Goal: Task Accomplishment & Management: Manage account settings

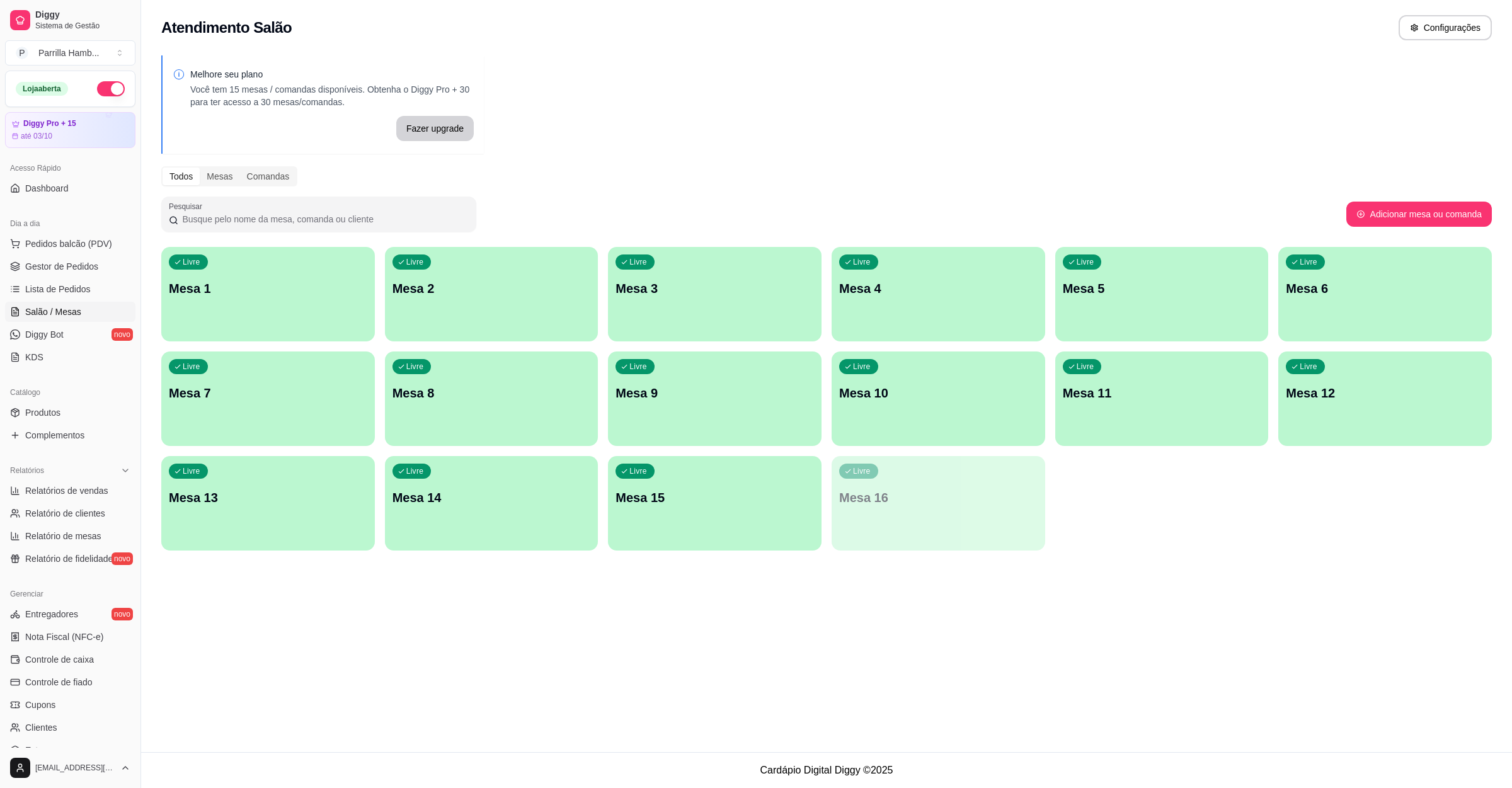
click at [282, 297] on div "Livre Mesa 1" at bounding box center [268, 286] width 213 height 79
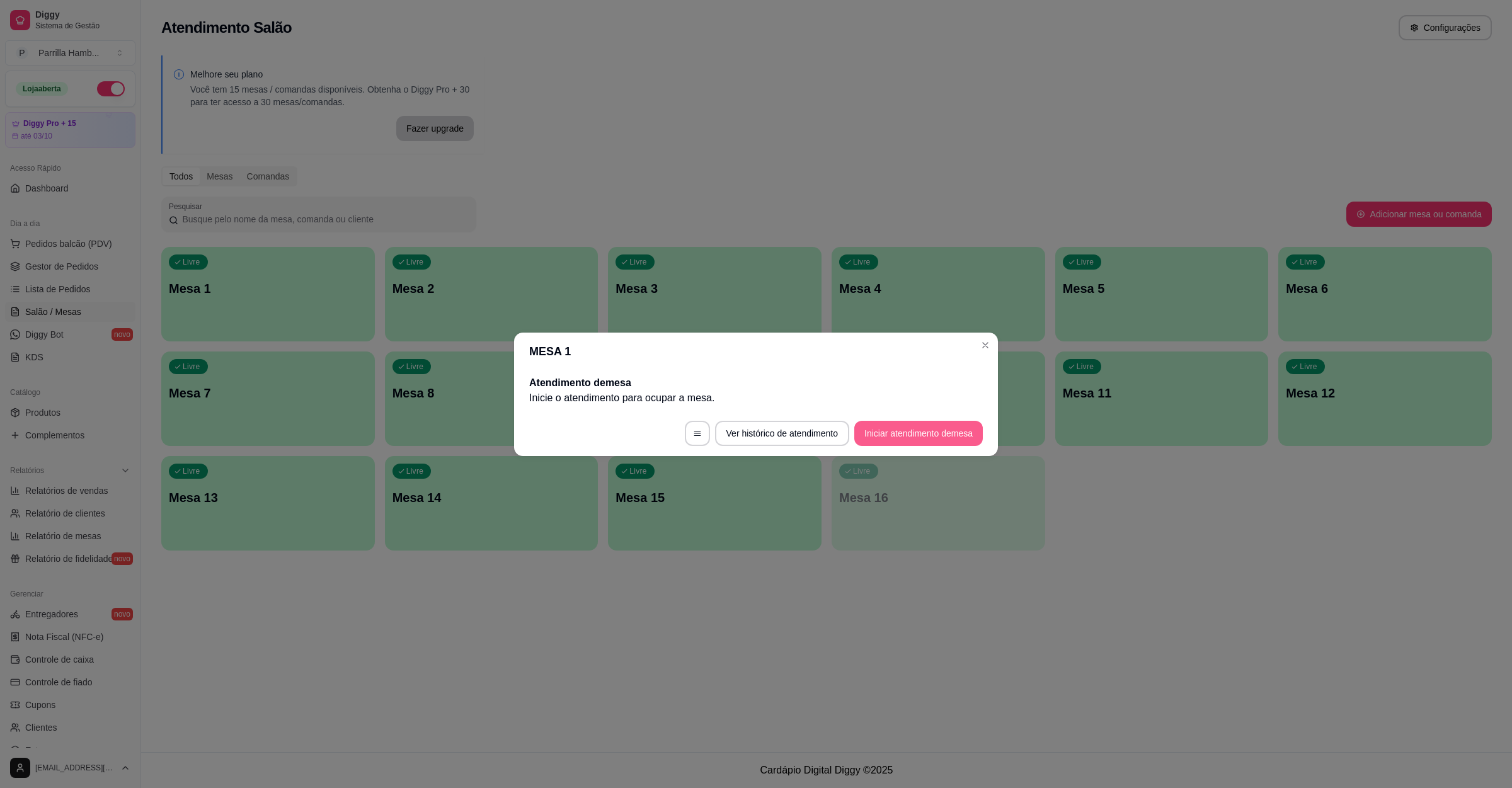
click at [900, 429] on button "Iniciar atendimento de mesa" at bounding box center [918, 433] width 129 height 25
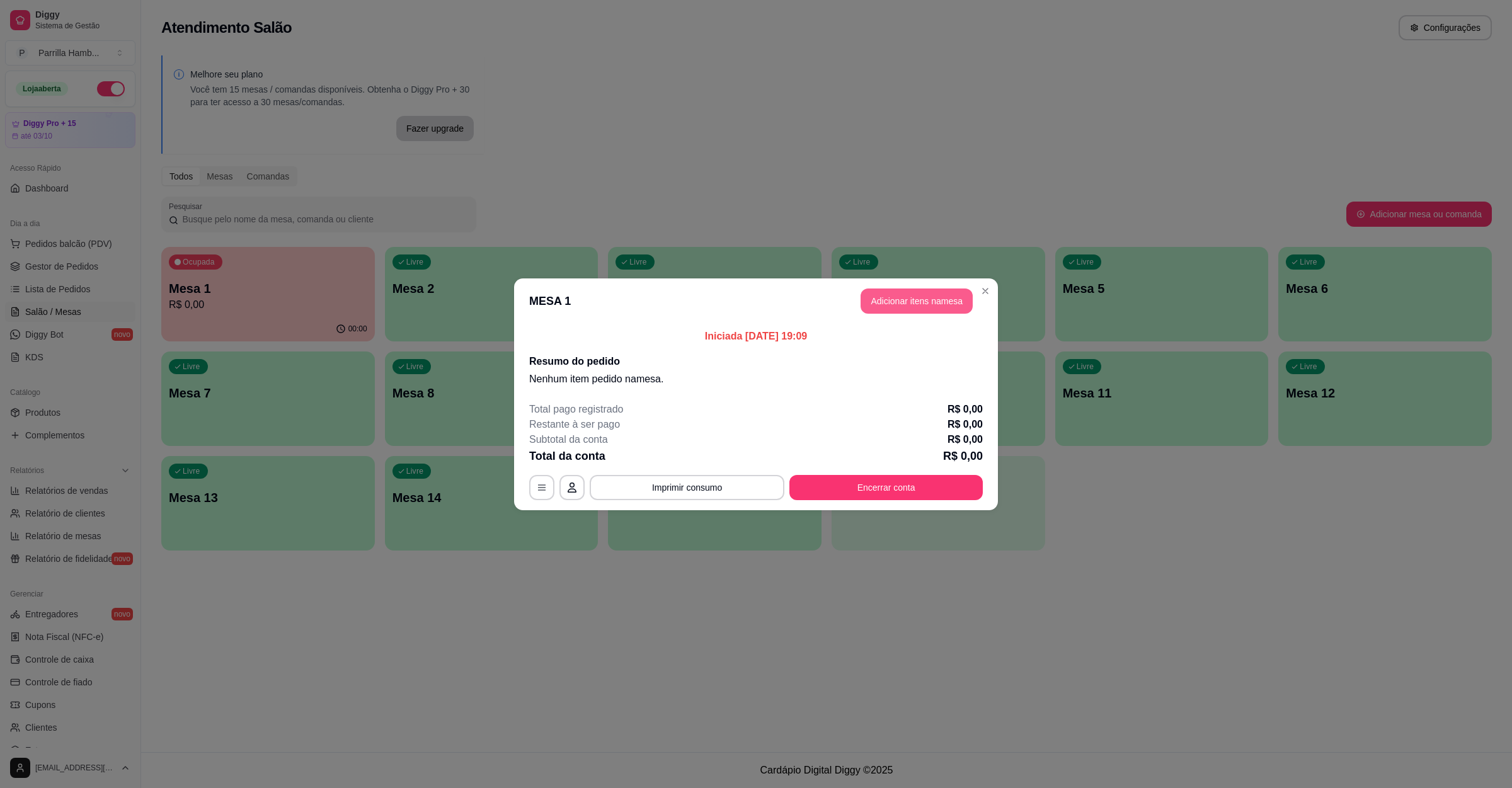
click at [937, 301] on button "Adicionar itens na mesa" at bounding box center [916, 301] width 112 height 25
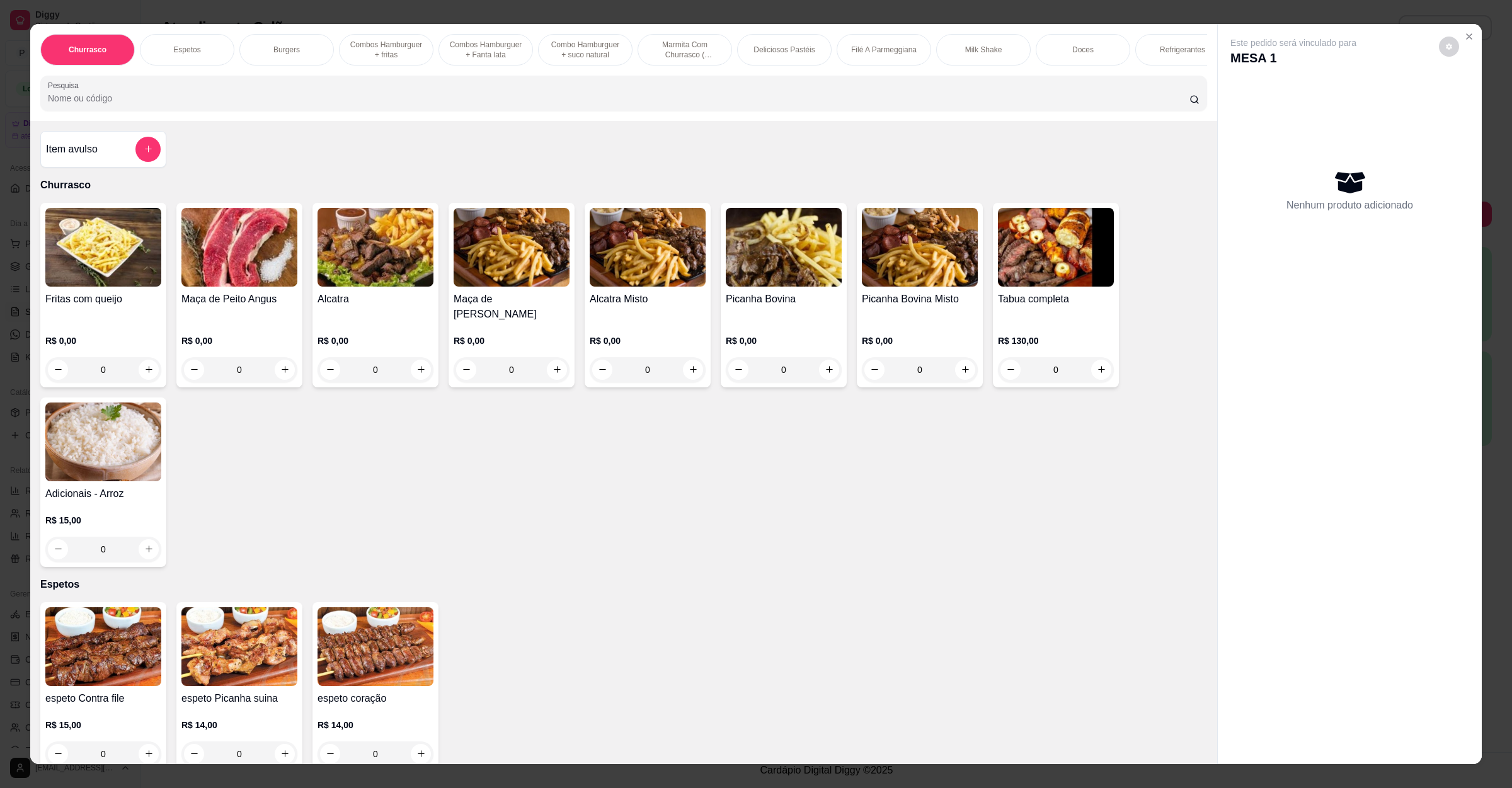
click at [123, 104] on input "Pesquisa" at bounding box center [618, 98] width 1141 height 12
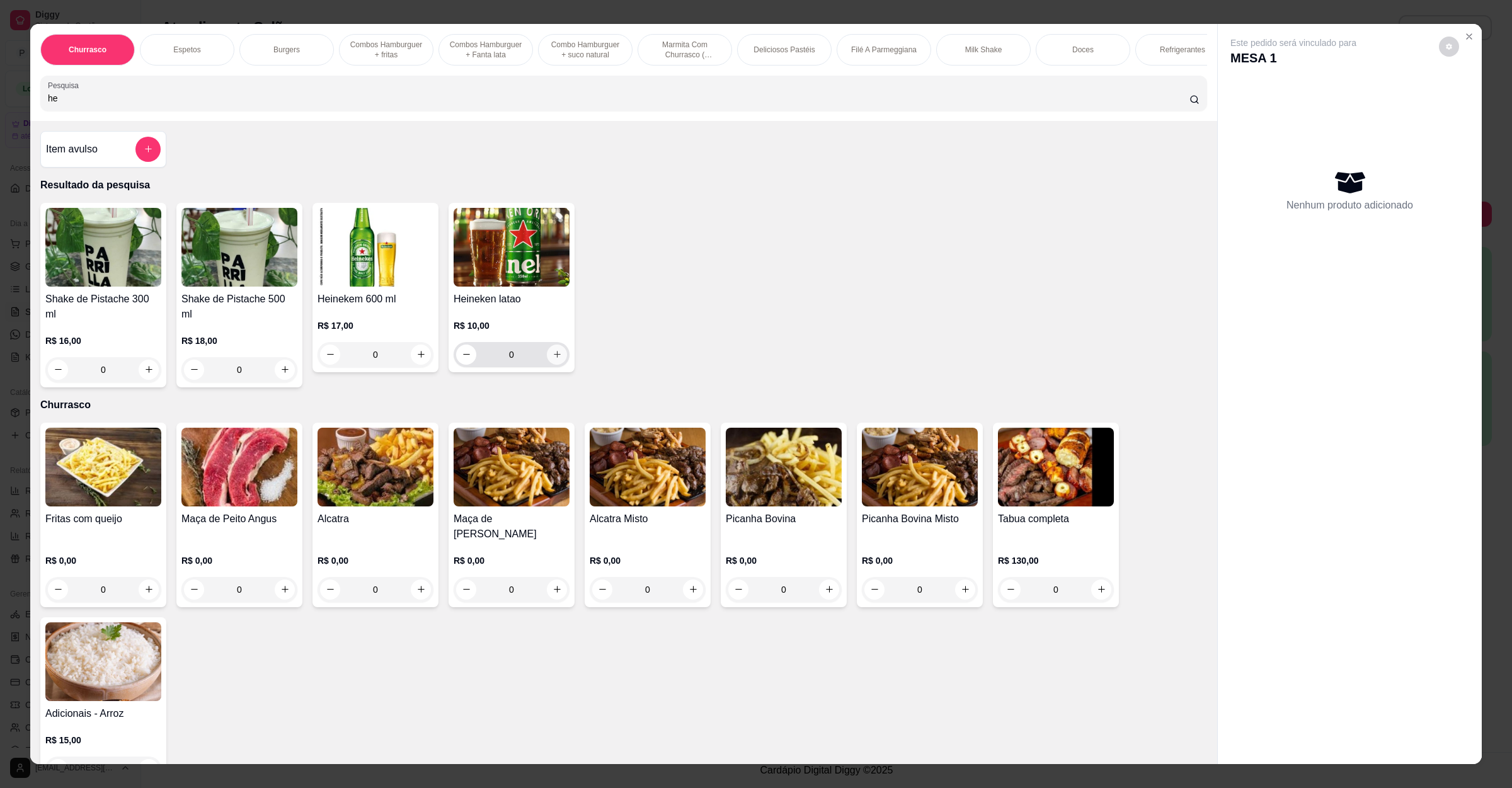
type input "he"
click at [552, 359] on icon "increase-product-quantity" at bounding box center [557, 354] width 10 height 10
type input "1"
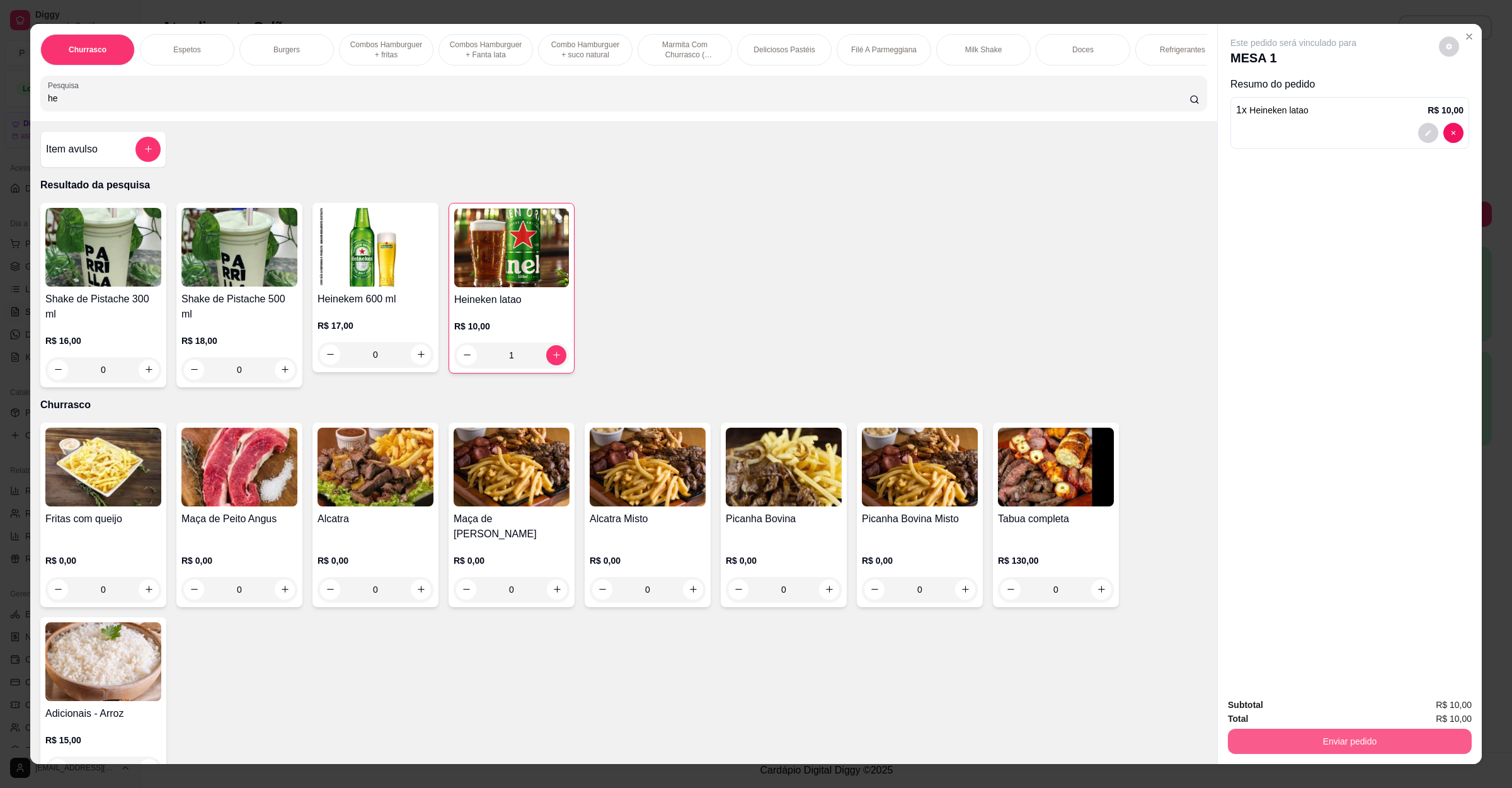
click at [1332, 731] on button "Enviar pedido" at bounding box center [1350, 741] width 244 height 25
click at [1323, 701] on button "Não registrar e enviar pedido" at bounding box center [1305, 711] width 127 height 23
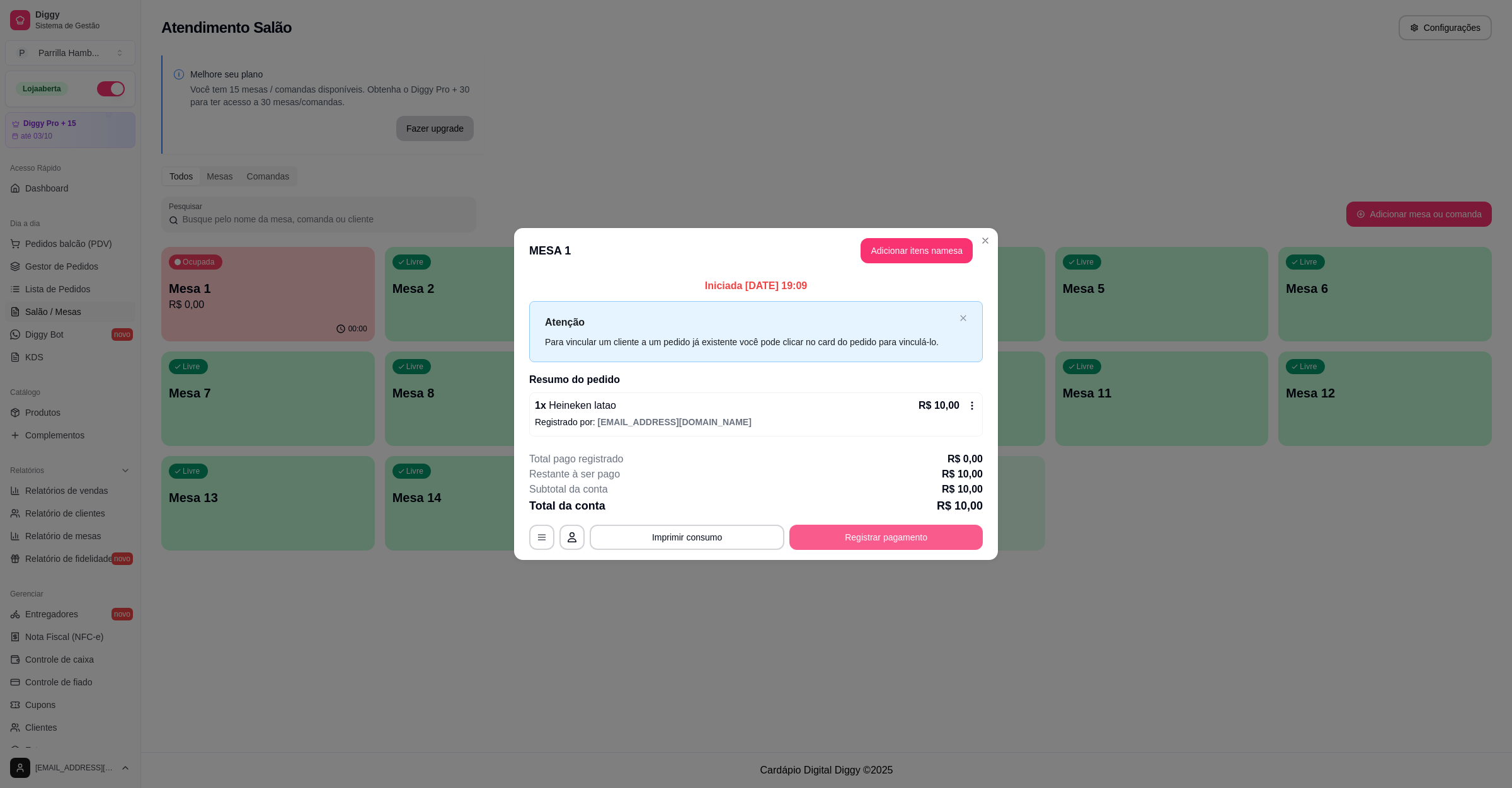
click at [883, 548] on button "Registrar pagamento" at bounding box center [886, 537] width 194 height 25
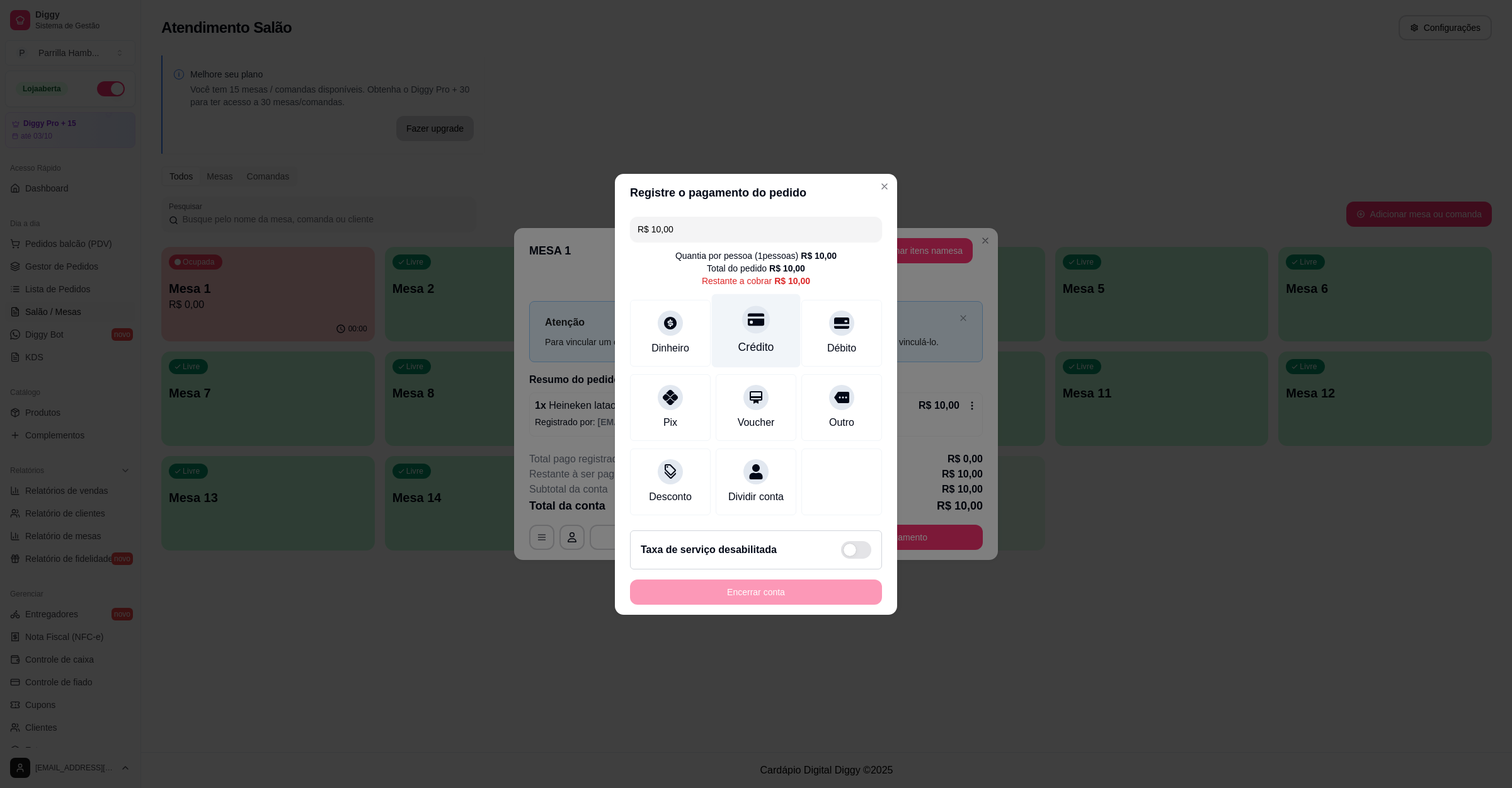
click at [751, 339] on div "Crédito" at bounding box center [756, 347] width 36 height 16
type input "R$ 0,00"
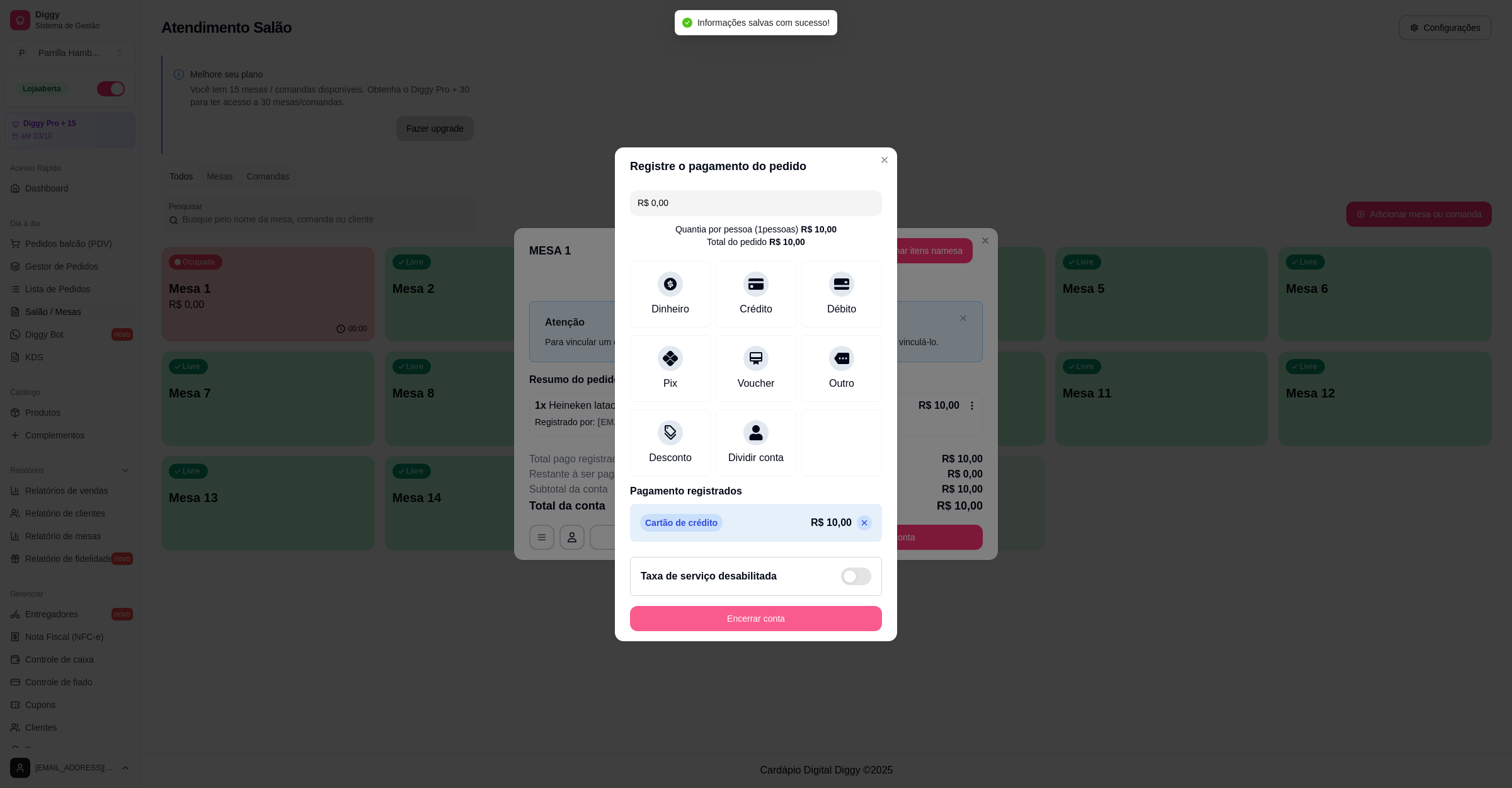
click at [755, 618] on button "Encerrar conta" at bounding box center [756, 618] width 252 height 25
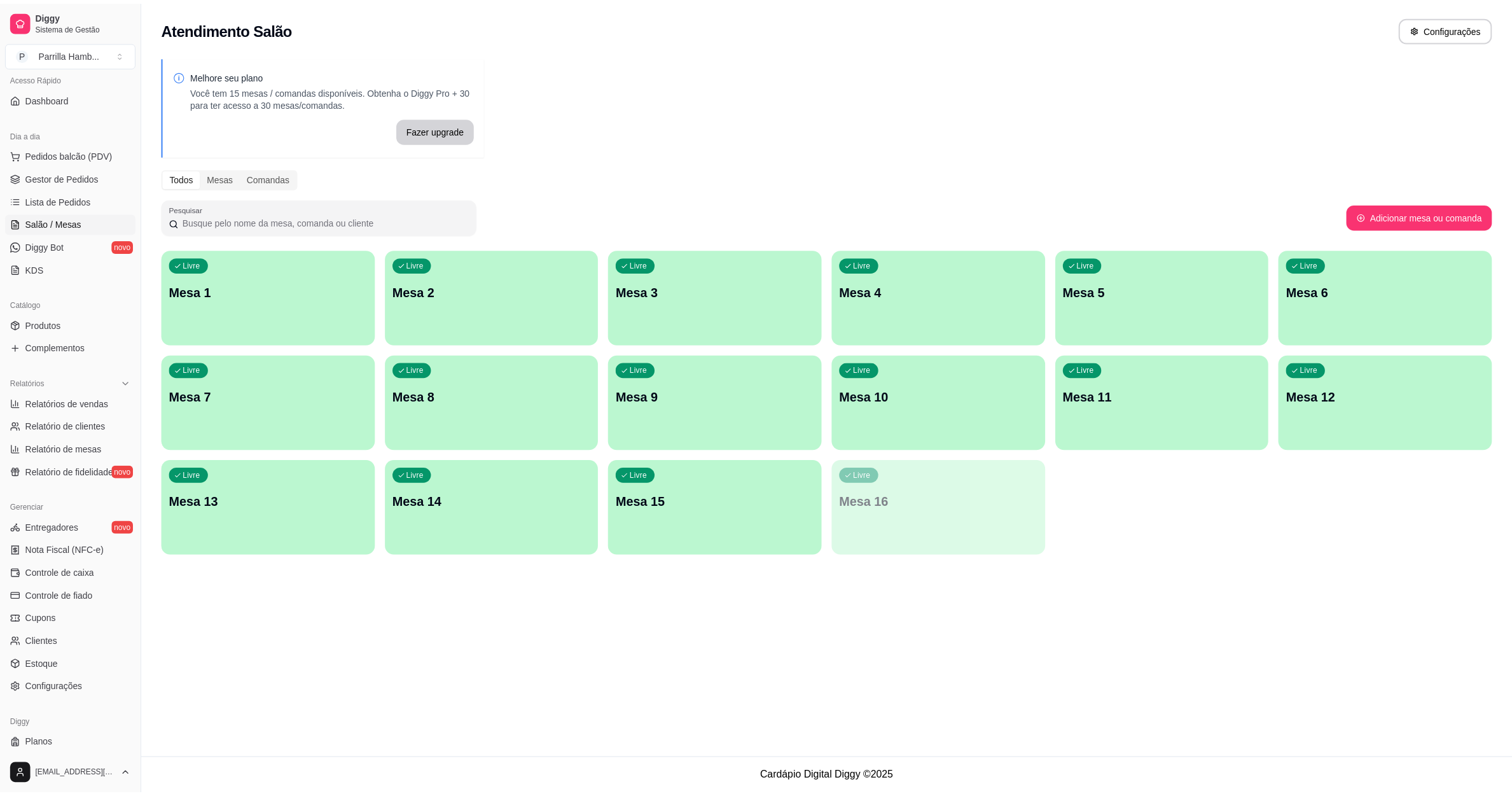
scroll to position [60, 0]
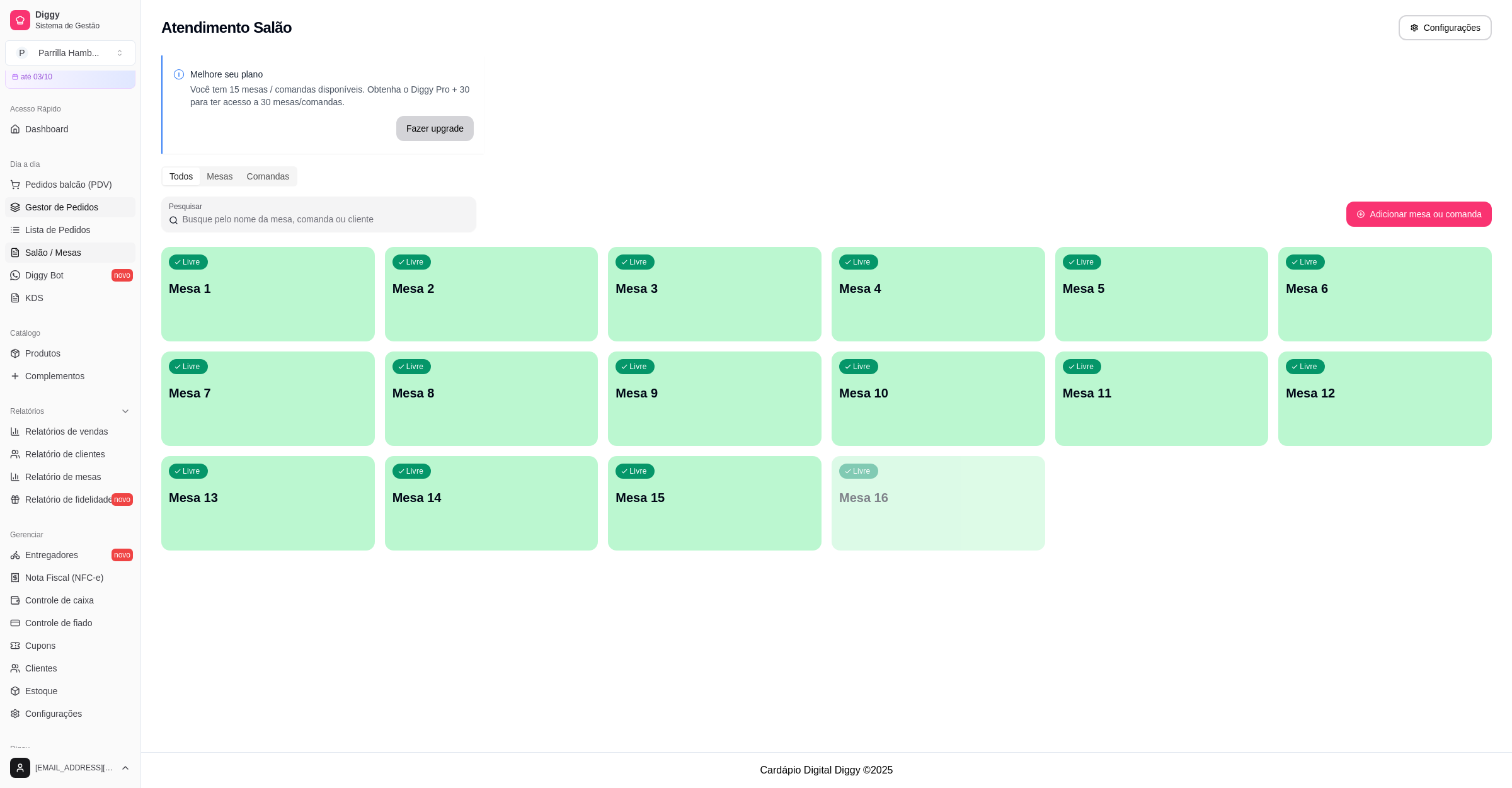
click at [83, 201] on span "Gestor de Pedidos" at bounding box center [61, 207] width 73 height 12
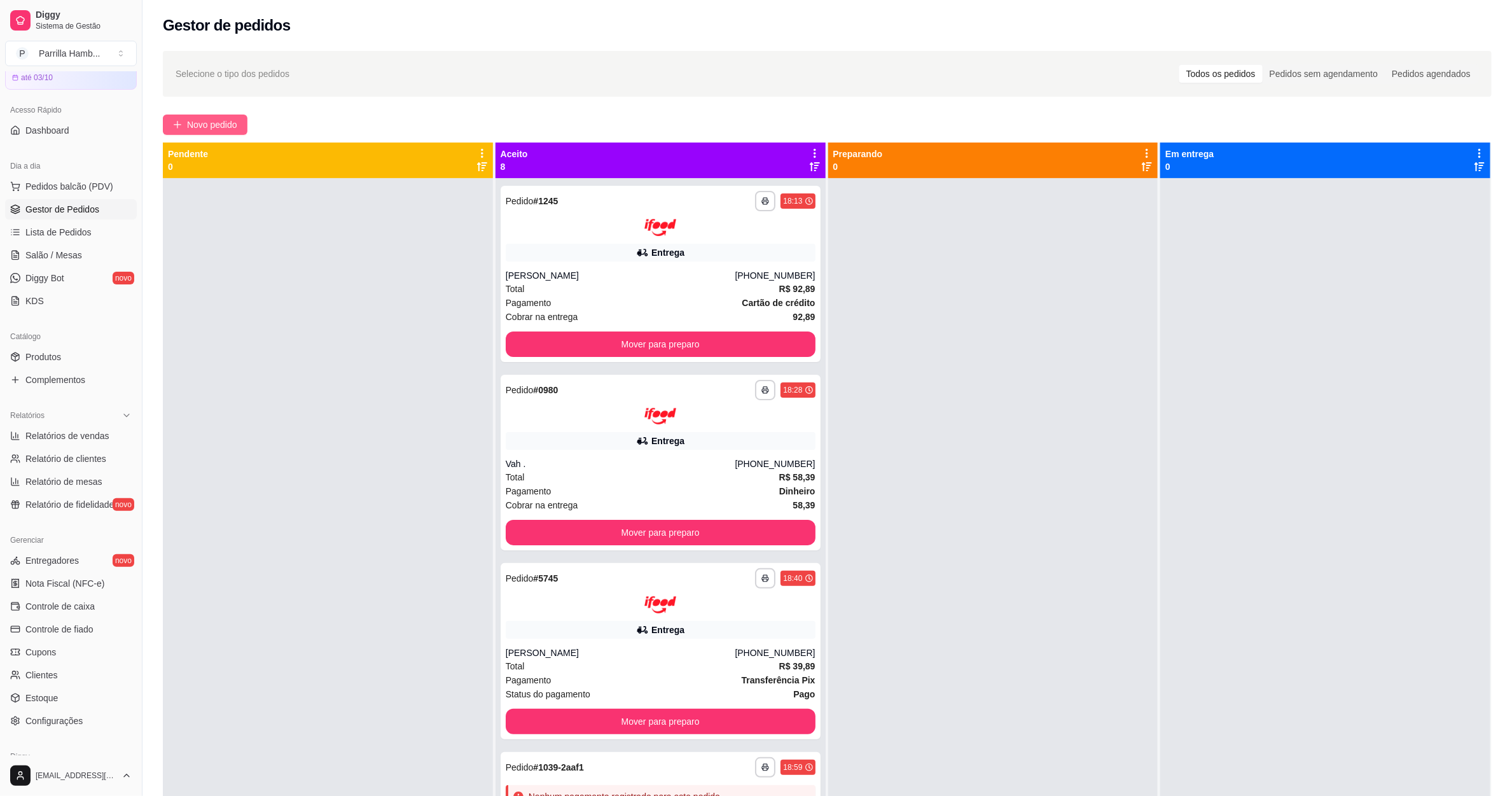
click at [229, 123] on span "Novo pedido" at bounding box center [212, 125] width 50 height 14
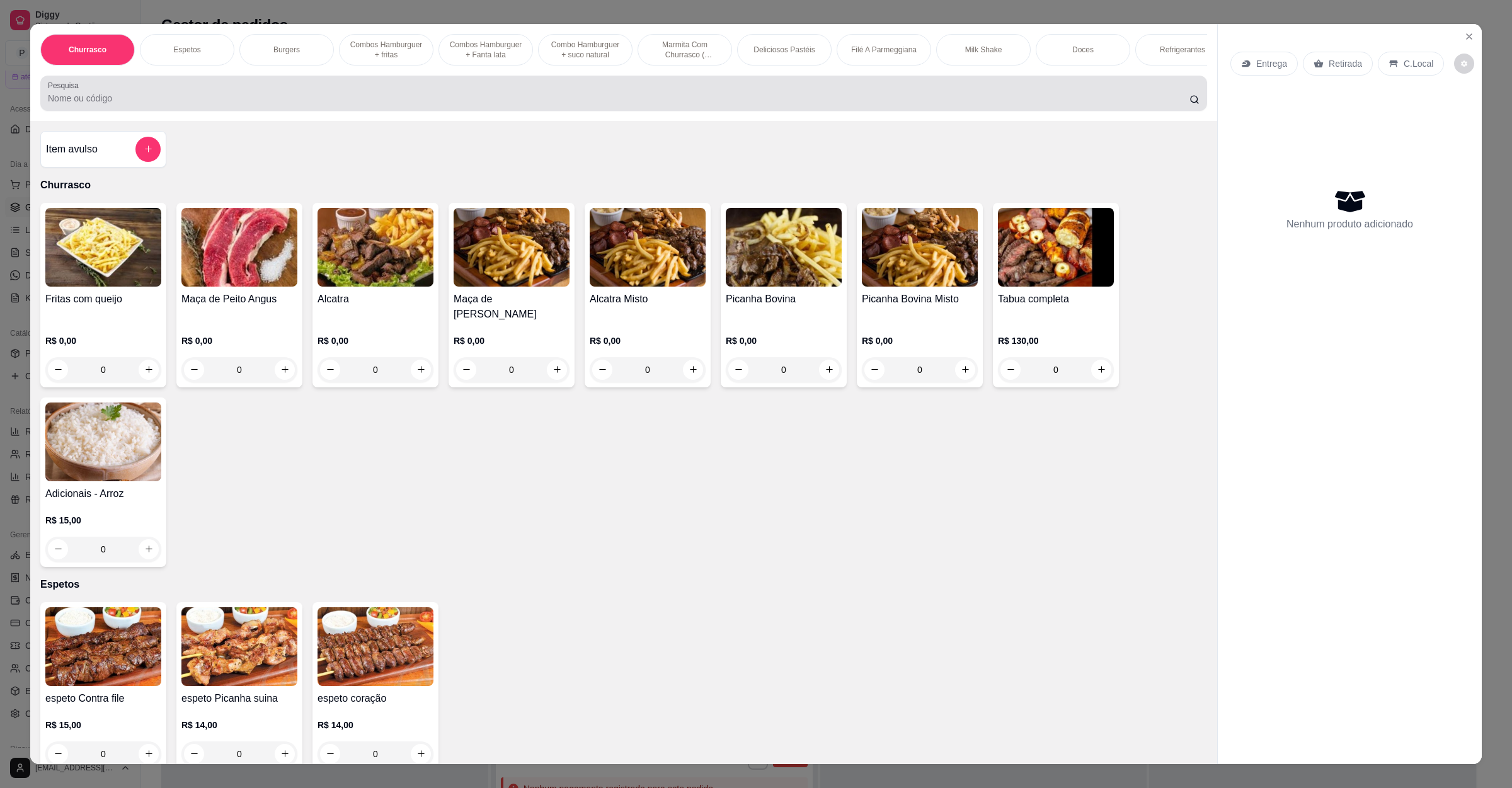
click at [140, 104] on input "Pesquisa" at bounding box center [618, 98] width 1141 height 12
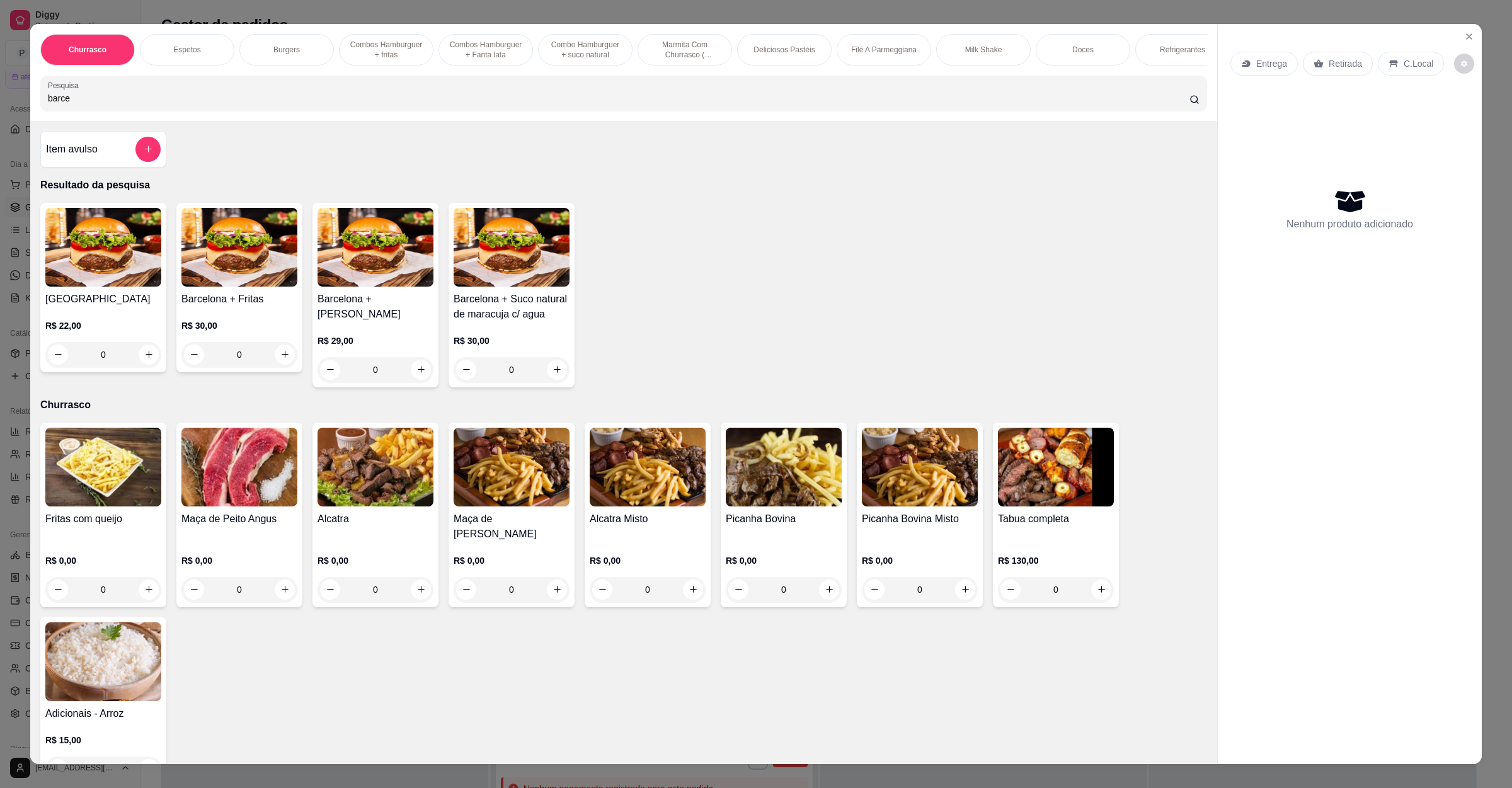
type input "barce"
click at [144, 367] on div "0" at bounding box center [104, 354] width 116 height 25
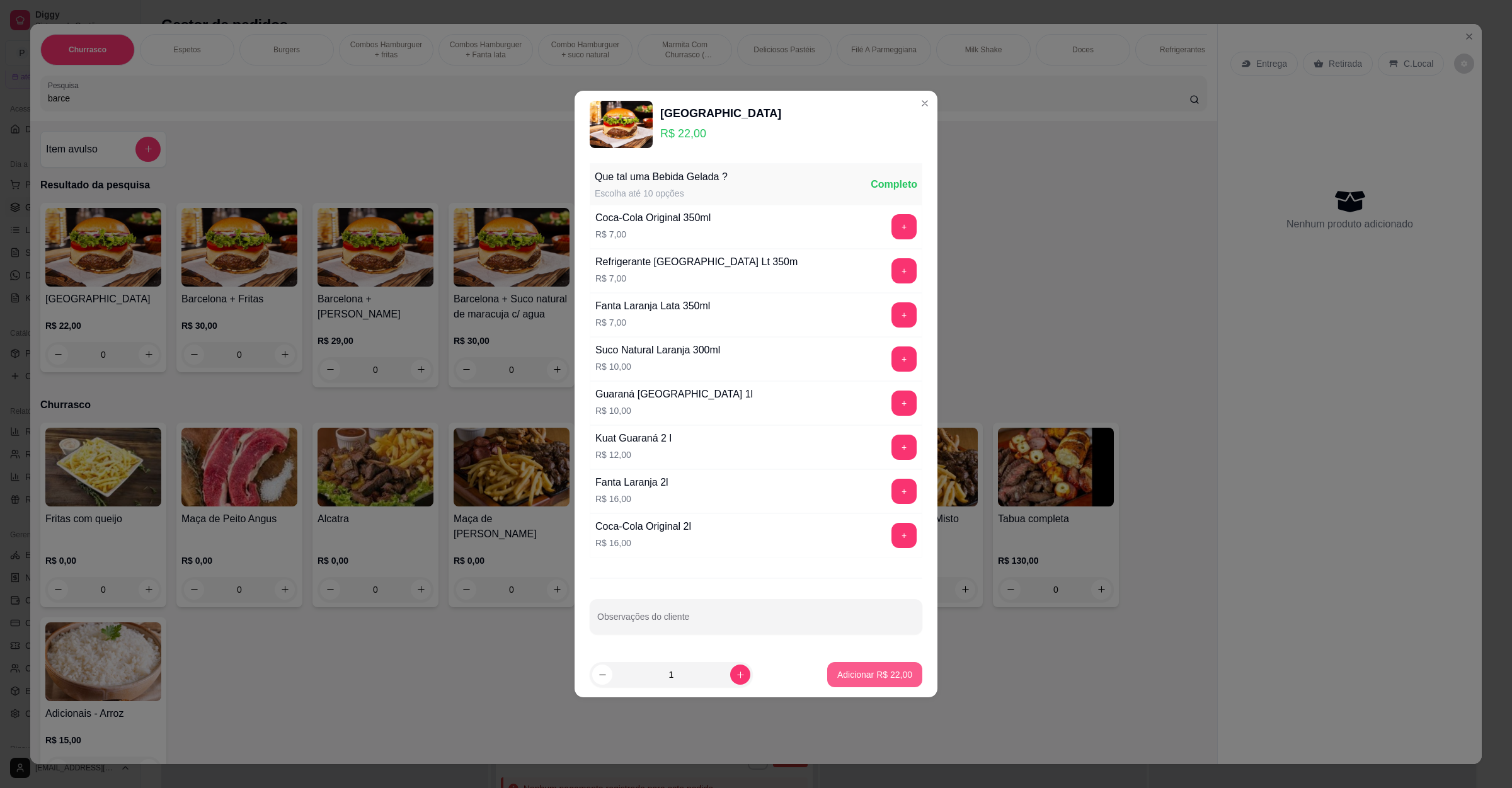
click at [885, 681] on p "Adicionar R$ 22,00" at bounding box center [875, 674] width 75 height 12
type input "1"
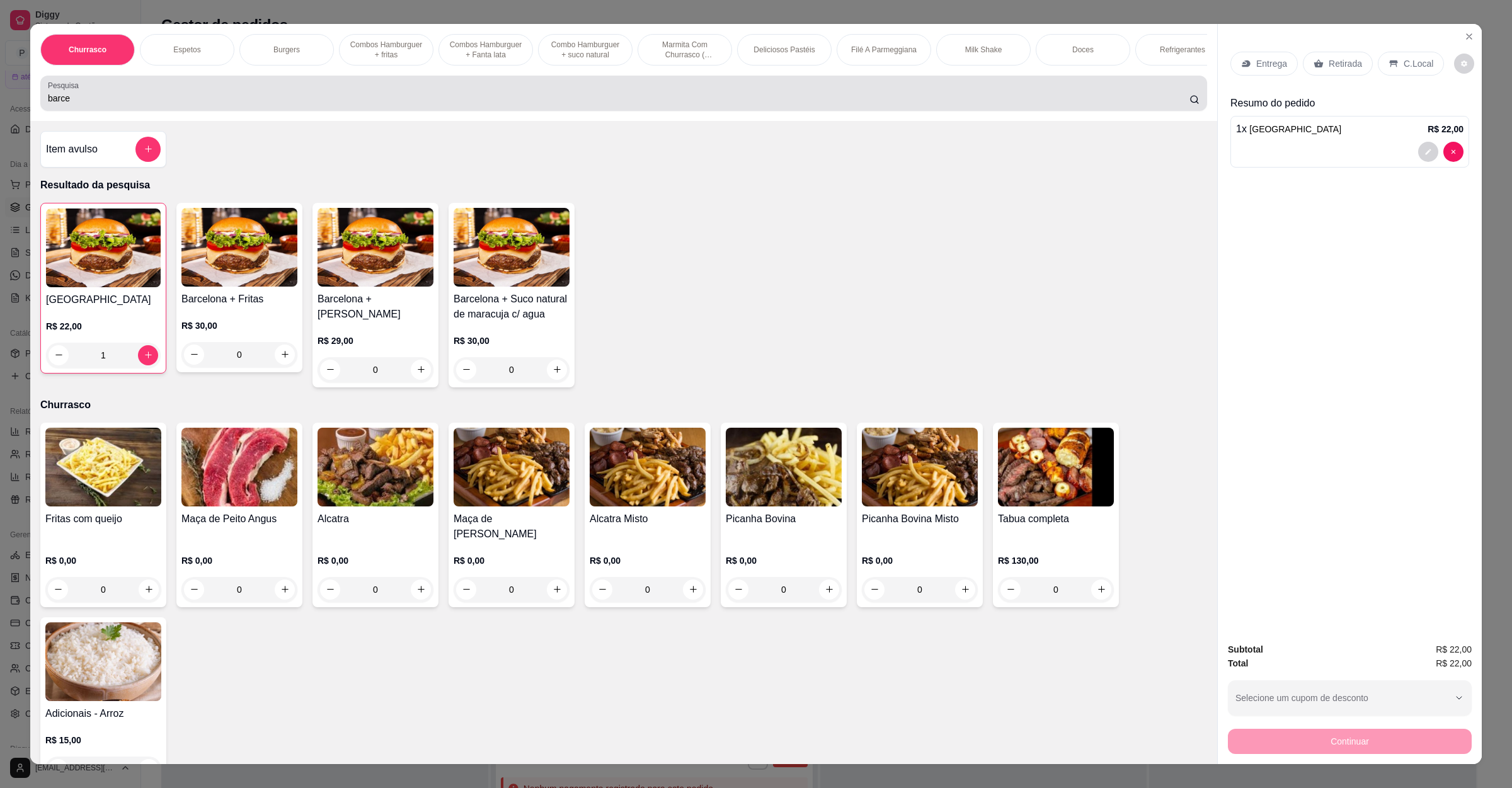
click at [485, 104] on input "barce" at bounding box center [618, 98] width 1141 height 12
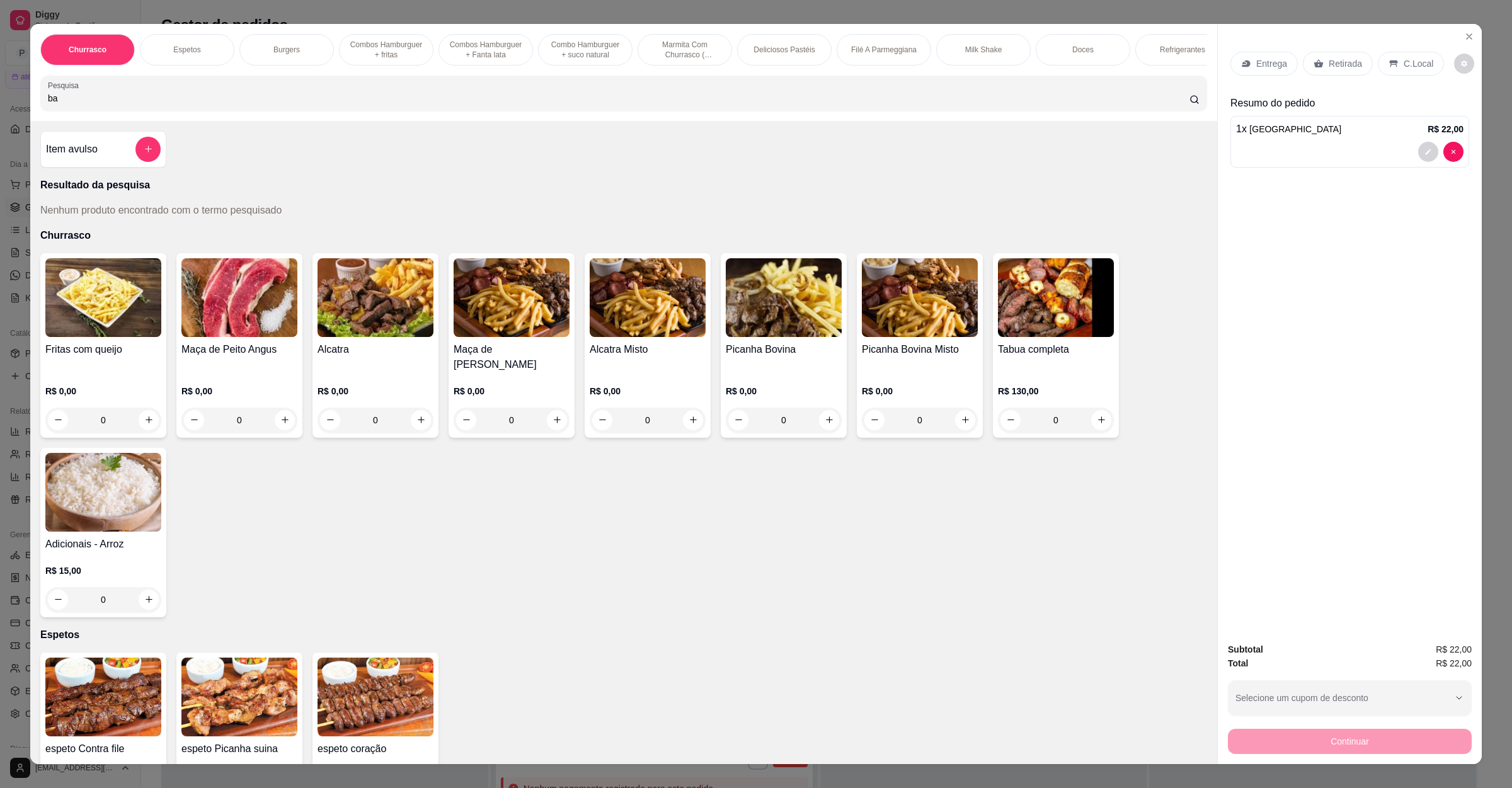
type input "b"
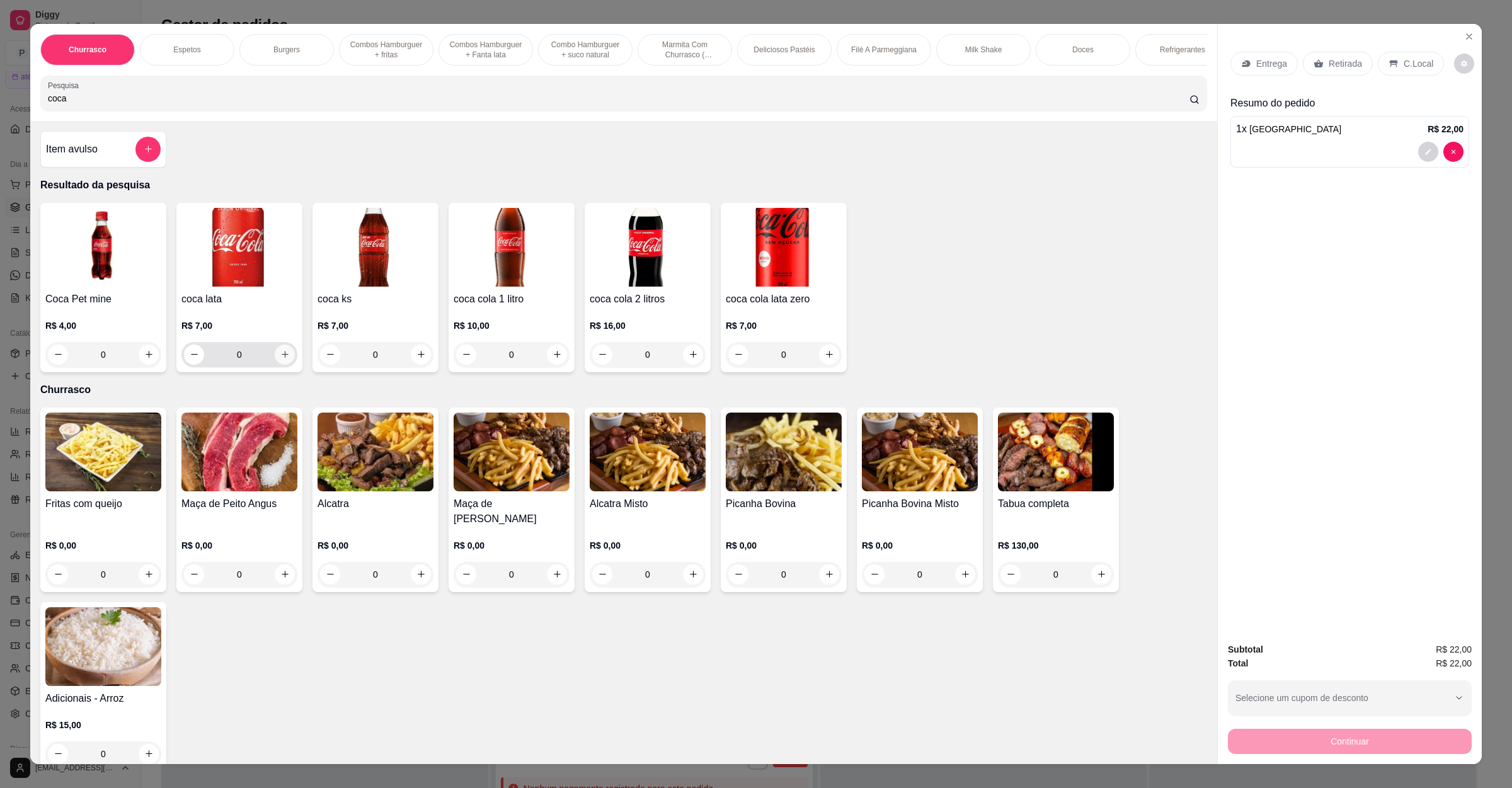
type input "coca"
click at [280, 359] on icon "increase-product-quantity" at bounding box center [285, 354] width 10 height 10
type input "1"
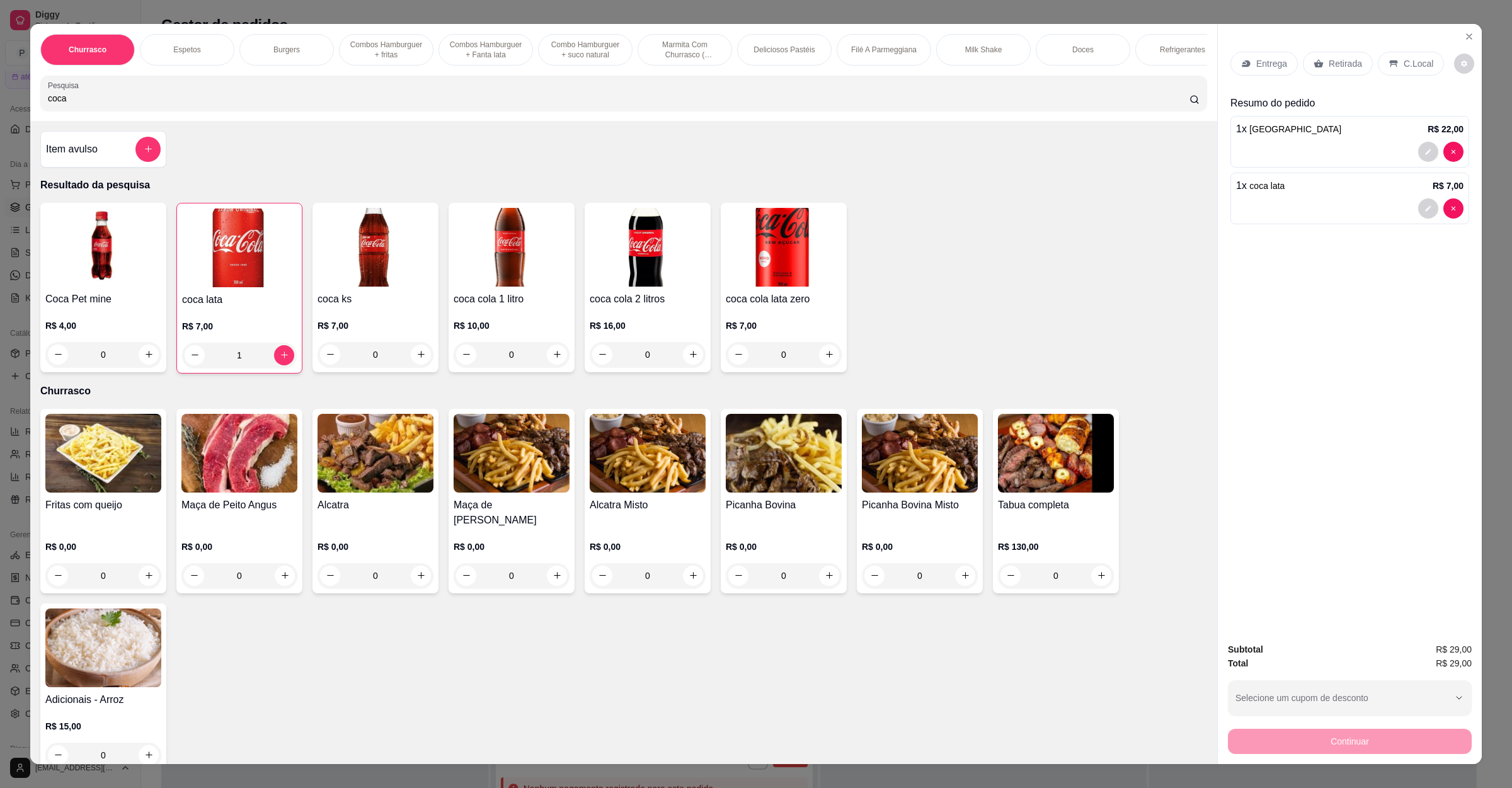
click at [1276, 55] on div "Entrega" at bounding box center [1264, 63] width 67 height 24
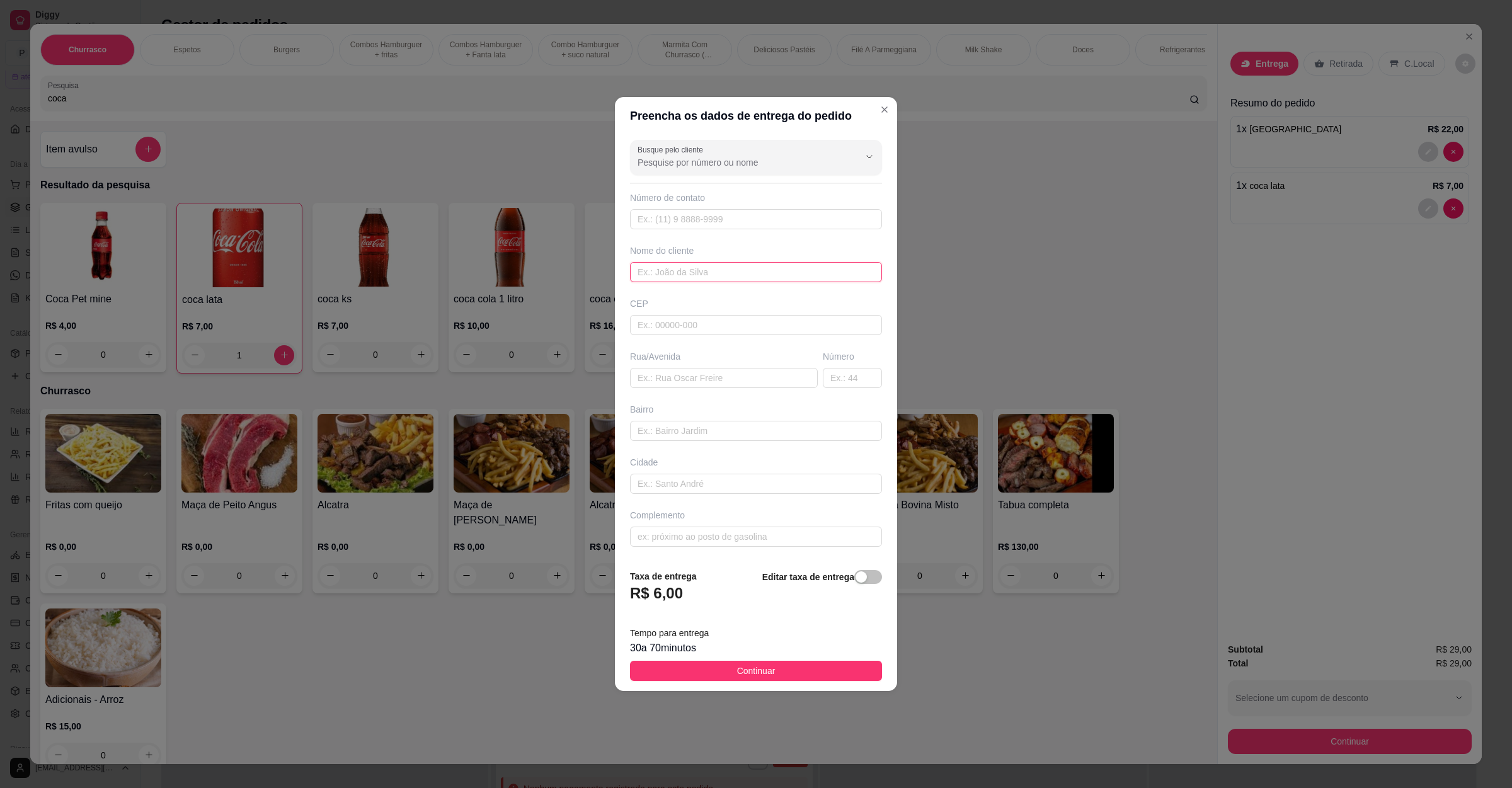
click at [693, 267] on input "text" at bounding box center [756, 272] width 252 height 20
type input "Cláudio"
click at [696, 320] on input "text" at bounding box center [756, 325] width 252 height 20
click at [691, 431] on input "text" at bounding box center [756, 431] width 252 height 20
type input "Bela Vista"
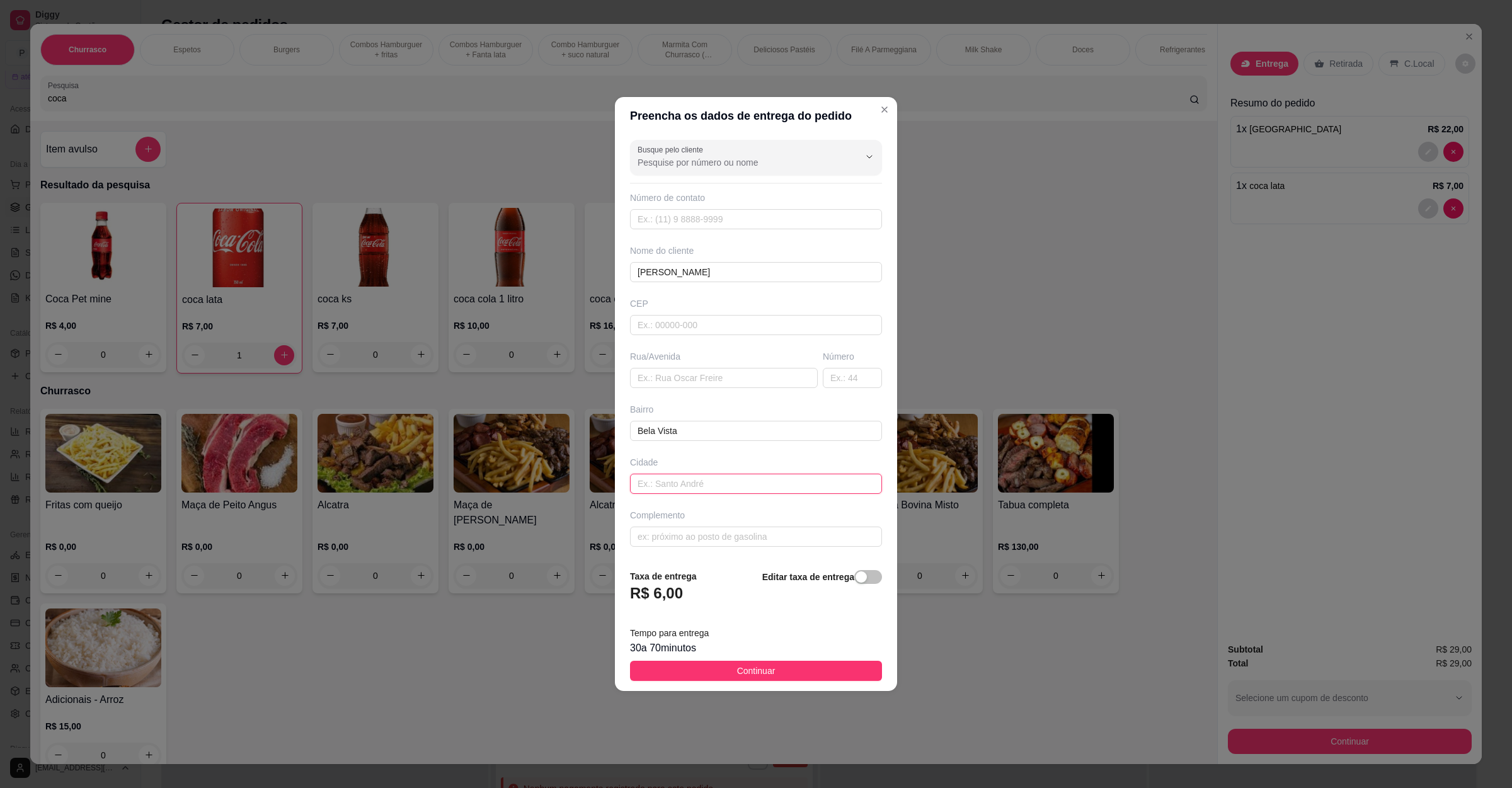
click at [705, 481] on input "text" at bounding box center [756, 484] width 252 height 20
type input "Capelinha"
click at [689, 384] on input "text" at bounding box center [723, 378] width 187 height 20
type input "Rua Alcino Angelino da Silva"
click at [828, 384] on input "text" at bounding box center [852, 378] width 59 height 20
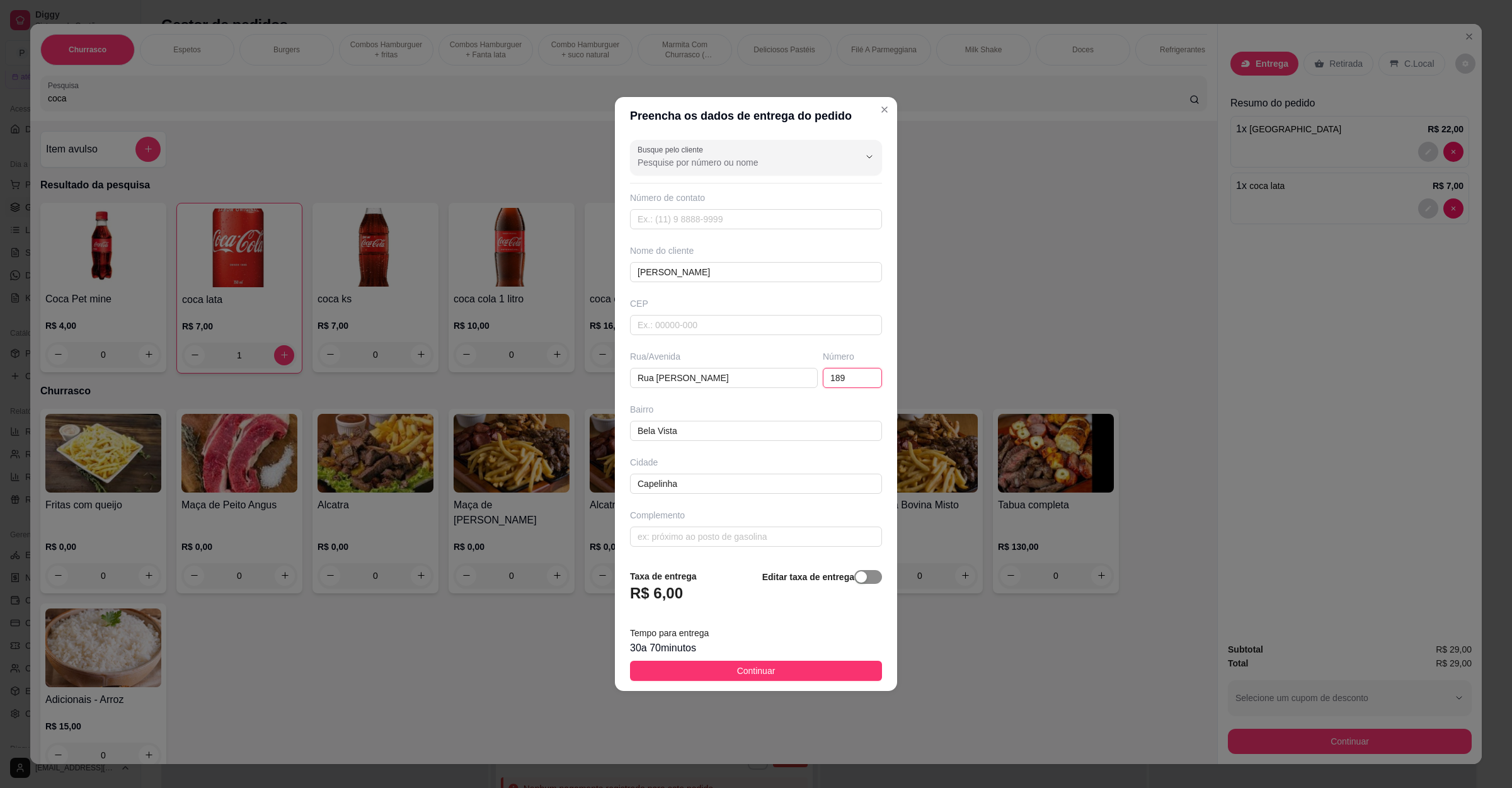
type input "189"
click at [860, 584] on span "button" at bounding box center [868, 577] width 28 height 14
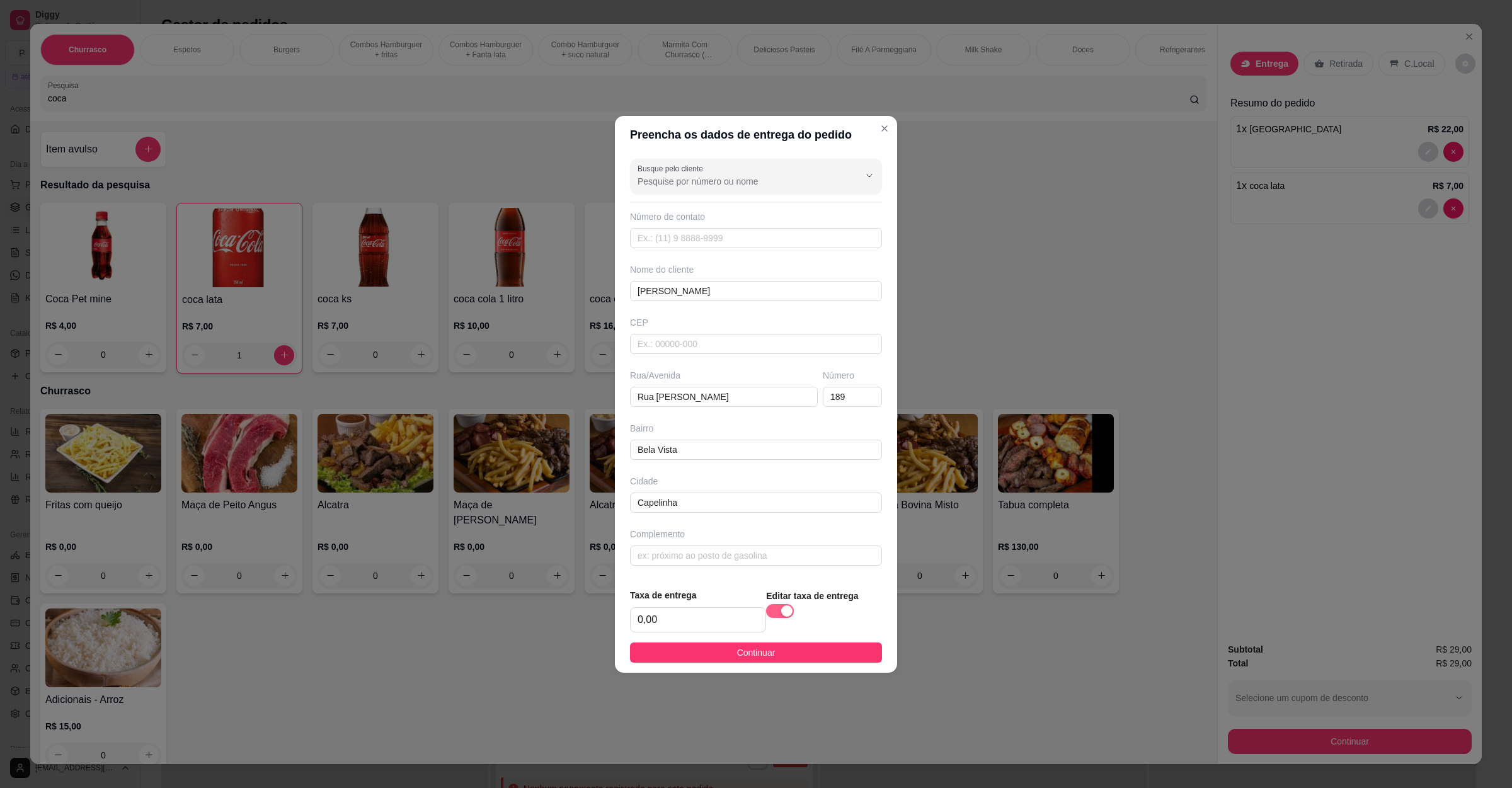
click at [781, 616] on div "button" at bounding box center [787, 611] width 12 height 12
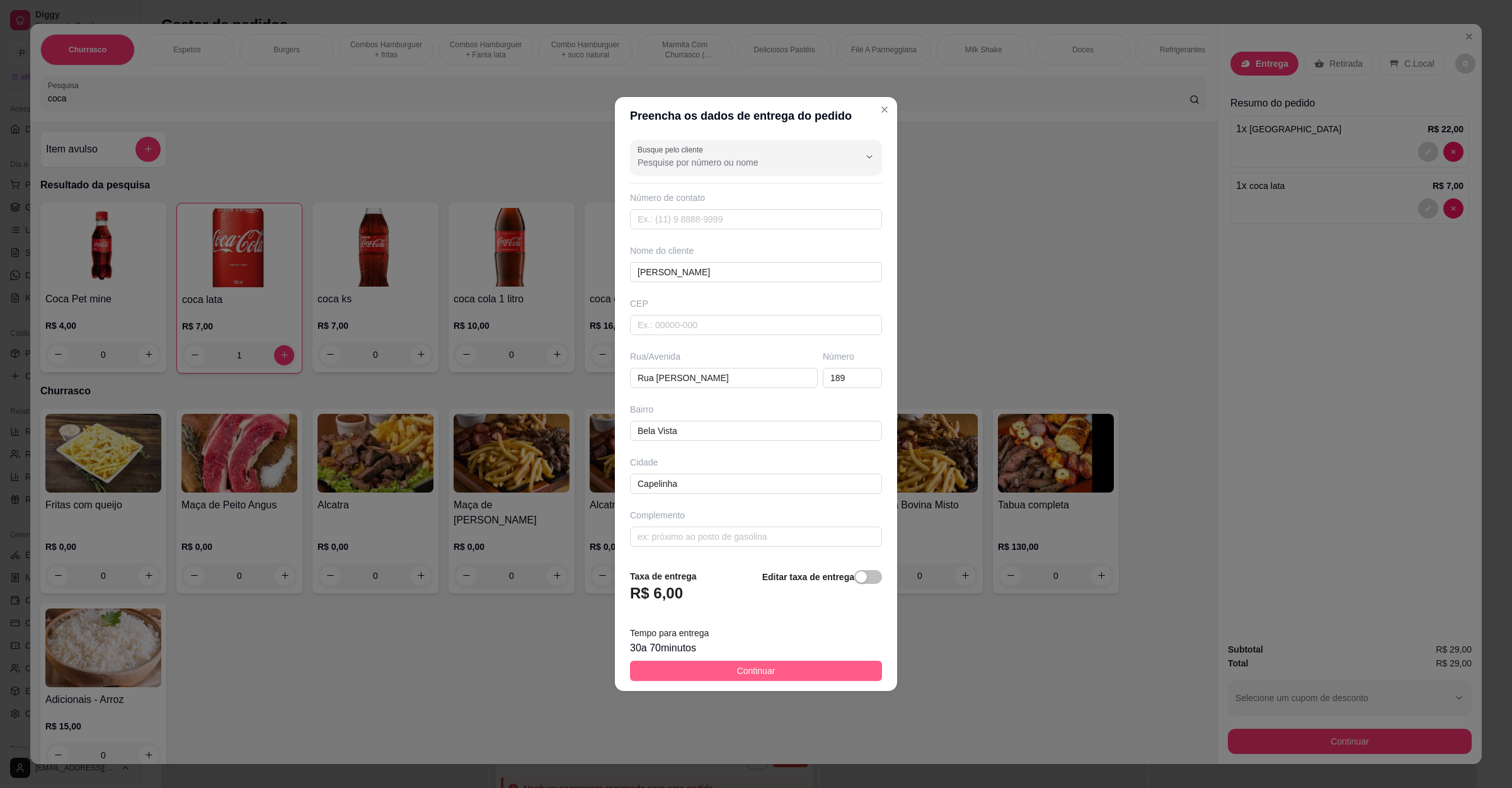
click at [723, 667] on button "Continuar" at bounding box center [756, 671] width 252 height 20
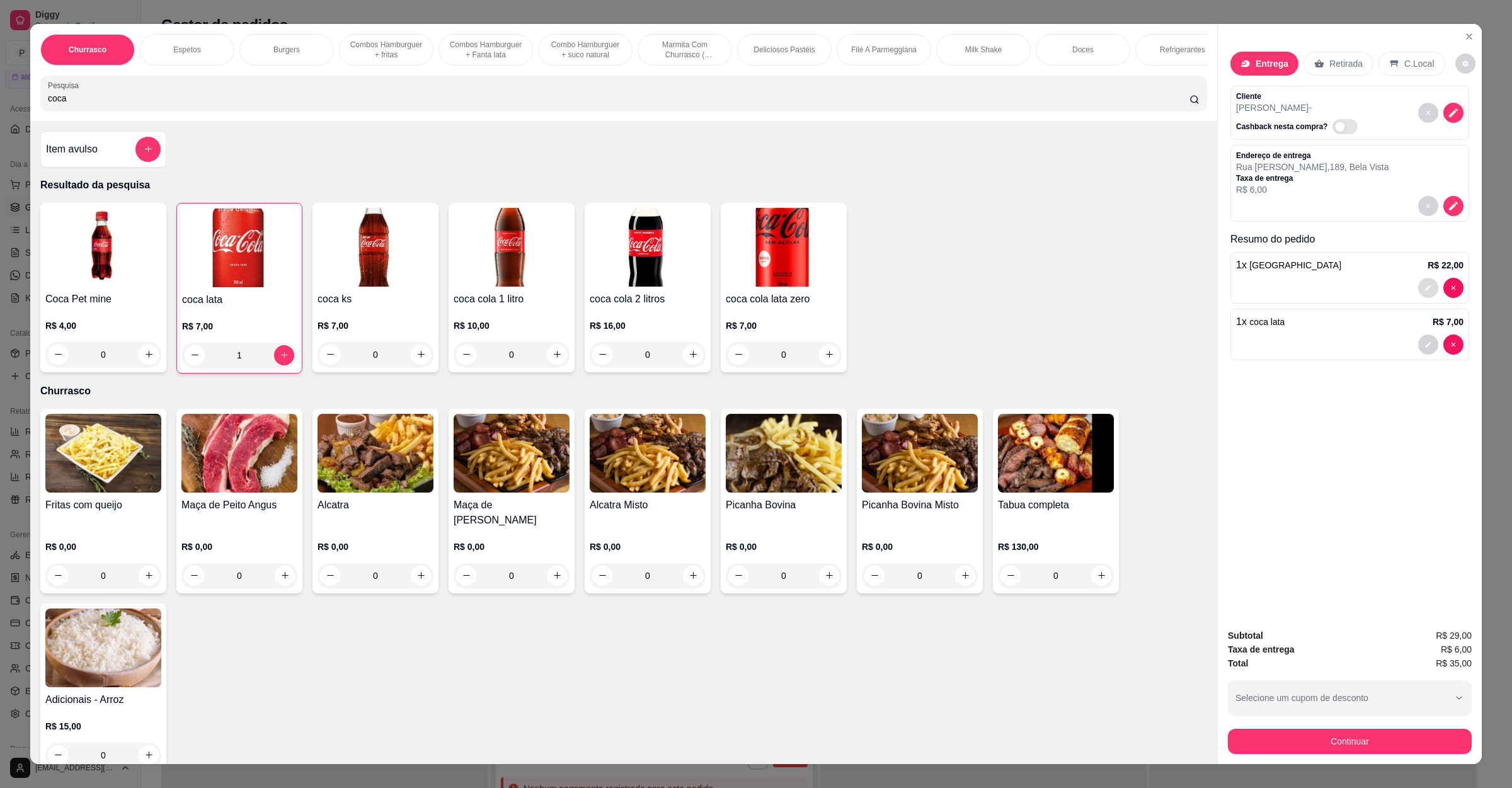
click at [1418, 295] on button "decrease-product-quantity" at bounding box center [1428, 288] width 20 height 20
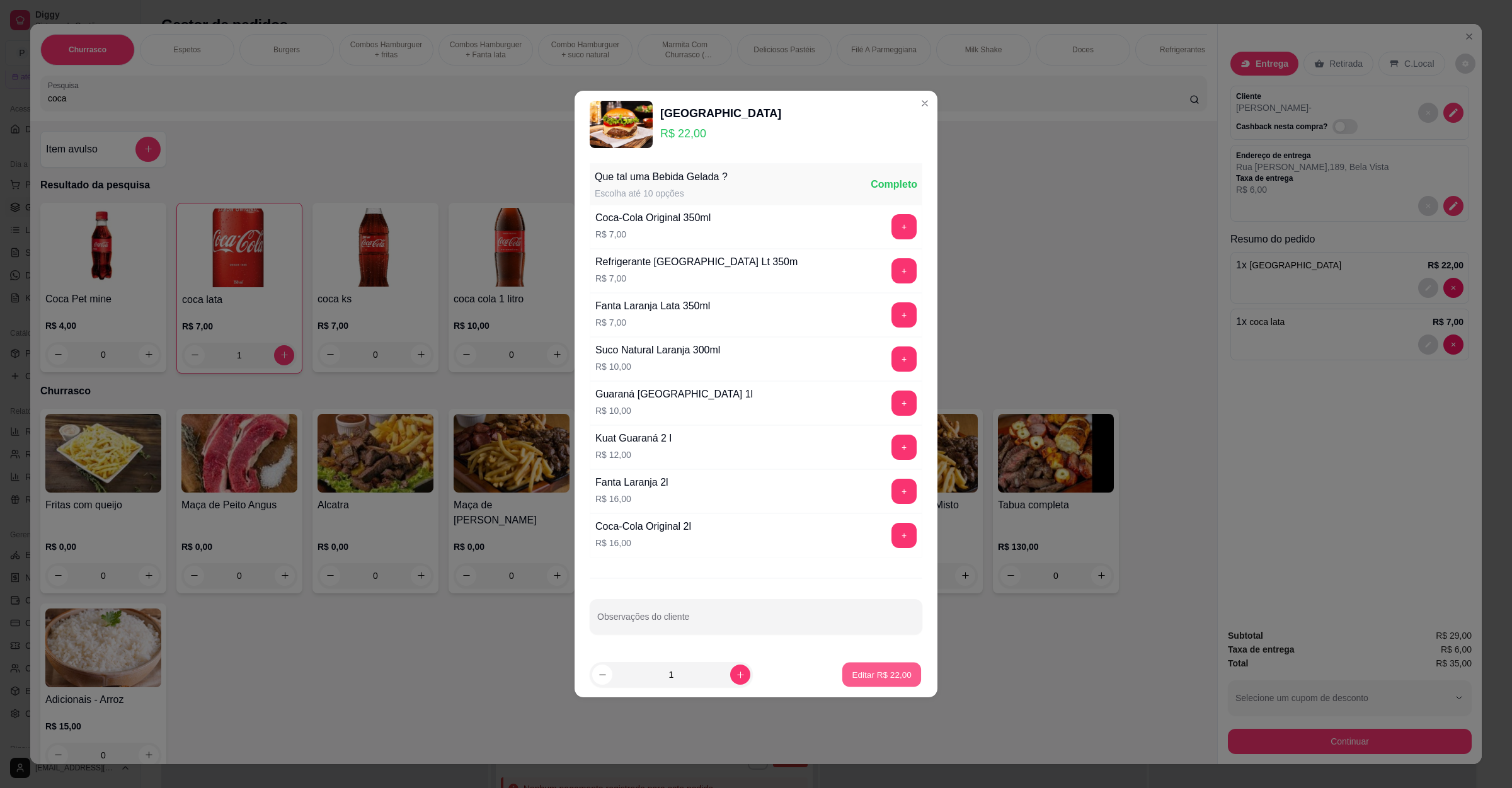
click at [875, 678] on p "Editar R$ 22,00" at bounding box center [881, 674] width 59 height 12
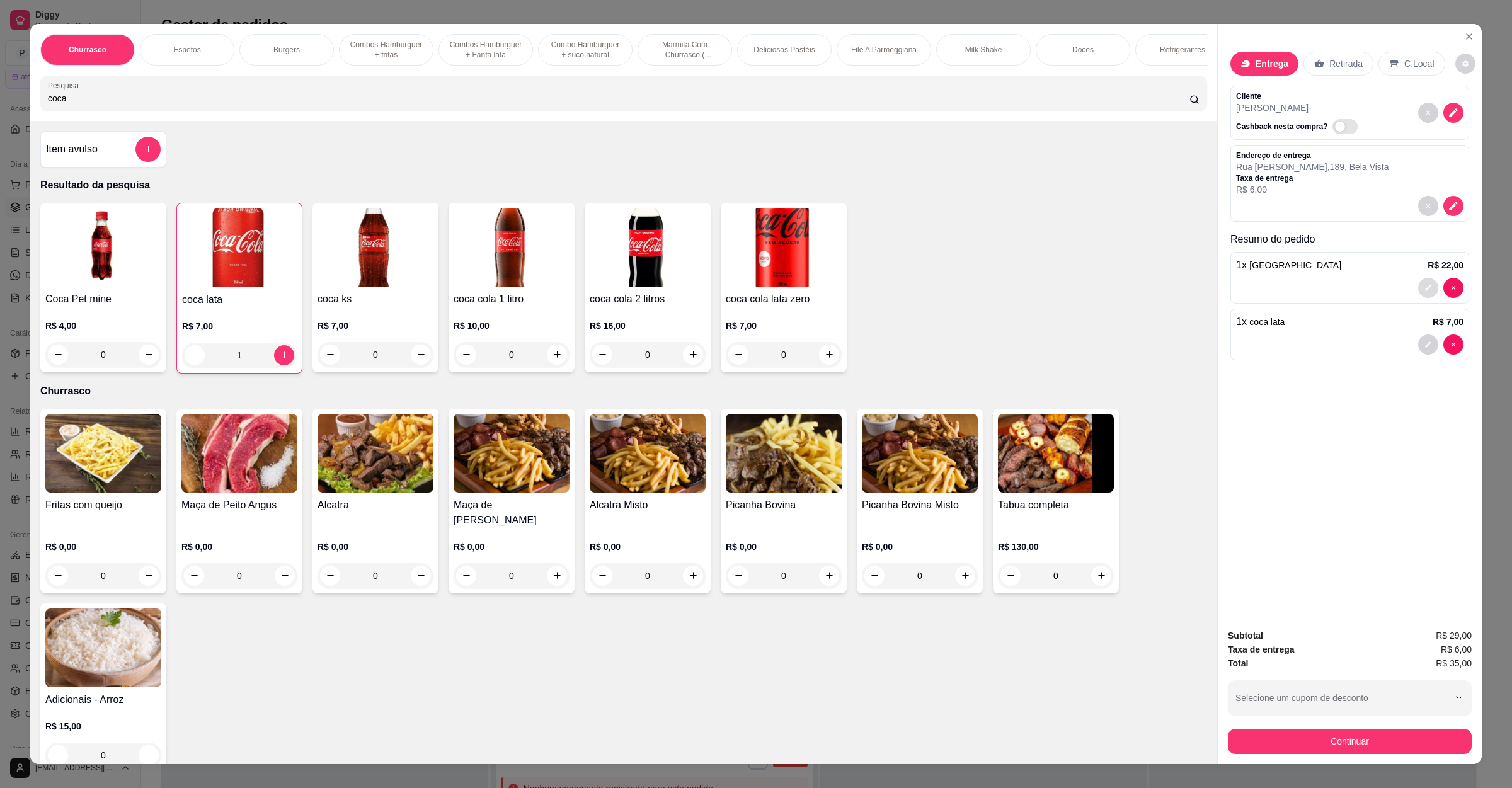
click at [1424, 289] on icon "decrease-product-quantity" at bounding box center [1427, 288] width 7 height 7
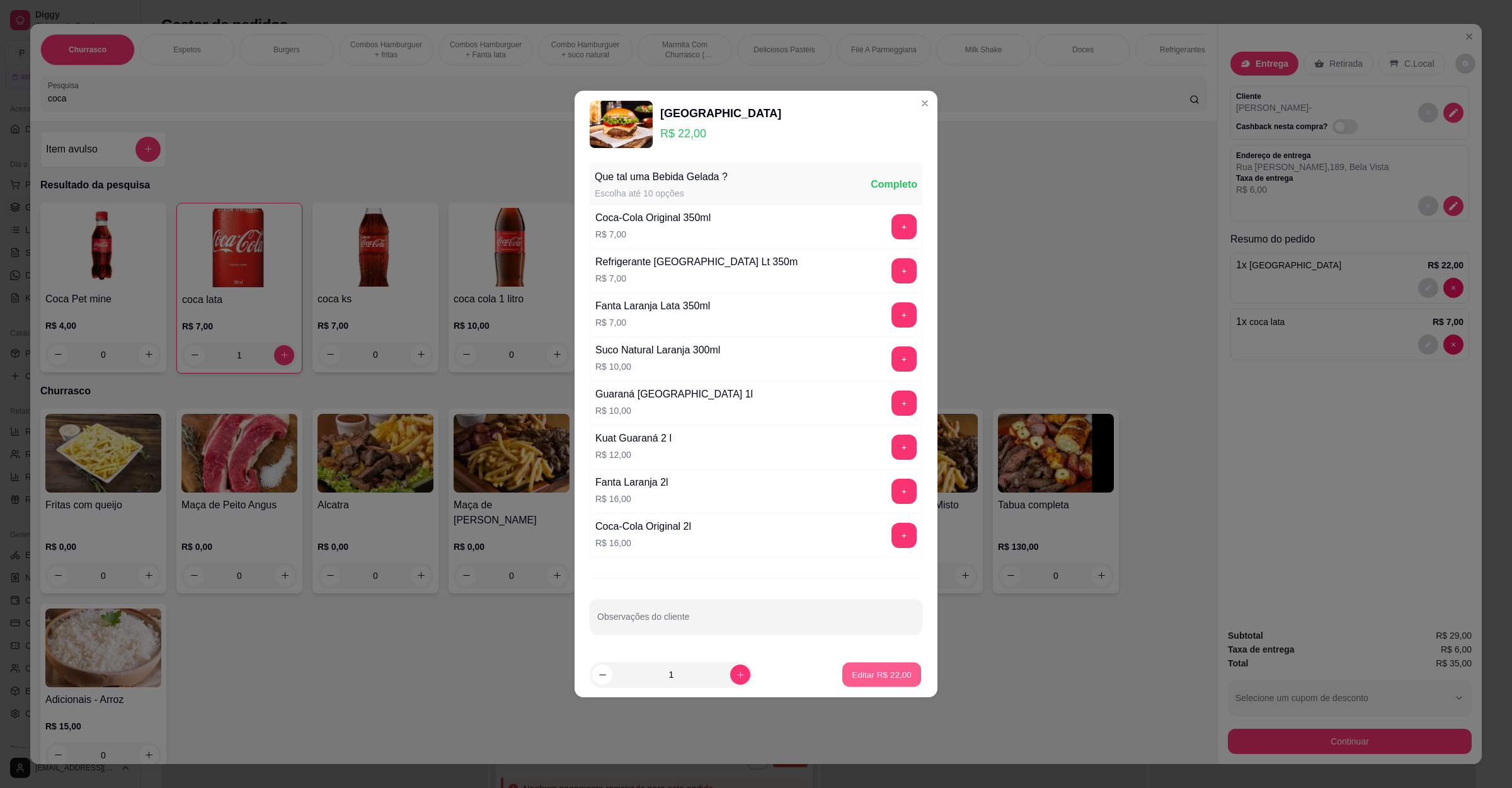
click at [866, 667] on button "Editar R$ 22,00" at bounding box center [881, 675] width 79 height 25
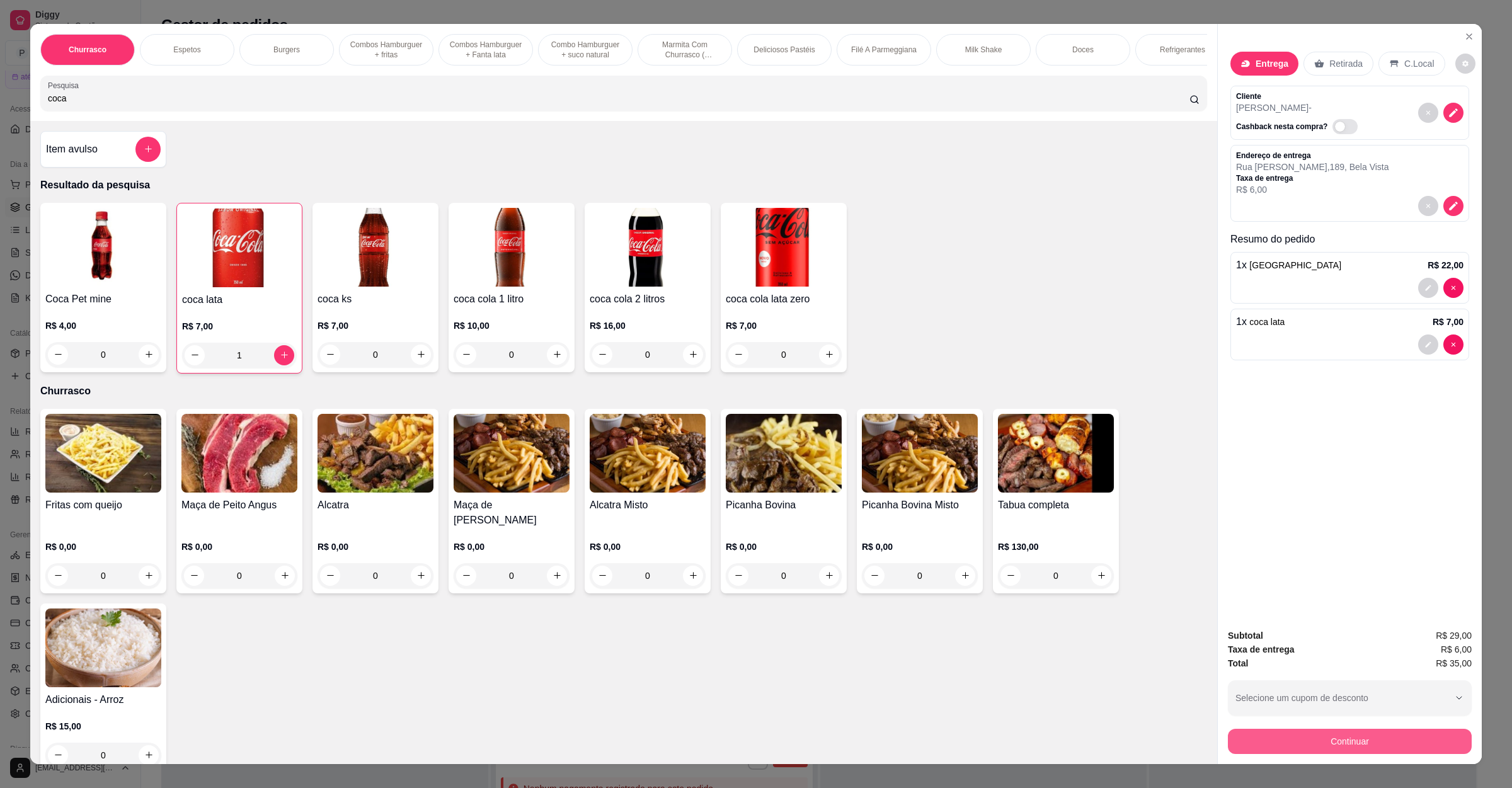
click at [1335, 742] on button "Continuar" at bounding box center [1350, 741] width 244 height 25
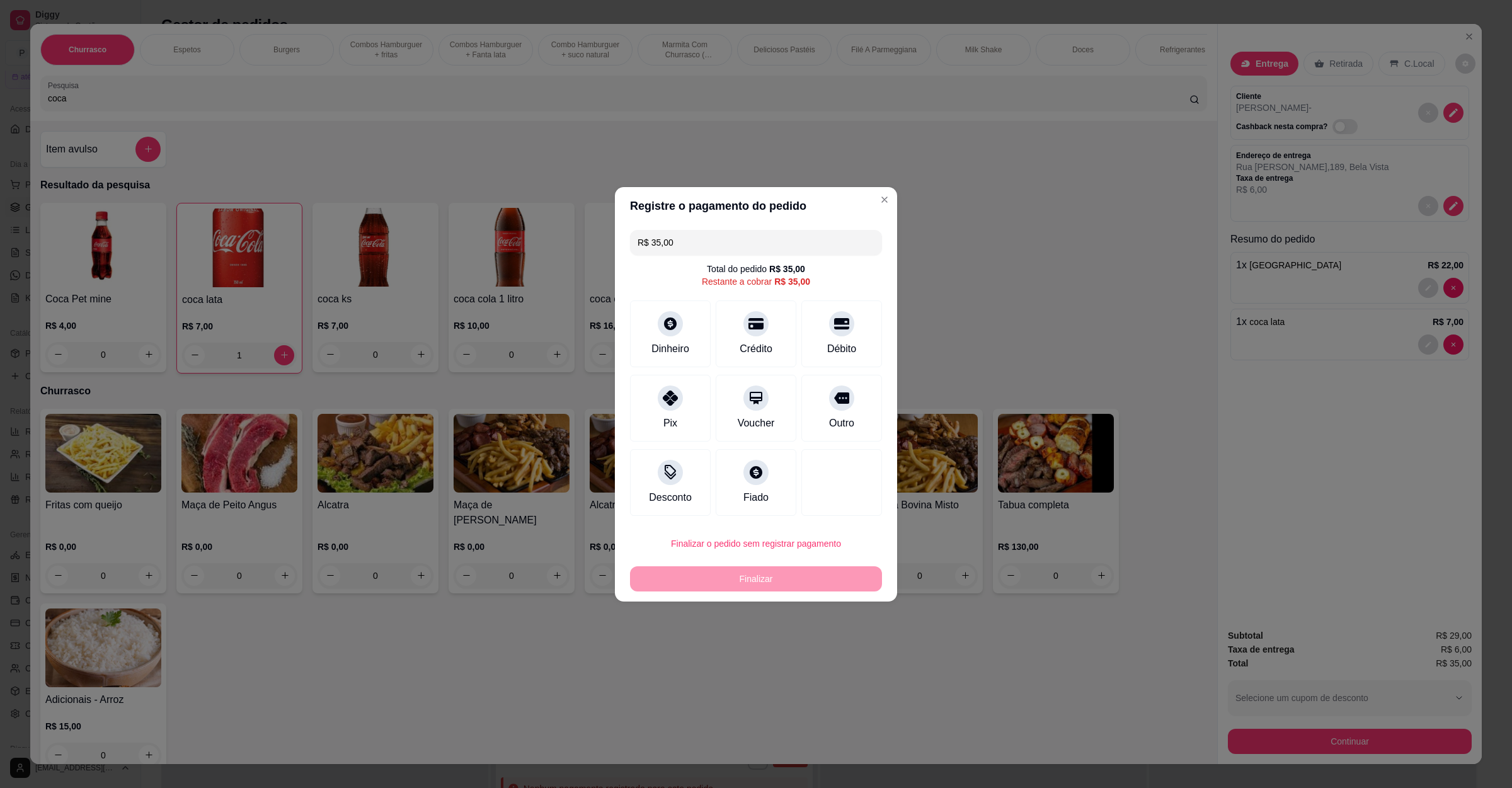
drag, startPoint x: 681, startPoint y: 252, endPoint x: 616, endPoint y: 243, distance: 65.6
click at [616, 243] on div "R$ 35,00 Total do pedido R$ 35,00 Restante a cobrar R$ 35,00 Dinheiro Crédito D…" at bounding box center [756, 373] width 282 height 296
click at [847, 414] on div "Outro" at bounding box center [842, 406] width 89 height 74
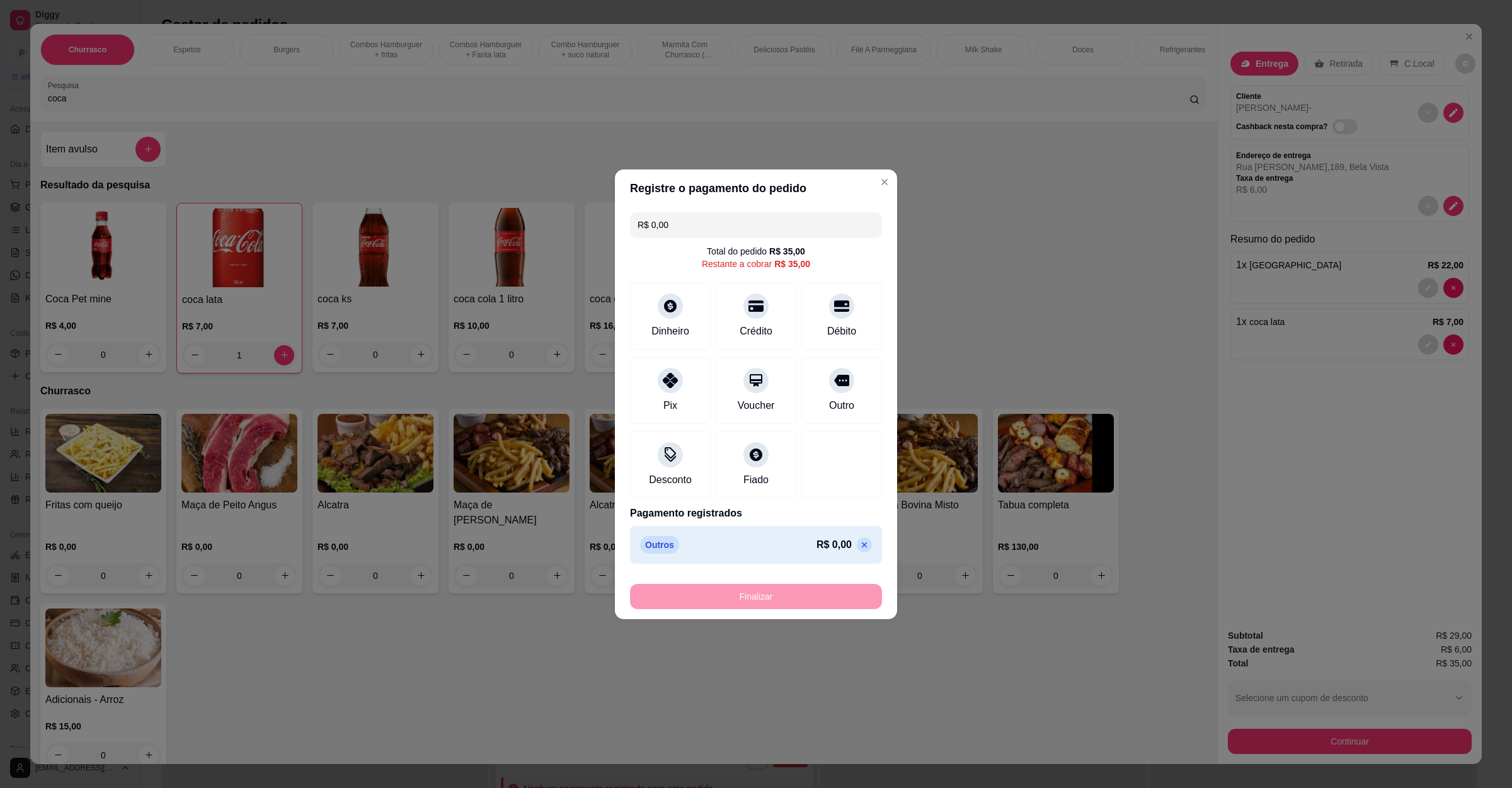
click at [781, 595] on div "Finalizar" at bounding box center [756, 596] width 252 height 25
click at [678, 228] on input "R$ 0,00" at bounding box center [755, 224] width 237 height 25
click at [756, 605] on div "Finalizar" at bounding box center [756, 596] width 252 height 25
click at [696, 221] on input "R$ 0,01" at bounding box center [755, 224] width 237 height 25
click at [743, 480] on div "Fiado" at bounding box center [756, 479] width 28 height 16
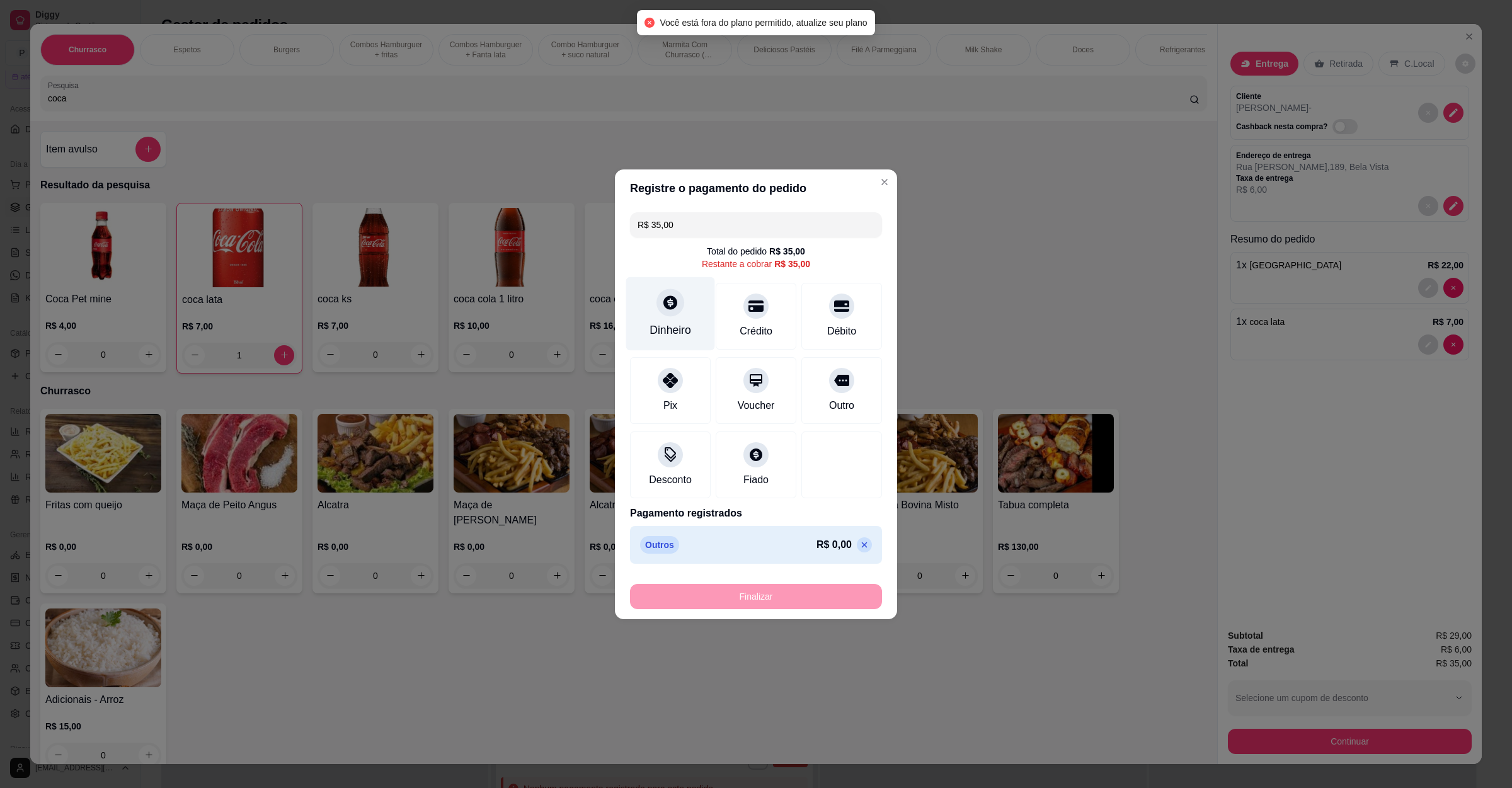
click at [656, 325] on div "Dinheiro" at bounding box center [670, 330] width 42 height 16
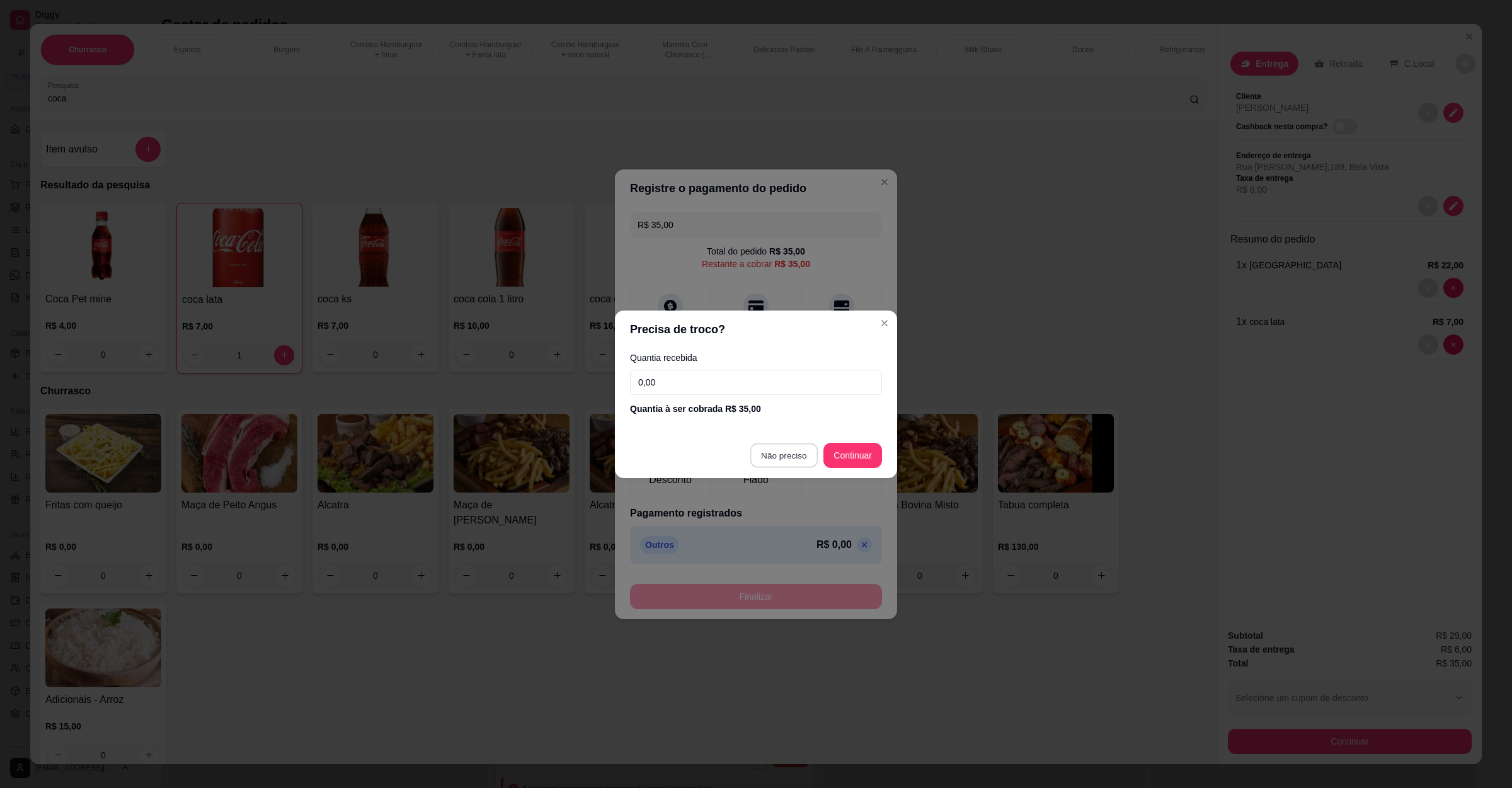
type input "R$ 0,00"
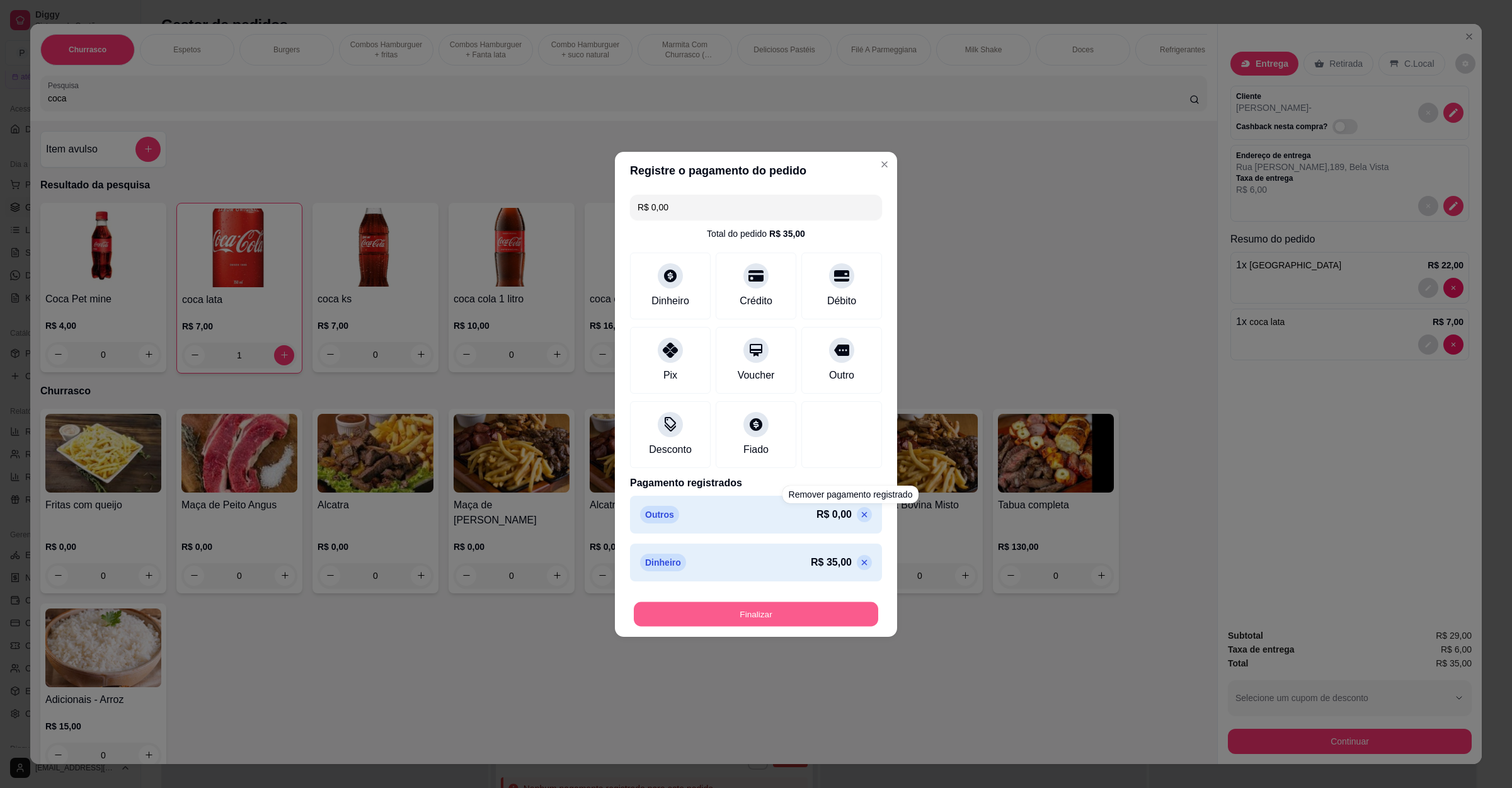
click at [791, 609] on button "Finalizar" at bounding box center [756, 613] width 245 height 25
type input "0"
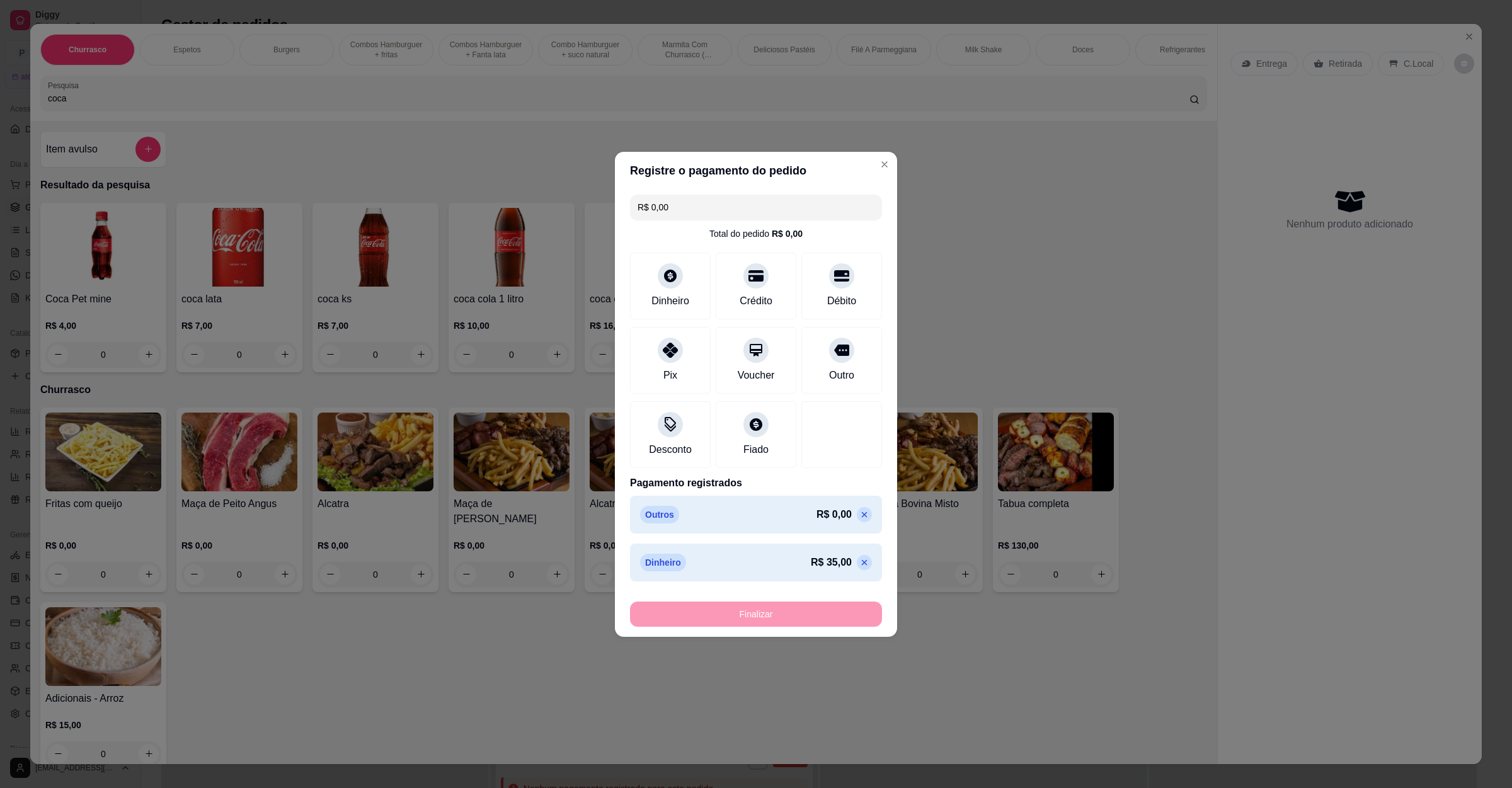
type input "-R$ 35,00"
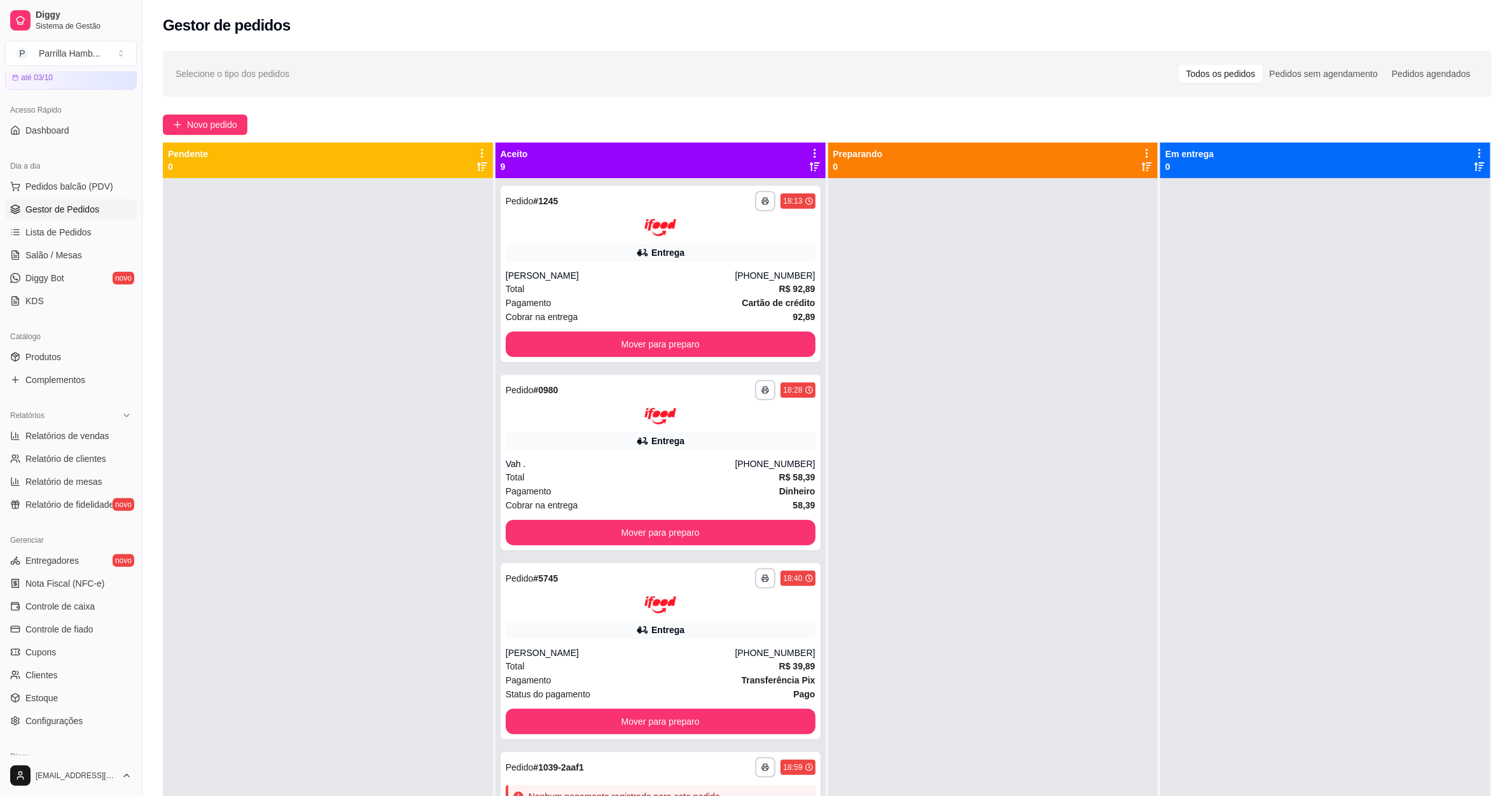
click at [324, 505] on div at bounding box center [328, 576] width 330 height 796
click at [74, 185] on span "Pedidos balcão (PDV)" at bounding box center [70, 187] width 88 height 12
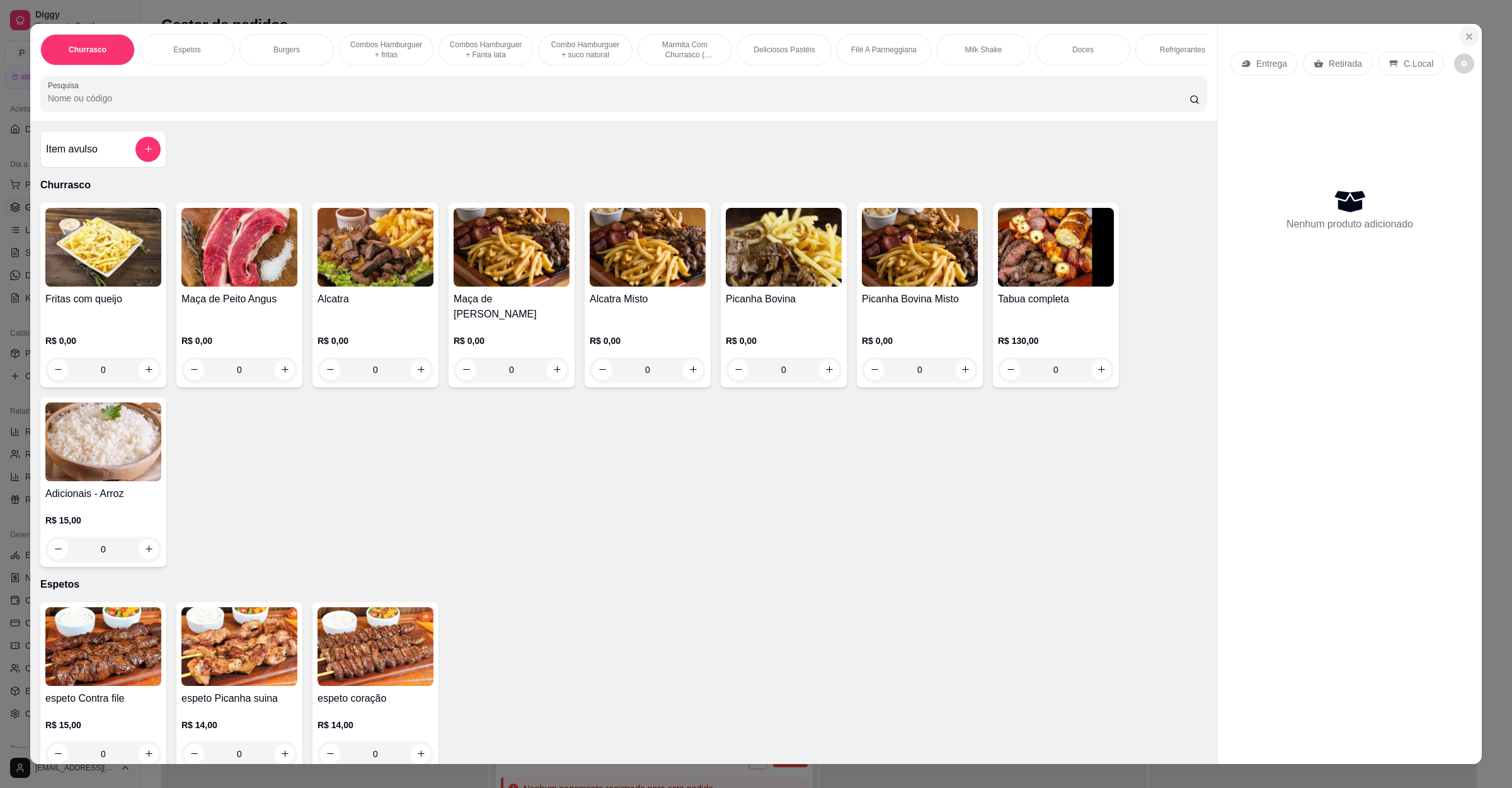
click at [1462, 30] on button "Close" at bounding box center [1469, 37] width 20 height 20
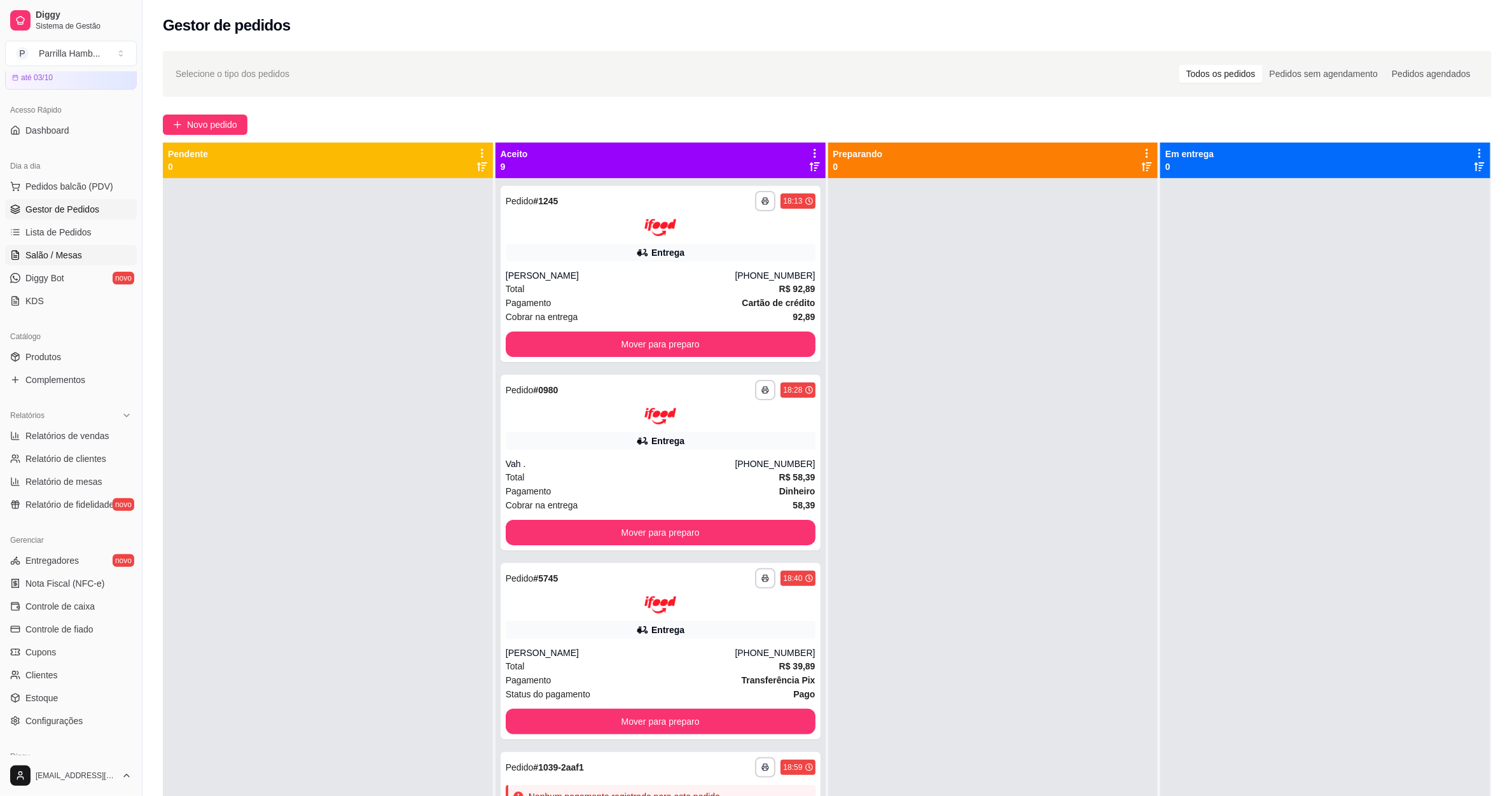
click at [57, 256] on span "Salão / Mesas" at bounding box center [54, 255] width 56 height 12
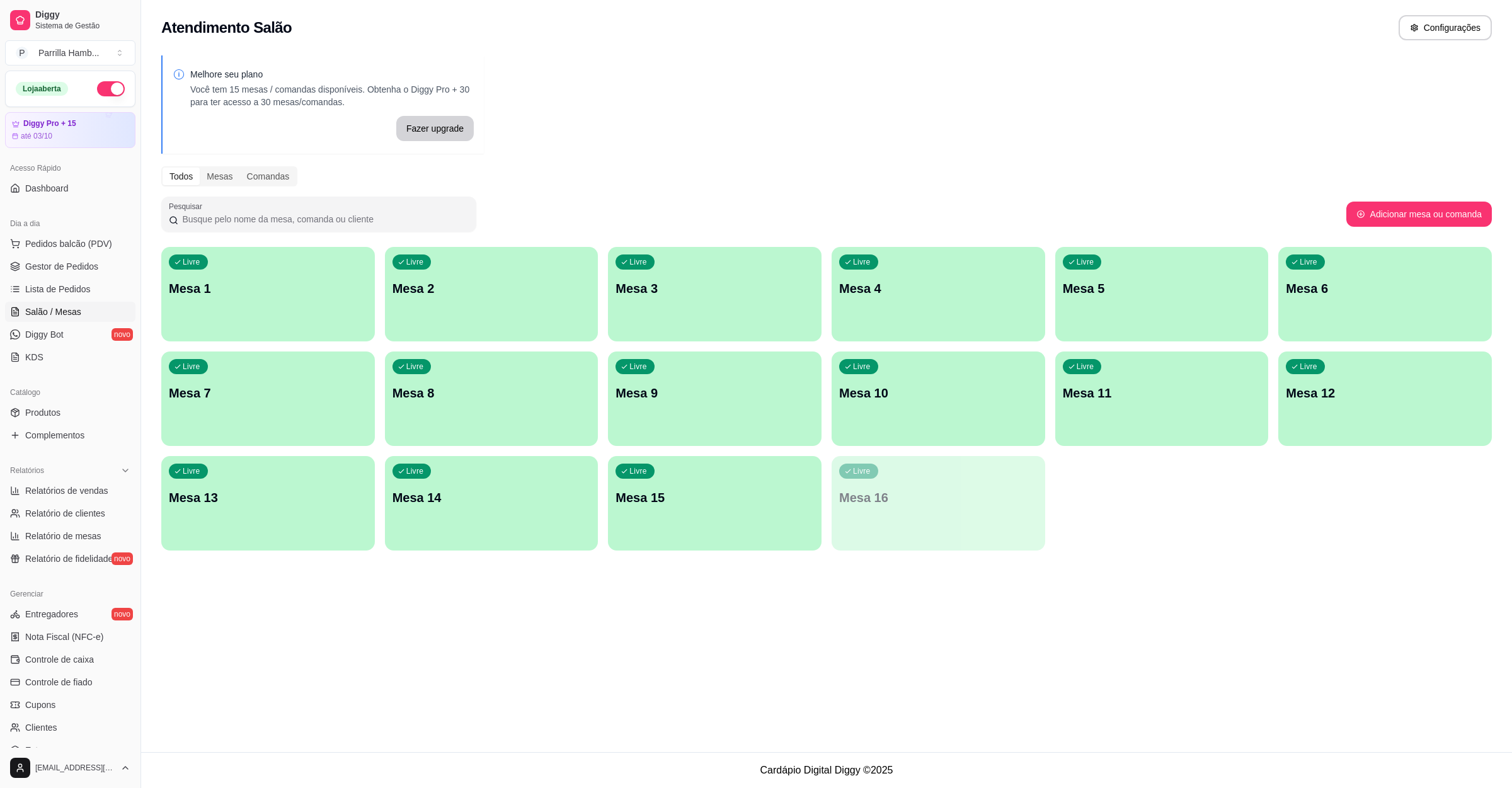
click at [97, 91] on button "button" at bounding box center [110, 89] width 28 height 15
click at [275, 287] on p "Mesa 1" at bounding box center [268, 288] width 192 height 17
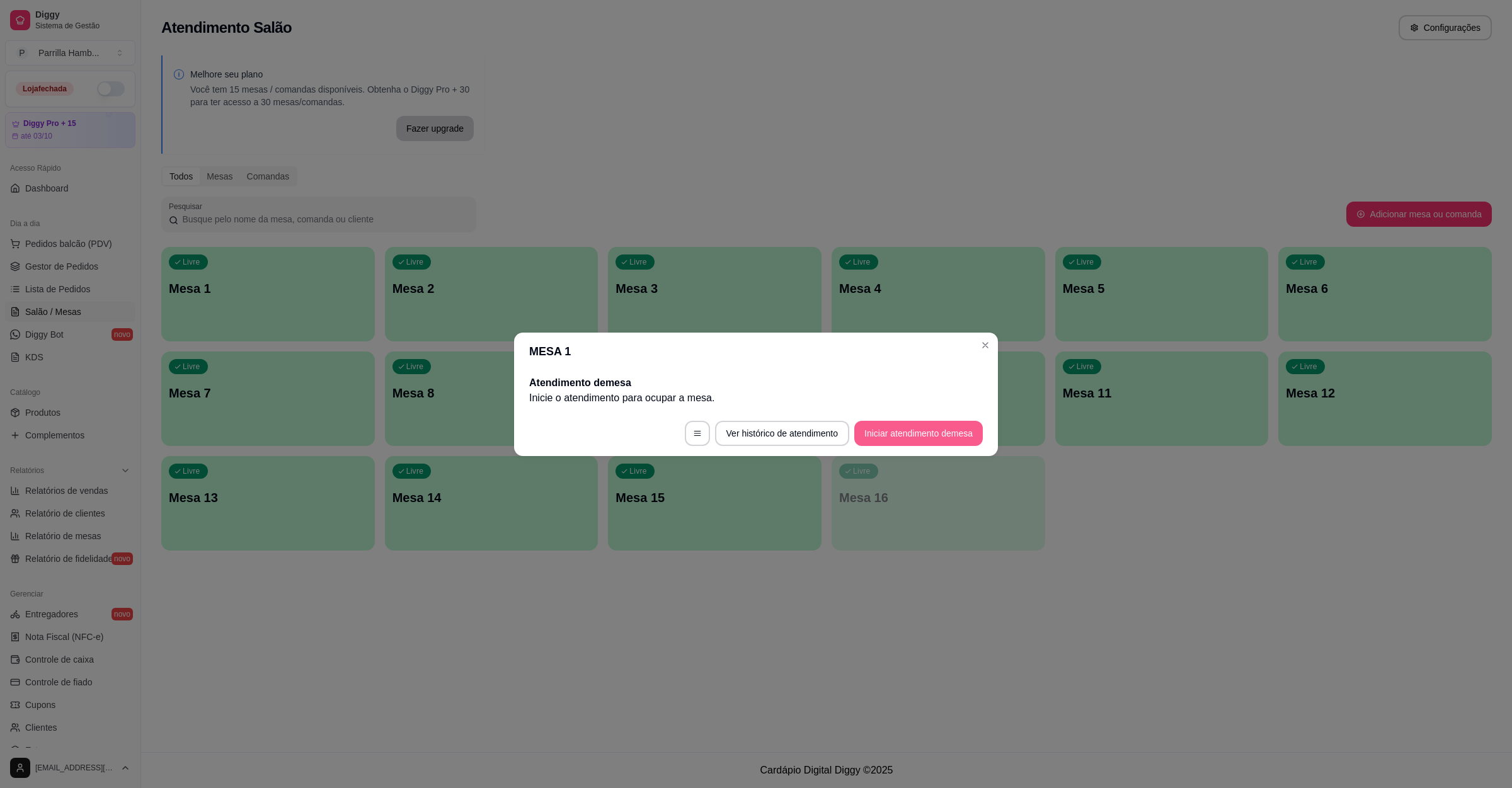
click at [922, 440] on button "Iniciar atendimento de mesa" at bounding box center [918, 433] width 129 height 25
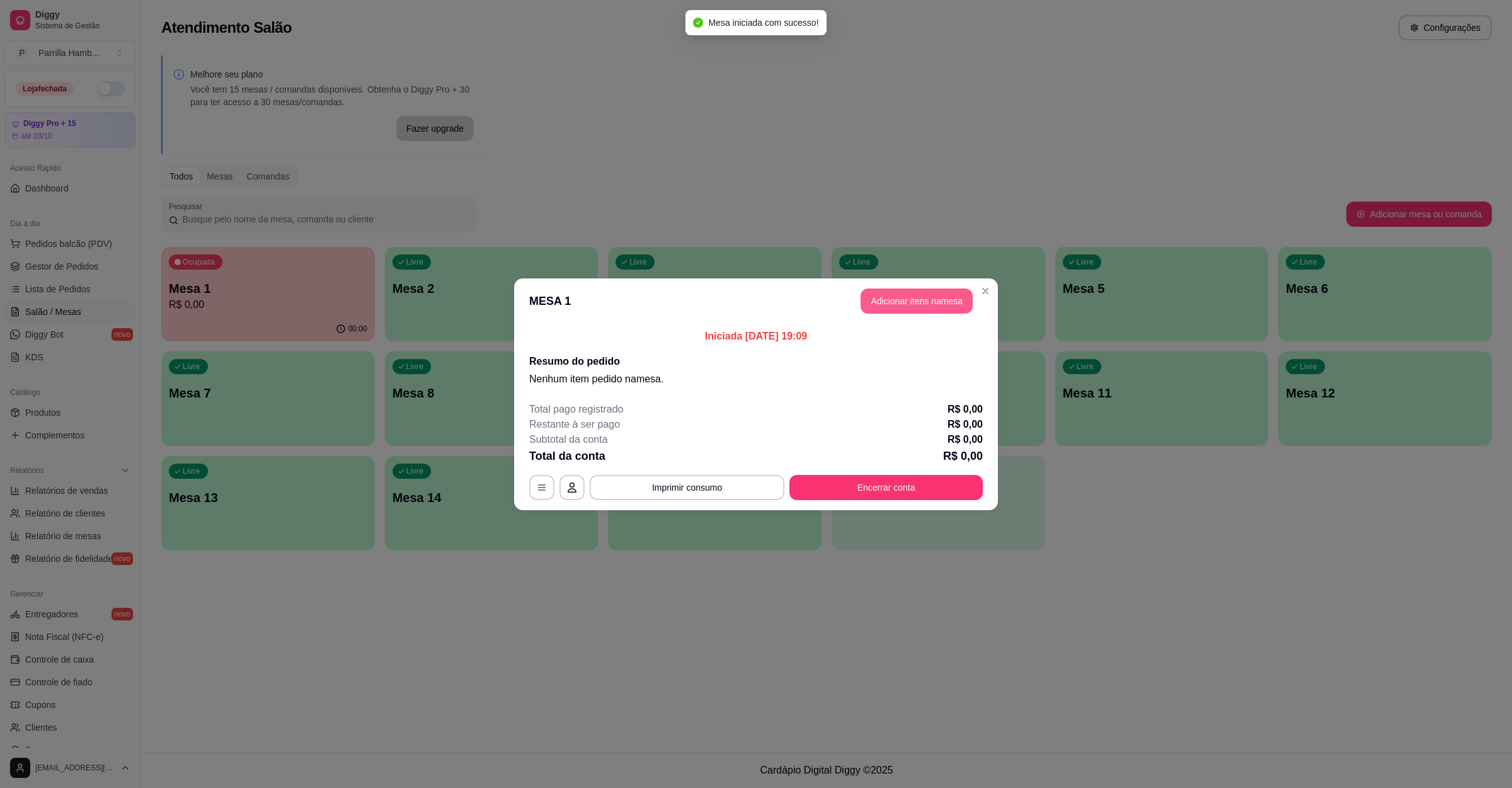
click at [924, 303] on button "Adicionar itens na mesa" at bounding box center [916, 301] width 112 height 25
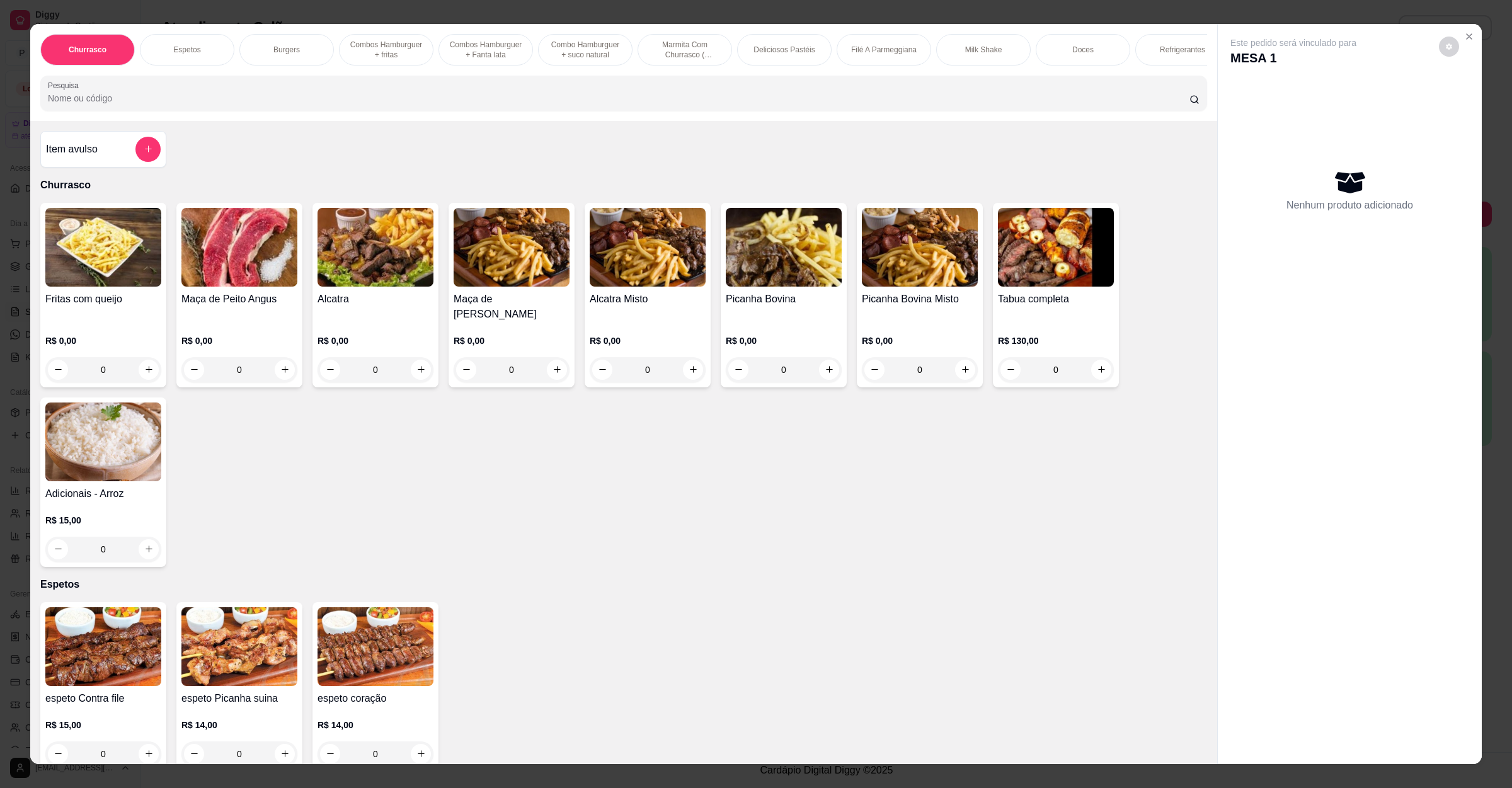
click at [348, 104] on input "Pesquisa" at bounding box center [618, 98] width 1141 height 12
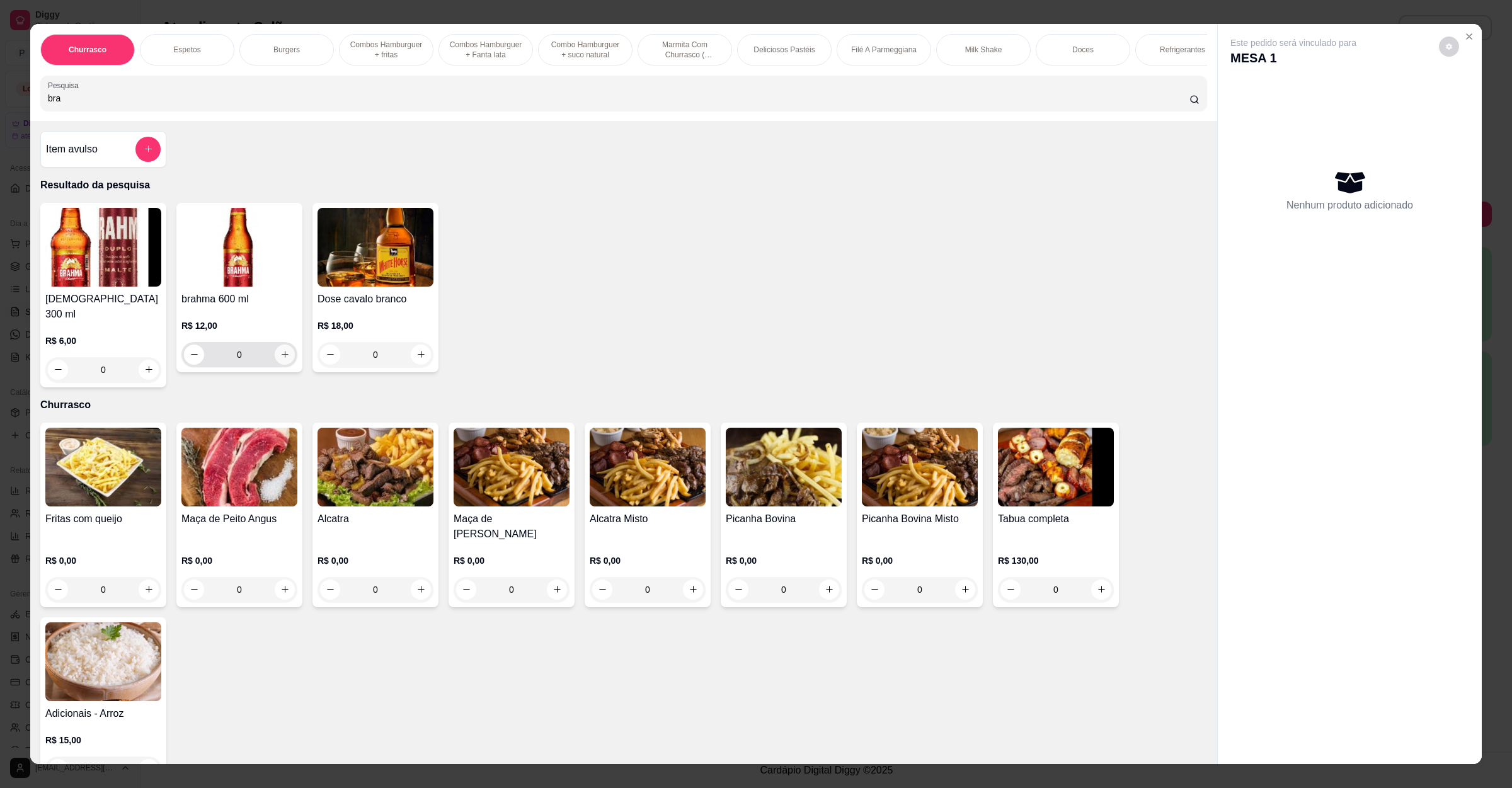
type input "bra"
click at [280, 359] on icon "increase-product-quantity" at bounding box center [285, 354] width 10 height 10
type input "1"
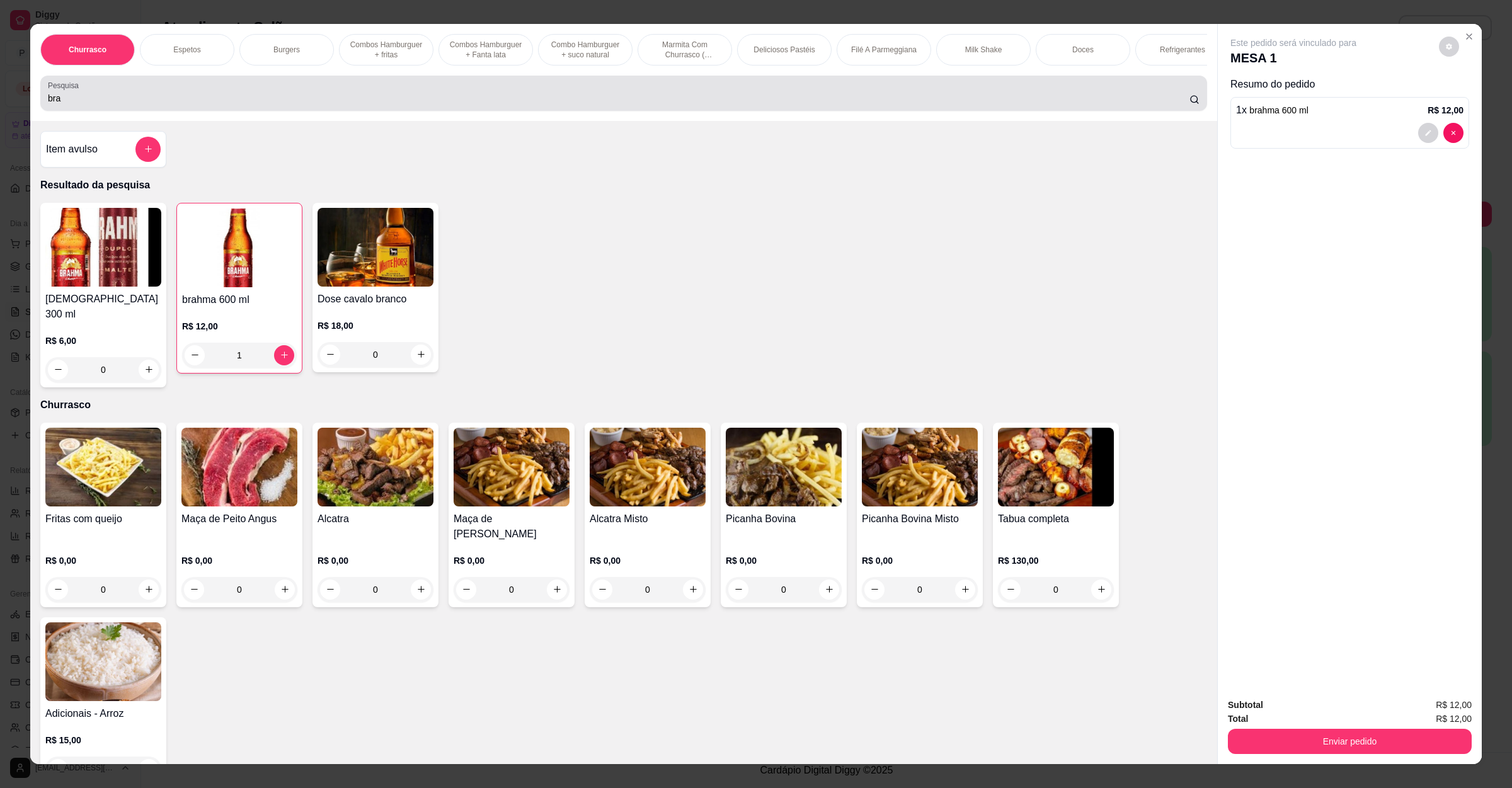
click at [237, 111] on div "Pesquisa bra" at bounding box center [623, 93] width 1166 height 35
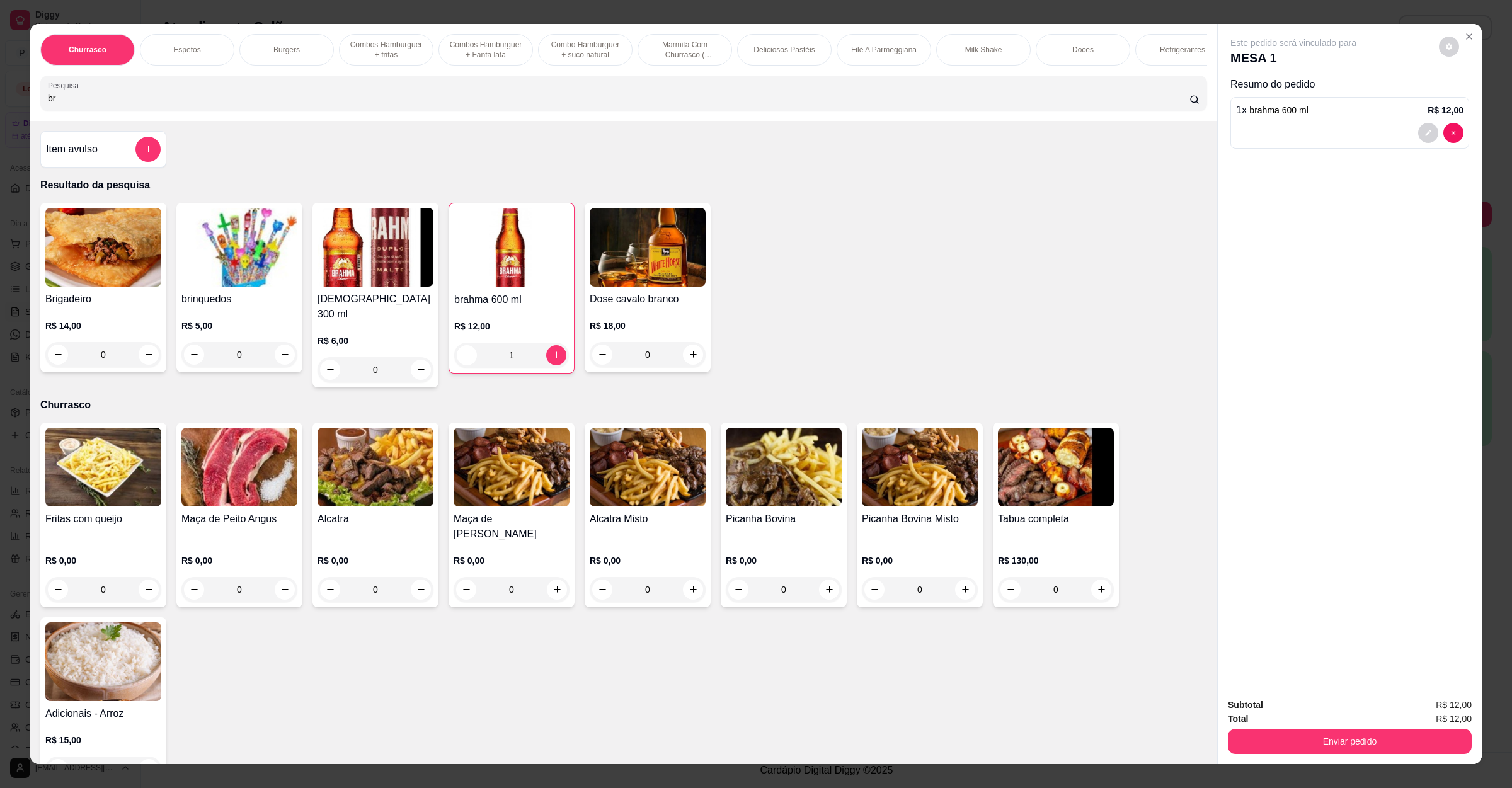
type input "b"
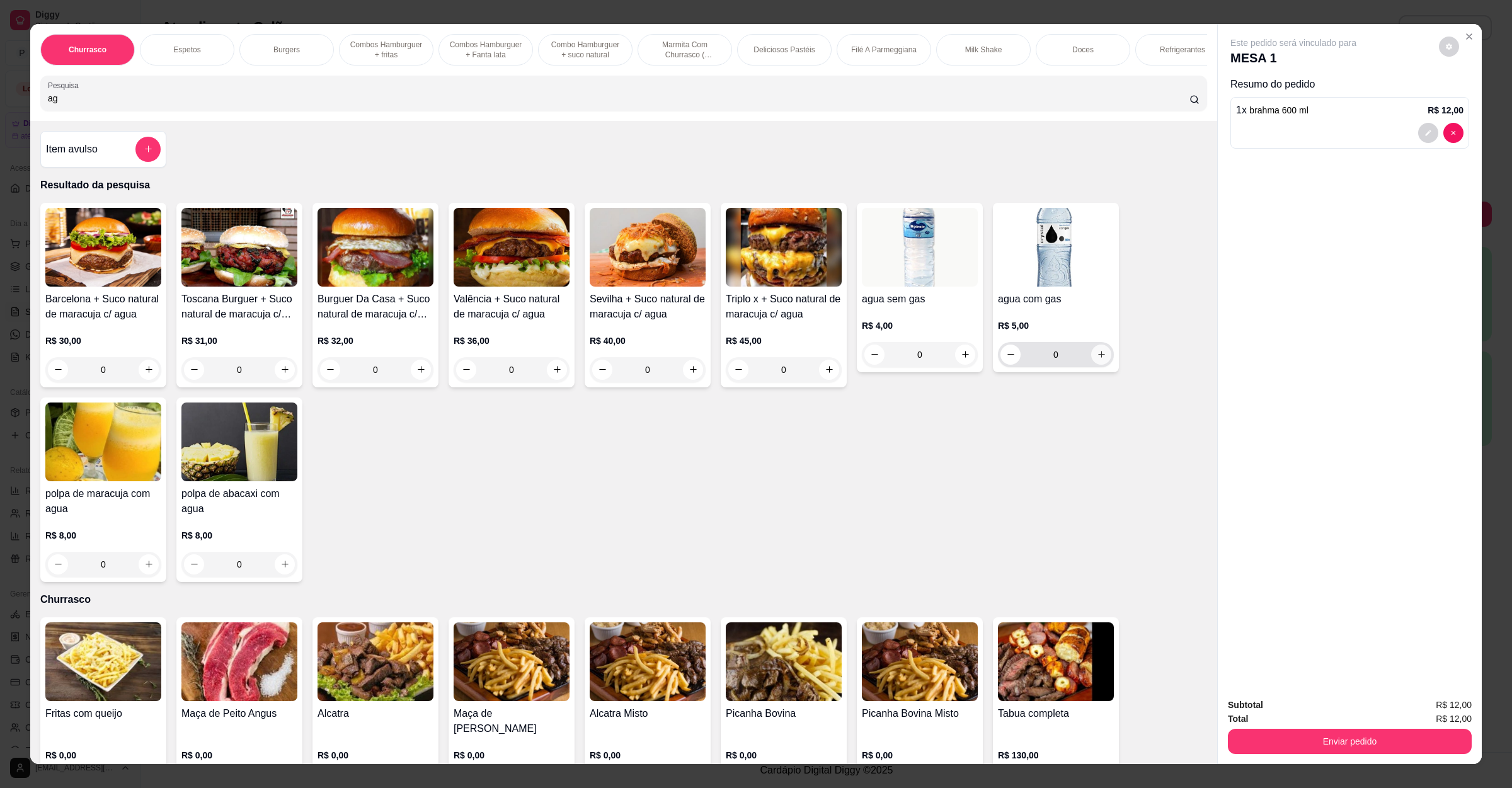
type input "ag"
click at [1099, 365] on button "increase-product-quantity" at bounding box center [1101, 354] width 20 height 20
type input "1"
click at [1322, 742] on button "Enviar pedido" at bounding box center [1350, 742] width 237 height 25
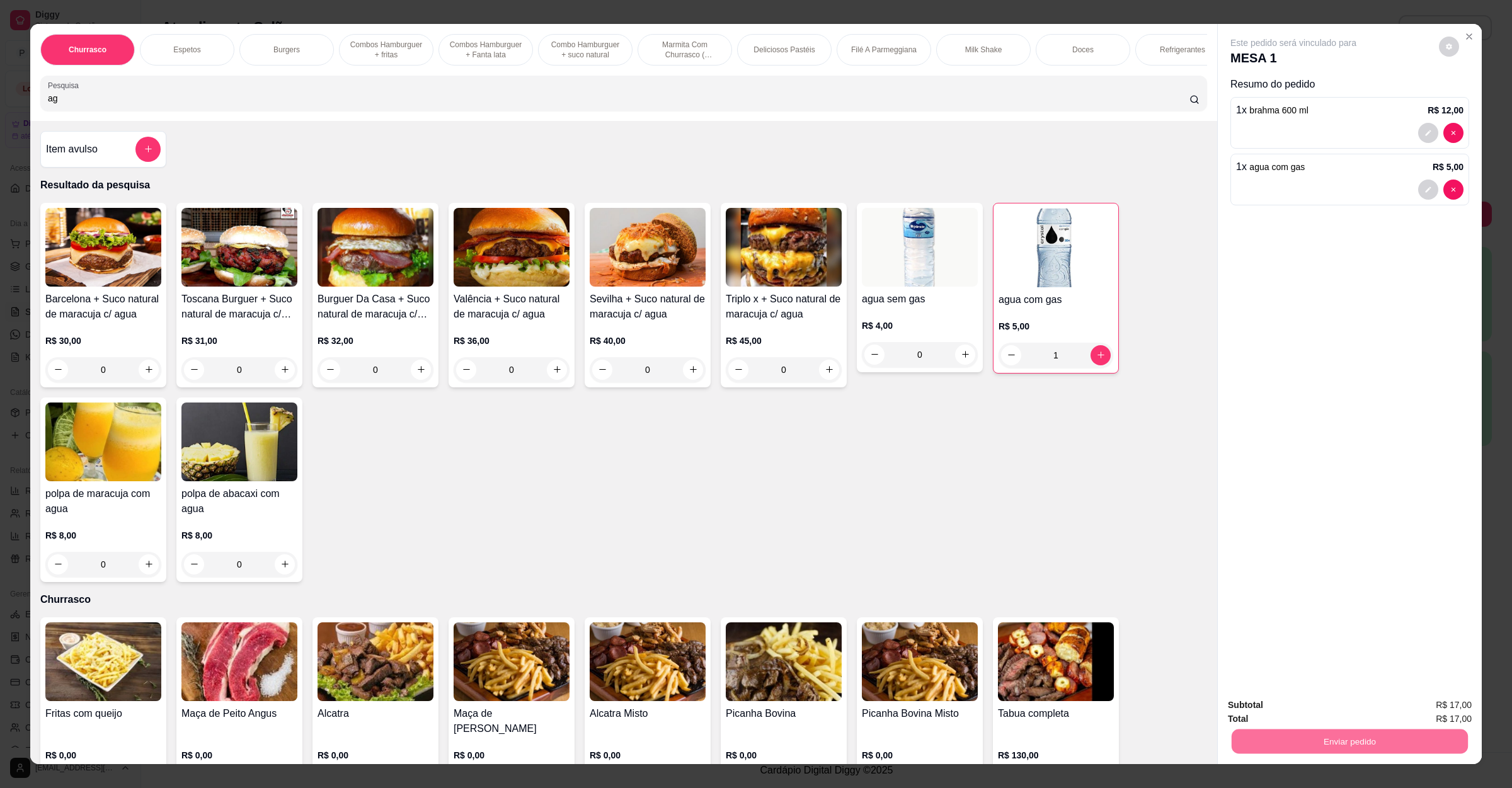
click at [1305, 699] on button "Não registrar e enviar pedido" at bounding box center [1305, 711] width 127 height 23
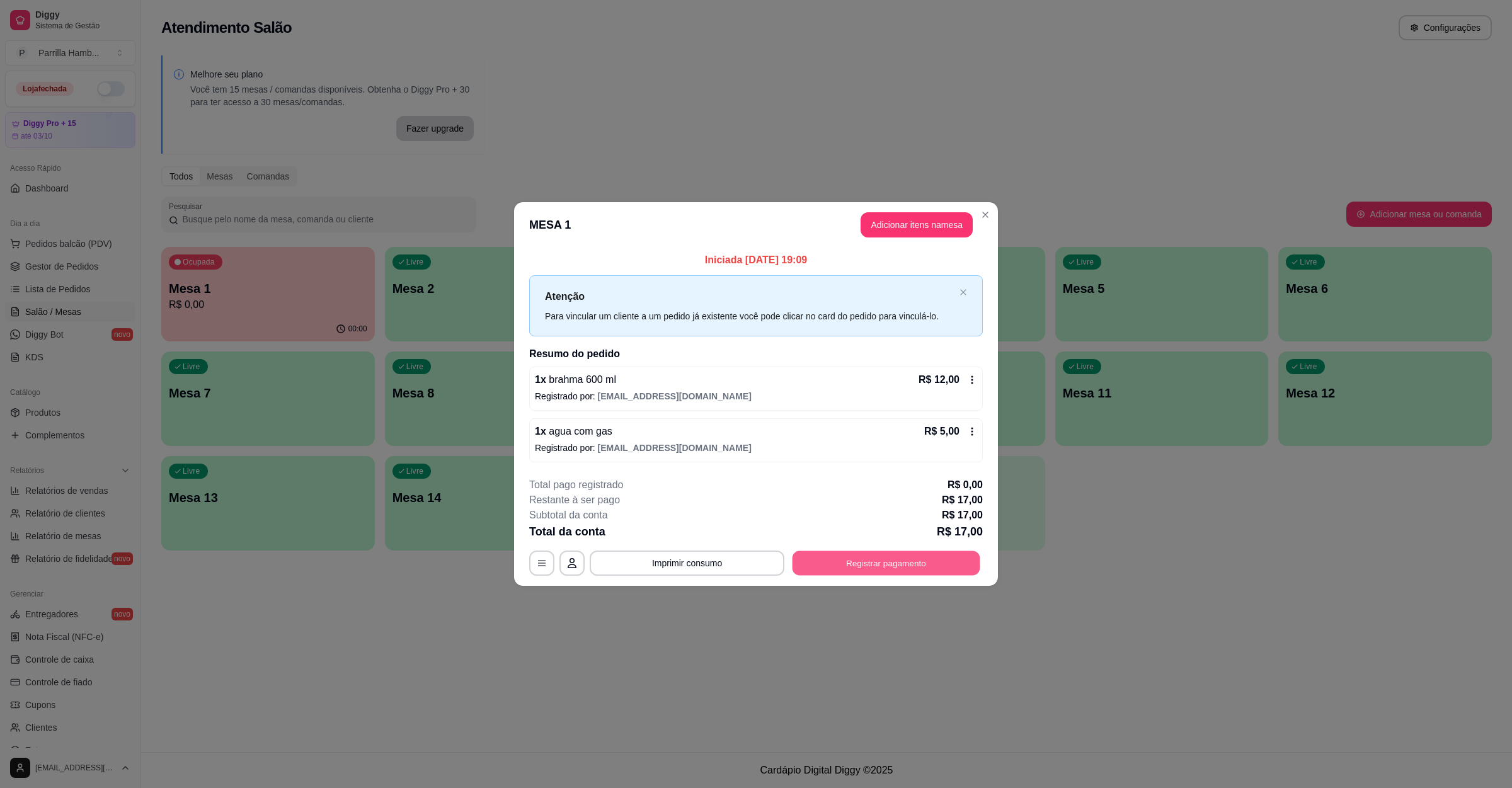
click at [852, 563] on button "Registrar pagamento" at bounding box center [886, 564] width 187 height 25
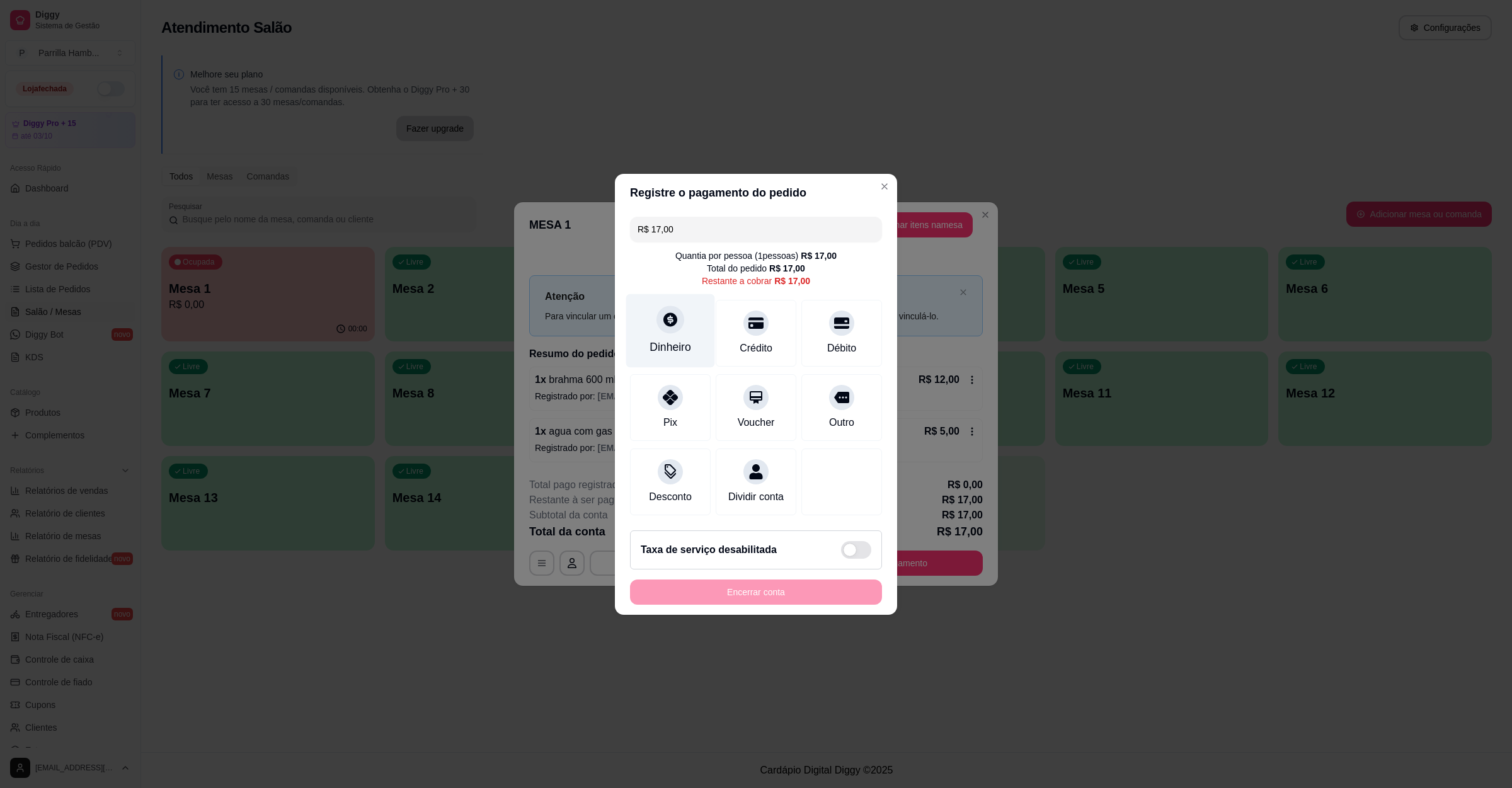
click at [671, 342] on div "Dinheiro" at bounding box center [670, 347] width 42 height 16
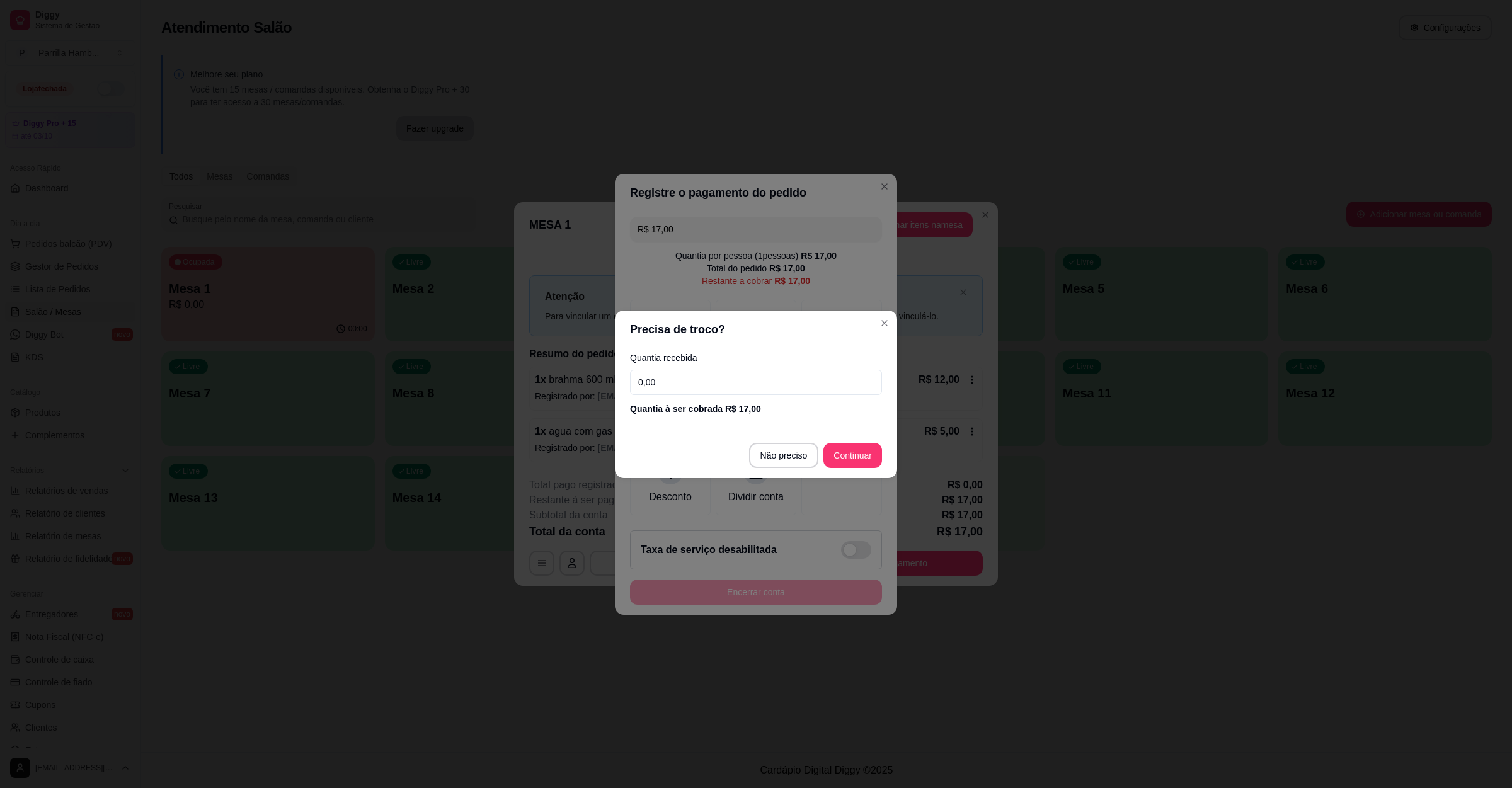
click at [704, 370] on input "0,00" at bounding box center [756, 382] width 252 height 25
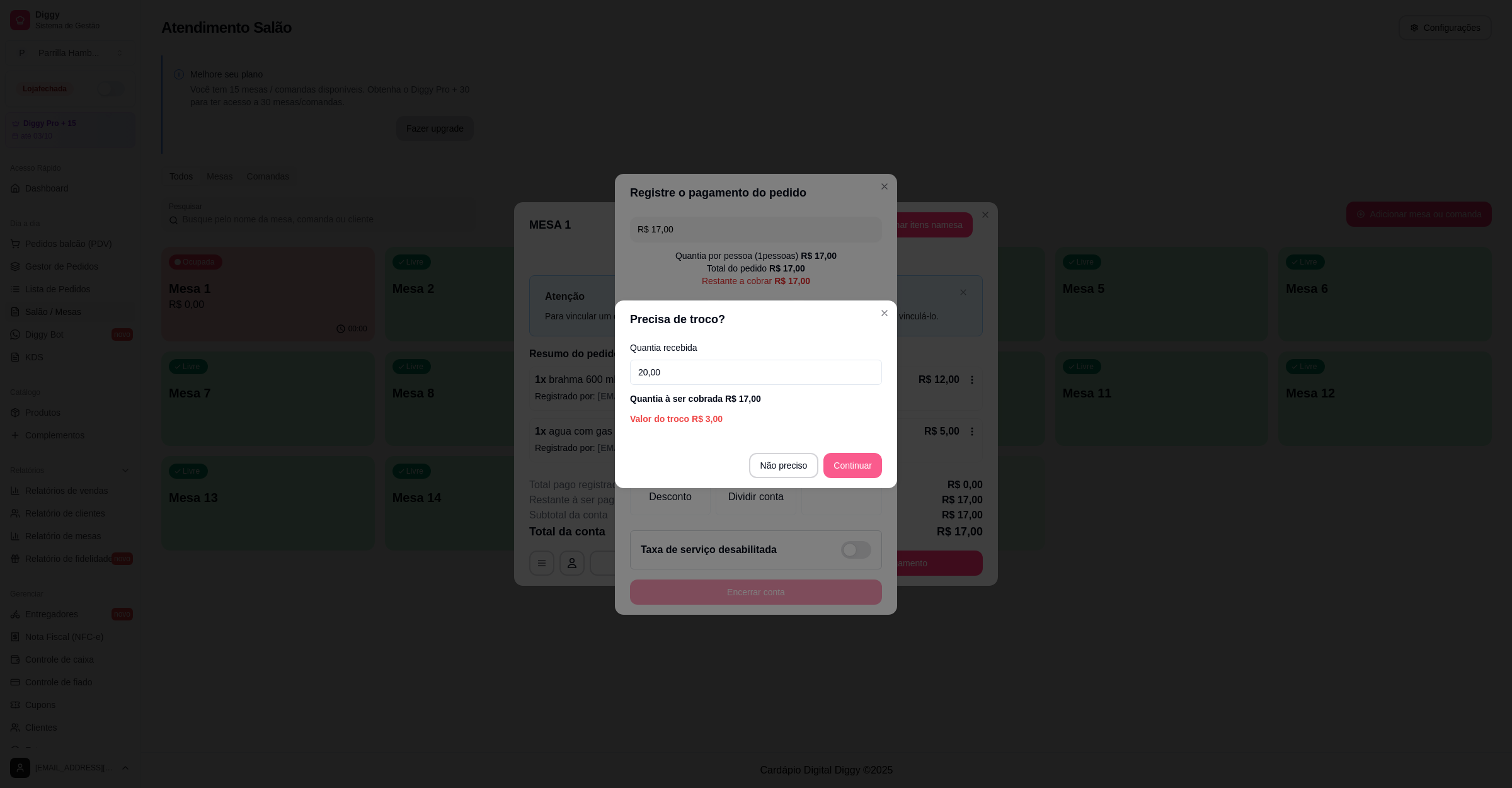
type input "20,00"
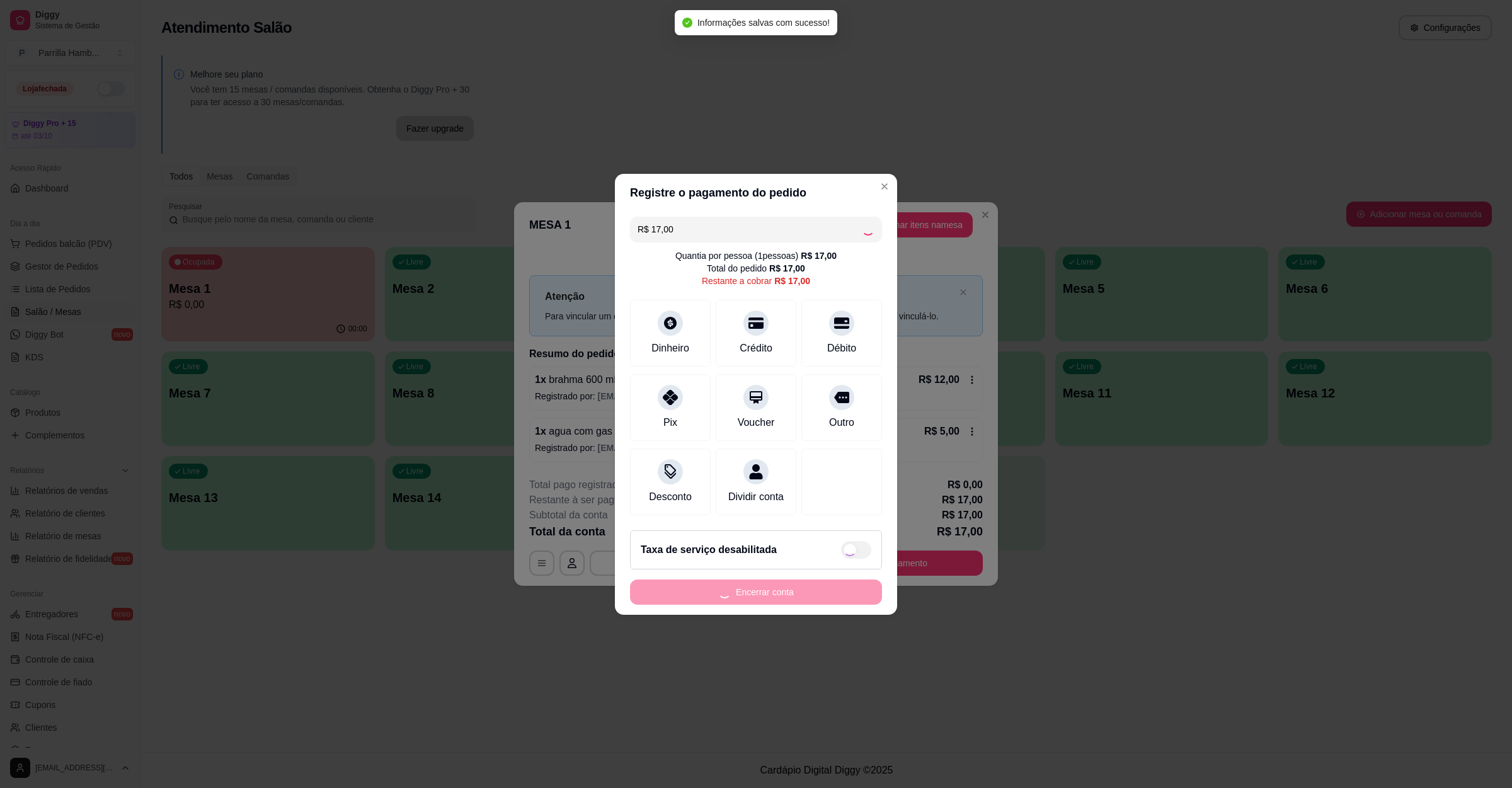
type input "R$ 0,00"
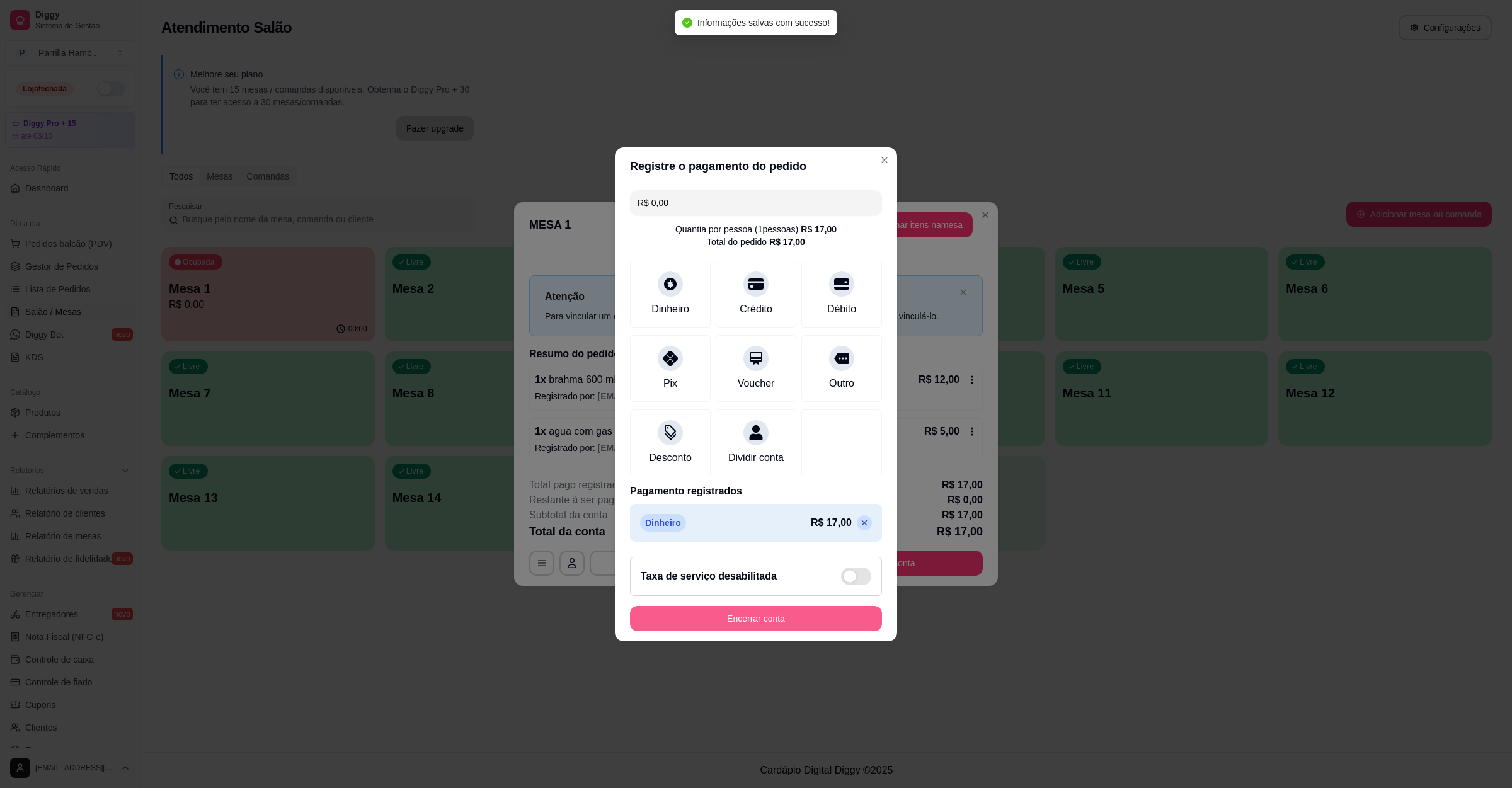
click at [732, 631] on button "Encerrar conta" at bounding box center [756, 618] width 252 height 25
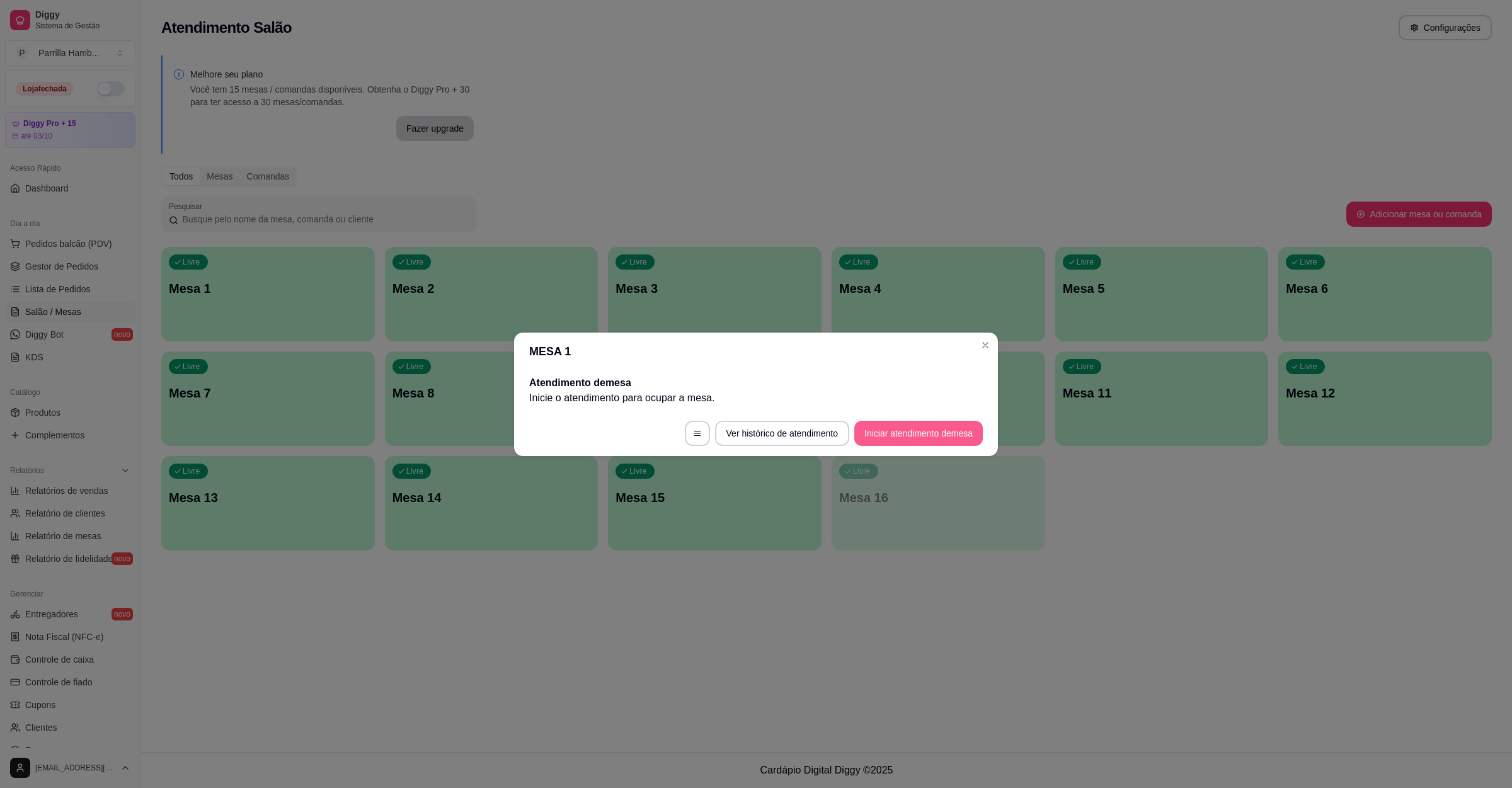
click at [941, 429] on button "Iniciar atendimento de mesa" at bounding box center [918, 433] width 129 height 25
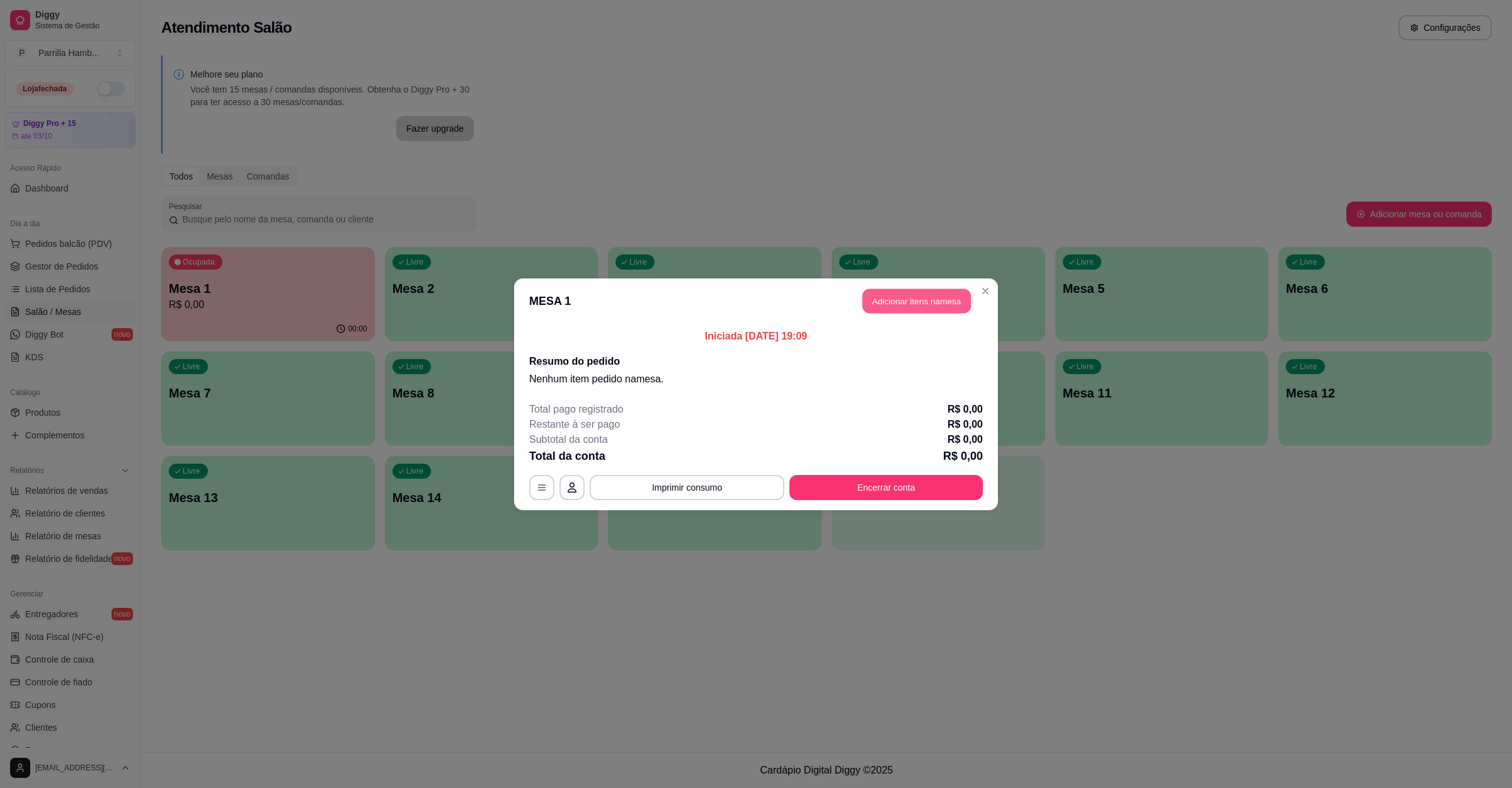
click at [948, 301] on button "Adicionar itens na mesa" at bounding box center [916, 301] width 108 height 25
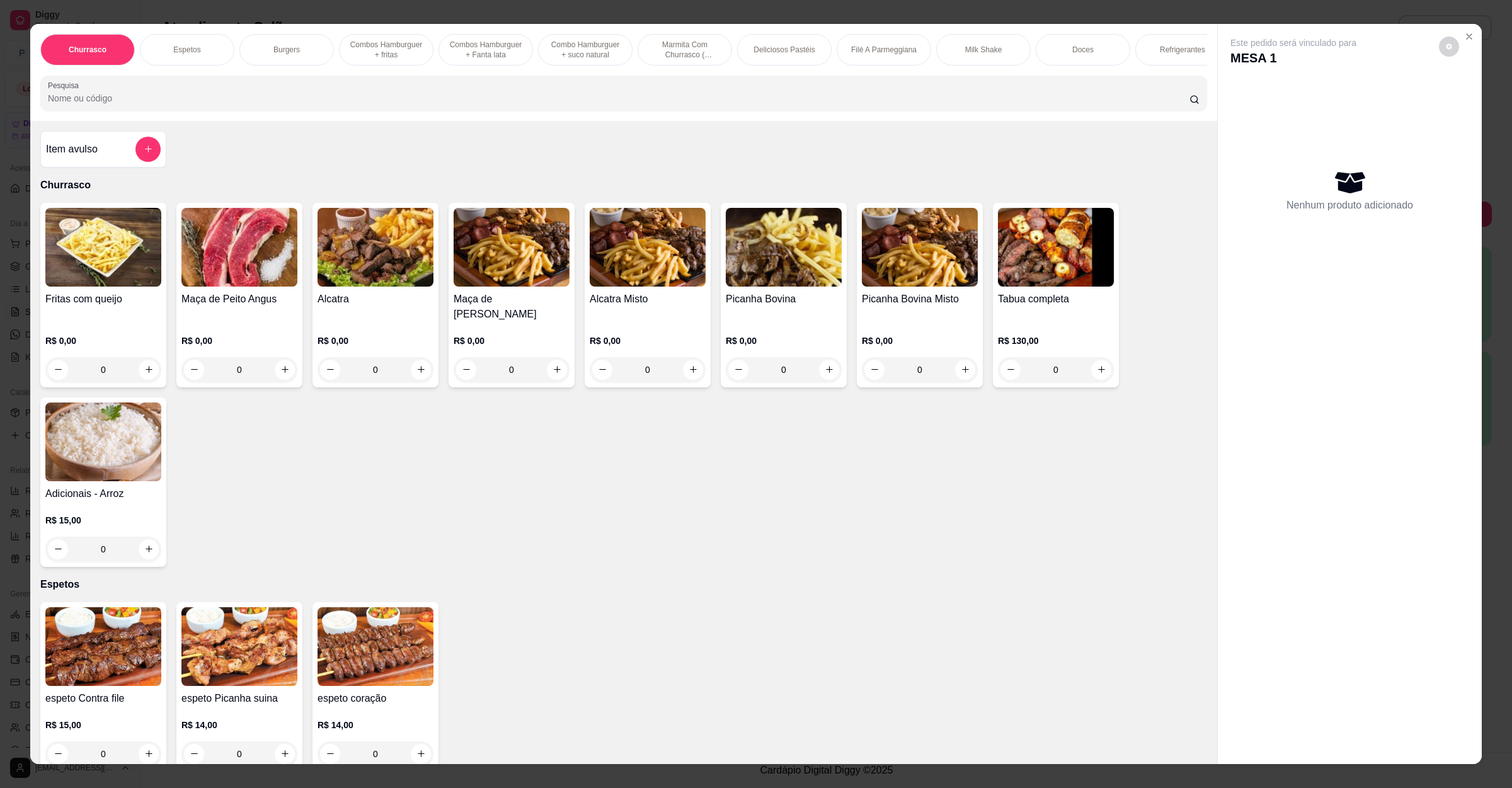
click at [204, 104] on input "Pesquisa" at bounding box center [618, 98] width 1141 height 12
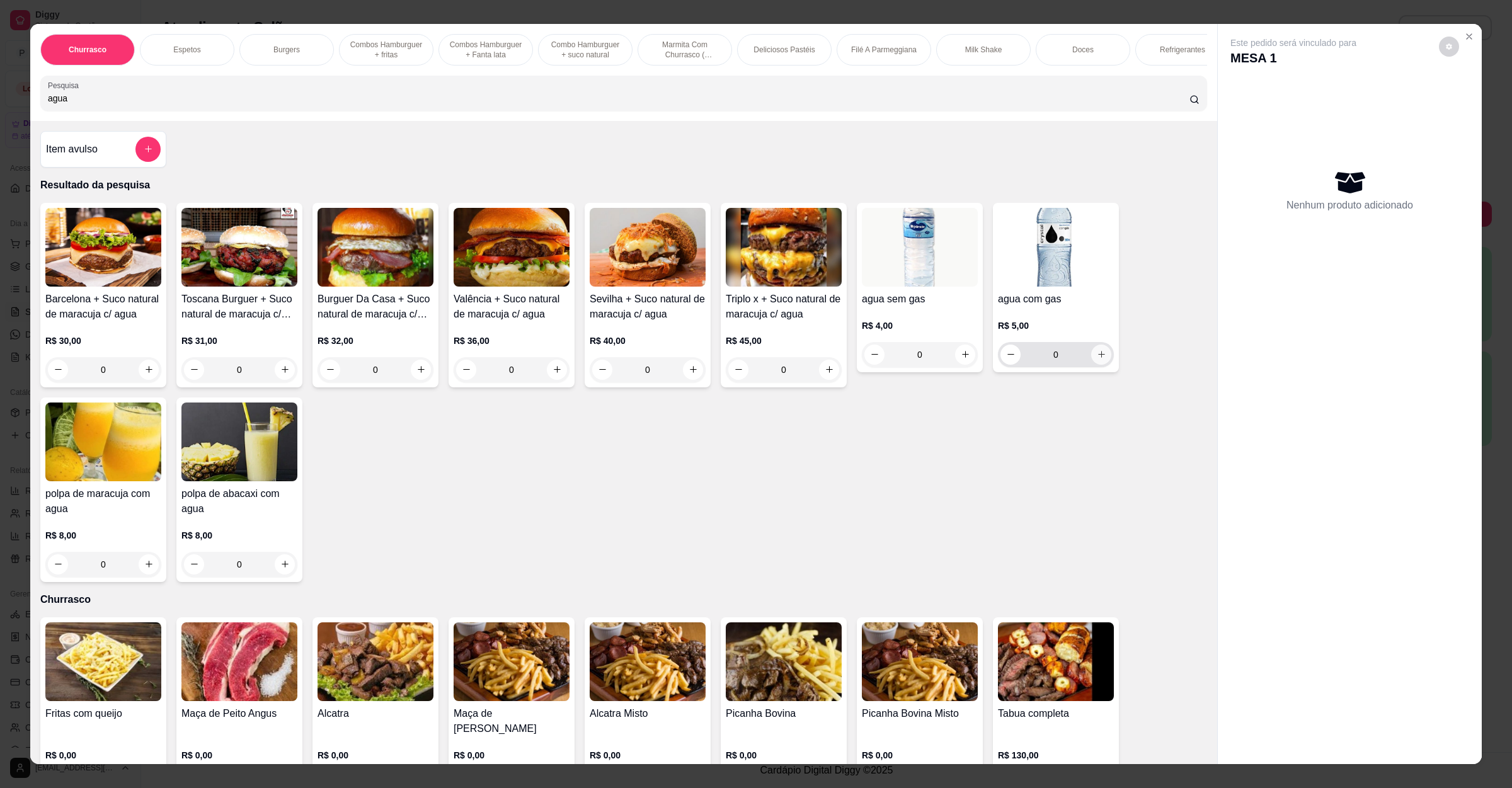
type input "agua"
click at [1097, 359] on icon "increase-product-quantity" at bounding box center [1102, 354] width 10 height 10
type input "1"
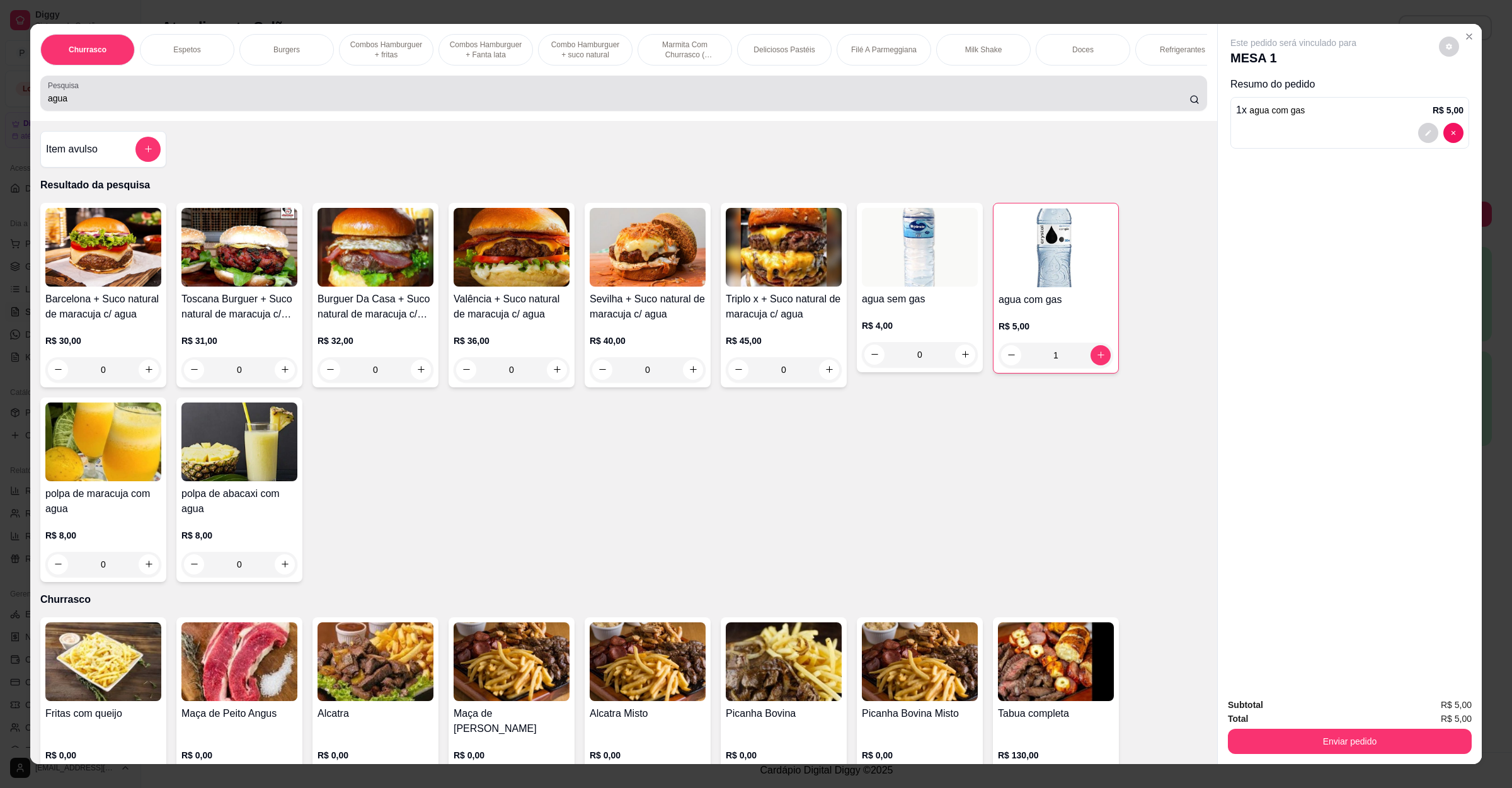
click at [106, 104] on input "agua" at bounding box center [618, 98] width 1141 height 12
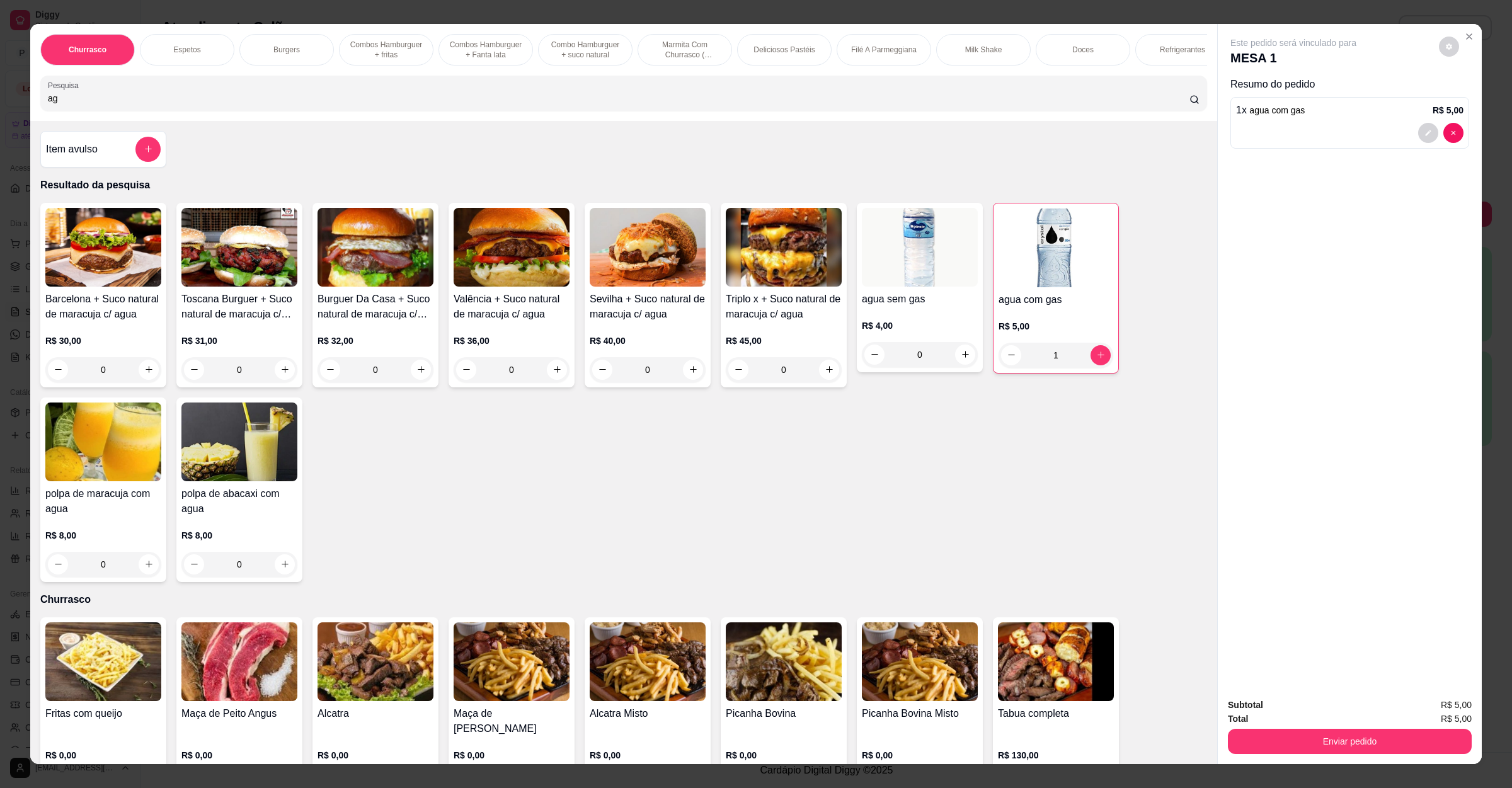
type input "a"
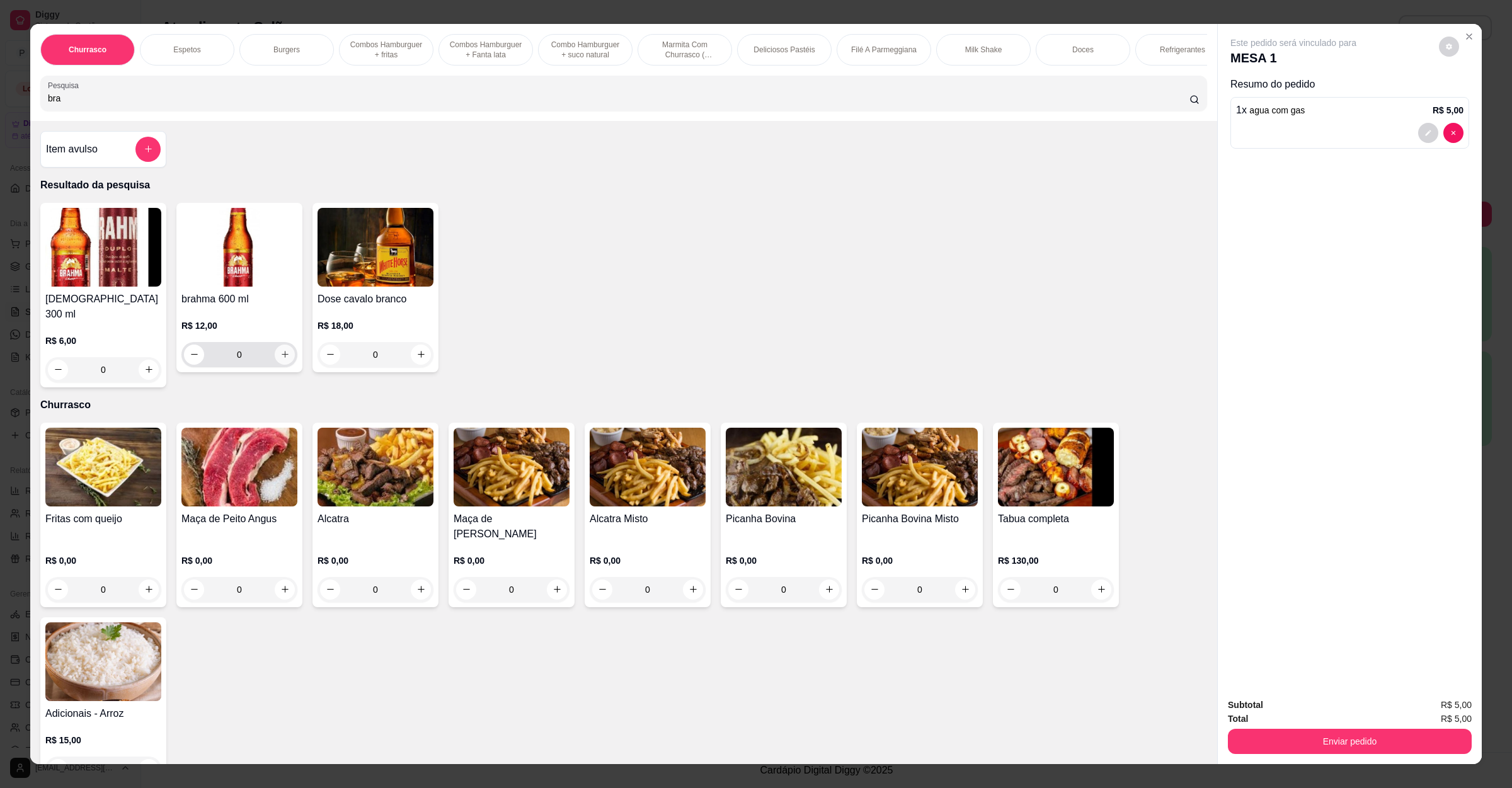
type input "bra"
click at [280, 359] on icon "increase-product-quantity" at bounding box center [285, 354] width 10 height 10
type input "1"
click at [1368, 741] on button "Enviar pedido" at bounding box center [1350, 742] width 237 height 25
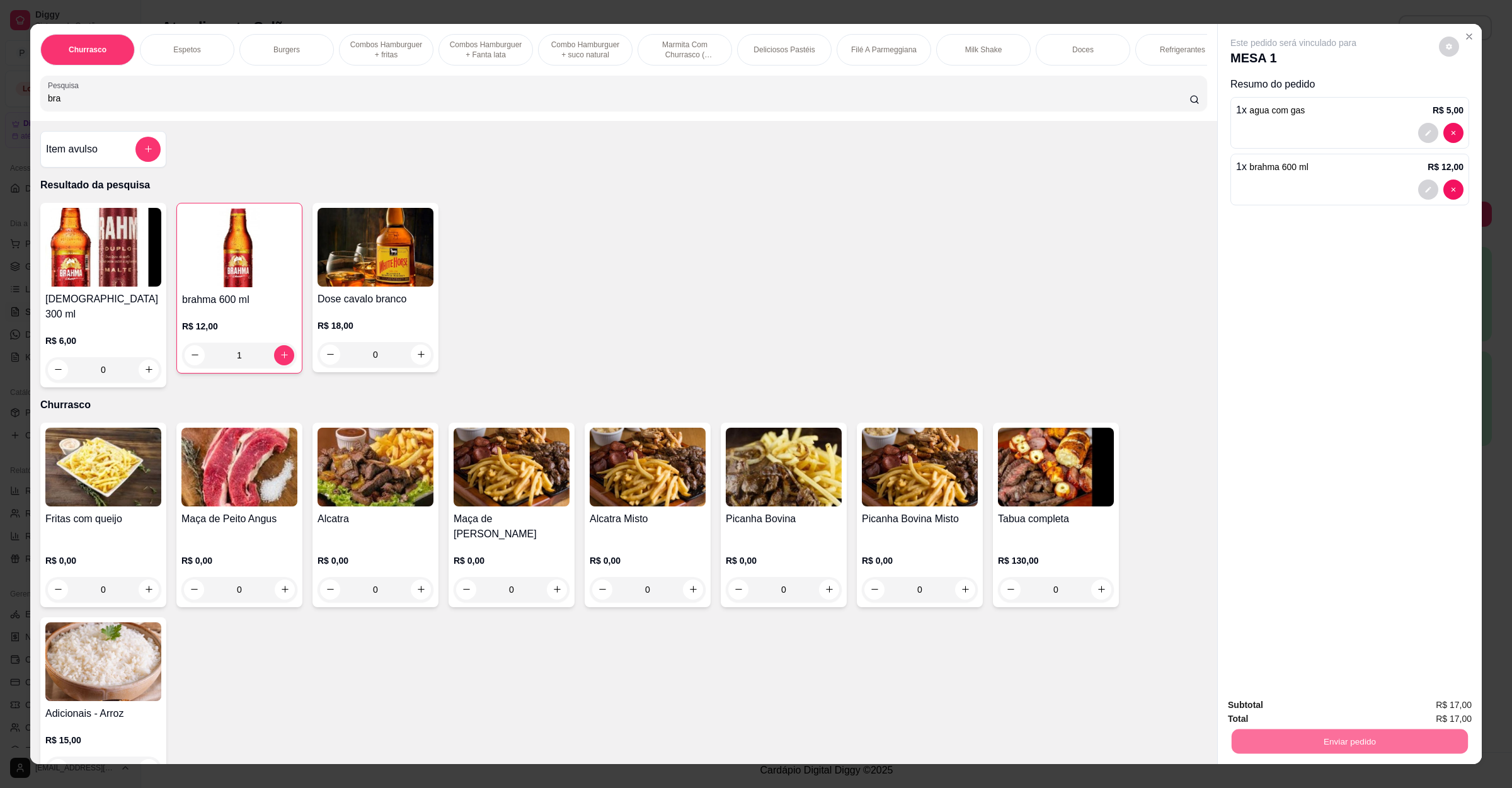
click at [1329, 712] on button "Não registrar e enviar pedido" at bounding box center [1305, 710] width 127 height 23
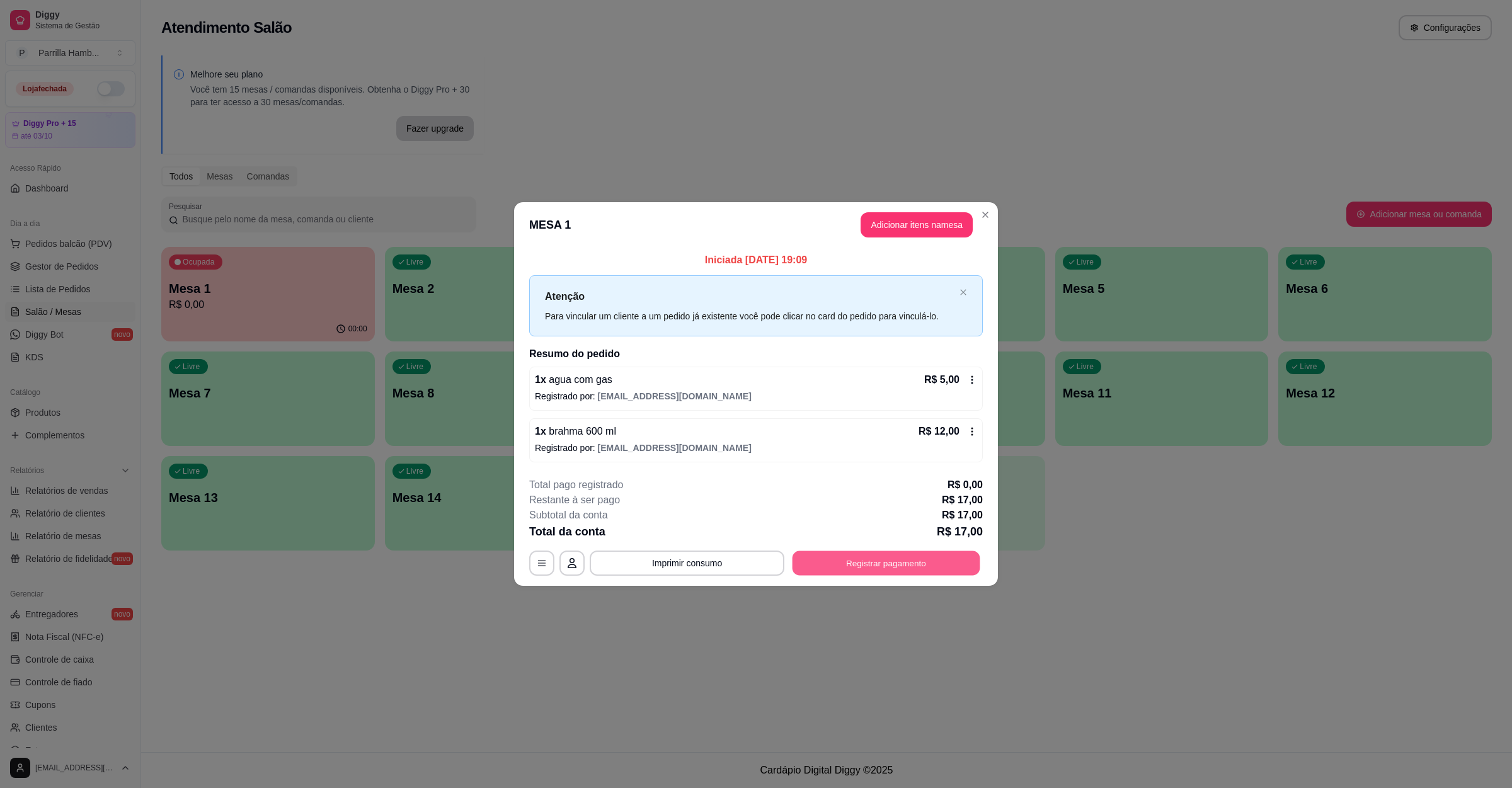
click at [867, 565] on button "Registrar pagamento" at bounding box center [886, 564] width 187 height 25
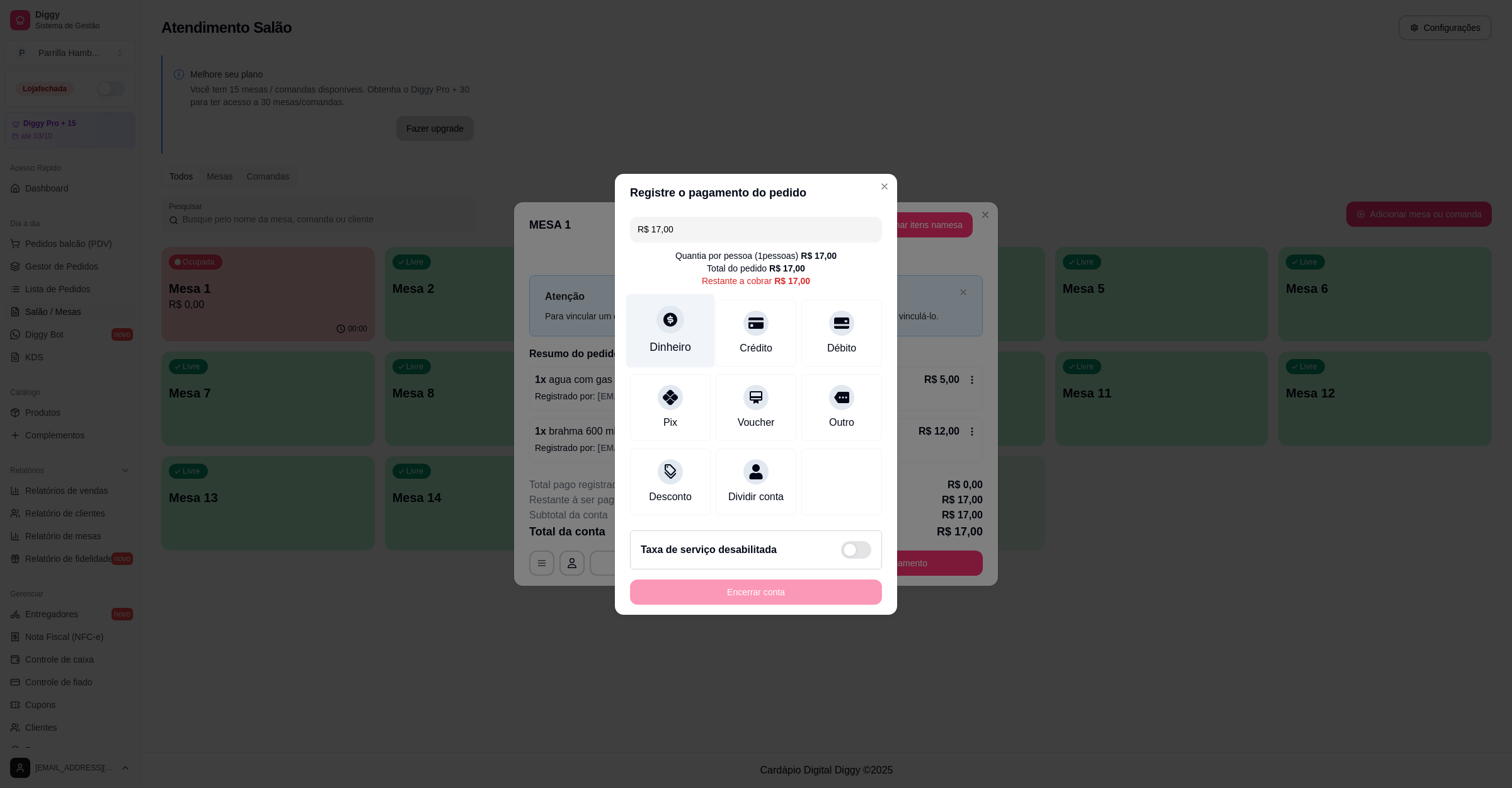
click at [684, 324] on div "Dinheiro" at bounding box center [671, 331] width 89 height 74
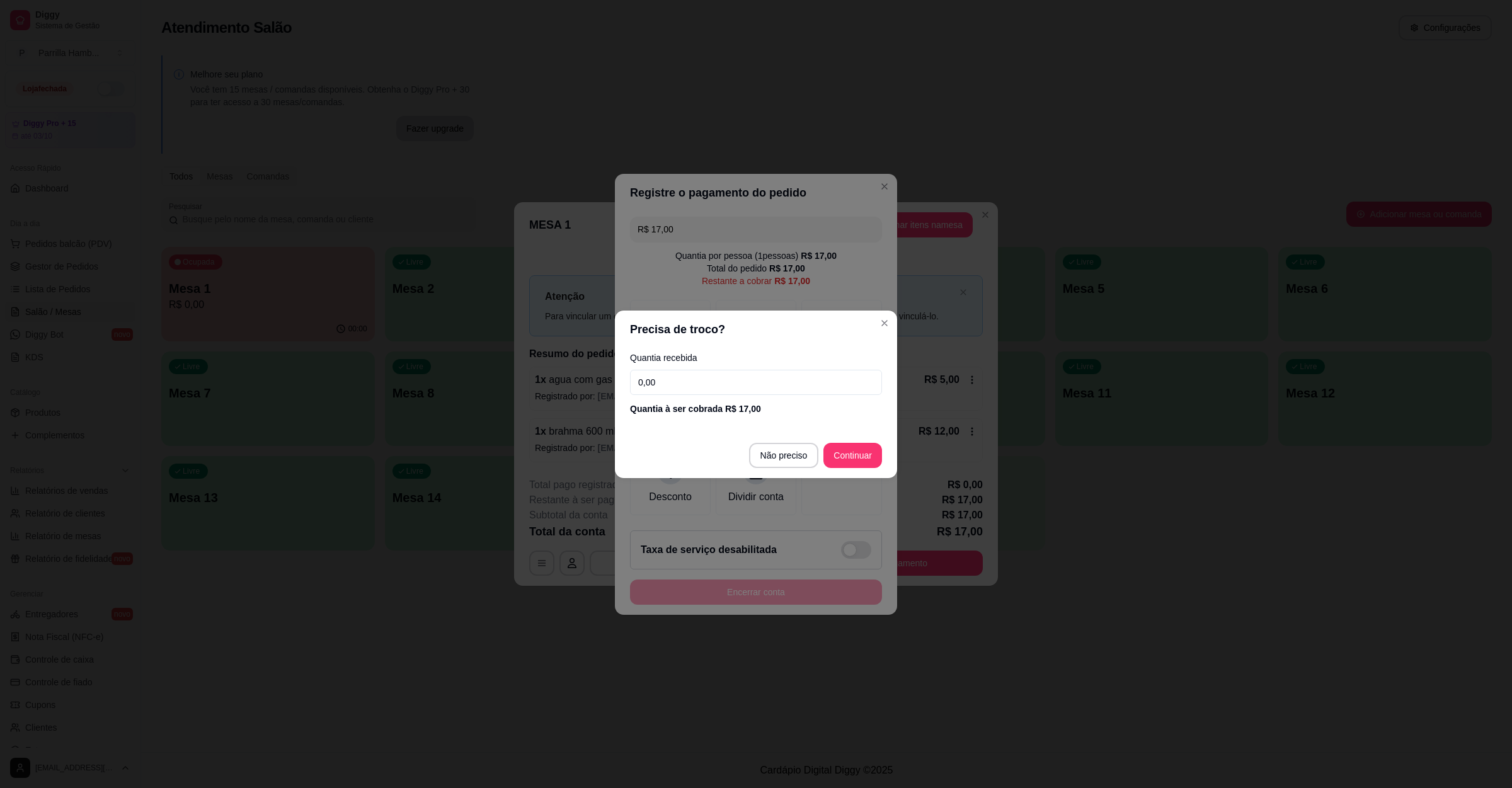
click at [693, 384] on input "0,00" at bounding box center [756, 382] width 252 height 25
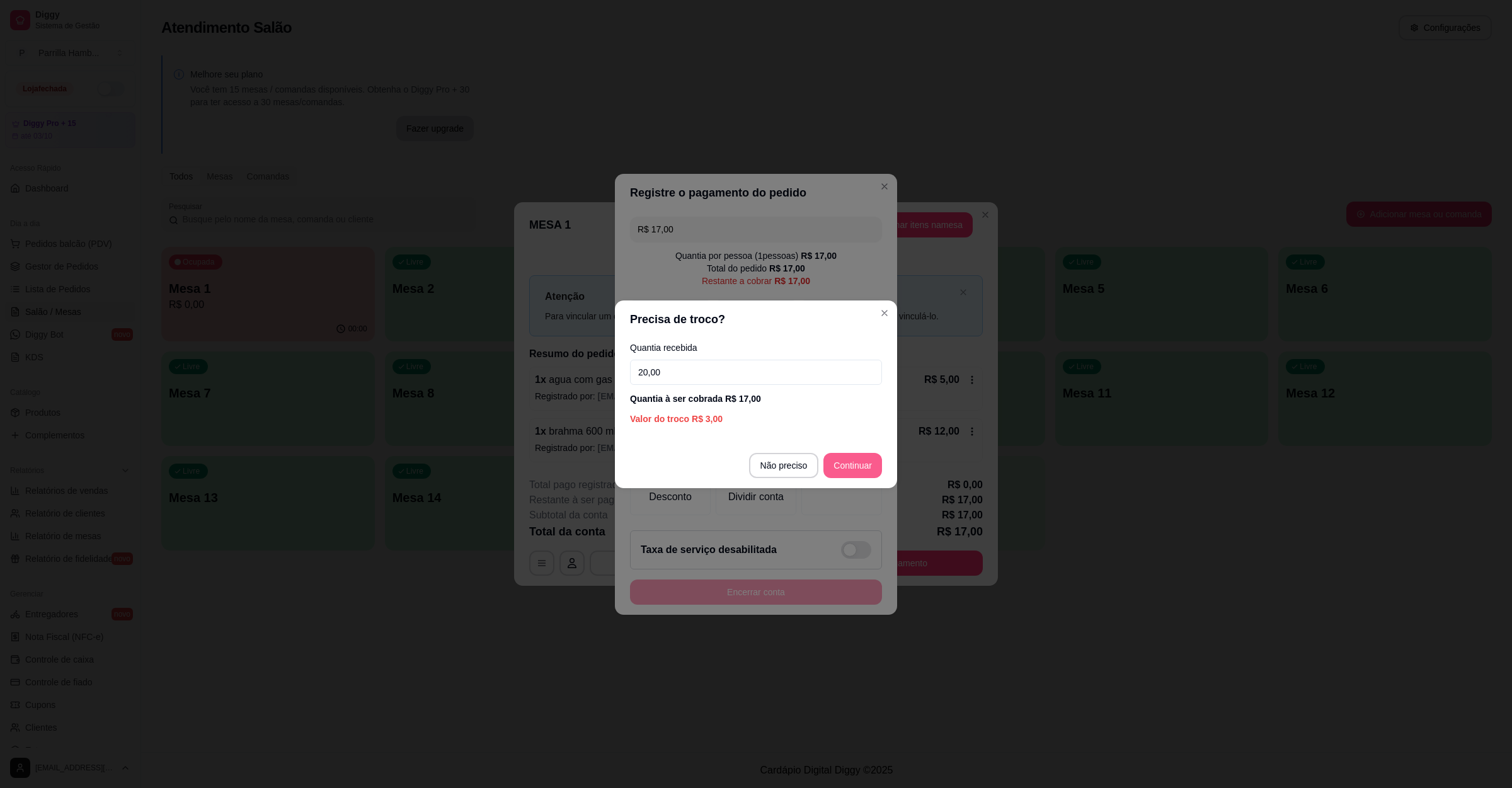
type input "20,00"
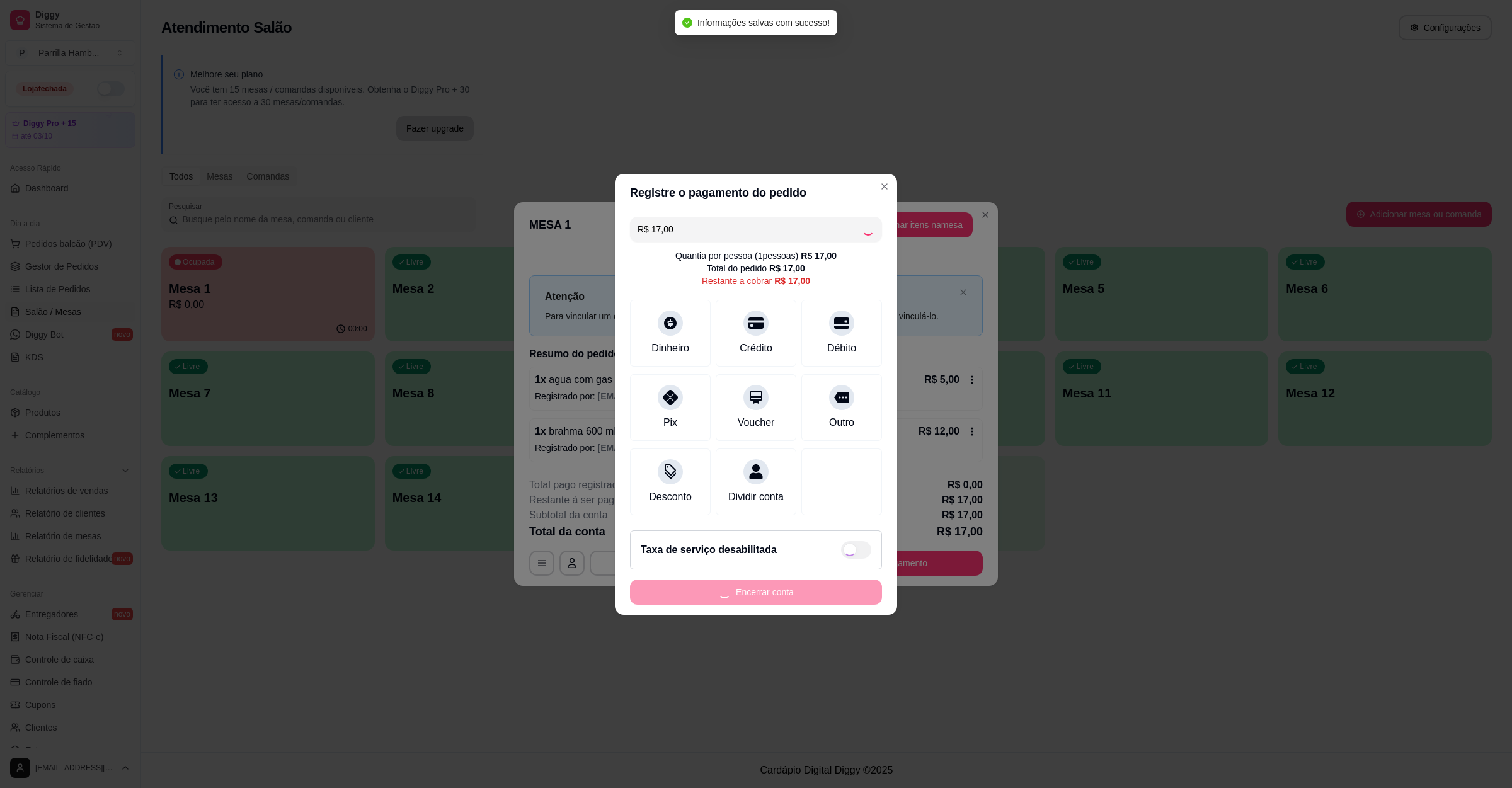
type input "R$ 0,00"
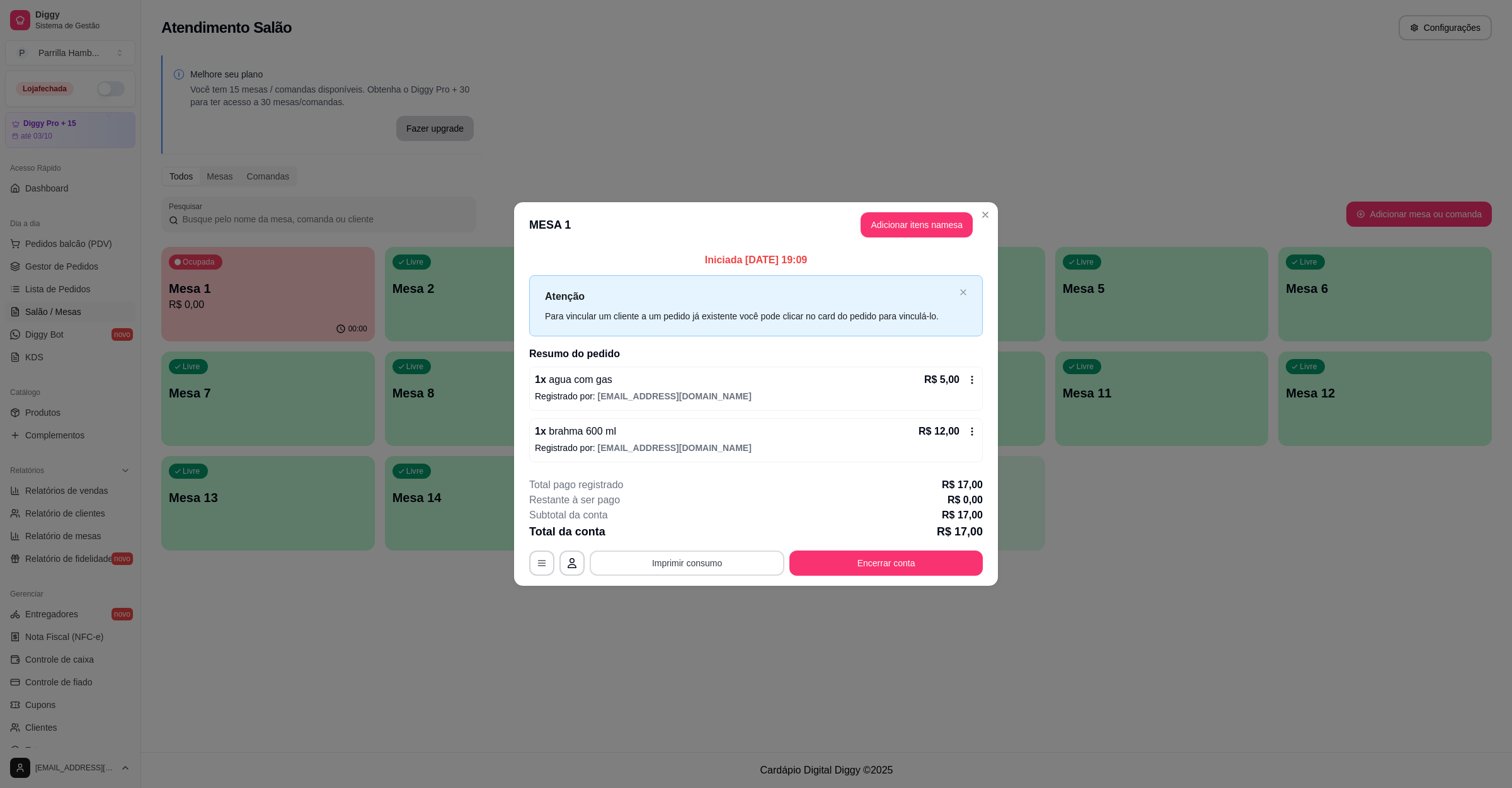
click at [641, 560] on button "Imprimir consumo" at bounding box center [687, 563] width 195 height 25
click at [682, 541] on button "IMPRESSORA" at bounding box center [691, 535] width 91 height 20
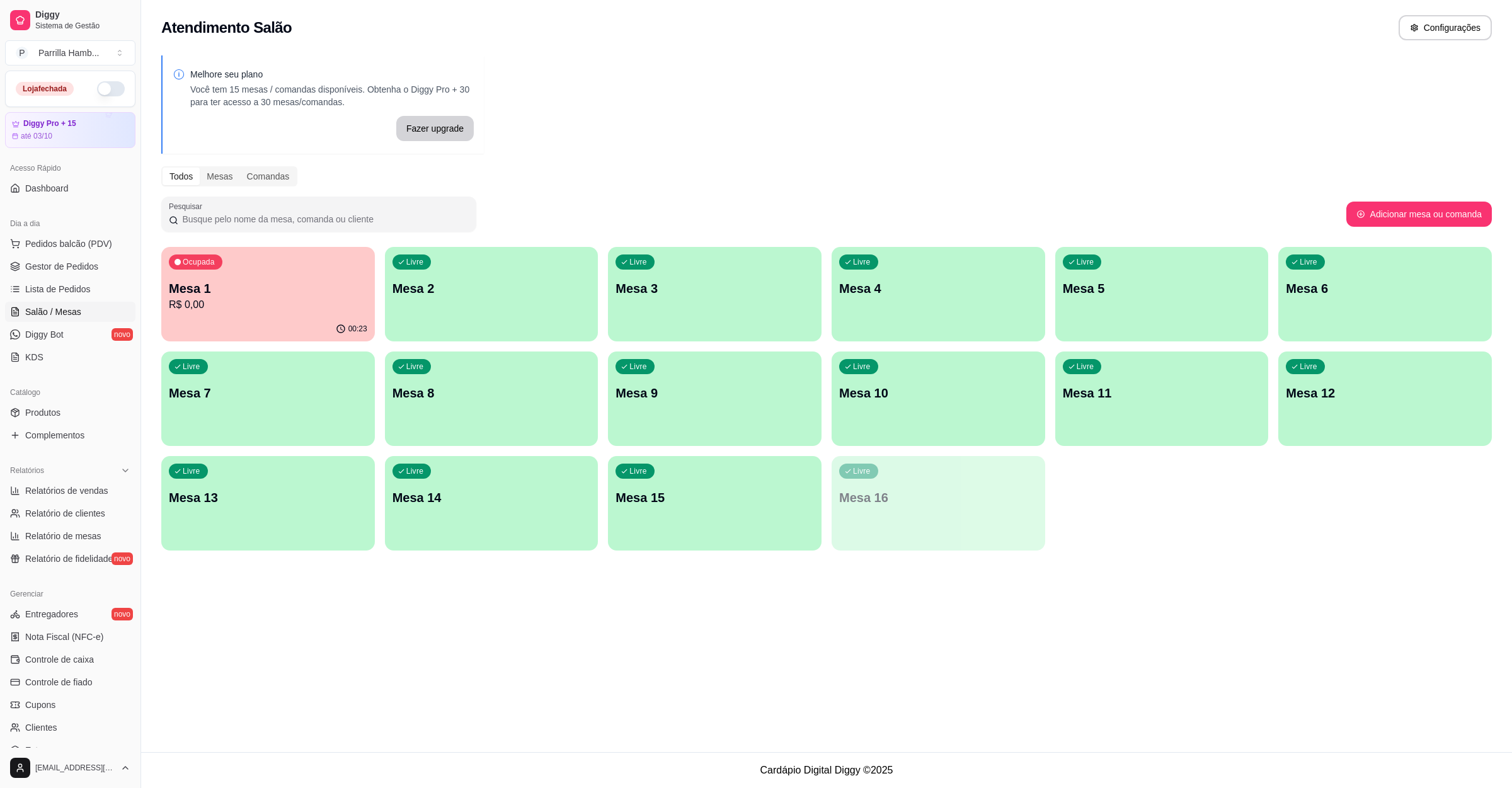
drag, startPoint x: 232, startPoint y: 294, endPoint x: 194, endPoint y: 774, distance: 481.5
click at [194, 774] on footer "Cardápio Digital Diggy © 2025" at bounding box center [826, 770] width 1371 height 36
click at [297, 280] on p "Mesa 1" at bounding box center [268, 288] width 192 height 17
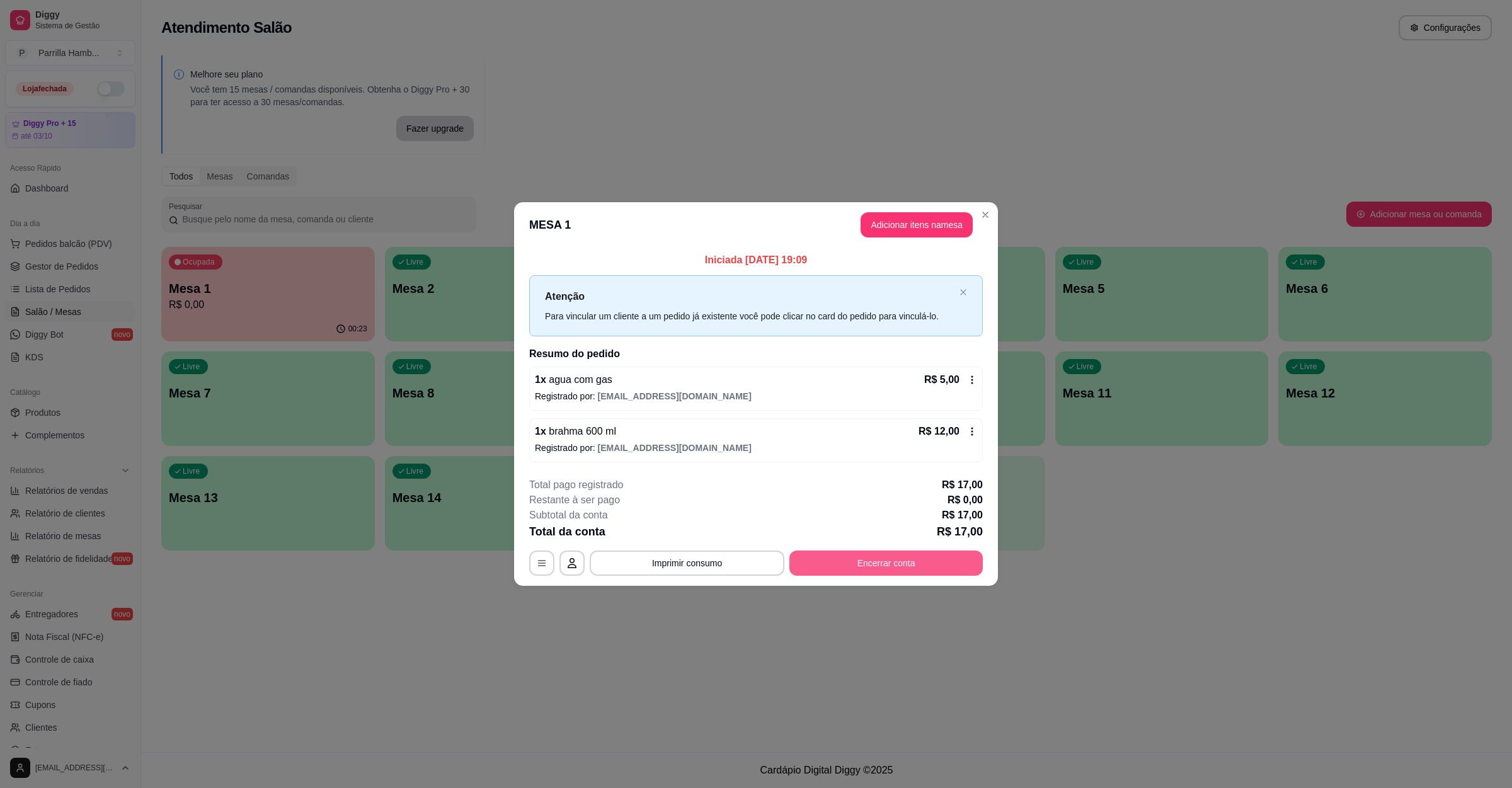
click at [847, 558] on button "Encerrar conta" at bounding box center [886, 563] width 194 height 25
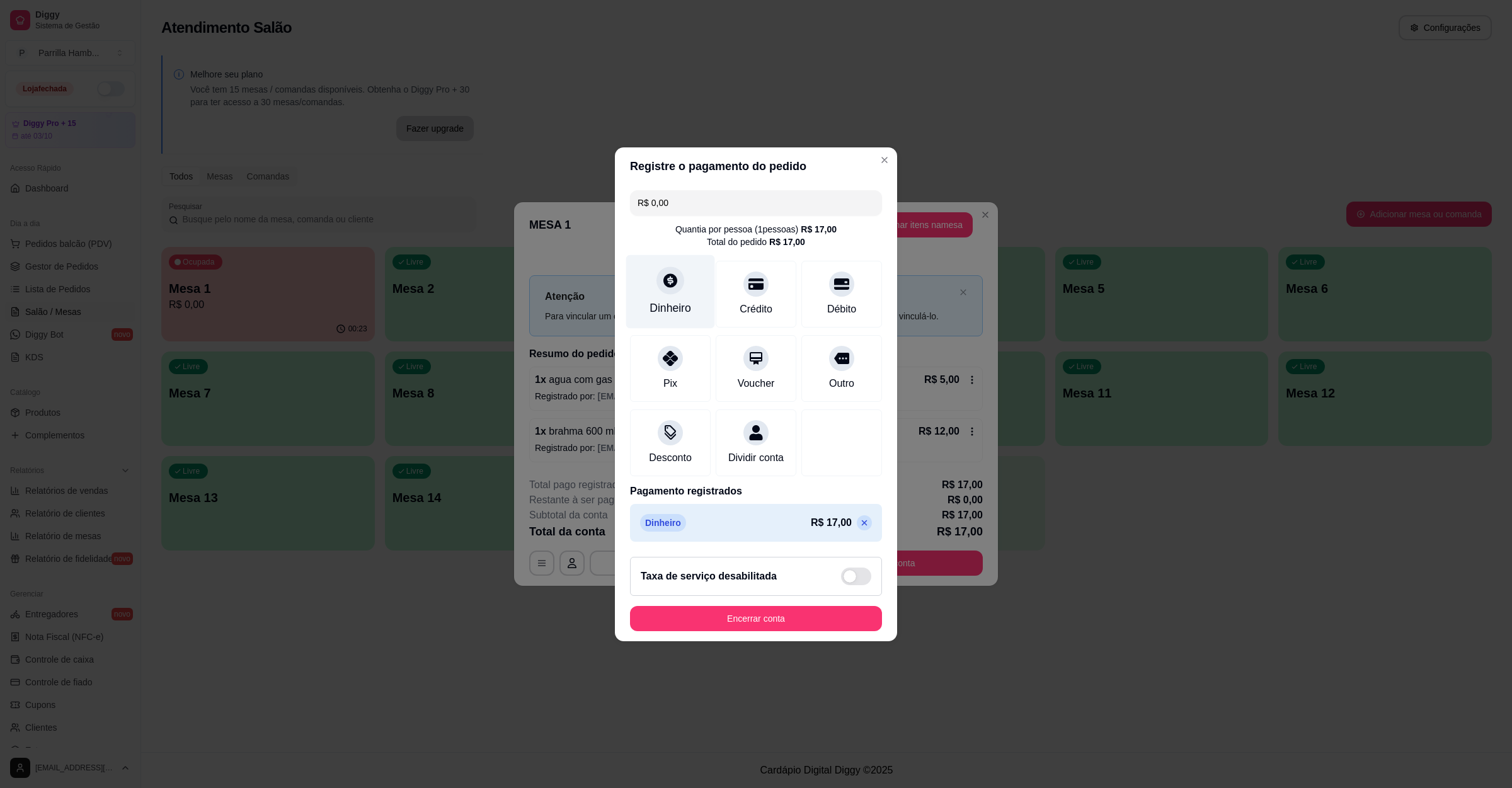
click at [667, 278] on icon at bounding box center [670, 280] width 16 height 16
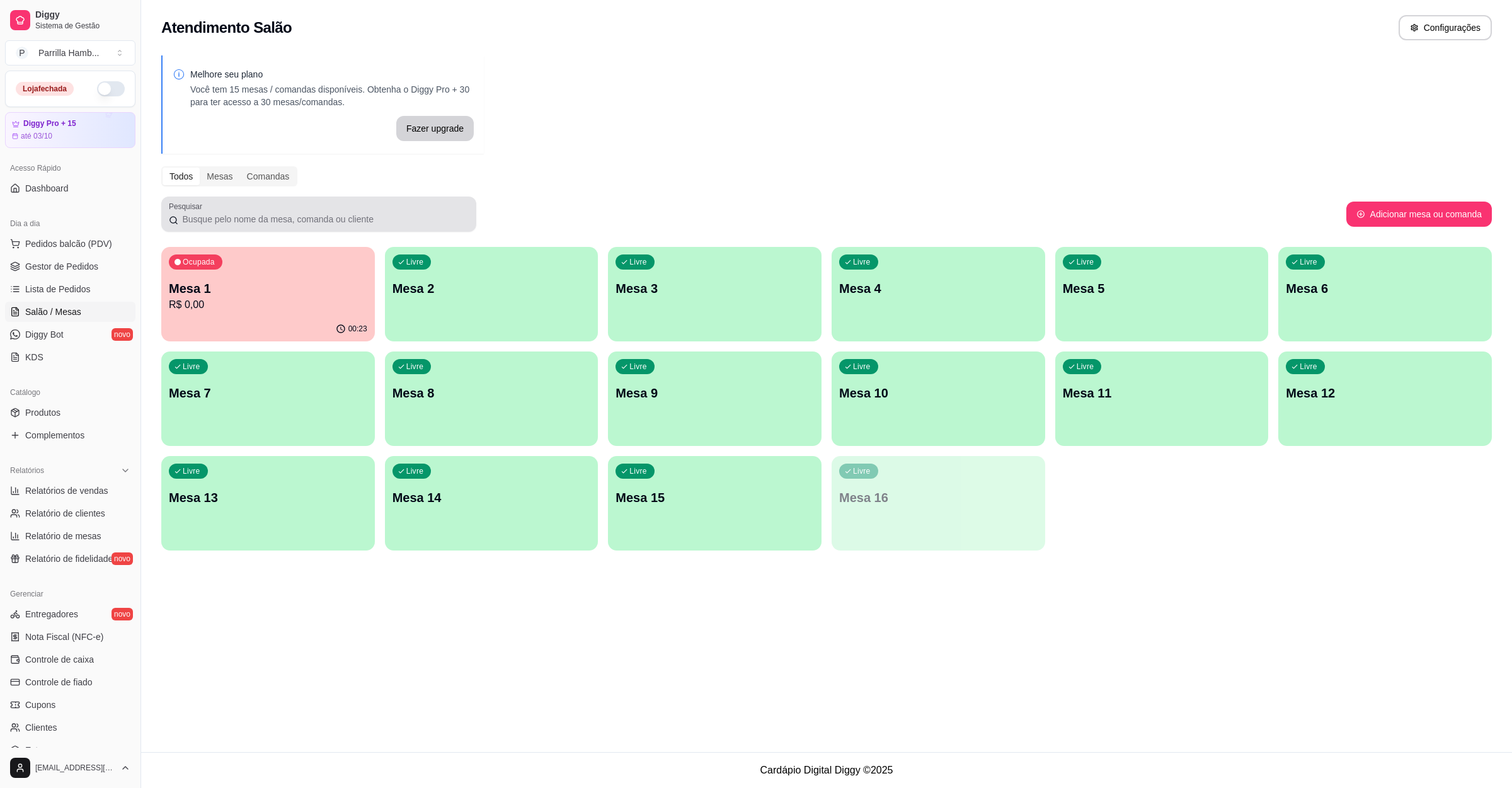
click at [352, 218] on input "Pesquisar" at bounding box center [324, 219] width 290 height 12
click at [61, 416] on link "Produtos" at bounding box center [70, 412] width 130 height 20
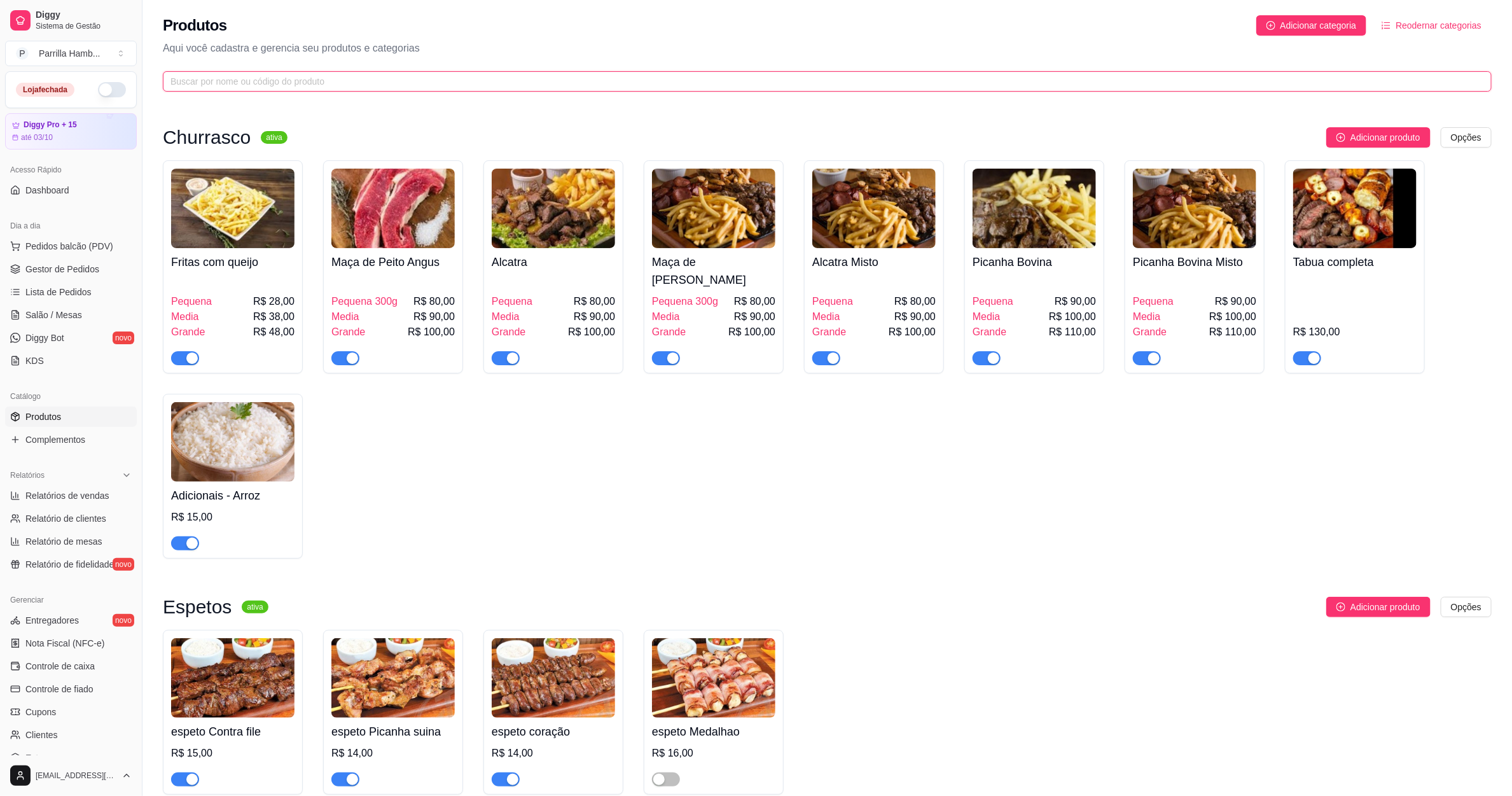
click at [299, 85] on input "text" at bounding box center [822, 81] width 1303 height 14
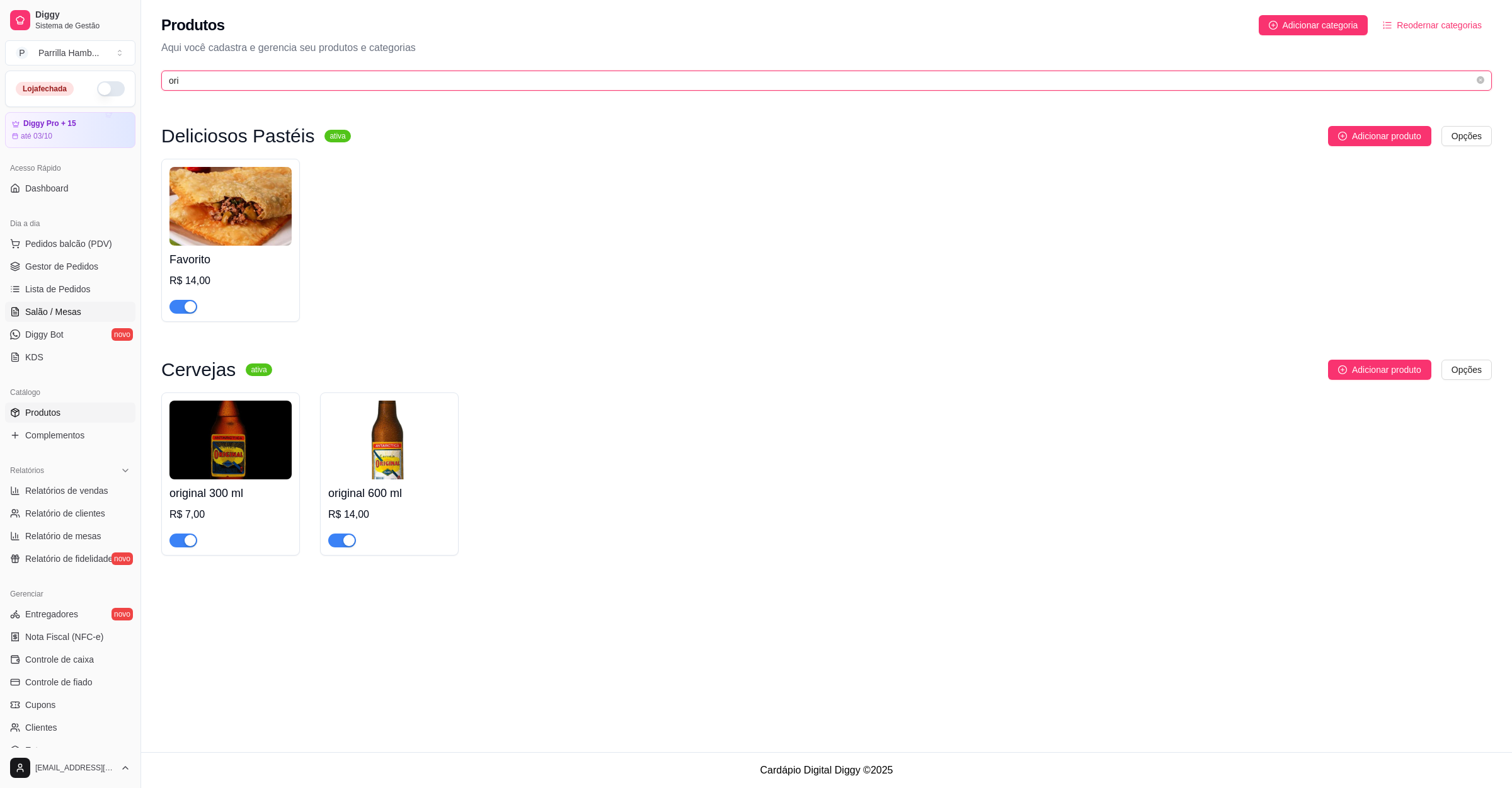
type input "ori"
click at [55, 314] on span "Salão / Mesas" at bounding box center [53, 312] width 56 height 12
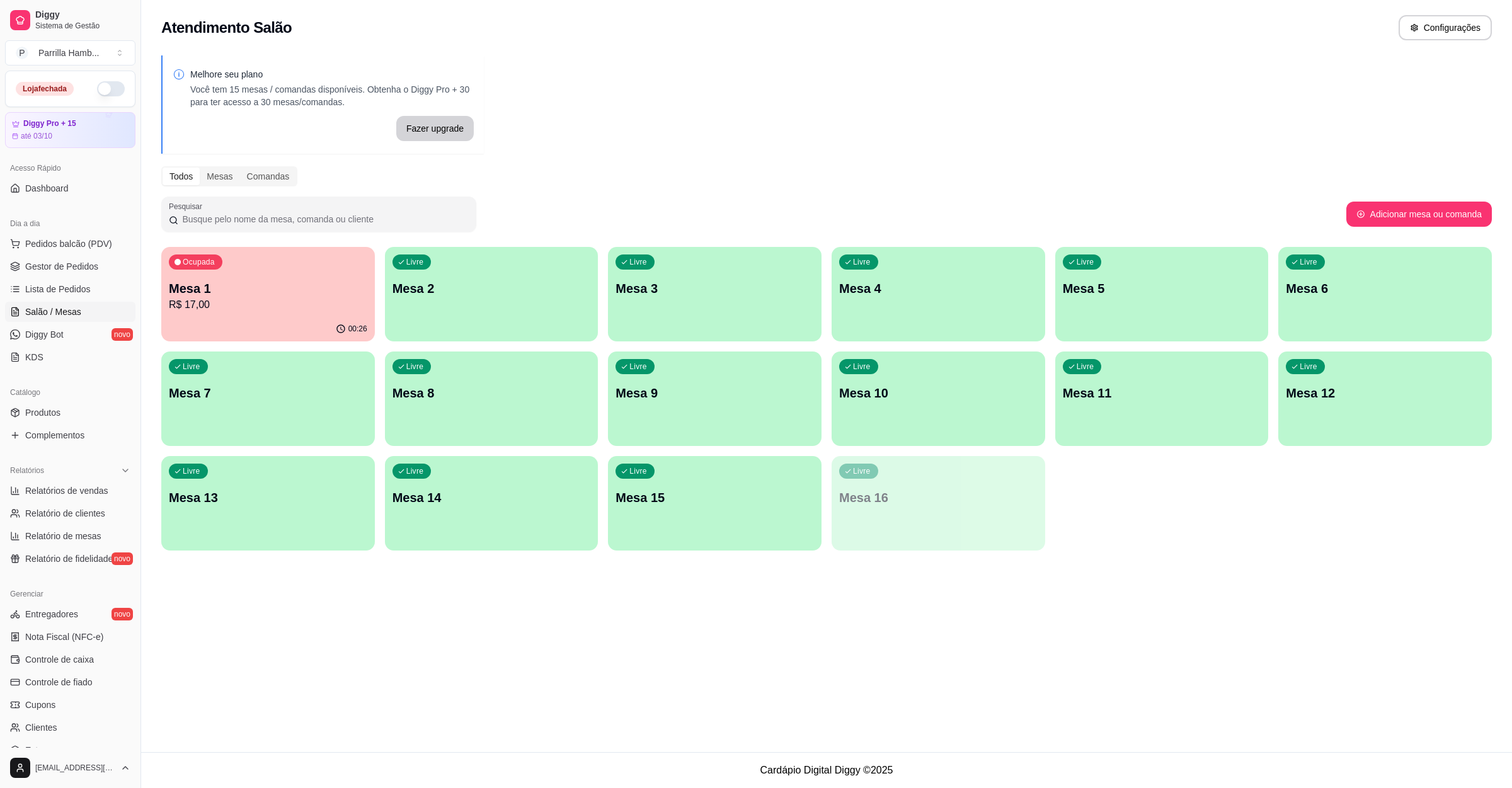
click at [297, 297] on p "R$ 17,00" at bounding box center [268, 305] width 198 height 15
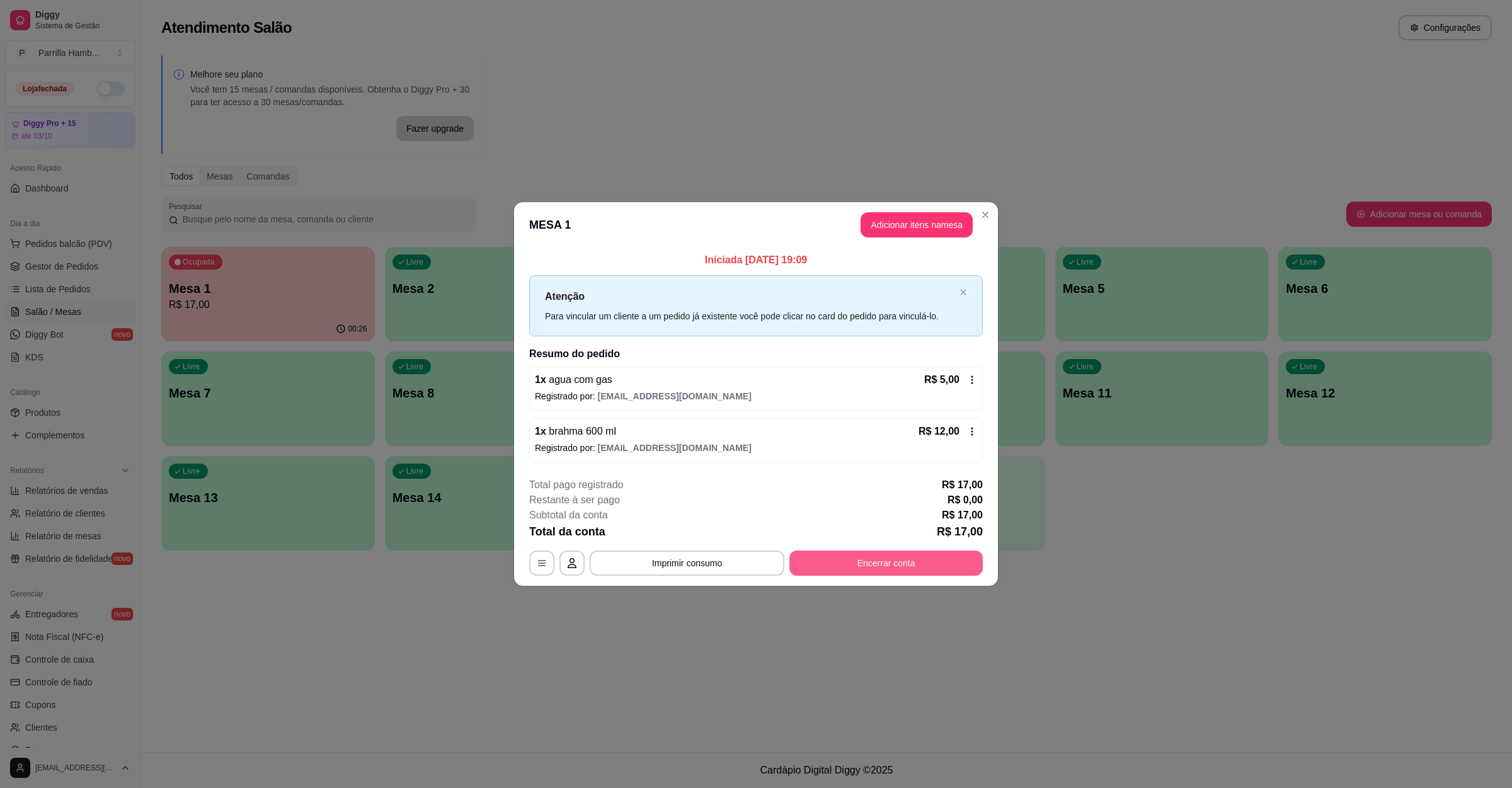
click at [860, 558] on button "Encerrar conta" at bounding box center [886, 563] width 194 height 25
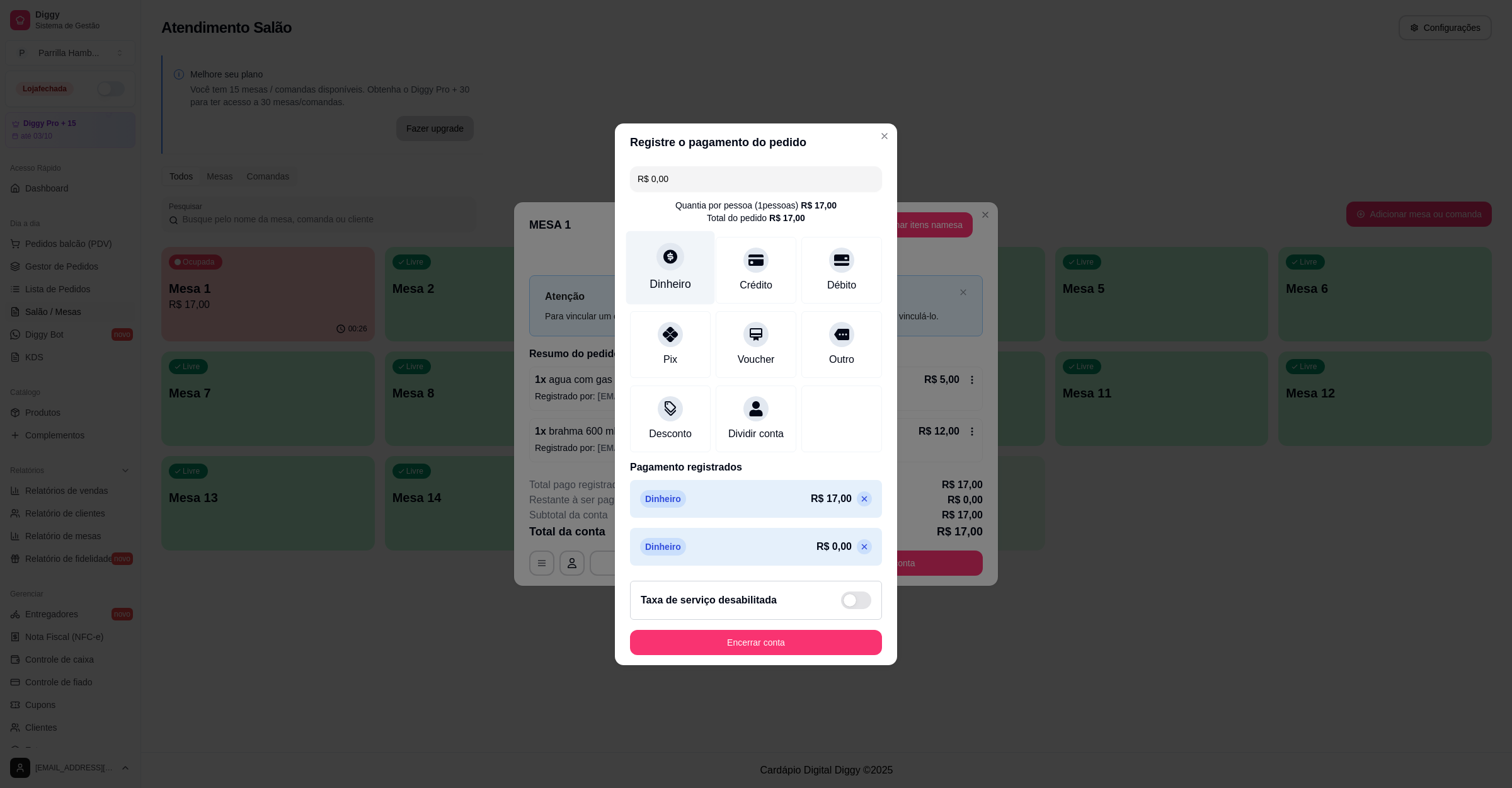
click at [671, 252] on icon at bounding box center [670, 256] width 14 height 14
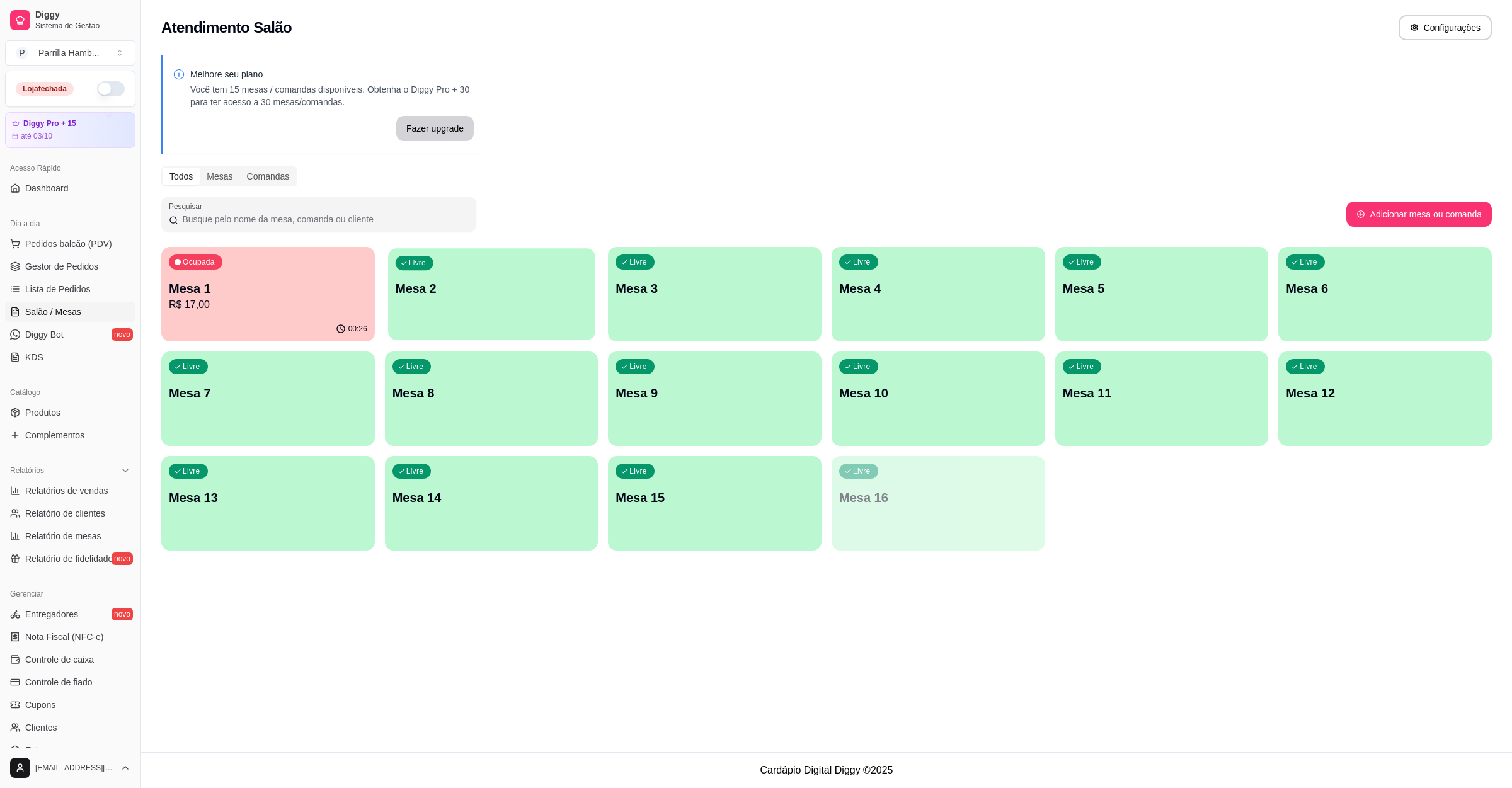
click at [473, 301] on div "Livre Mesa 2" at bounding box center [492, 286] width 207 height 77
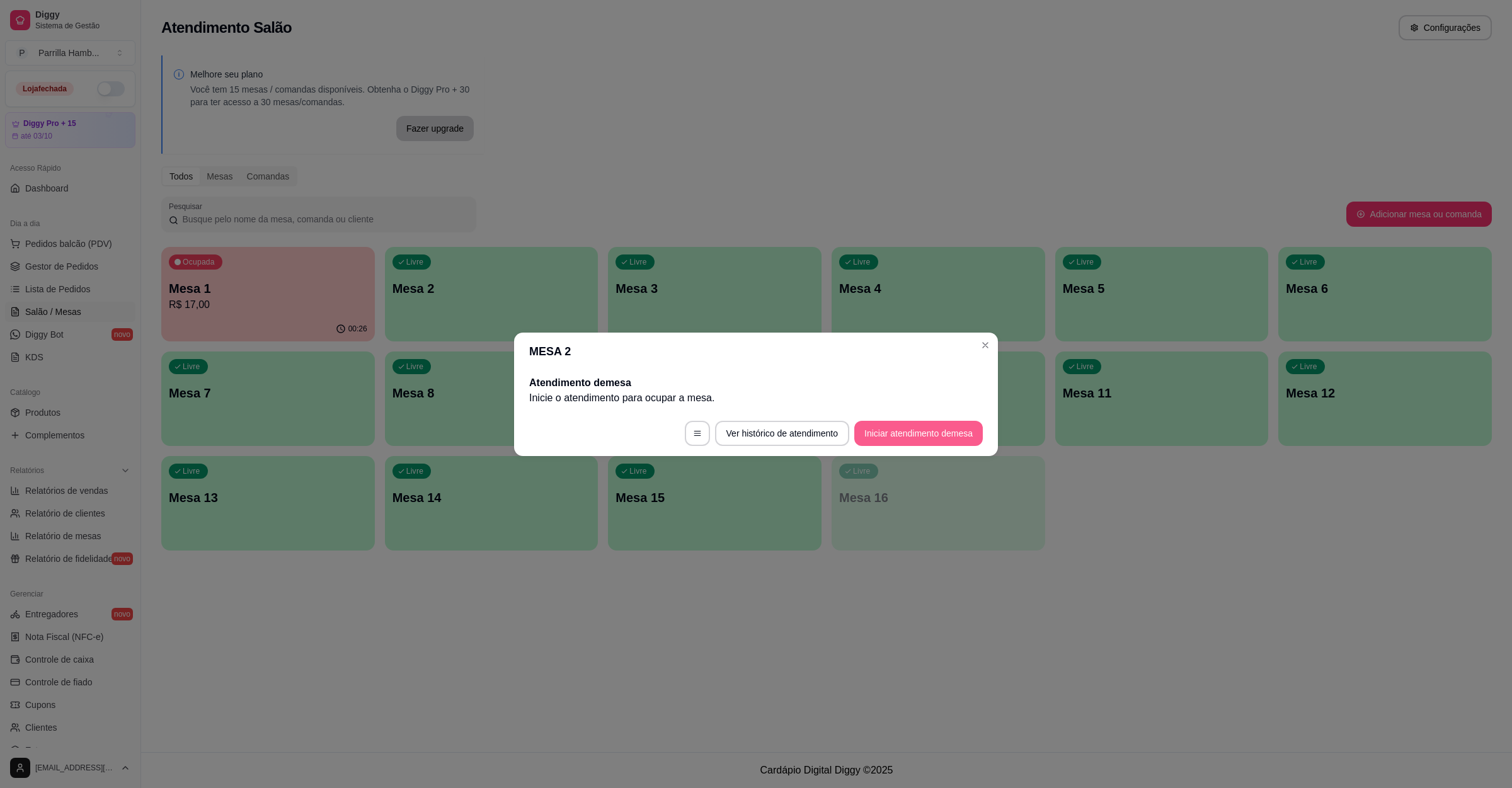
click at [894, 438] on button "Iniciar atendimento de mesa" at bounding box center [918, 433] width 129 height 25
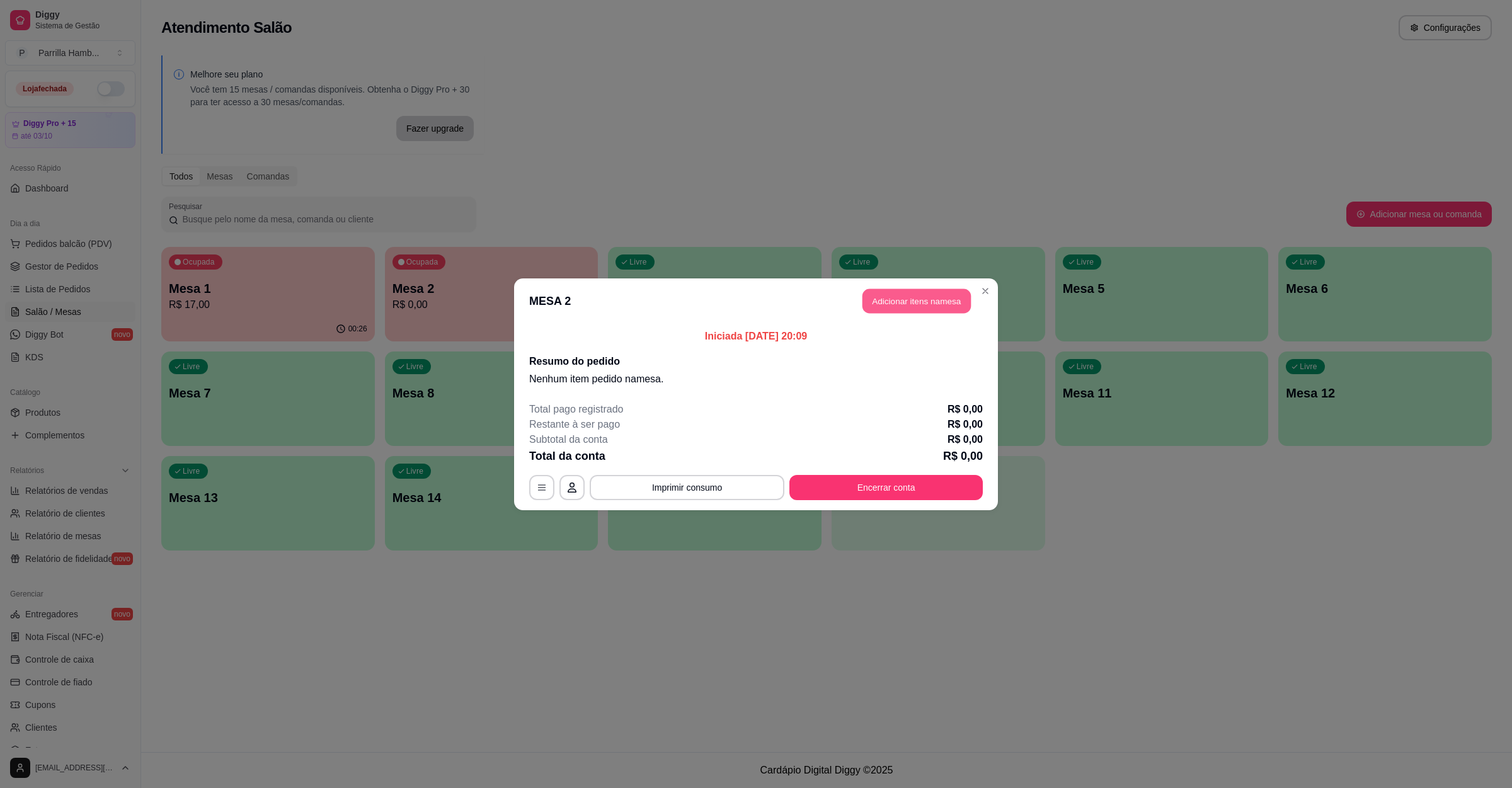
click at [907, 303] on button "Adicionar itens na mesa" at bounding box center [916, 301] width 108 height 25
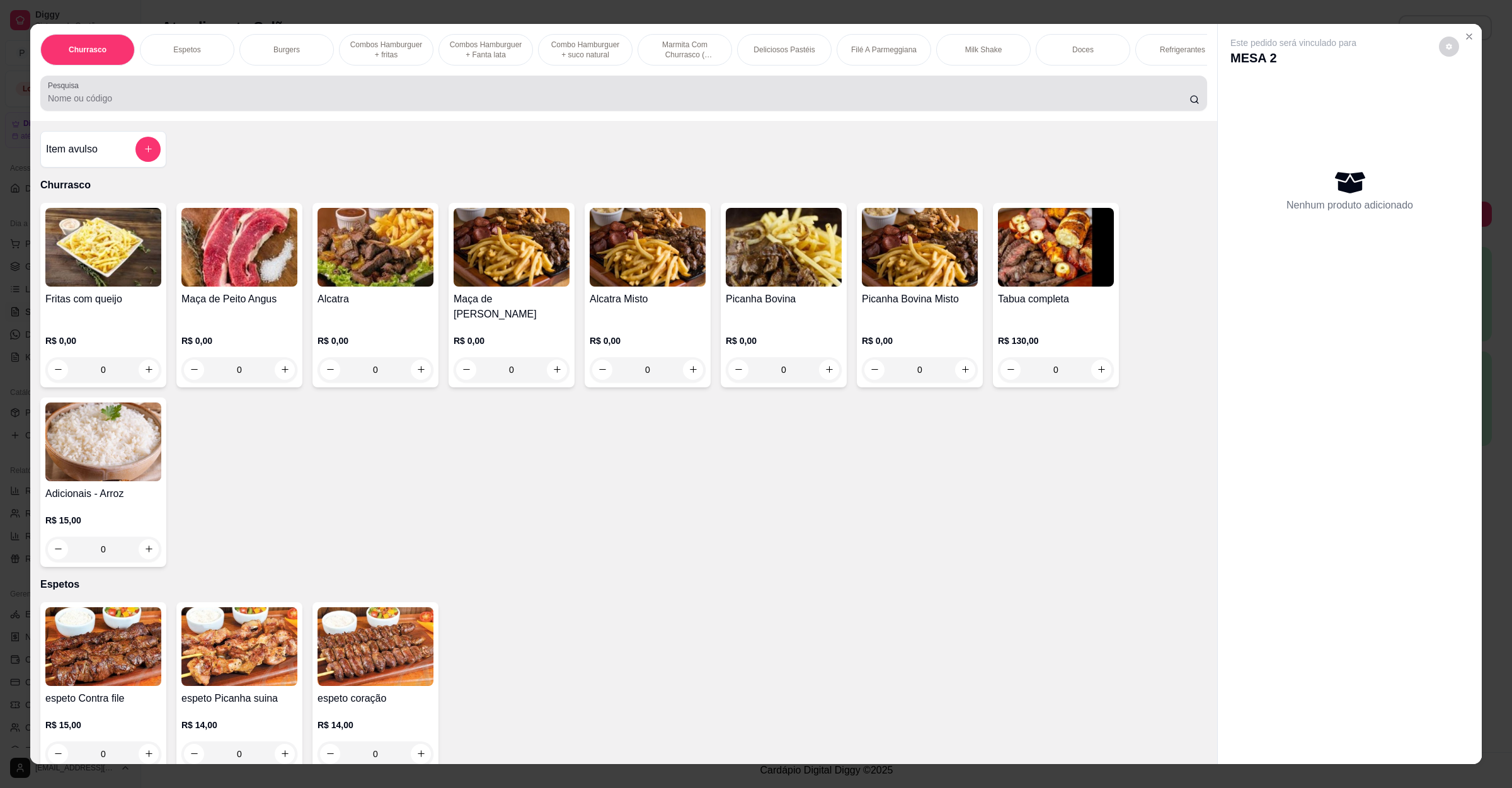
click at [232, 104] on input "Pesquisa" at bounding box center [618, 98] width 1141 height 12
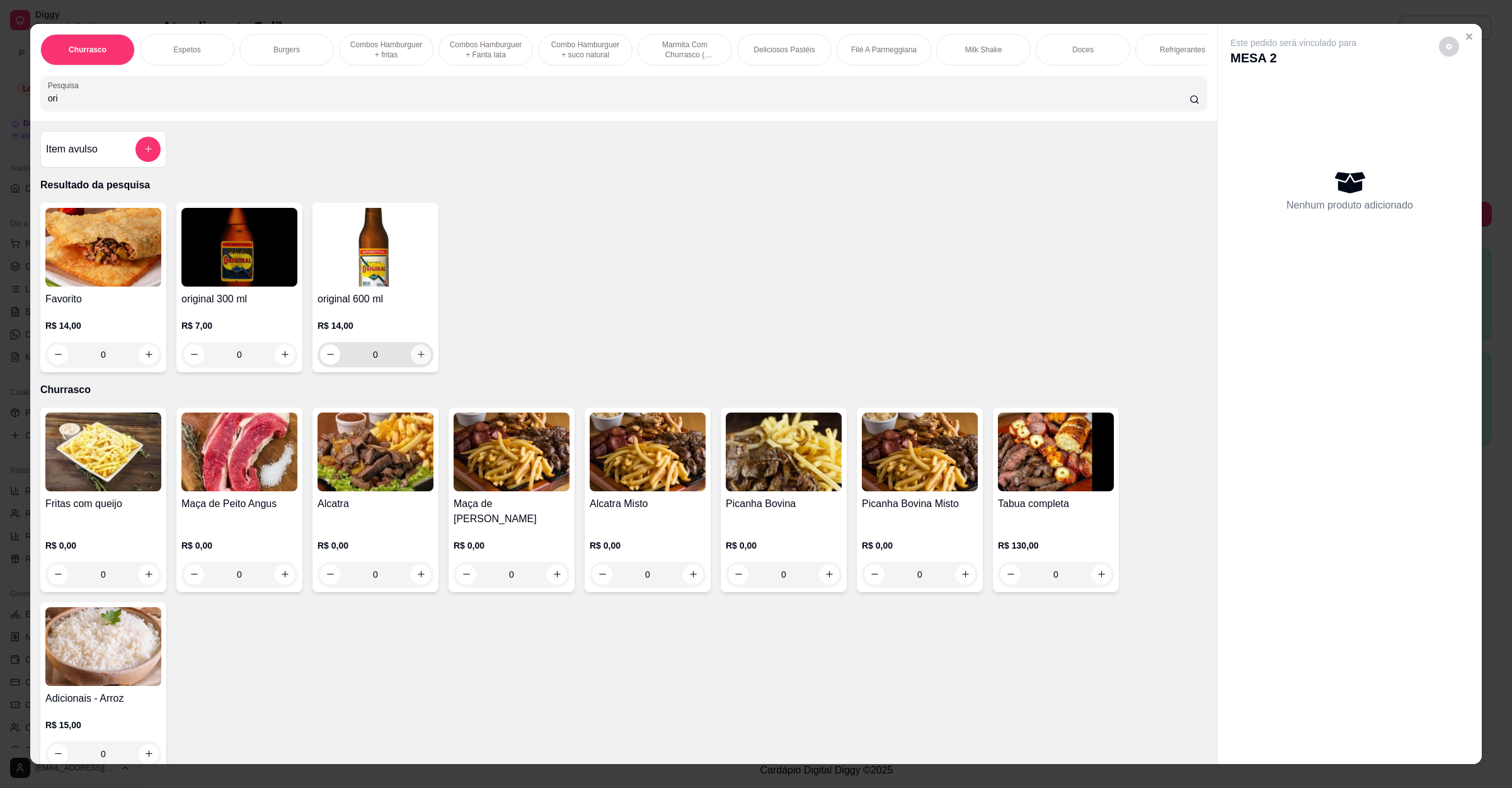
type input "ori"
click at [417, 359] on icon "increase-product-quantity" at bounding box center [421, 354] width 10 height 10
type input "1"
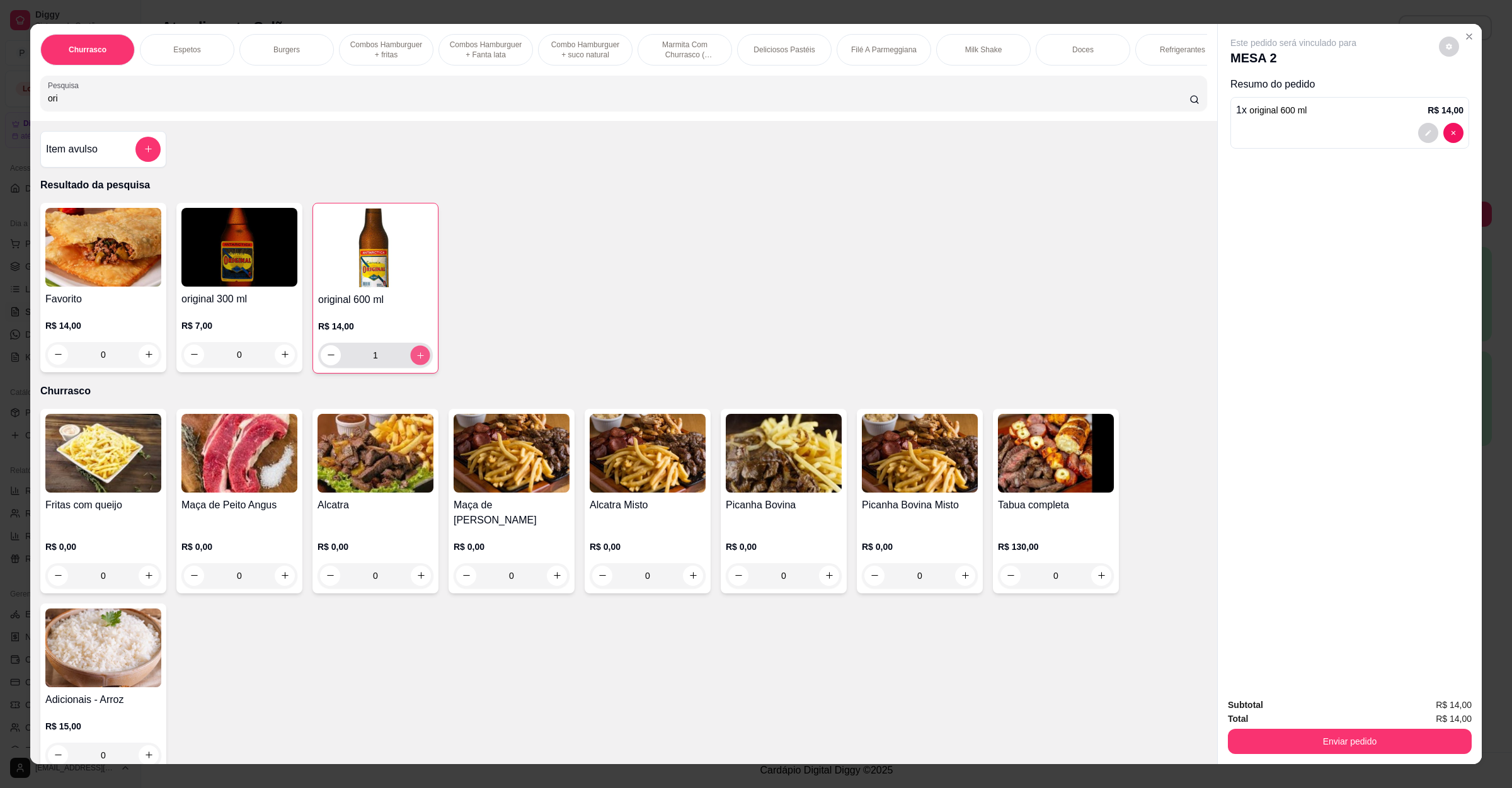
click at [416, 360] on icon "increase-product-quantity" at bounding box center [421, 355] width 10 height 10
type input "2"
click at [416, 360] on icon "increase-product-quantity" at bounding box center [421, 355] width 10 height 10
type input "3"
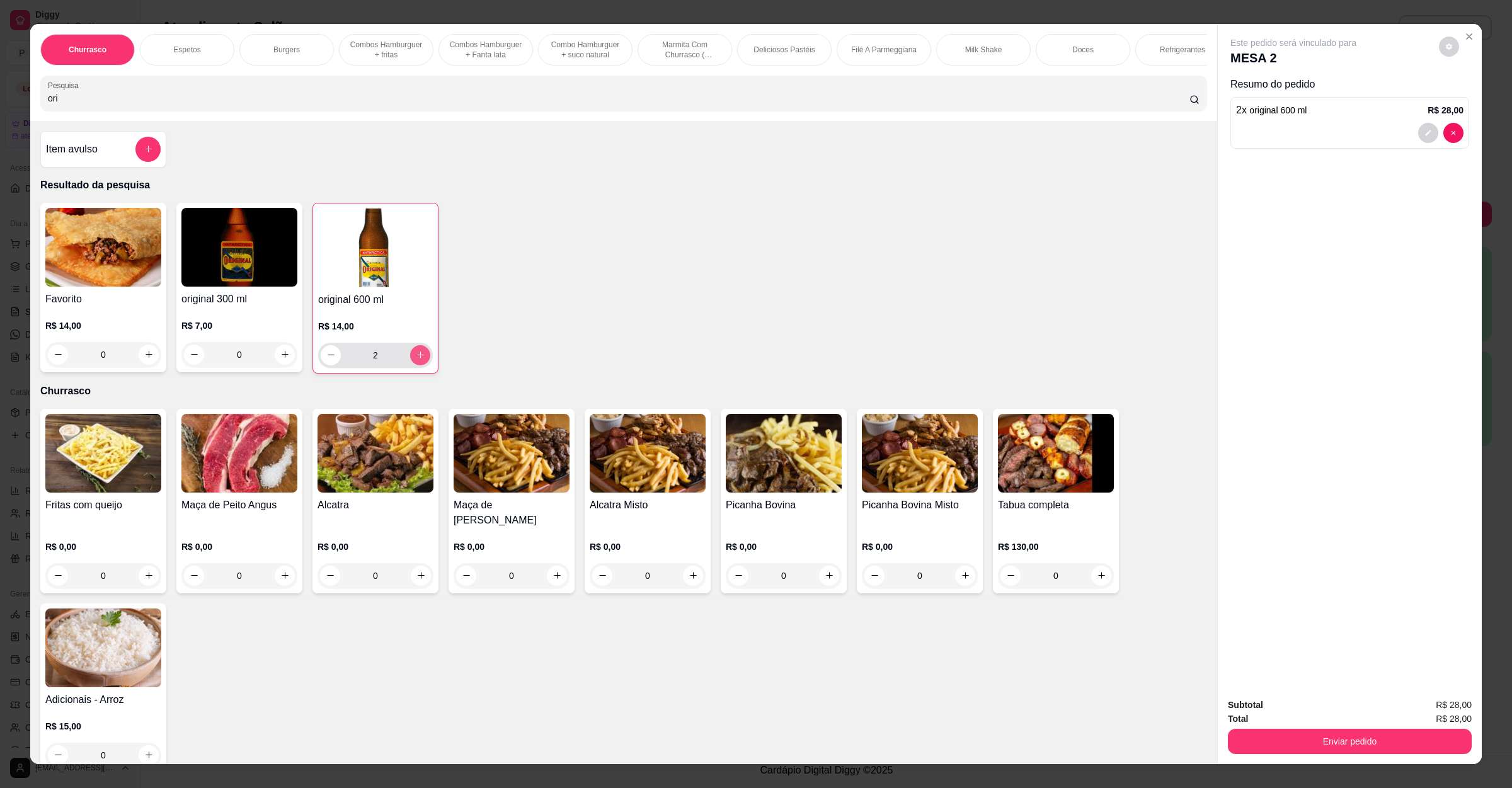
type input "3"
click at [416, 360] on icon "increase-product-quantity" at bounding box center [421, 355] width 10 height 10
type input "4"
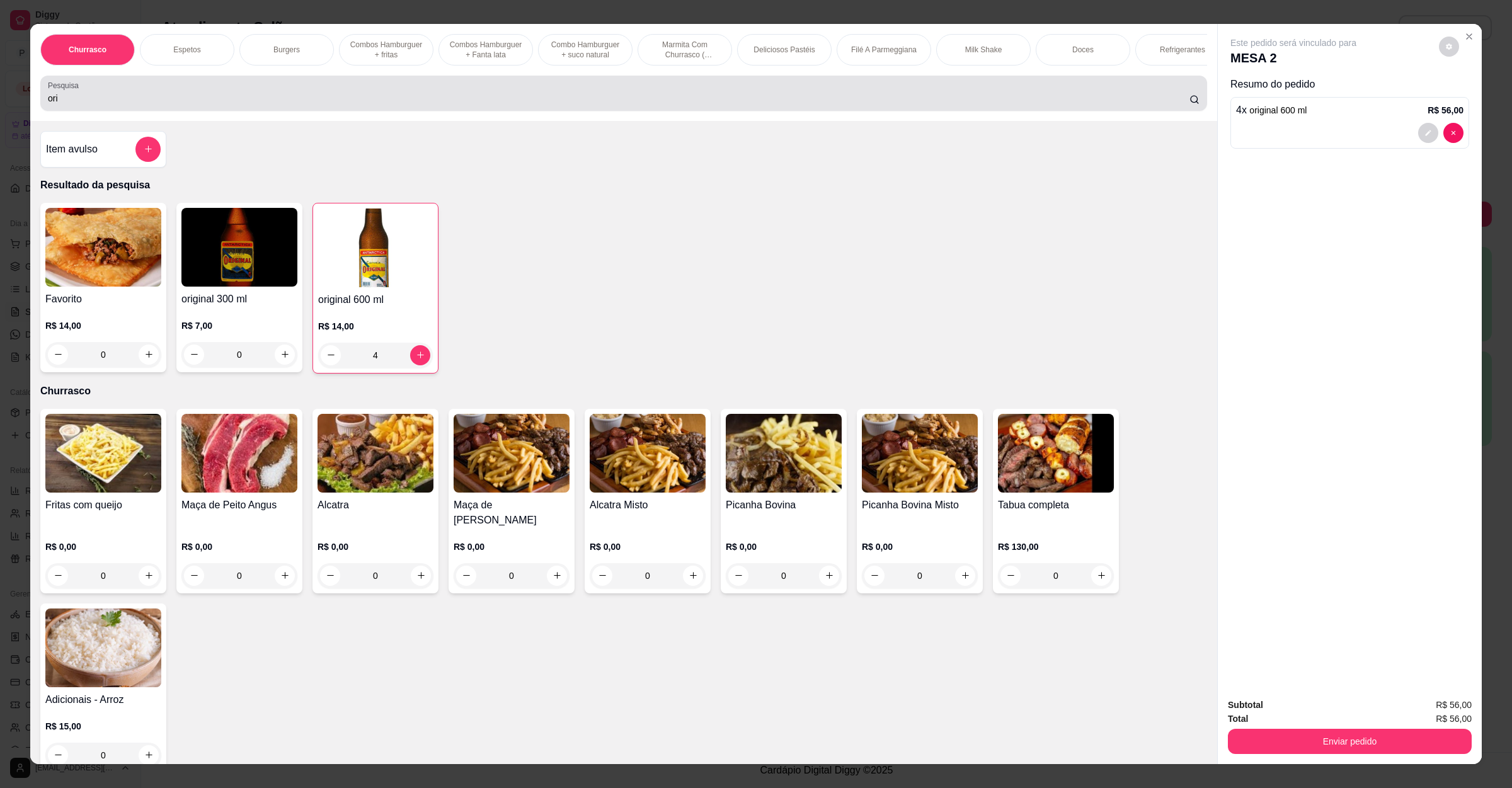
click at [290, 91] on div "Pesquisa ori" at bounding box center [623, 93] width 1166 height 35
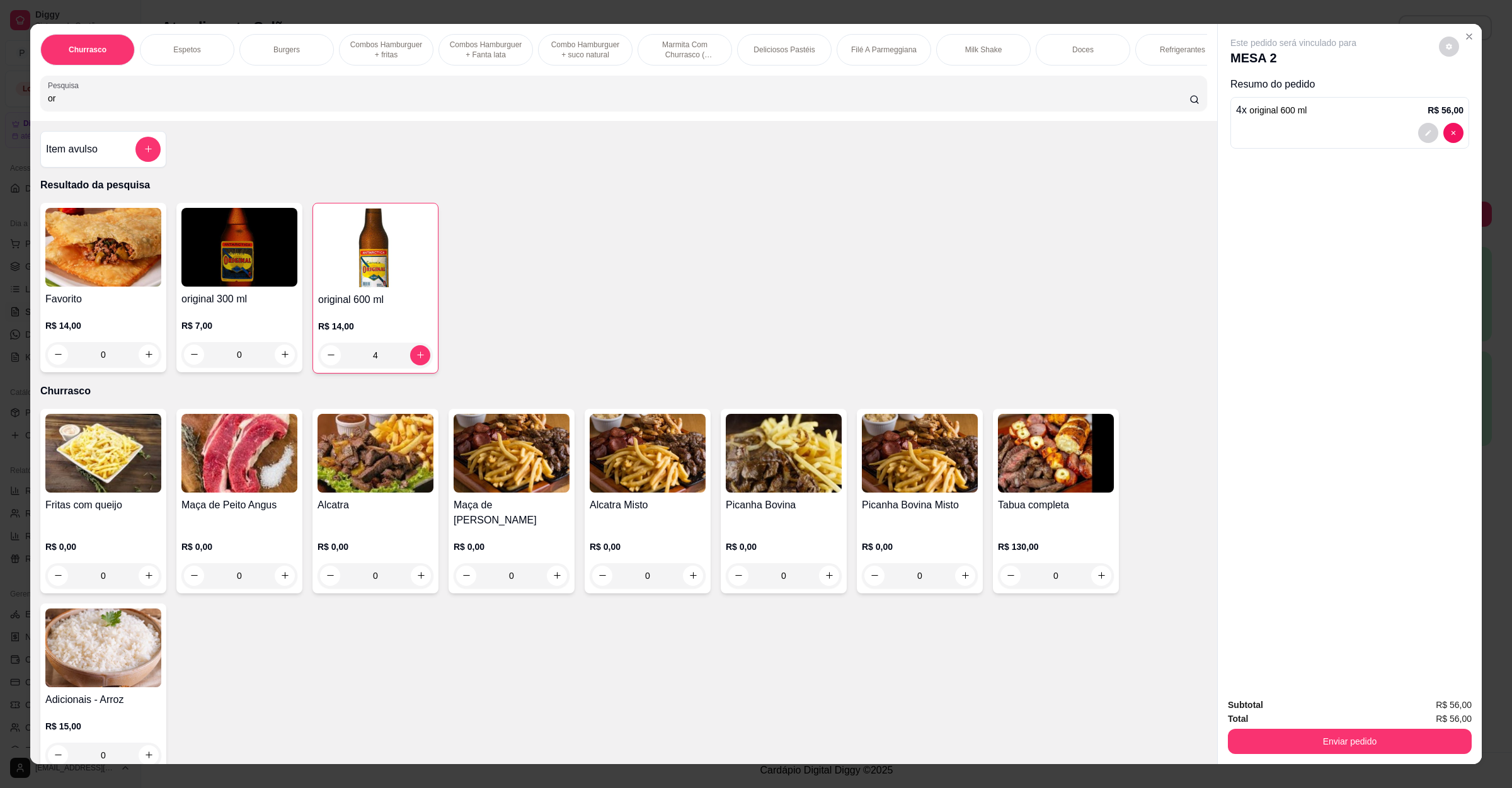
type input "o"
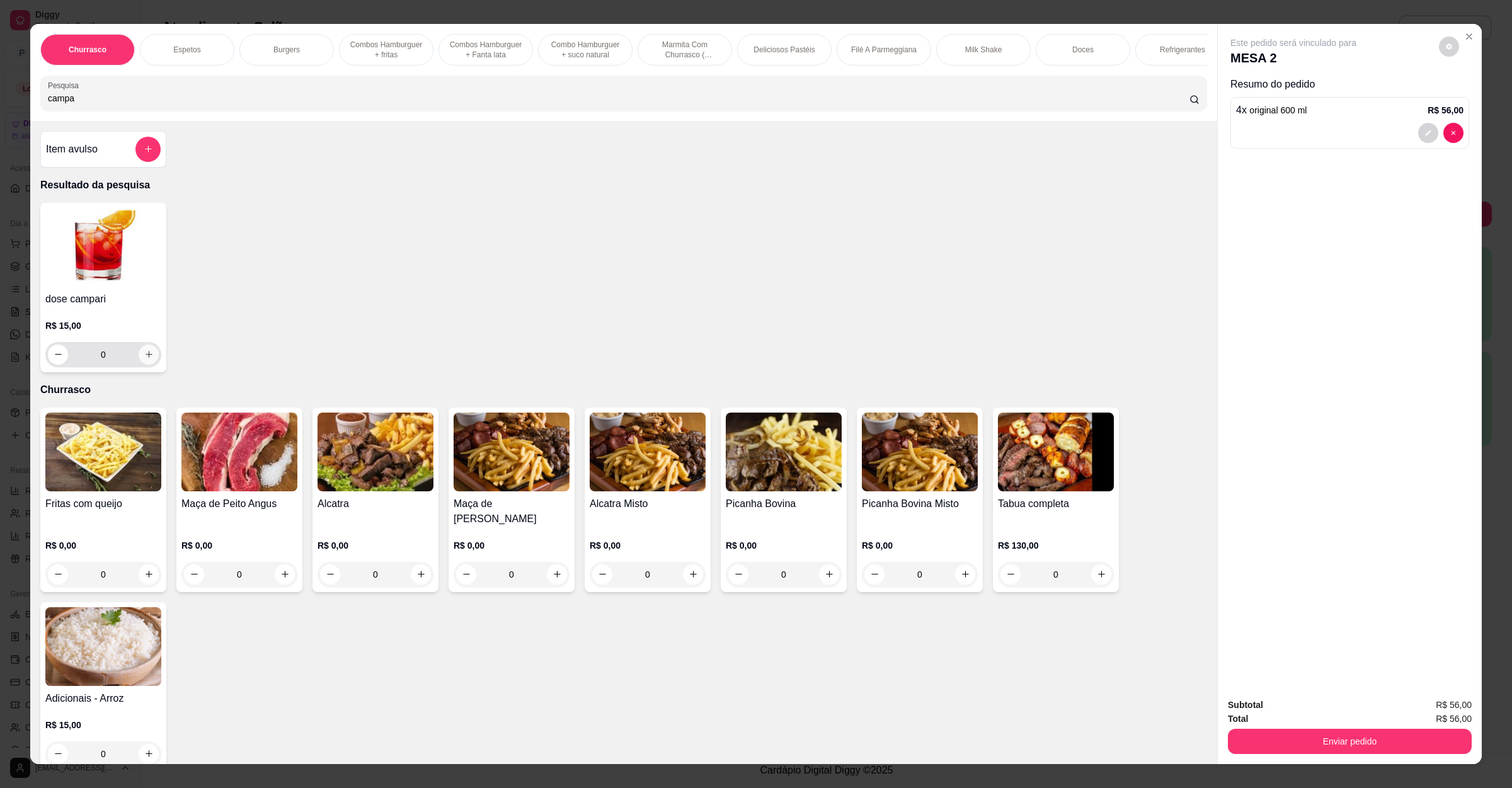
type input "campa"
click at [145, 359] on icon "increase-product-quantity" at bounding box center [149, 354] width 10 height 10
type input "1"
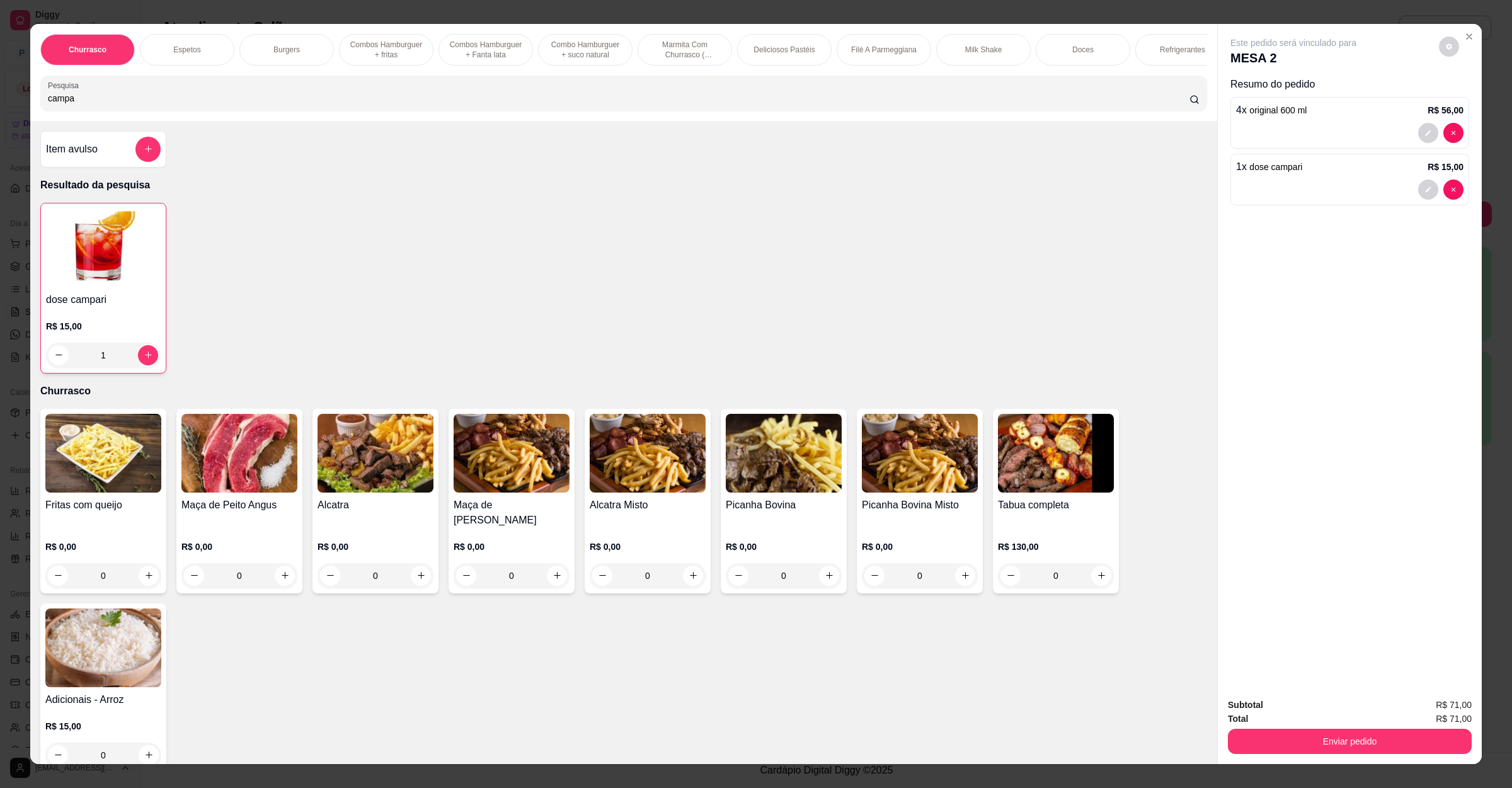
click at [217, 104] on input "campa" at bounding box center [618, 98] width 1141 height 12
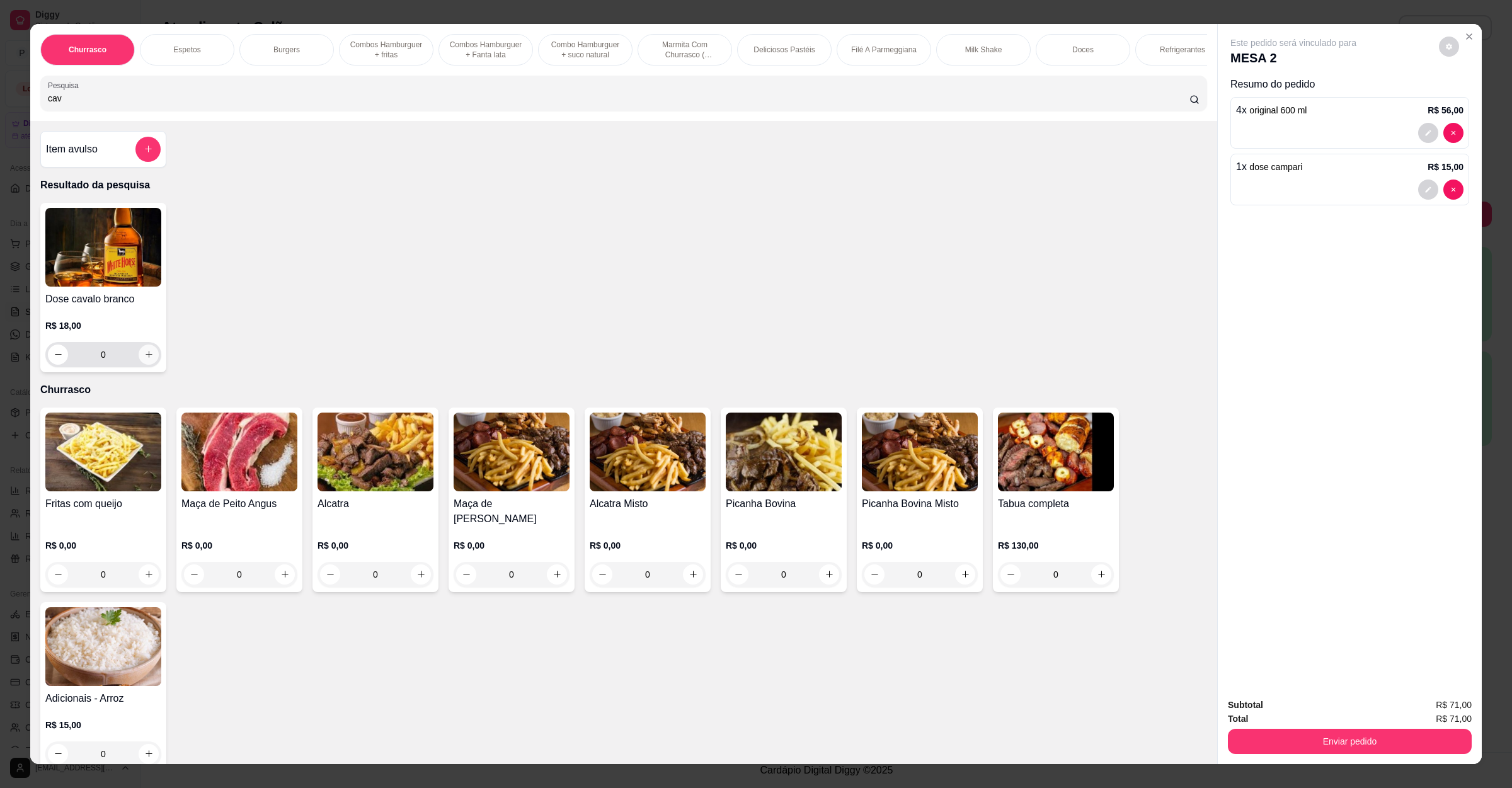
type input "cav"
click at [146, 365] on button "increase-product-quantity" at bounding box center [149, 354] width 20 height 20
type input "1"
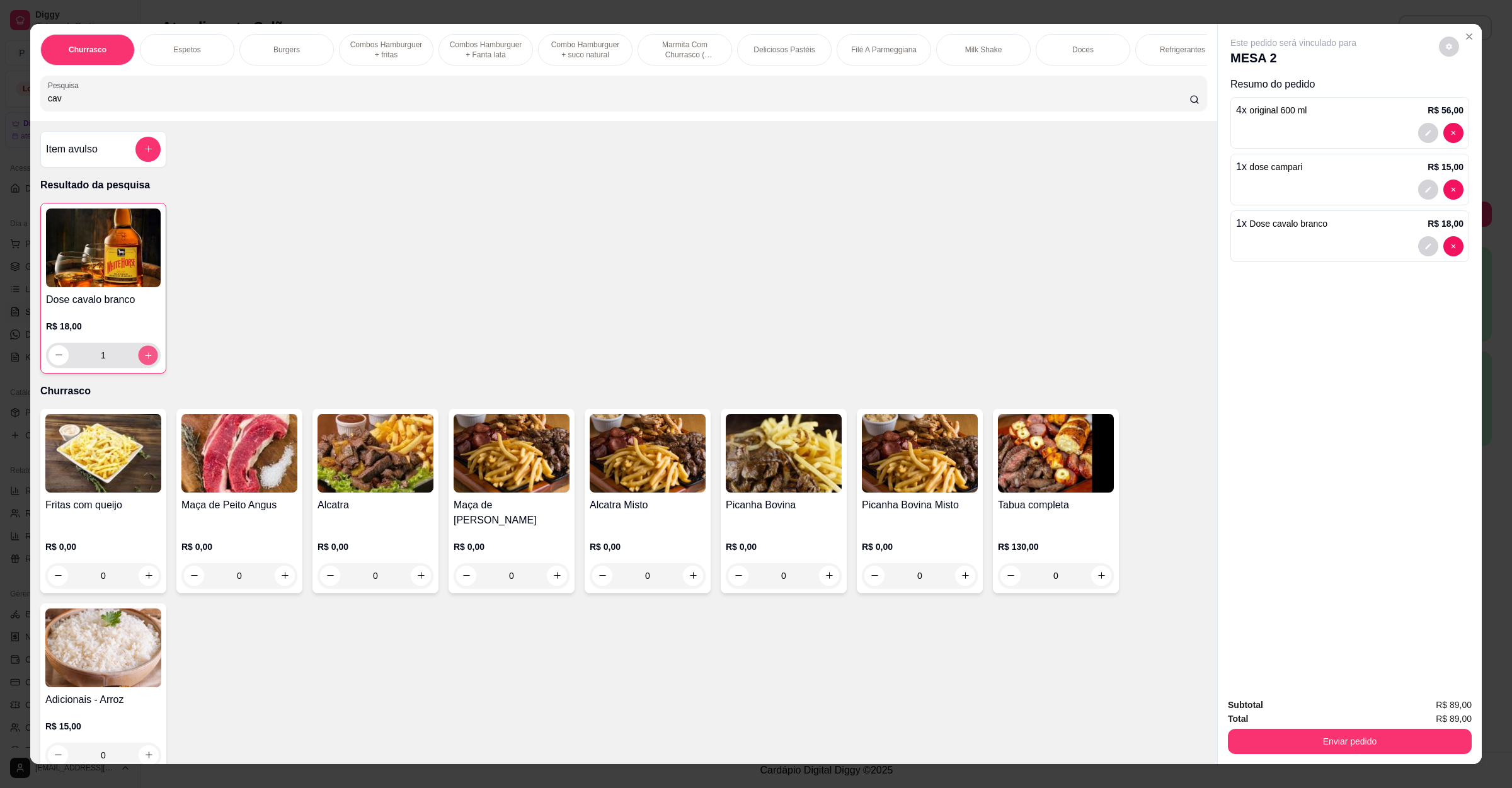
click at [146, 365] on button "increase-product-quantity" at bounding box center [147, 354] width 20 height 20
type input "2"
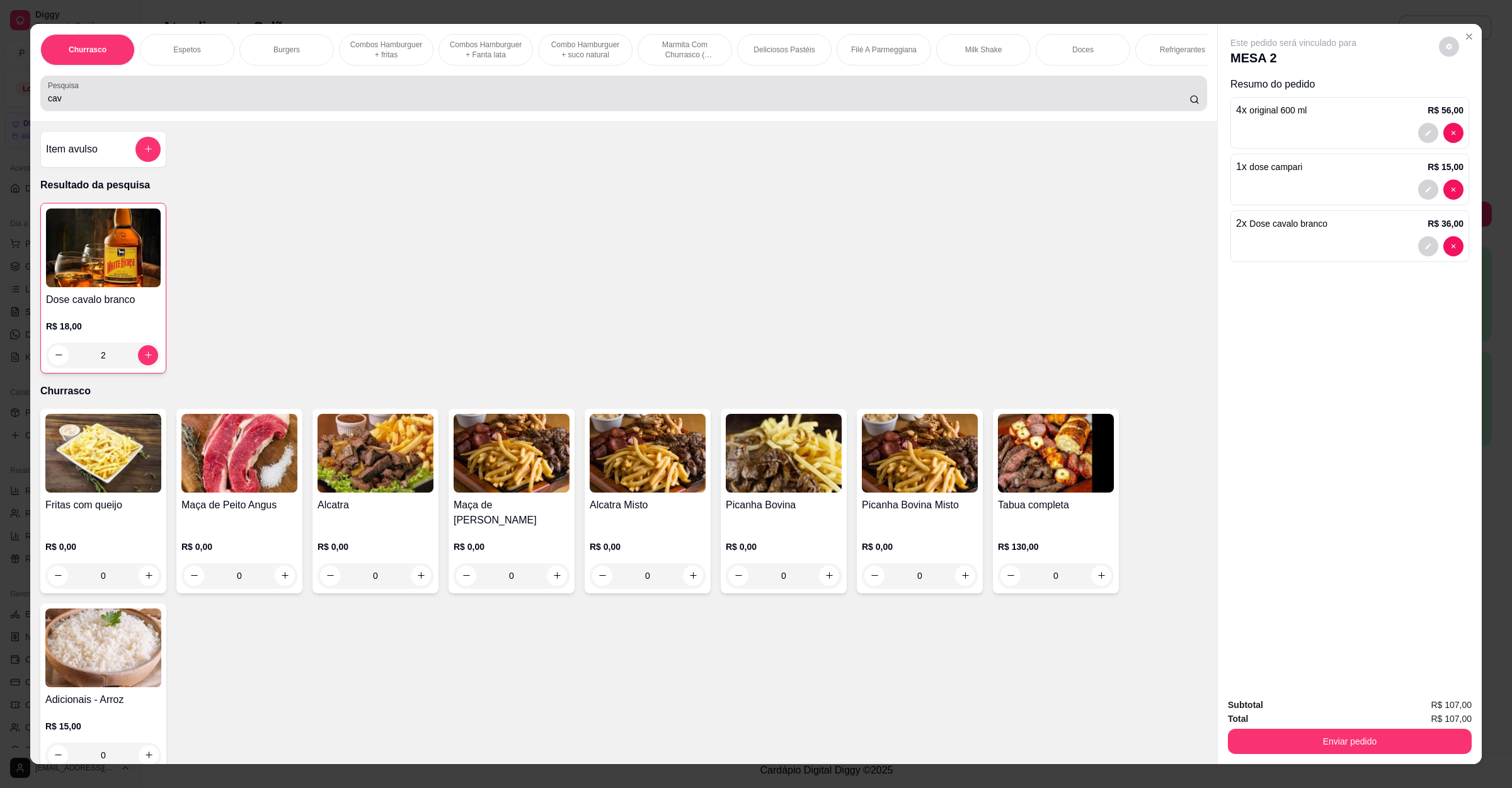
click at [78, 104] on input "cav" at bounding box center [618, 98] width 1141 height 12
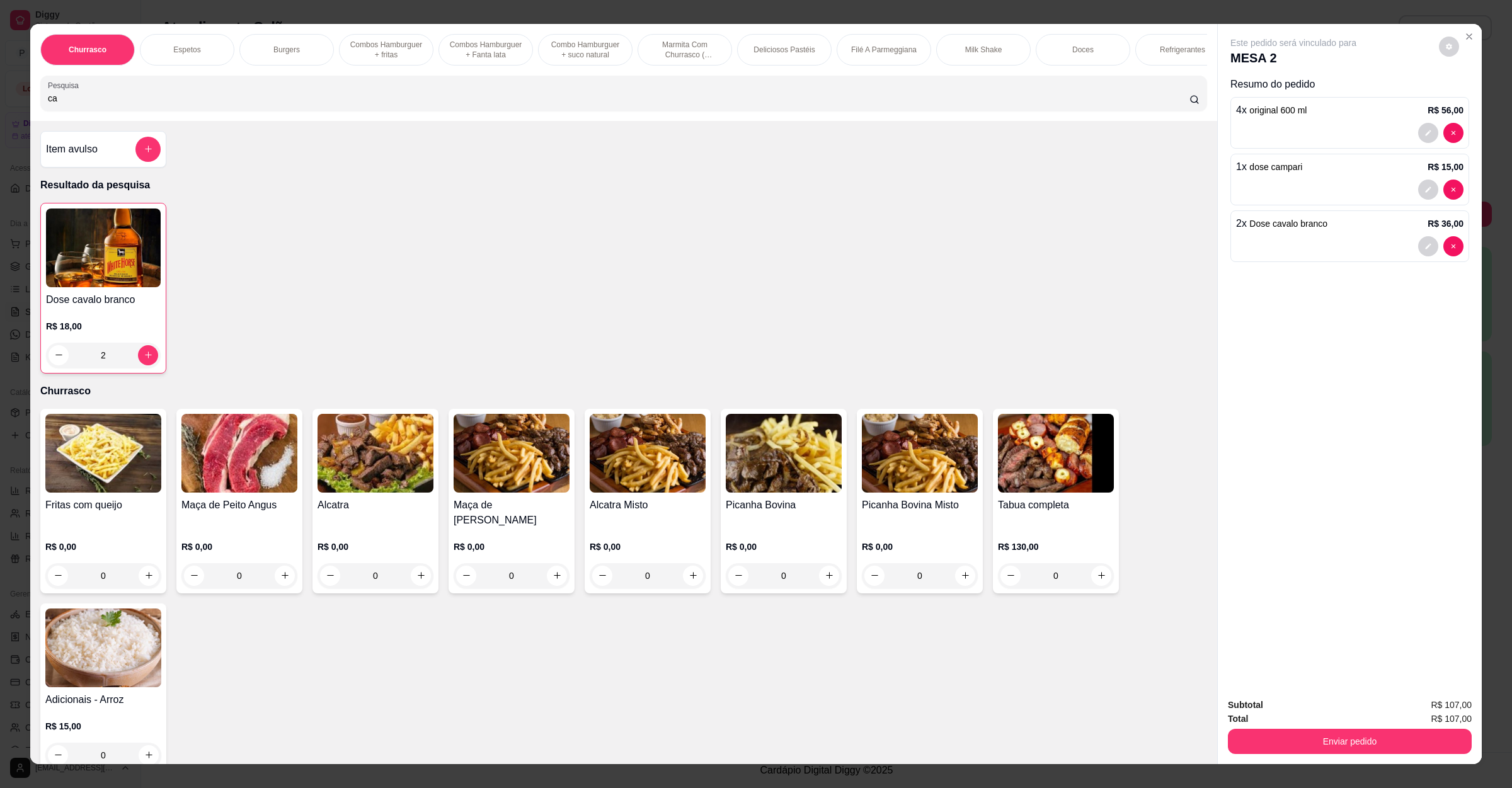
type input "c"
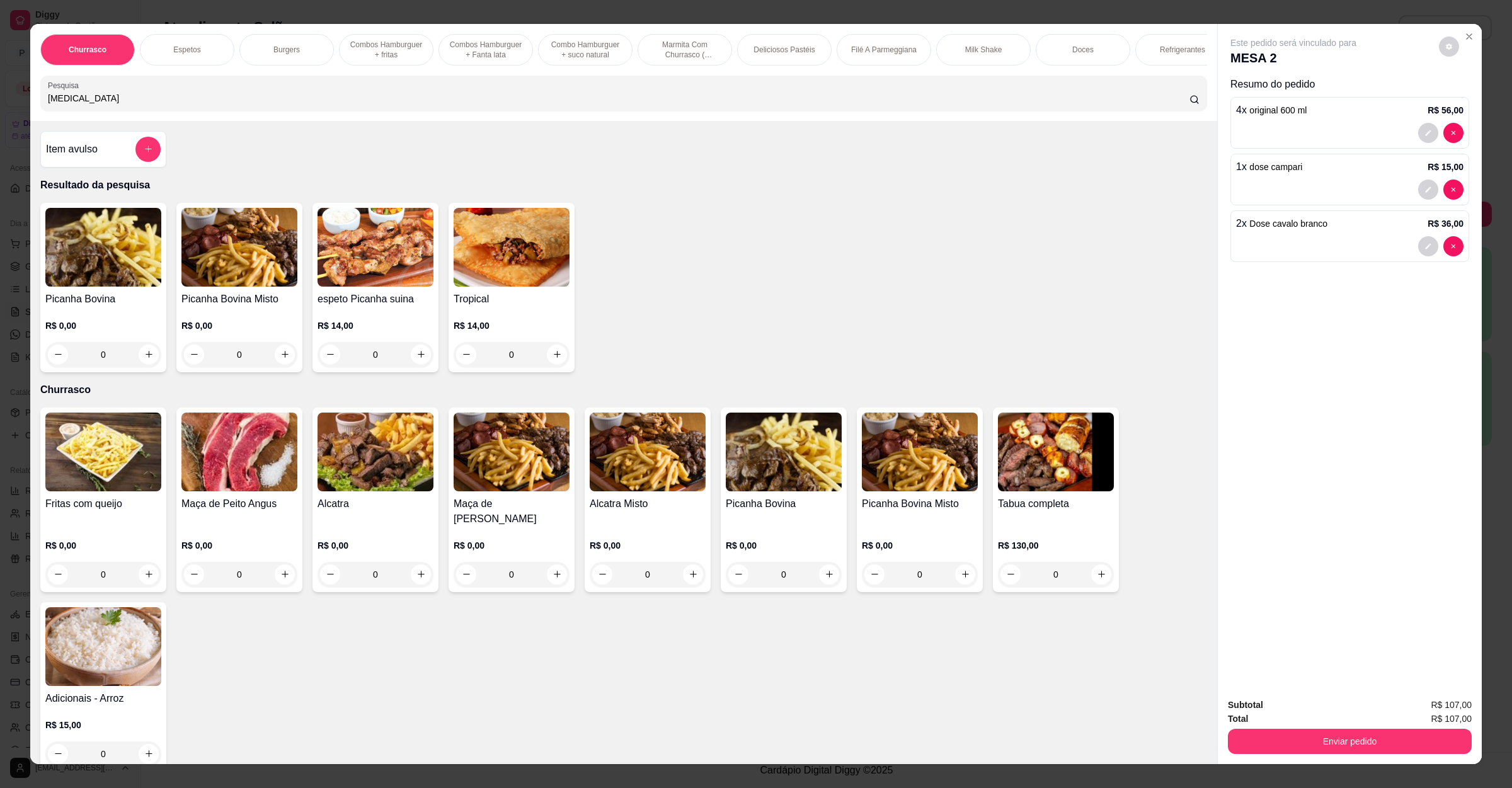
type input "pica"
click at [140, 286] on img at bounding box center [104, 247] width 116 height 79
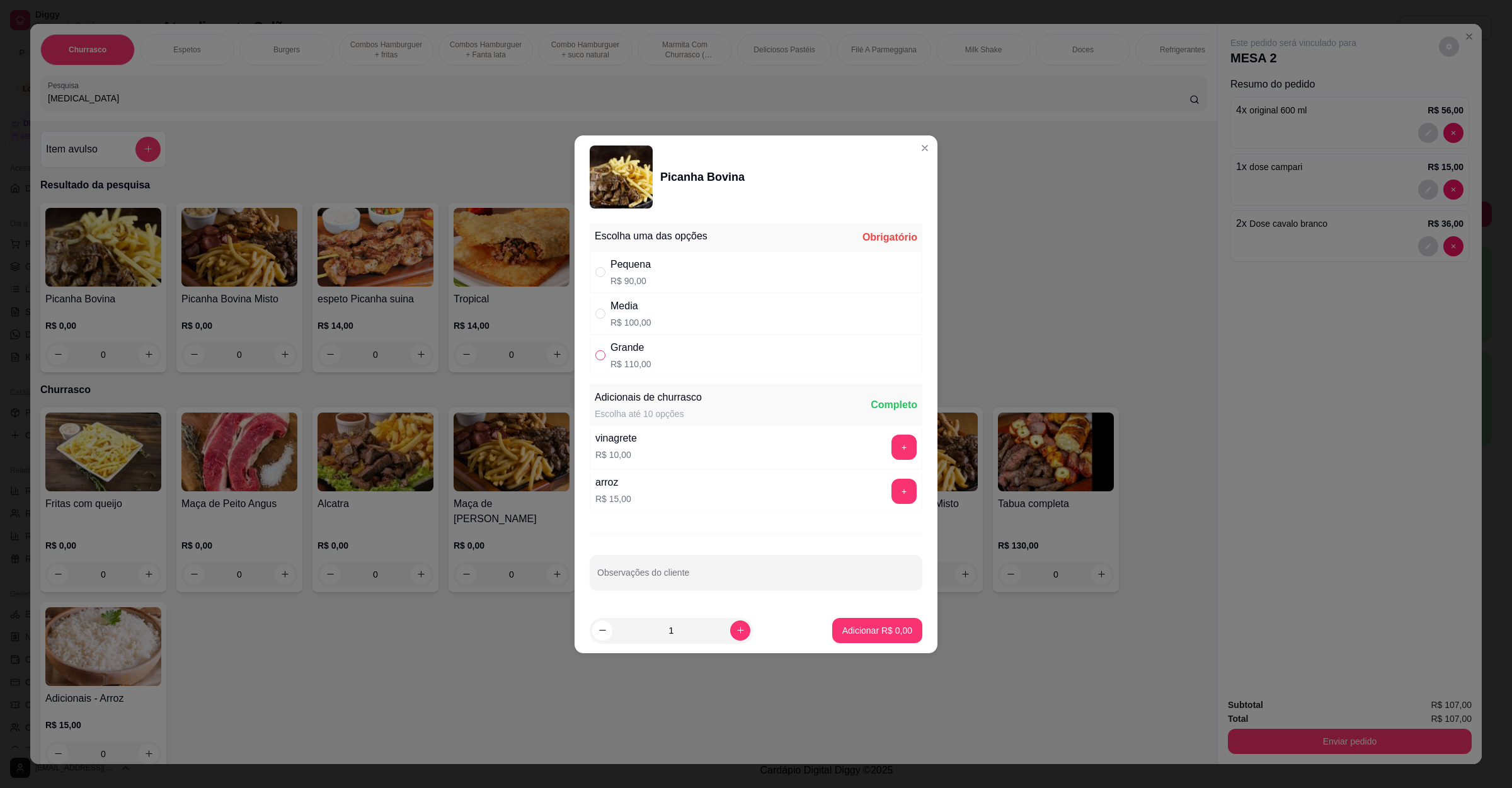
click at [600, 355] on input "" at bounding box center [600, 355] width 10 height 10
radio input "true"
click at [860, 636] on p "Adicionar R$ 110,00" at bounding box center [873, 631] width 78 height 12
type input "1"
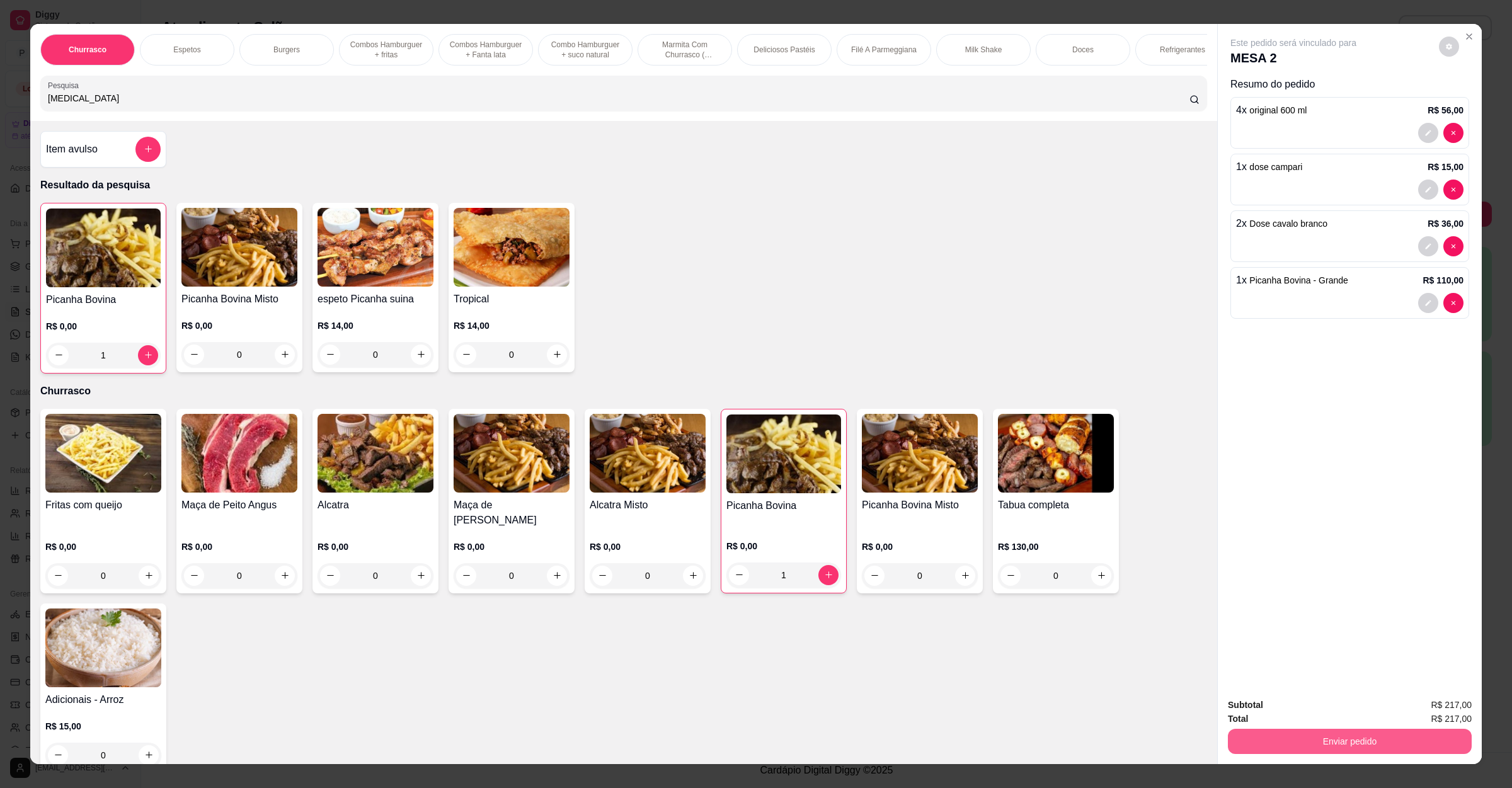
click at [1312, 751] on button "Enviar pedido" at bounding box center [1350, 741] width 244 height 25
click at [1419, 710] on button "Sim, quero registrar" at bounding box center [1425, 711] width 91 height 23
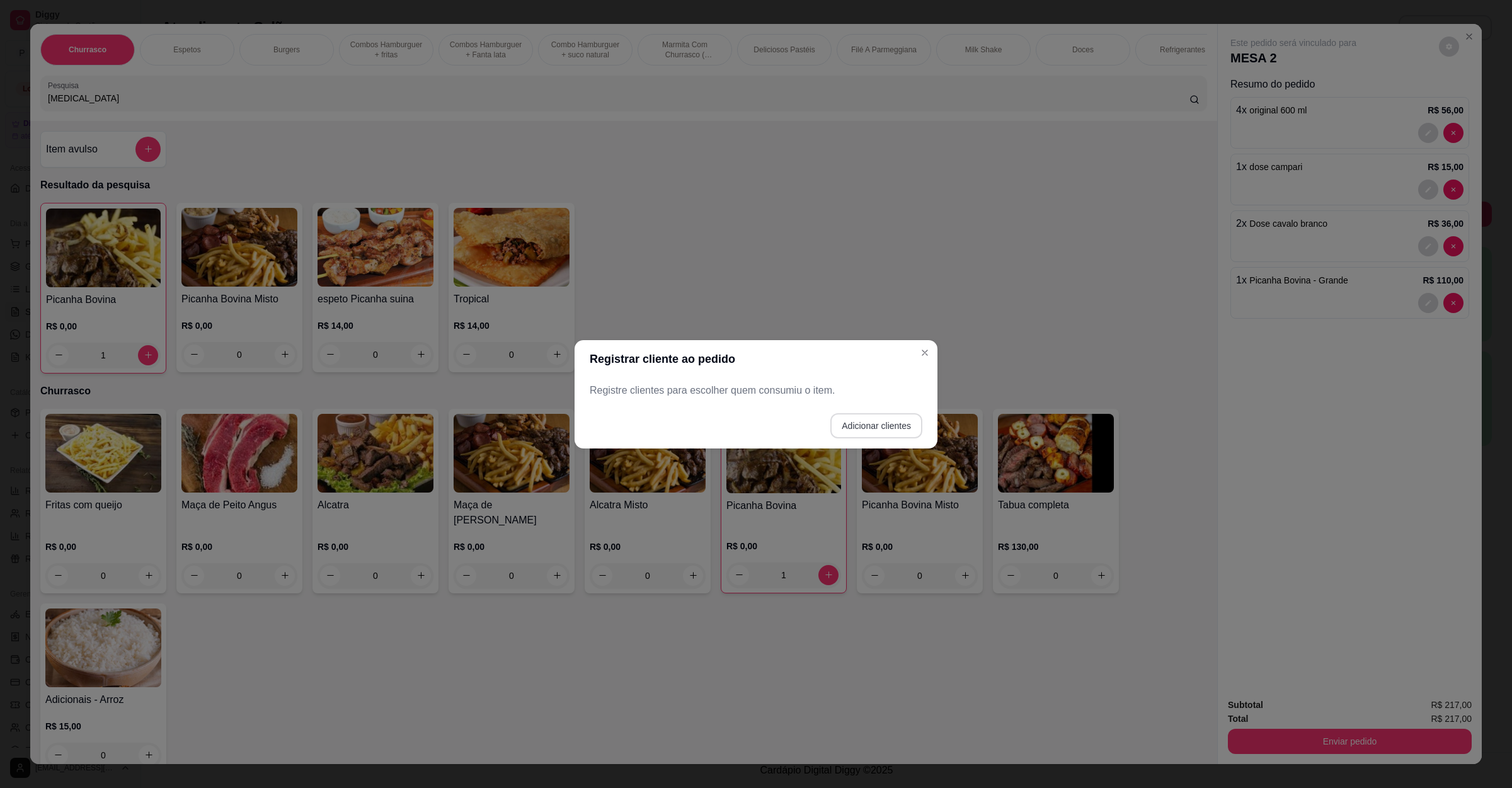
click at [886, 419] on button "Adicionar clientes" at bounding box center [876, 425] width 92 height 25
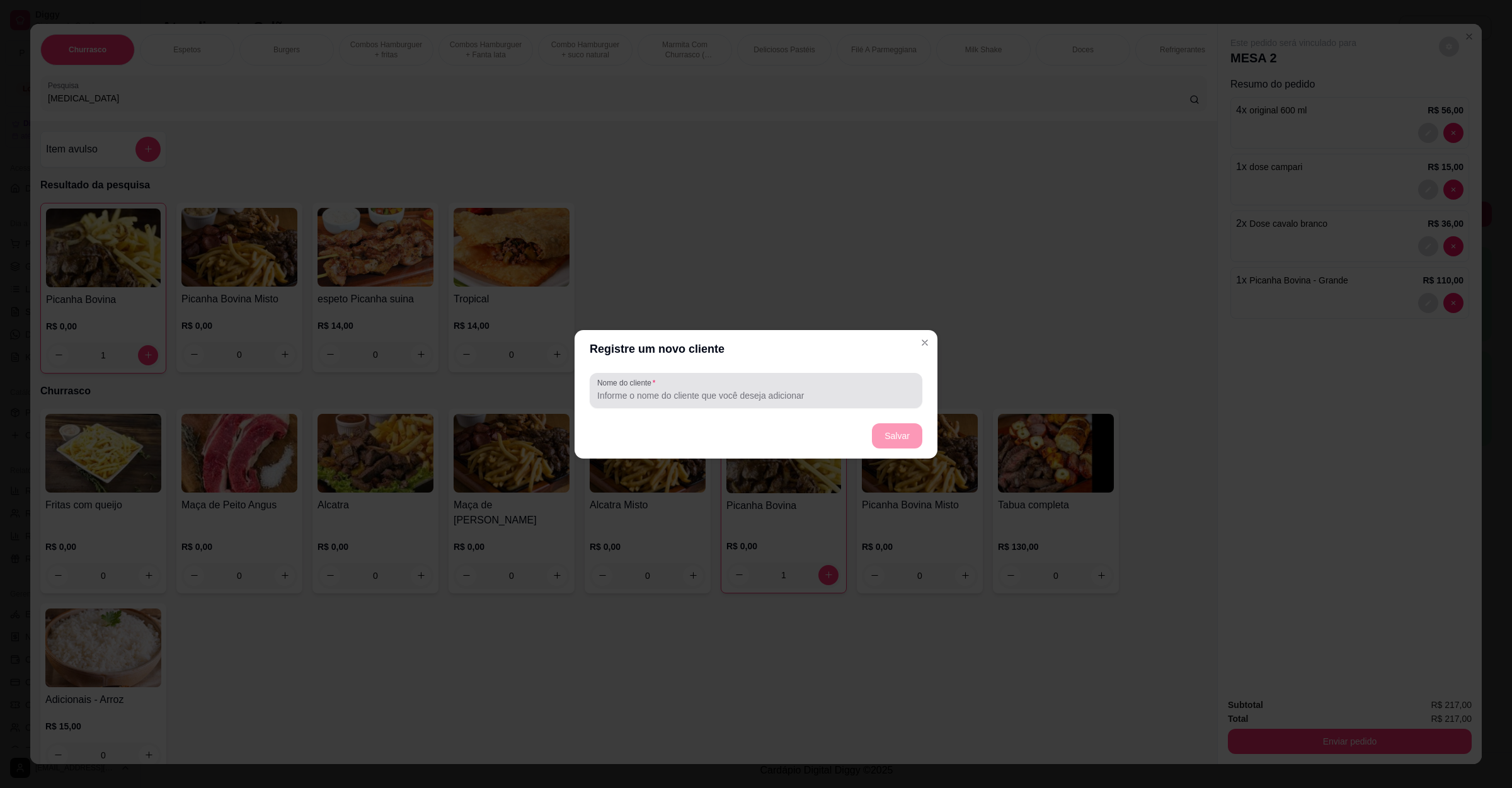
click at [708, 403] on div "Nome do cliente" at bounding box center [756, 391] width 333 height 35
type input "Junin"
click at [894, 439] on button "Salvar" at bounding box center [897, 436] width 50 height 25
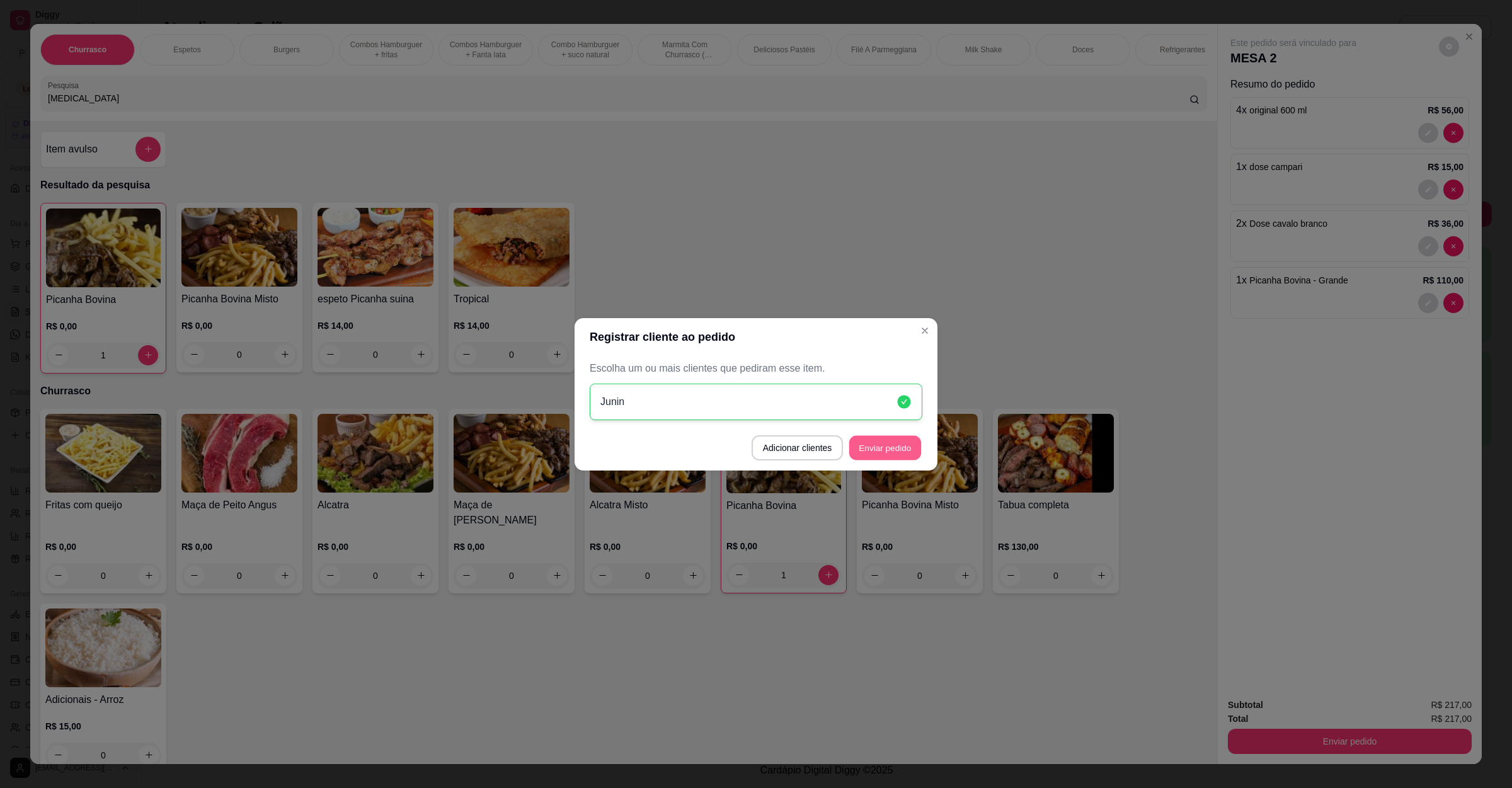
click at [888, 458] on button "Enviar pedido" at bounding box center [885, 448] width 72 height 25
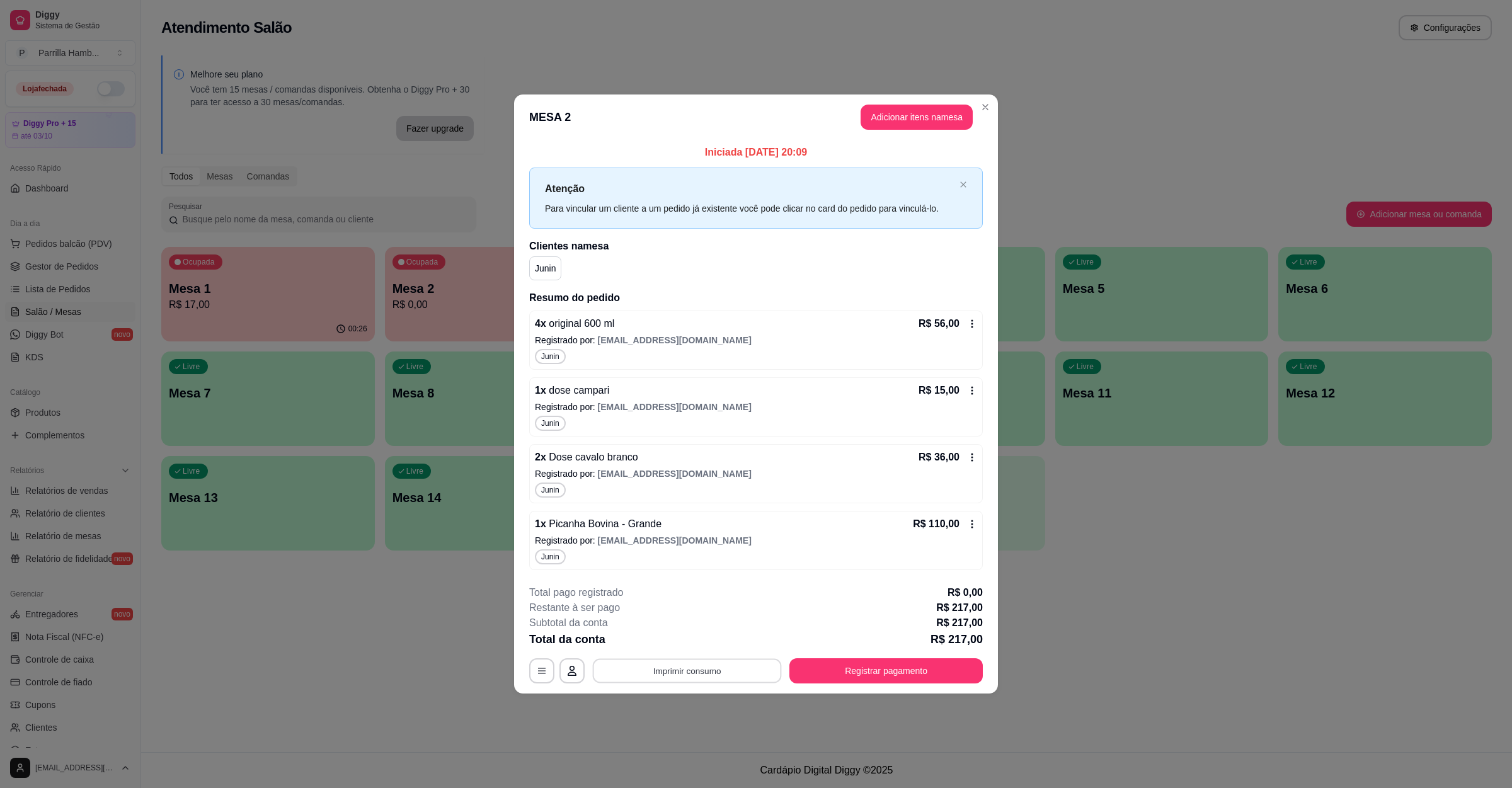
click at [692, 681] on button "Imprimir consumo" at bounding box center [687, 671] width 189 height 25
click at [696, 645] on button "IMPRESSORA" at bounding box center [691, 644] width 91 height 20
click at [703, 673] on button "Imprimir consumo" at bounding box center [687, 671] width 195 height 25
click at [684, 643] on button "IMPRESSORA" at bounding box center [691, 644] width 91 height 20
click at [667, 671] on button "Imprimir consumo" at bounding box center [687, 671] width 189 height 25
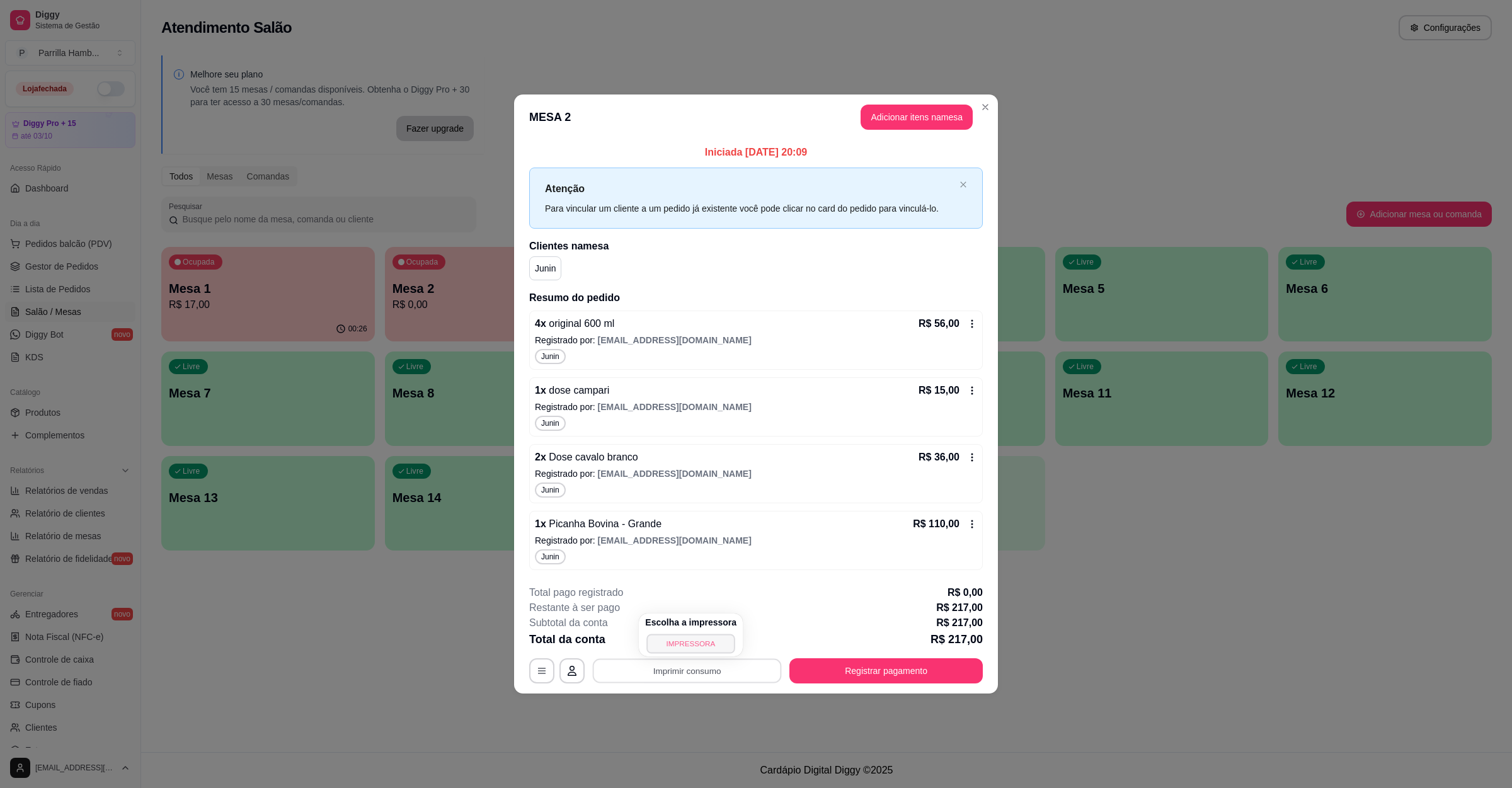
click at [695, 643] on button "IMPRESSORA" at bounding box center [690, 643] width 88 height 20
click at [671, 663] on button "Imprimir consumo" at bounding box center [687, 671] width 189 height 25
click at [886, 676] on button "Registrar pagamento" at bounding box center [886, 671] width 194 height 25
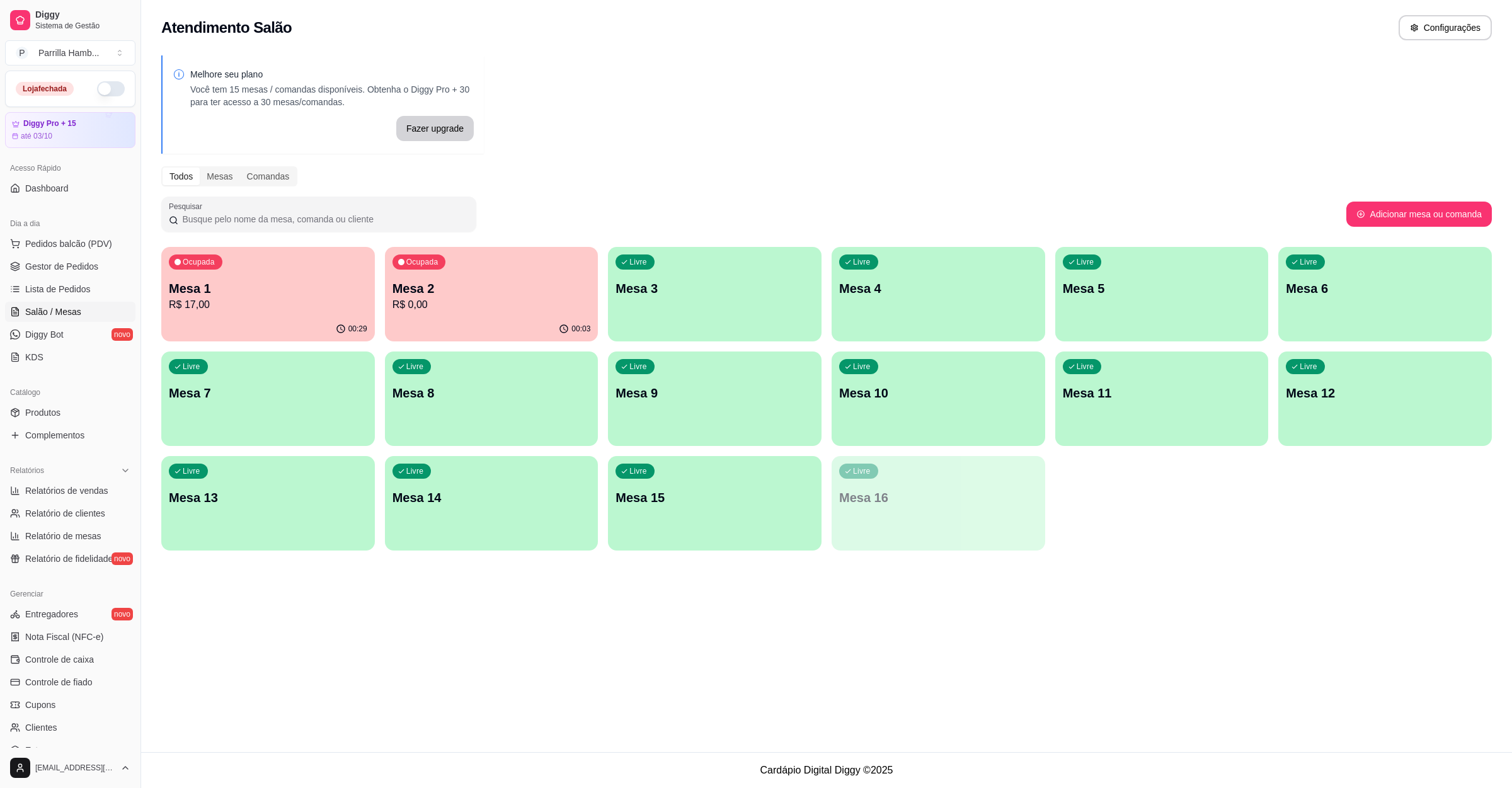
click at [482, 306] on p "R$ 0,00" at bounding box center [492, 305] width 198 height 15
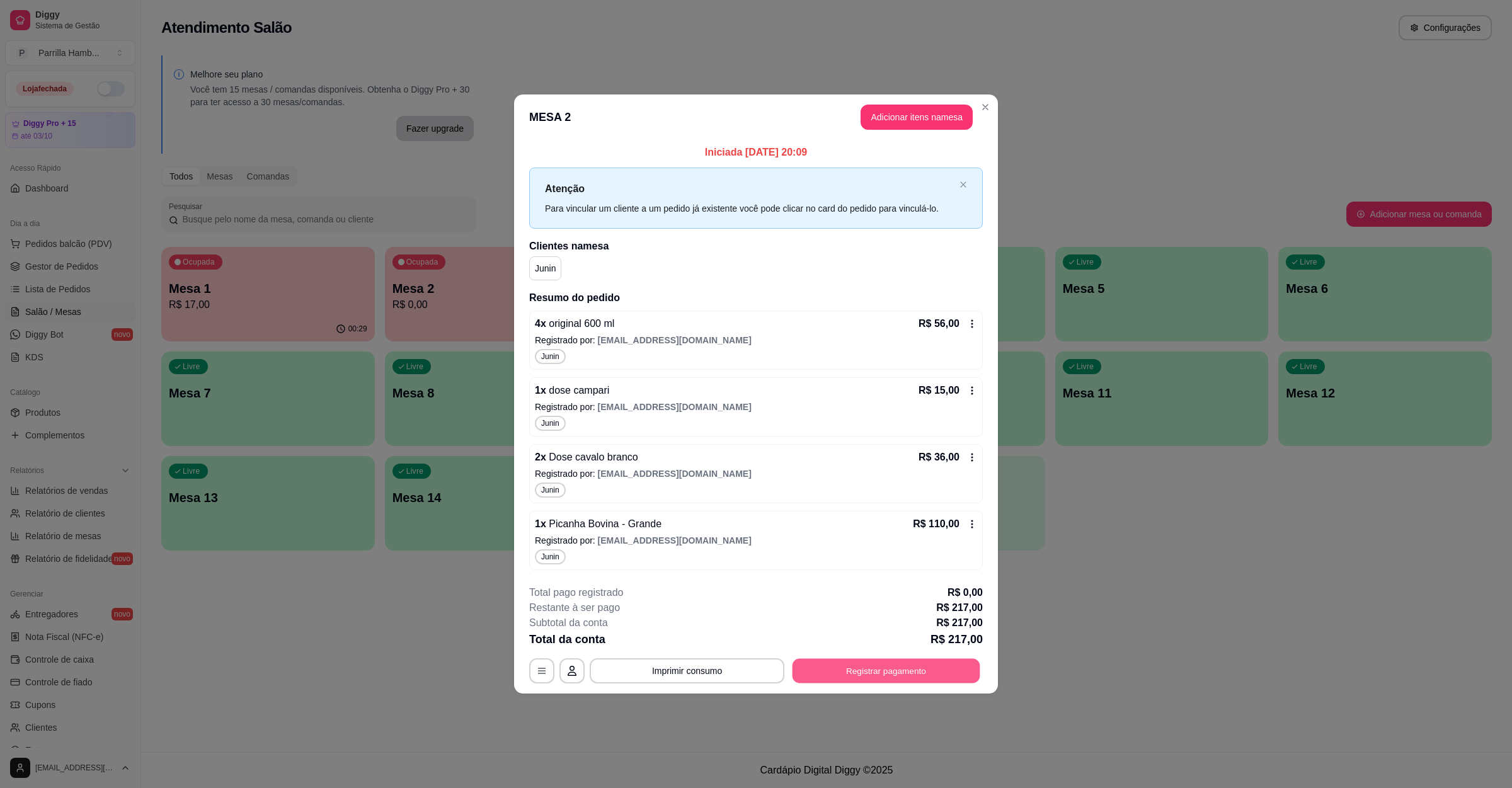
click at [886, 673] on button "Registrar pagamento" at bounding box center [886, 671] width 187 height 25
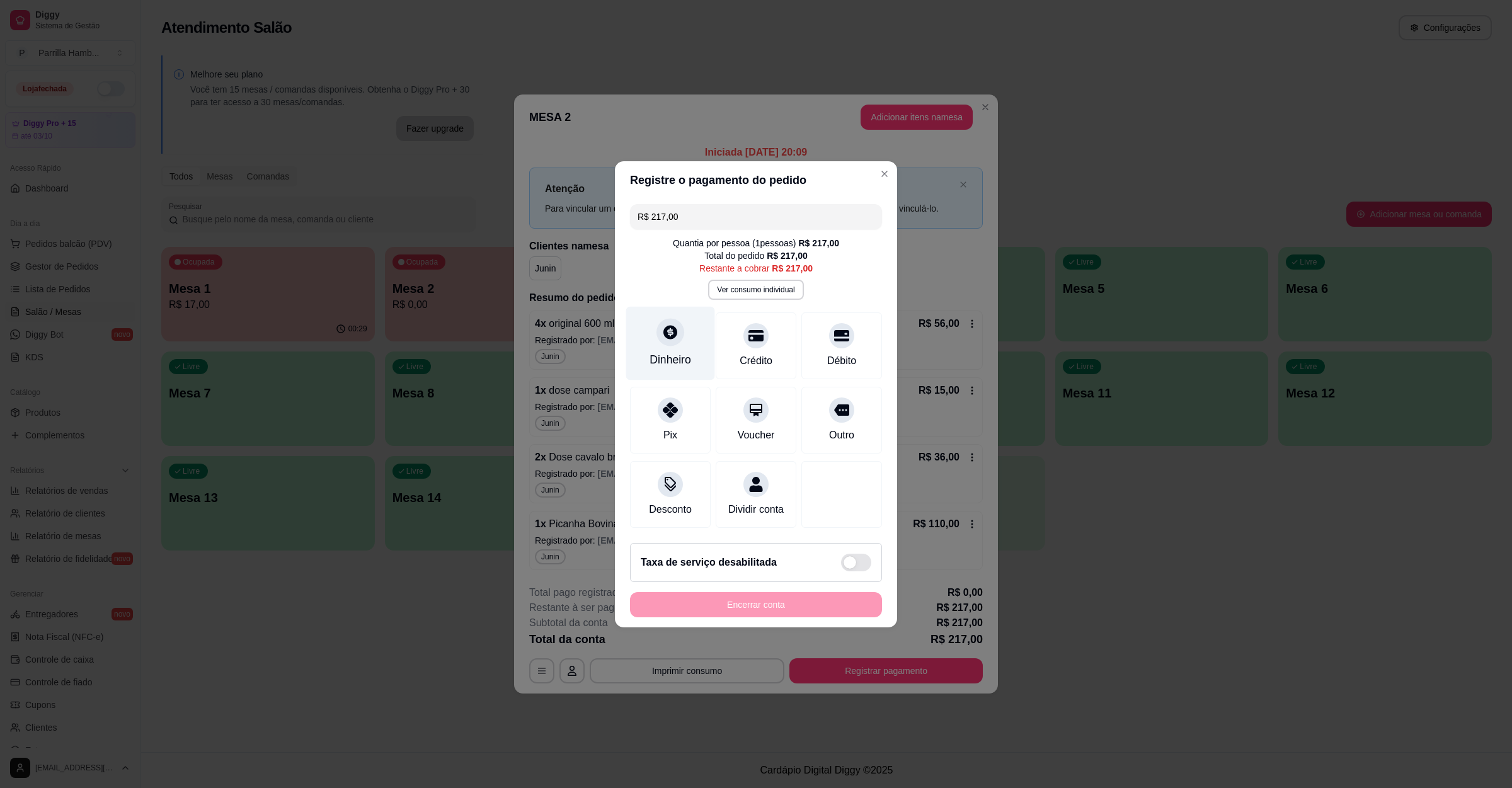
click at [668, 352] on div "Dinheiro" at bounding box center [670, 360] width 42 height 16
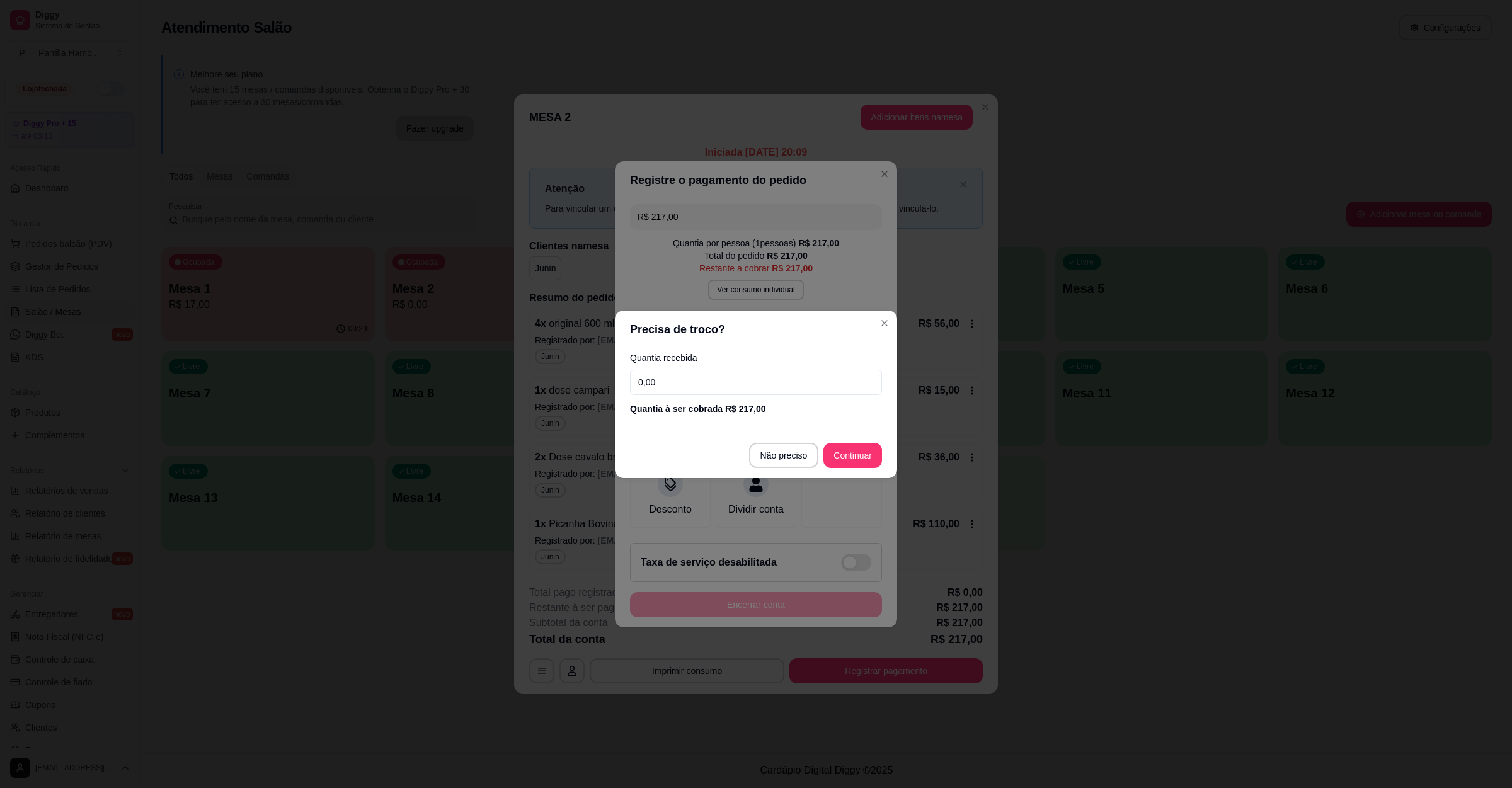
click at [676, 386] on input "0,00" at bounding box center [756, 382] width 252 height 25
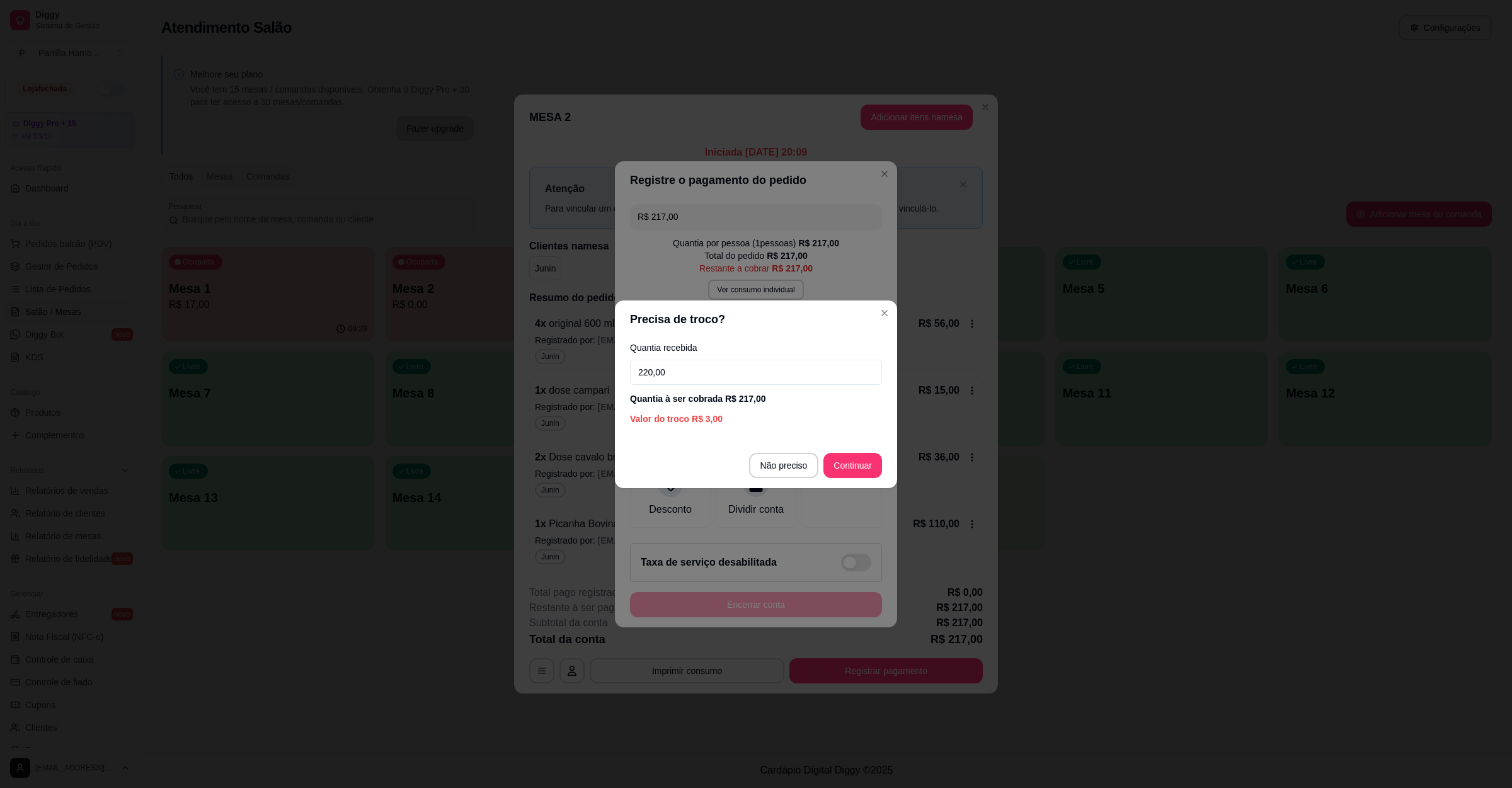
type input "220,00"
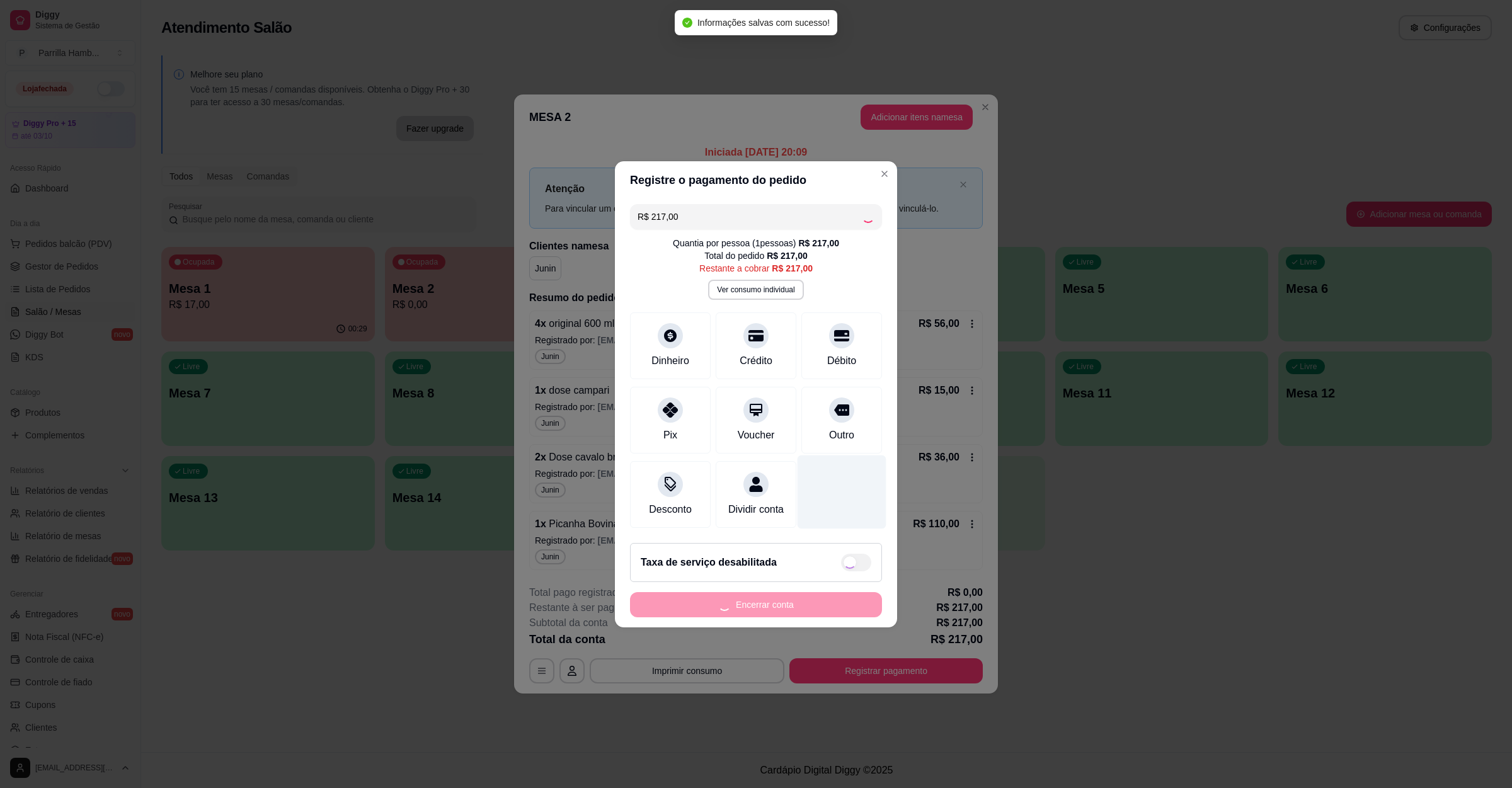
type input "R$ 0,00"
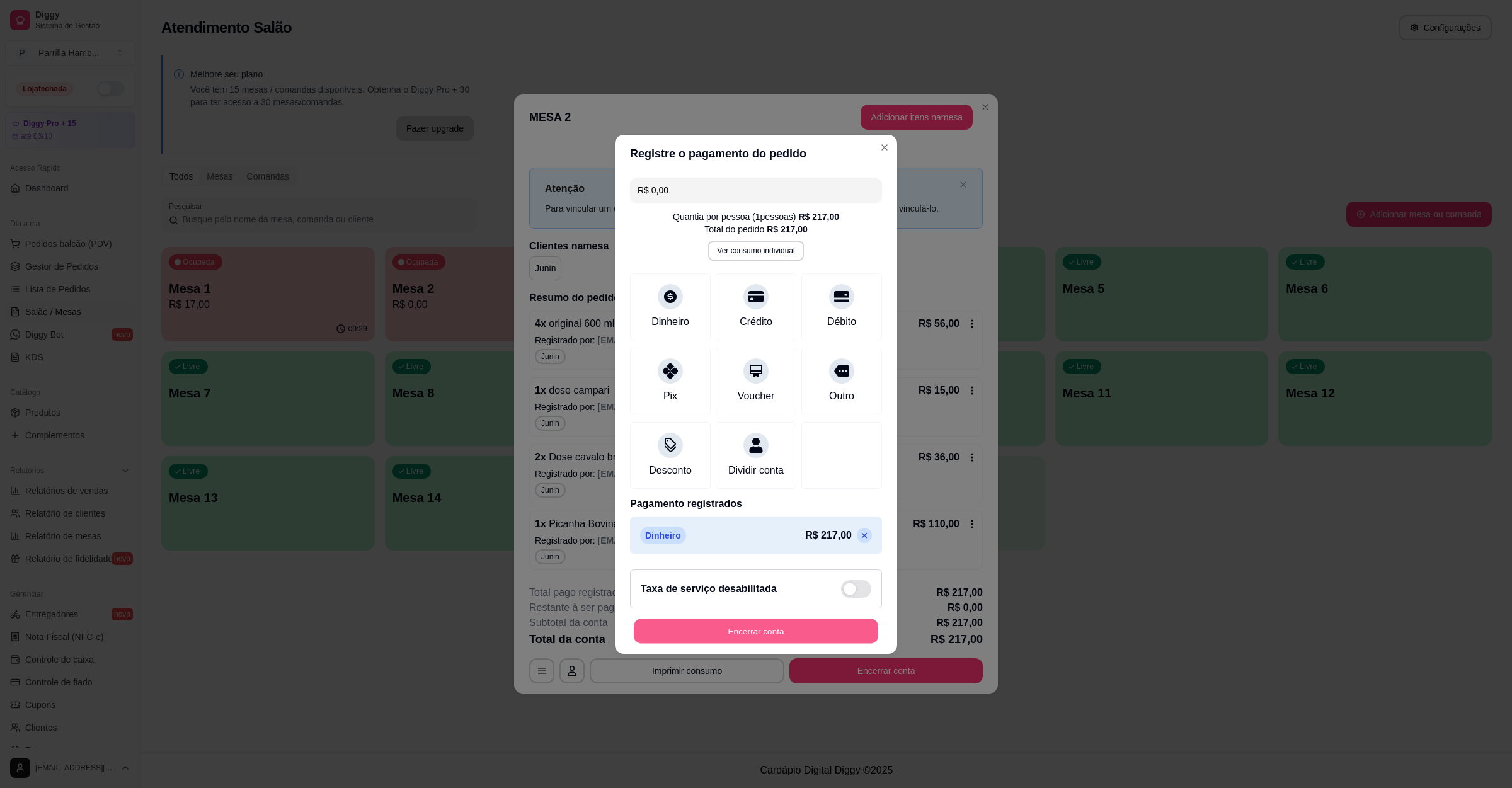
click at [762, 643] on button "Encerrar conta" at bounding box center [756, 631] width 245 height 25
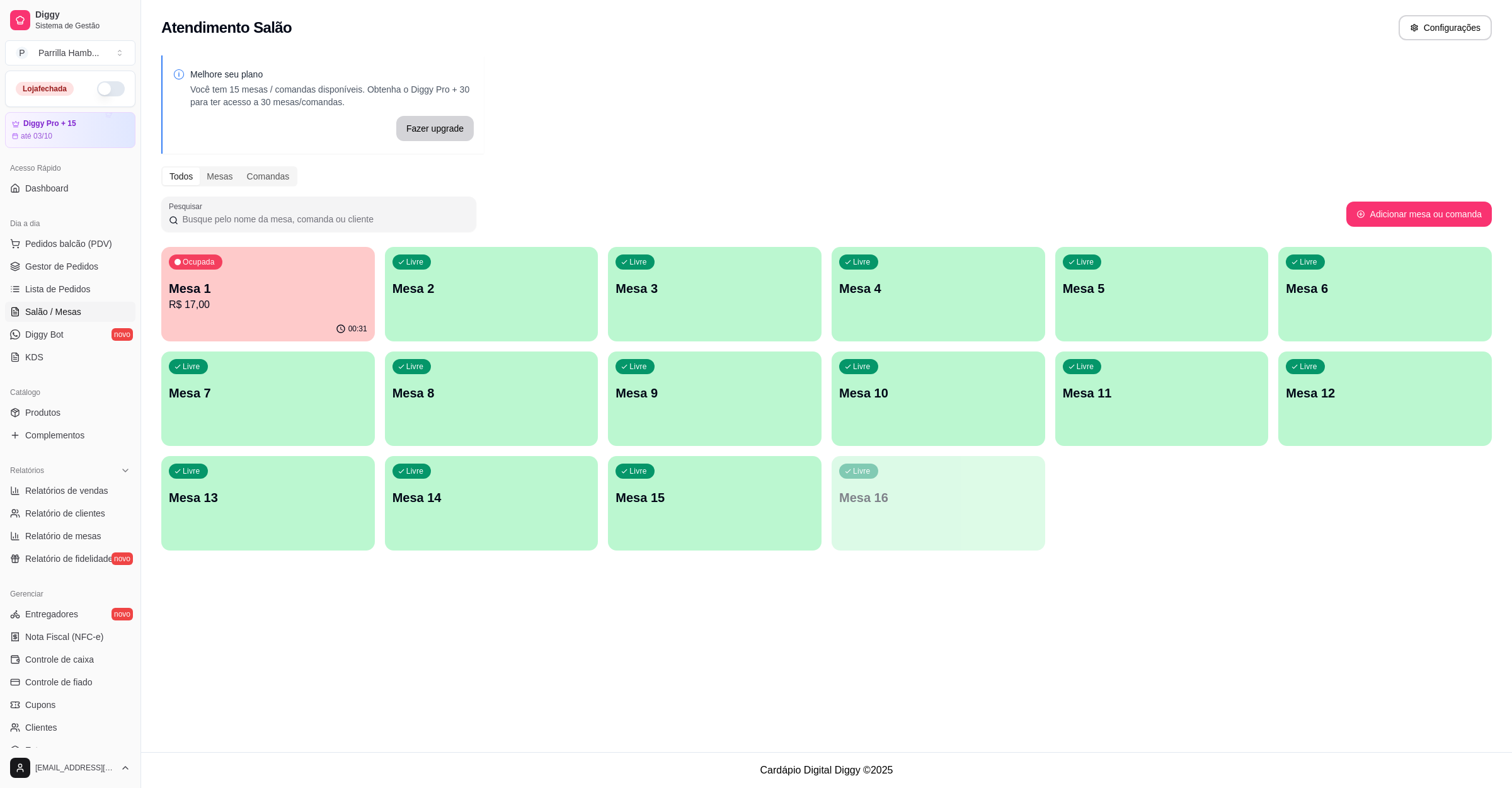
click at [205, 294] on p "Mesa 1" at bounding box center [268, 288] width 198 height 18
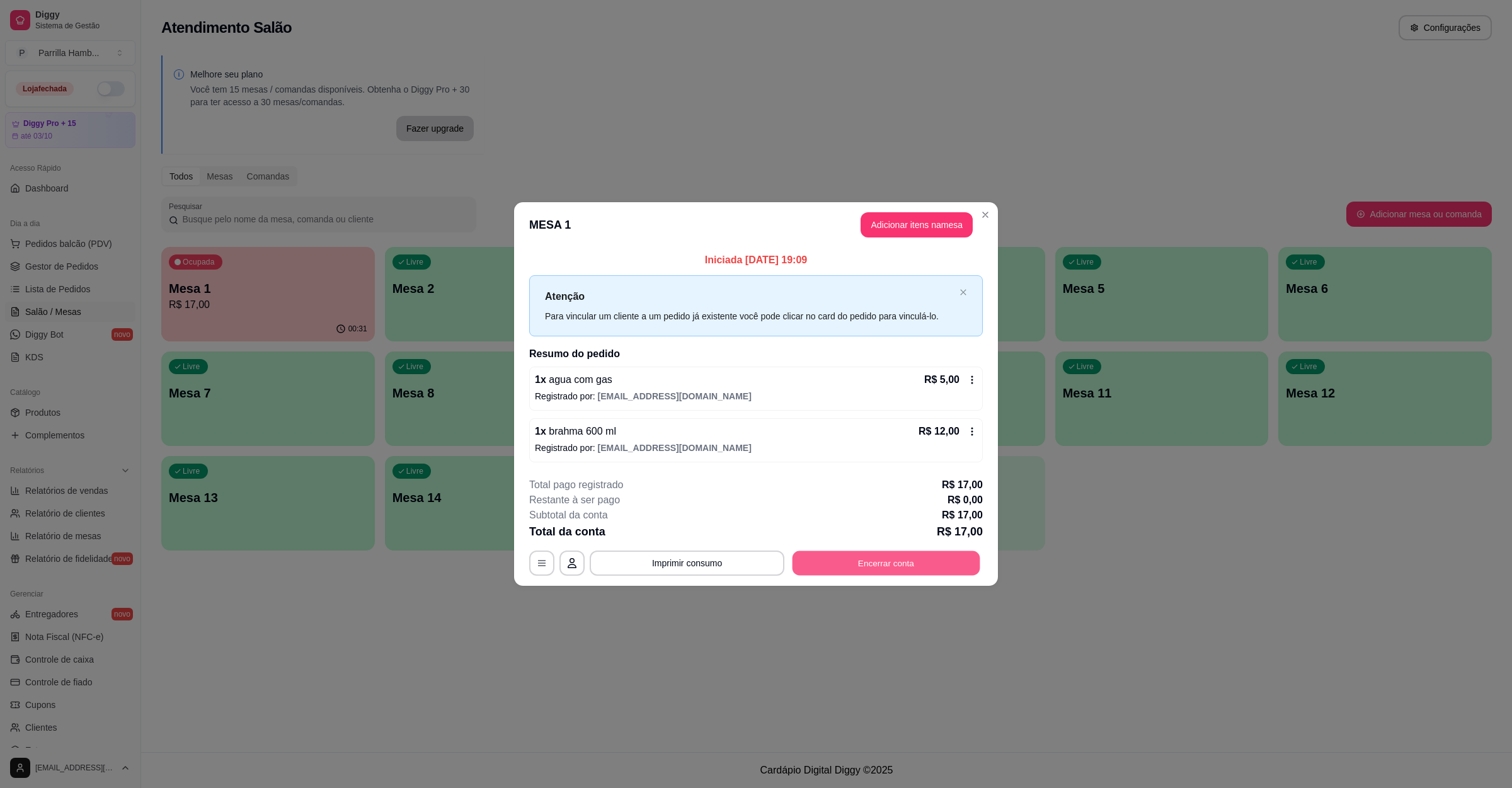
click at [913, 561] on button "Encerrar conta" at bounding box center [886, 564] width 187 height 25
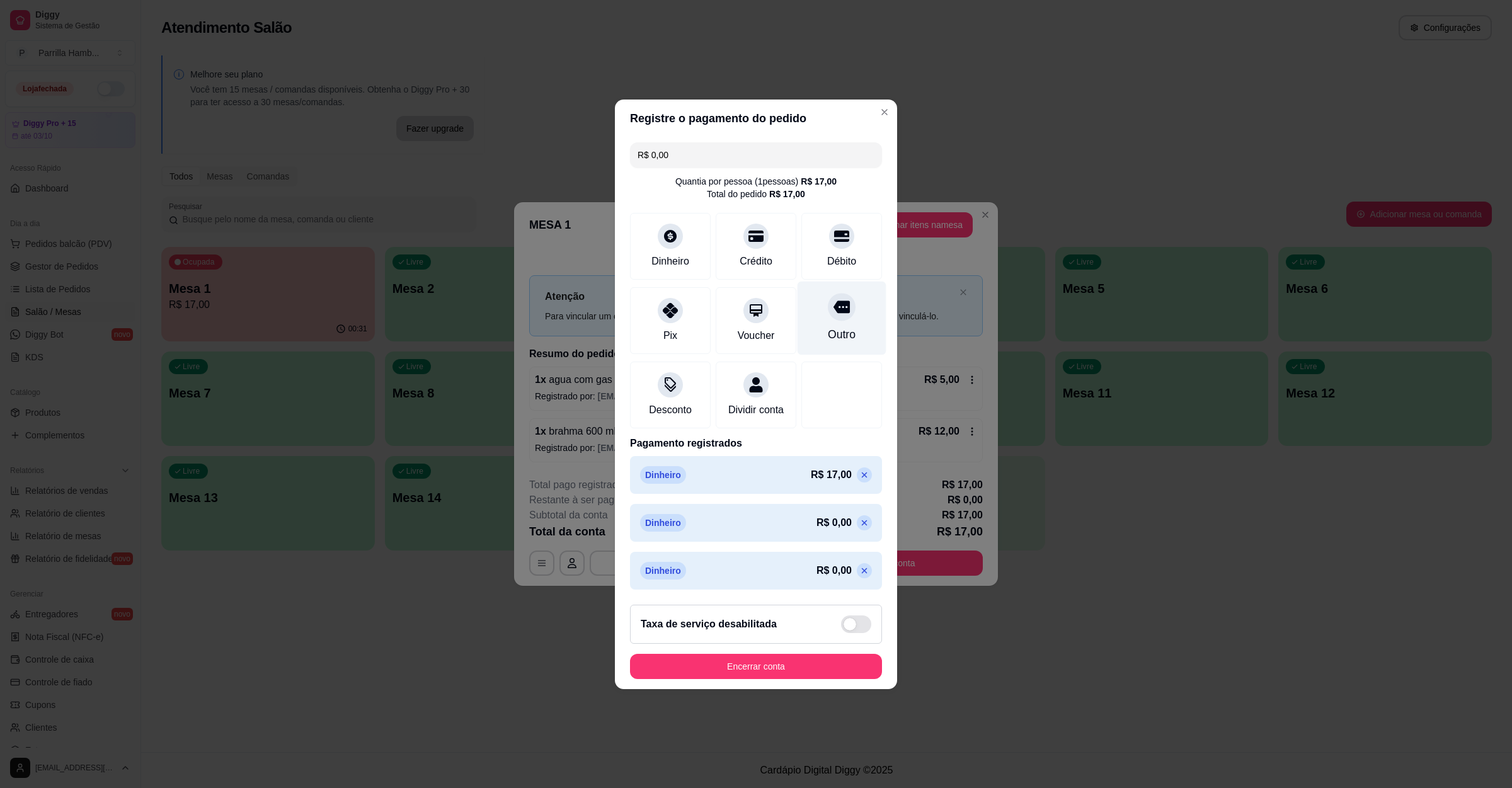
click at [832, 311] on div at bounding box center [841, 307] width 28 height 28
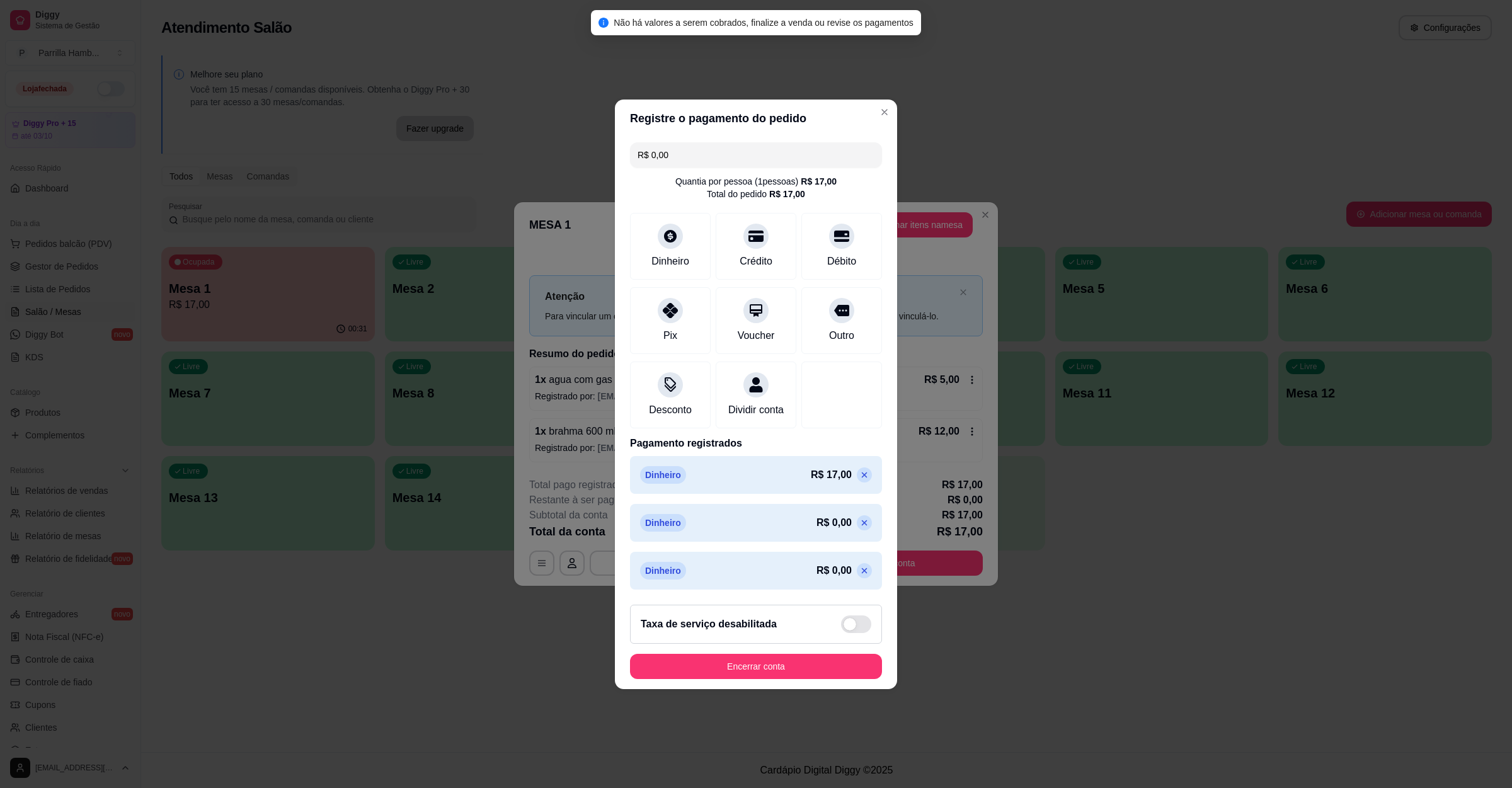
click at [682, 142] on input "R$ 0,00" at bounding box center [755, 155] width 237 height 25
type input "R$ 0,00"
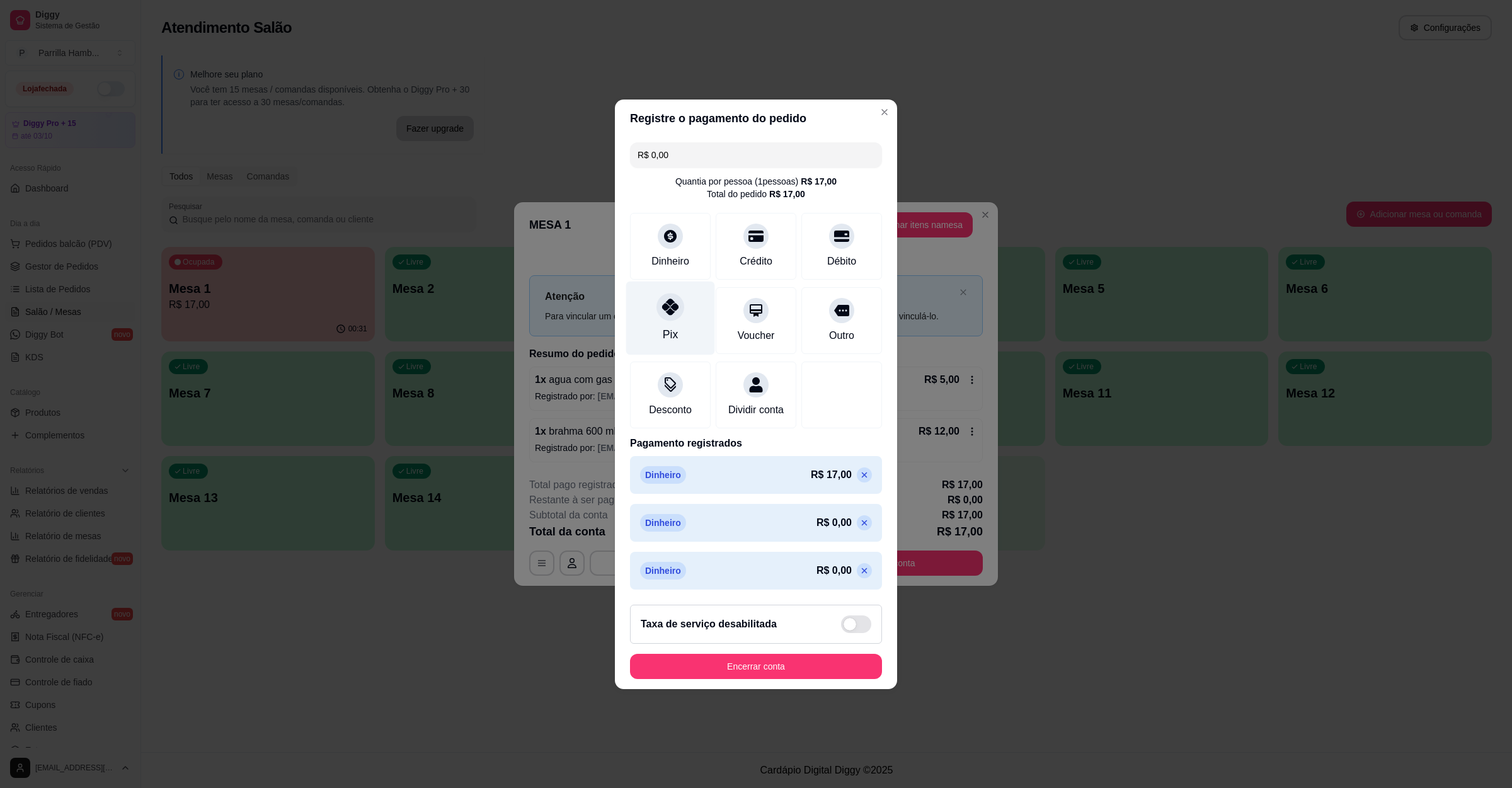
click at [695, 308] on div "Pix" at bounding box center [671, 318] width 89 height 74
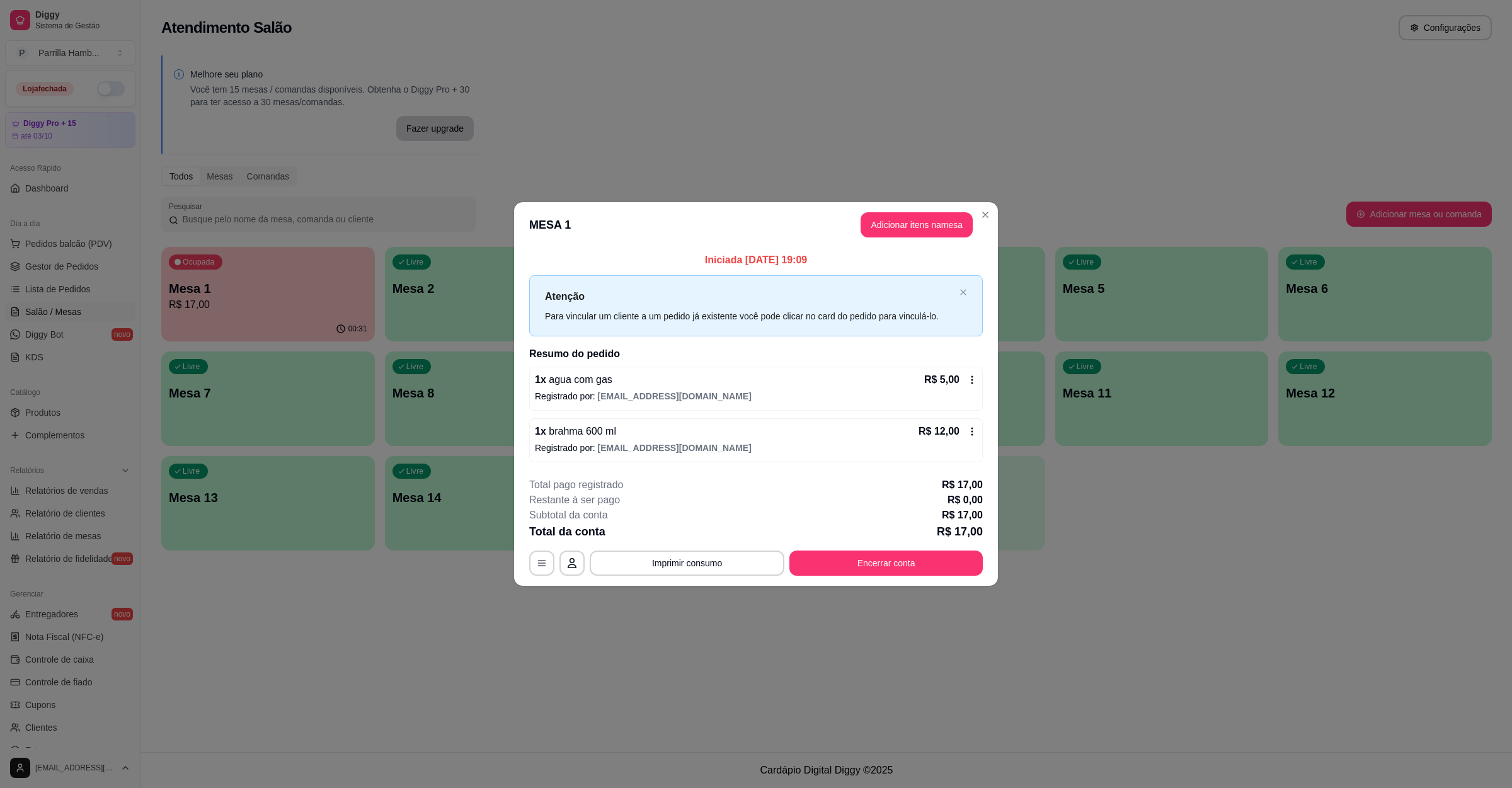
click at [975, 378] on icon at bounding box center [971, 380] width 10 height 10
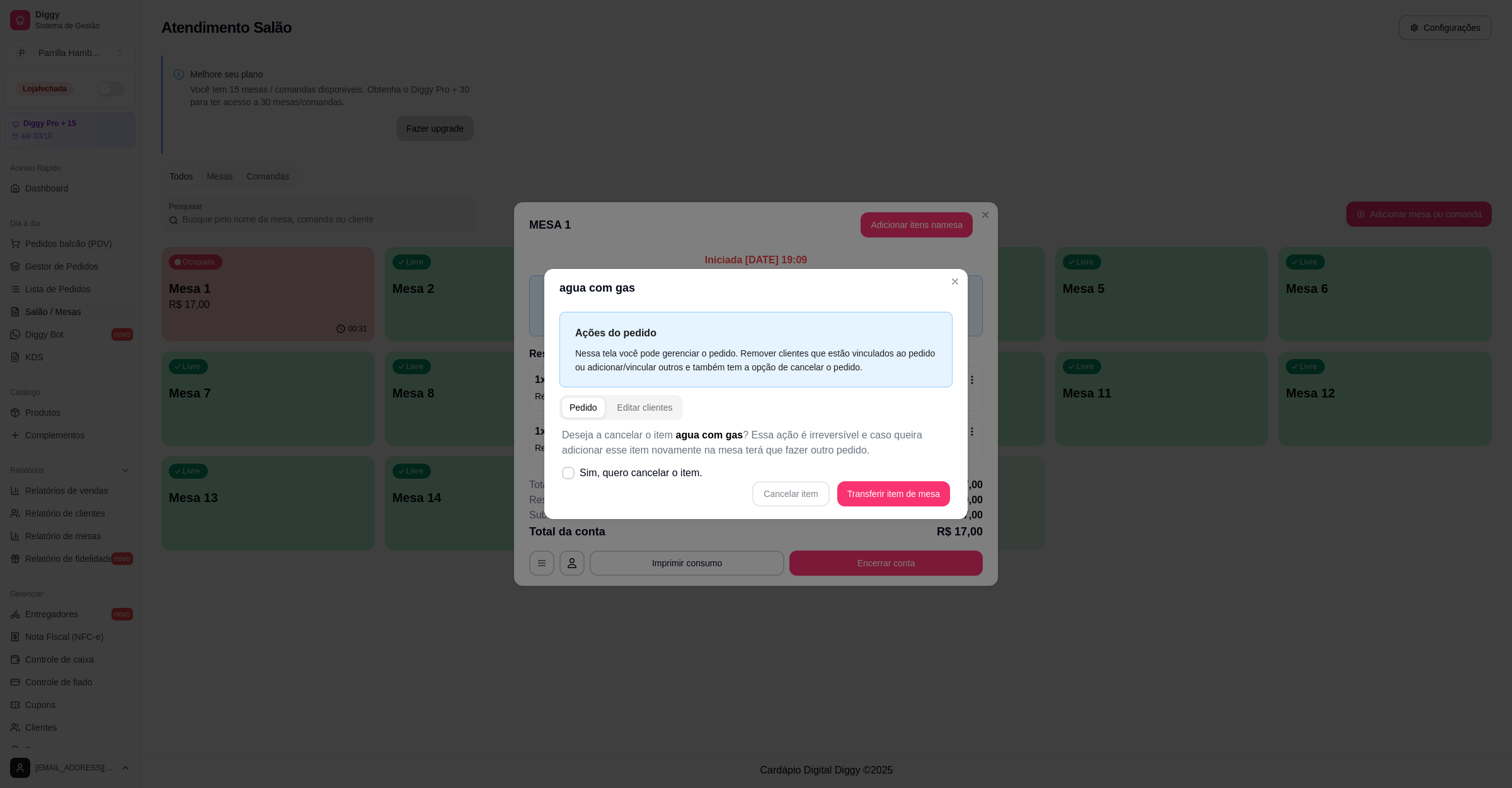
click at [796, 499] on div "Cancelar item Transferir item de mesa" at bounding box center [755, 494] width 388 height 25
click at [575, 477] on label "Sim, quero cancelar o item." at bounding box center [632, 472] width 151 height 25
click at [569, 477] on input "Sim, quero cancelar o item." at bounding box center [565, 479] width 8 height 8
checkbox input "true"
click at [815, 485] on button "Cancelar item" at bounding box center [791, 494] width 75 height 25
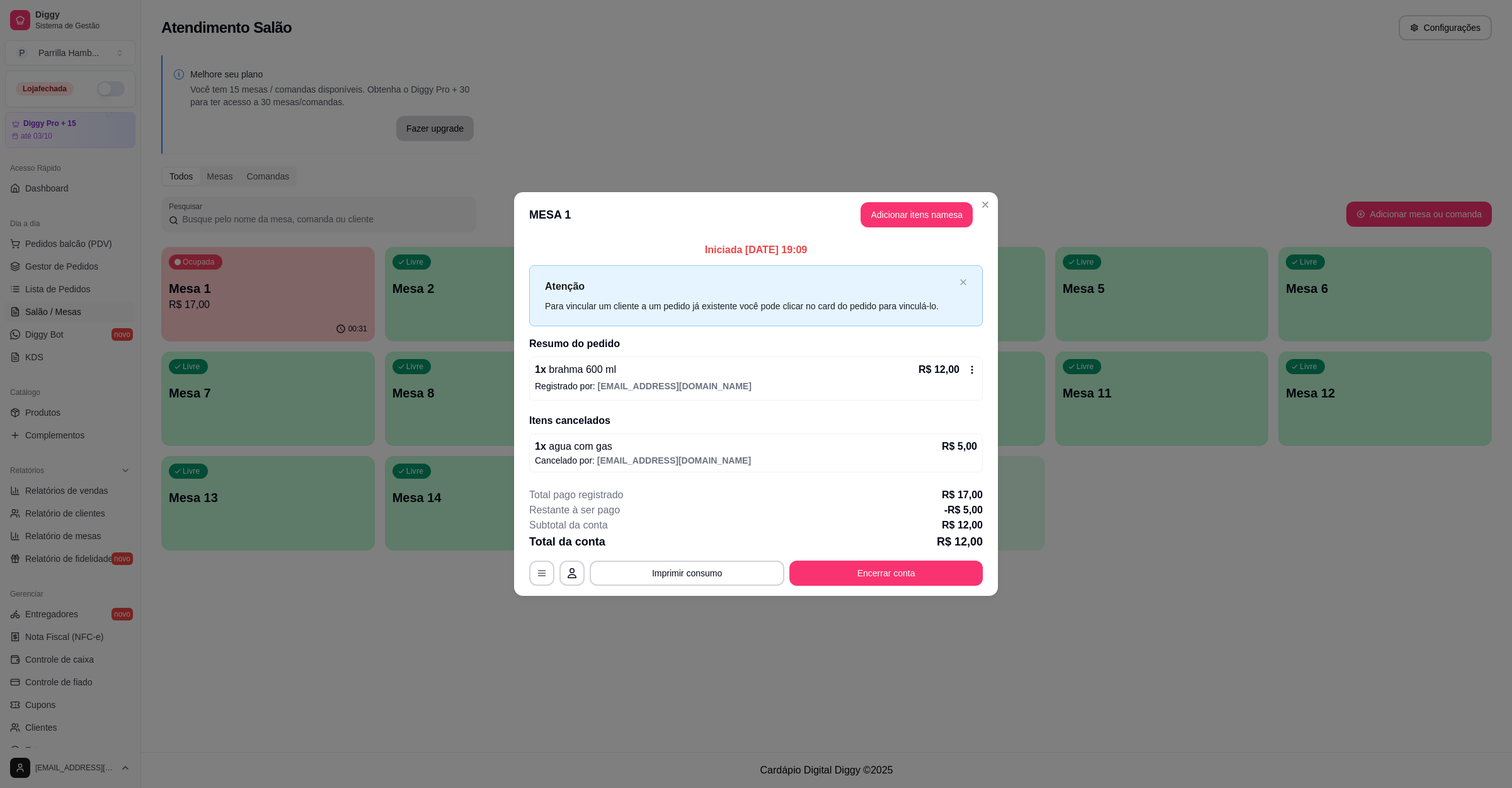
click at [970, 373] on icon at bounding box center [971, 369] width 10 height 10
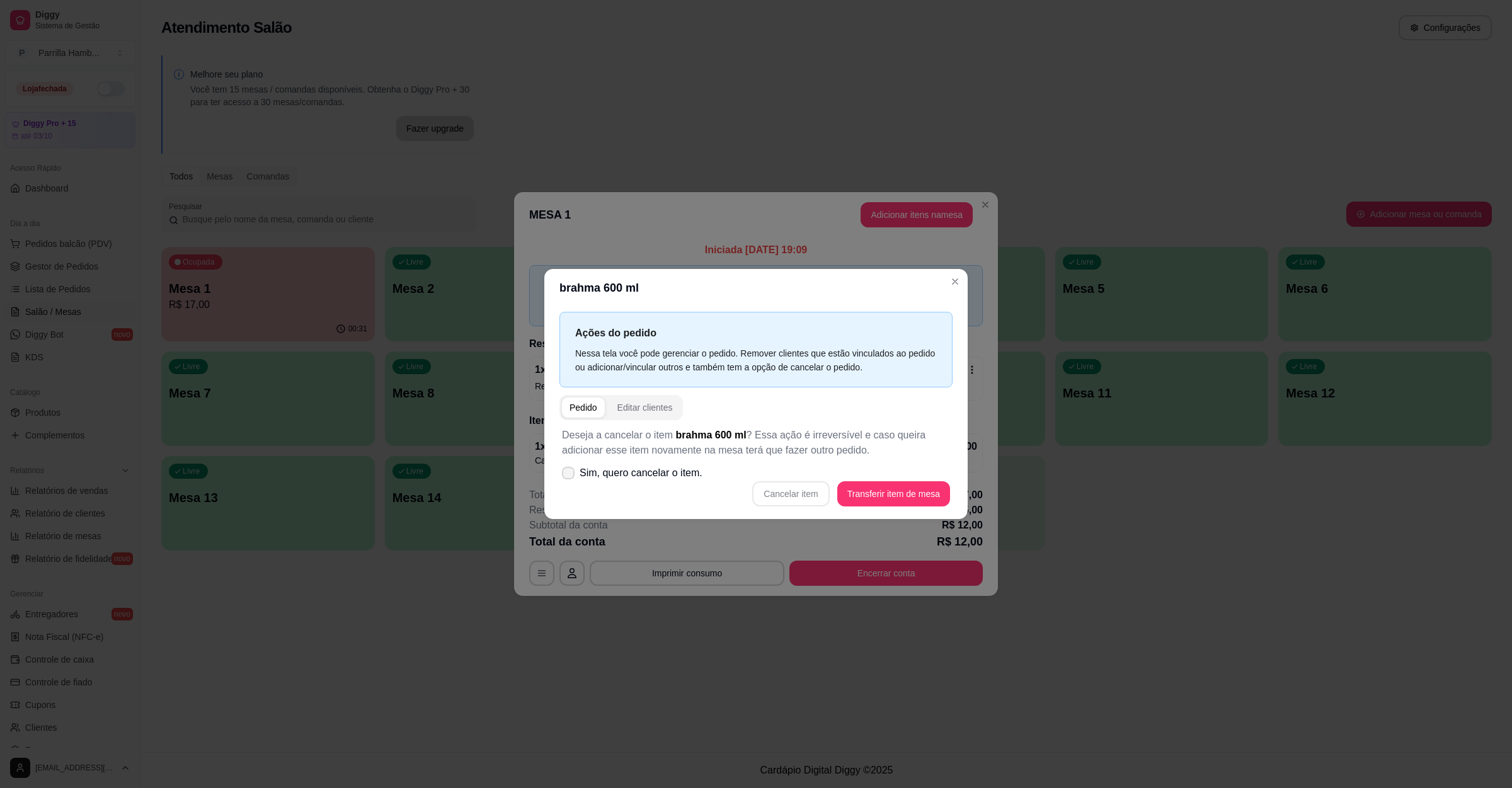
click at [571, 469] on icon at bounding box center [568, 472] width 10 height 7
click at [569, 475] on input "Sim, quero cancelar o item." at bounding box center [565, 479] width 8 height 8
checkbox input "true"
click at [811, 485] on button "Cancelar item" at bounding box center [790, 494] width 77 height 25
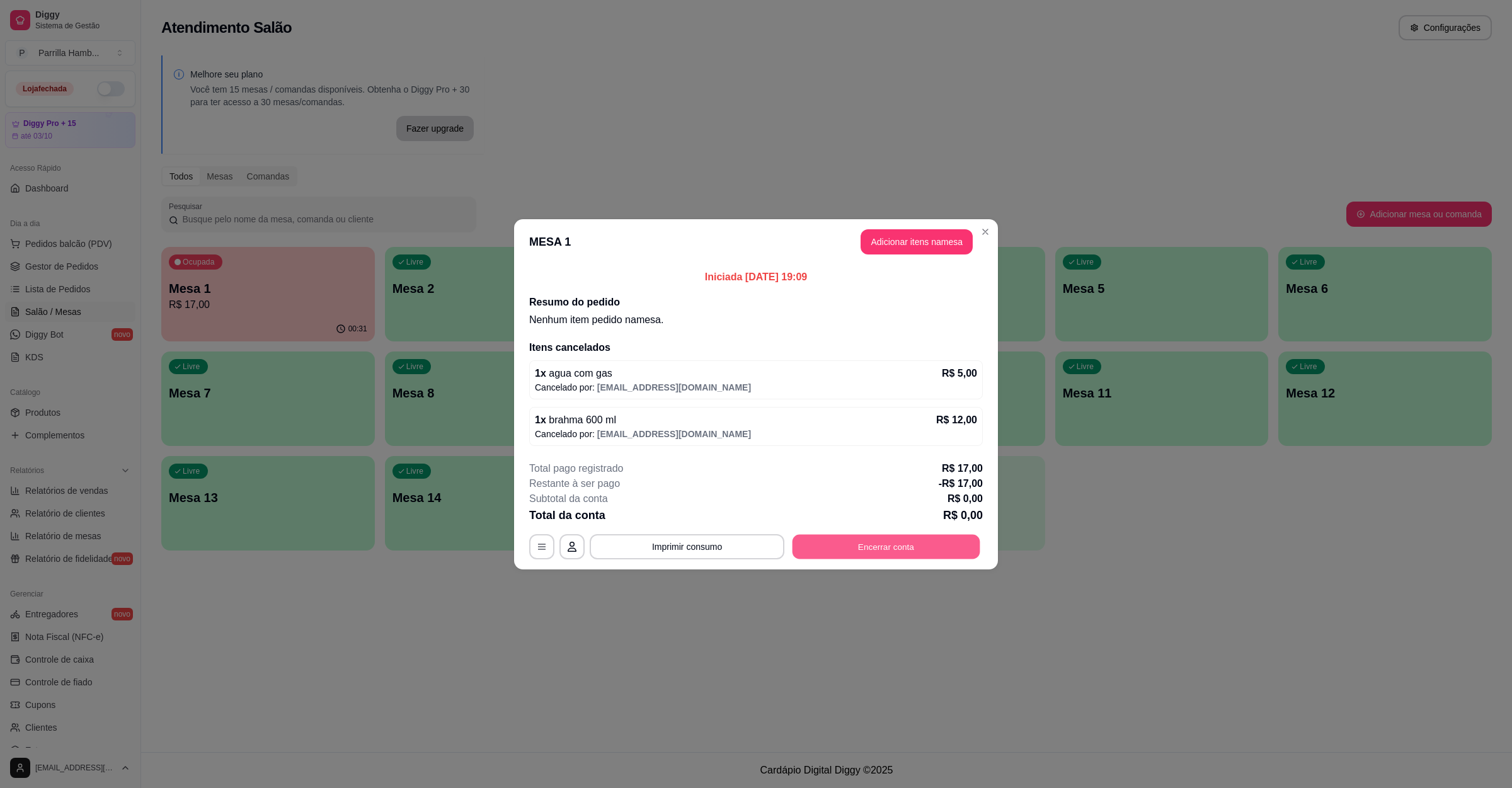
click at [837, 551] on button "Encerrar conta" at bounding box center [886, 547] width 187 height 25
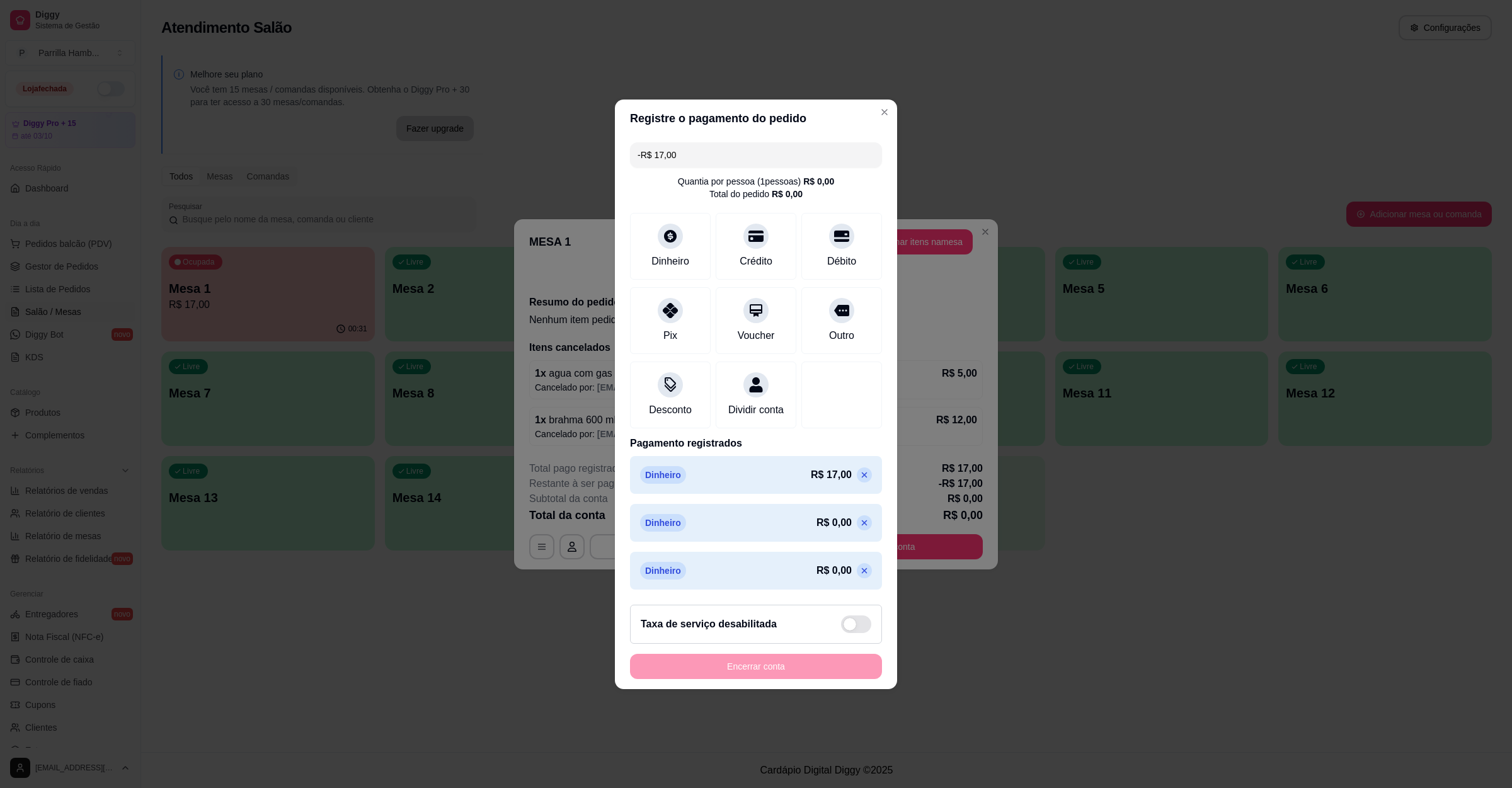
click at [849, 633] on span at bounding box center [856, 624] width 30 height 18
click at [849, 635] on input "checkbox" at bounding box center [845, 631] width 8 height 8
checkbox input "false"
type input "R$ 17,00"
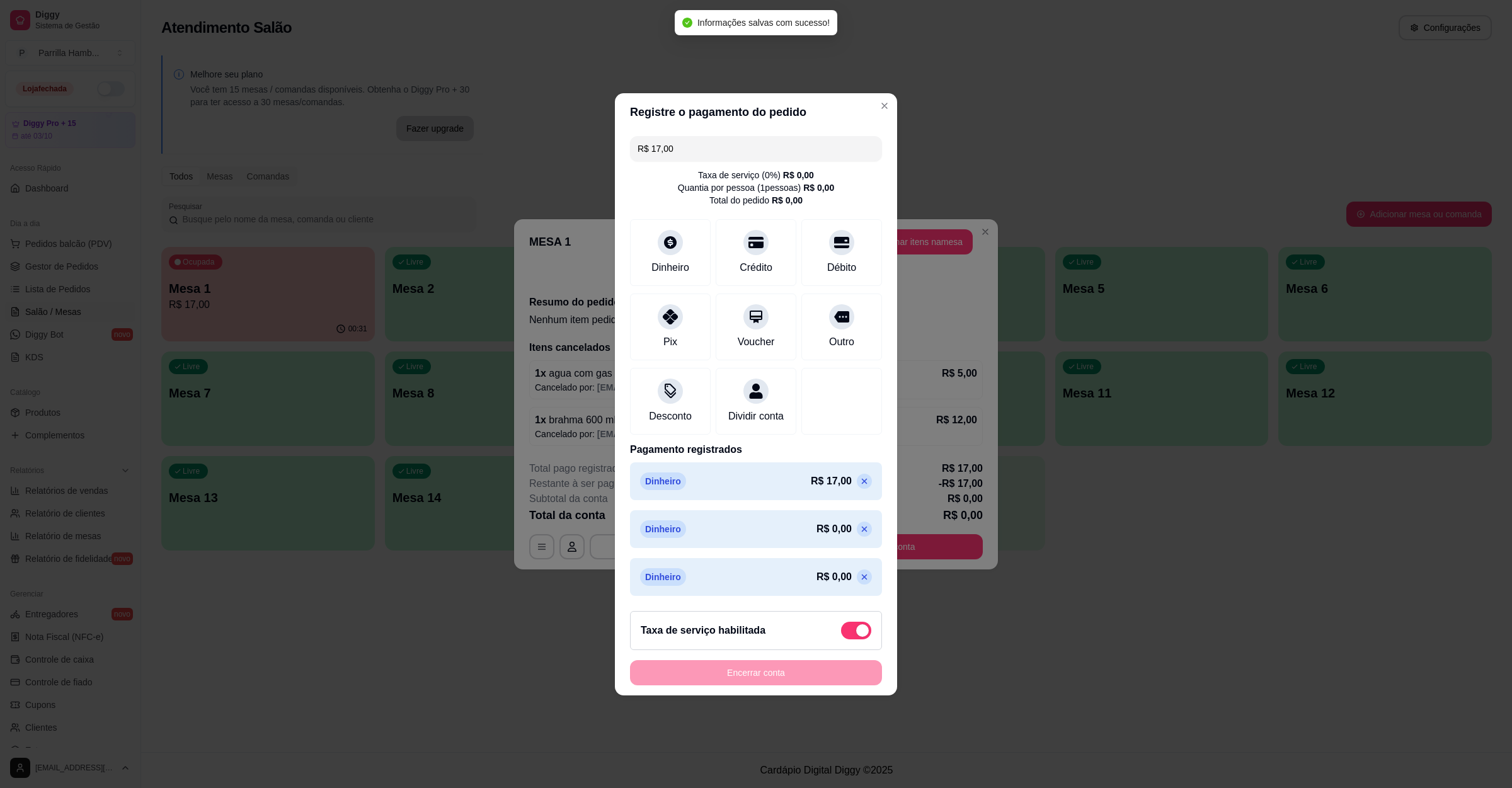
click at [841, 639] on span at bounding box center [856, 631] width 30 height 18
click at [841, 639] on input "checkbox" at bounding box center [845, 637] width 8 height 8
checkbox input "false"
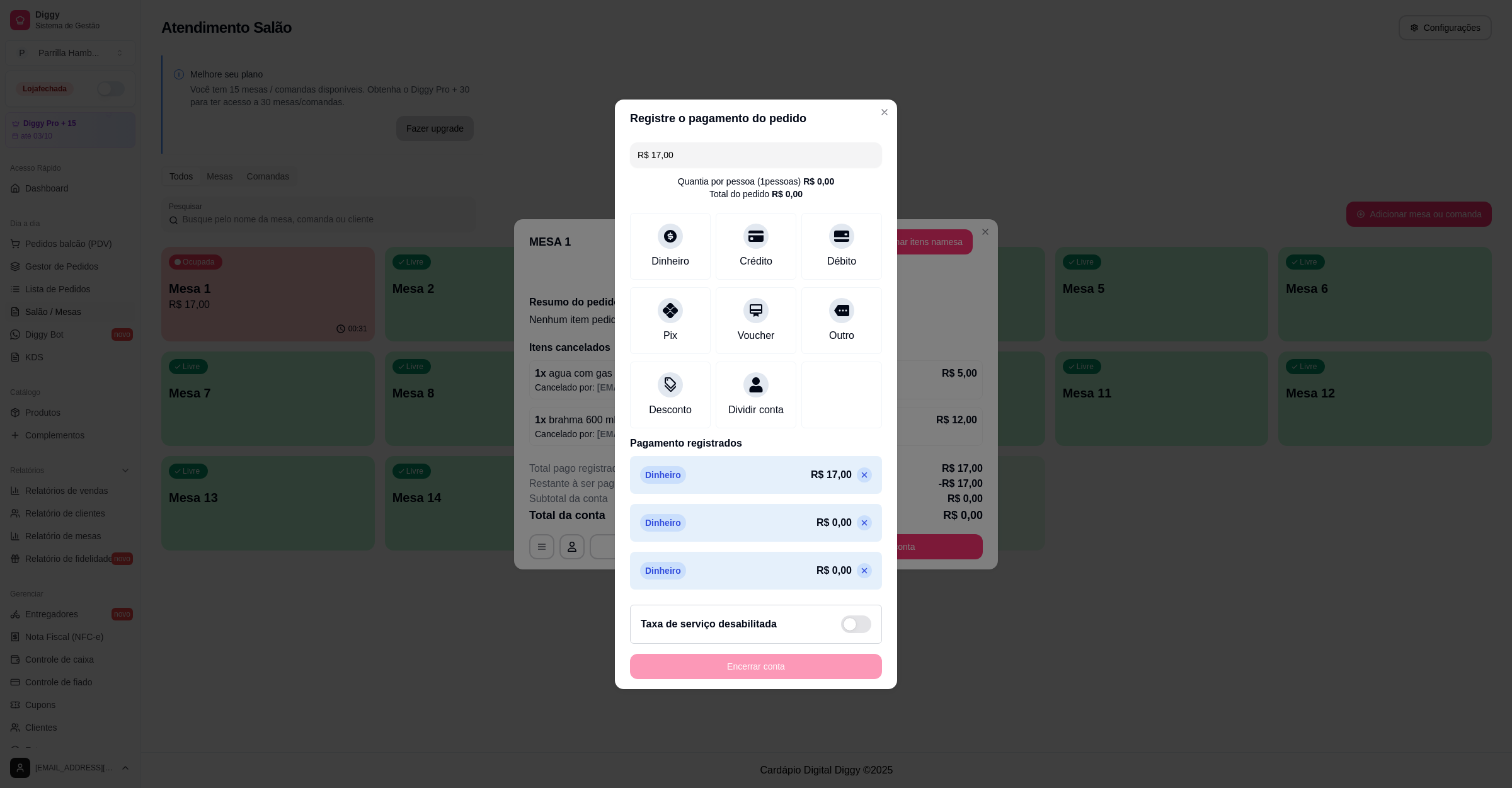
drag, startPoint x: 716, startPoint y: 152, endPoint x: 622, endPoint y: 150, distance: 94.0
click at [622, 150] on div "R$ 17,00 Quantia por pessoa ( 1 pessoas) R$ 0,00 Total do pedido R$ 0,00 Dinhei…" at bounding box center [756, 365] width 282 height 457
type input "R$ 0,00"
click at [742, 689] on footer "Taxa de serviço desabilitada Encerrar conta" at bounding box center [756, 641] width 282 height 95
click at [724, 679] on div "Encerrar conta" at bounding box center [756, 666] width 252 height 25
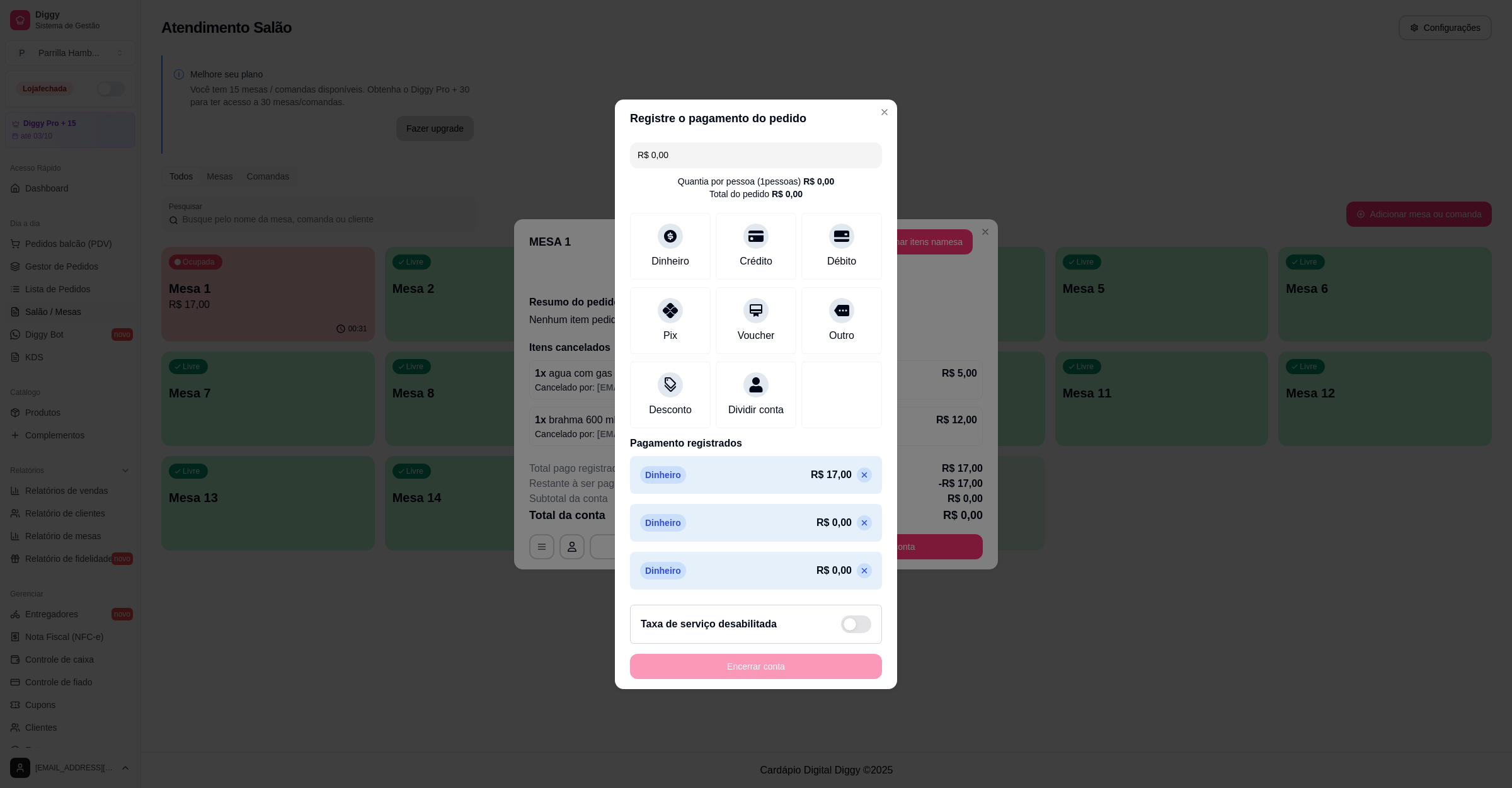
click at [859, 480] on icon at bounding box center [864, 474] width 10 height 10
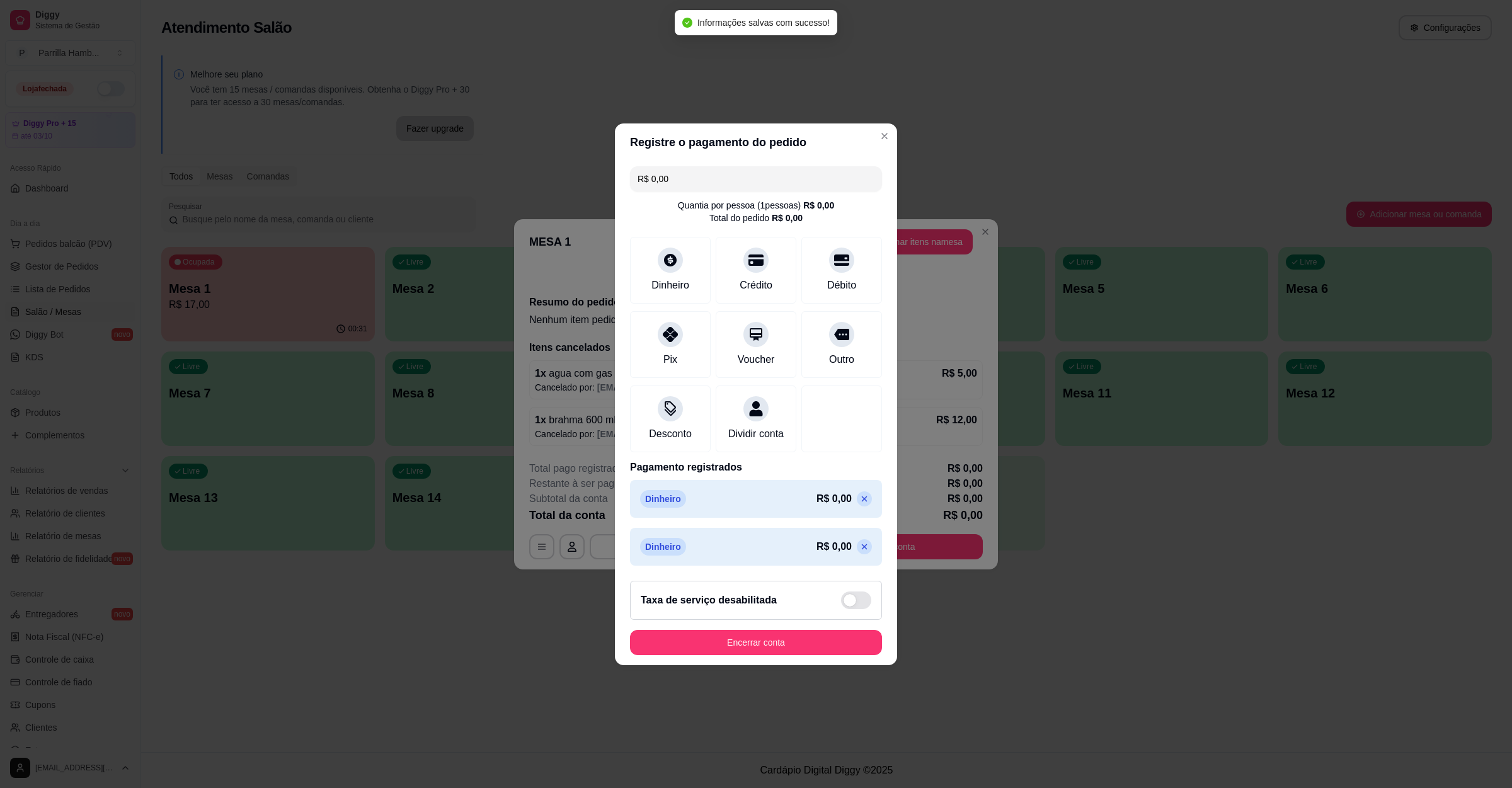
click at [857, 506] on p at bounding box center [864, 499] width 15 height 15
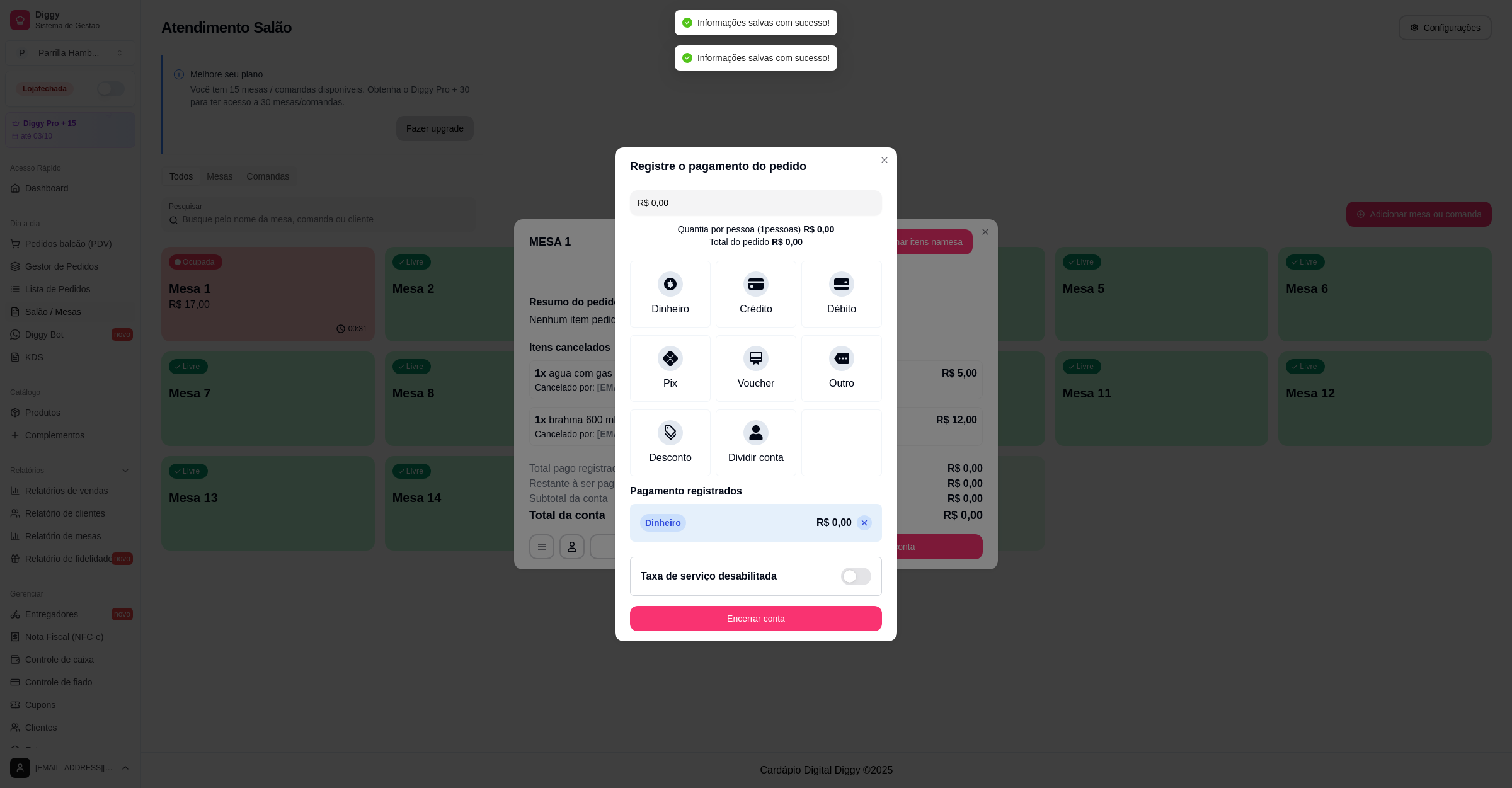
click at [859, 527] on icon at bounding box center [864, 523] width 10 height 10
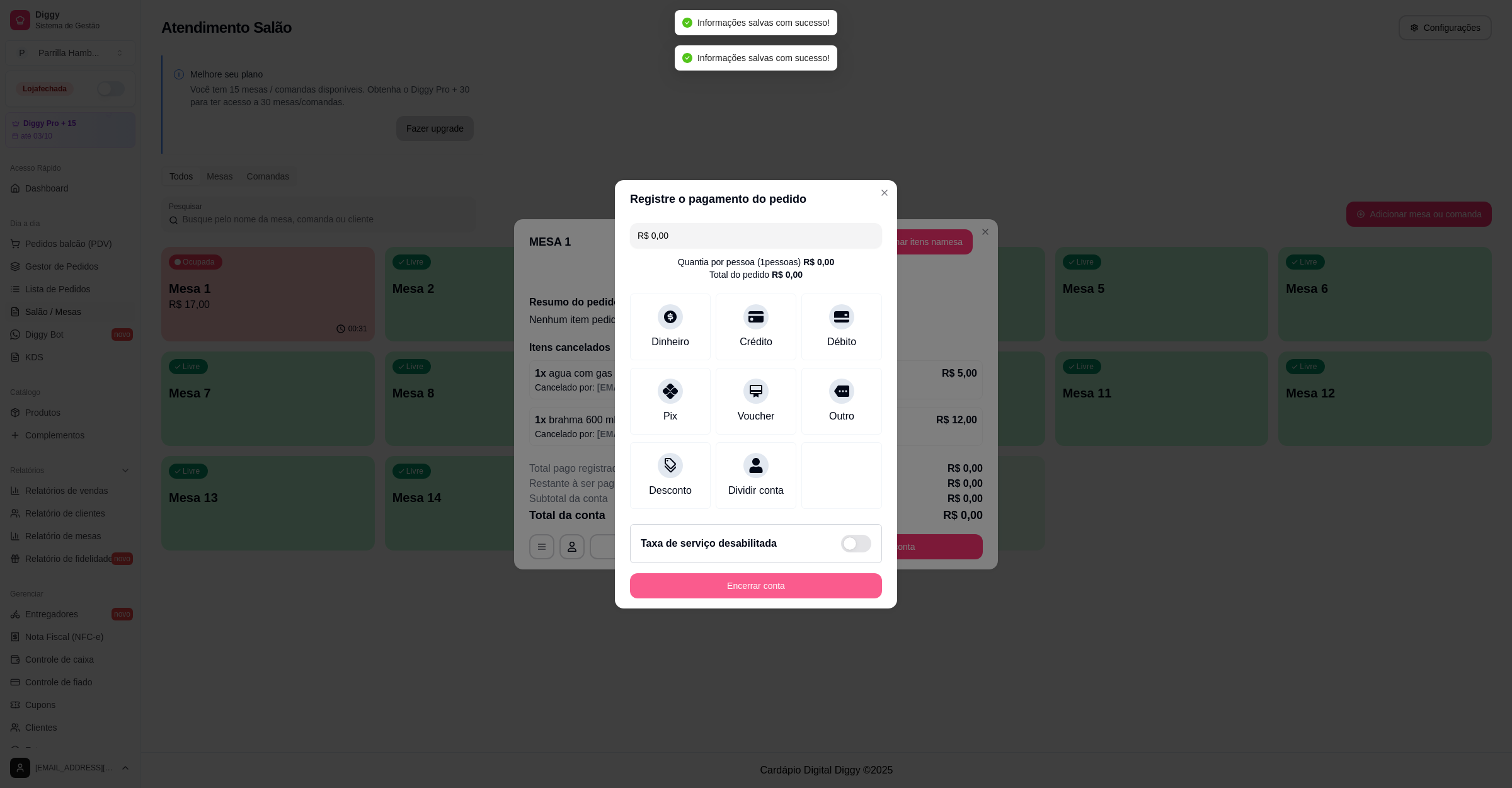
click at [790, 590] on button "Encerrar conta" at bounding box center [756, 586] width 252 height 25
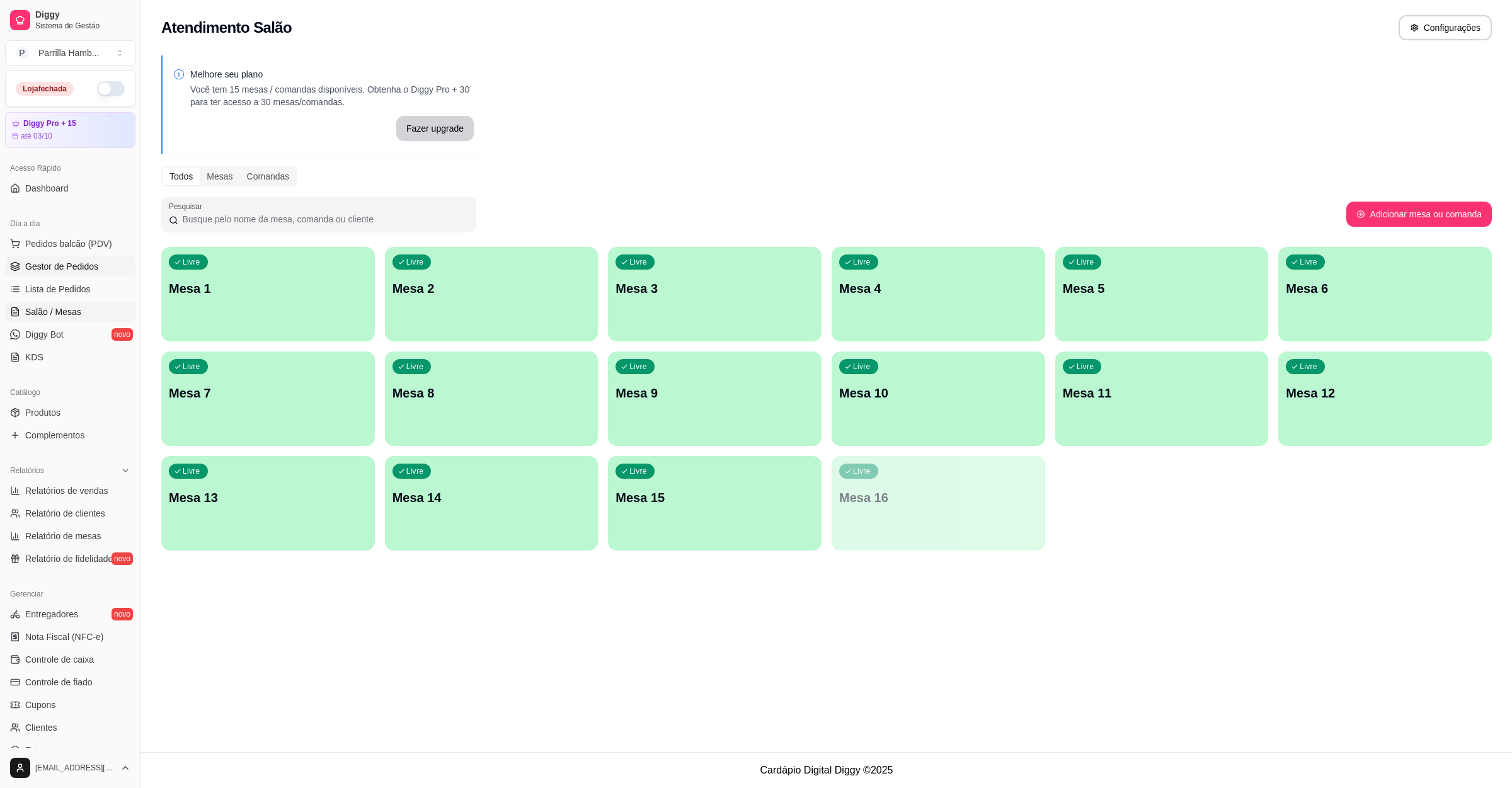
click at [70, 261] on span "Gestor de Pedidos" at bounding box center [61, 267] width 73 height 12
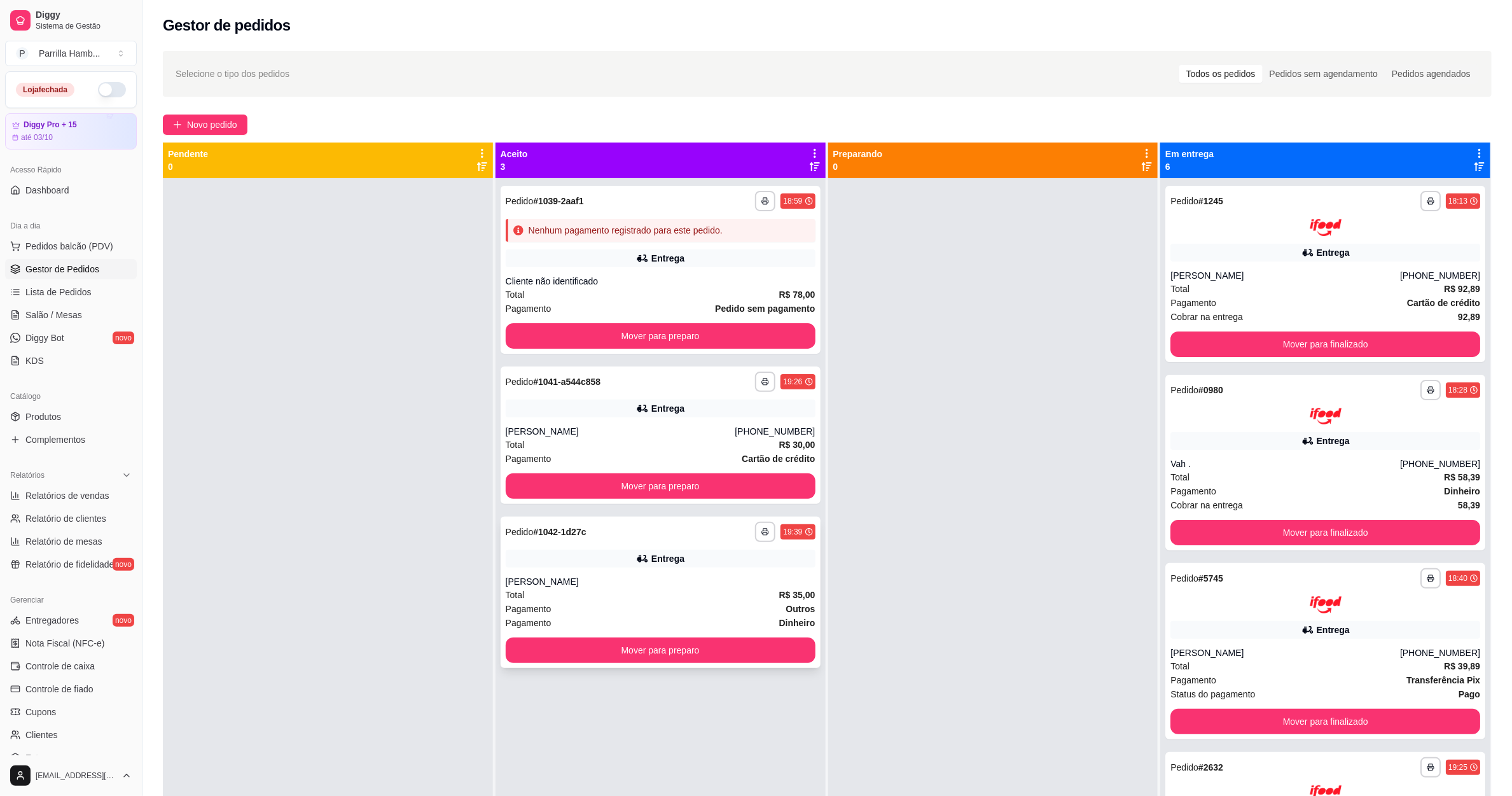
click at [595, 575] on div "Cláudio" at bounding box center [661, 581] width 310 height 12
click at [50, 251] on span "Pedidos balcão (PDV)" at bounding box center [70, 246] width 88 height 12
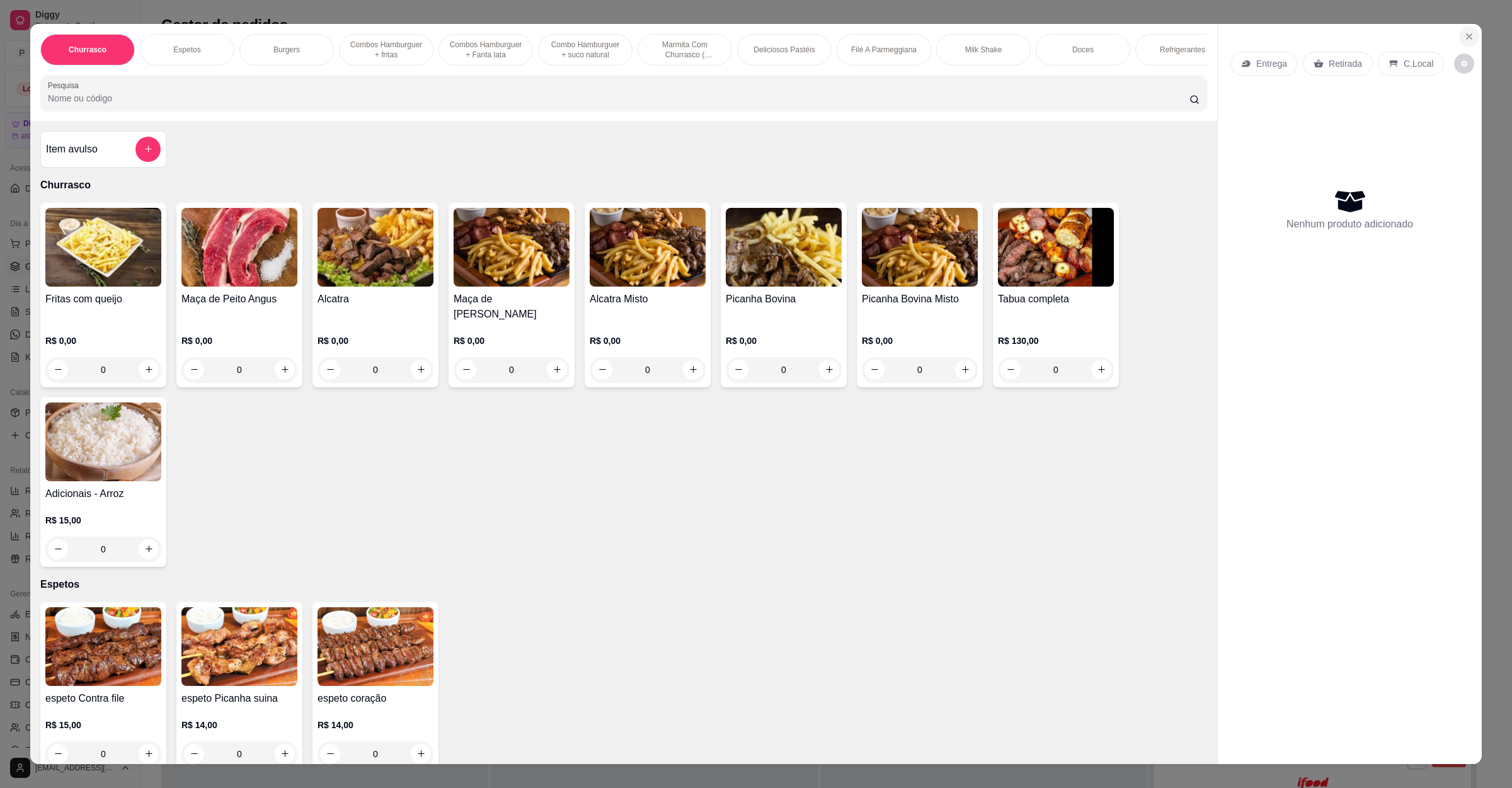
click at [1464, 37] on icon "Close" at bounding box center [1469, 36] width 10 height 10
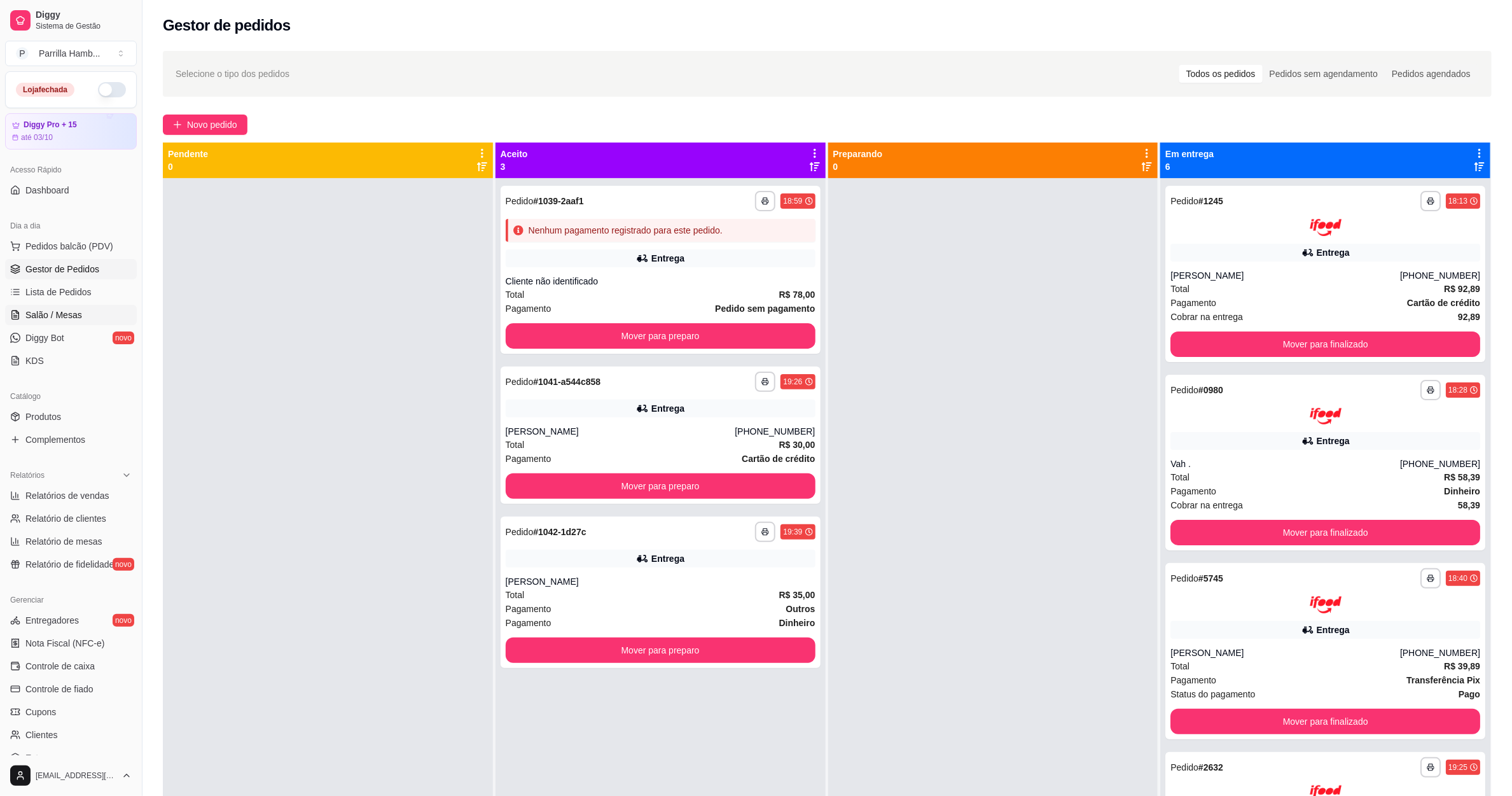
click at [54, 317] on span "Salão / Mesas" at bounding box center [54, 315] width 56 height 12
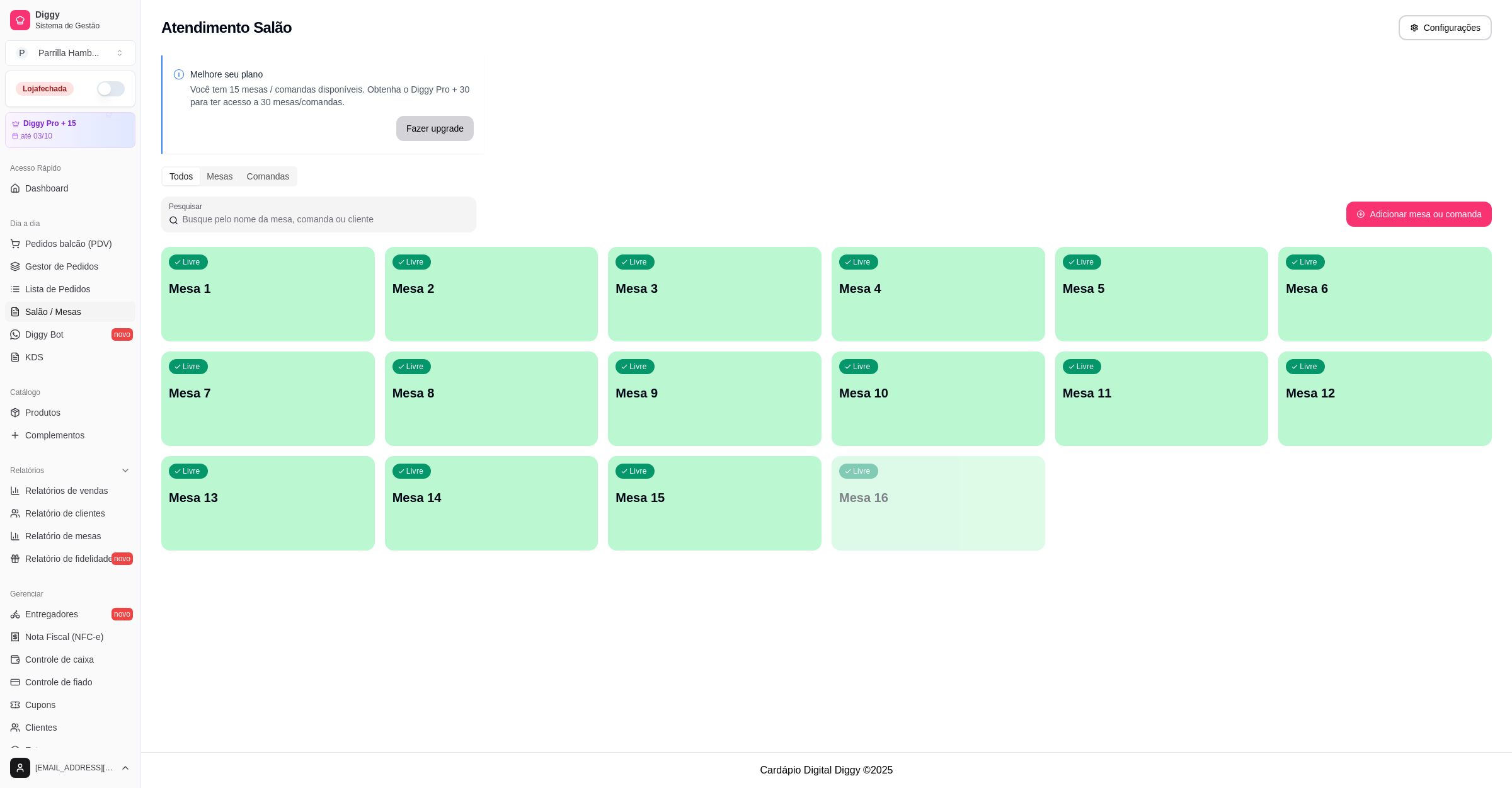
click at [314, 316] on div "Livre Mesa 1" at bounding box center [268, 286] width 213 height 79
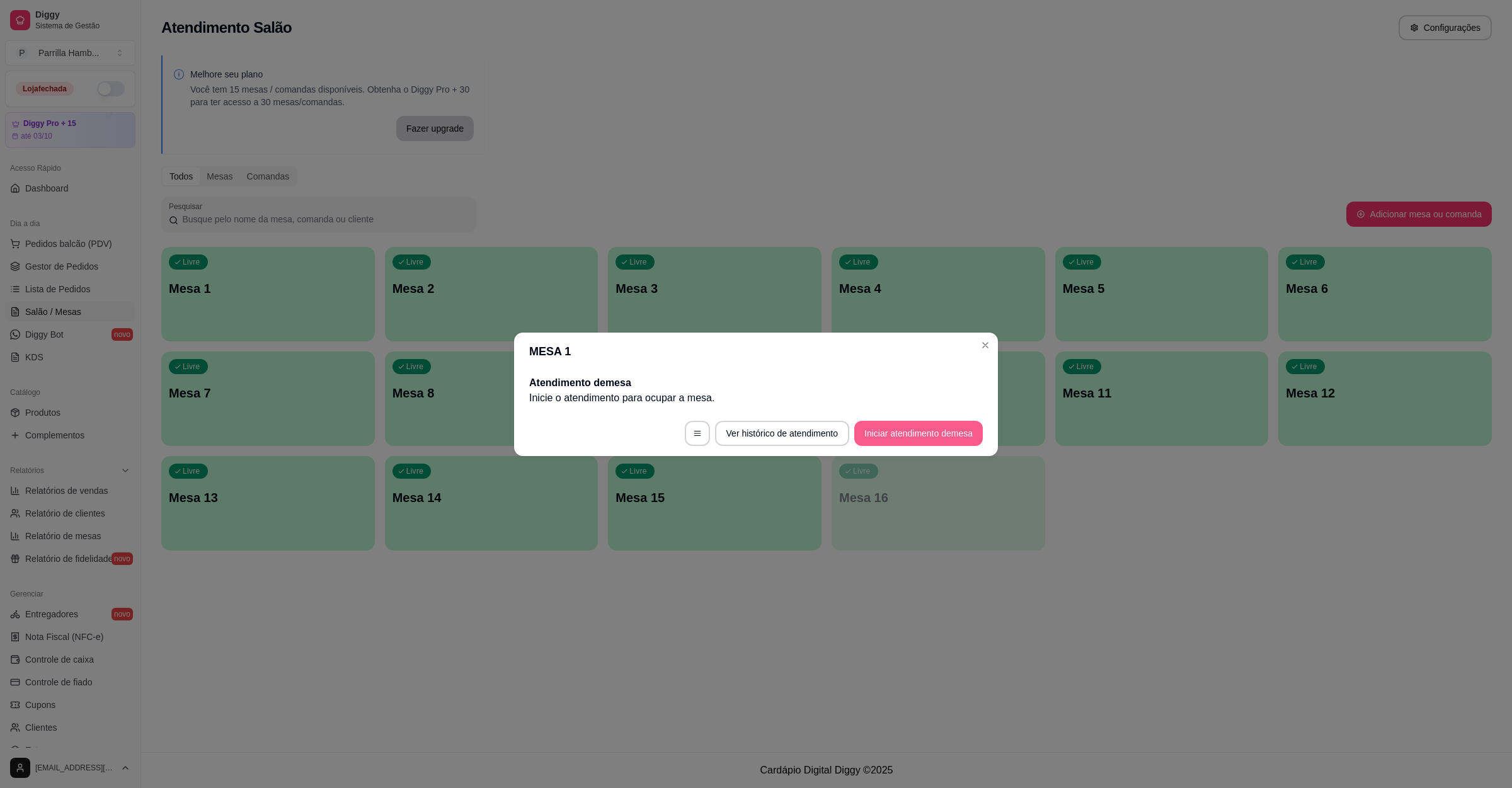
click at [940, 431] on button "Iniciar atendimento de mesa" at bounding box center [918, 433] width 129 height 25
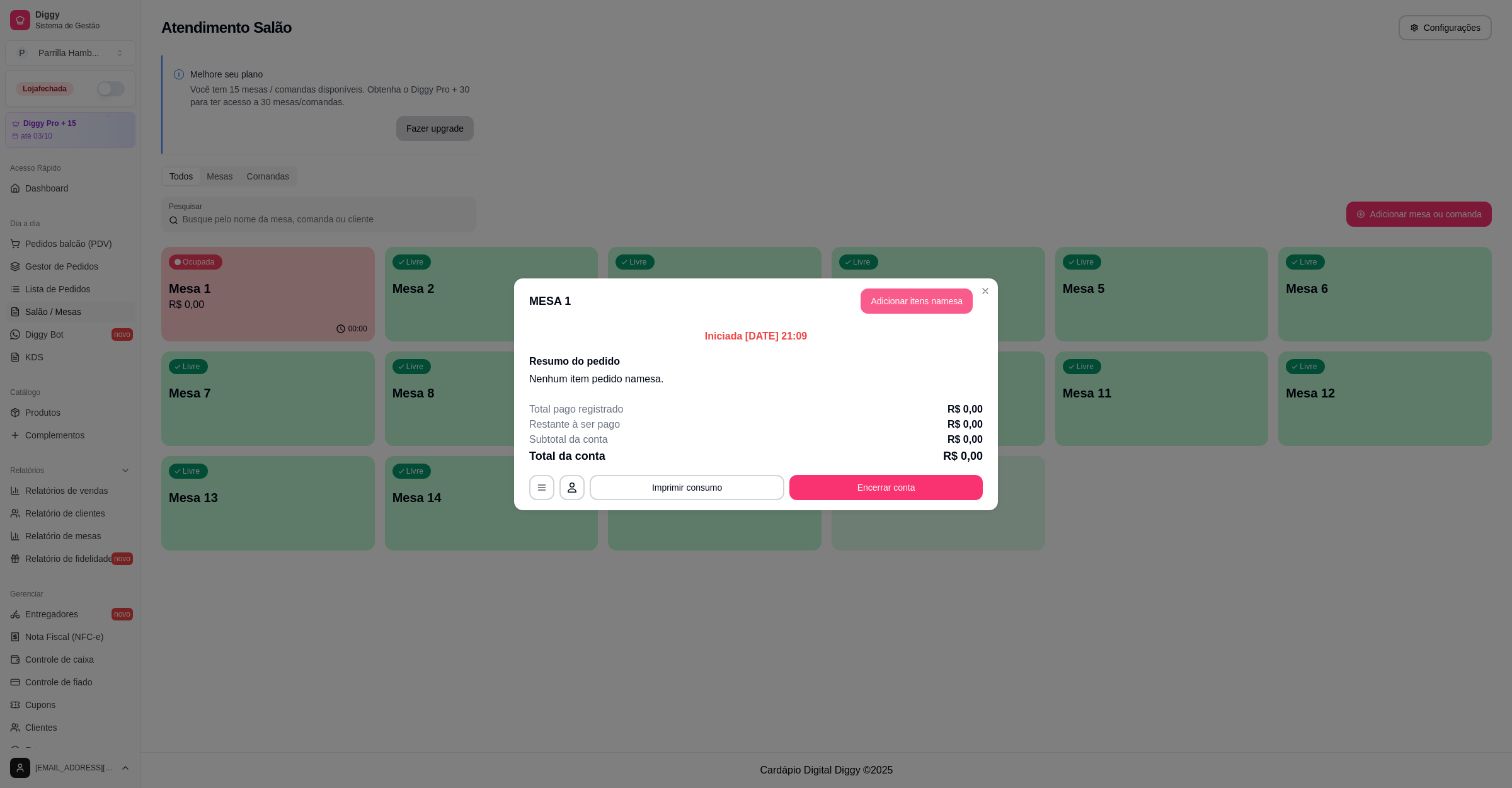
click at [900, 312] on button "Adicionar itens na mesa" at bounding box center [916, 301] width 112 height 25
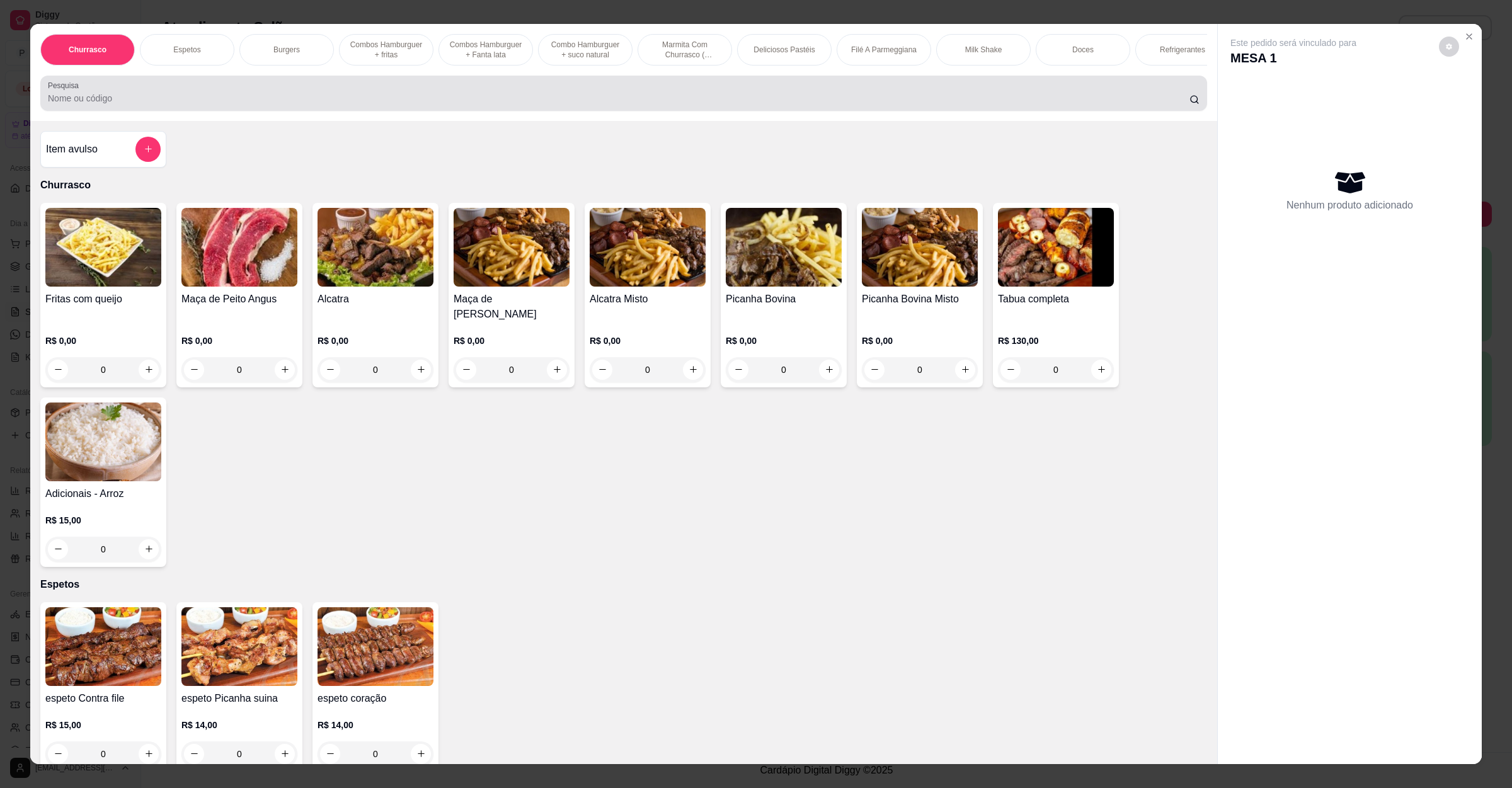
click at [203, 99] on div at bounding box center [623, 93] width 1151 height 25
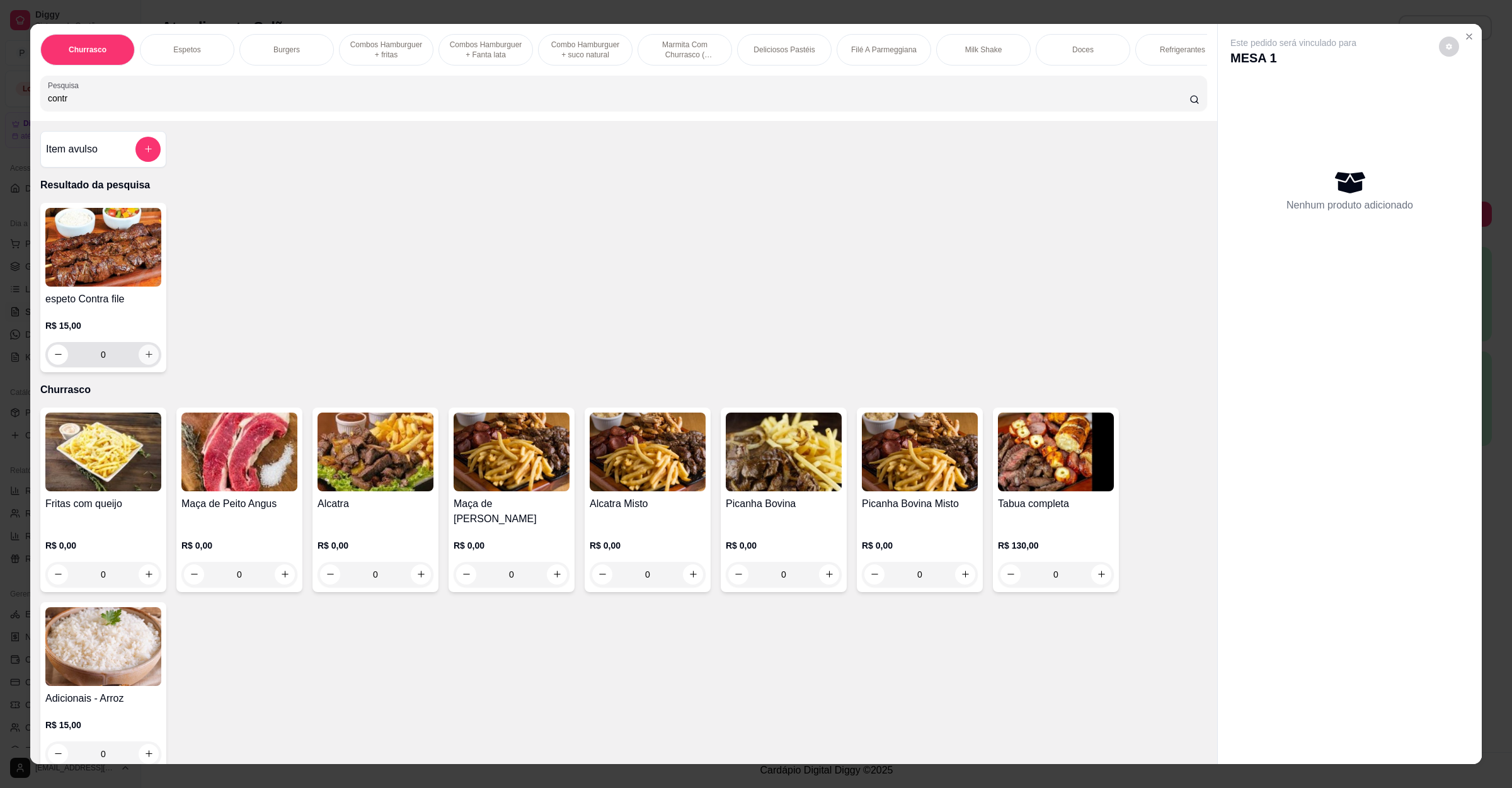
type input "contr"
click at [138, 364] on button "increase-product-quantity" at bounding box center [148, 354] width 20 height 20
type input "1"
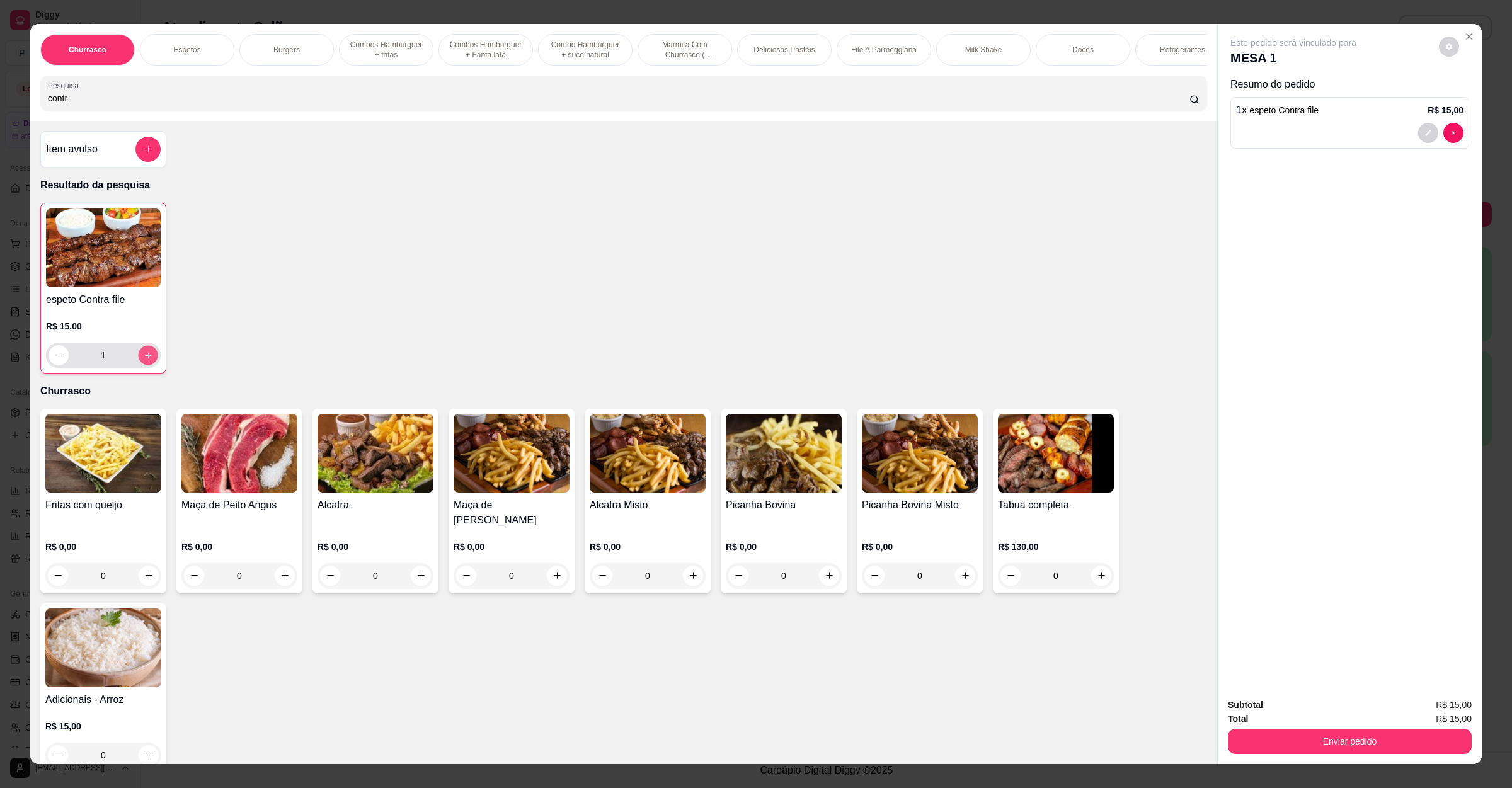
click at [144, 360] on icon "increase-product-quantity" at bounding box center [149, 355] width 10 height 10
type input "2"
click at [245, 104] on input "contr" at bounding box center [618, 98] width 1141 height 12
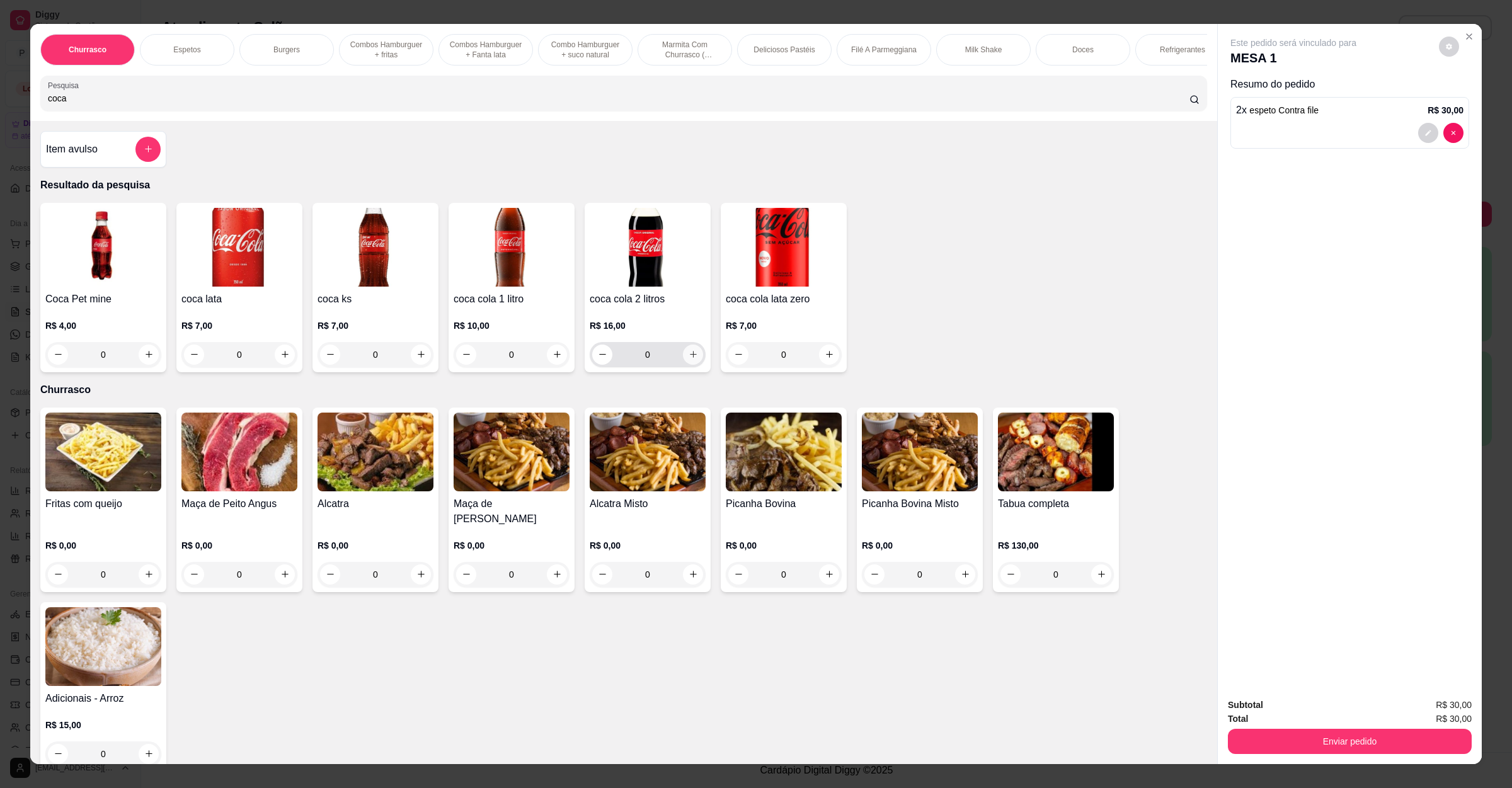
type input "coca"
click at [689, 359] on icon "increase-product-quantity" at bounding box center [693, 354] width 10 height 10
type input "1"
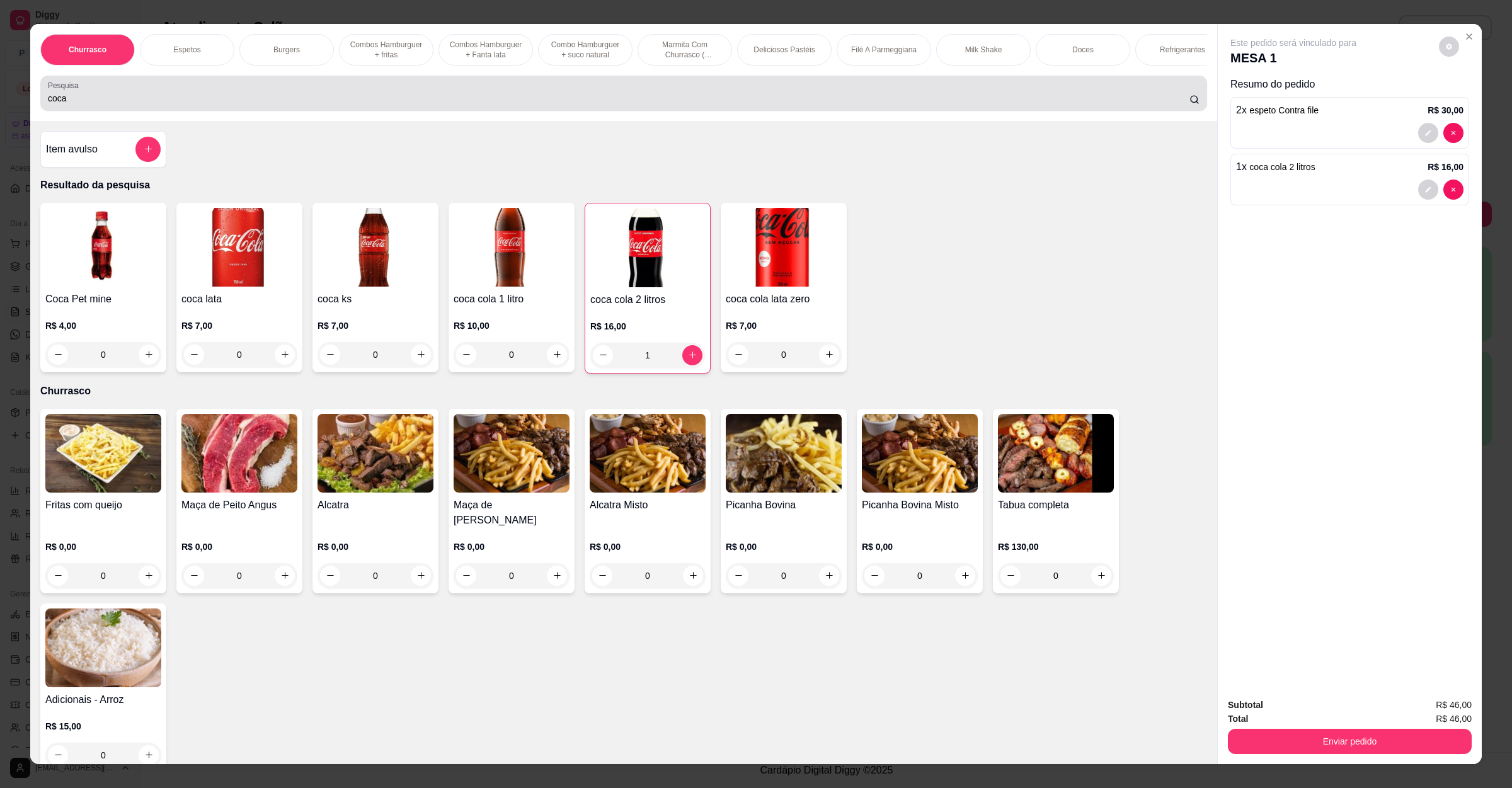
click at [134, 104] on input "coca" at bounding box center [618, 98] width 1141 height 12
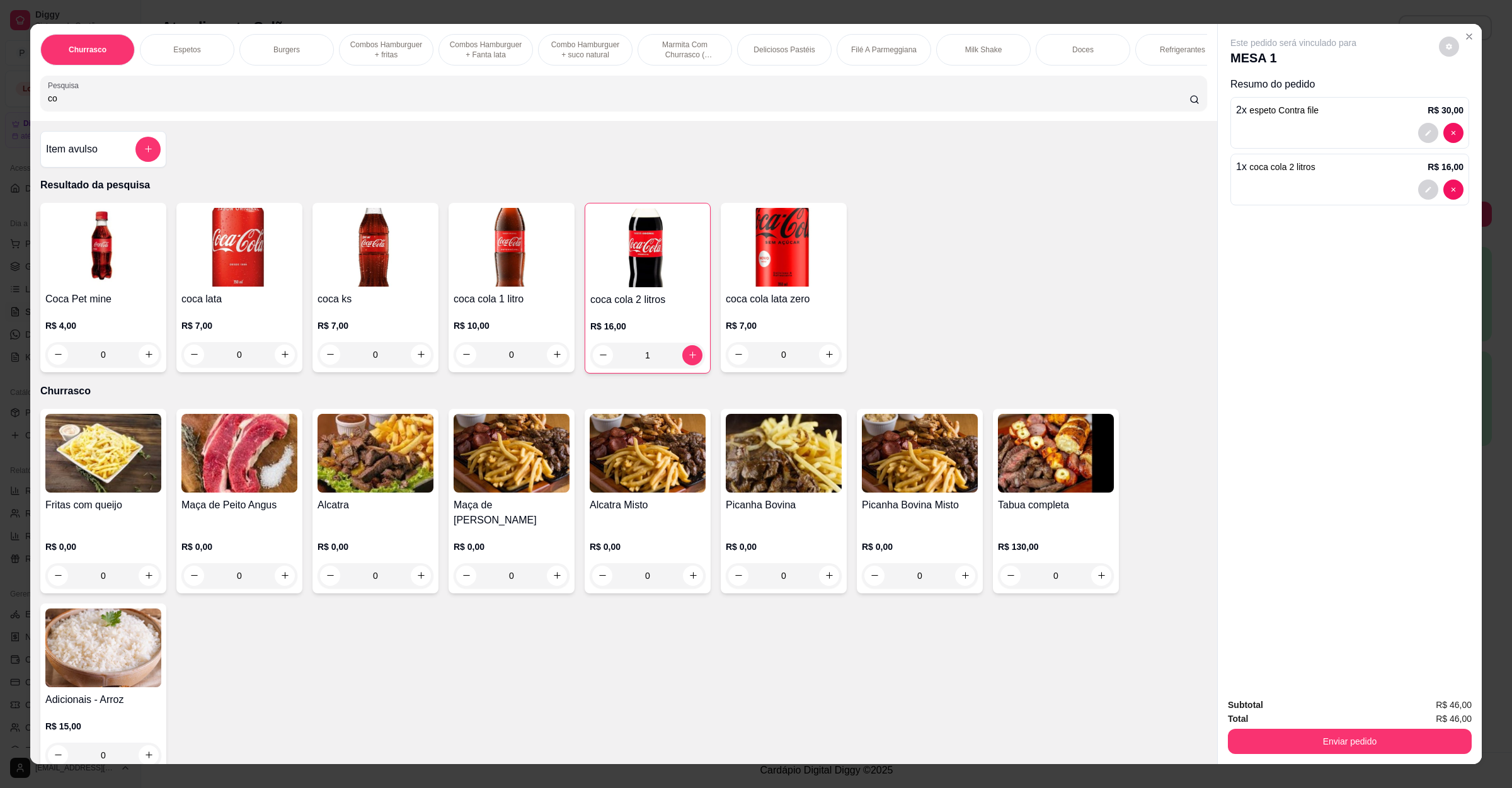
type input "c"
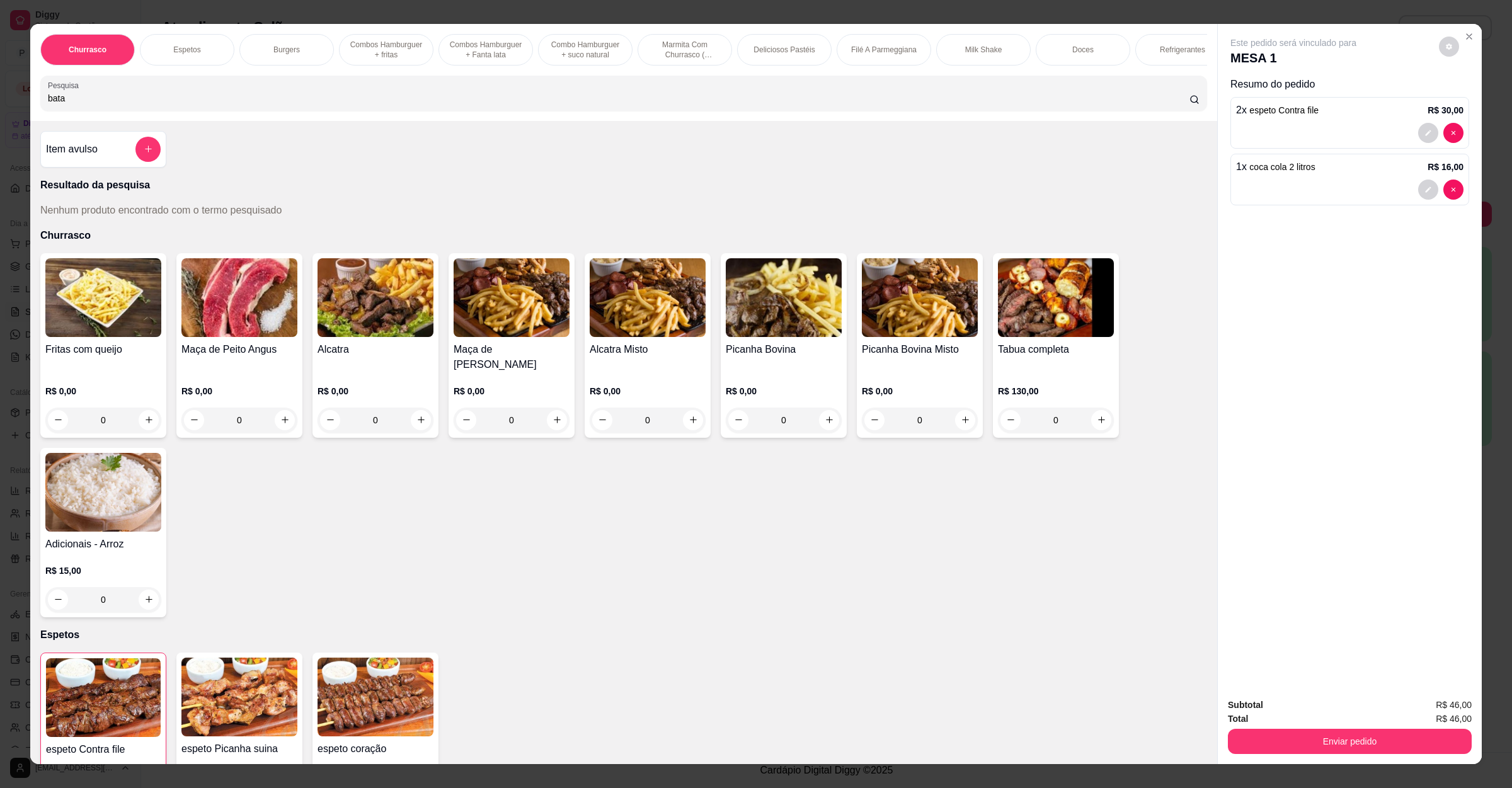
type input "bata"
click at [113, 357] on h4 "Fritas com queijo" at bounding box center [104, 350] width 116 height 15
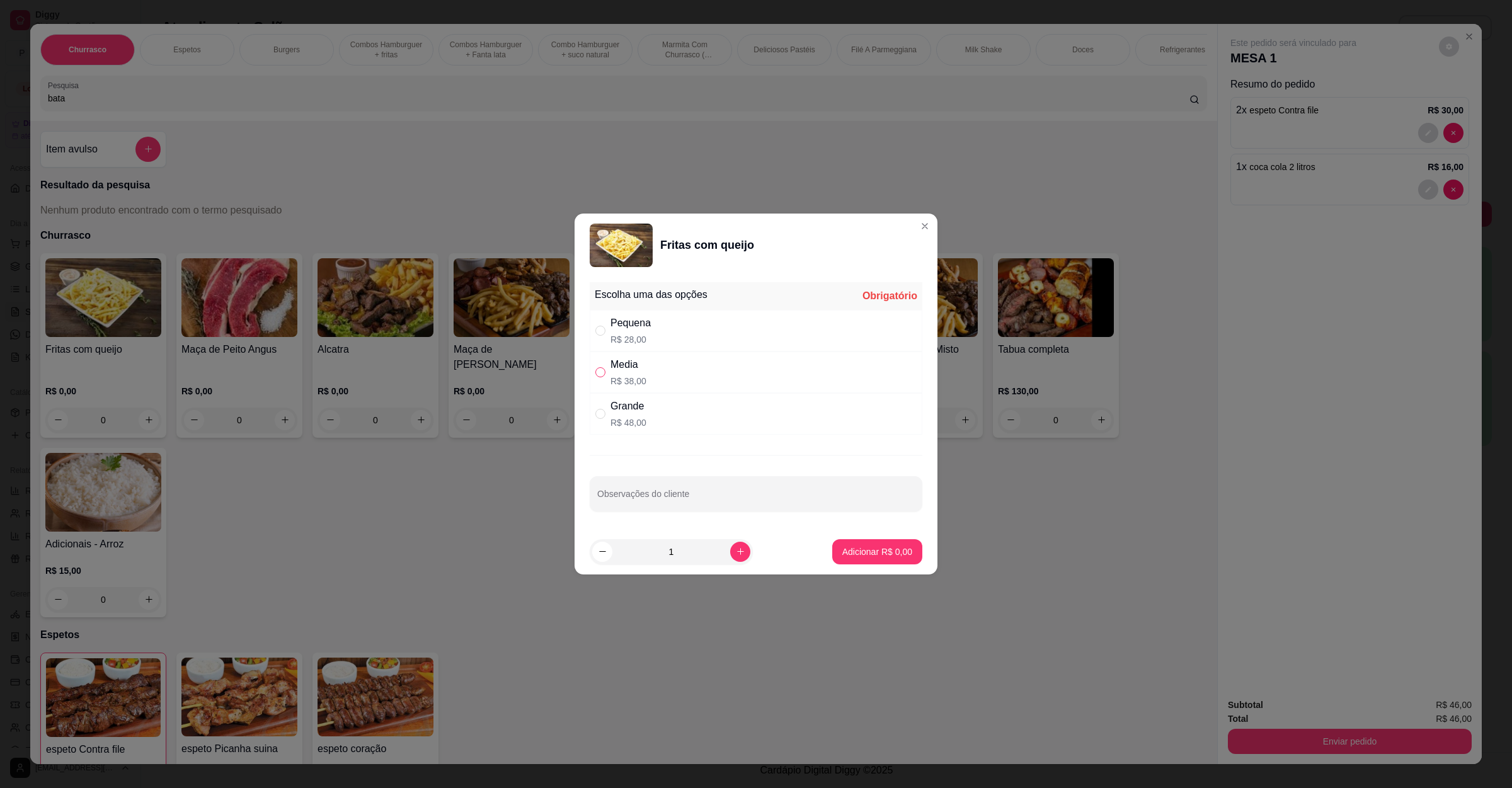
click at [600, 378] on label "" at bounding box center [600, 372] width 10 height 14
click at [600, 378] on input "" at bounding box center [600, 372] width 10 height 10
click at [600, 371] on input "" at bounding box center [600, 372] width 10 height 10
radio input "true"
click at [875, 558] on p "Adicionar R$ 38,00" at bounding box center [875, 551] width 73 height 12
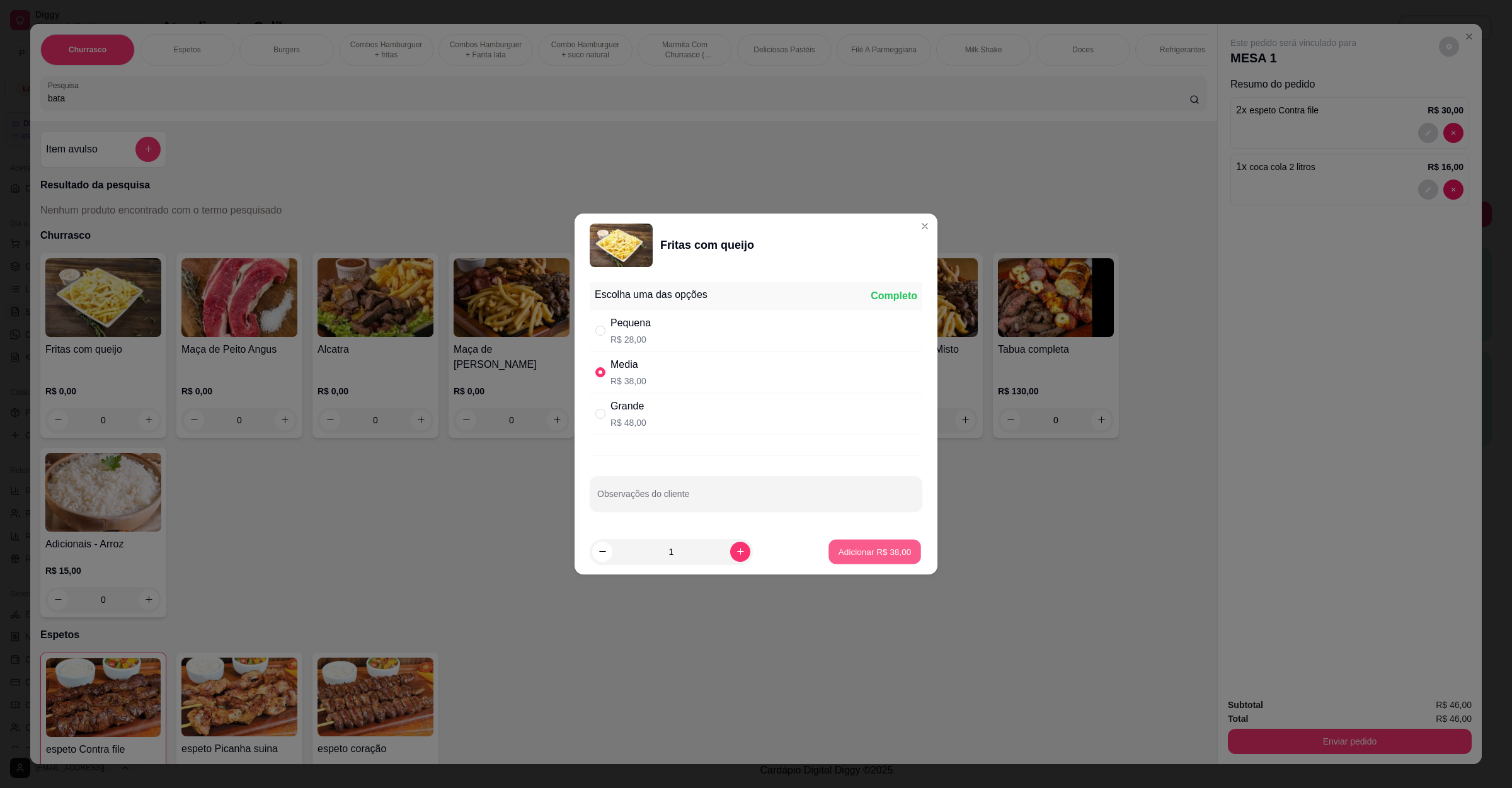
type input "1"
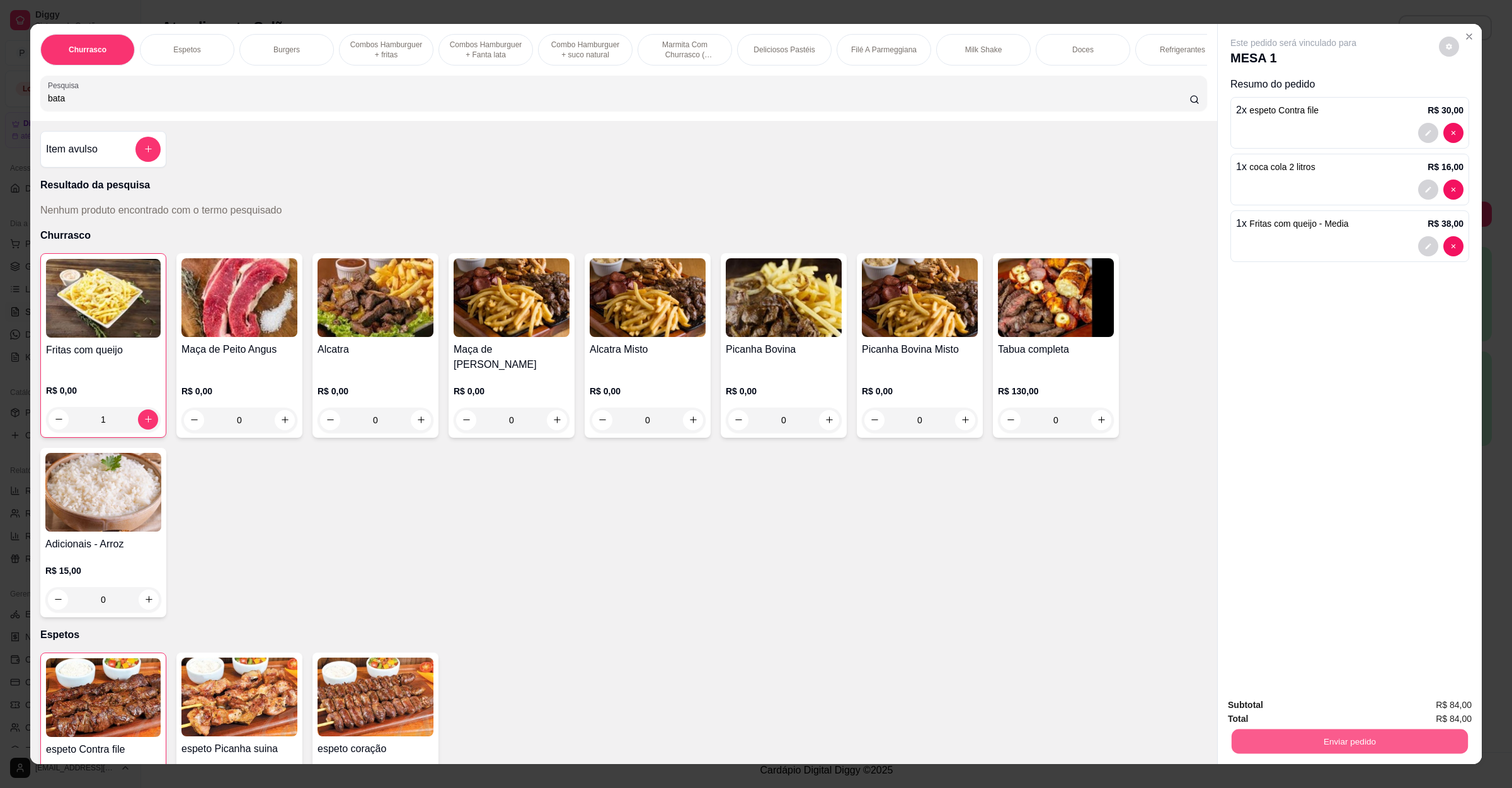
click at [1391, 746] on button "Enviar pedido" at bounding box center [1350, 742] width 237 height 25
click at [1415, 710] on button "Sim, quero registrar" at bounding box center [1425, 711] width 91 height 23
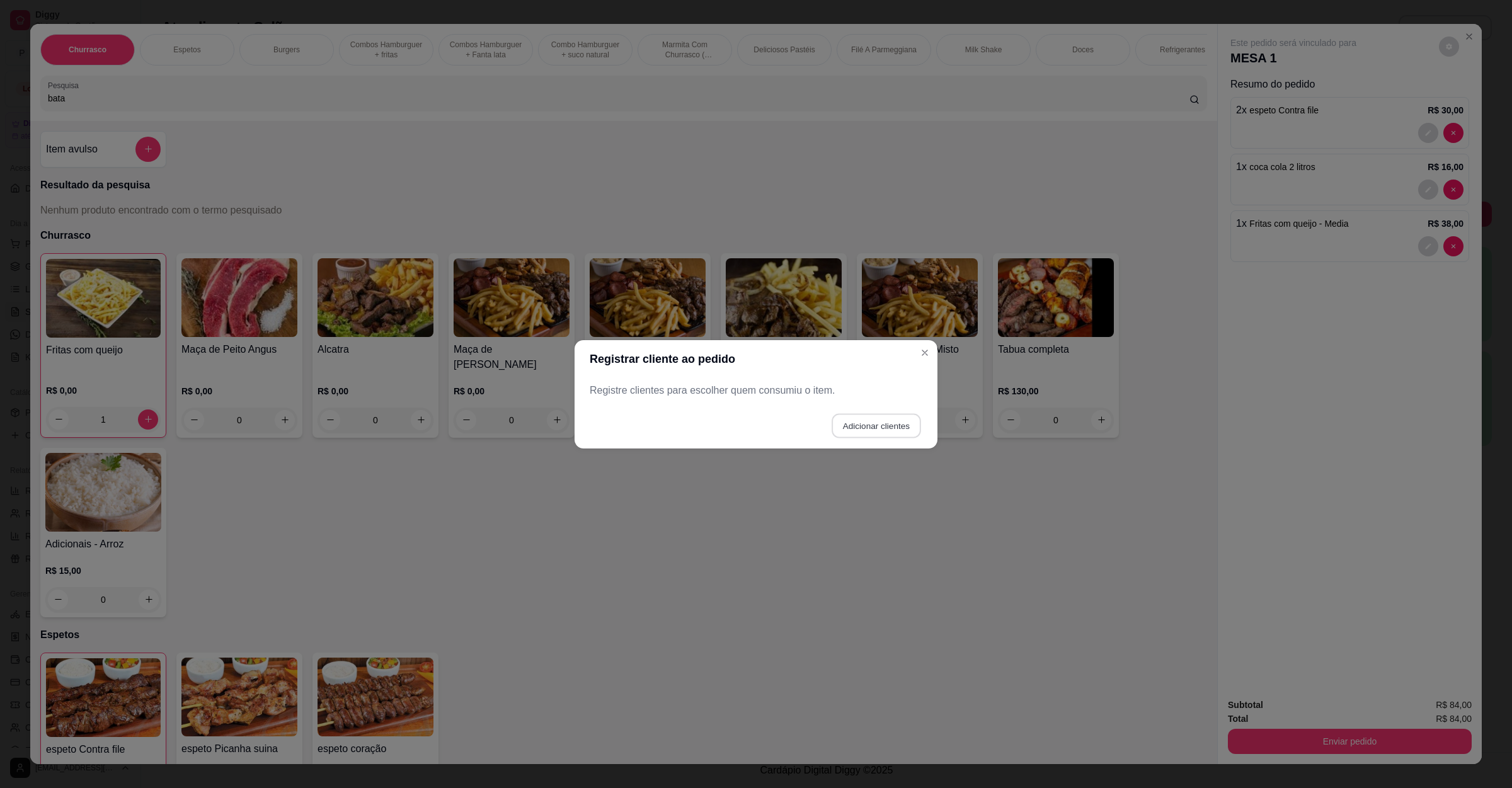
click at [866, 431] on button "Adicionar clientes" at bounding box center [876, 425] width 89 height 25
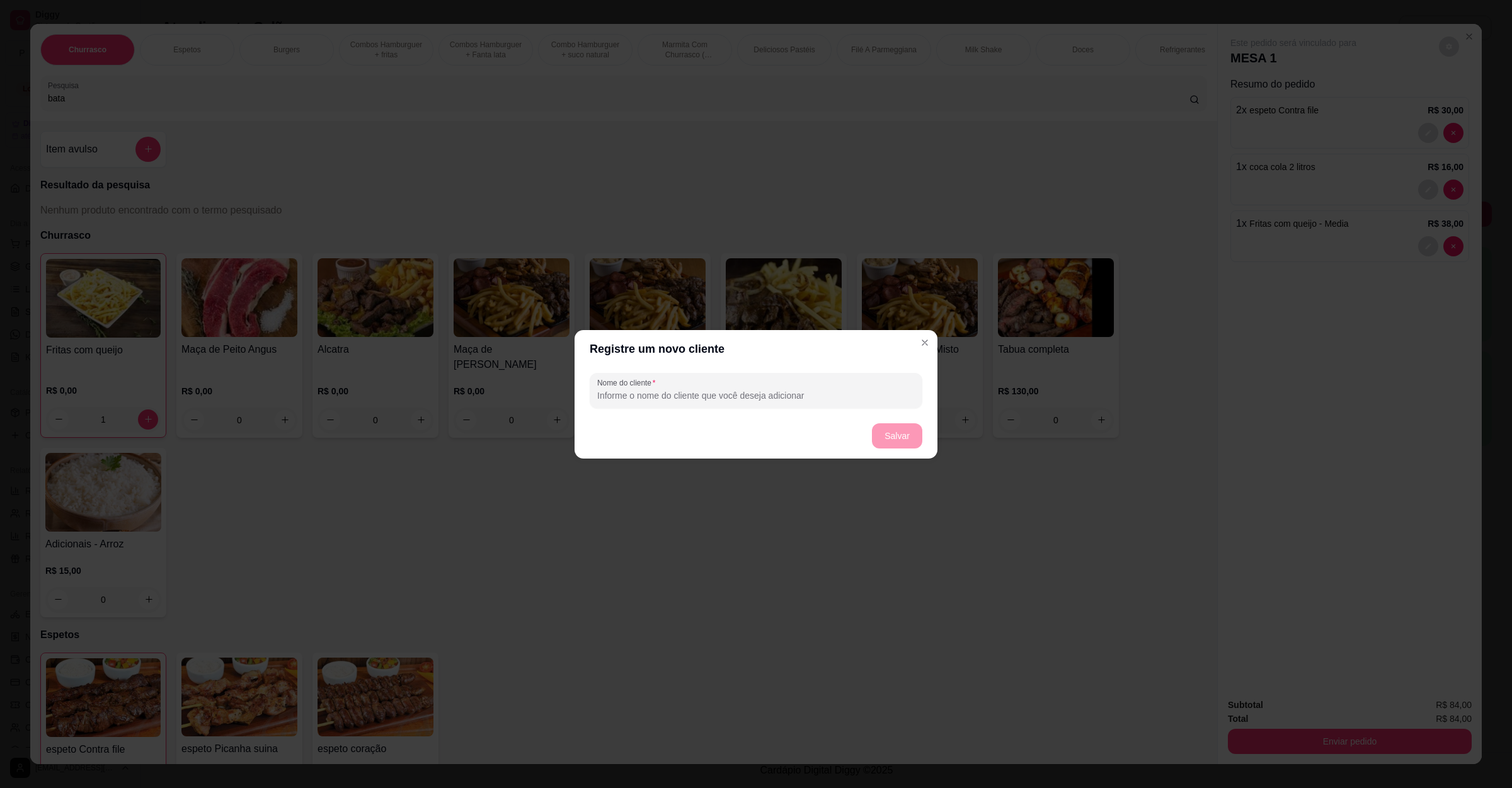
click at [732, 389] on input "Nome do cliente" at bounding box center [756, 395] width 318 height 12
click at [600, 393] on input "Jão Pedro" at bounding box center [756, 395] width 318 height 12
type input "João Pedro"
click at [906, 431] on button "Salvar" at bounding box center [897, 436] width 50 height 25
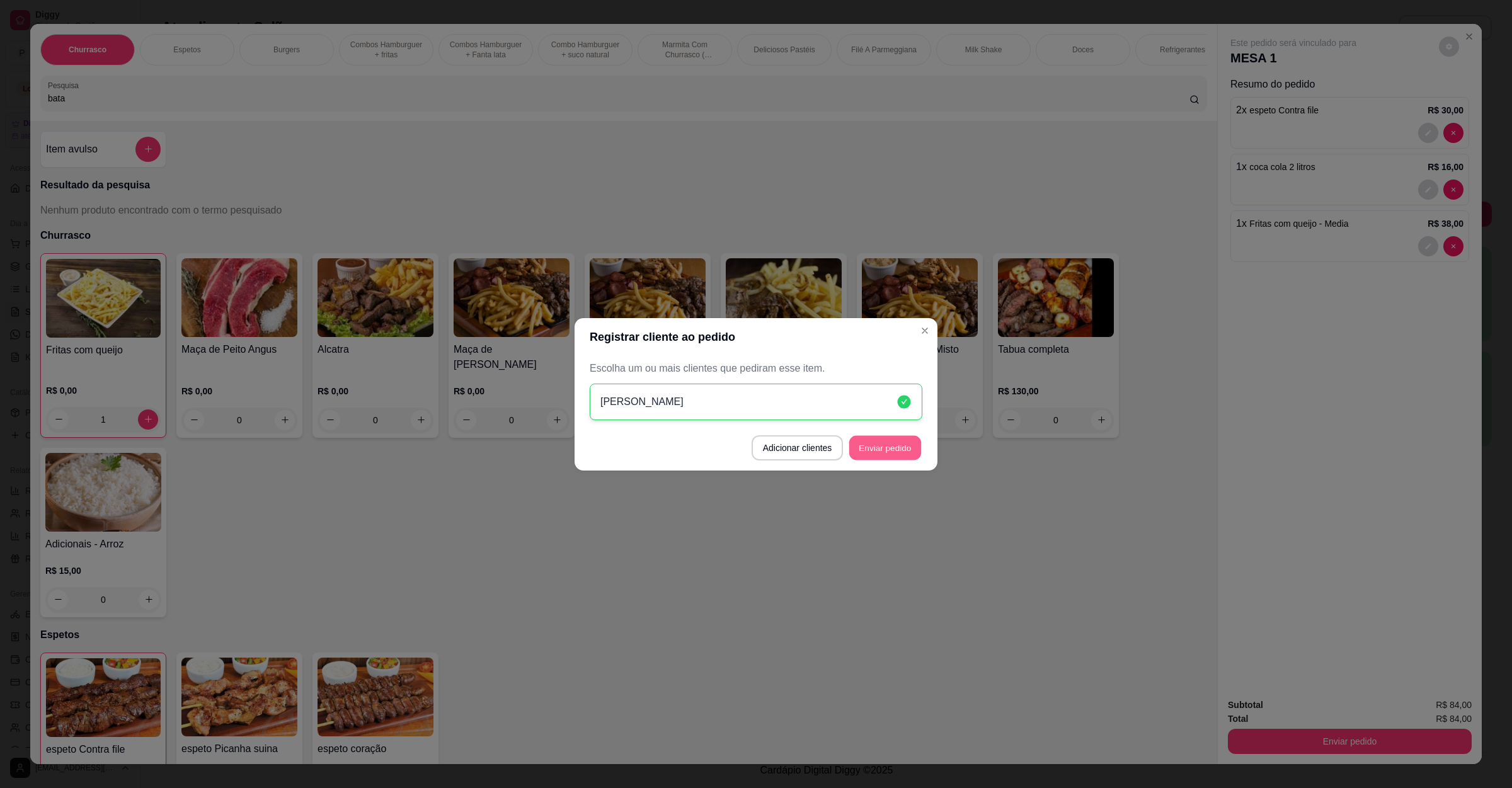
click at [903, 441] on button "Enviar pedido" at bounding box center [885, 448] width 72 height 25
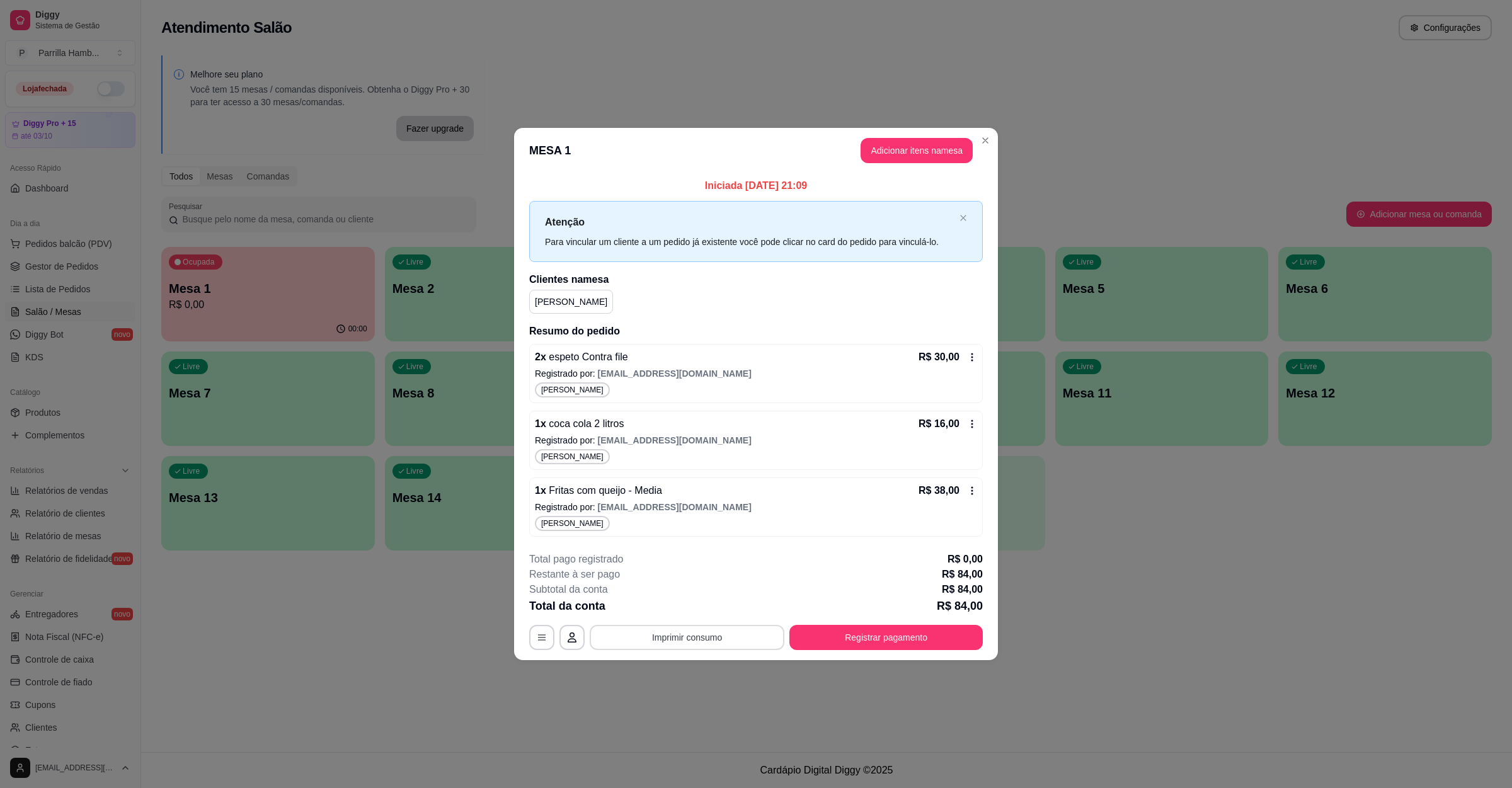
click at [747, 649] on button "Imprimir consumo" at bounding box center [687, 637] width 195 height 25
click at [683, 615] on button "IMPRESSORA" at bounding box center [690, 609] width 88 height 20
click at [937, 629] on button "Registrar pagamento" at bounding box center [886, 638] width 187 height 25
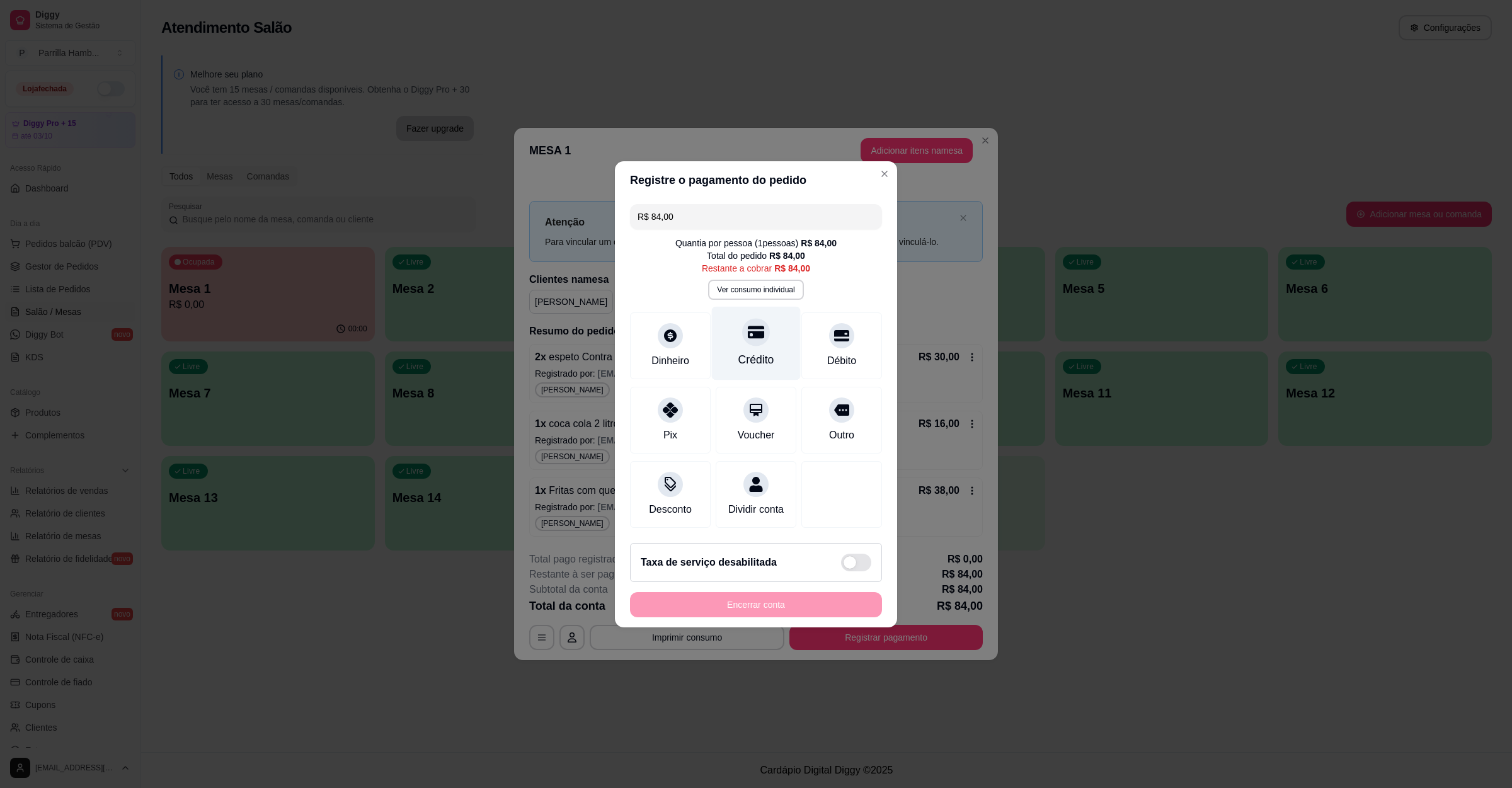
click at [775, 335] on div "Crédito" at bounding box center [756, 343] width 89 height 74
type input "R$ 0,00"
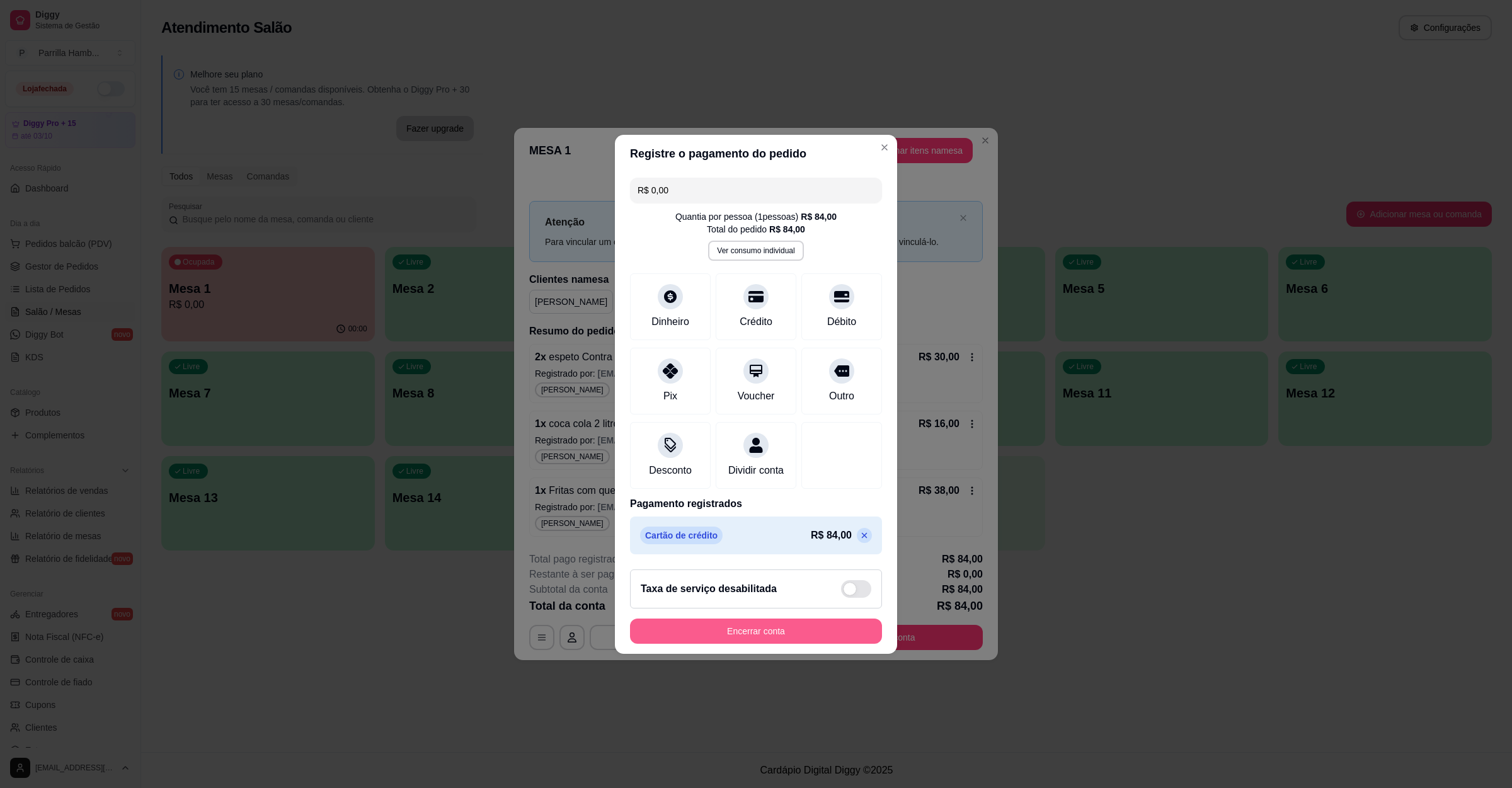
click at [734, 643] on button "Encerrar conta" at bounding box center [756, 631] width 252 height 25
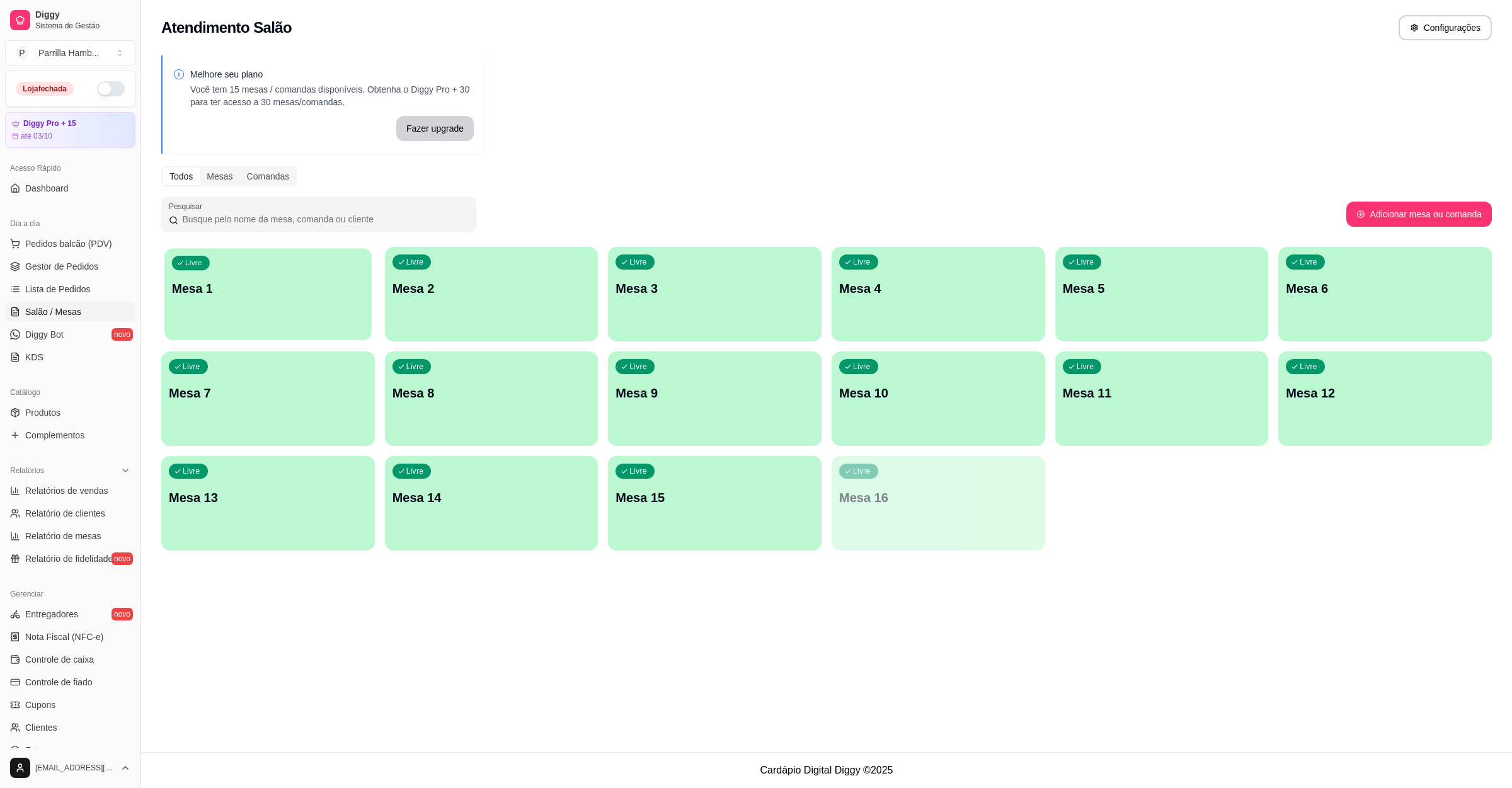
click at [215, 311] on div "Livre Mesa 1" at bounding box center [267, 286] width 207 height 77
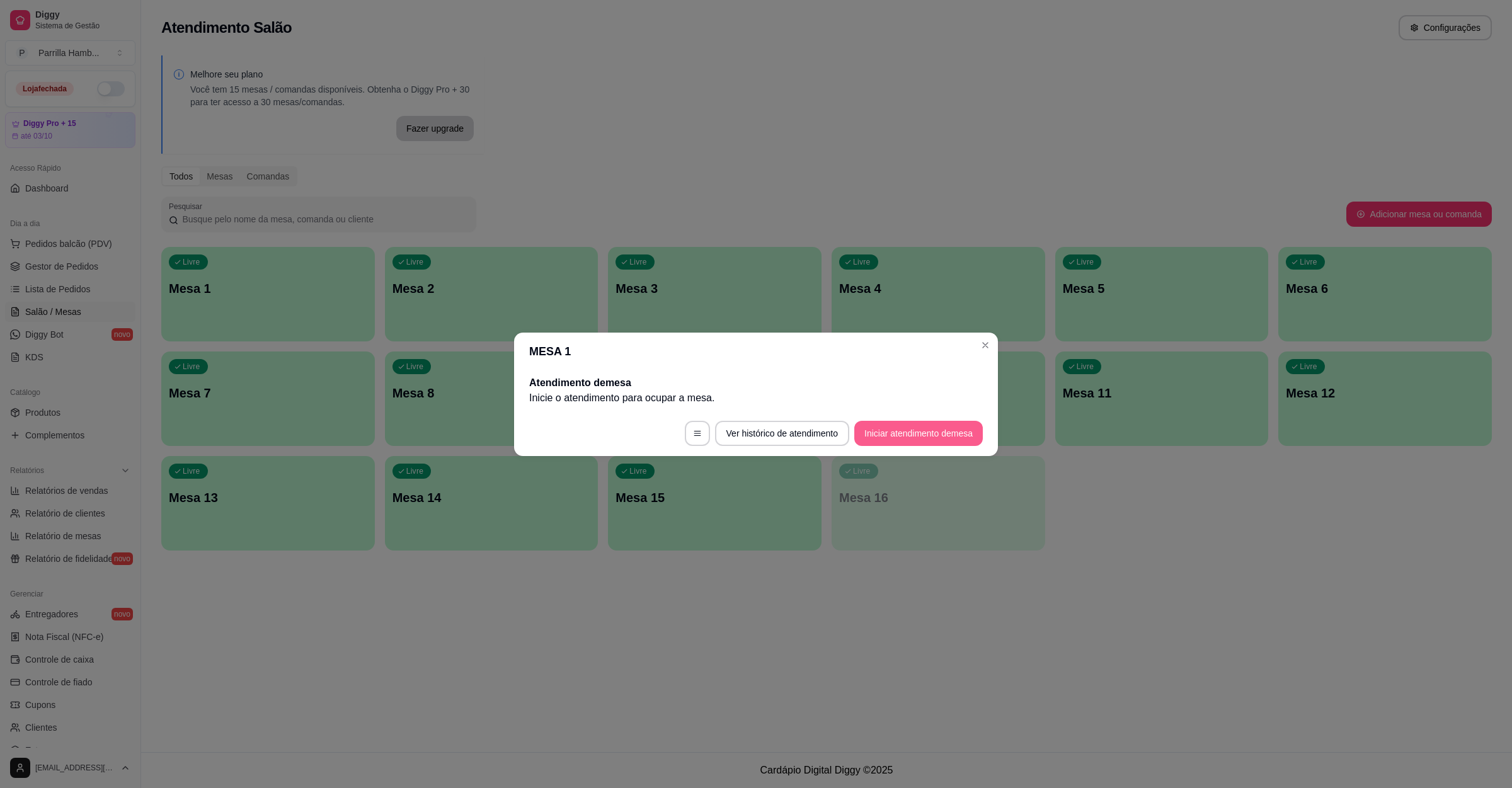
click at [913, 442] on button "Iniciar atendimento de mesa" at bounding box center [918, 433] width 129 height 25
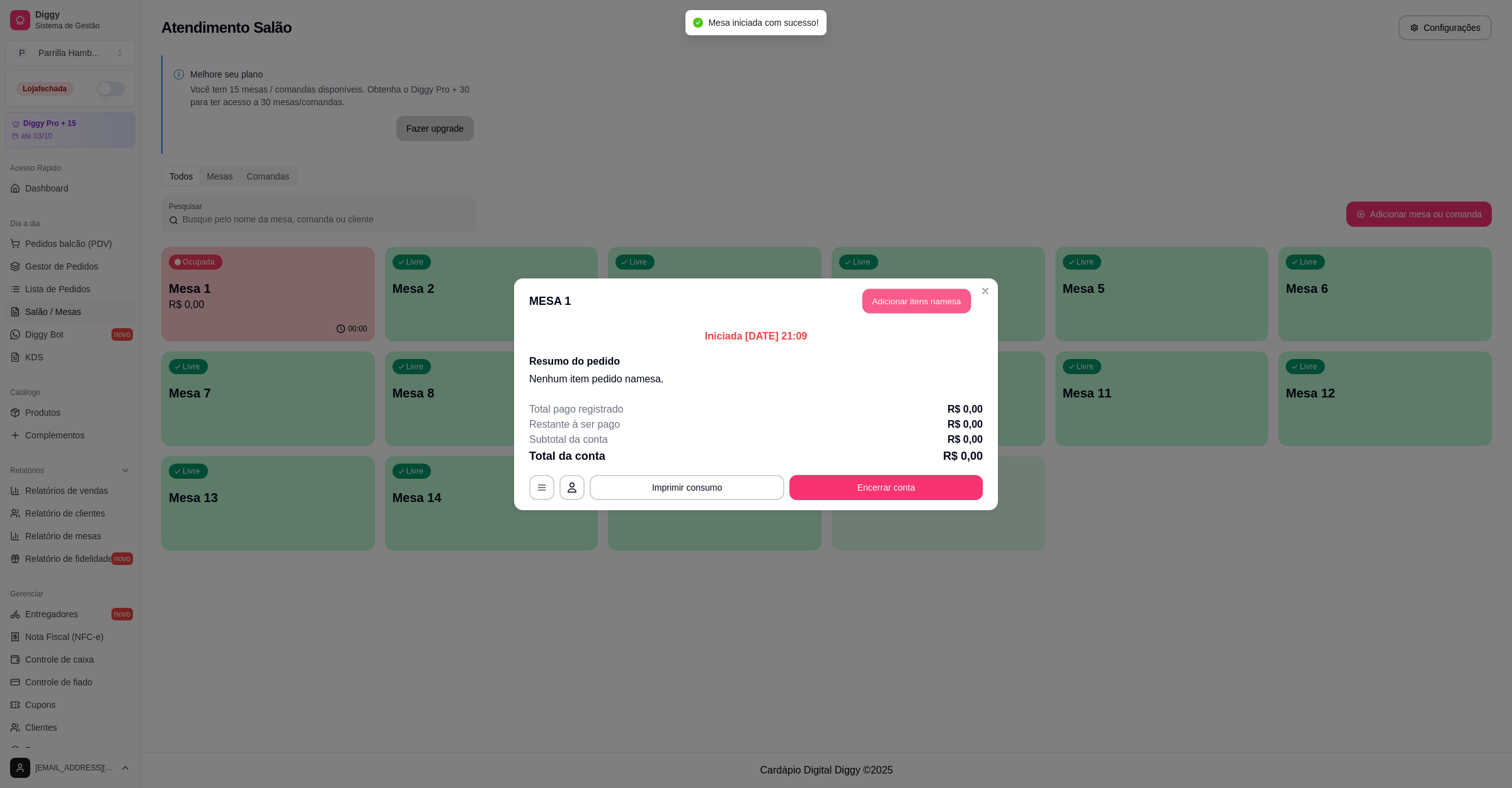
click at [943, 297] on button "Adicionar itens na mesa" at bounding box center [916, 301] width 108 height 25
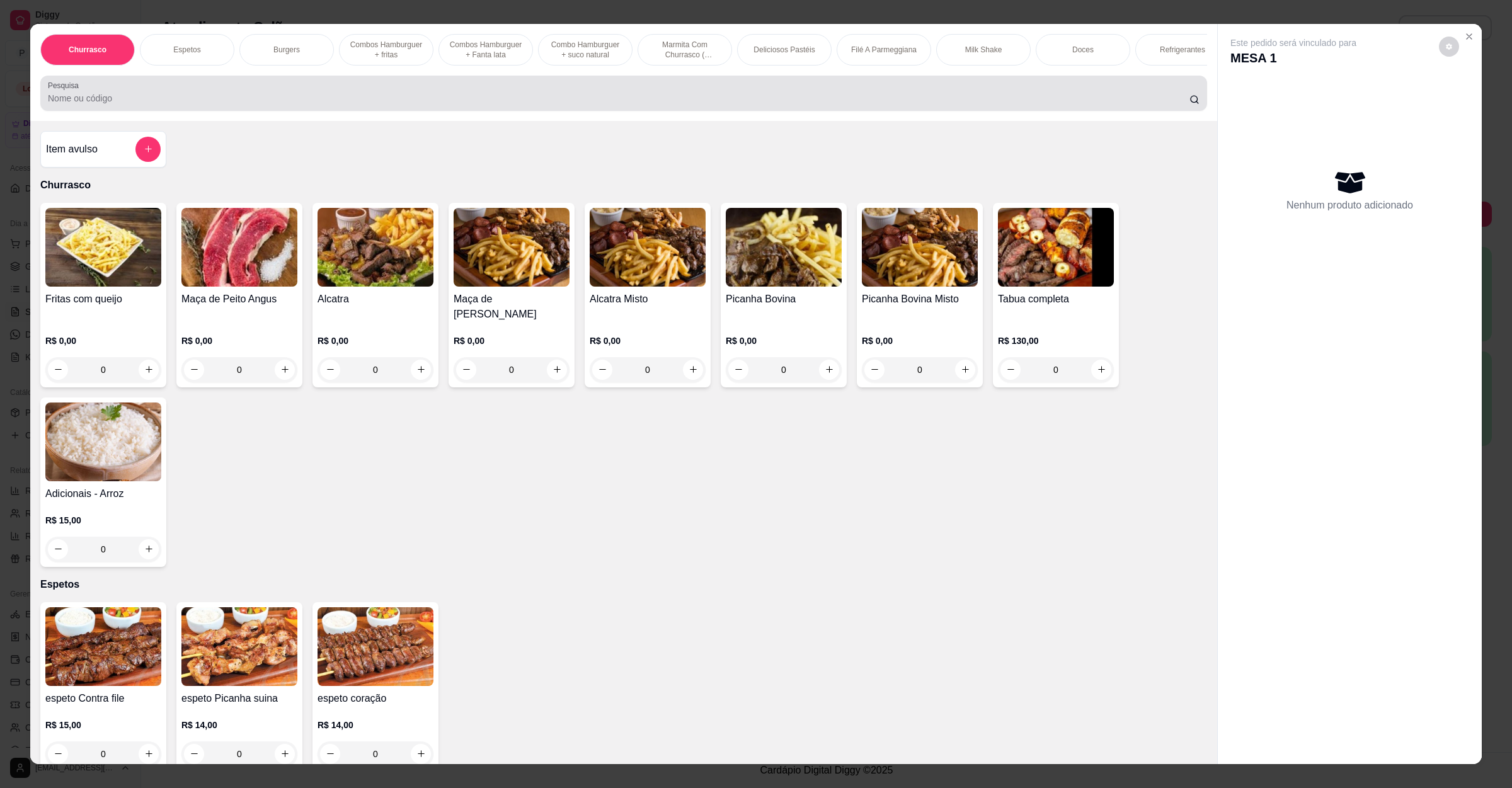
click at [199, 104] on input "Pesquisa" at bounding box center [618, 98] width 1141 height 12
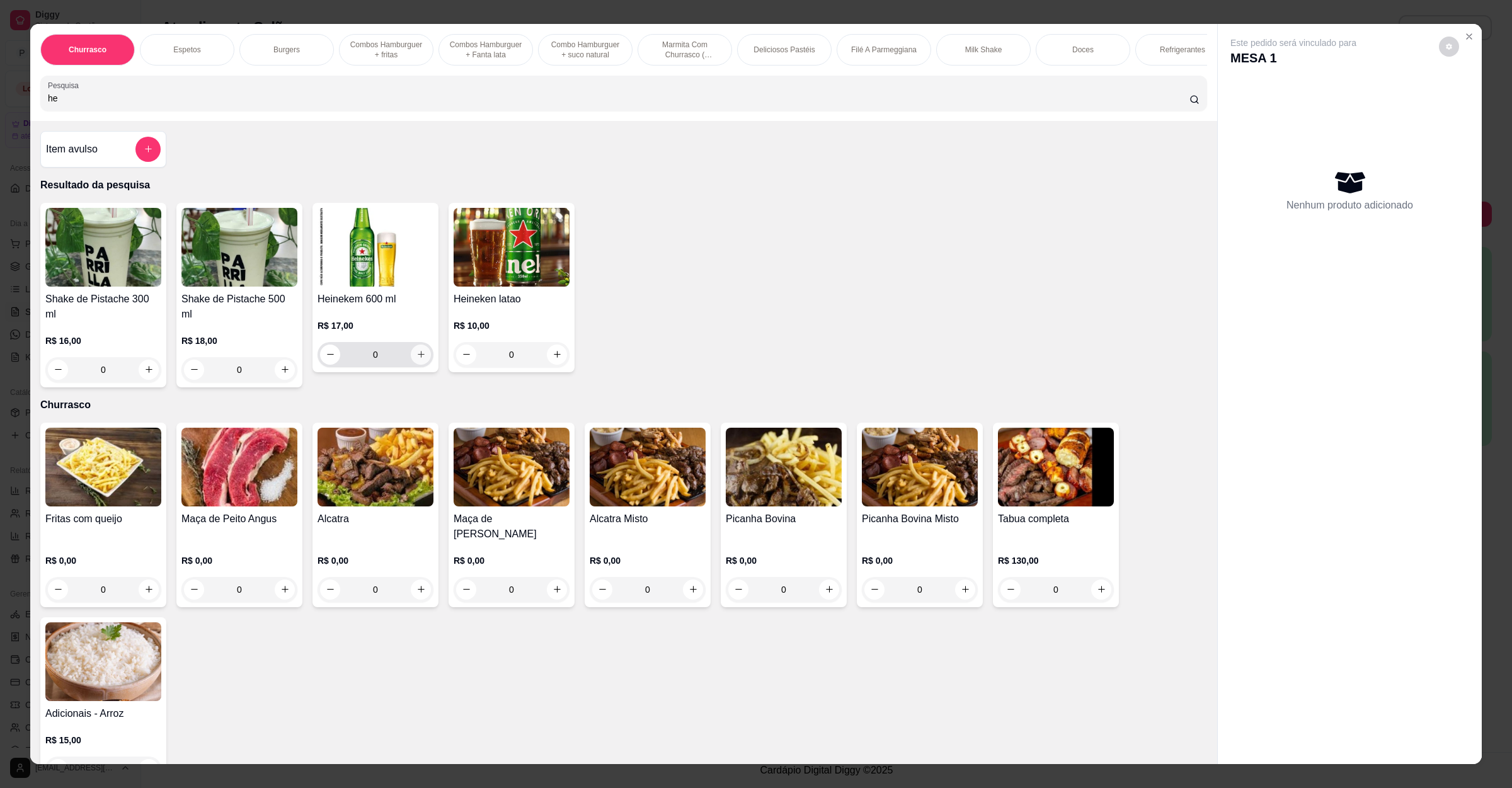
type input "he"
click at [417, 359] on icon "increase-product-quantity" at bounding box center [421, 354] width 10 height 10
type input "1"
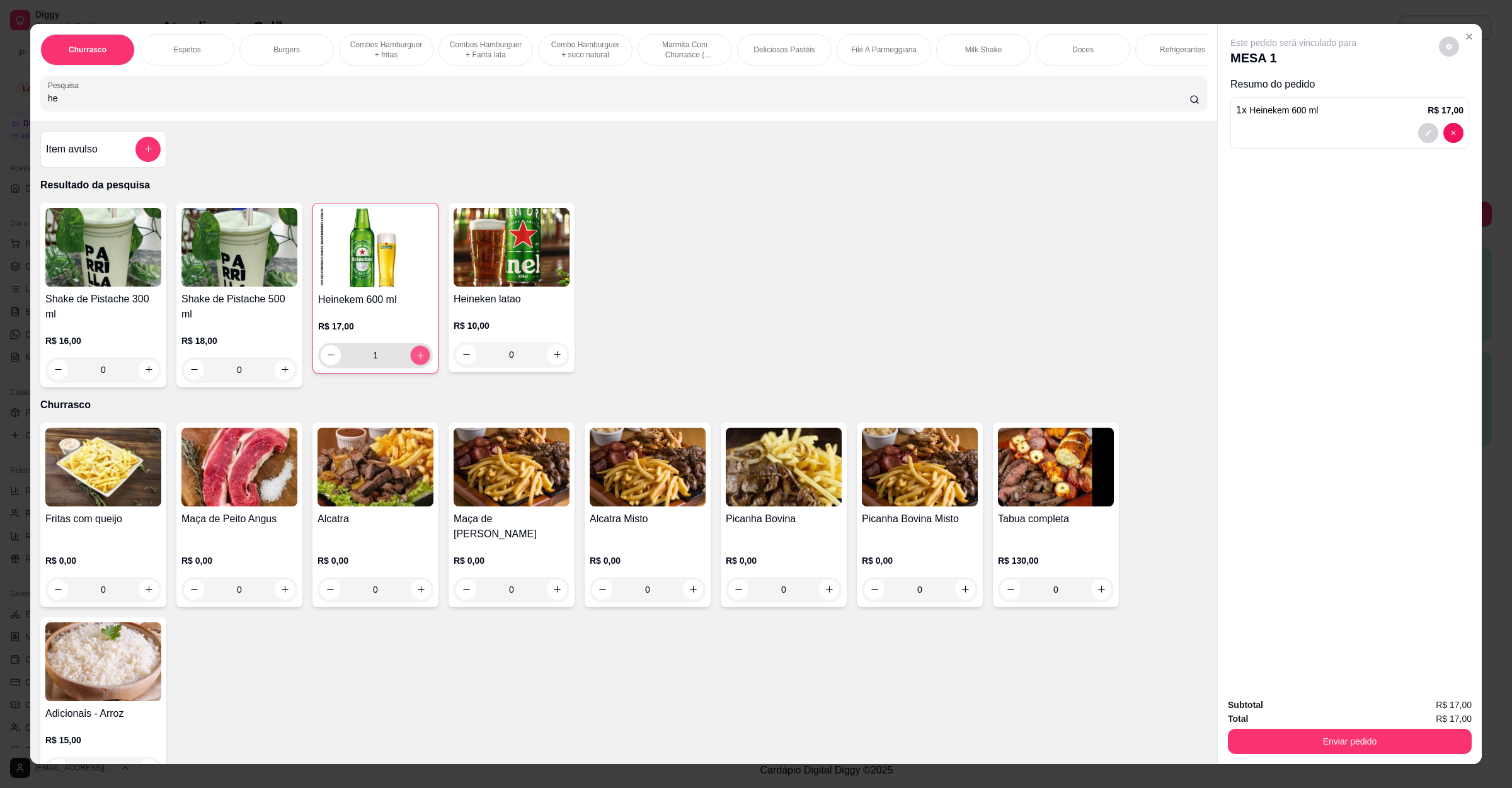
click at [412, 365] on button "increase-product-quantity" at bounding box center [420, 354] width 20 height 20
type input "2"
click at [412, 365] on button "increase-product-quantity" at bounding box center [421, 355] width 20 height 20
type input "3"
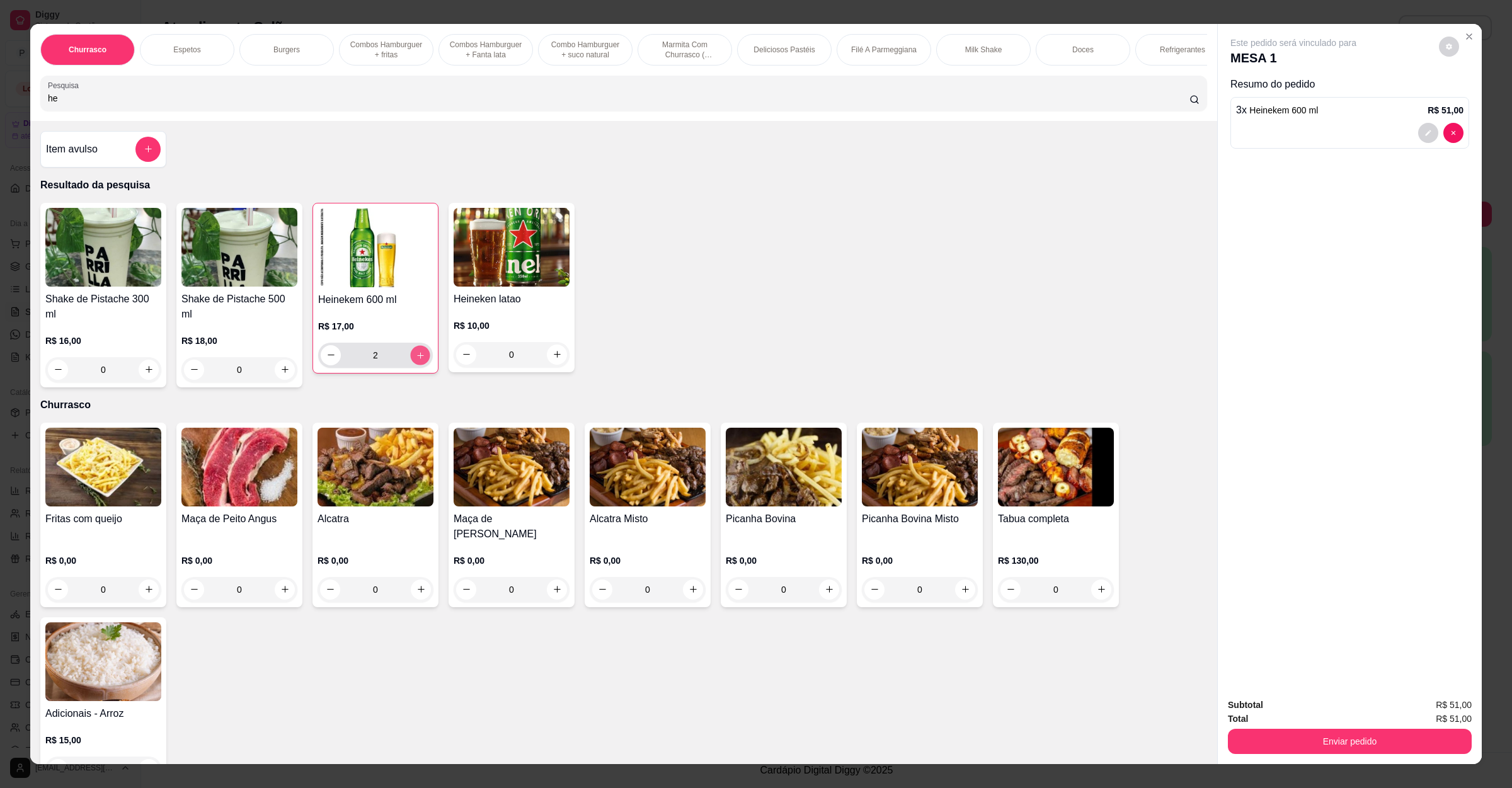
type input "3"
click at [412, 365] on button "increase-product-quantity" at bounding box center [420, 354] width 20 height 20
type input "4"
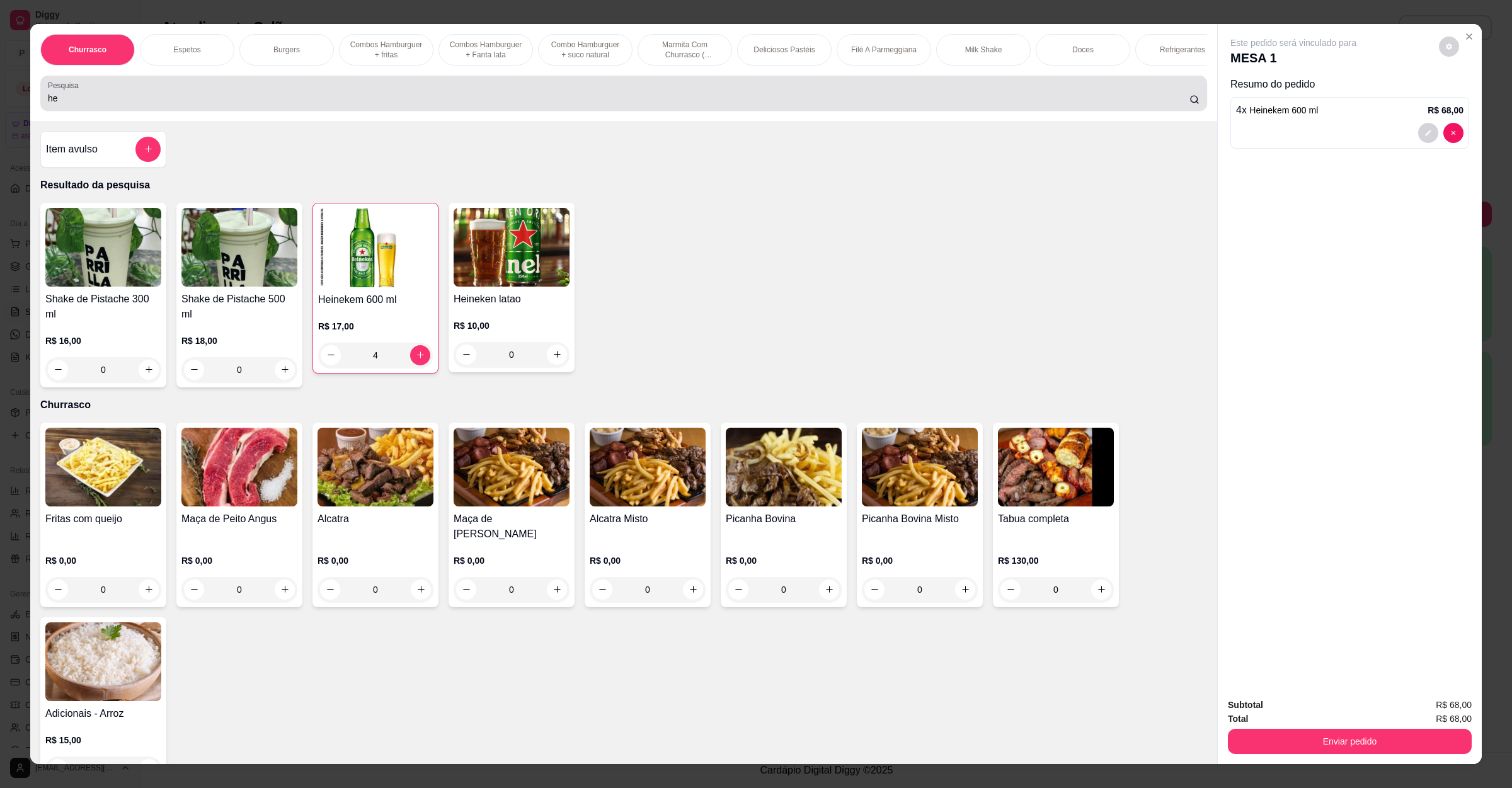
click at [167, 106] on div "he" at bounding box center [623, 93] width 1151 height 25
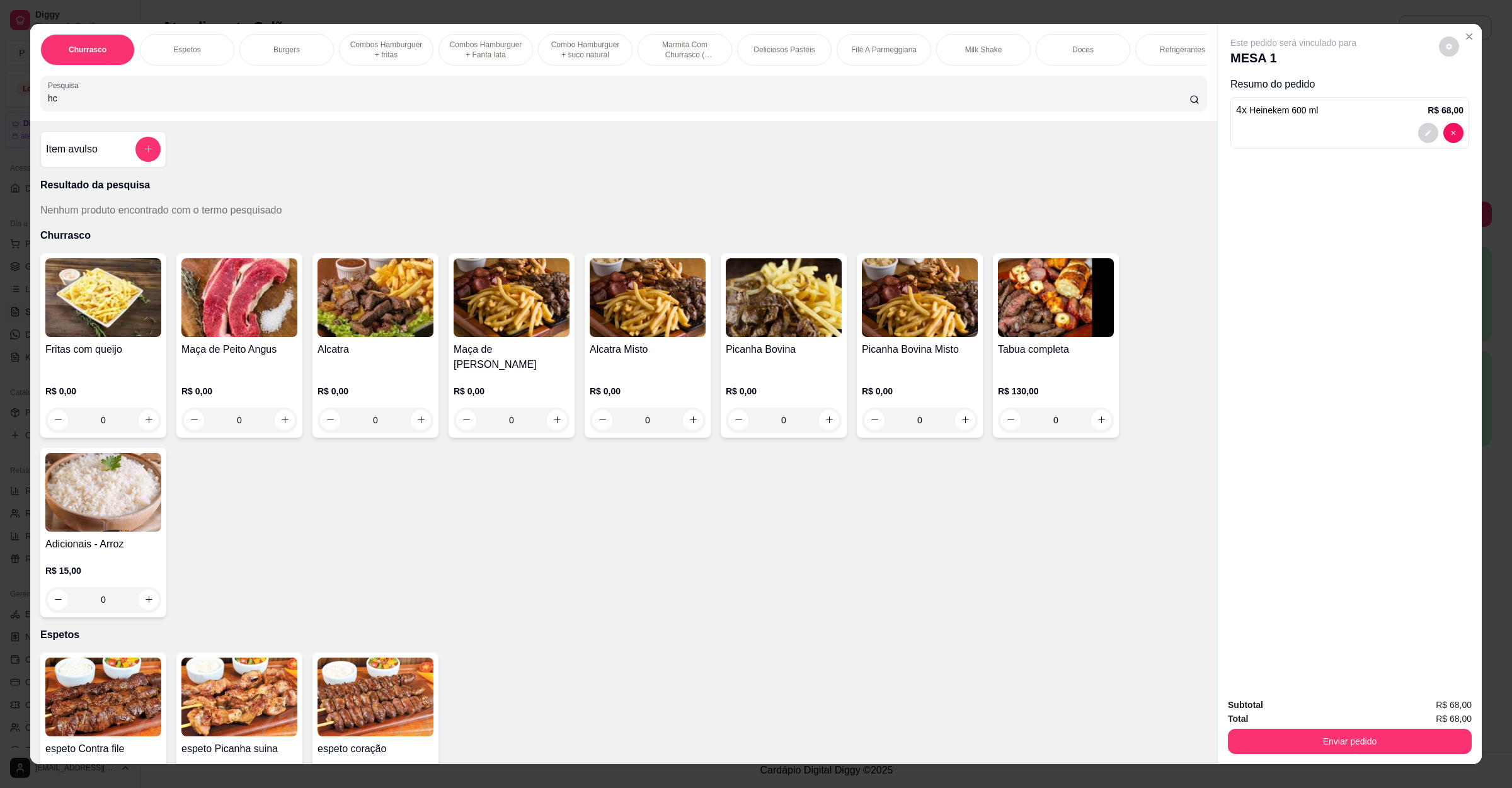
type input "h"
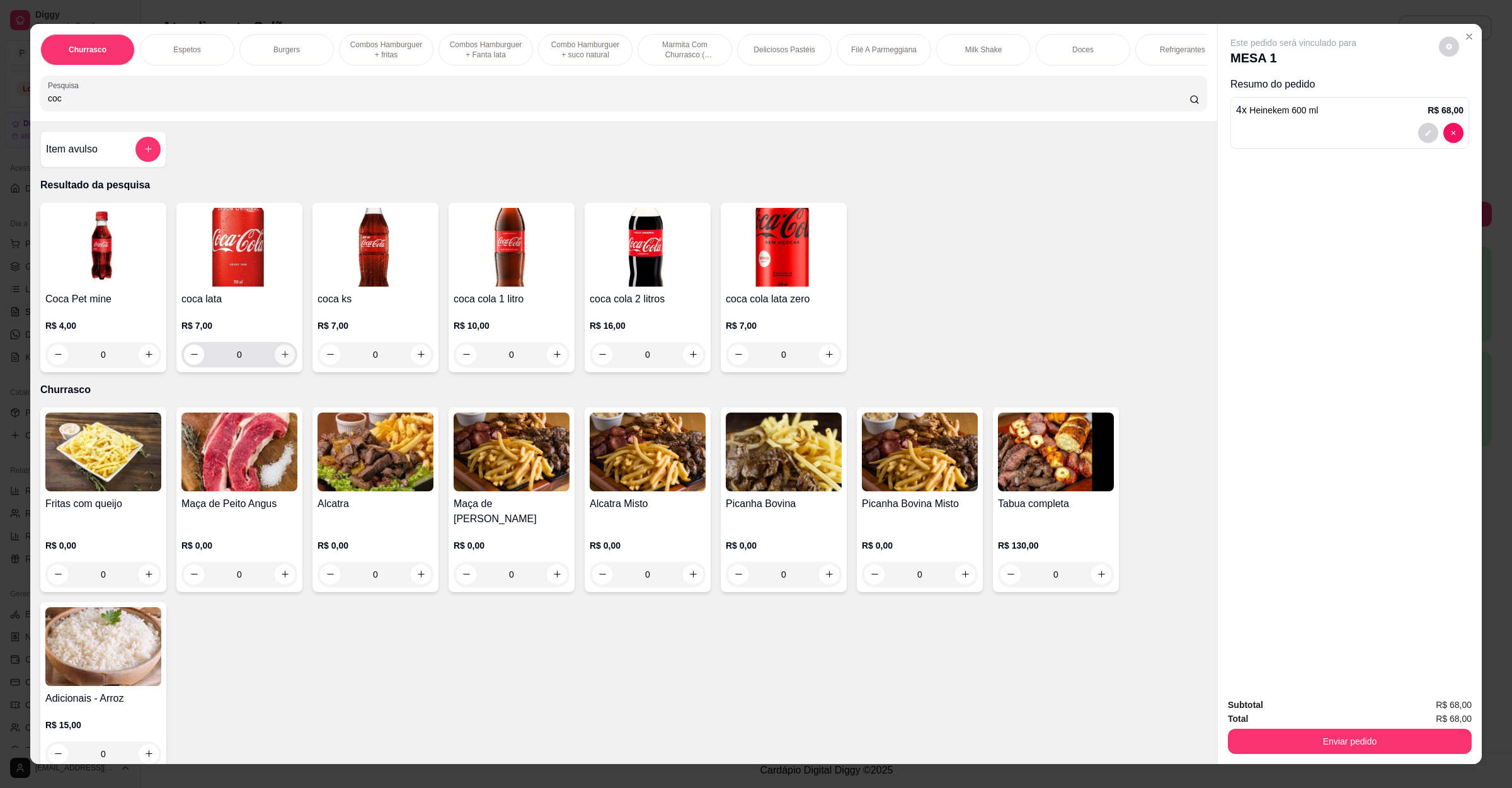
type input "coc"
click at [282, 359] on icon "increase-product-quantity" at bounding box center [285, 354] width 10 height 10
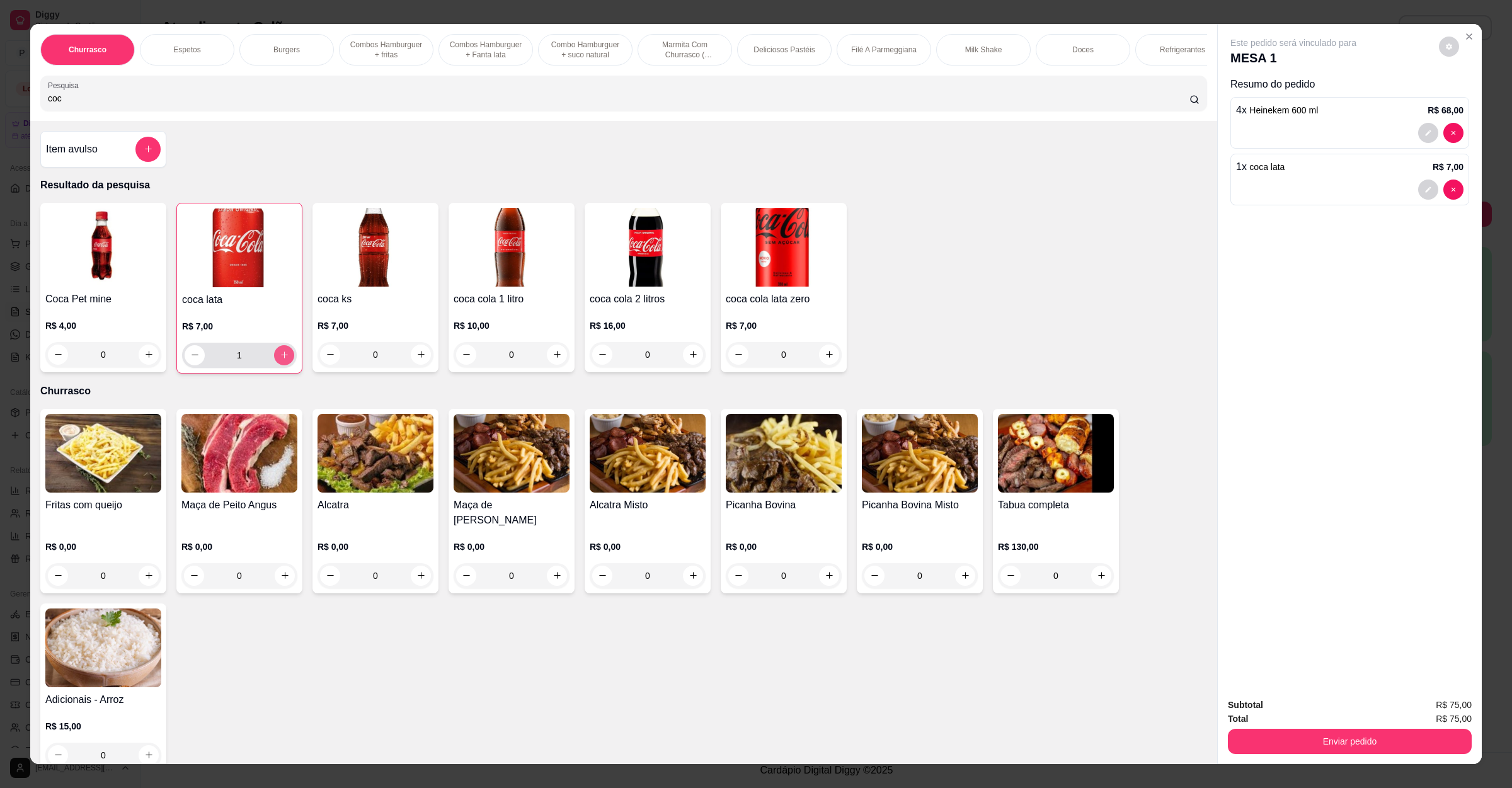
type input "1"
click at [159, 104] on input "coc" at bounding box center [618, 98] width 1141 height 12
type input "c"
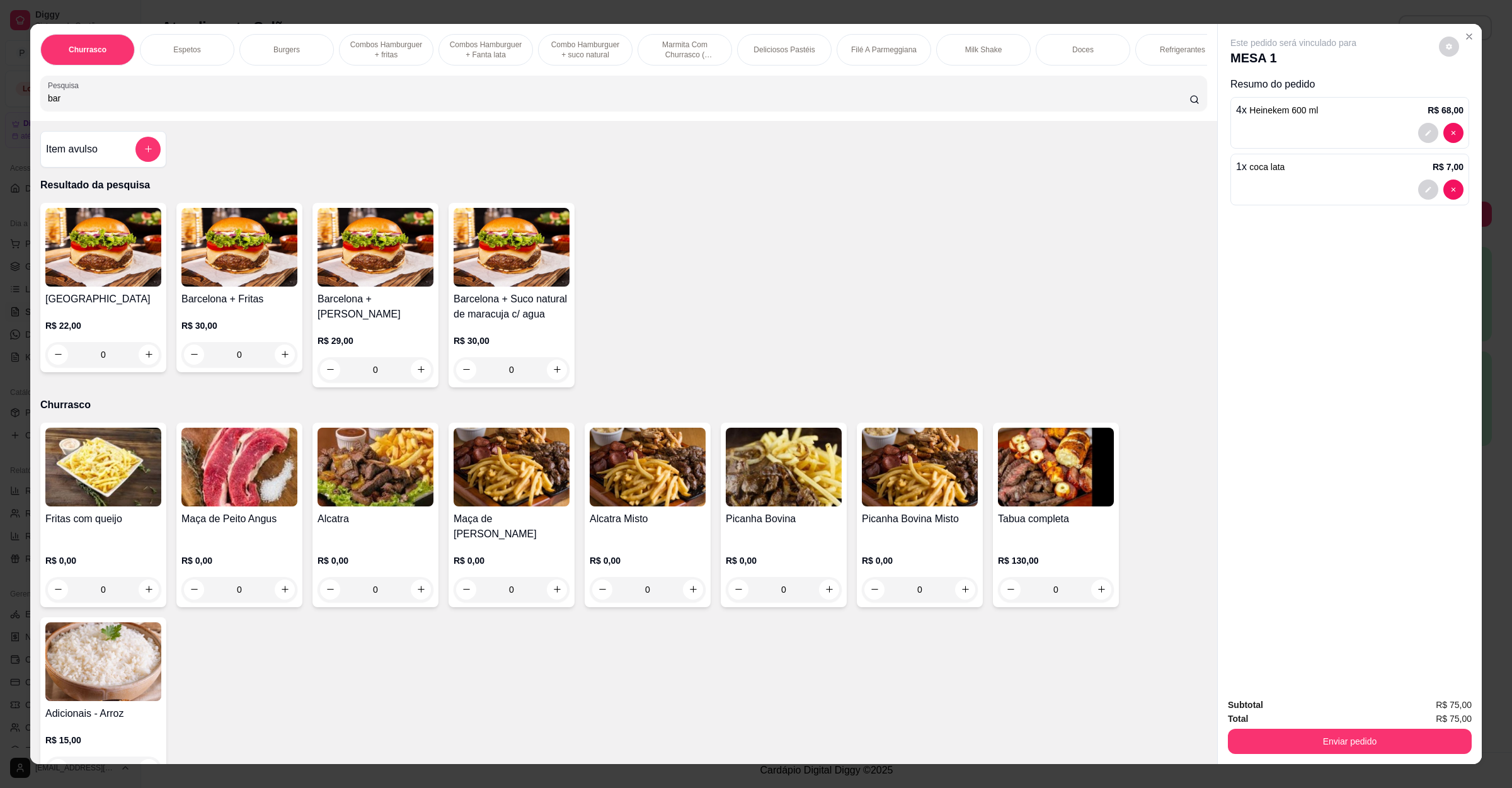
type input "bar"
click at [140, 367] on div "0" at bounding box center [104, 354] width 116 height 25
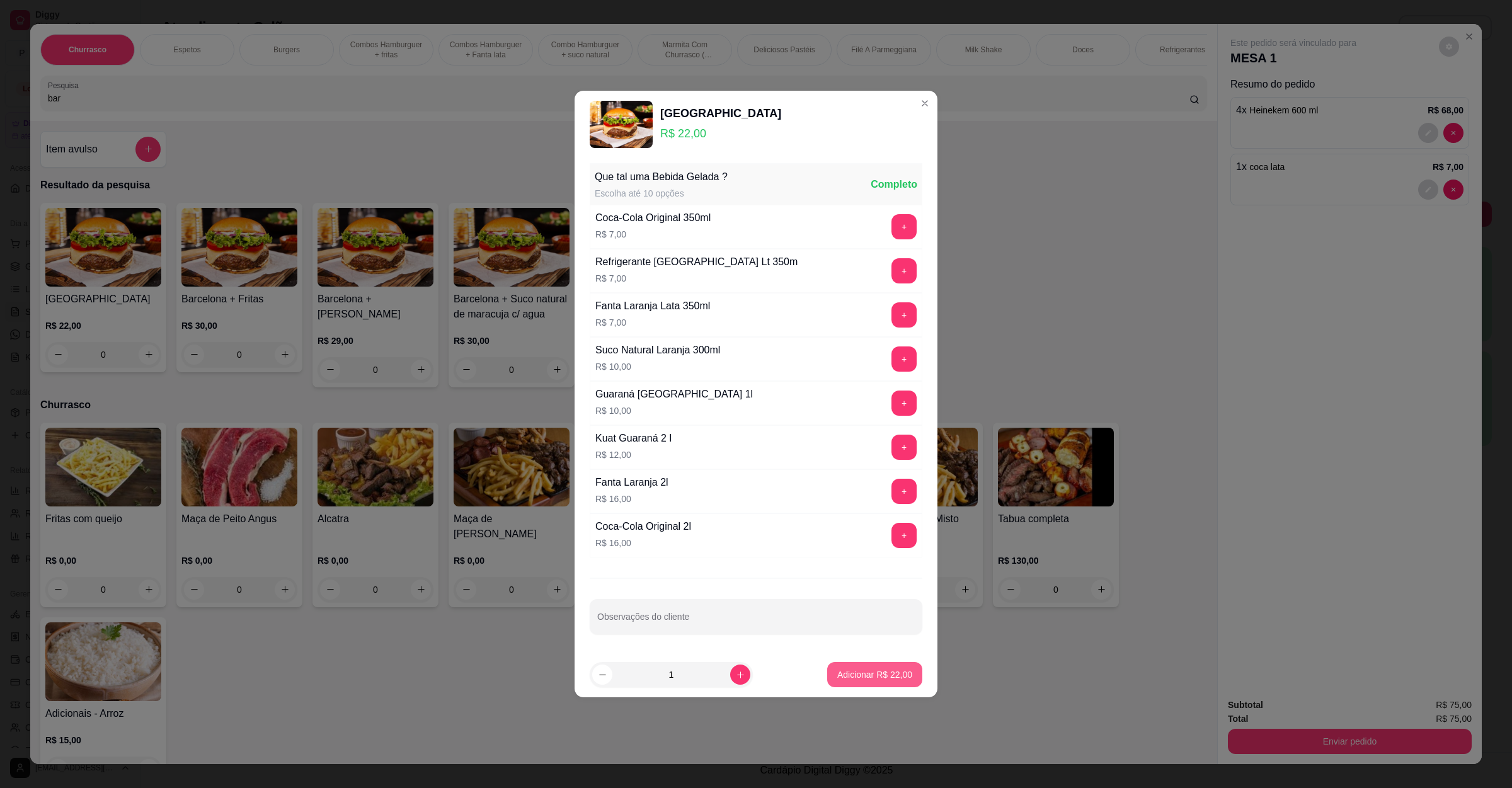
click at [837, 676] on p "Adicionar R$ 22,00" at bounding box center [875, 674] width 75 height 12
type input "1"
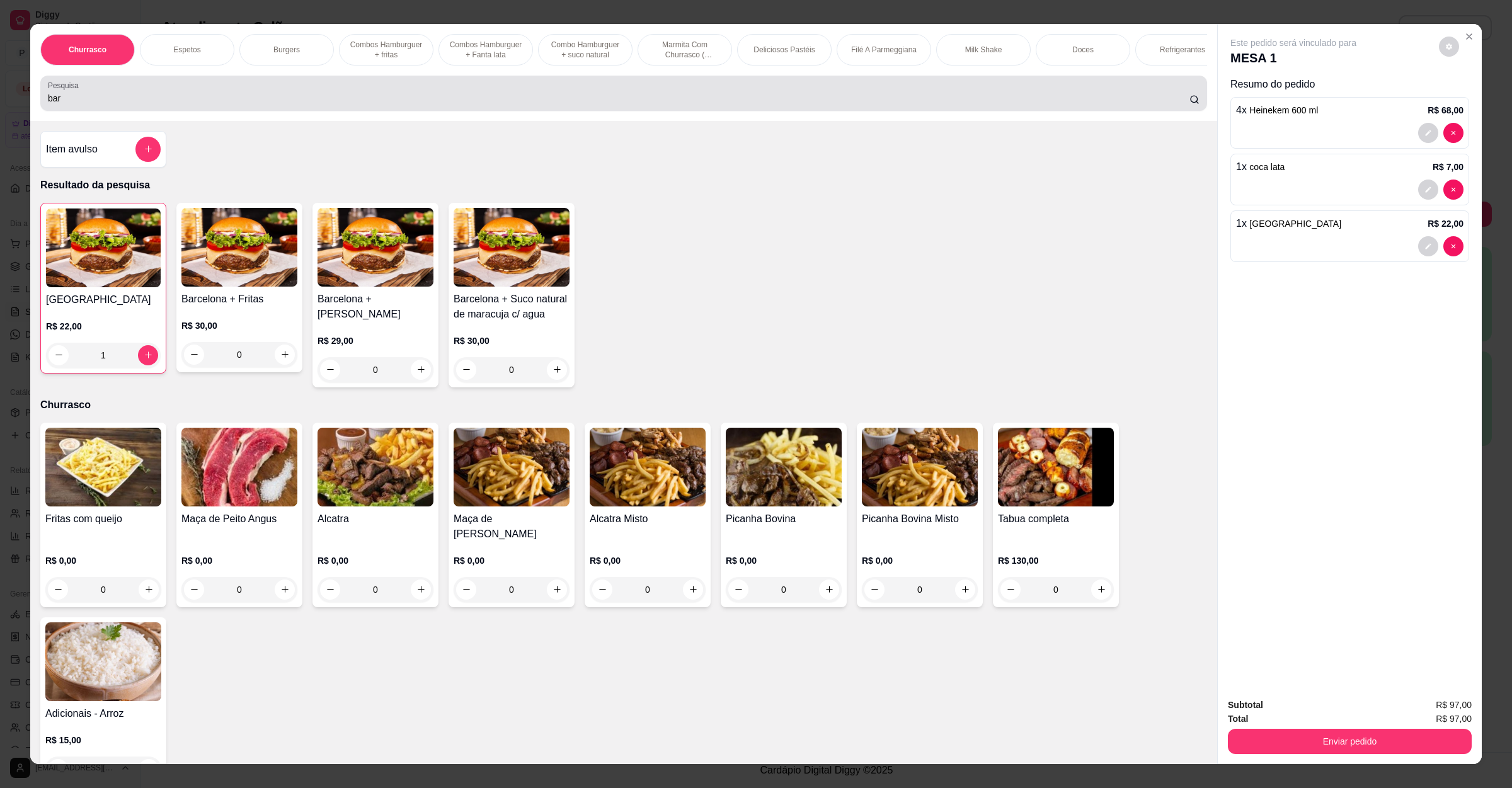
click at [113, 106] on div "bar" at bounding box center [623, 93] width 1151 height 25
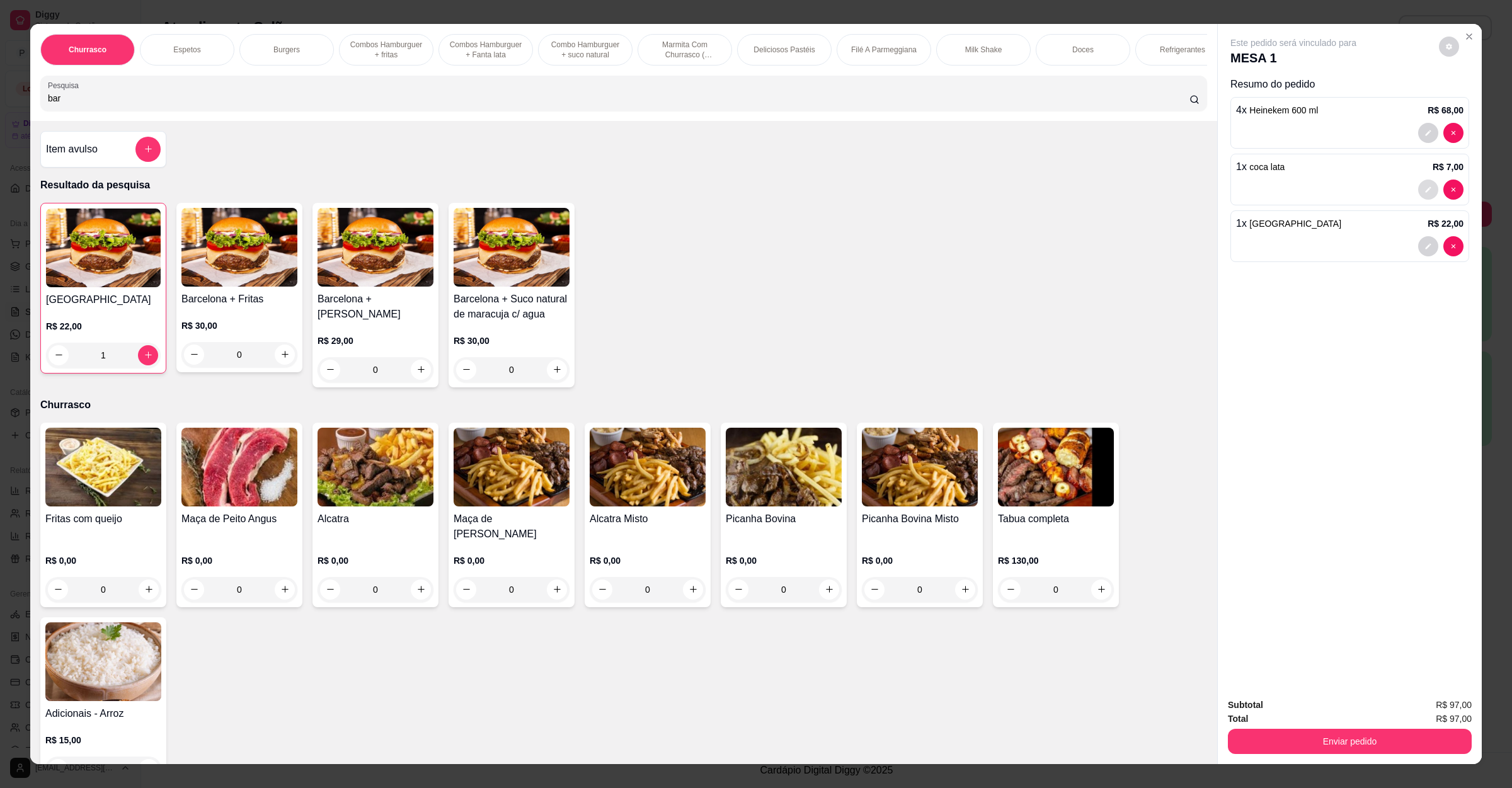
click at [1424, 194] on icon "decrease-product-quantity" at bounding box center [1427, 190] width 7 height 7
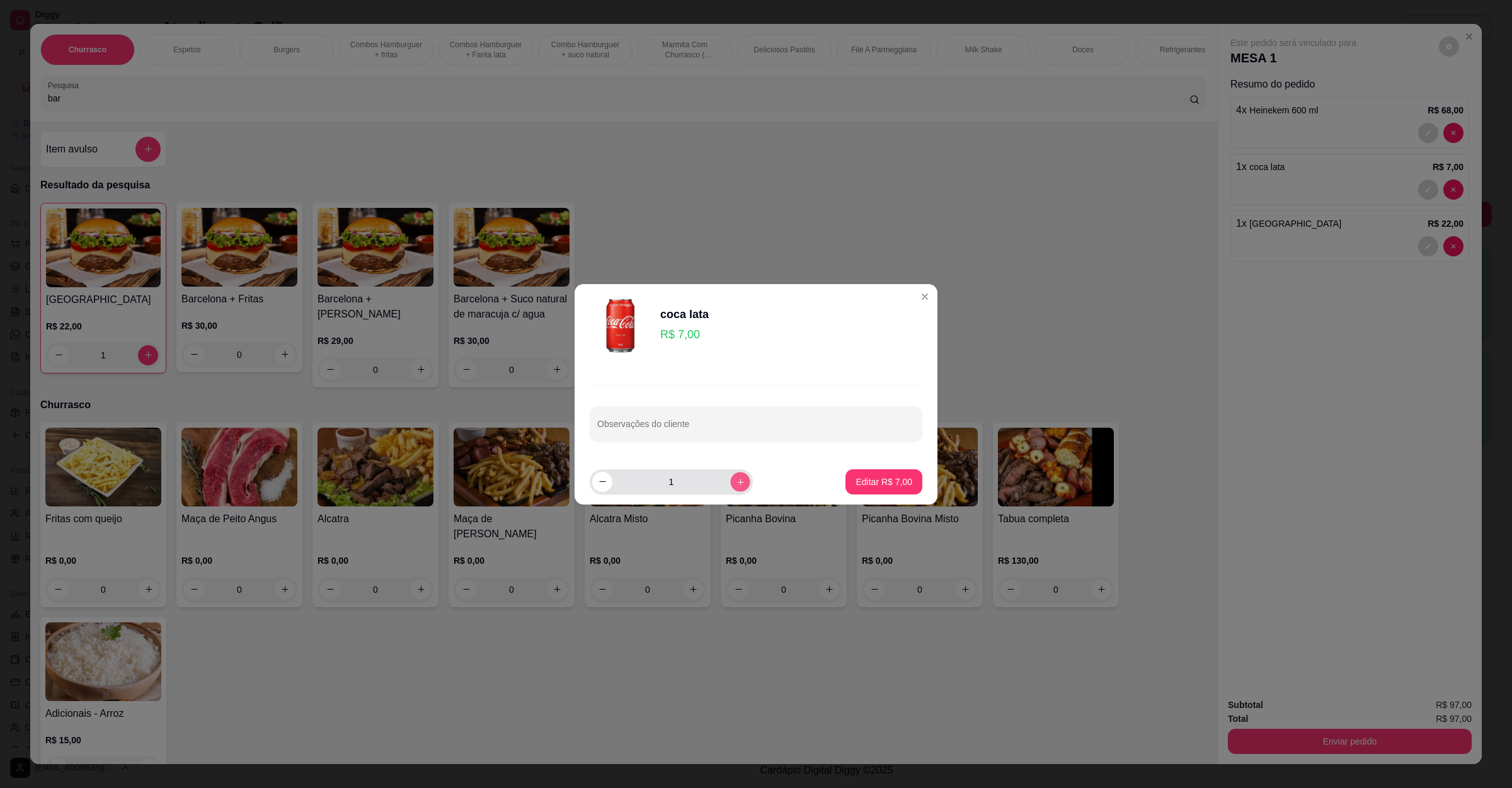
click at [736, 483] on button "increase-product-quantity" at bounding box center [740, 481] width 20 height 20
type input "2"
click at [879, 487] on p "Editar R$ 14,00" at bounding box center [881, 482] width 61 height 12
type input "2"
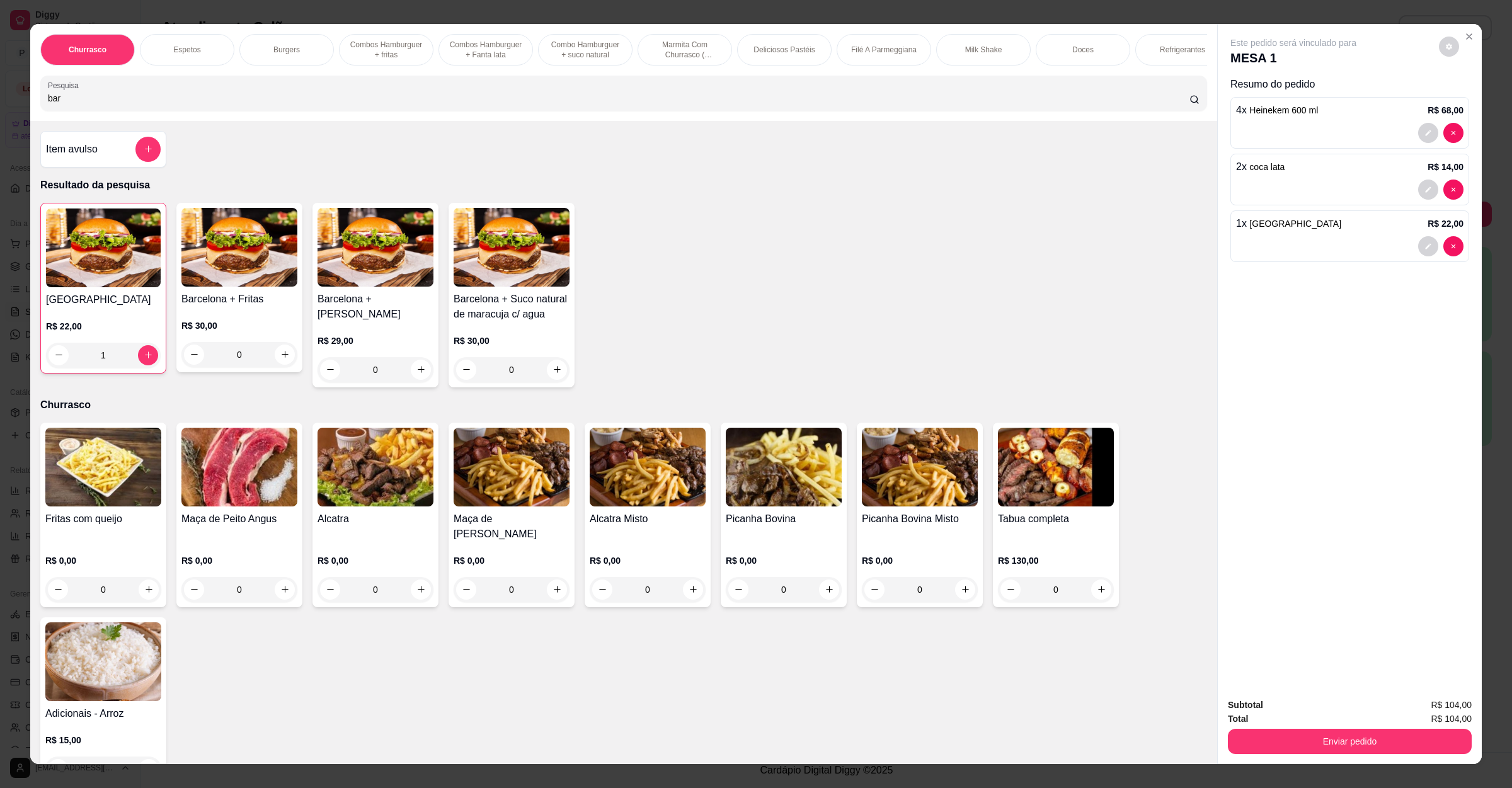
click at [129, 104] on input "bar" at bounding box center [618, 98] width 1141 height 12
type input "b"
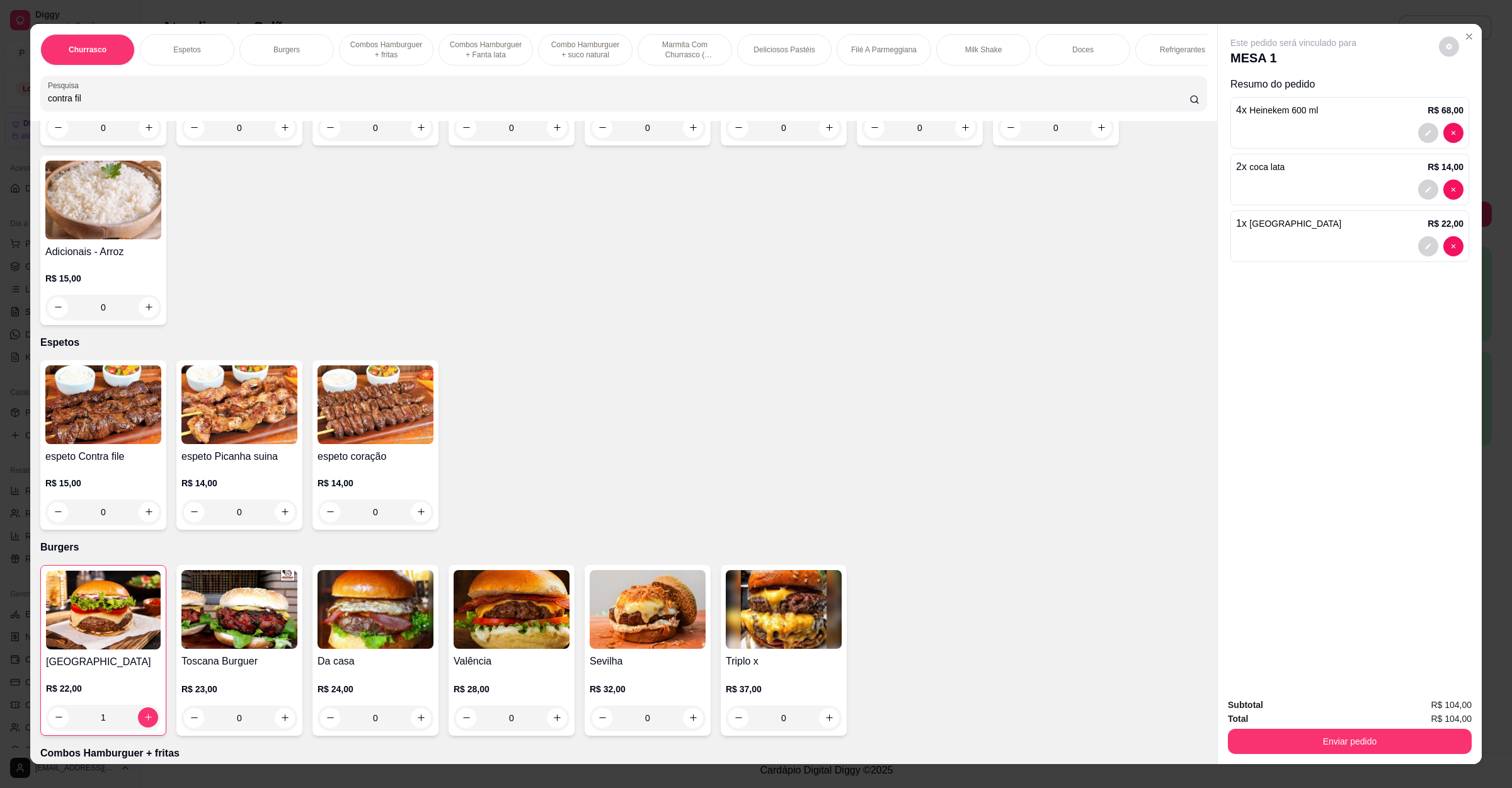
scroll to position [189, 0]
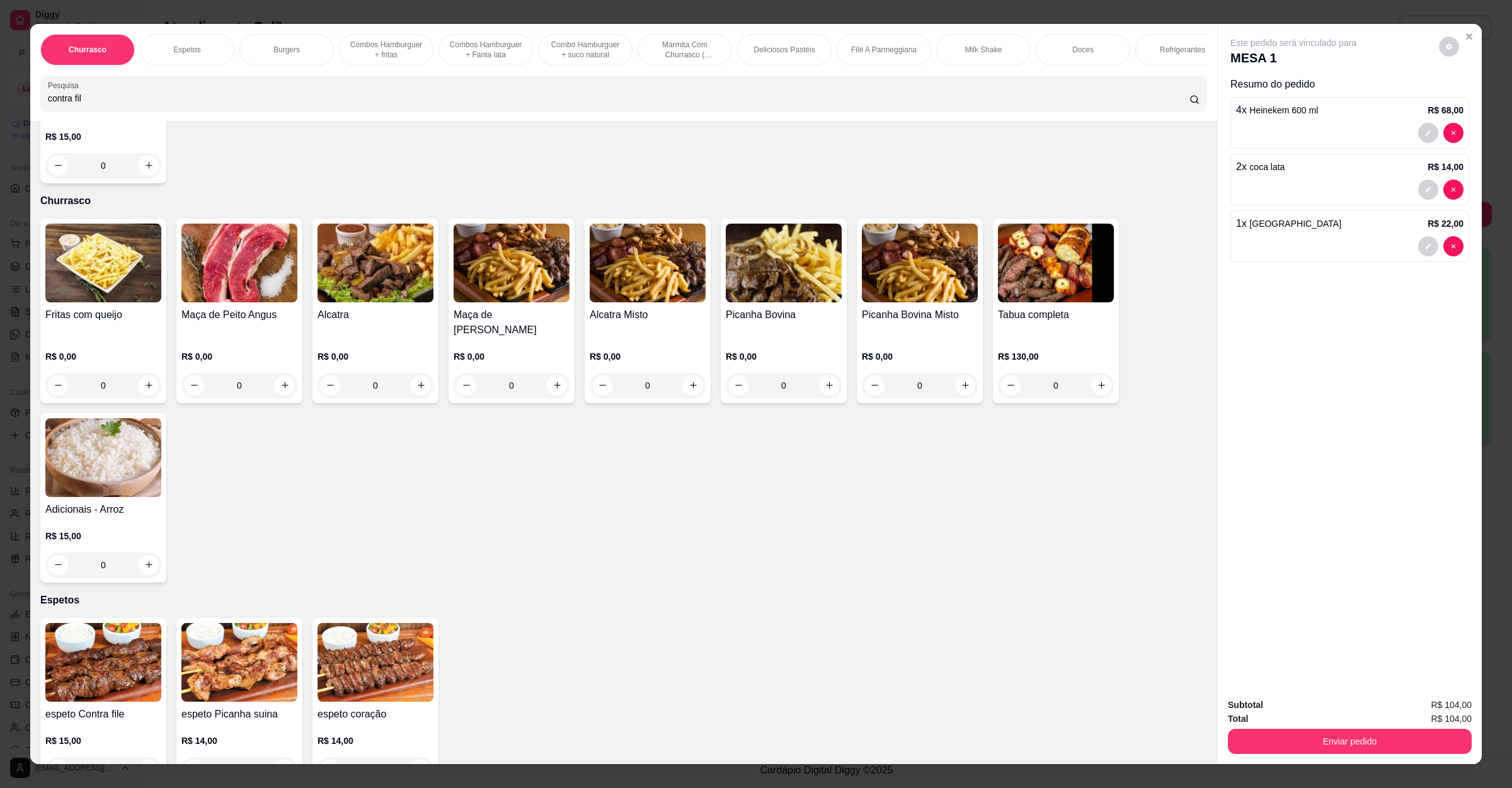
type input "contra fil"
click at [373, 301] on img at bounding box center [376, 263] width 116 height 79
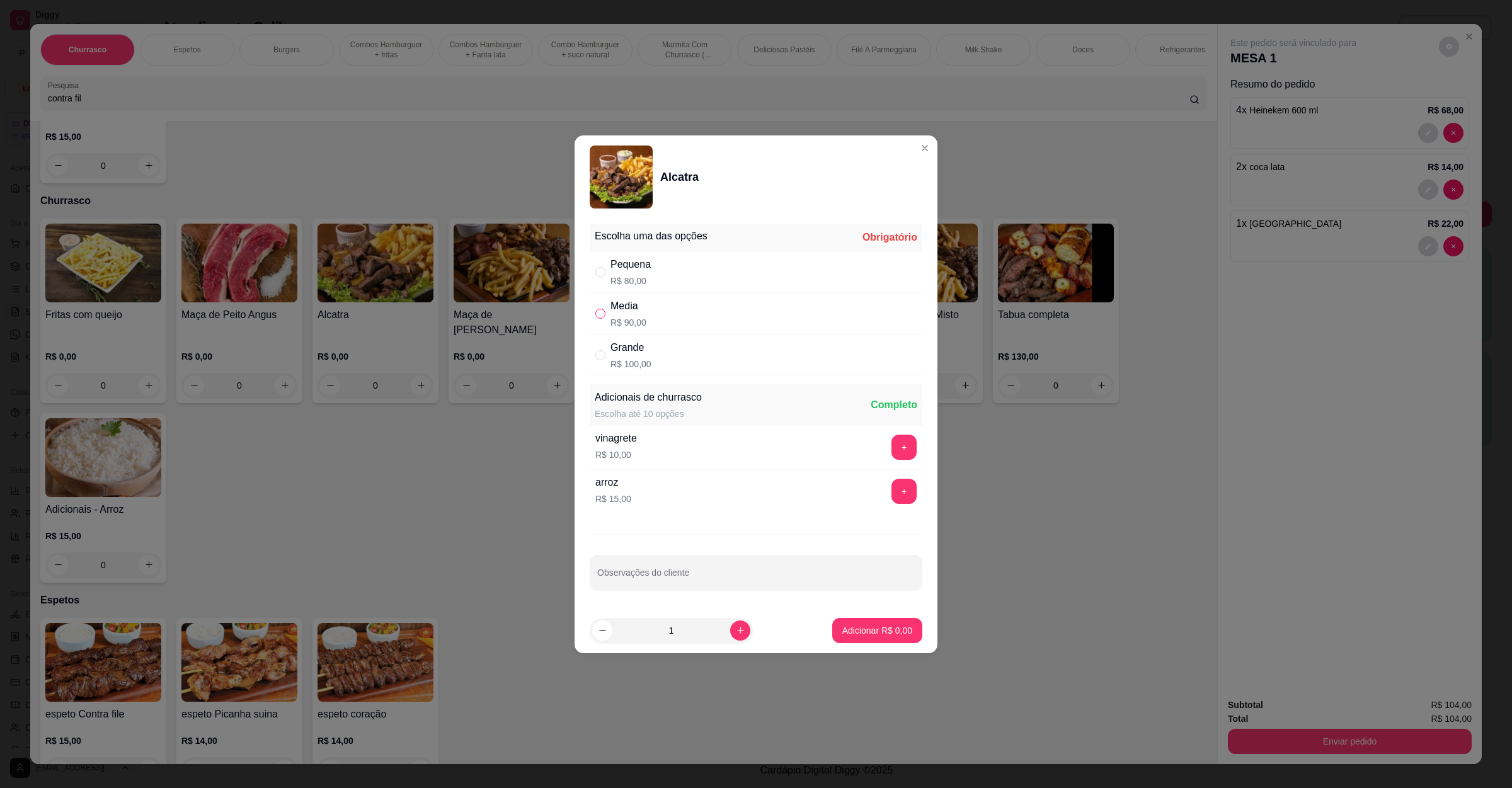
click at [601, 316] on input "" at bounding box center [600, 314] width 10 height 10
radio input "true"
click at [860, 627] on p "Adicionar R$ 90,00" at bounding box center [875, 631] width 75 height 12
type input "1"
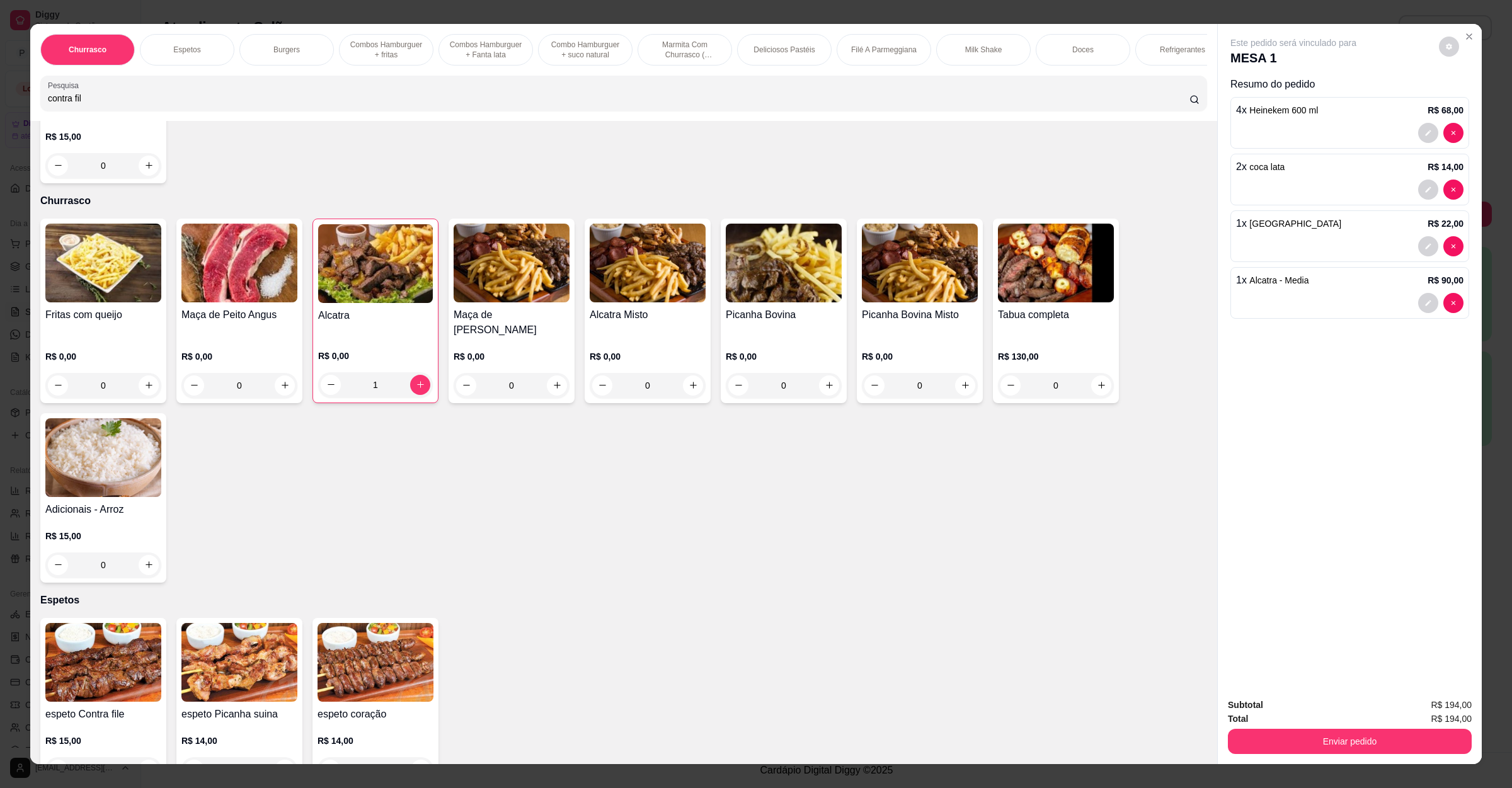
drag, startPoint x: 104, startPoint y: 114, endPoint x: 27, endPoint y: 110, distance: 77.1
click at [30, 110] on div "Churrasco Espetos Burgers Combos Hamburguer + fritas Combos Hamburguer + Fanta …" at bounding box center [623, 72] width 1187 height 97
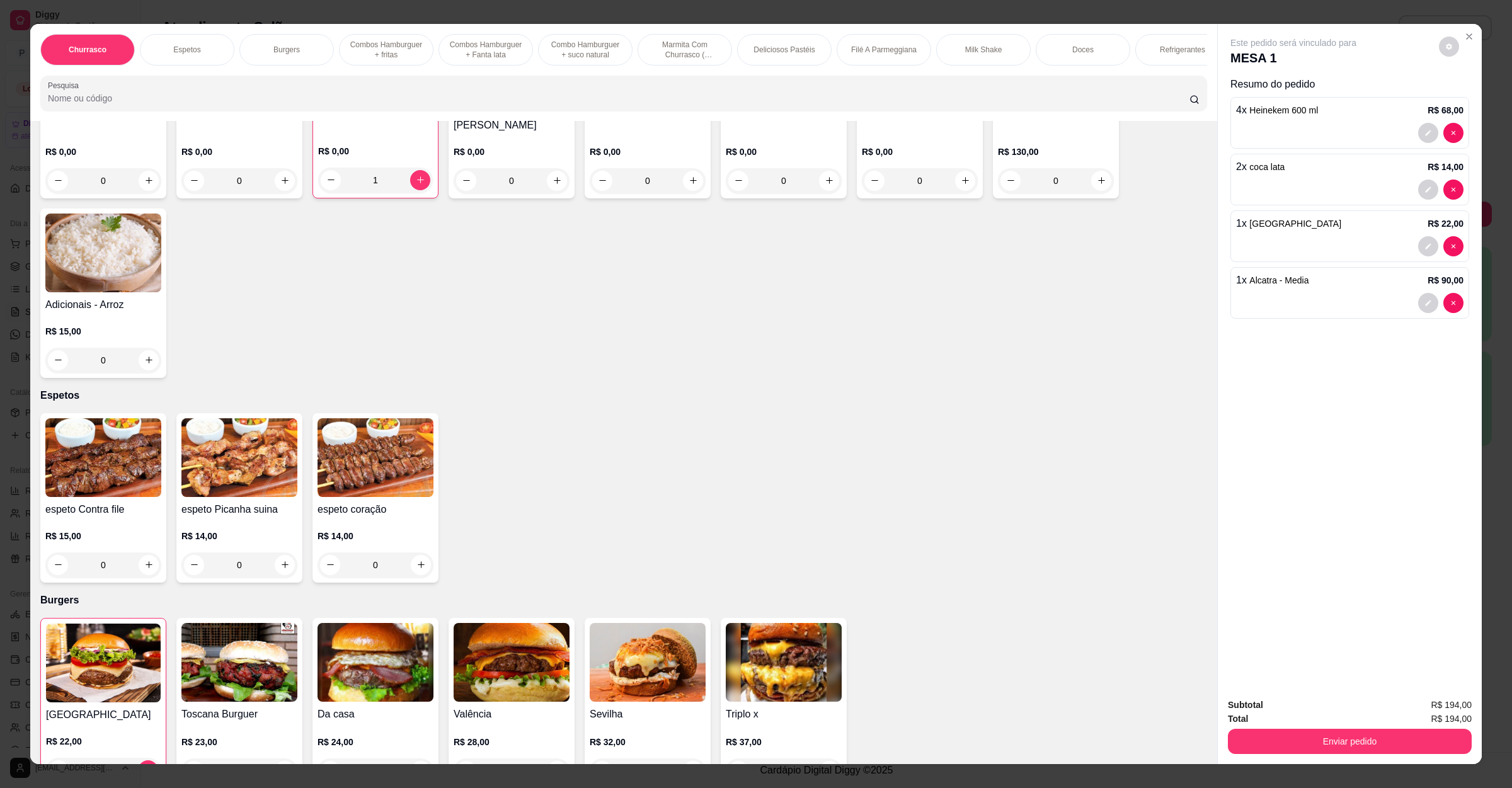
scroll to position [0, 0]
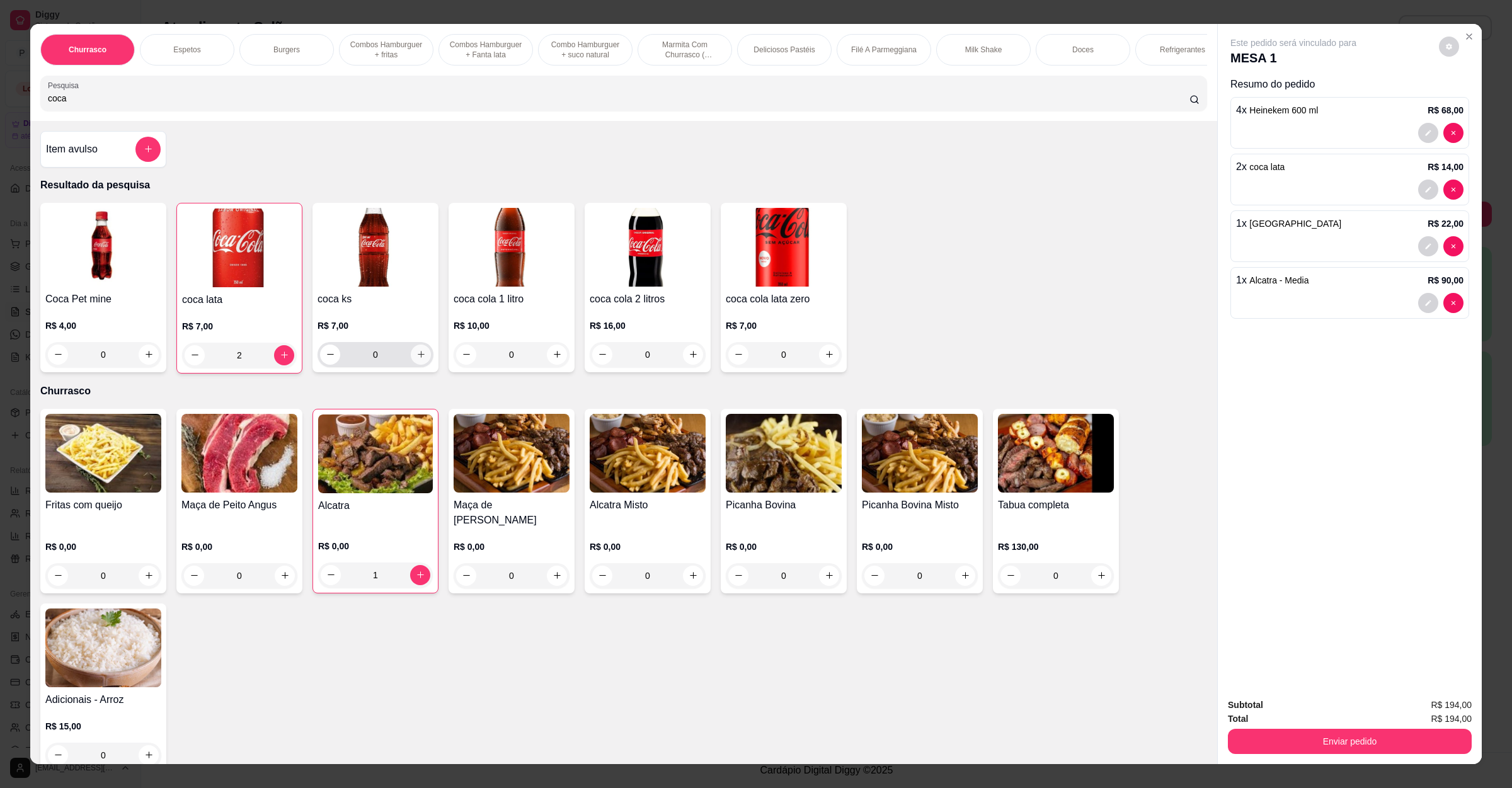
type input "coca"
click at [417, 359] on icon "increase-product-quantity" at bounding box center [421, 354] width 10 height 10
type input "1"
drag, startPoint x: 84, startPoint y: 106, endPoint x: 47, endPoint y: 106, distance: 37.0
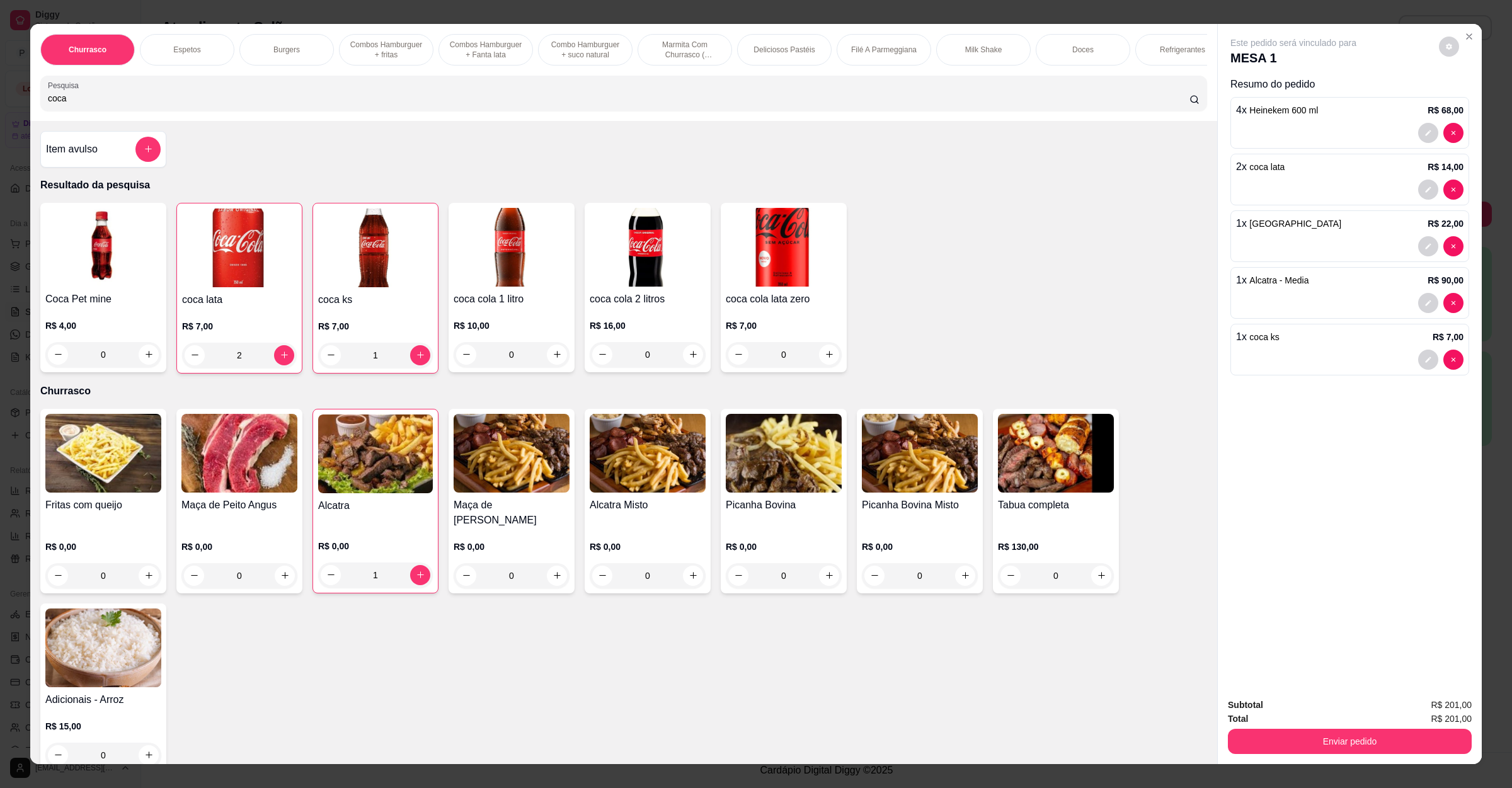
click at [48, 104] on input "coca" at bounding box center [618, 98] width 1141 height 12
click at [150, 155] on button "add-separate-item" at bounding box center [149, 149] width 25 height 25
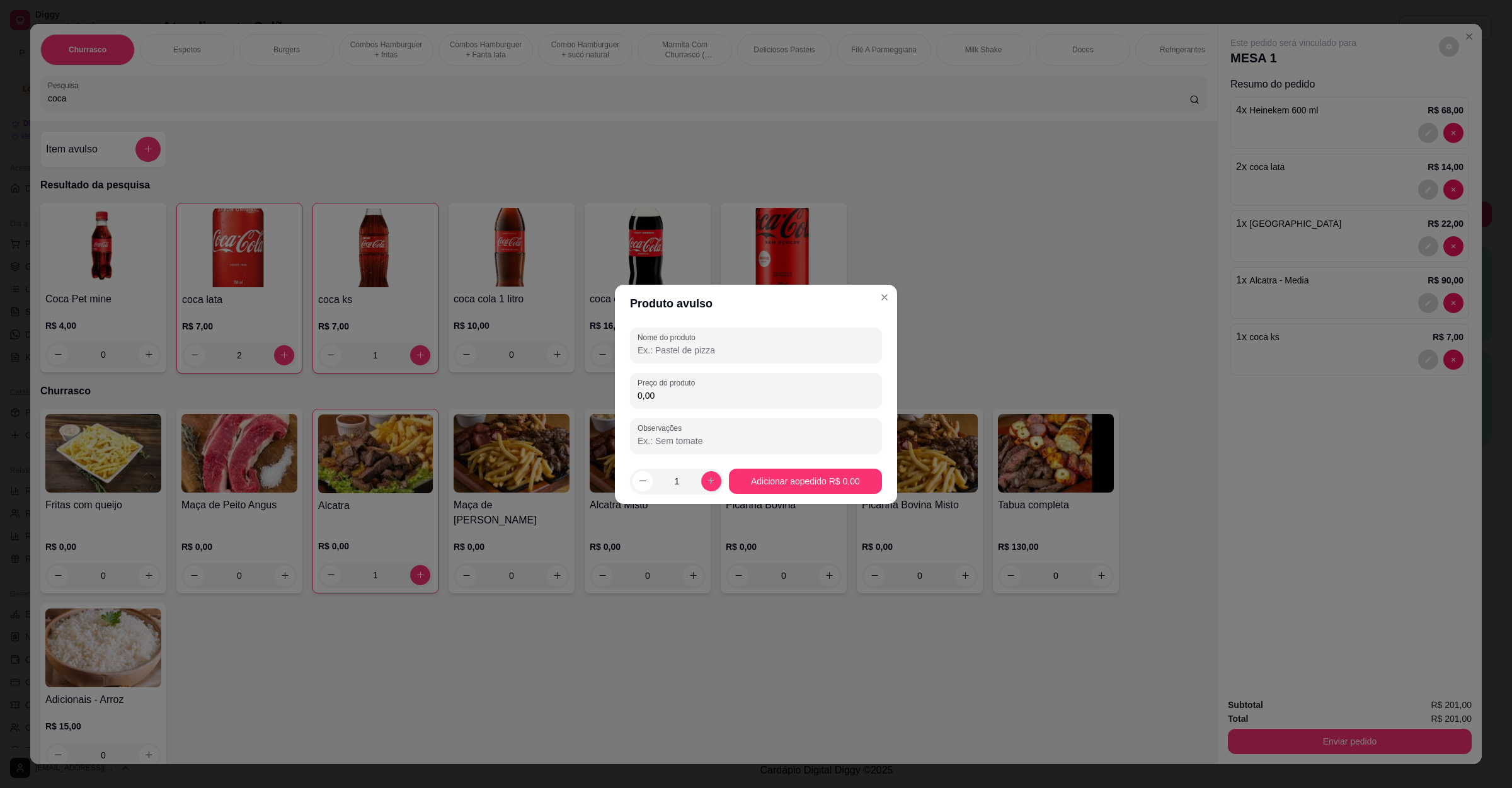
click at [697, 346] on input "Nome do produto" at bounding box center [755, 350] width 237 height 12
type input "Taxa de entrega"
click at [676, 405] on div "Preço do produto 0,00" at bounding box center [756, 391] width 252 height 35
type input "6,00"
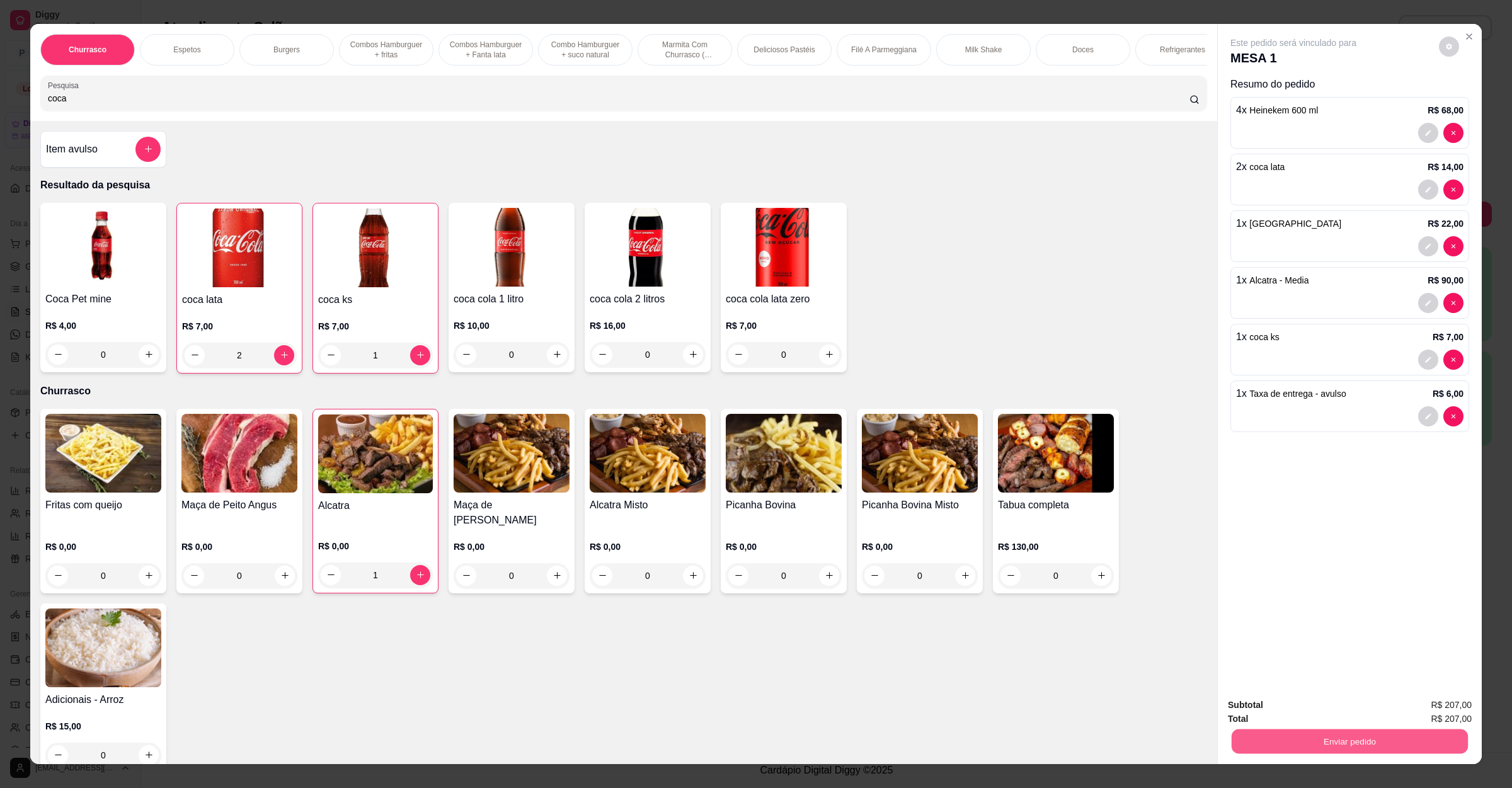
click at [1339, 743] on button "Enviar pedido" at bounding box center [1350, 742] width 237 height 25
click at [1440, 718] on button "Sim, quero registrar" at bounding box center [1425, 711] width 91 height 23
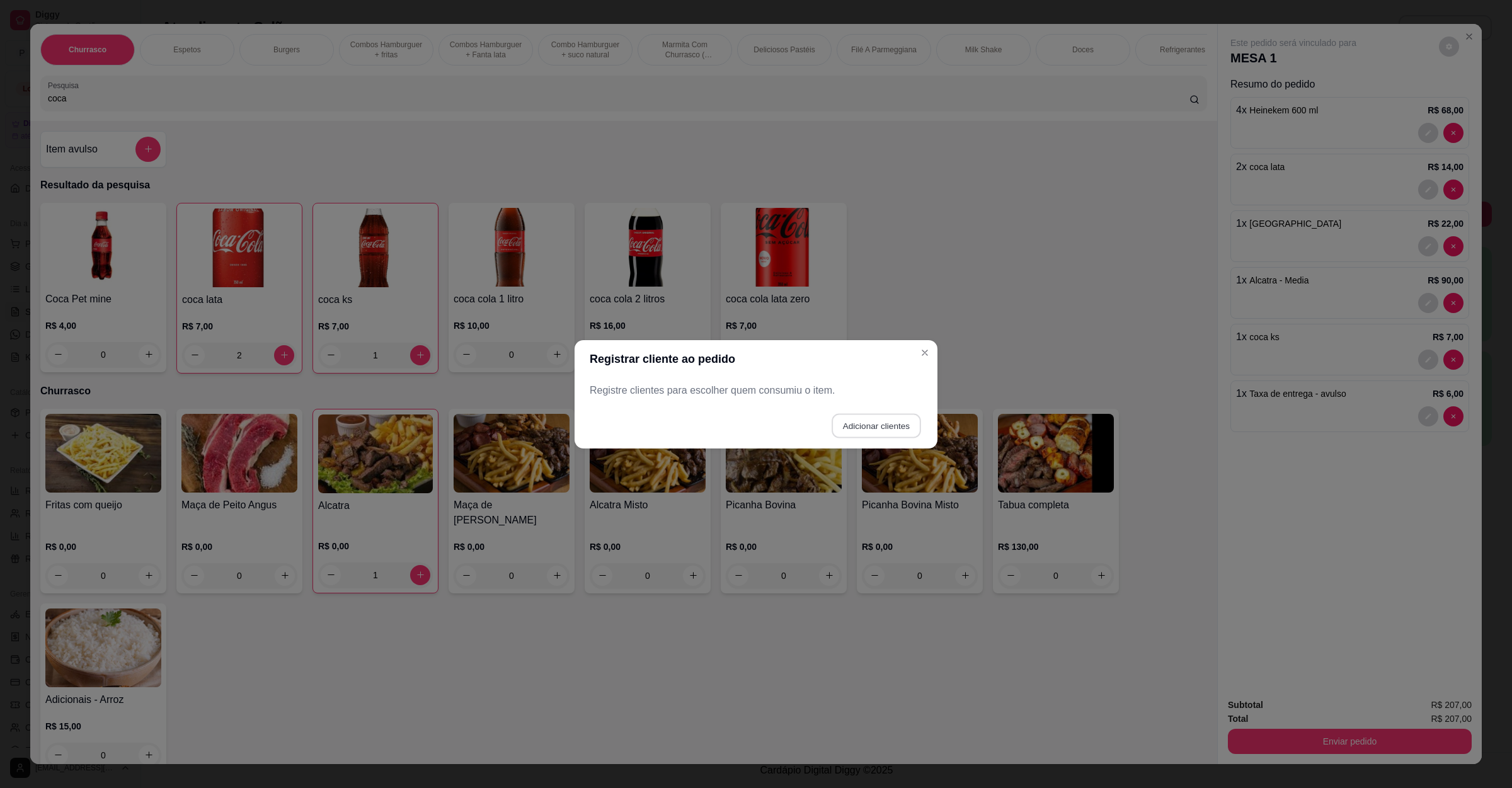
click at [855, 423] on button "Adicionar clientes" at bounding box center [876, 425] width 89 height 25
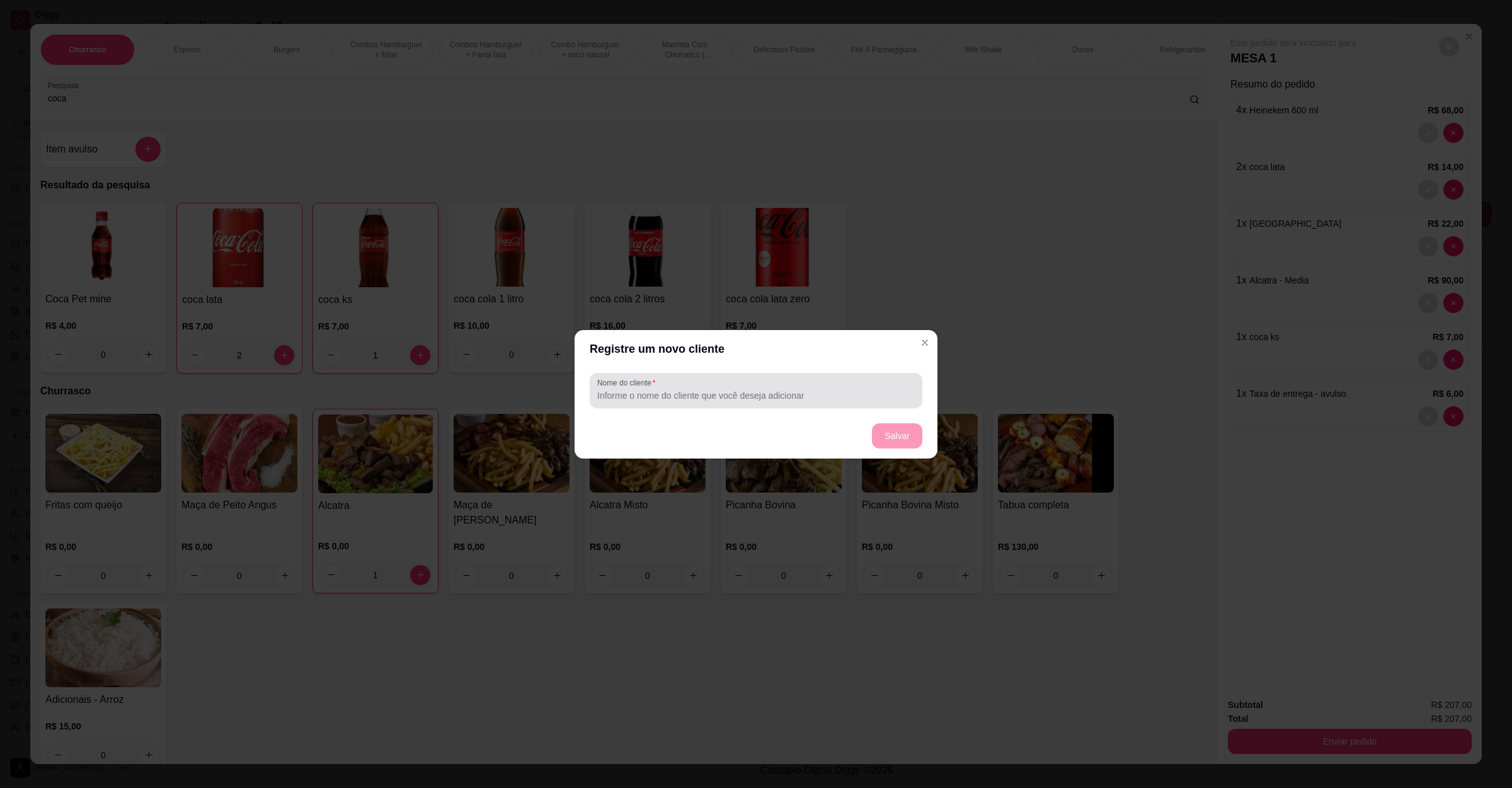
click at [689, 393] on input "Nome do cliente" at bounding box center [756, 395] width 318 height 12
type input "Claudio"
click at [883, 423] on button "Salvar" at bounding box center [897, 436] width 49 height 25
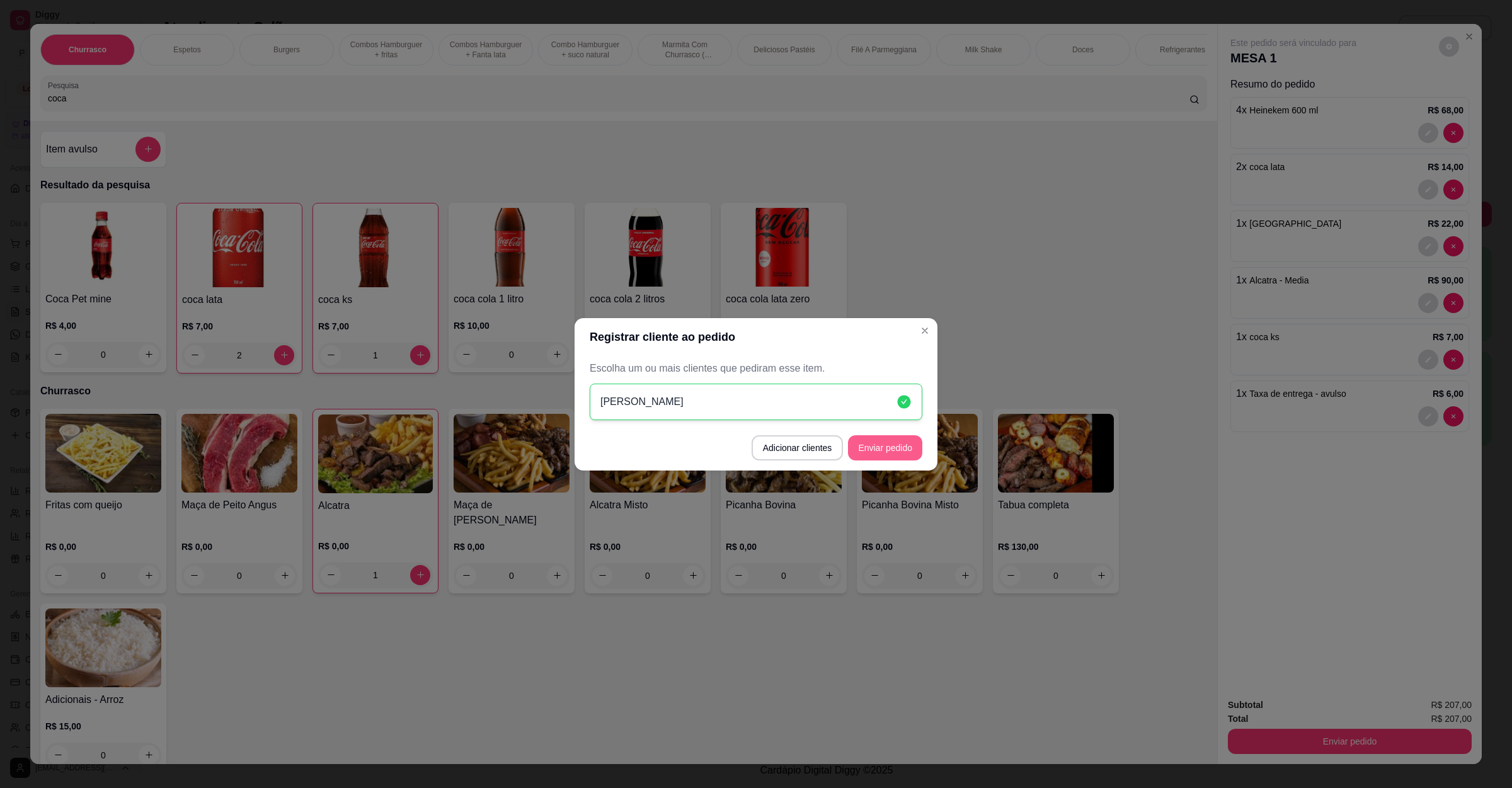
click at [879, 449] on button "Enviar pedido" at bounding box center [885, 448] width 74 height 25
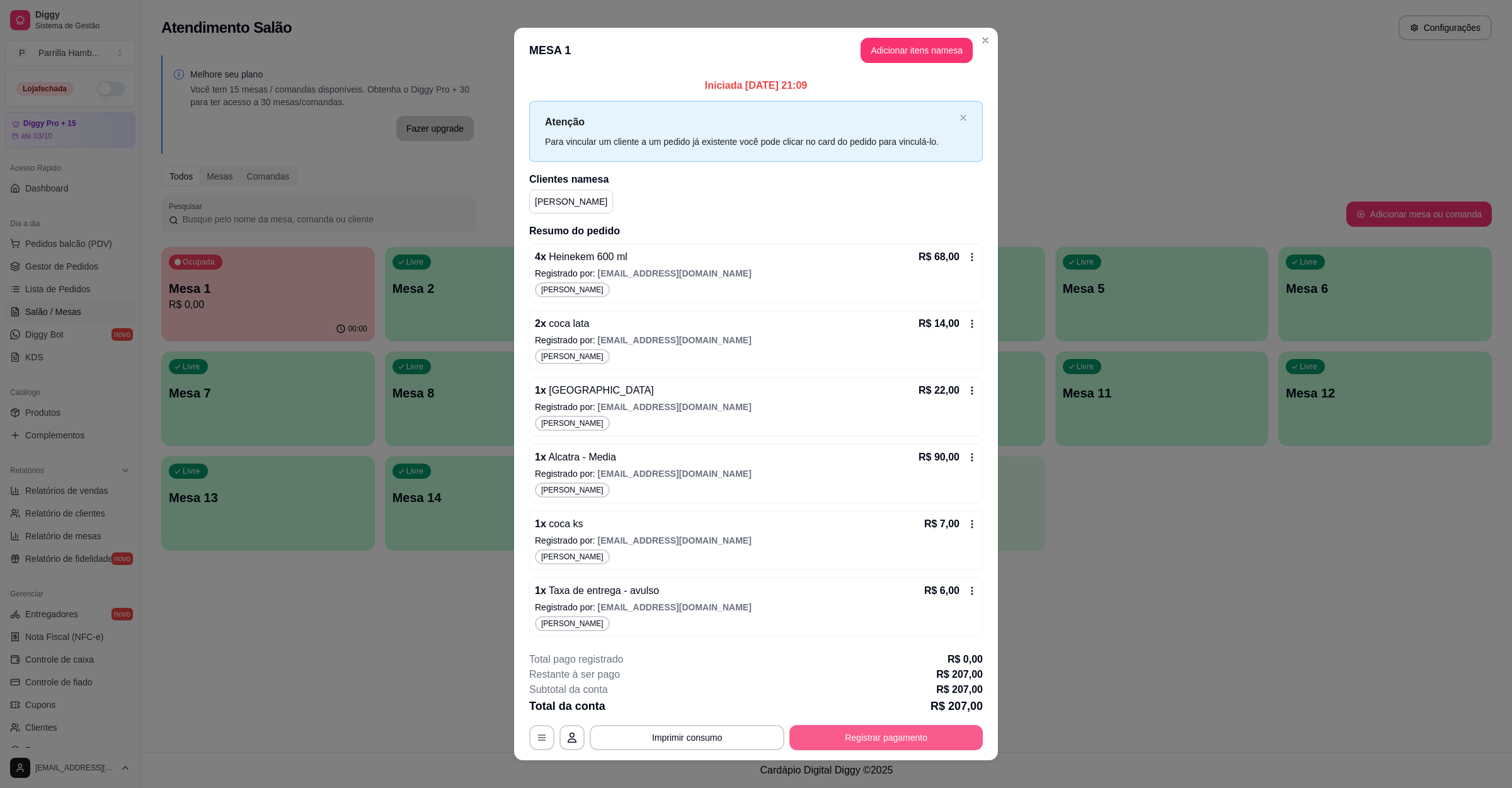
click at [879, 733] on button "Registrar pagamento" at bounding box center [886, 738] width 194 height 25
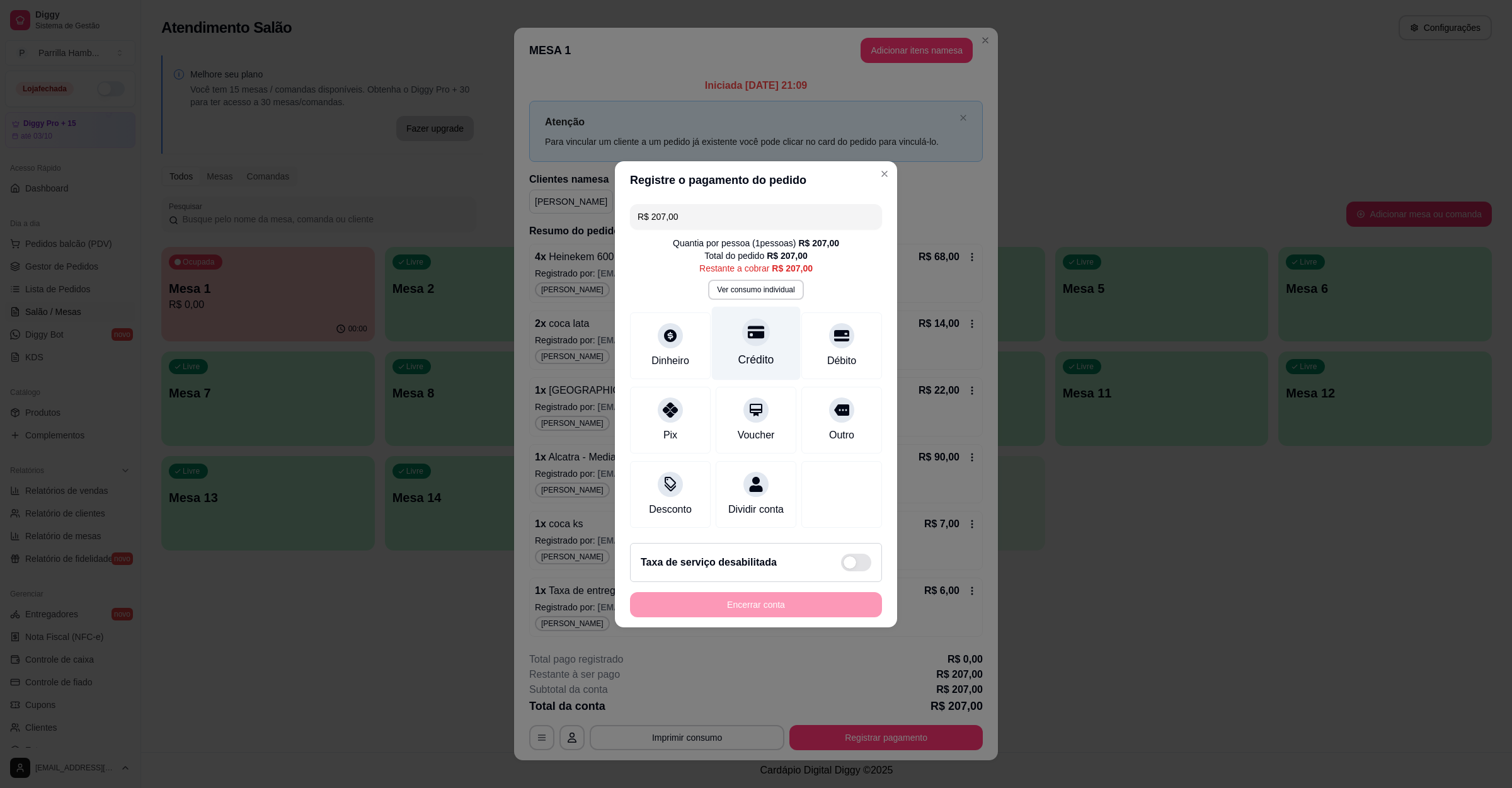
click at [743, 335] on div at bounding box center [756, 332] width 28 height 28
type input "R$ 0,00"
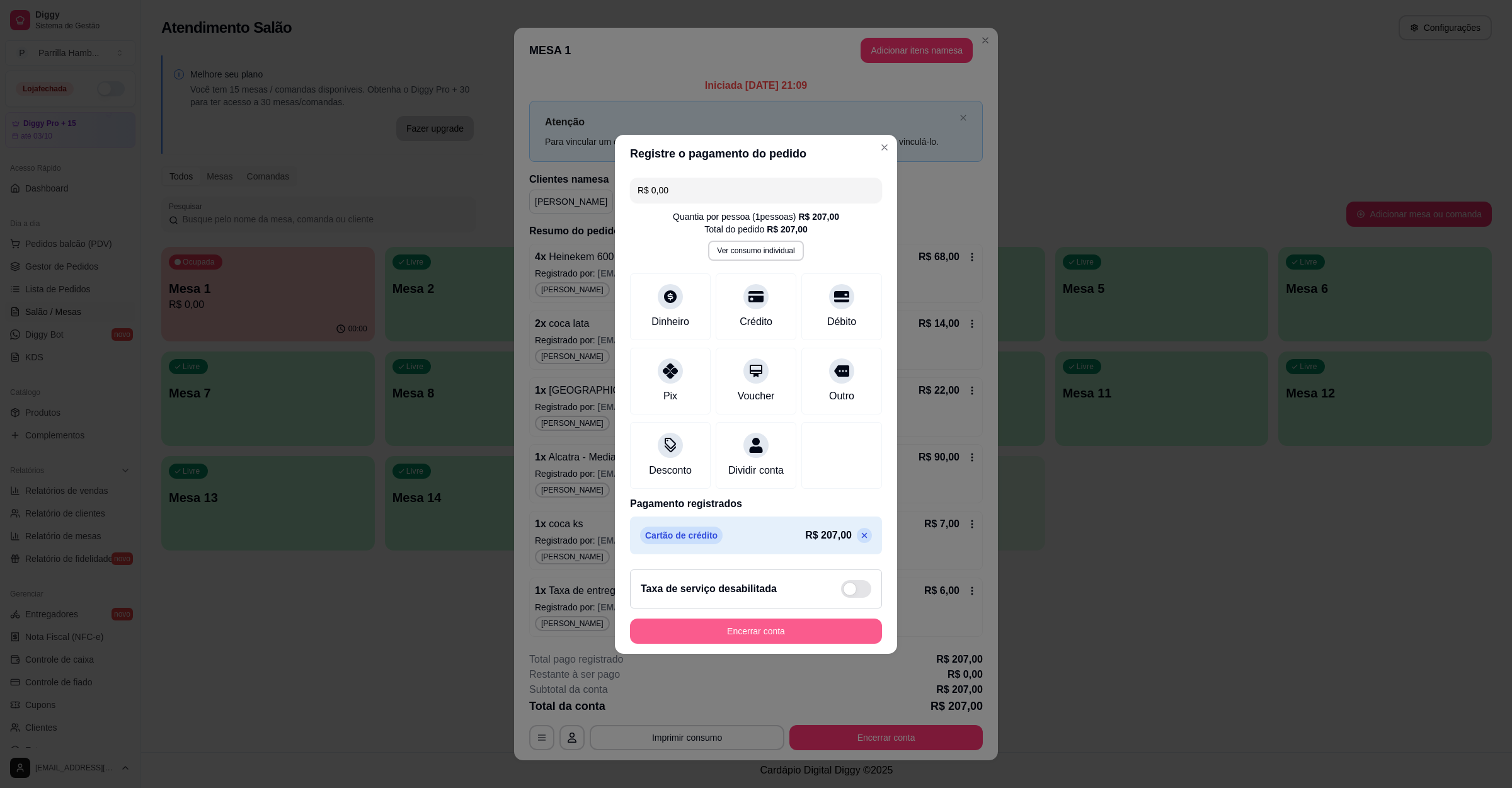
click at [753, 641] on button "Encerrar conta" at bounding box center [756, 631] width 252 height 25
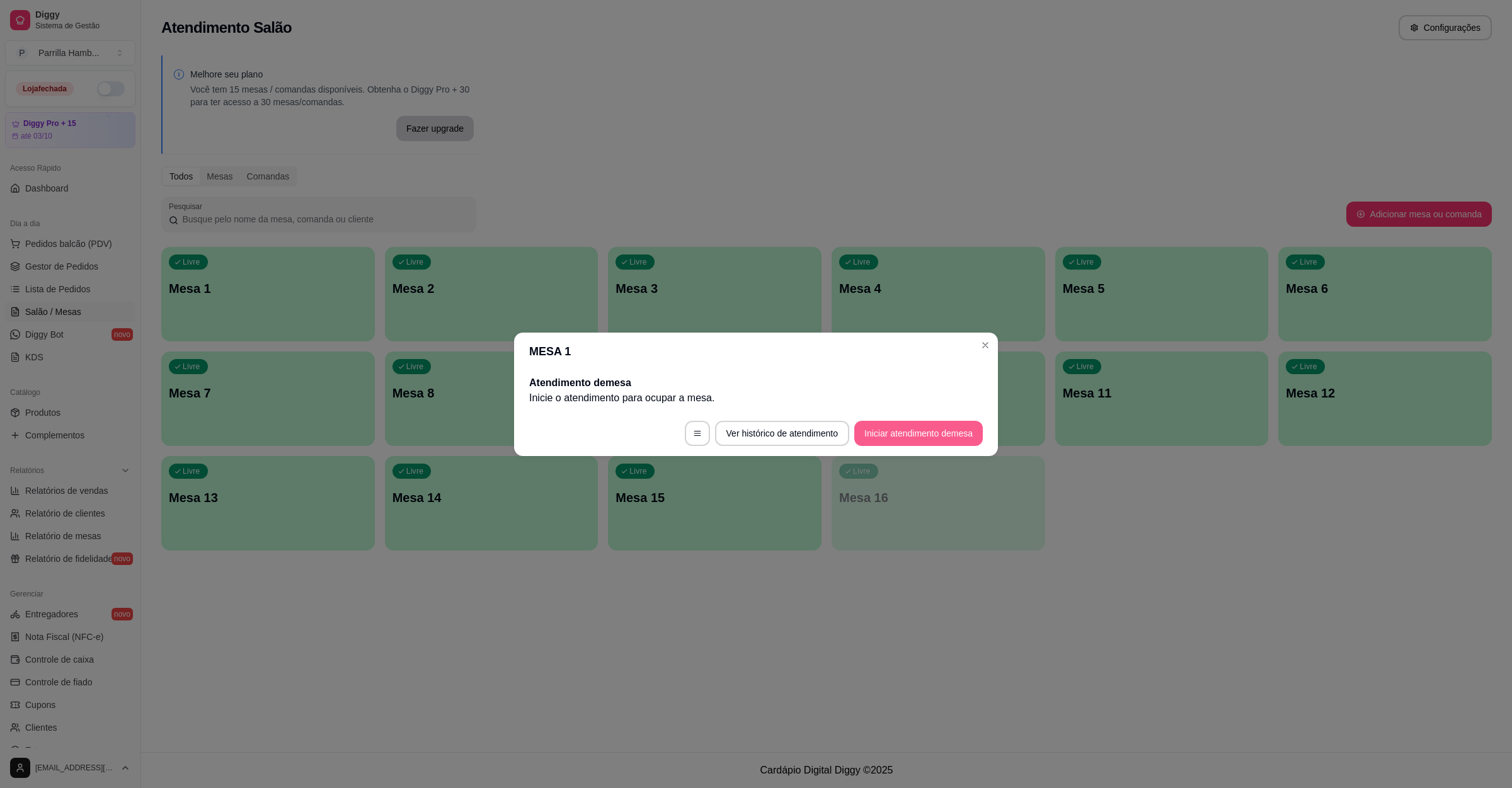
click at [875, 434] on button "Iniciar atendimento de mesa" at bounding box center [918, 433] width 129 height 25
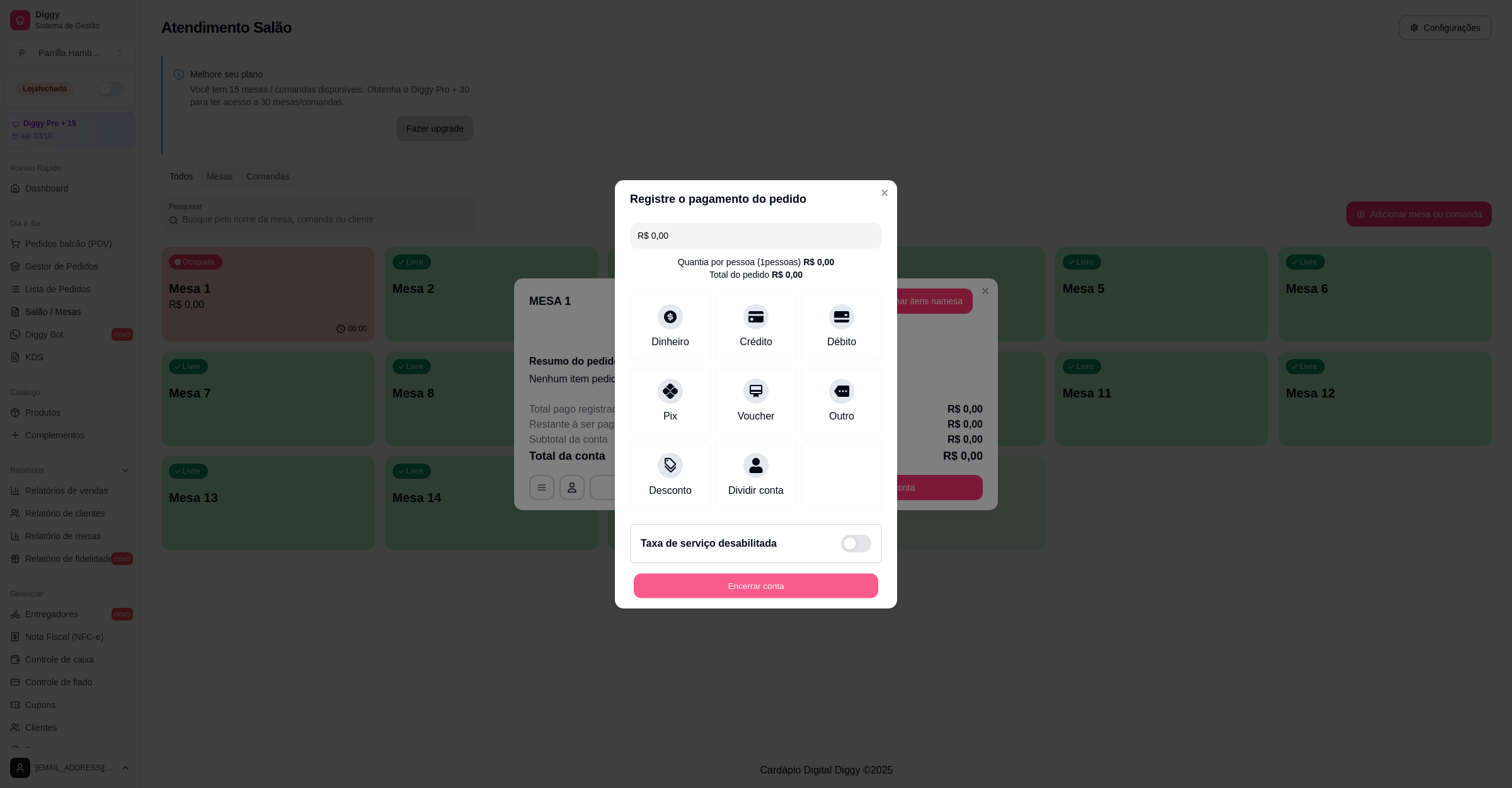
click at [732, 596] on button "Encerrar conta" at bounding box center [756, 586] width 245 height 25
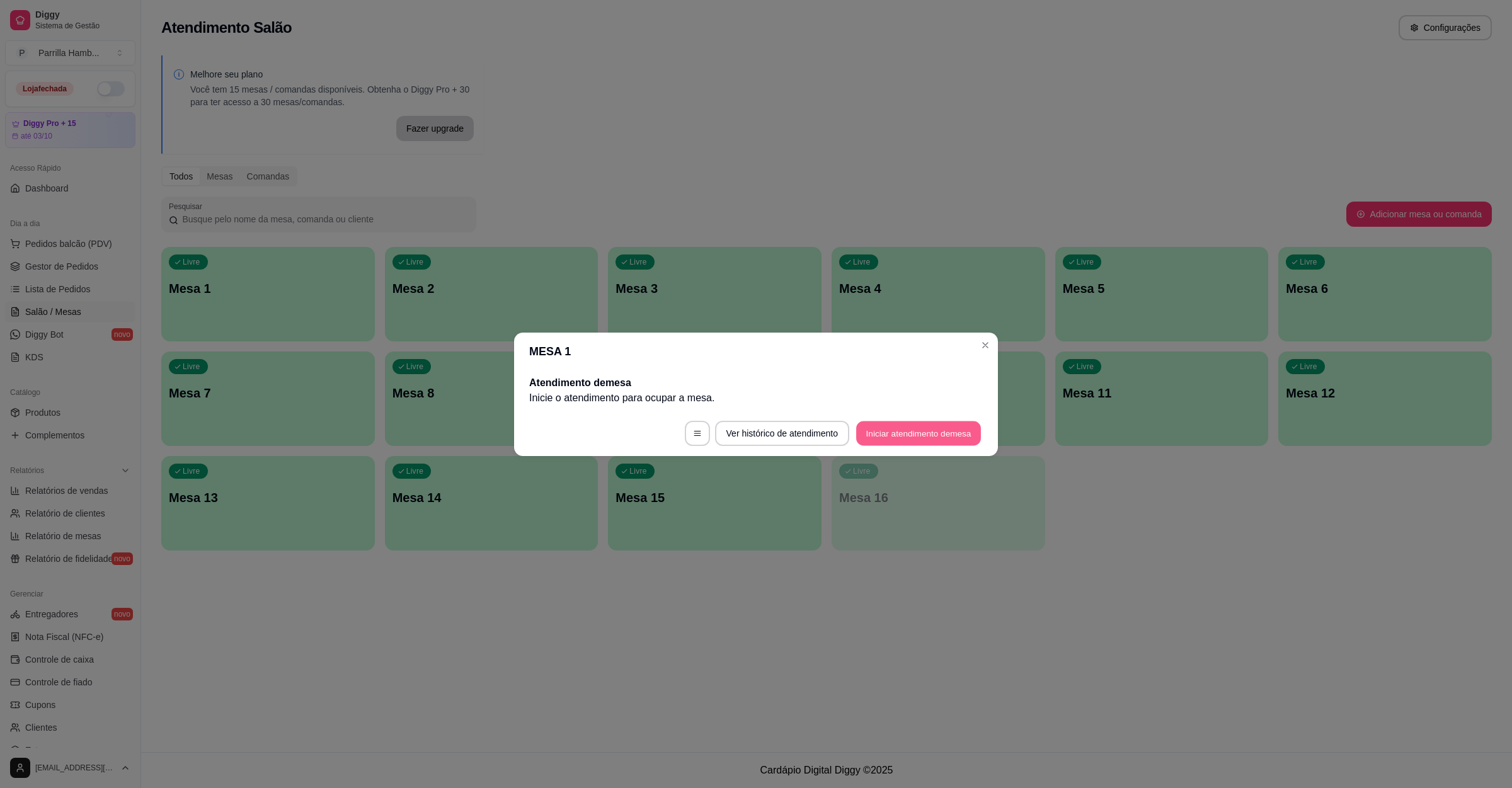
click at [926, 435] on button "Iniciar atendimento de mesa" at bounding box center [918, 433] width 125 height 25
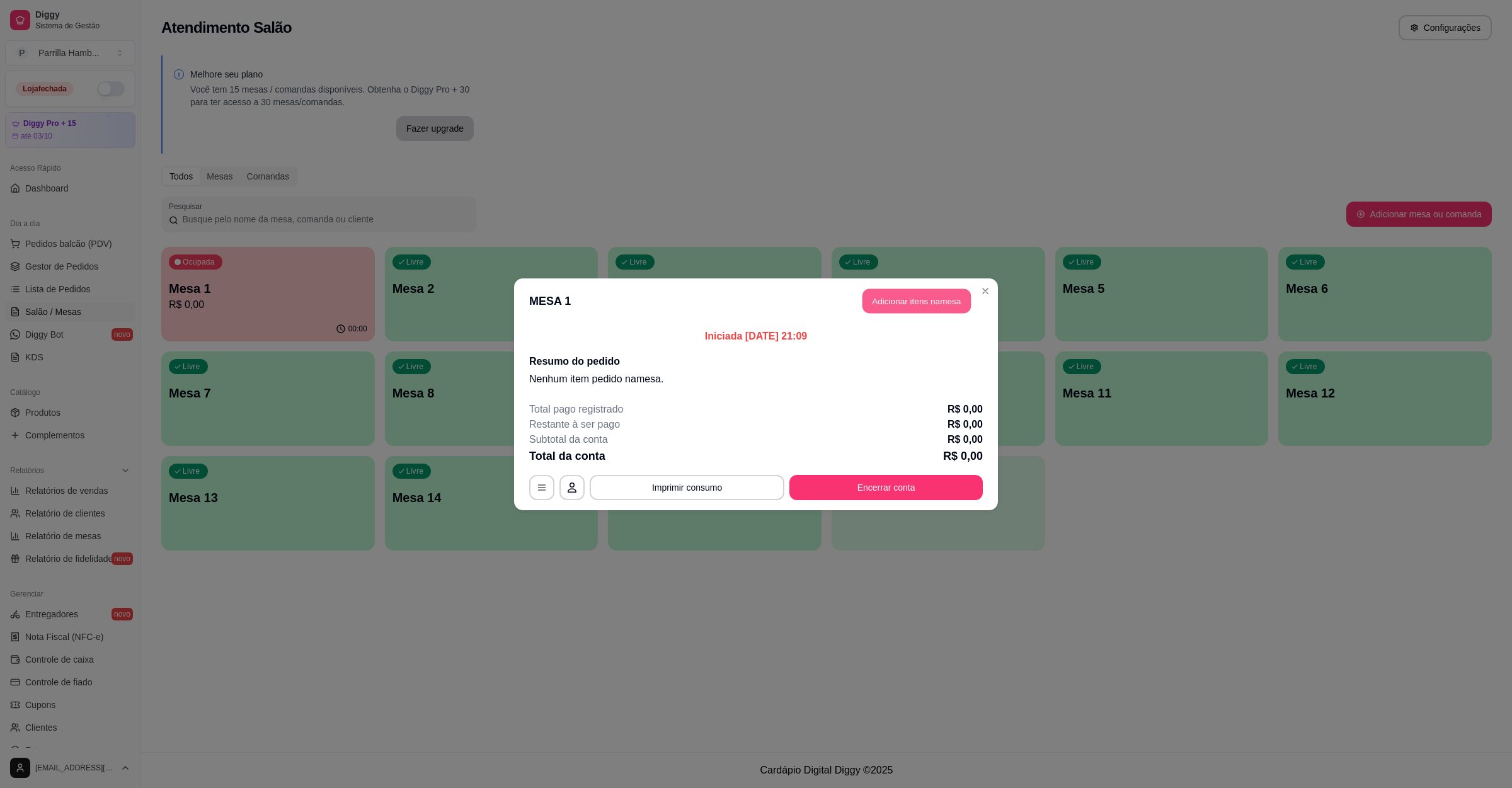
click at [905, 306] on button "Adicionar itens na mesa" at bounding box center [916, 301] width 108 height 25
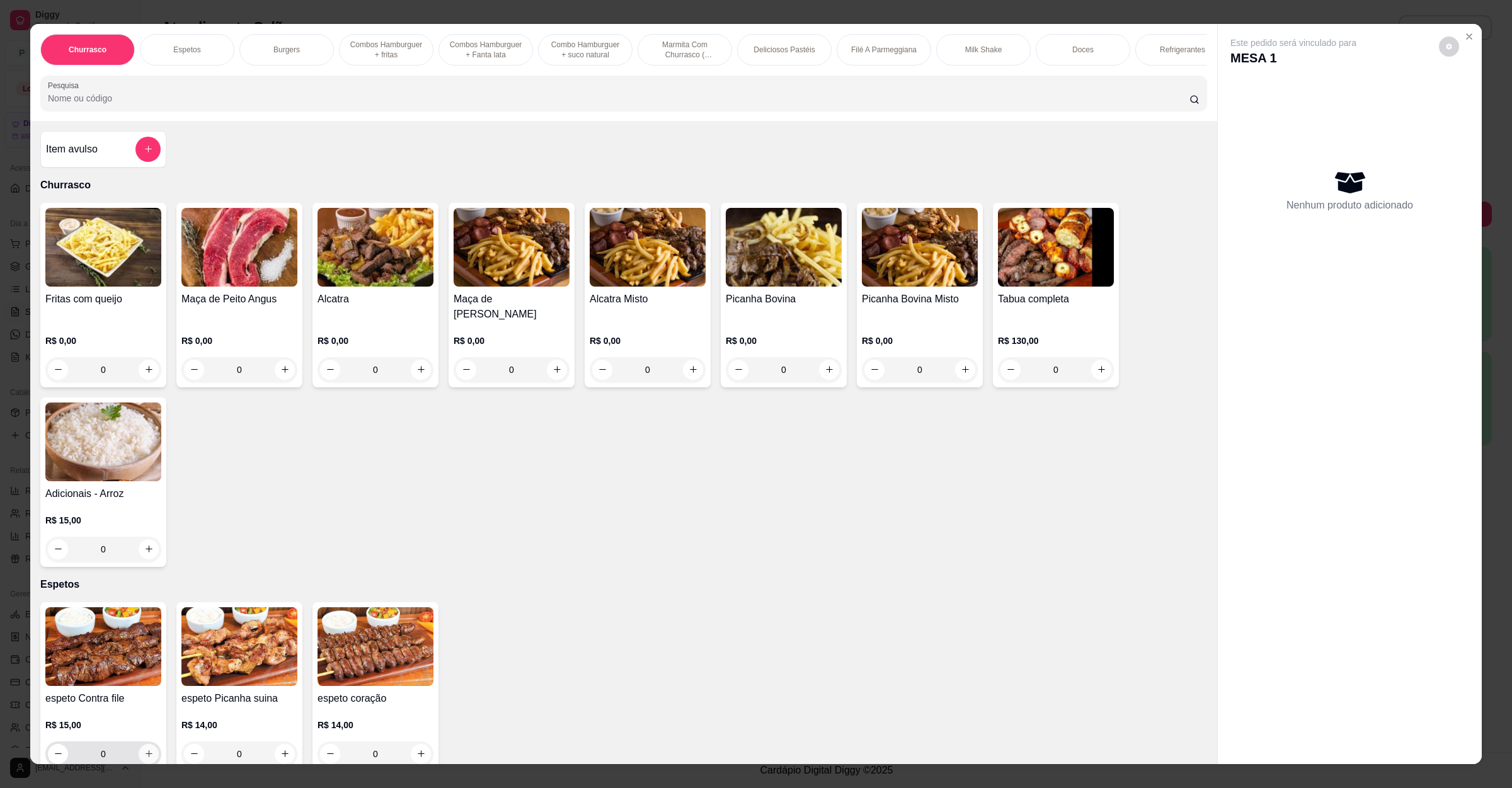
click at [145, 751] on icon "increase-product-quantity" at bounding box center [149, 754] width 10 height 10
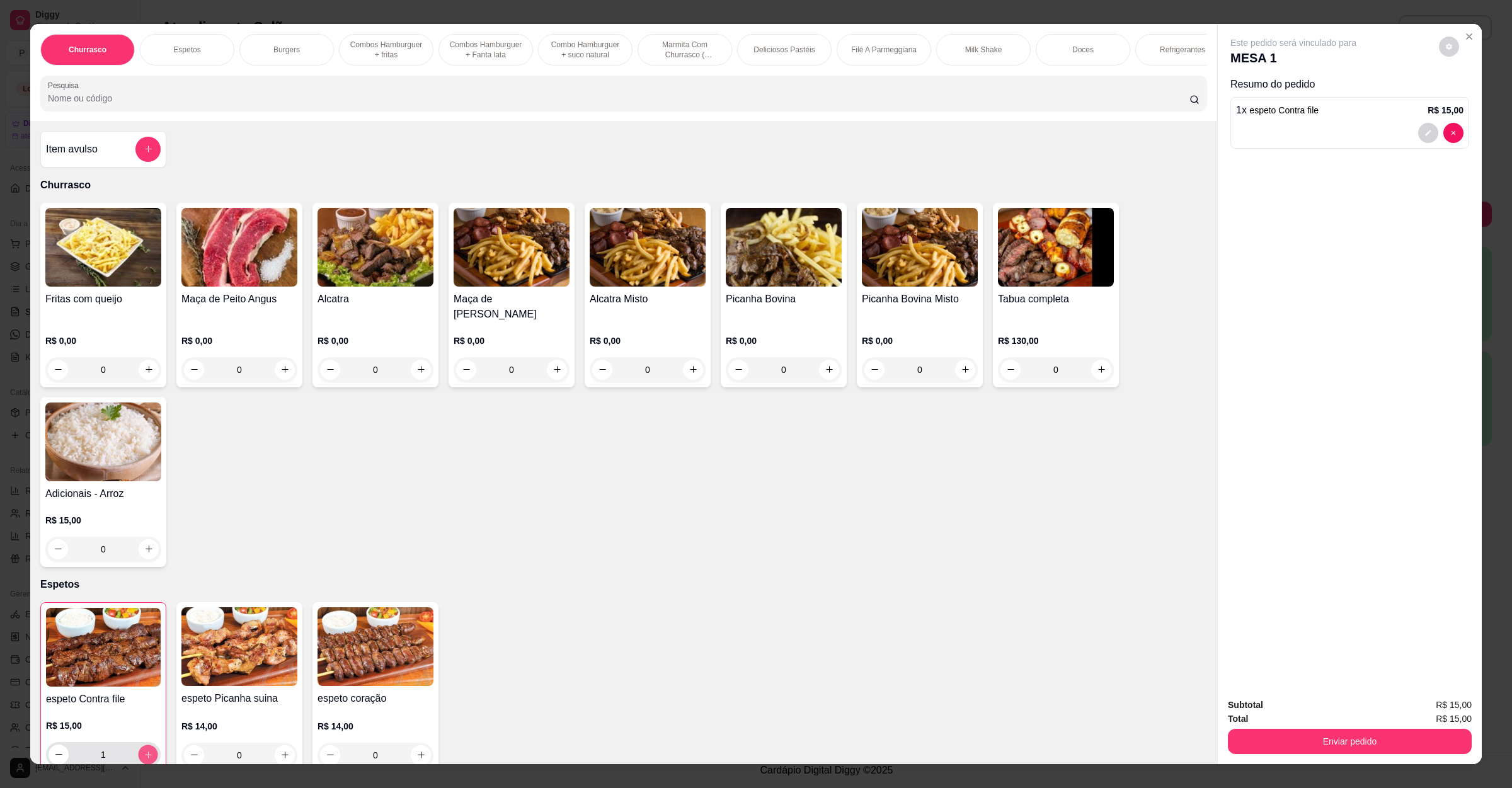
click at [144, 751] on icon "increase-product-quantity" at bounding box center [149, 755] width 10 height 10
type input "2"
click at [198, 104] on input "Pesquisa" at bounding box center [618, 98] width 1141 height 12
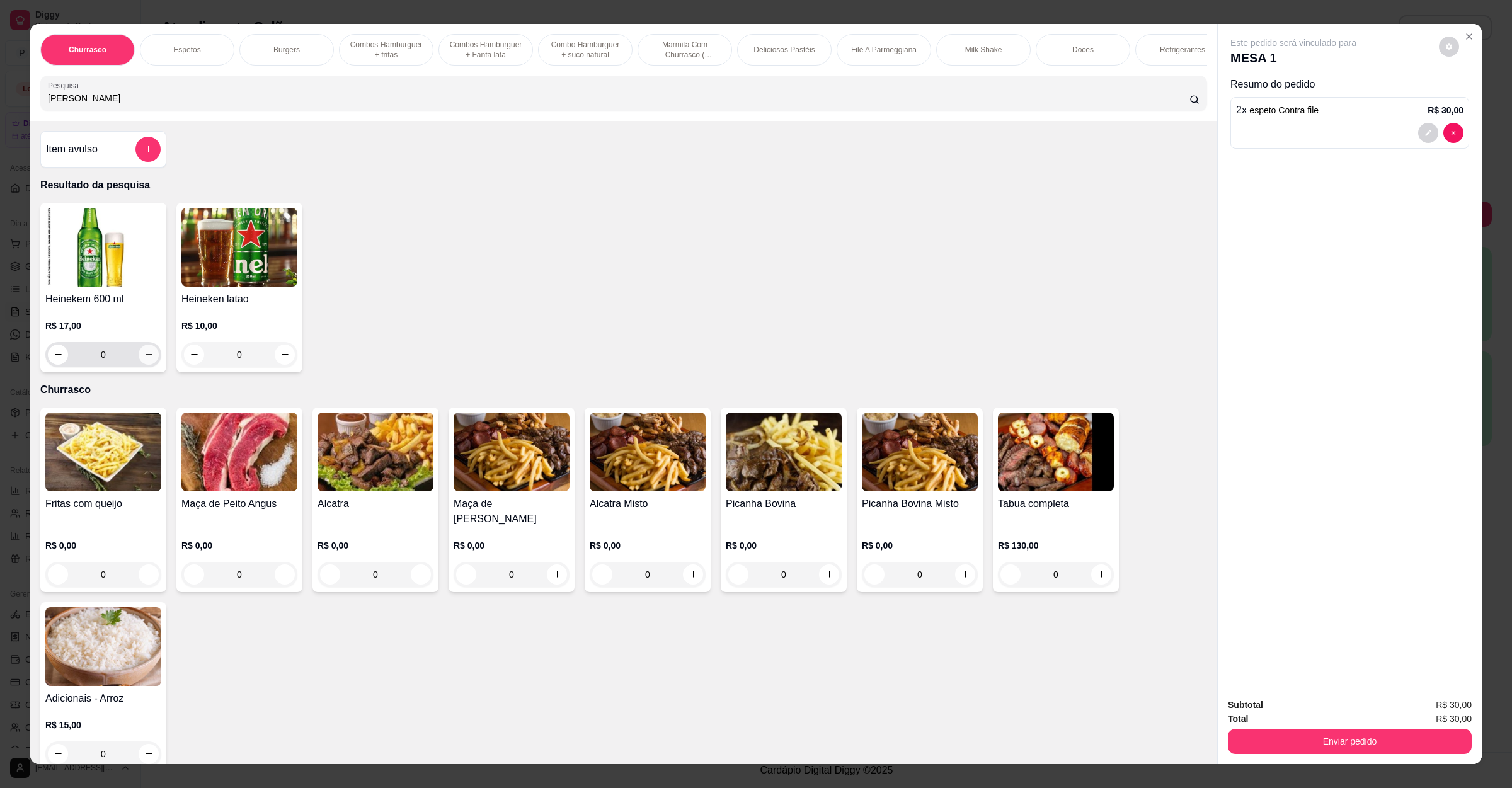
type input "heine"
click at [145, 359] on icon "increase-product-quantity" at bounding box center [149, 354] width 10 height 10
type input "1"
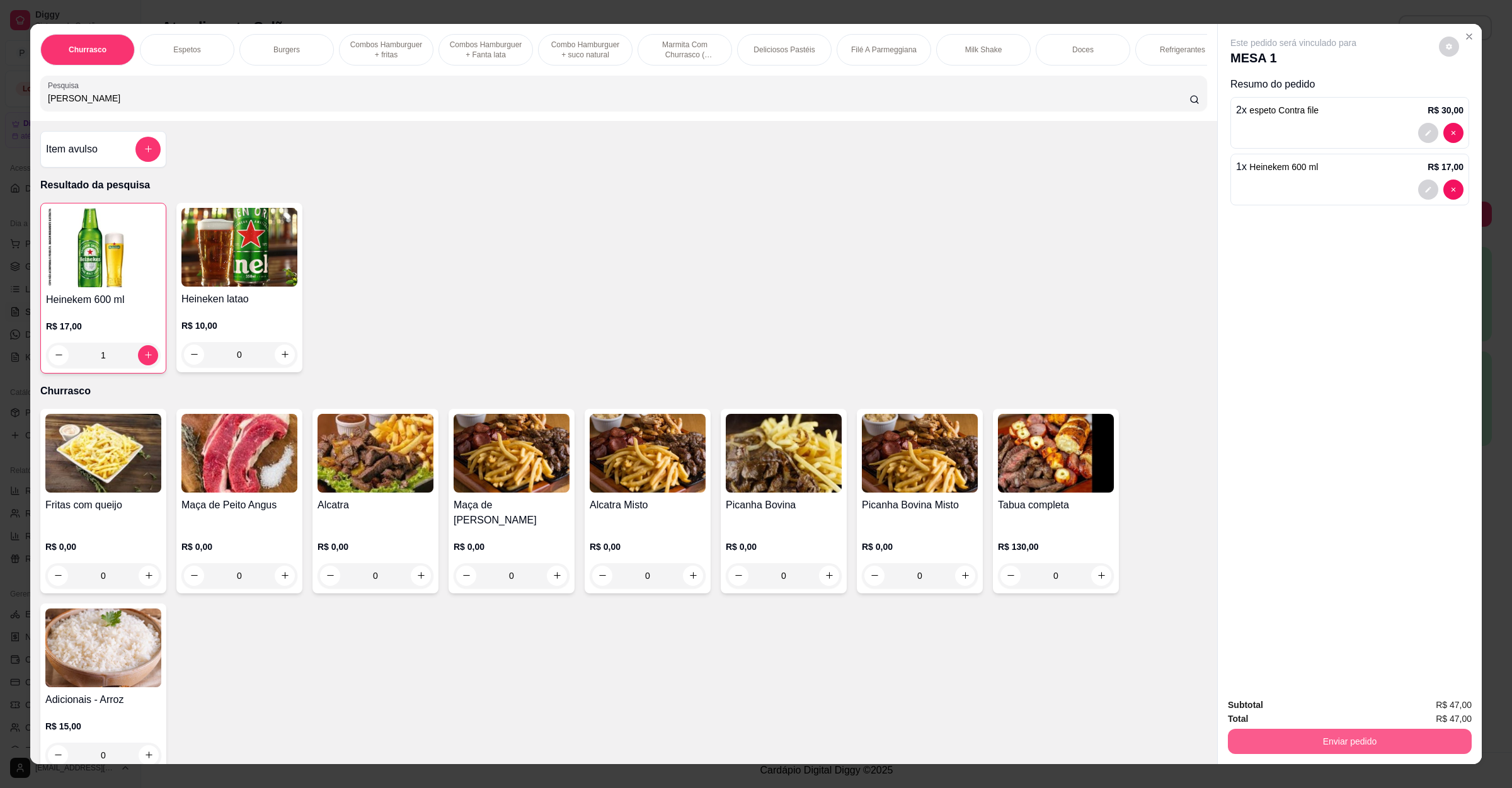
click at [1320, 738] on button "Enviar pedido" at bounding box center [1350, 741] width 244 height 25
click at [15, 125] on div "Churrasco Espetos Burgers Combos Hamburguer + fritas Combos Hamburguer + Fanta …" at bounding box center [756, 394] width 1512 height 788
drag, startPoint x: 70, startPoint y: 108, endPoint x: 29, endPoint y: 106, distance: 41.0
click at [30, 106] on div "Churrasco Espetos Burgers Combos Hamburguer + fritas Combos Hamburguer + Fanta …" at bounding box center [623, 72] width 1187 height 97
click at [1418, 138] on button "decrease-product-quantity" at bounding box center [1428, 133] width 20 height 20
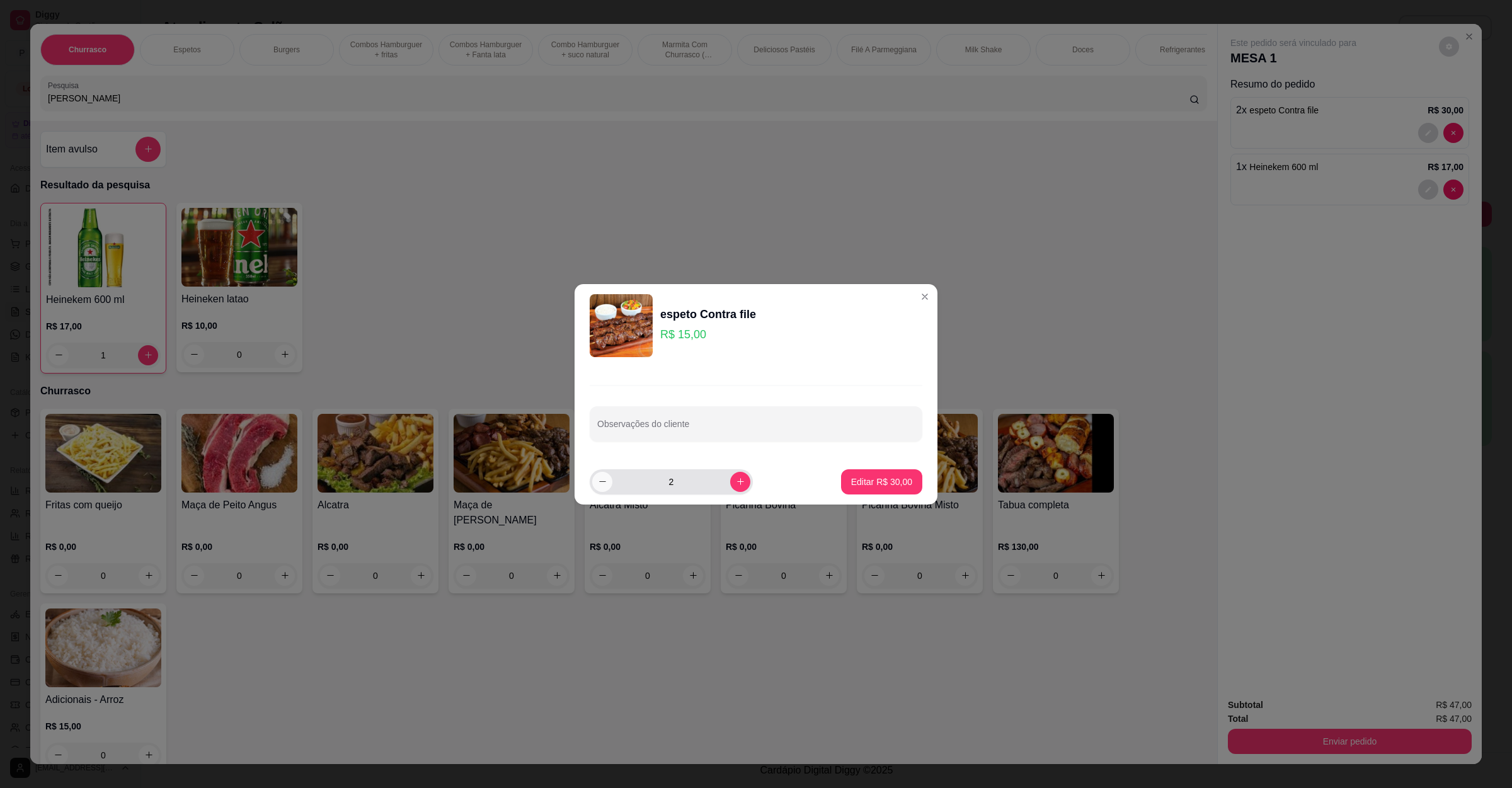
click at [598, 484] on icon "decrease-product-quantity" at bounding box center [603, 482] width 10 height 10
type input "1"
click at [871, 479] on p "Editar R$ 15,00" at bounding box center [881, 482] width 59 height 12
type input "1"
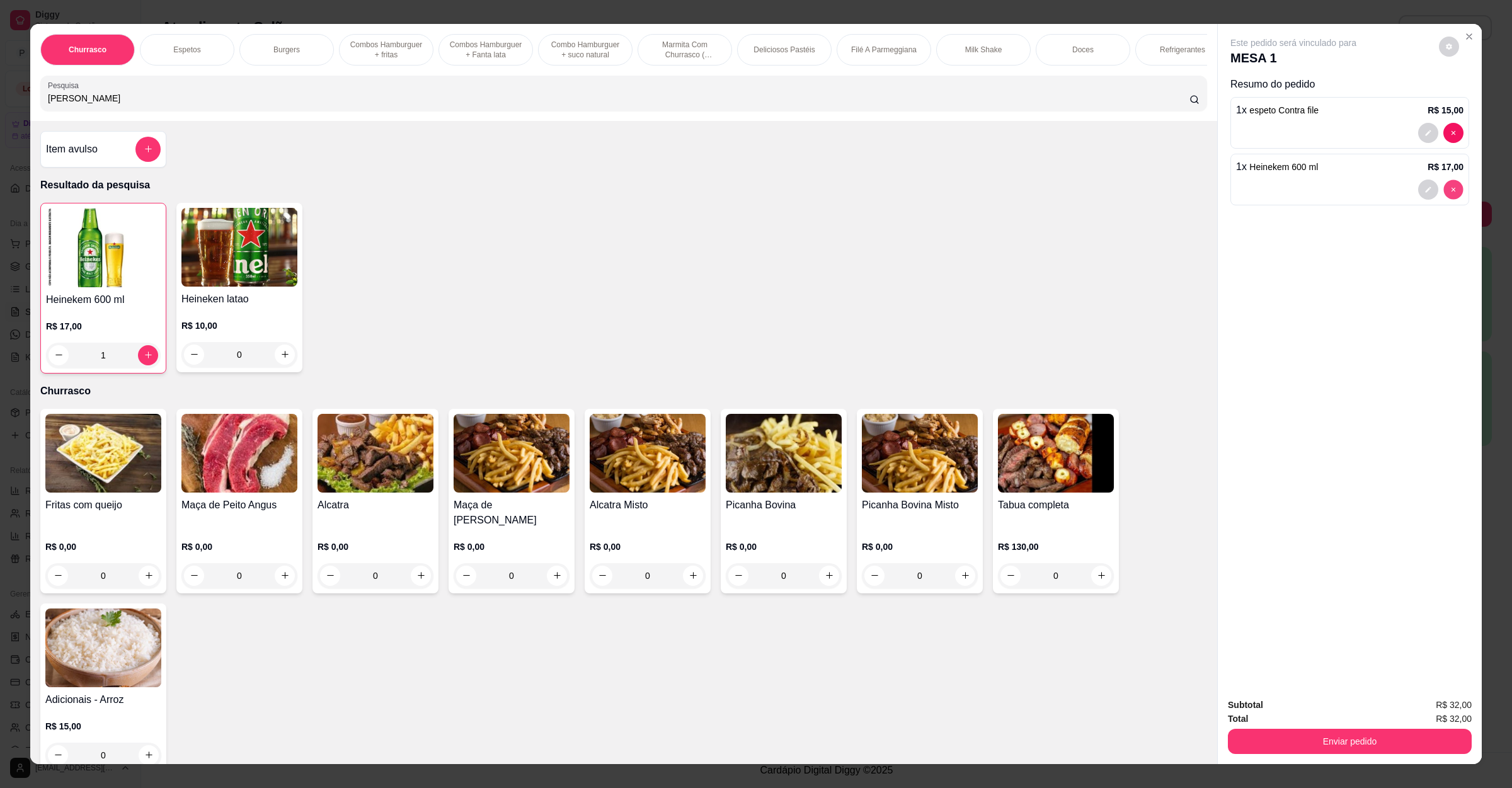
type input "0"
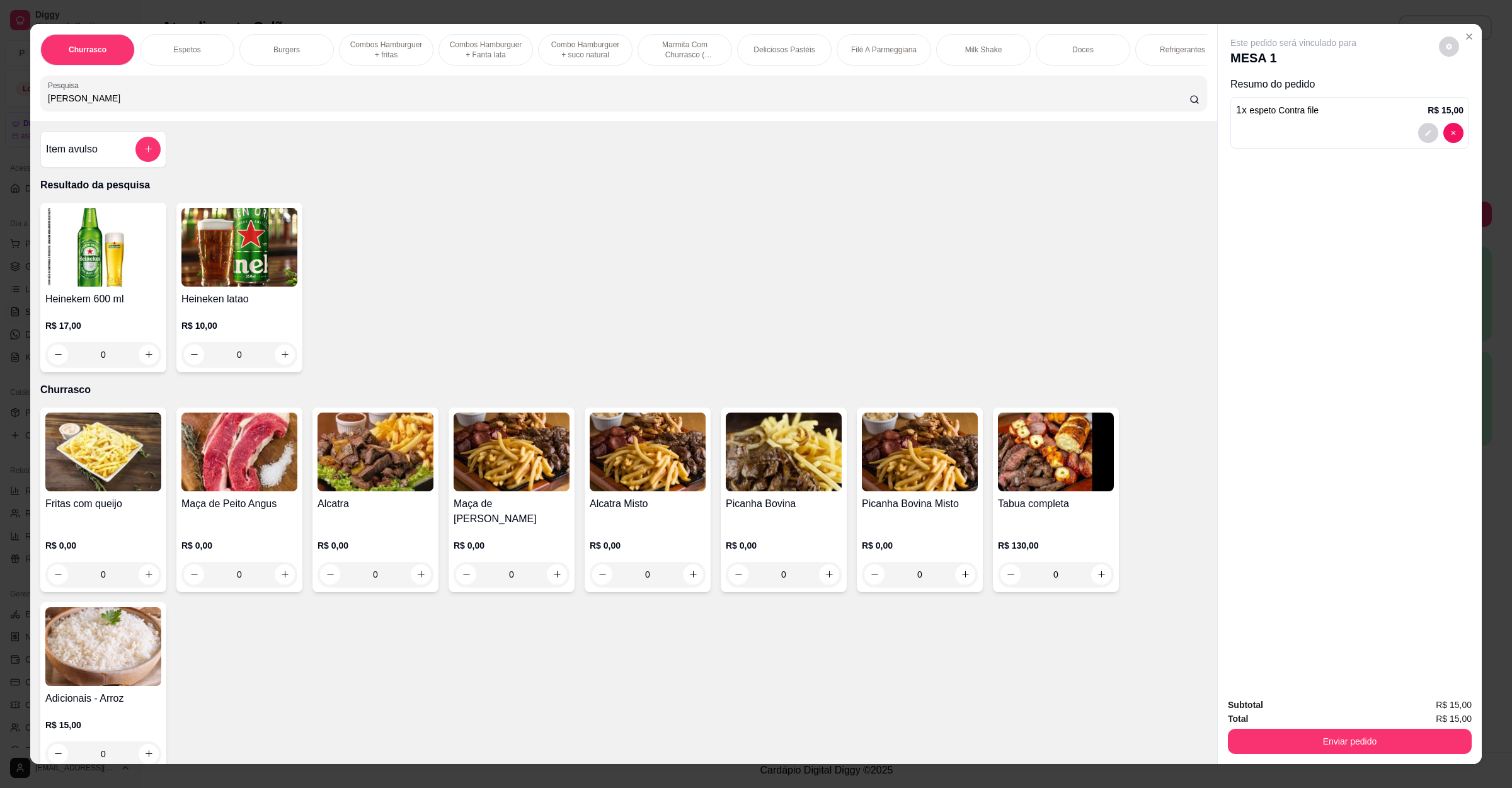
click at [306, 104] on input "heine" at bounding box center [618, 98] width 1141 height 12
type input "h"
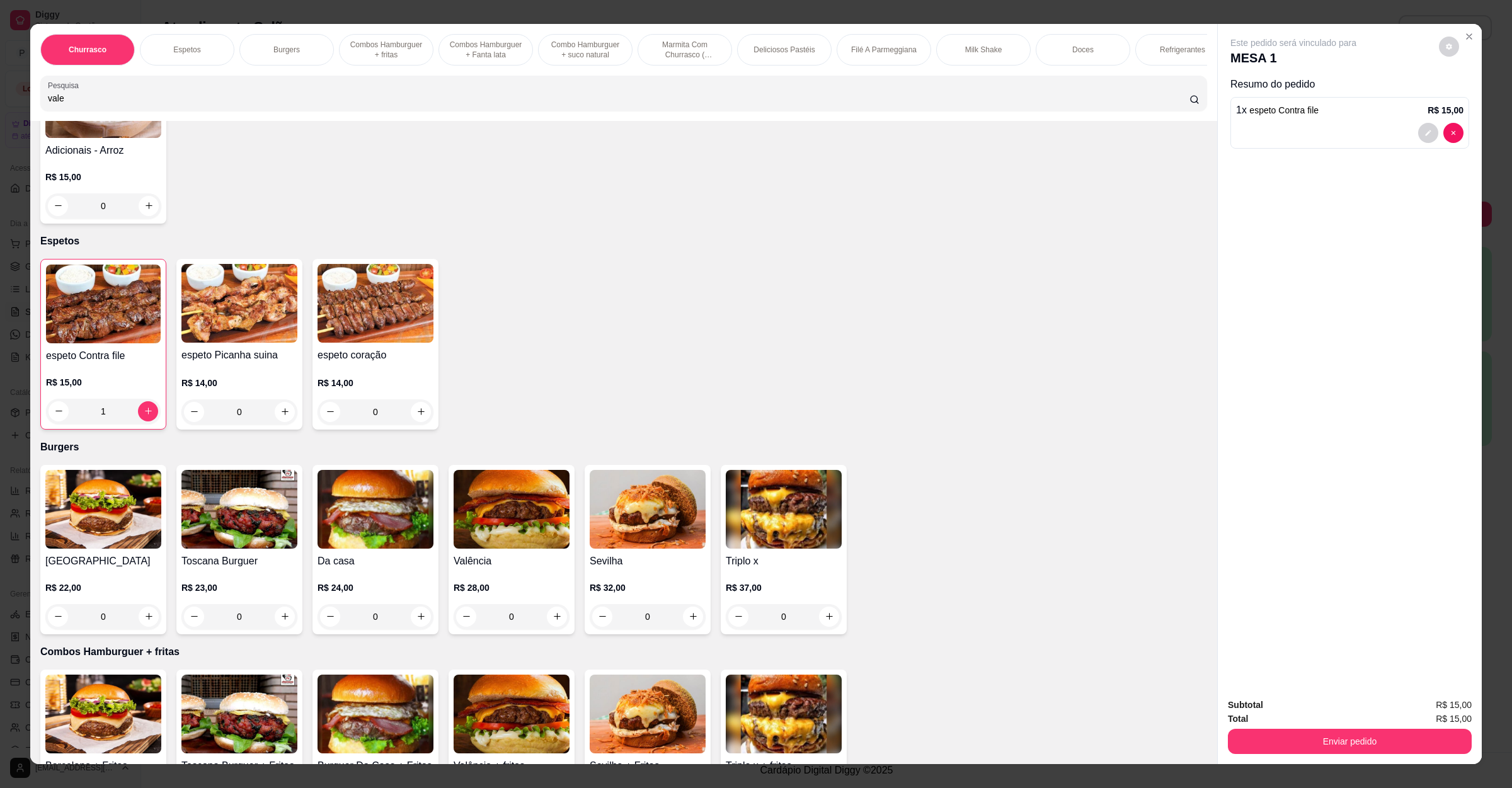
scroll to position [567, 0]
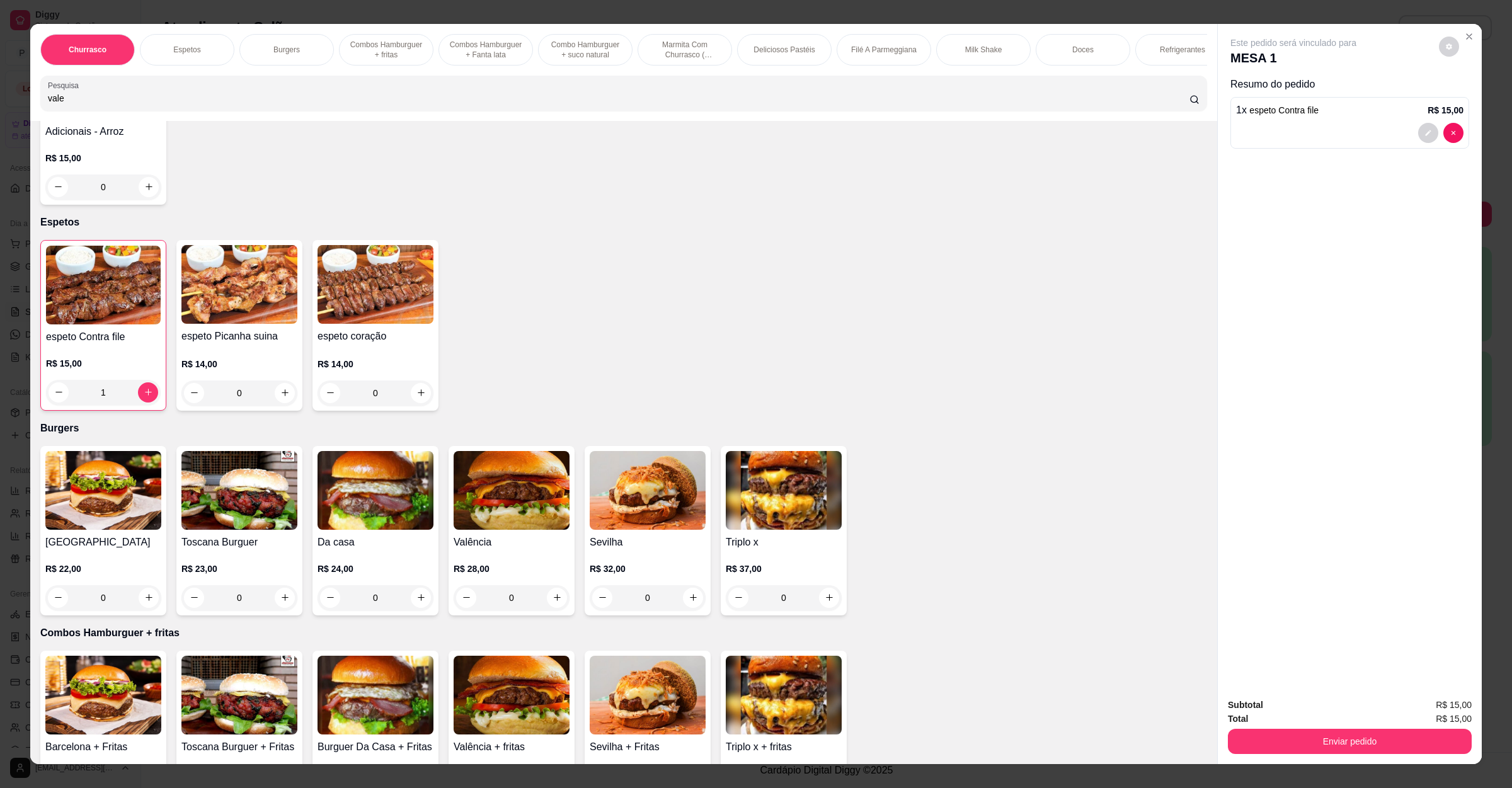
type input "vale"
click at [549, 594] on div "0" at bounding box center [511, 597] width 116 height 25
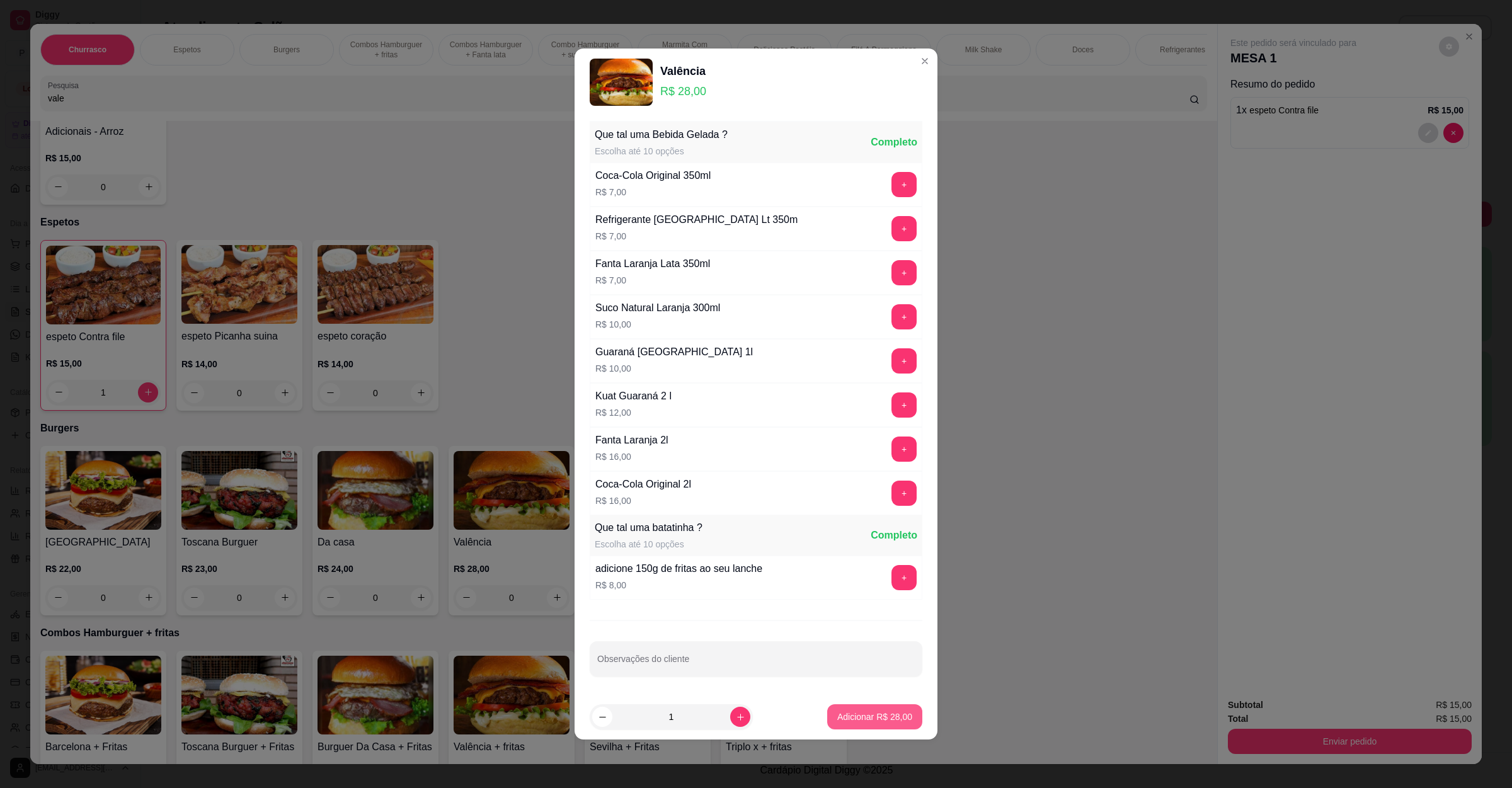
click at [854, 718] on p "Adicionar R$ 28,00" at bounding box center [875, 716] width 75 height 12
type input "1"
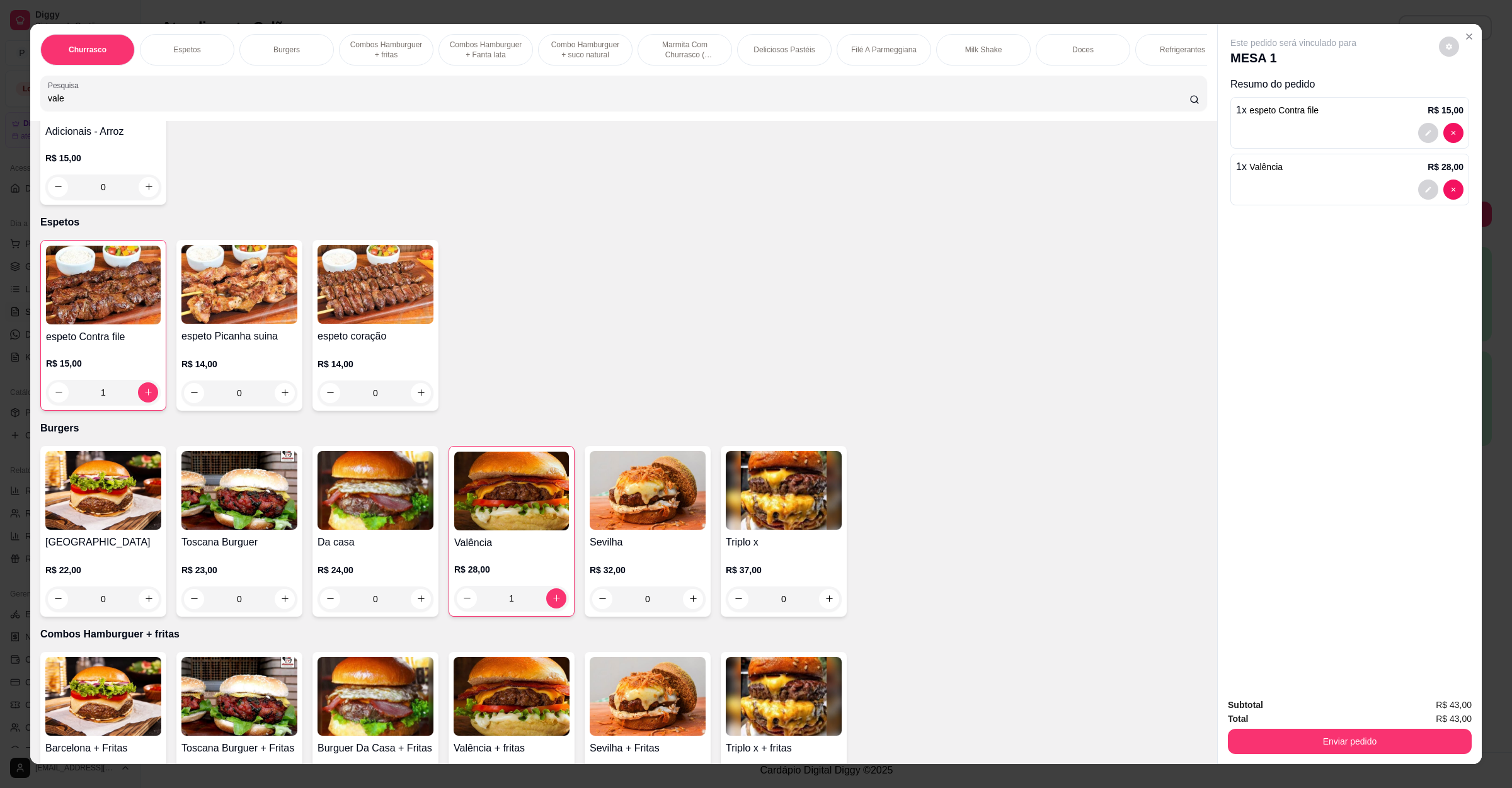
click at [148, 104] on input "vale" at bounding box center [618, 98] width 1141 height 12
type input "v"
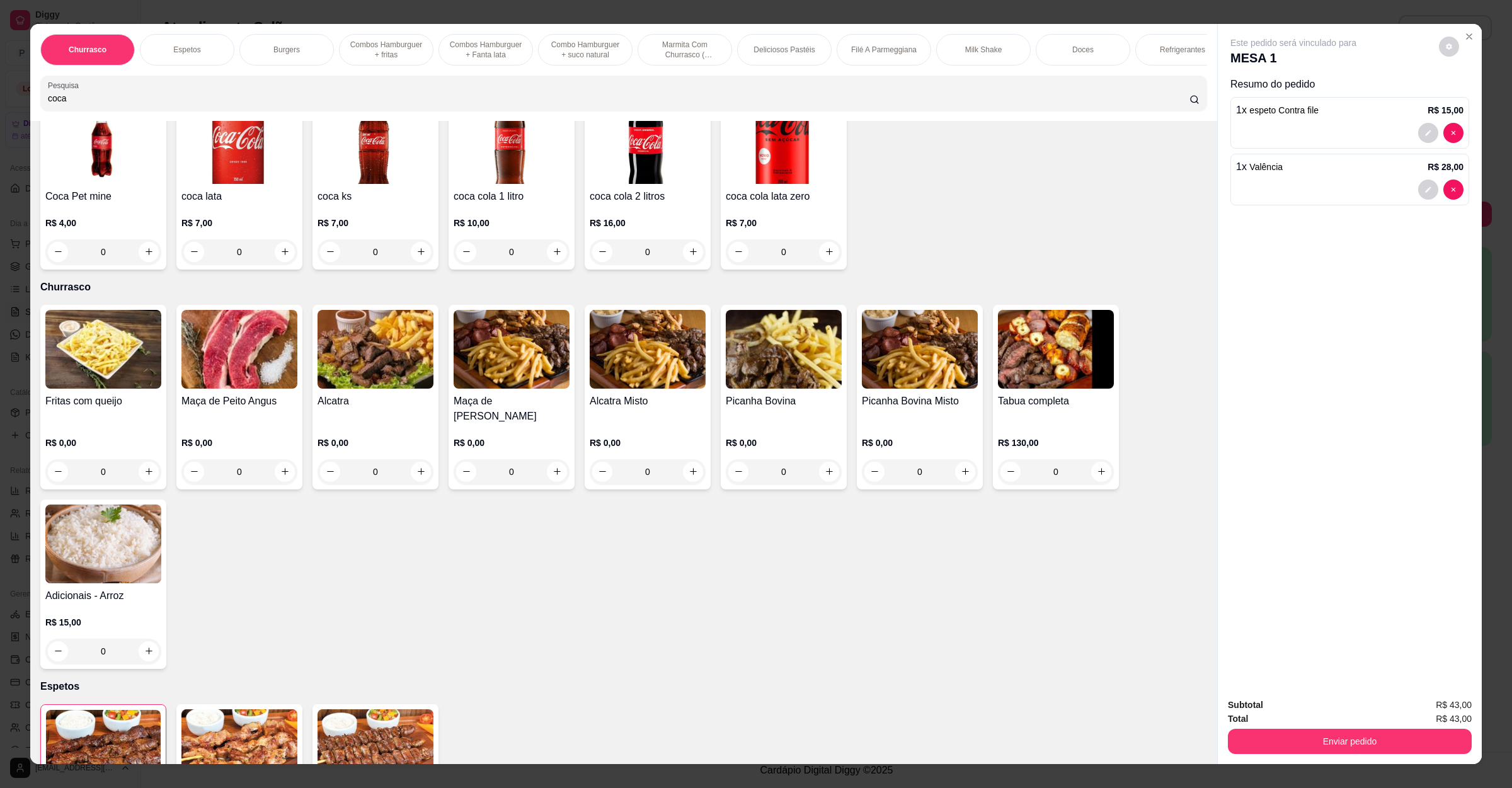
scroll to position [0, 0]
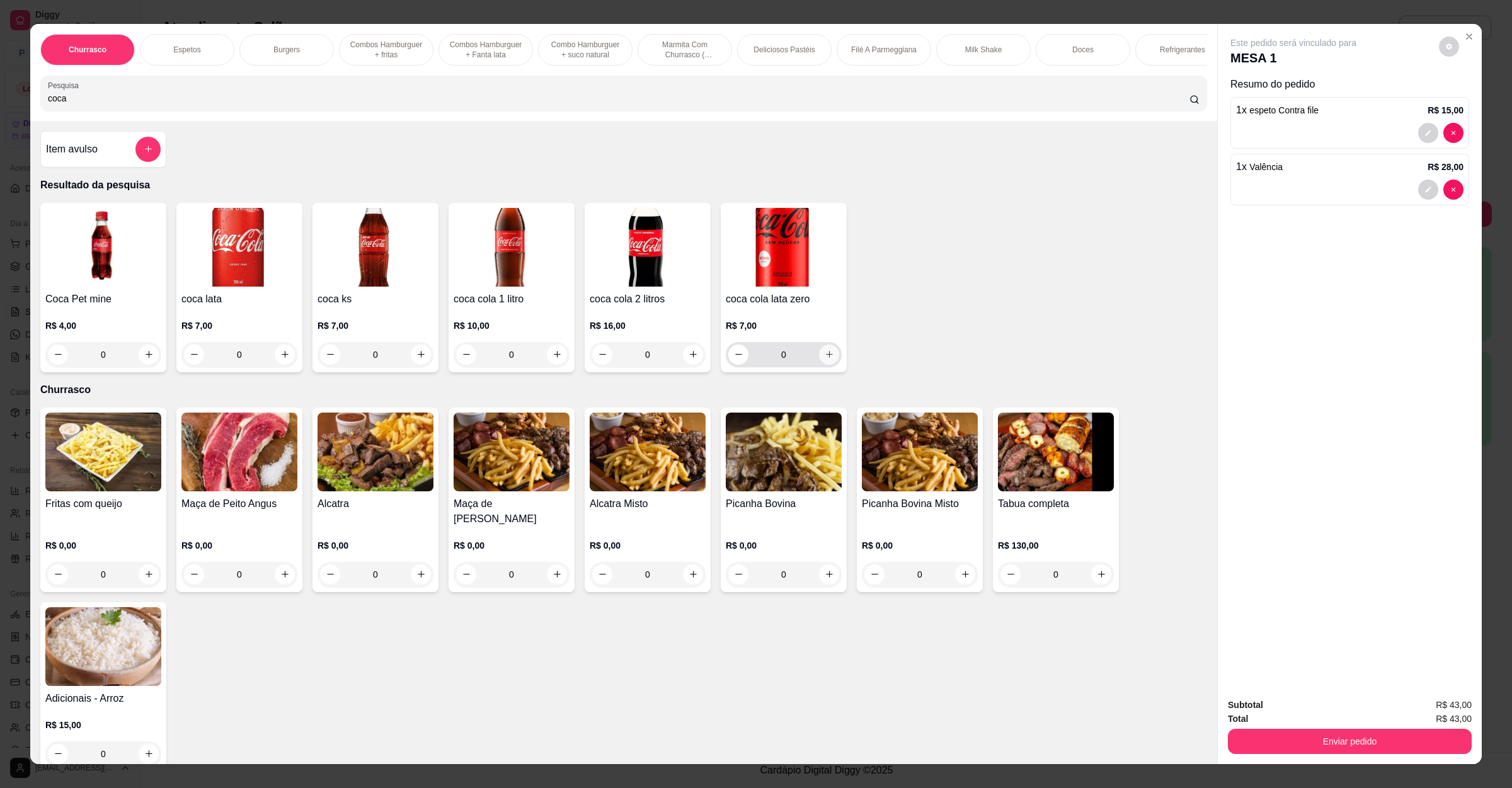
type input "coca"
click at [825, 359] on icon "increase-product-quantity" at bounding box center [830, 354] width 10 height 10
type input "1"
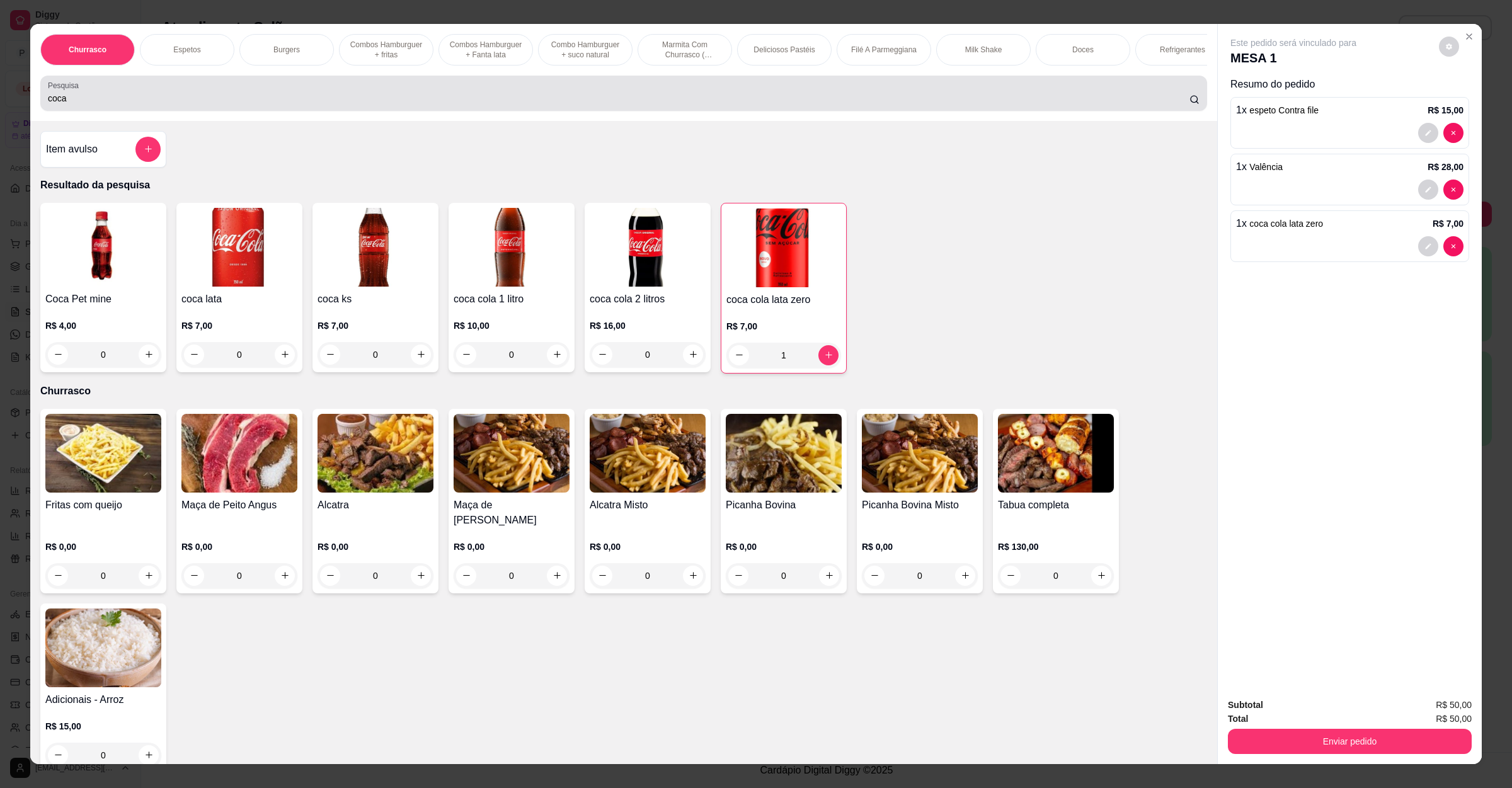
click at [150, 96] on div "coca" at bounding box center [623, 93] width 1151 height 25
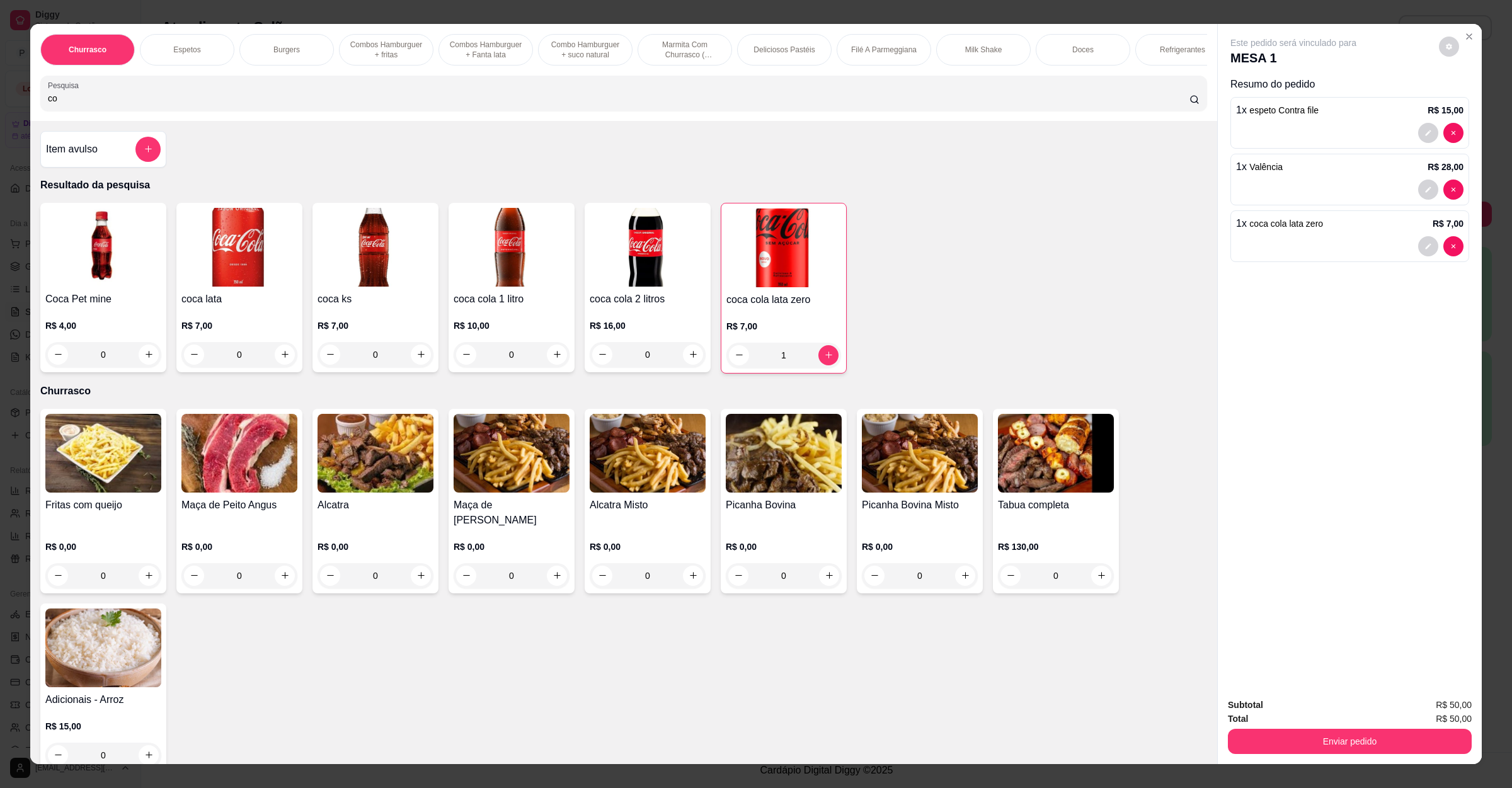
type input "c"
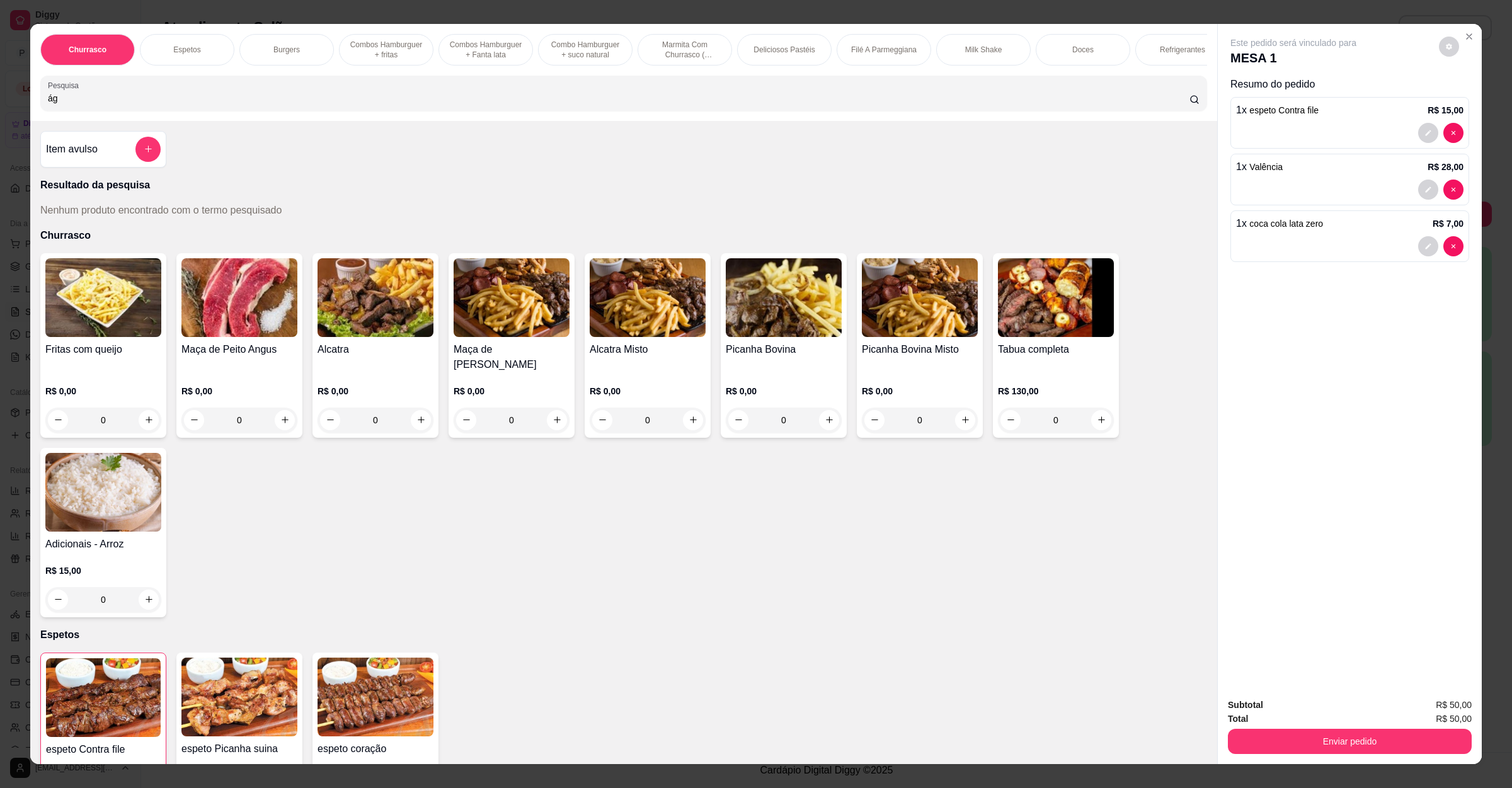
type input "á"
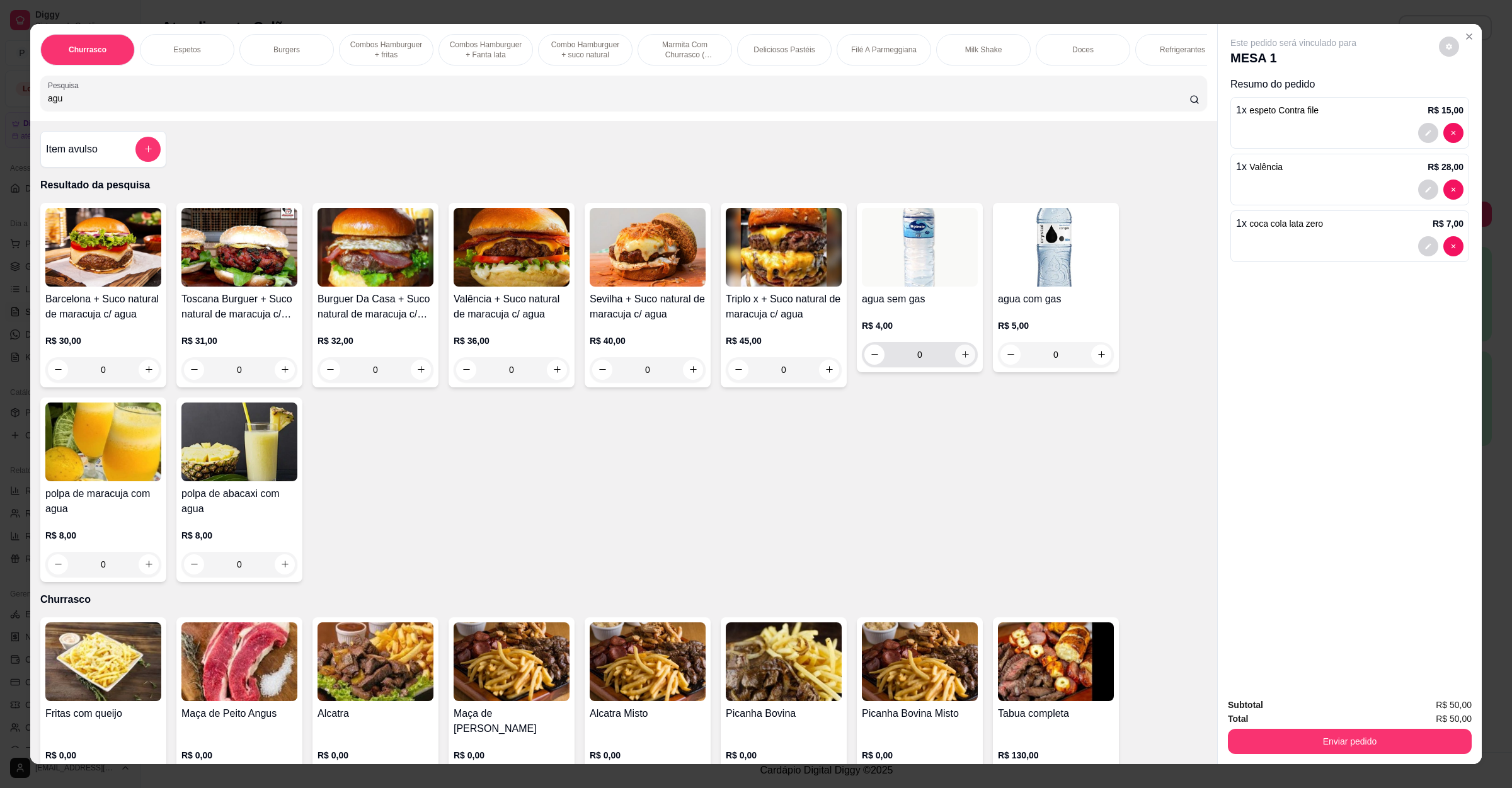
type input "agu"
click at [961, 359] on icon "increase-product-quantity" at bounding box center [965, 354] width 10 height 10
type input "1"
click at [1293, 754] on button "Enviar pedido" at bounding box center [1350, 741] width 244 height 25
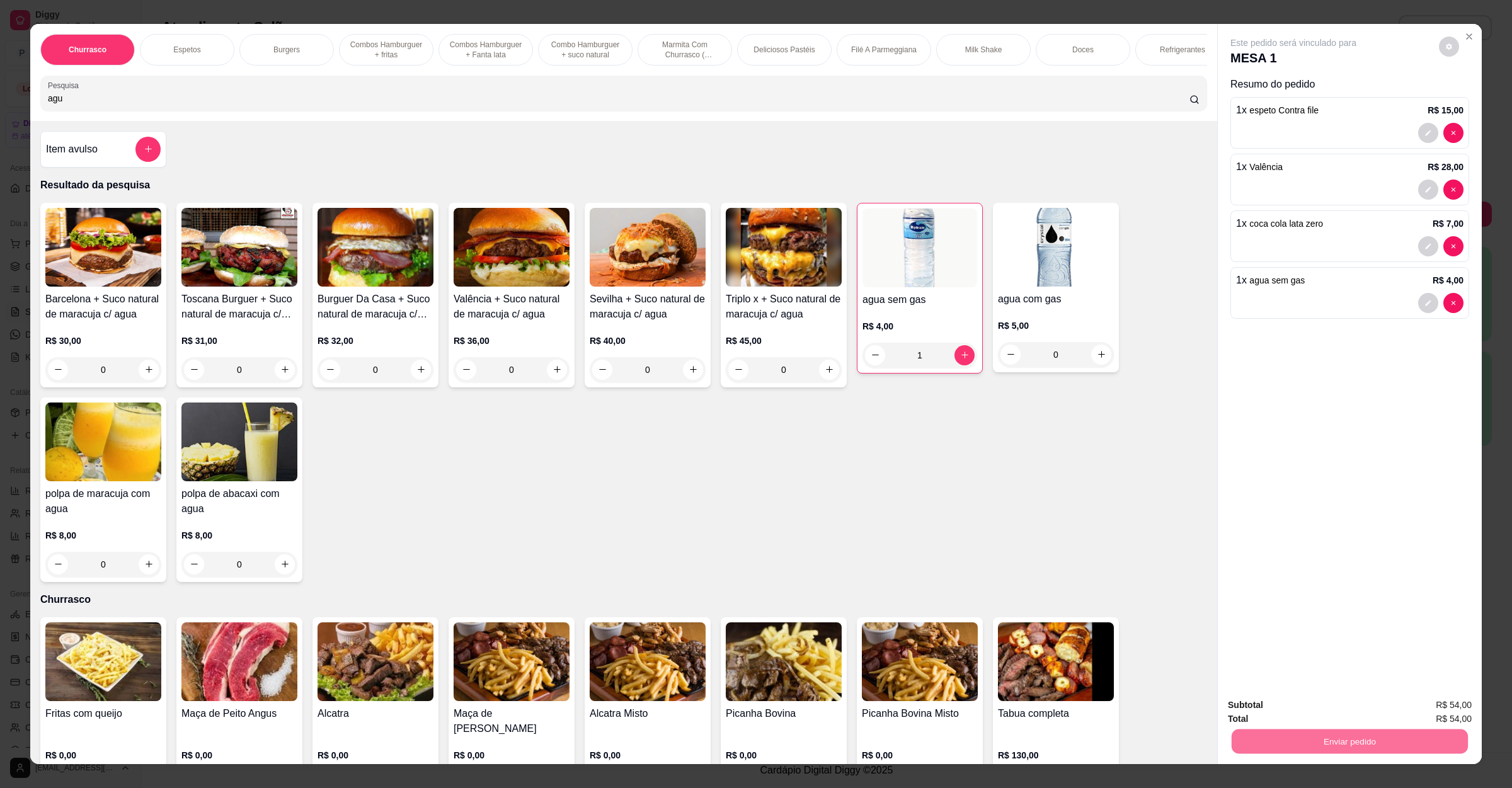
click at [1299, 710] on button "Não registrar e enviar pedido" at bounding box center [1305, 711] width 131 height 24
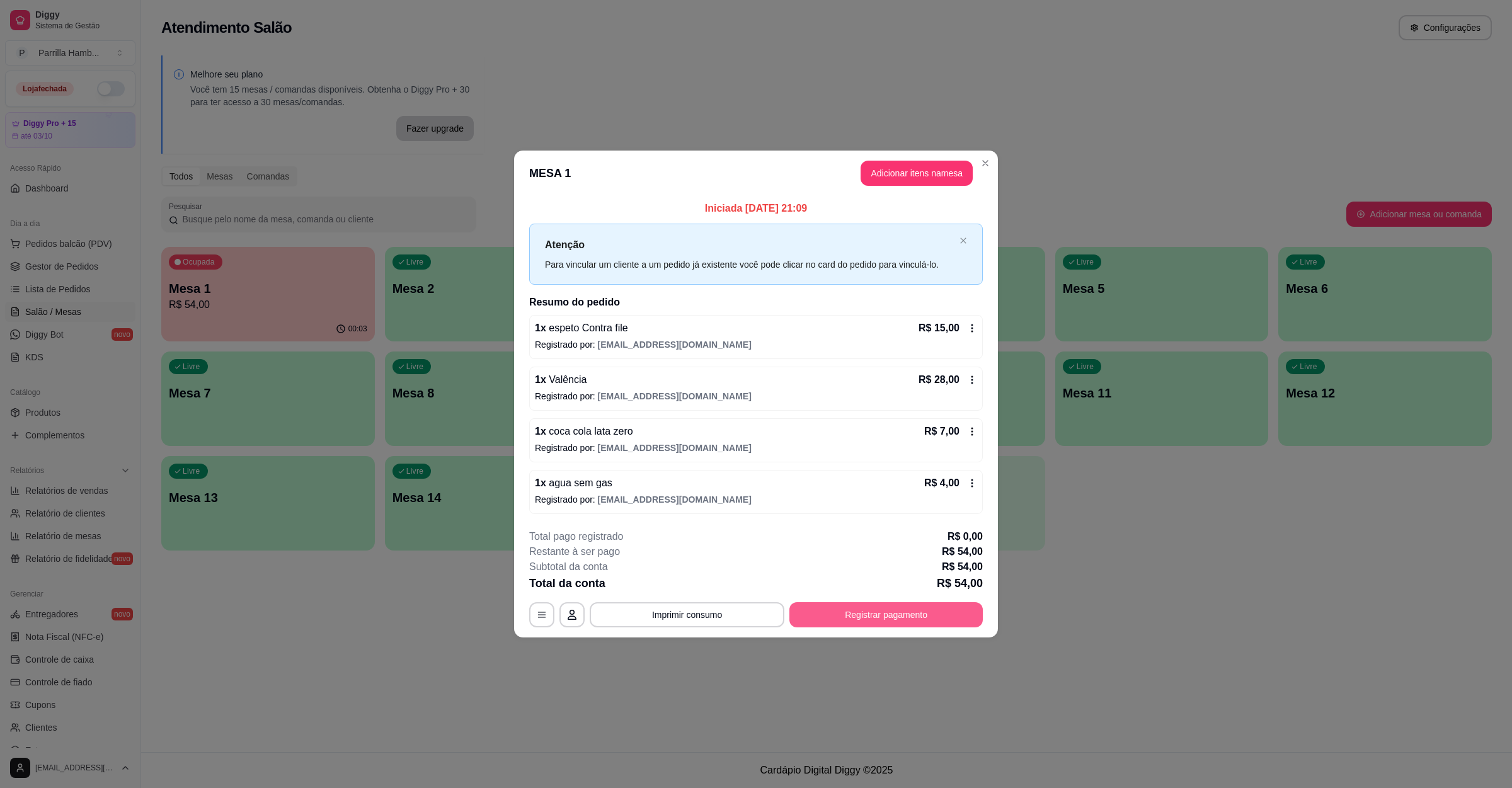
click at [864, 620] on button "Registrar pagamento" at bounding box center [886, 614] width 194 height 25
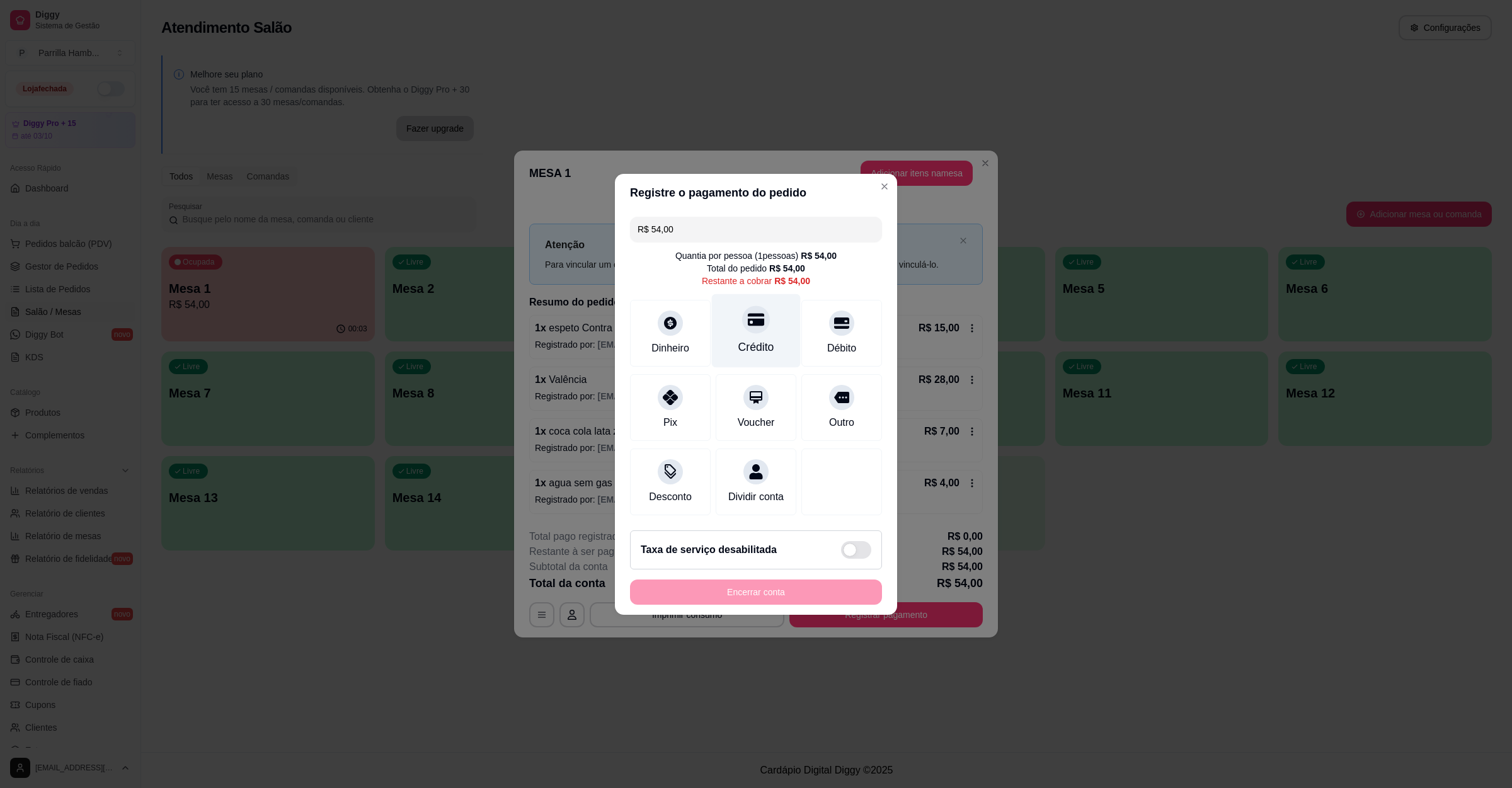
click at [768, 331] on div "Crédito" at bounding box center [756, 331] width 89 height 74
type input "R$ 0,00"
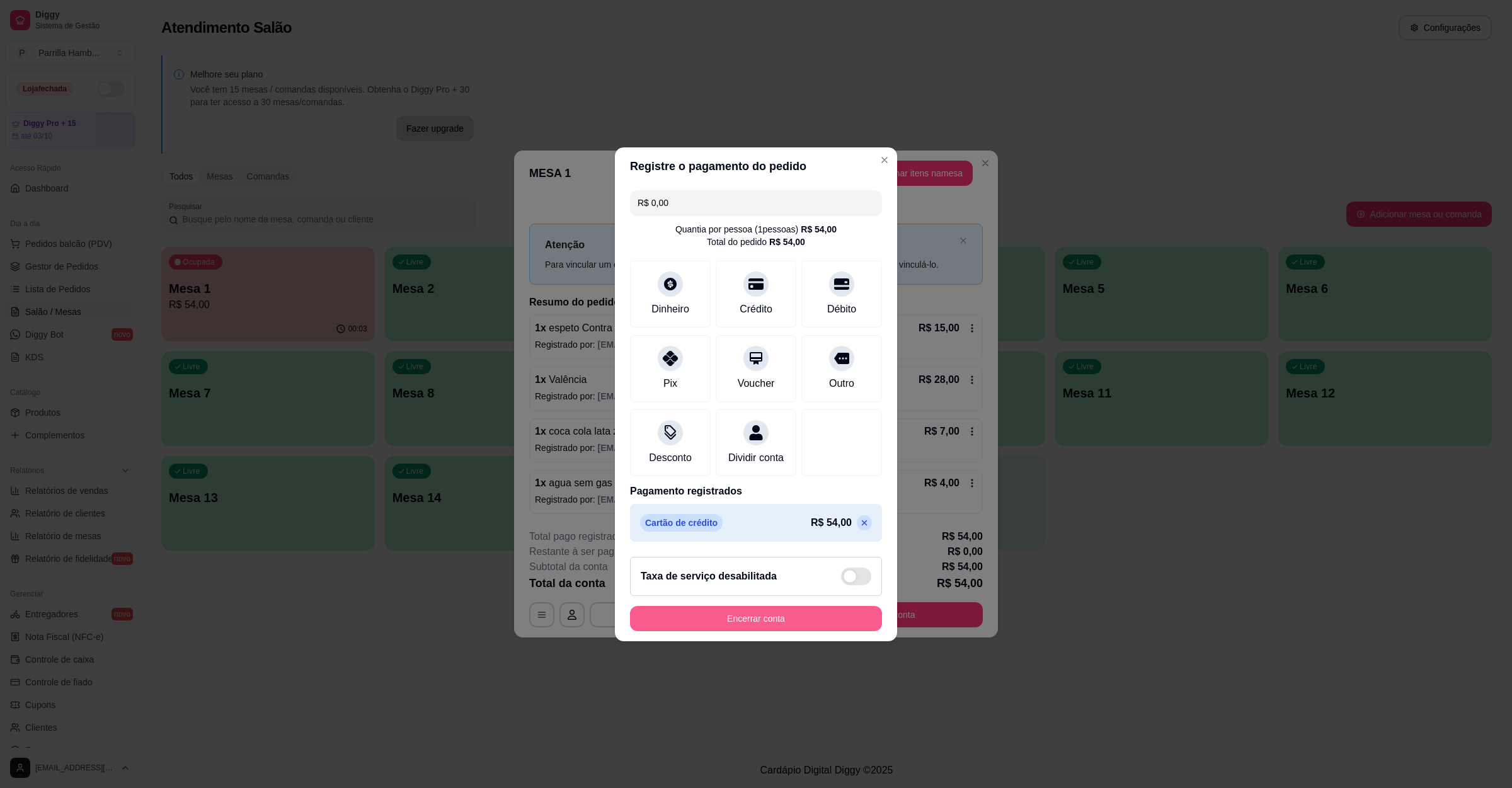
click at [715, 630] on button "Encerrar conta" at bounding box center [756, 618] width 252 height 25
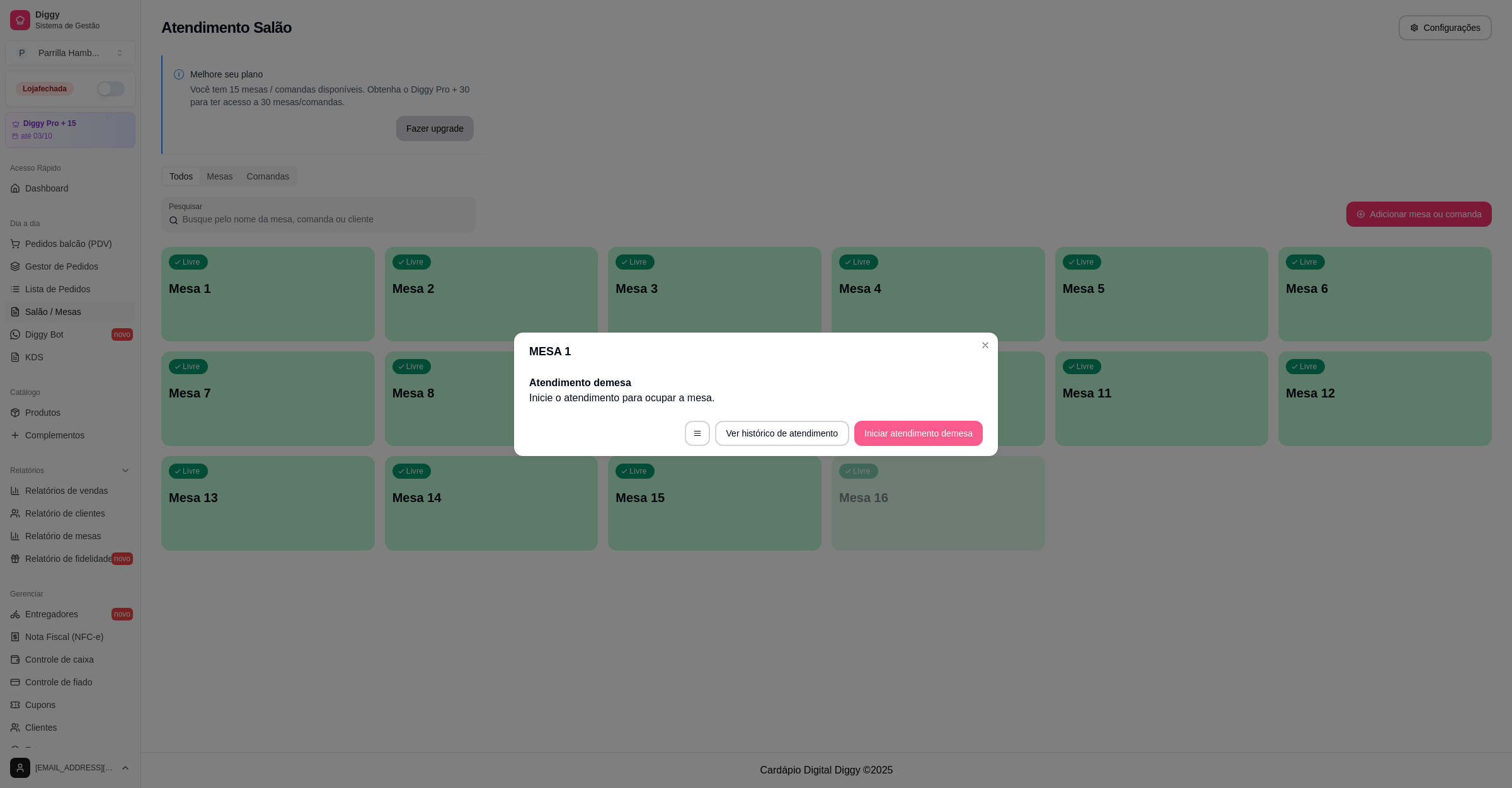
click at [911, 438] on button "Iniciar atendimento de mesa" at bounding box center [918, 433] width 129 height 25
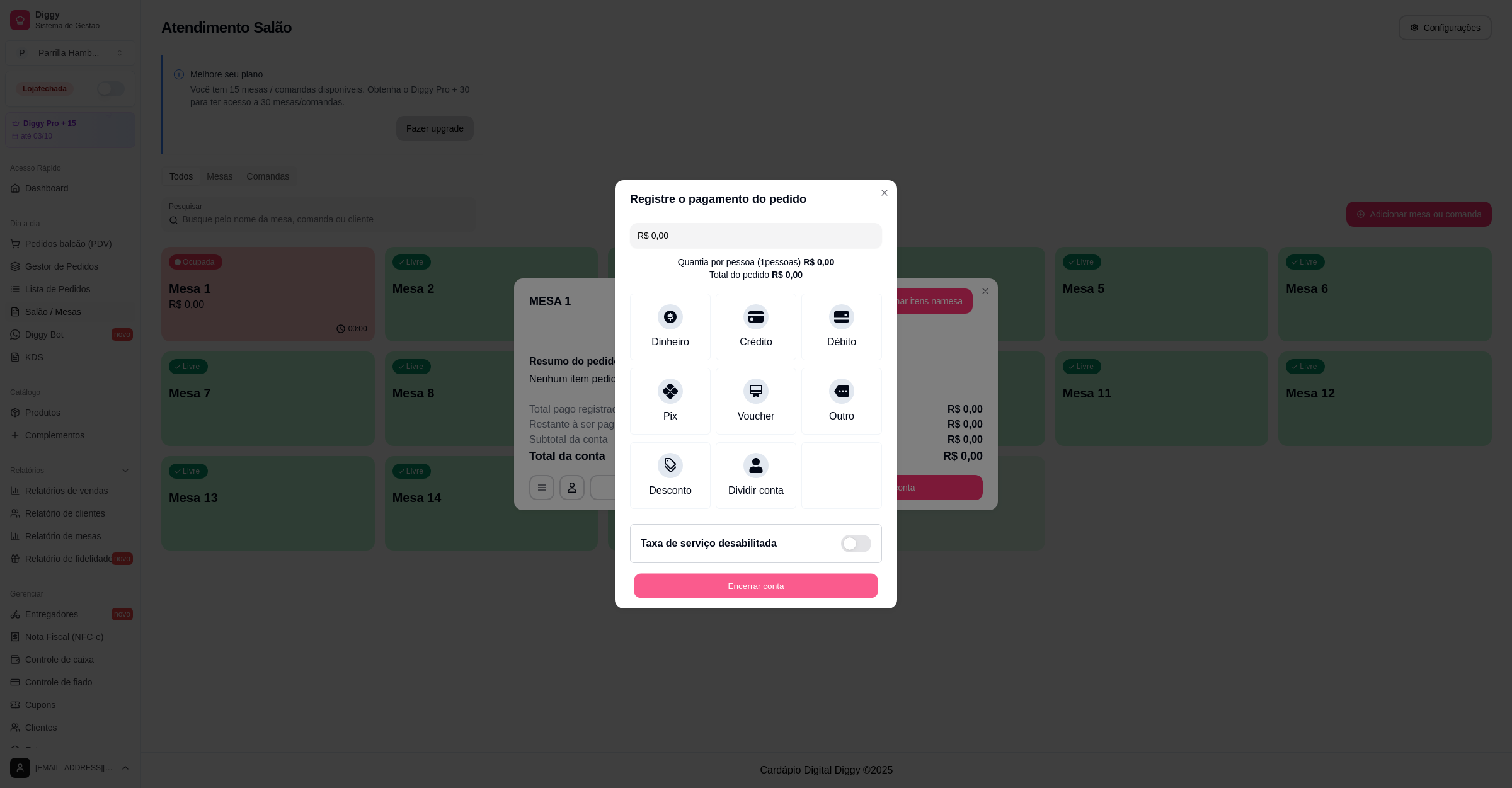
click at [696, 598] on button "Encerrar conta" at bounding box center [756, 586] width 245 height 25
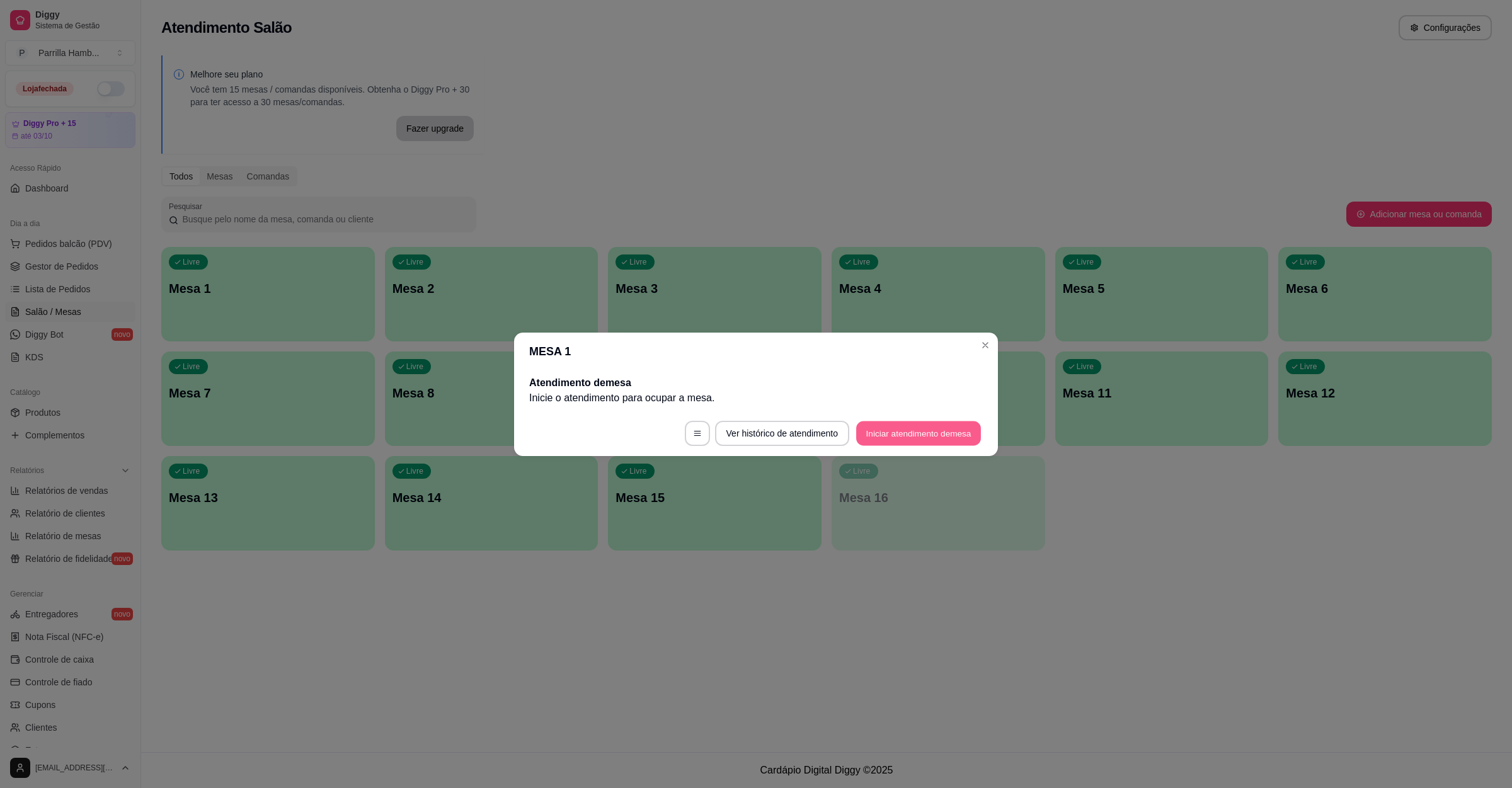
click at [920, 440] on button "Iniciar atendimento de mesa" at bounding box center [918, 433] width 125 height 25
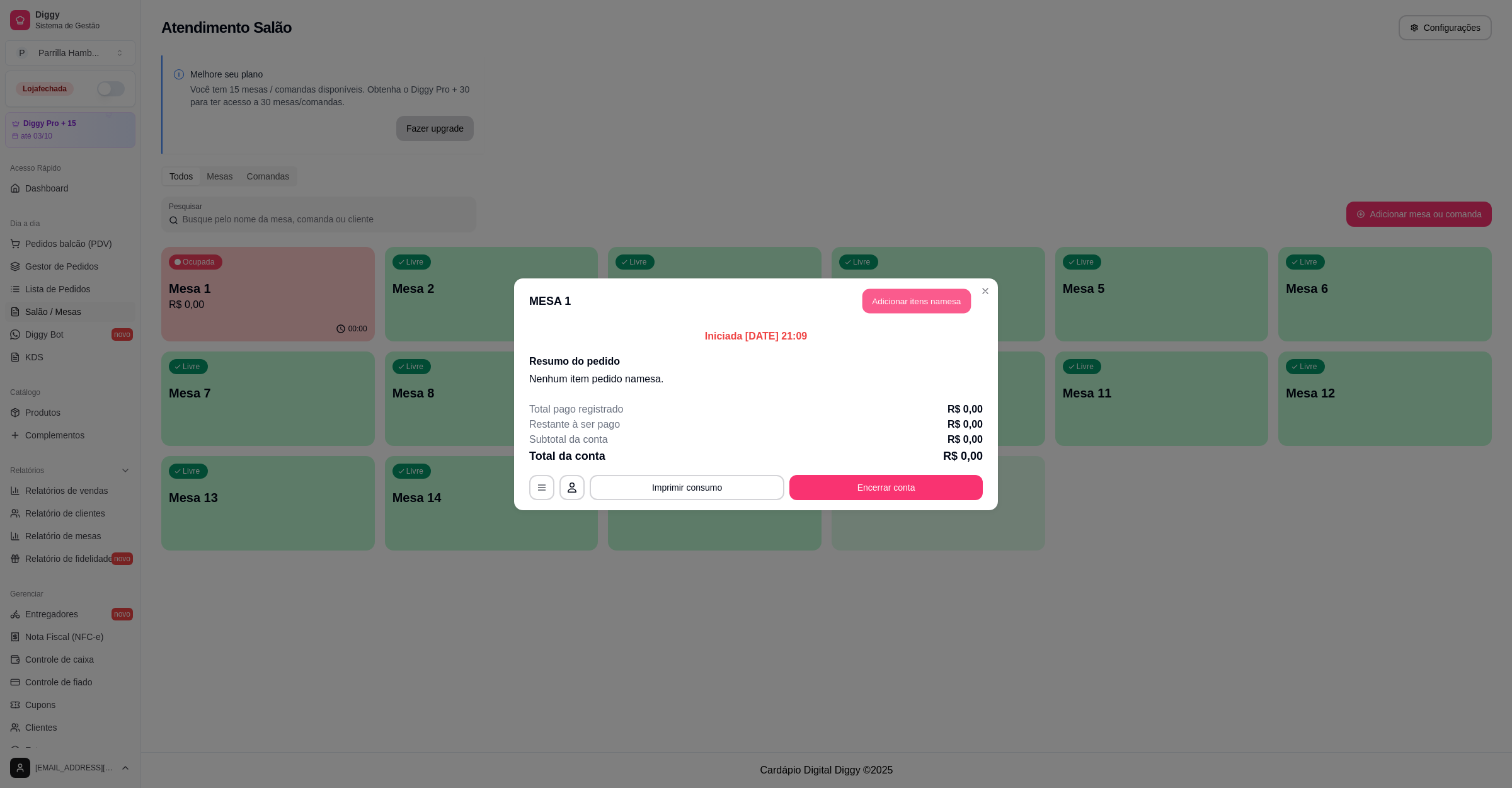
click at [917, 303] on button "Adicionar itens na mesa" at bounding box center [916, 301] width 108 height 25
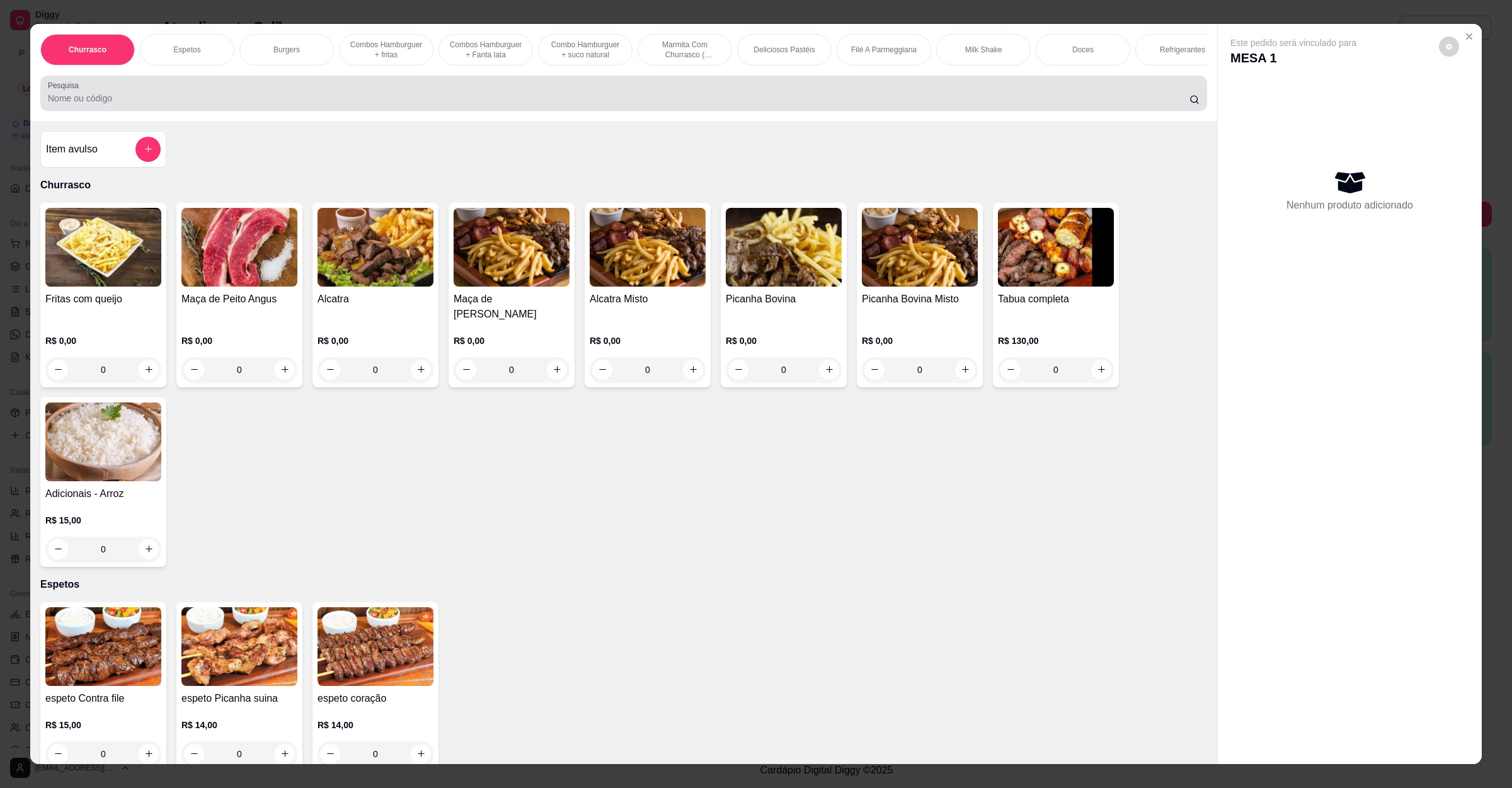
click at [123, 111] on div "Pesquisa" at bounding box center [623, 93] width 1166 height 35
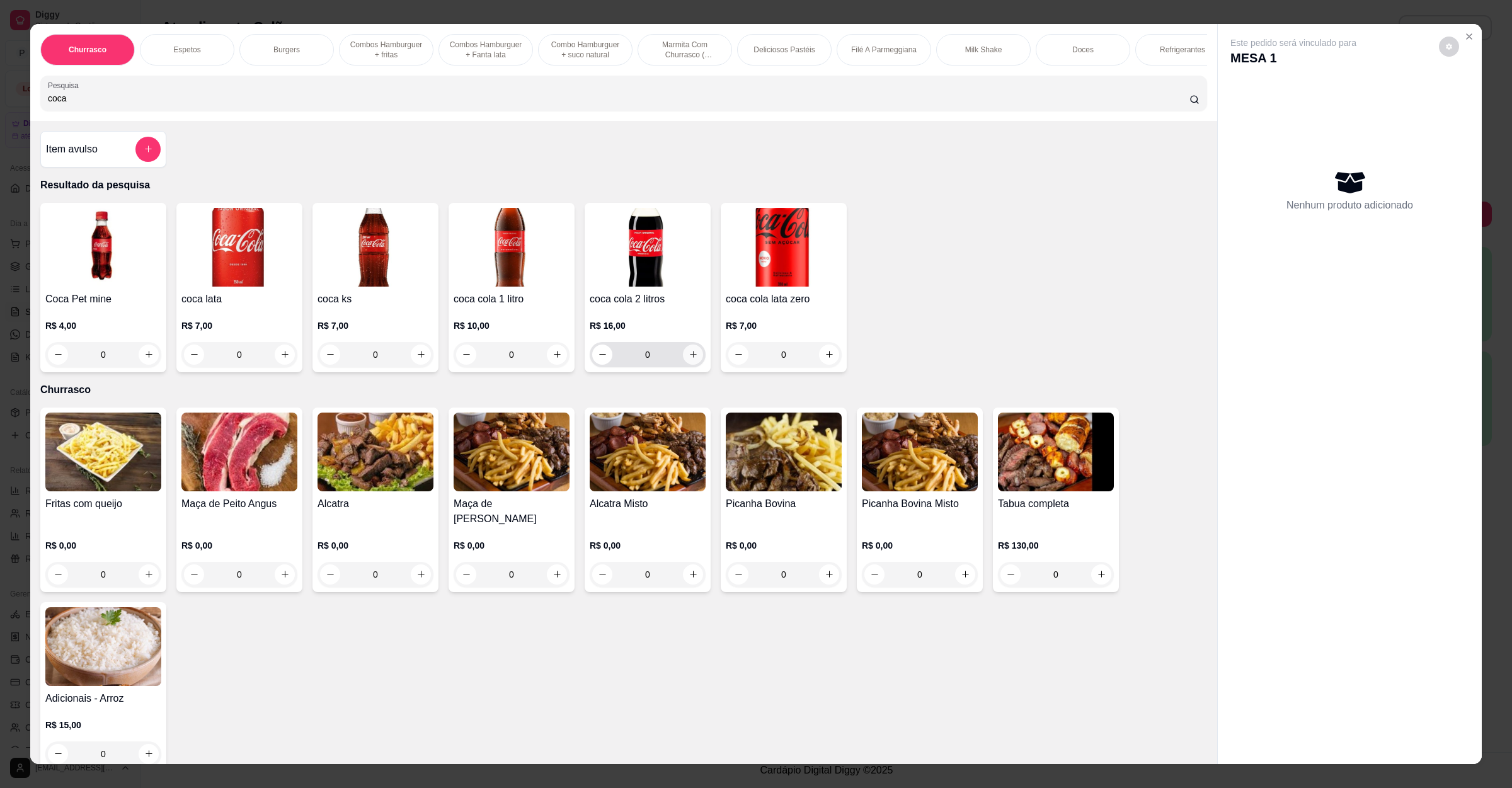
type input "coca"
click at [689, 359] on icon "increase-product-quantity" at bounding box center [693, 354] width 10 height 10
type input "1"
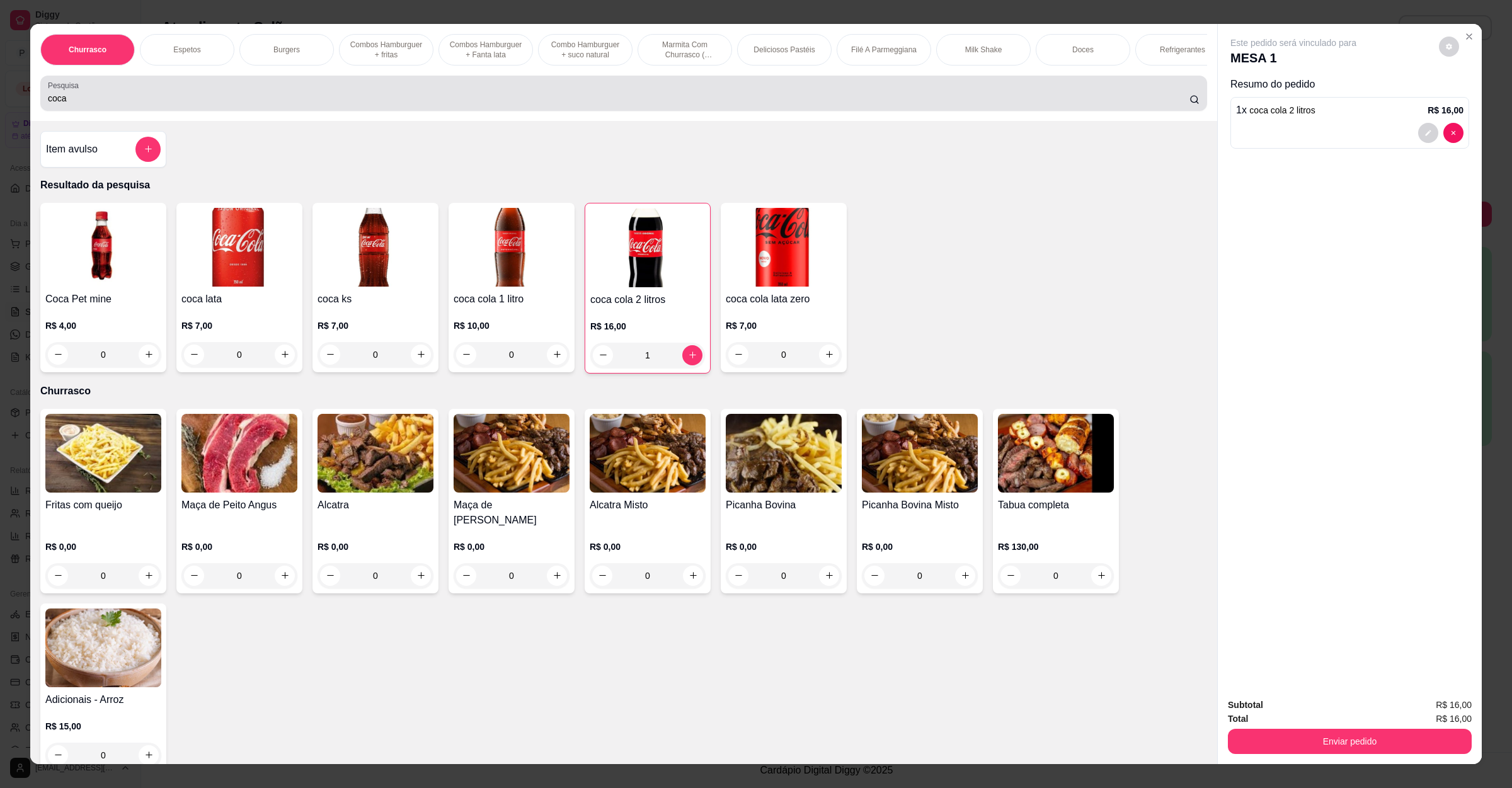
click at [121, 104] on input "coca" at bounding box center [618, 98] width 1141 height 12
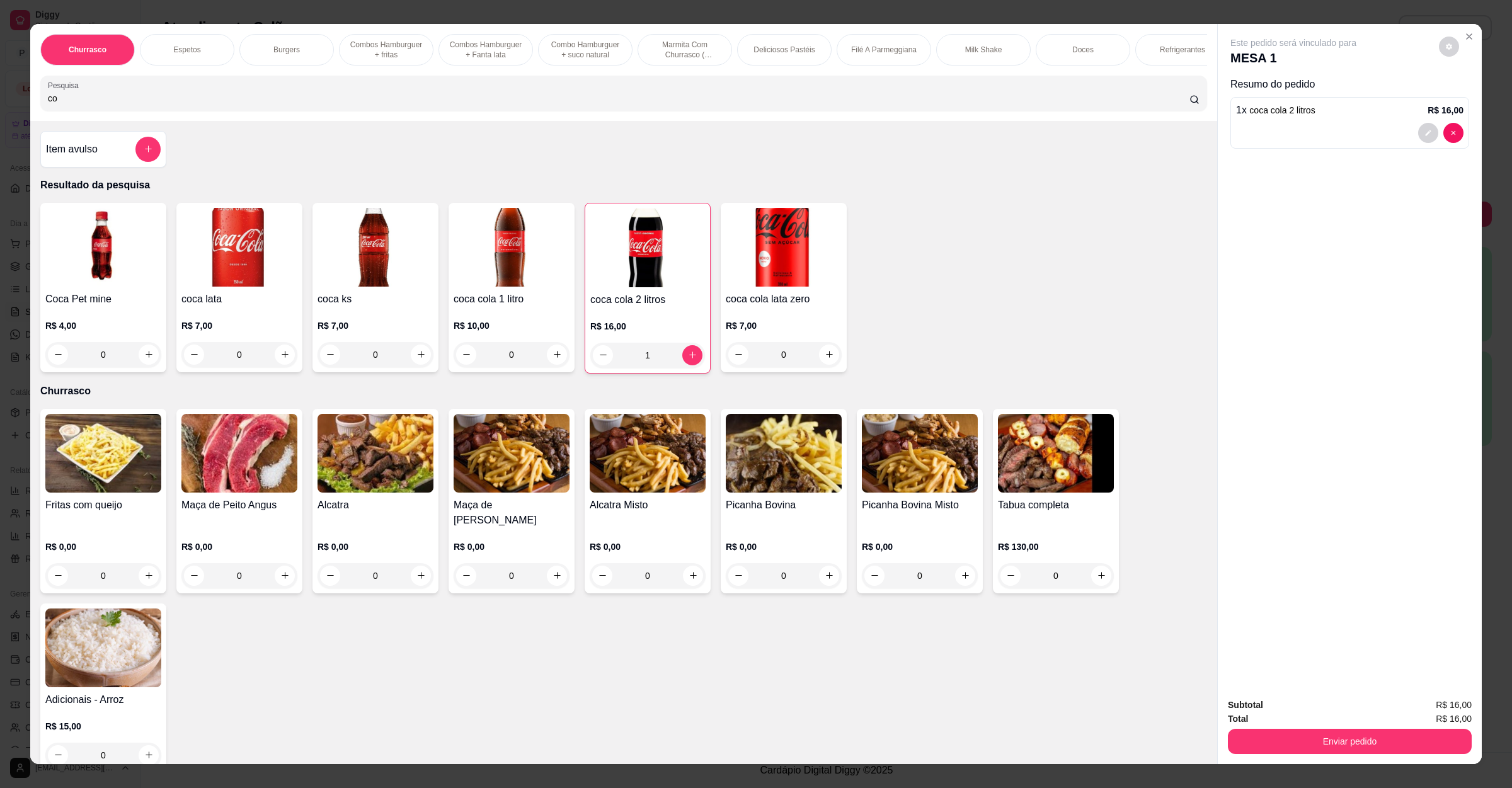
type input "c"
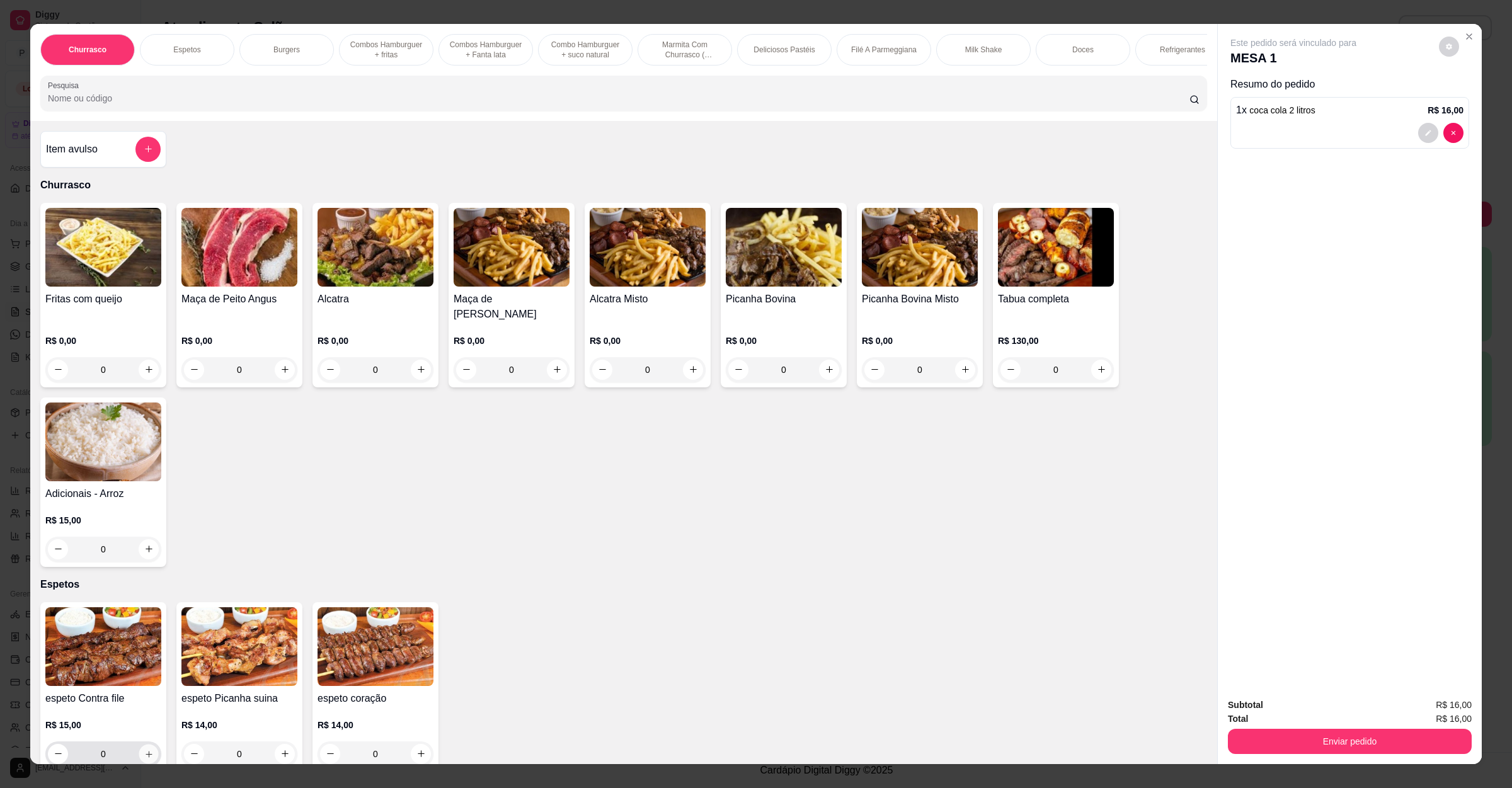
click at [145, 753] on icon "increase-product-quantity" at bounding box center [149, 754] width 10 height 10
click at [144, 753] on icon "increase-product-quantity" at bounding box center [149, 755] width 10 height 10
type input "2"
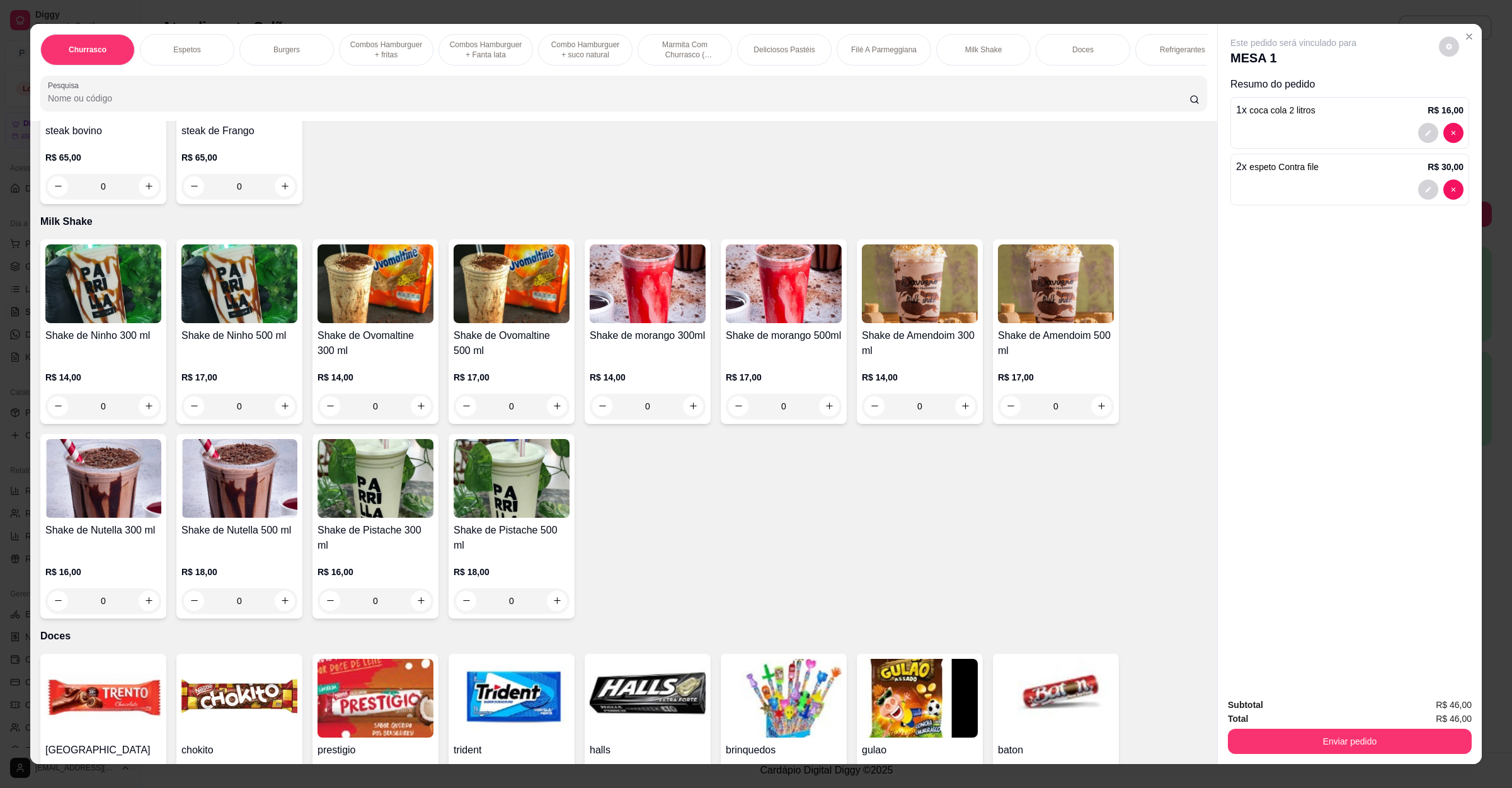
scroll to position [2268, 0]
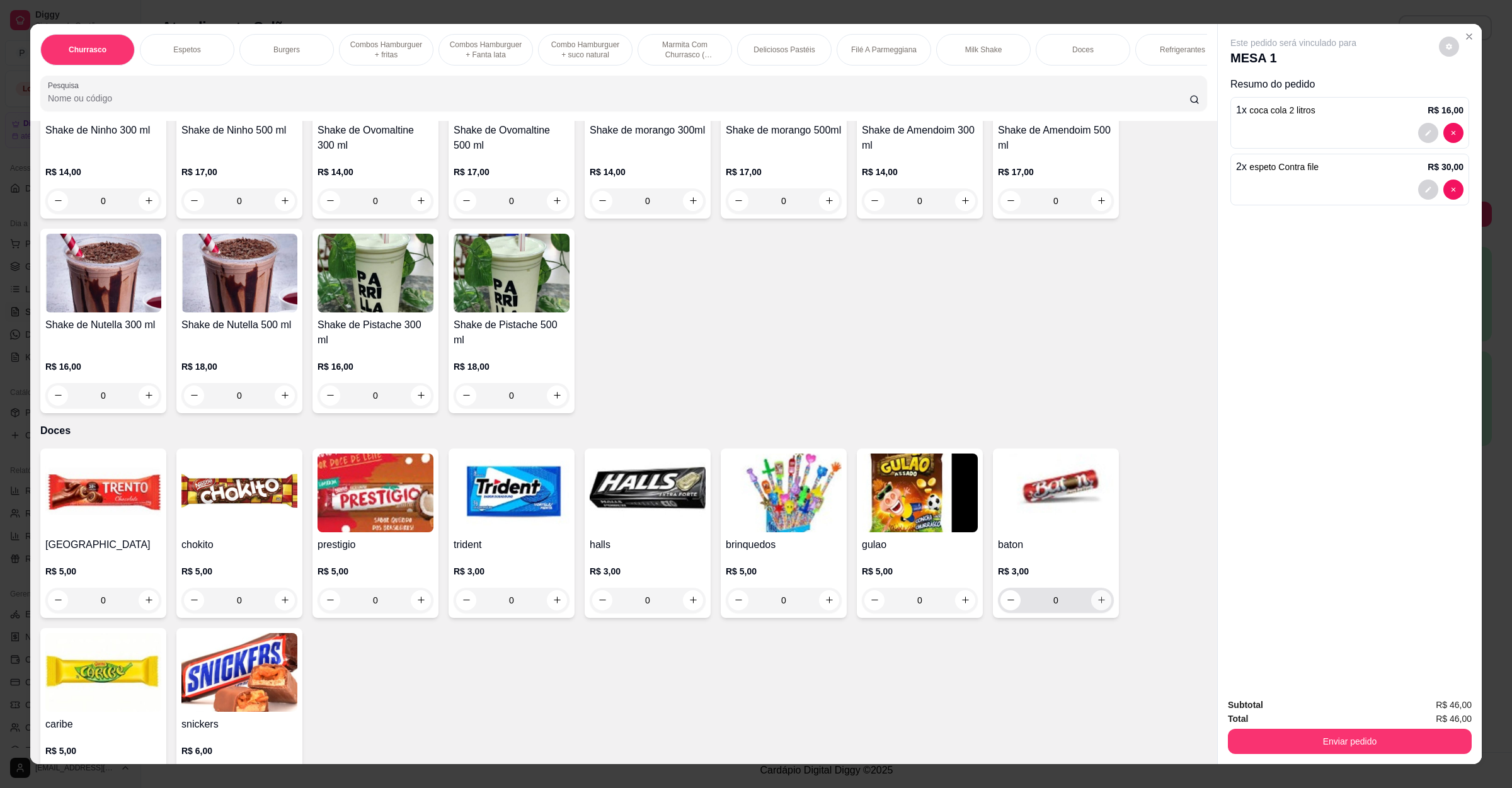
click at [1092, 590] on button "increase-product-quantity" at bounding box center [1101, 601] width 20 height 20
type input "1"
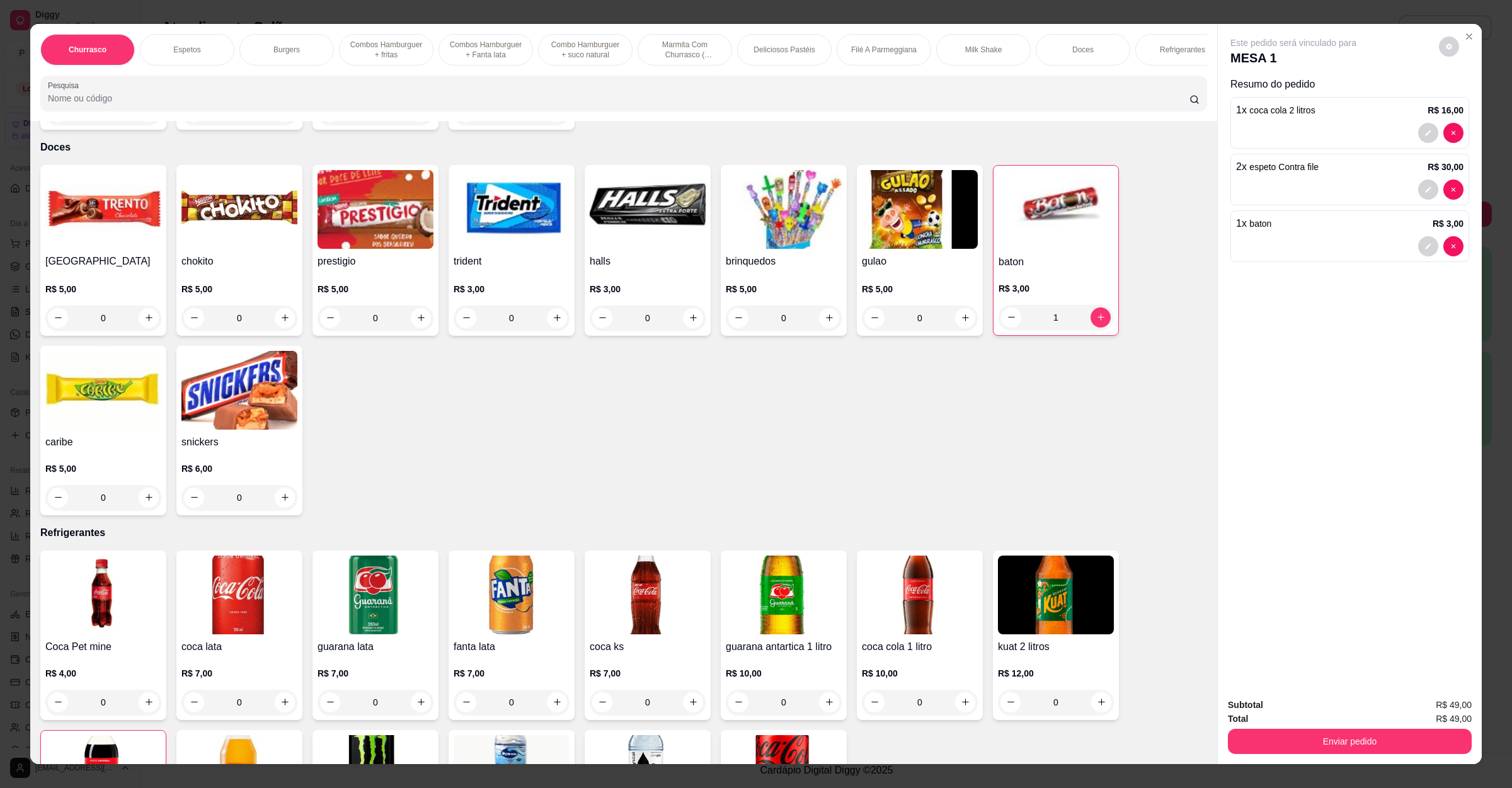
scroll to position [3118, 0]
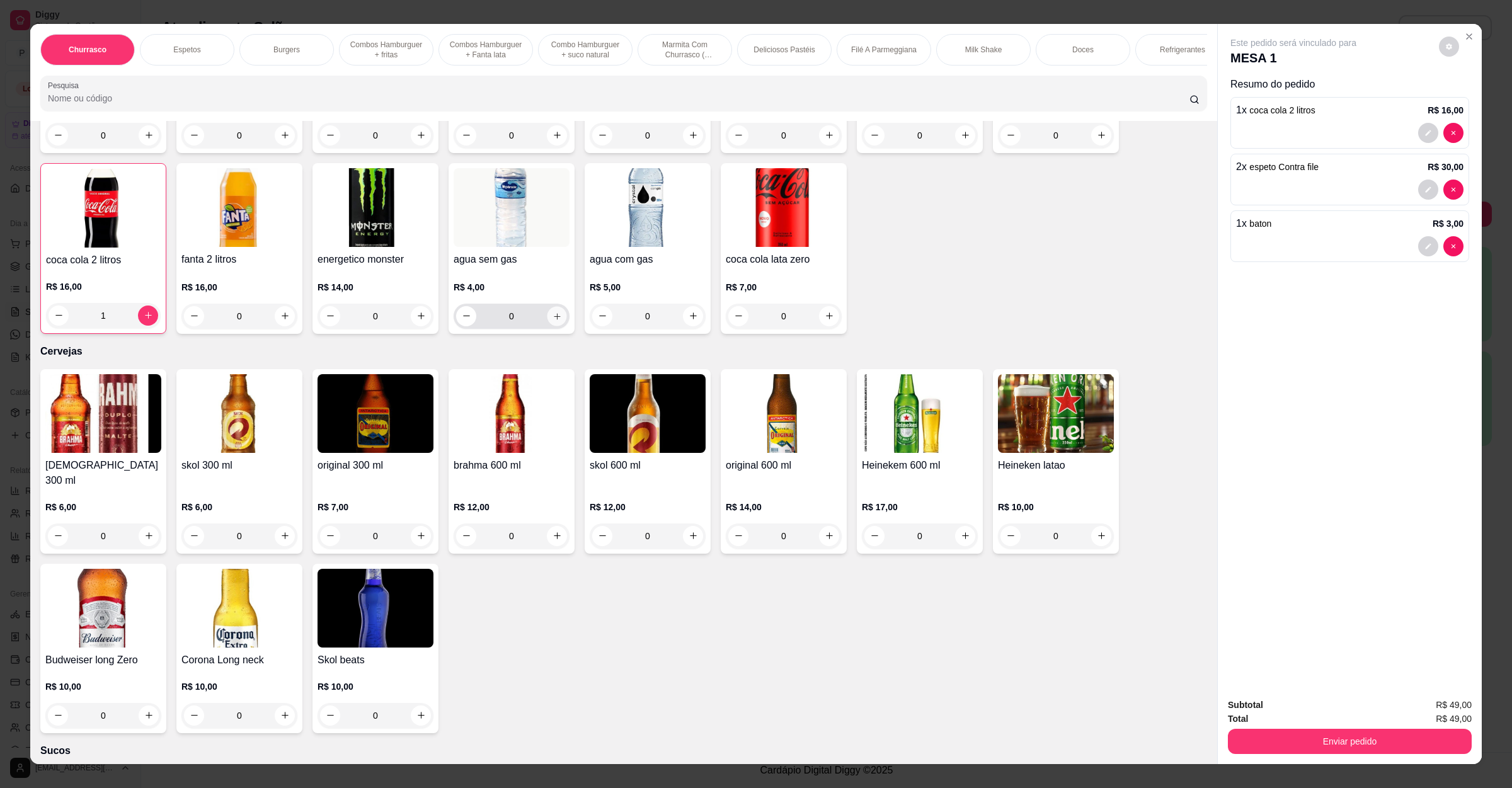
click at [558, 306] on button "increase-product-quantity" at bounding box center [556, 316] width 20 height 20
type input "1"
click at [1290, 741] on button "Enviar pedido" at bounding box center [1350, 742] width 237 height 25
click at [1315, 710] on button "Não registrar e enviar pedido" at bounding box center [1305, 711] width 131 height 24
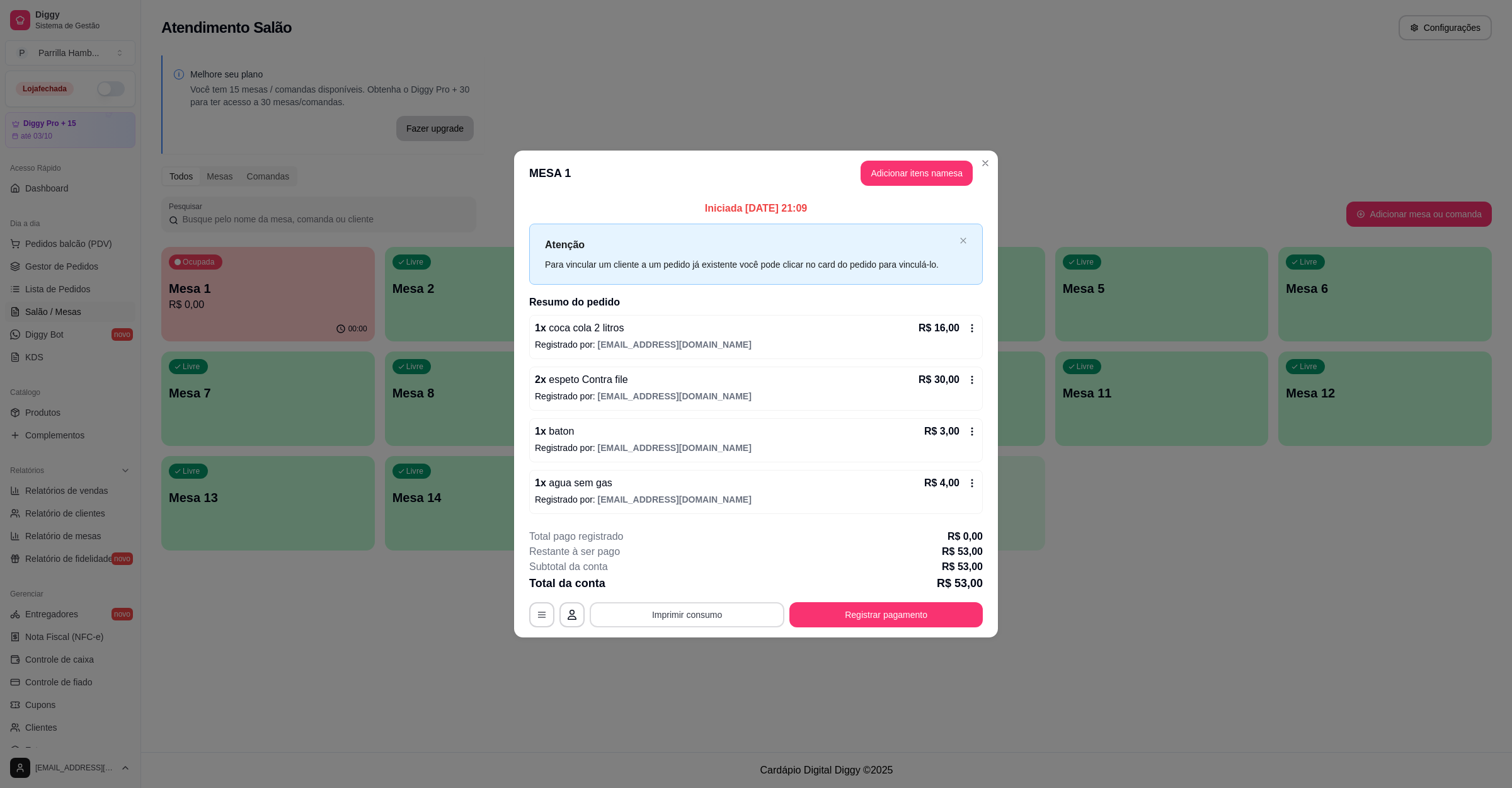
click at [684, 614] on button "Imprimir consumo" at bounding box center [687, 614] width 195 height 25
click at [667, 585] on button "IMPRESSORA" at bounding box center [690, 586] width 88 height 20
click at [714, 607] on button "Imprimir consumo" at bounding box center [687, 614] width 195 height 25
click at [712, 588] on button "IMPRESSORA" at bounding box center [691, 587] width 91 height 20
click at [881, 618] on button "Registrar pagamento" at bounding box center [886, 614] width 194 height 25
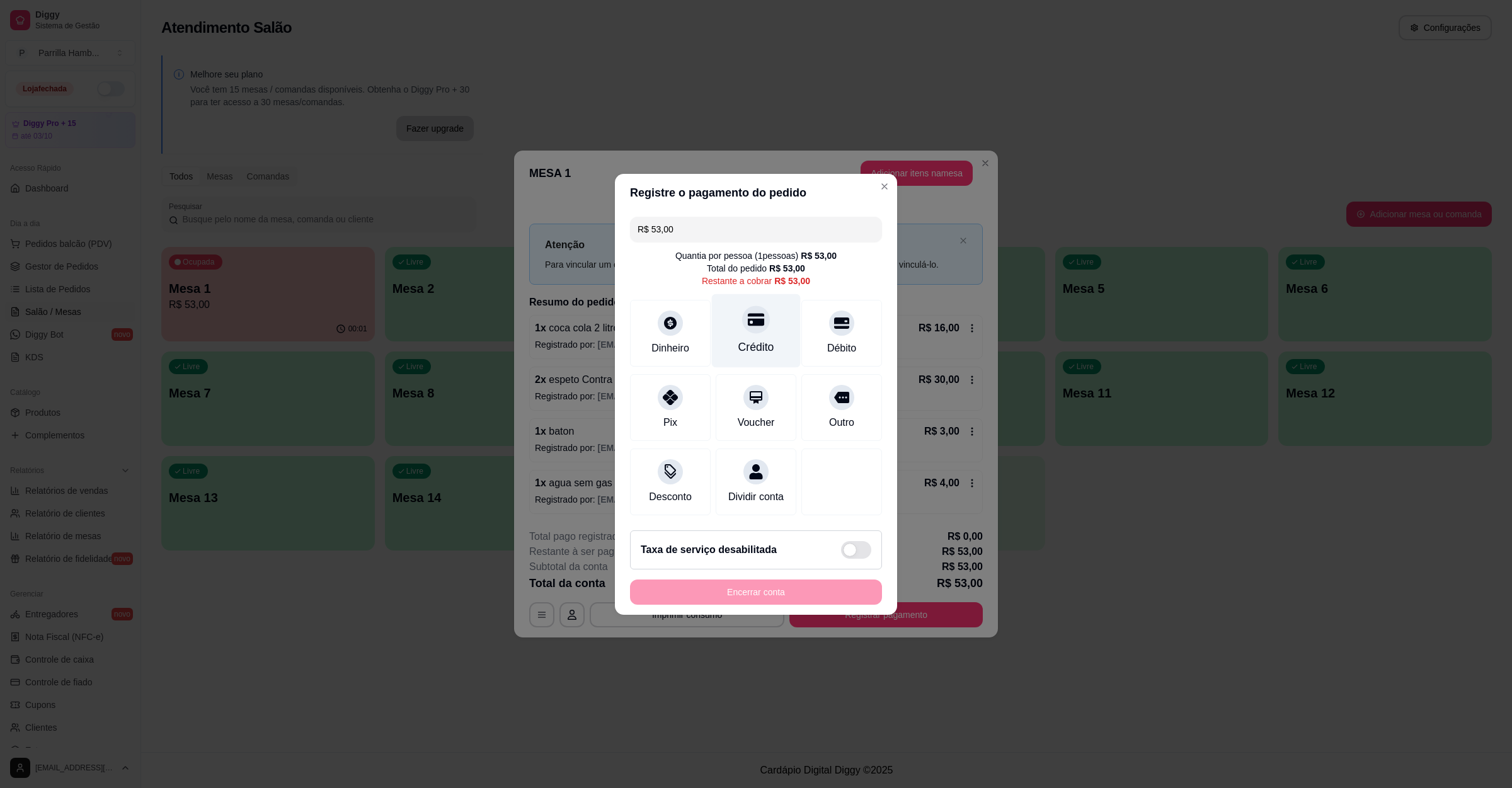
click at [756, 326] on div "Crédito" at bounding box center [756, 331] width 89 height 74
type input "R$ 0,00"
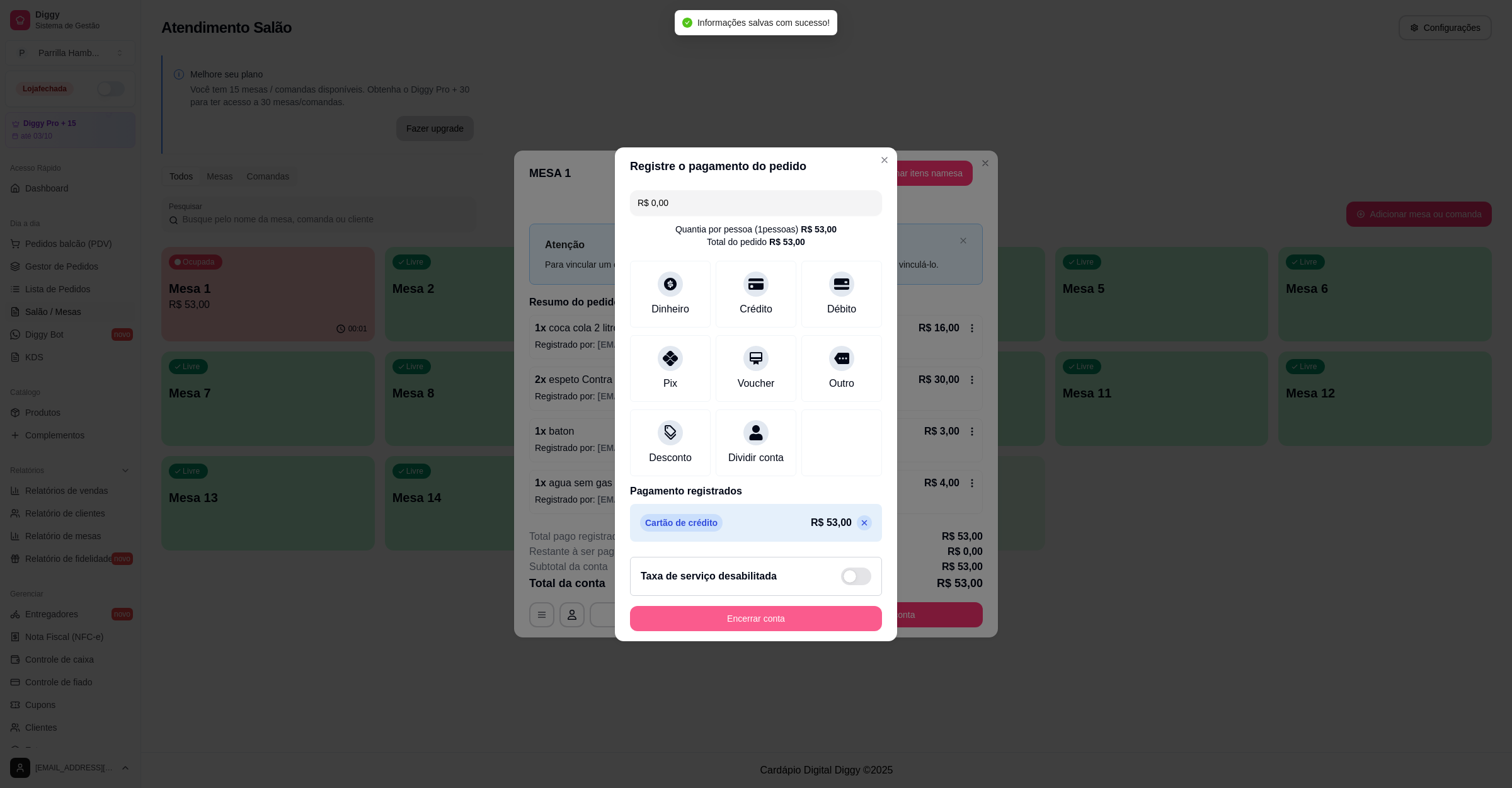
click at [706, 631] on button "Encerrar conta" at bounding box center [756, 618] width 252 height 25
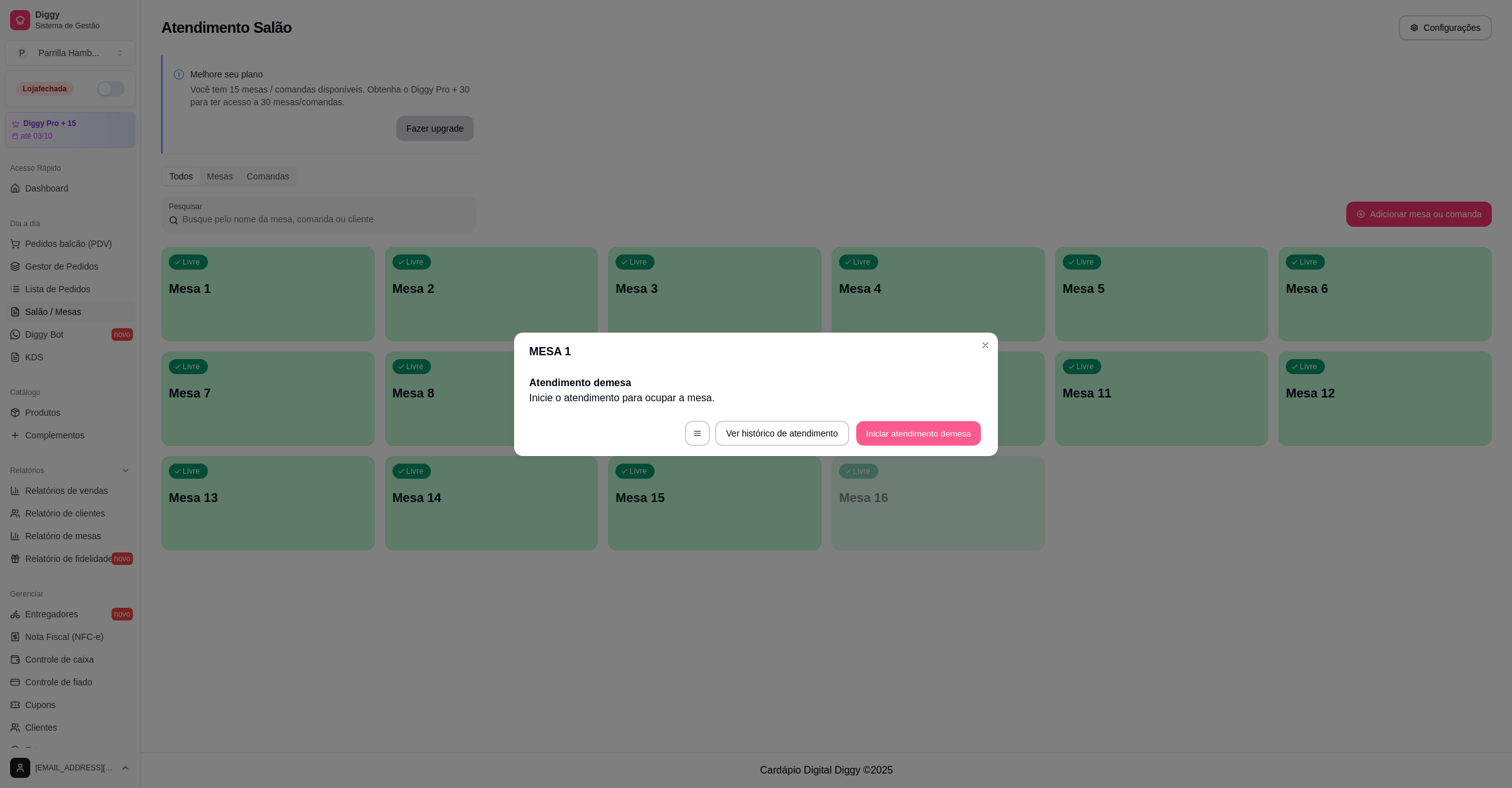
click at [909, 437] on button "Iniciar atendimento de mesa" at bounding box center [918, 433] width 125 height 25
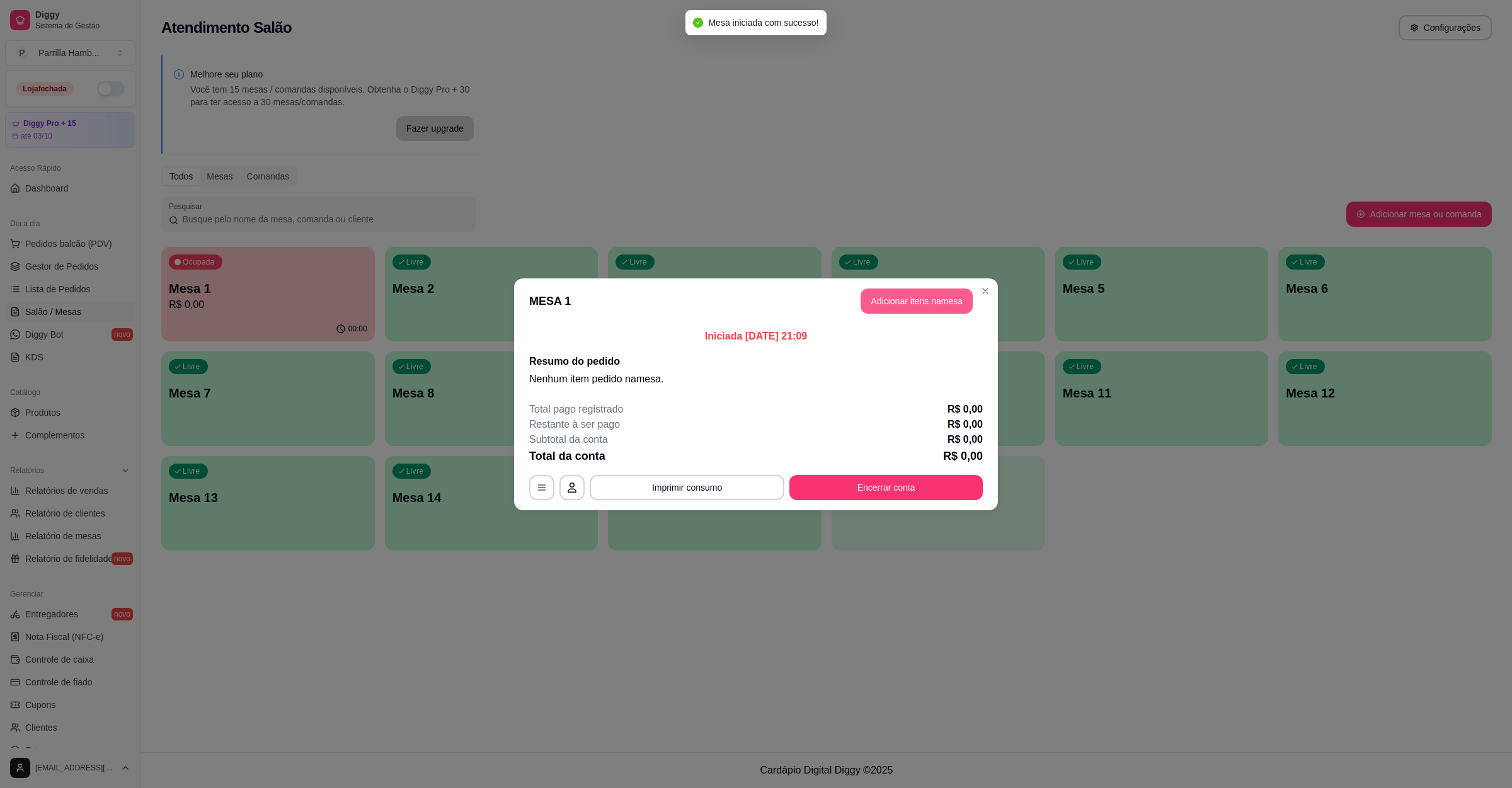
click at [907, 301] on button "Adicionar itens na mesa" at bounding box center [916, 301] width 112 height 25
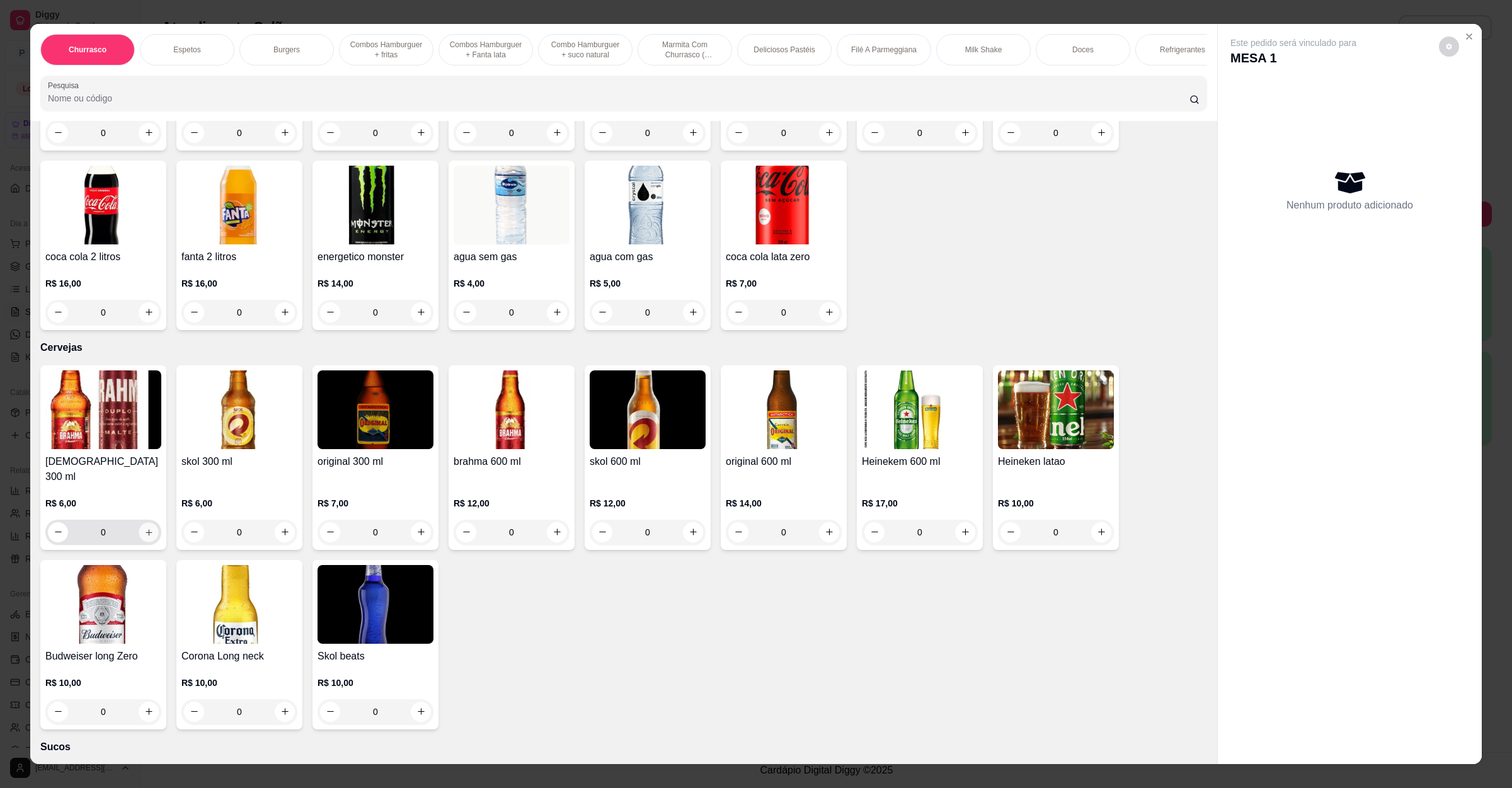
click at [145, 527] on icon "increase-product-quantity" at bounding box center [149, 532] width 10 height 10
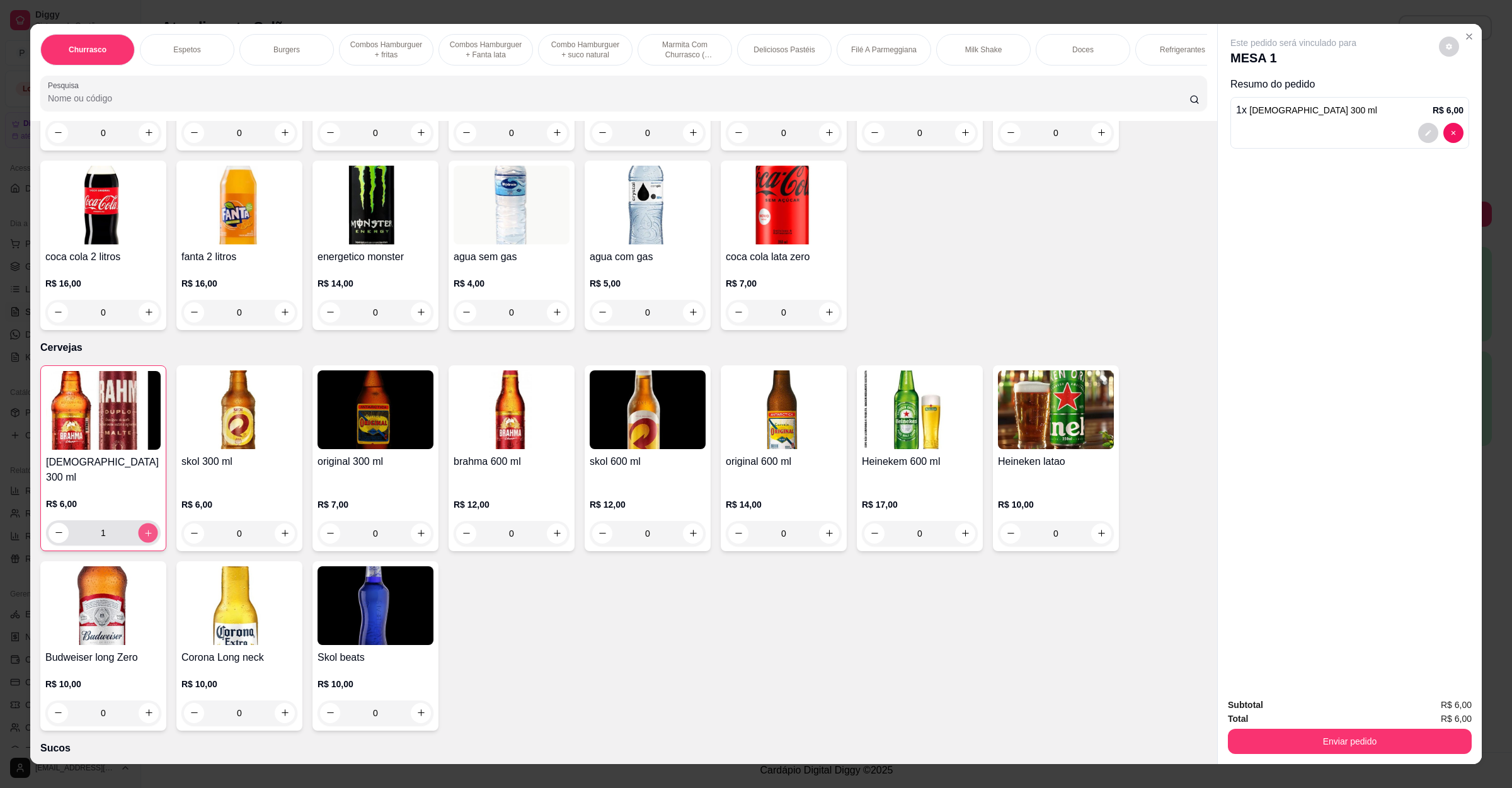
click at [144, 528] on icon "increase-product-quantity" at bounding box center [149, 532] width 10 height 10
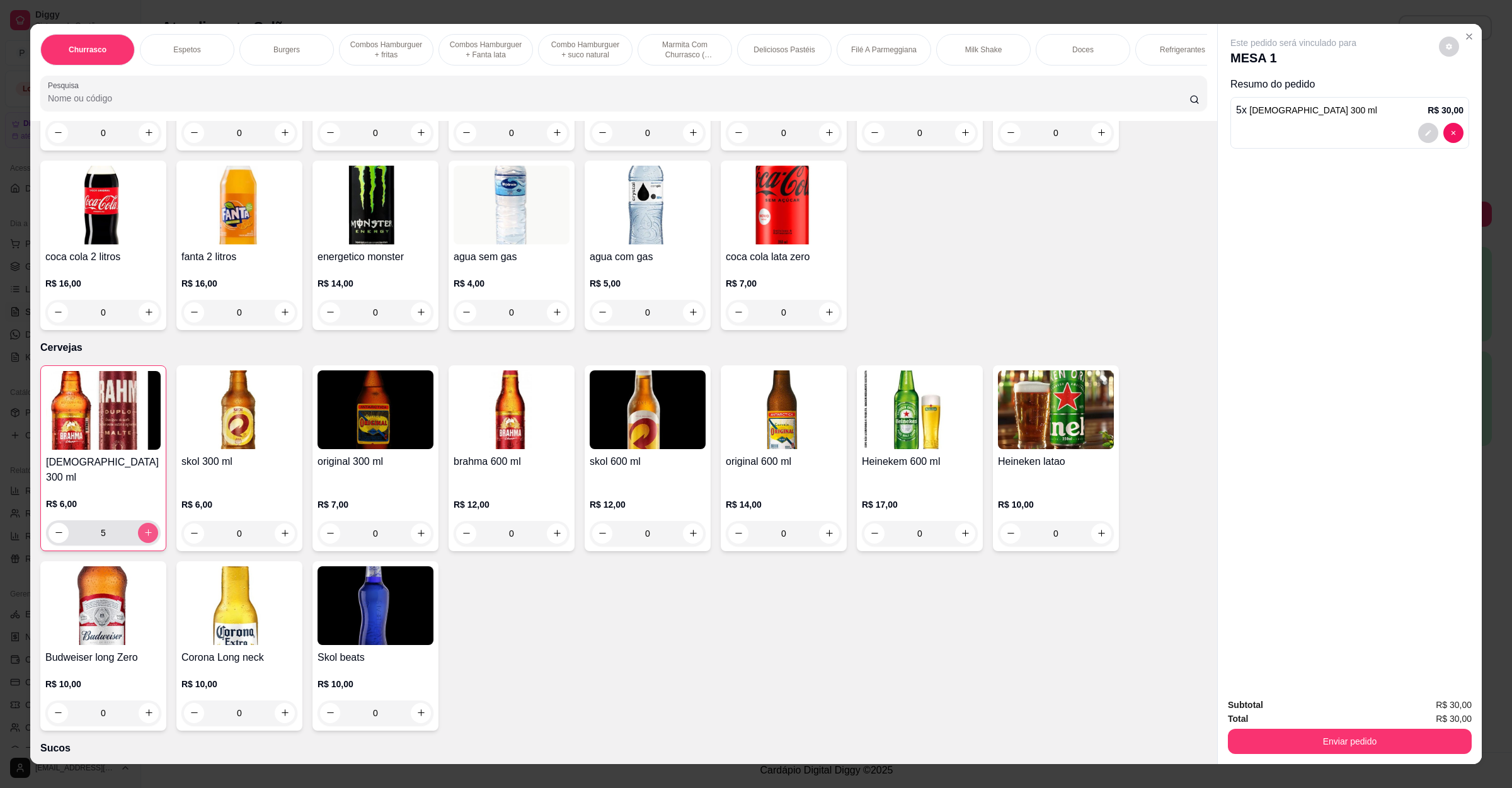
type input "6"
click at [552, 524] on button "increase-product-quantity" at bounding box center [557, 534] width 20 height 20
click at [552, 523] on button "increase-product-quantity" at bounding box center [556, 532] width 20 height 20
type input "3"
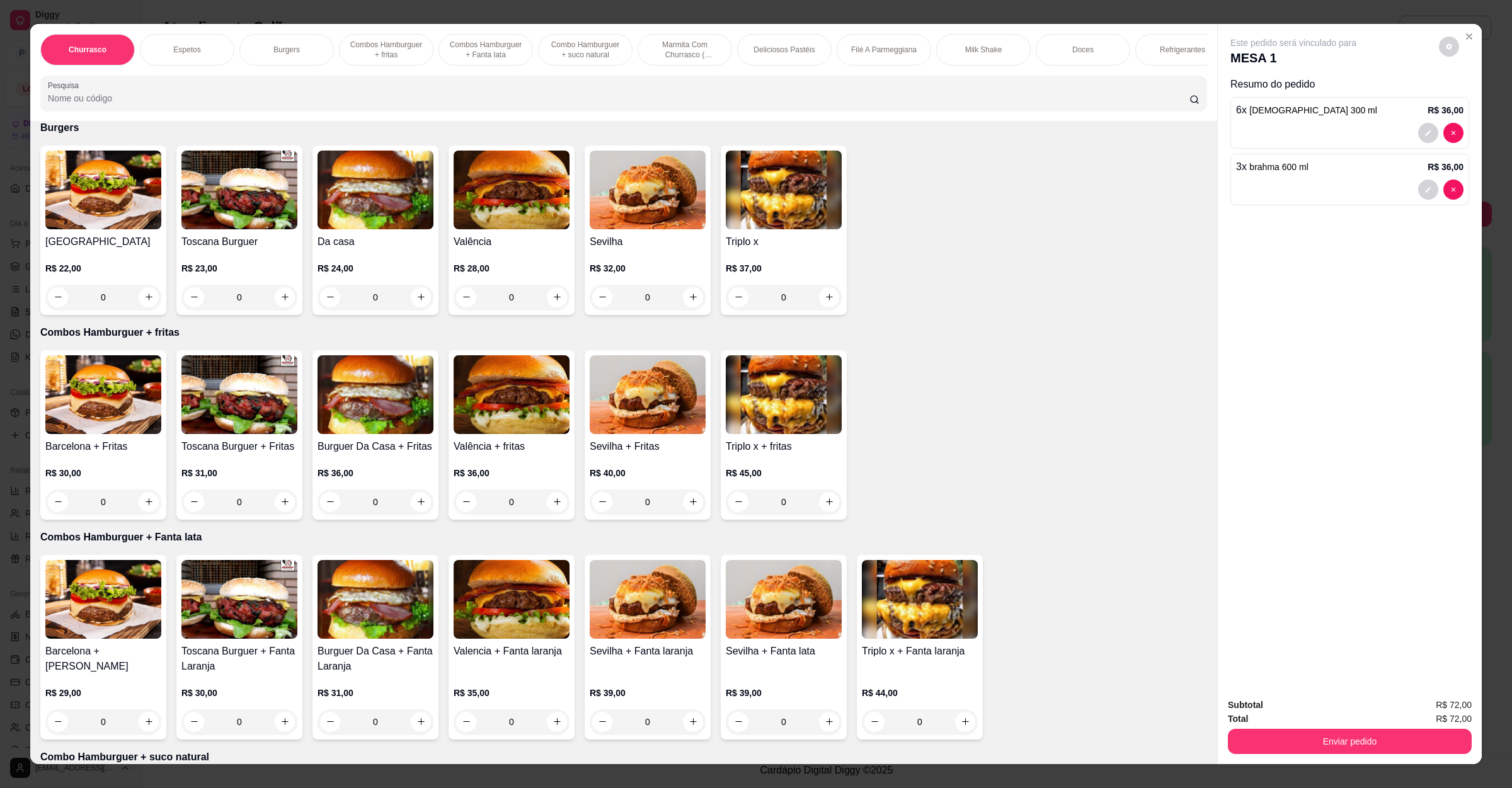
scroll to position [0, 0]
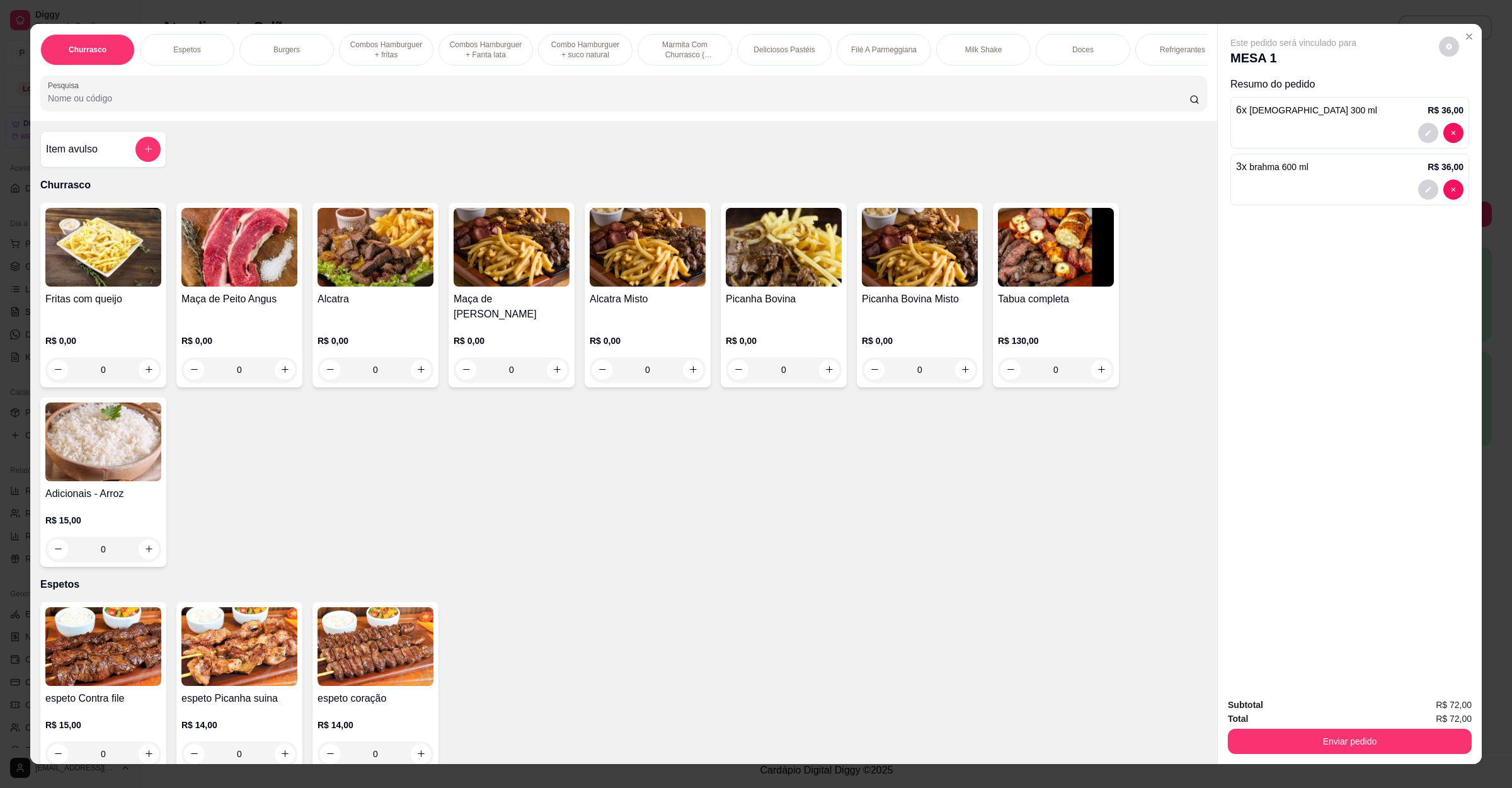
click at [121, 286] on img at bounding box center [104, 247] width 116 height 79
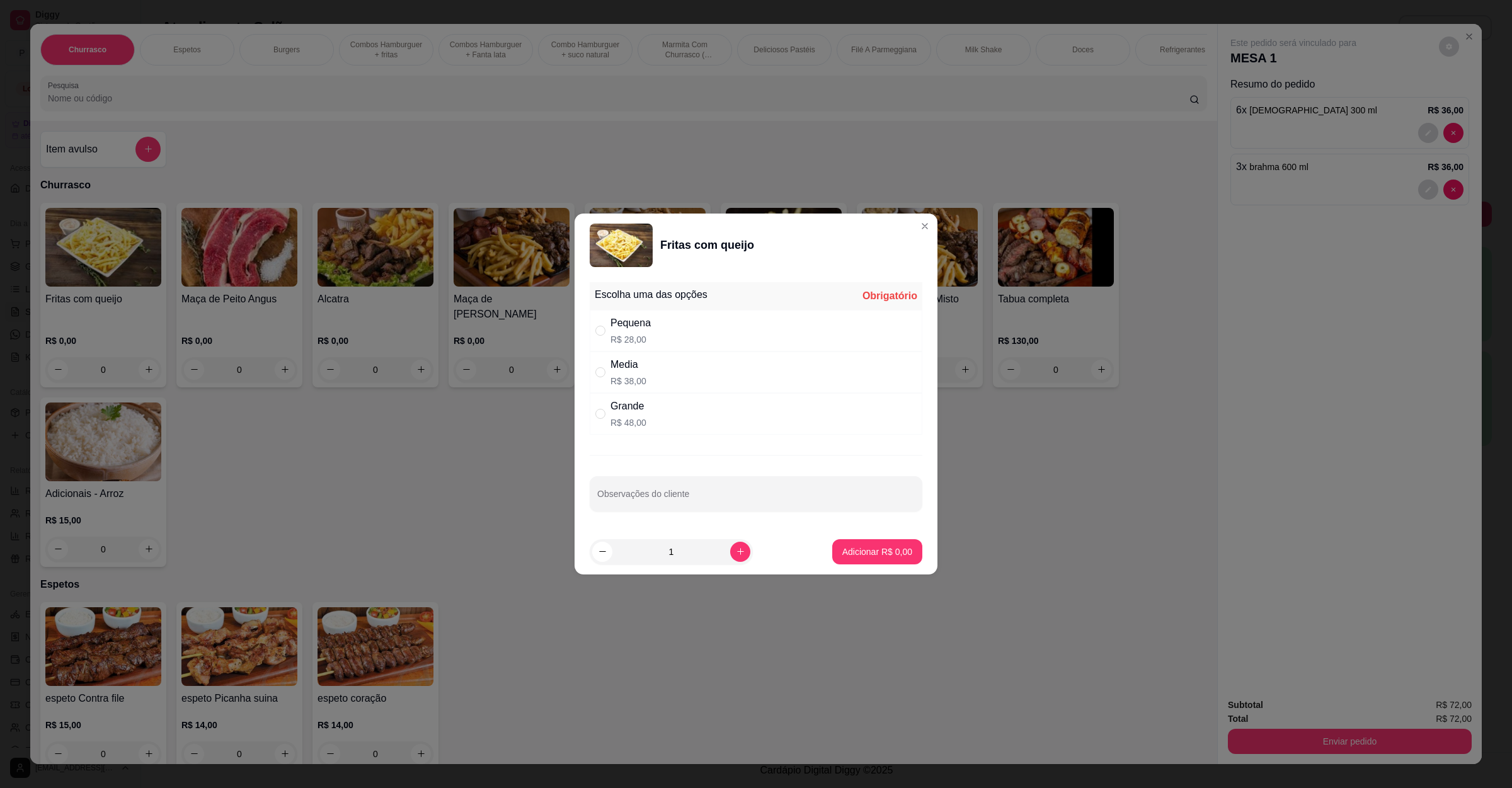
click at [611, 359] on div "Media" at bounding box center [628, 365] width 36 height 15
radio input "true"
click at [877, 543] on button "Adicionar R$ 38,00" at bounding box center [875, 551] width 93 height 25
type input "1"
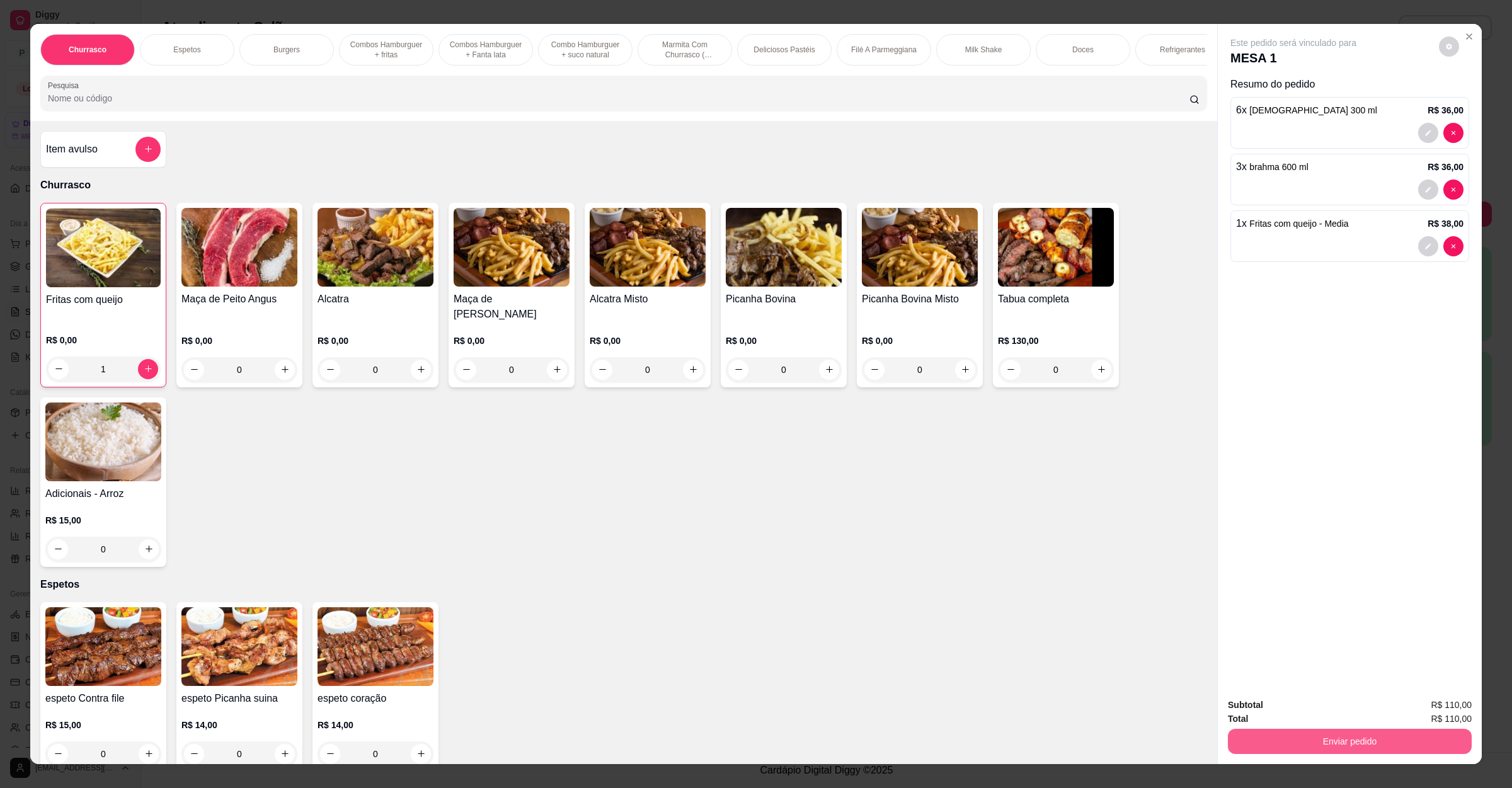
click at [1346, 739] on button "Enviar pedido" at bounding box center [1350, 741] width 244 height 25
click at [1350, 716] on button "Não registrar e enviar pedido" at bounding box center [1305, 711] width 127 height 23
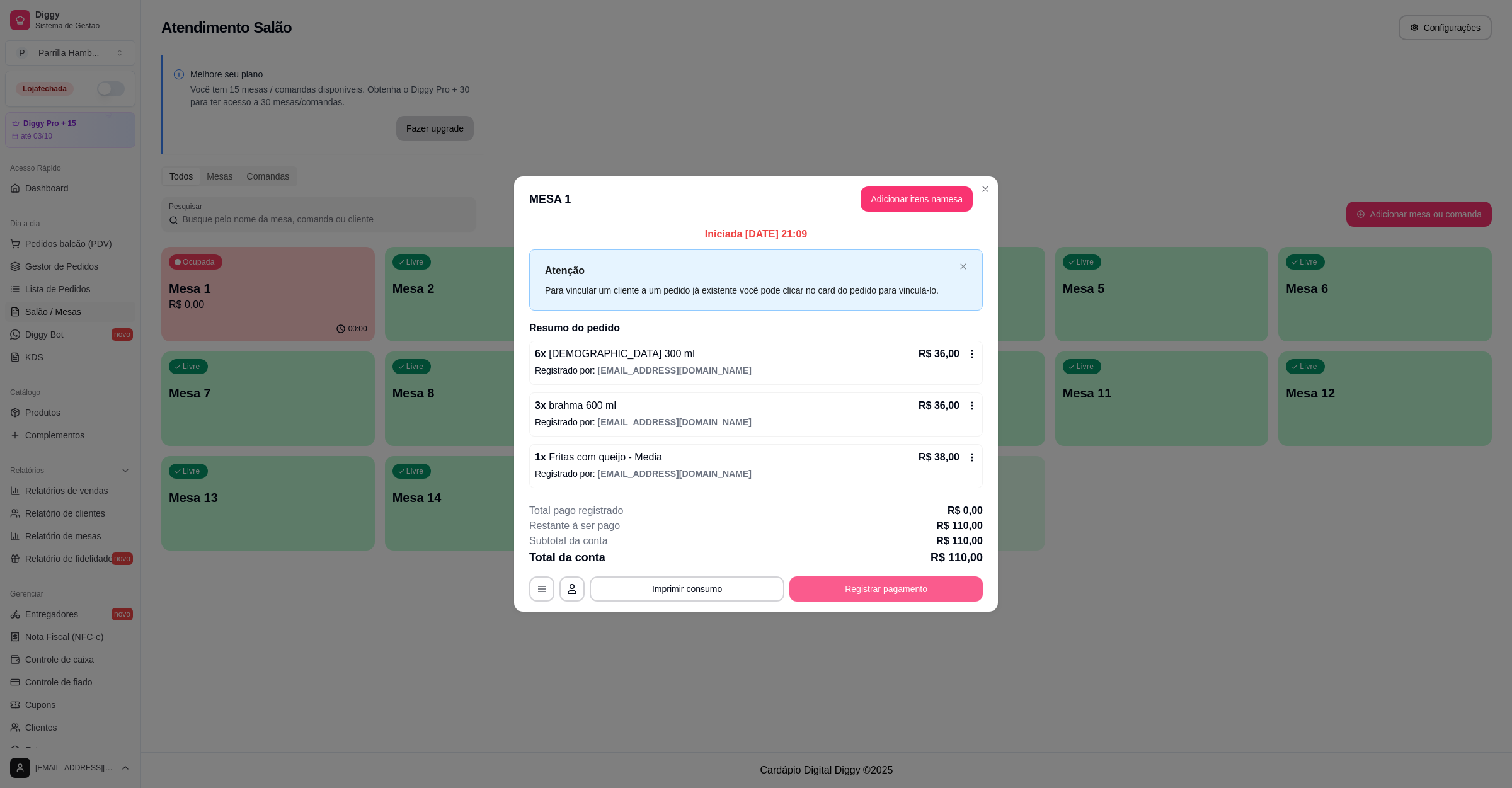
click at [847, 582] on button "Registrar pagamento" at bounding box center [886, 589] width 194 height 25
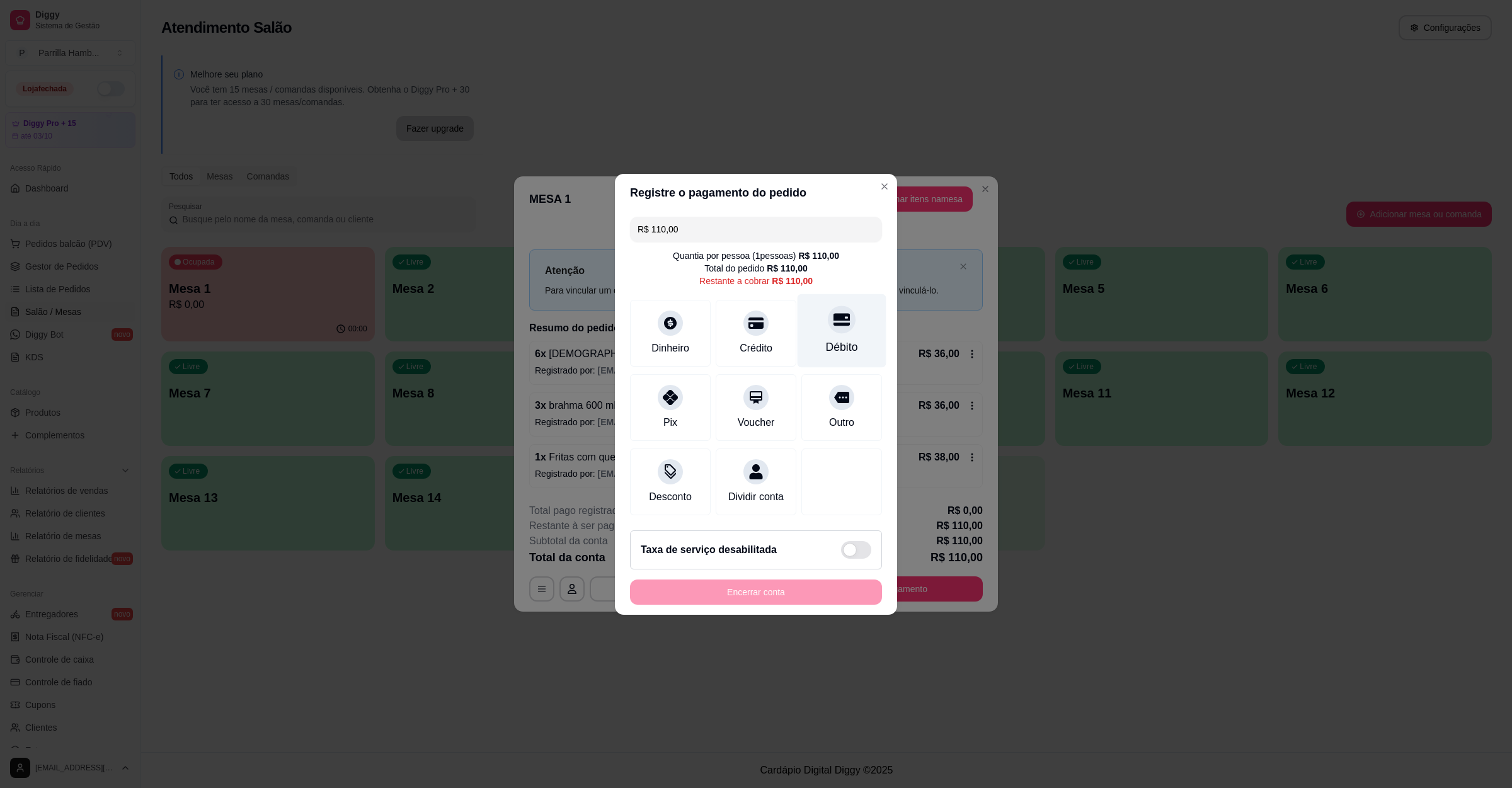
click at [834, 352] on div "Débito" at bounding box center [842, 331] width 89 height 74
type input "R$ 0,00"
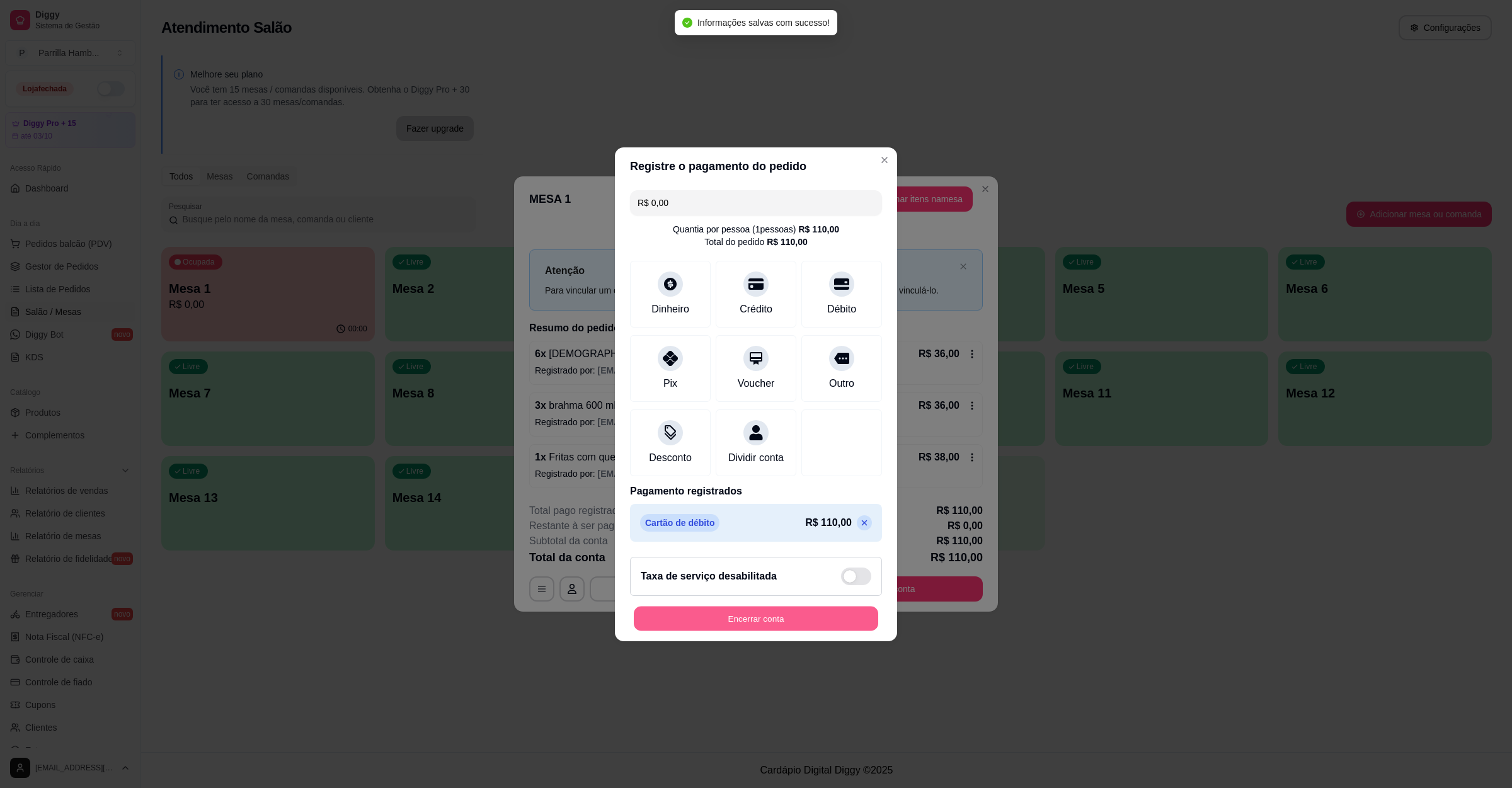
click at [757, 618] on button "Encerrar conta" at bounding box center [756, 618] width 245 height 25
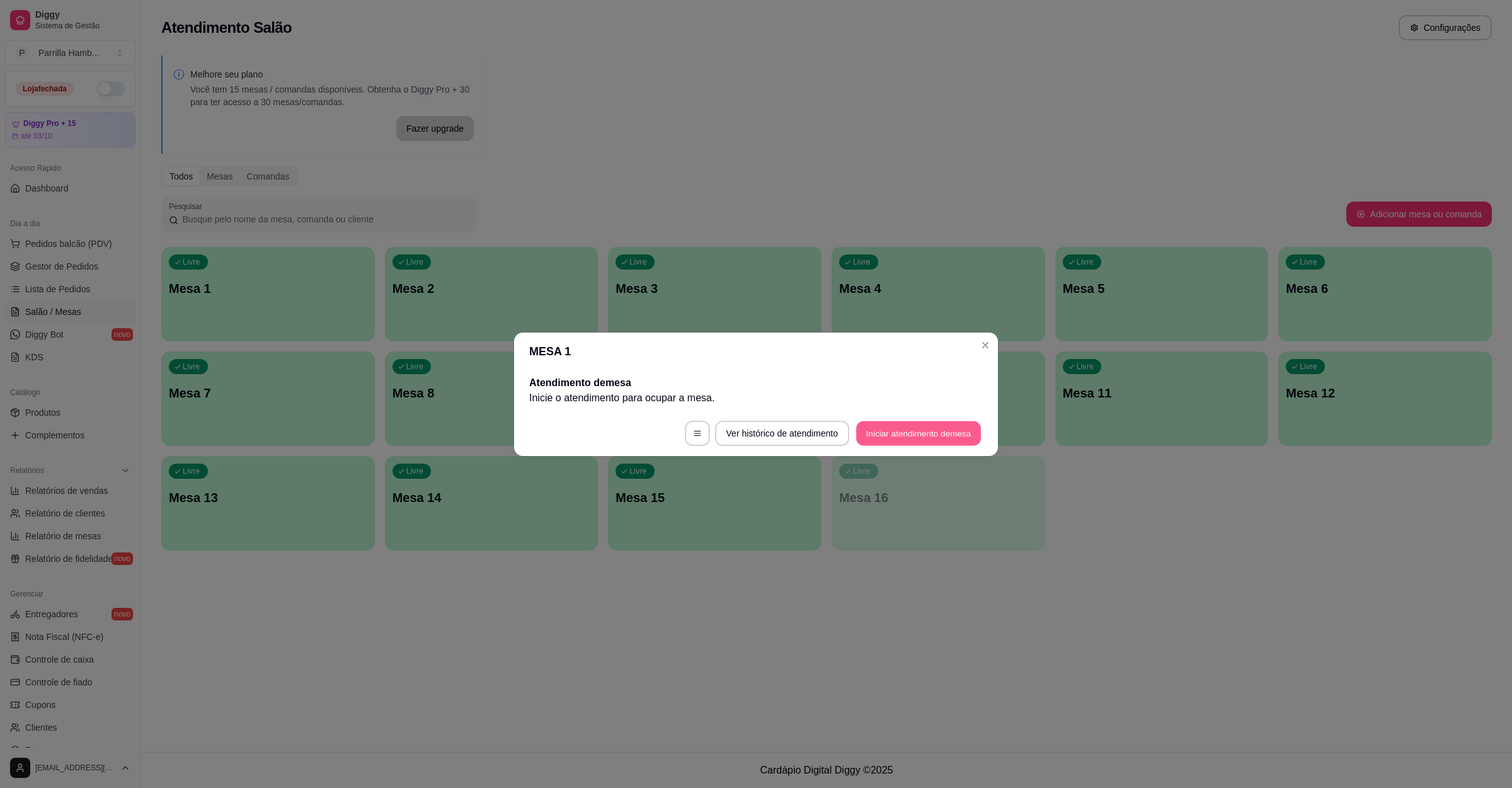
click at [936, 436] on button "Iniciar atendimento de mesa" at bounding box center [918, 433] width 125 height 25
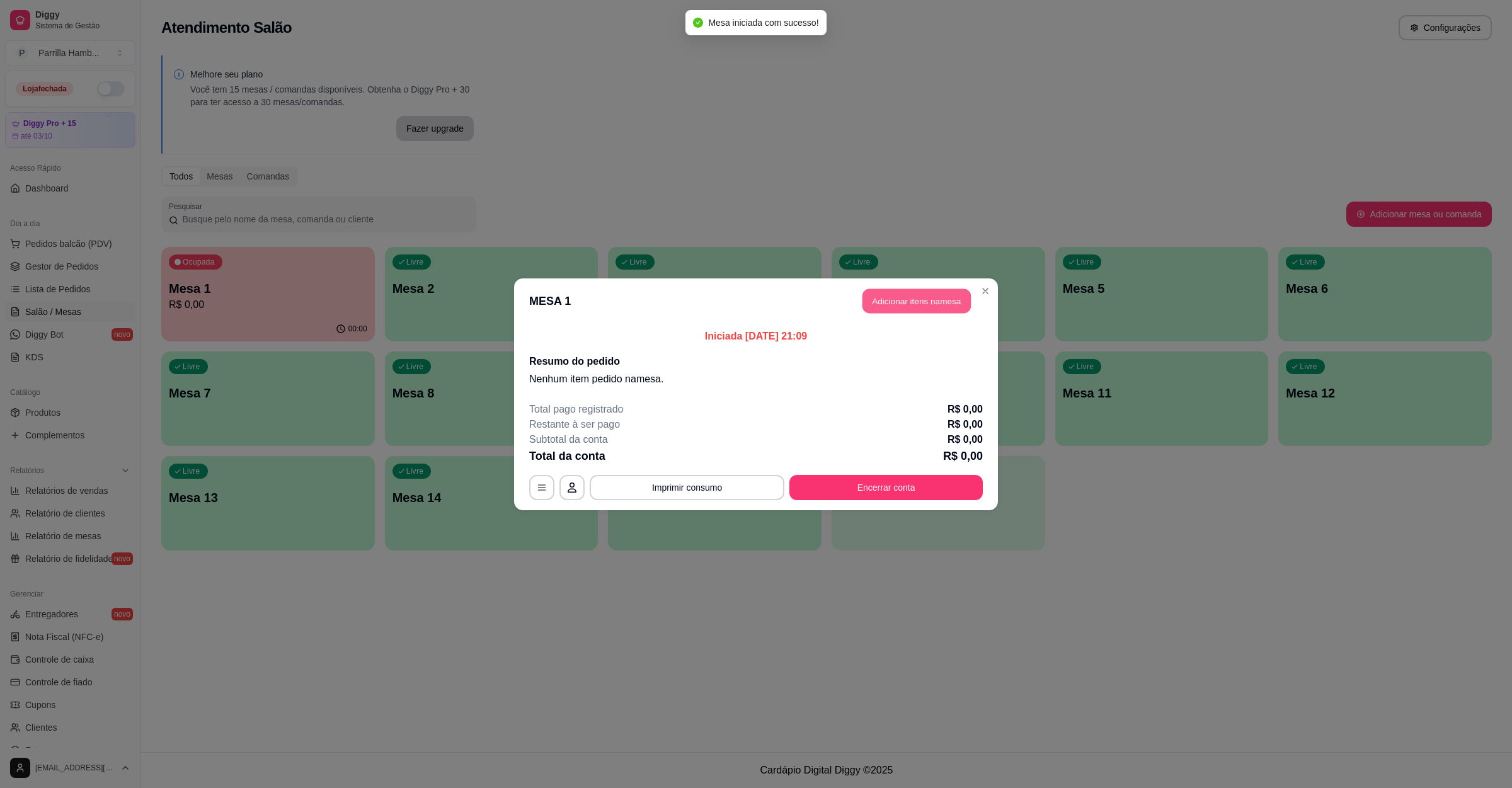
click at [928, 308] on button "Adicionar itens na mesa" at bounding box center [916, 301] width 108 height 25
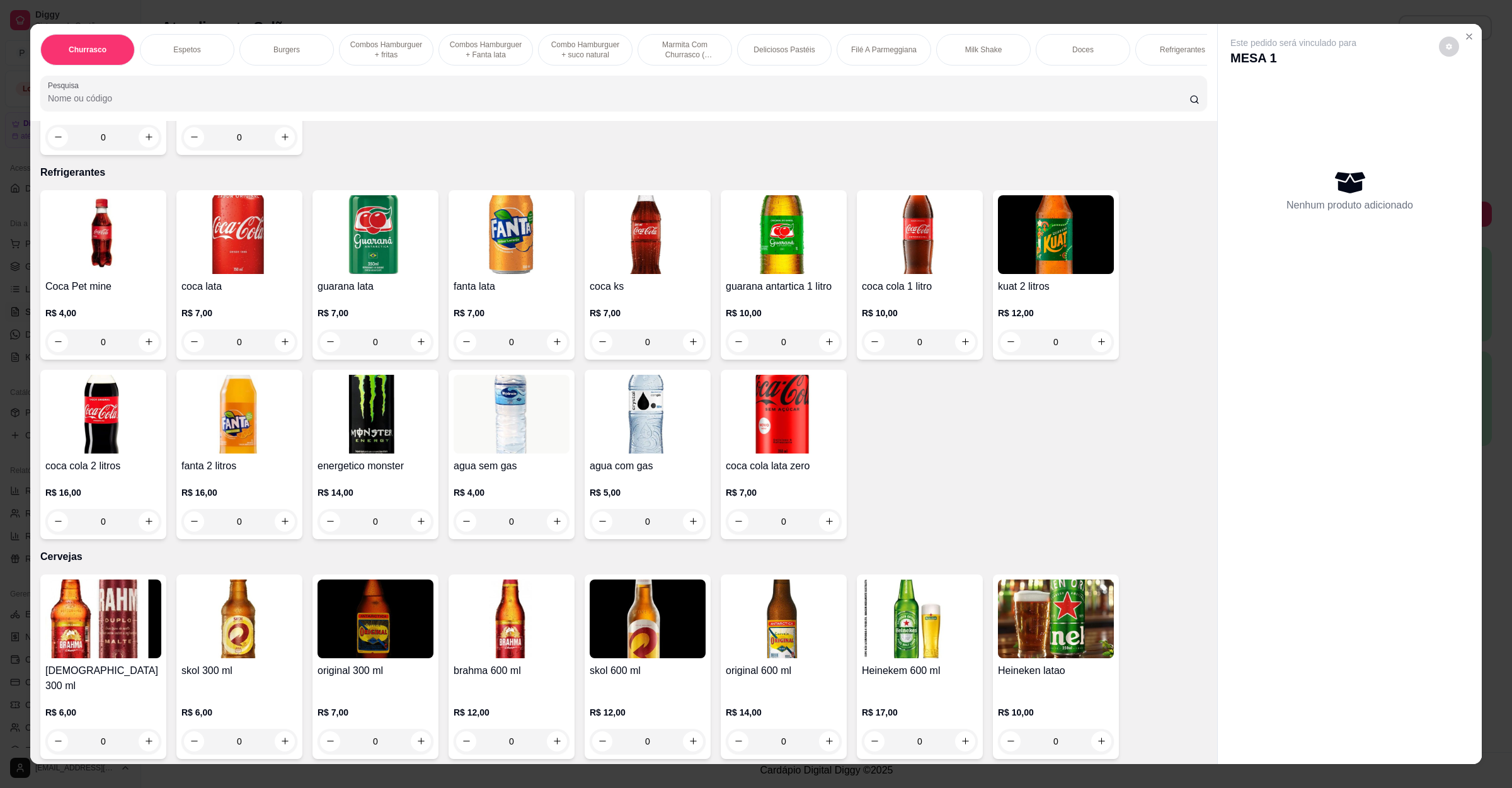
scroll to position [2929, 0]
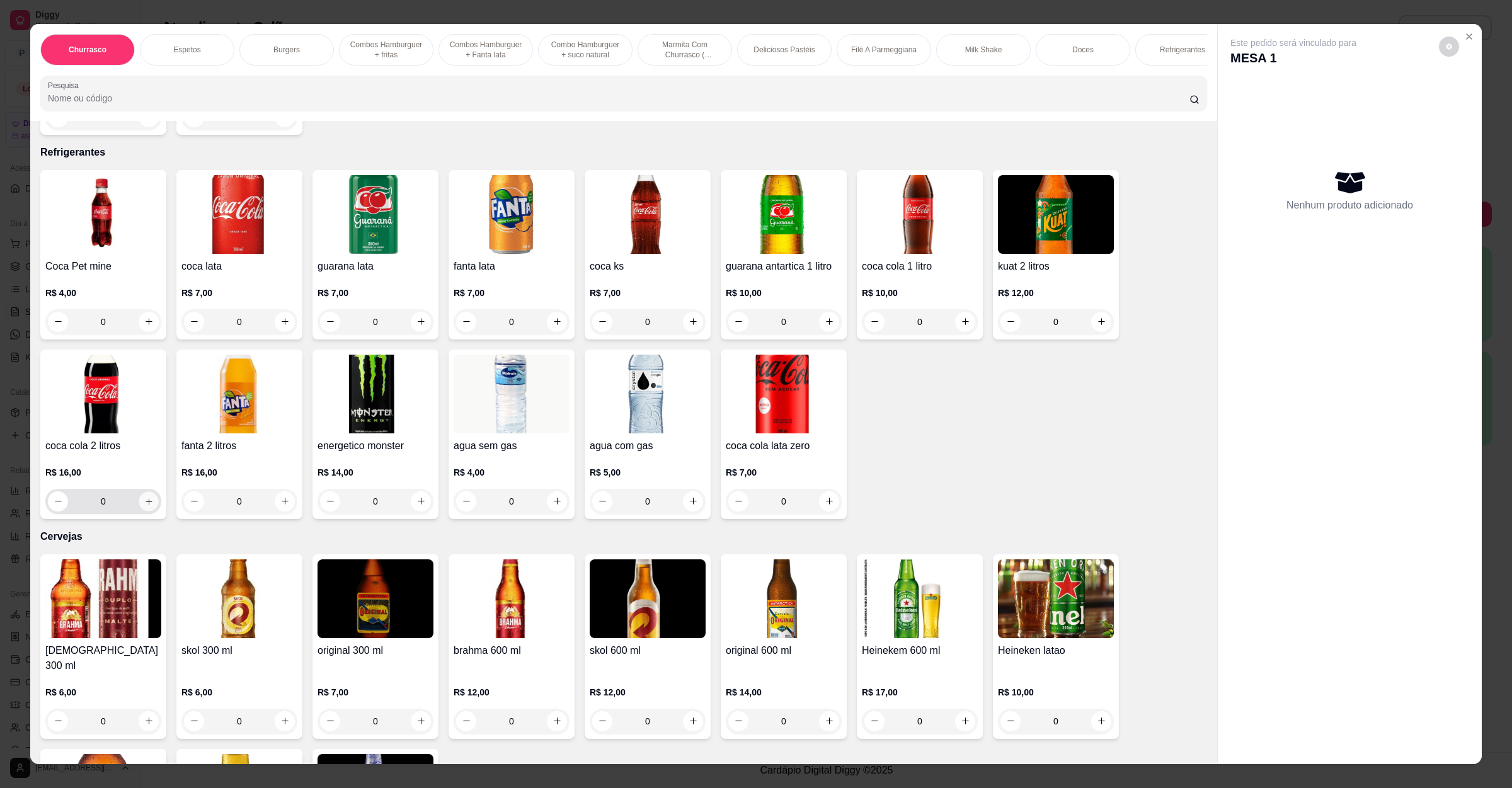
click at [145, 496] on icon "increase-product-quantity" at bounding box center [149, 501] width 10 height 10
type input "1"
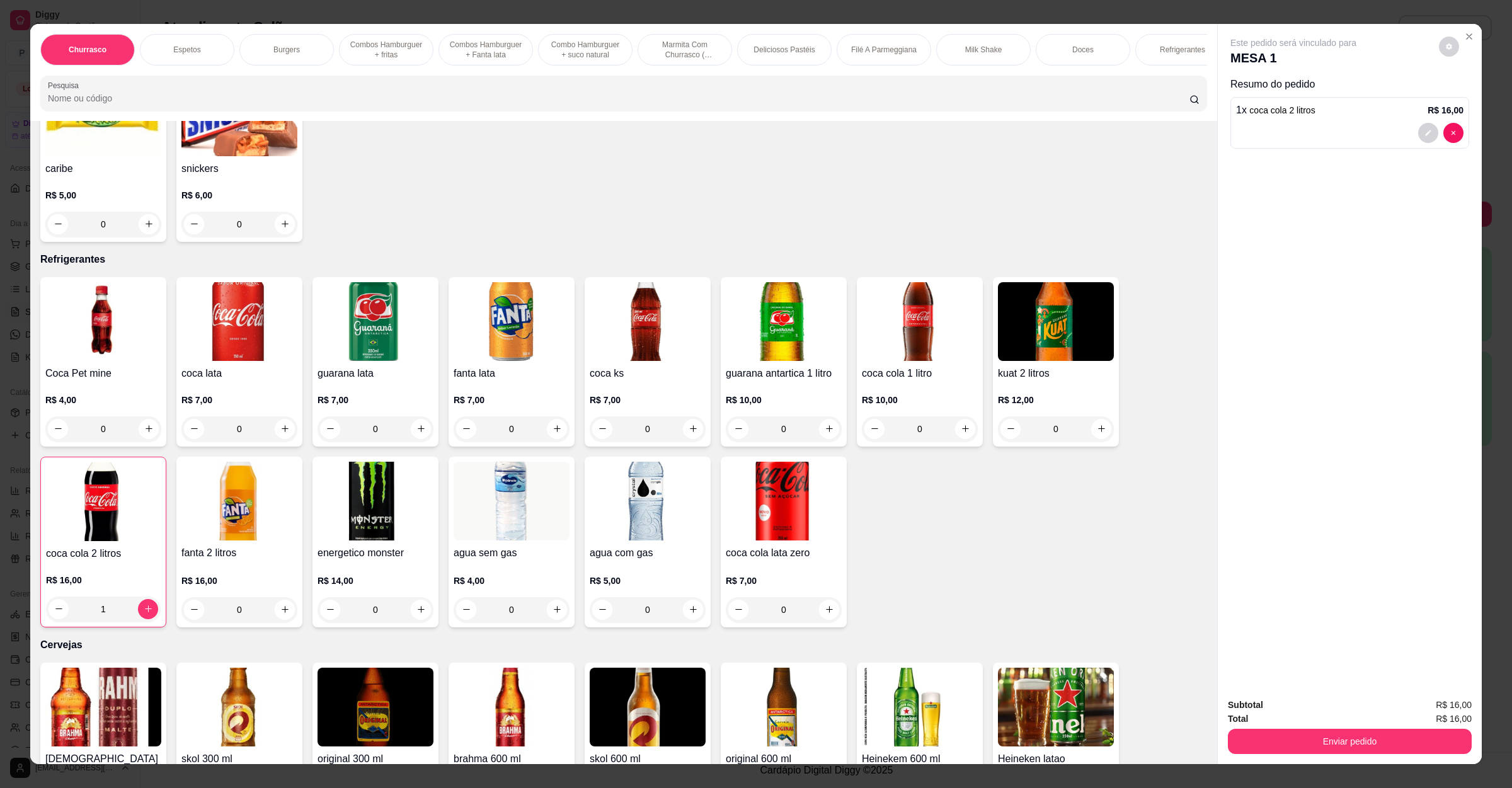
scroll to position [2834, 0]
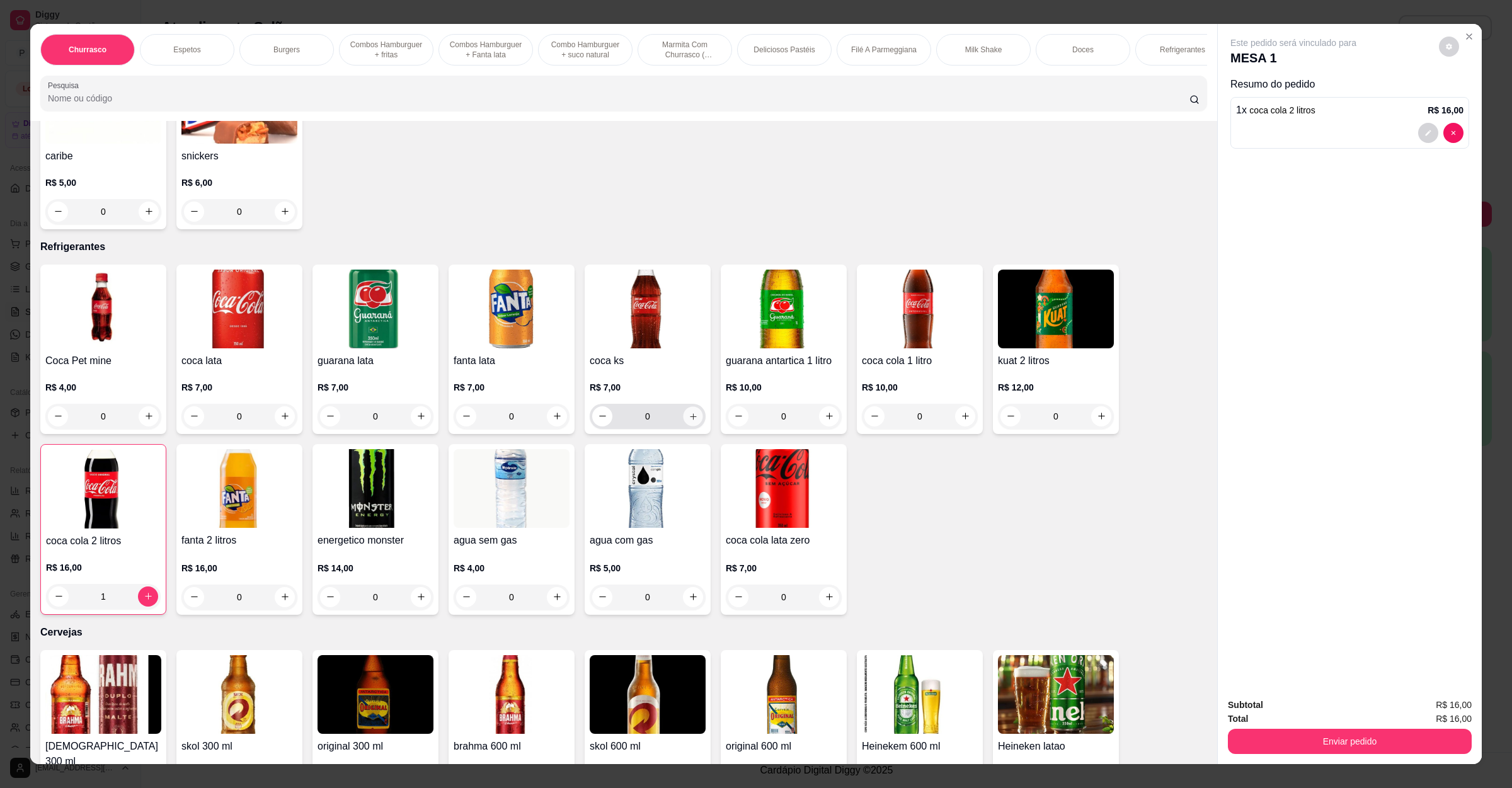
click at [686, 406] on button "increase-product-quantity" at bounding box center [693, 416] width 20 height 20
type input "1"
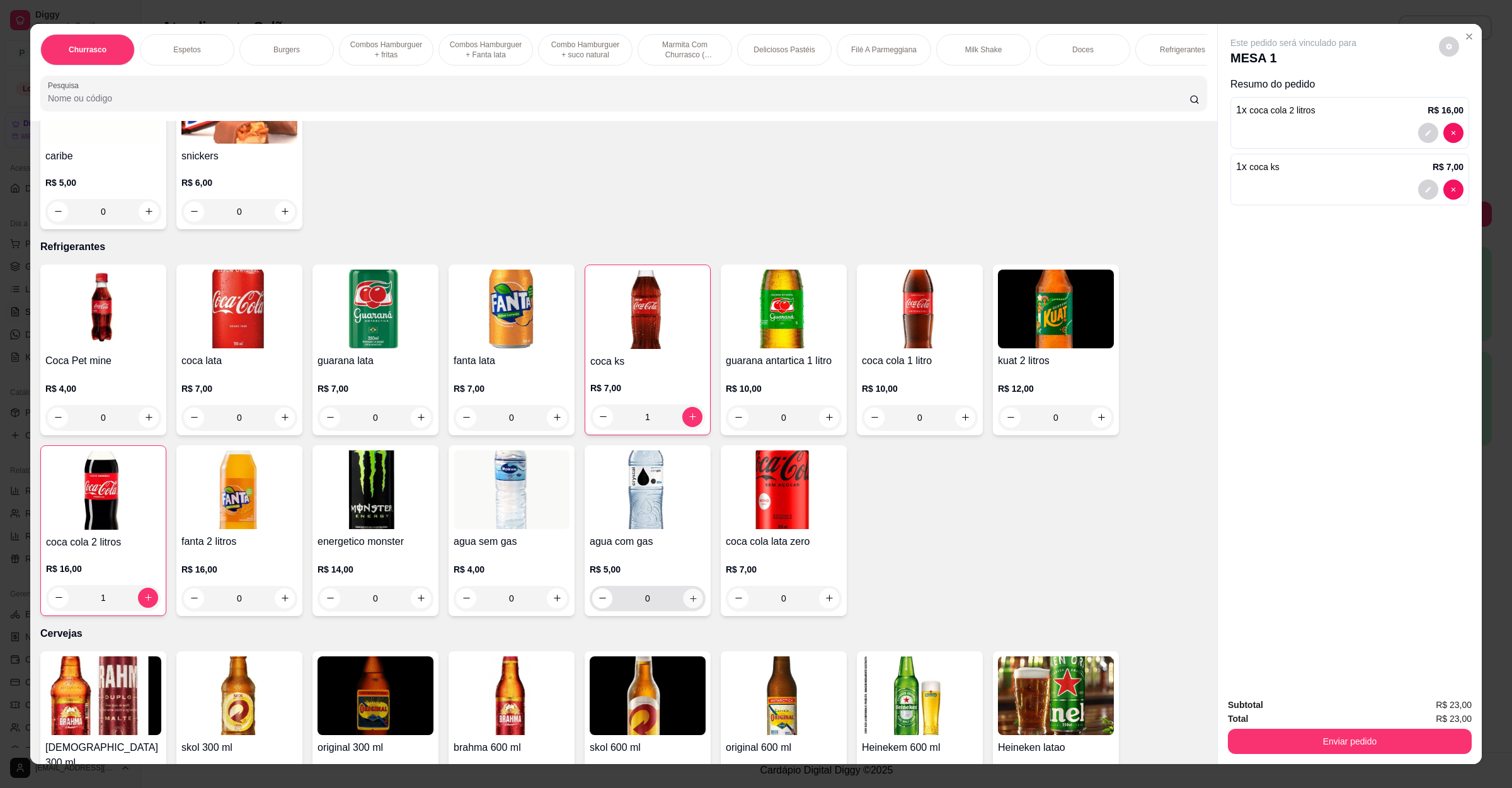
click at [689, 593] on icon "increase-product-quantity" at bounding box center [693, 598] width 10 height 10
type input "1"
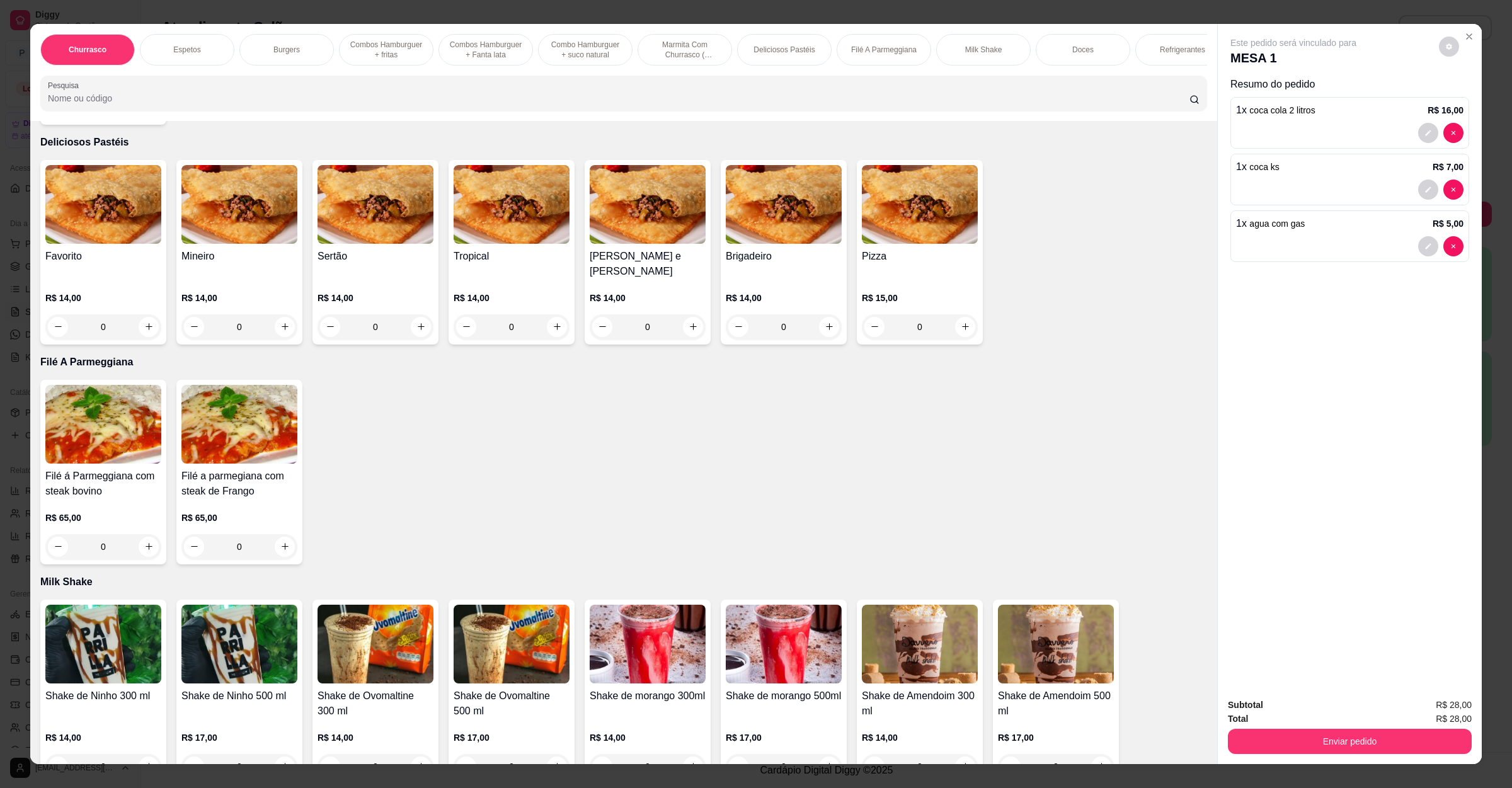
scroll to position [1606, 0]
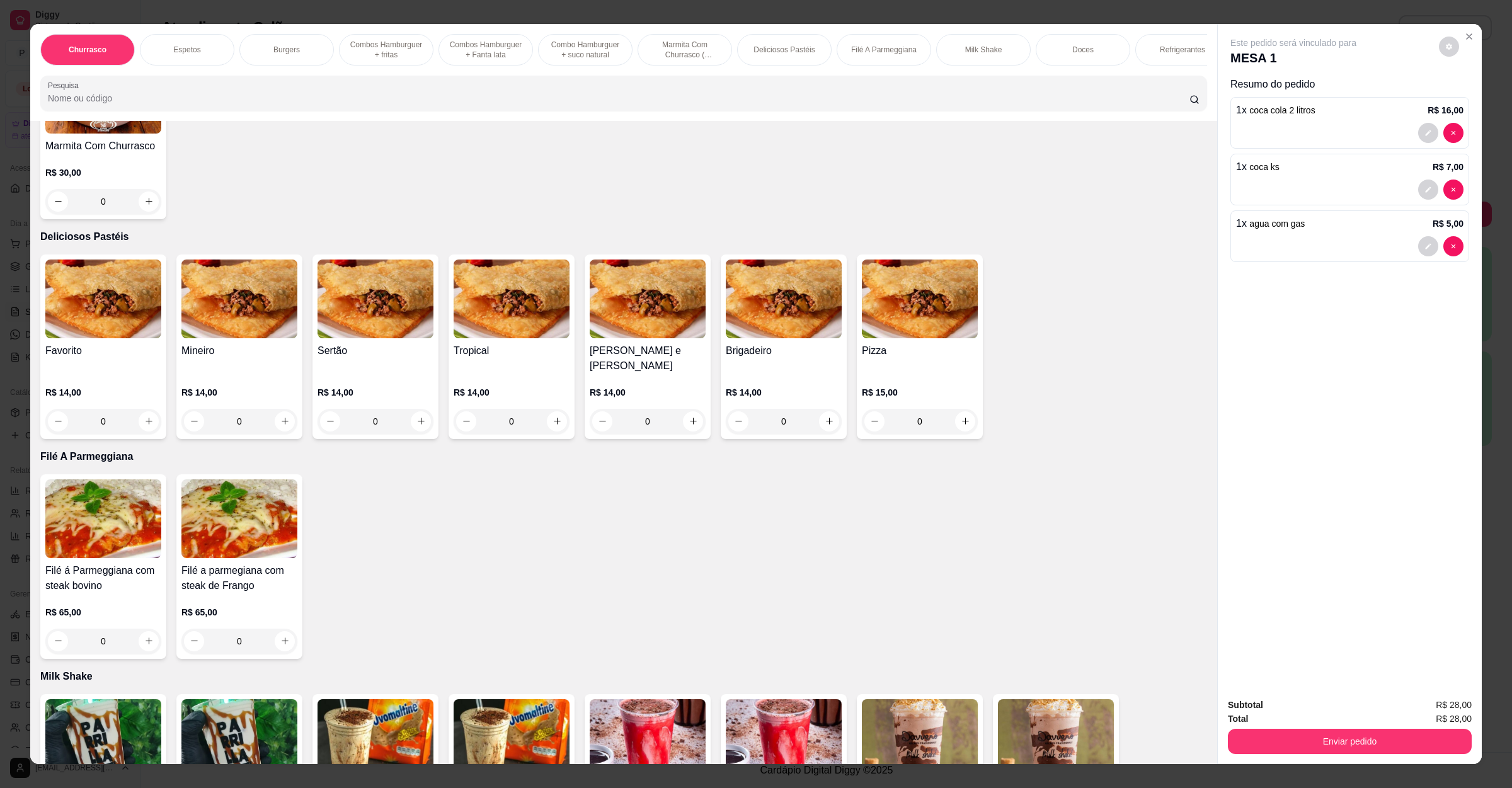
click at [951, 409] on div "0" at bounding box center [920, 421] width 116 height 25
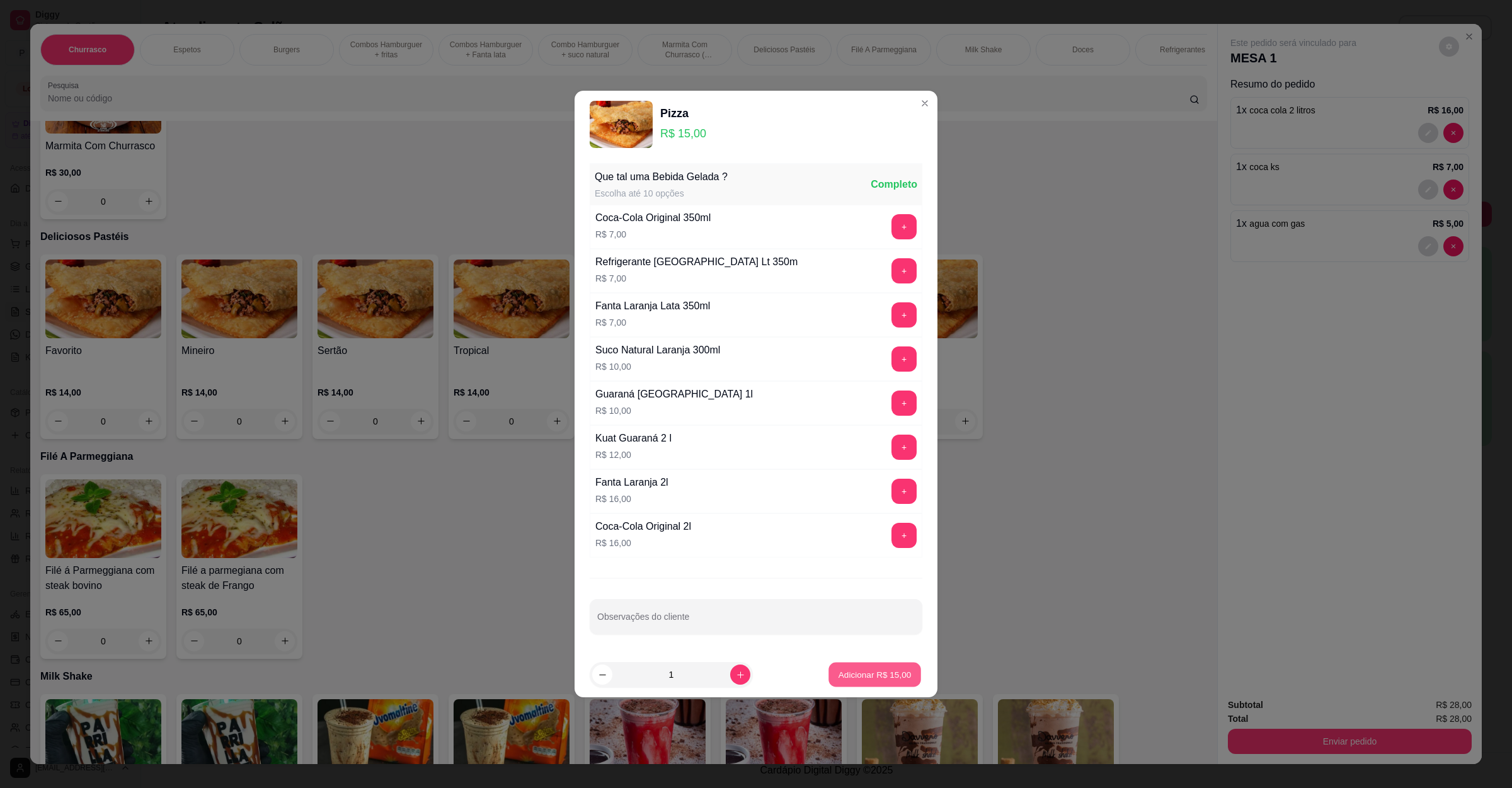
click at [867, 675] on p "Adicionar R$ 15,00" at bounding box center [875, 674] width 73 height 12
type input "1"
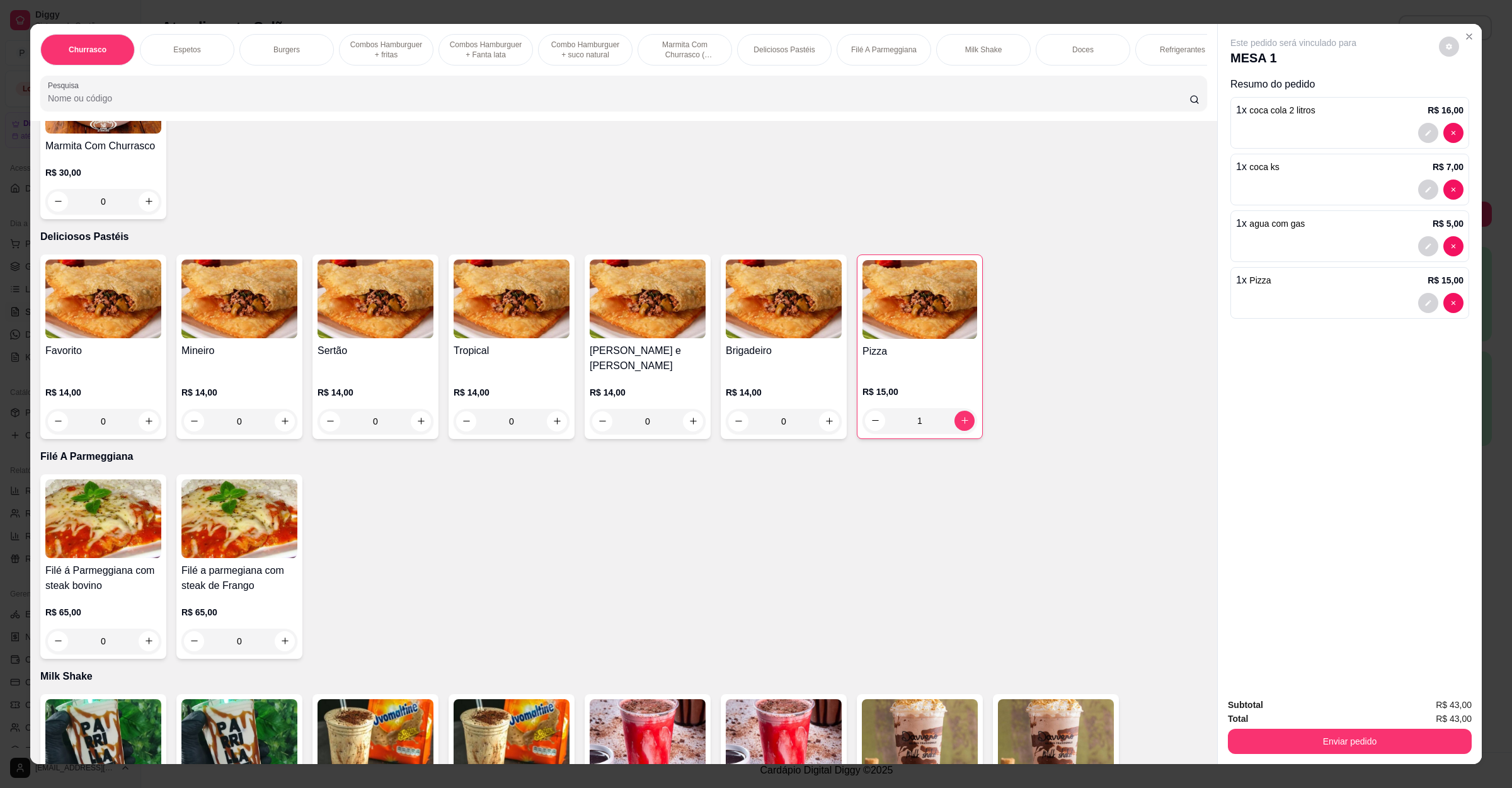
click at [149, 409] on div "0" at bounding box center [104, 421] width 116 height 25
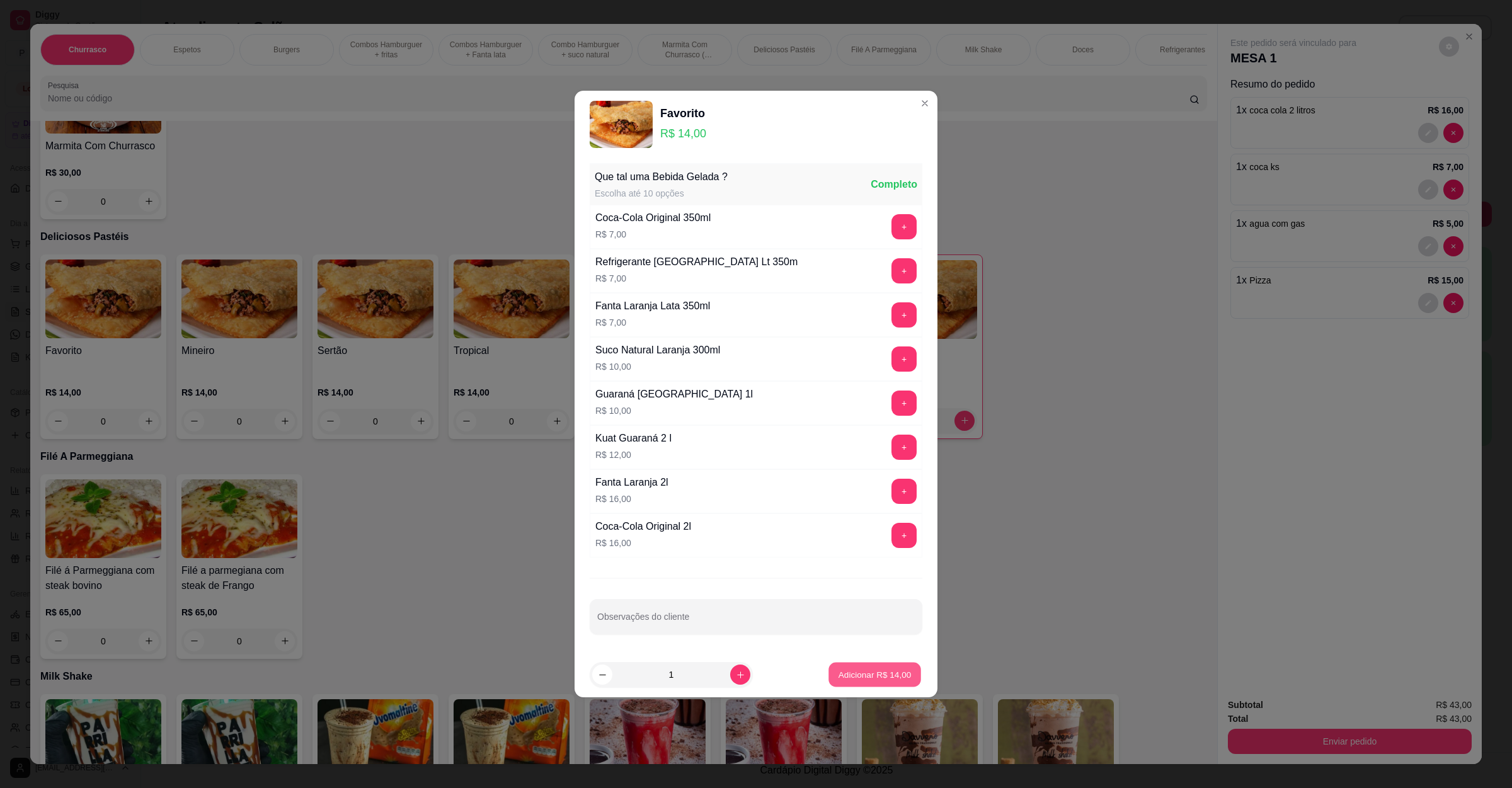
click at [877, 675] on p "Adicionar R$ 14,00" at bounding box center [875, 674] width 73 height 12
type input "1"
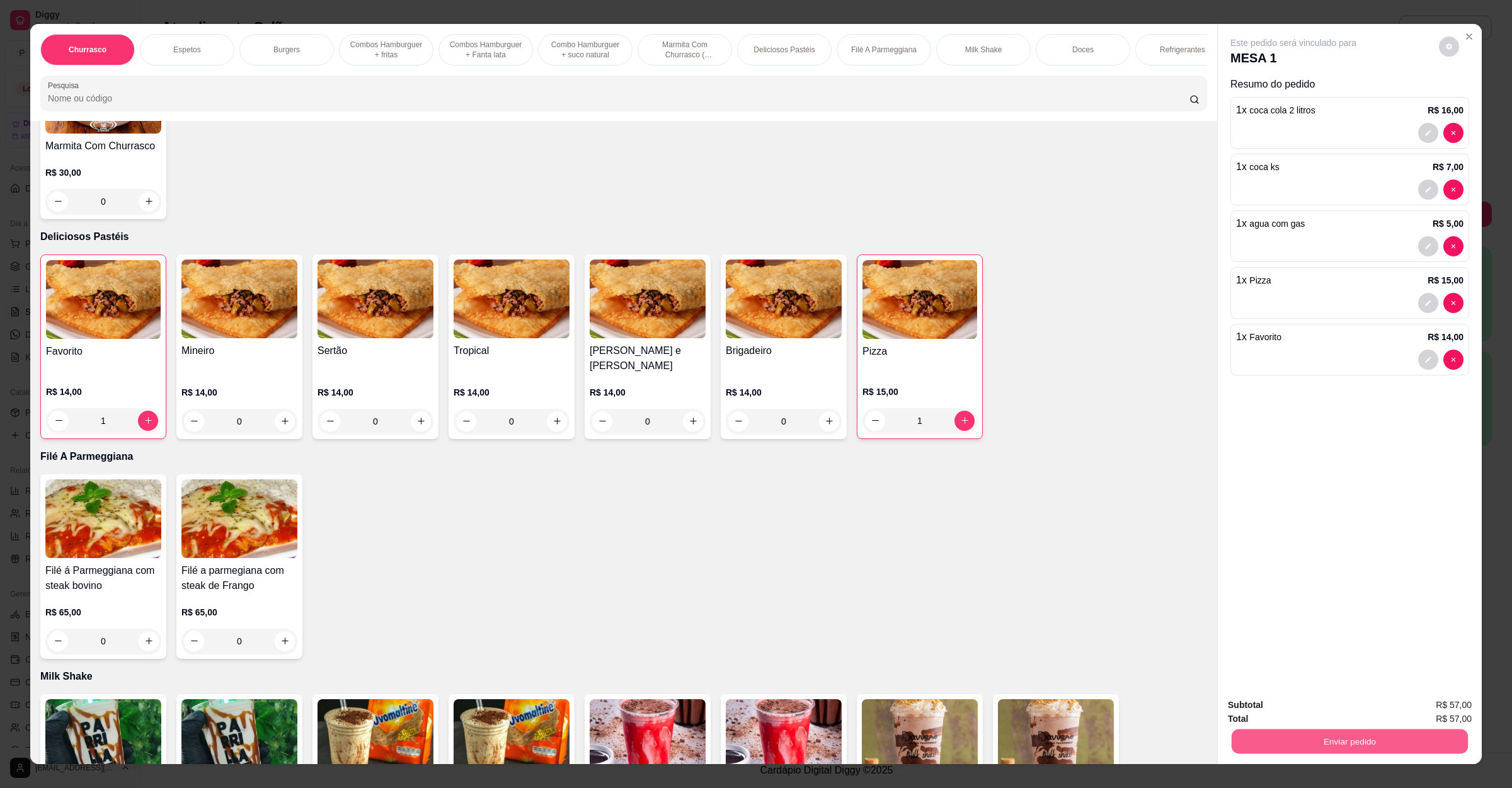
click at [1323, 736] on button "Enviar pedido" at bounding box center [1350, 742] width 237 height 25
click at [1301, 710] on button "Não registrar e enviar pedido" at bounding box center [1305, 711] width 127 height 23
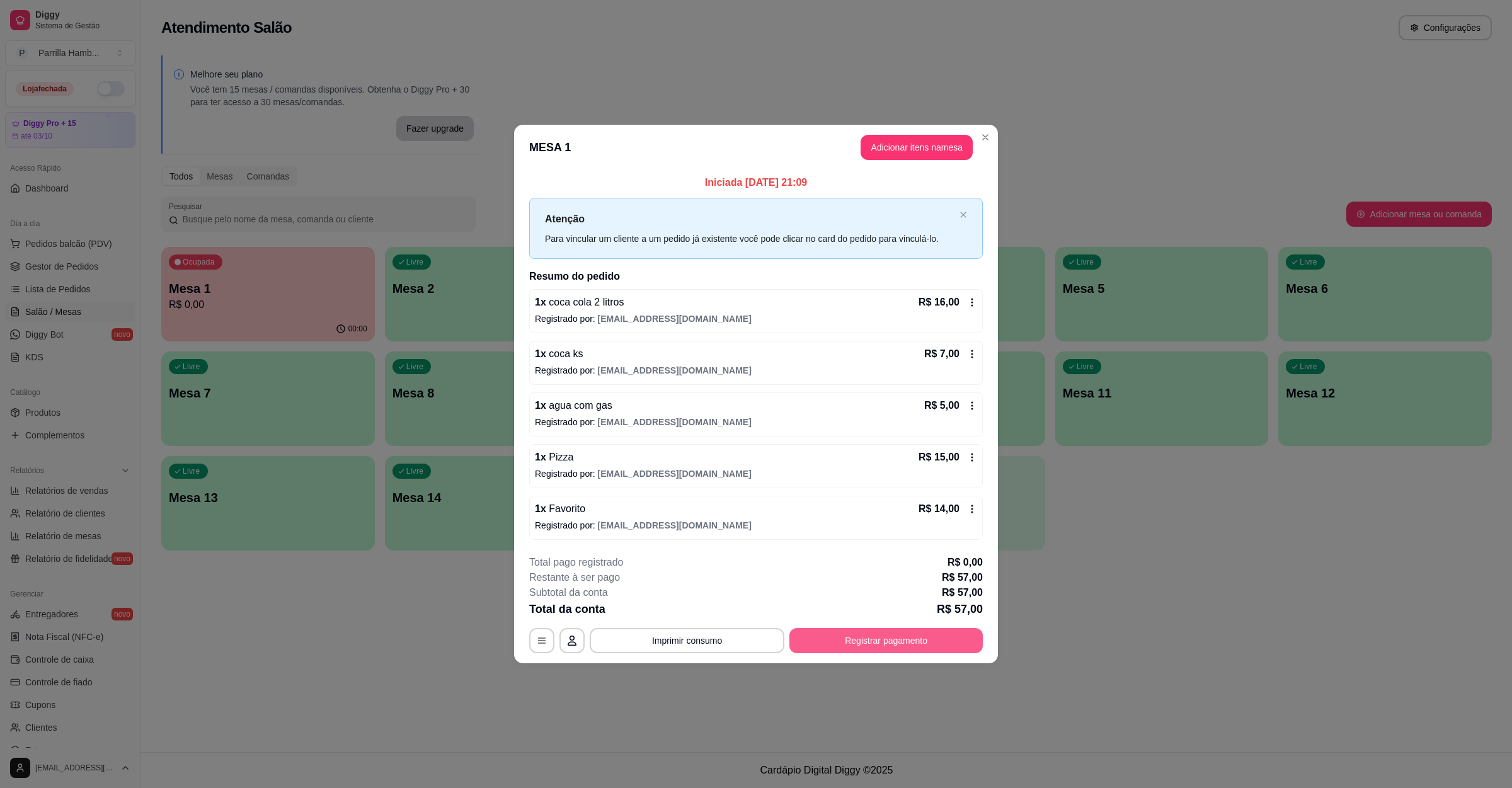
click at [874, 639] on button "Registrar pagamento" at bounding box center [886, 640] width 194 height 25
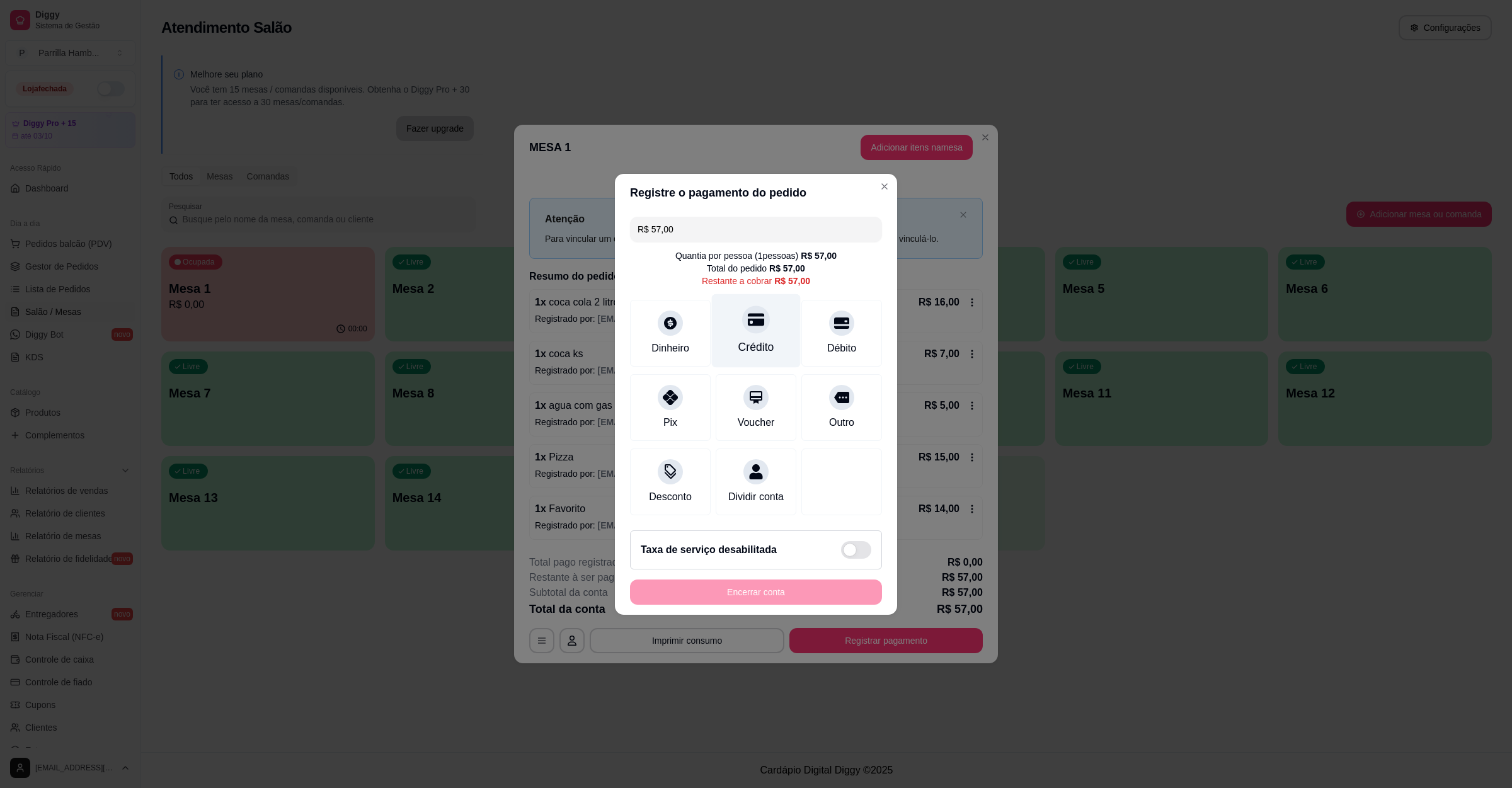
click at [749, 339] on div "Crédito" at bounding box center [756, 347] width 36 height 16
type input "R$ 0,00"
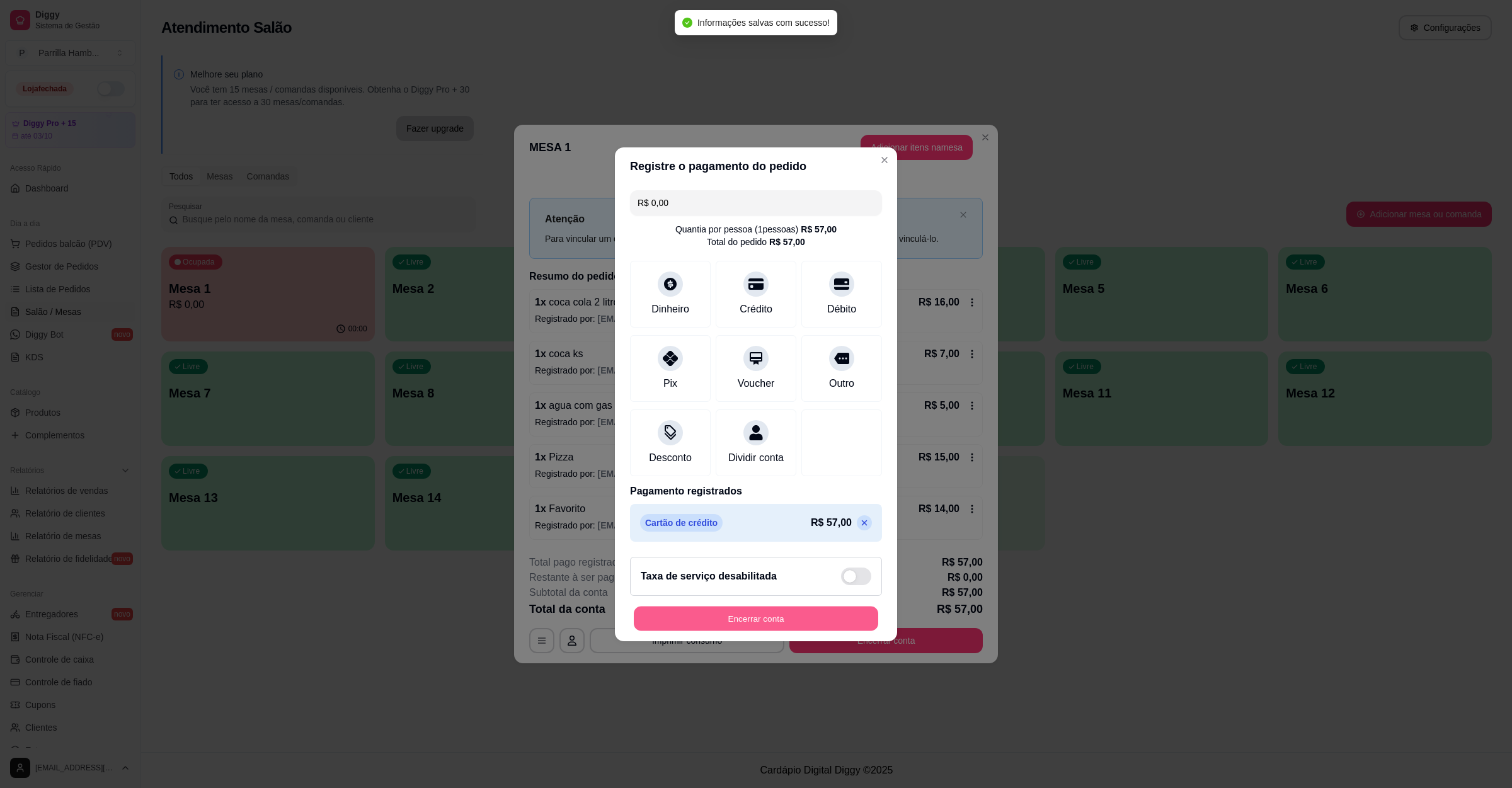
click at [768, 631] on button "Encerrar conta" at bounding box center [756, 618] width 245 height 25
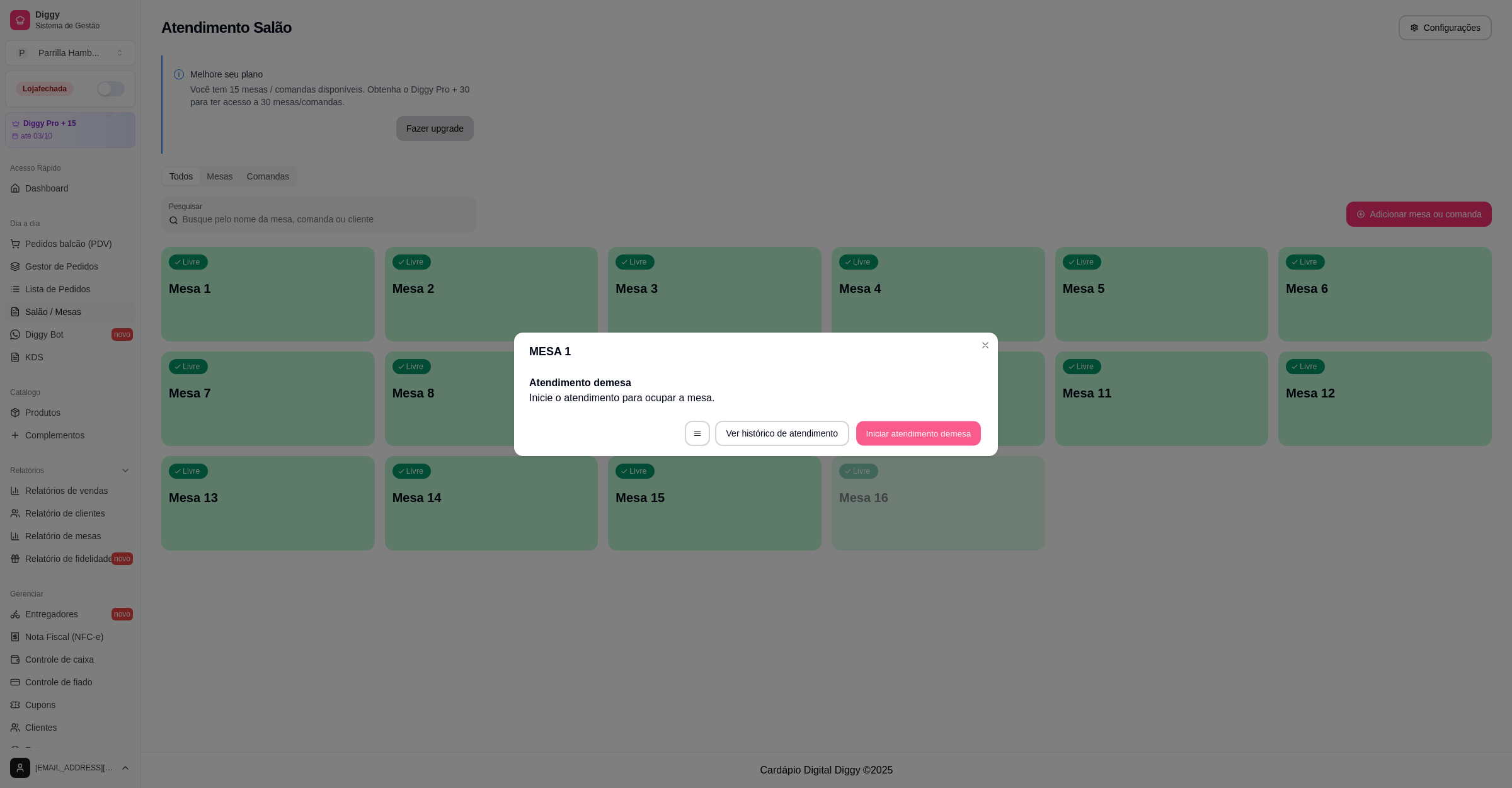
click at [901, 437] on button "Iniciar atendimento de mesa" at bounding box center [918, 433] width 125 height 25
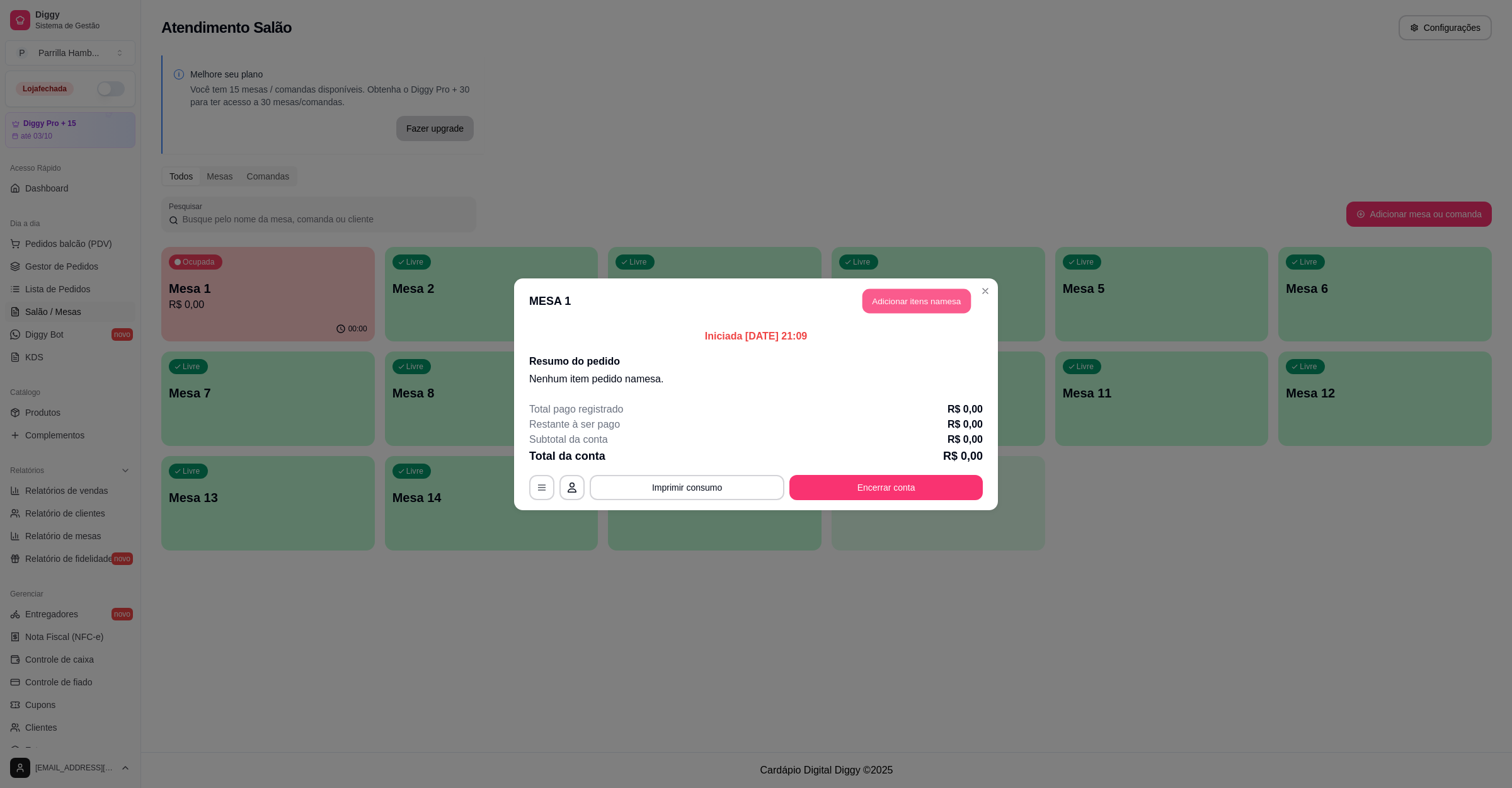
click at [903, 301] on button "Adicionar itens na mesa" at bounding box center [916, 301] width 108 height 25
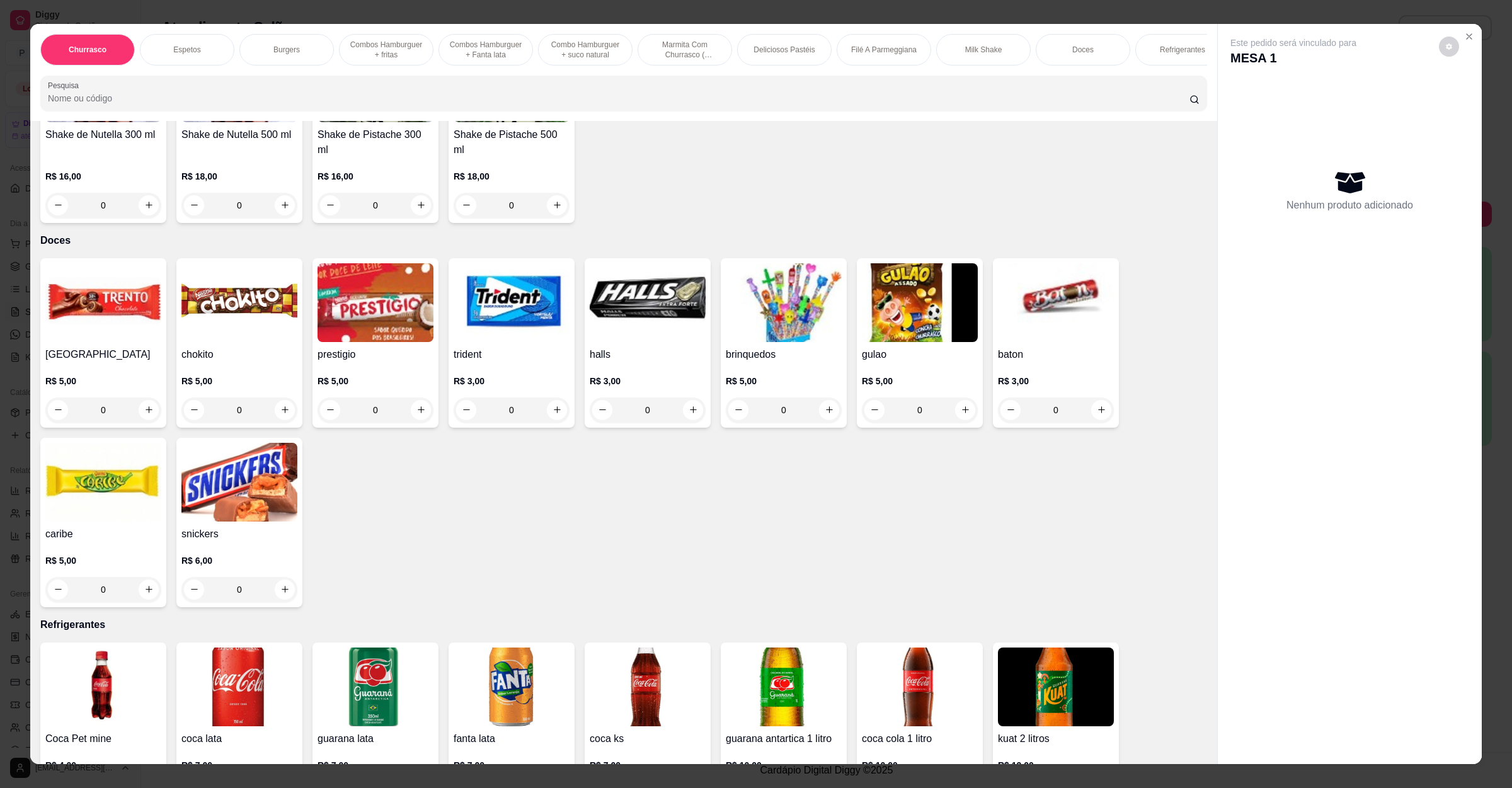
scroll to position [2929, 0]
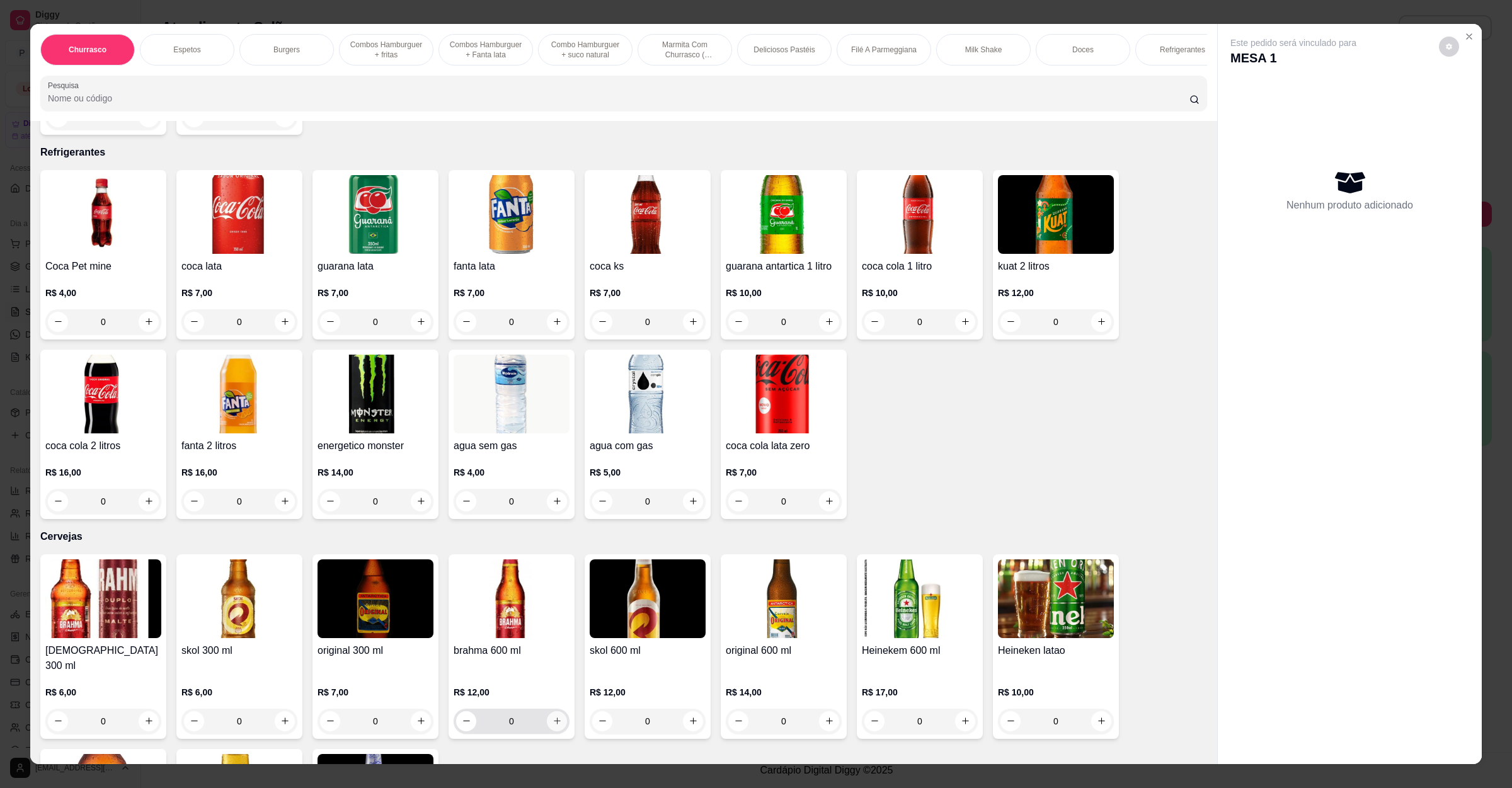
click at [552, 711] on button "increase-product-quantity" at bounding box center [557, 721] width 20 height 20
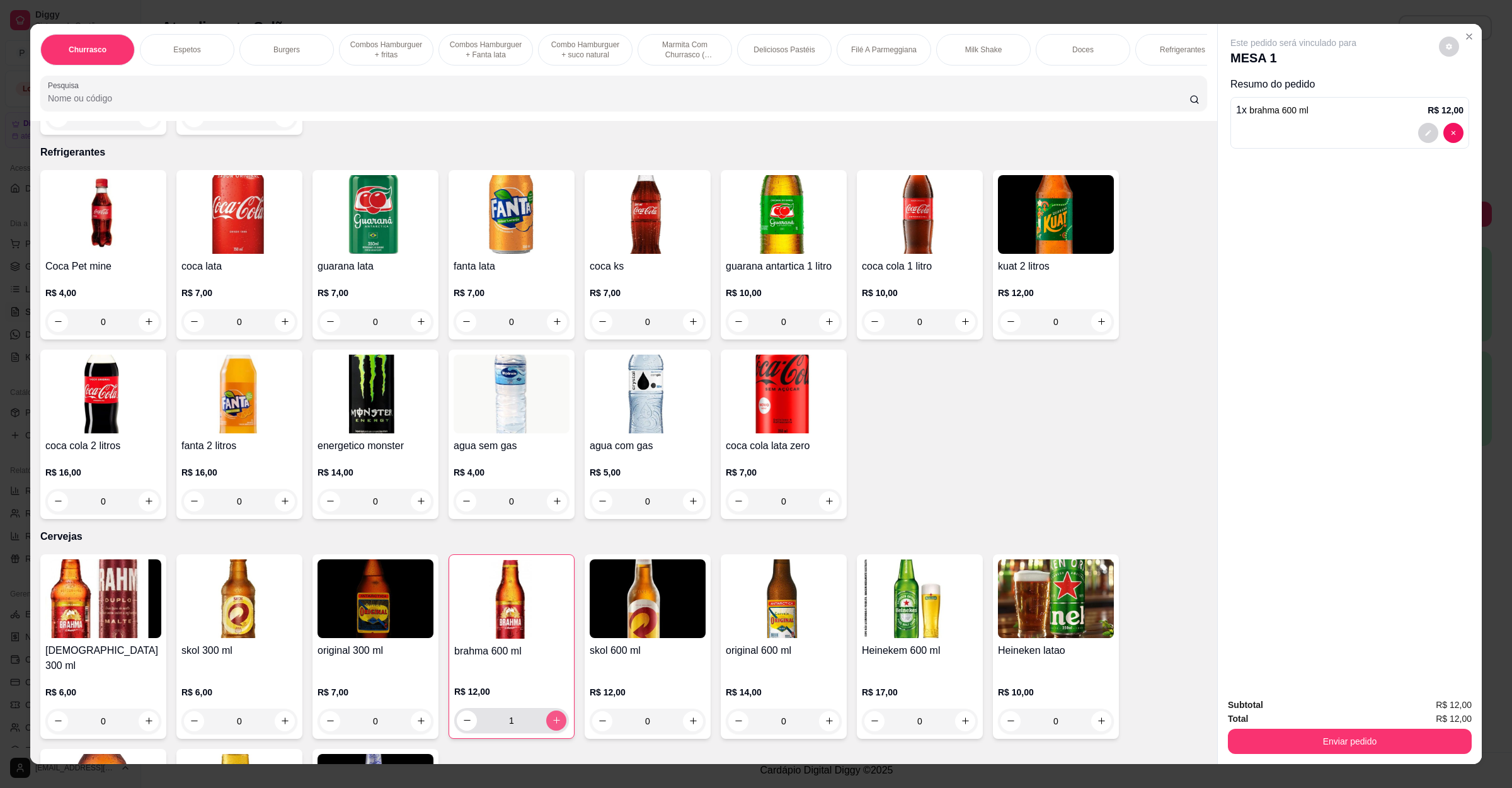
click at [552, 716] on icon "increase-product-quantity" at bounding box center [556, 721] width 10 height 10
type input "4"
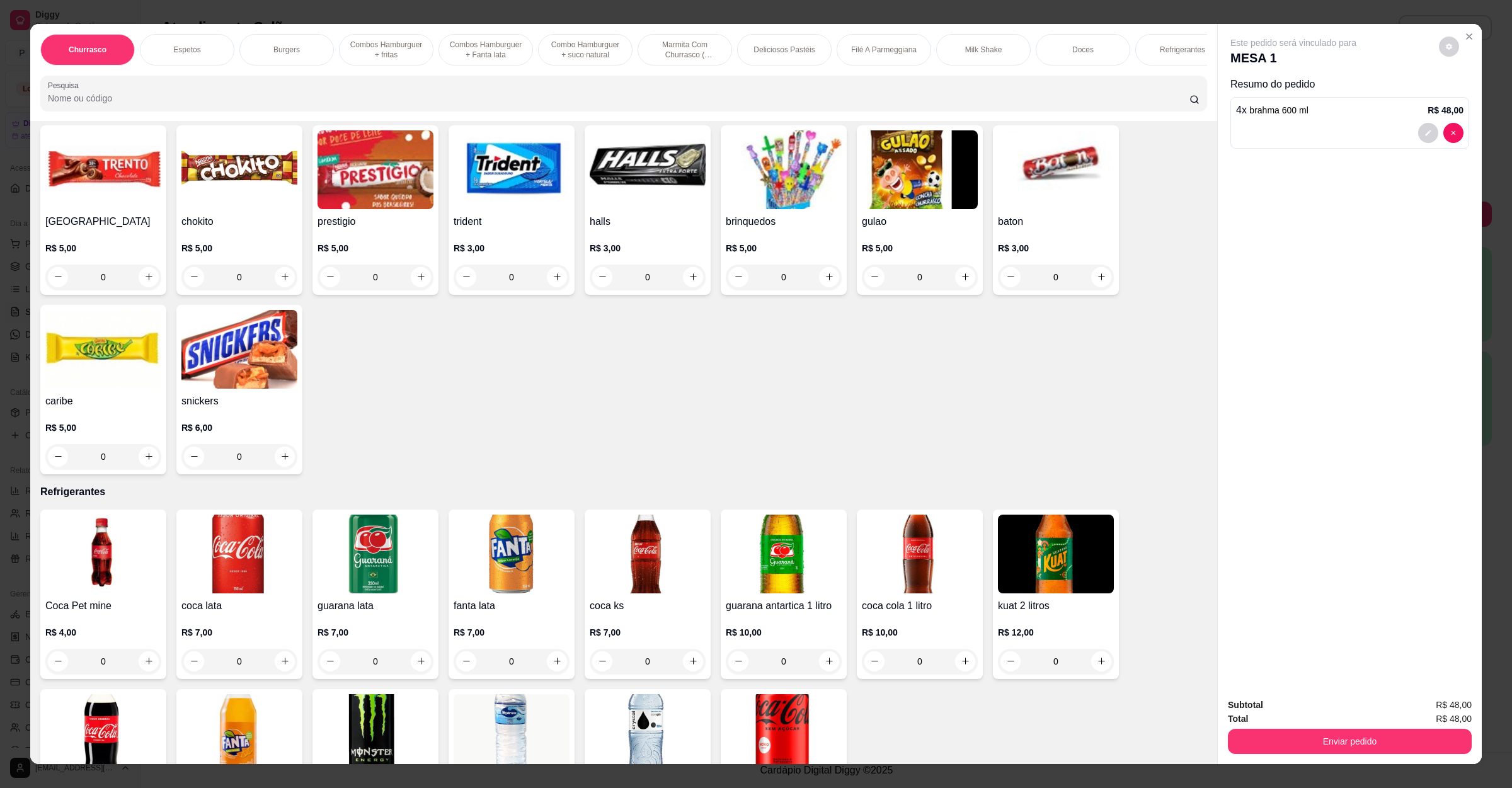
scroll to position [2646, 0]
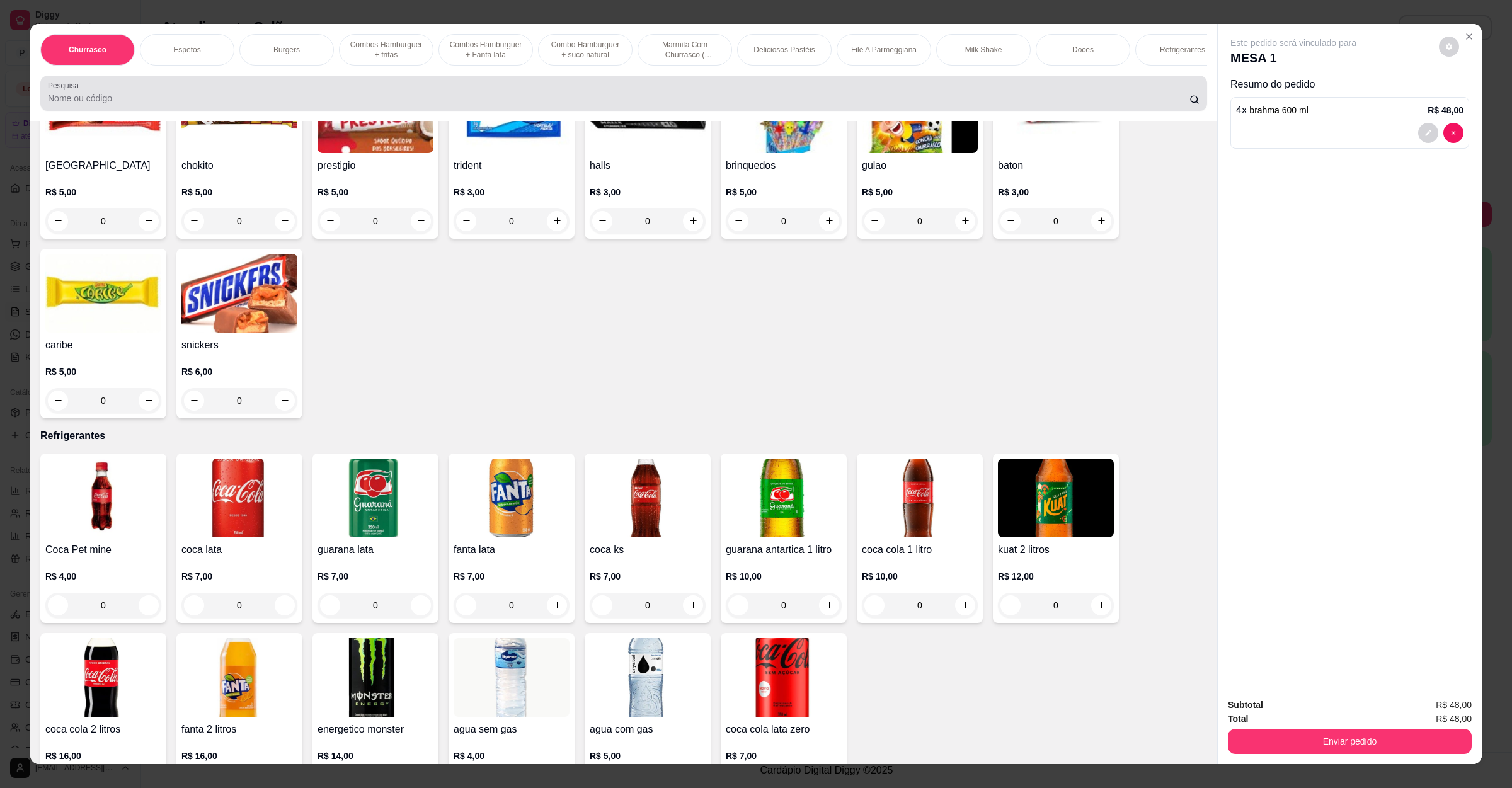
click at [169, 104] on div at bounding box center [623, 93] width 1151 height 25
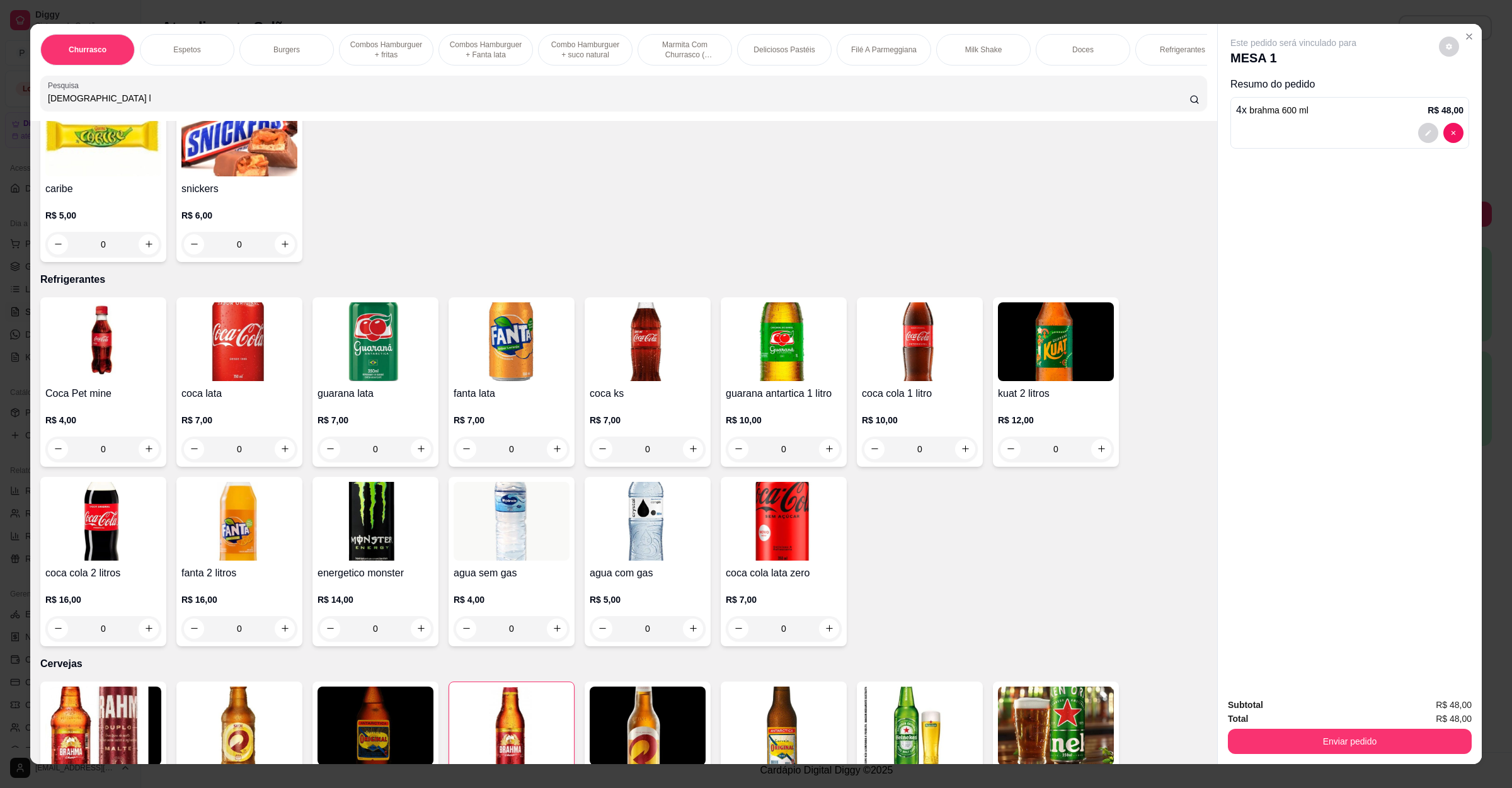
scroll to position [2695, 0]
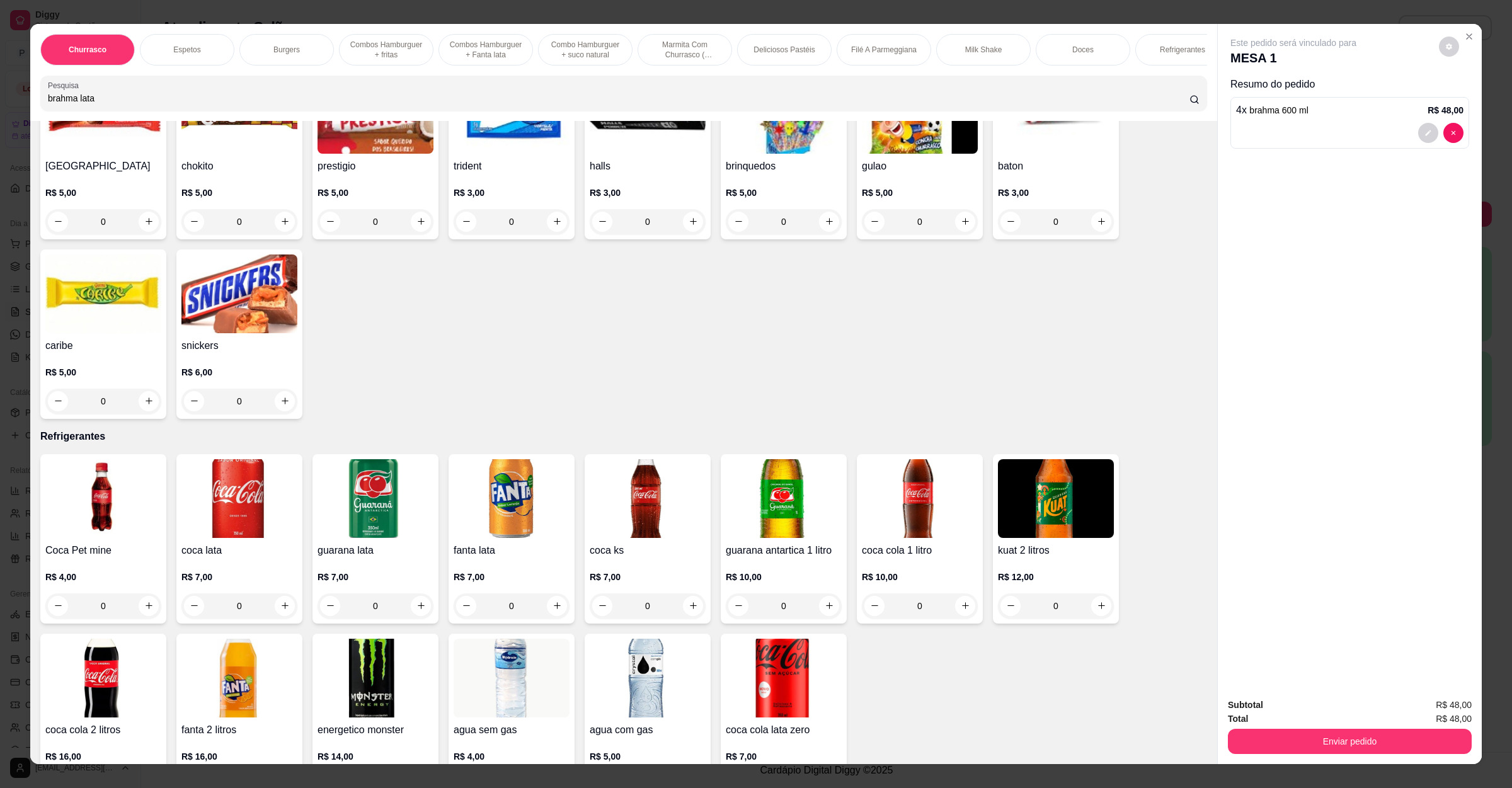
type input "brahma lata"
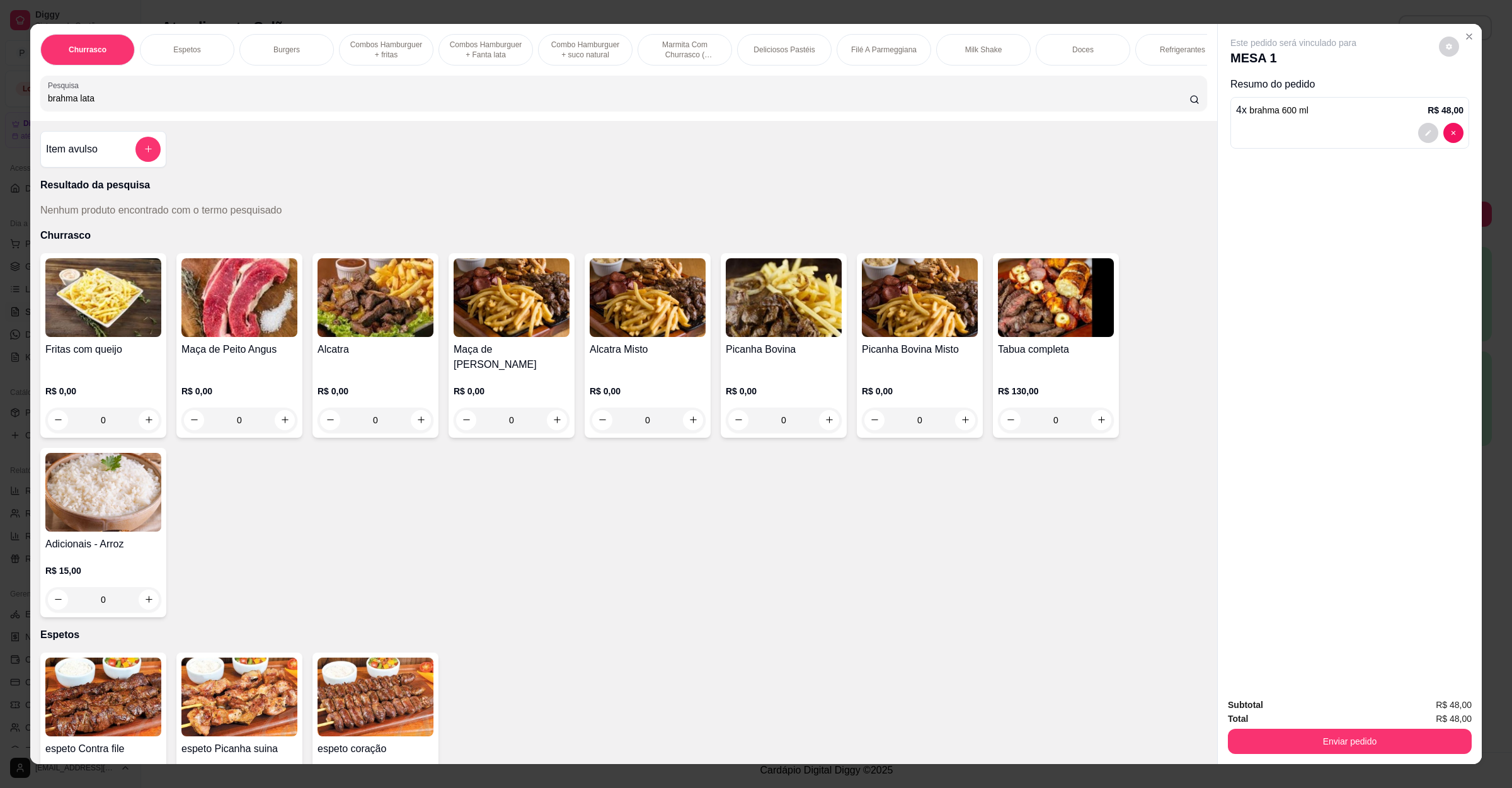
scroll to position [0, 0]
click at [144, 153] on icon "add-separate-item" at bounding box center [149, 149] width 10 height 10
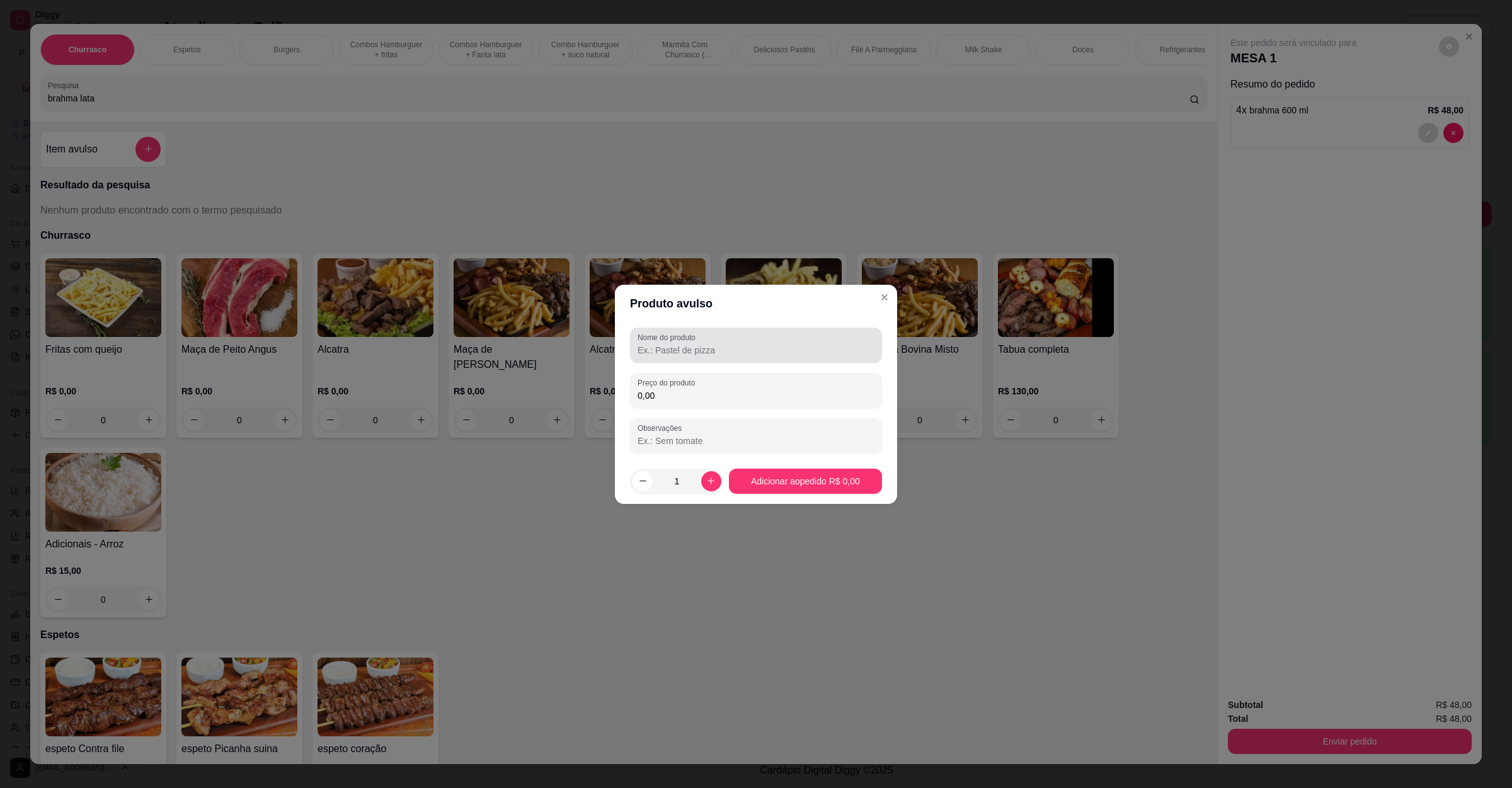
click at [745, 350] on input "Nome do produto" at bounding box center [755, 350] width 237 height 12
type input "brahma lata"
click at [684, 397] on input "0,00" at bounding box center [755, 395] width 237 height 12
type input "6,00"
click at [708, 487] on button "increase-product-quantity" at bounding box center [710, 481] width 20 height 20
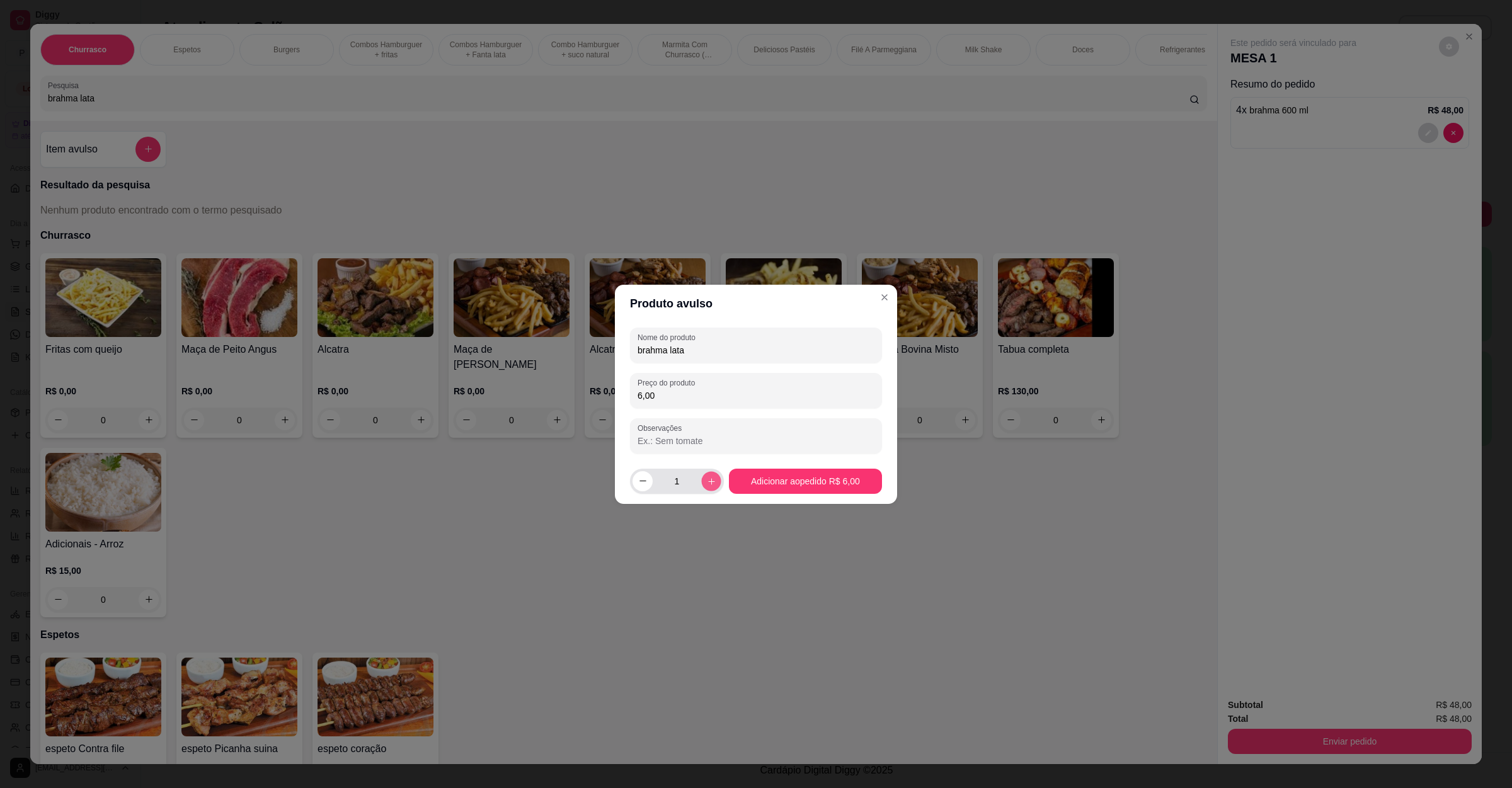
type input "2"
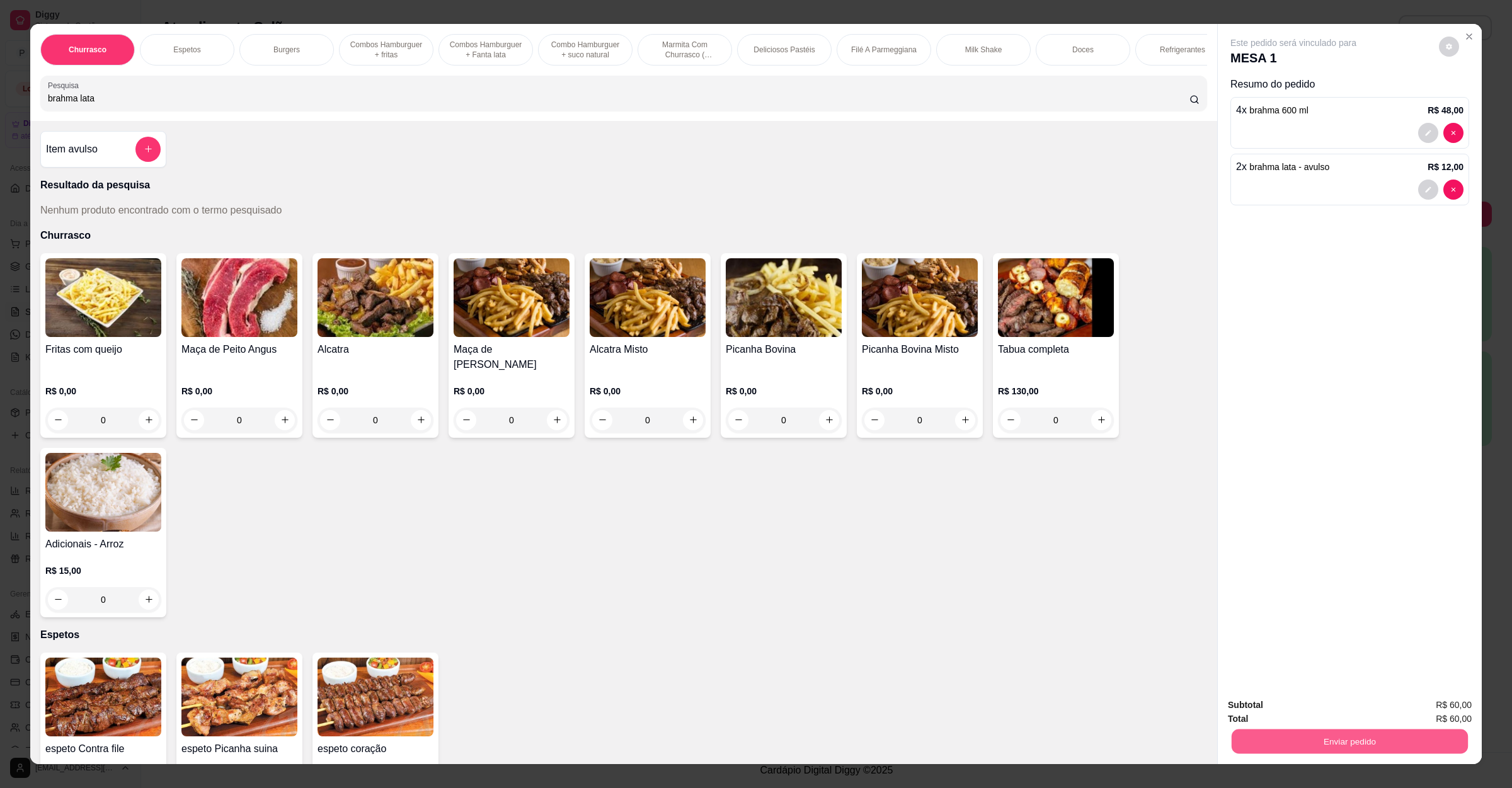
click at [1314, 733] on button "Enviar pedido" at bounding box center [1350, 742] width 237 height 25
click at [1257, 713] on button "Não registrar e enviar pedido" at bounding box center [1305, 711] width 127 height 23
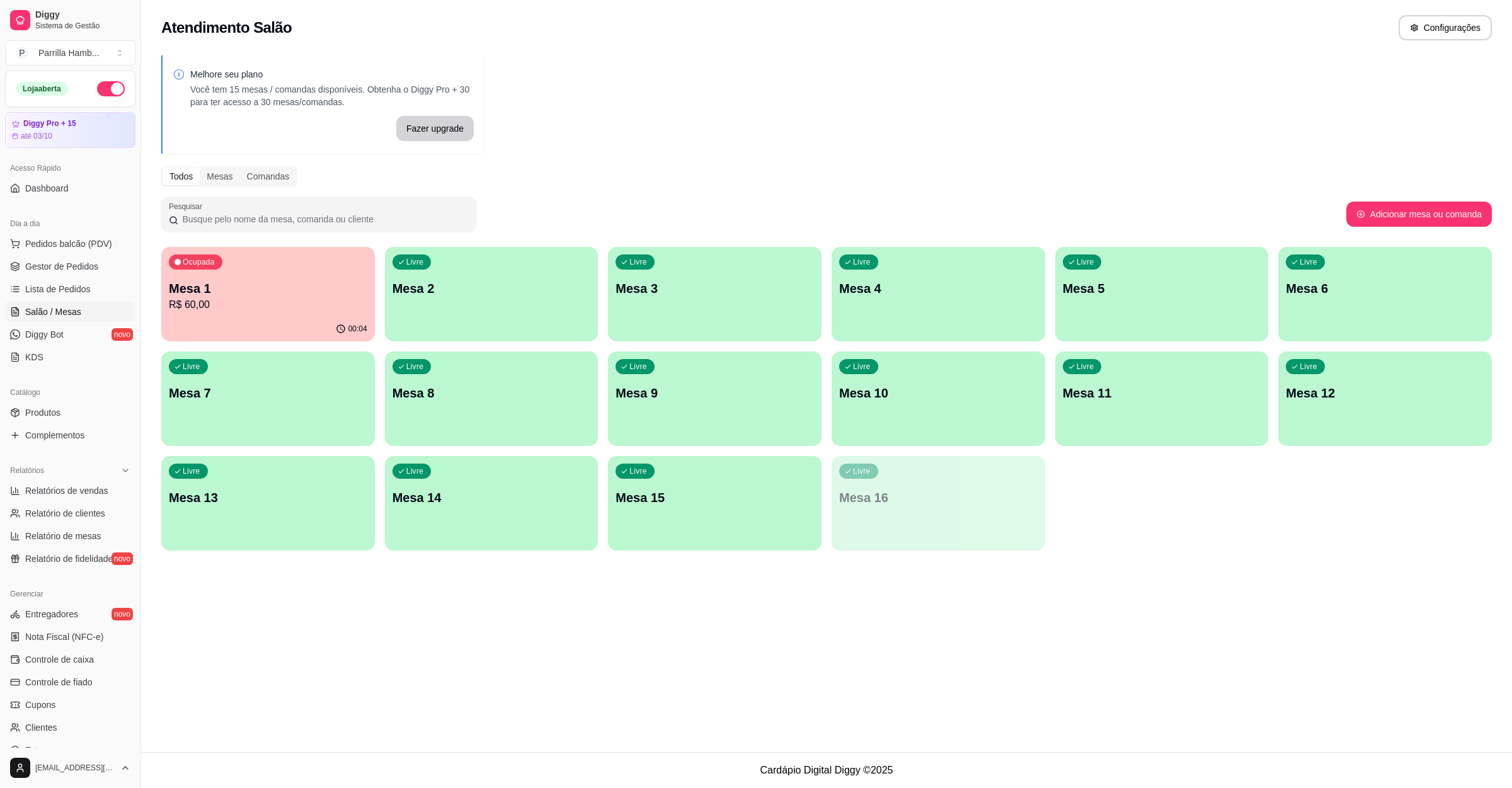
click at [477, 305] on div "Livre Mesa 2" at bounding box center [492, 286] width 213 height 79
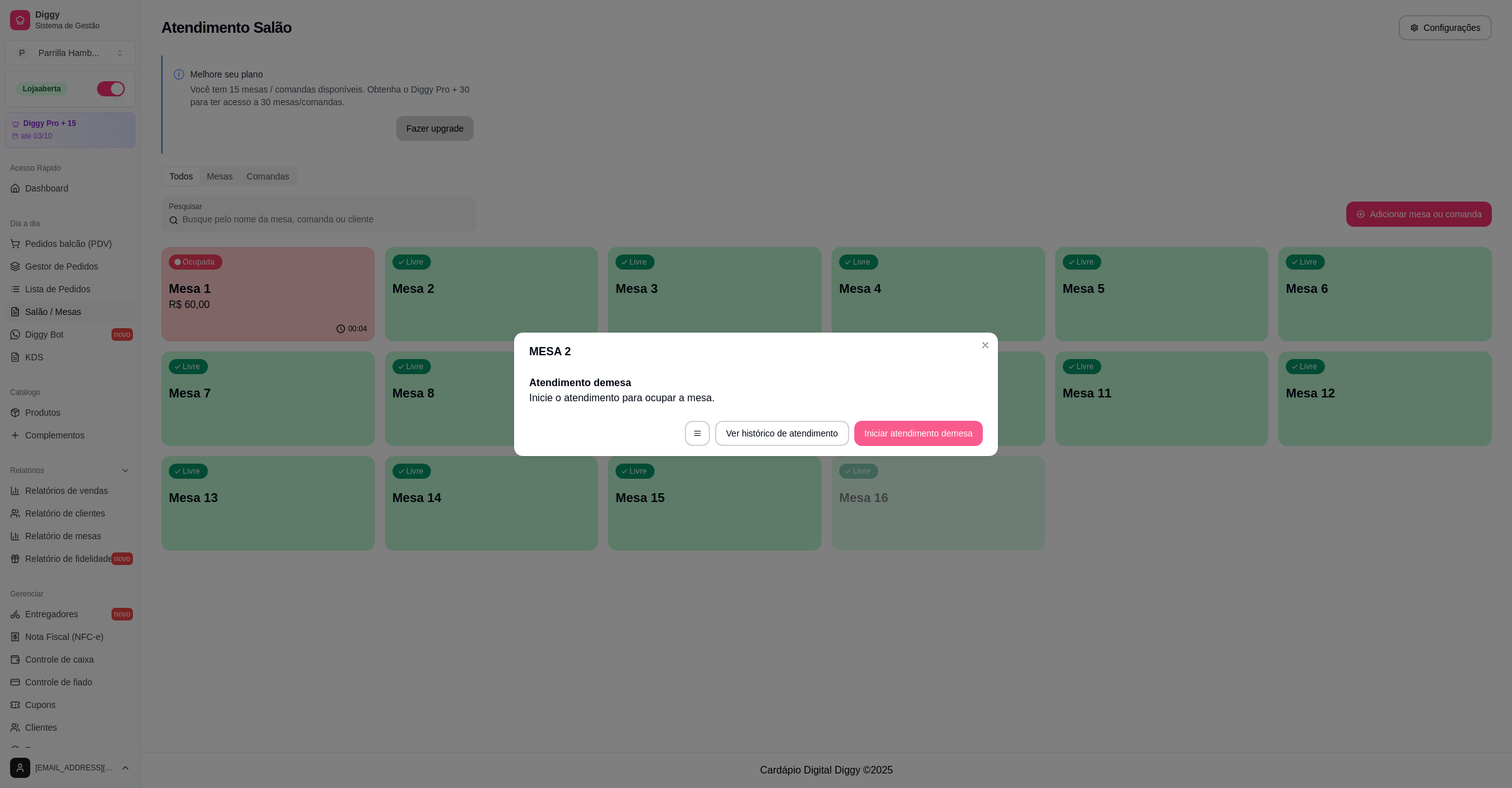
click at [915, 427] on button "Iniciar atendimento de mesa" at bounding box center [918, 433] width 129 height 25
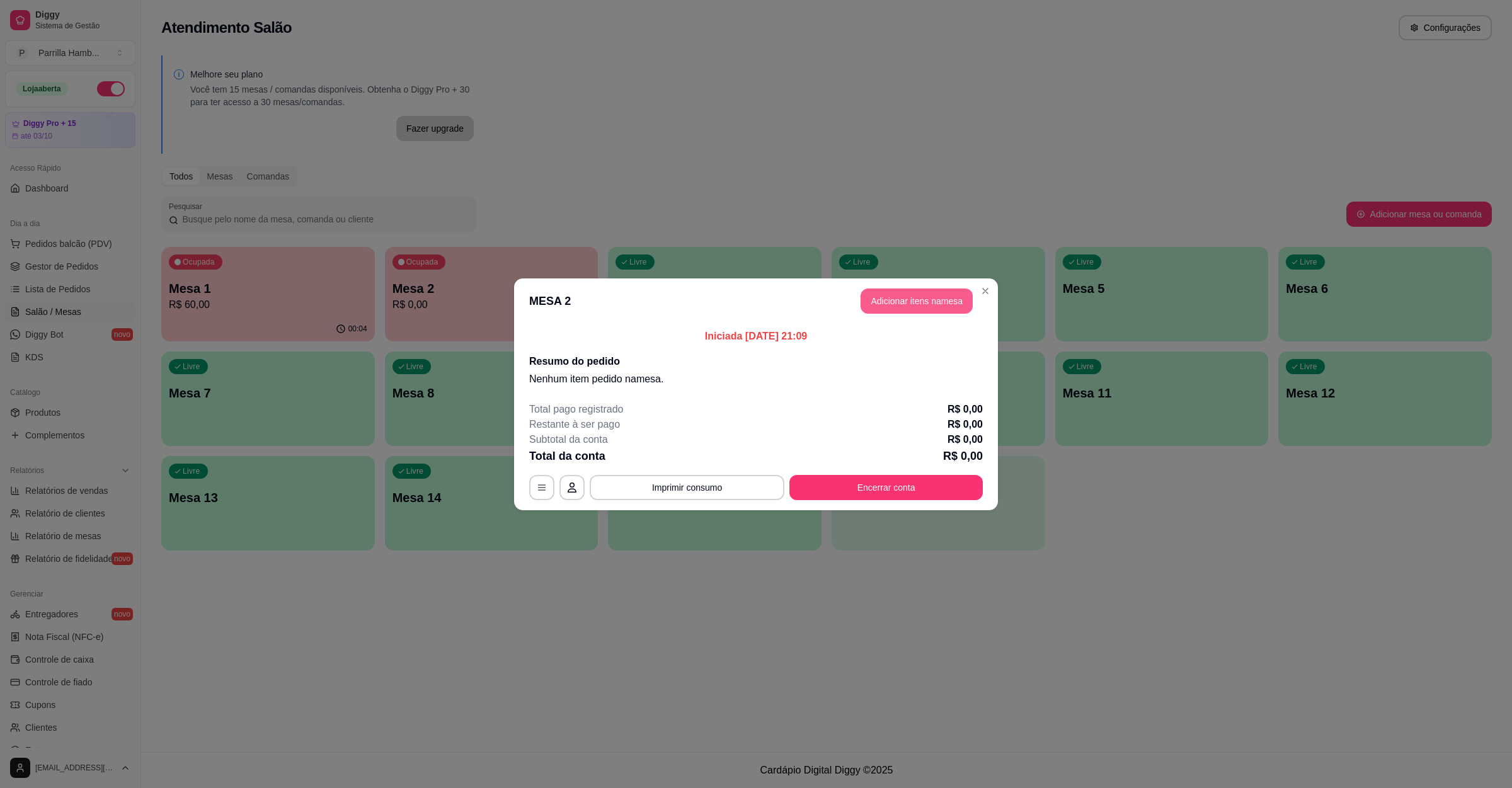
click at [901, 295] on button "Adicionar itens na mesa" at bounding box center [916, 301] width 112 height 25
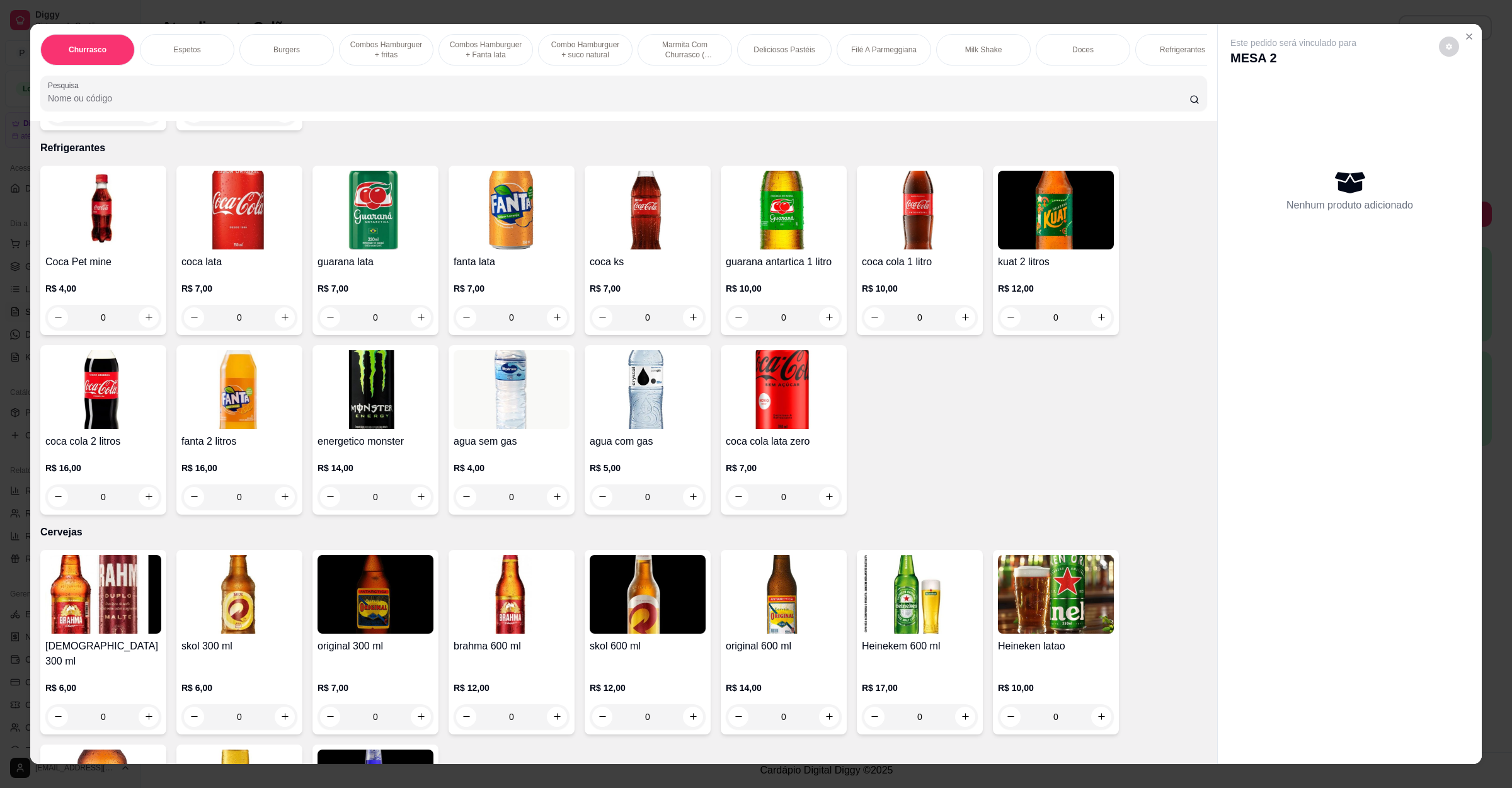
scroll to position [3024, 0]
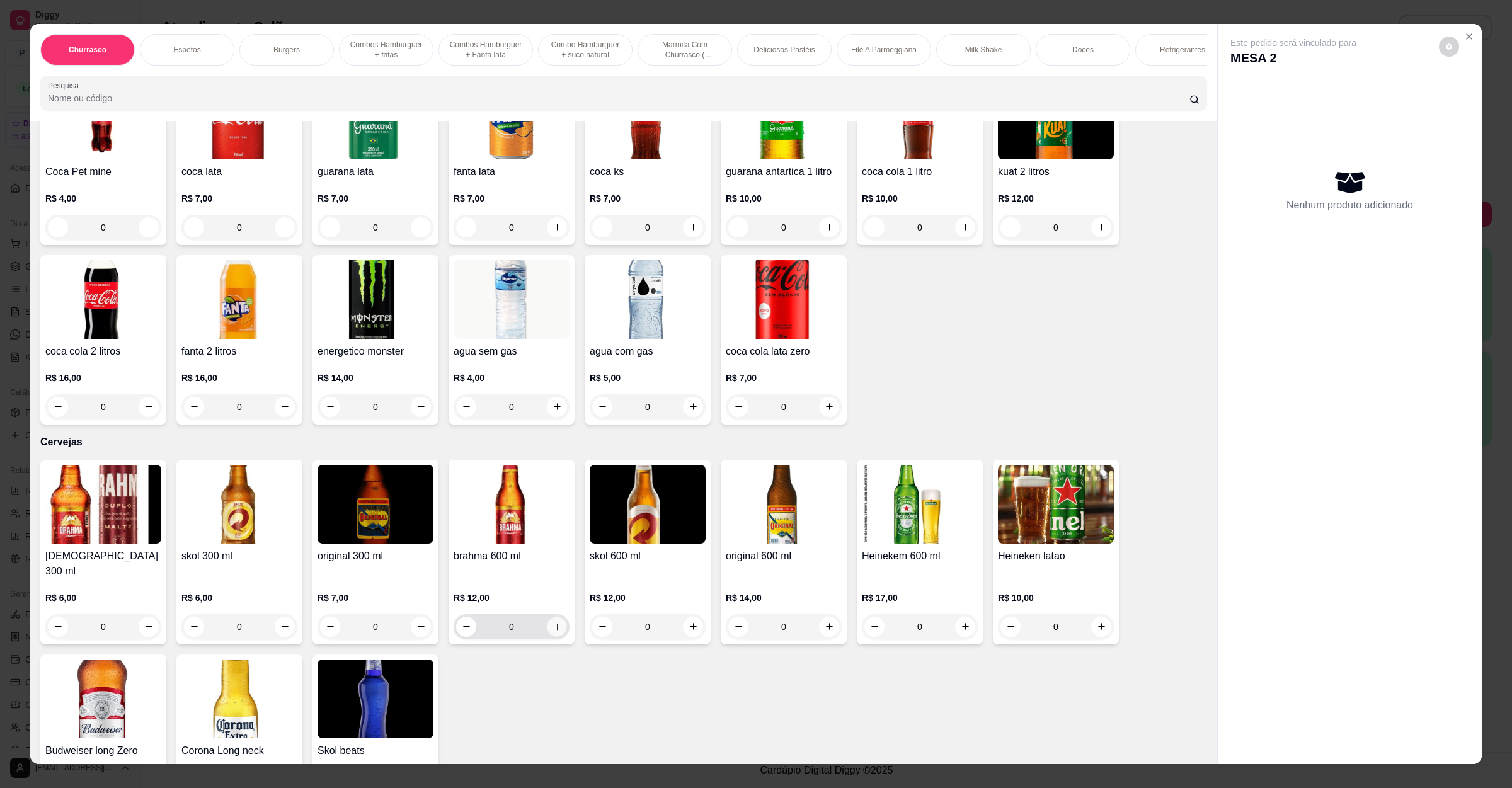
click at [552, 622] on icon "increase-product-quantity" at bounding box center [557, 626] width 10 height 10
type input "1"
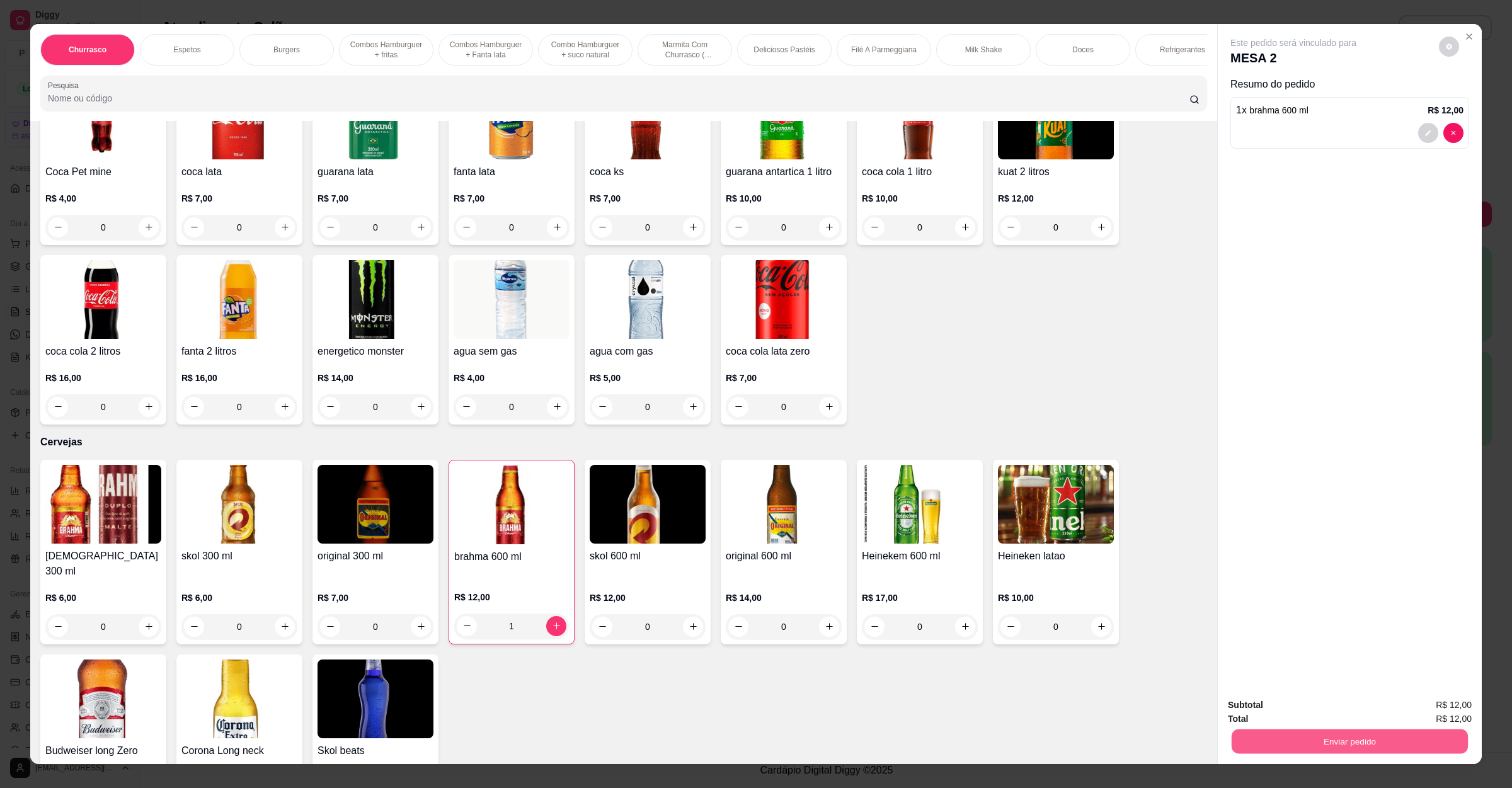
click at [1282, 735] on button "Enviar pedido" at bounding box center [1350, 742] width 237 height 25
click at [1273, 714] on button "Não registrar e enviar pedido" at bounding box center [1305, 711] width 131 height 24
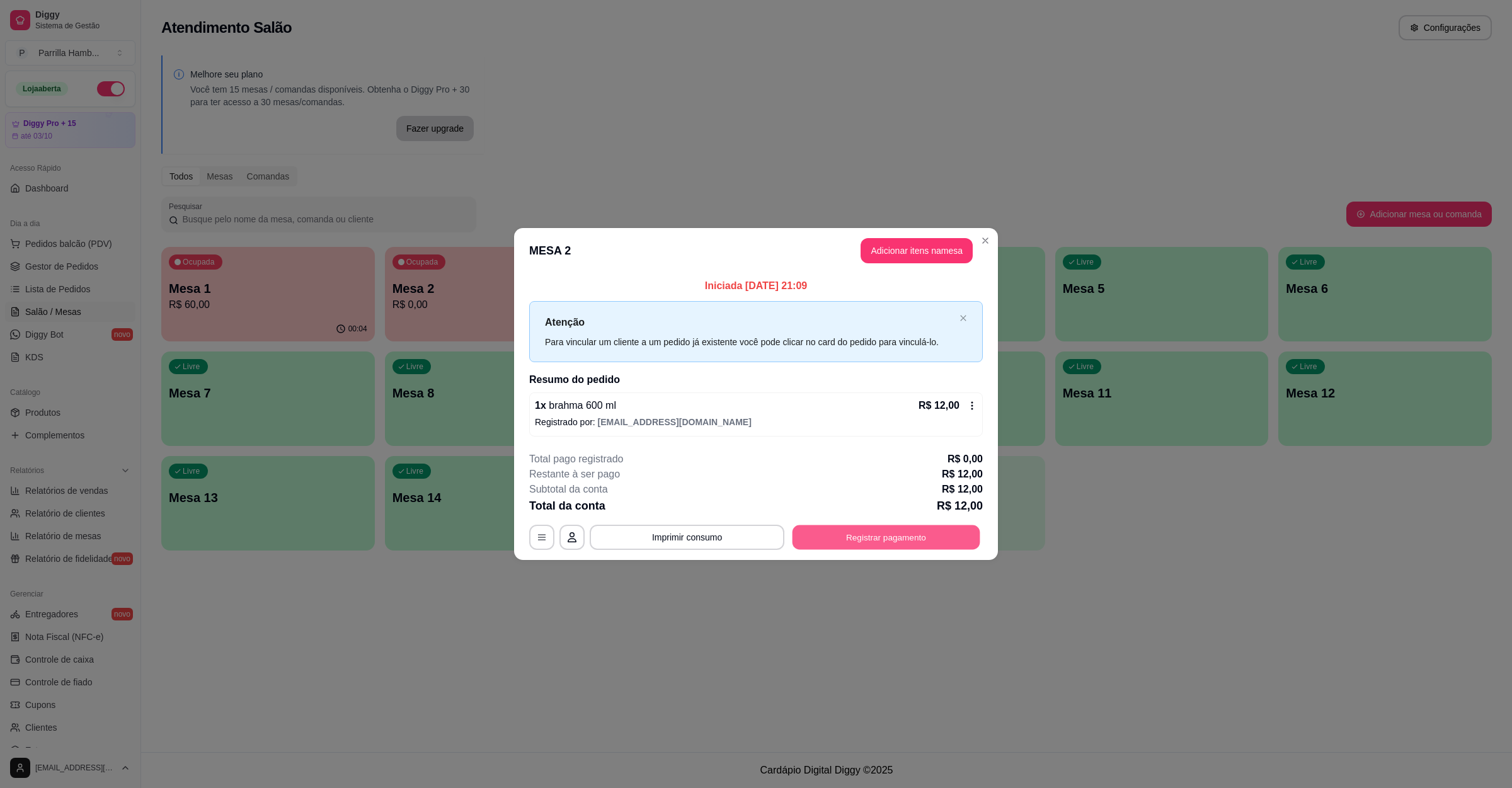
click at [909, 539] on button "Registrar pagamento" at bounding box center [886, 538] width 187 height 25
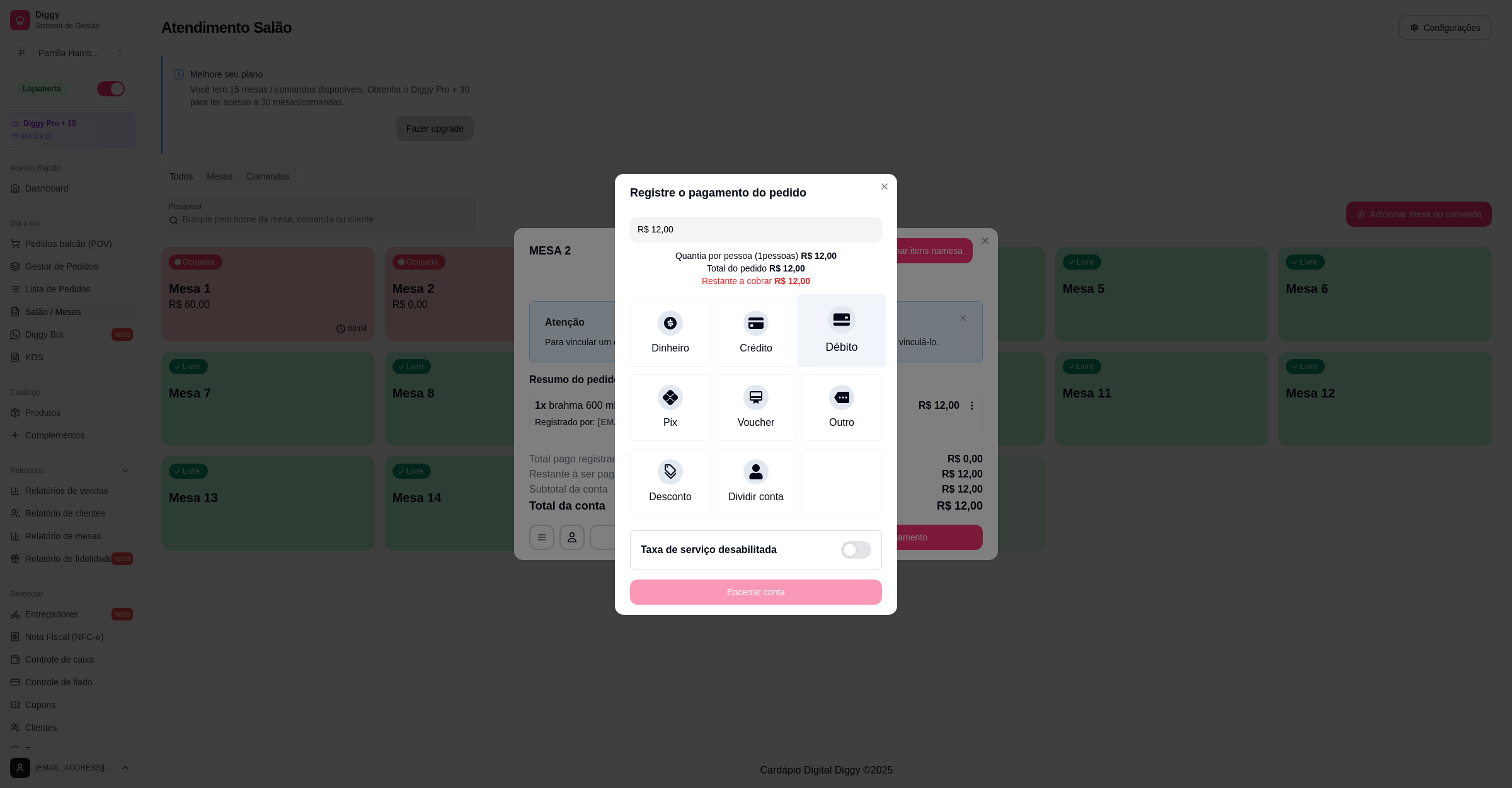
click at [825, 327] on div "Débito" at bounding box center [842, 331] width 89 height 74
type input "R$ 0,00"
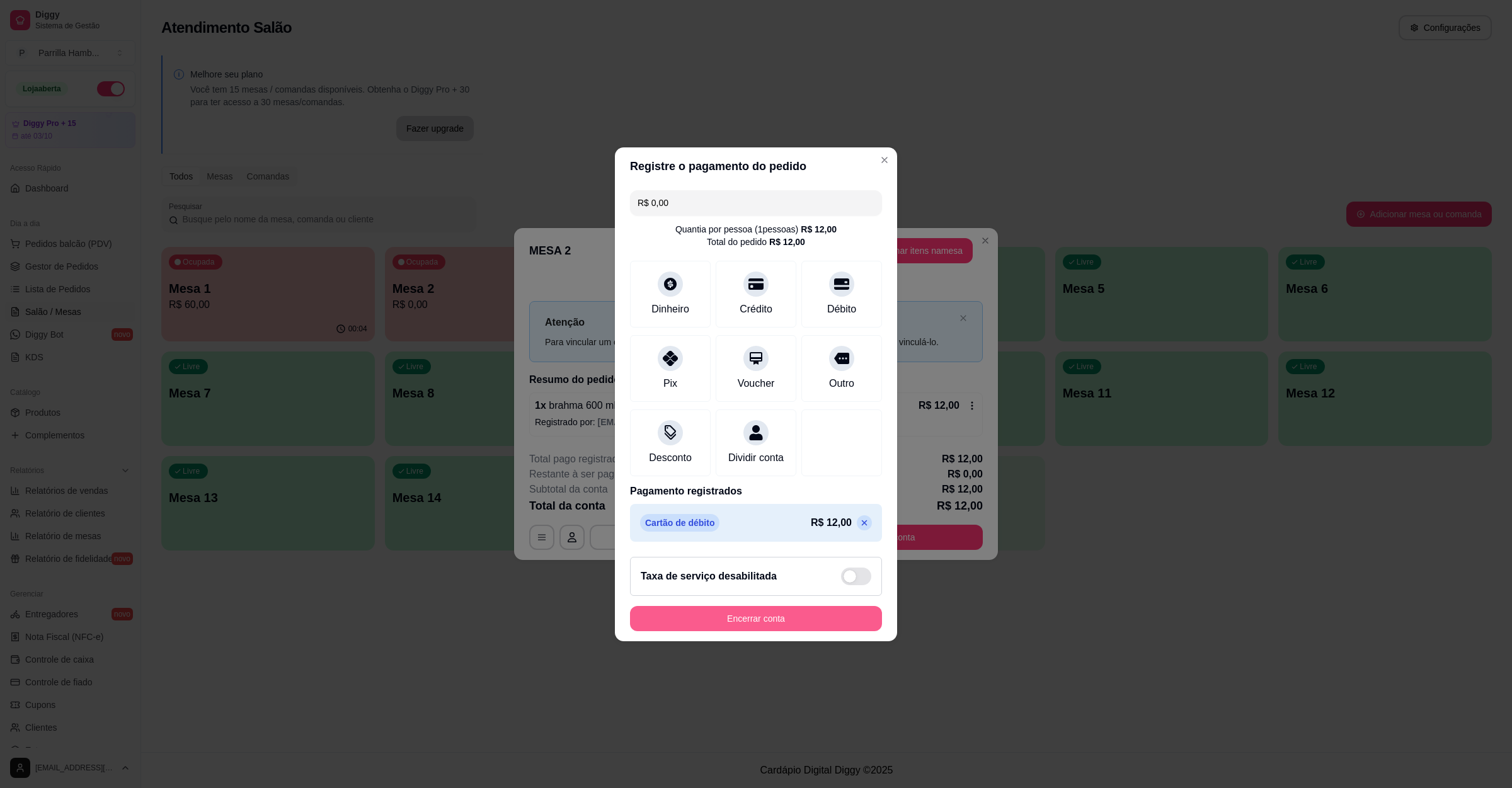
click at [749, 631] on button "Encerrar conta" at bounding box center [756, 618] width 252 height 25
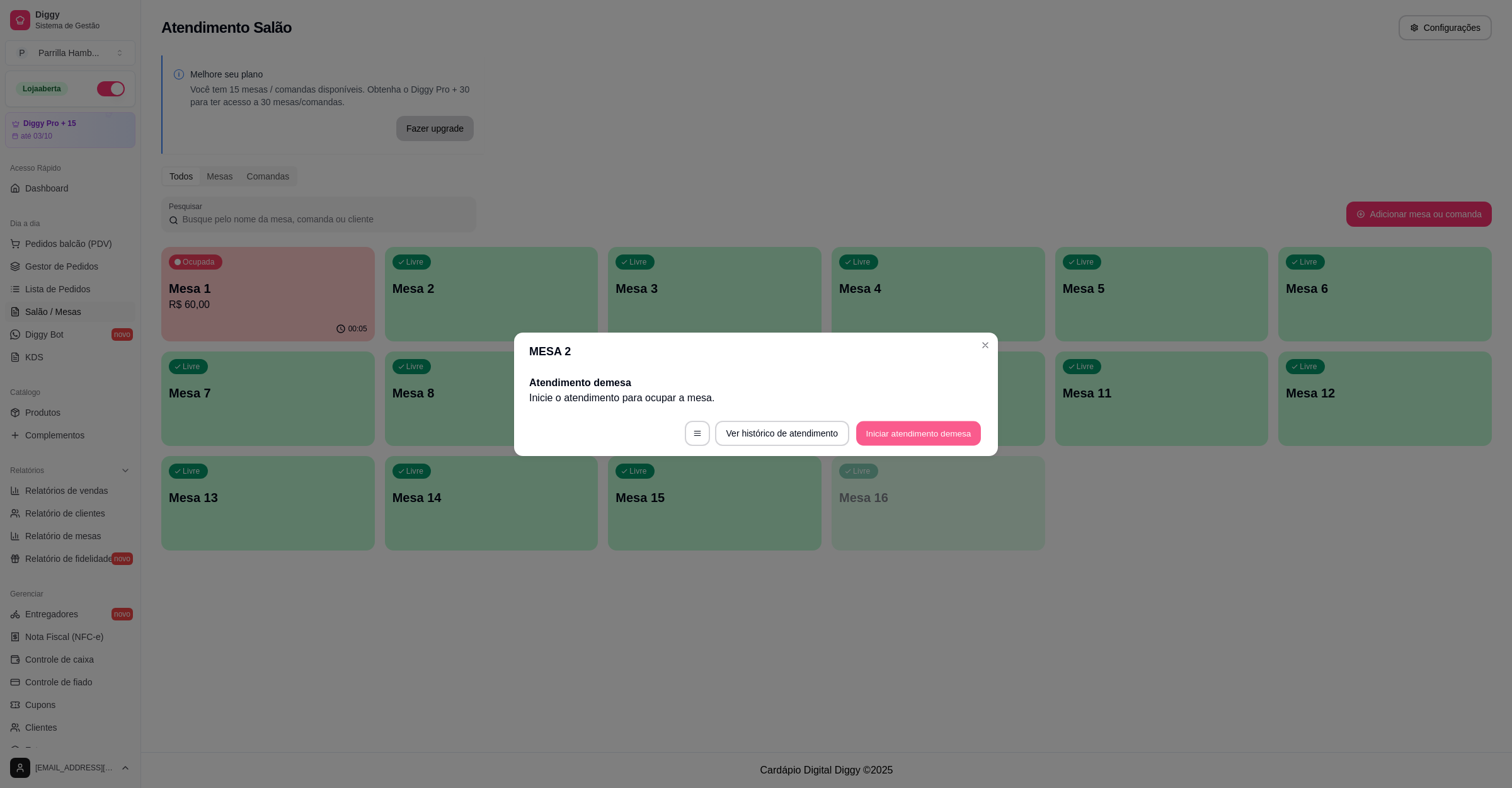
click at [946, 431] on button "Iniciar atendimento de mesa" at bounding box center [918, 433] width 125 height 25
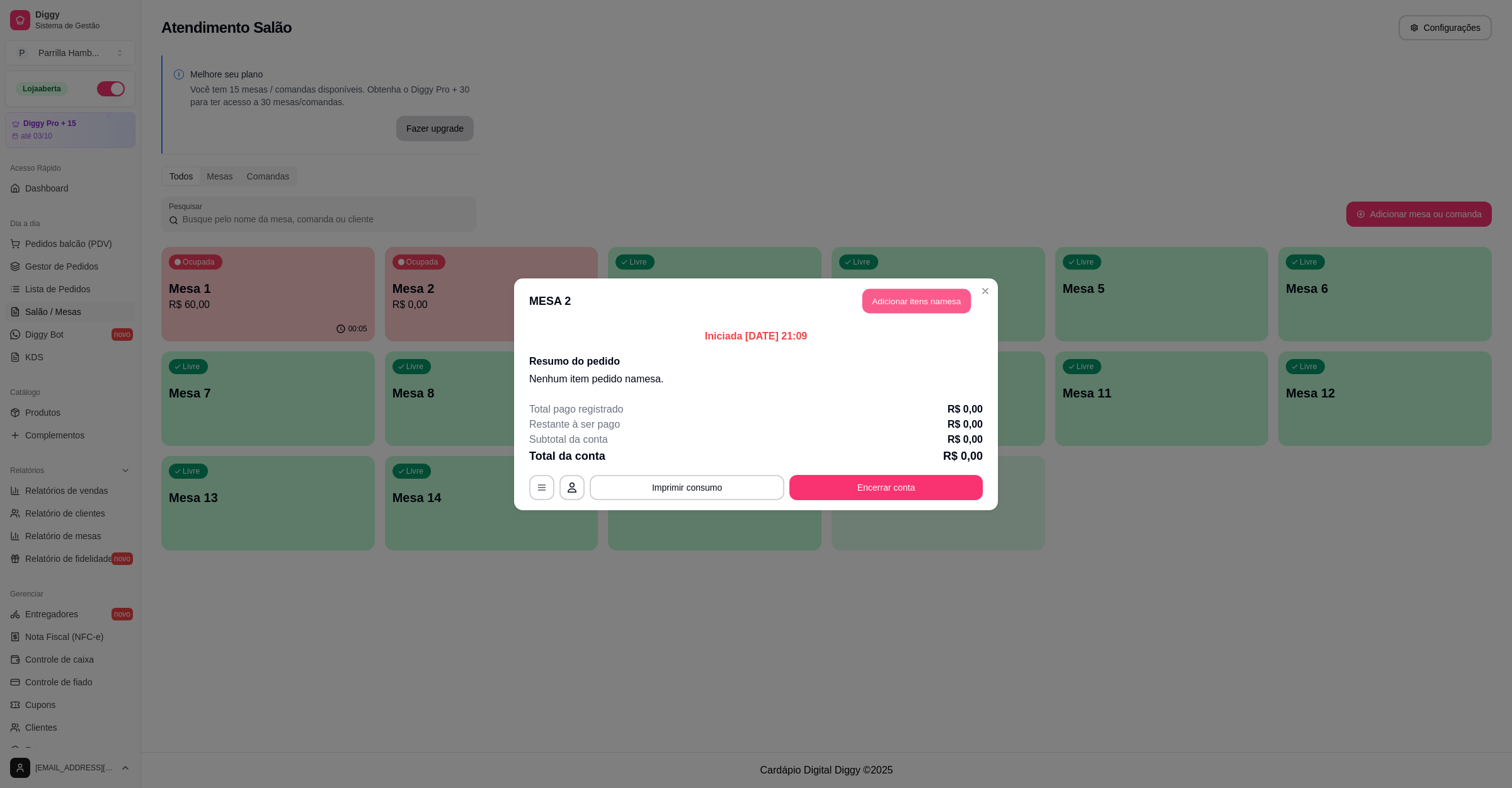
click at [941, 306] on button "Adicionar itens na mesa" at bounding box center [916, 301] width 108 height 25
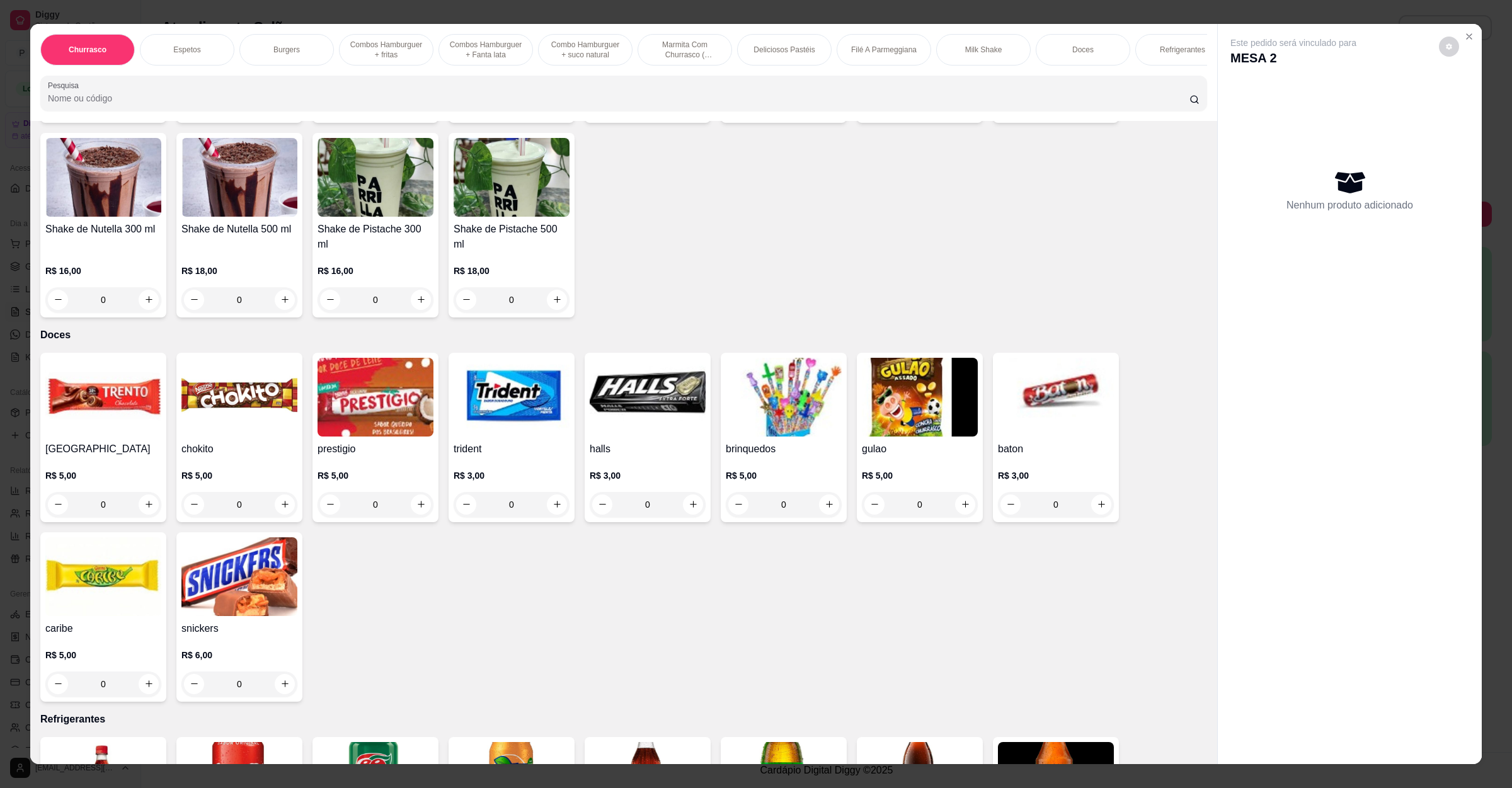
scroll to position [2929, 0]
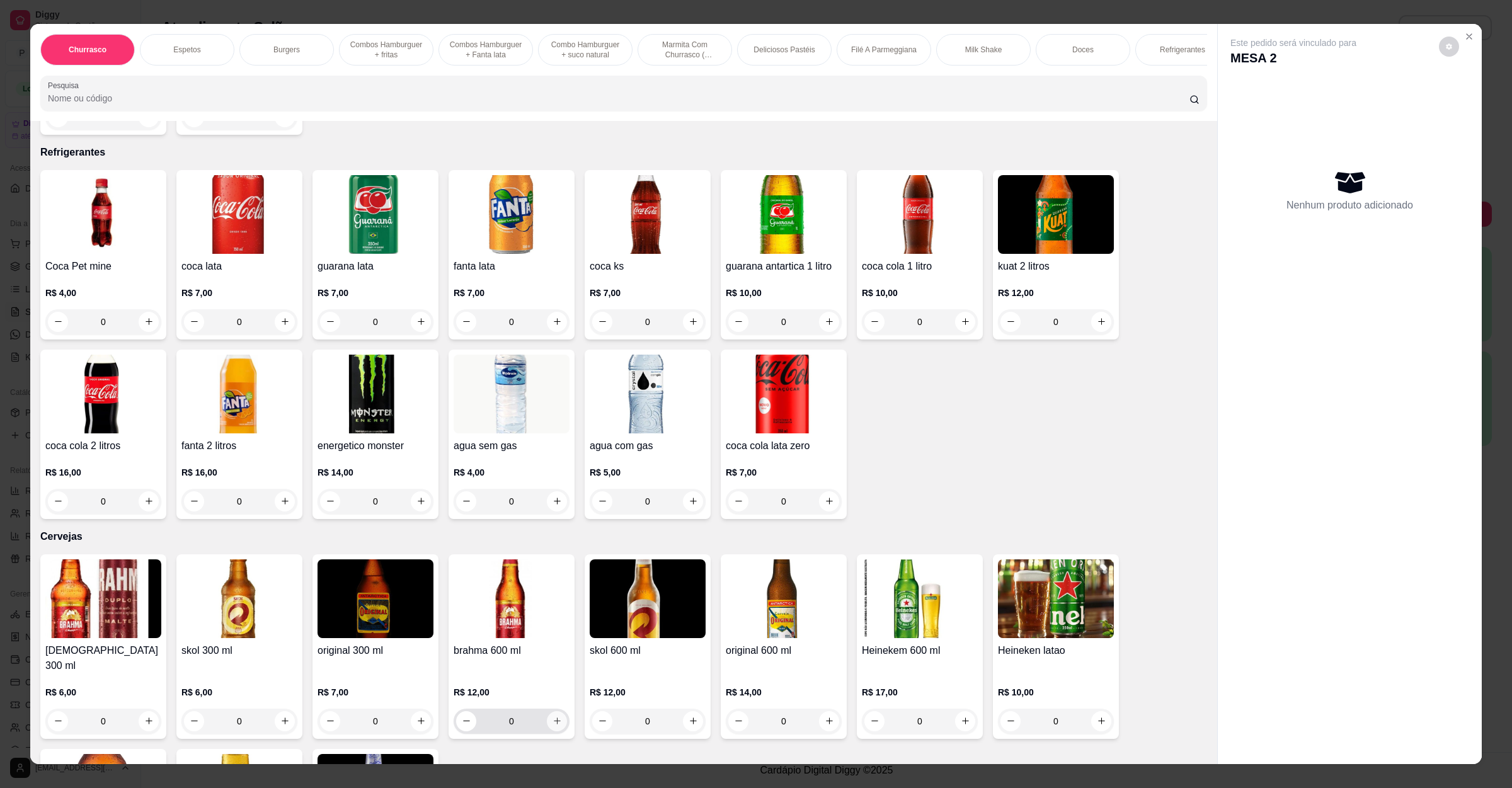
click at [548, 711] on button "increase-product-quantity" at bounding box center [557, 721] width 20 height 20
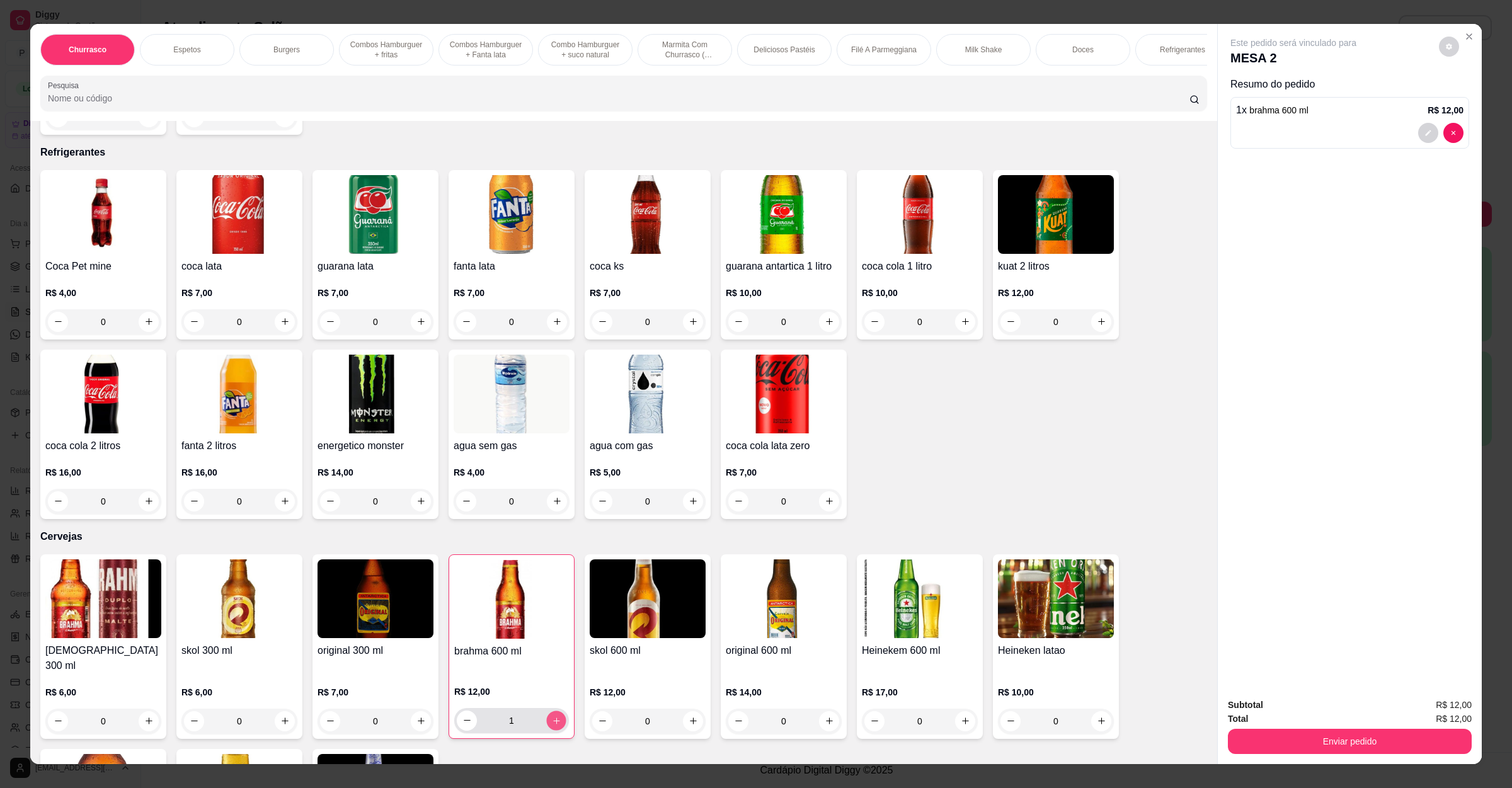
click at [548, 710] on button "increase-product-quantity" at bounding box center [556, 720] width 20 height 20
type input "3"
click at [1315, 741] on button "Enviar pedido" at bounding box center [1350, 741] width 244 height 25
click at [1290, 703] on button "Não registrar e enviar pedido" at bounding box center [1305, 710] width 131 height 24
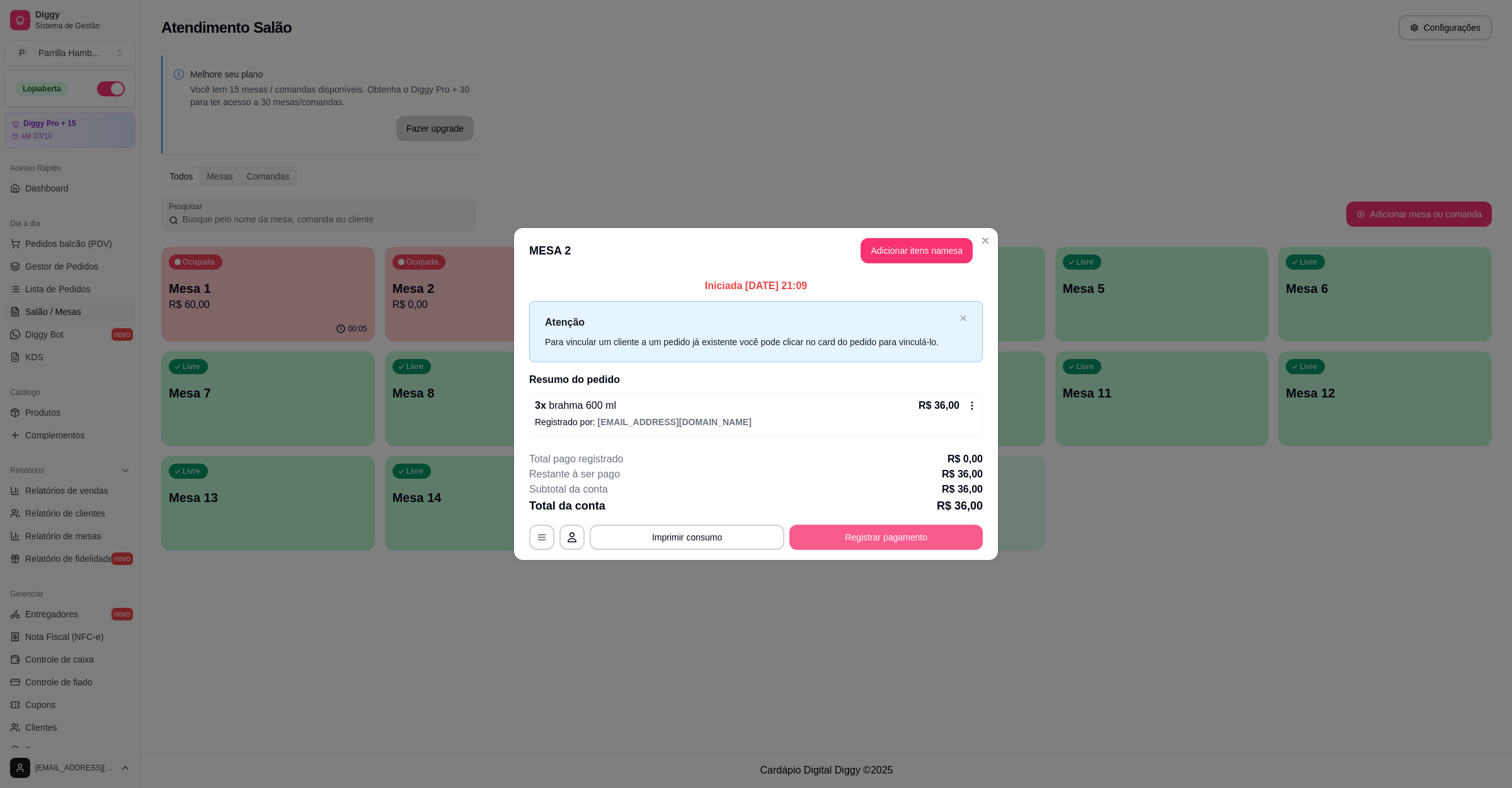
click at [874, 545] on button "Registrar pagamento" at bounding box center [886, 537] width 194 height 25
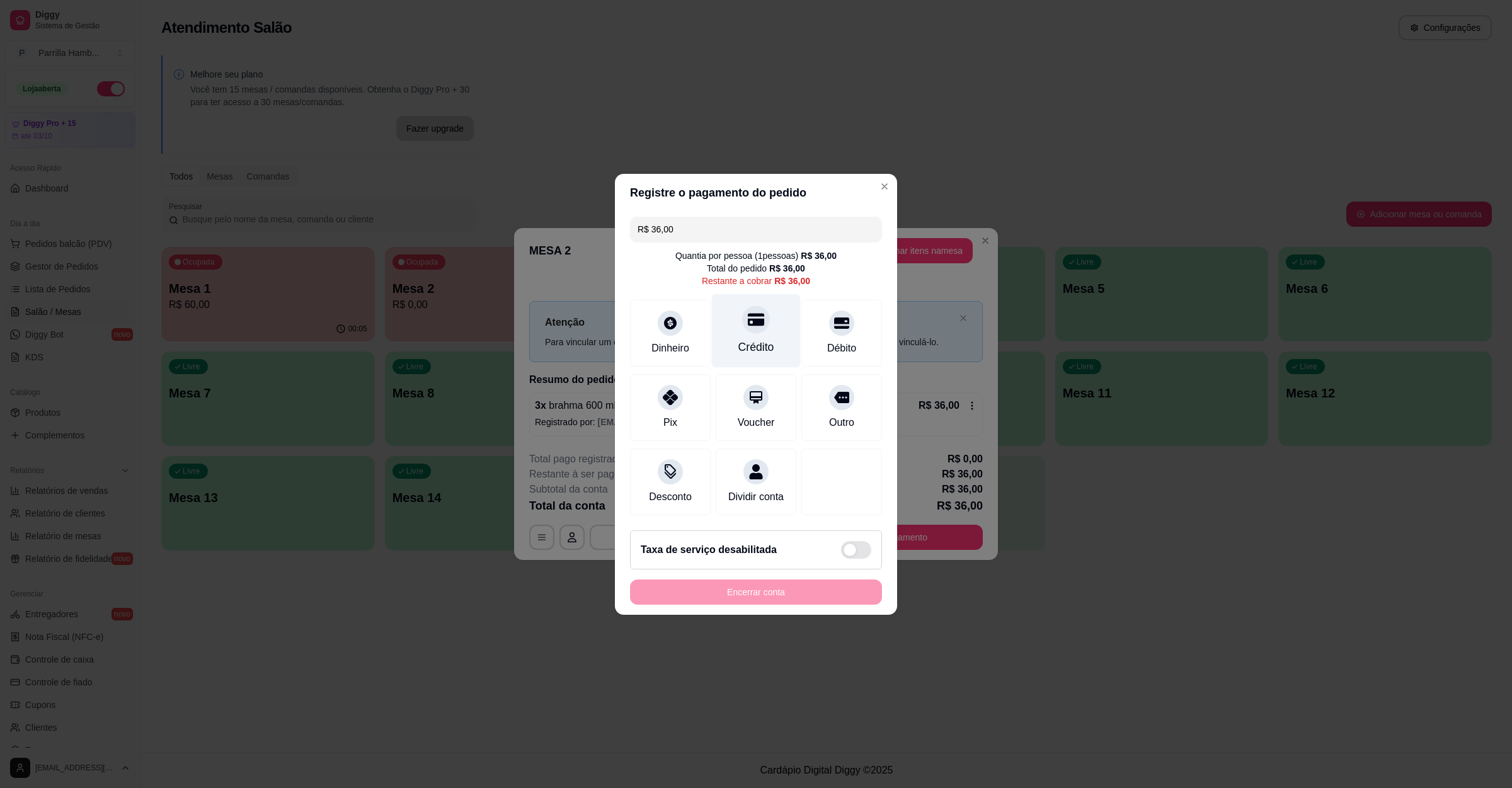
click at [735, 327] on div "Crédito" at bounding box center [756, 331] width 89 height 74
type input "R$ 0,00"
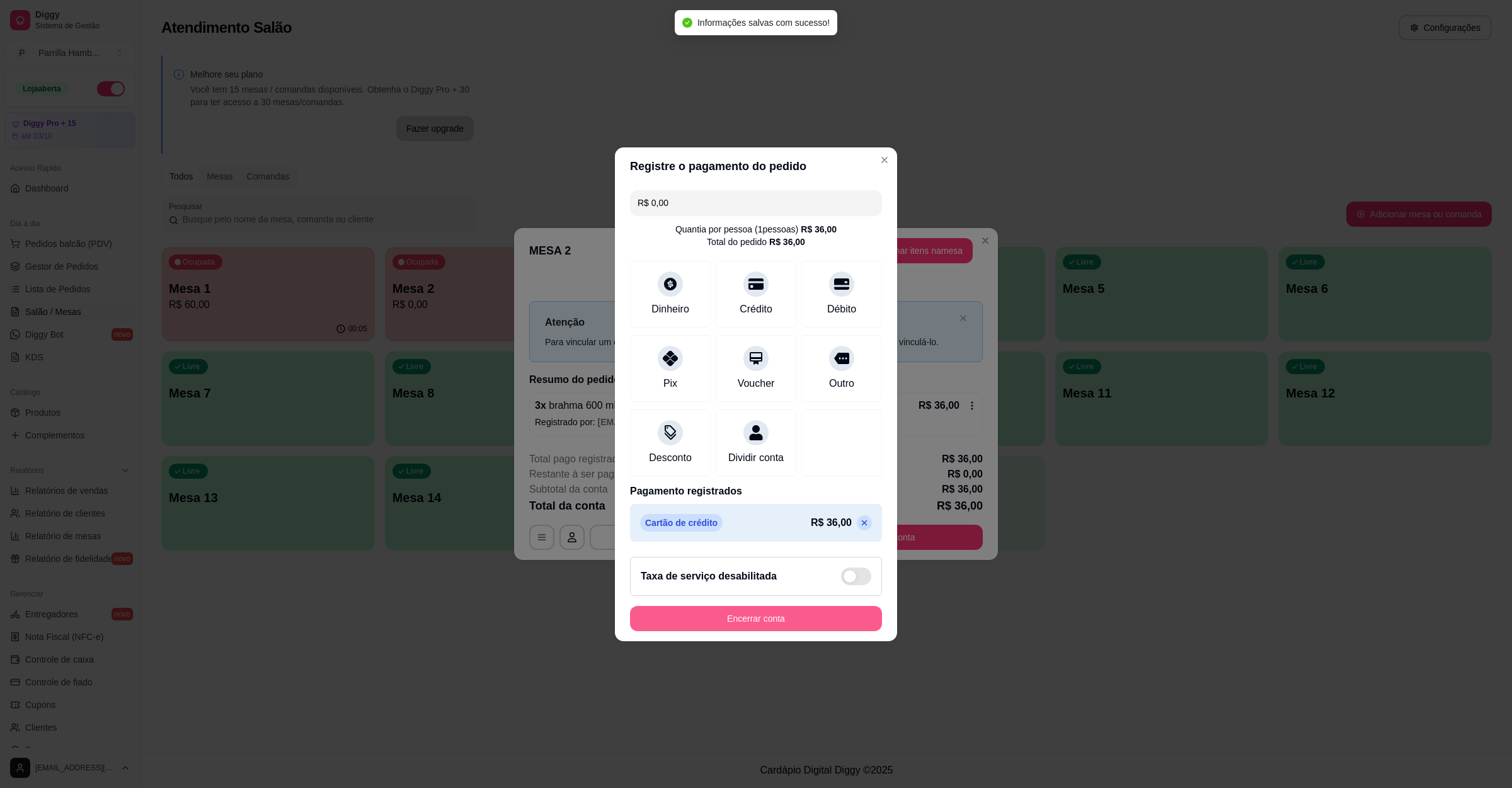
click at [739, 618] on button "Encerrar conta" at bounding box center [756, 618] width 252 height 25
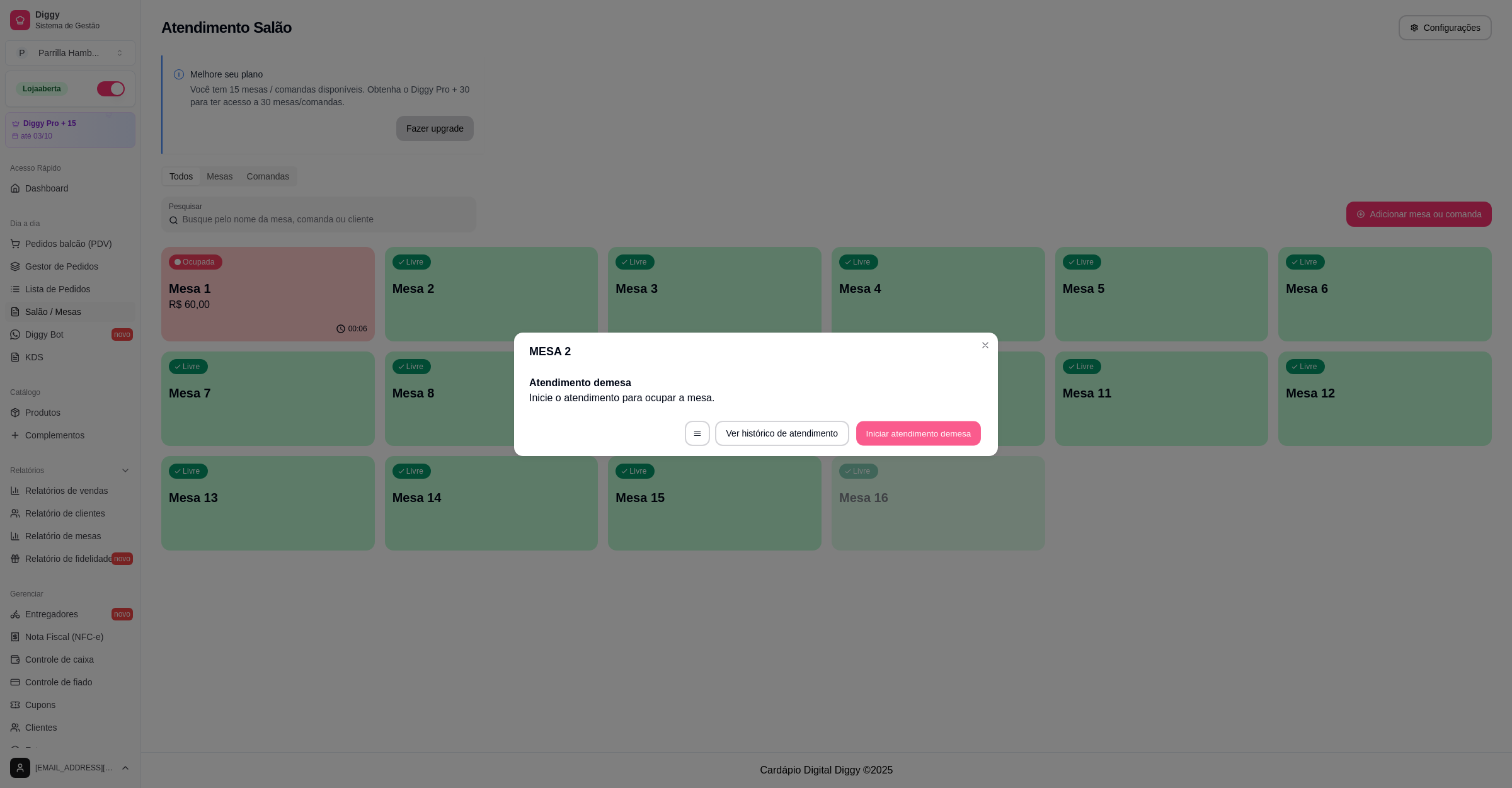
click at [907, 427] on button "Iniciar atendimento de mesa" at bounding box center [918, 433] width 125 height 25
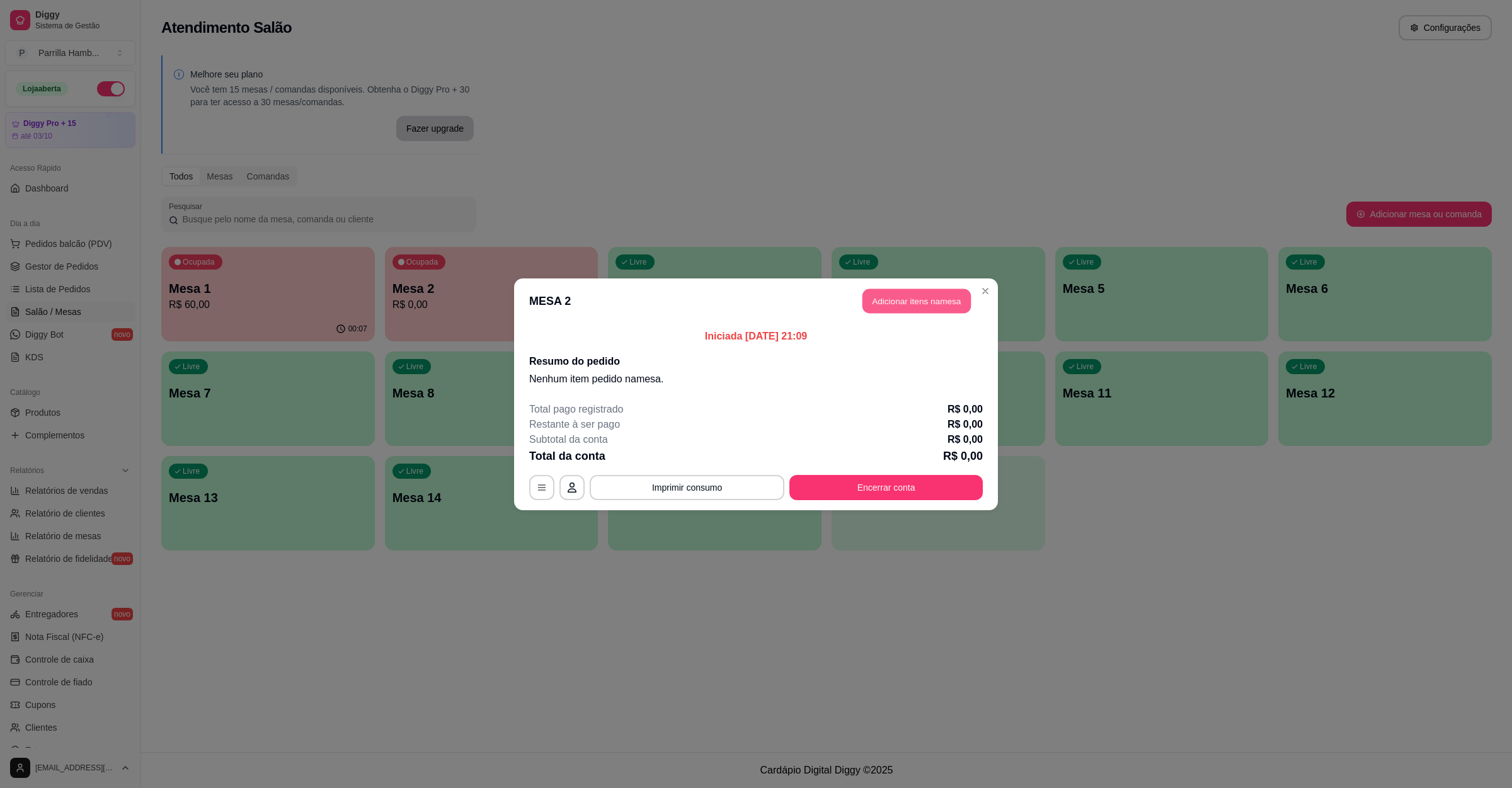
click at [919, 294] on button "Adicionar itens na mesa" at bounding box center [916, 301] width 108 height 25
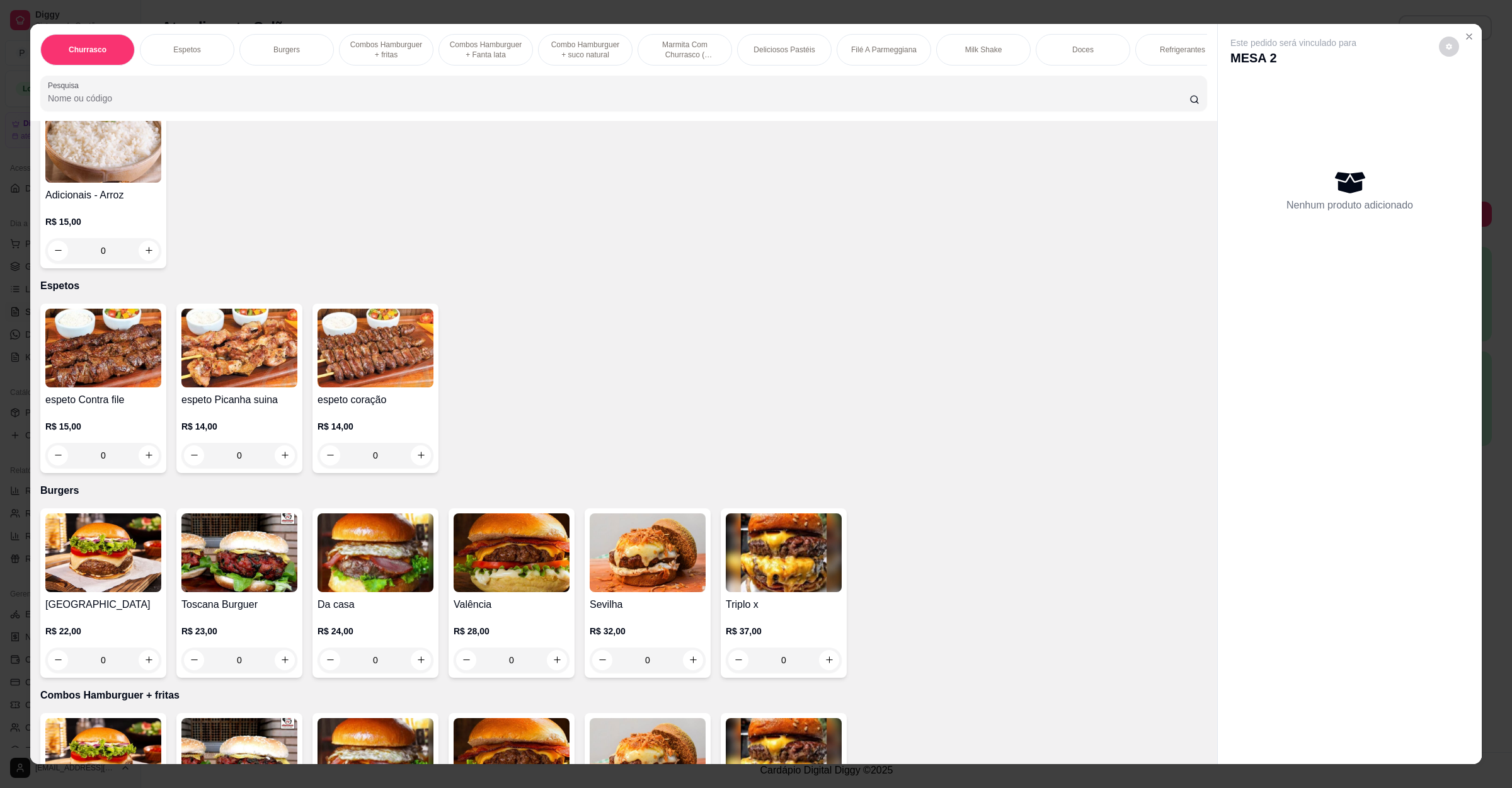
scroll to position [378, 0]
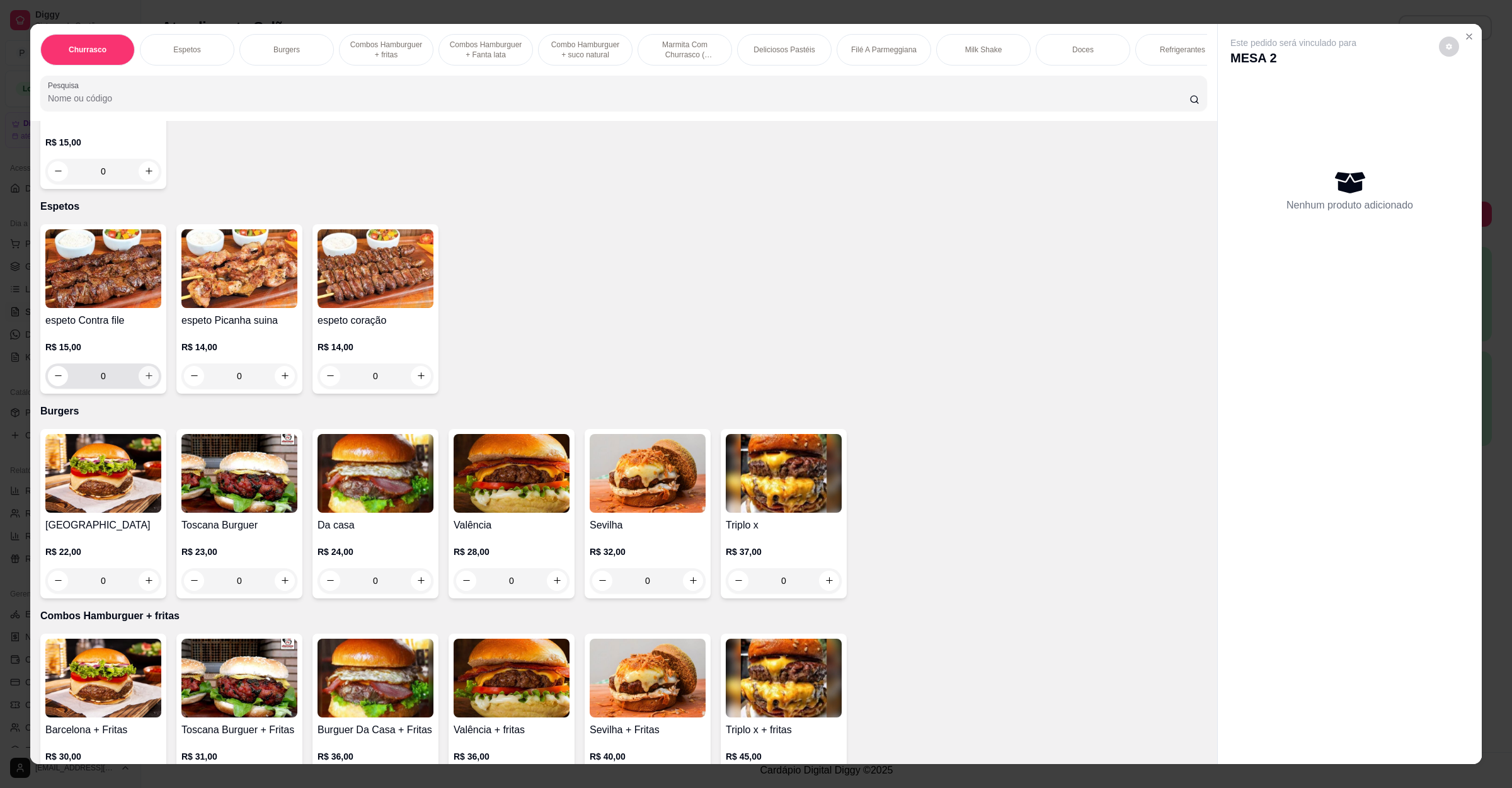
click at [142, 367] on button "increase-product-quantity" at bounding box center [149, 376] width 20 height 20
type input "1"
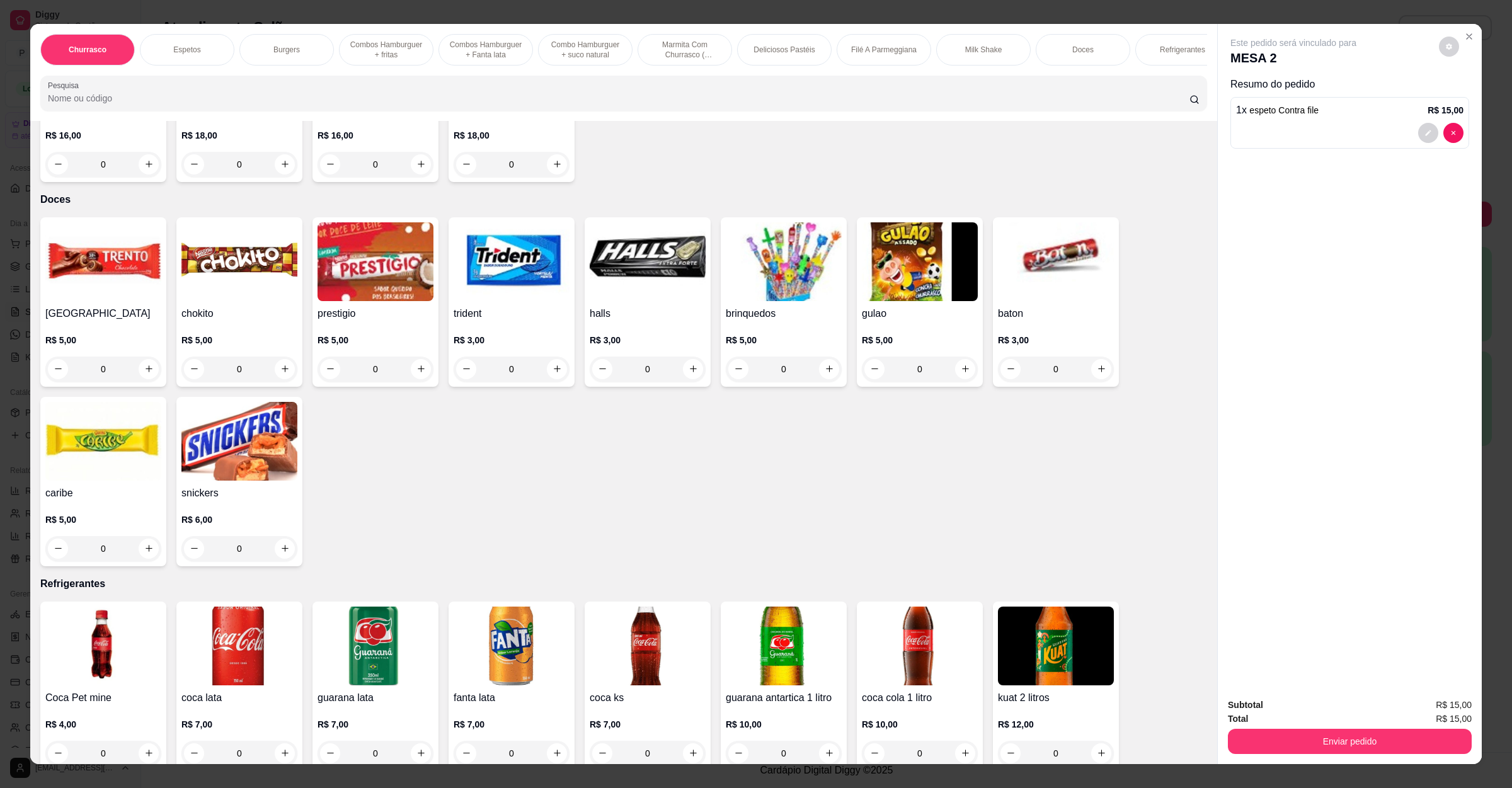
scroll to position [2370, 0]
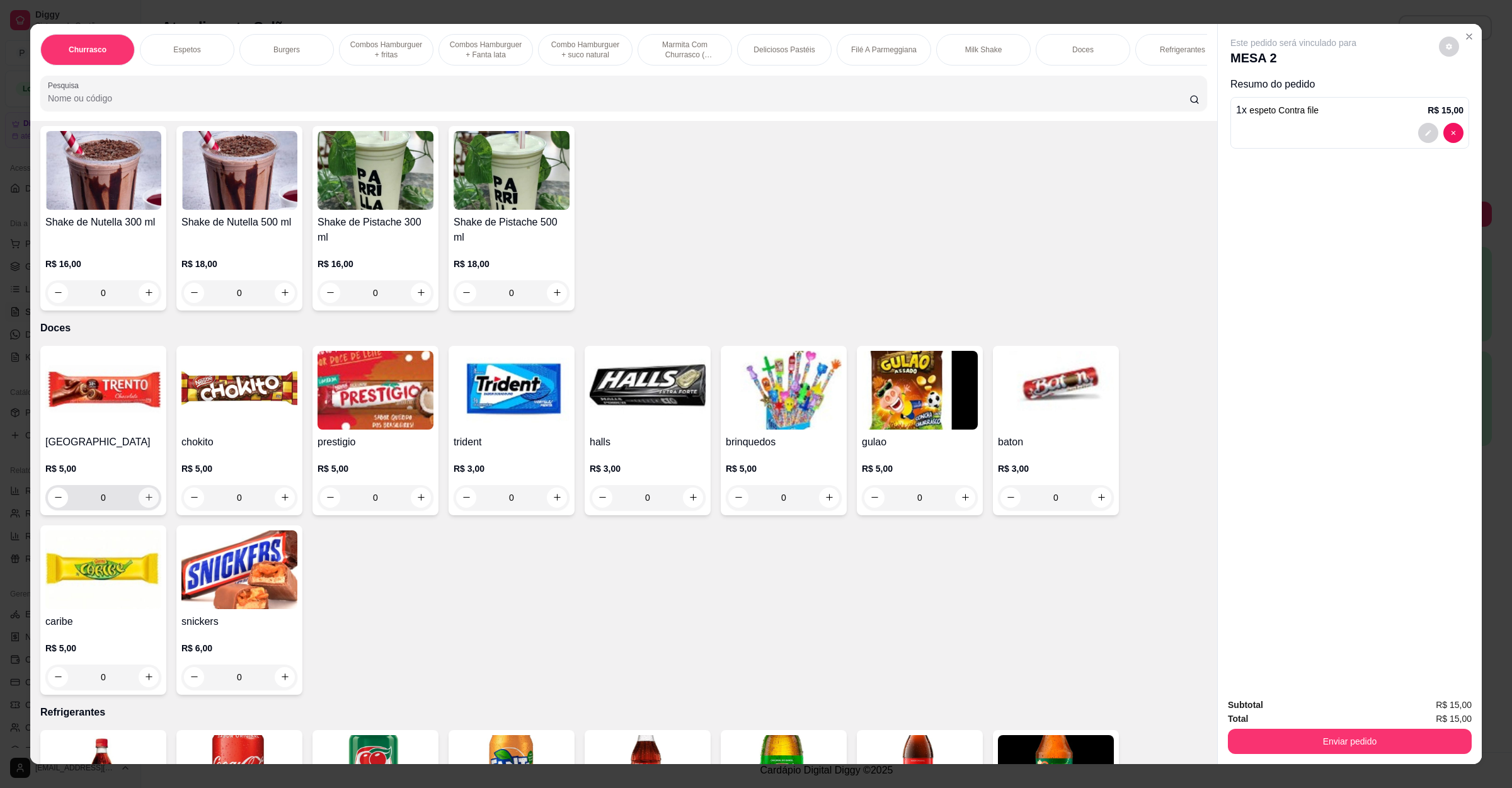
click at [138, 487] on button "increase-product-quantity" at bounding box center [149, 498] width 20 height 20
type input "1"
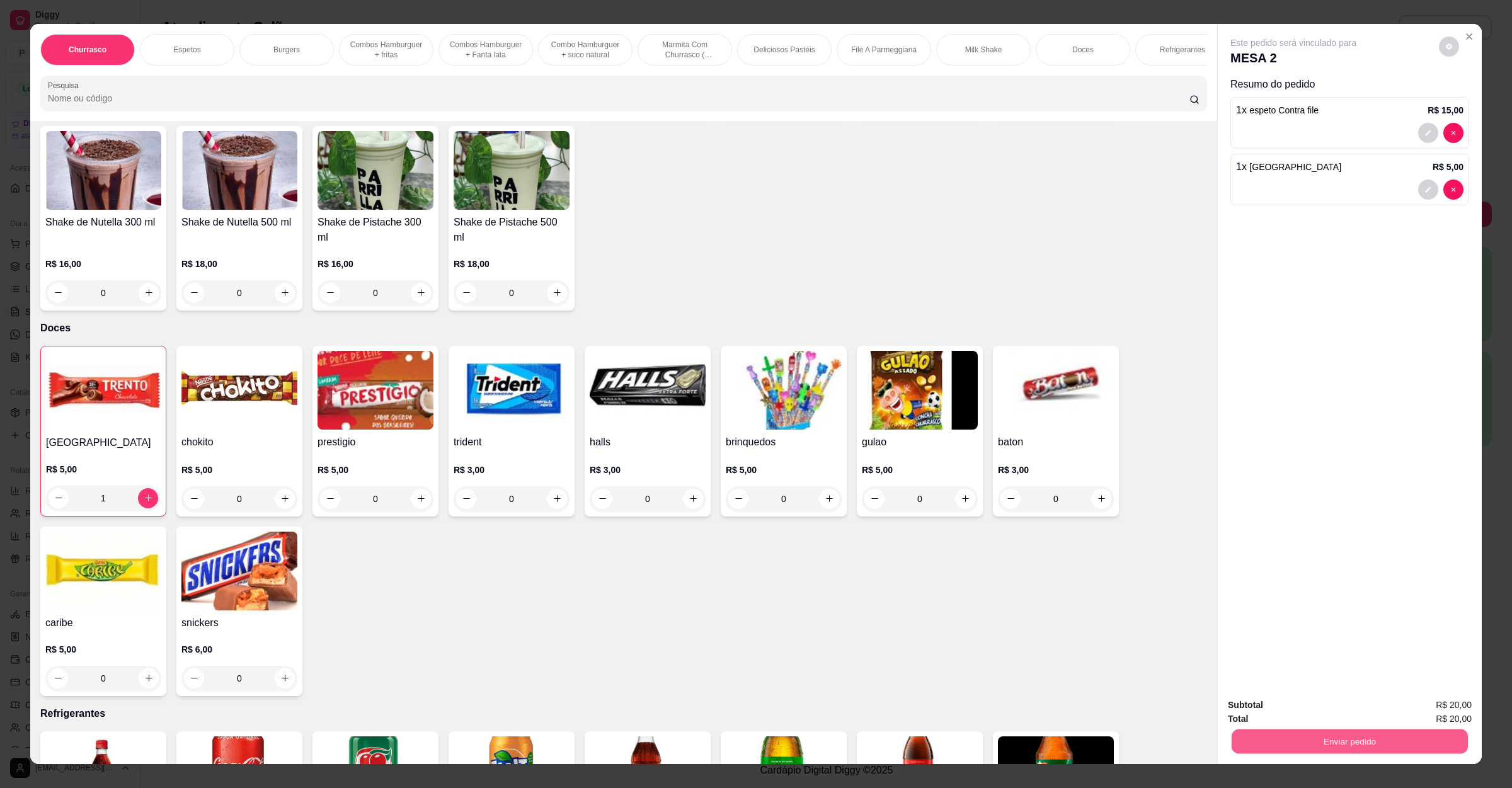
click at [1348, 742] on button "Enviar pedido" at bounding box center [1350, 742] width 237 height 25
click at [1300, 710] on button "Não registrar e enviar pedido" at bounding box center [1305, 710] width 127 height 23
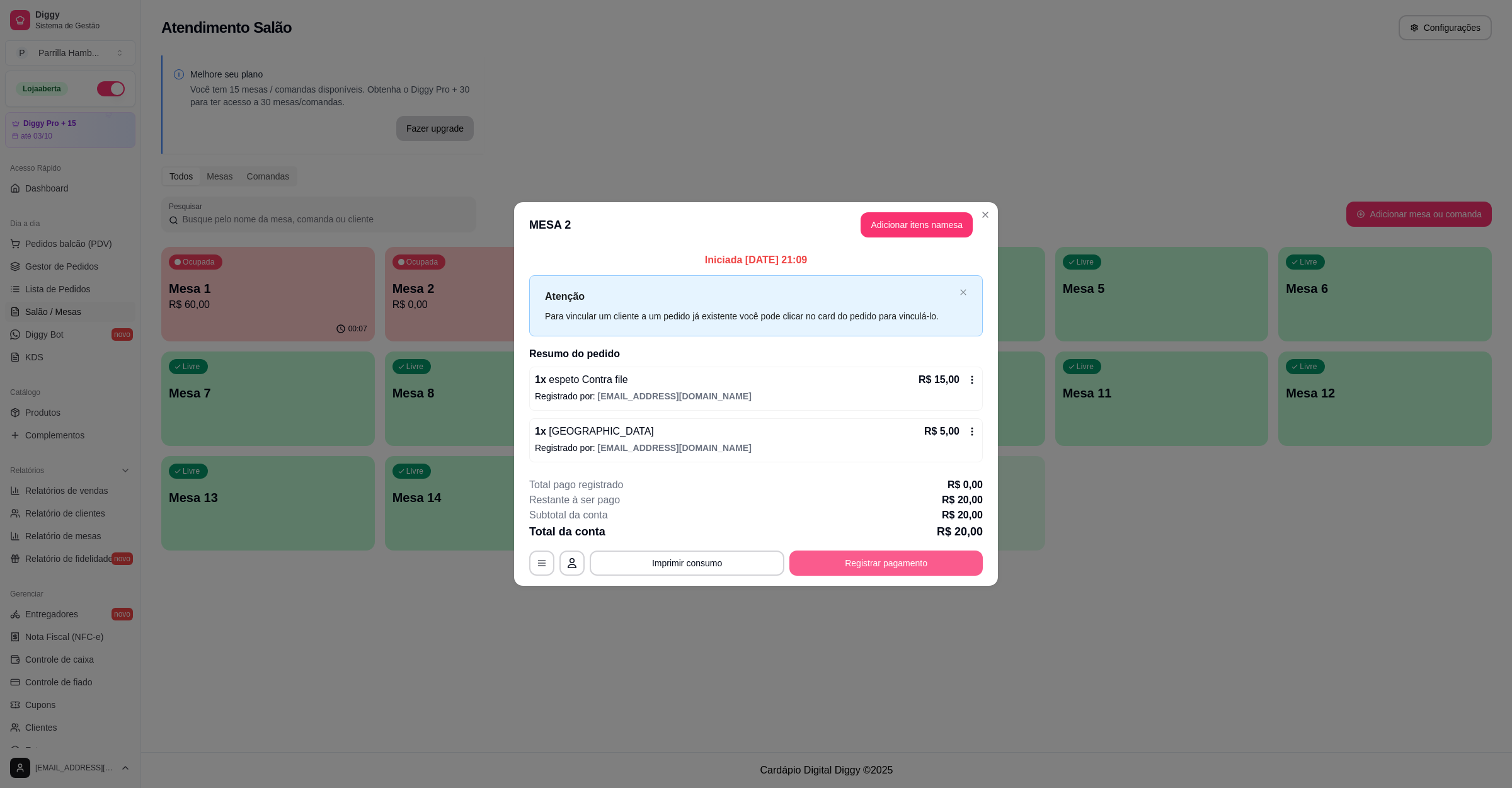
click at [826, 563] on button "Registrar pagamento" at bounding box center [886, 563] width 194 height 25
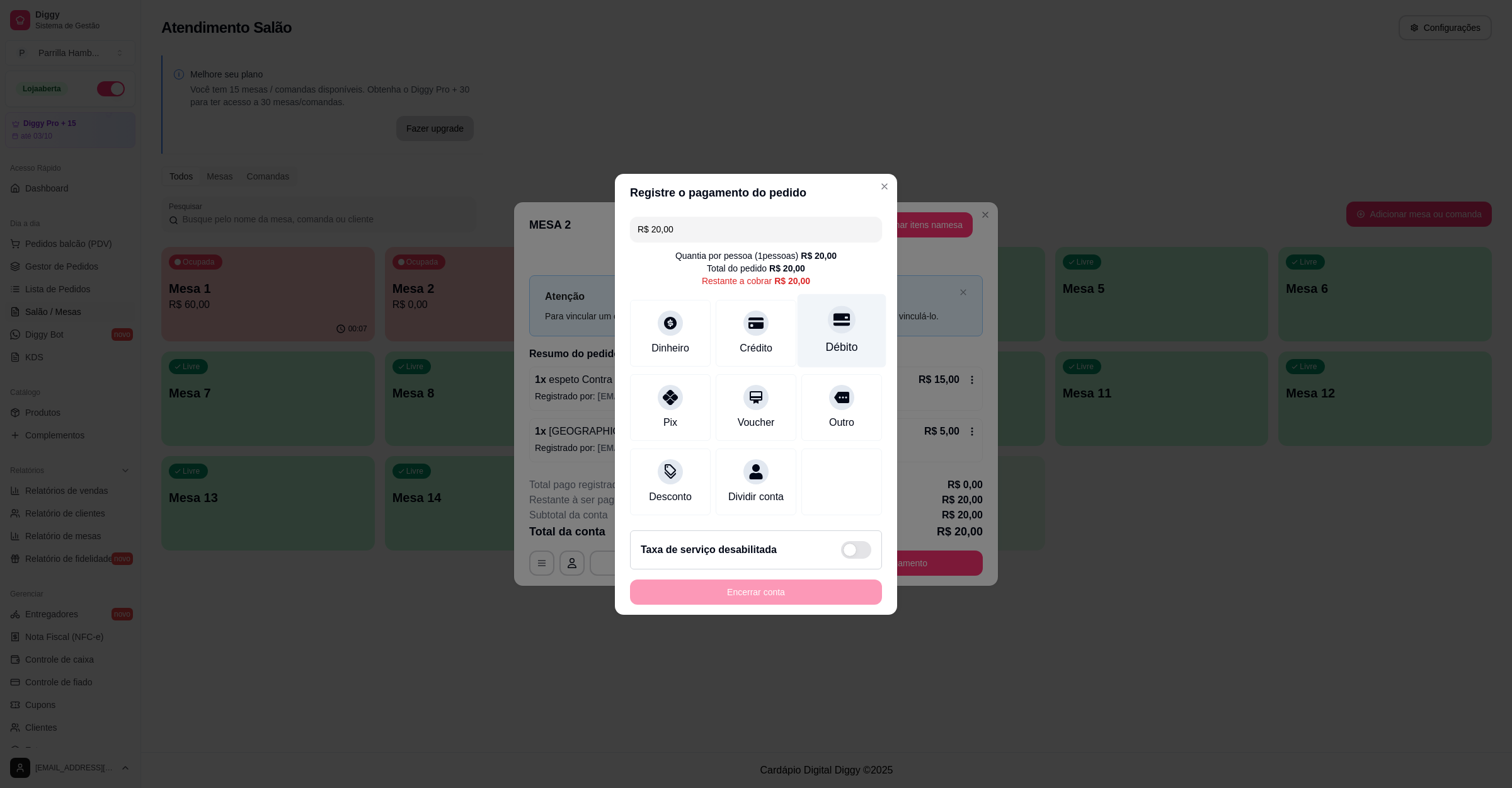
click at [803, 335] on div "Débito" at bounding box center [842, 331] width 89 height 74
type input "R$ 0,00"
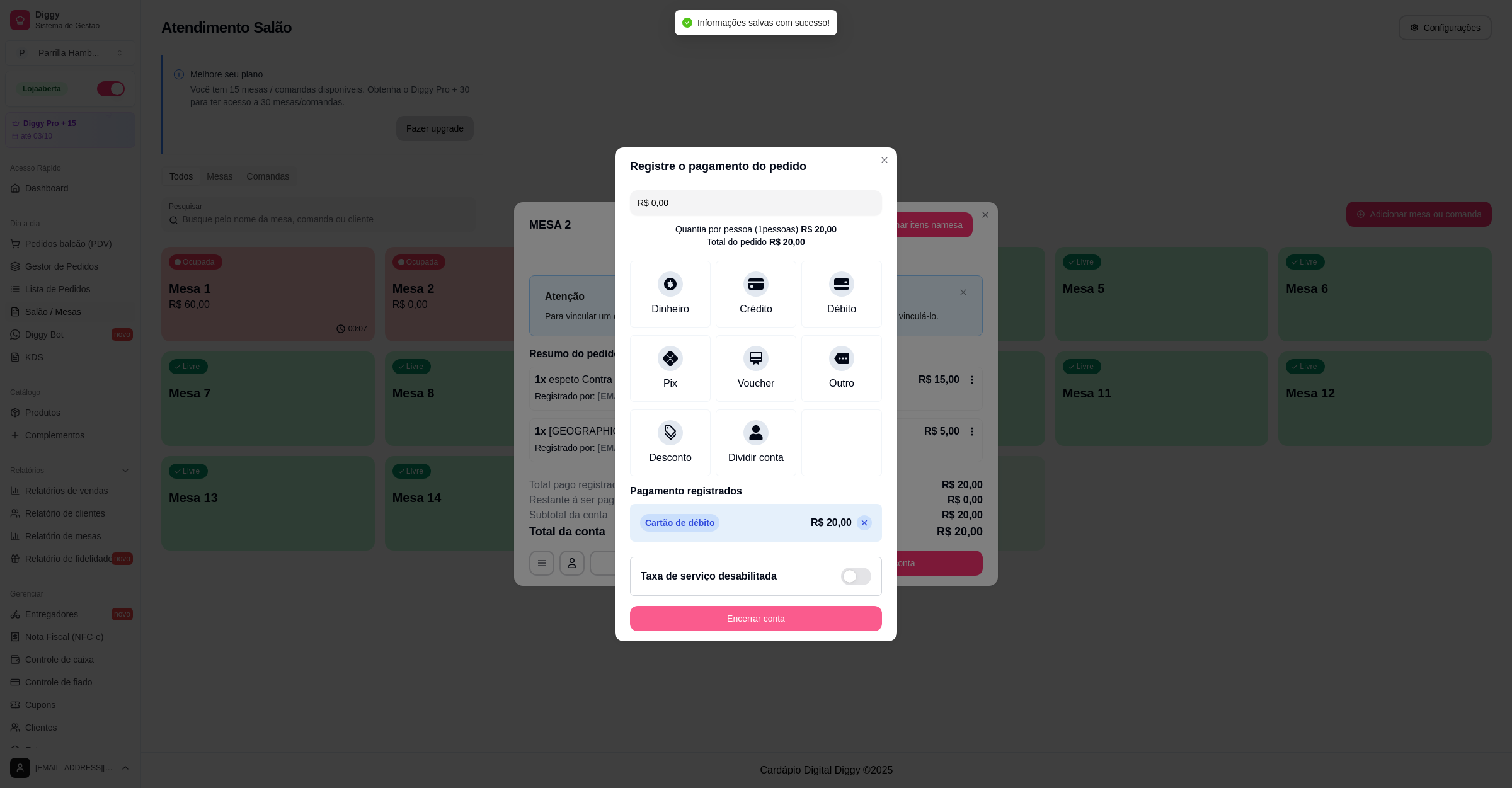
click at [753, 627] on button "Encerrar conta" at bounding box center [756, 618] width 252 height 25
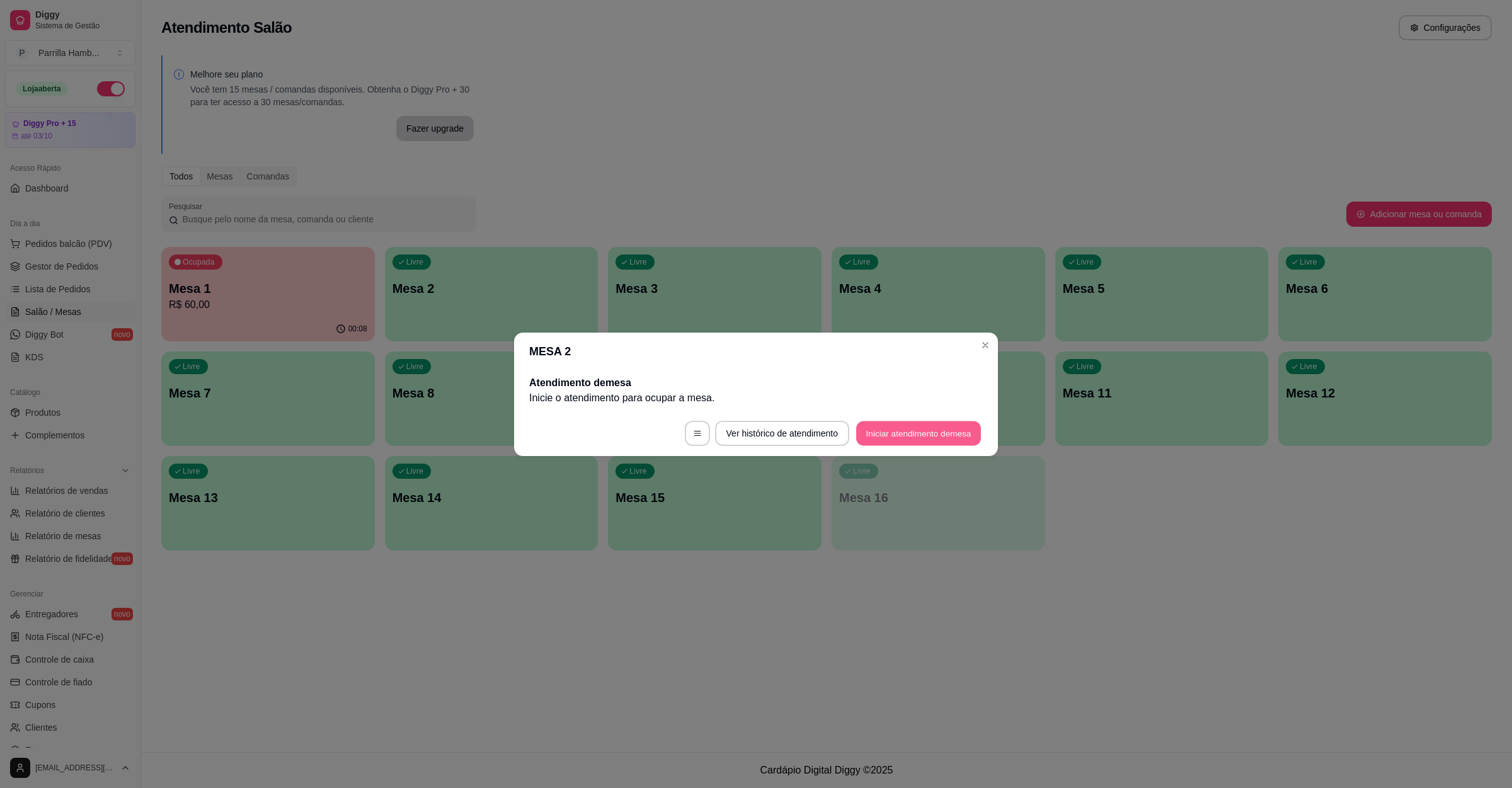
click at [924, 436] on button "Iniciar atendimento de mesa" at bounding box center [918, 433] width 125 height 25
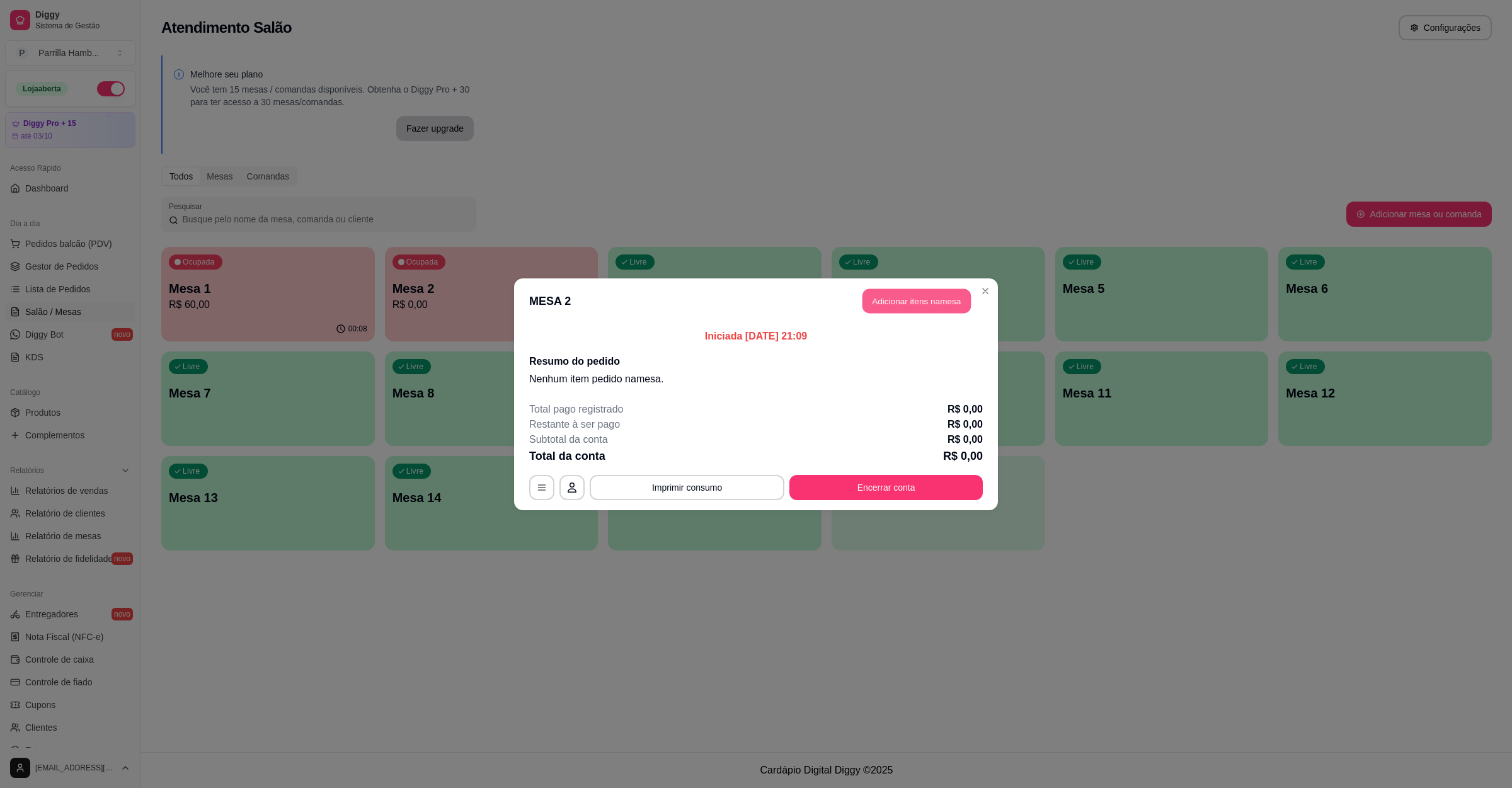
click at [898, 303] on button "Adicionar itens na mesa" at bounding box center [916, 301] width 108 height 25
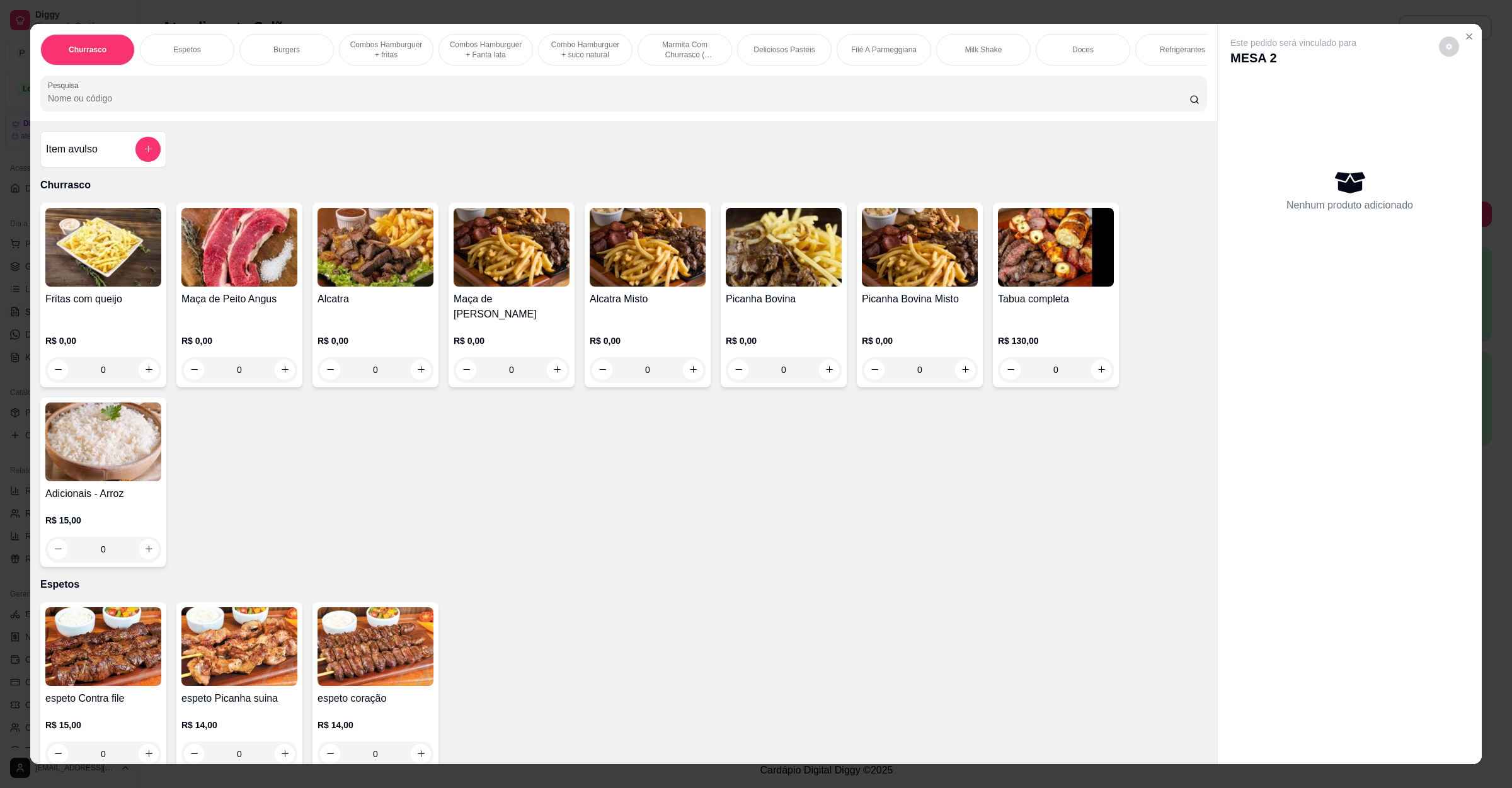
click at [781, 307] on h4 "Picanha Bovina" at bounding box center [784, 299] width 116 height 15
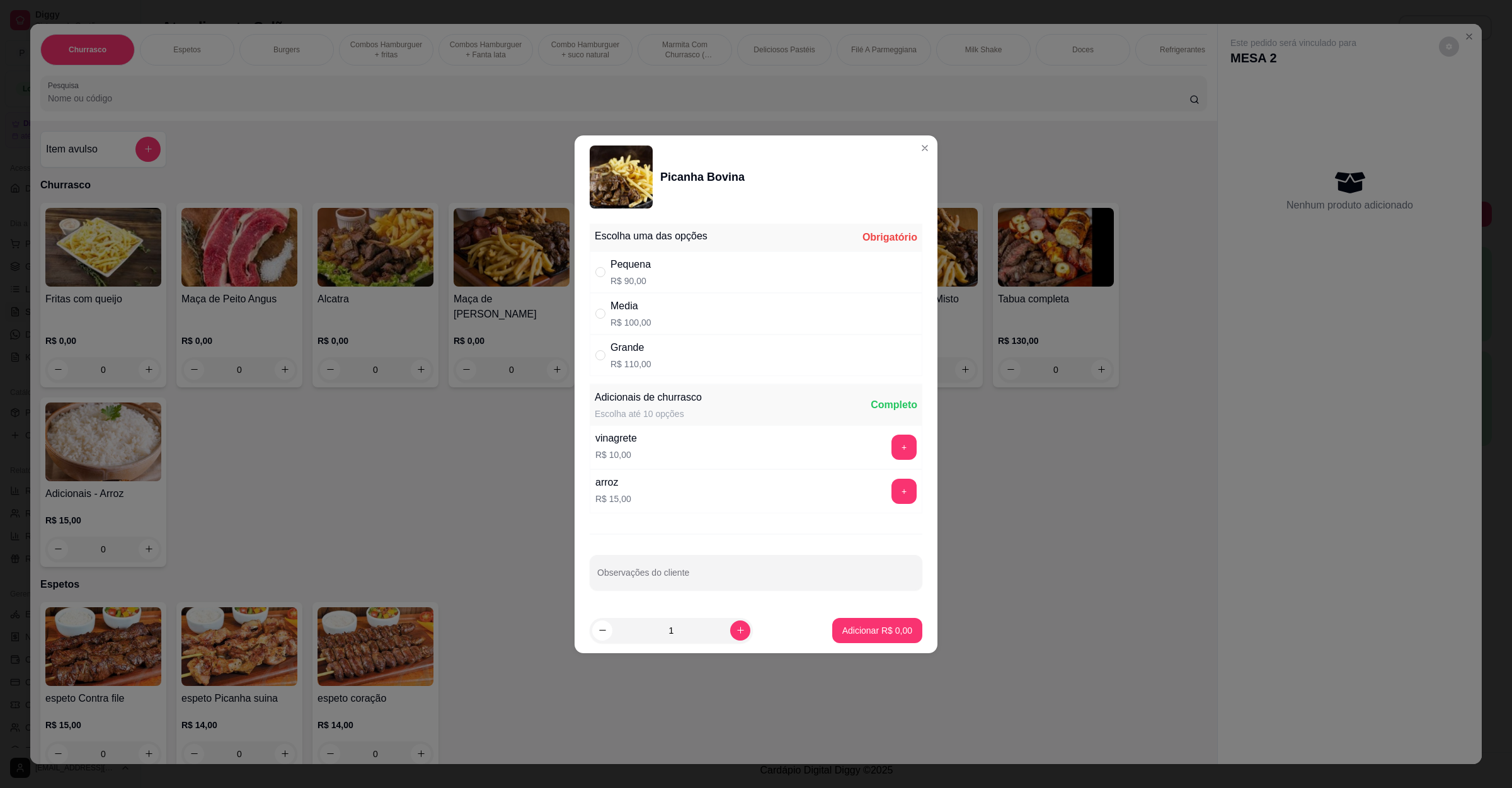
click at [631, 309] on div "Media" at bounding box center [631, 306] width 41 height 15
radio input "true"
click at [834, 636] on p "Adicionar R$ 100,00" at bounding box center [873, 631] width 78 height 12
type input "1"
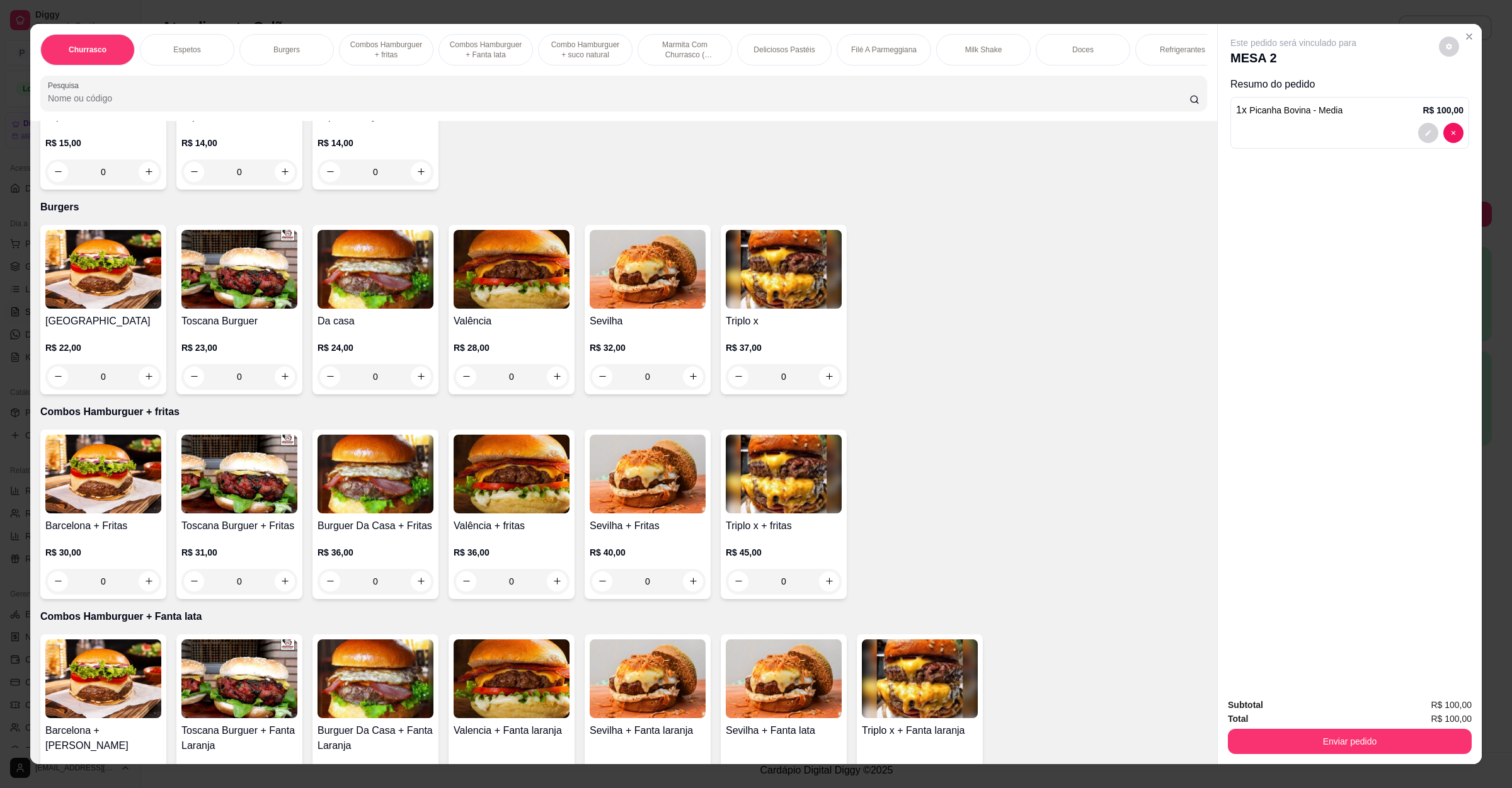
scroll to position [472, 0]
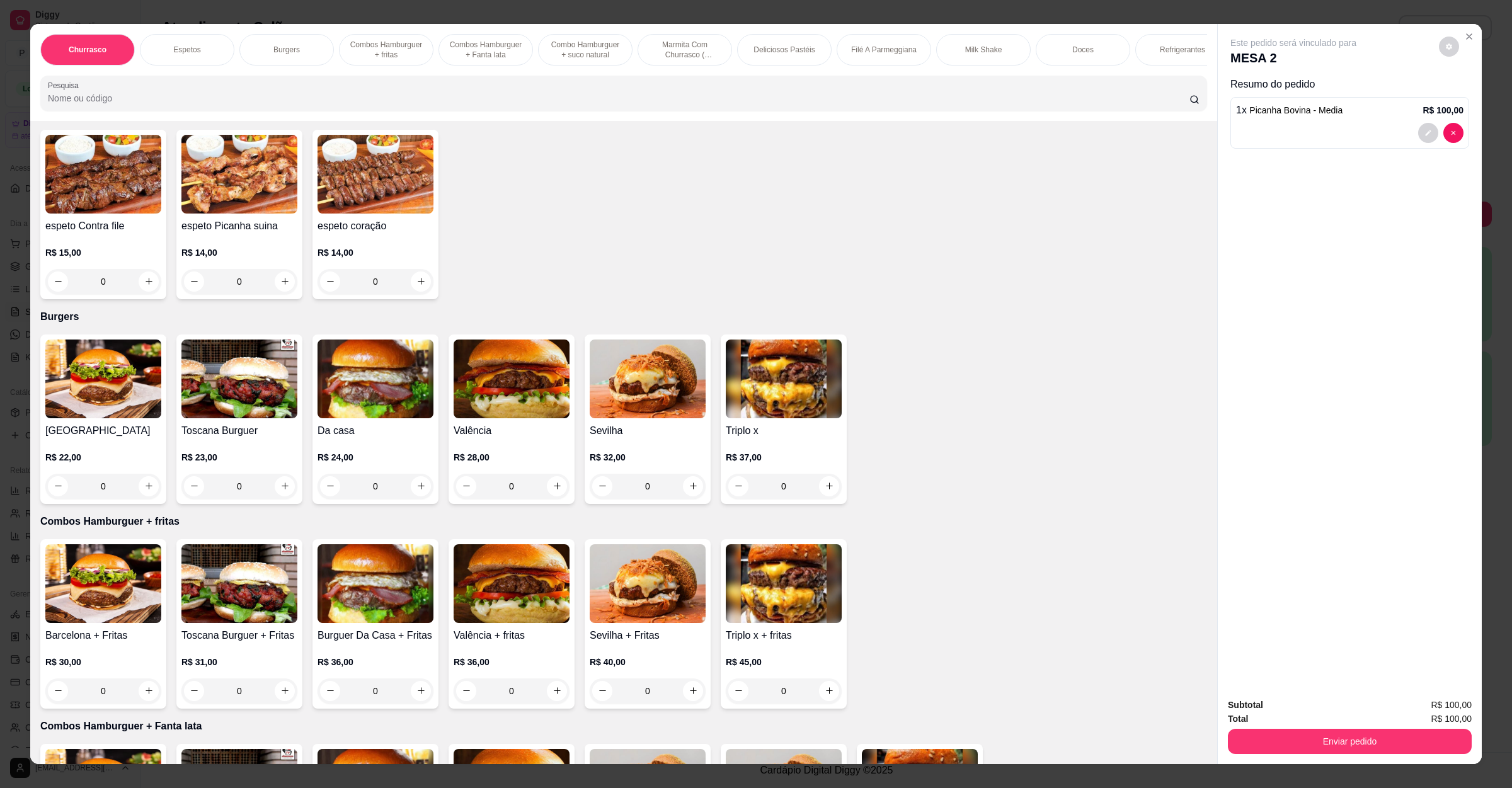
click at [556, 486] on div "0" at bounding box center [511, 486] width 116 height 25
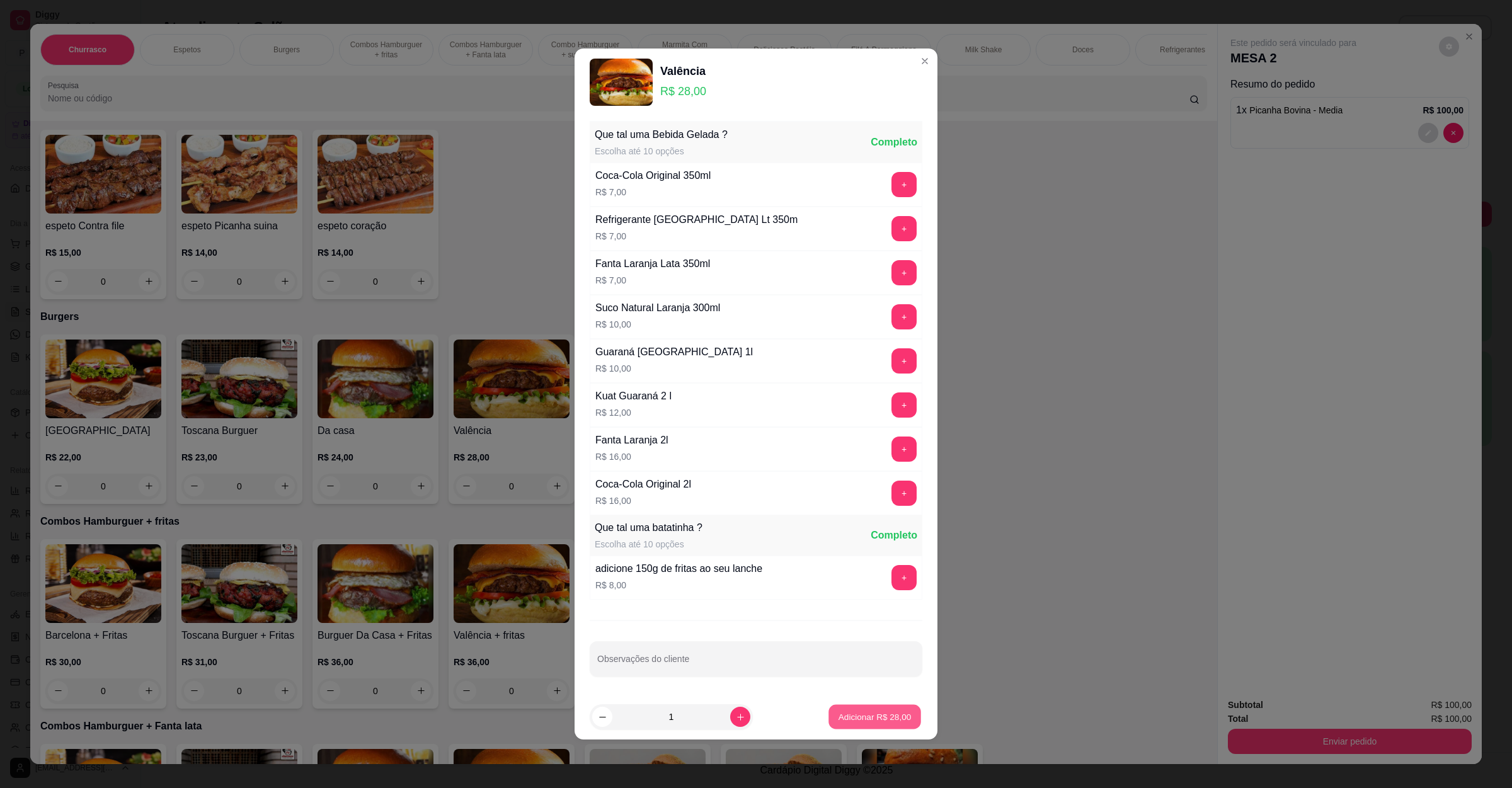
click at [858, 720] on p "Adicionar R$ 28,00" at bounding box center [875, 716] width 73 height 12
type input "1"
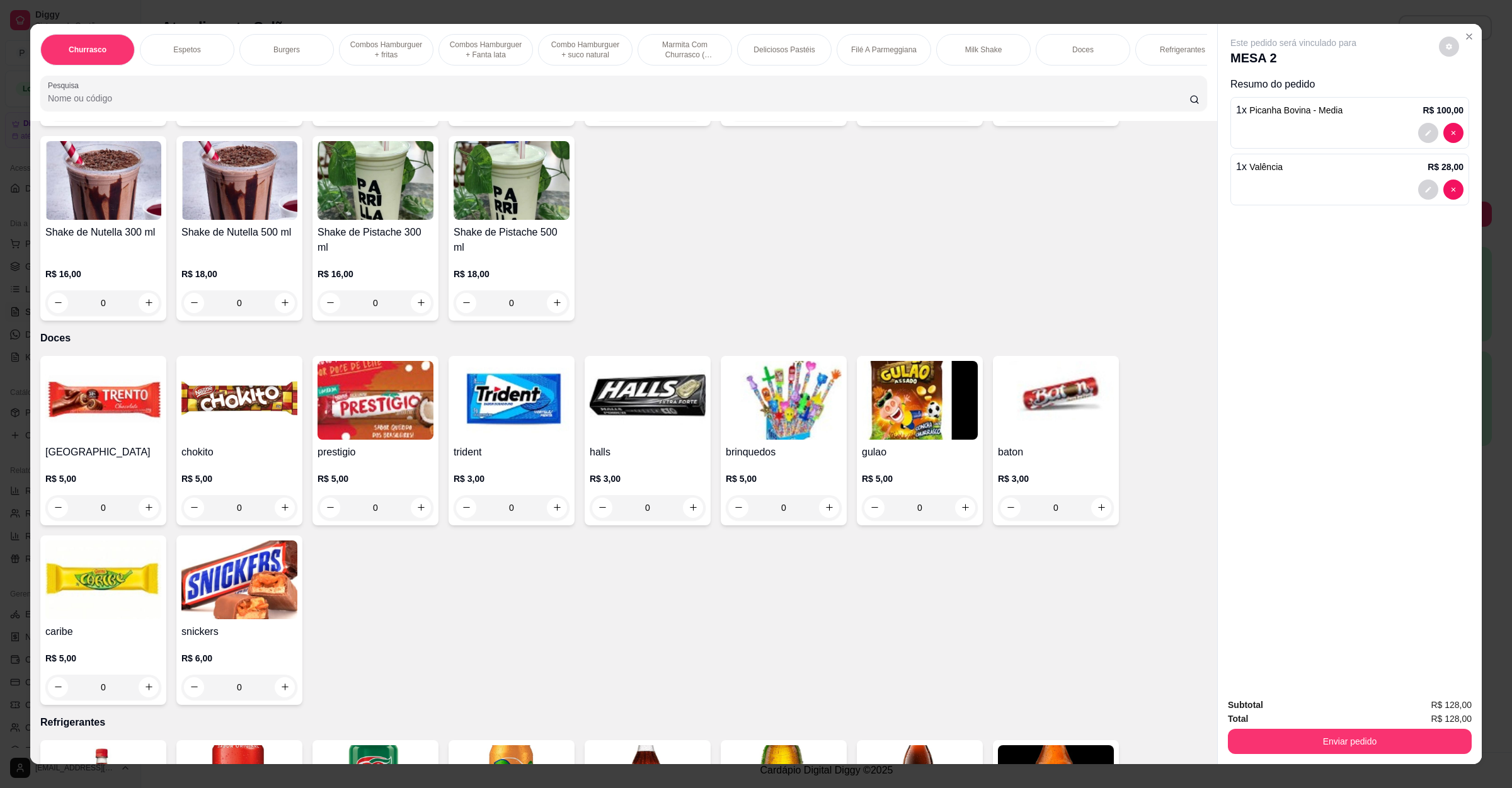
scroll to position [2362, 0]
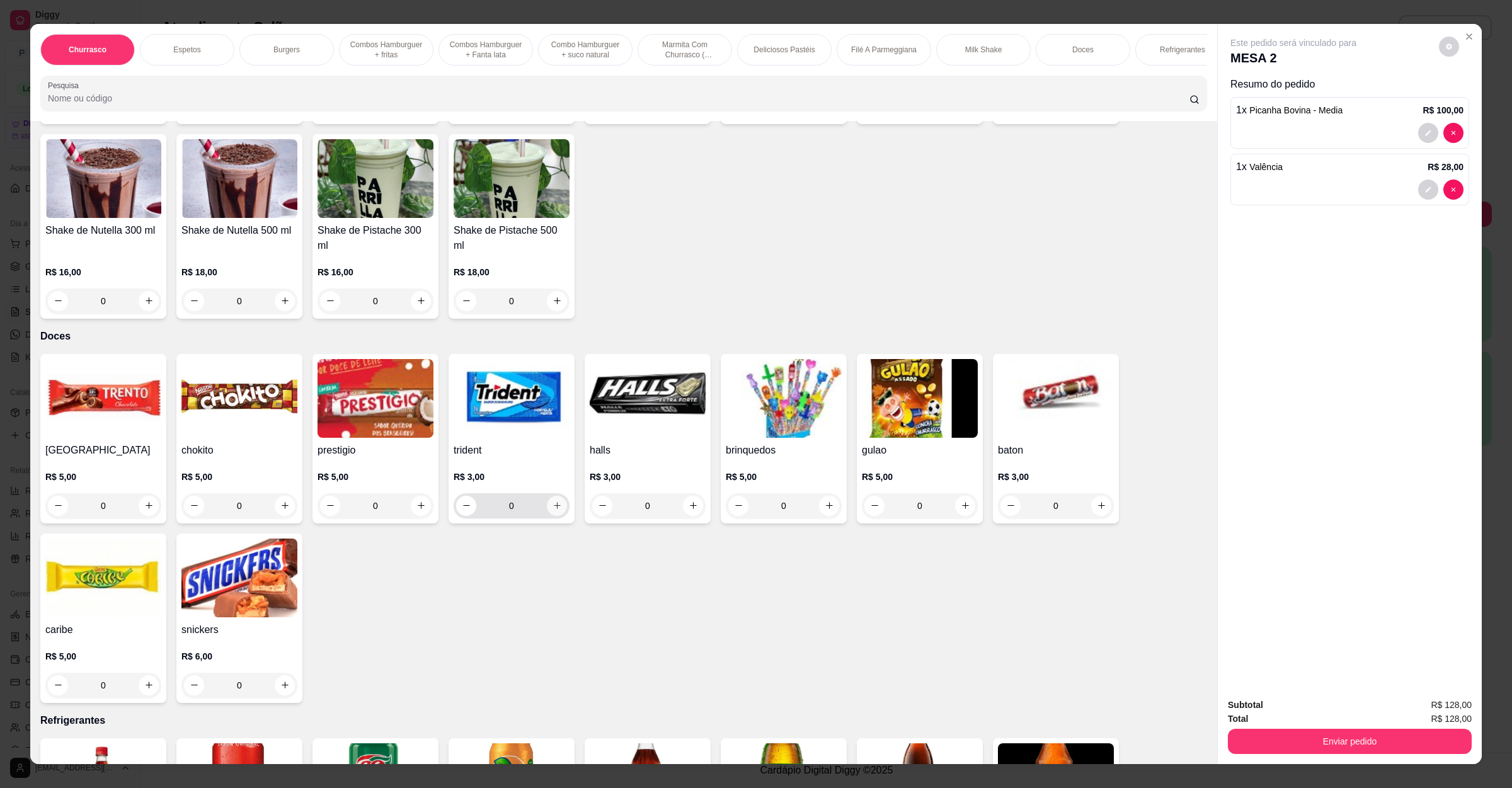
click at [552, 496] on button "increase-product-quantity" at bounding box center [557, 506] width 20 height 20
type input "1"
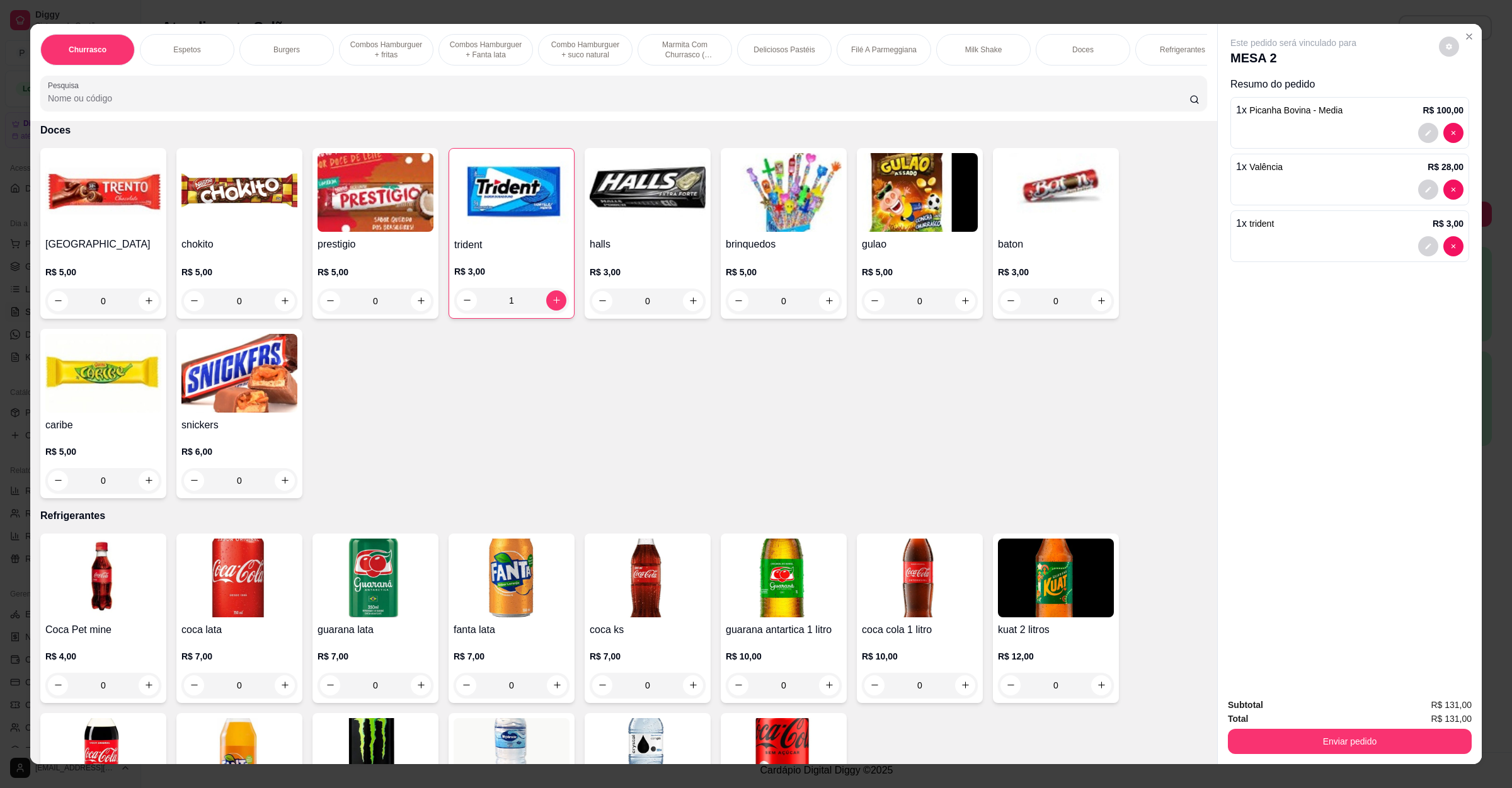
scroll to position [2834, 0]
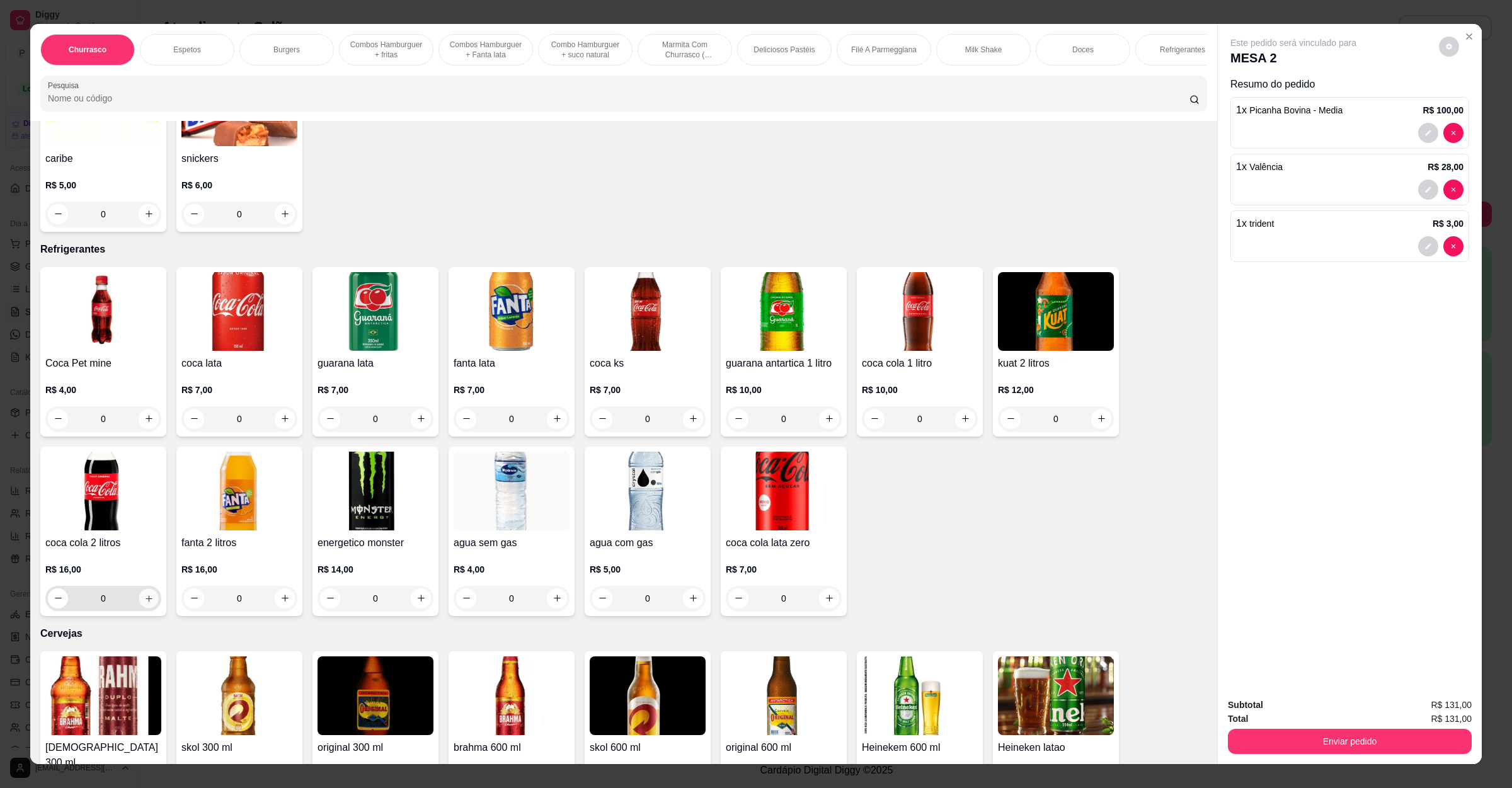
click at [145, 593] on icon "increase-product-quantity" at bounding box center [149, 598] width 10 height 10
type input "1"
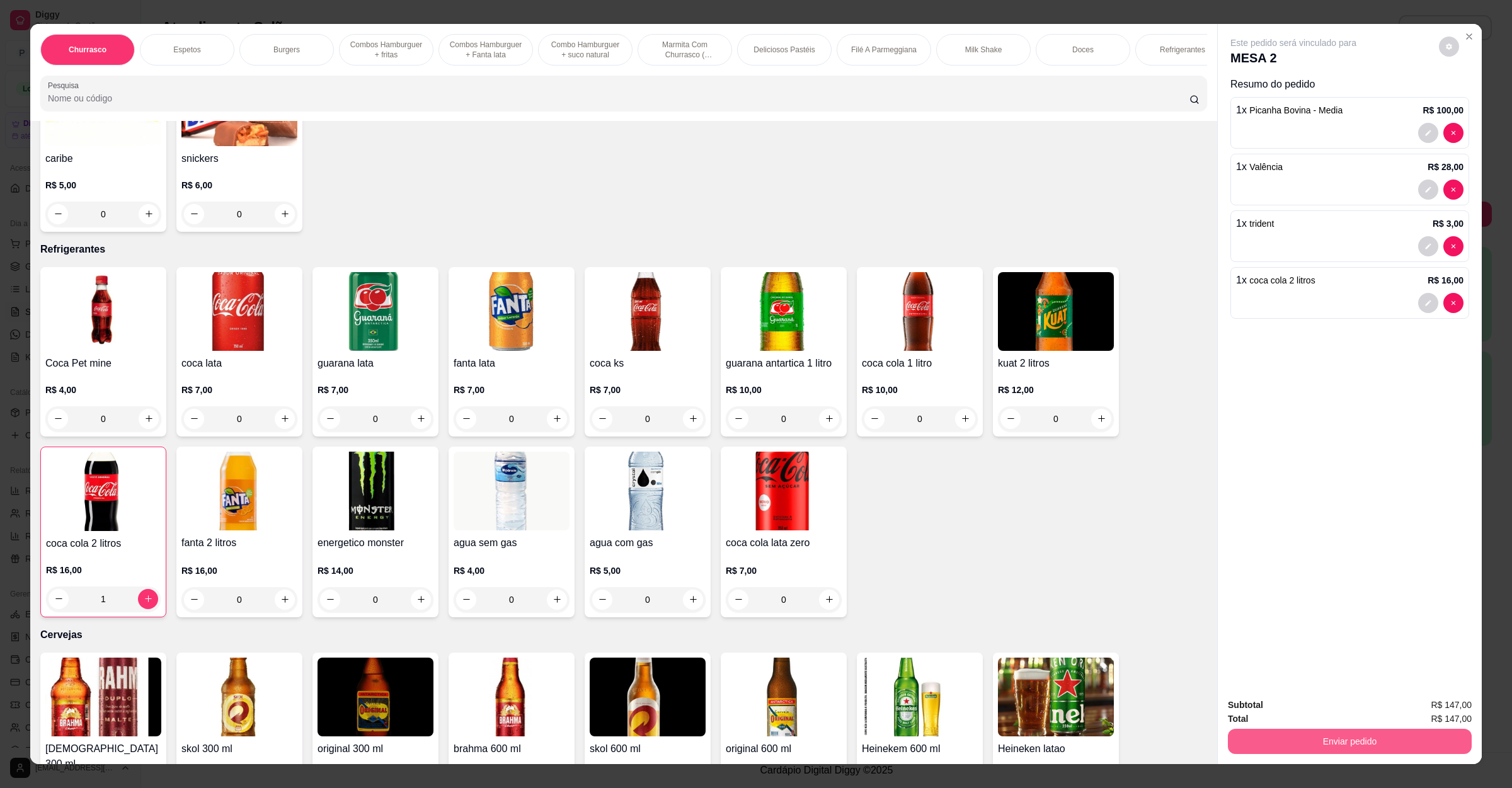
click at [1384, 742] on button "Enviar pedido" at bounding box center [1350, 741] width 244 height 25
click at [1312, 712] on button "Não registrar e enviar pedido" at bounding box center [1305, 711] width 127 height 23
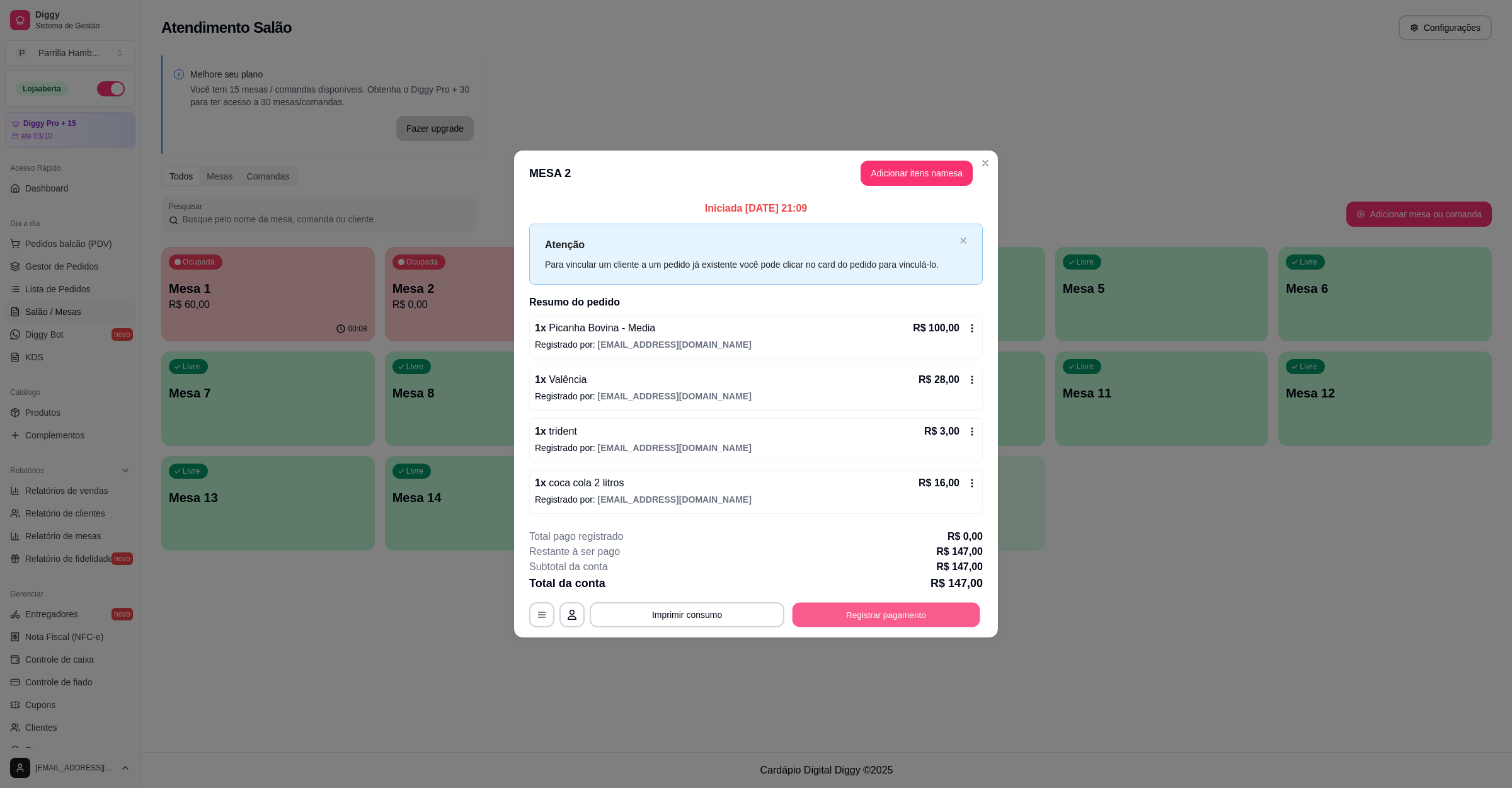
click at [840, 622] on button "Registrar pagamento" at bounding box center [886, 615] width 187 height 25
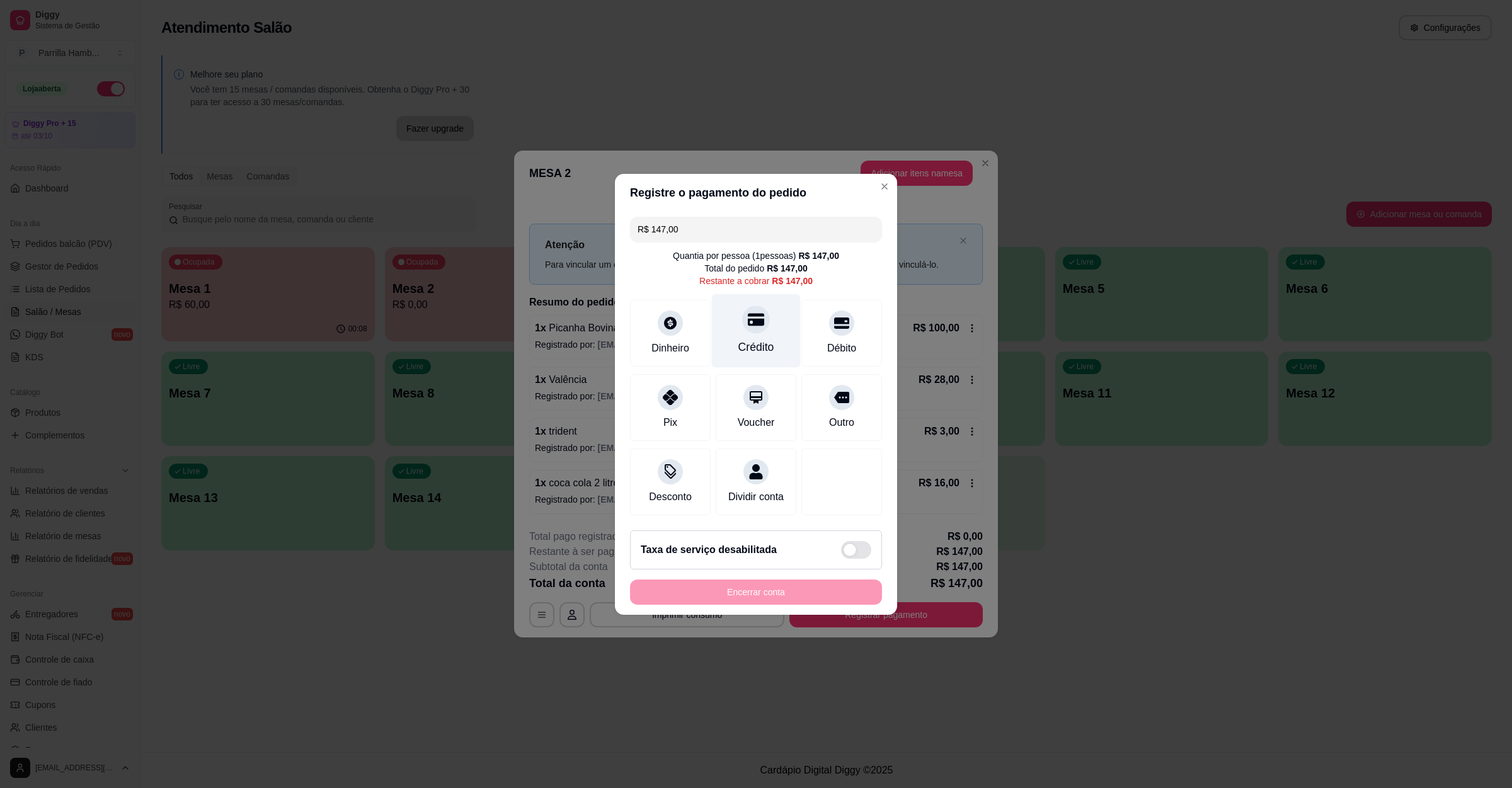
click at [744, 339] on div "Crédito" at bounding box center [756, 347] width 36 height 16
type input "R$ 0,00"
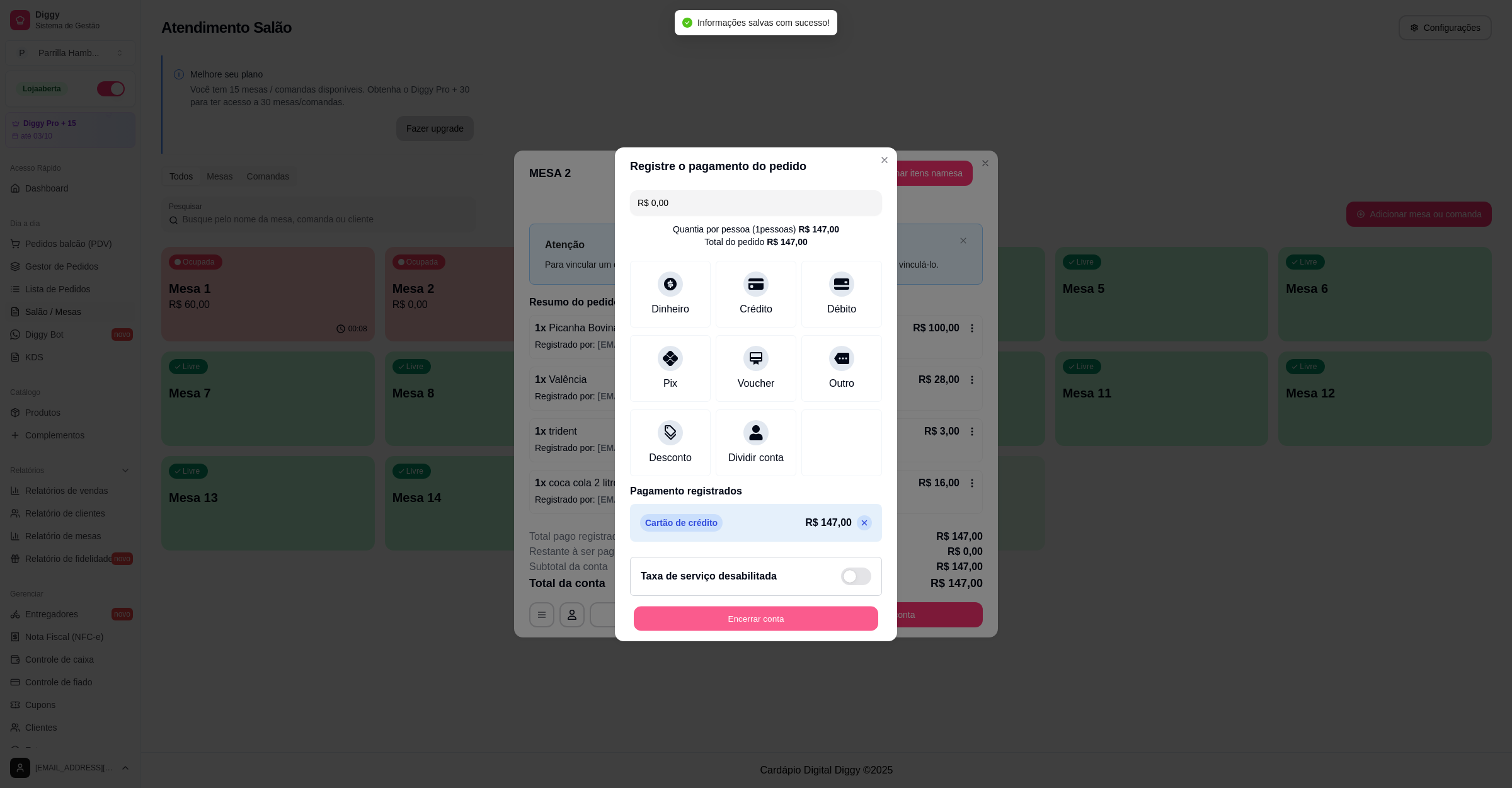
click at [821, 629] on button "Encerrar conta" at bounding box center [756, 618] width 245 height 25
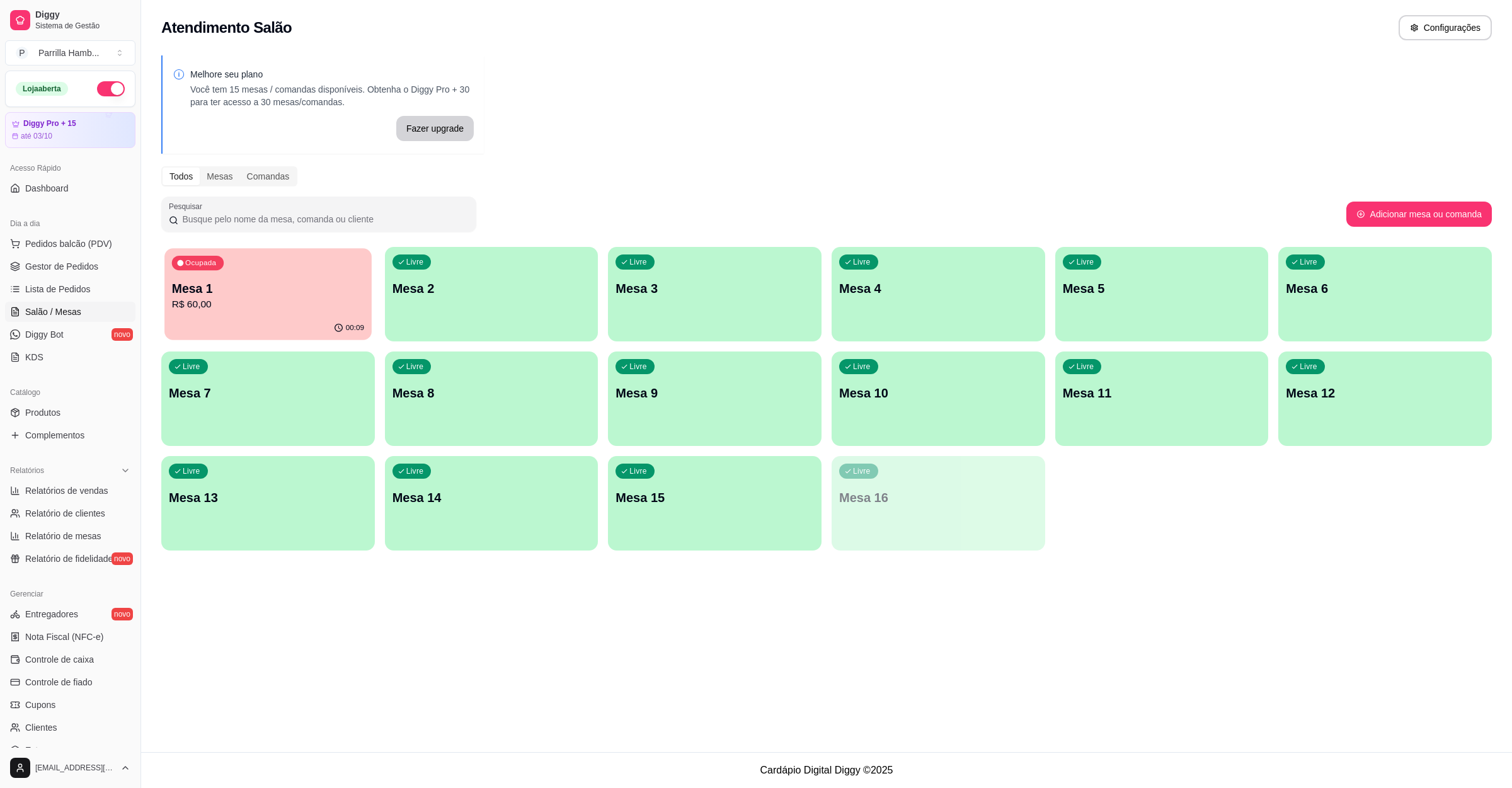
click at [272, 274] on div "Ocupada Mesa 1 R$ 60,00" at bounding box center [267, 282] width 207 height 68
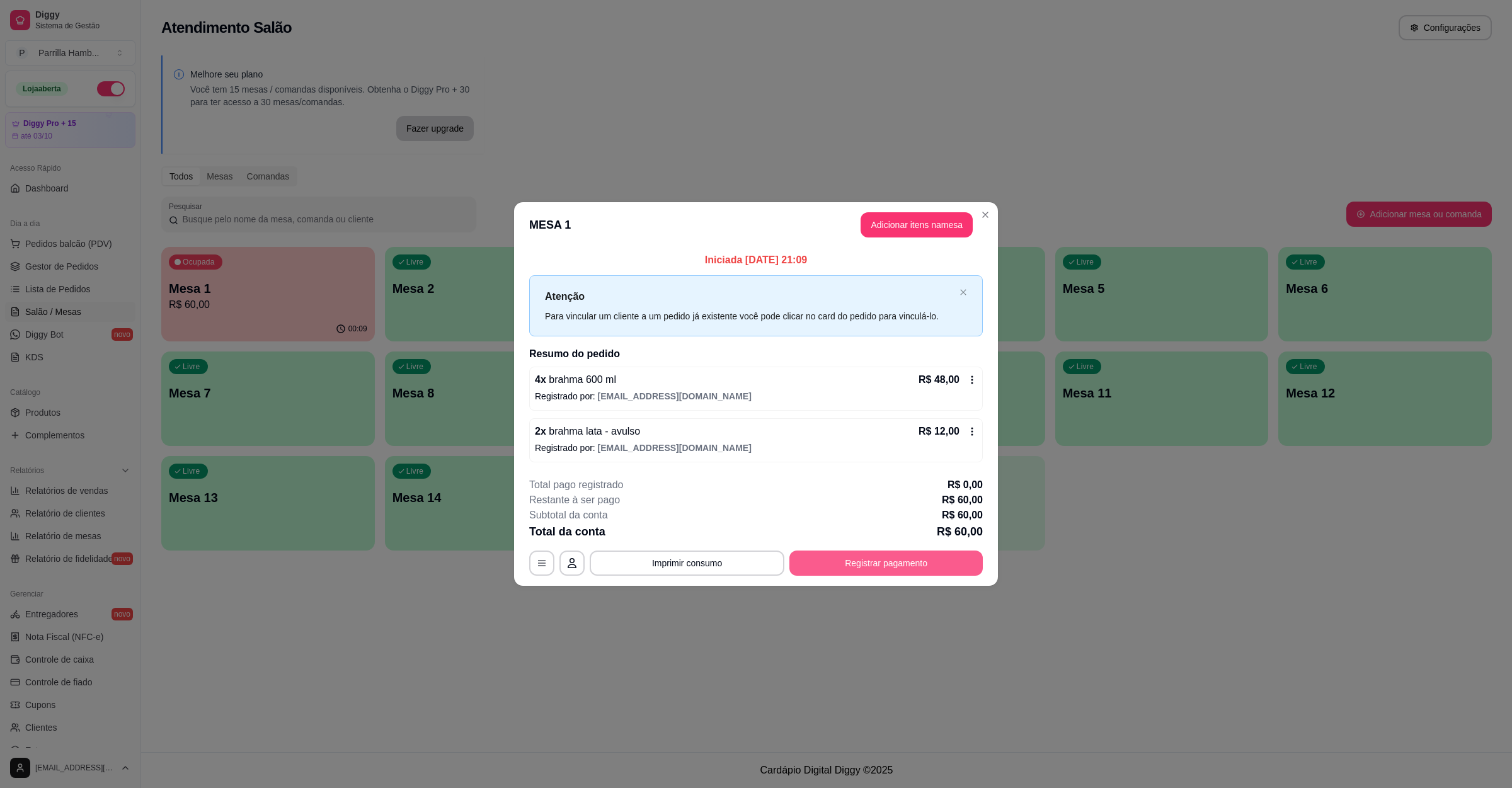
click at [853, 564] on button "Registrar pagamento" at bounding box center [886, 563] width 194 height 25
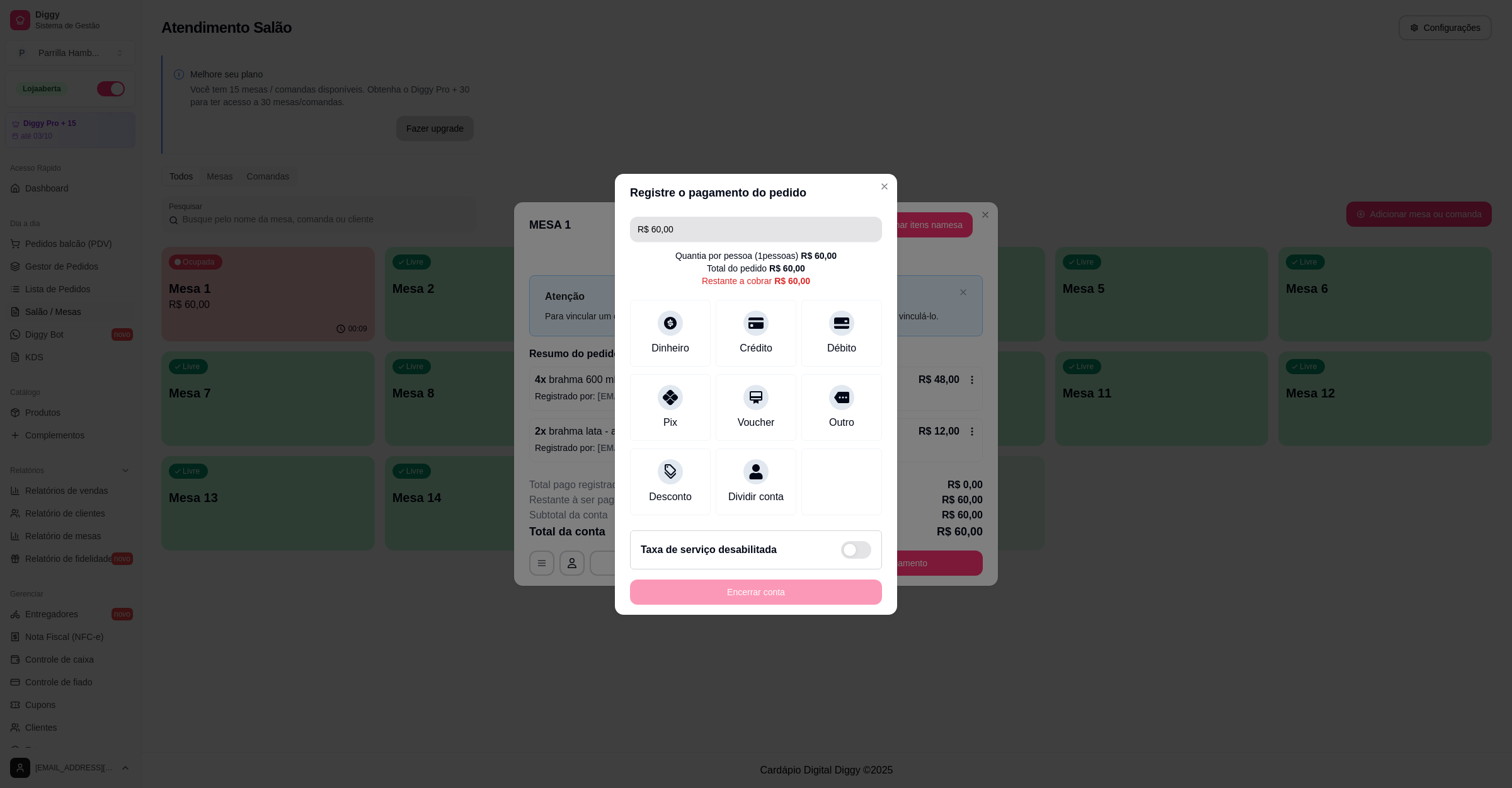
click at [717, 219] on input "R$ 60,00" at bounding box center [755, 229] width 237 height 25
click at [668, 324] on div at bounding box center [670, 319] width 28 height 28
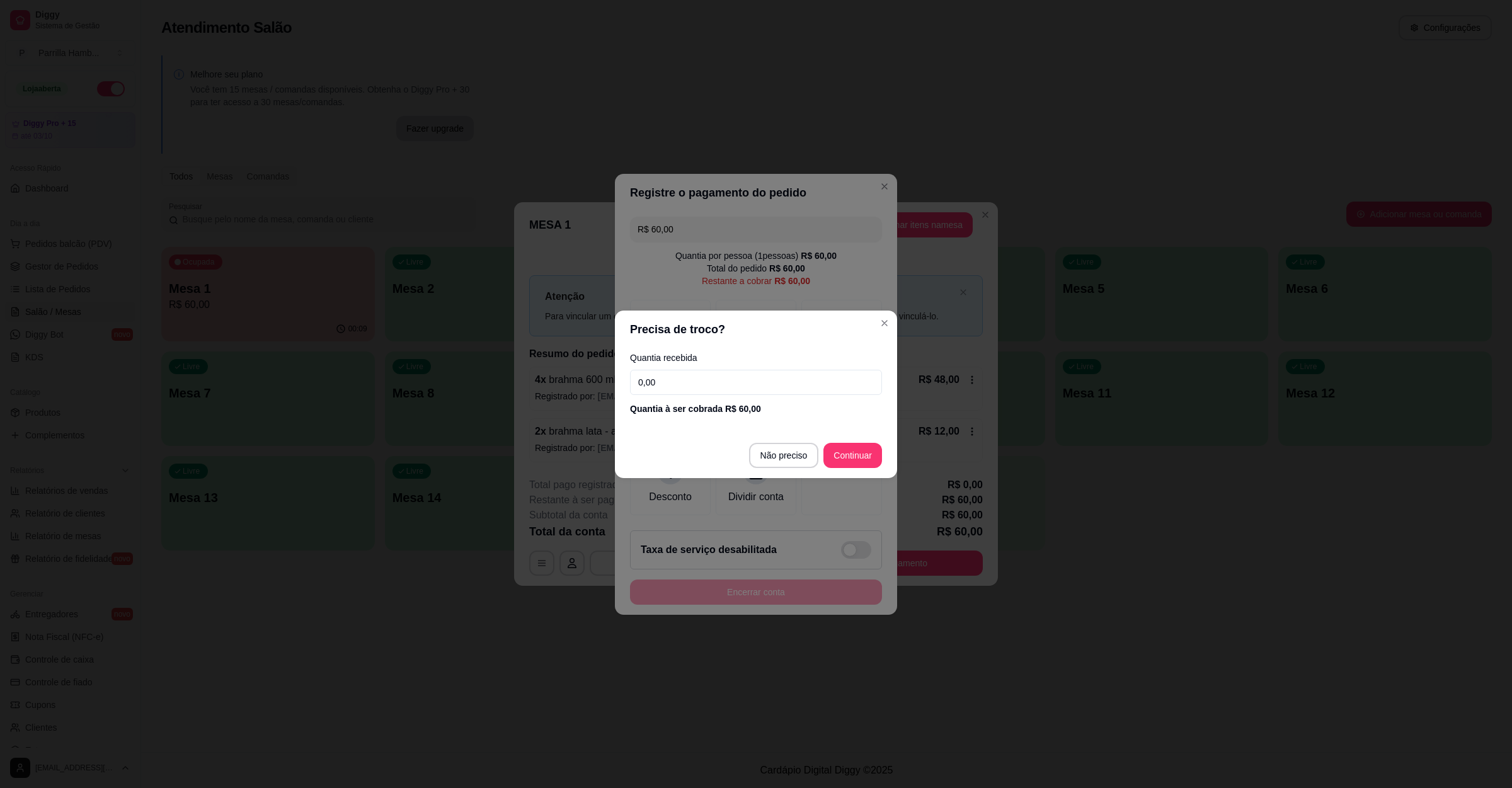
click at [686, 384] on input "0,00" at bounding box center [756, 382] width 252 height 25
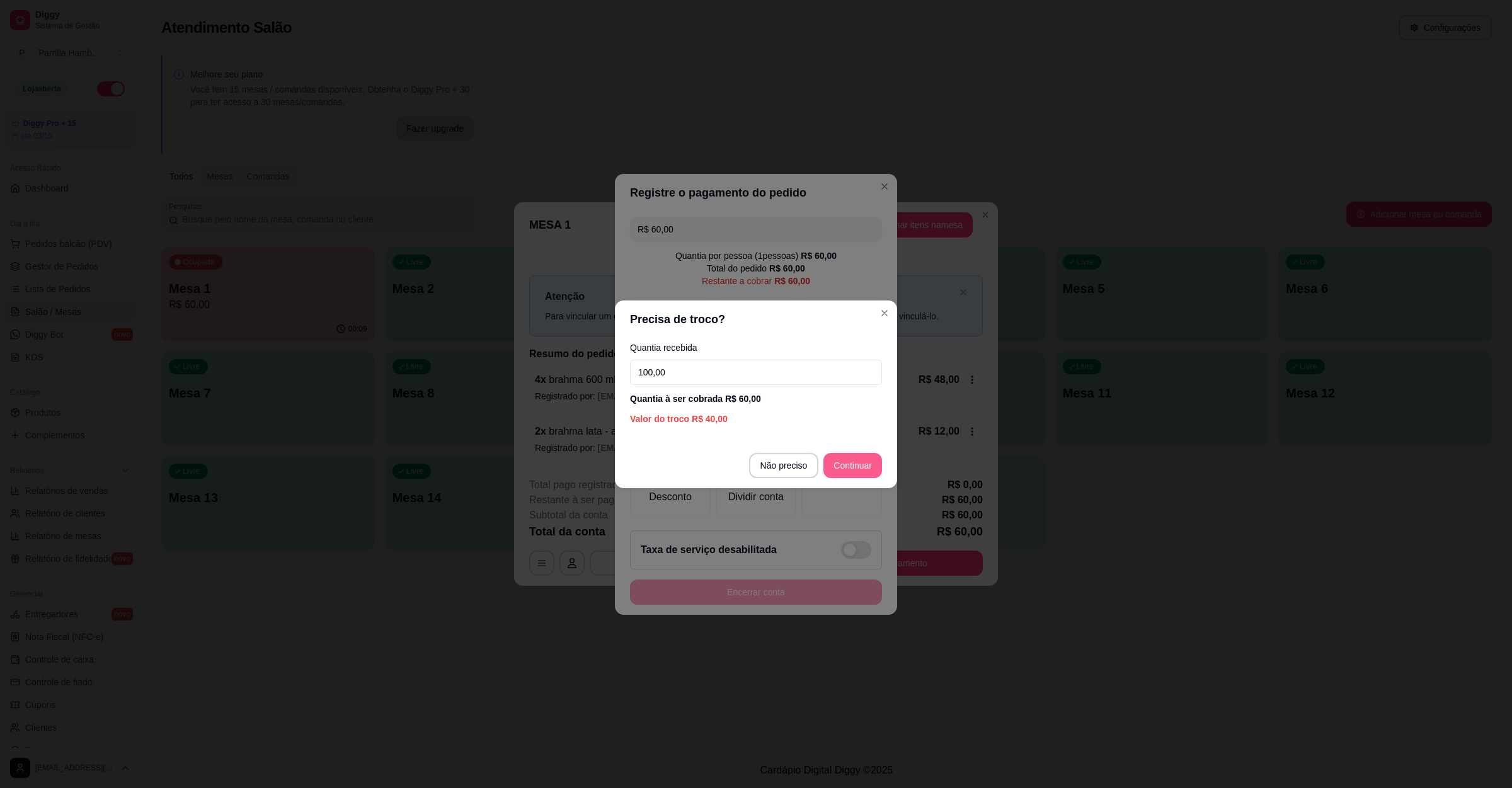
type input "100,00"
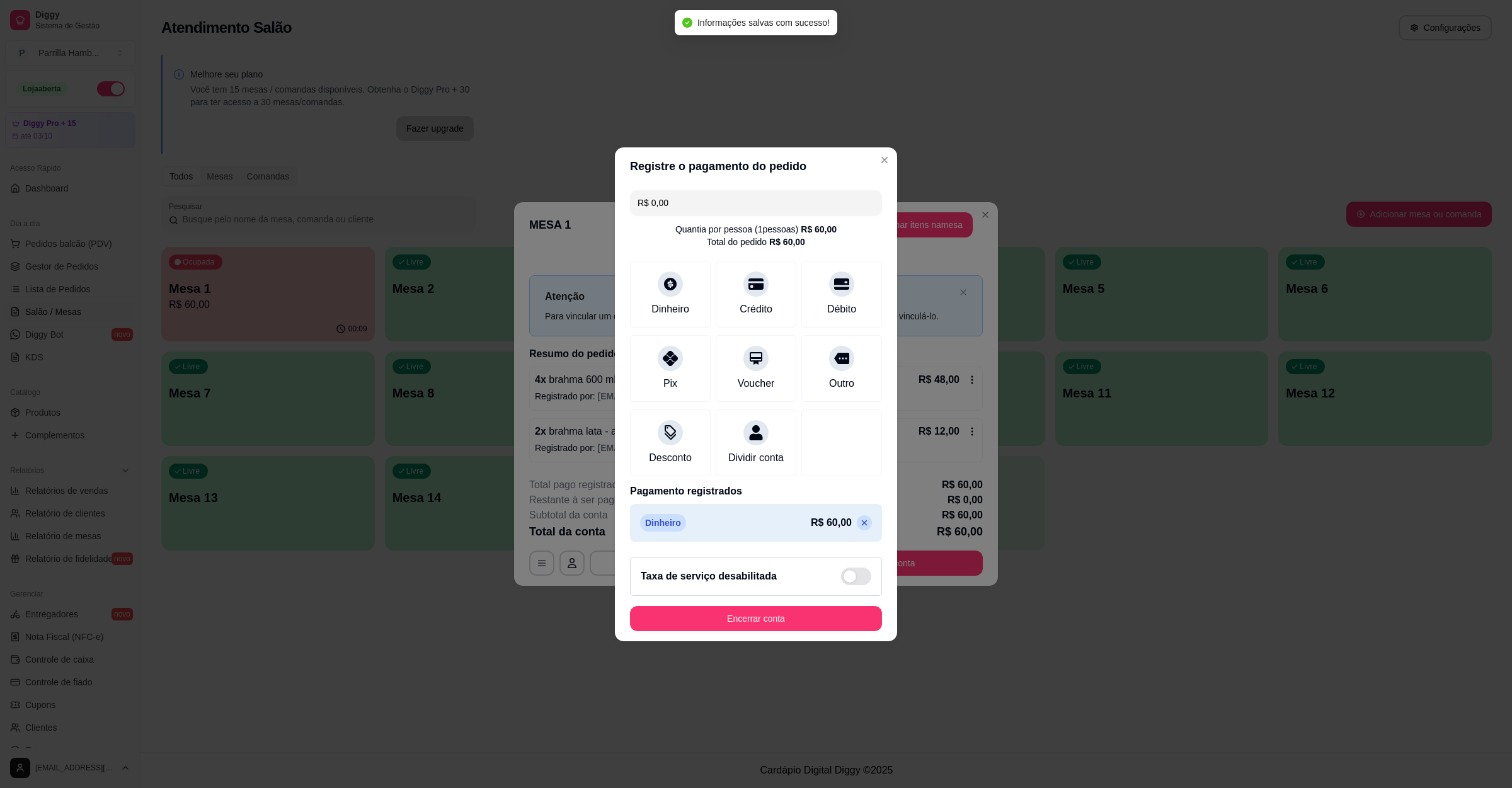
type input "R$ 0,00"
click at [783, 624] on button "Encerrar conta" at bounding box center [756, 618] width 252 height 25
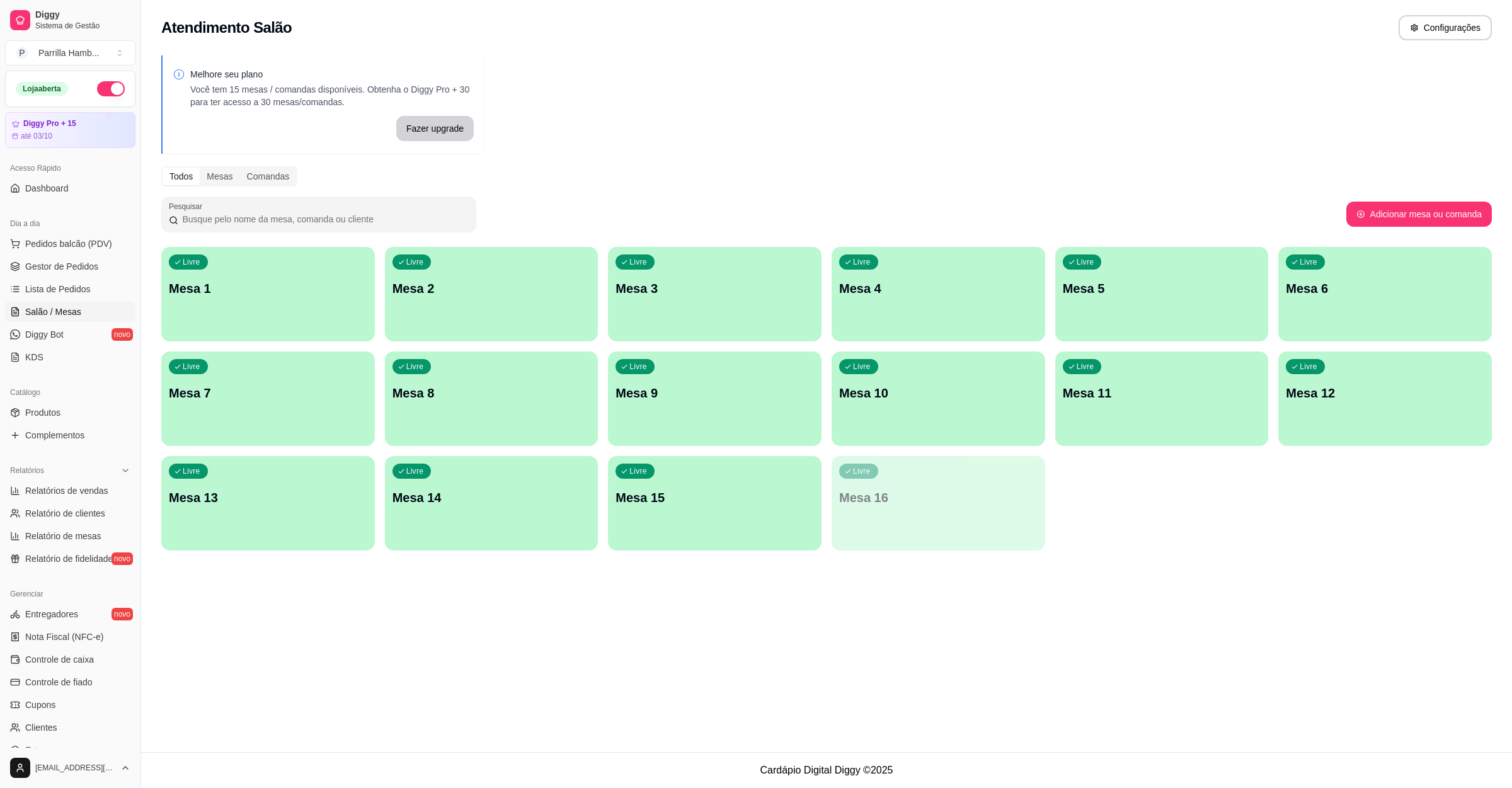
click at [269, 284] on p "Mesa 1" at bounding box center [268, 288] width 198 height 18
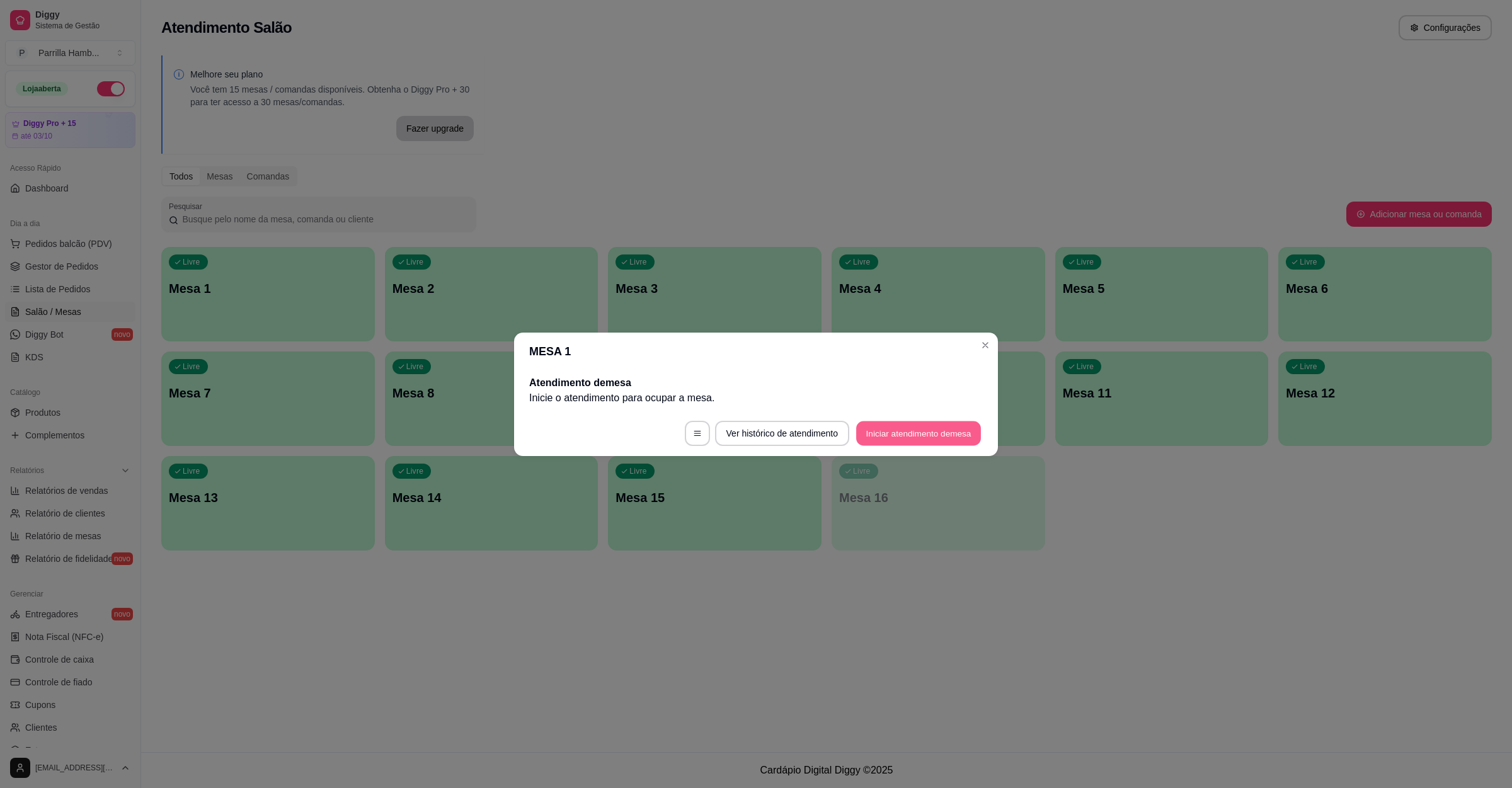
click at [938, 433] on button "Iniciar atendimento de mesa" at bounding box center [918, 433] width 125 height 25
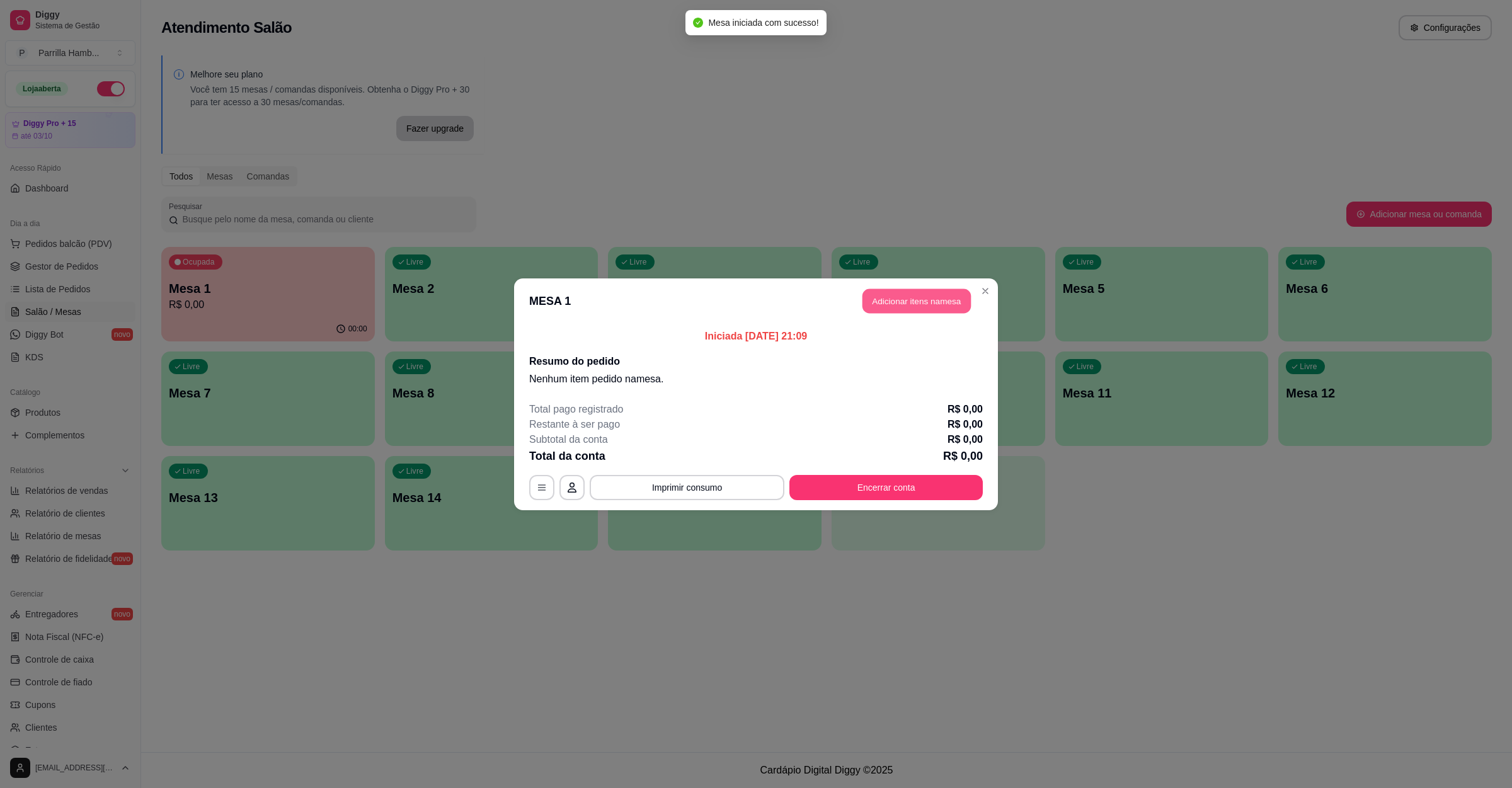
click at [898, 309] on button "Adicionar itens na mesa" at bounding box center [916, 301] width 108 height 25
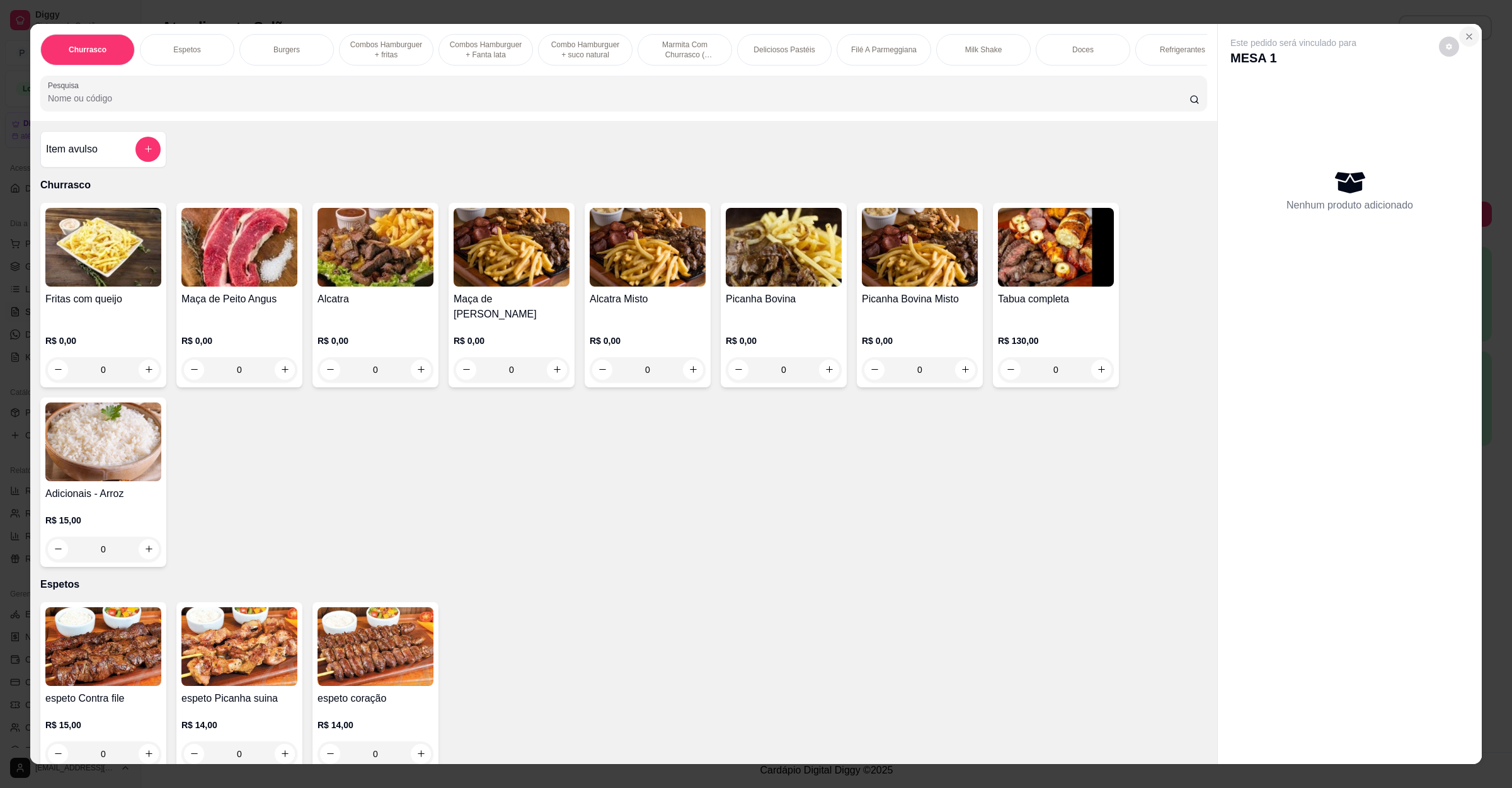
click at [1466, 37] on icon "Close" at bounding box center [1468, 36] width 5 height 5
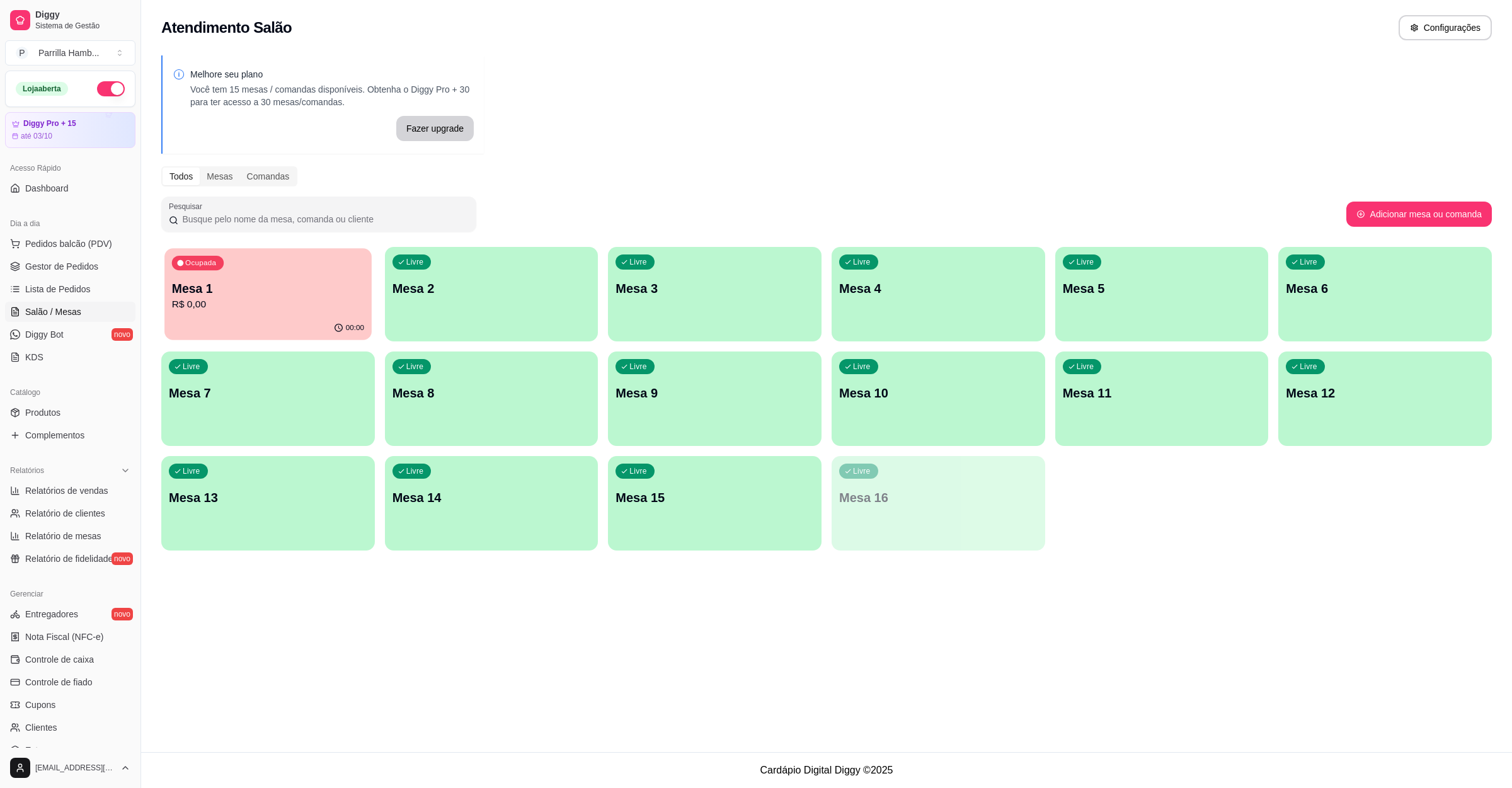
click at [245, 309] on p "R$ 0,00" at bounding box center [268, 304] width 192 height 14
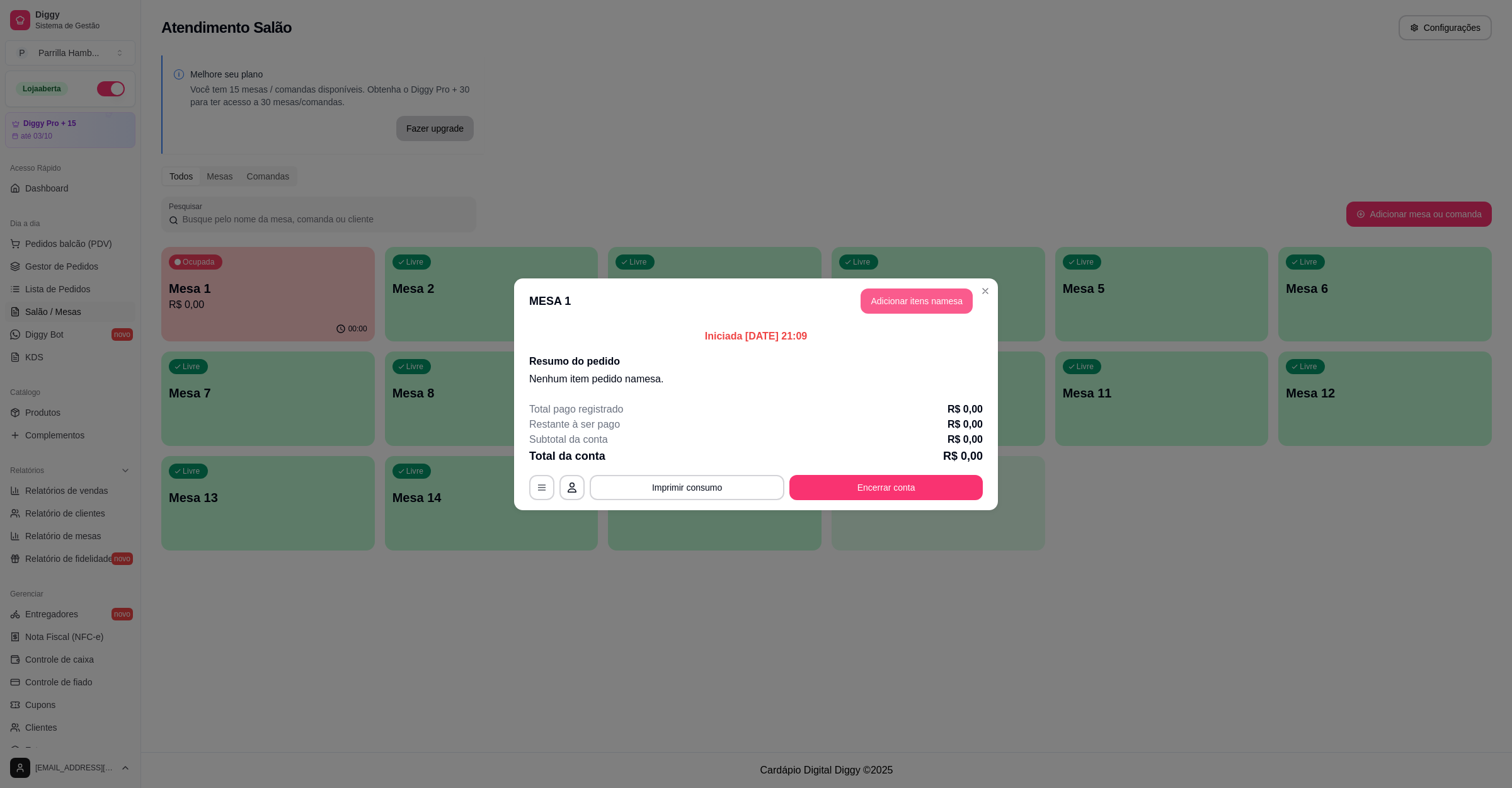
click at [911, 308] on button "Adicionar itens na mesa" at bounding box center [916, 301] width 112 height 25
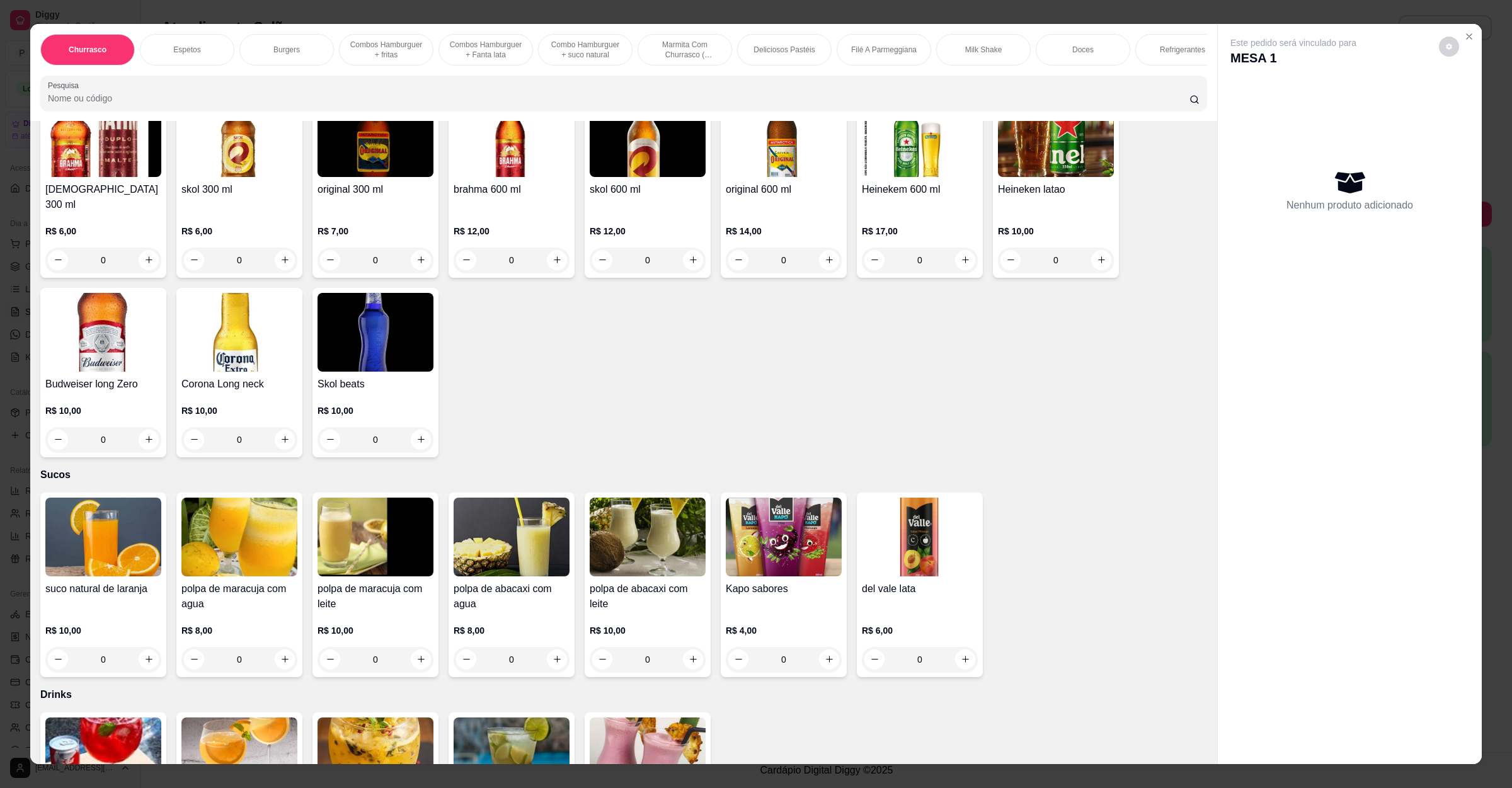
scroll to position [3496, 0]
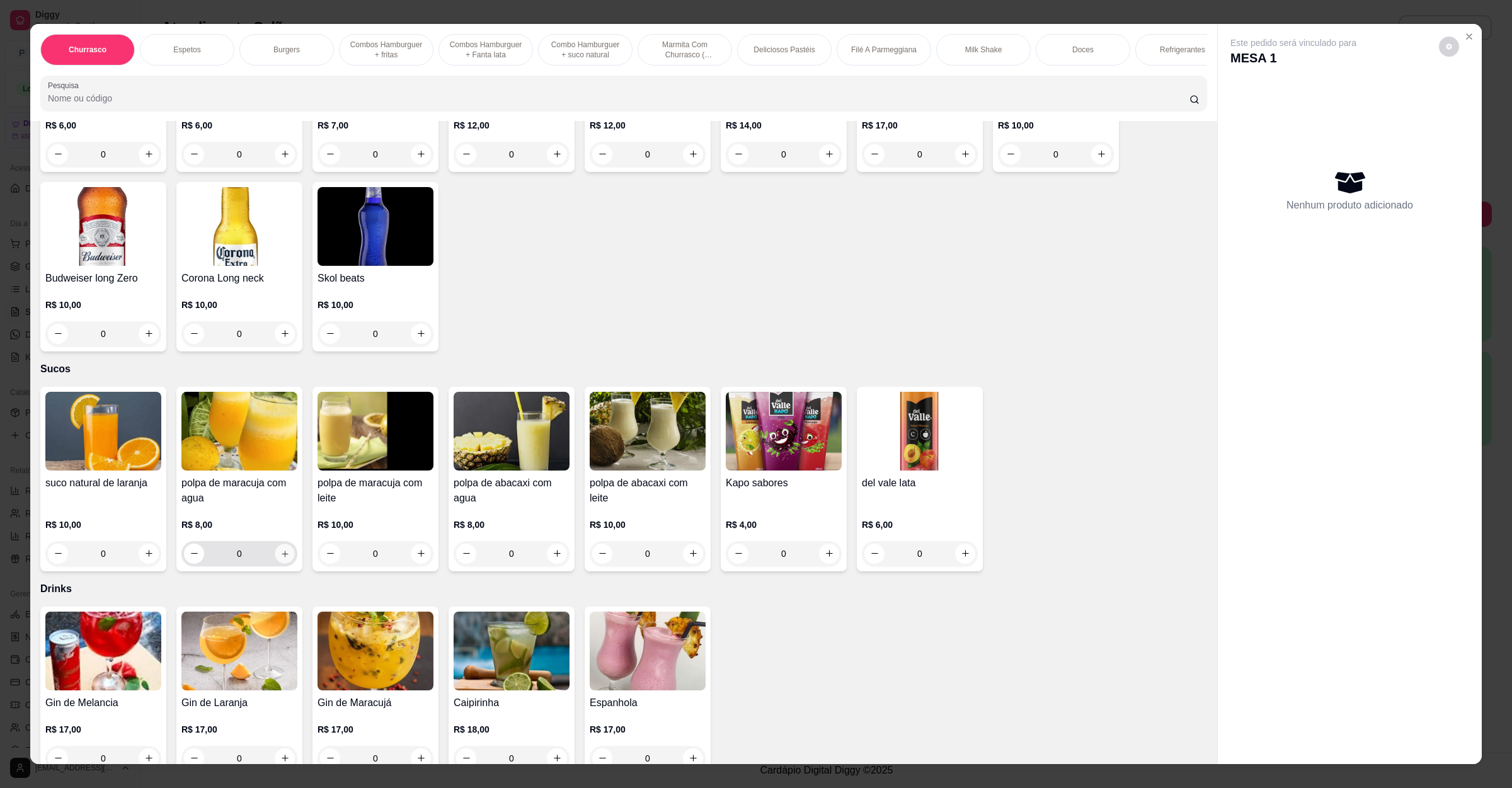
click at [280, 549] on icon "increase-product-quantity" at bounding box center [285, 554] width 10 height 10
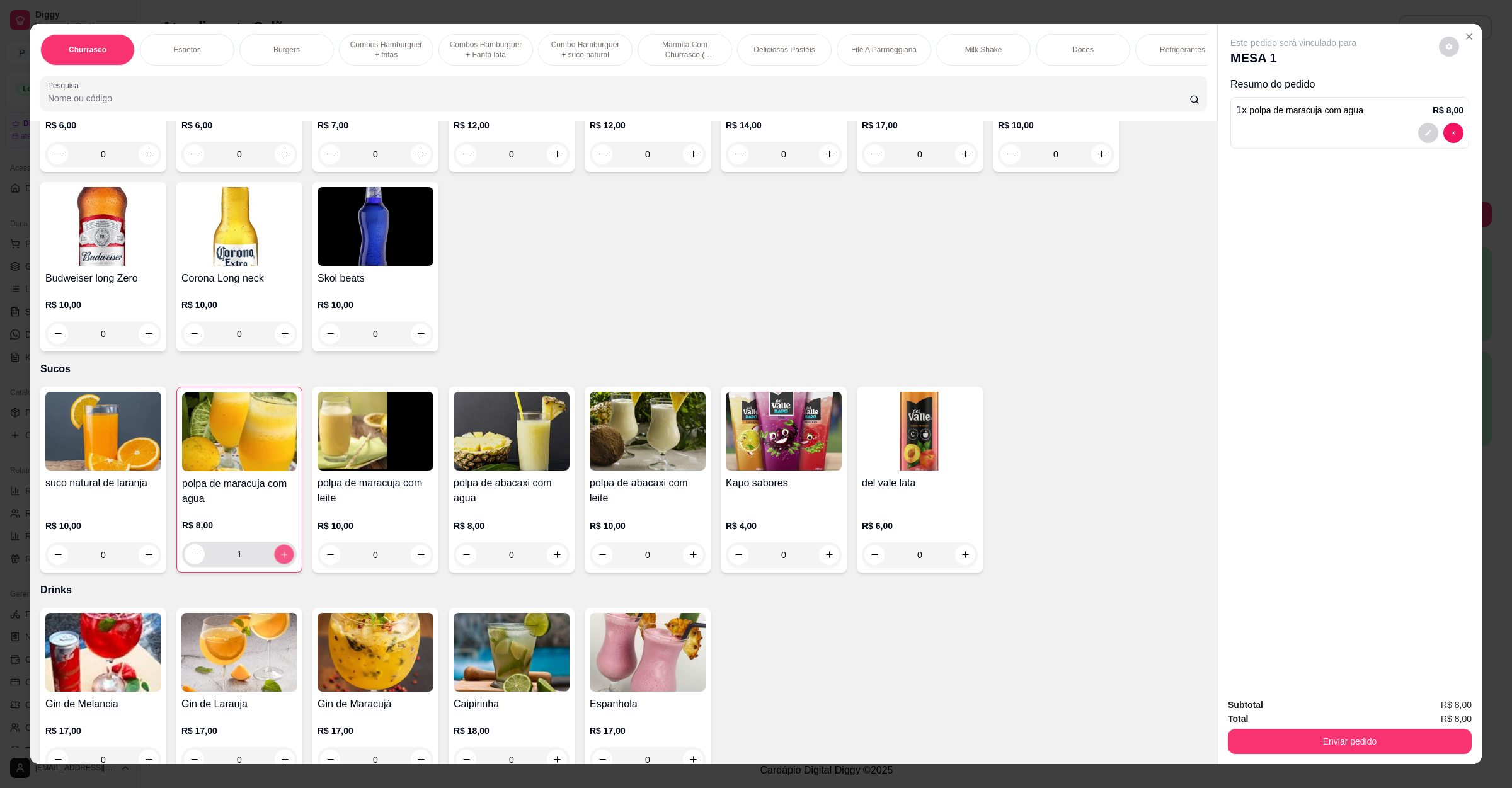
click at [279, 549] on icon "increase-product-quantity" at bounding box center [284, 554] width 10 height 10
type input "3"
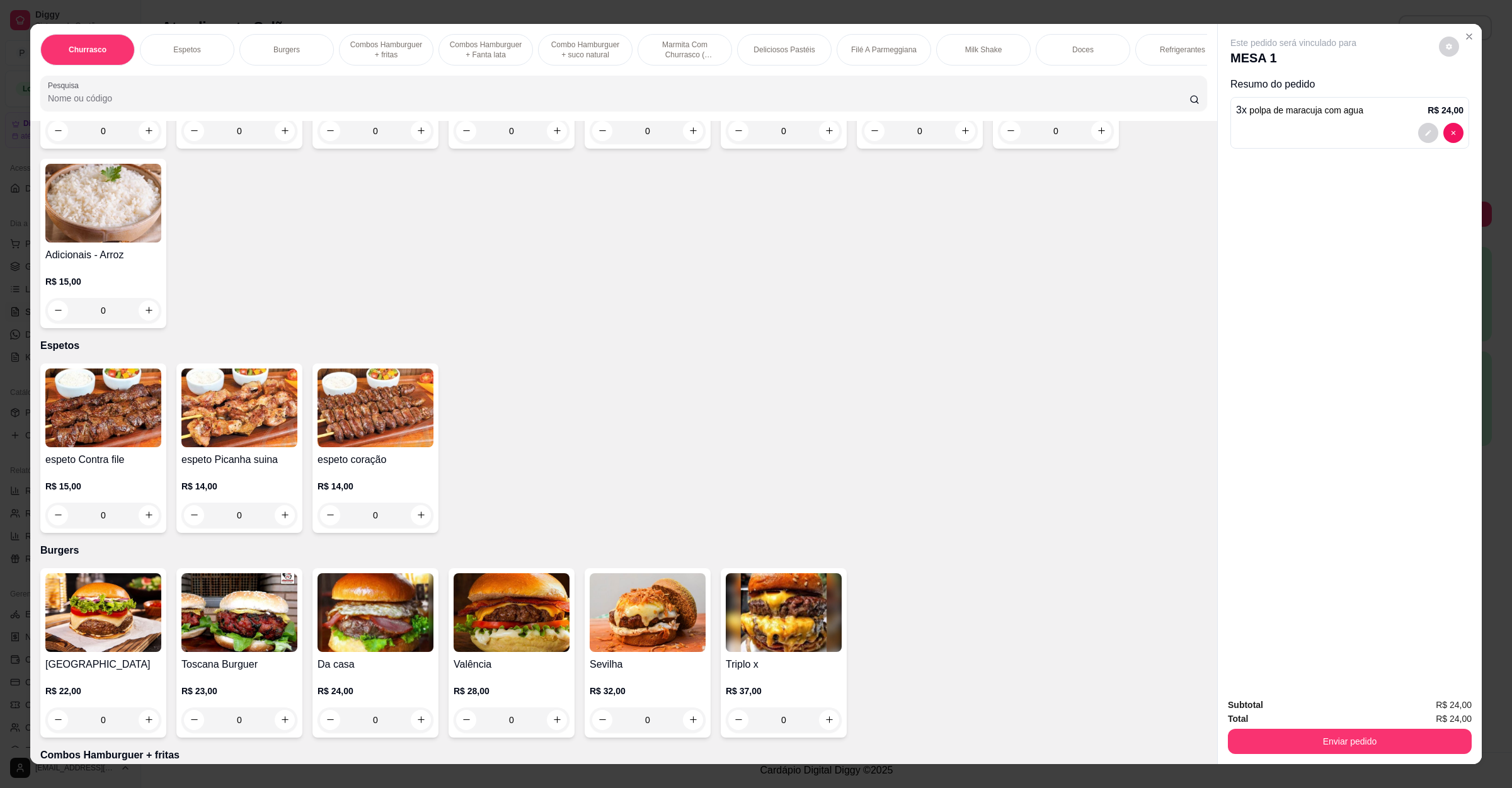
scroll to position [0, 0]
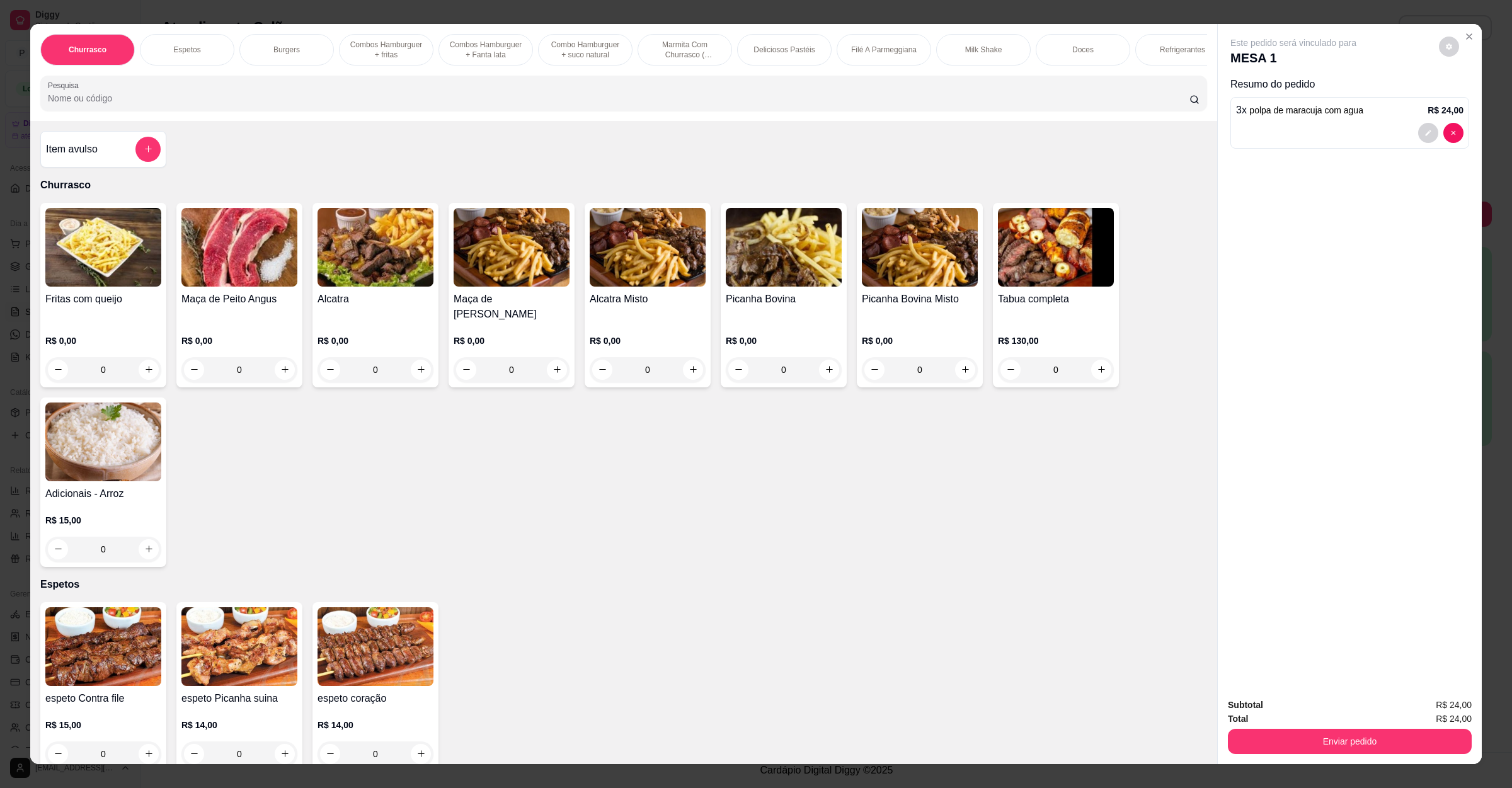
click at [243, 279] on img at bounding box center [239, 247] width 116 height 79
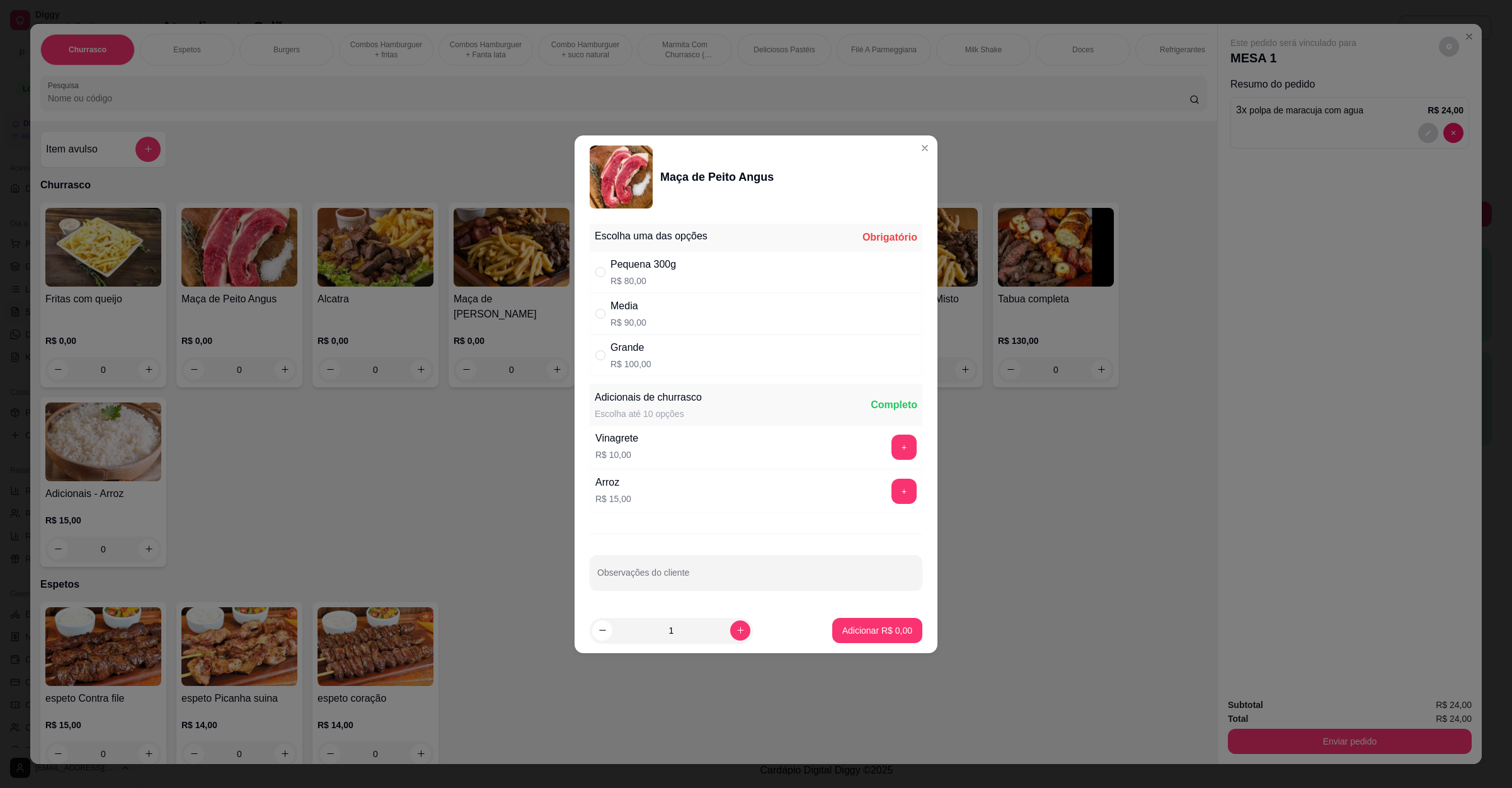
click at [616, 311] on div "Media" at bounding box center [628, 306] width 36 height 15
radio input "true"
click at [871, 635] on p "Adicionar R$ 90,00" at bounding box center [875, 631] width 75 height 12
type input "1"
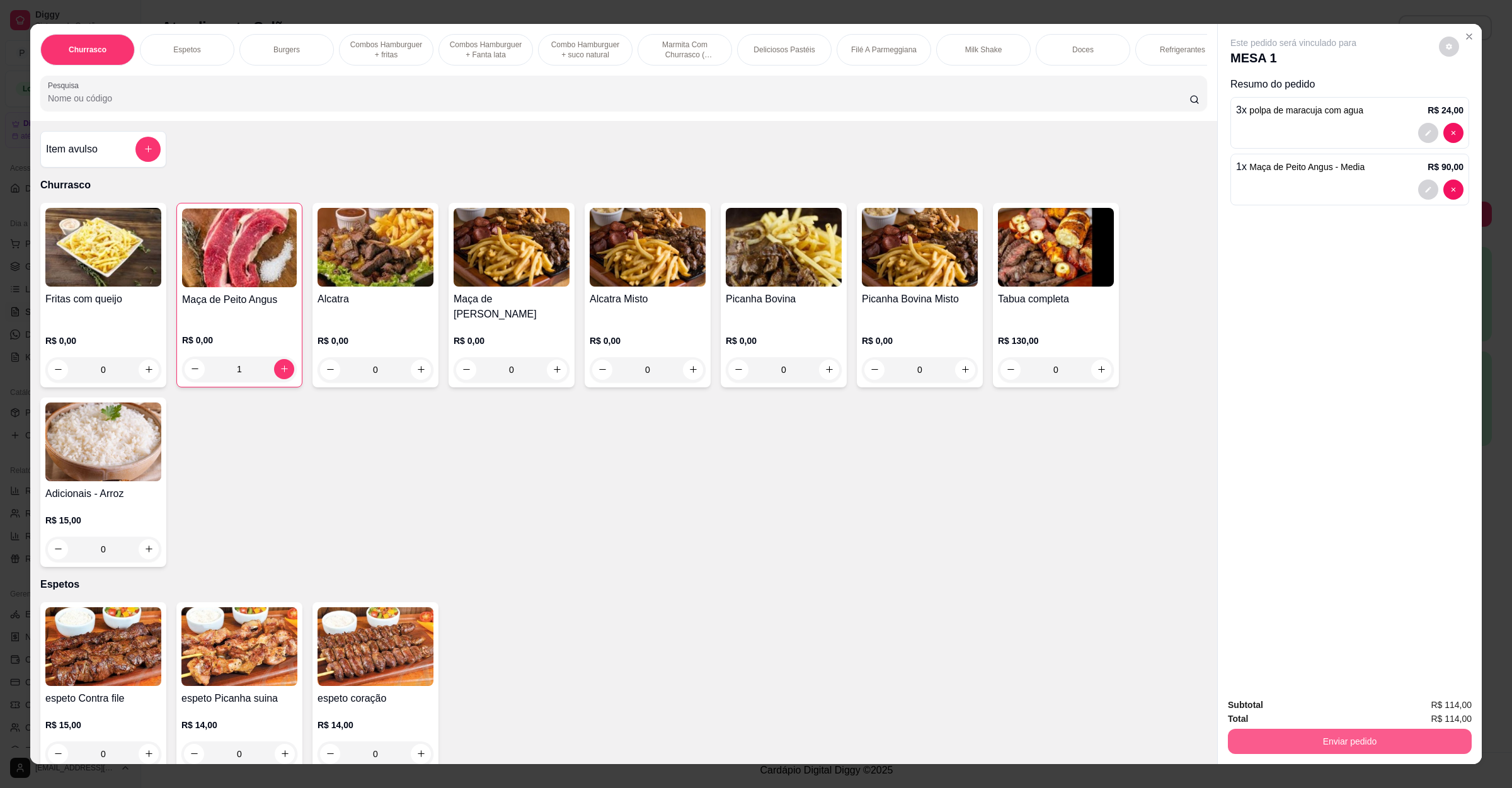
click at [1327, 736] on button "Enviar pedido" at bounding box center [1350, 741] width 244 height 25
click at [1305, 703] on button "Não registrar e enviar pedido" at bounding box center [1305, 711] width 127 height 23
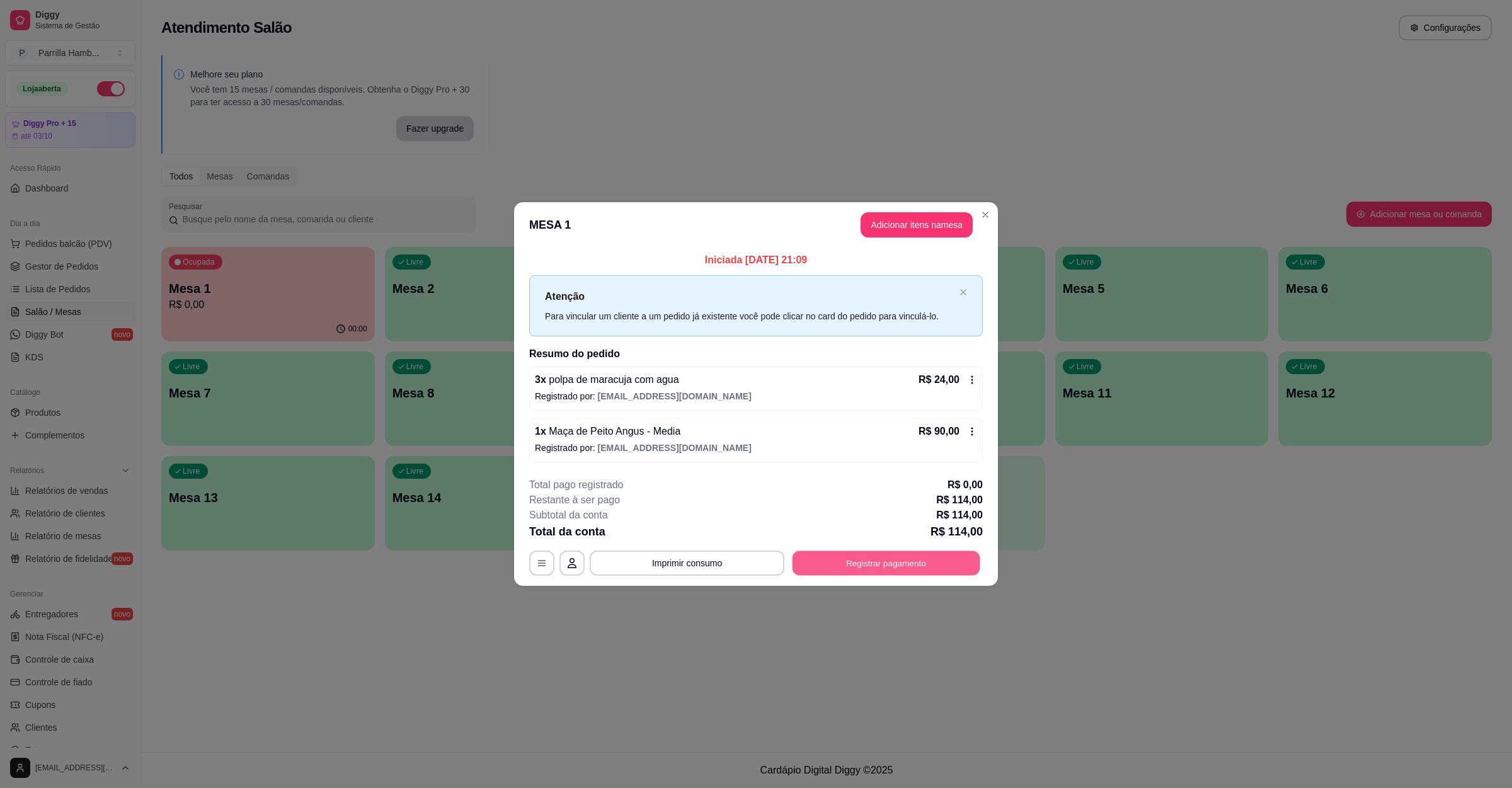
click at [877, 556] on button "Registrar pagamento" at bounding box center [886, 564] width 187 height 25
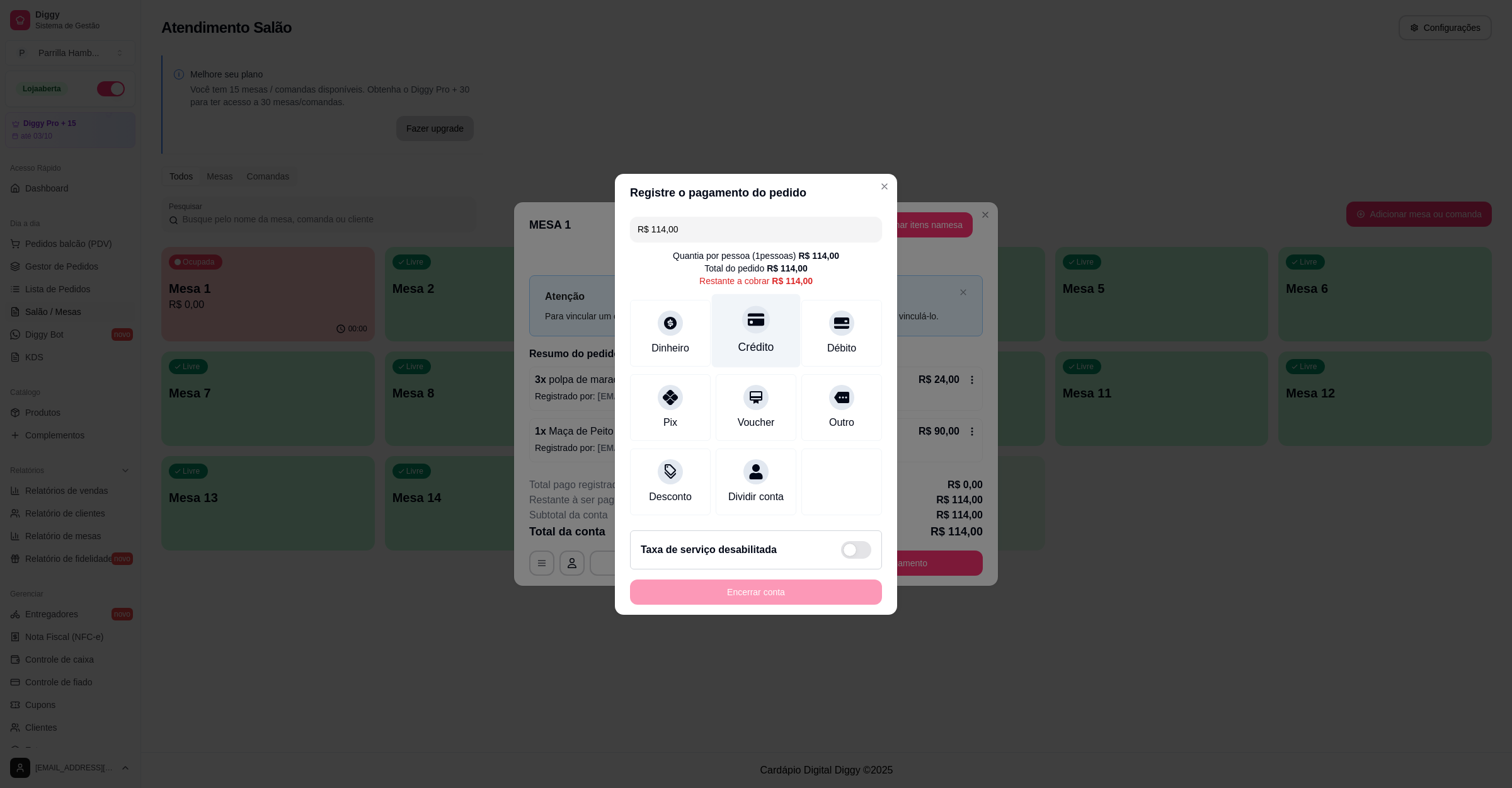
click at [762, 339] on div "Crédito" at bounding box center [756, 347] width 36 height 16
type input "R$ 0,00"
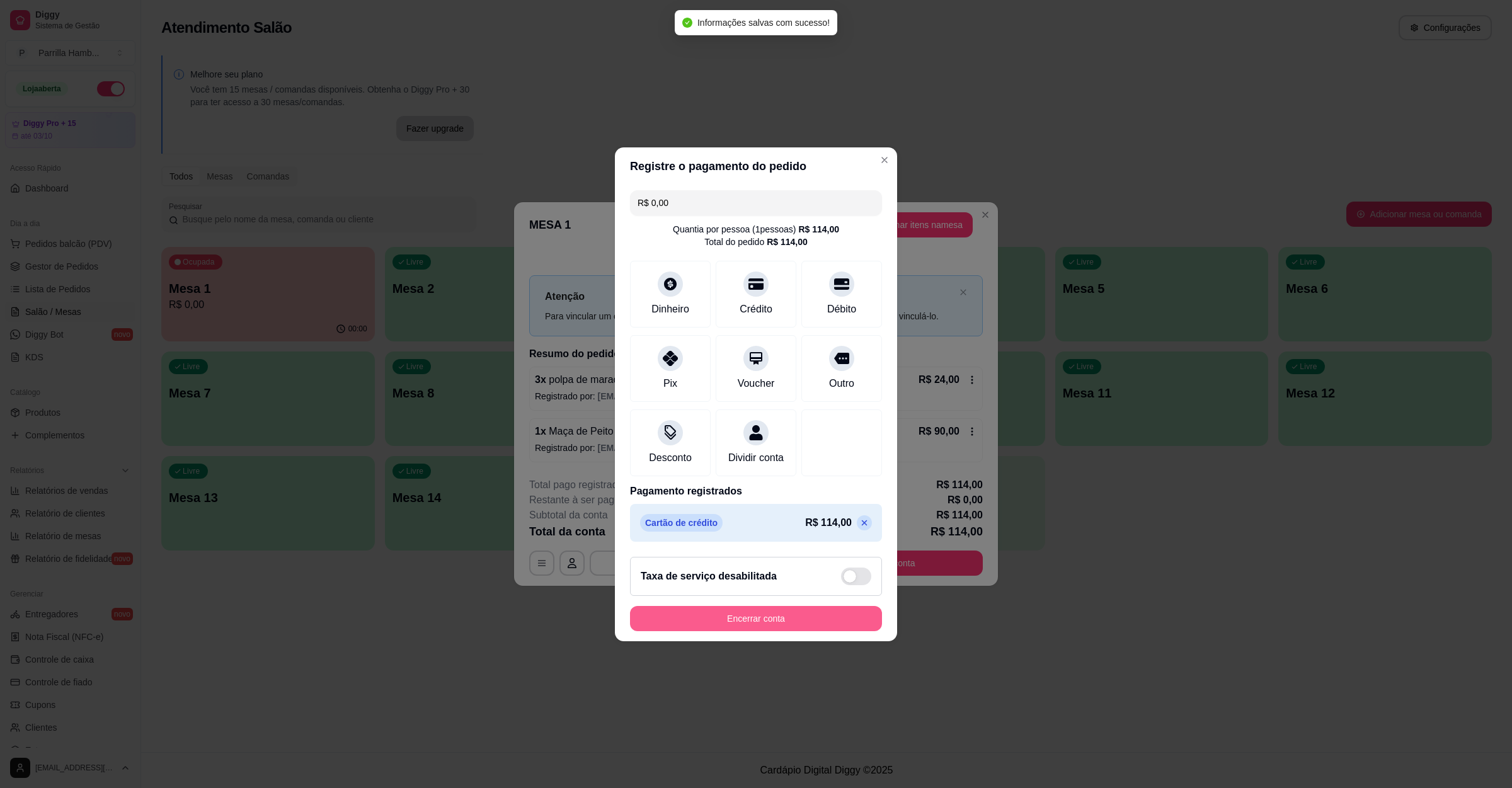
click at [788, 631] on button "Encerrar conta" at bounding box center [756, 618] width 252 height 25
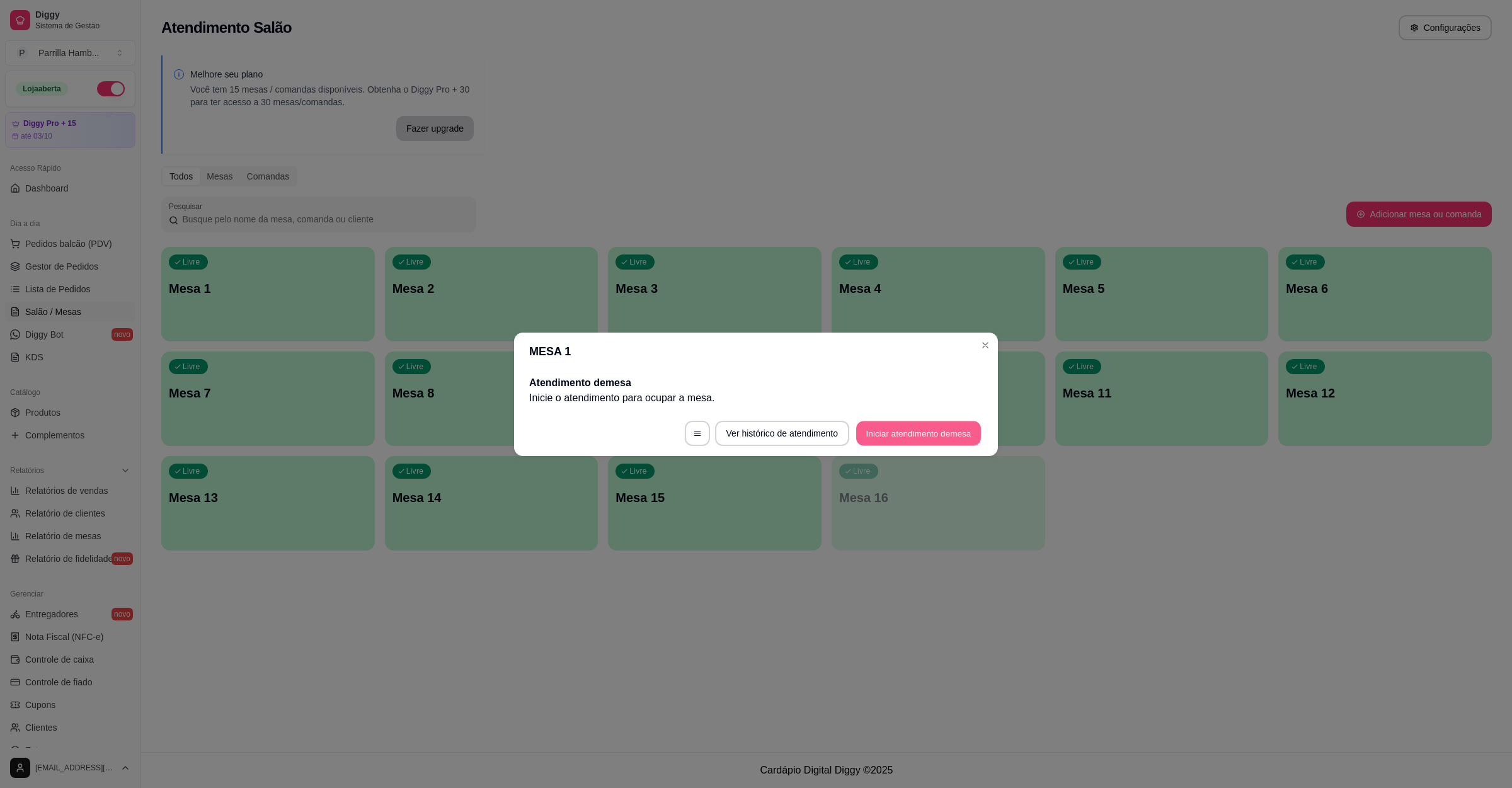
click at [946, 433] on button "Iniciar atendimento de mesa" at bounding box center [918, 433] width 125 height 25
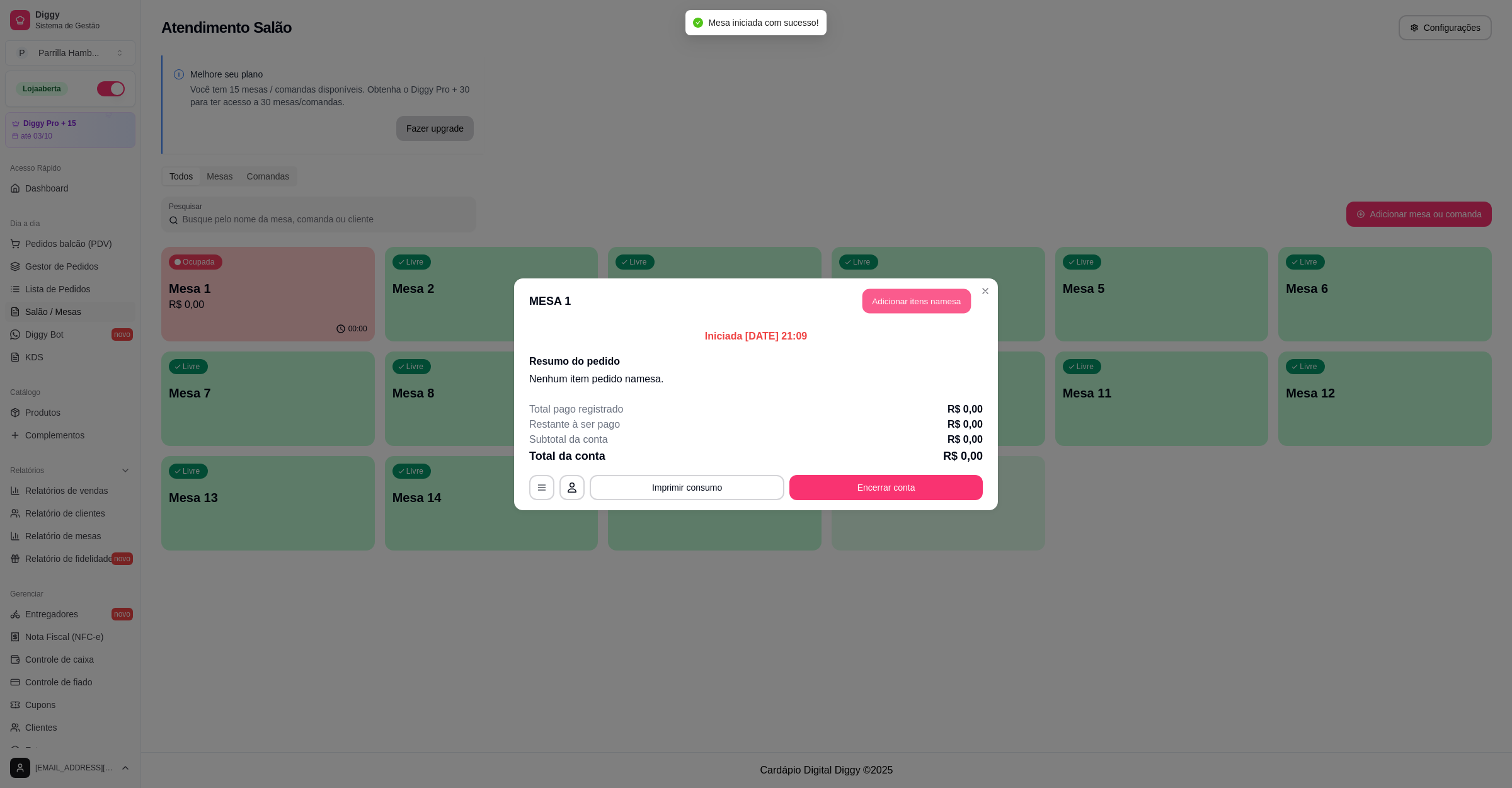
click at [920, 301] on button "Adicionar itens na mesa" at bounding box center [916, 301] width 108 height 25
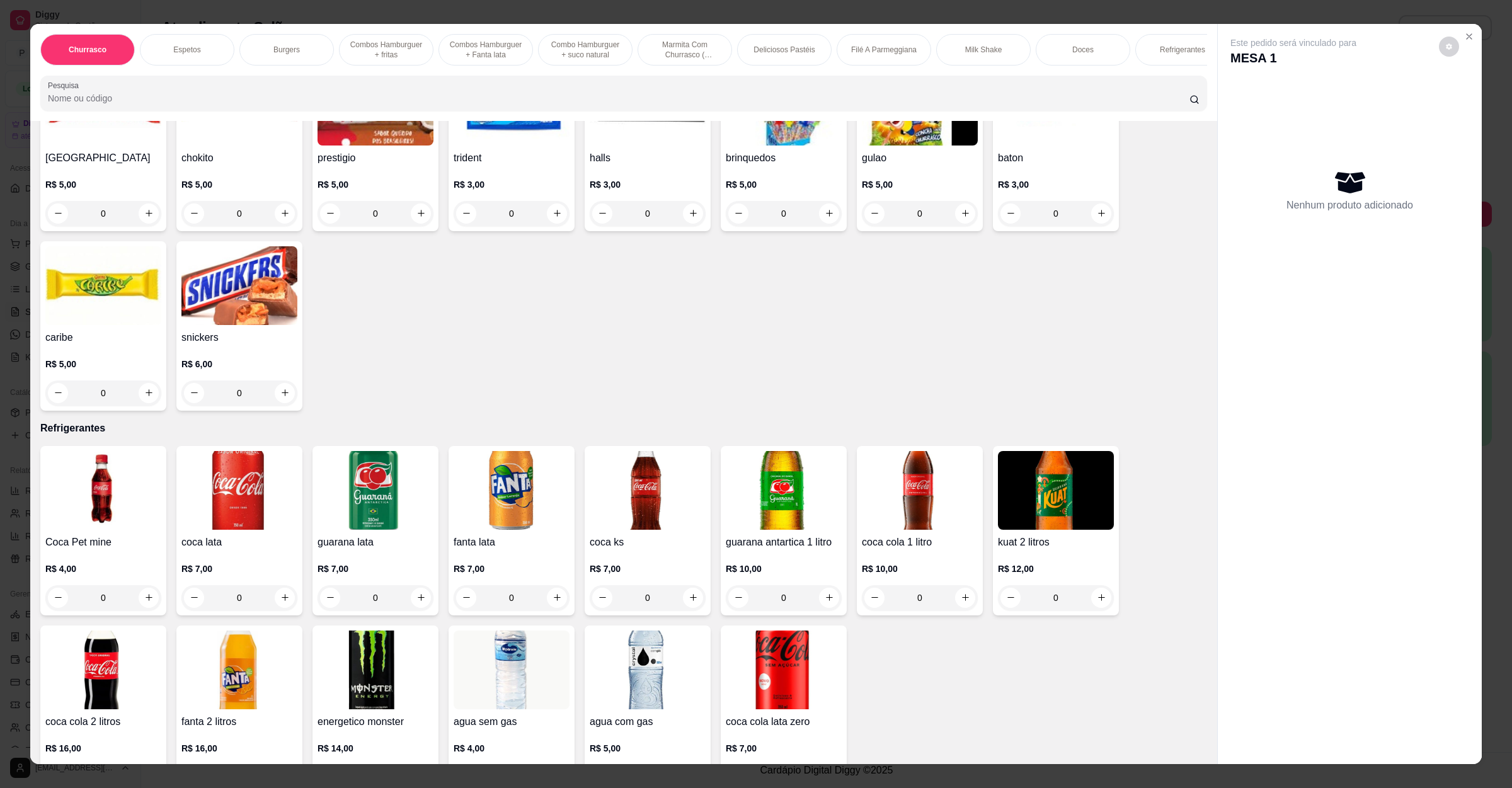
scroll to position [2929, 0]
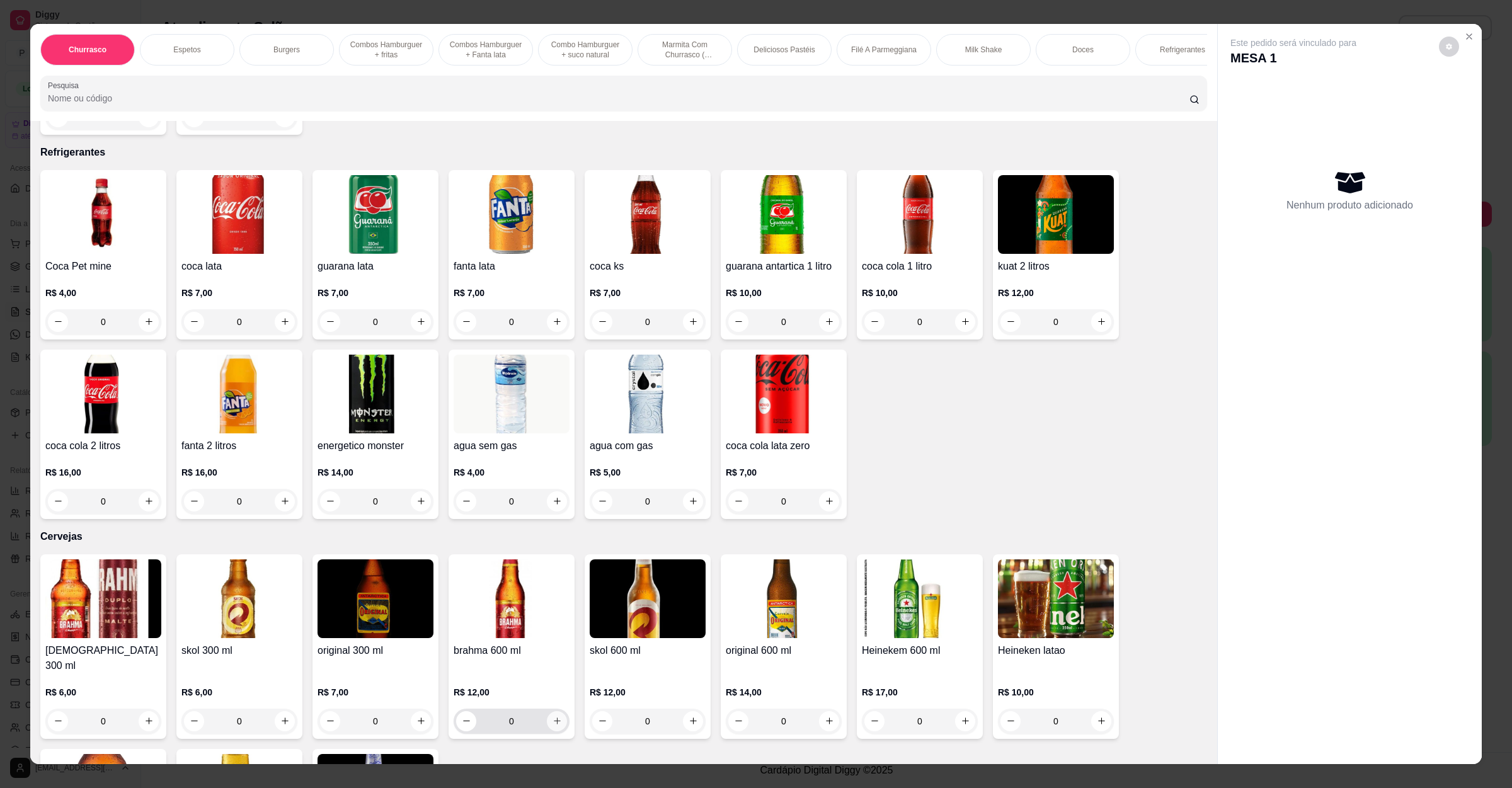
click at [548, 711] on button "increase-product-quantity" at bounding box center [557, 721] width 20 height 20
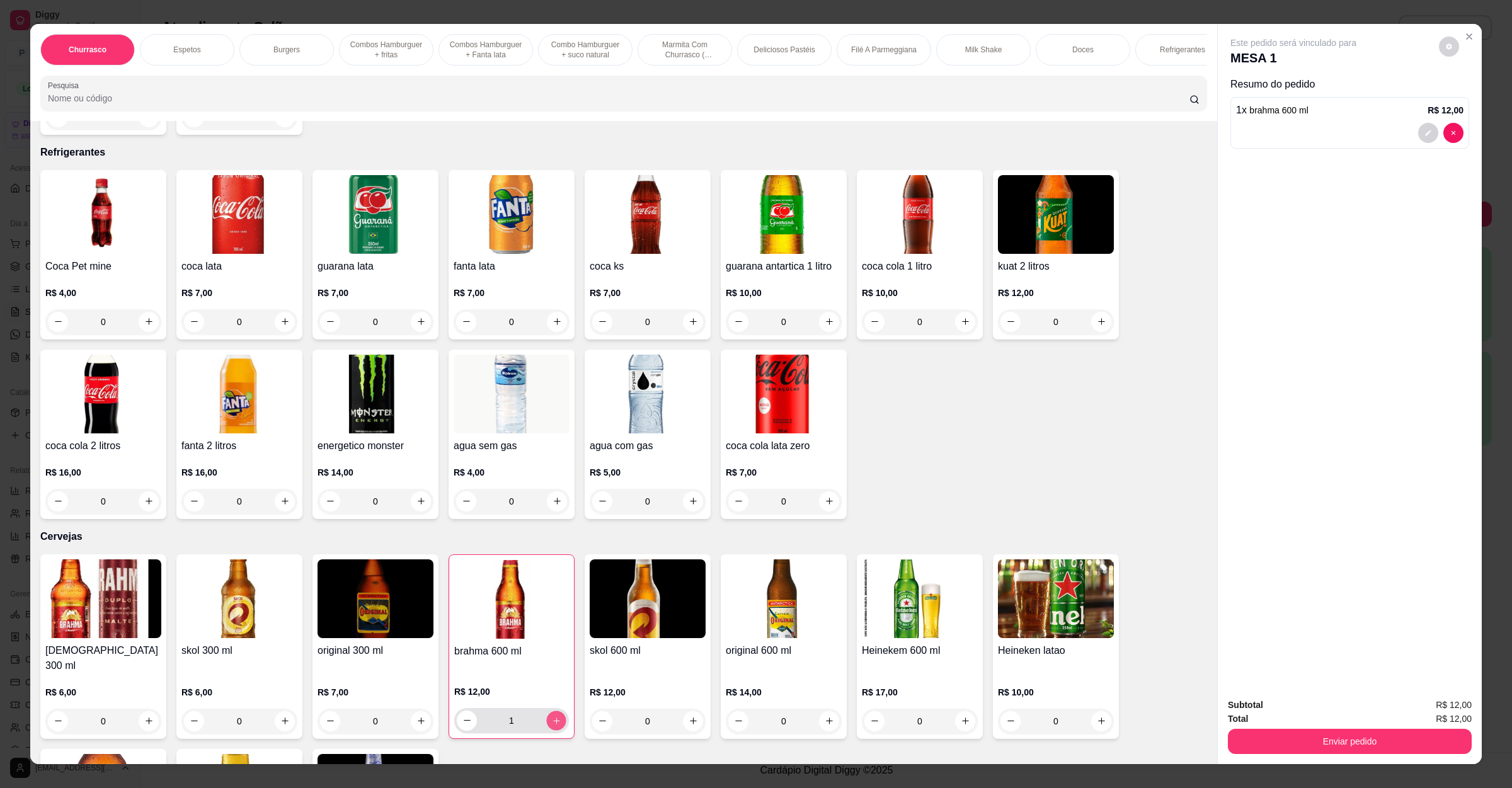
click at [551, 716] on icon "increase-product-quantity" at bounding box center [556, 721] width 10 height 10
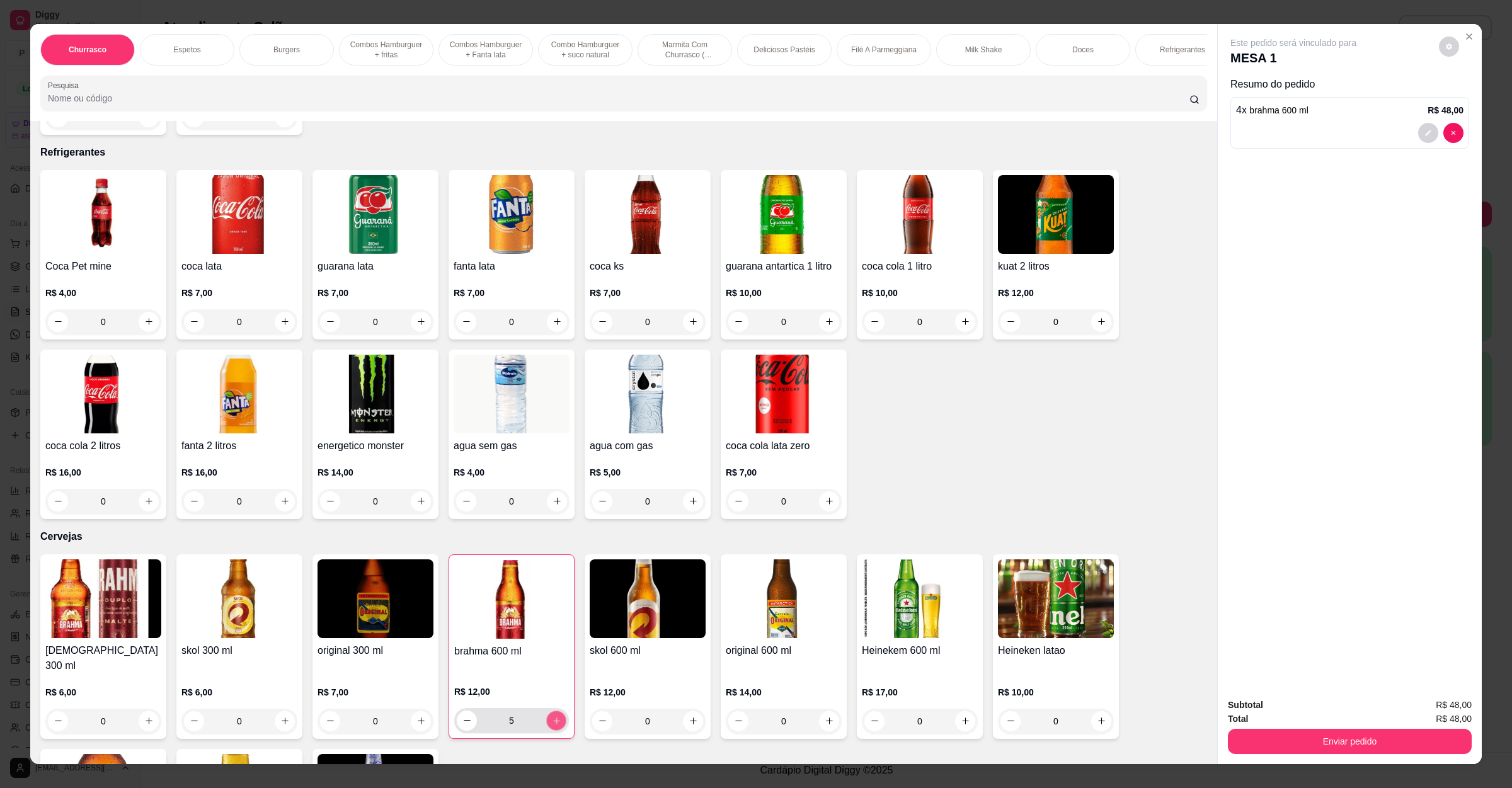
click at [551, 716] on icon "increase-product-quantity" at bounding box center [556, 721] width 10 height 10
click at [468, 710] on button "decrease-product-quantity" at bounding box center [467, 721] width 20 height 20
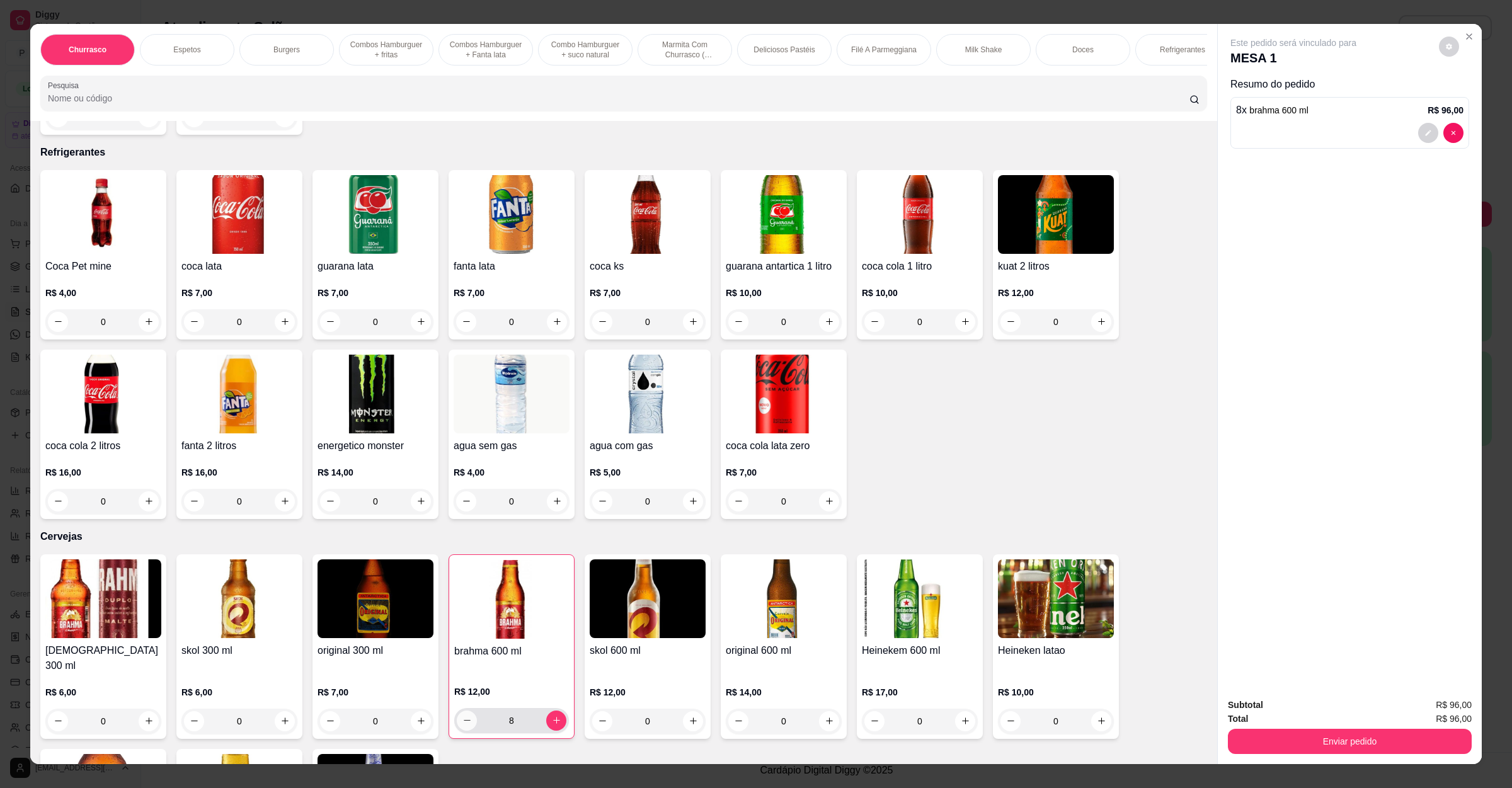
click at [468, 710] on button "decrease-product-quantity" at bounding box center [467, 721] width 20 height 20
click at [468, 710] on button "decrease-product-quantity" at bounding box center [466, 720] width 20 height 20
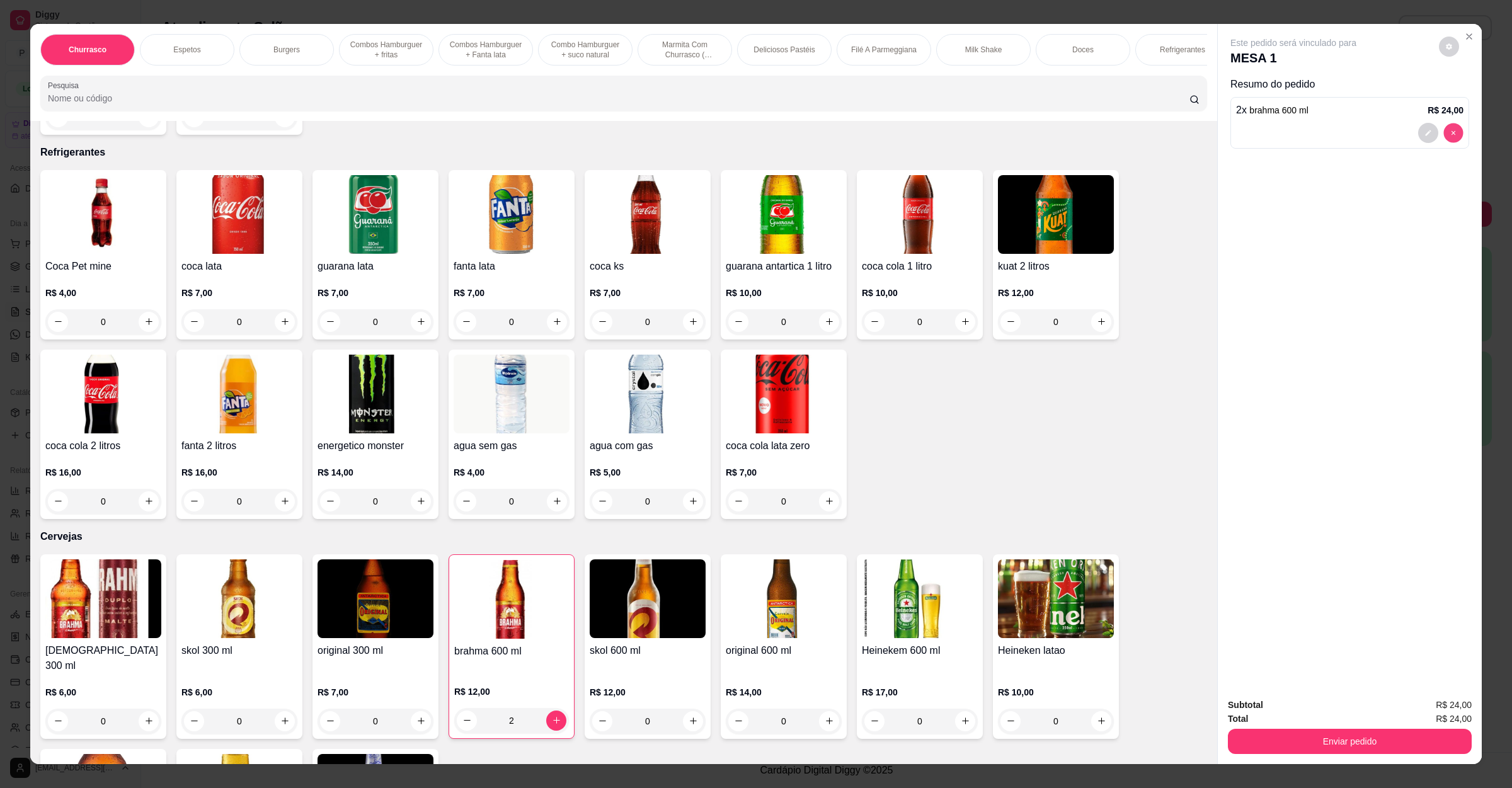
type input "0"
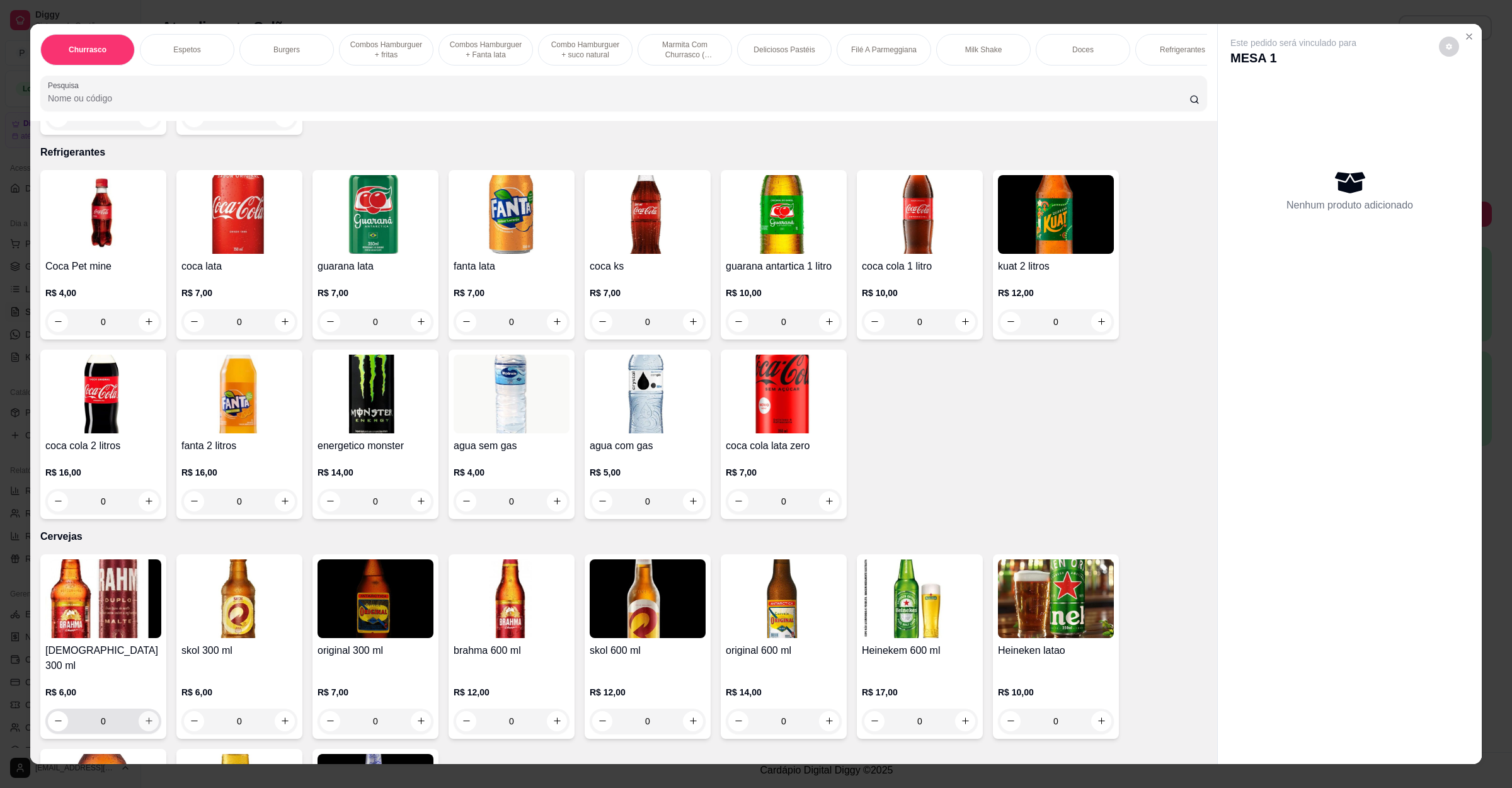
click at [138, 711] on button "increase-product-quantity" at bounding box center [149, 721] width 20 height 20
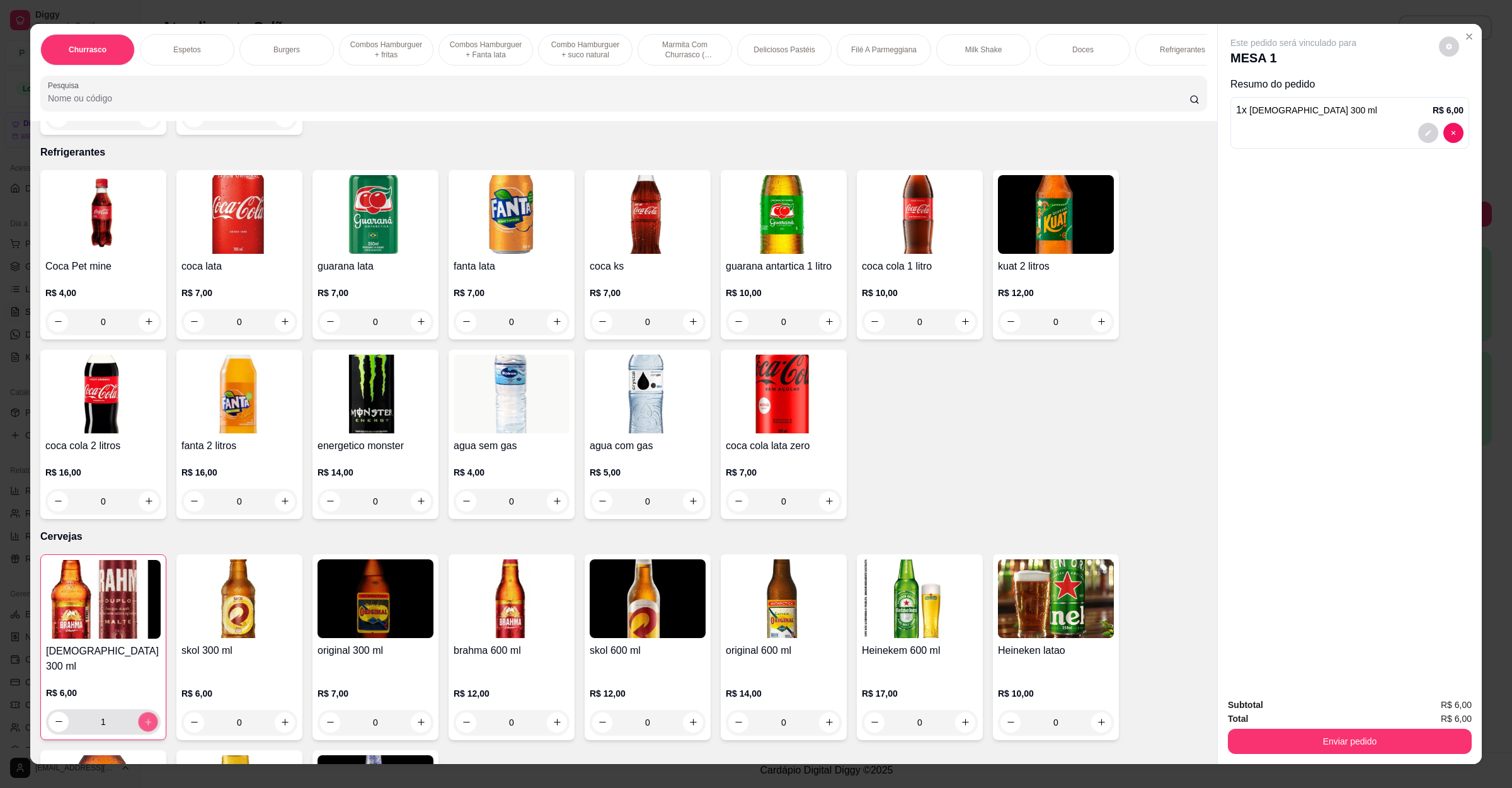
click at [144, 717] on icon "increase-product-quantity" at bounding box center [149, 722] width 10 height 10
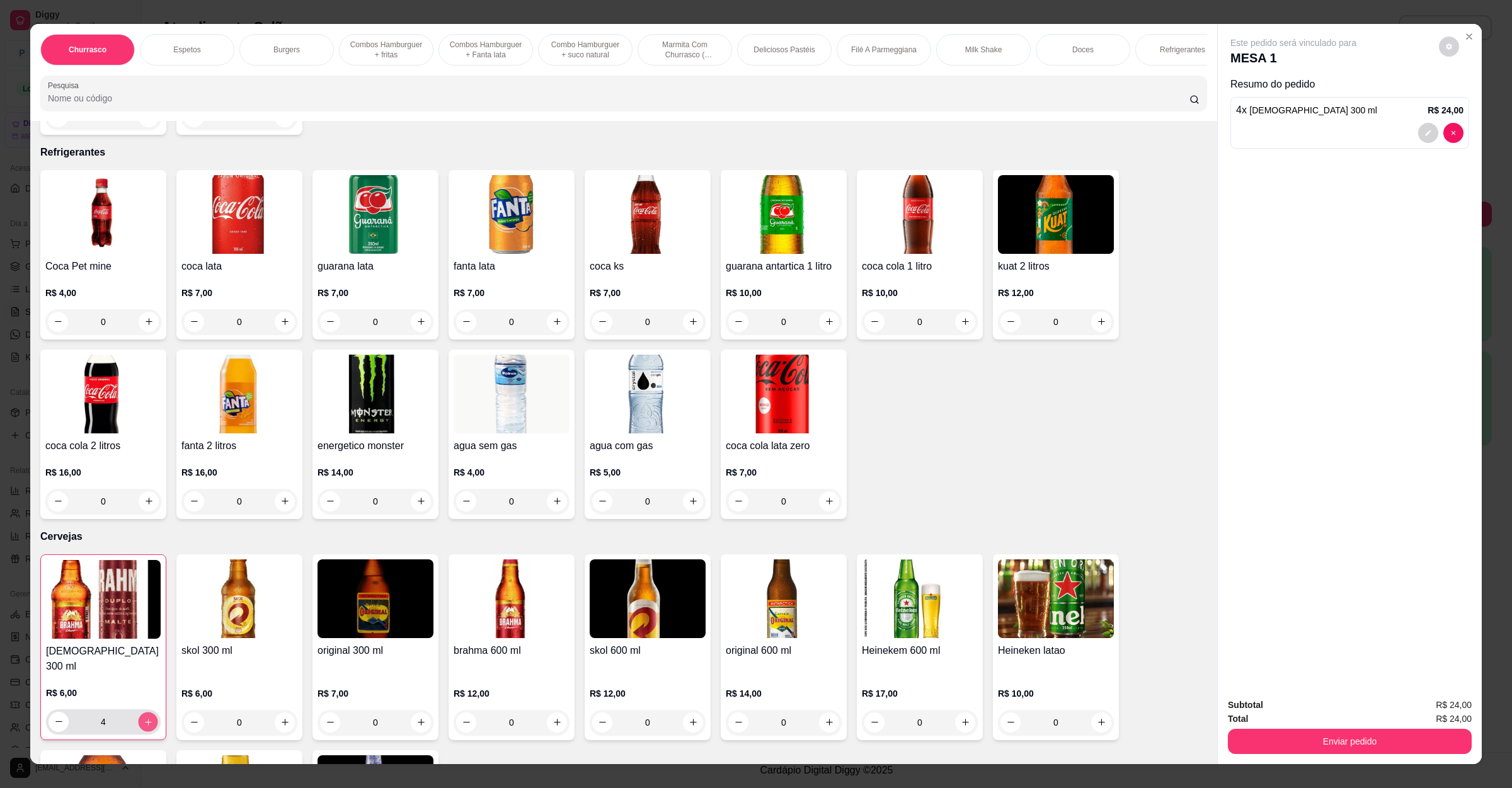
click at [144, 717] on icon "increase-product-quantity" at bounding box center [149, 722] width 10 height 10
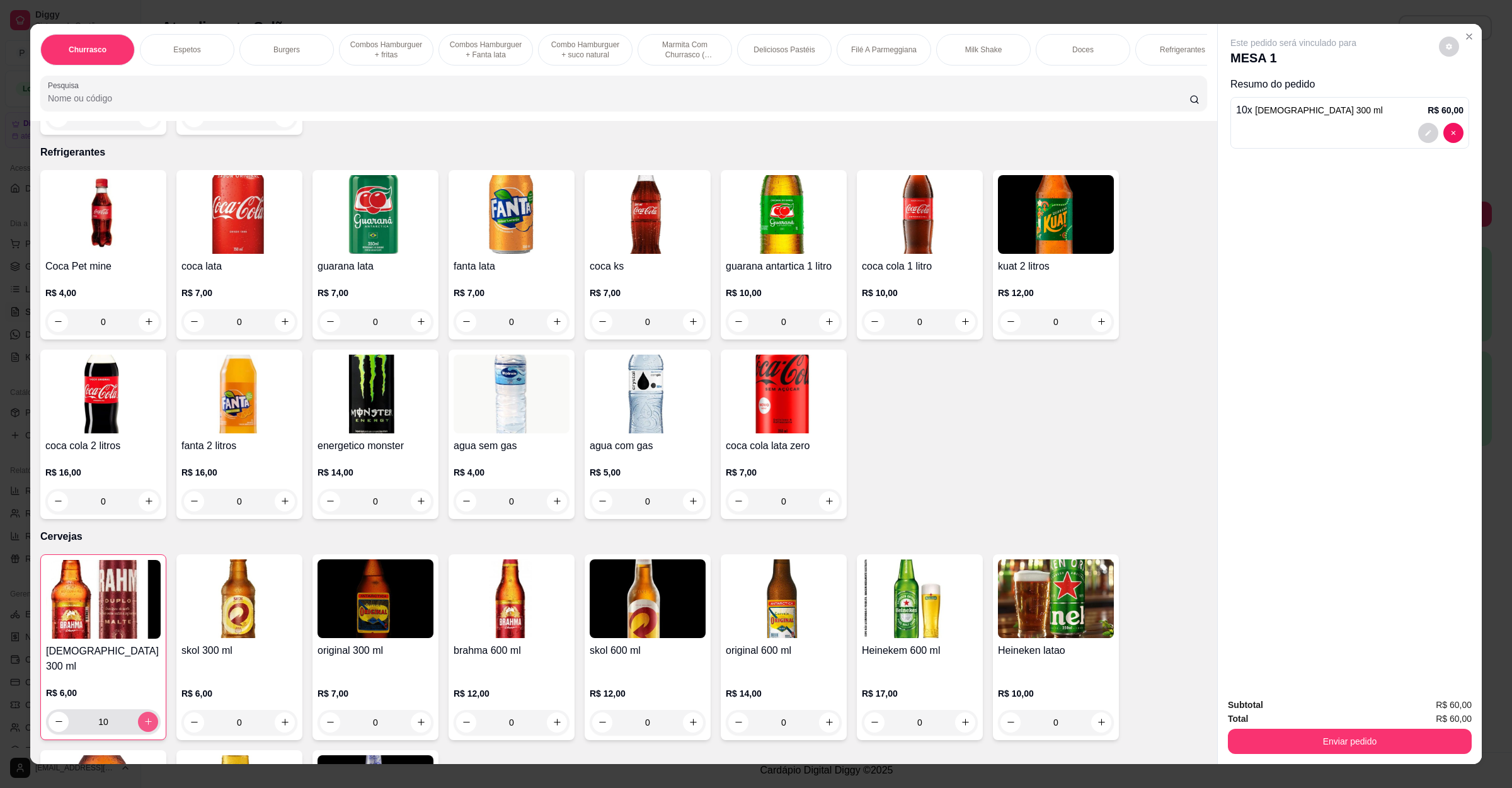
click at [144, 717] on icon "increase-product-quantity" at bounding box center [149, 722] width 10 height 10
click at [59, 712] on button "decrease-product-quantity" at bounding box center [58, 721] width 20 height 20
type input "9"
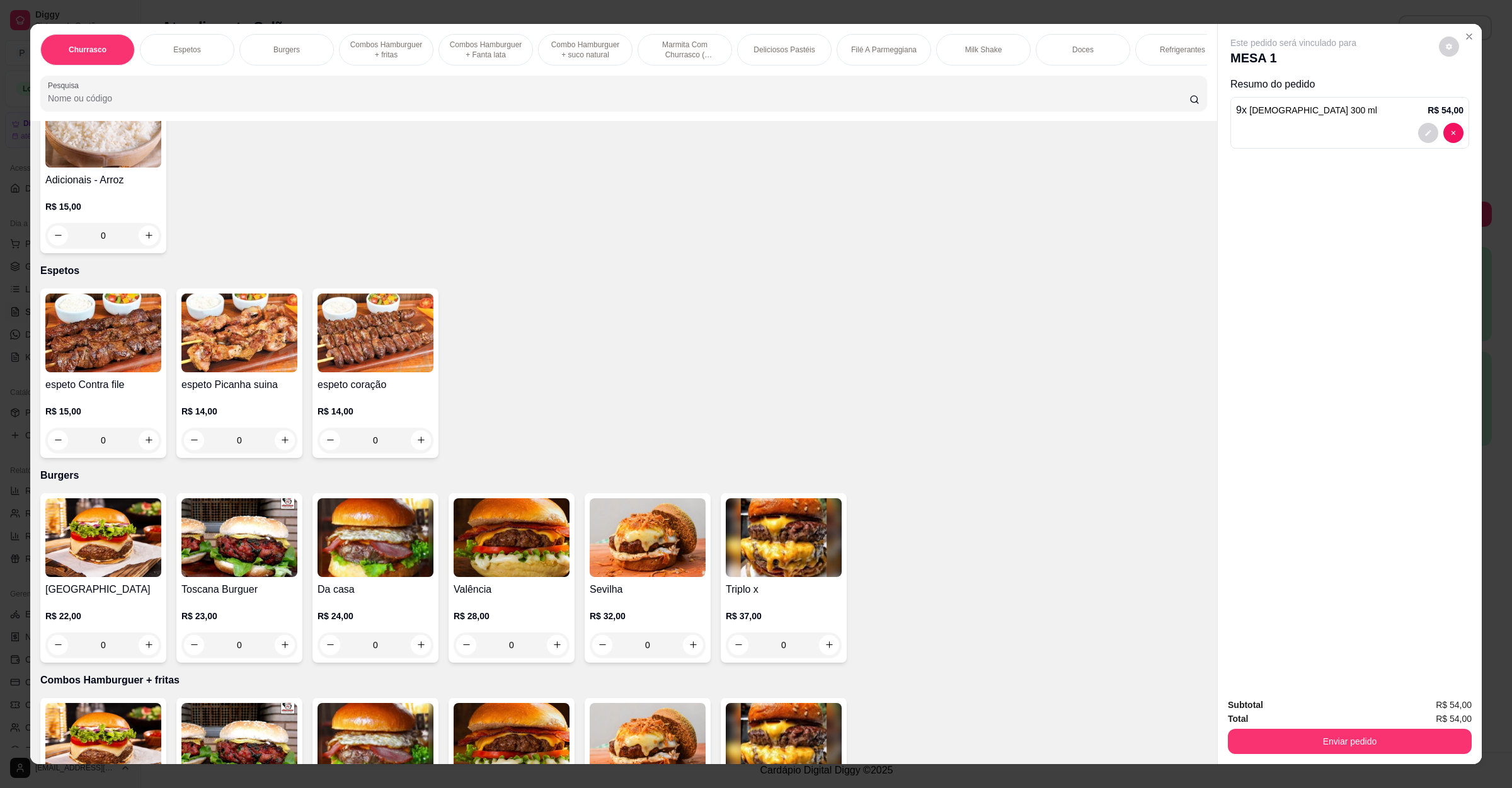
scroll to position [0, 0]
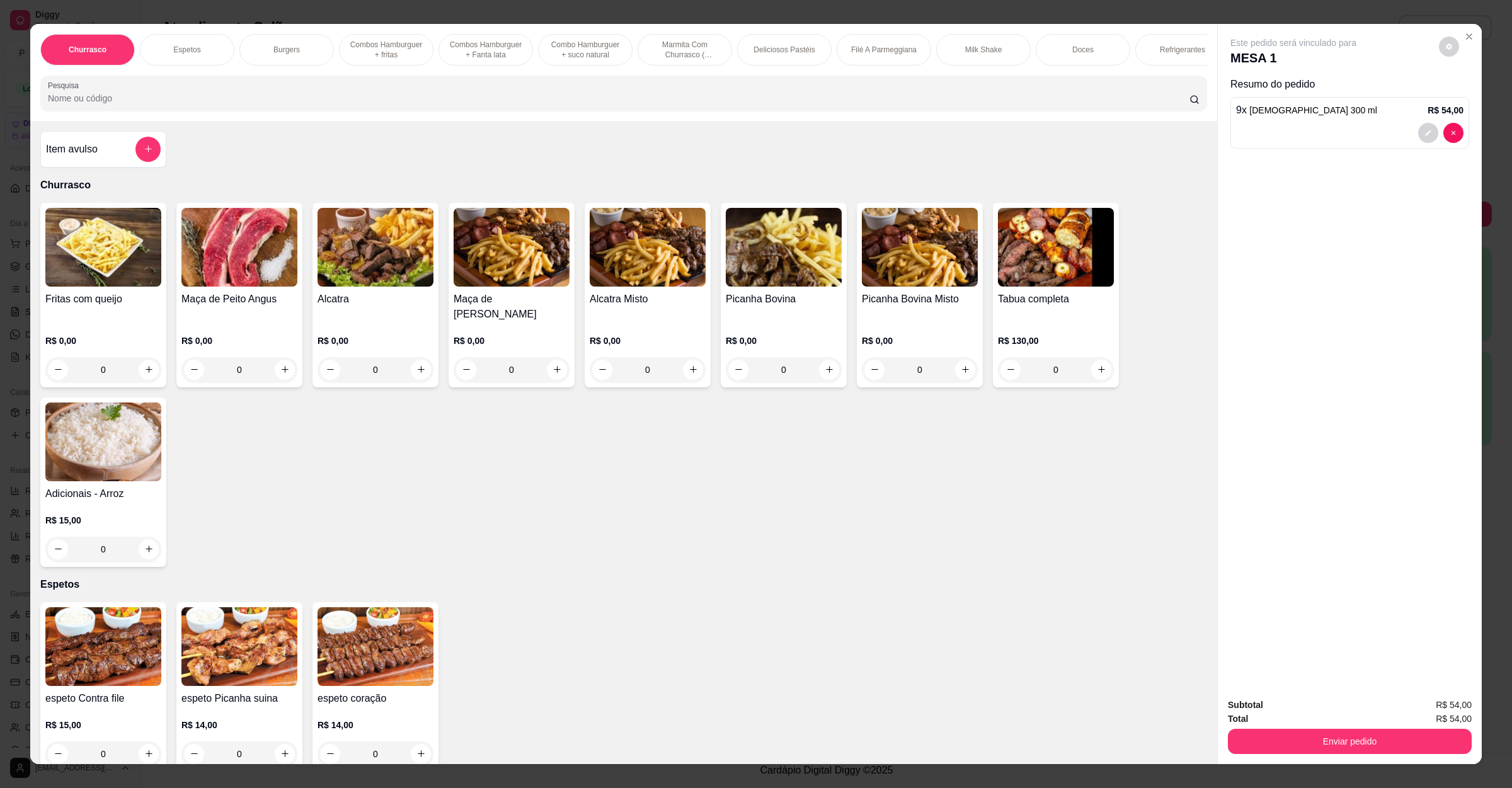
click at [800, 303] on div "Picanha Bovina R$ 0,00 0" at bounding box center [783, 295] width 126 height 185
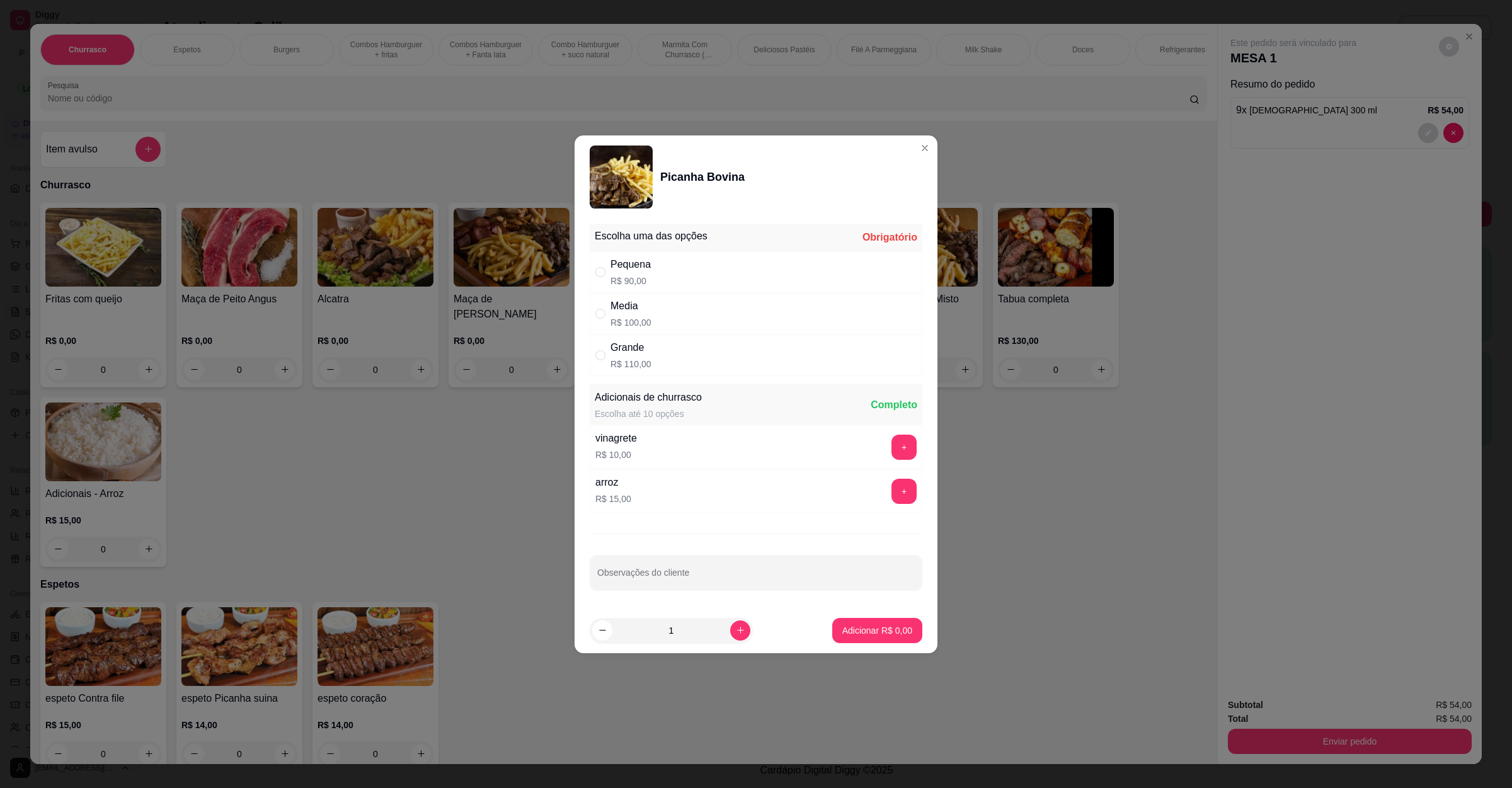
click at [678, 355] on div "Grande R$ 110,00" at bounding box center [756, 355] width 333 height 42
radio input "true"
click at [850, 630] on p "Adicionar R$ 110,00" at bounding box center [873, 631] width 78 height 12
type input "1"
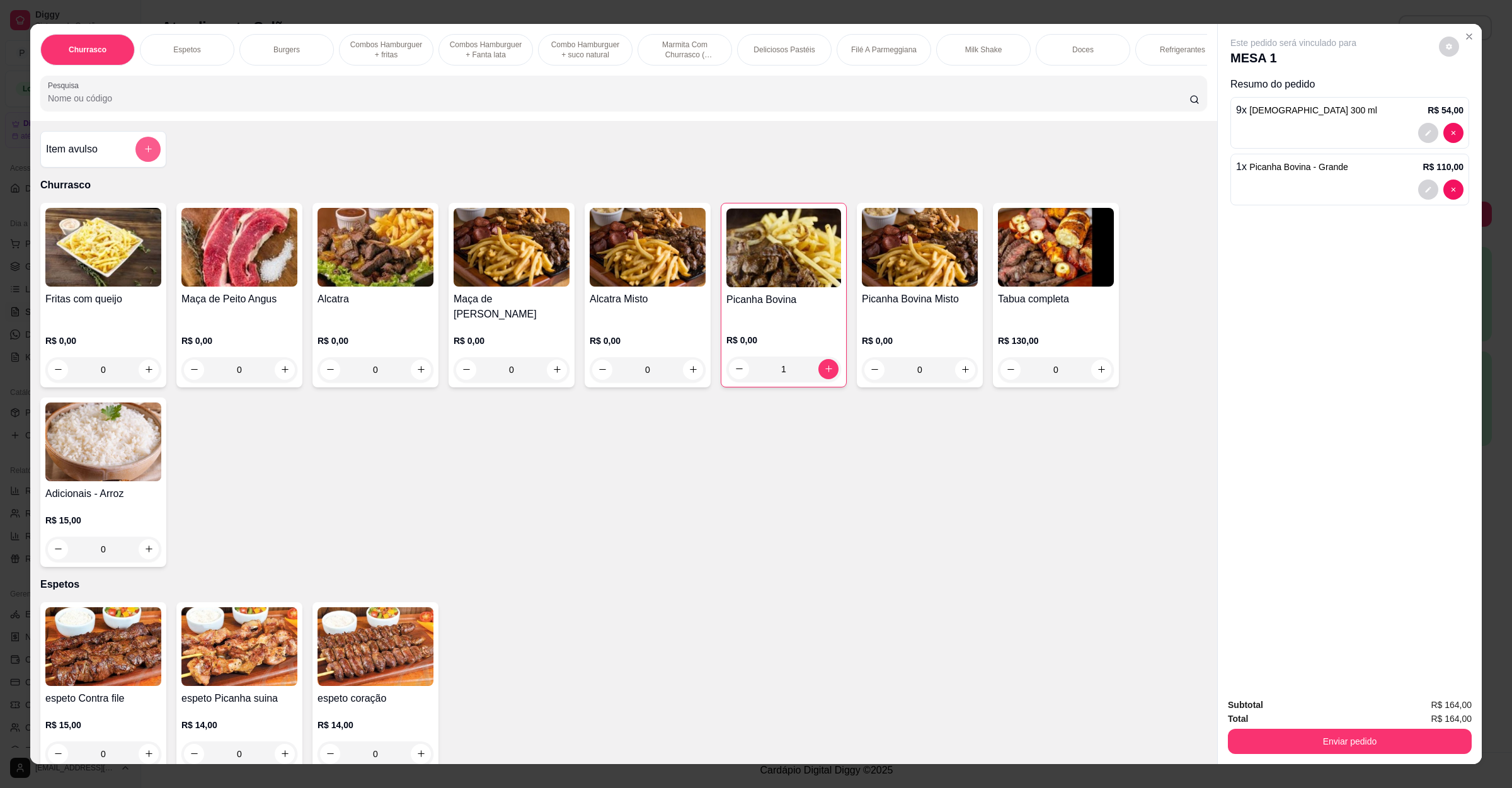
click at [144, 153] on icon "add-separate-item" at bounding box center [149, 149] width 10 height 10
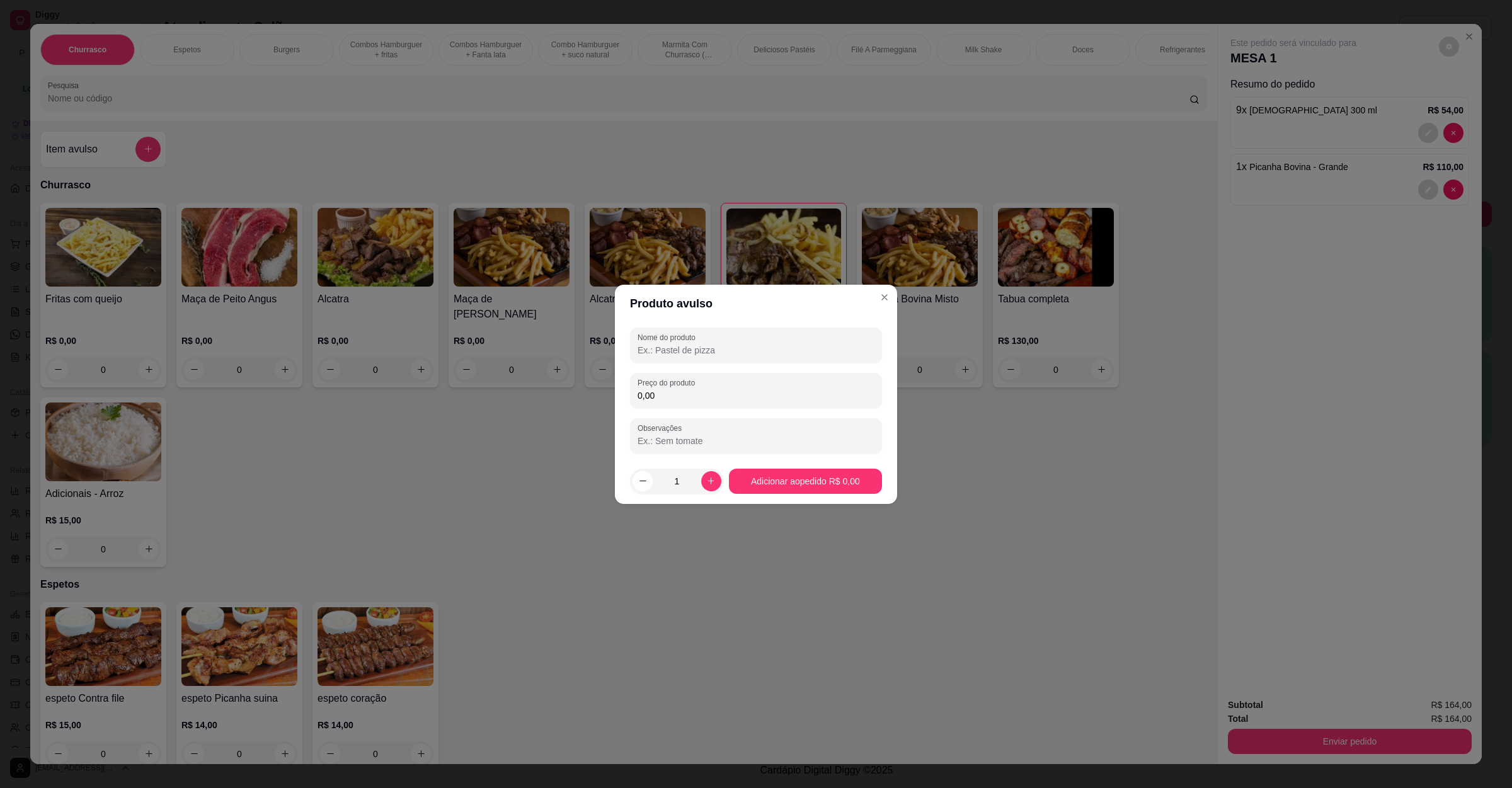
click at [712, 344] on input "Nome do produto" at bounding box center [755, 350] width 237 height 12
type input "pao de alho"
click at [720, 392] on input "0,00" at bounding box center [755, 395] width 237 height 12
type input "10,00"
click at [706, 478] on icon "increase-product-quantity" at bounding box center [711, 481] width 10 height 10
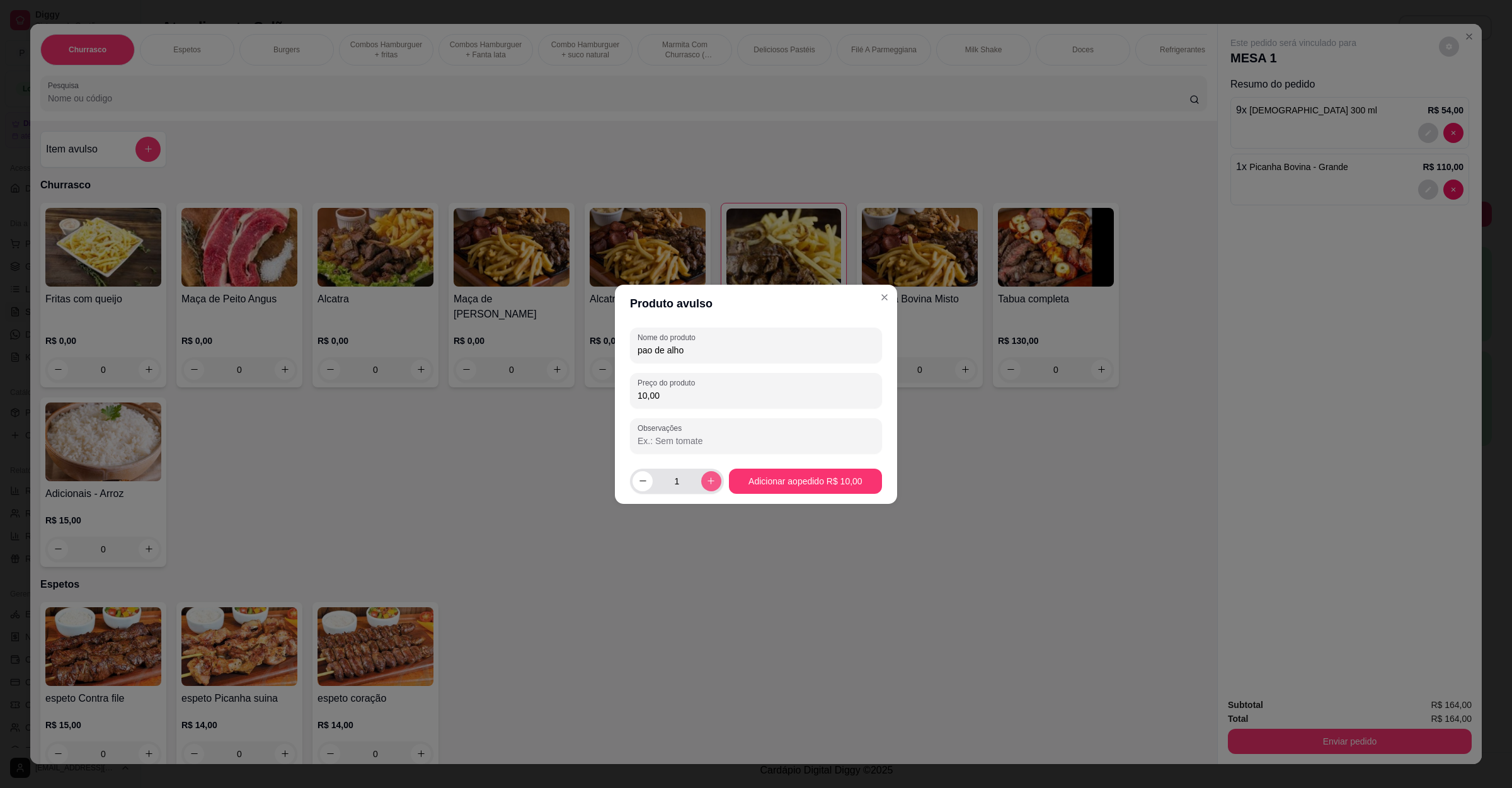
type input "2"
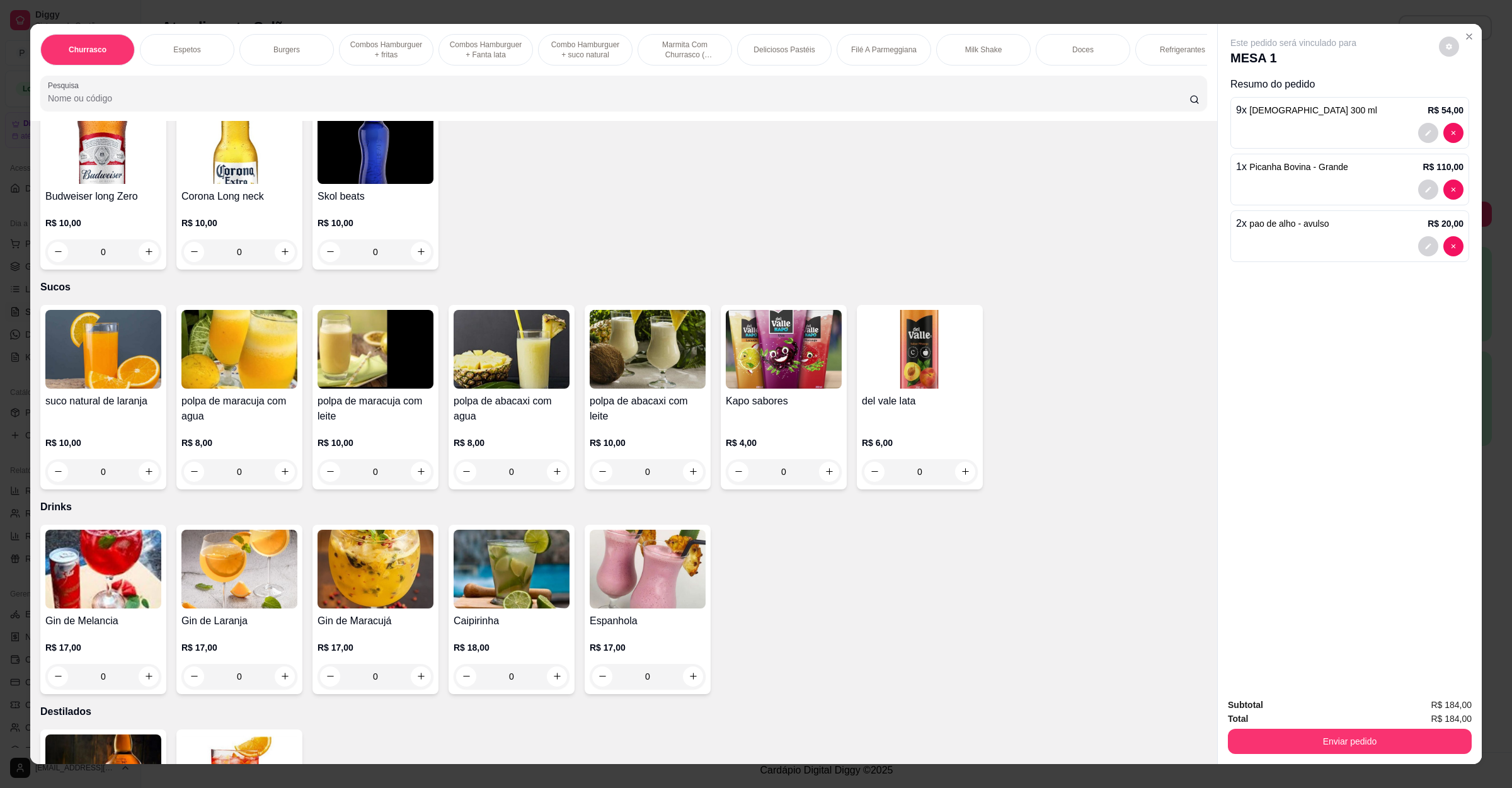
scroll to position [3590, 0]
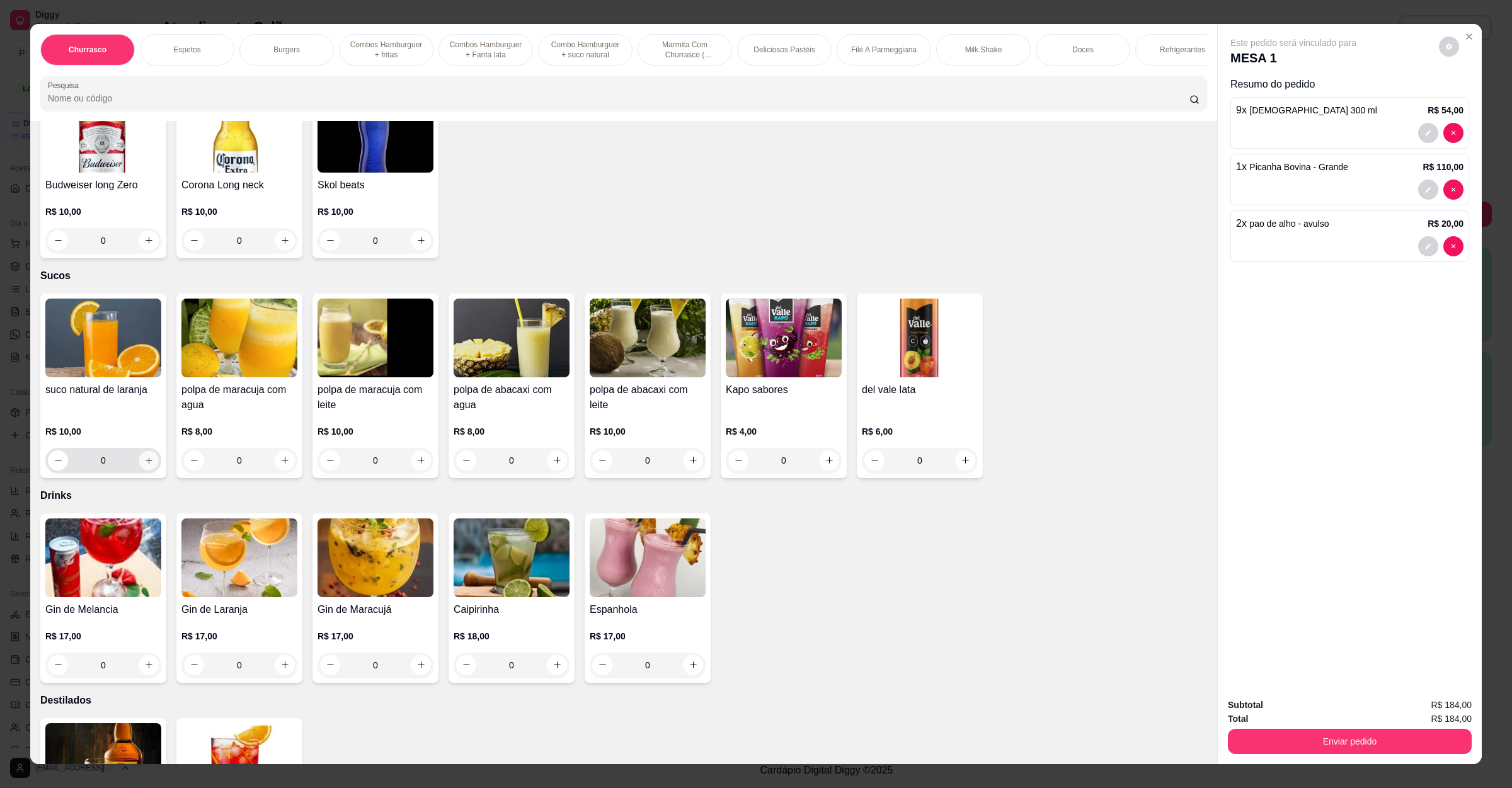
click at [145, 455] on icon "increase-product-quantity" at bounding box center [149, 460] width 10 height 10
click at [145, 450] on button "increase-product-quantity" at bounding box center [147, 459] width 20 height 20
type input "2"
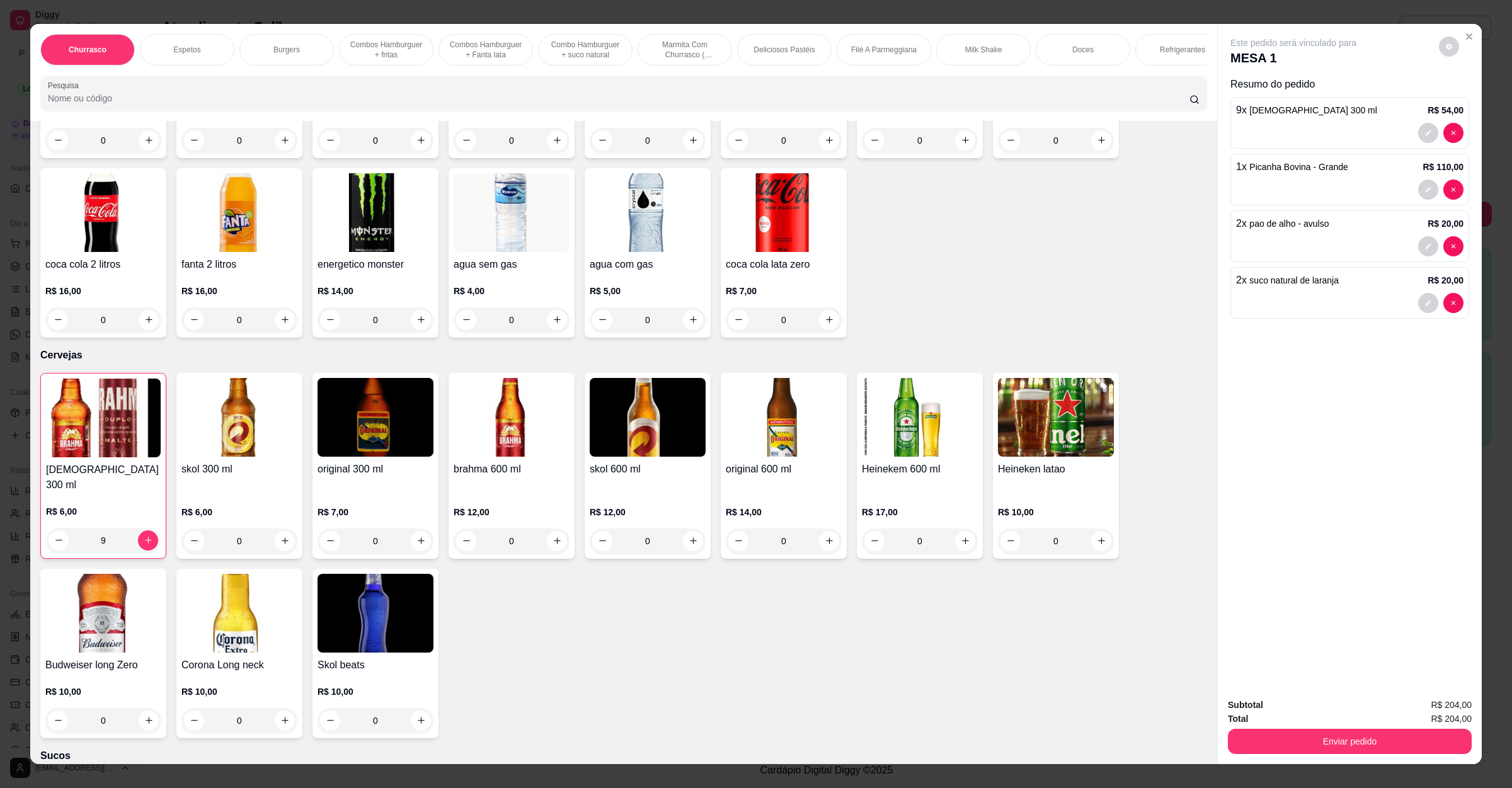
scroll to position [3033, 0]
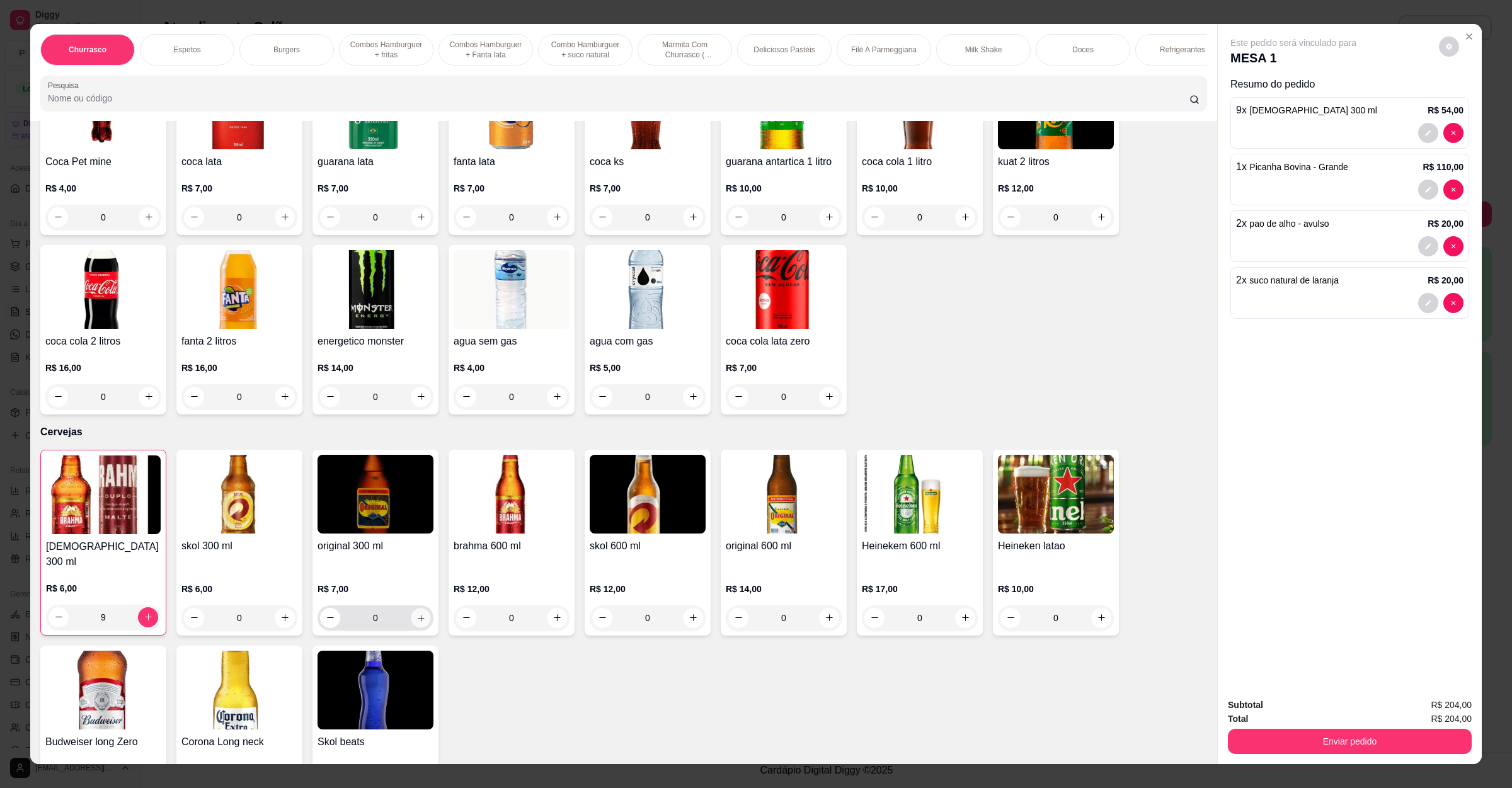
click at [417, 613] on icon "increase-product-quantity" at bounding box center [421, 618] width 10 height 10
type input "1"
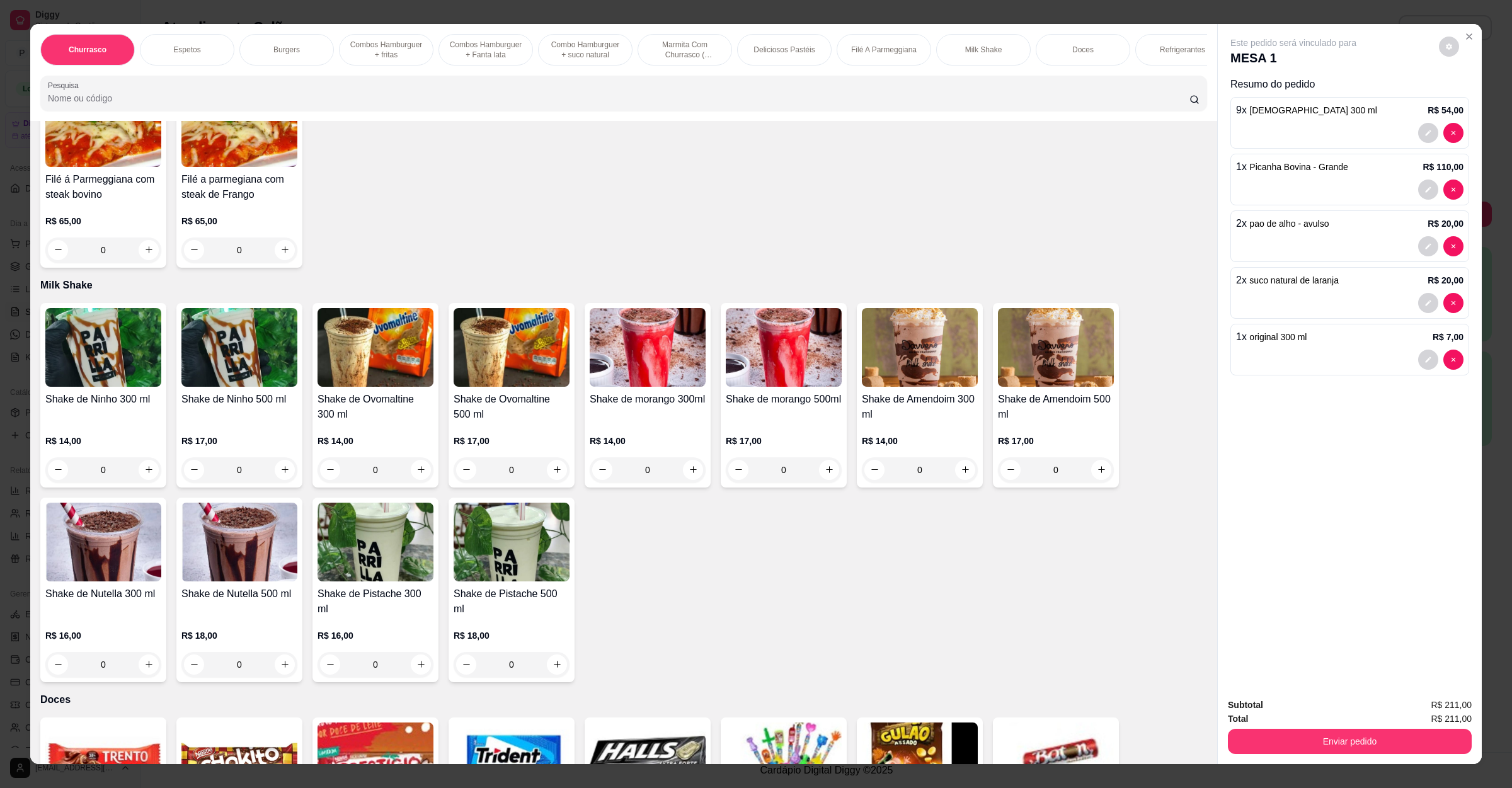
scroll to position [1995, 0]
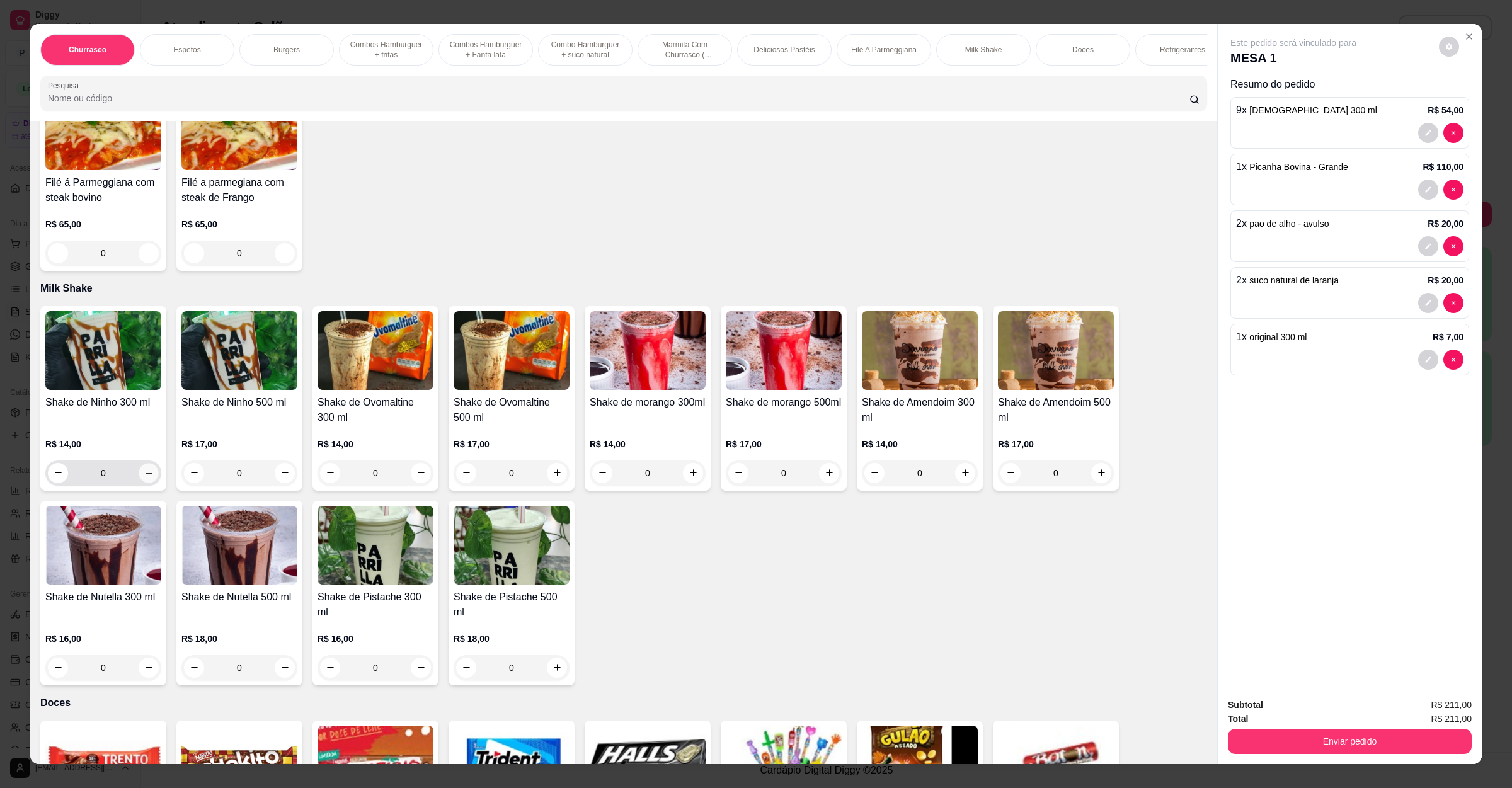
click at [145, 468] on icon "increase-product-quantity" at bounding box center [149, 473] width 10 height 10
type input "1"
click at [1337, 744] on button "Enviar pedido" at bounding box center [1350, 741] width 244 height 25
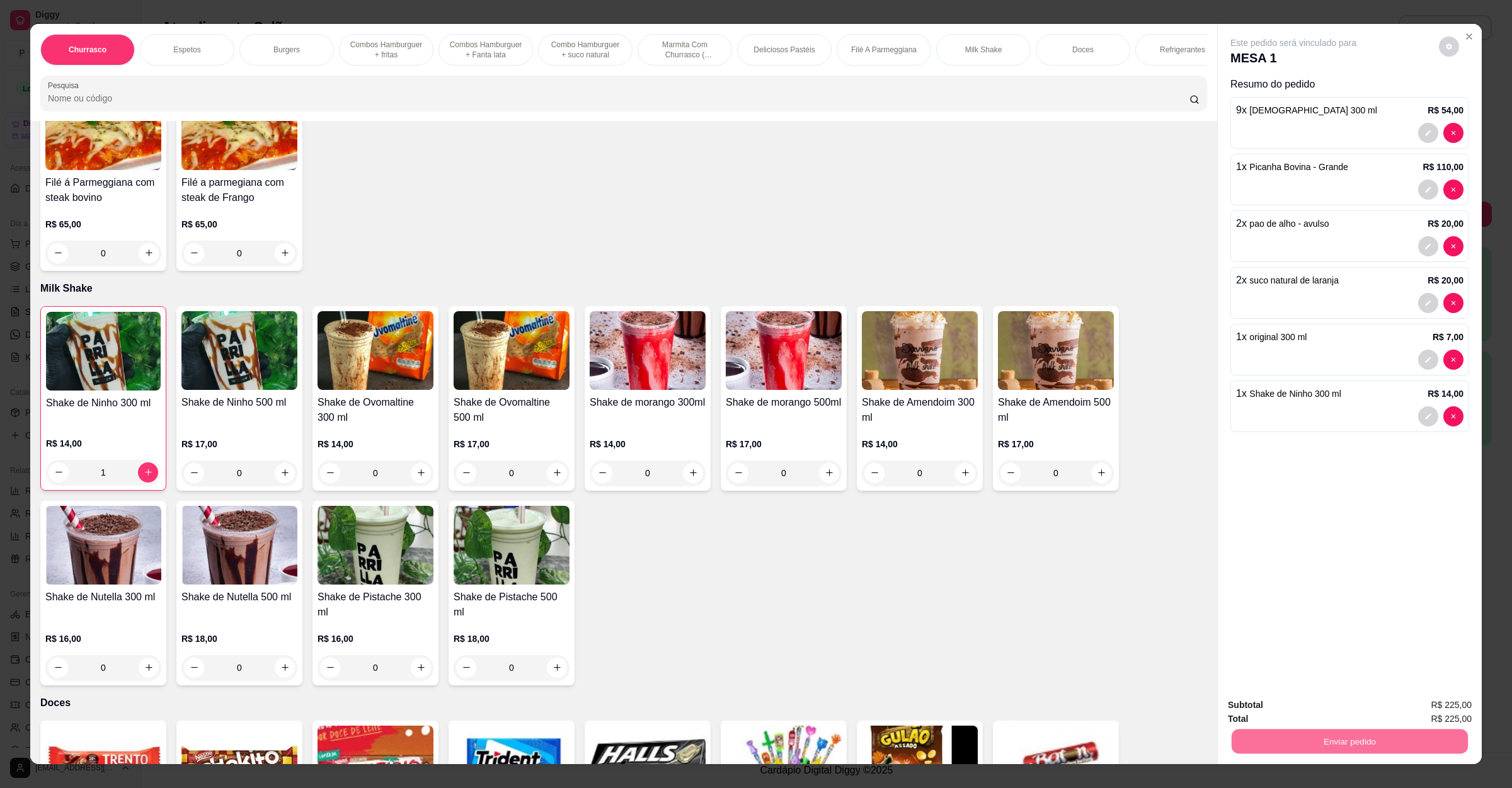
click at [1268, 715] on button "Não registrar e enviar pedido" at bounding box center [1305, 711] width 127 height 23
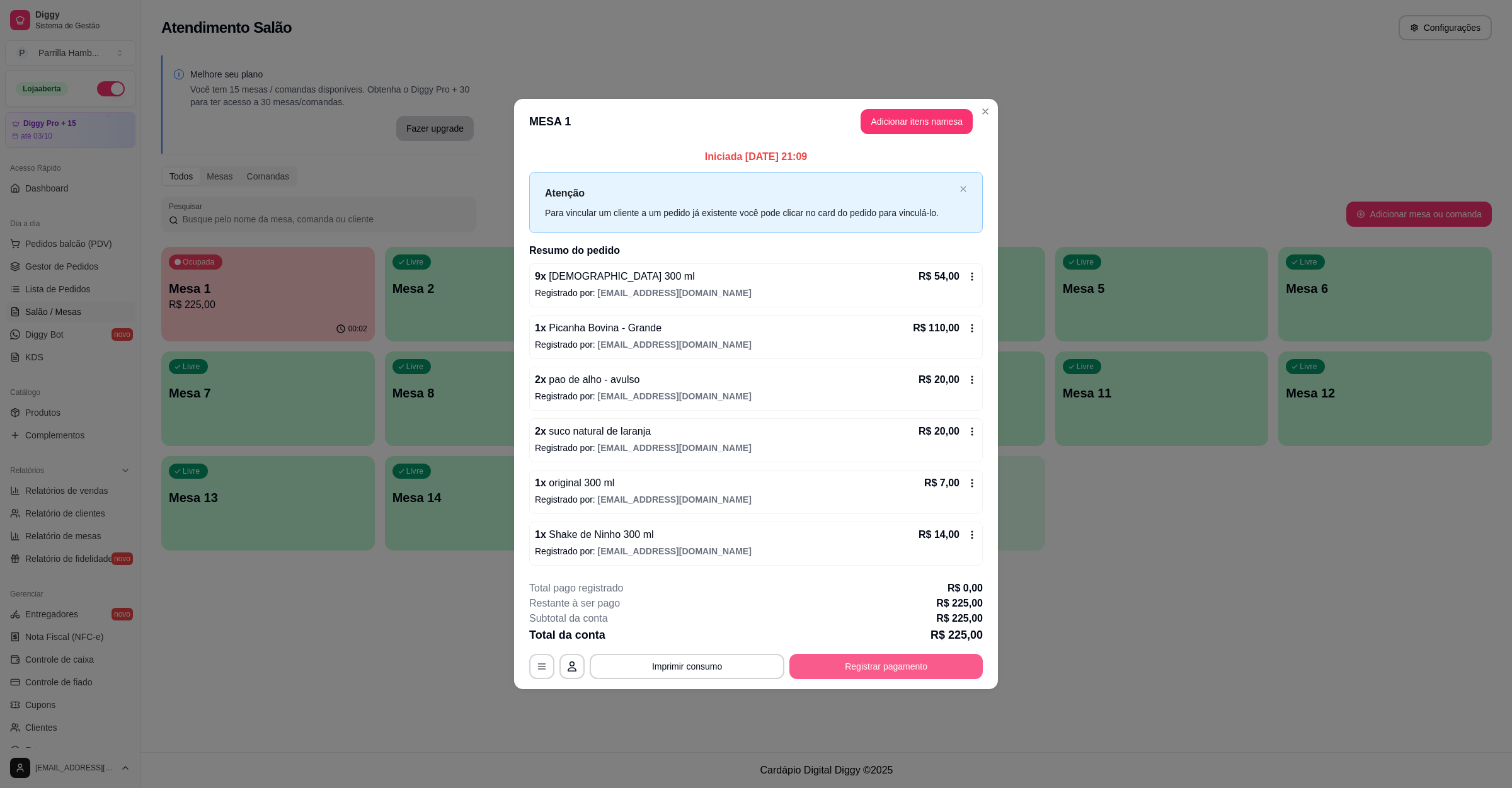
click at [859, 676] on button "Registrar pagamento" at bounding box center [886, 666] width 194 height 25
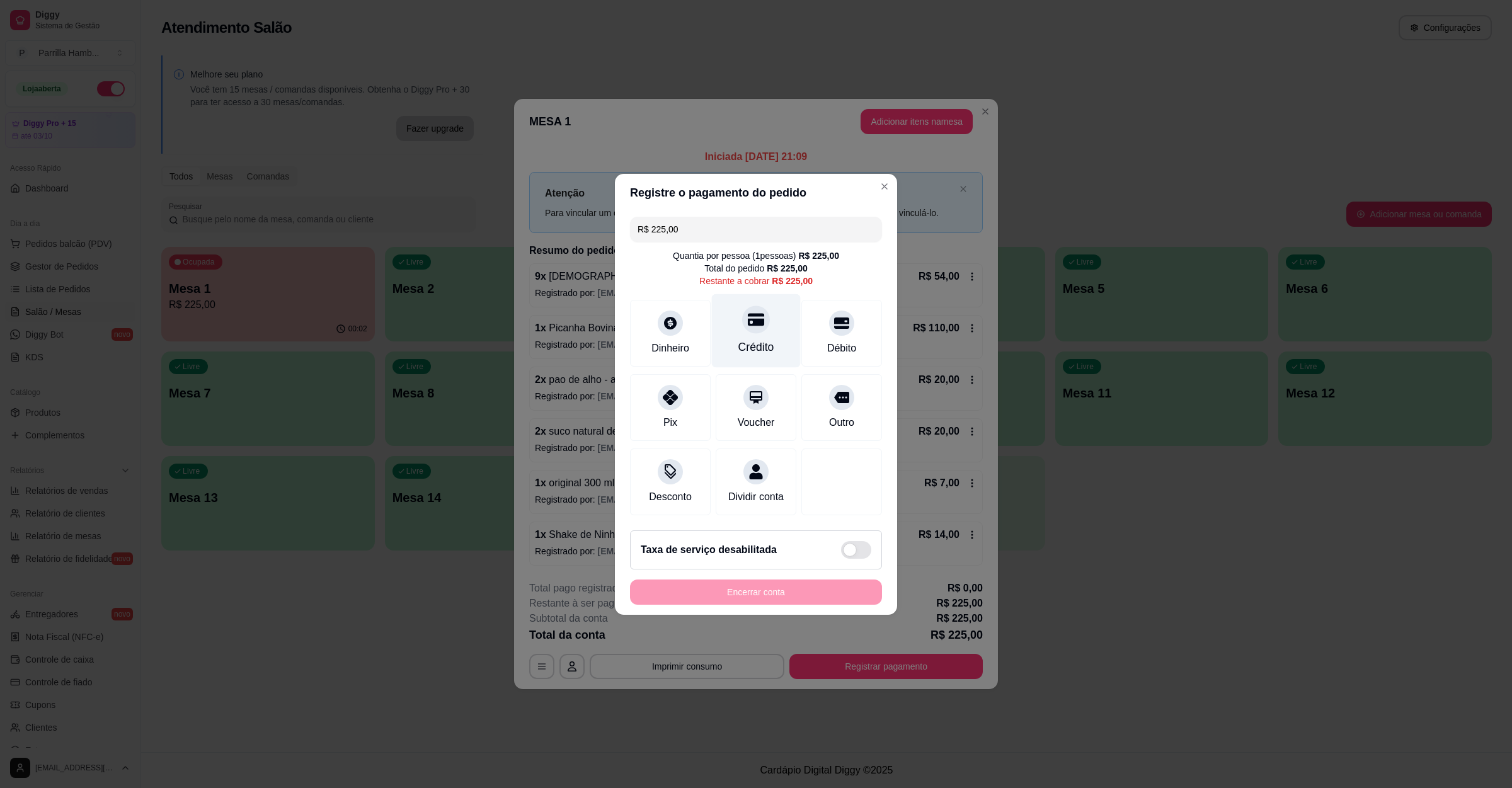
click at [760, 320] on div "Crédito" at bounding box center [756, 331] width 89 height 74
type input "R$ 0,00"
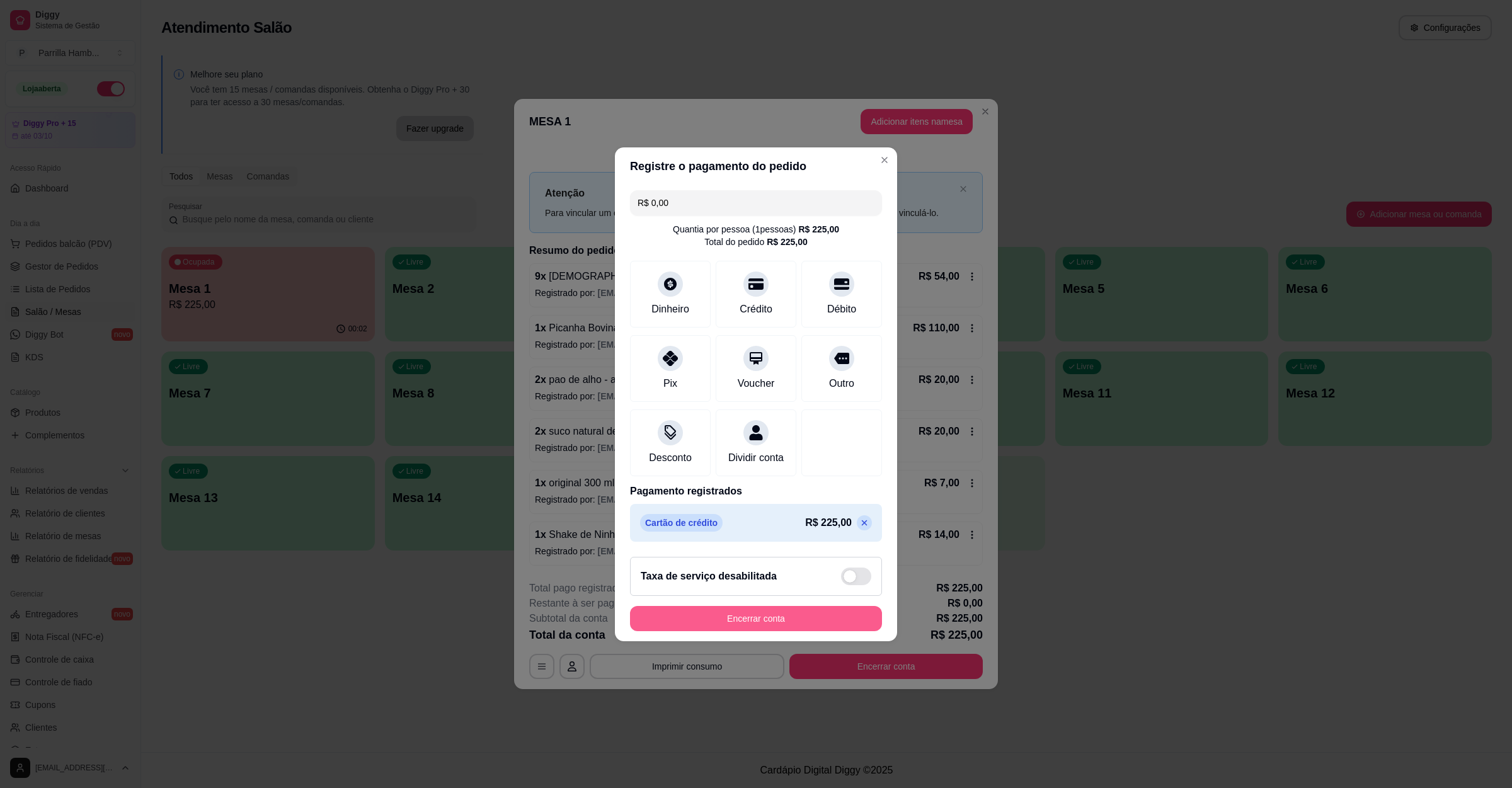
click at [747, 627] on button "Encerrar conta" at bounding box center [756, 618] width 252 height 25
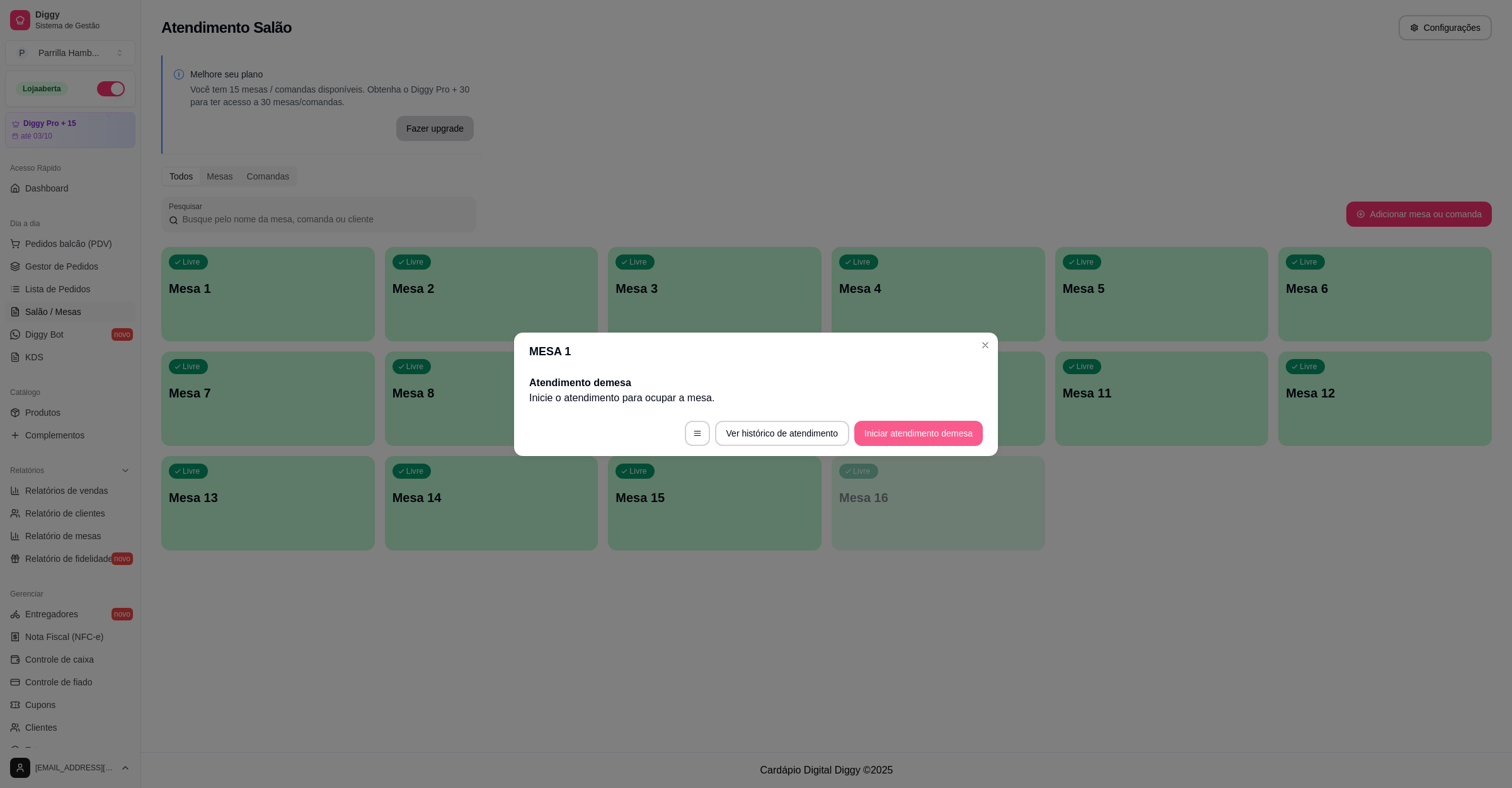
click at [913, 429] on button "Iniciar atendimento de mesa" at bounding box center [918, 433] width 129 height 25
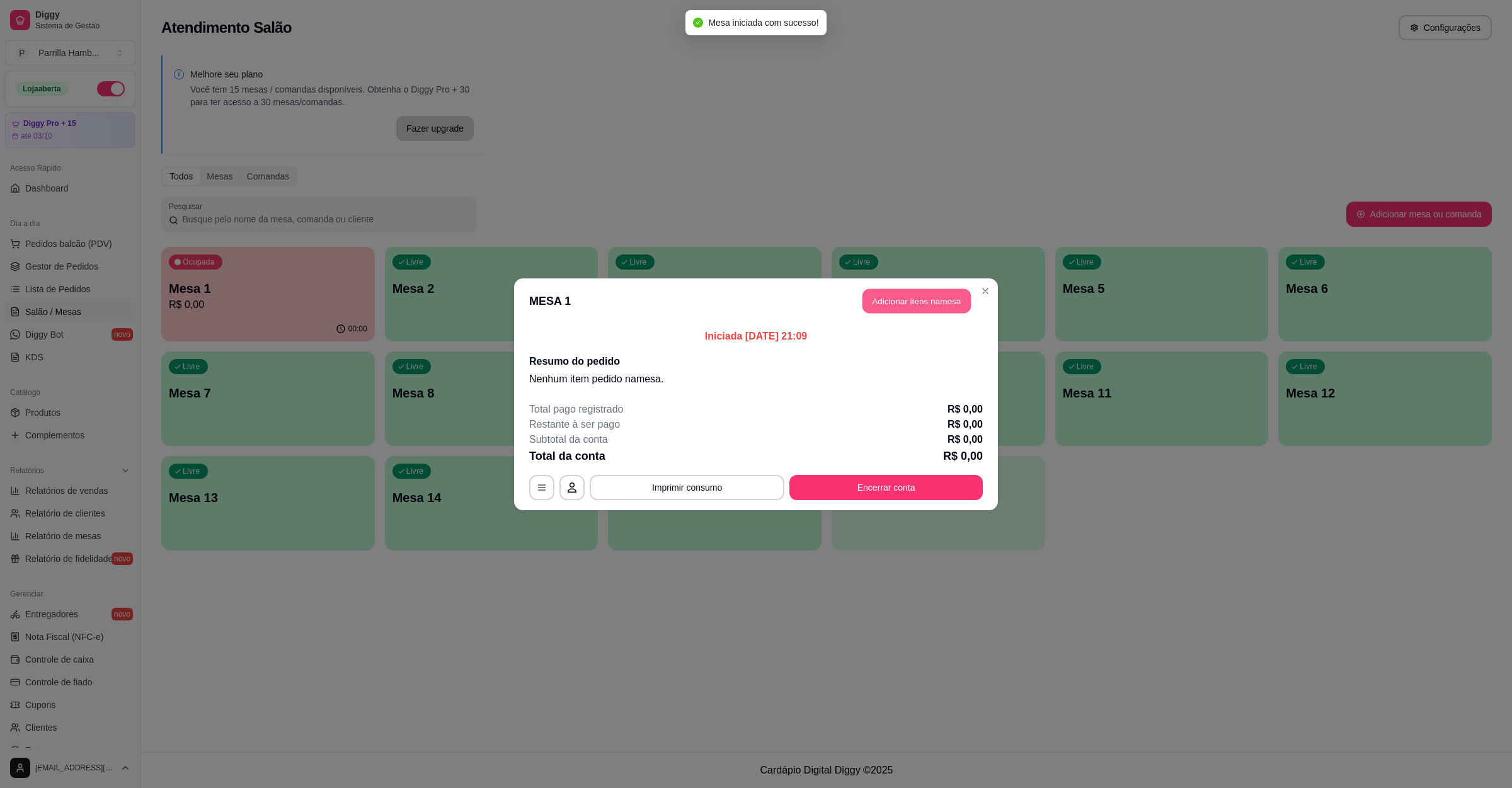
click at [918, 307] on button "Adicionar itens na mesa" at bounding box center [916, 301] width 108 height 25
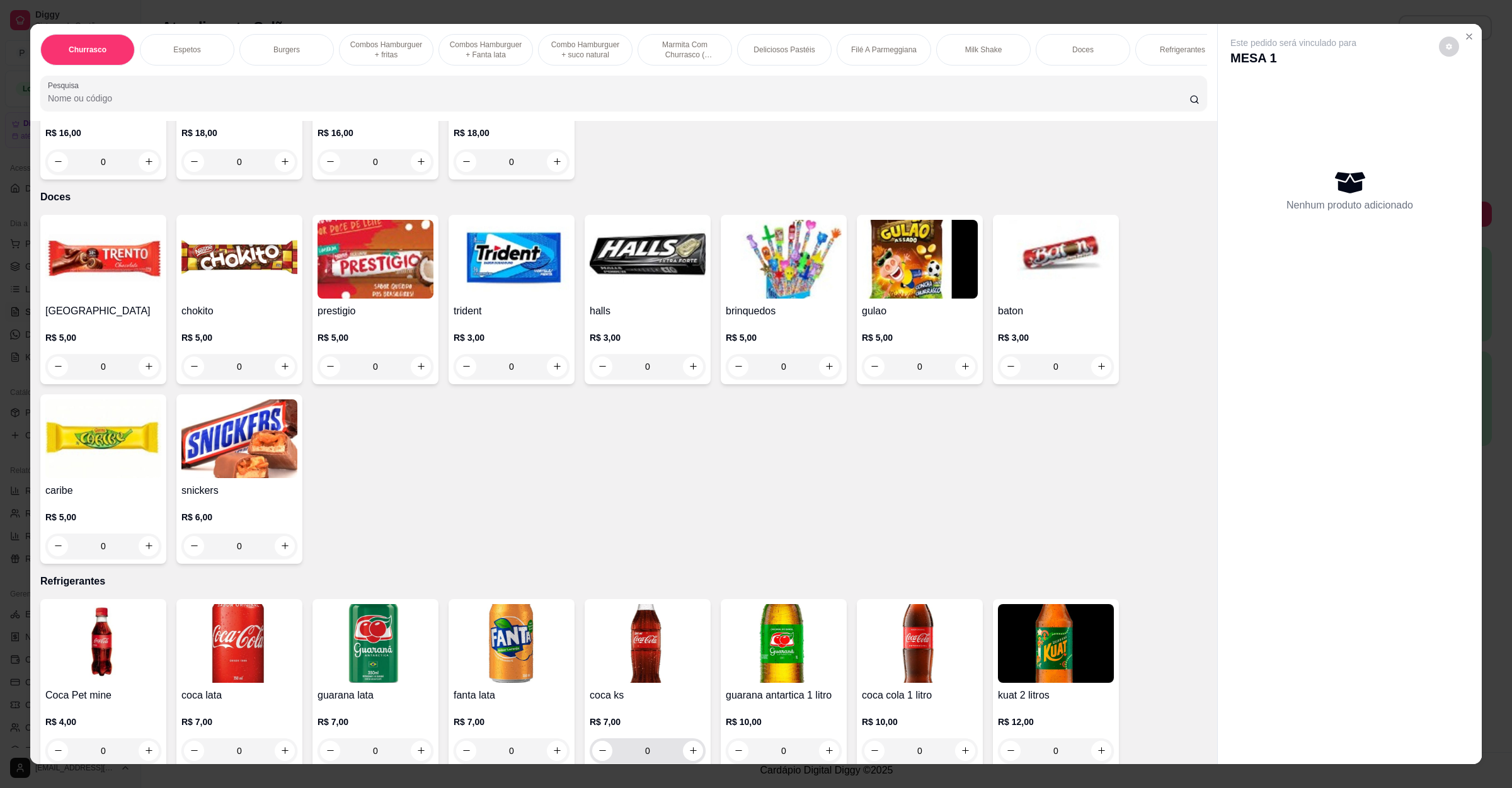
scroll to position [2362, 0]
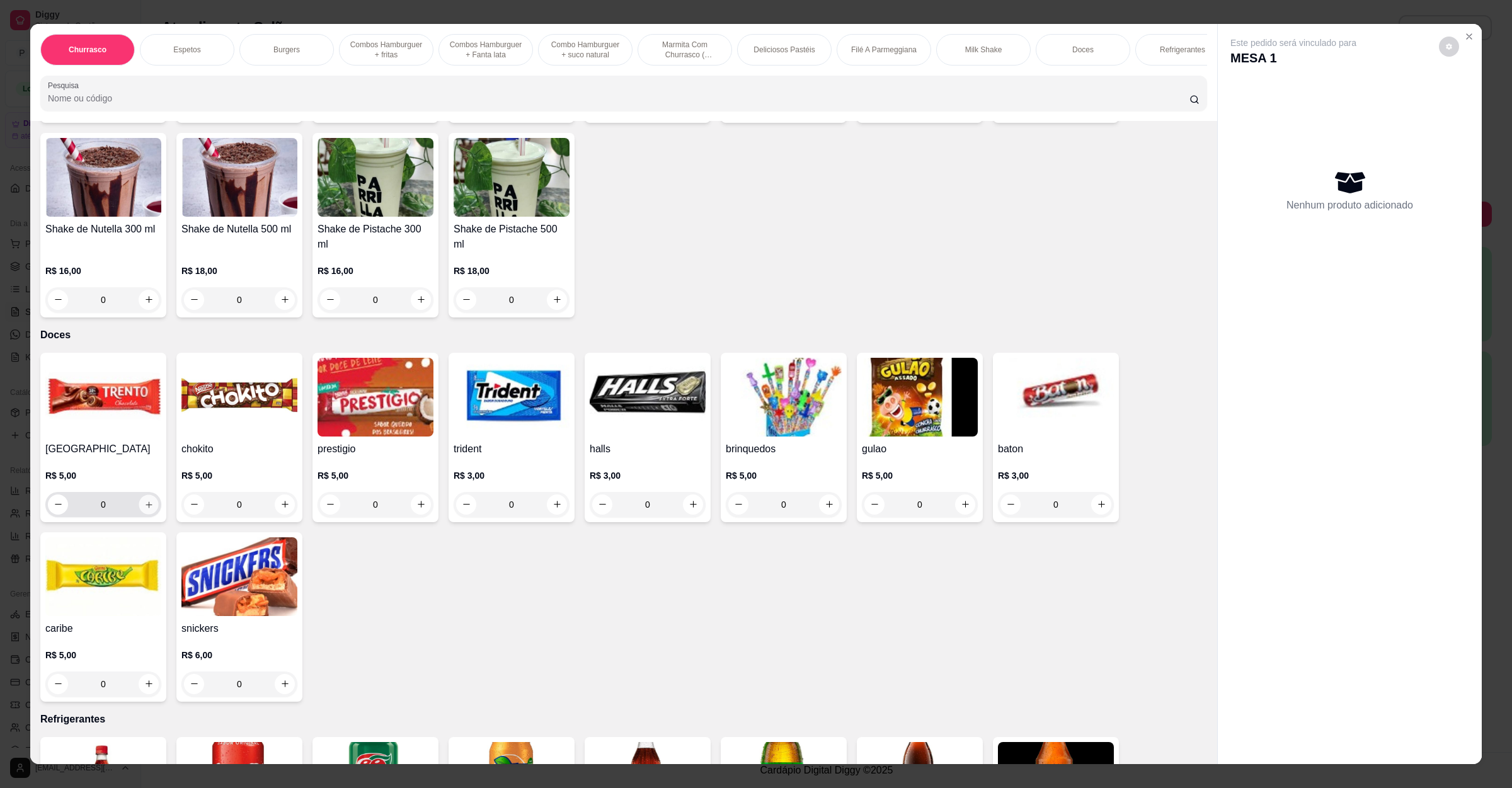
click at [147, 494] on button "increase-product-quantity" at bounding box center [148, 504] width 20 height 20
type input "1"
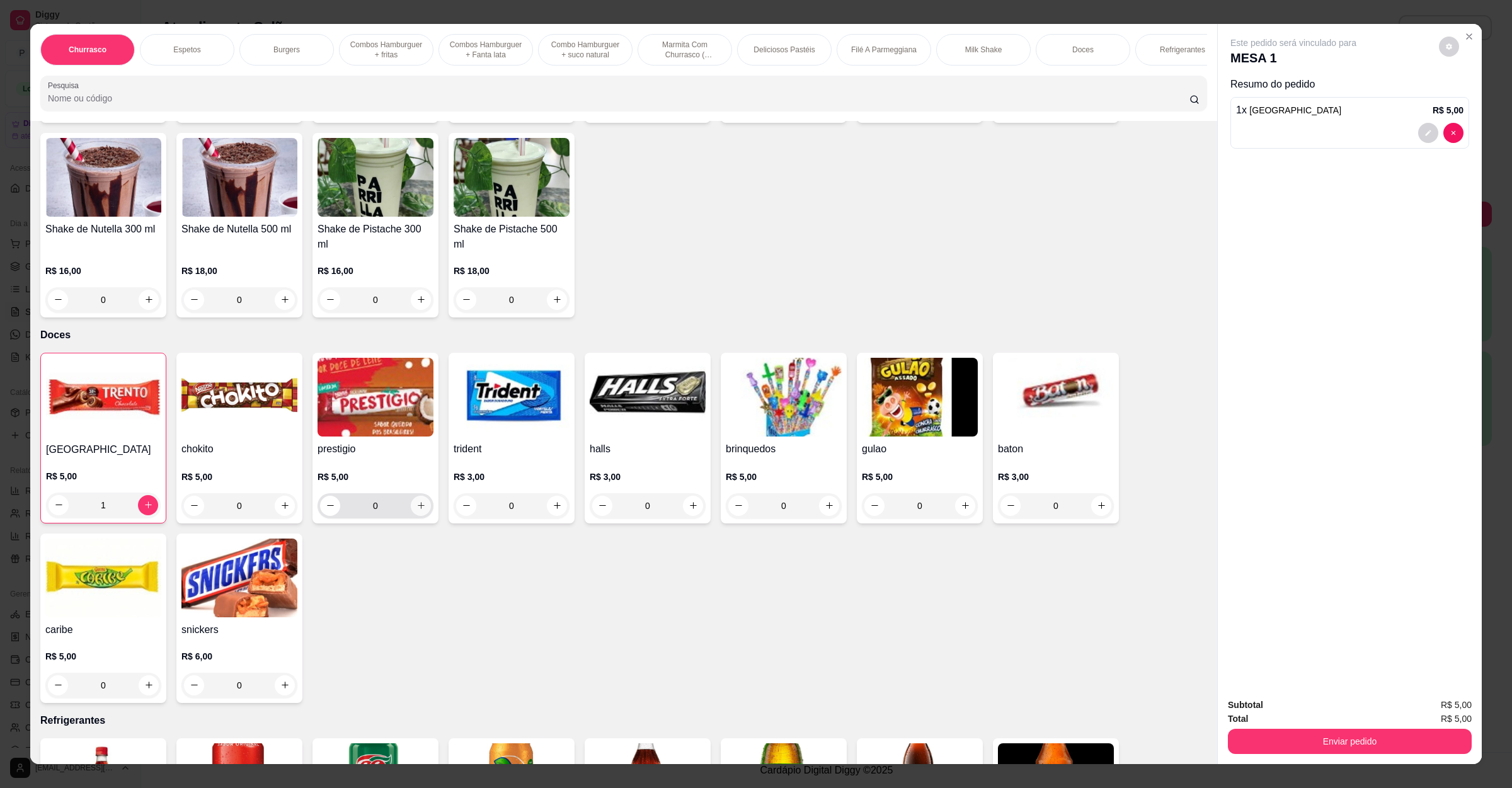
click at [417, 501] on icon "increase-product-quantity" at bounding box center [421, 506] width 10 height 10
type input "1"
click at [1278, 733] on button "Enviar pedido" at bounding box center [1350, 741] width 244 height 25
click at [1322, 710] on button "Não registrar e enviar pedido" at bounding box center [1305, 711] width 127 height 23
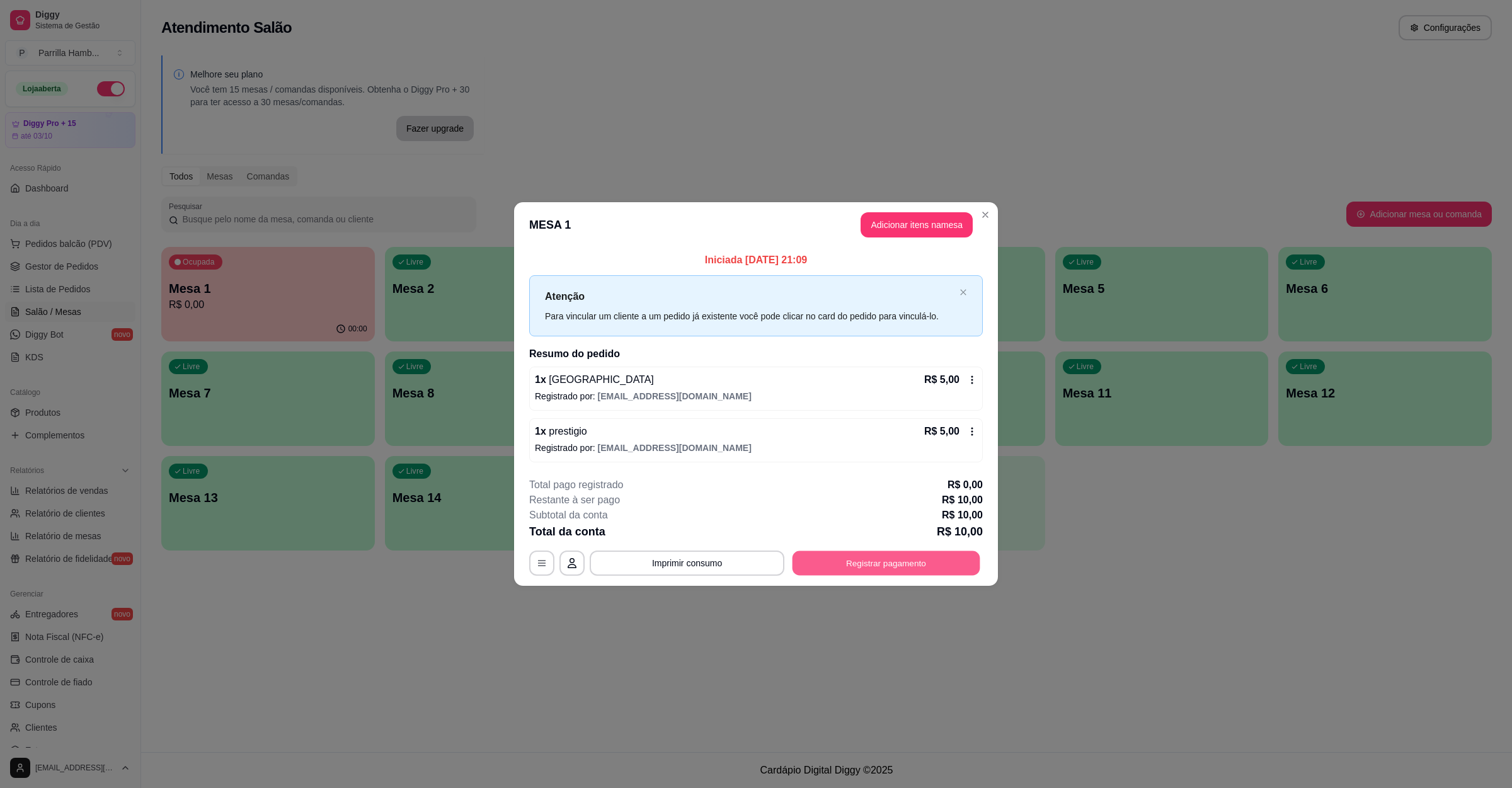
click at [907, 564] on button "Registrar pagamento" at bounding box center [886, 564] width 187 height 25
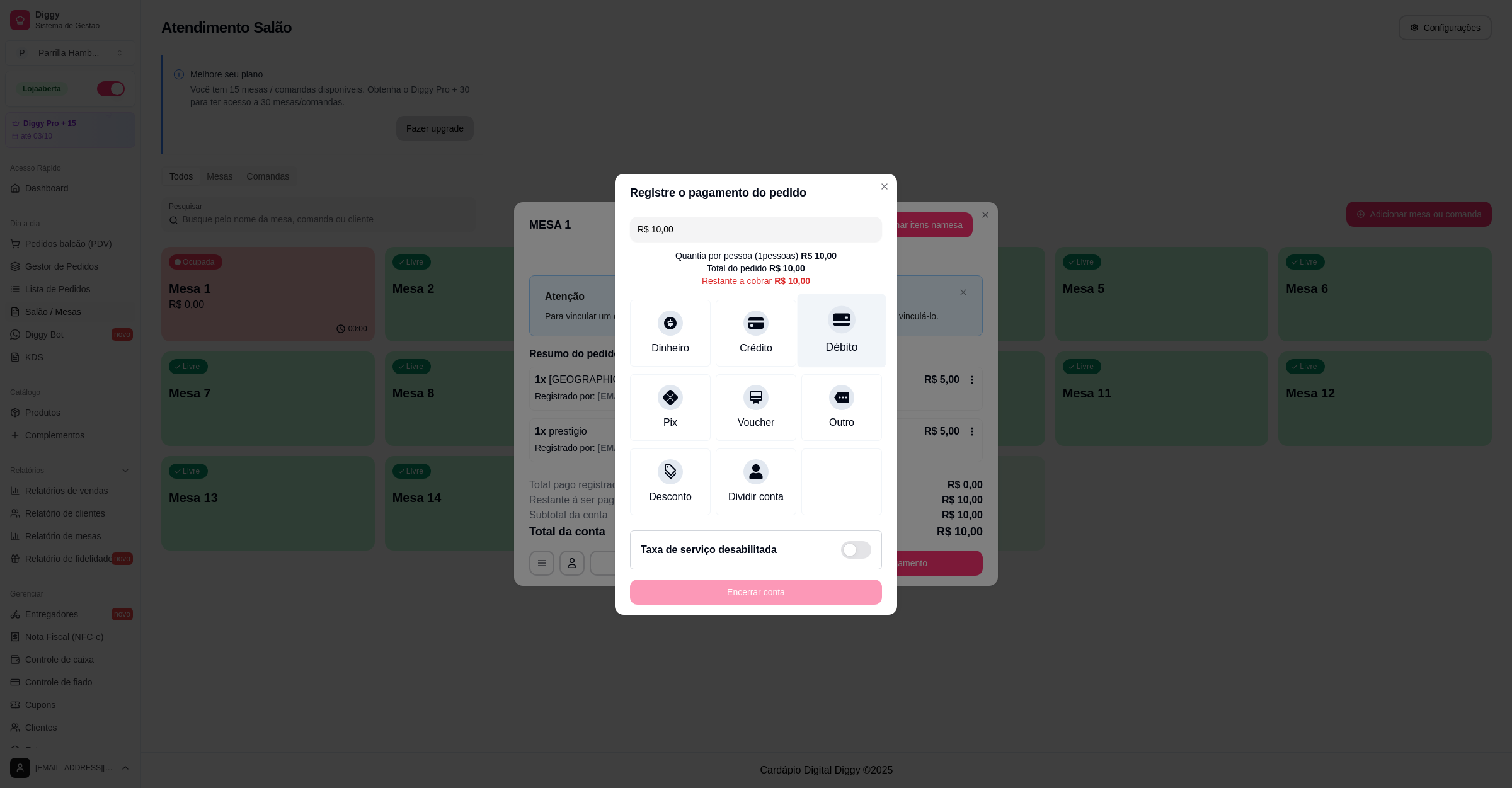
click at [843, 318] on div "Débito" at bounding box center [842, 331] width 89 height 74
type input "R$ 0,00"
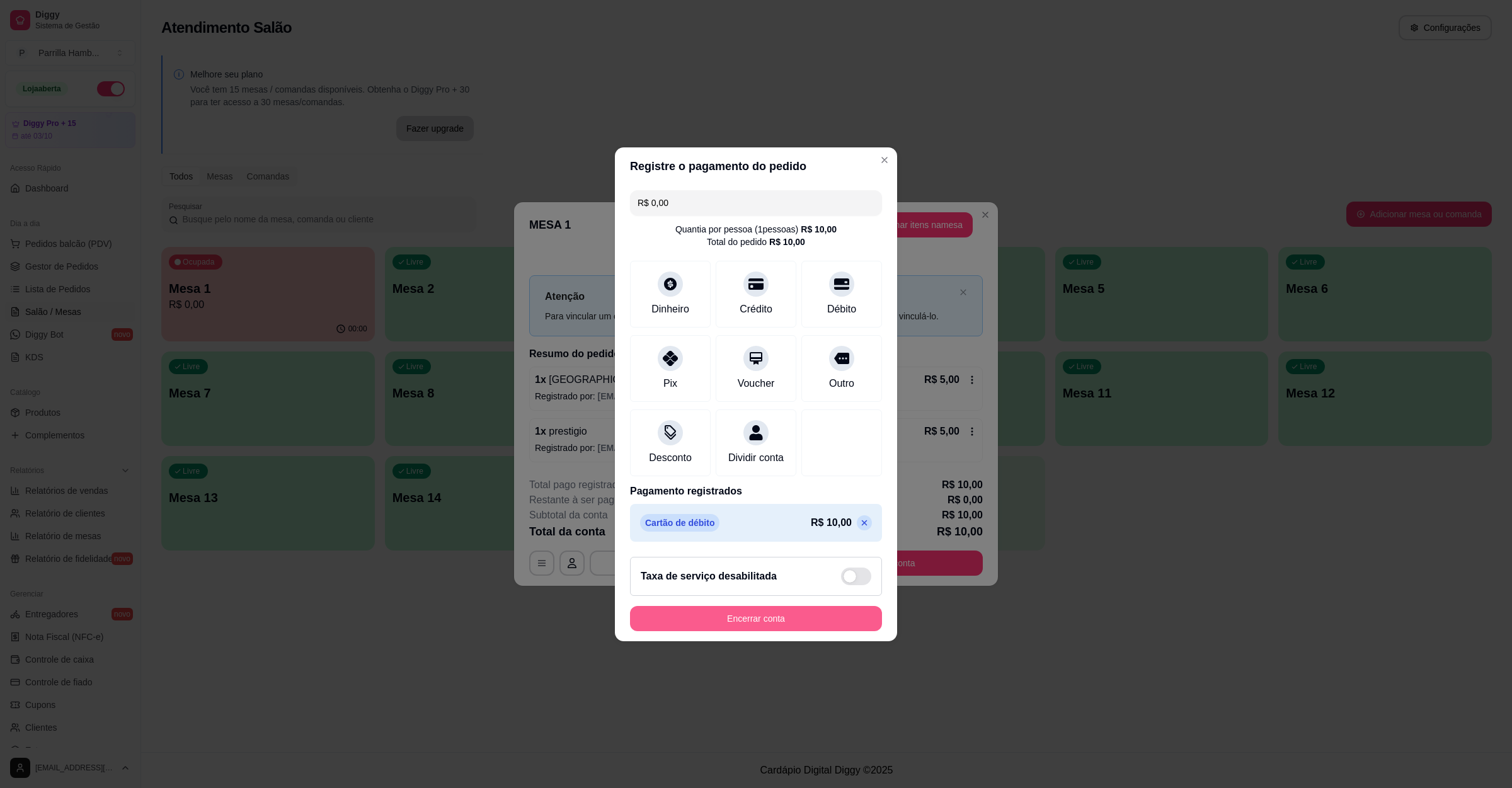
click at [766, 628] on button "Encerrar conta" at bounding box center [756, 618] width 252 height 25
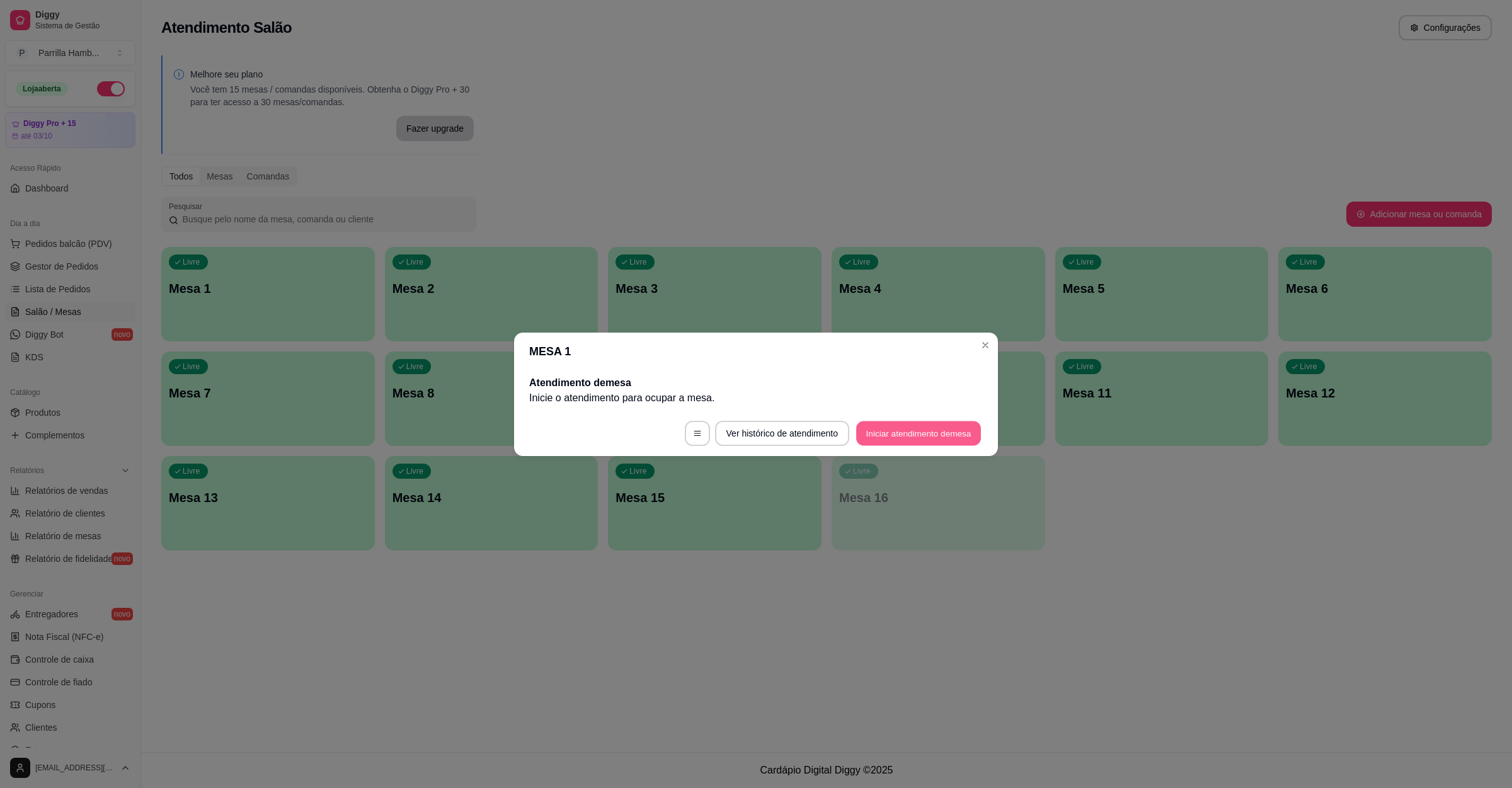
click at [934, 435] on button "Iniciar atendimento de mesa" at bounding box center [918, 433] width 125 height 25
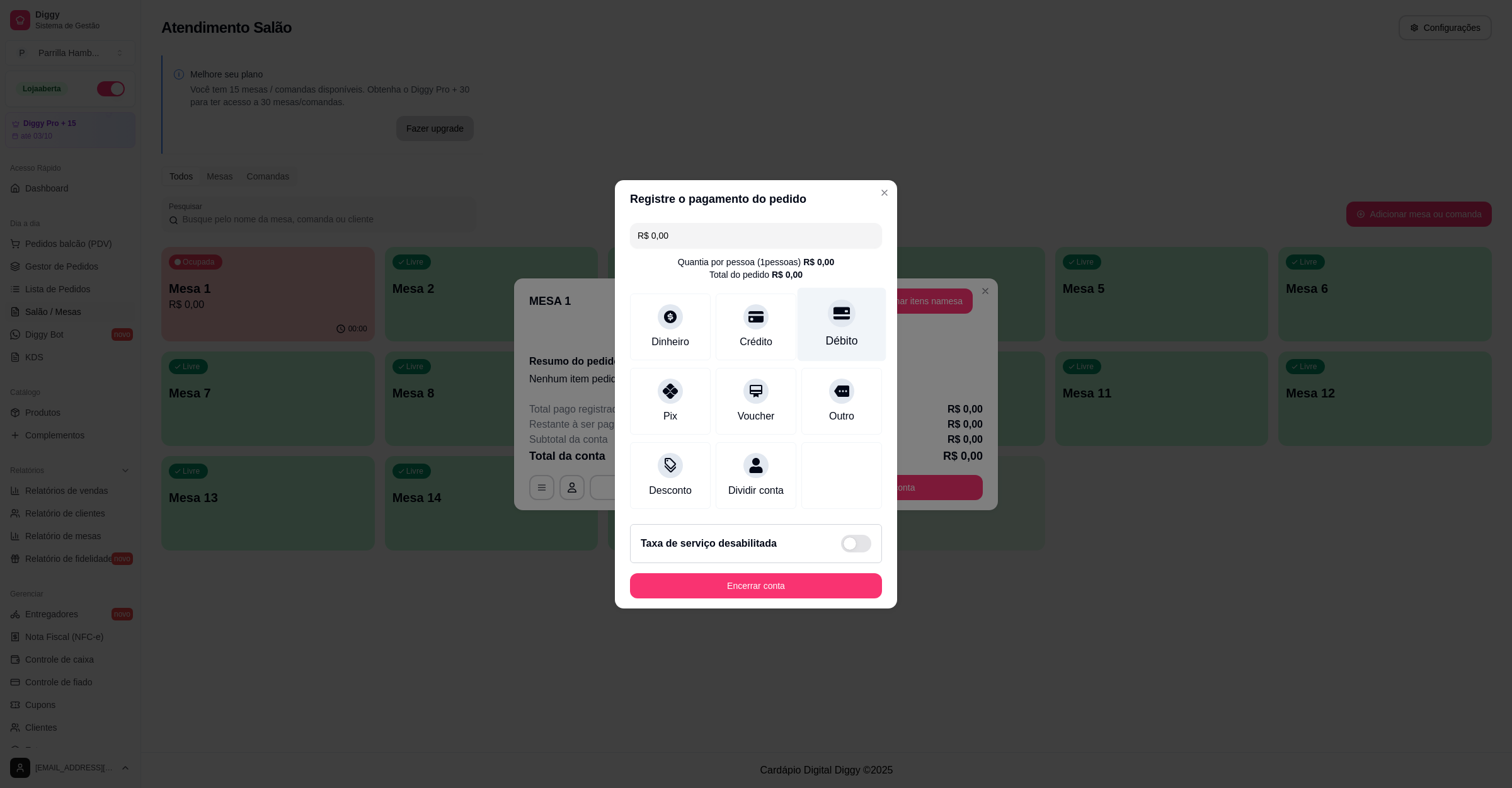
click at [828, 322] on div "Débito" at bounding box center [842, 324] width 89 height 74
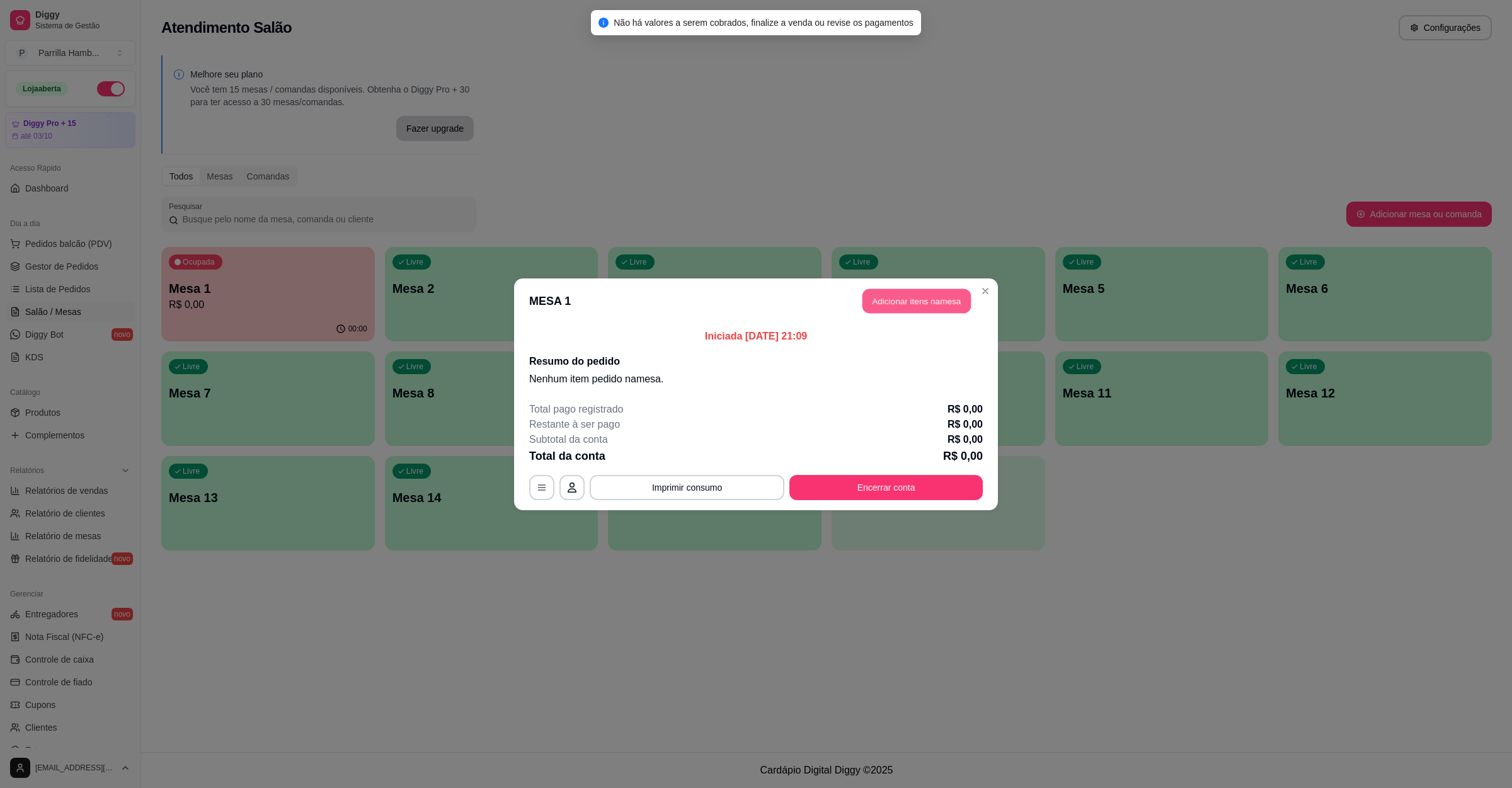
click at [925, 307] on button "Adicionar itens na mesa" at bounding box center [916, 301] width 108 height 25
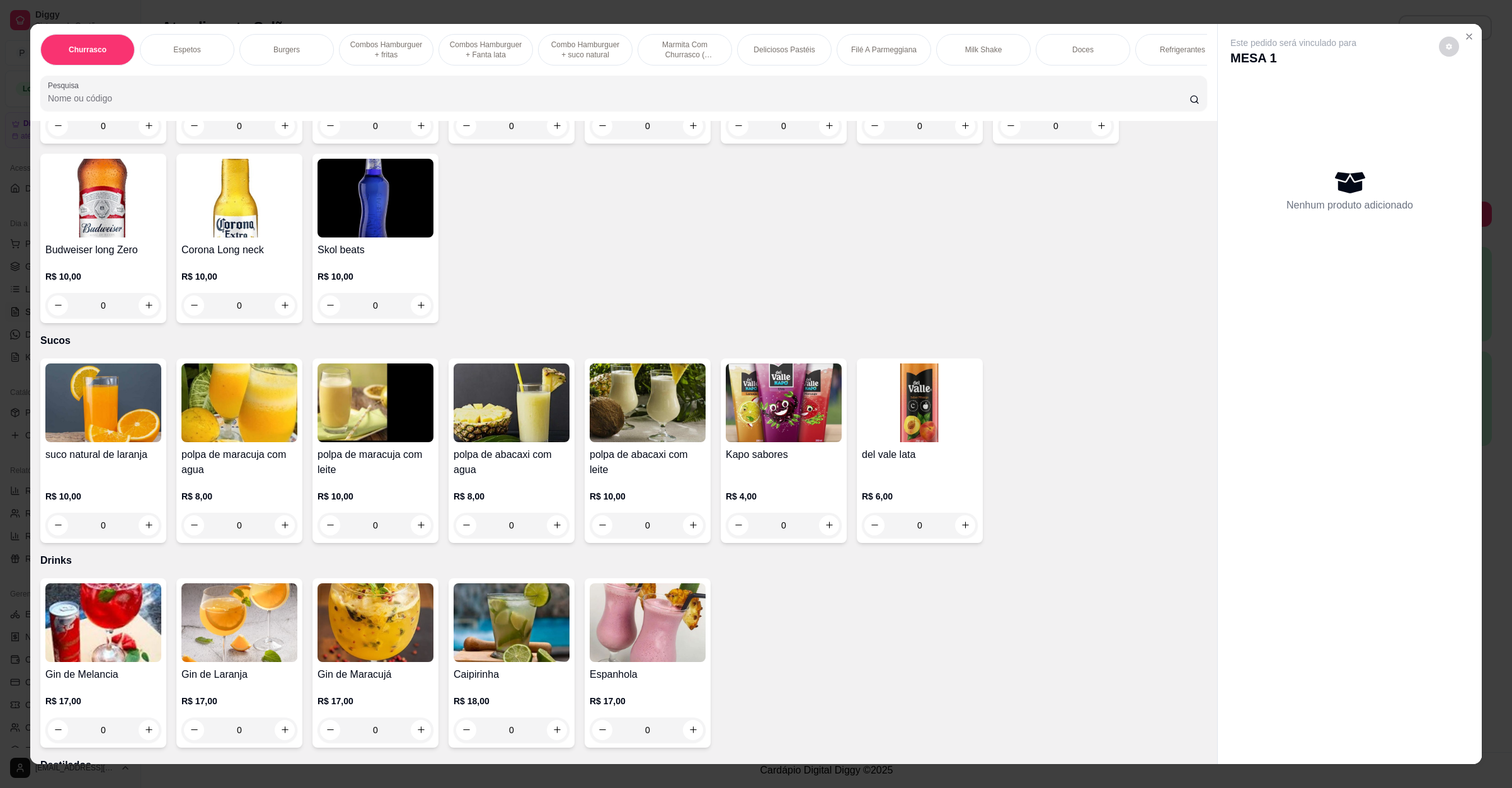
scroll to position [3590, 0]
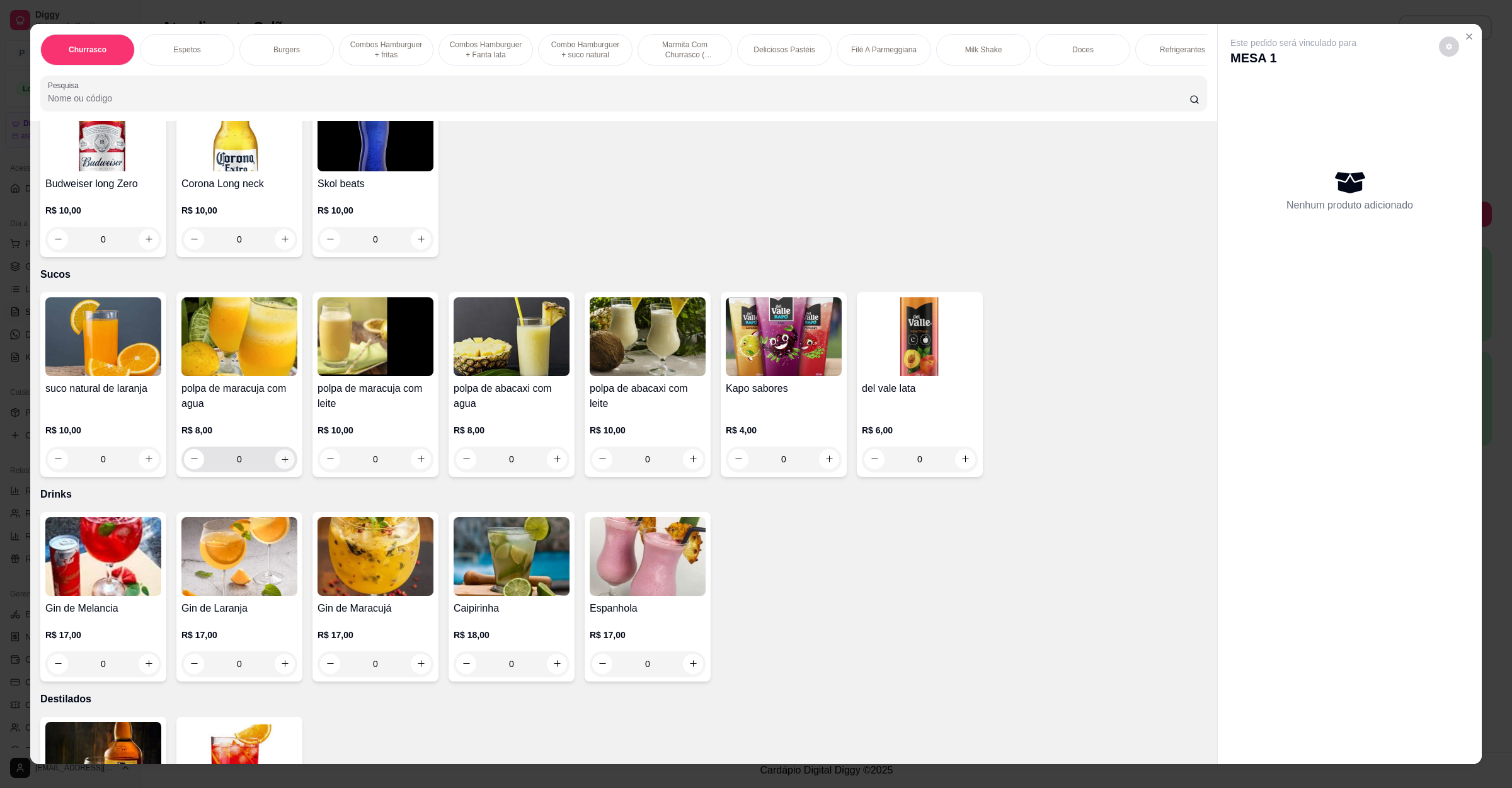
click at [284, 449] on button "increase-product-quantity" at bounding box center [284, 459] width 20 height 20
type input "1"
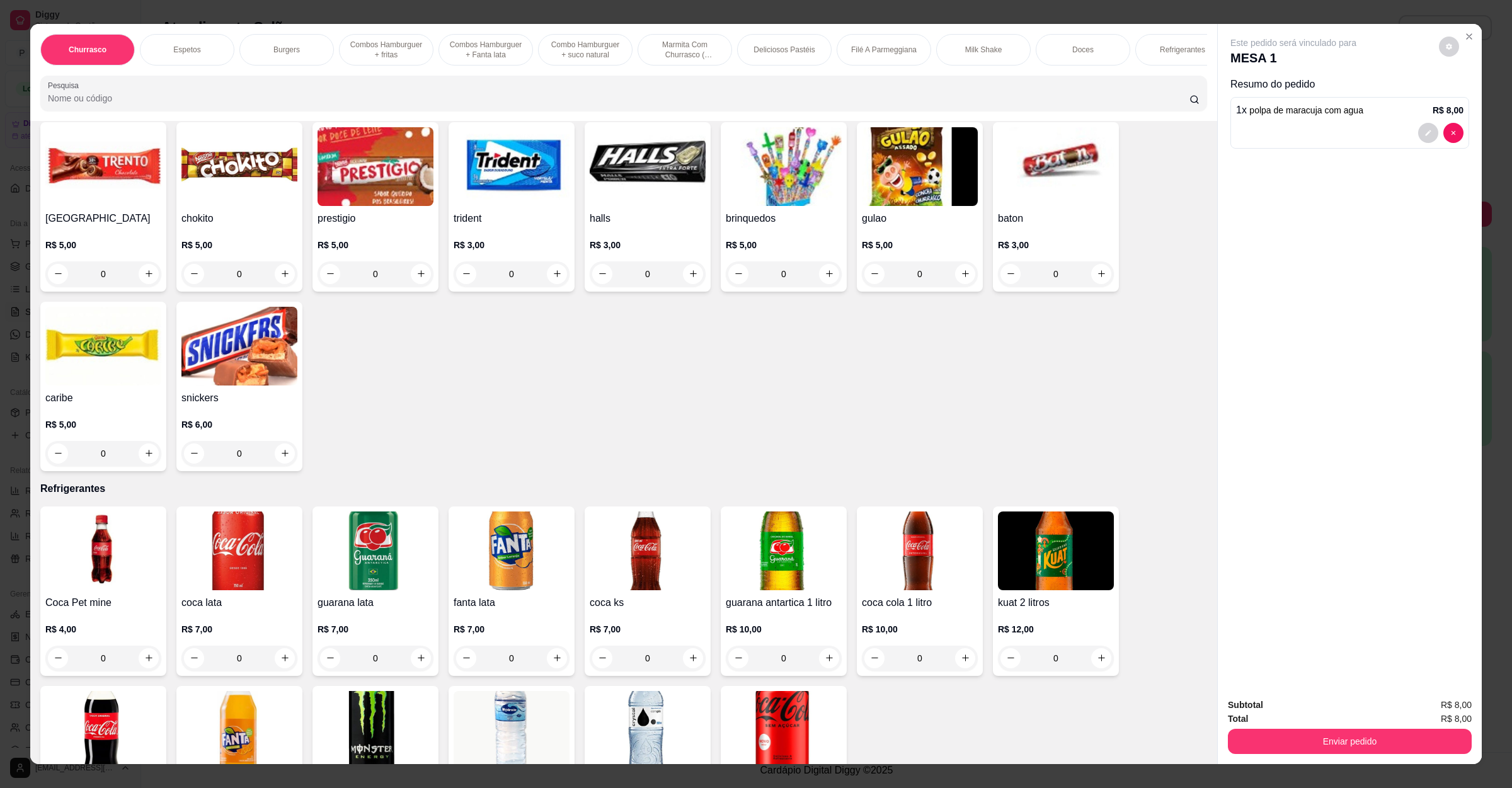
scroll to position [2370, 0]
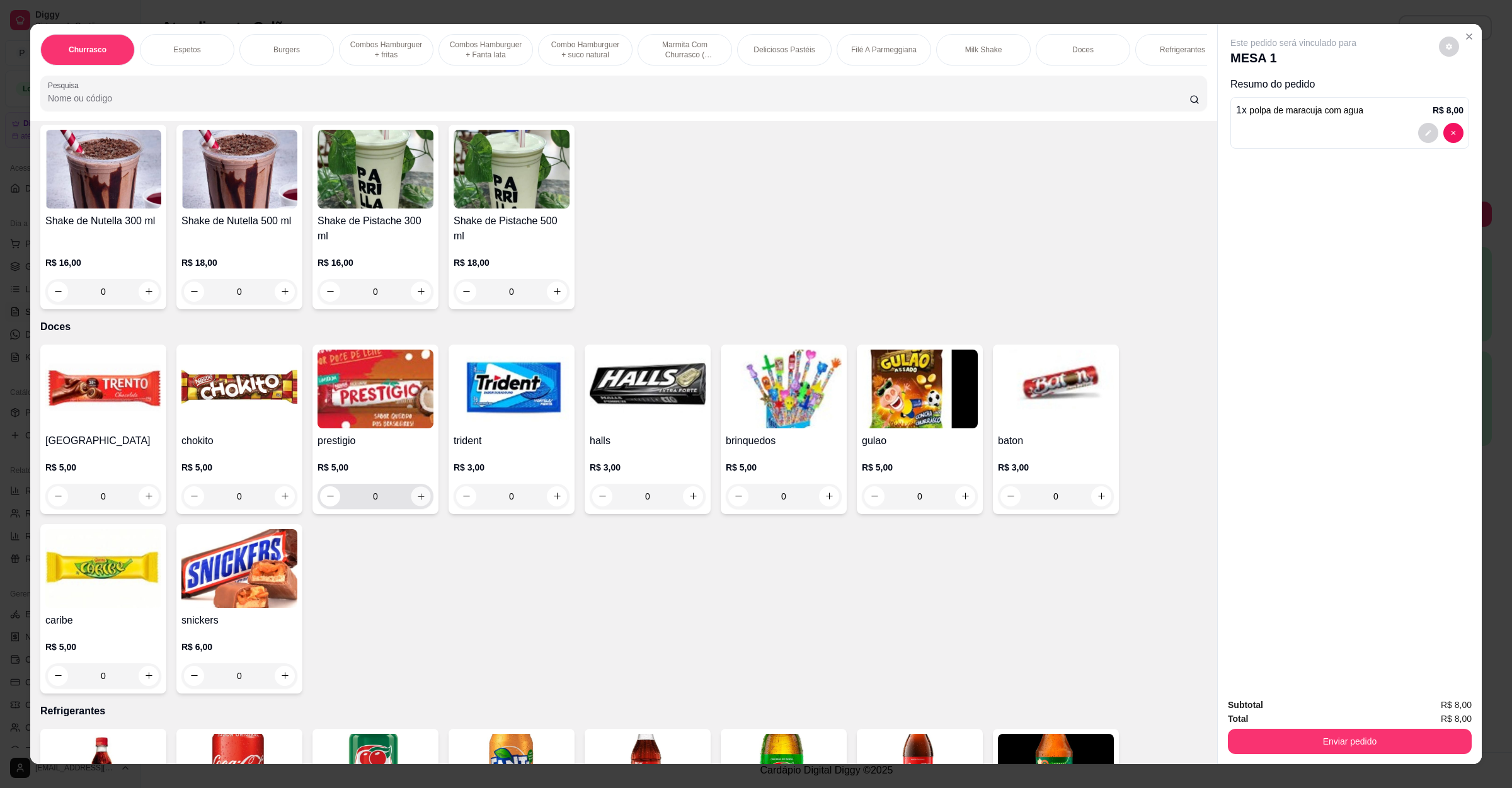
click at [417, 491] on icon "increase-product-quantity" at bounding box center [421, 496] width 10 height 10
type input "1"
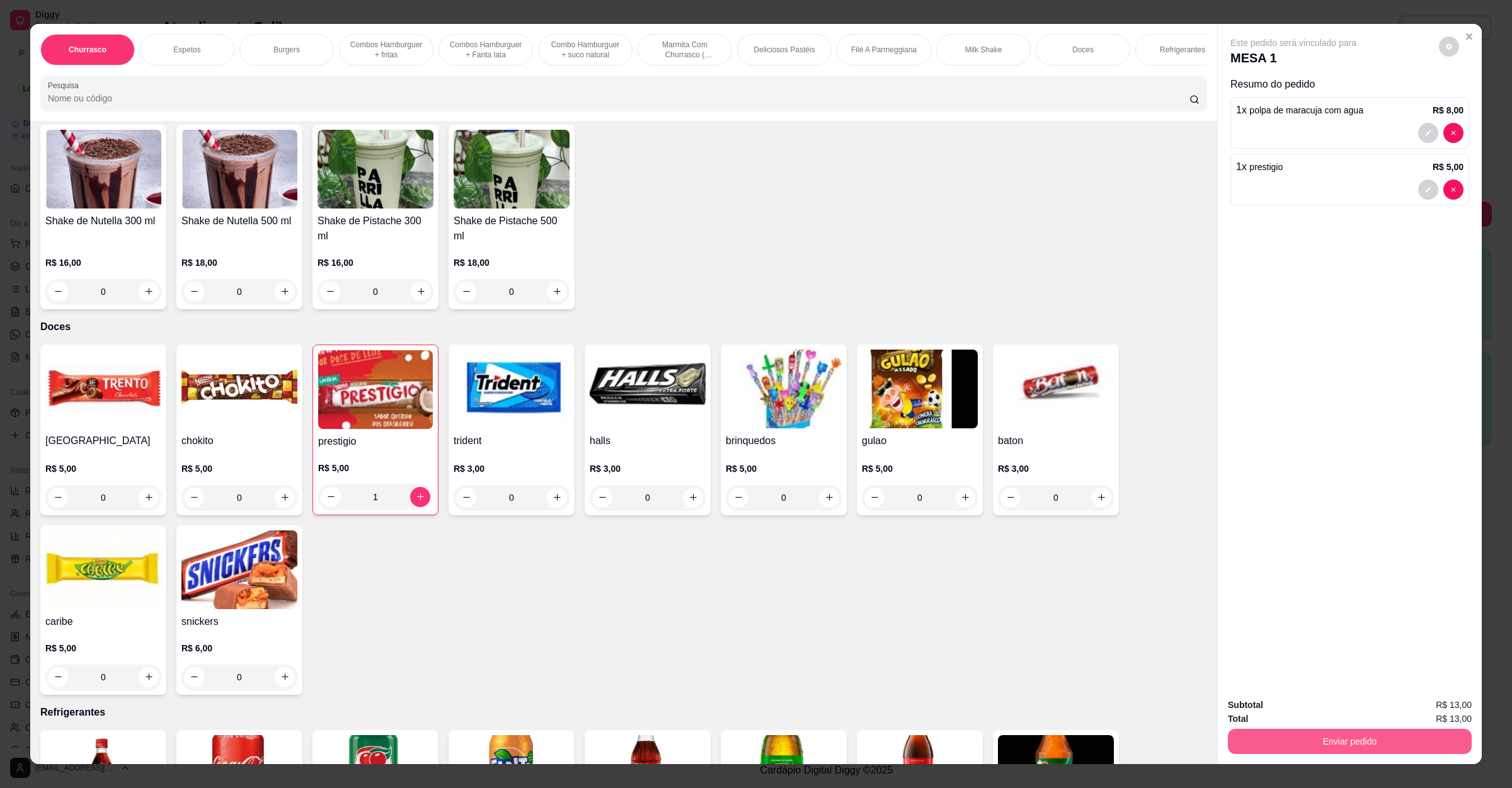
click at [1321, 743] on button "Enviar pedido" at bounding box center [1350, 741] width 244 height 25
click at [1289, 712] on button "Não registrar e enviar pedido" at bounding box center [1305, 711] width 131 height 24
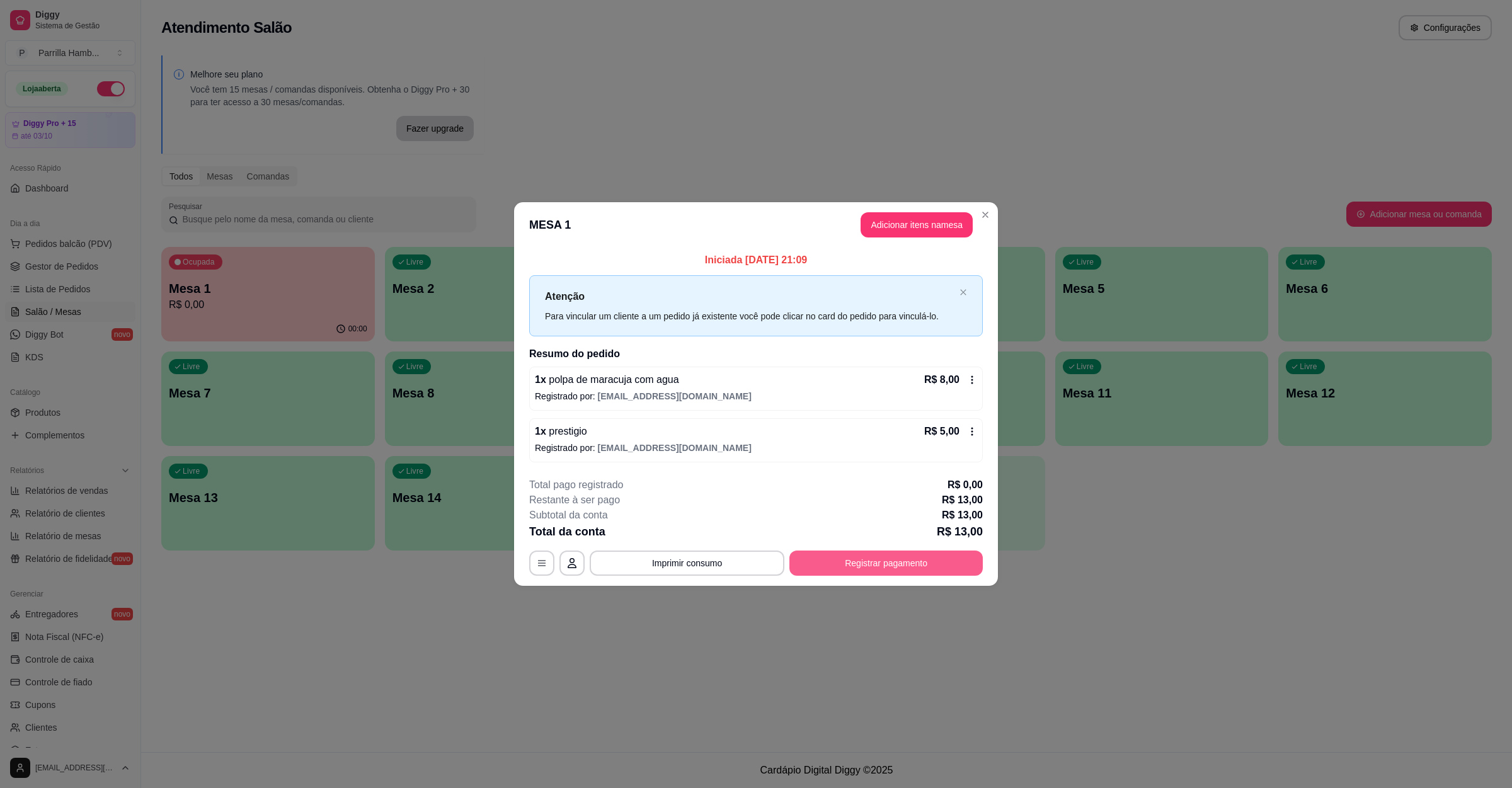
click at [841, 569] on button "Registrar pagamento" at bounding box center [886, 563] width 194 height 25
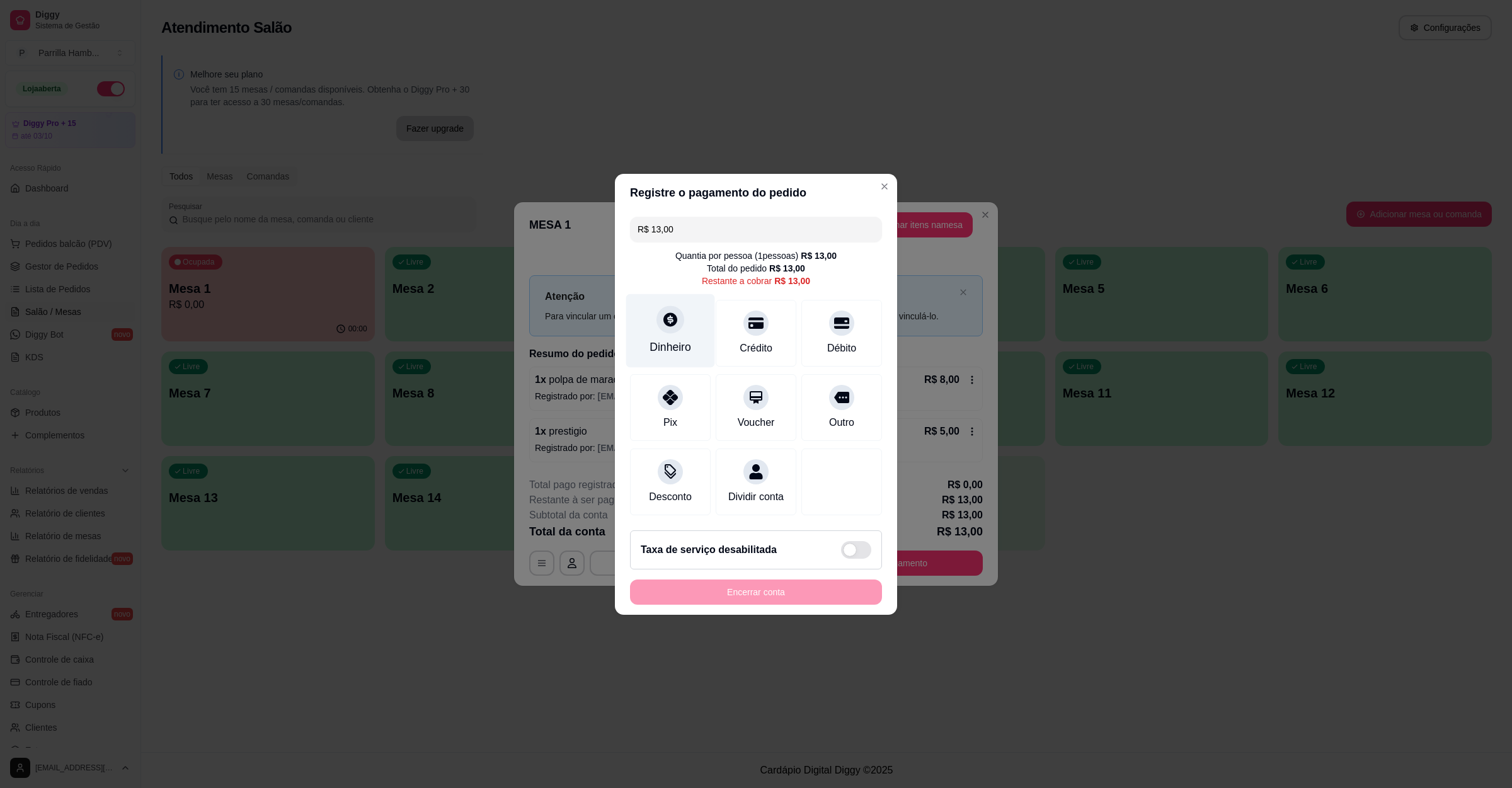
click at [676, 339] on div "Dinheiro" at bounding box center [670, 347] width 42 height 16
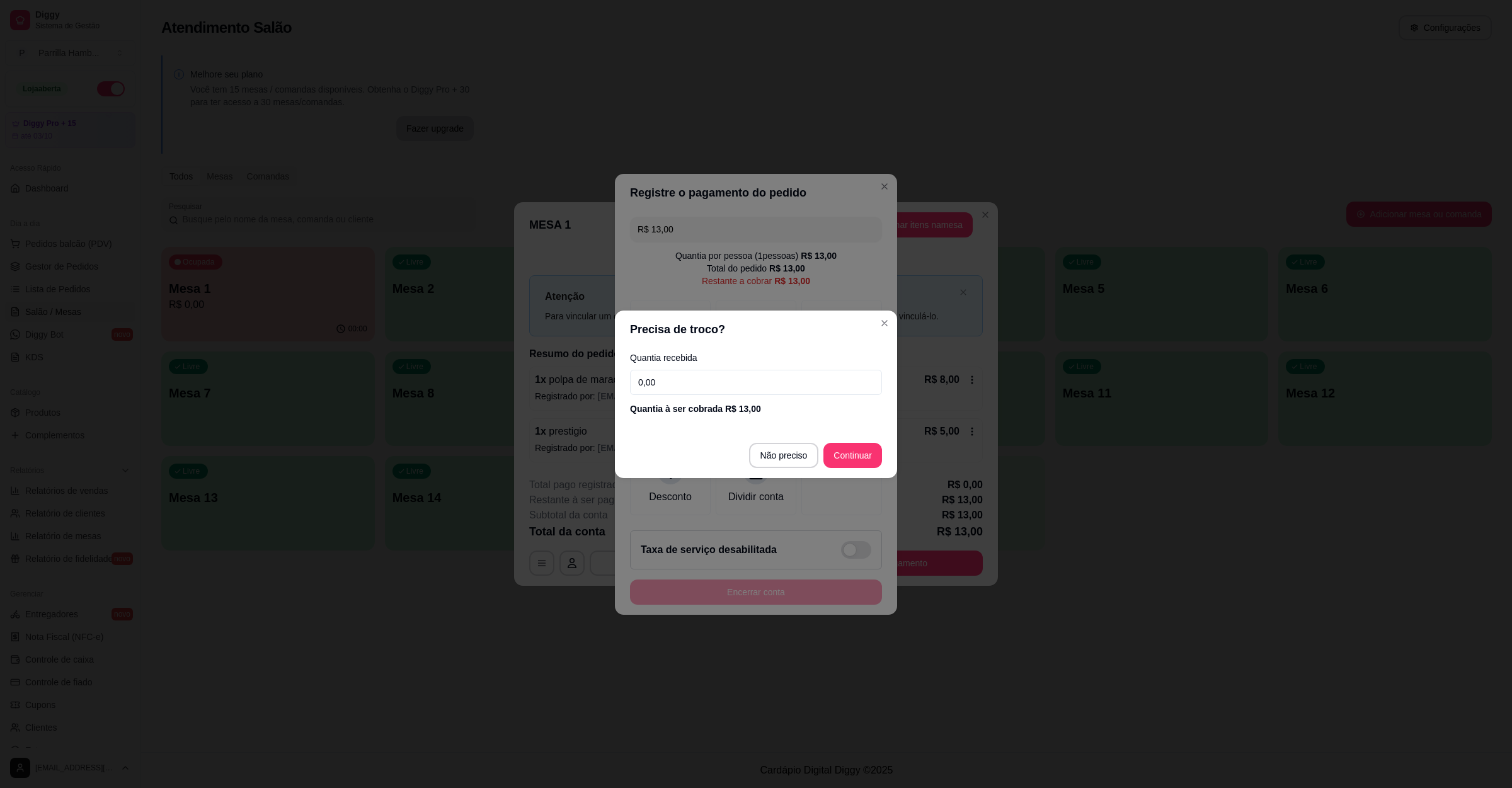
click at [680, 386] on input "0,00" at bounding box center [756, 382] width 252 height 25
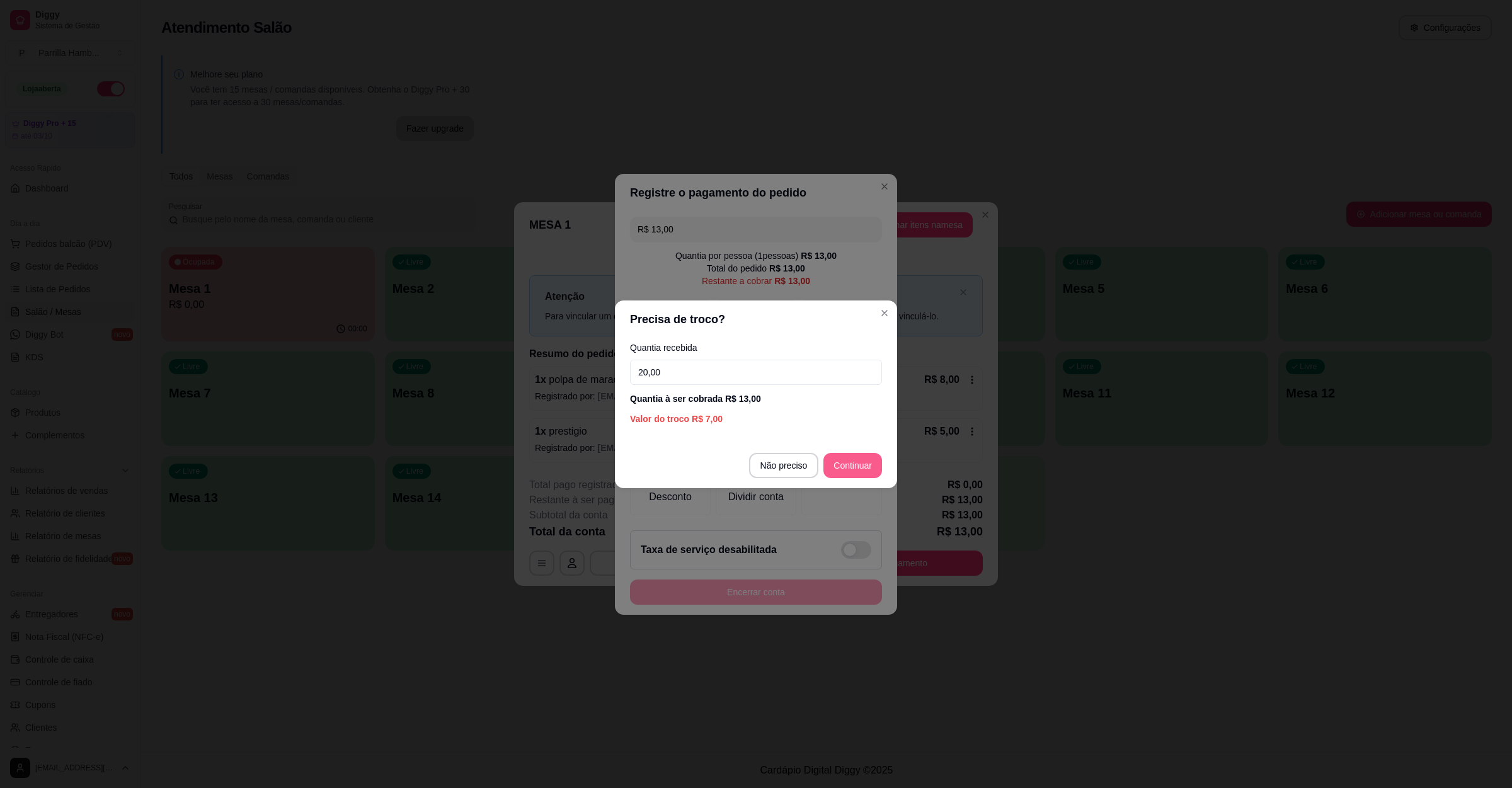
type input "20,00"
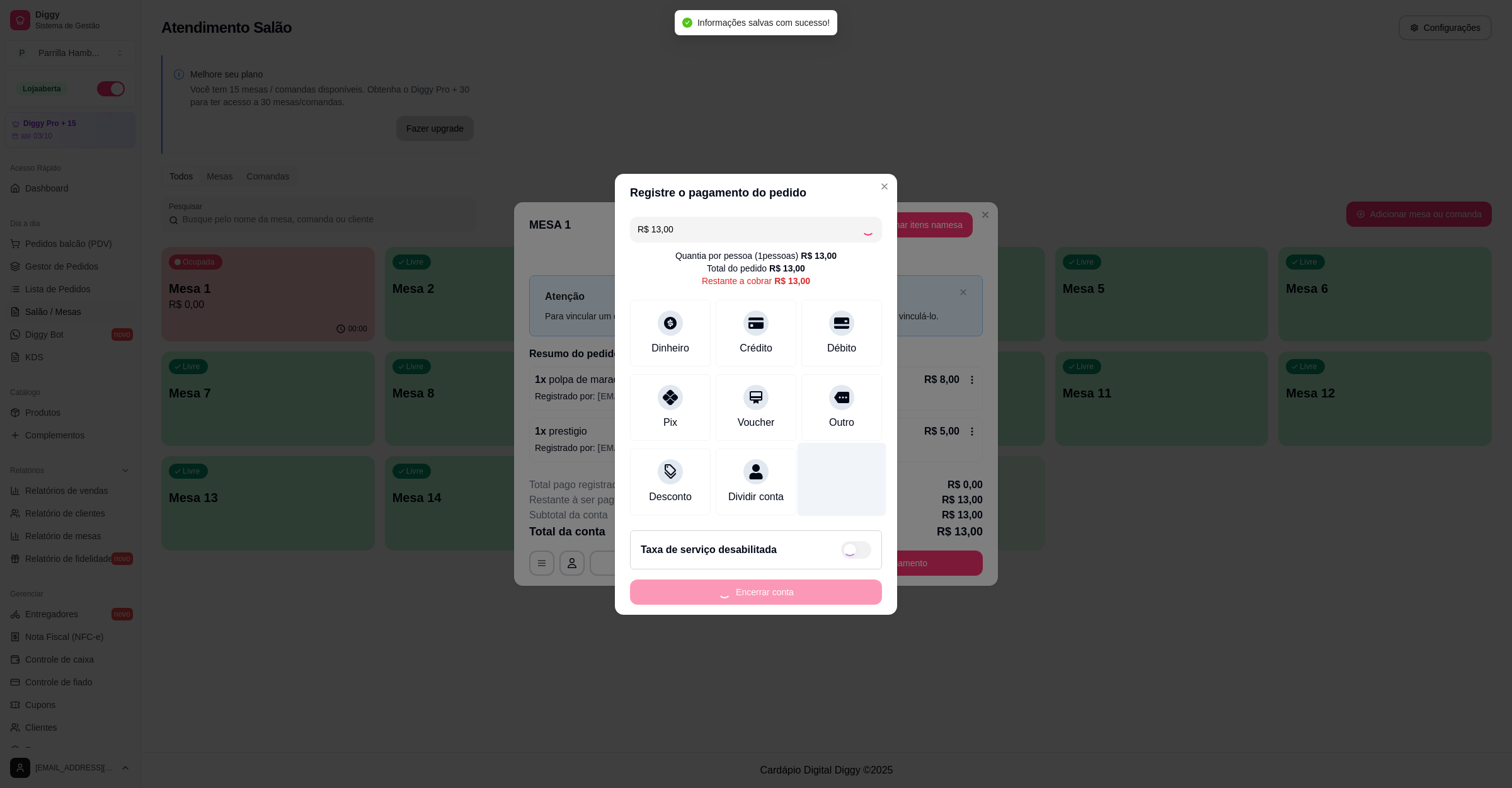
type input "R$ 0,00"
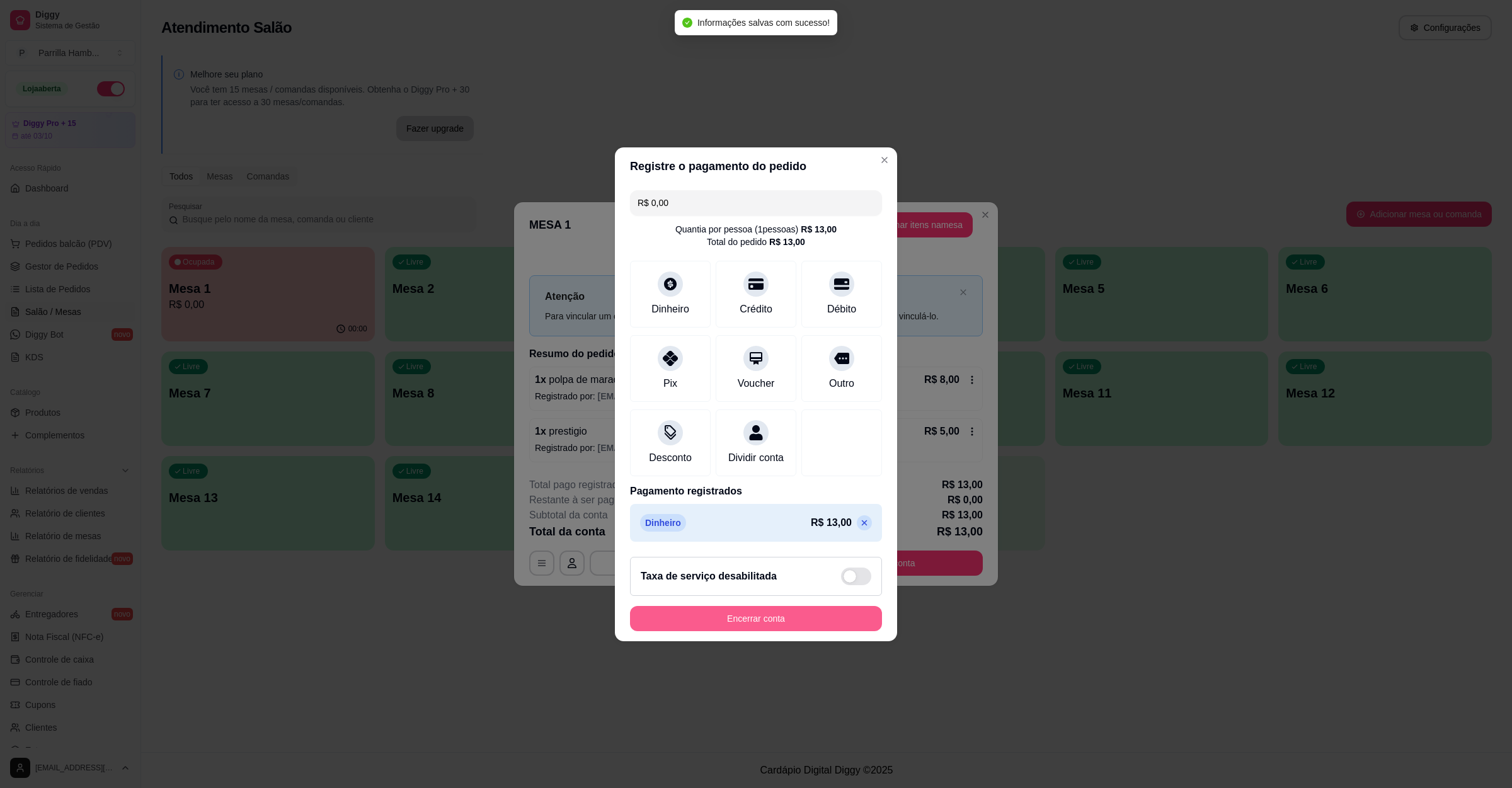
click at [758, 624] on button "Encerrar conta" at bounding box center [756, 618] width 252 height 25
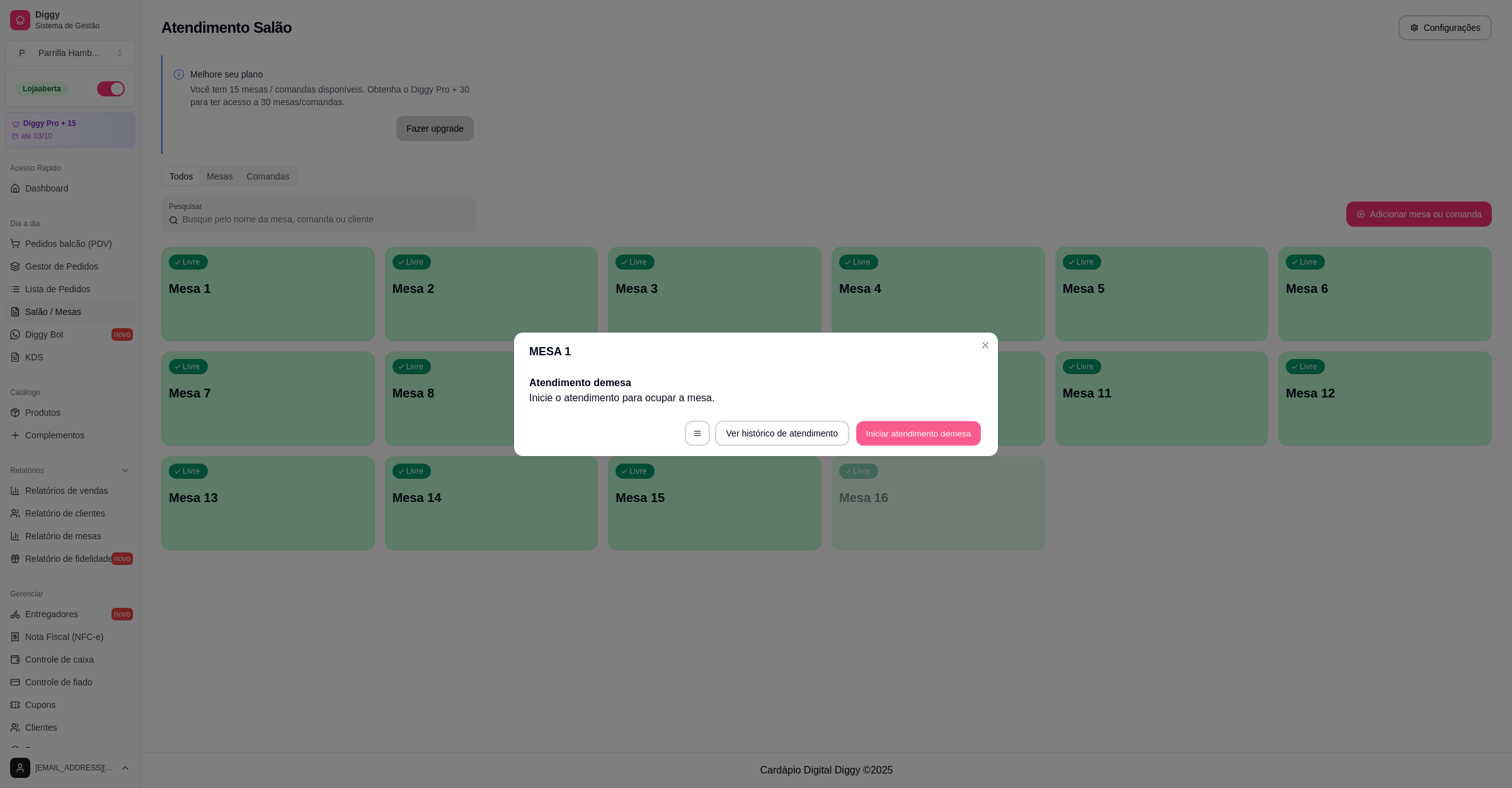
click at [928, 434] on button "Iniciar atendimento de mesa" at bounding box center [918, 433] width 125 height 25
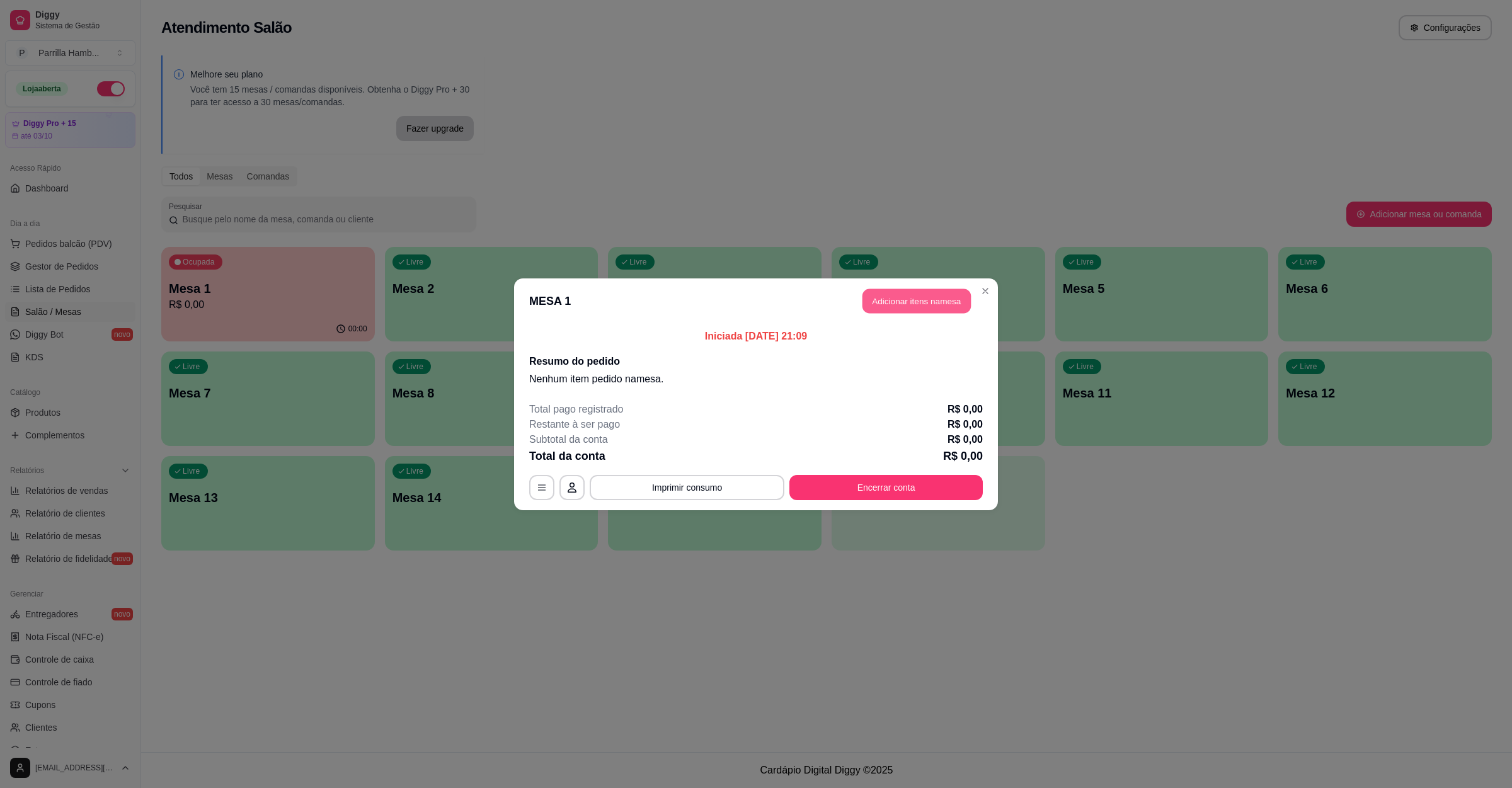
click at [921, 310] on button "Adicionar itens na mesa" at bounding box center [916, 301] width 108 height 25
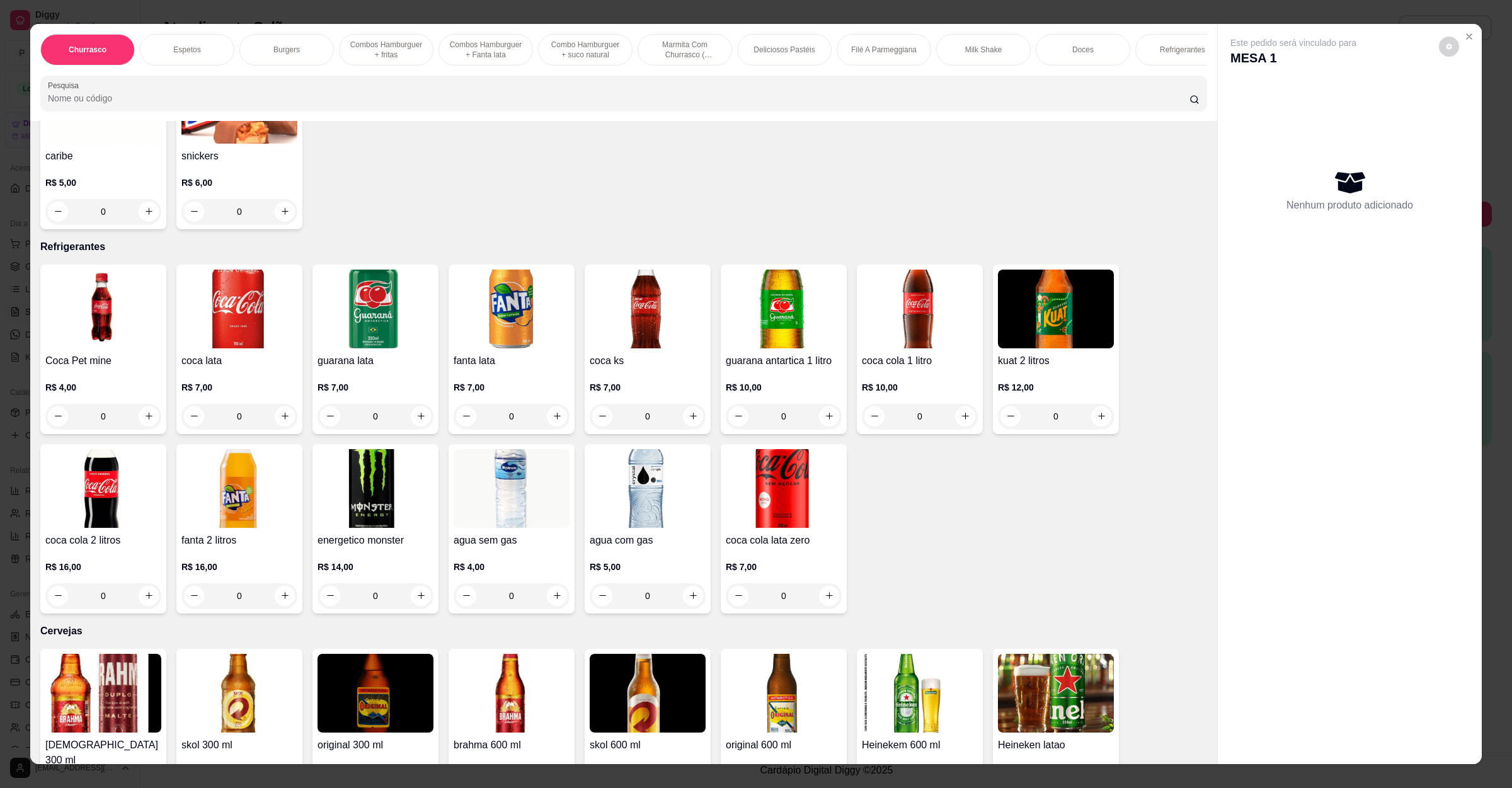
scroll to position [3118, 0]
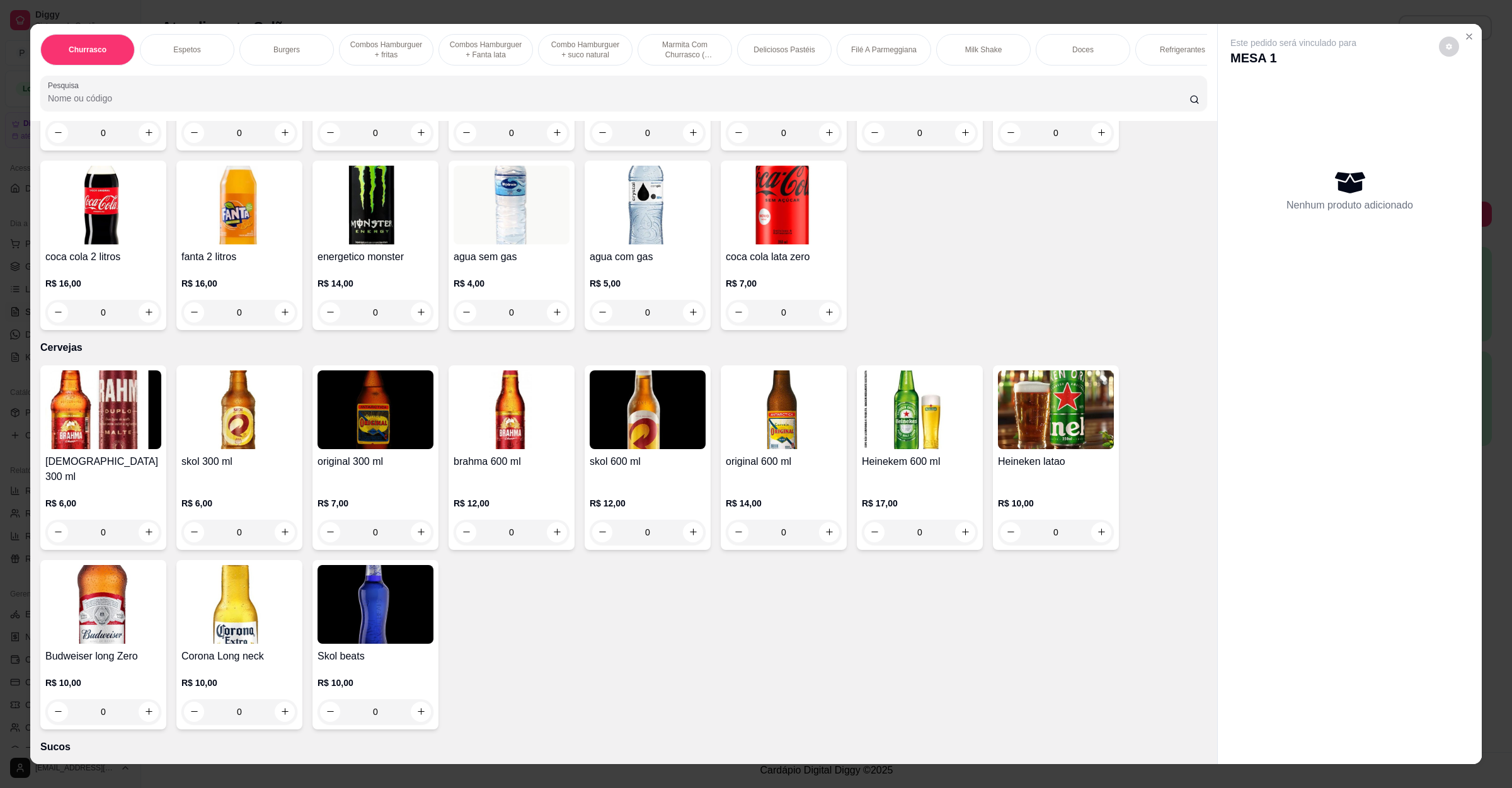
click at [388, 519] on input "0" at bounding box center [375, 532] width 70 height 25
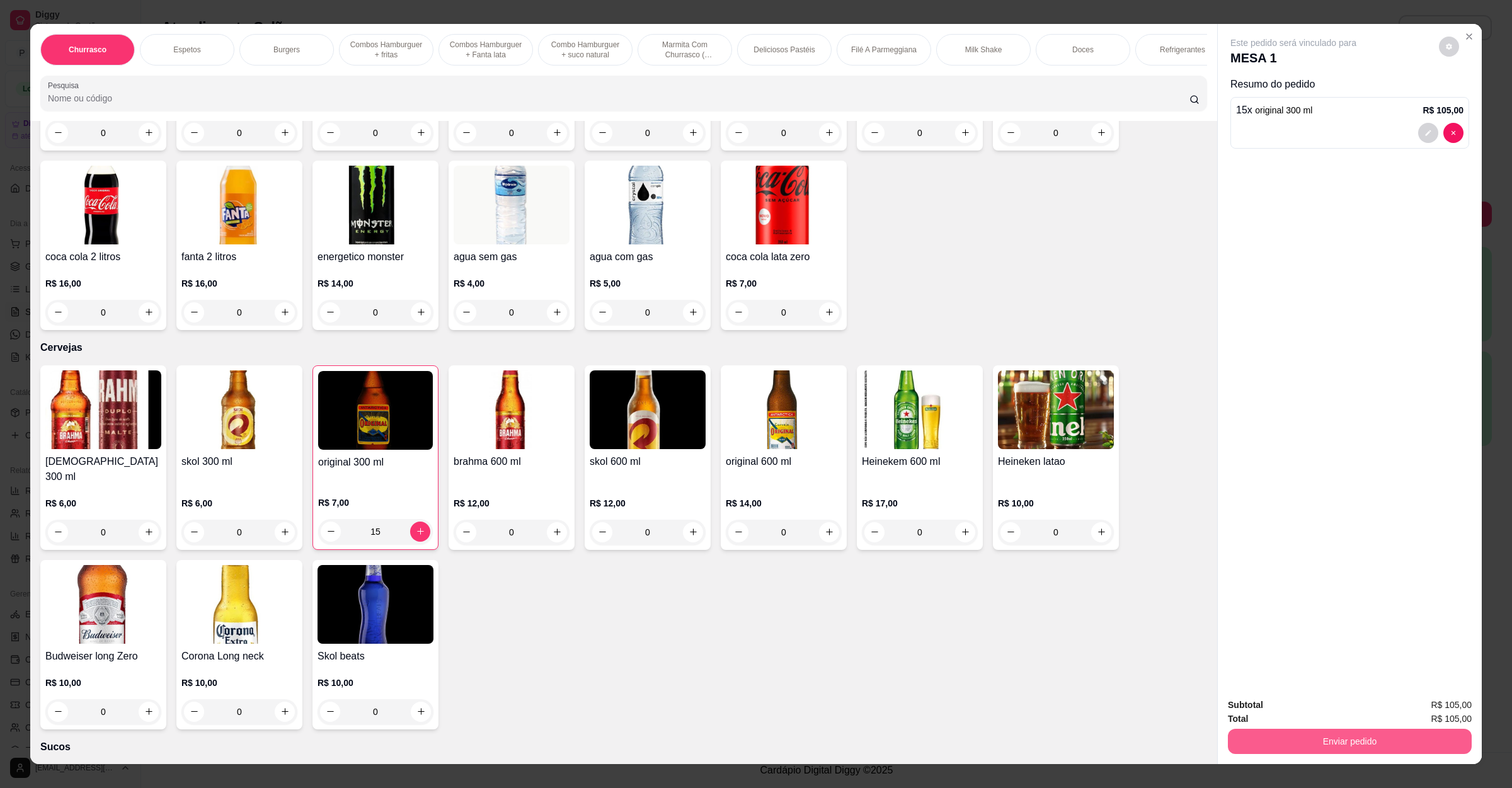
type input "15"
click at [1340, 751] on button "Enviar pedido" at bounding box center [1350, 741] width 244 height 25
click at [1269, 718] on button "Não registrar e enviar pedido" at bounding box center [1305, 710] width 131 height 24
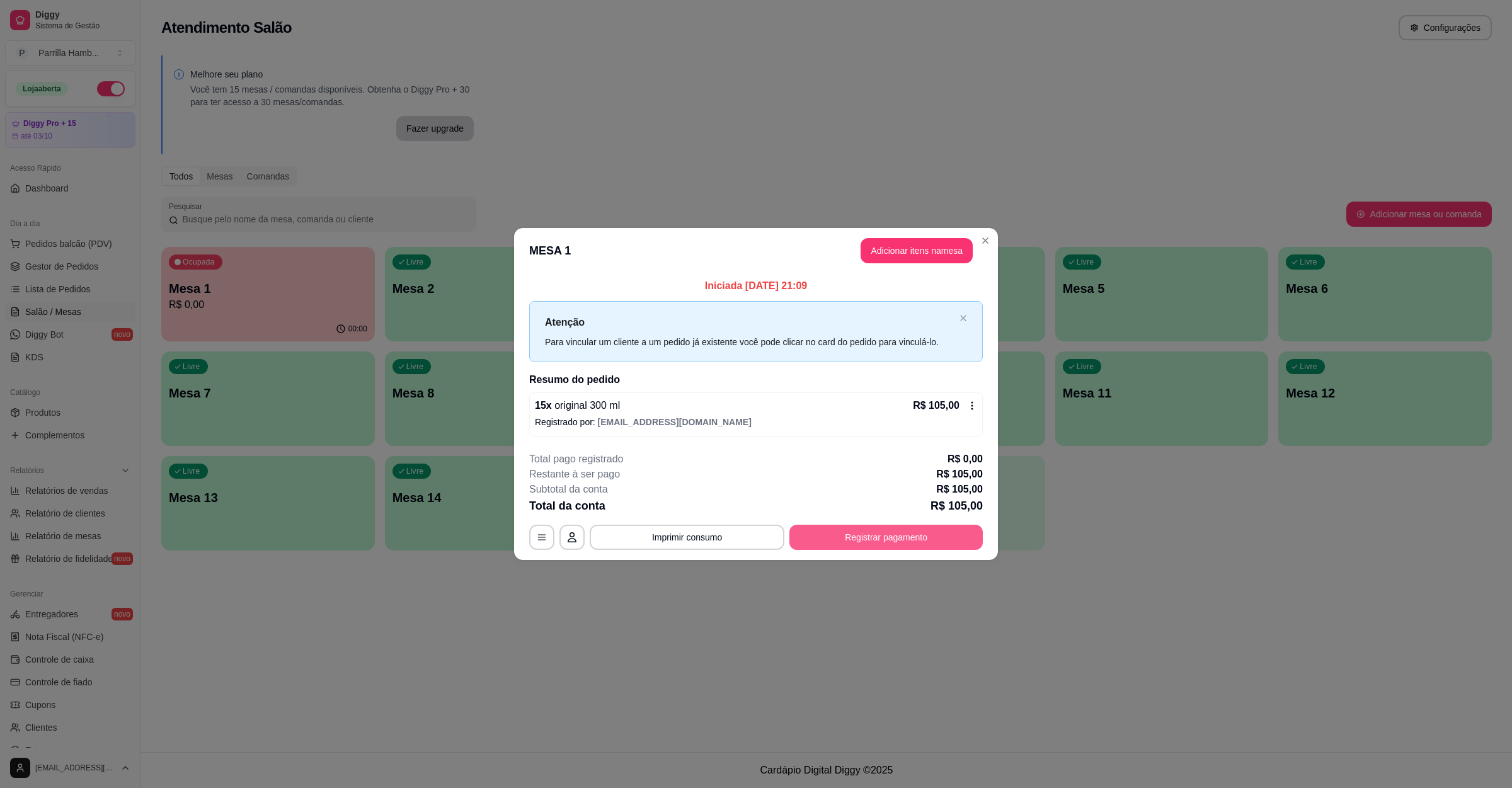
click at [877, 537] on button "Registrar pagamento" at bounding box center [886, 537] width 194 height 25
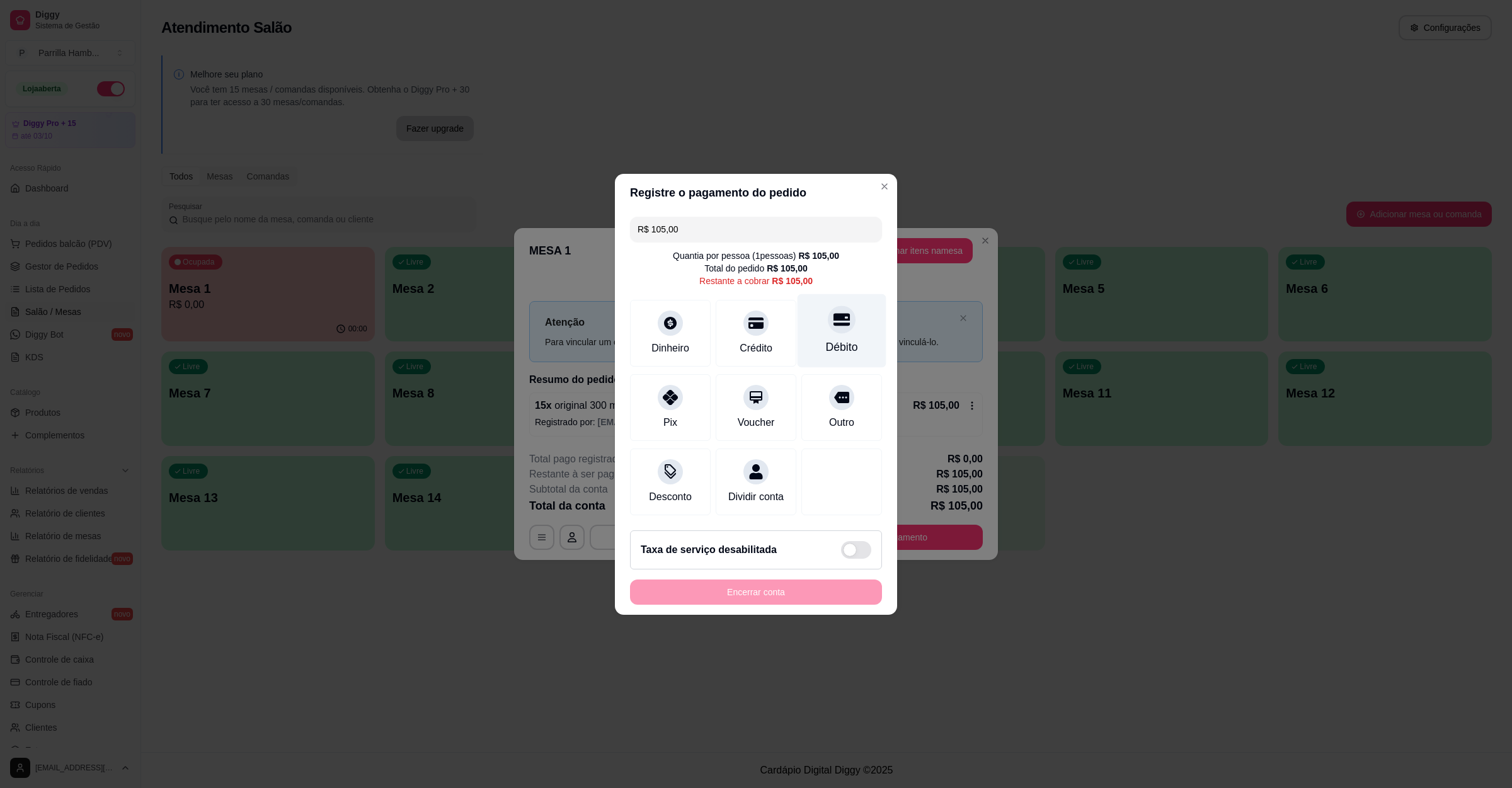
click at [828, 339] on div "Débito" at bounding box center [841, 347] width 32 height 16
type input "R$ 0,00"
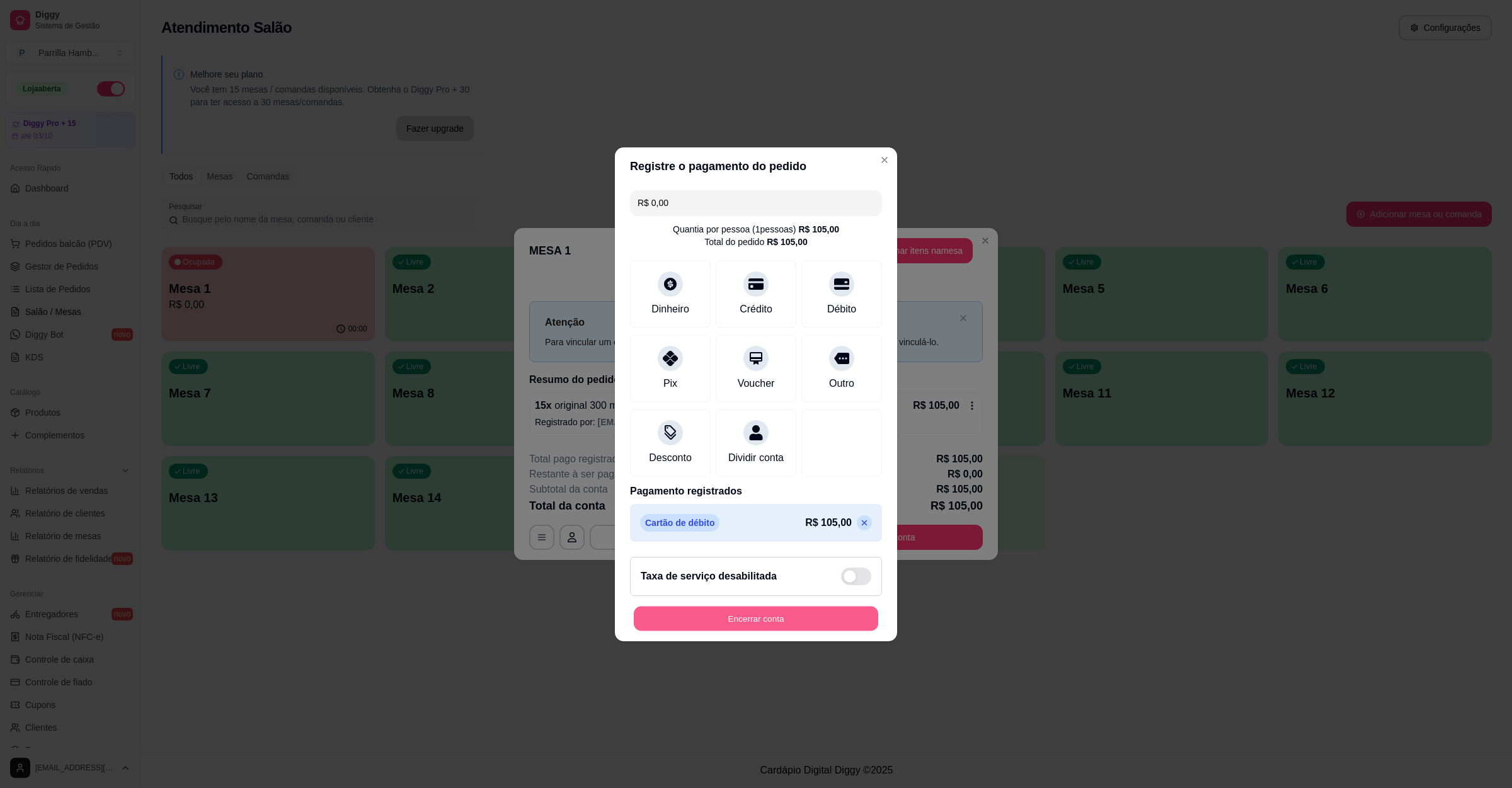
click at [742, 631] on button "Encerrar conta" at bounding box center [756, 618] width 245 height 25
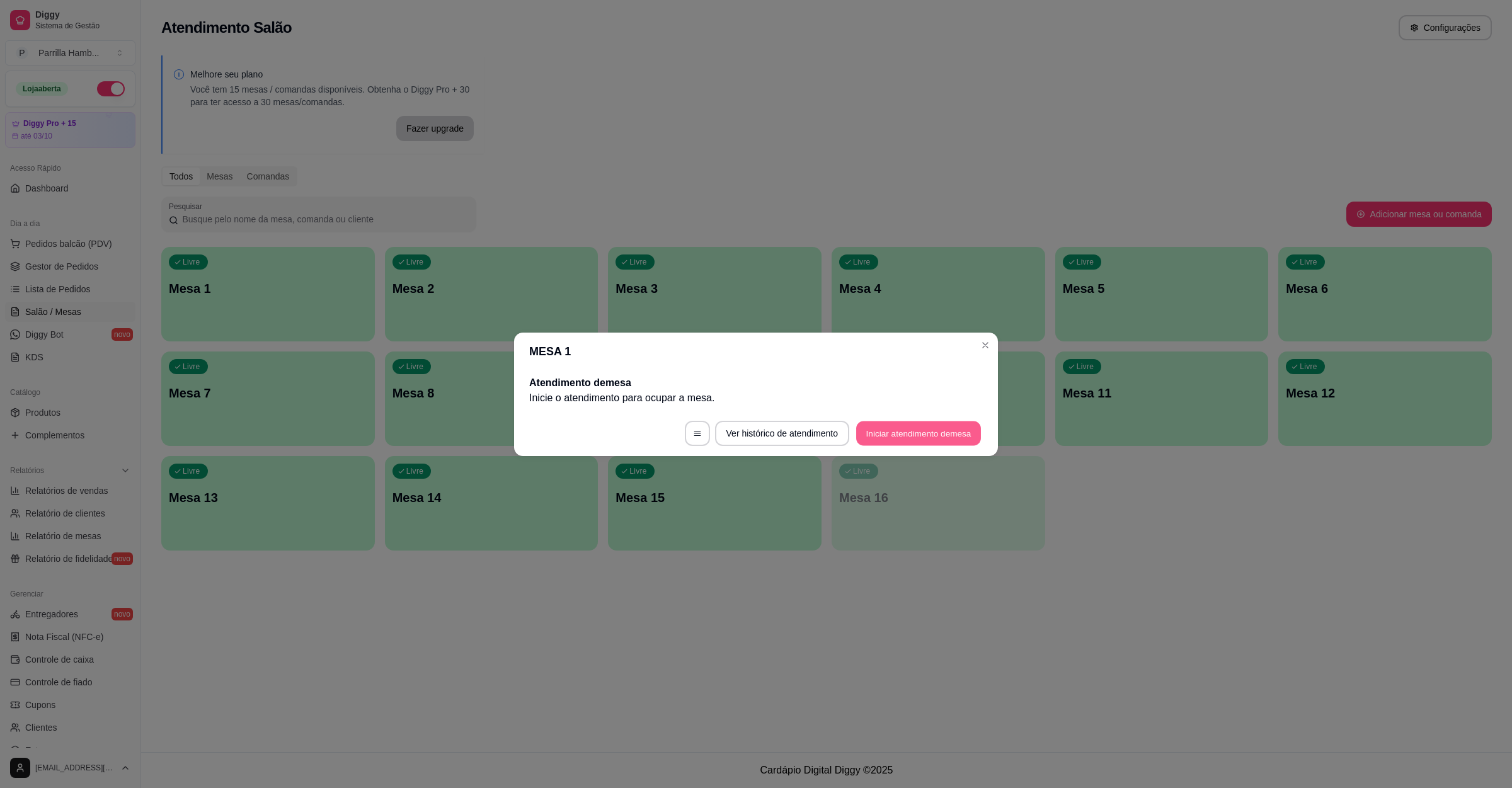
click at [928, 429] on button "Iniciar atendimento de mesa" at bounding box center [918, 433] width 125 height 25
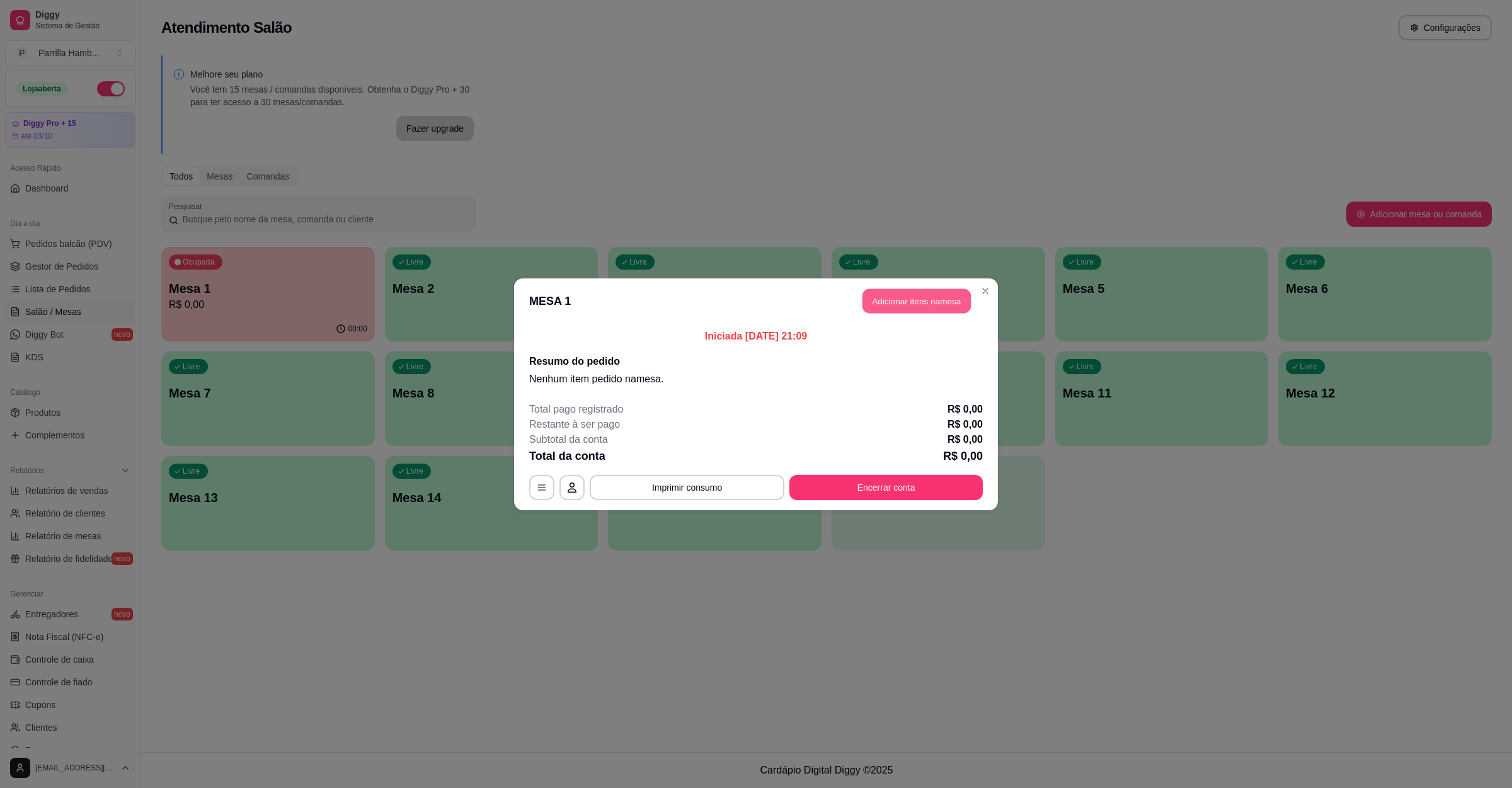
click at [946, 305] on button "Adicionar itens na mesa" at bounding box center [916, 301] width 108 height 25
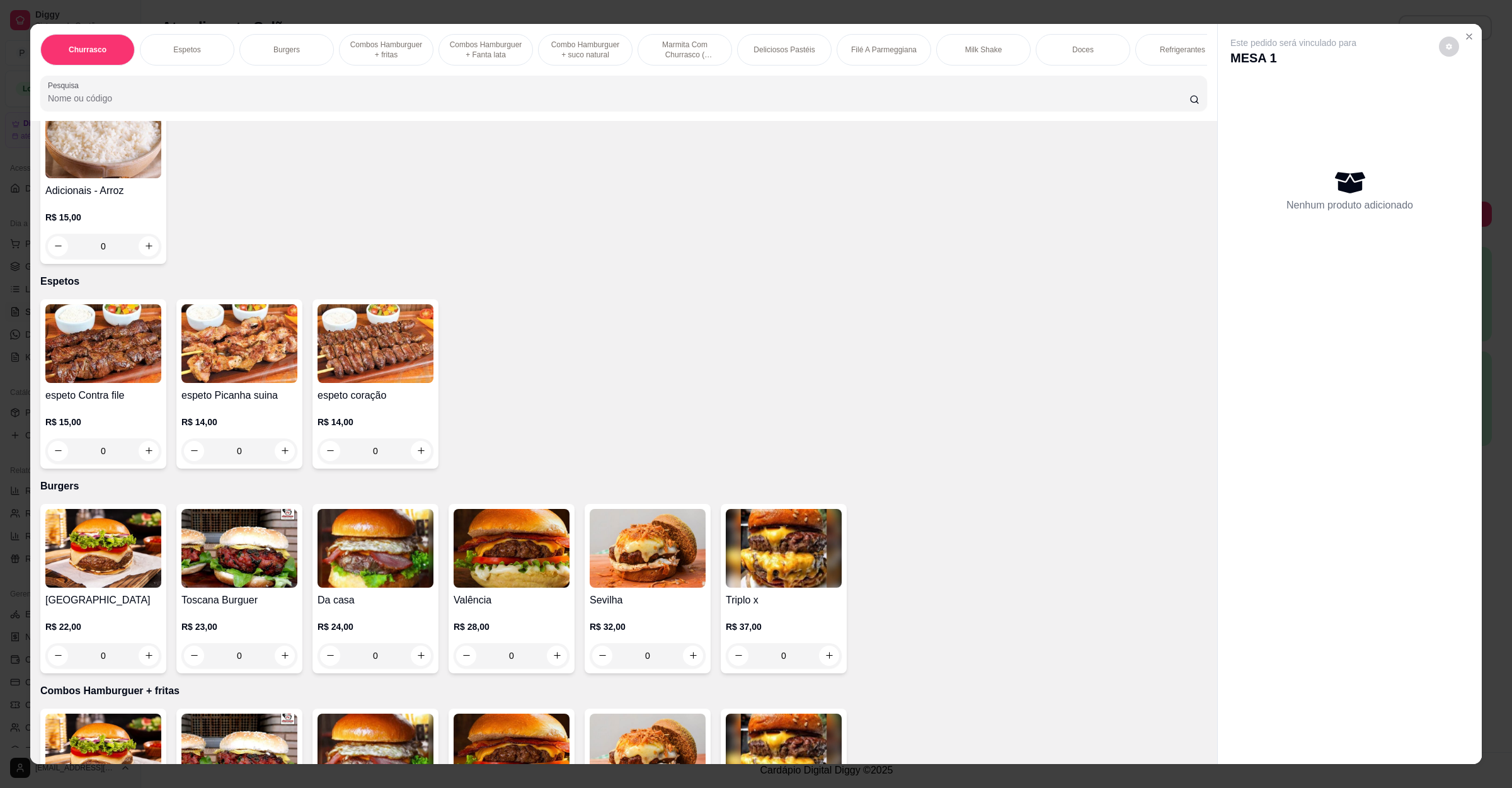
scroll to position [378, 0]
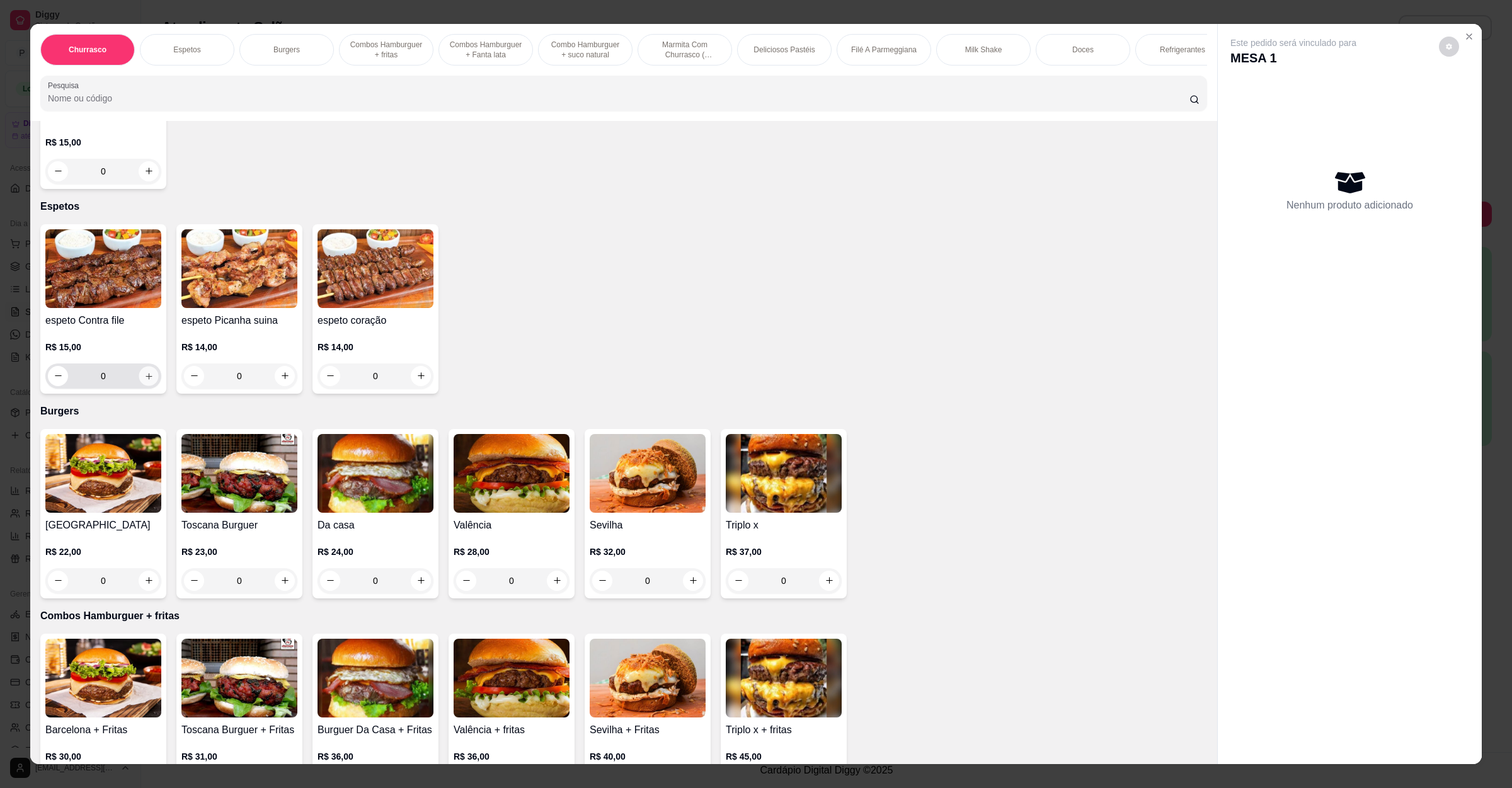
click at [145, 371] on icon "increase-product-quantity" at bounding box center [149, 376] width 10 height 10
type input "1"
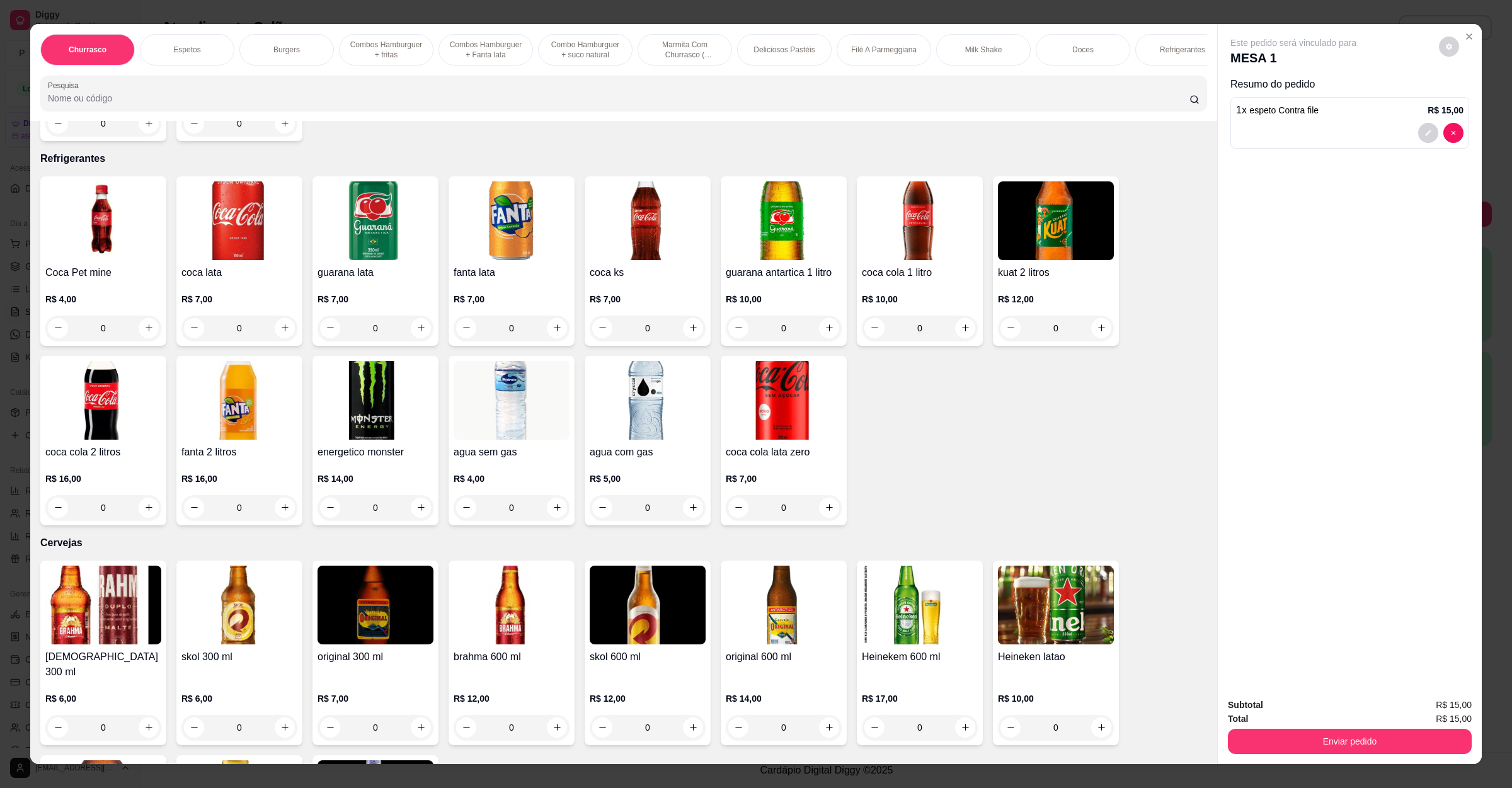
scroll to position [2929, 0]
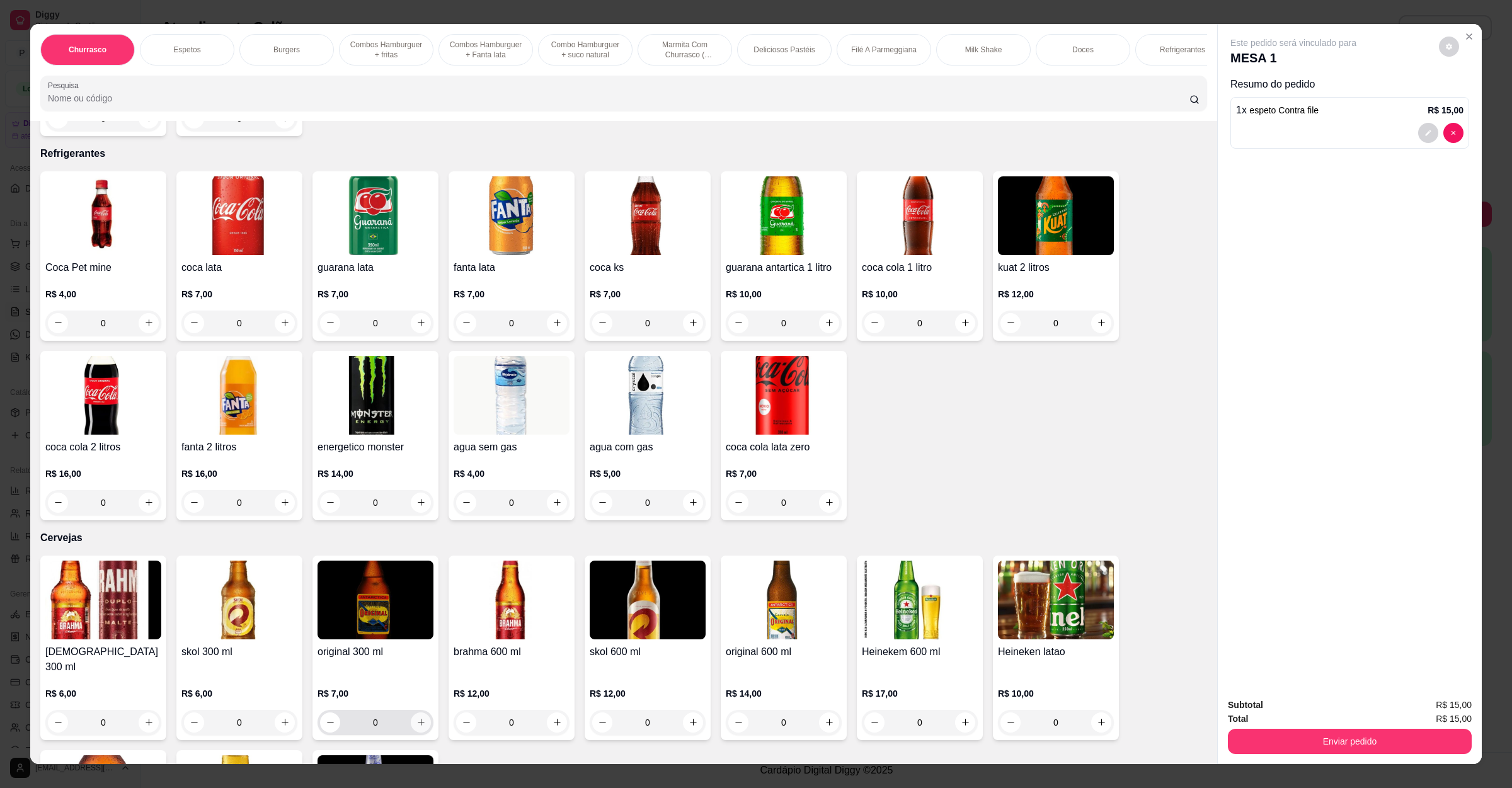
click at [419, 712] on button "increase-product-quantity" at bounding box center [421, 723] width 20 height 20
click at [419, 712] on button "increase-product-quantity" at bounding box center [420, 721] width 20 height 20
type input "2"
click at [145, 712] on button "increase-product-quantity" at bounding box center [148, 722] width 20 height 20
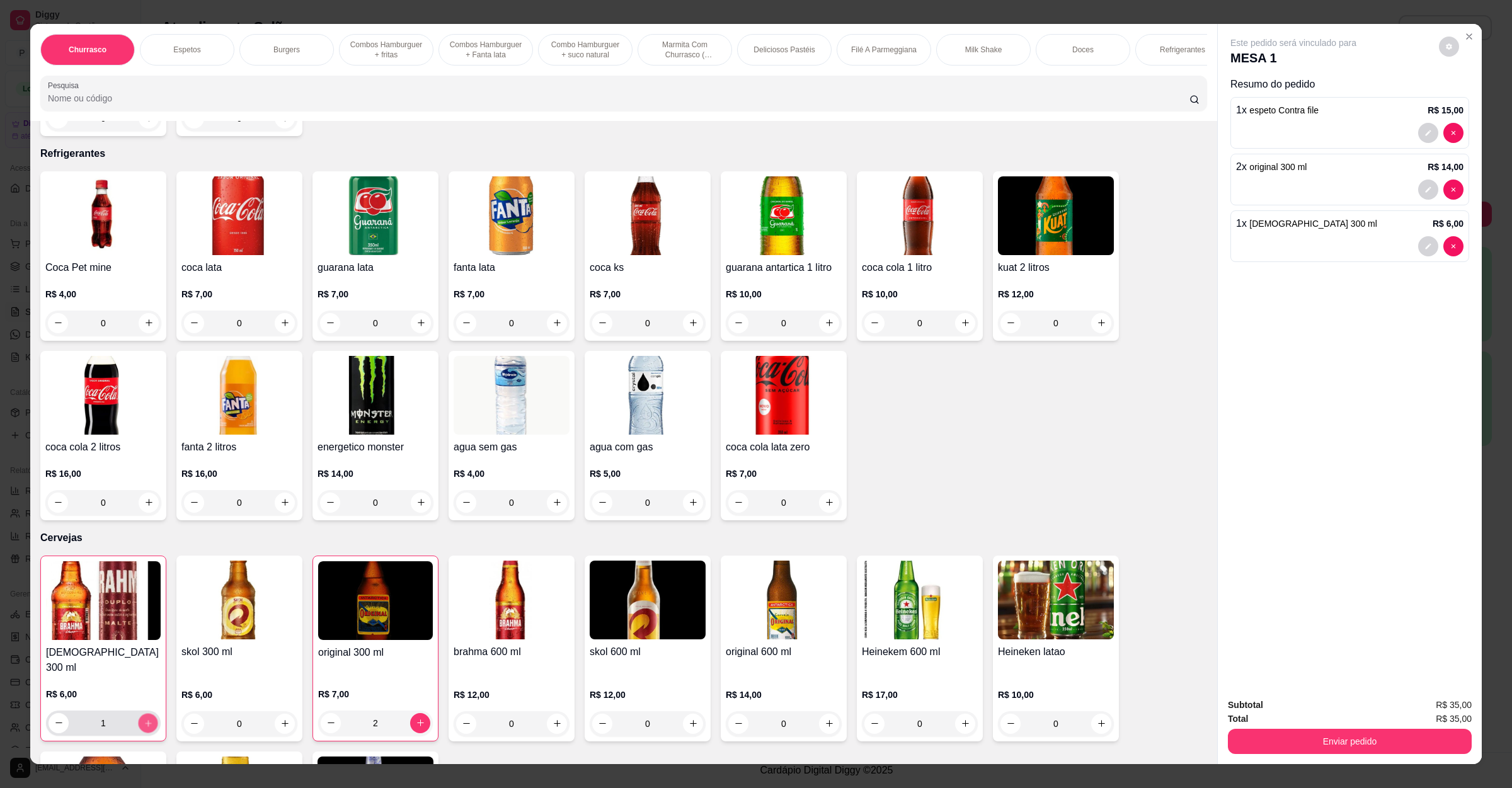
click at [145, 713] on button "increase-product-quantity" at bounding box center [147, 723] width 20 height 20
type input "4"
click at [1340, 747] on button "Enviar pedido" at bounding box center [1350, 742] width 237 height 25
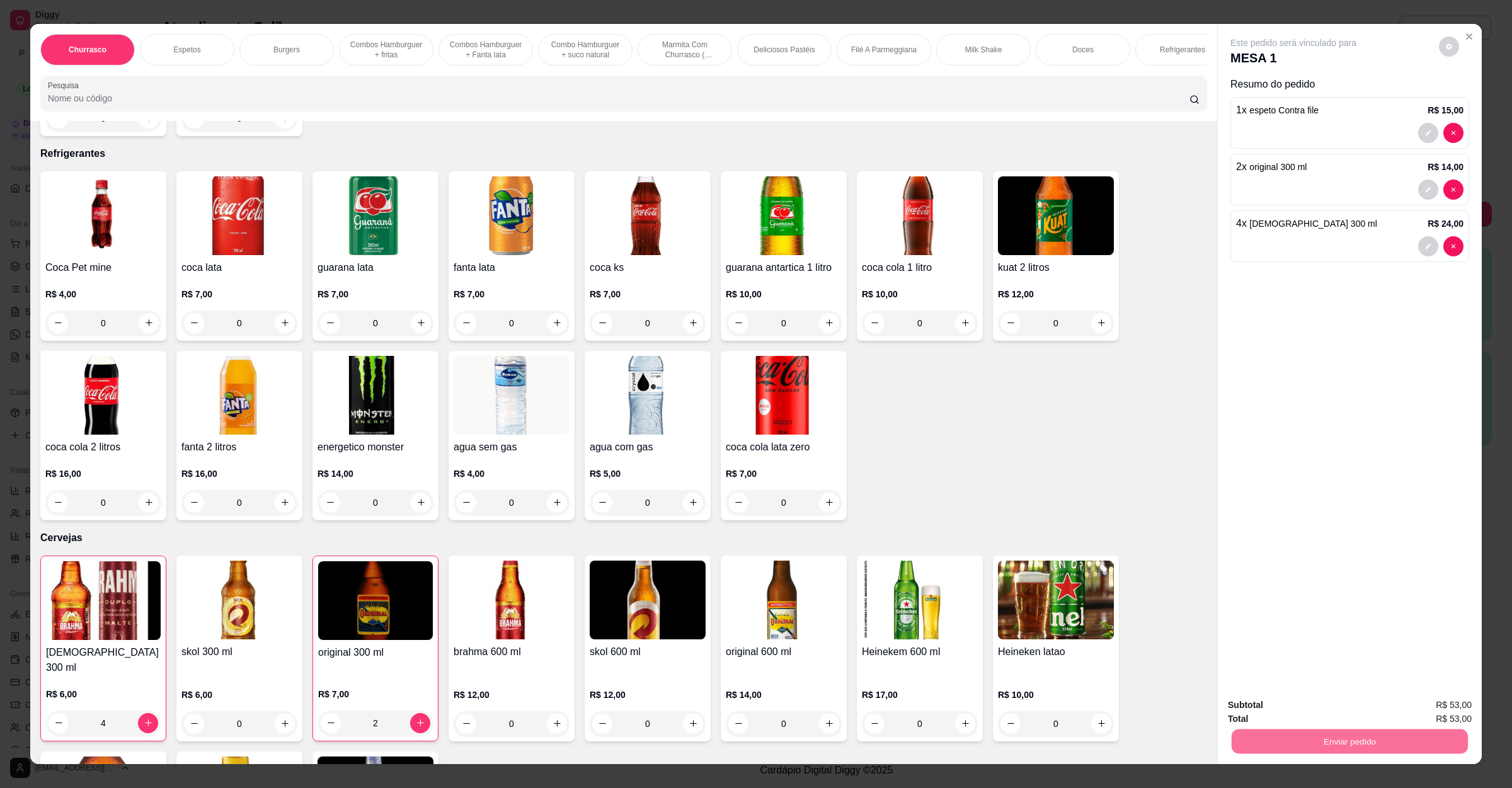
click at [1282, 709] on button "Não registrar e enviar pedido" at bounding box center [1305, 711] width 127 height 23
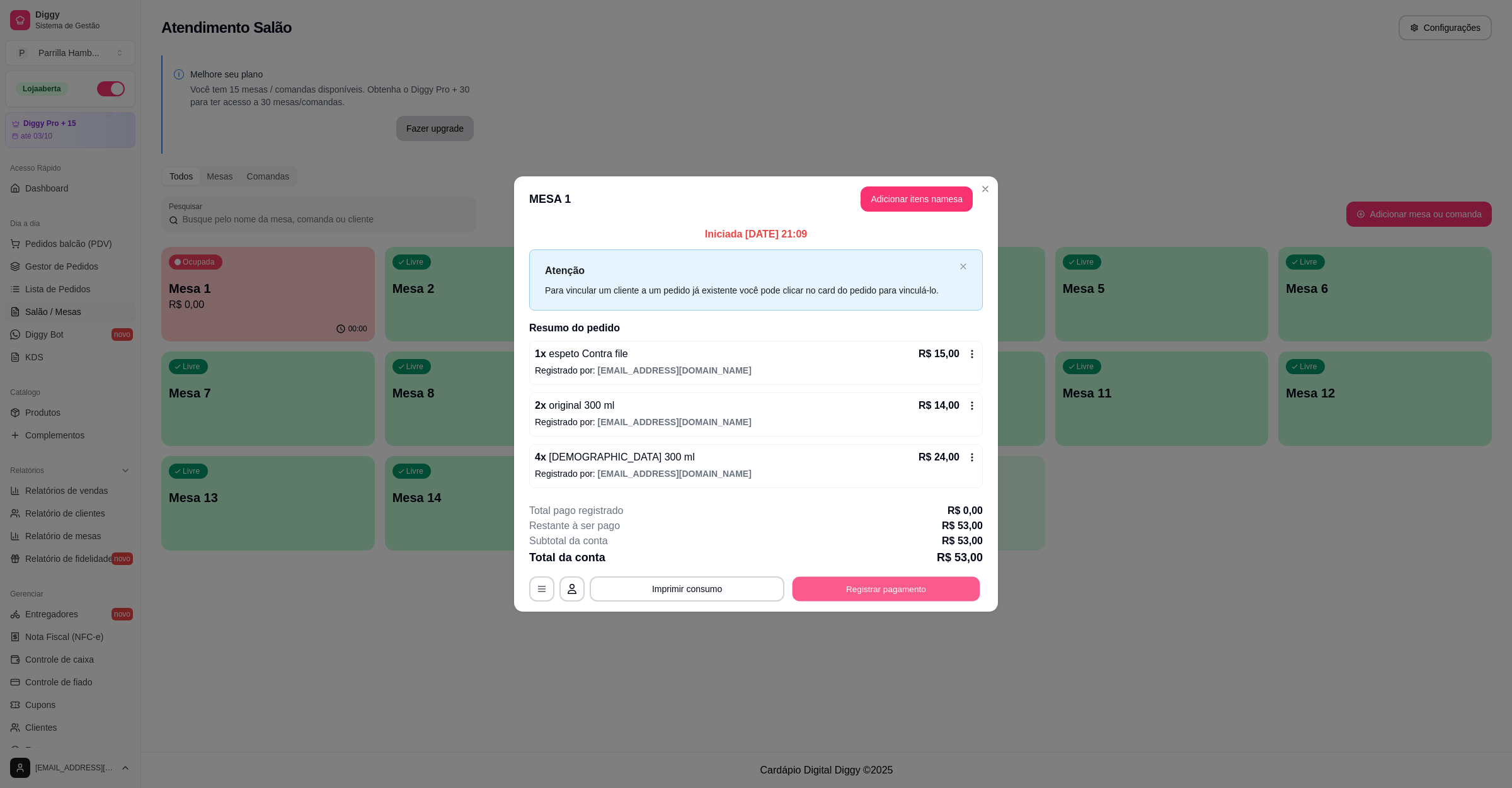
click at [845, 593] on button "Registrar pagamento" at bounding box center [886, 589] width 187 height 25
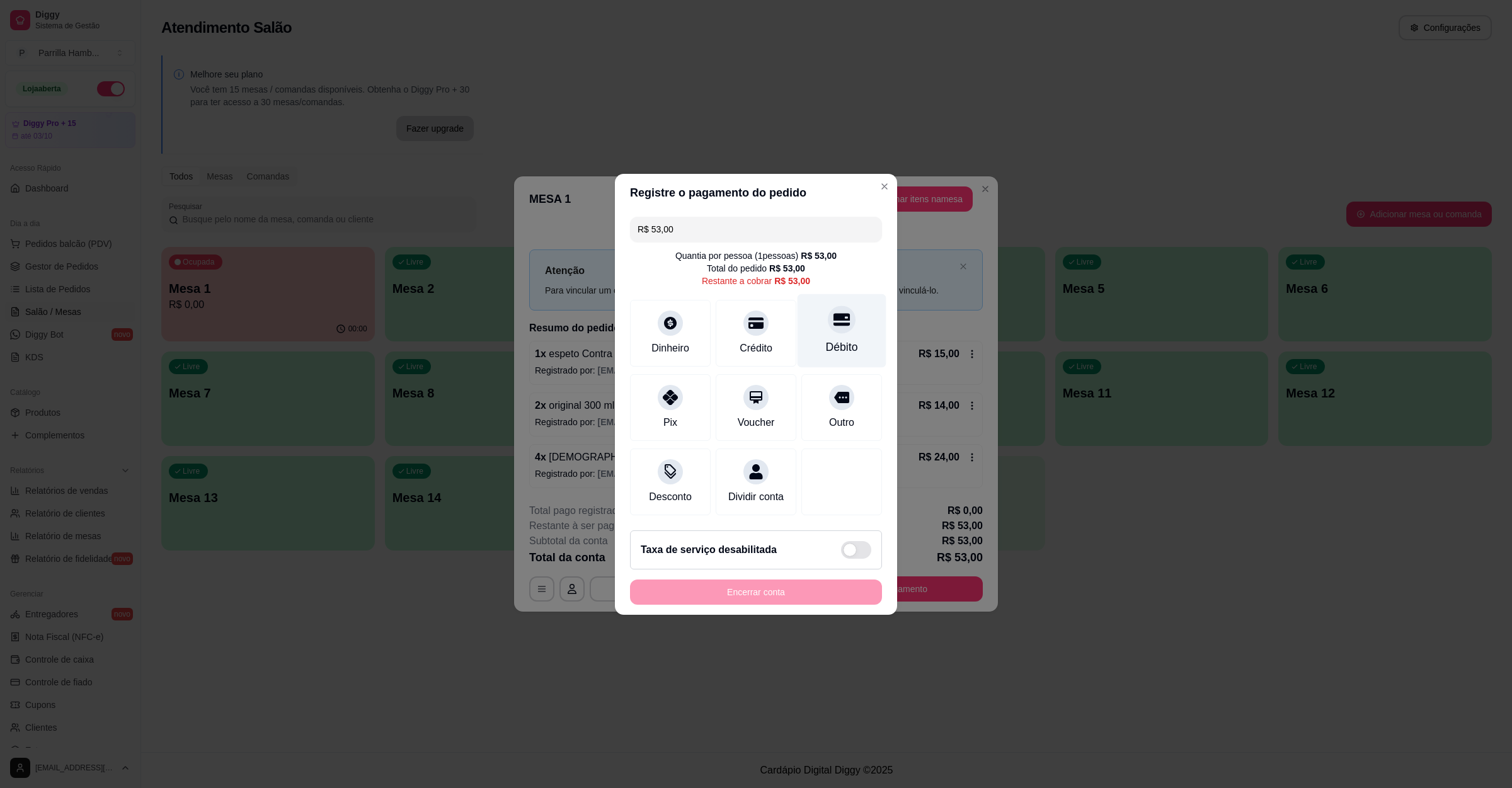
click at [826, 339] on div "Débito" at bounding box center [841, 347] width 32 height 16
type input "R$ 0,00"
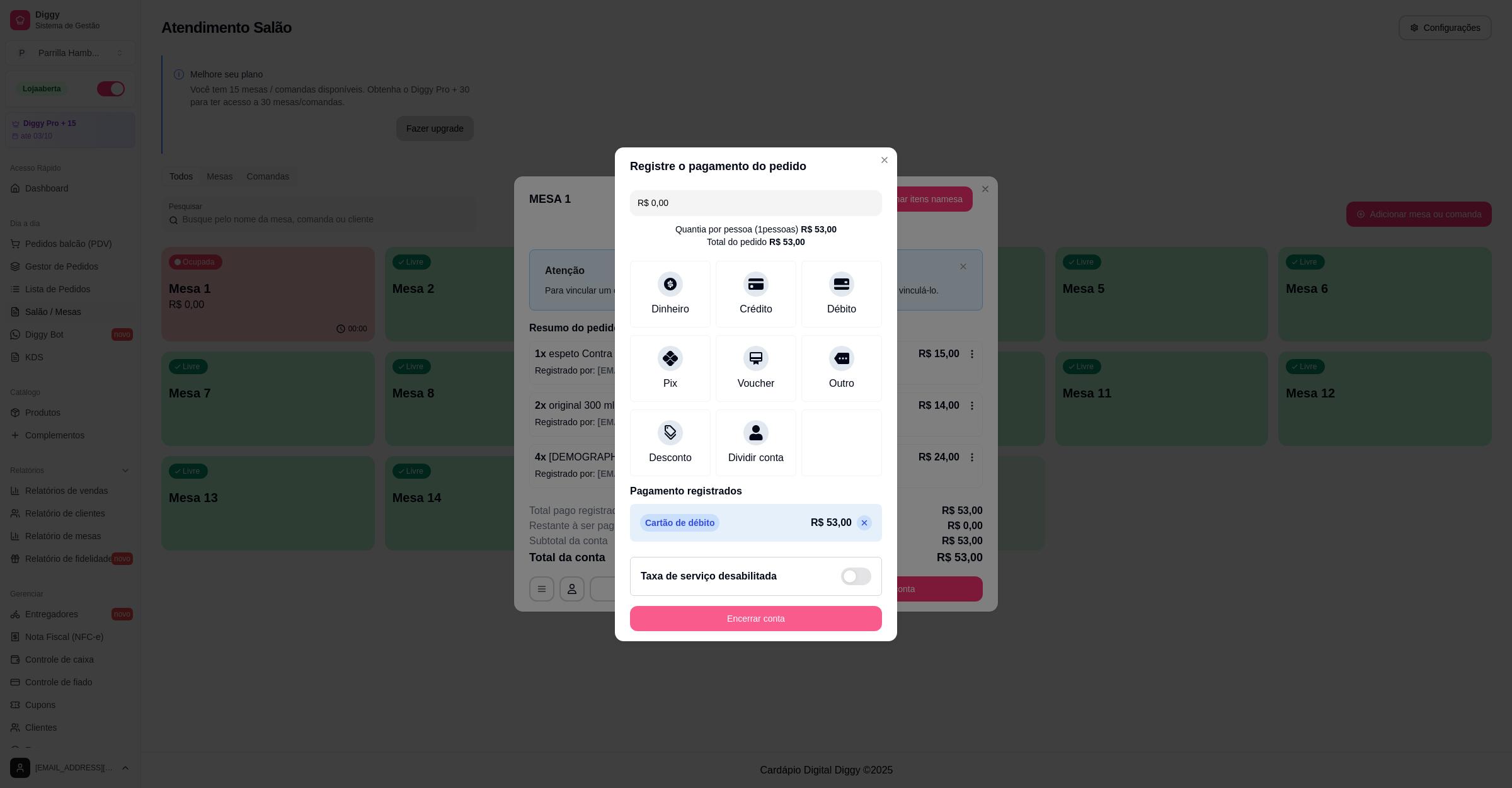
click at [773, 628] on button "Encerrar conta" at bounding box center [756, 618] width 252 height 25
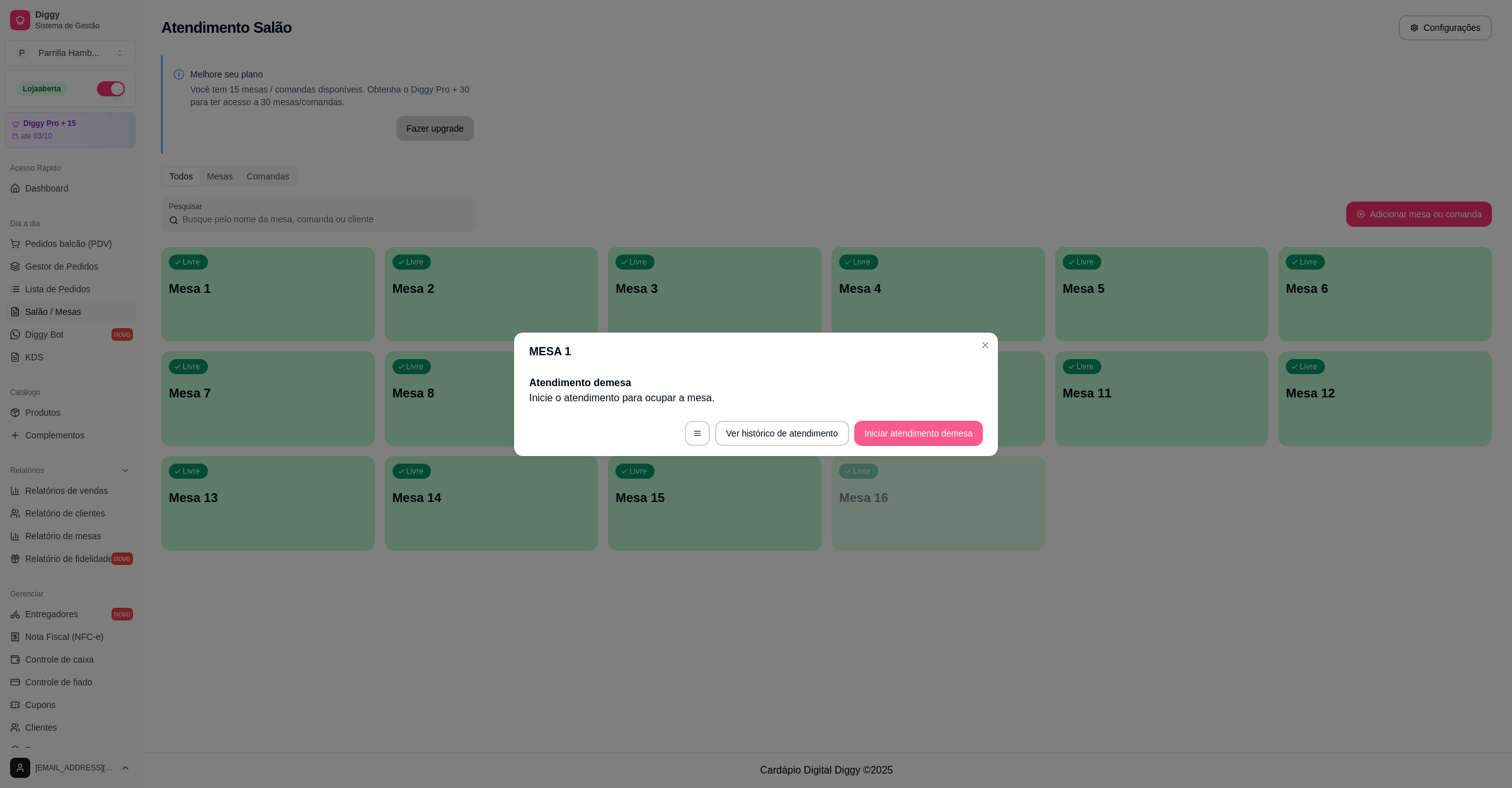
click at [917, 433] on button "Iniciar atendimento de mesa" at bounding box center [918, 433] width 129 height 25
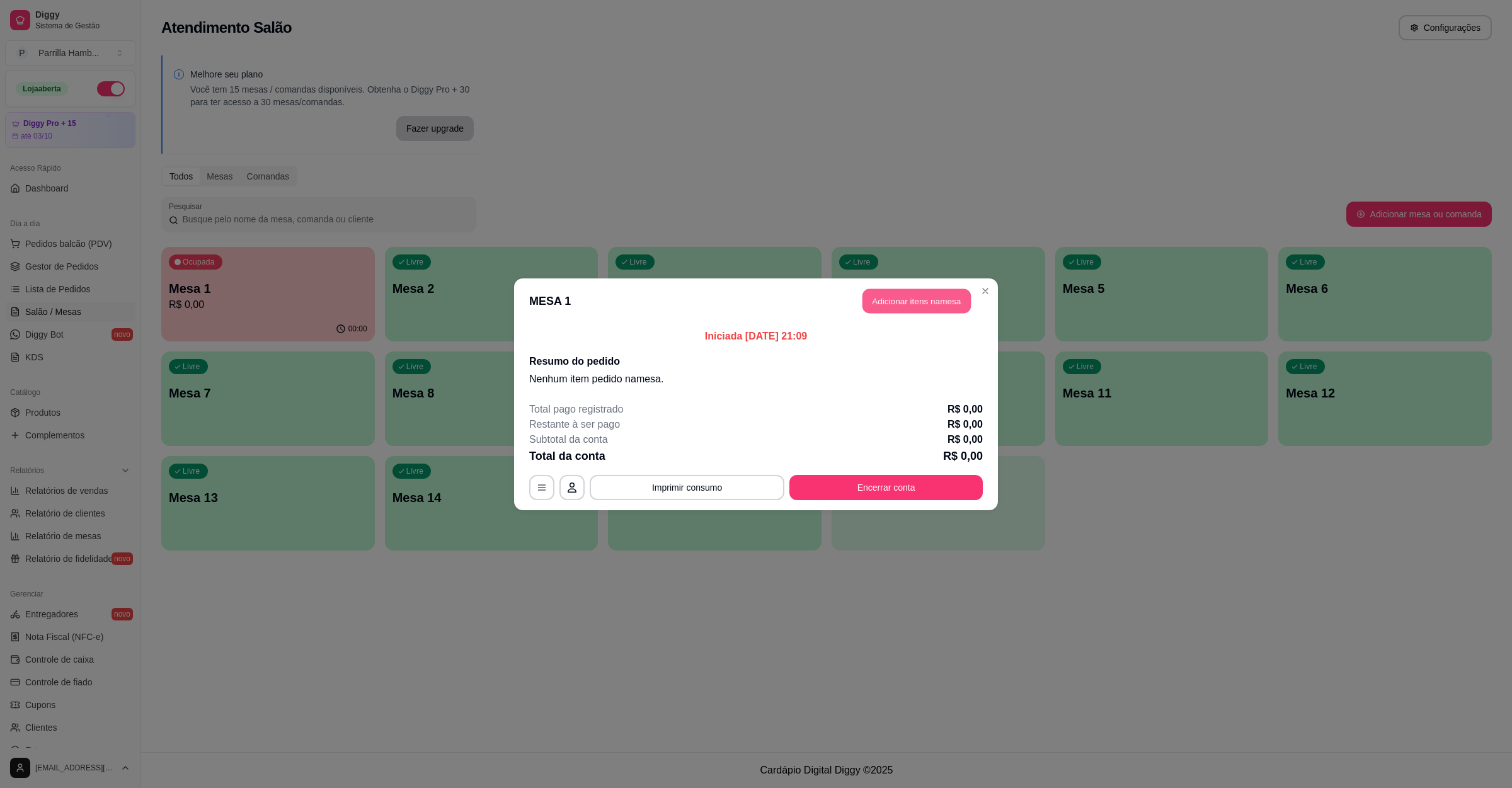
click at [900, 309] on button "Adicionar itens na mesa" at bounding box center [916, 301] width 108 height 25
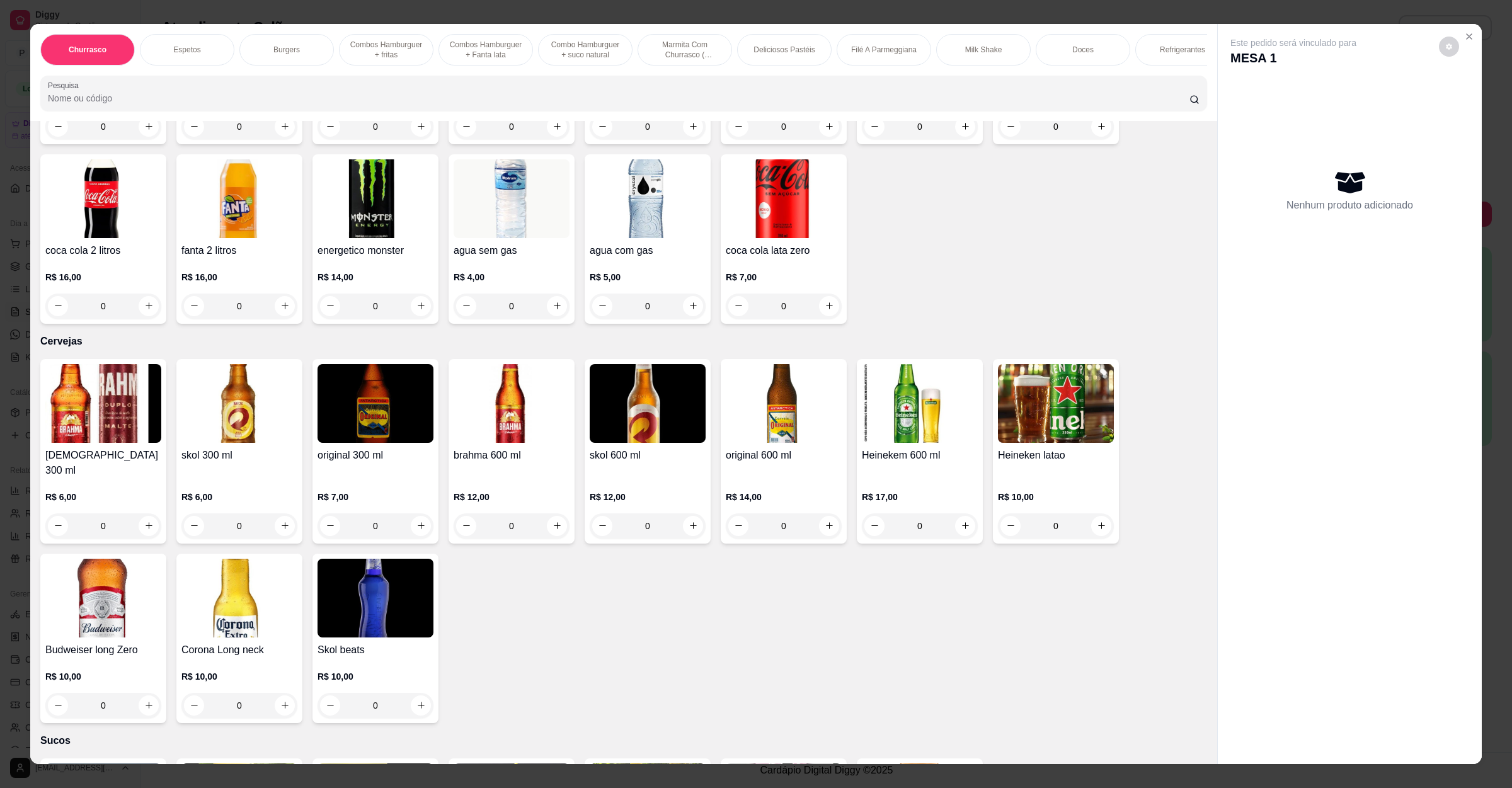
scroll to position [3118, 0]
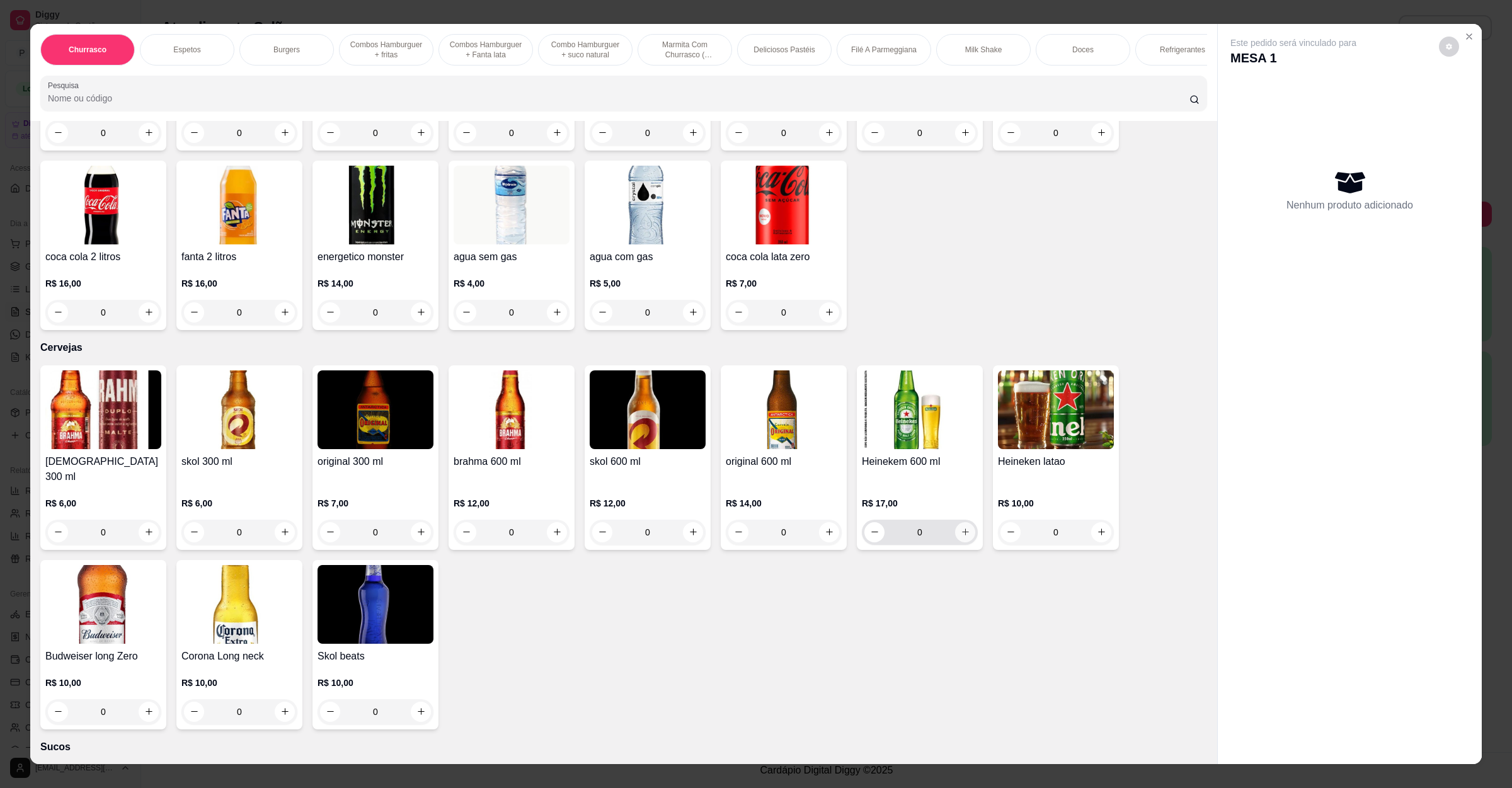
click at [955, 522] on button "increase-product-quantity" at bounding box center [965, 532] width 20 height 20
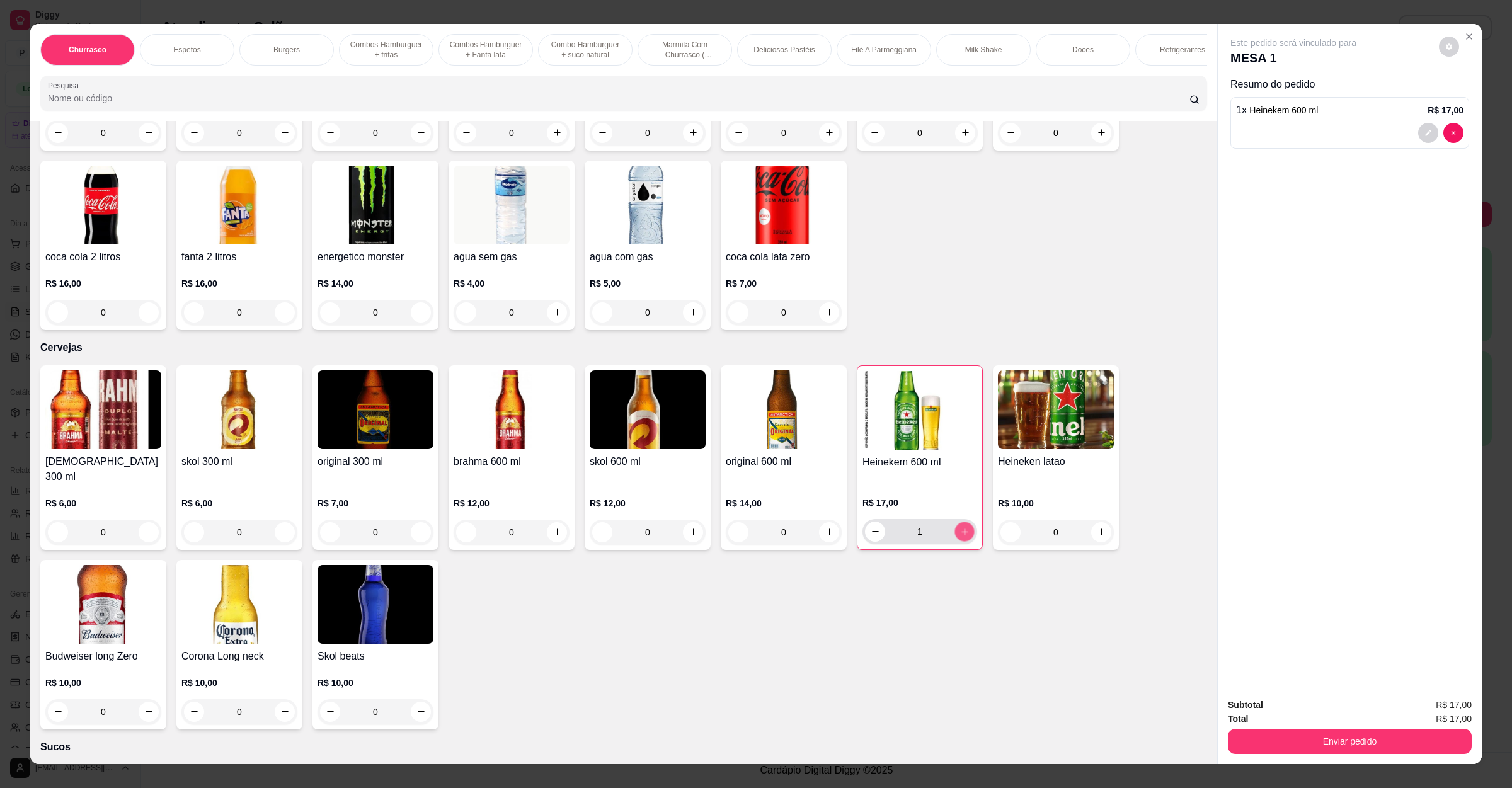
click at [960, 527] on icon "increase-product-quantity" at bounding box center [965, 532] width 10 height 10
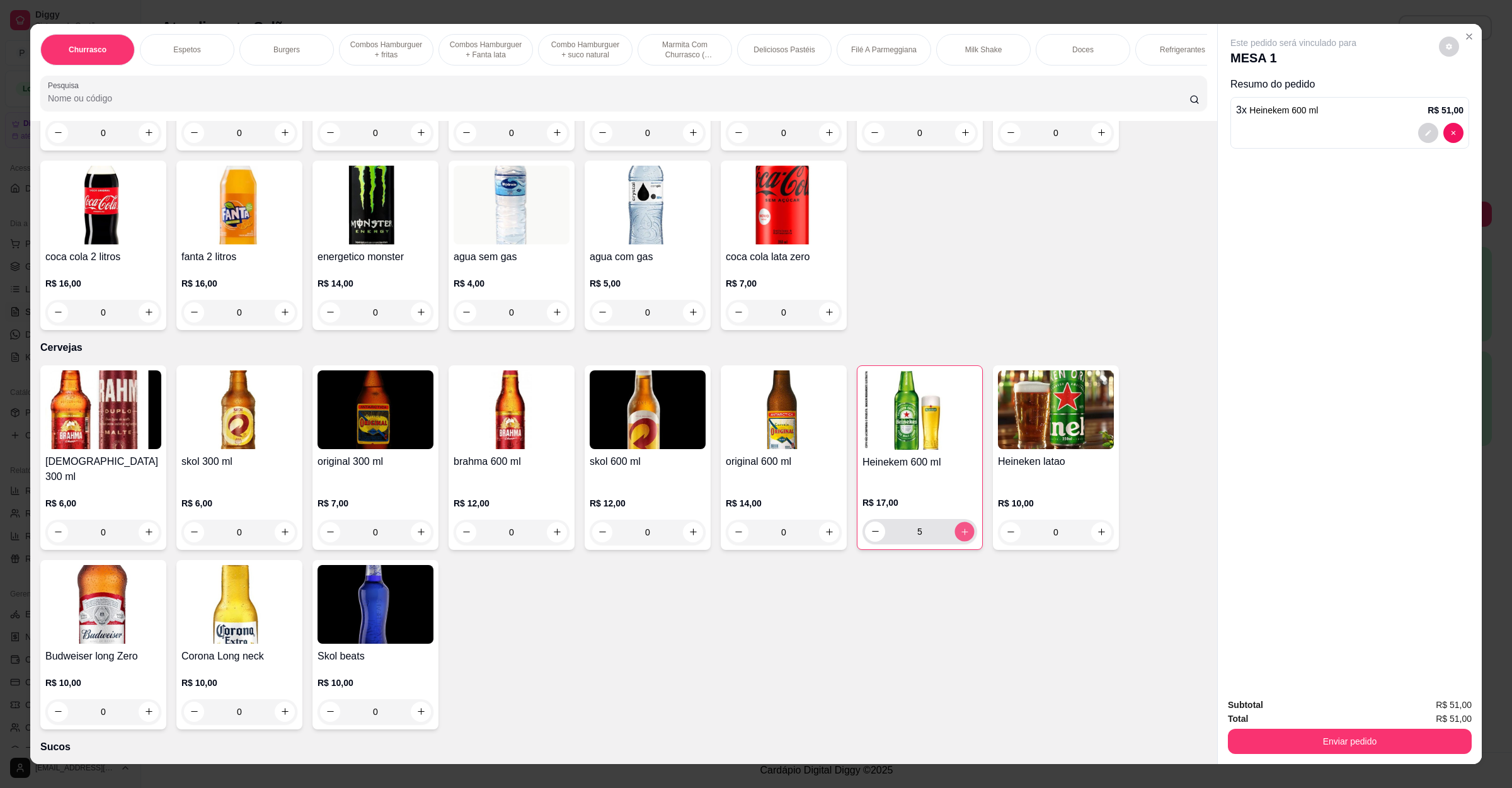
click at [960, 527] on icon "increase-product-quantity" at bounding box center [965, 532] width 10 height 10
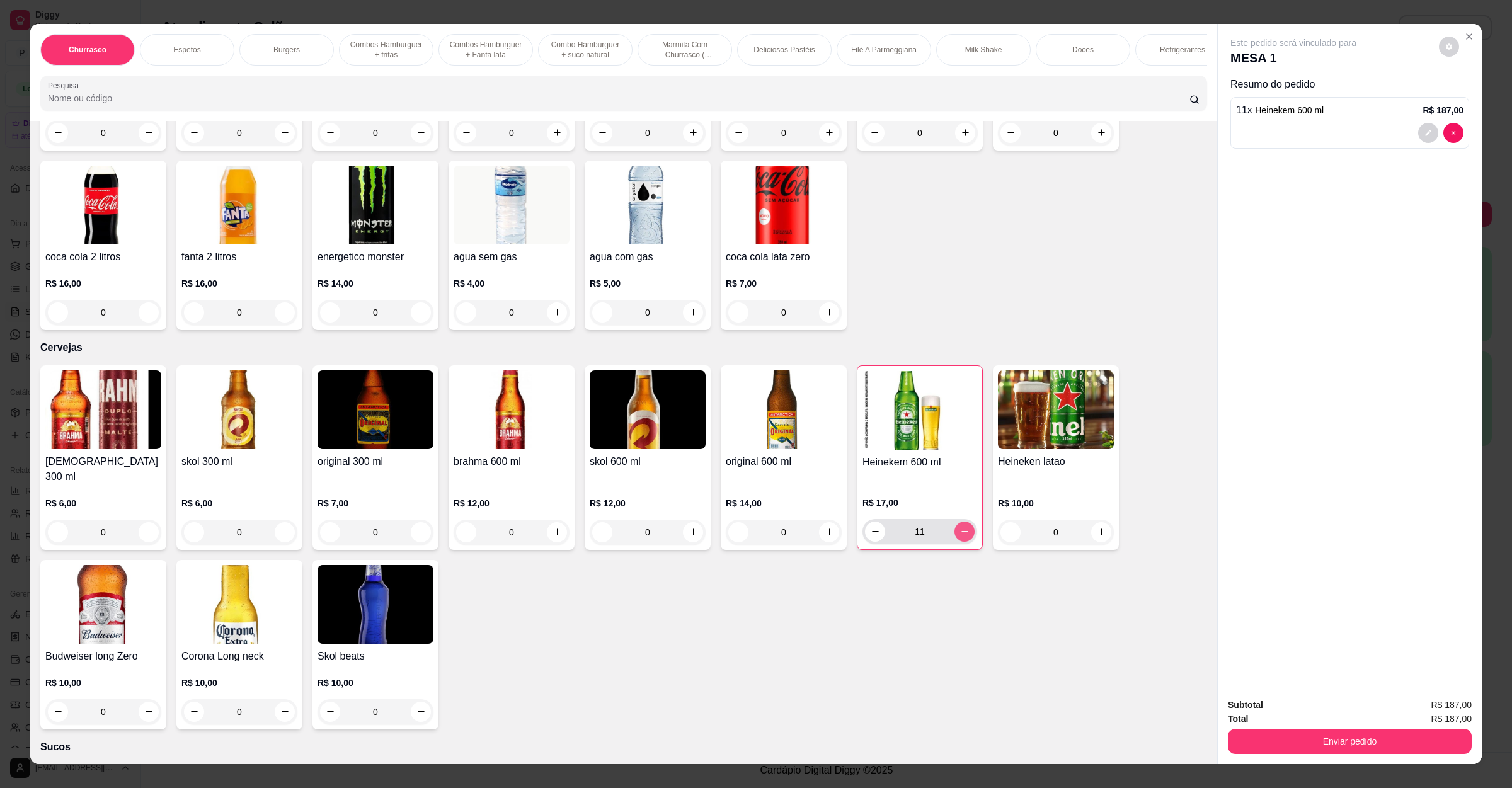
click at [960, 527] on icon "increase-product-quantity" at bounding box center [965, 532] width 10 height 10
type input "13"
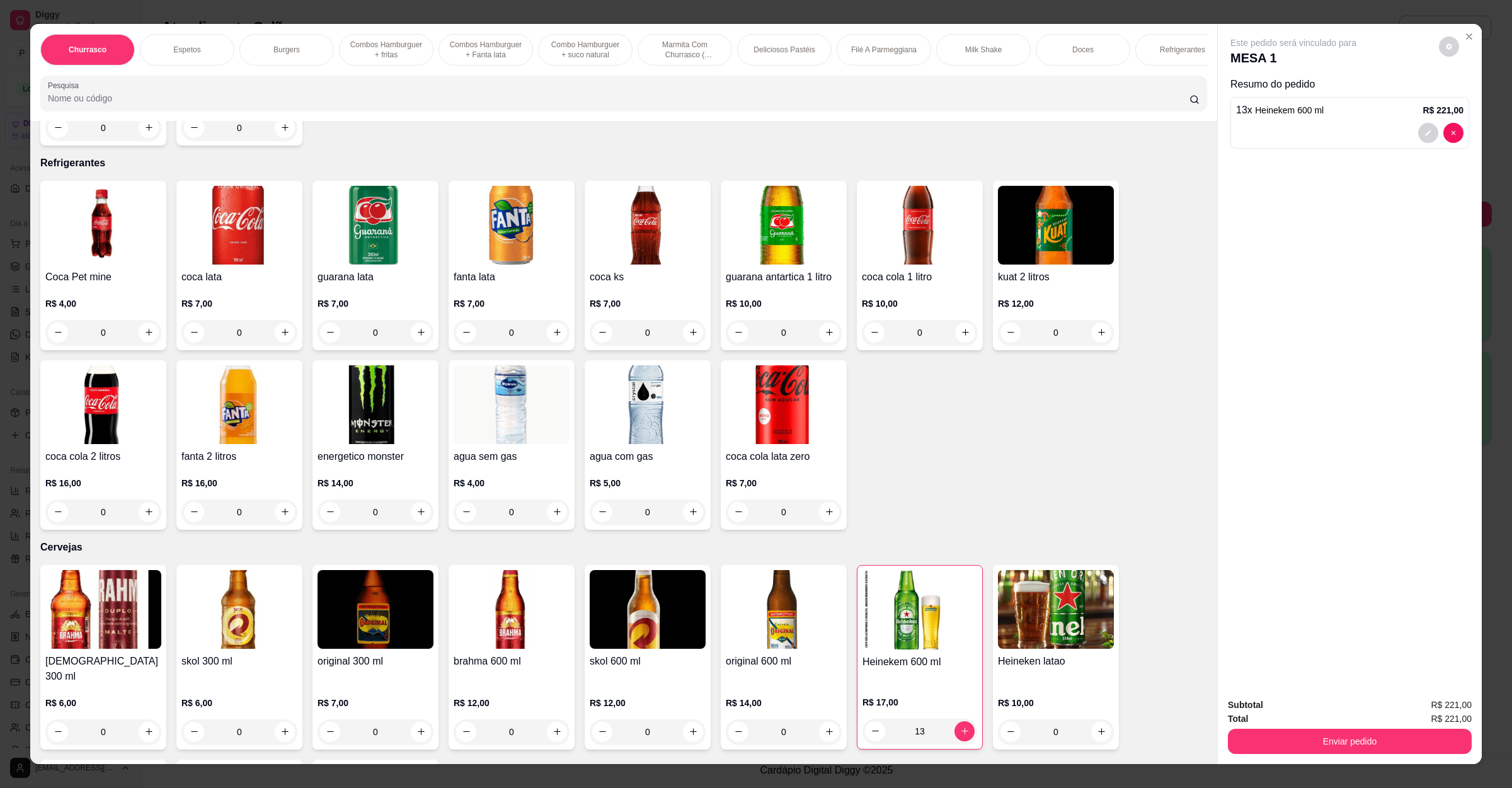
scroll to position [2834, 0]
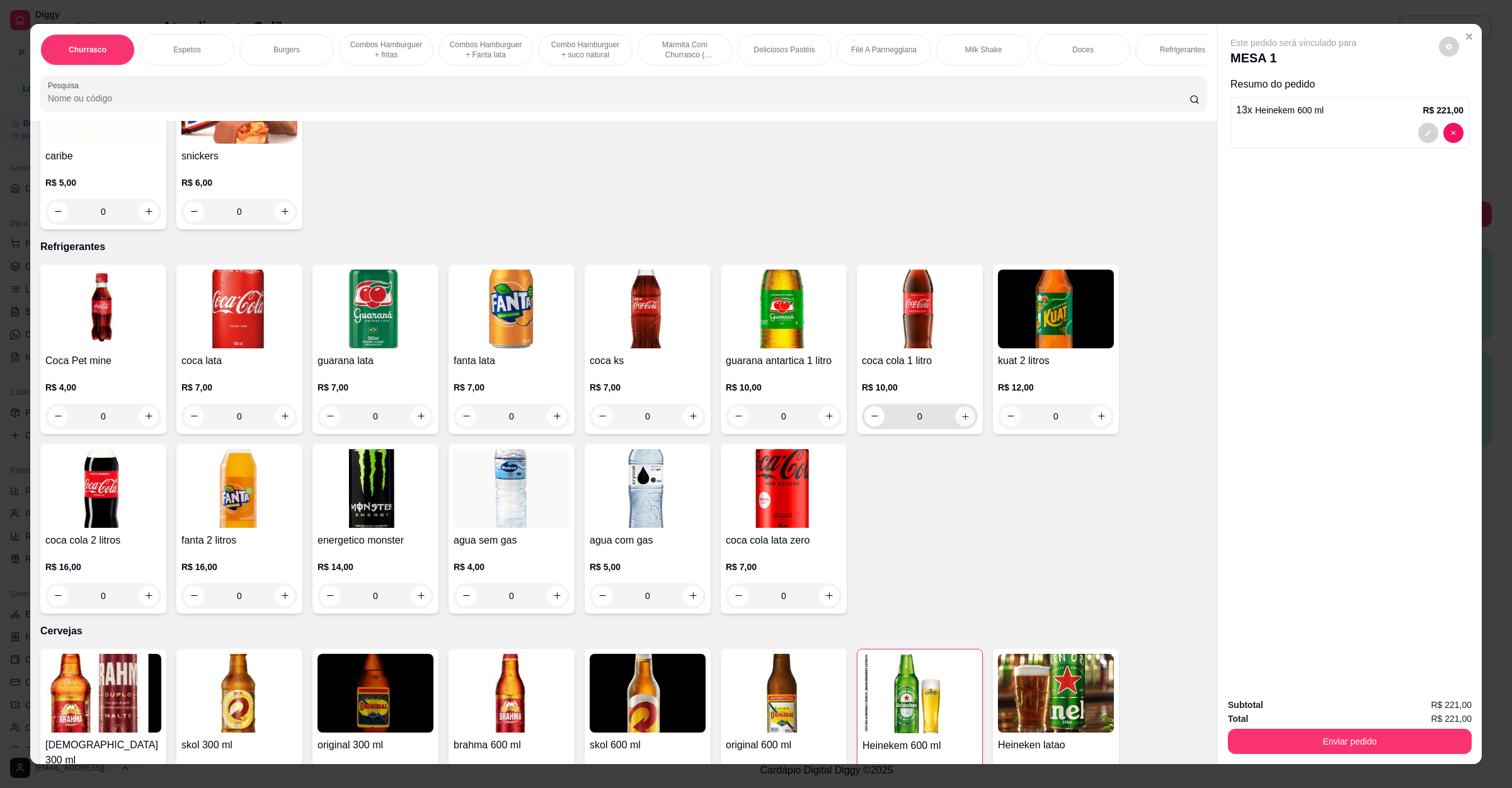
click at [958, 406] on button "increase-product-quantity" at bounding box center [965, 416] width 20 height 20
type input "1"
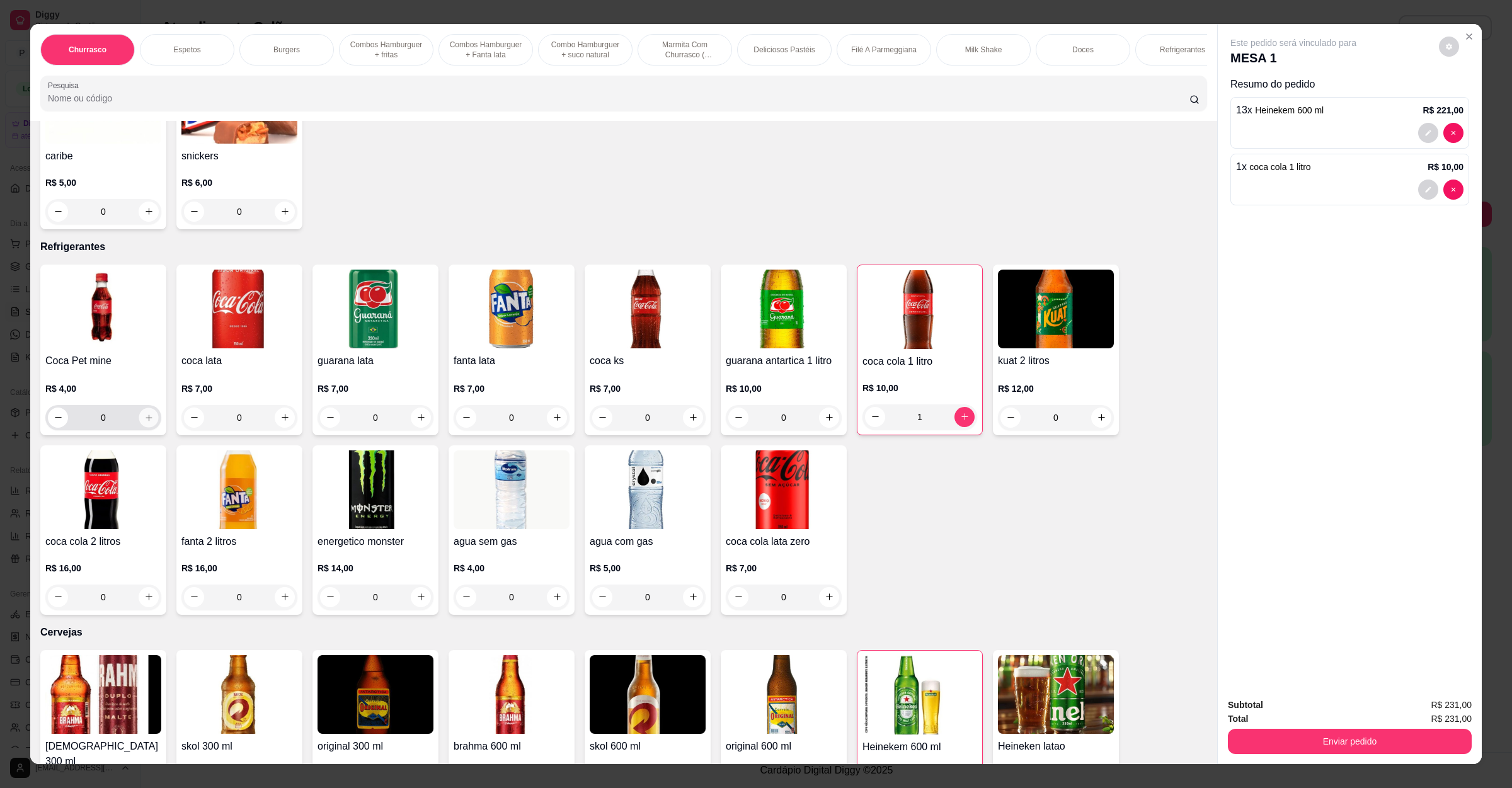
click at [145, 412] on icon "increase-product-quantity" at bounding box center [149, 417] width 10 height 10
click at [144, 412] on icon "increase-product-quantity" at bounding box center [149, 416] width 10 height 10
type input "2"
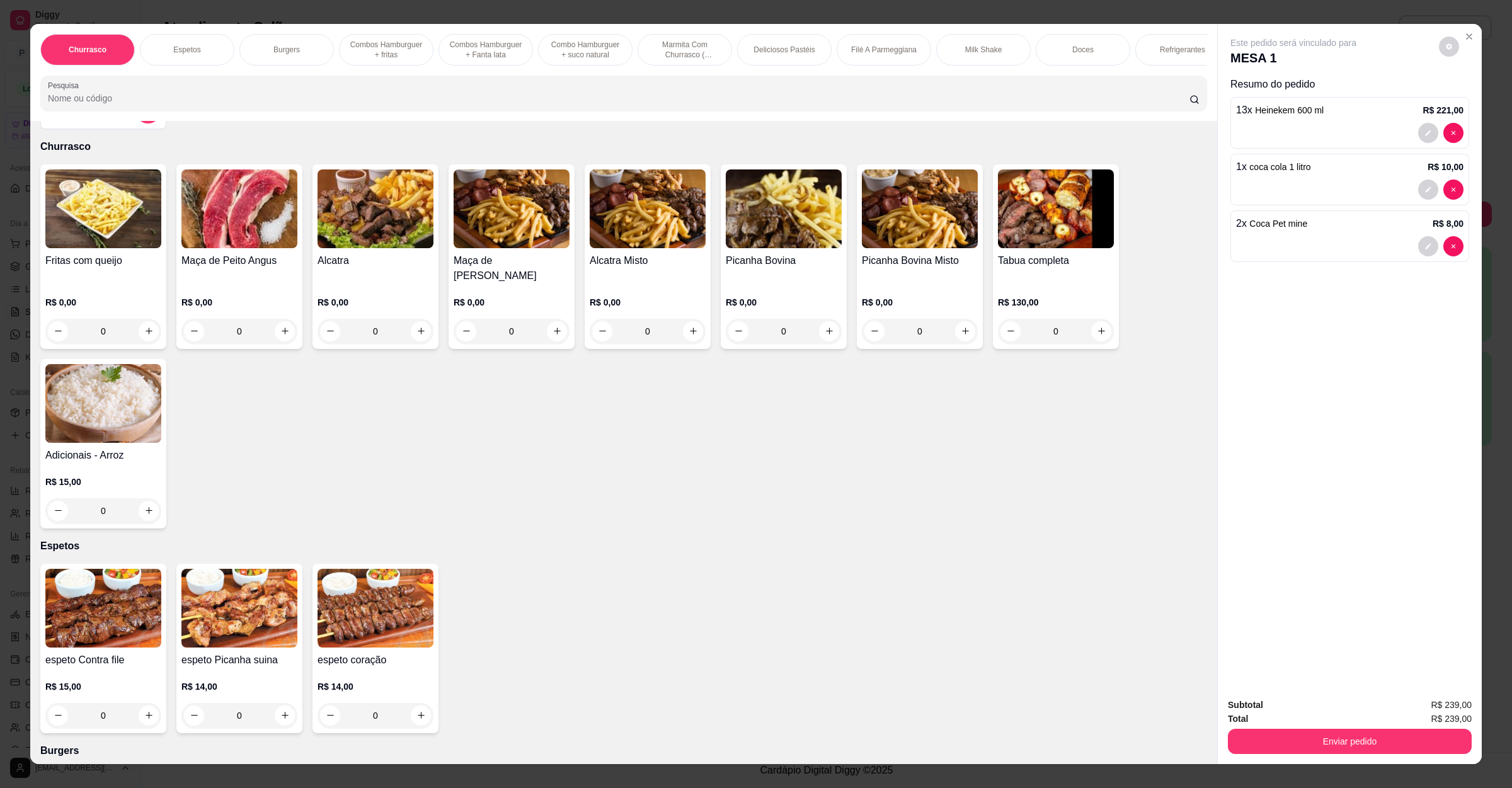
scroll to position [0, 0]
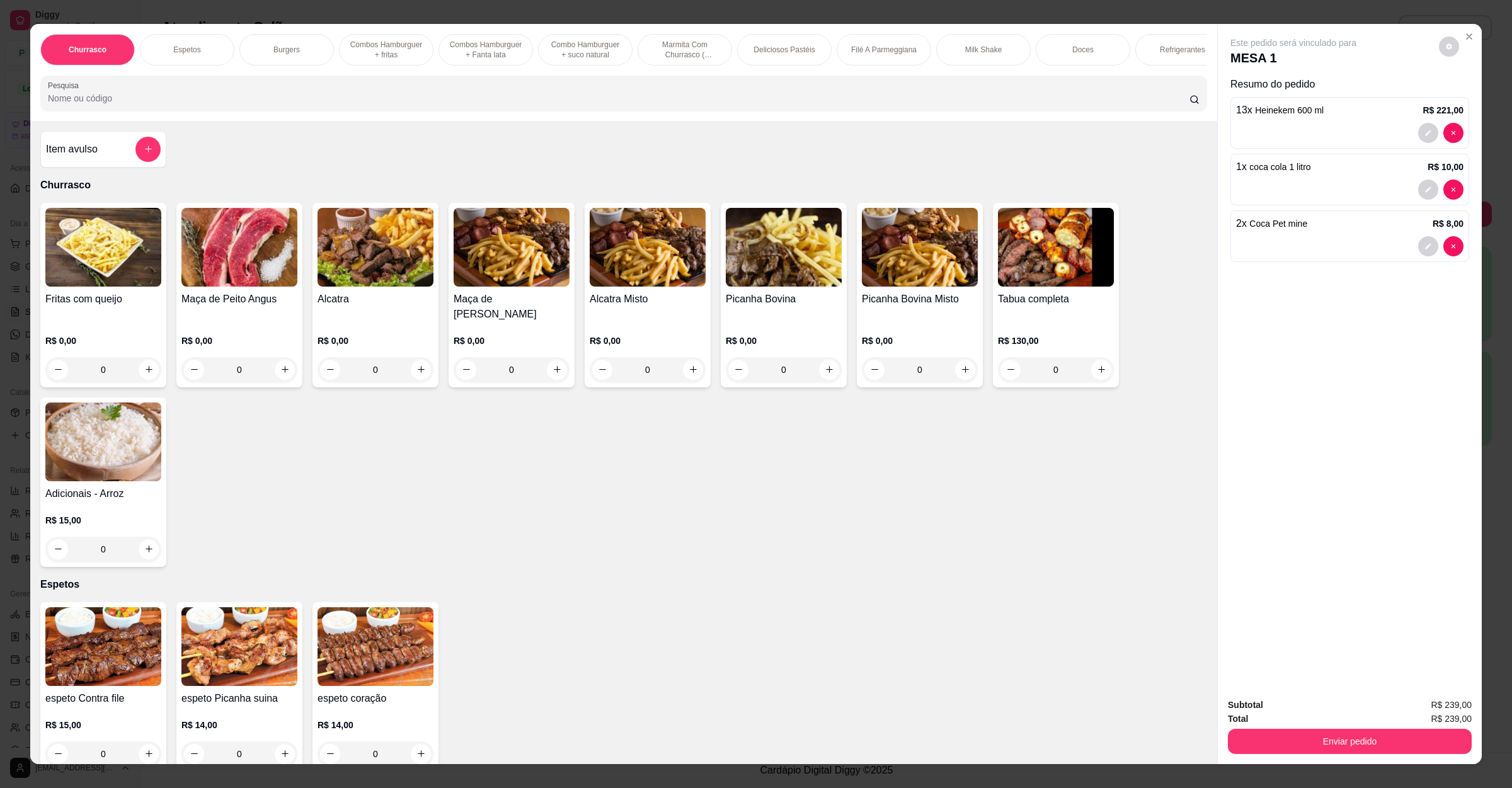
click at [781, 286] on img at bounding box center [784, 247] width 116 height 79
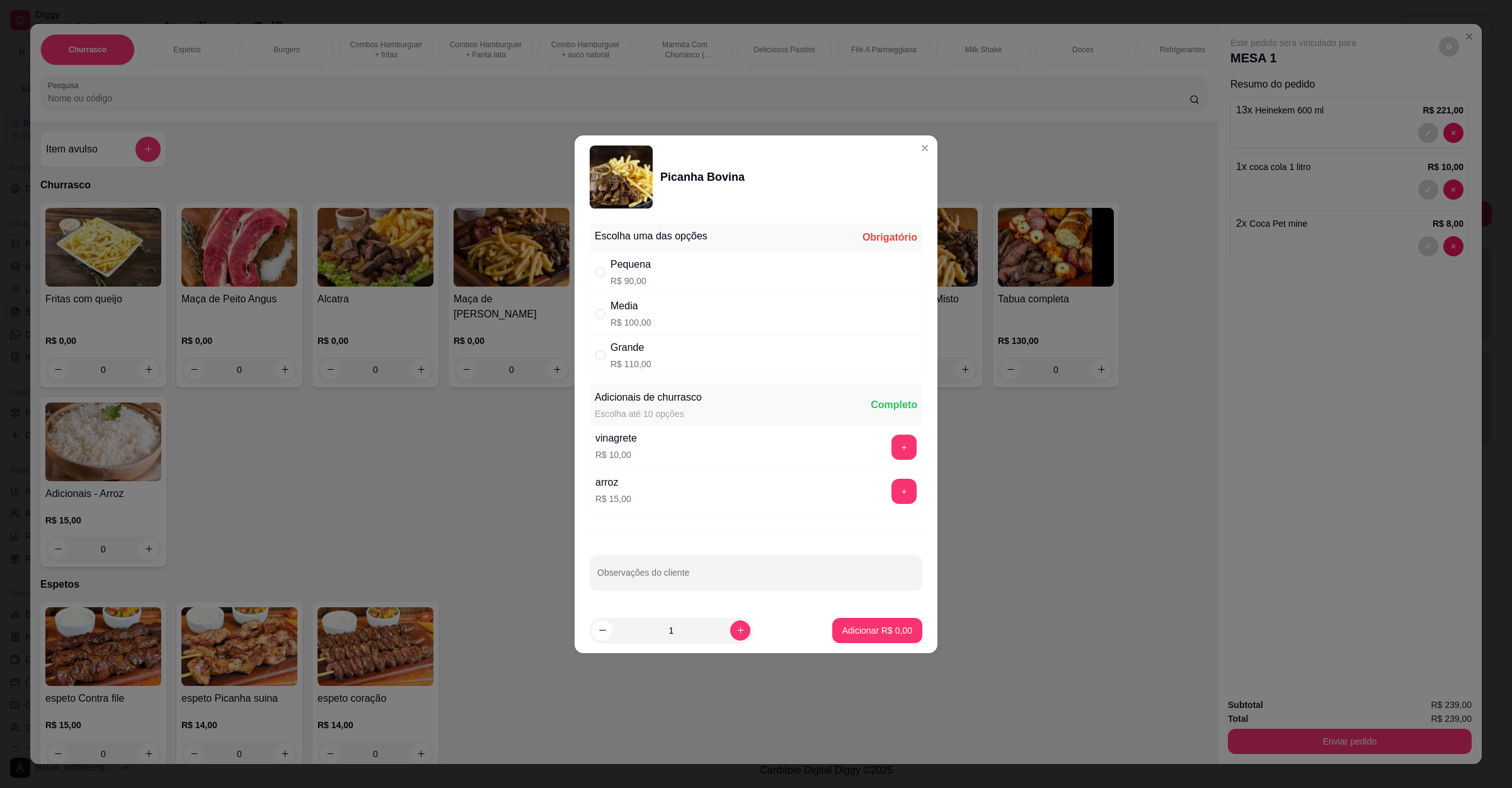
click at [614, 344] on div "Grande" at bounding box center [631, 348] width 41 height 15
radio input "true"
click at [730, 626] on button "increase-product-quantity" at bounding box center [740, 630] width 20 height 20
type input "2"
click at [891, 637] on p "Adicionar R$ 220,00" at bounding box center [872, 631] width 80 height 12
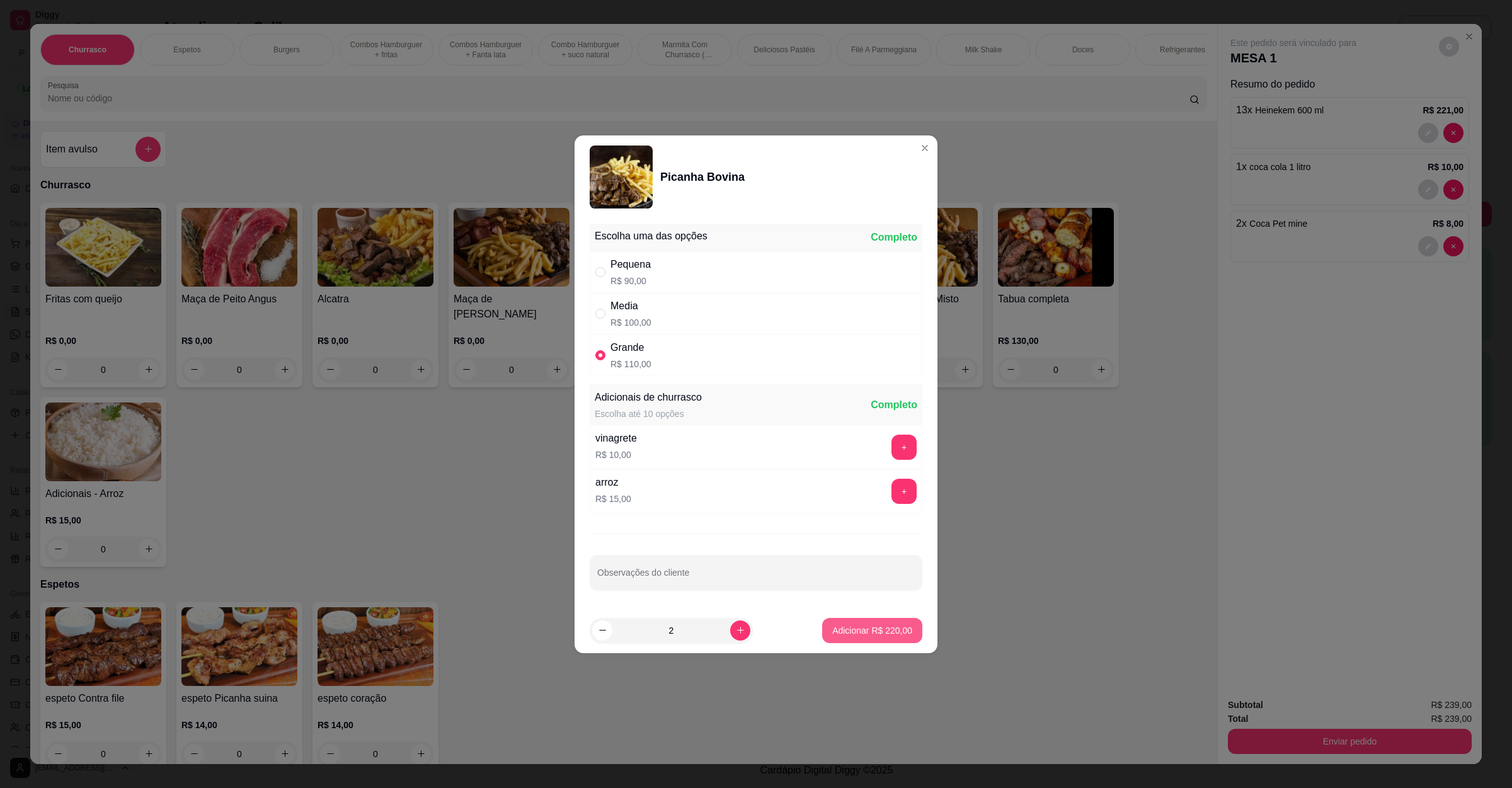
type input "2"
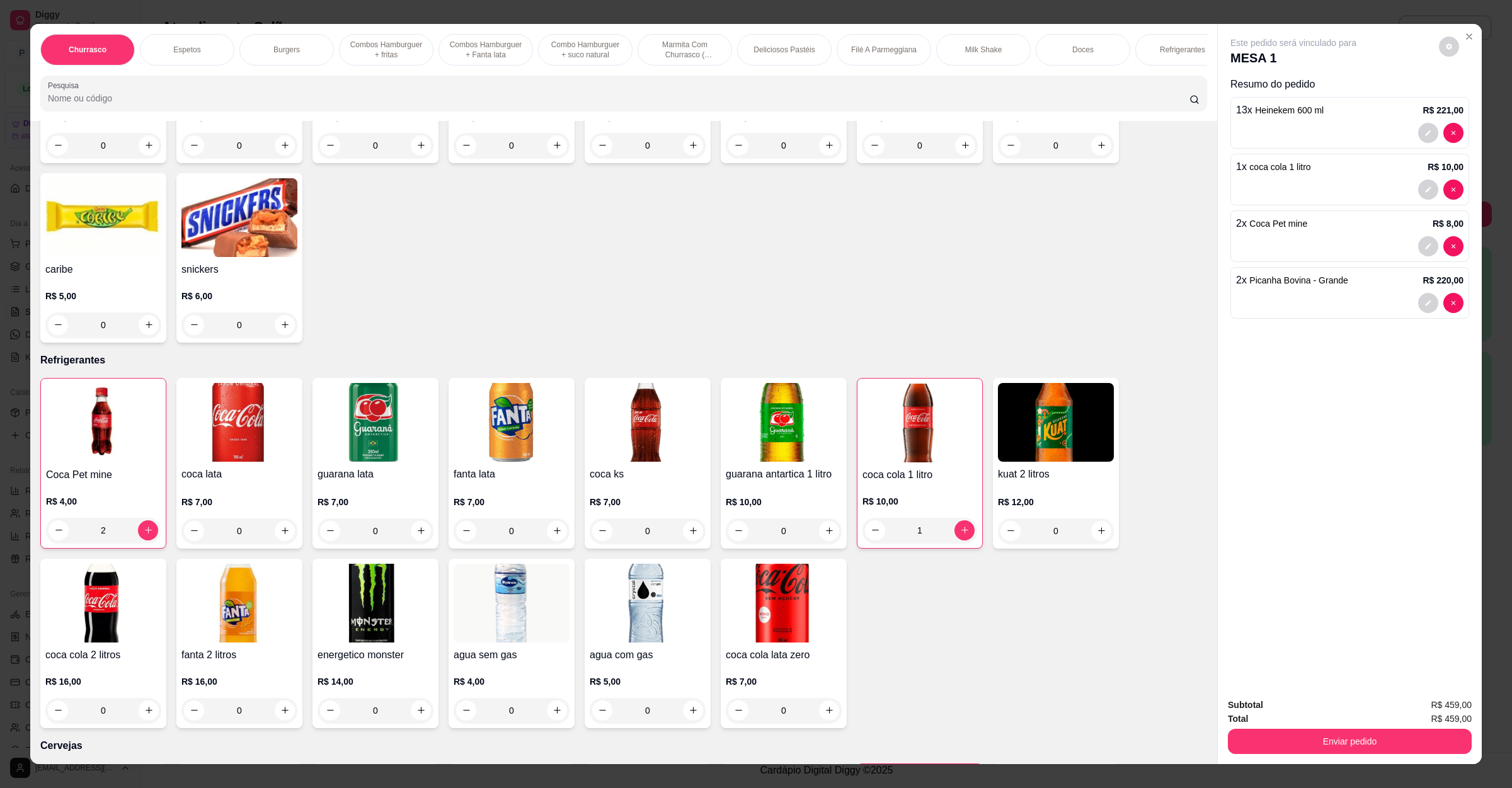
scroll to position [2740, 0]
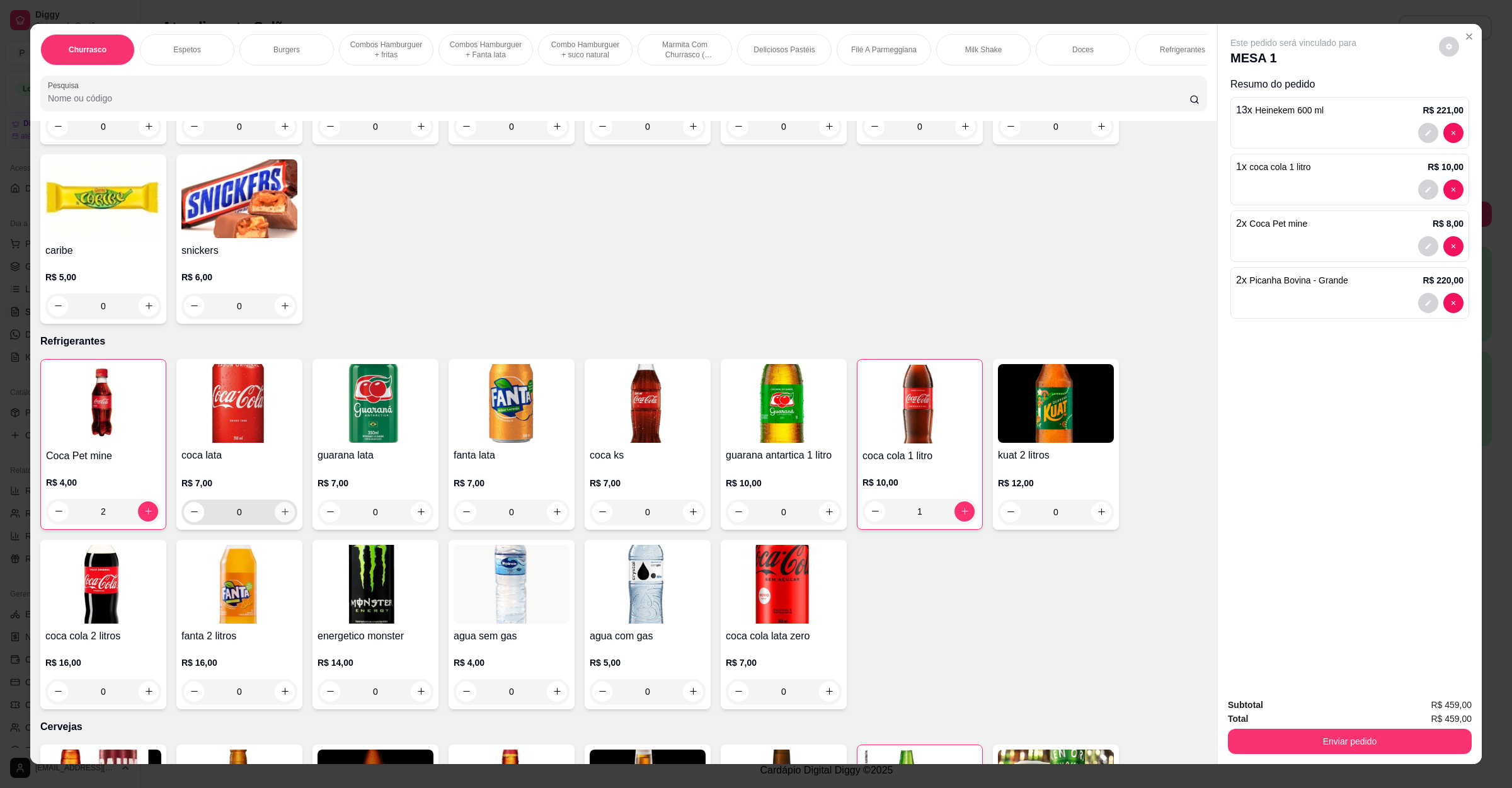
click at [284, 502] on button "increase-product-quantity" at bounding box center [285, 512] width 20 height 20
click at [284, 502] on button "increase-product-quantity" at bounding box center [284, 511] width 20 height 20
type input "2"
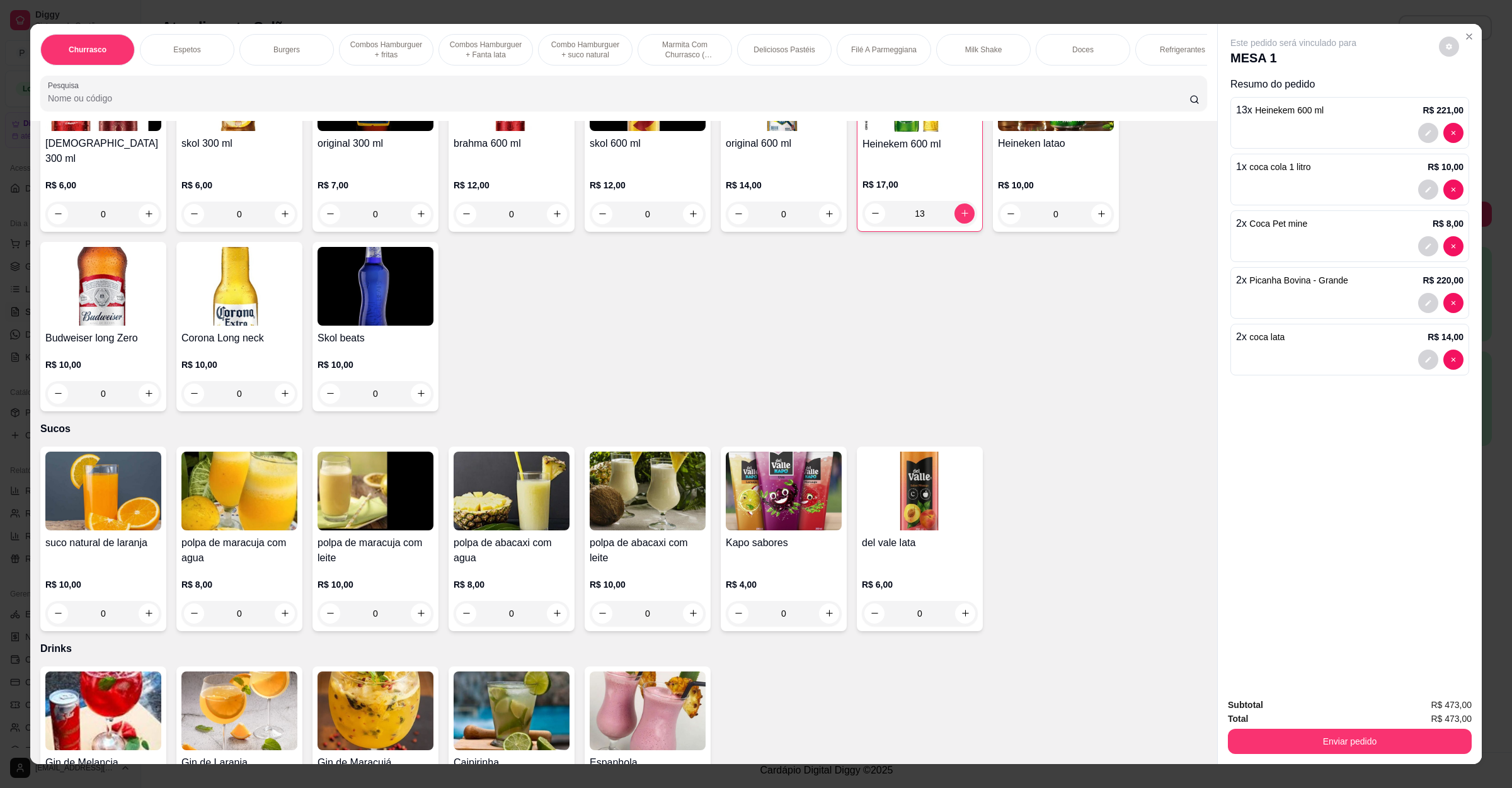
scroll to position [3590, 0]
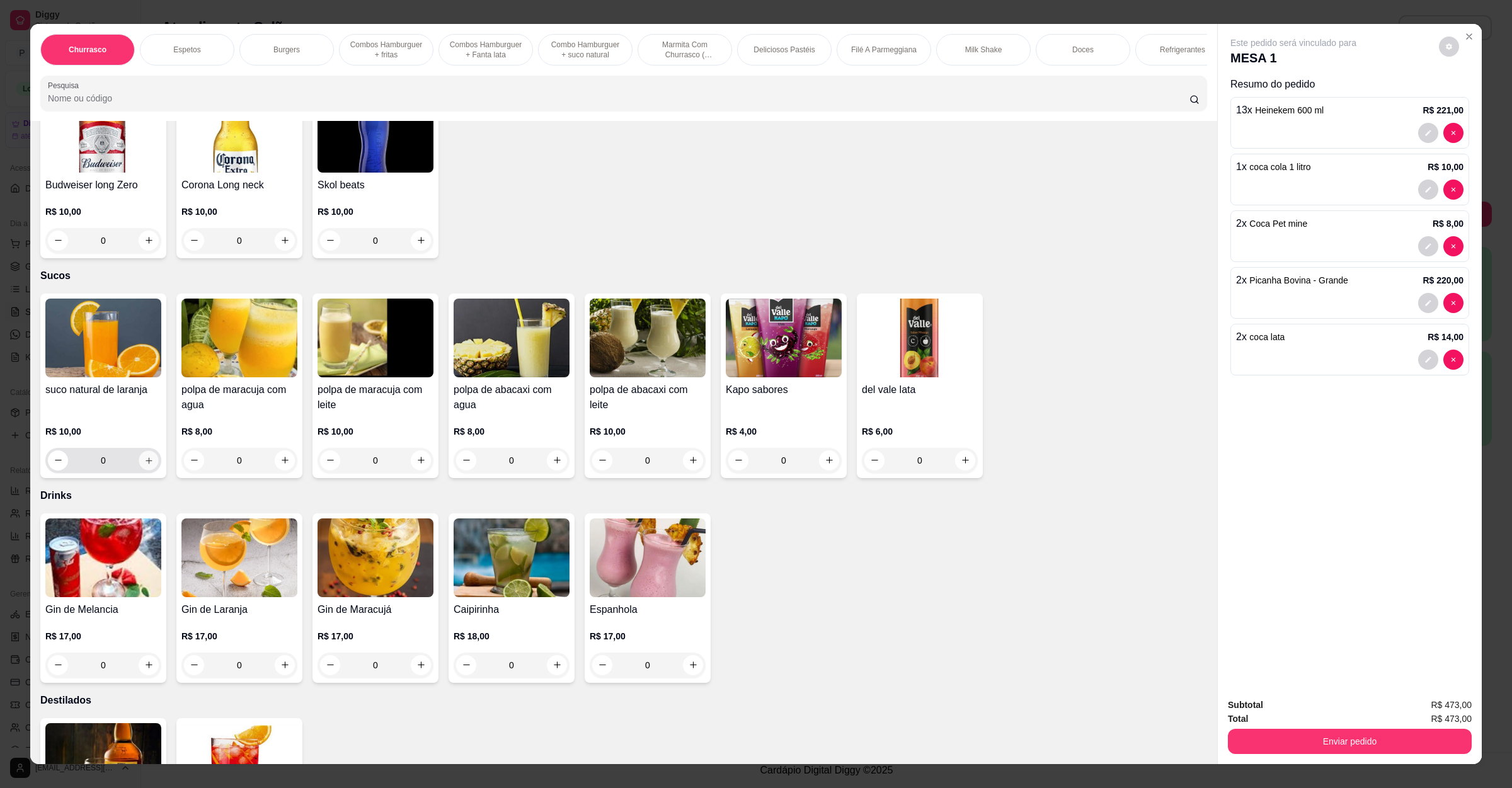
click at [145, 455] on icon "increase-product-quantity" at bounding box center [149, 460] width 10 height 10
click at [144, 455] on icon "increase-product-quantity" at bounding box center [149, 459] width 10 height 10
type input "3"
click at [961, 455] on icon "increase-product-quantity" at bounding box center [965, 460] width 10 height 10
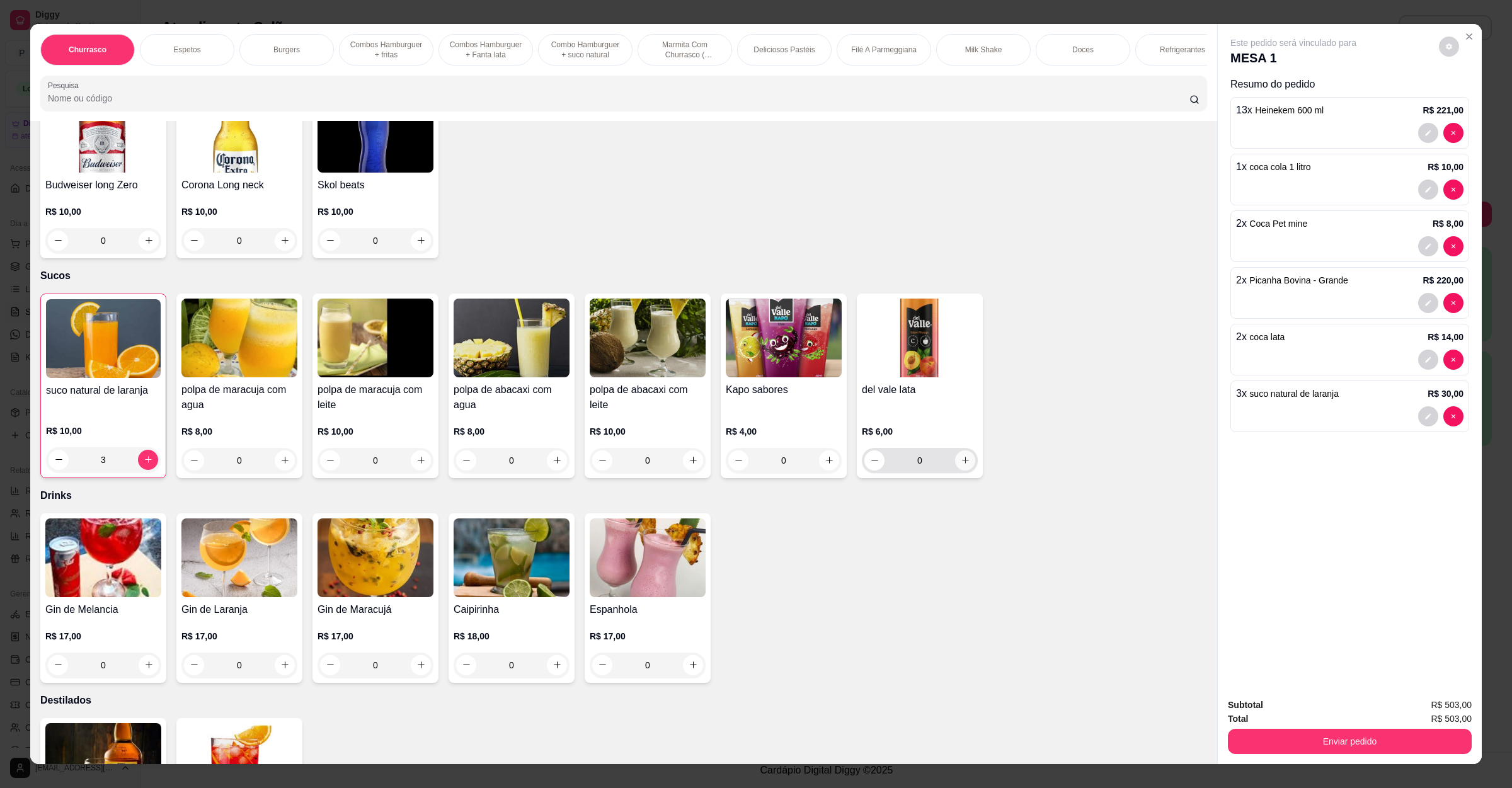
type input "1"
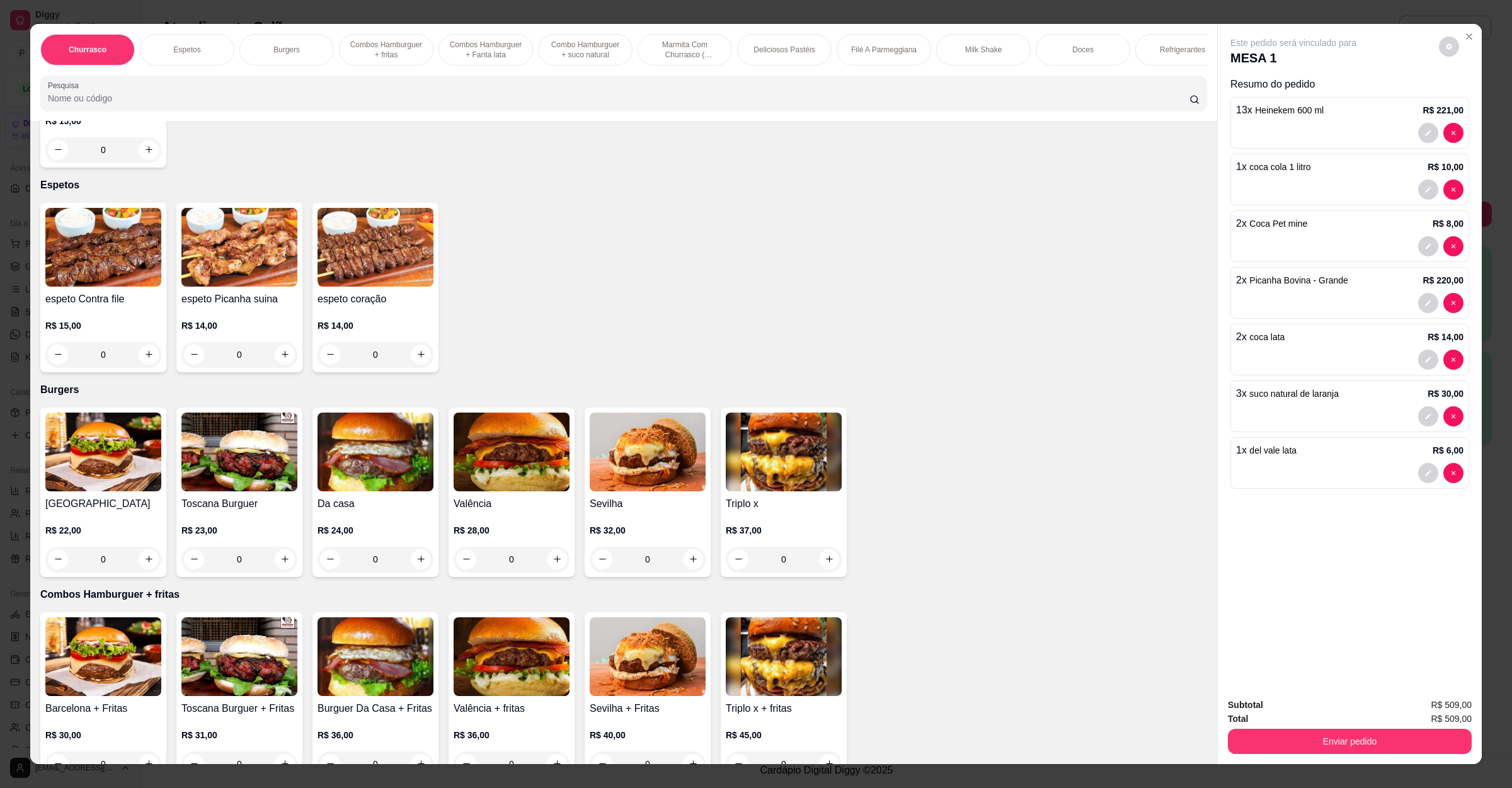
scroll to position [472, 0]
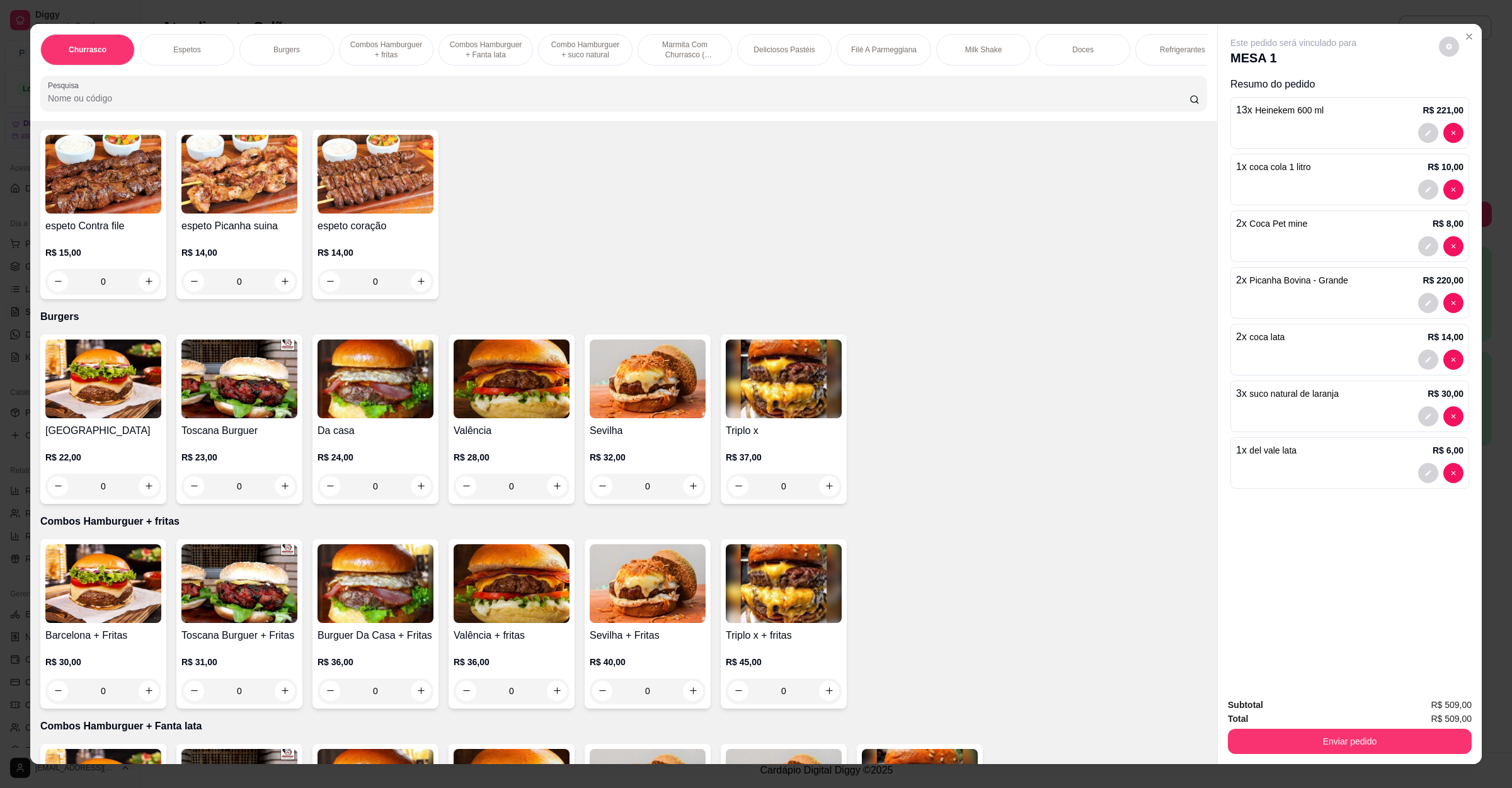
click at [412, 491] on div "0" at bounding box center [376, 486] width 116 height 25
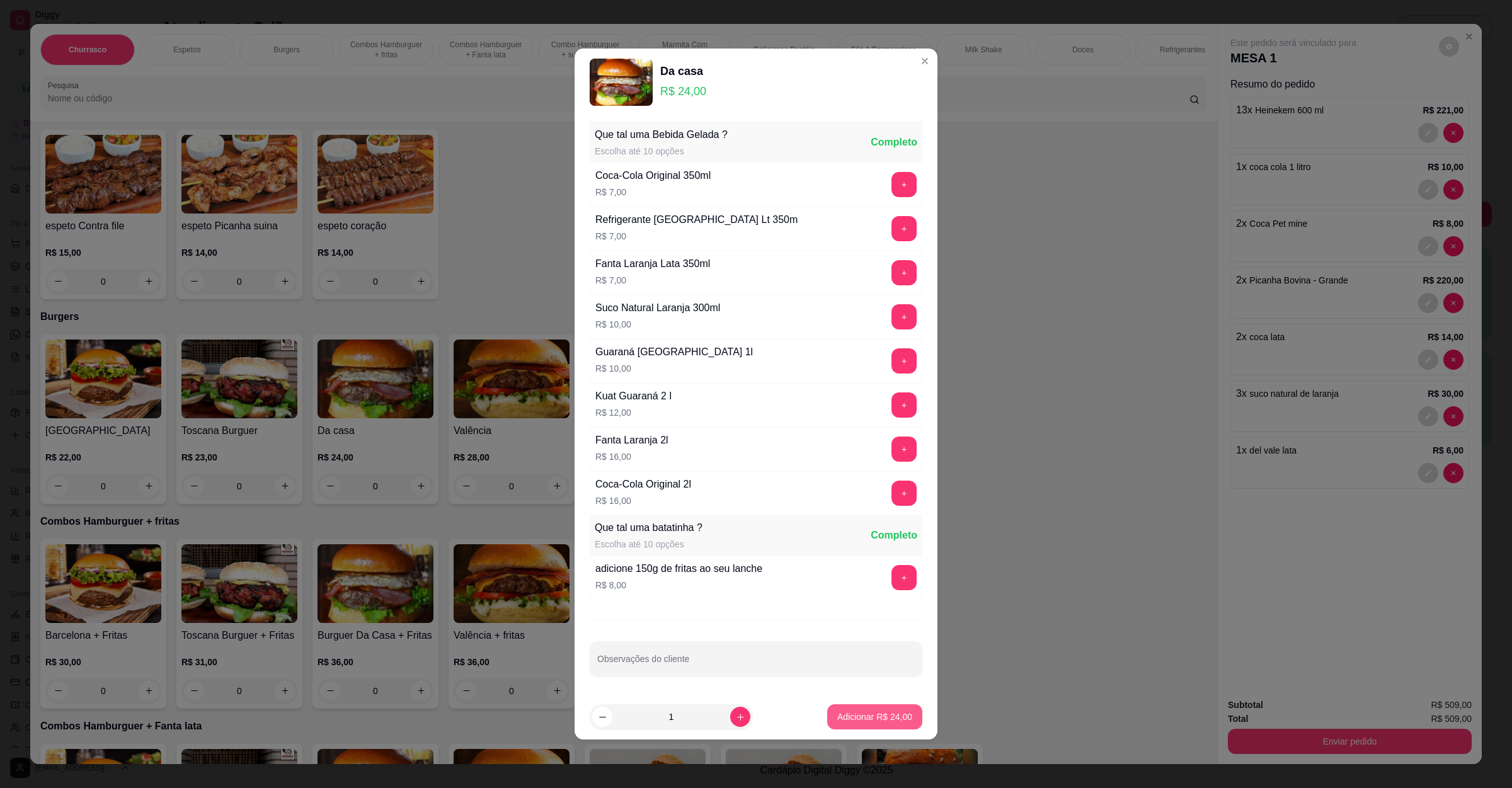
click at [847, 714] on p "Adicionar R$ 24,00" at bounding box center [875, 716] width 75 height 12
type input "1"
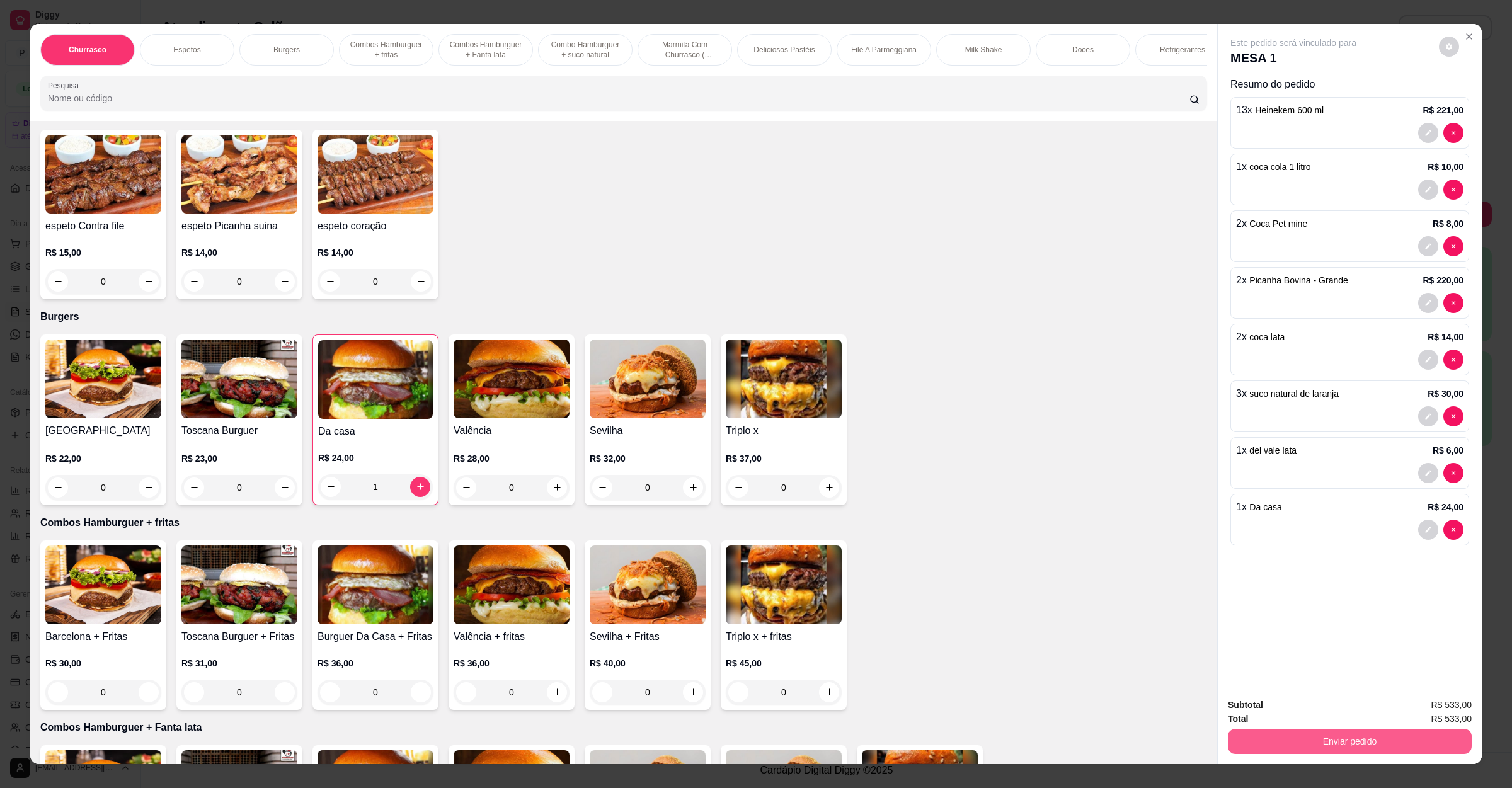
click at [1391, 733] on button "Enviar pedido" at bounding box center [1350, 741] width 244 height 25
click at [1307, 705] on button "Não registrar e enviar pedido" at bounding box center [1305, 711] width 127 height 23
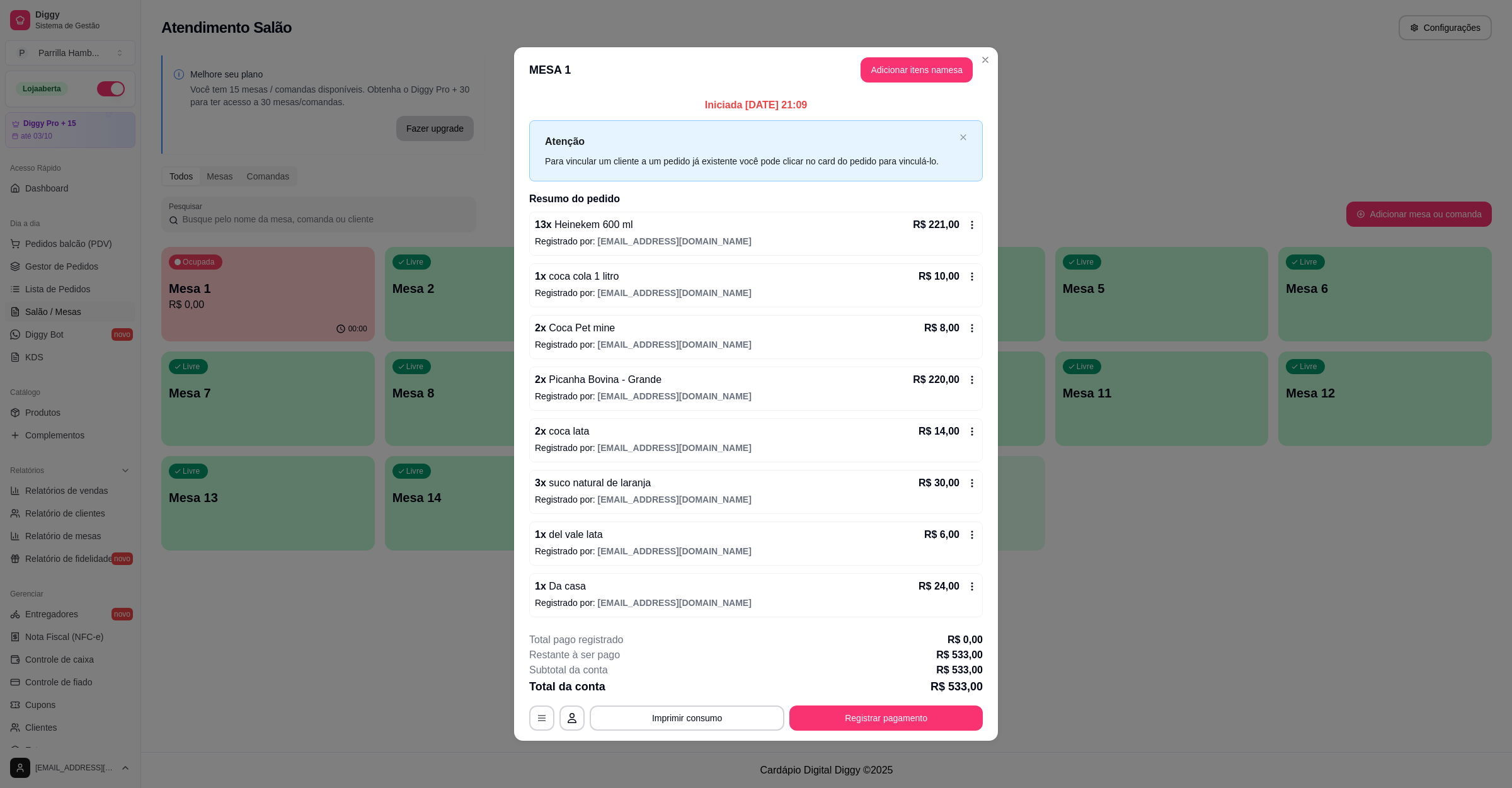
click at [972, 224] on icon at bounding box center [971, 224] width 10 height 10
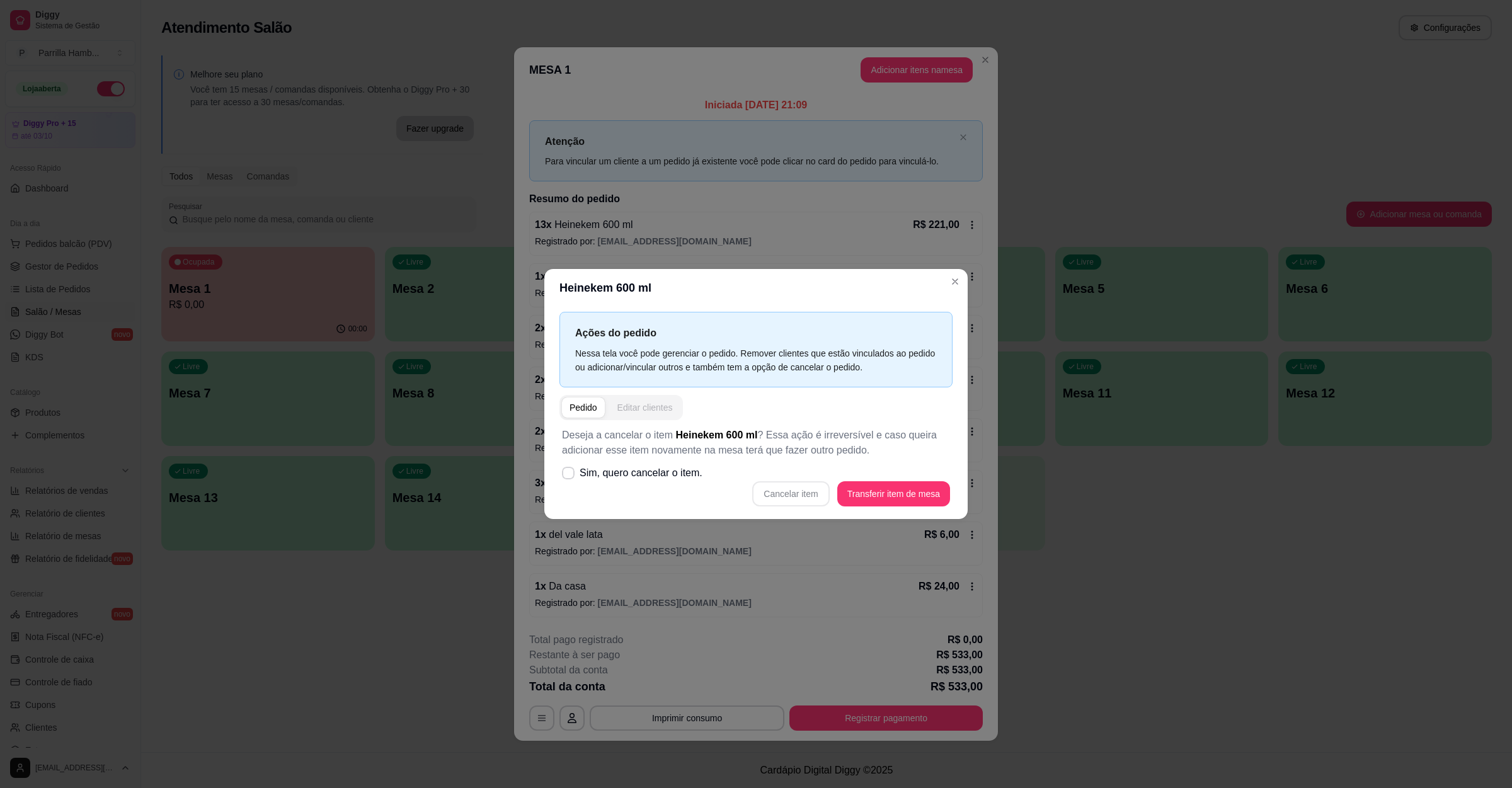
click at [637, 410] on div "Editar clientes" at bounding box center [645, 408] width 55 height 12
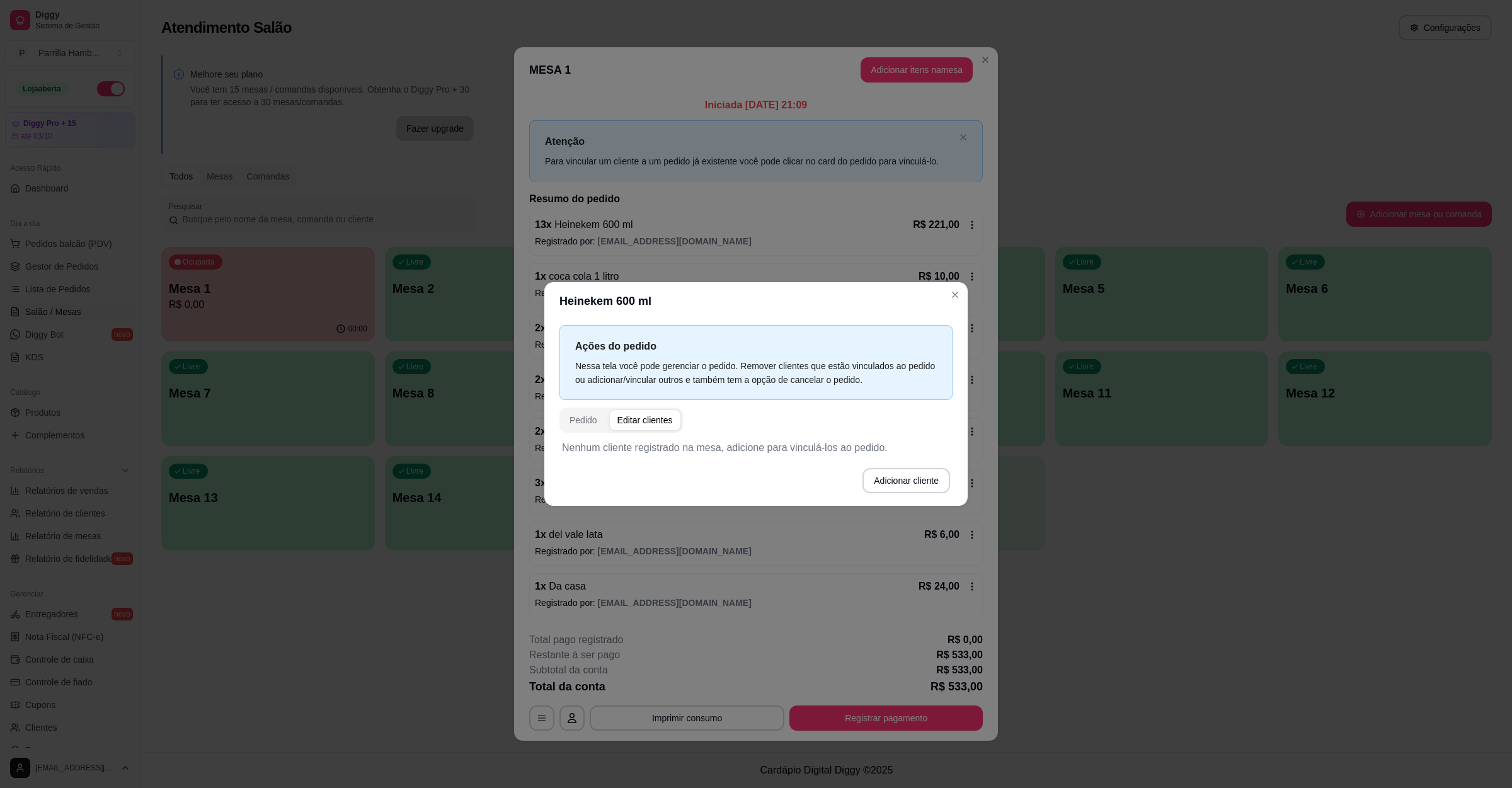
click at [674, 376] on div "Nessa tela você pode gerenciar o pedido. Remover clientes que estão vinculados …" at bounding box center [756, 373] width 361 height 28
click at [603, 416] on button "Pedido" at bounding box center [583, 421] width 43 height 20
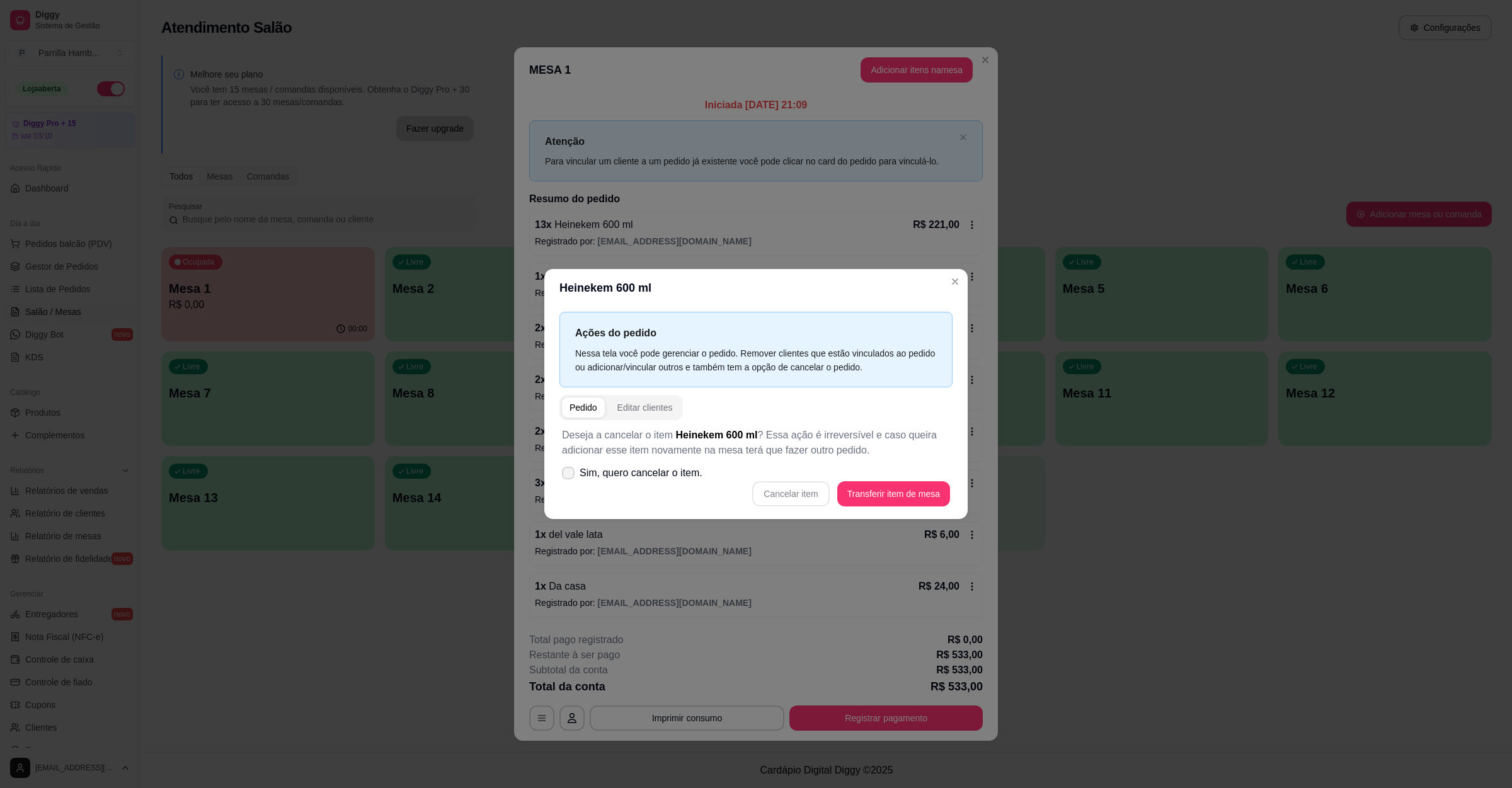
click at [590, 473] on span "Sim, quero cancelar o item." at bounding box center [641, 473] width 123 height 15
click at [569, 475] on input "Sim, quero cancelar o item." at bounding box center [565, 479] width 8 height 8
checkbox input "true"
click at [801, 498] on button "Cancelar item" at bounding box center [791, 494] width 75 height 25
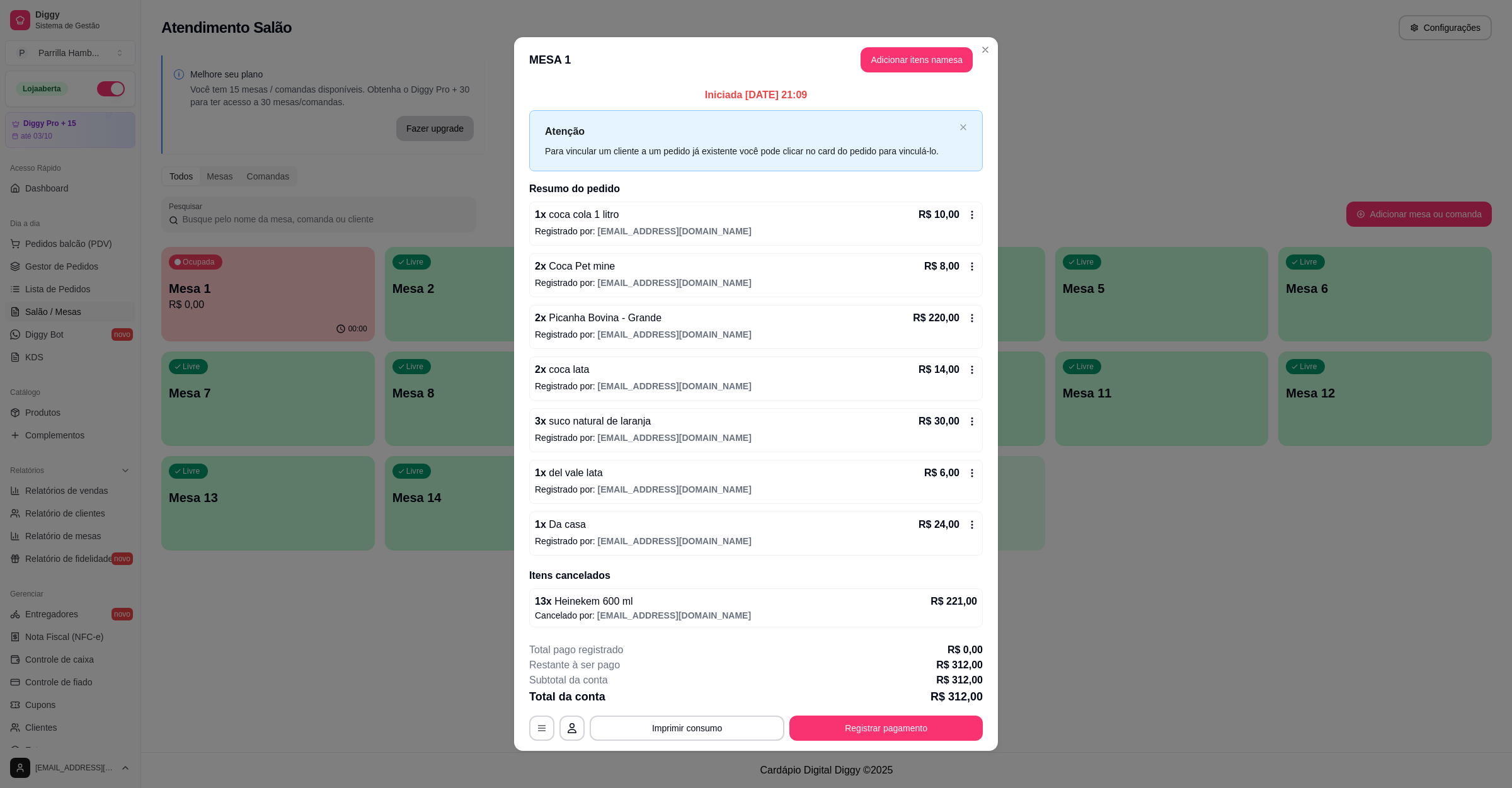
click at [967, 416] on icon at bounding box center [971, 421] width 10 height 10
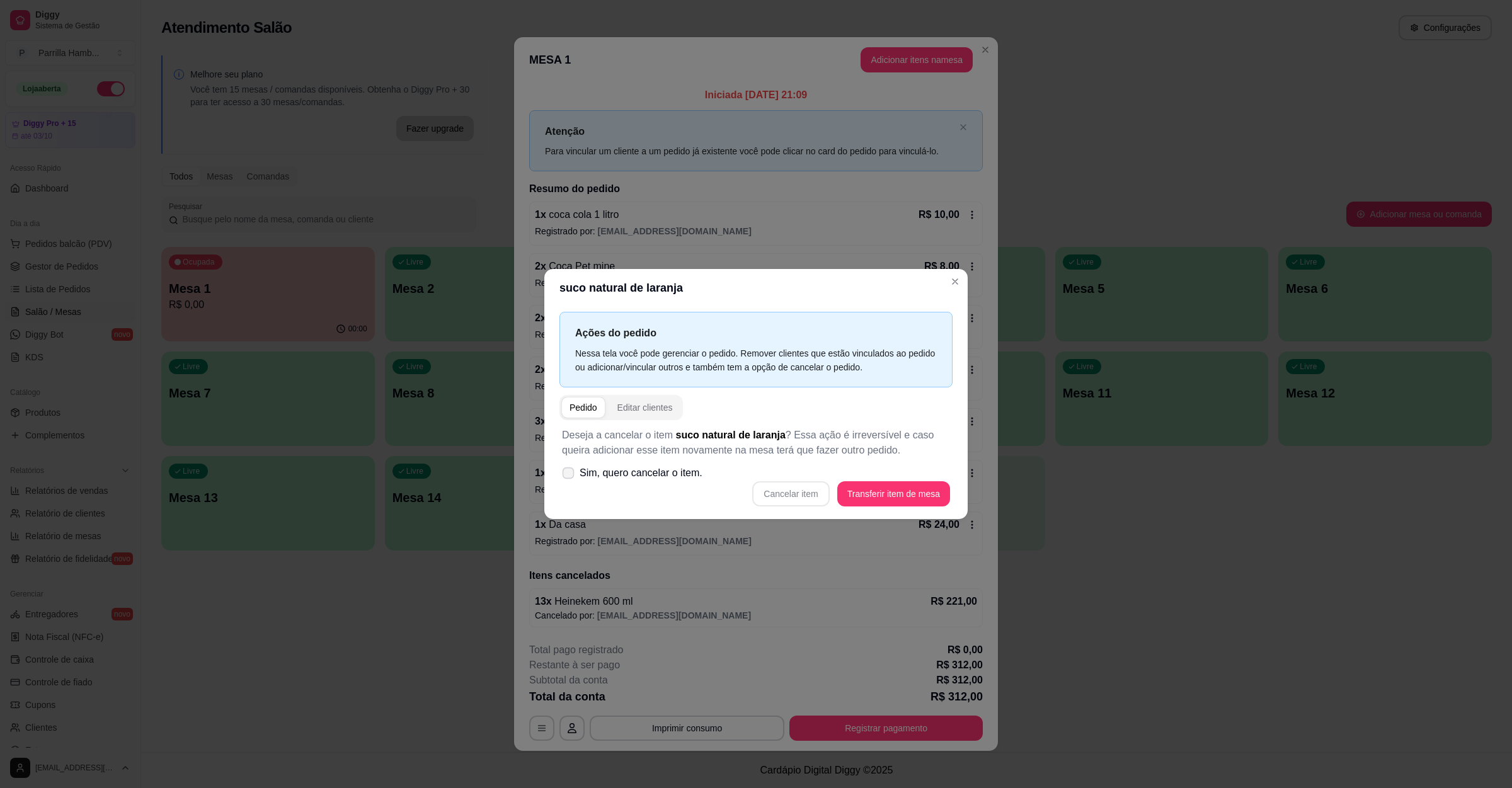
click at [603, 476] on span "Sim, quero cancelar o item." at bounding box center [641, 473] width 123 height 15
click at [569, 476] on input "Sim, quero cancelar o item." at bounding box center [565, 479] width 8 height 8
checkbox input "true"
click at [792, 492] on button "Cancelar item" at bounding box center [791, 494] width 75 height 25
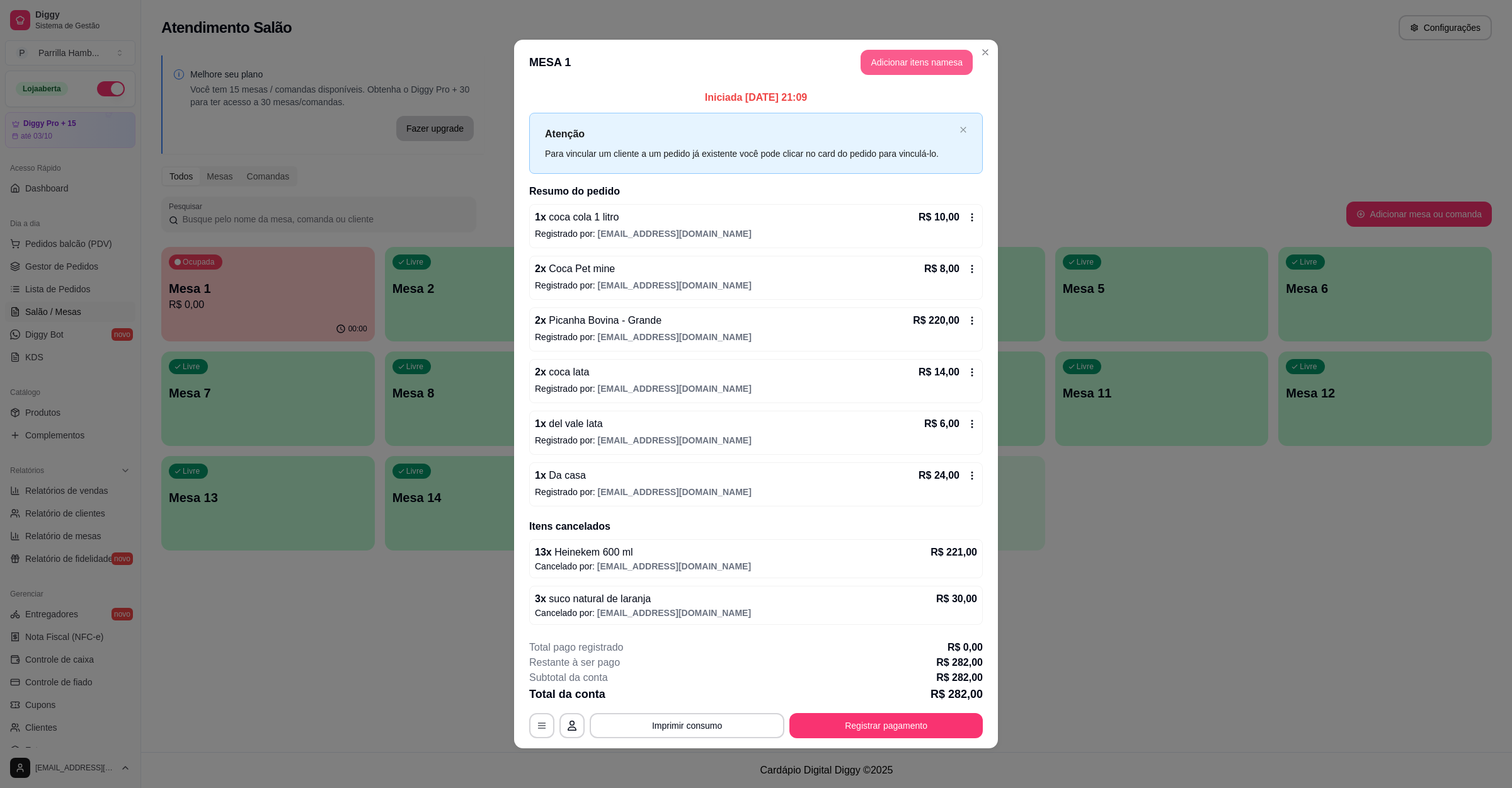
click at [869, 51] on button "Adicionar itens na mesa" at bounding box center [916, 62] width 112 height 25
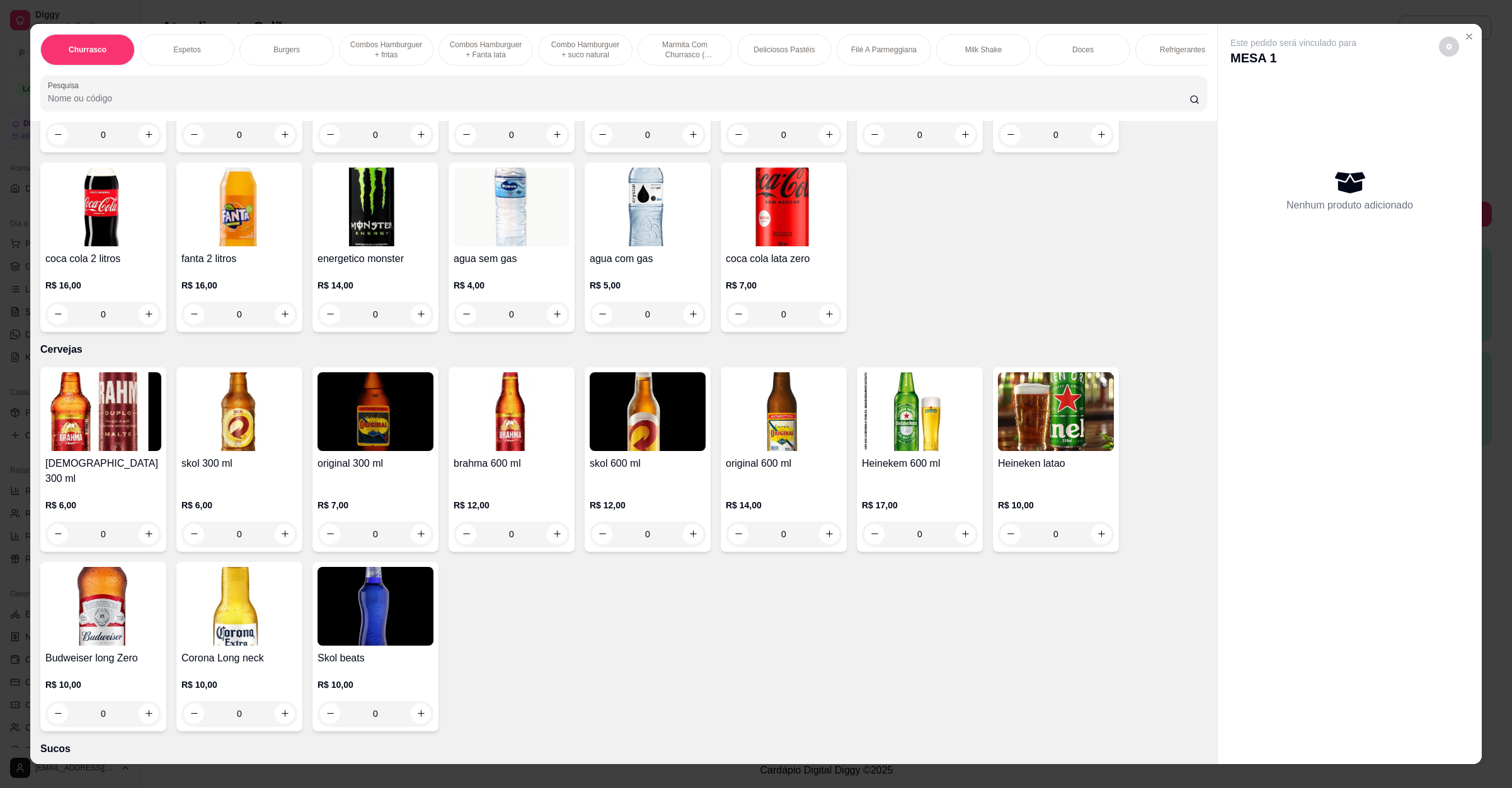
scroll to position [3307, 0]
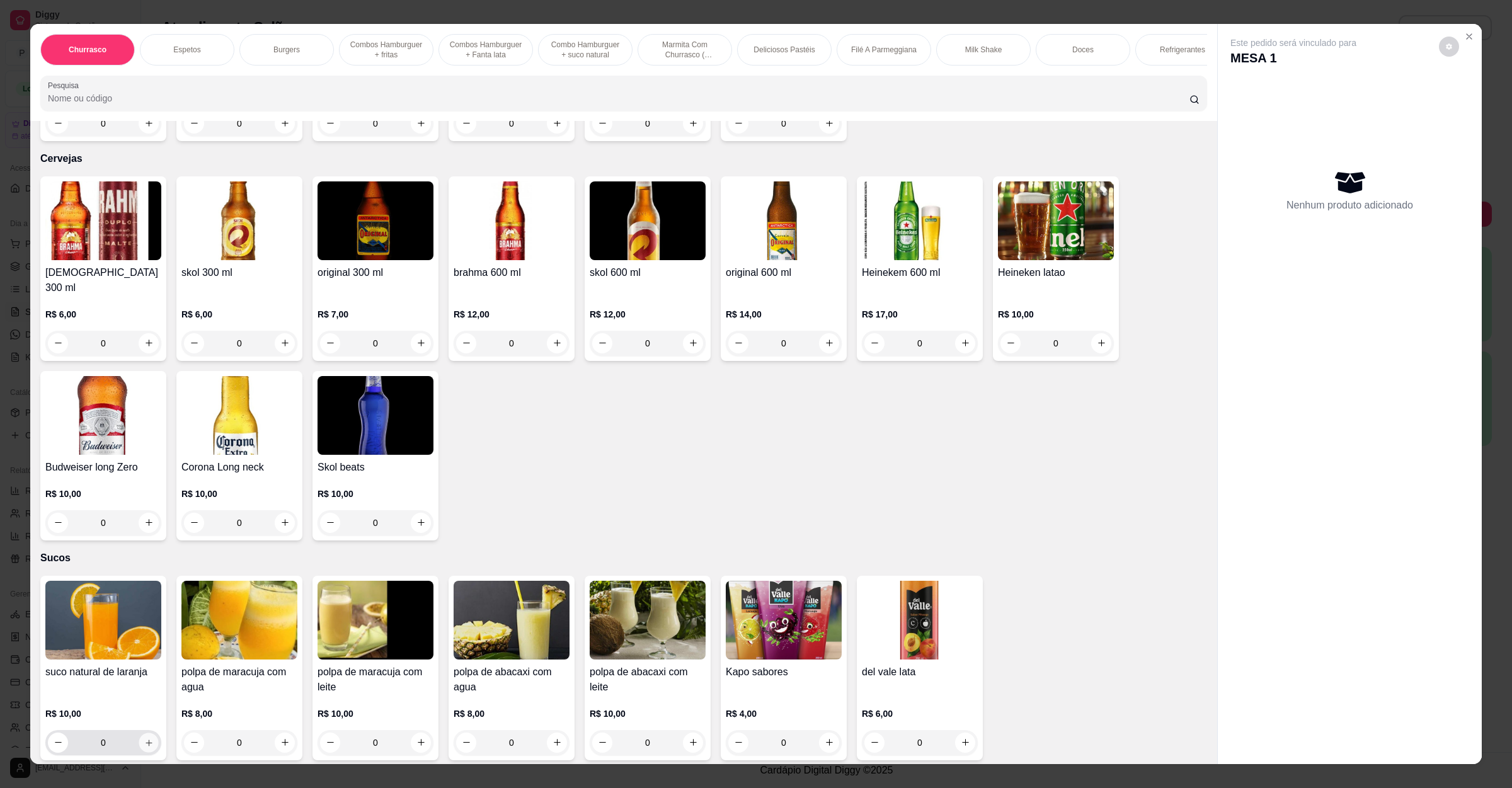
click at [138, 733] on button "increase-product-quantity" at bounding box center [148, 742] width 20 height 20
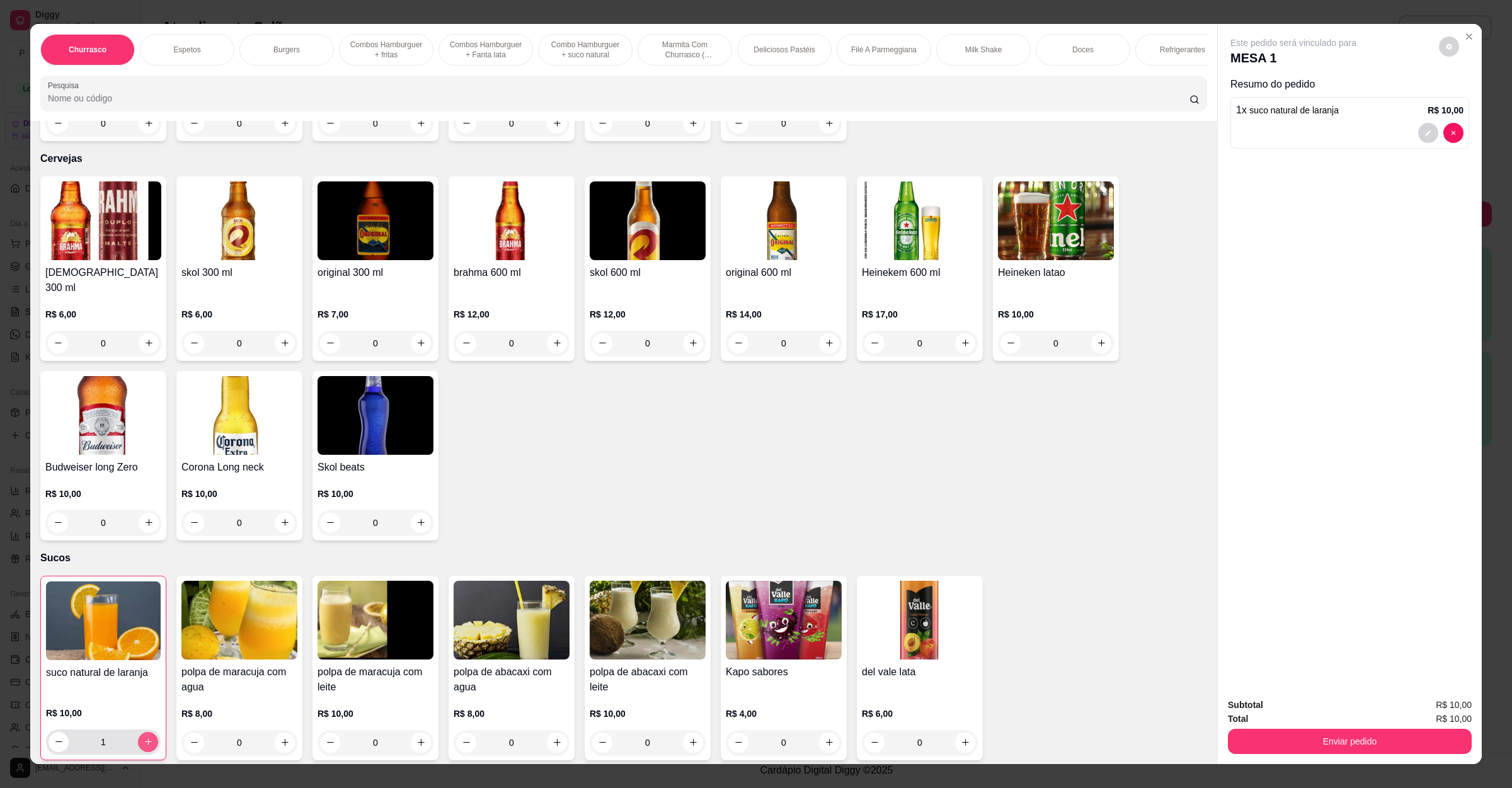
click at [144, 737] on icon "increase-product-quantity" at bounding box center [149, 742] width 10 height 10
type input "2"
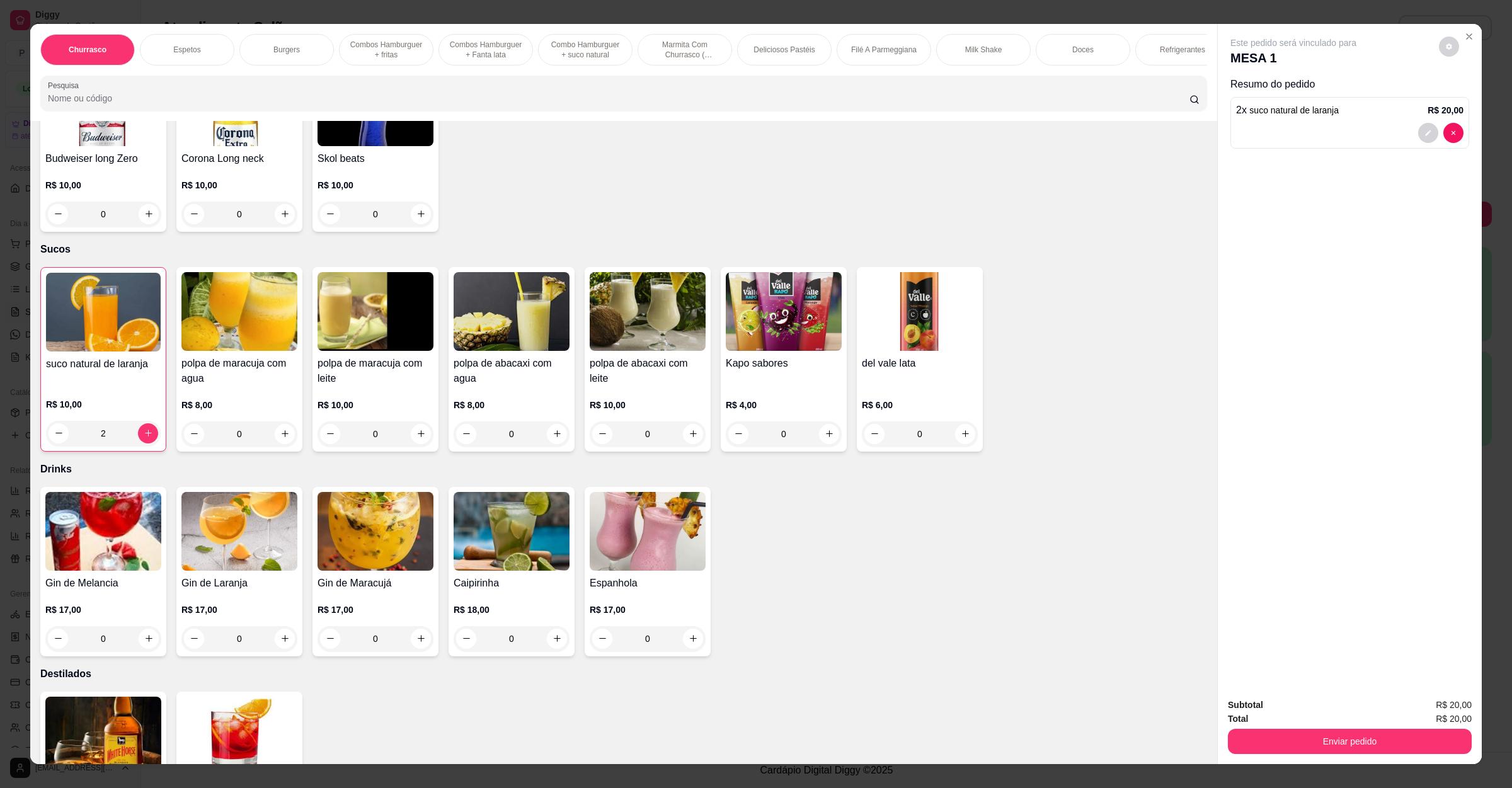
scroll to position [3502, 0]
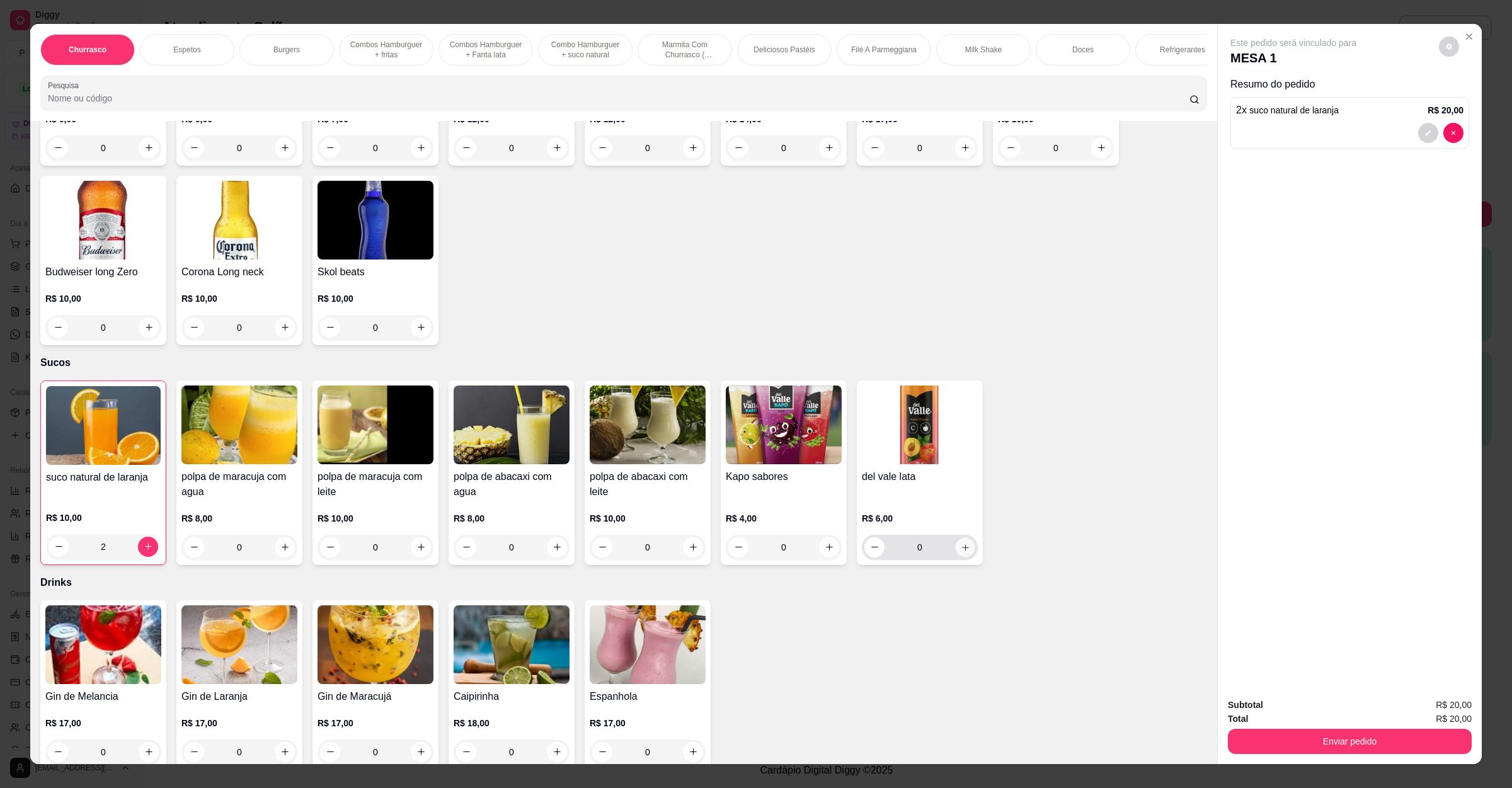
click at [961, 543] on icon "increase-product-quantity" at bounding box center [965, 547] width 10 height 10
click at [960, 542] on icon "increase-product-quantity" at bounding box center [965, 547] width 10 height 10
type input "2"
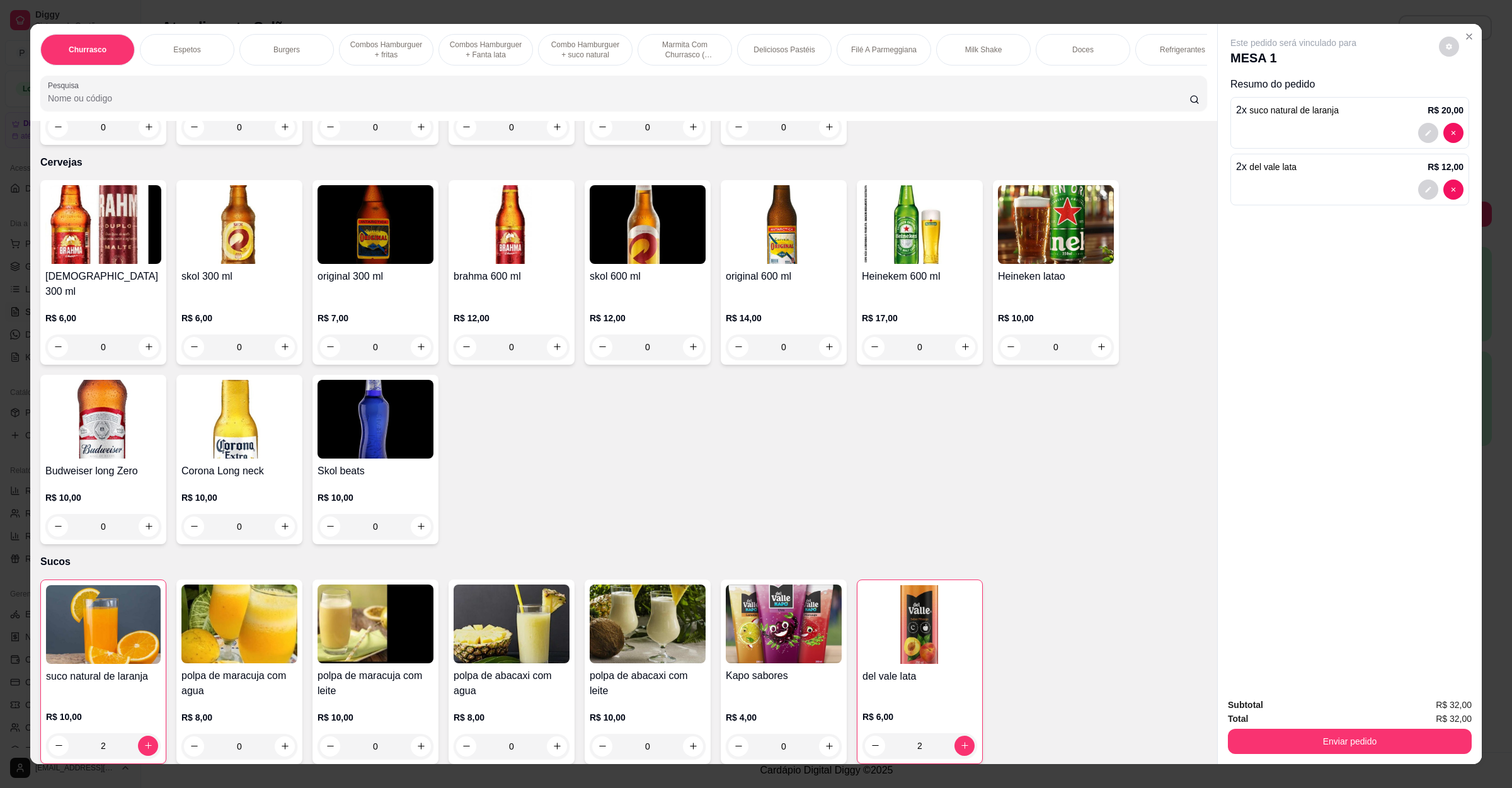
scroll to position [3314, 0]
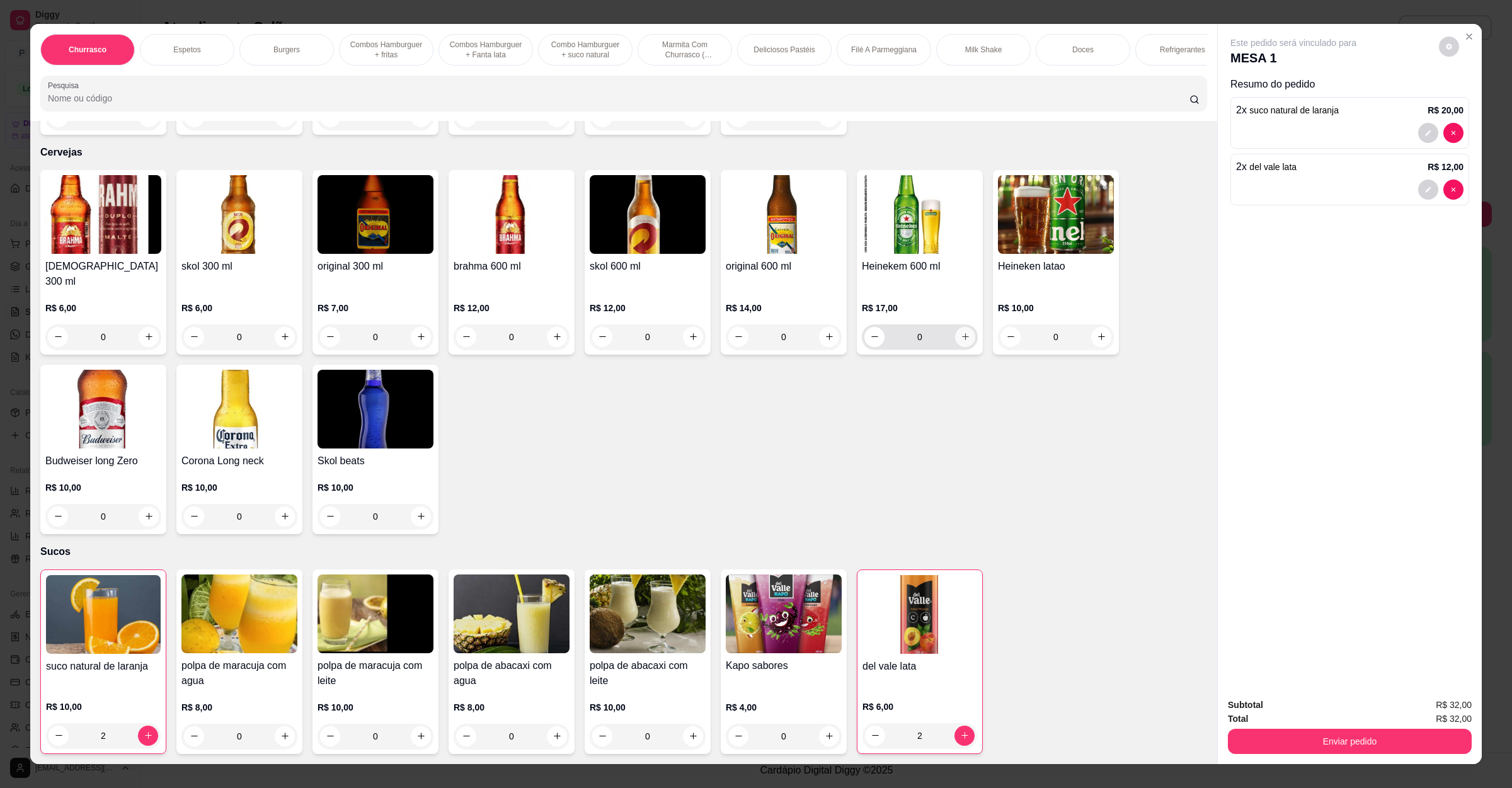
click at [961, 332] on icon "increase-product-quantity" at bounding box center [965, 337] width 10 height 10
click at [960, 331] on icon "increase-product-quantity" at bounding box center [965, 336] width 10 height 10
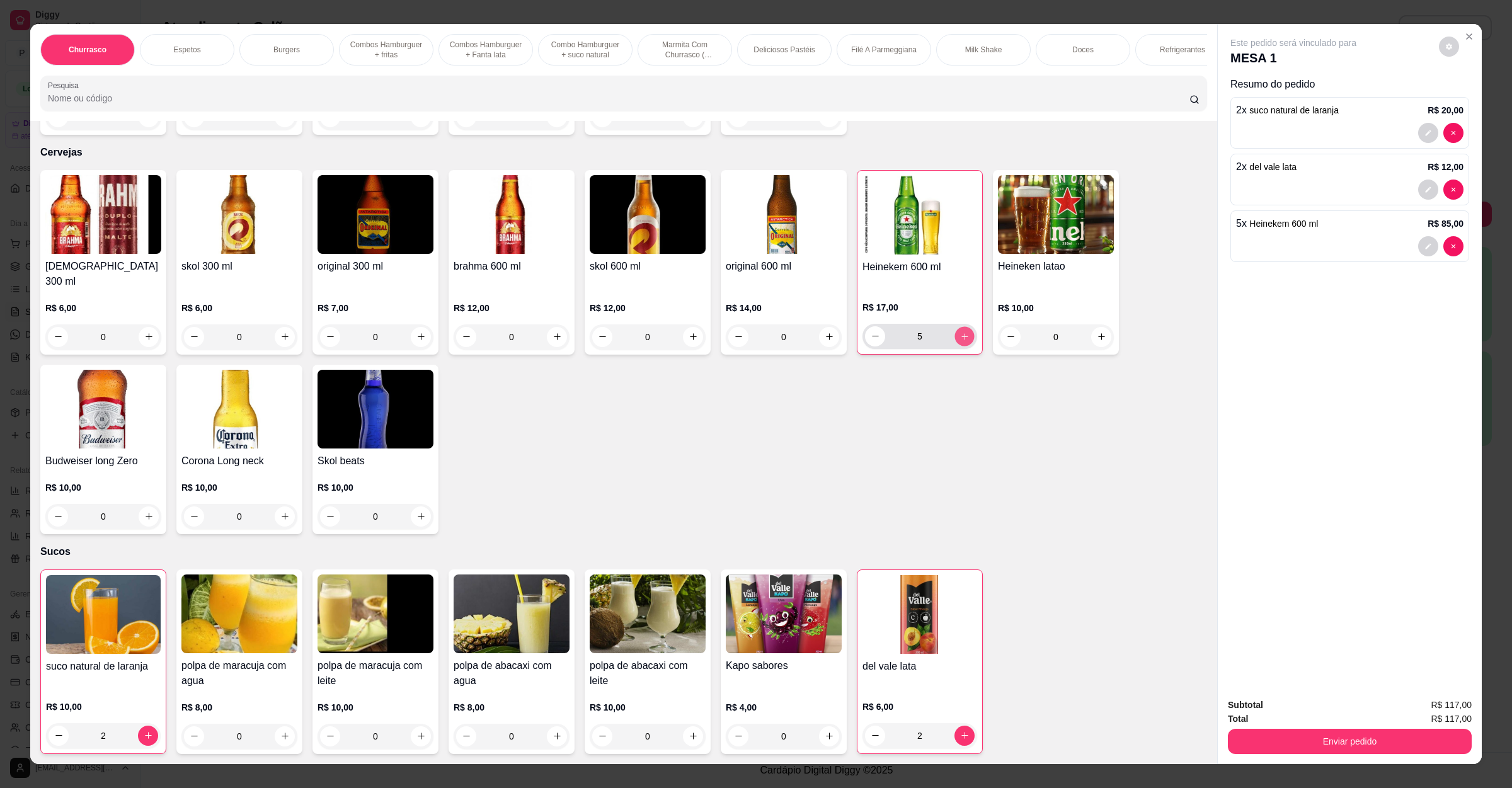
click at [960, 331] on icon "increase-product-quantity" at bounding box center [965, 336] width 10 height 10
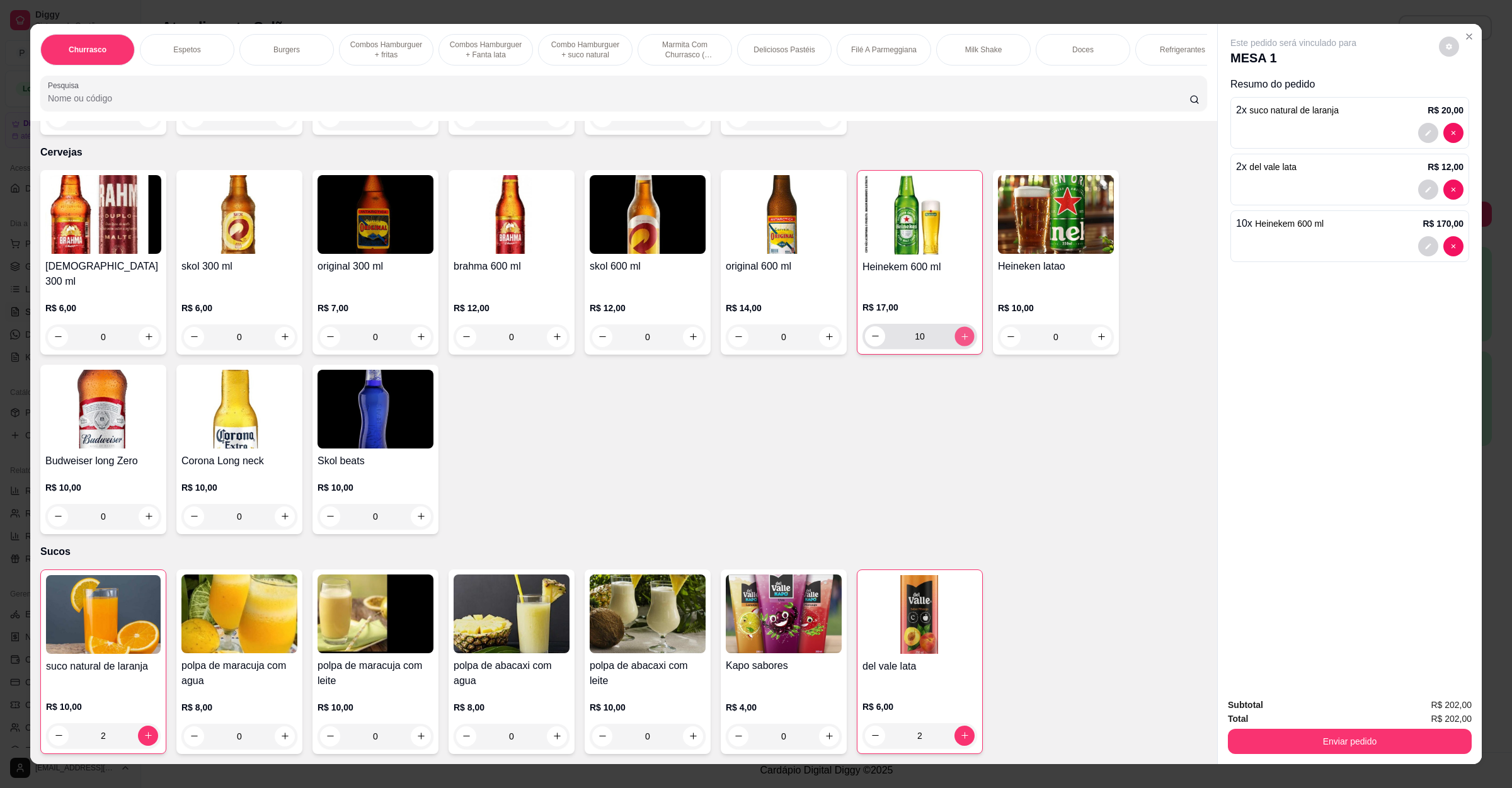
click at [960, 331] on icon "increase-product-quantity" at bounding box center [965, 336] width 10 height 10
type input "12"
click at [1342, 739] on button "Enviar pedido" at bounding box center [1350, 741] width 244 height 25
click at [1307, 721] on button "Não registrar e enviar pedido" at bounding box center [1305, 711] width 127 height 23
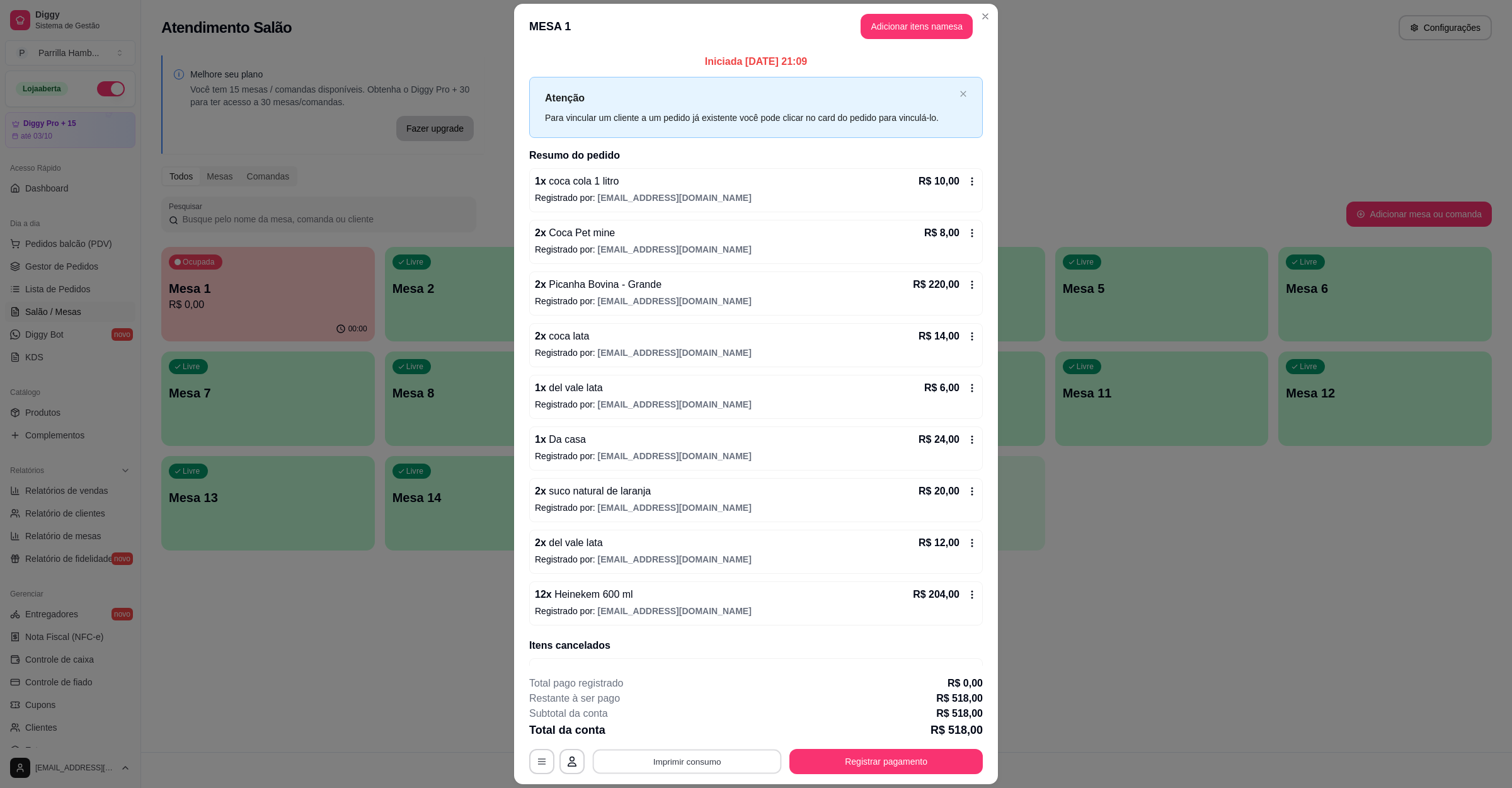
click at [661, 758] on button "Imprimir consumo" at bounding box center [687, 761] width 189 height 25
click at [669, 735] on button "IMPRESSORA" at bounding box center [684, 733] width 91 height 20
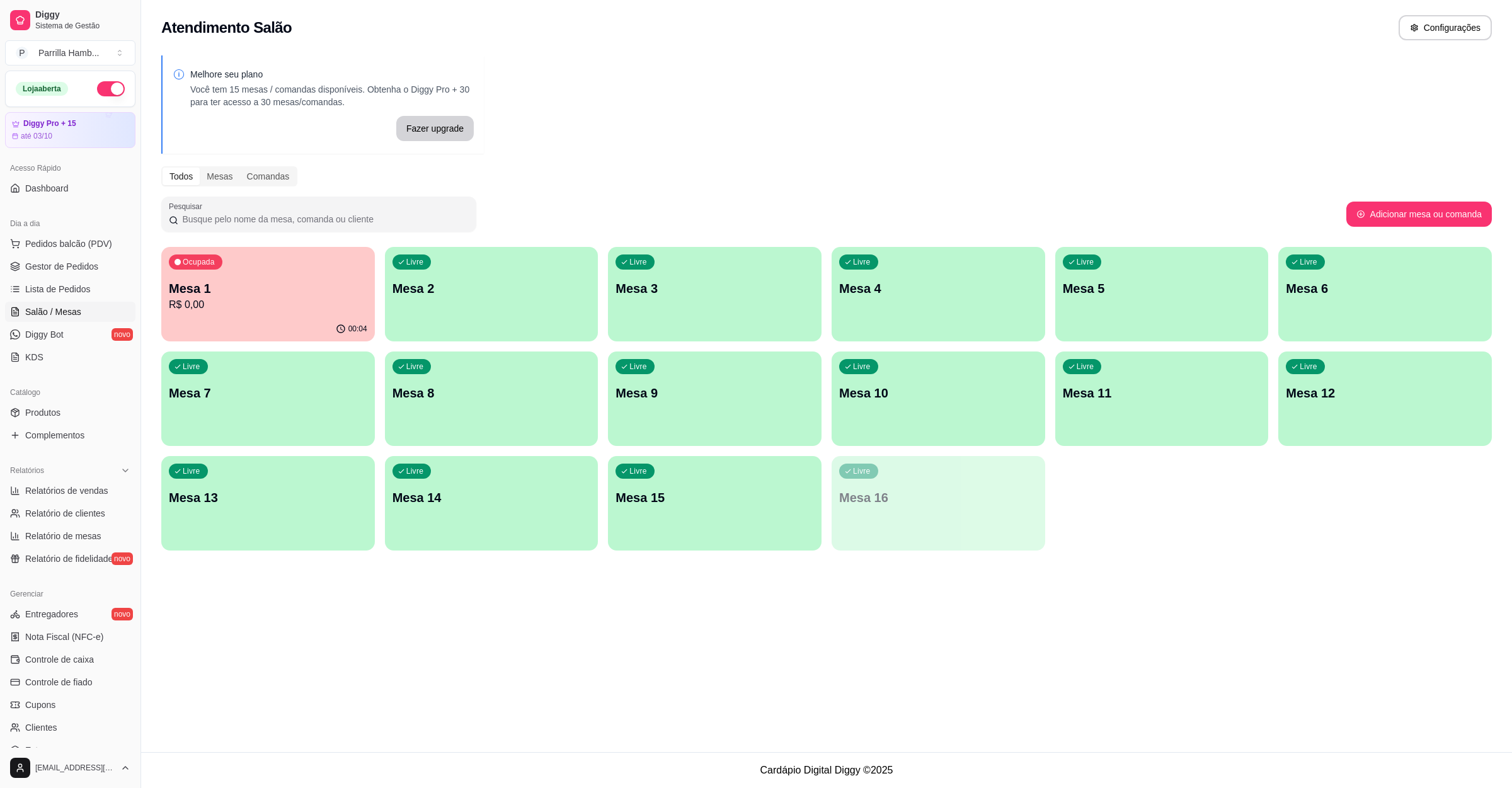
click at [551, 282] on p "Mesa 2" at bounding box center [492, 288] width 198 height 18
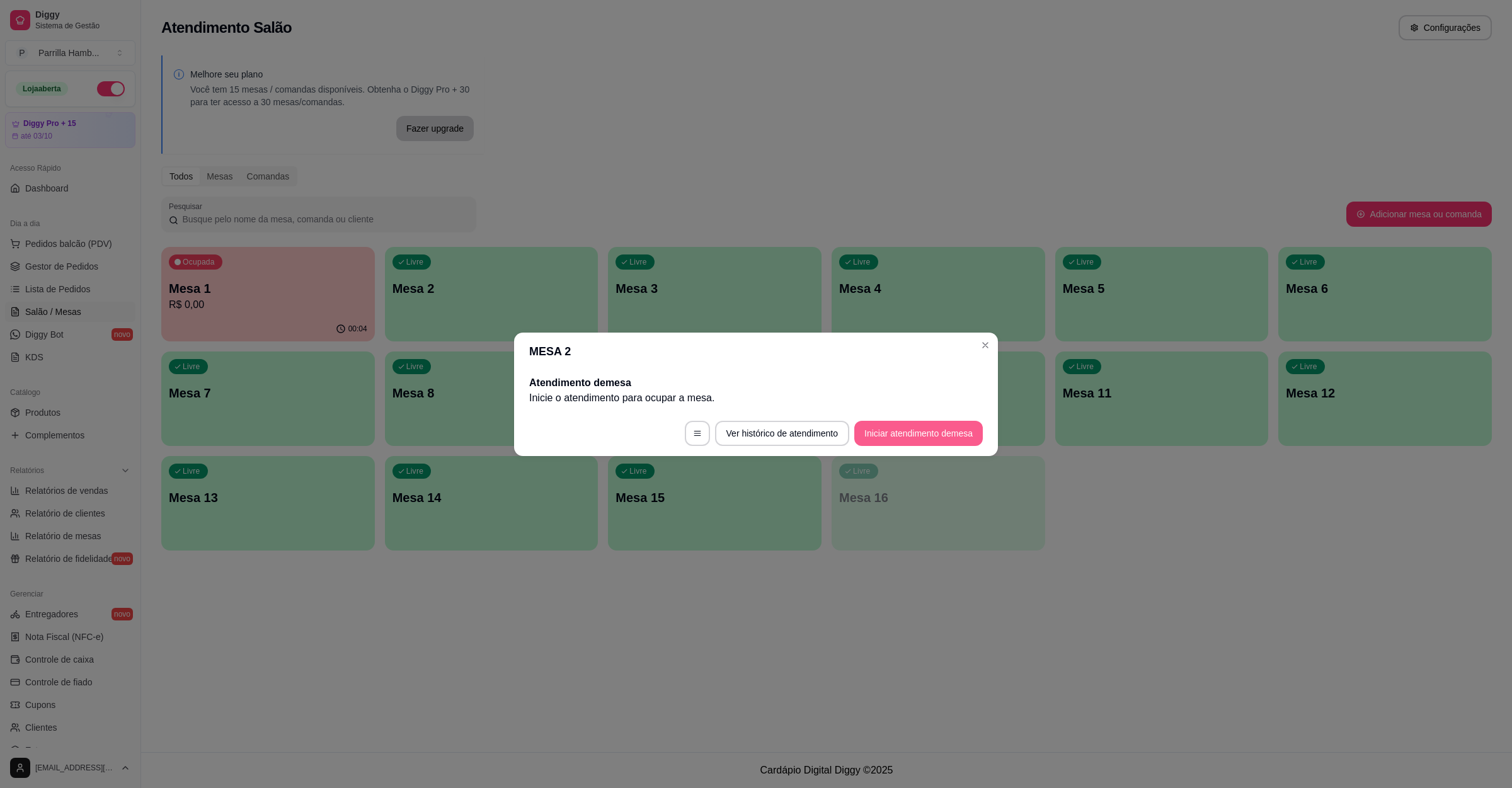
click at [925, 431] on button "Iniciar atendimento de mesa" at bounding box center [918, 433] width 129 height 25
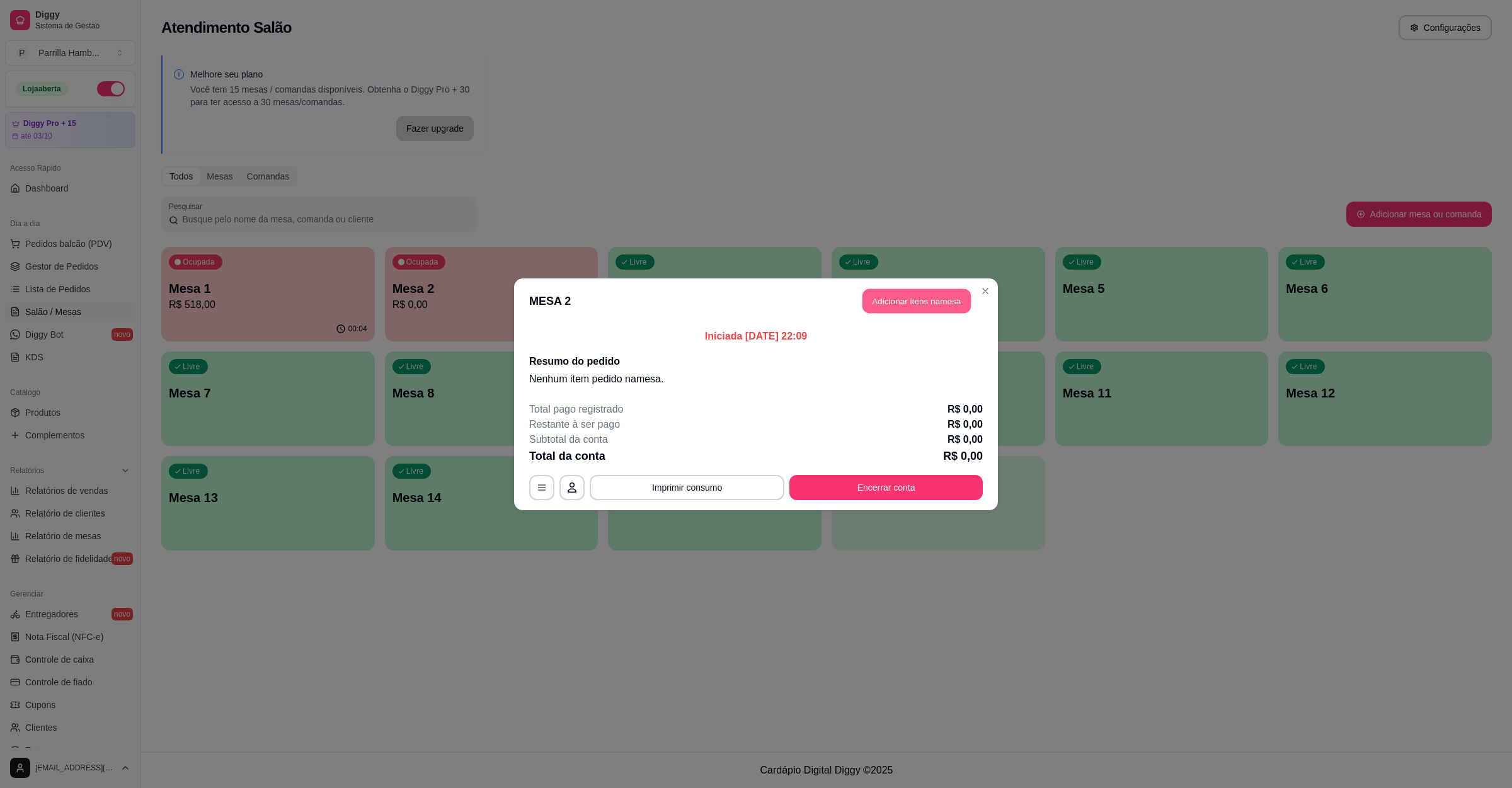
click at [898, 303] on button "Adicionar itens na mesa" at bounding box center [916, 301] width 108 height 25
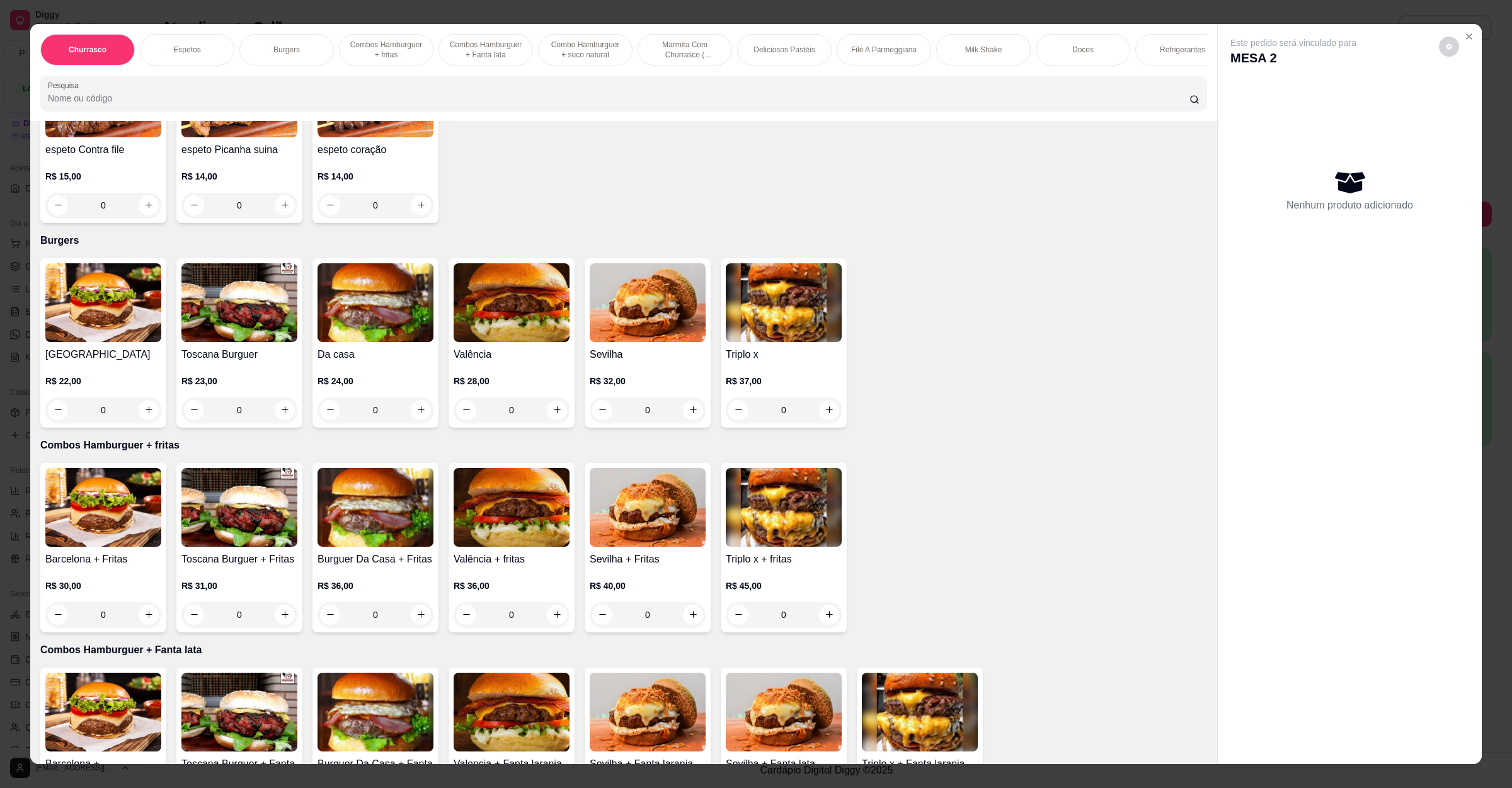
scroll to position [567, 0]
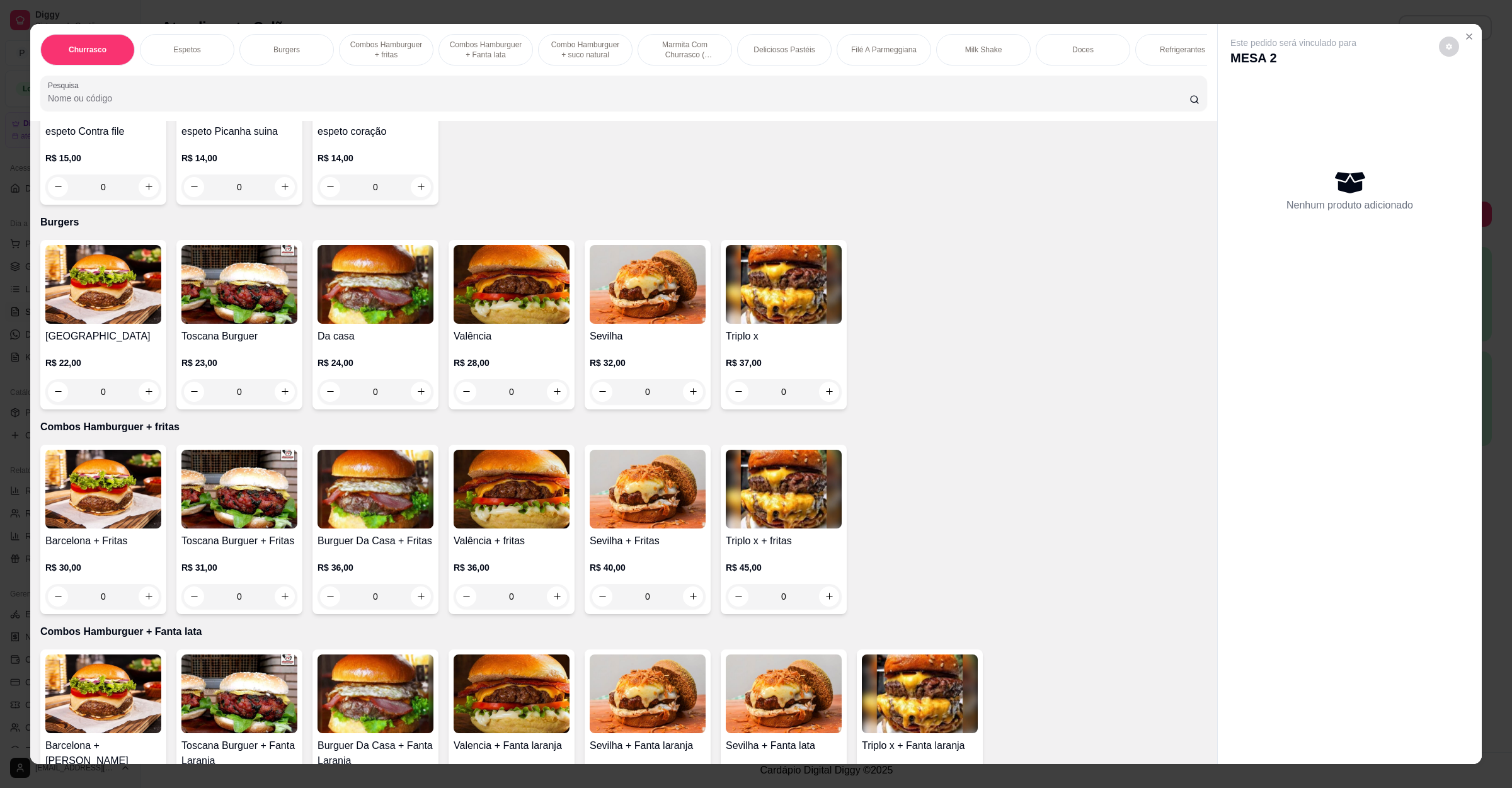
click at [551, 384] on div "0" at bounding box center [511, 391] width 116 height 25
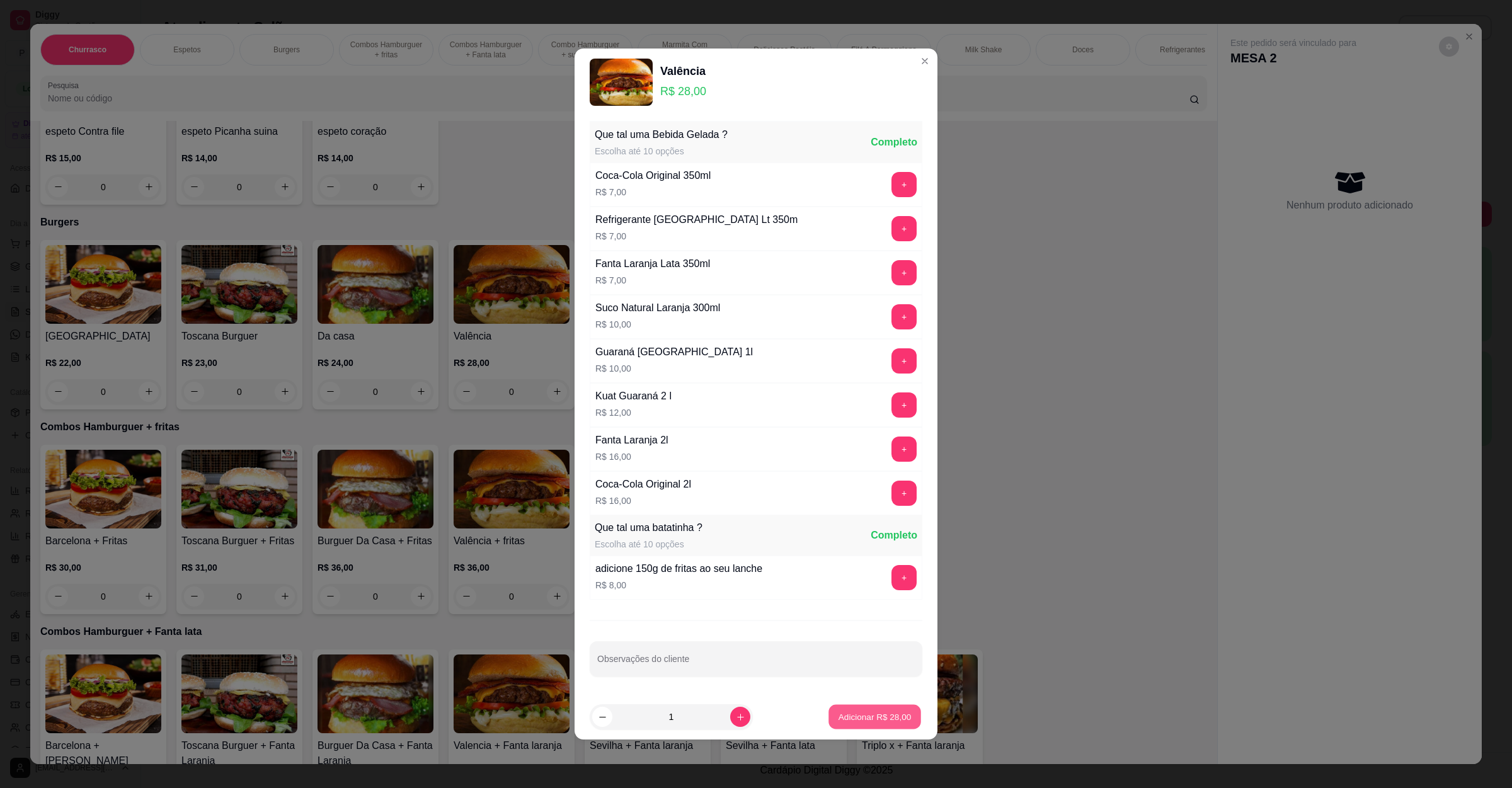
click at [851, 723] on p "Adicionar R$ 28,00" at bounding box center [875, 716] width 73 height 12
type input "1"
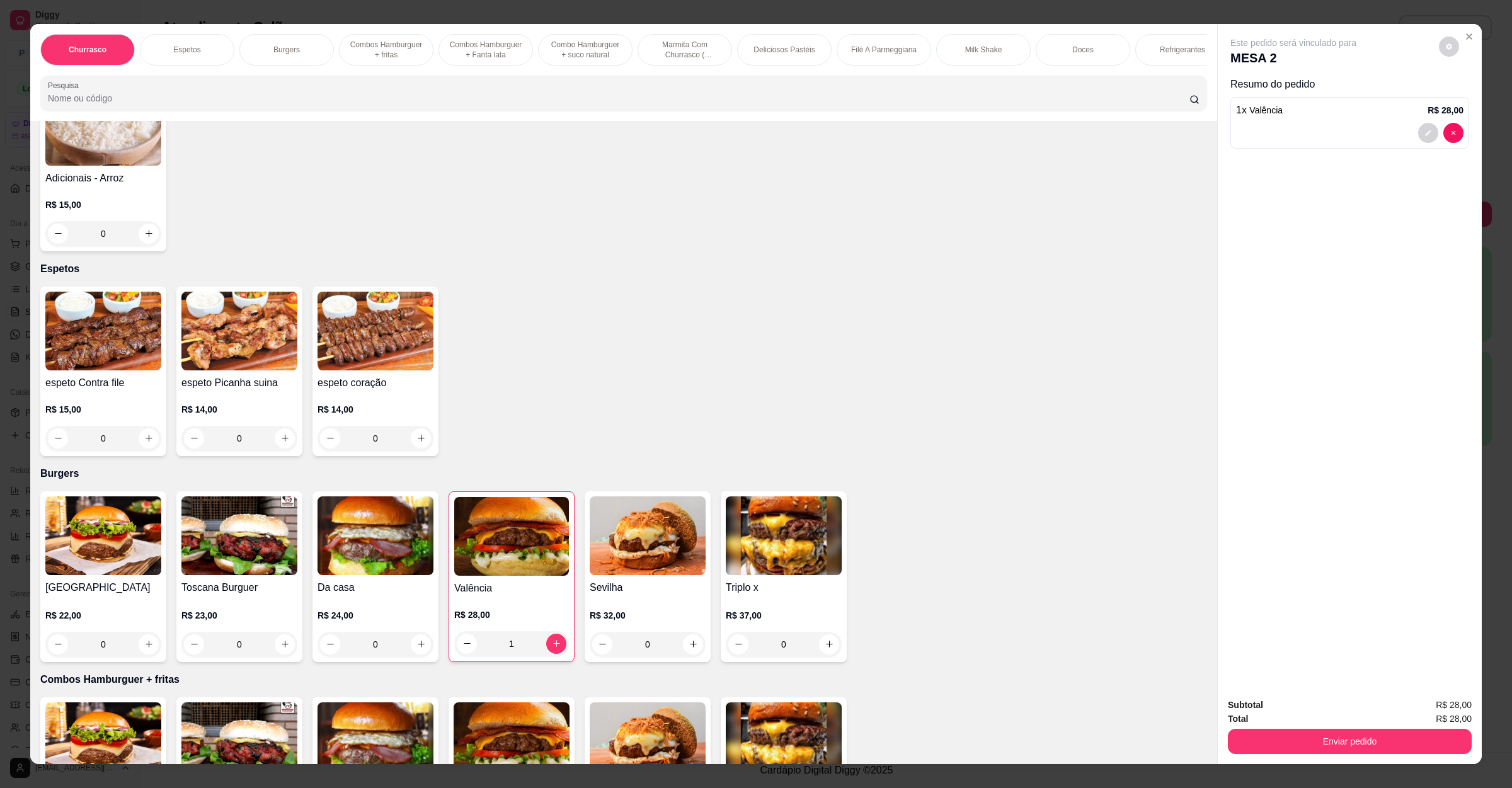
scroll to position [95, 0]
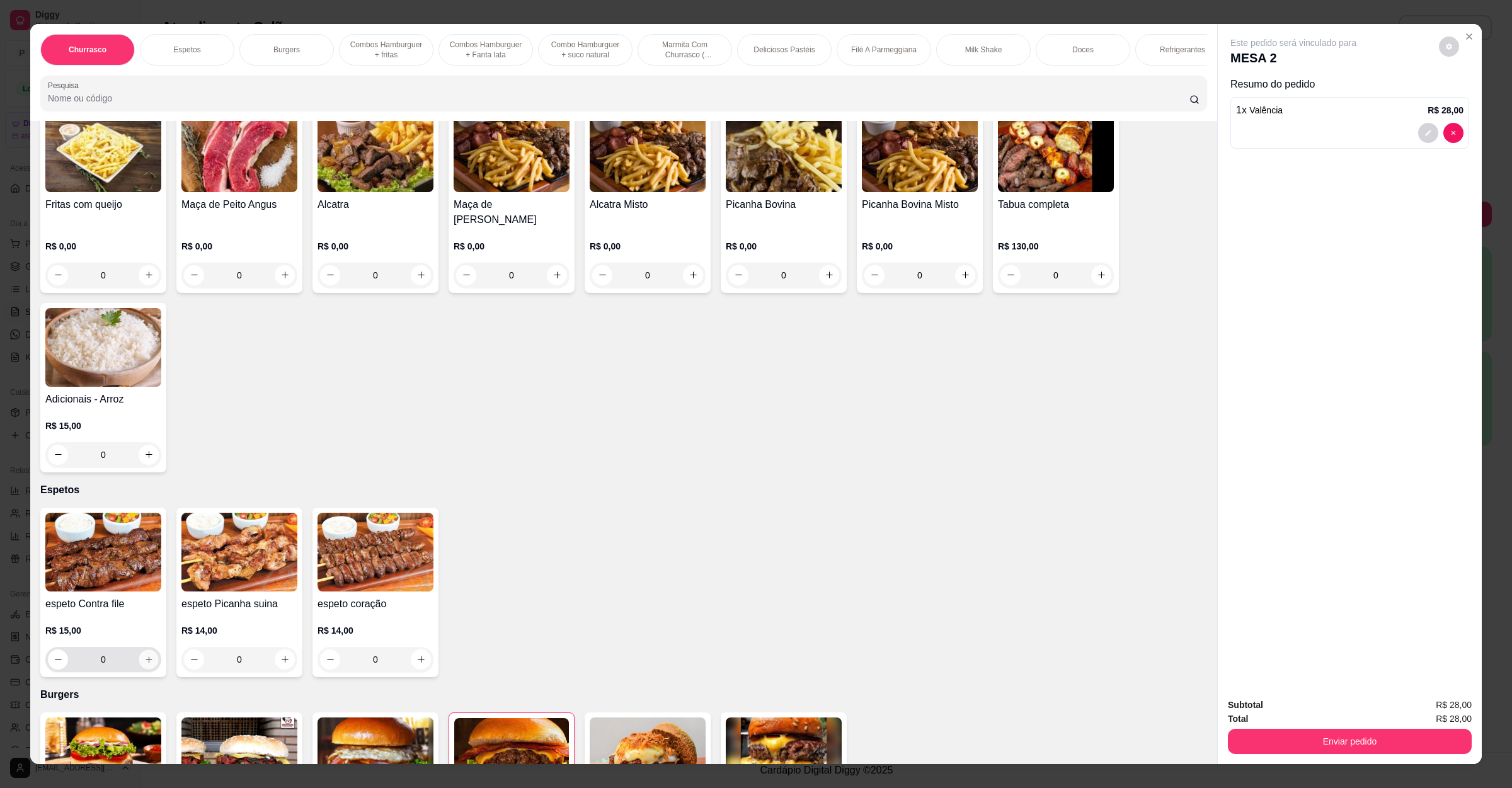
click at [145, 658] on icon "increase-product-quantity" at bounding box center [149, 659] width 10 height 10
type input "1"
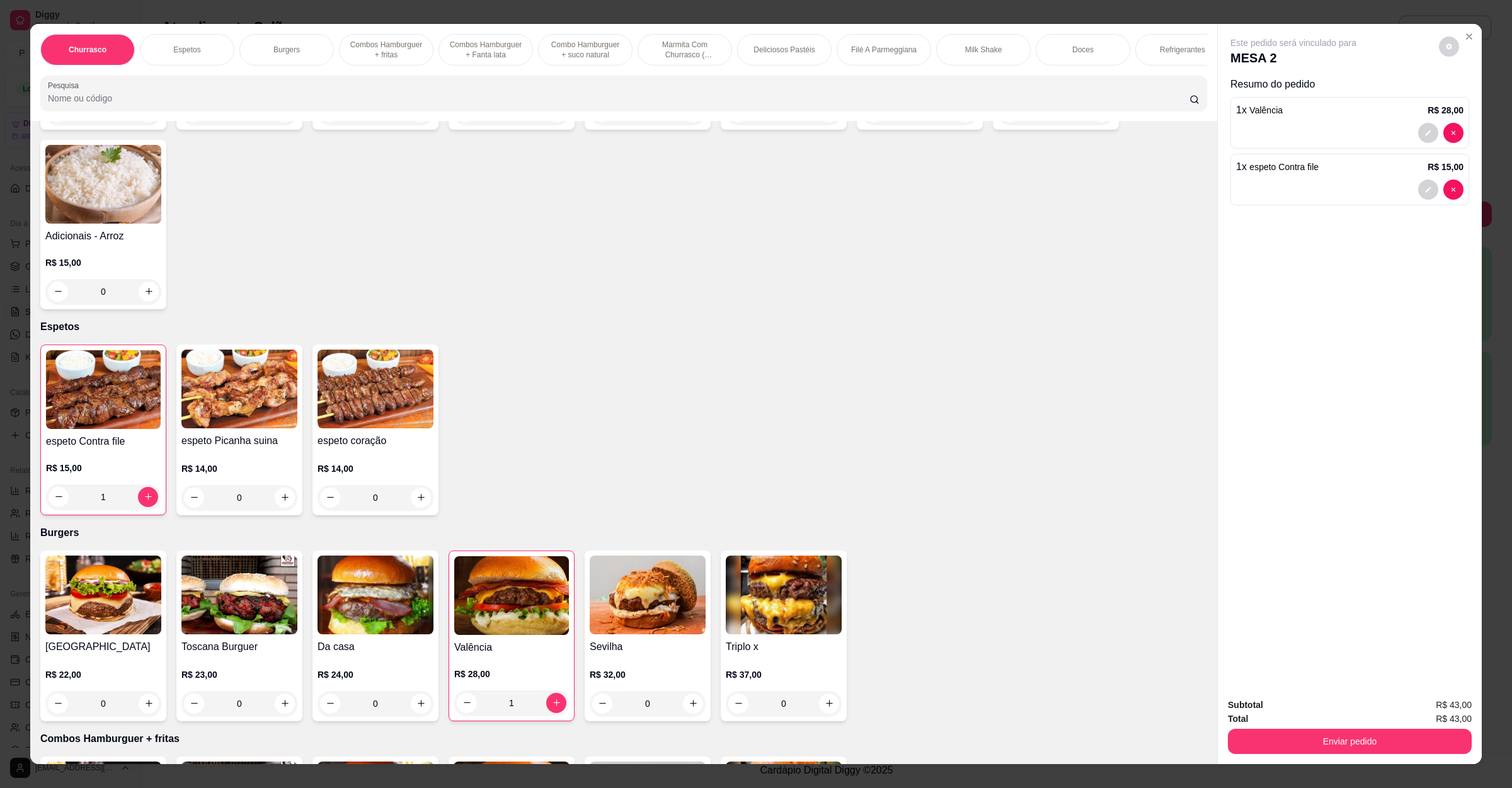
scroll to position [284, 0]
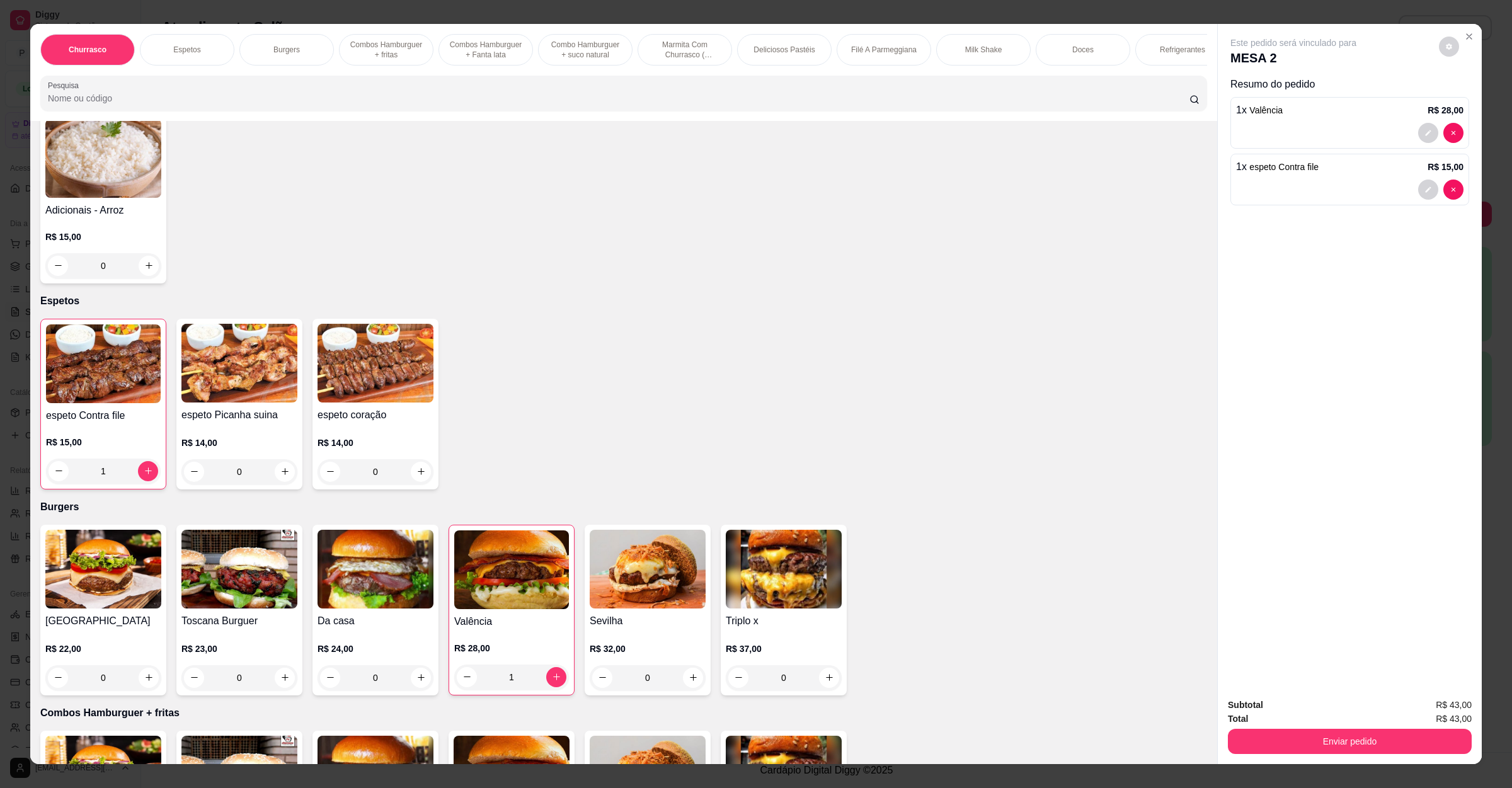
click at [412, 677] on div "0" at bounding box center [376, 678] width 116 height 25
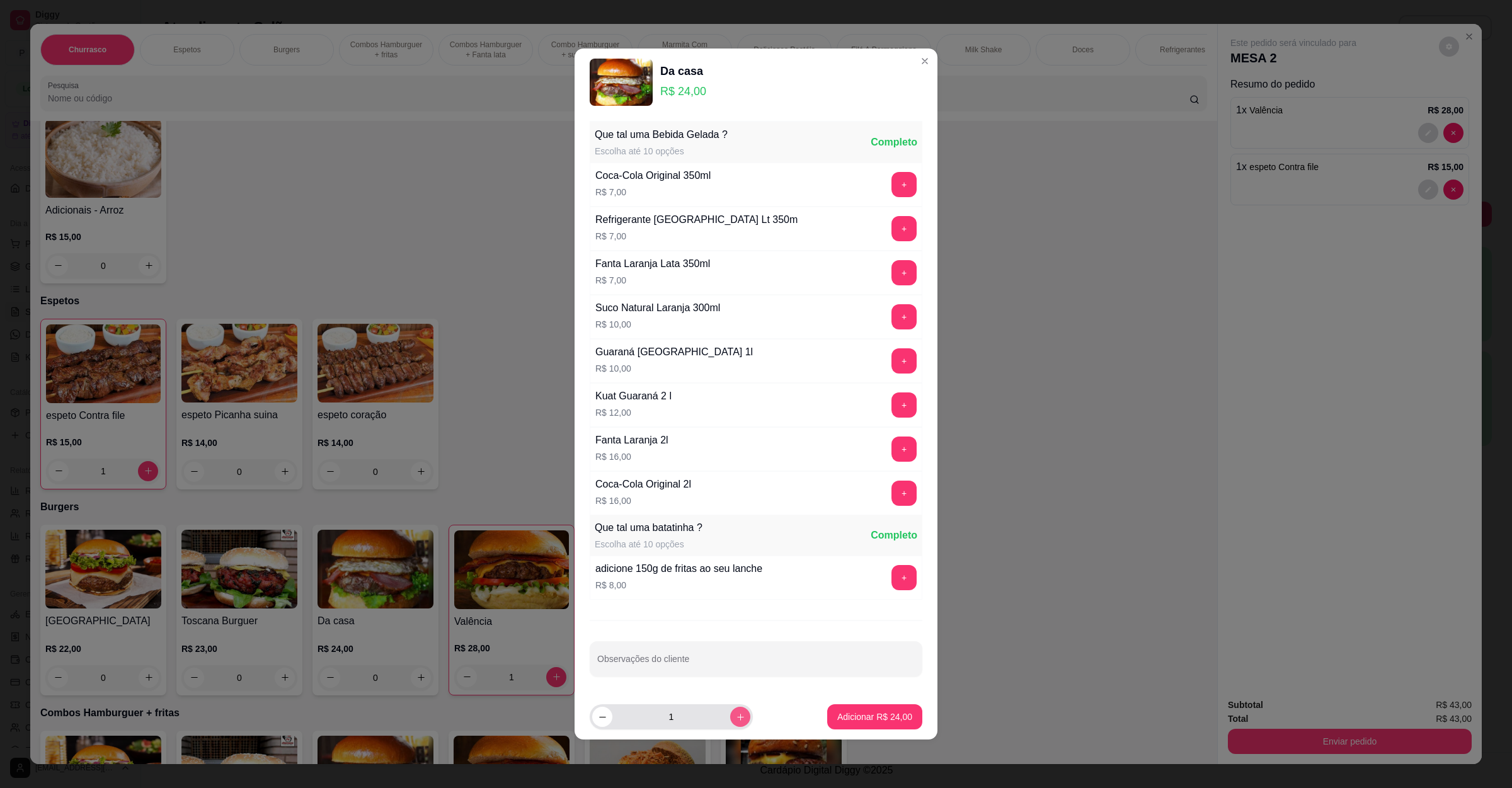
click at [736, 717] on icon "increase-product-quantity" at bounding box center [740, 717] width 10 height 10
type input "3"
click at [837, 718] on p "Adicionar R$ 72,00" at bounding box center [875, 716] width 75 height 12
type input "3"
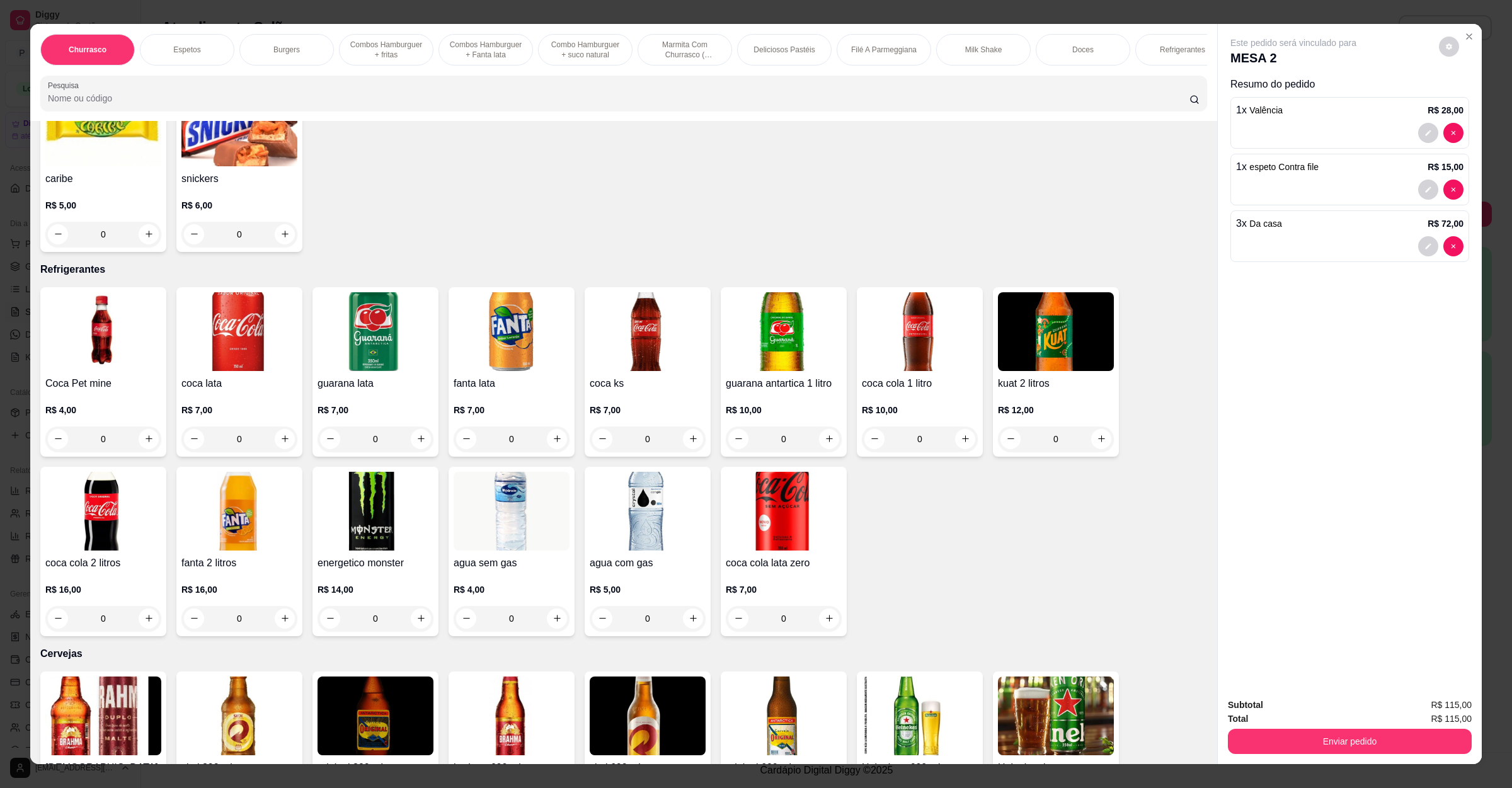
scroll to position [2929, 0]
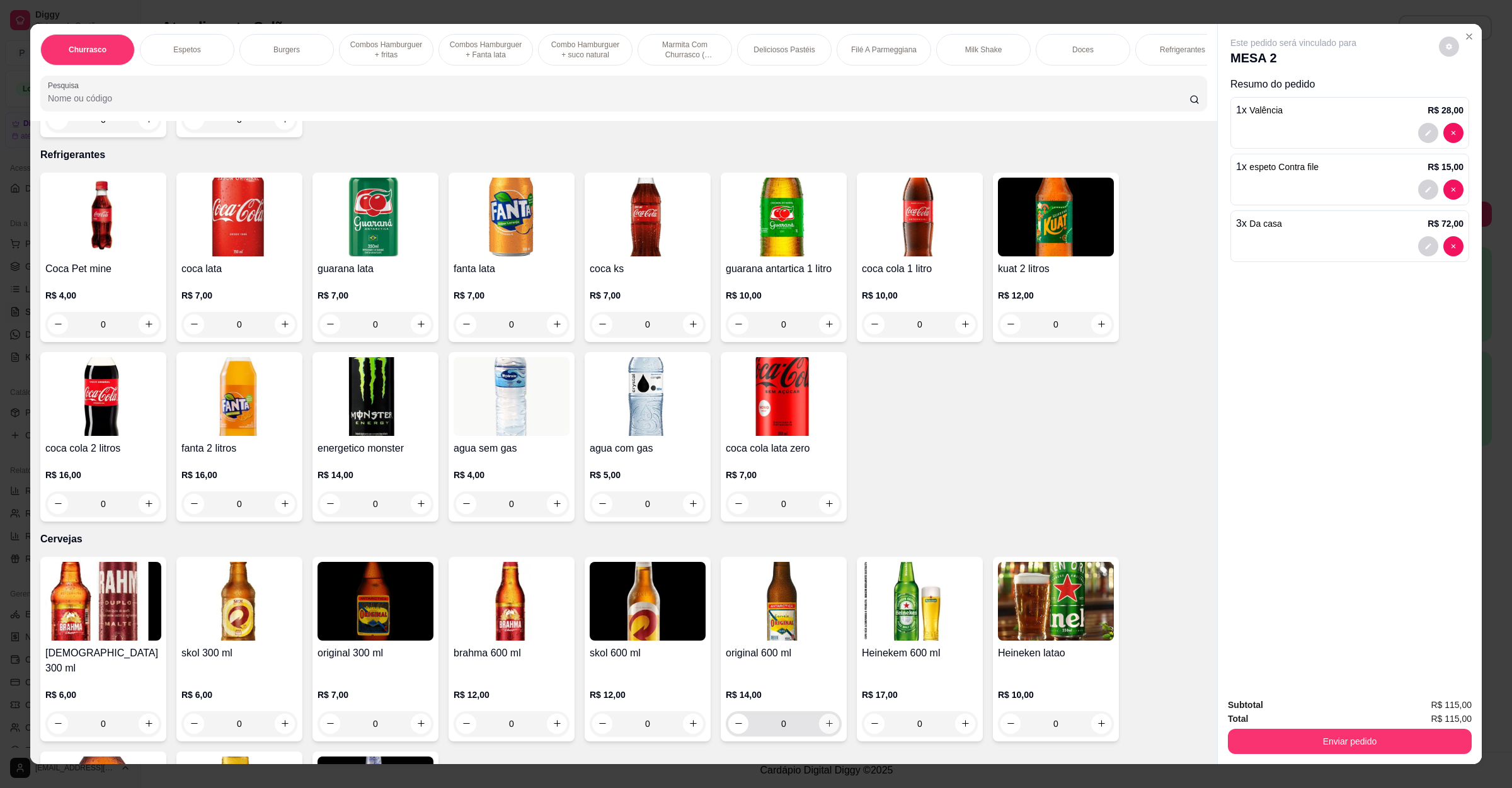
click at [825, 718] on icon "increase-product-quantity" at bounding box center [830, 723] width 10 height 10
click at [824, 718] on icon "increase-product-quantity" at bounding box center [829, 723] width 10 height 10
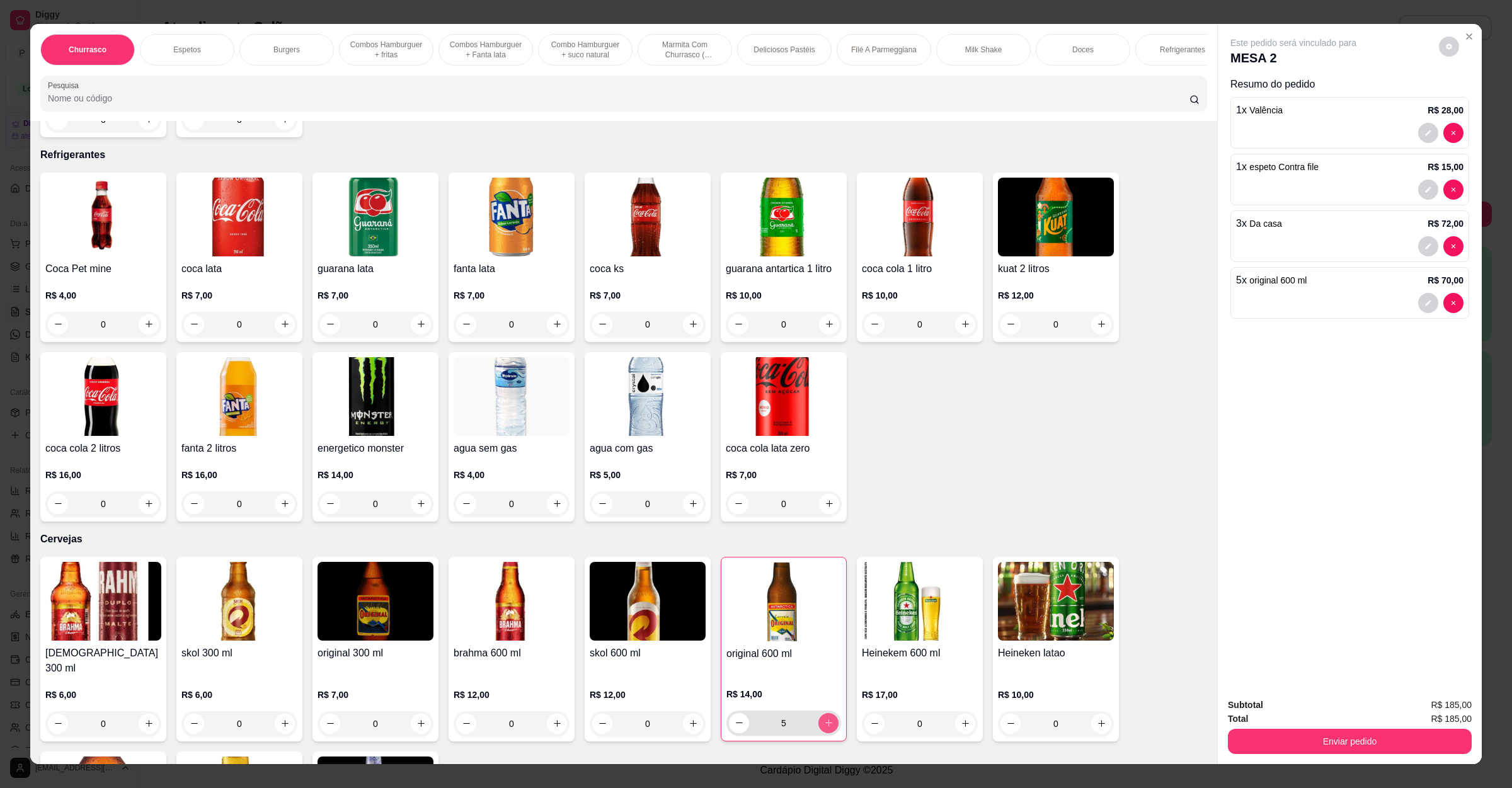
click at [824, 718] on icon "increase-product-quantity" at bounding box center [829, 723] width 10 height 10
type input "8"
click at [1340, 737] on button "Enviar pedido" at bounding box center [1350, 742] width 237 height 25
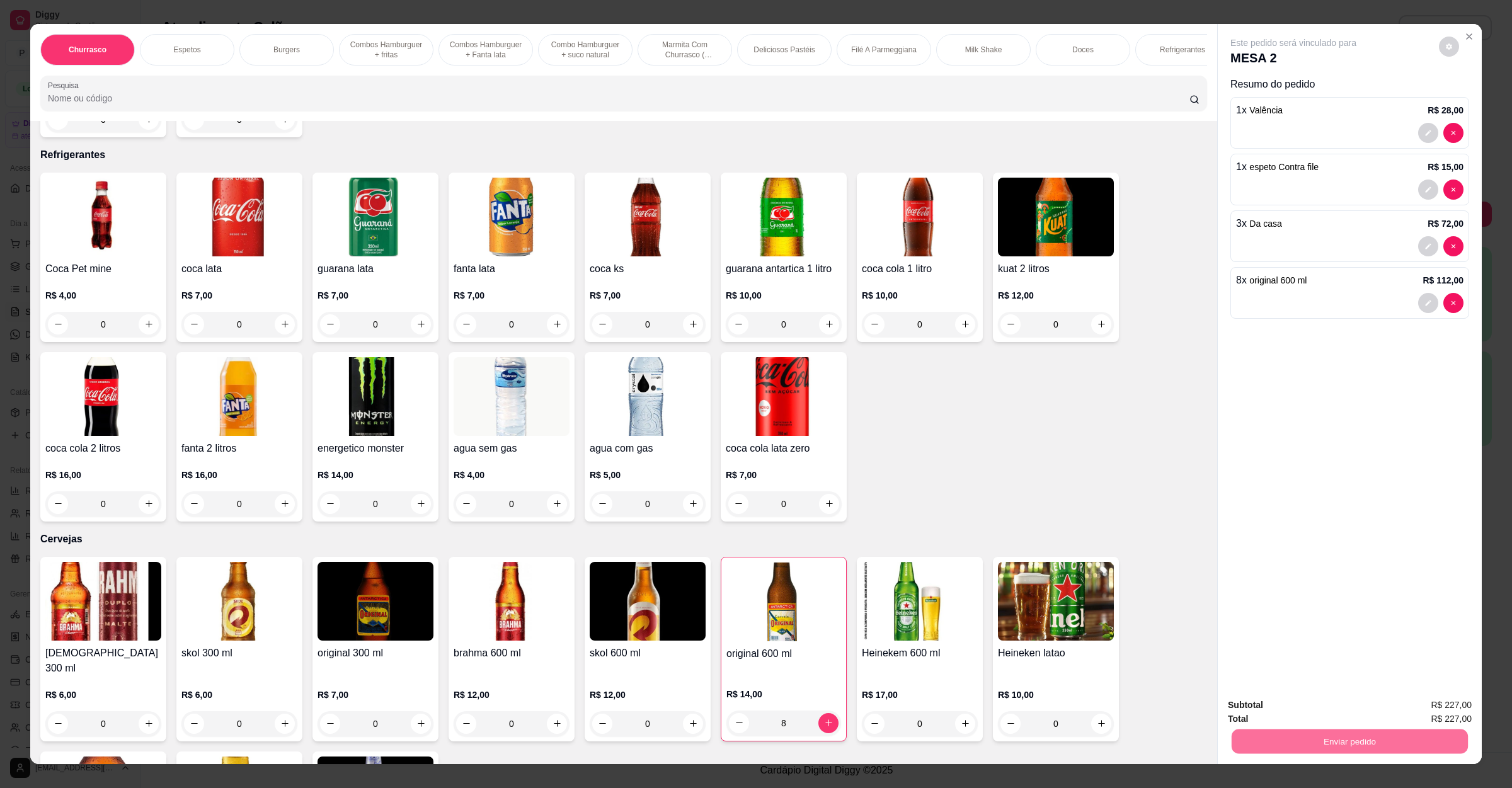
click at [1277, 708] on button "Não registrar e enviar pedido" at bounding box center [1305, 711] width 131 height 24
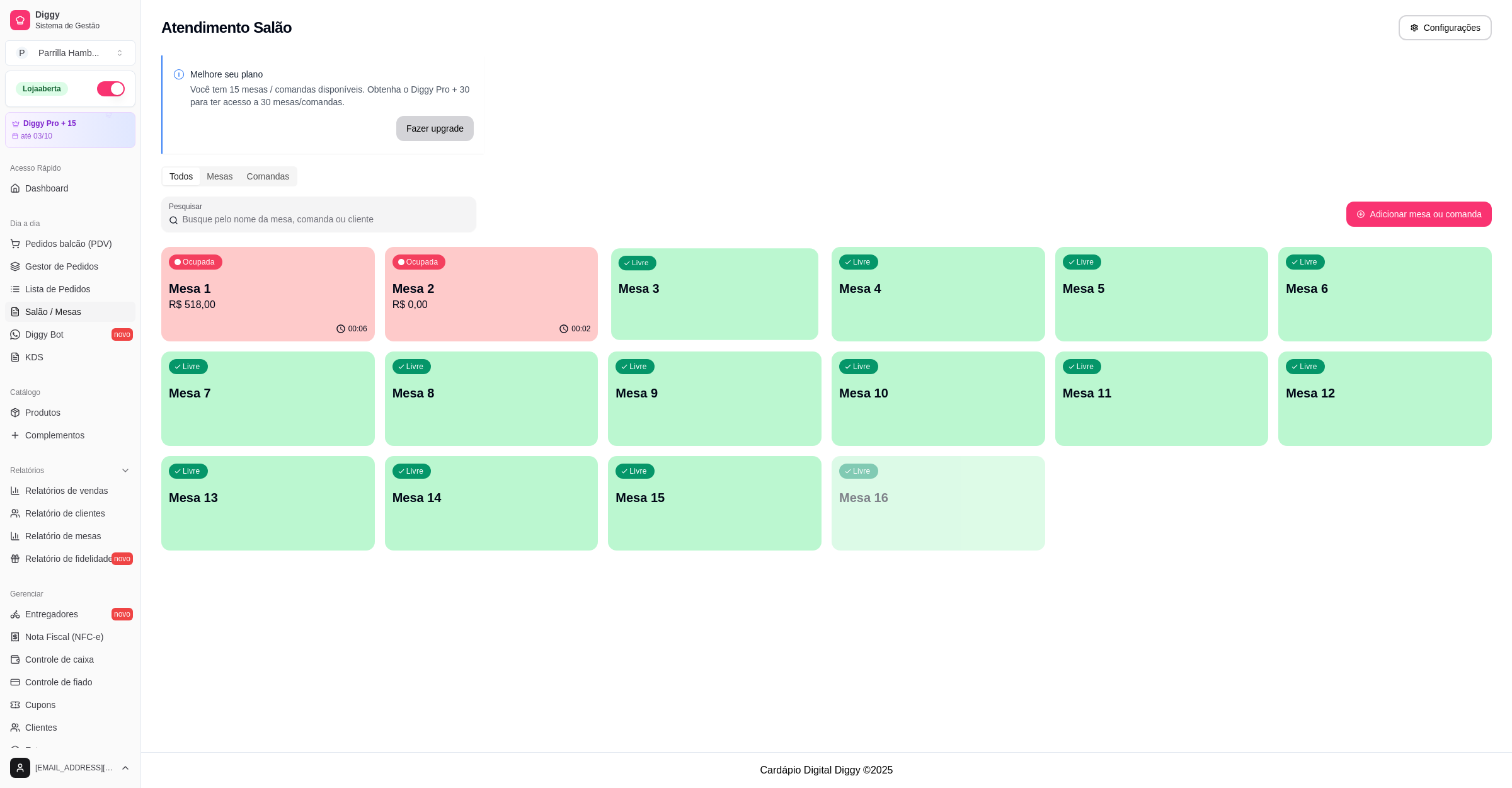
click at [694, 293] on p "Mesa 3" at bounding box center [714, 288] width 192 height 17
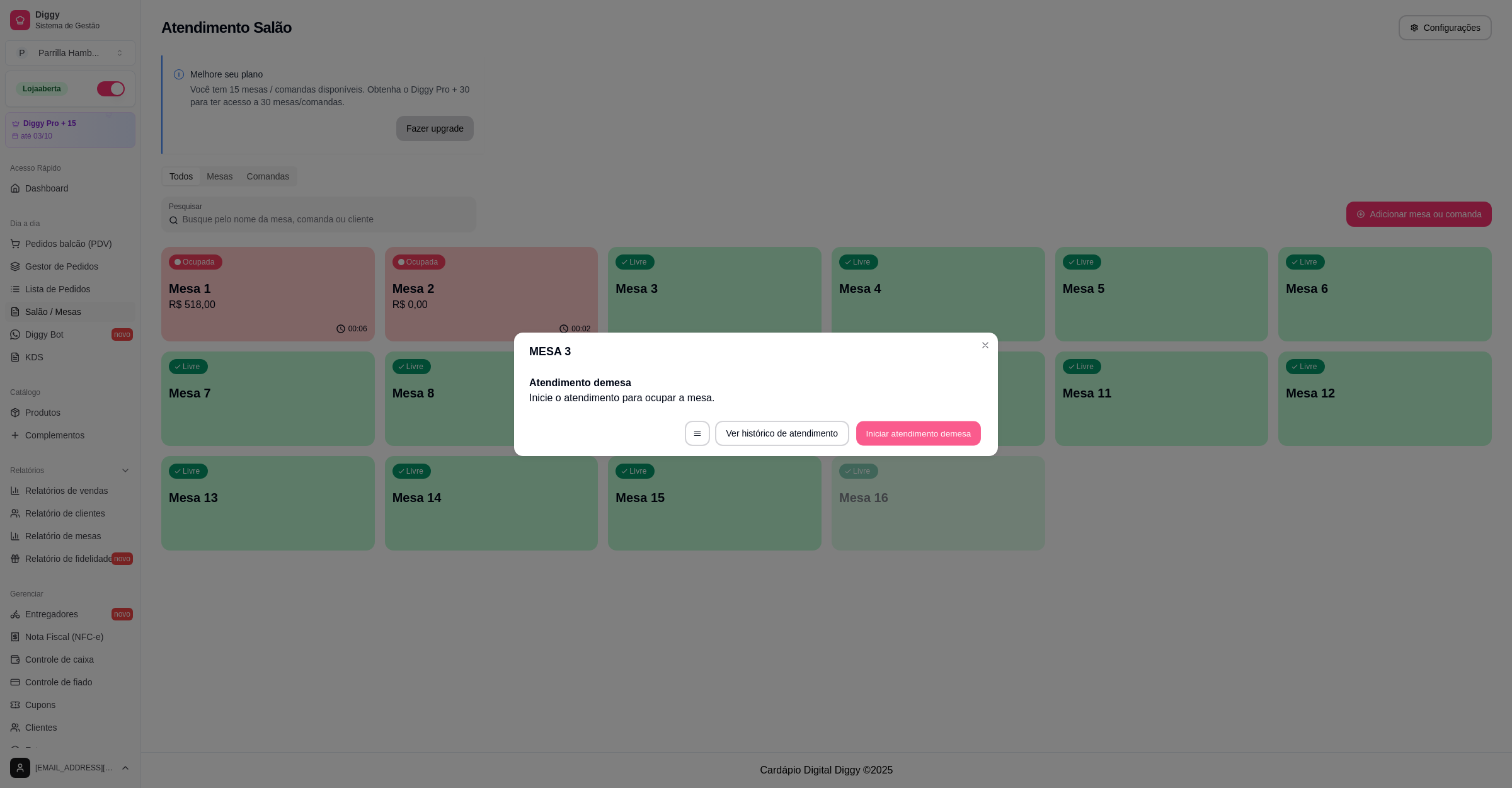
click at [950, 433] on button "Iniciar atendimento de mesa" at bounding box center [918, 433] width 125 height 25
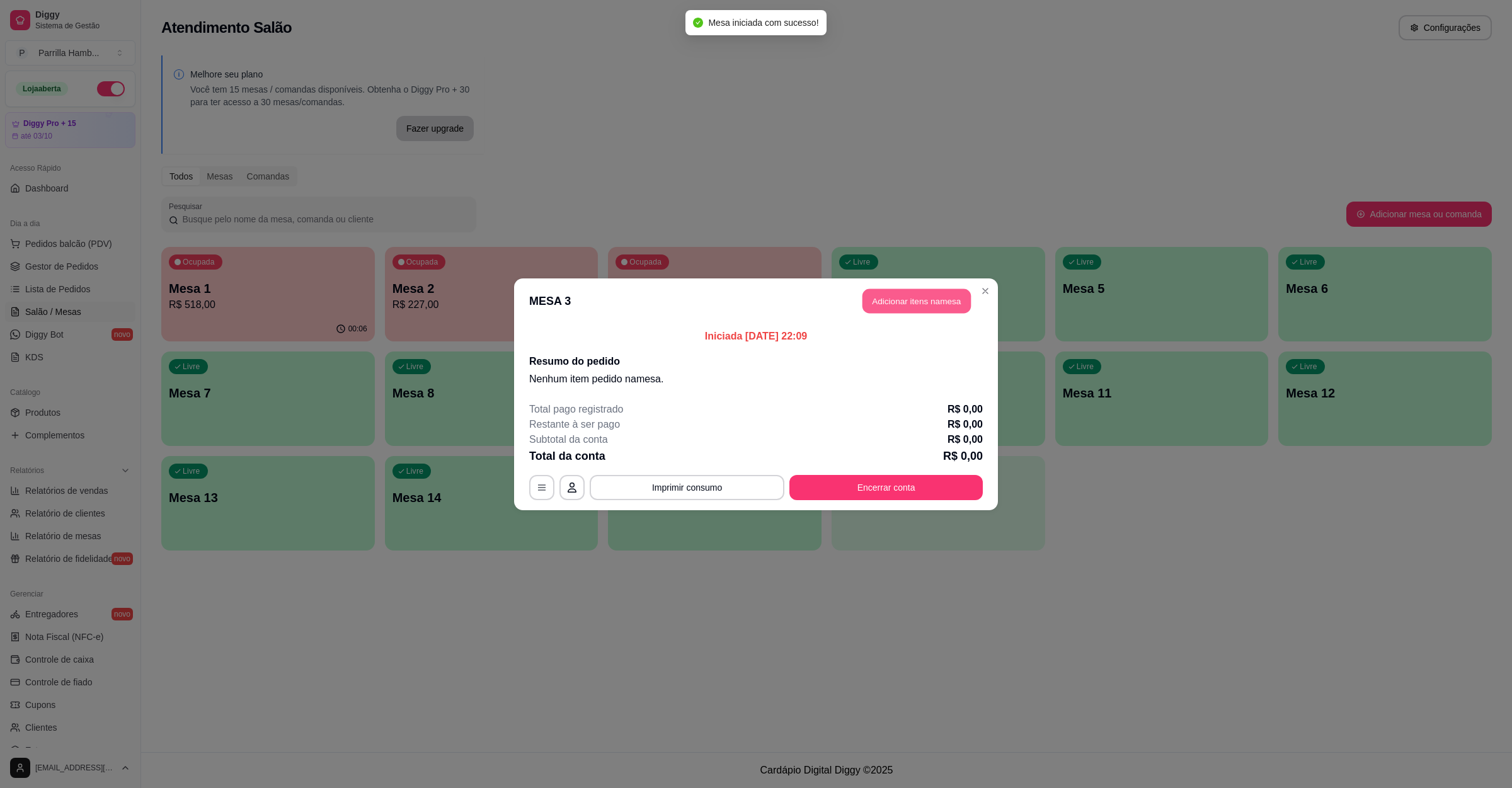
click at [930, 293] on button "Adicionar itens na mesa" at bounding box center [916, 301] width 108 height 25
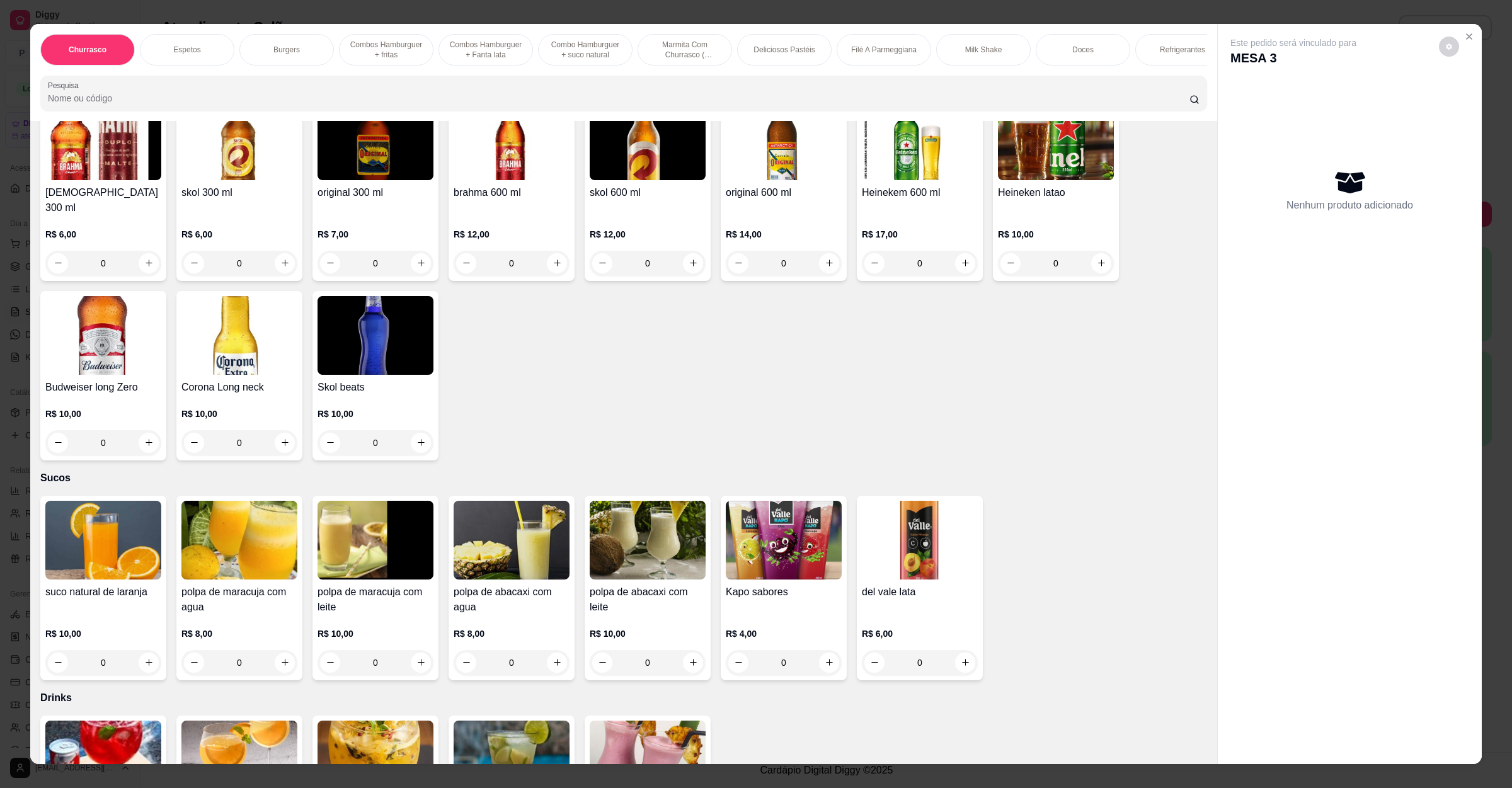
scroll to position [3118, 0]
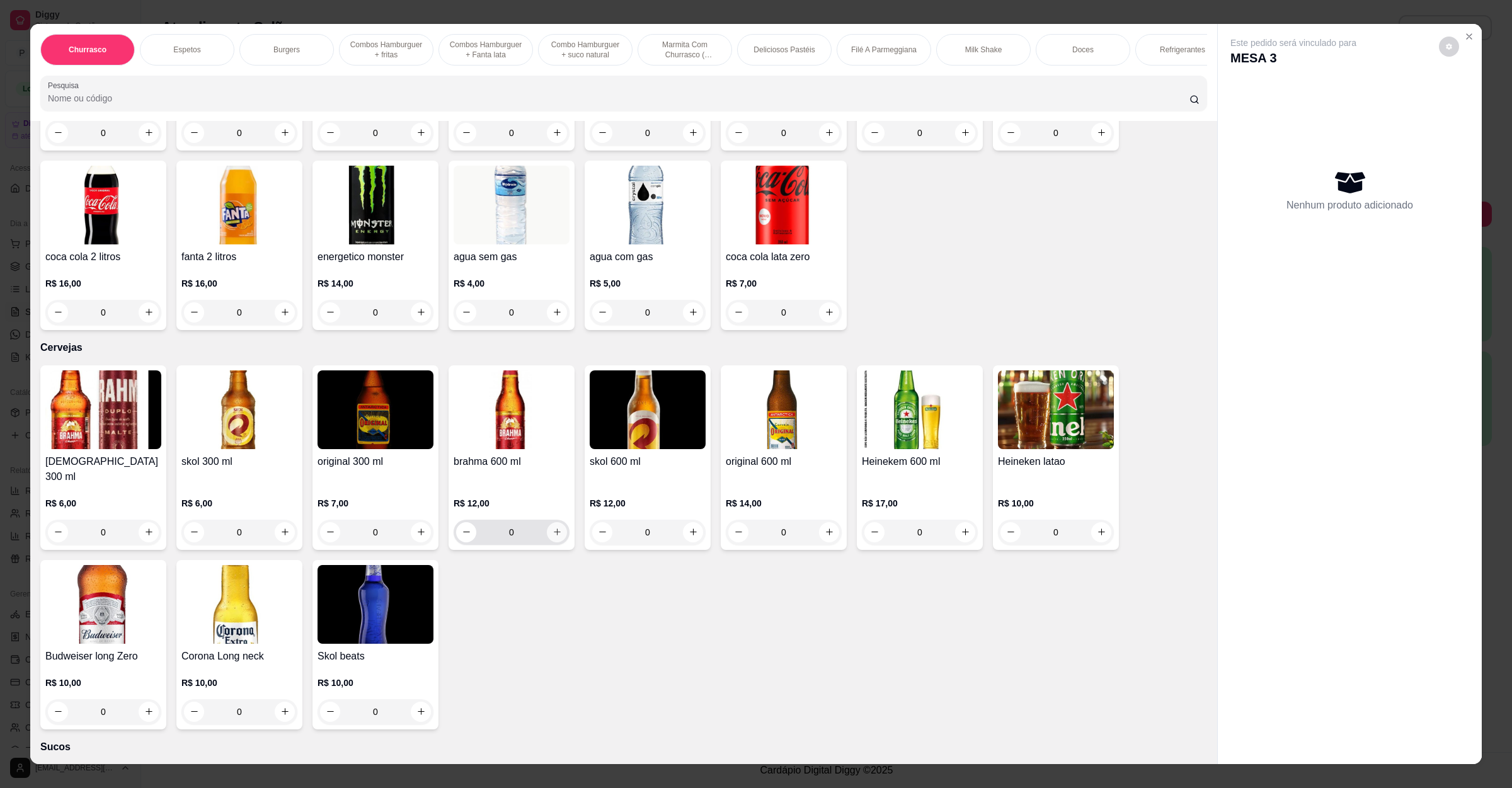
click at [547, 522] on button "increase-product-quantity" at bounding box center [557, 532] width 20 height 20
type input "1"
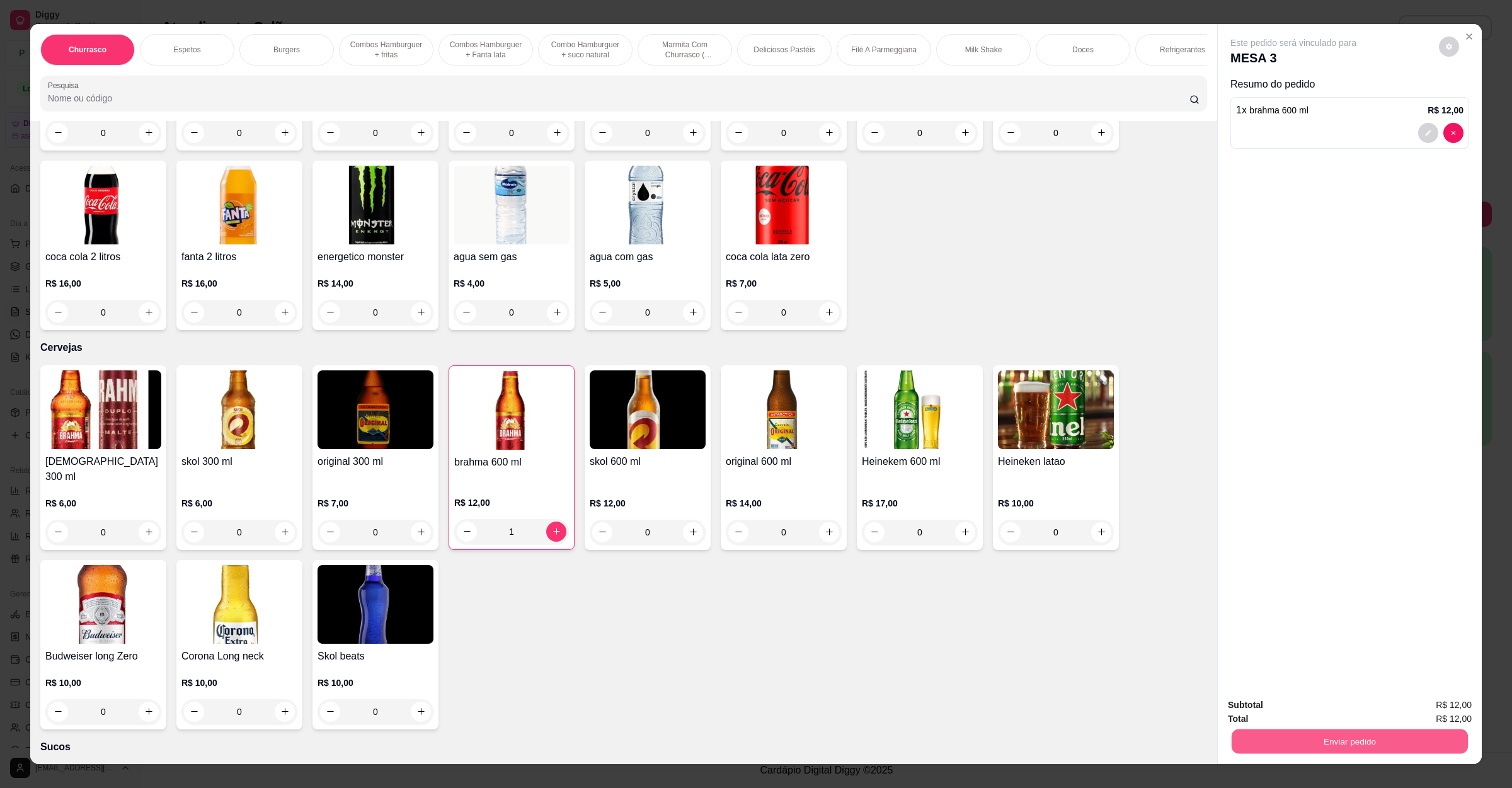
click at [1389, 742] on button "Enviar pedido" at bounding box center [1350, 742] width 237 height 25
click at [1272, 713] on button "Não registrar e enviar pedido" at bounding box center [1305, 711] width 131 height 24
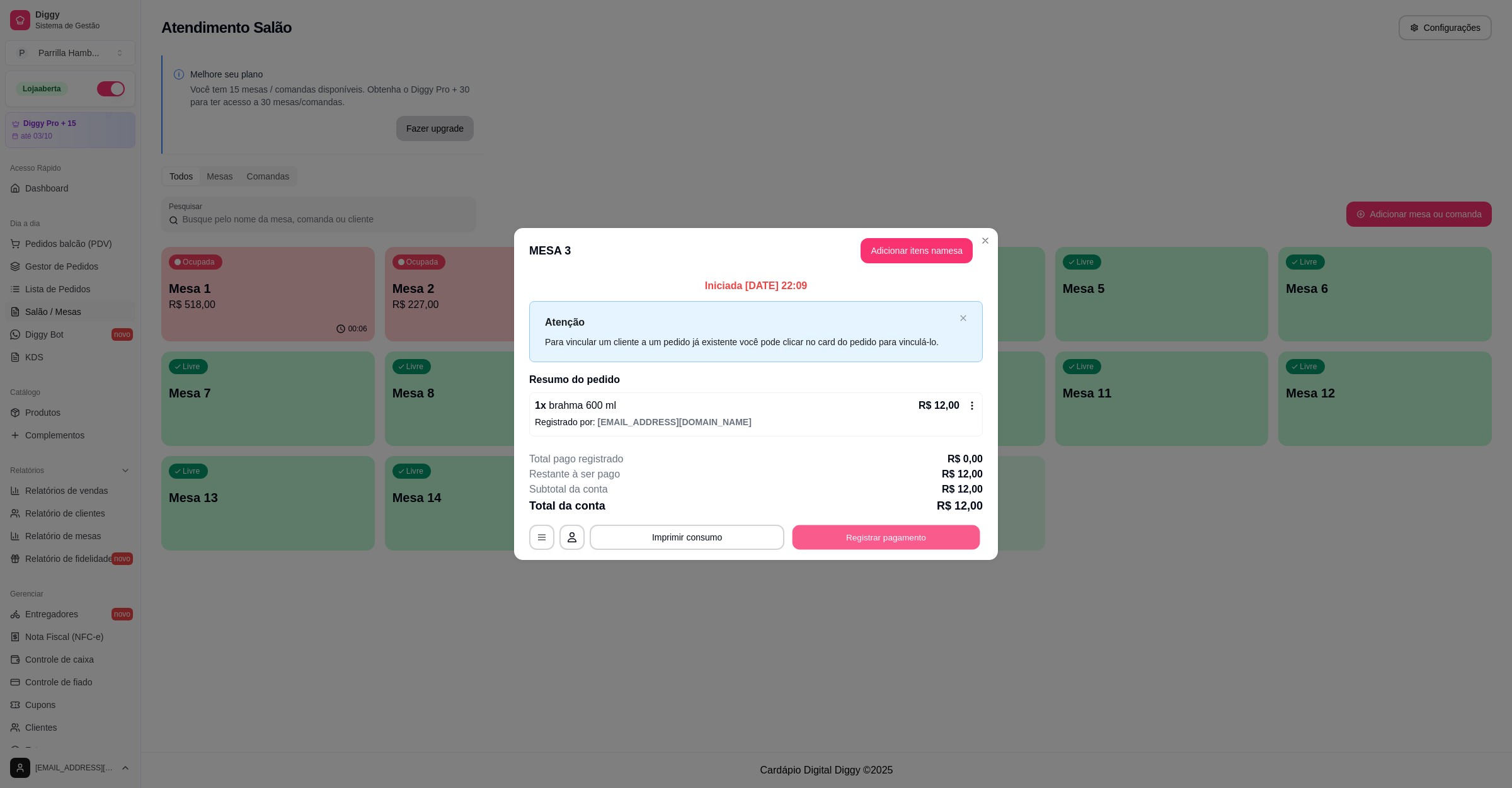
click at [907, 534] on button "Registrar pagamento" at bounding box center [886, 538] width 187 height 25
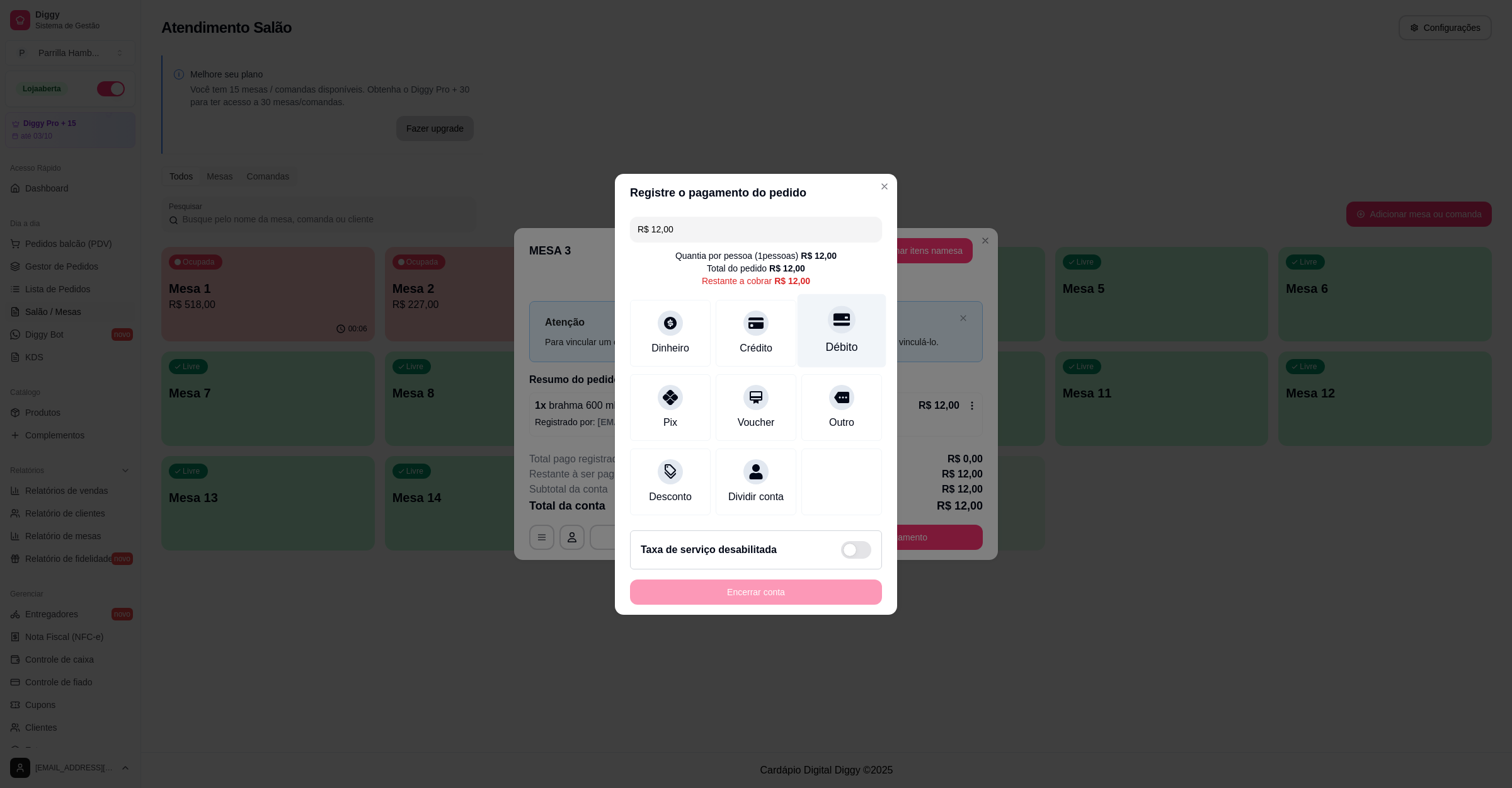
click at [830, 339] on div "Débito" at bounding box center [841, 347] width 32 height 16
type input "R$ 0,00"
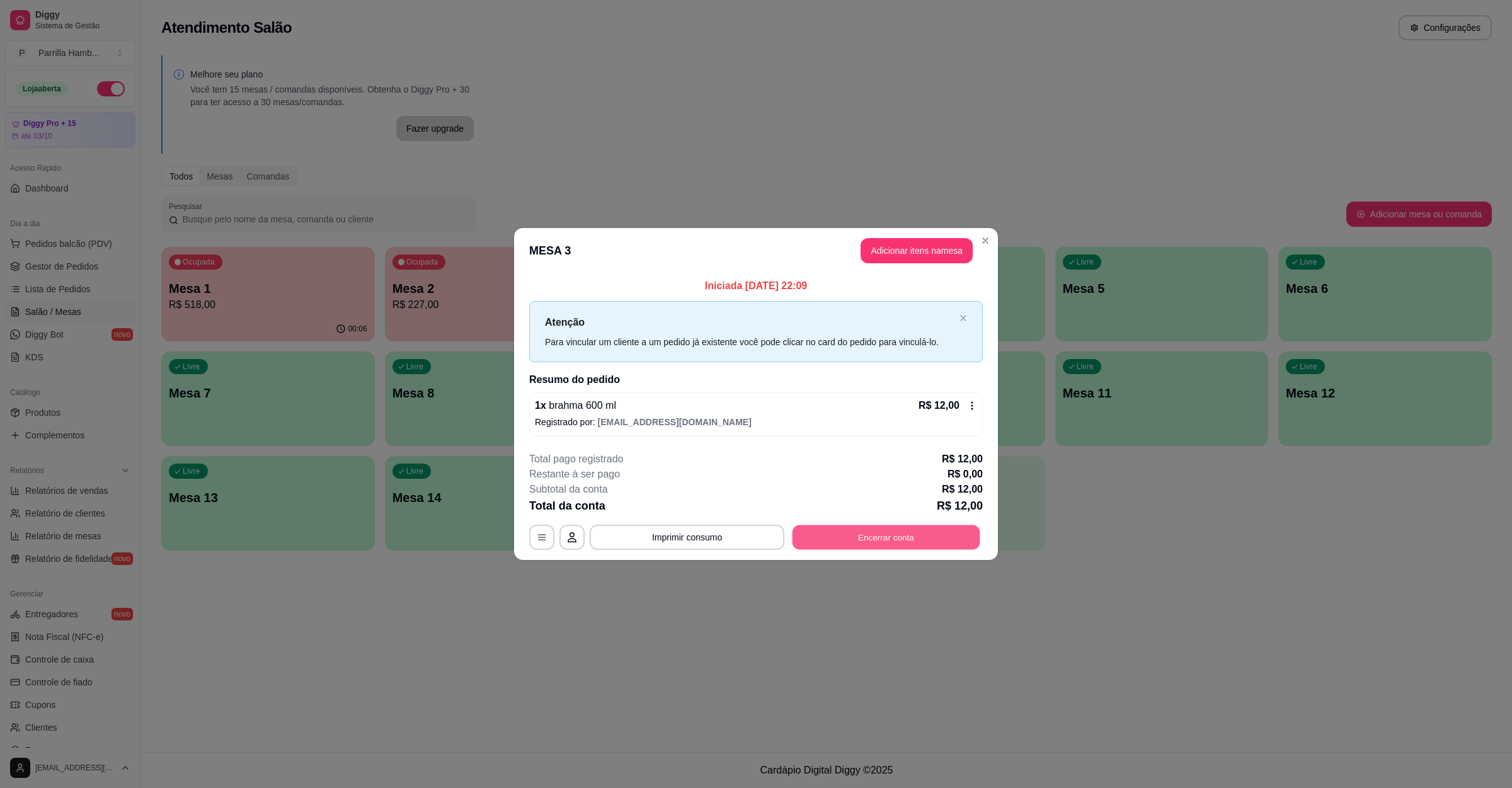
click at [925, 549] on button "Encerrar conta" at bounding box center [886, 538] width 187 height 25
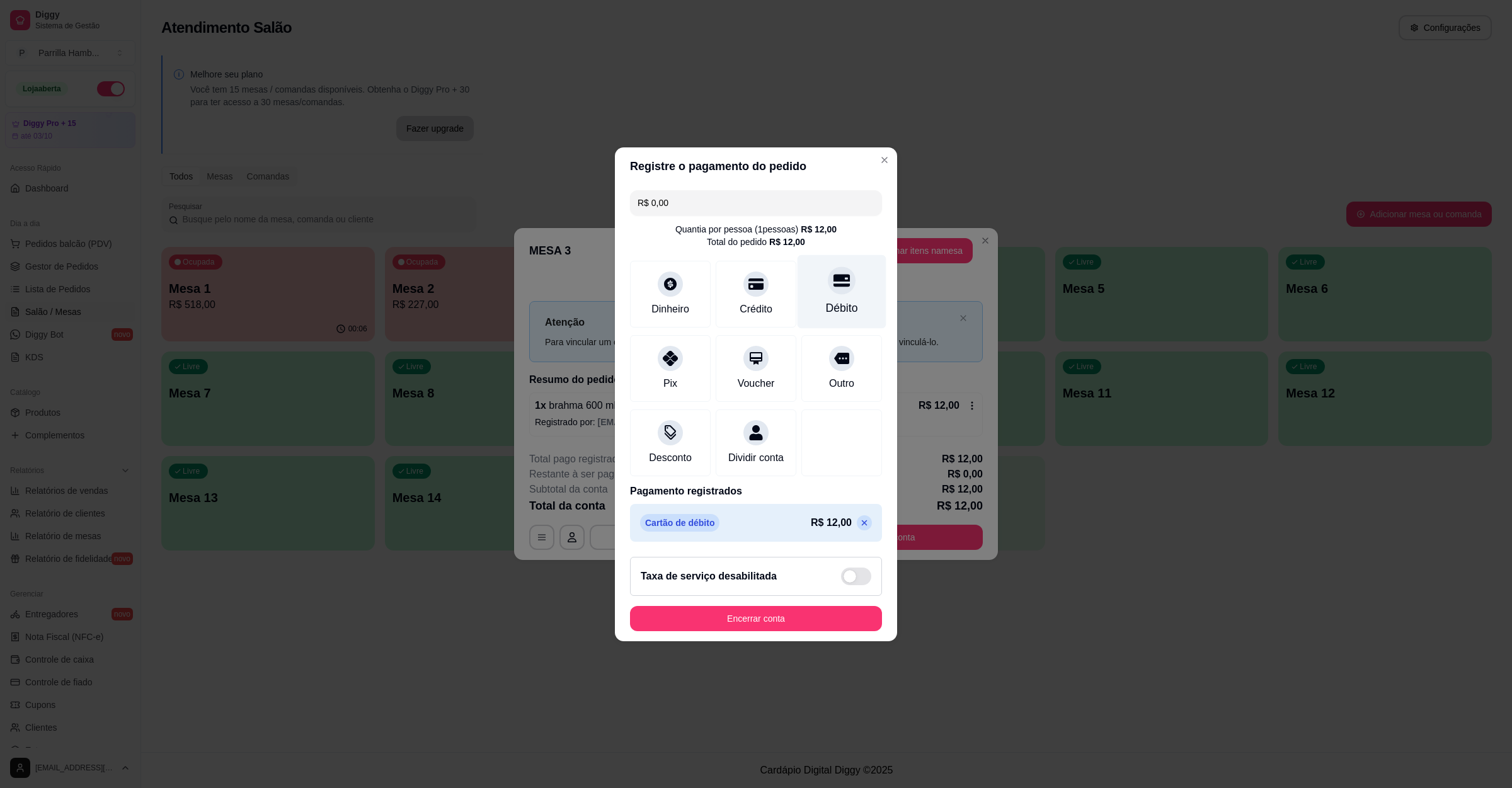
click at [834, 300] on div "Débito" at bounding box center [841, 308] width 32 height 16
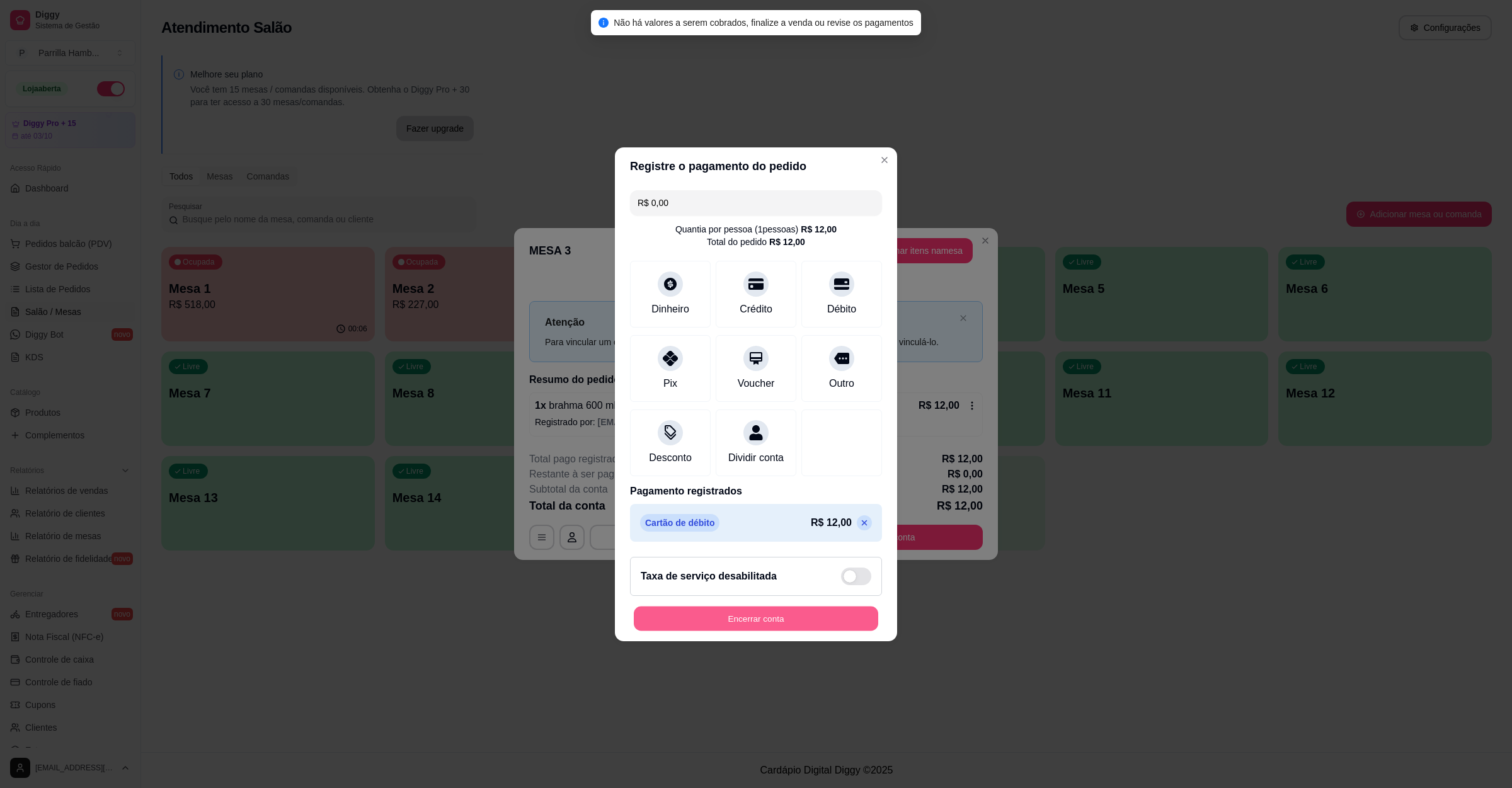
click at [755, 614] on button "Encerrar conta" at bounding box center [756, 618] width 245 height 25
click at [818, 627] on button "Encerrar conta" at bounding box center [756, 618] width 245 height 25
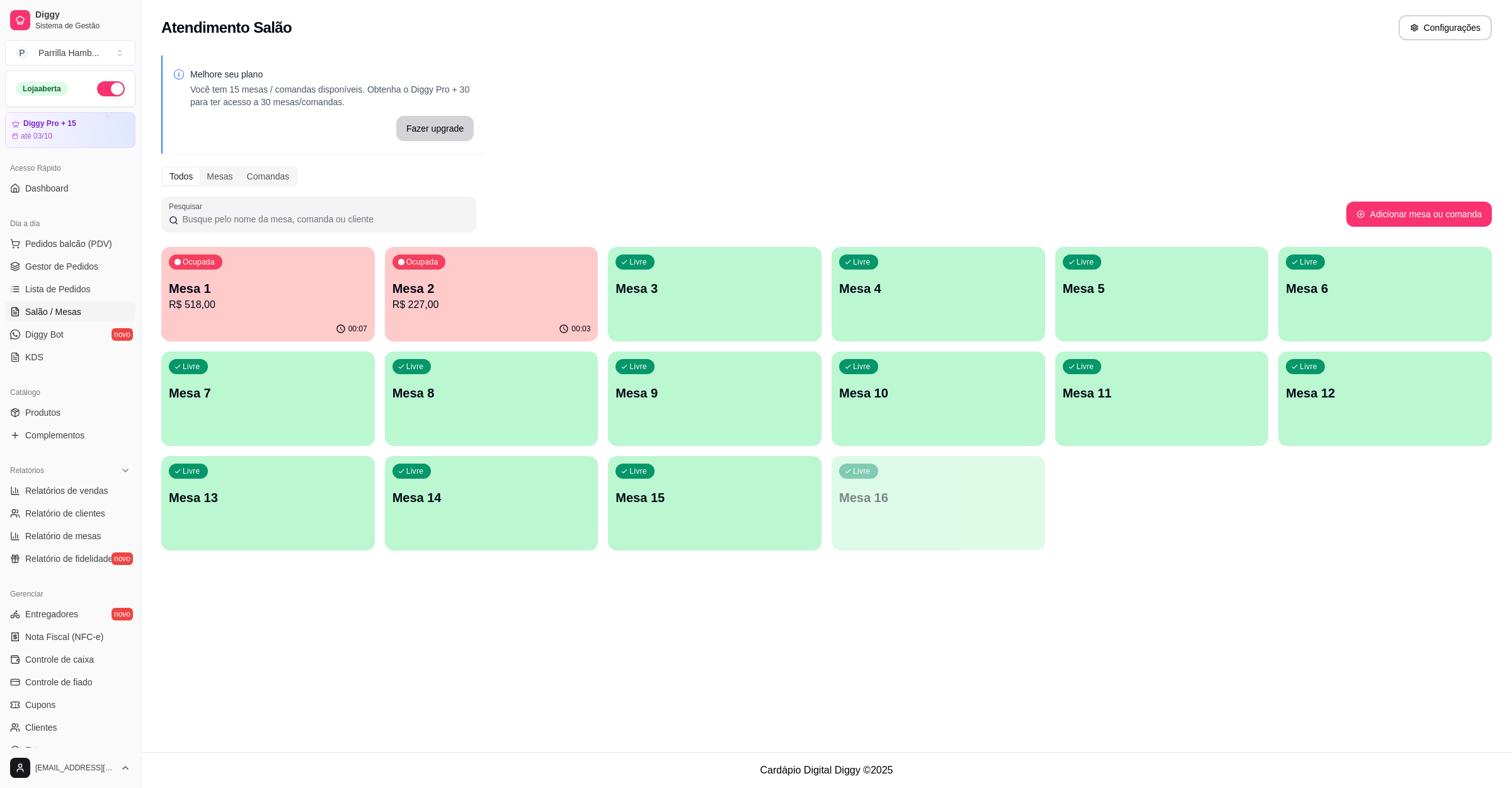
click at [478, 293] on p "Mesa 2" at bounding box center [492, 288] width 198 height 18
click at [745, 270] on div "Livre Mesa 3" at bounding box center [714, 286] width 207 height 77
click at [62, 421] on link "Produtos" at bounding box center [70, 412] width 130 height 20
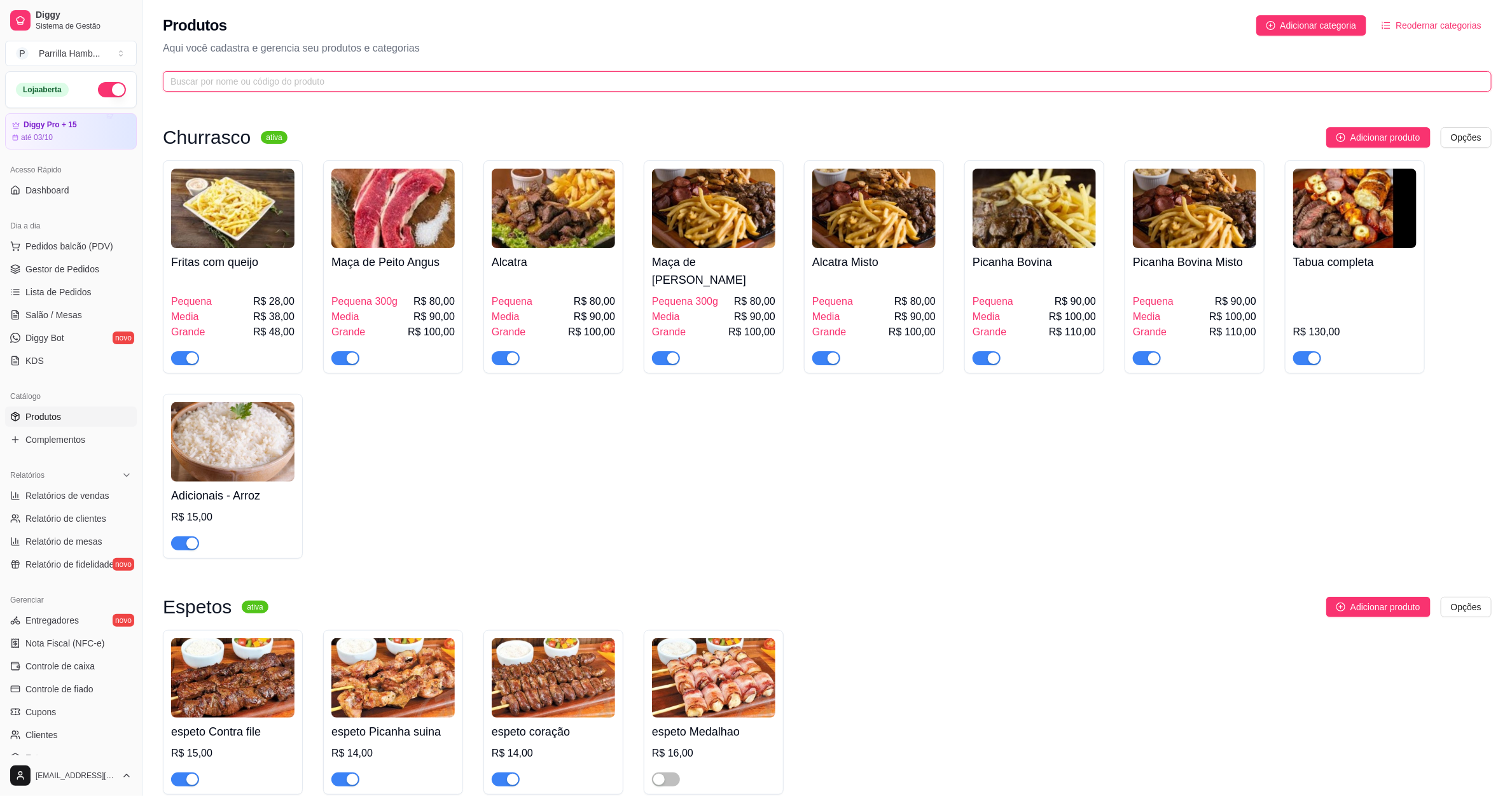
click at [355, 84] on input "text" at bounding box center [822, 81] width 1303 height 14
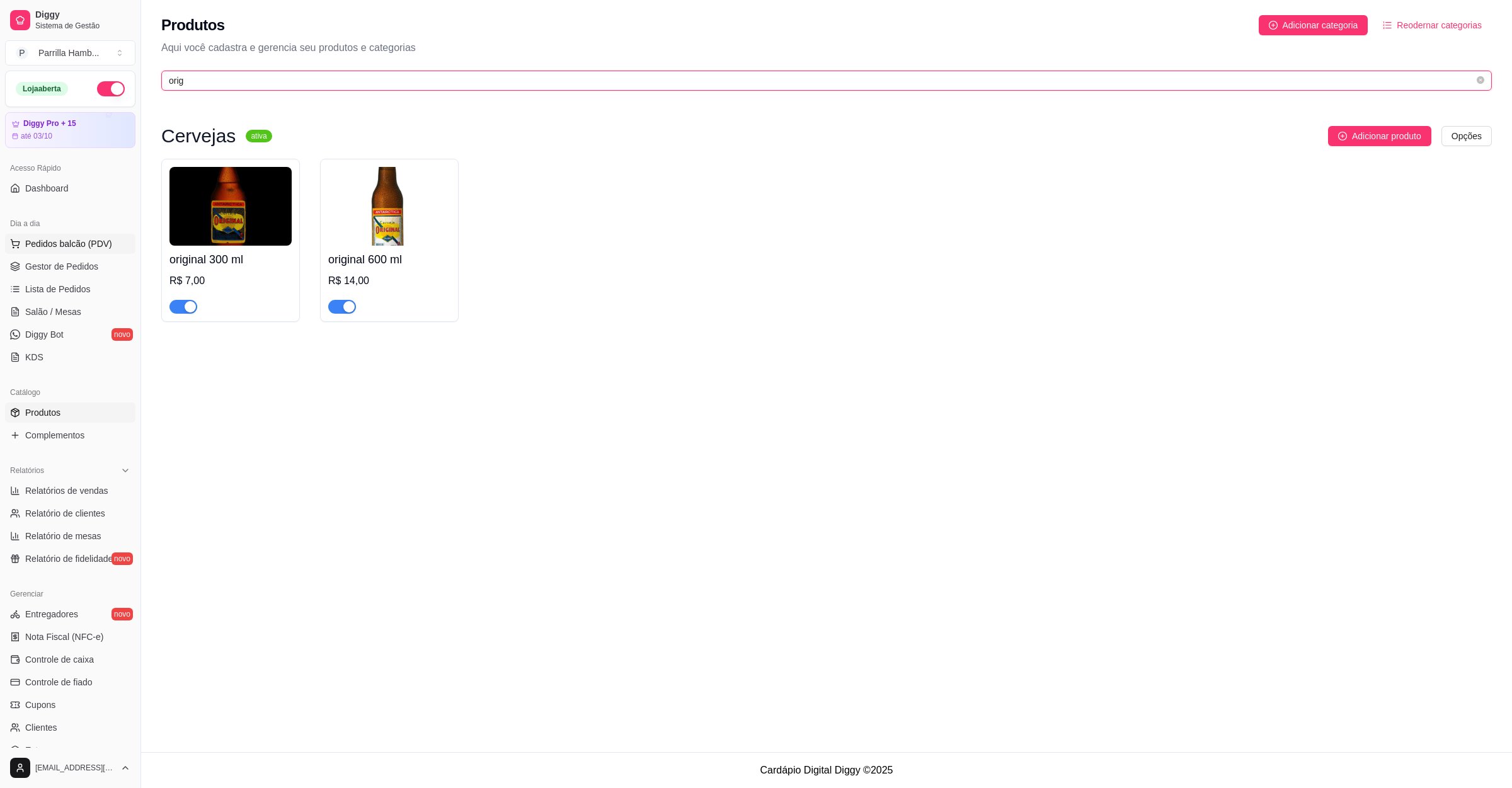
type input "orig"
click at [78, 253] on button "Pedidos balcão (PDV)" at bounding box center [70, 244] width 130 height 20
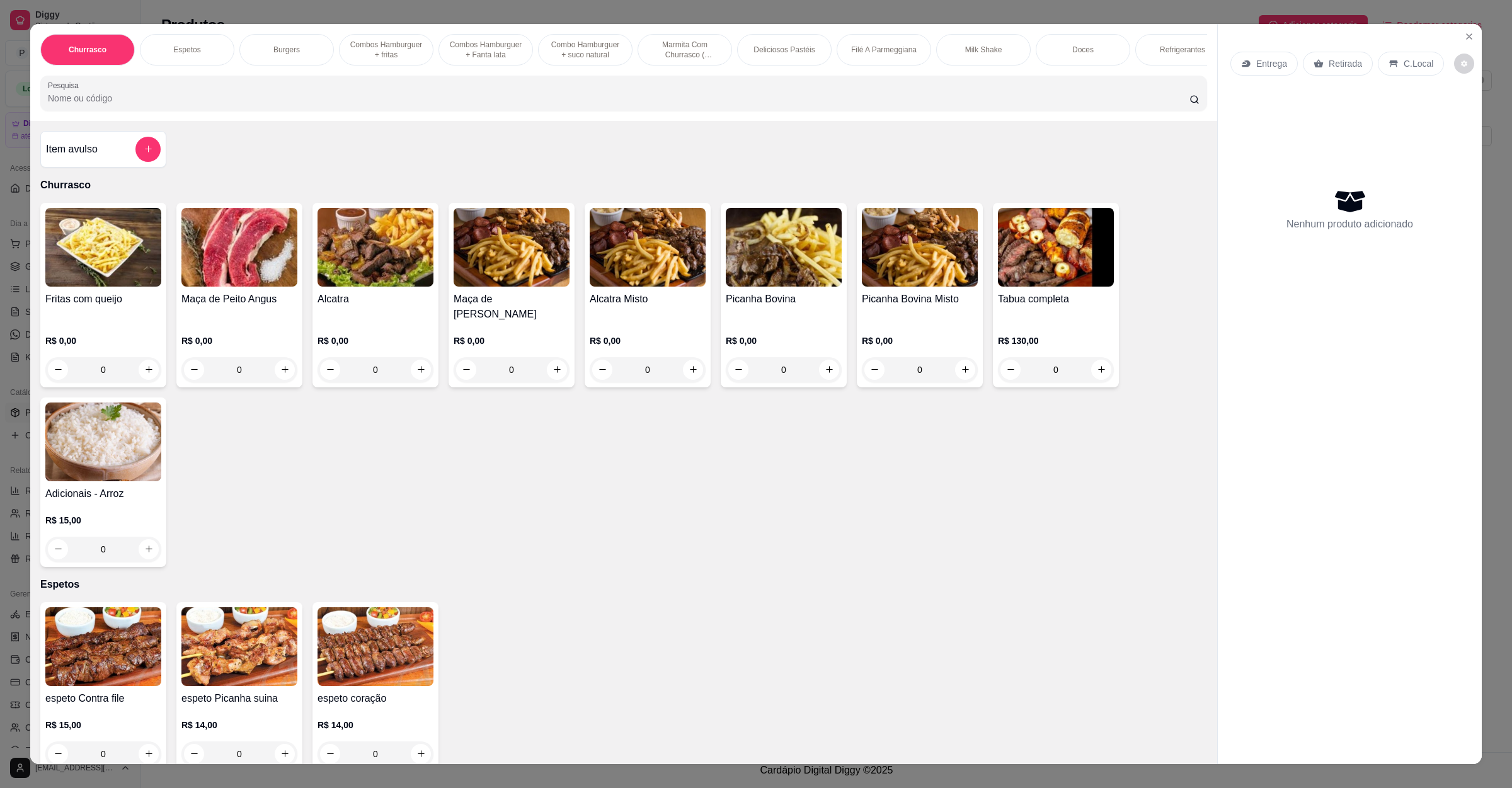
click at [70, 307] on h4 "Fritas com queijo" at bounding box center [104, 299] width 116 height 15
click at [1466, 37] on icon "Close" at bounding box center [1468, 36] width 5 height 5
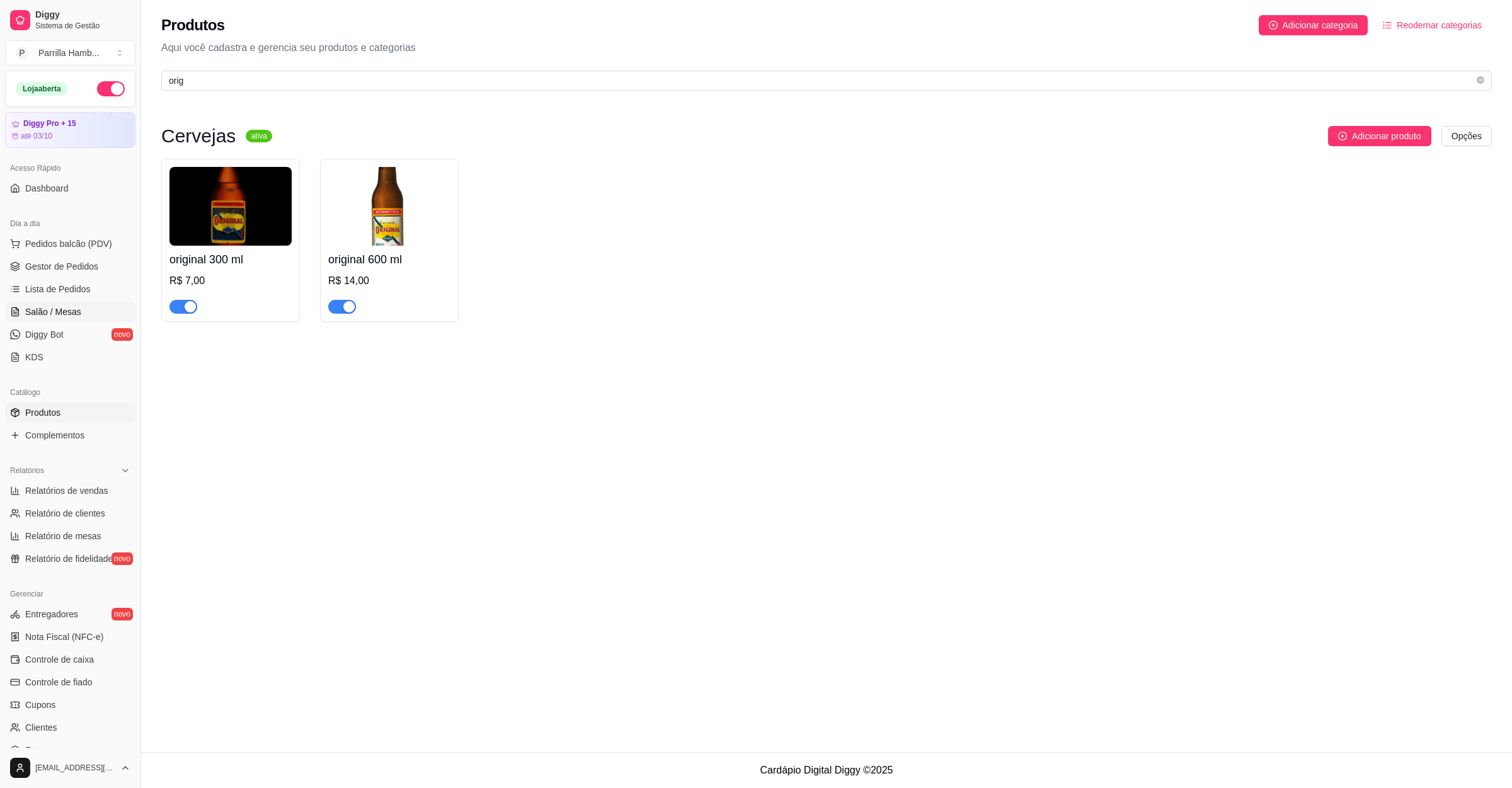
click at [52, 316] on span "Salão / Mesas" at bounding box center [53, 312] width 56 height 12
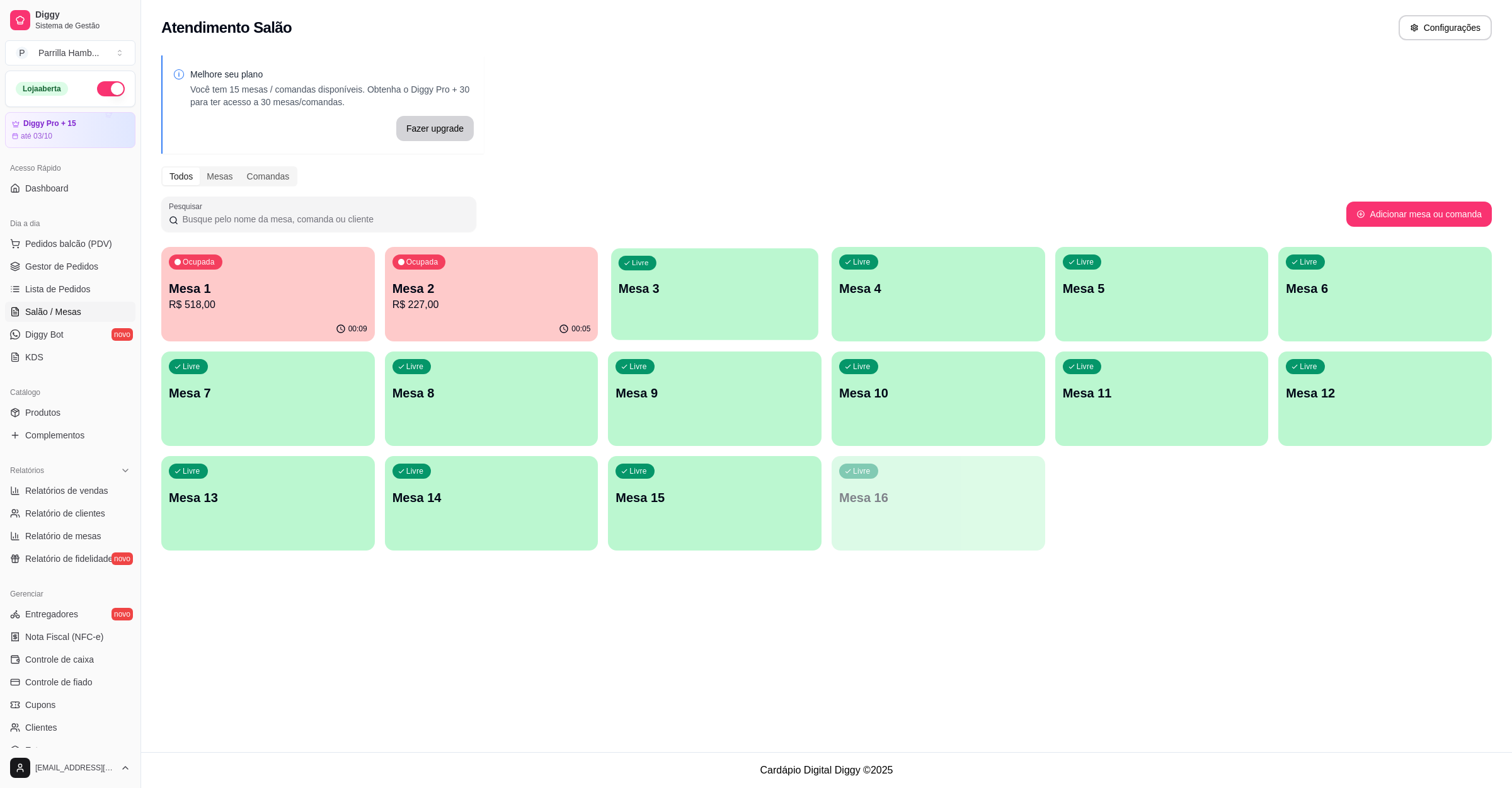
click at [721, 309] on div "Livre Mesa 3" at bounding box center [714, 286] width 207 height 77
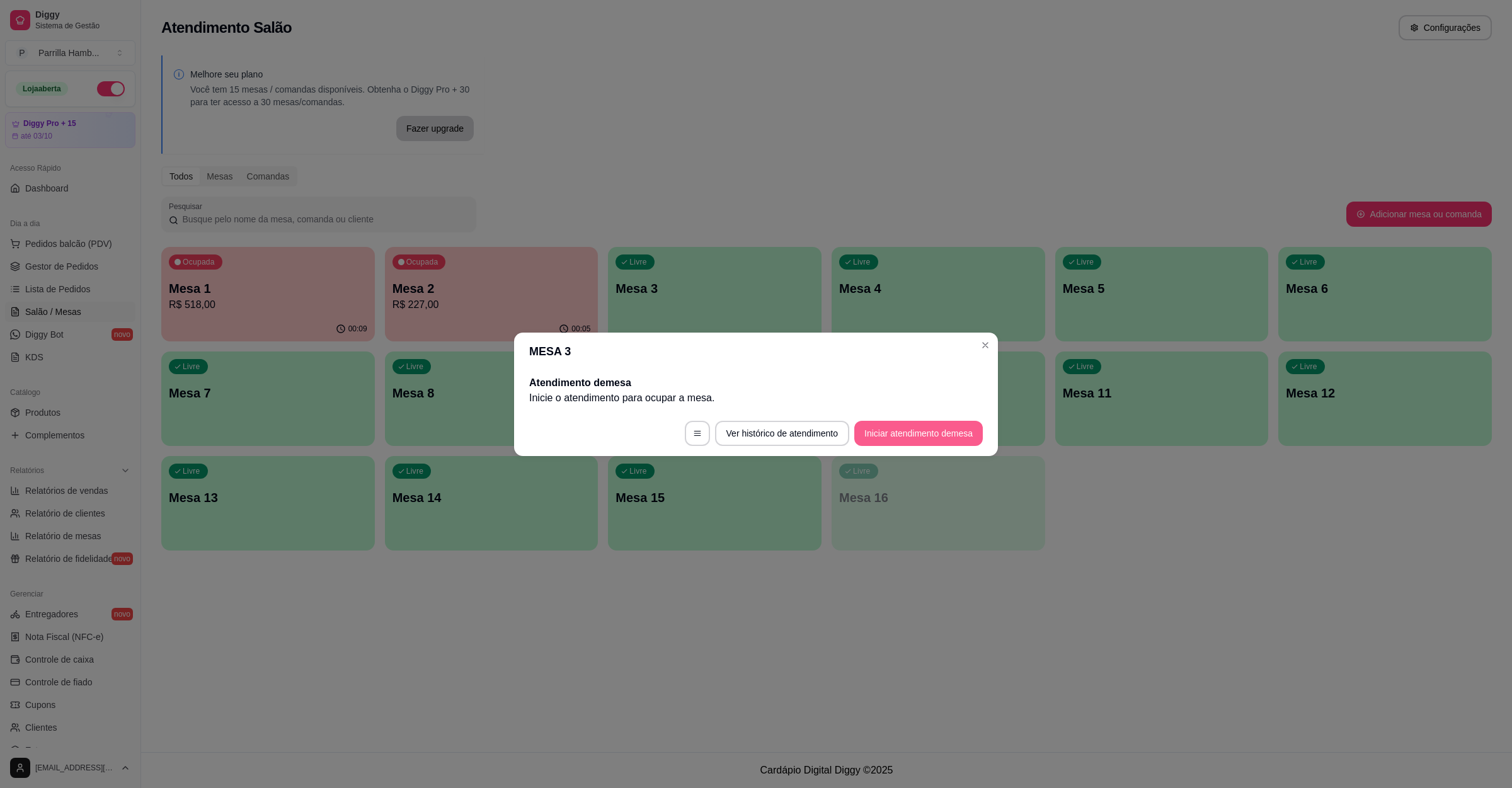
click at [926, 442] on button "Iniciar atendimento de mesa" at bounding box center [918, 433] width 129 height 25
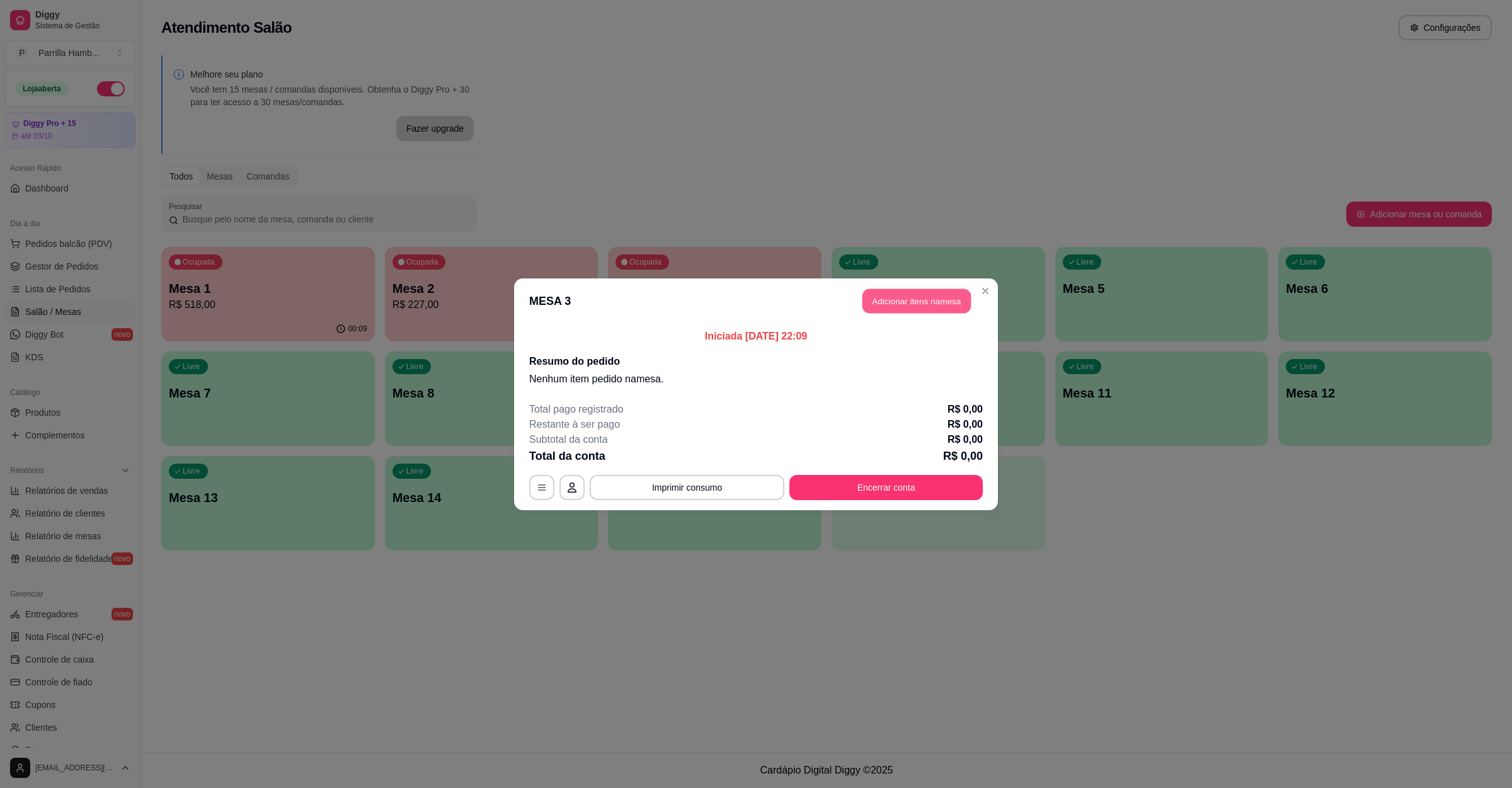
click at [911, 304] on button "Adicionar itens na mesa" at bounding box center [916, 301] width 108 height 25
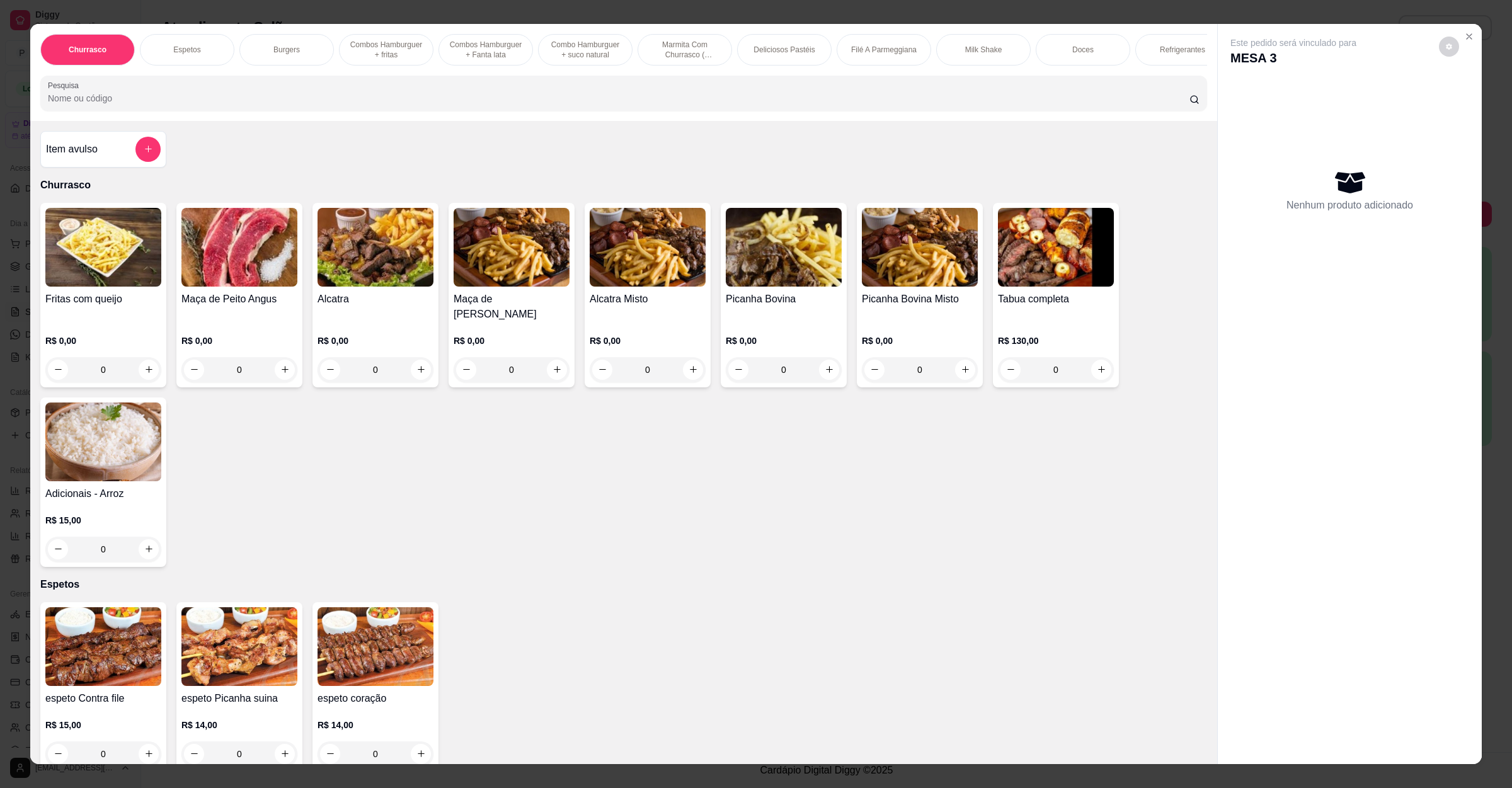
click at [759, 304] on div "Picanha Bovina R$ 0,00 0" at bounding box center [783, 295] width 126 height 185
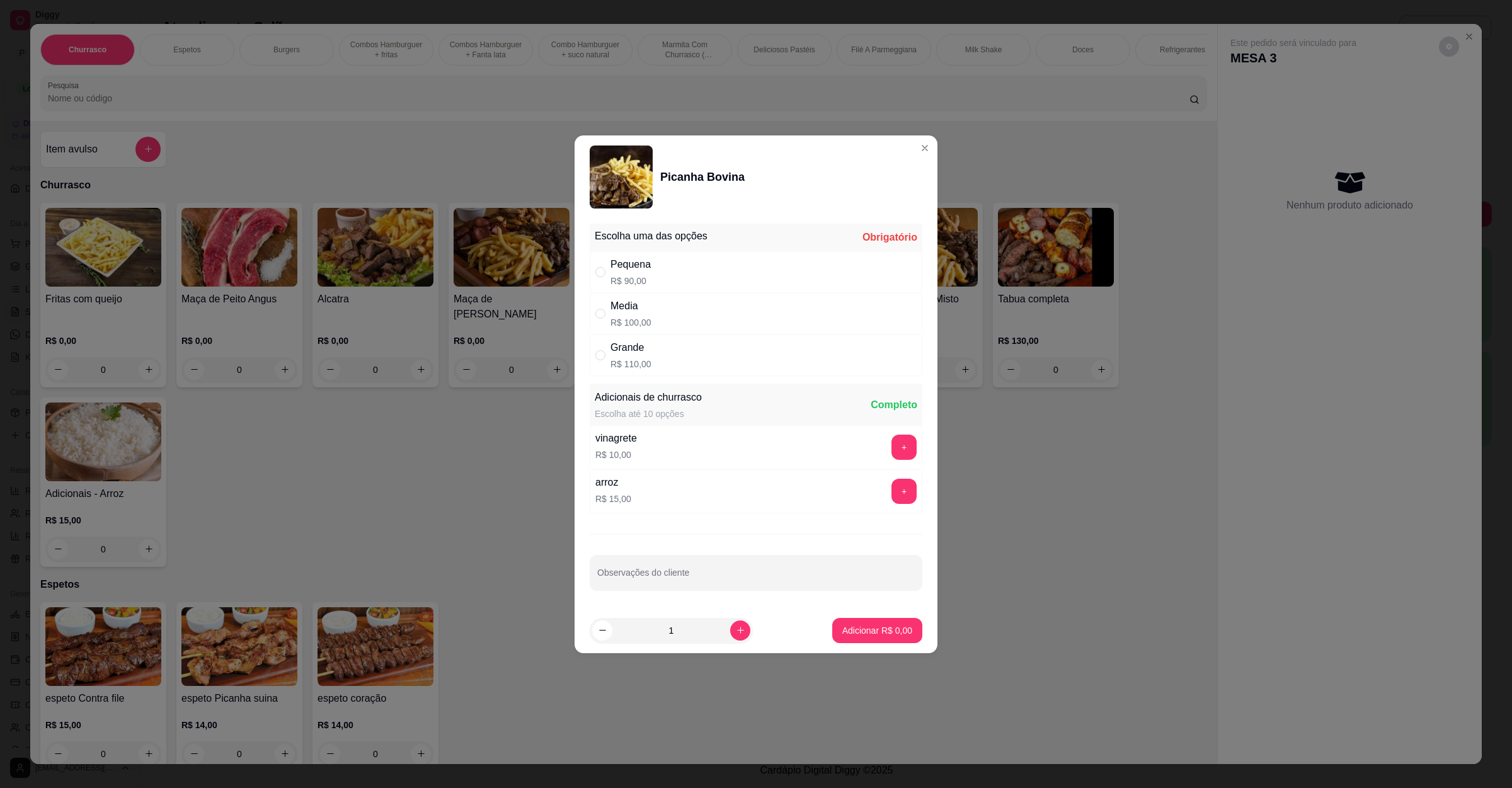
click at [712, 314] on div "Media R$ 100,00" at bounding box center [756, 314] width 333 height 42
radio input "true"
click at [845, 635] on p "Adicionar R$ 100,00" at bounding box center [873, 631] width 78 height 12
type input "1"
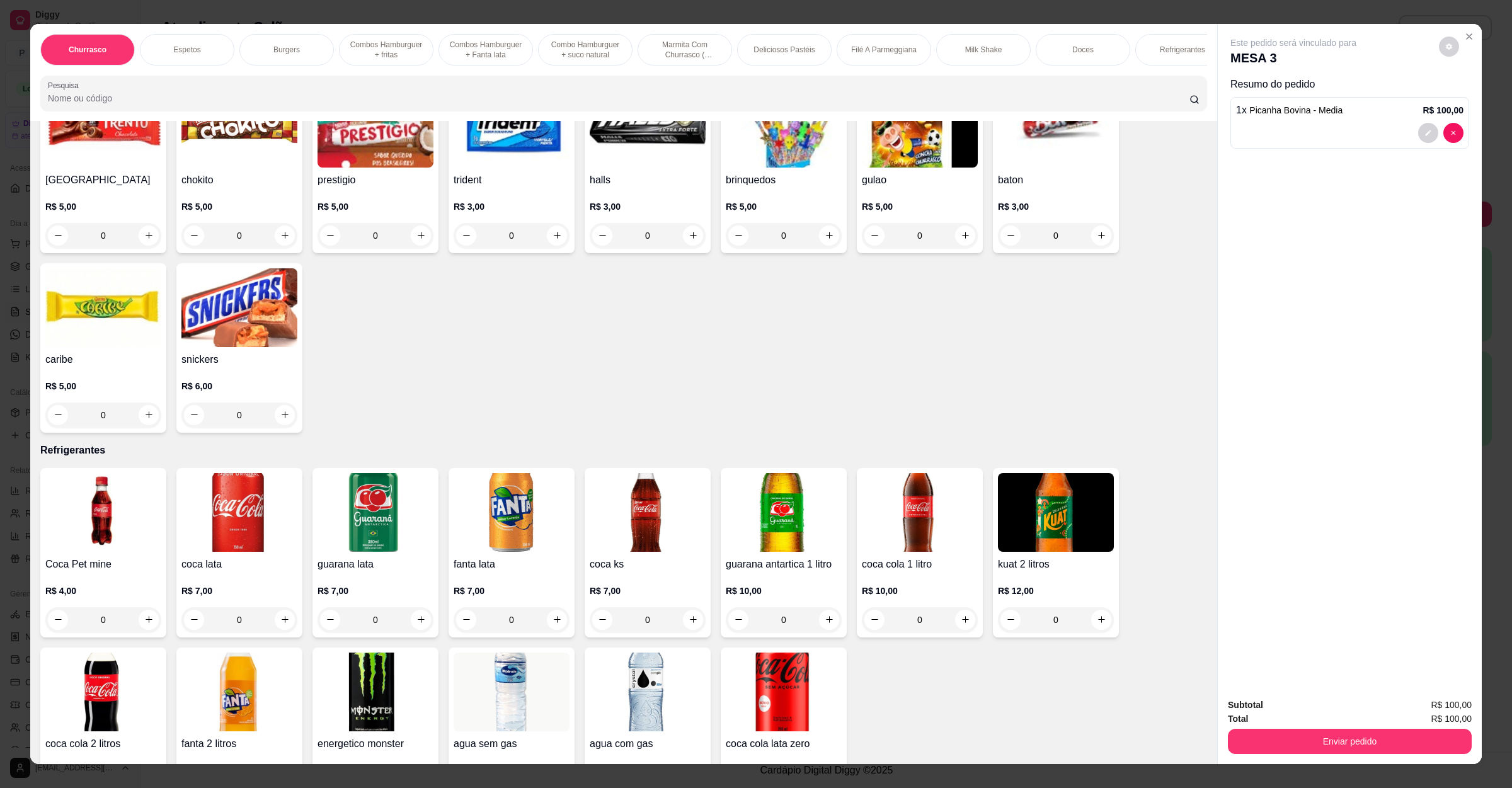
scroll to position [2740, 0]
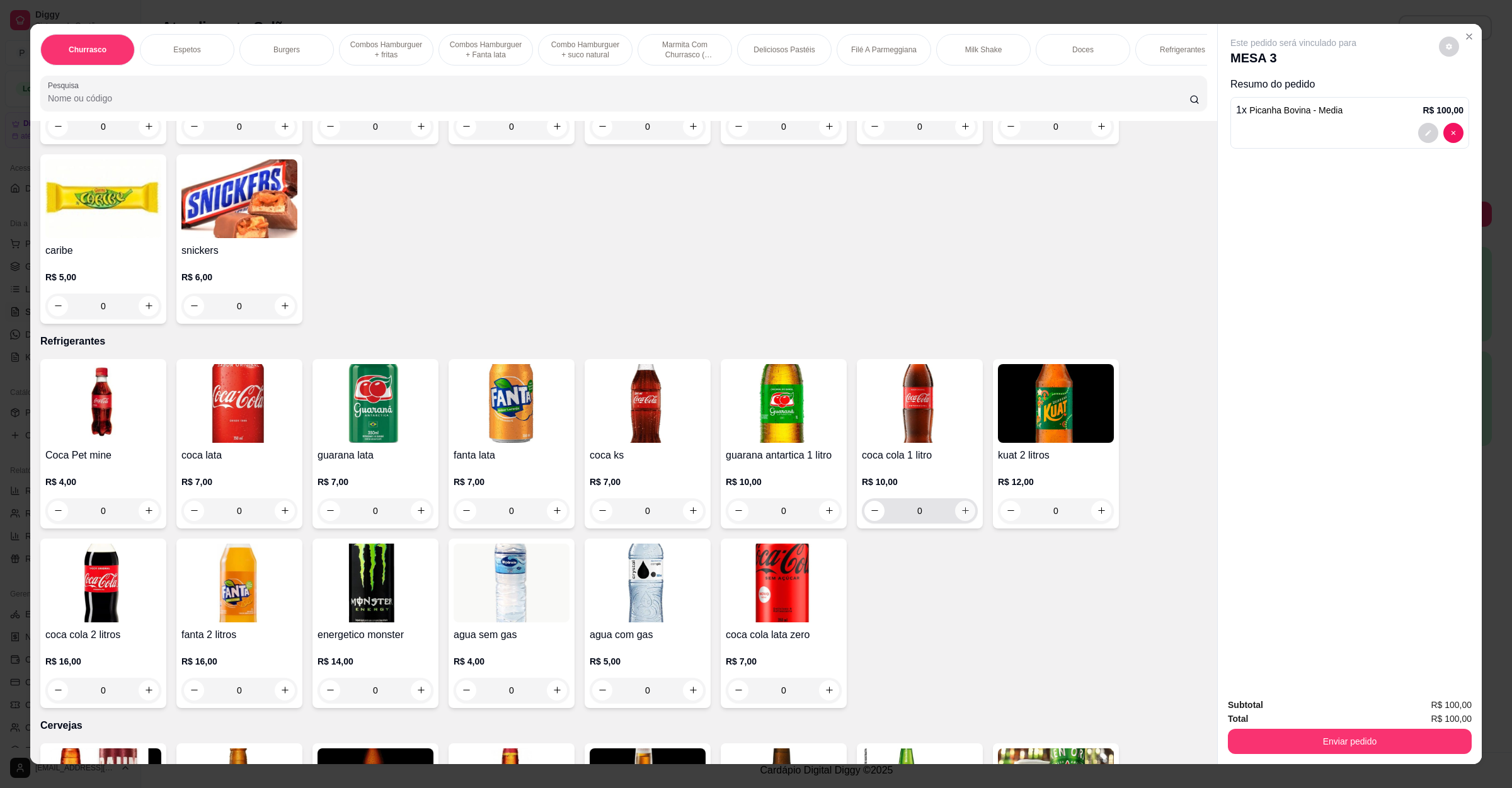
click at [965, 501] on button "increase-product-quantity" at bounding box center [965, 511] width 20 height 20
type input "1"
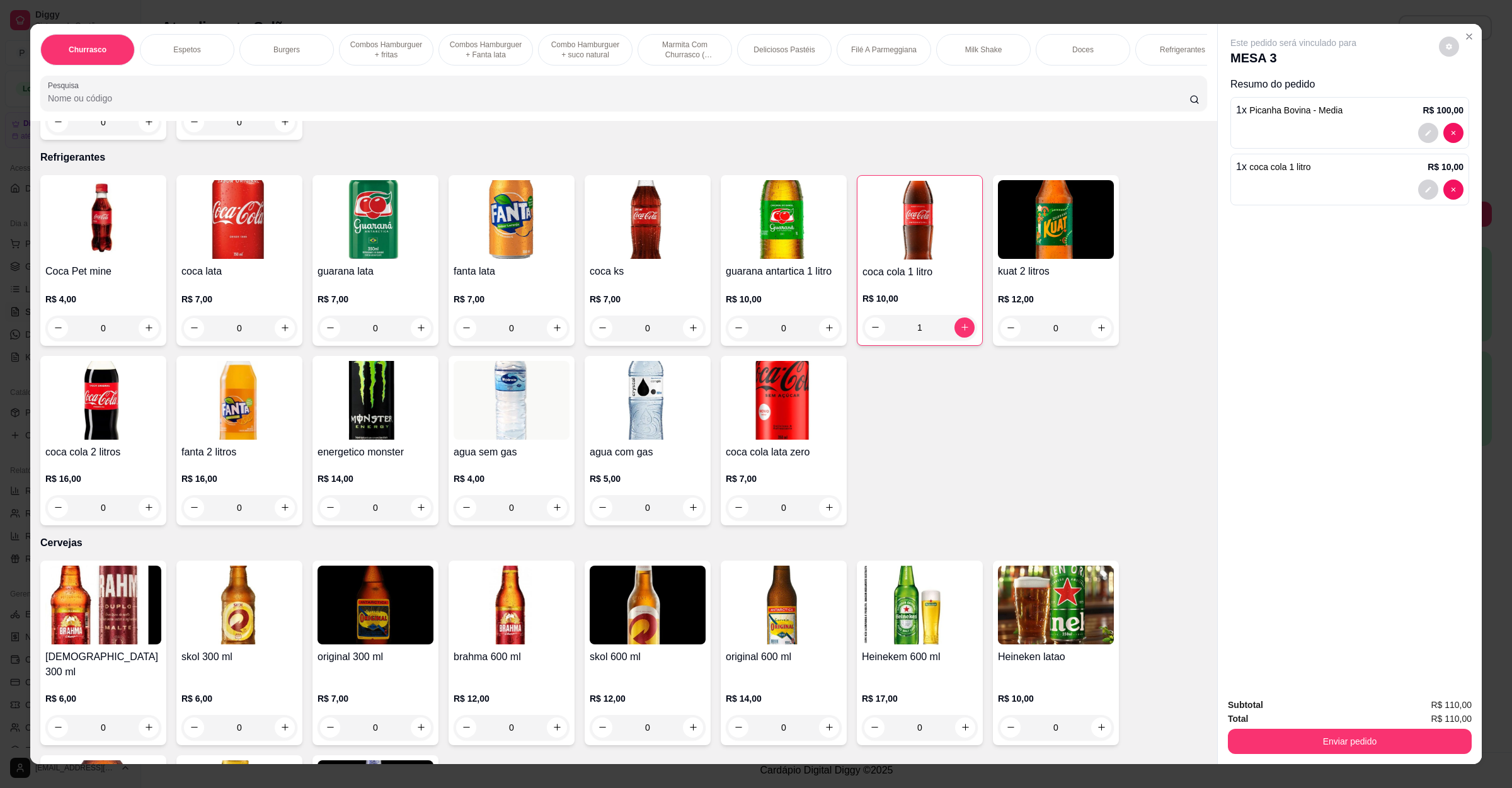
scroll to position [2929, 0]
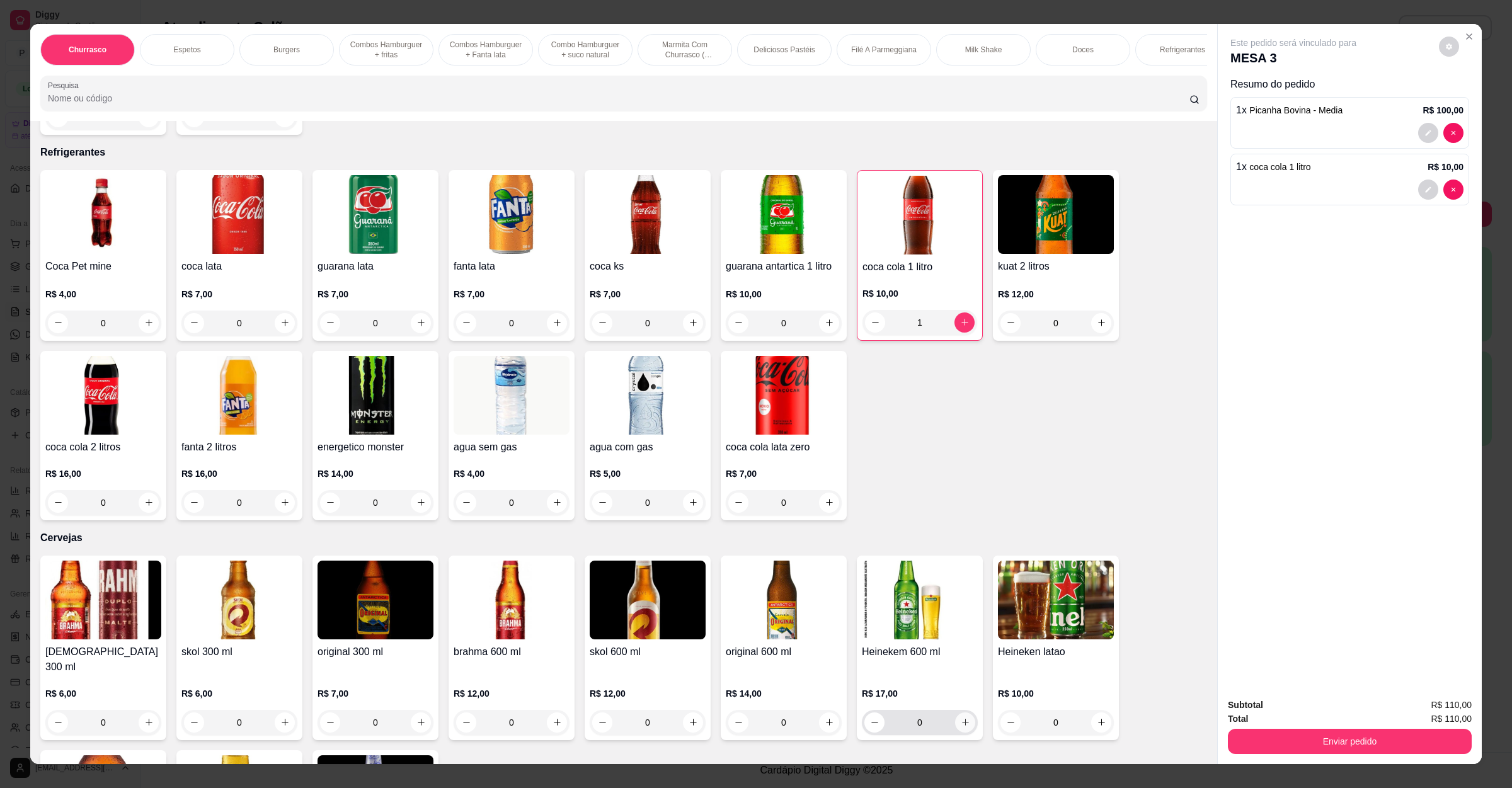
click at [964, 712] on button "increase-product-quantity" at bounding box center [965, 723] width 20 height 20
click at [964, 712] on button "increase-product-quantity" at bounding box center [964, 721] width 20 height 20
click at [964, 712] on button "increase-product-quantity" at bounding box center [965, 722] width 20 height 20
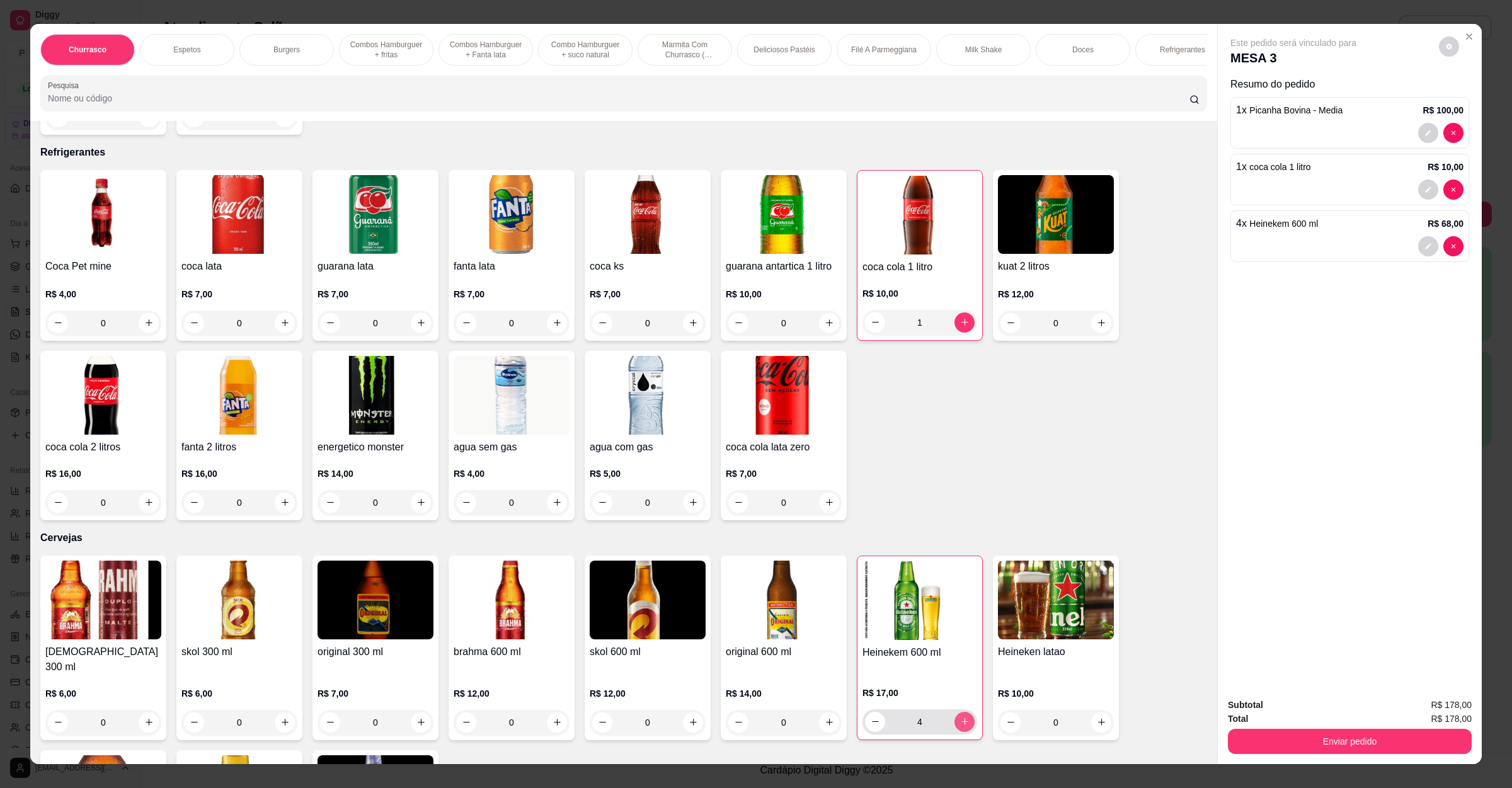
type input "5"
click at [1312, 736] on button "Enviar pedido" at bounding box center [1350, 742] width 237 height 25
click at [1325, 716] on button "Não registrar e enviar pedido" at bounding box center [1305, 711] width 127 height 23
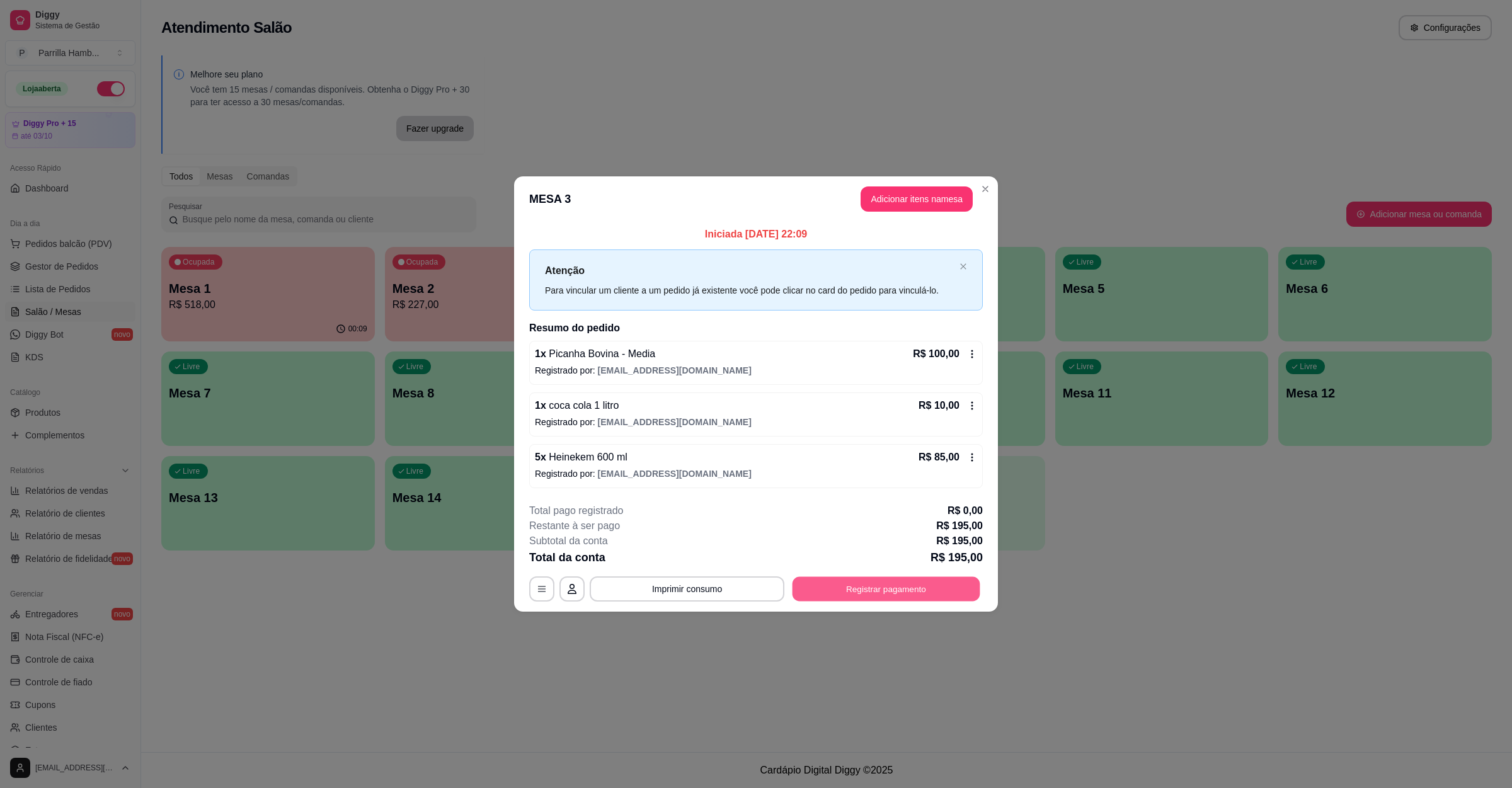
click at [908, 590] on button "Registrar pagamento" at bounding box center [886, 589] width 187 height 25
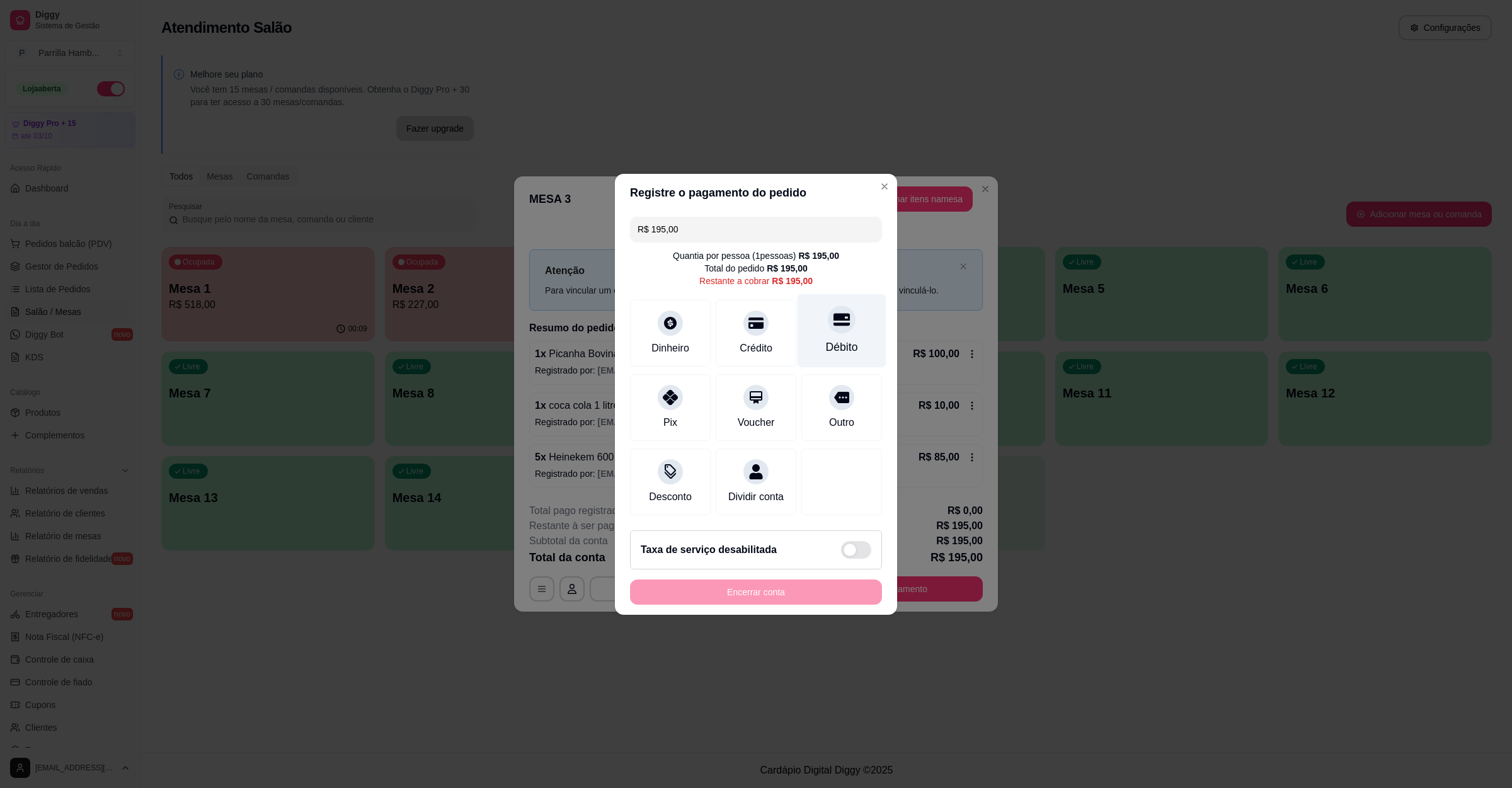
click at [843, 339] on div "Débito" at bounding box center [841, 347] width 32 height 16
type input "R$ 0,00"
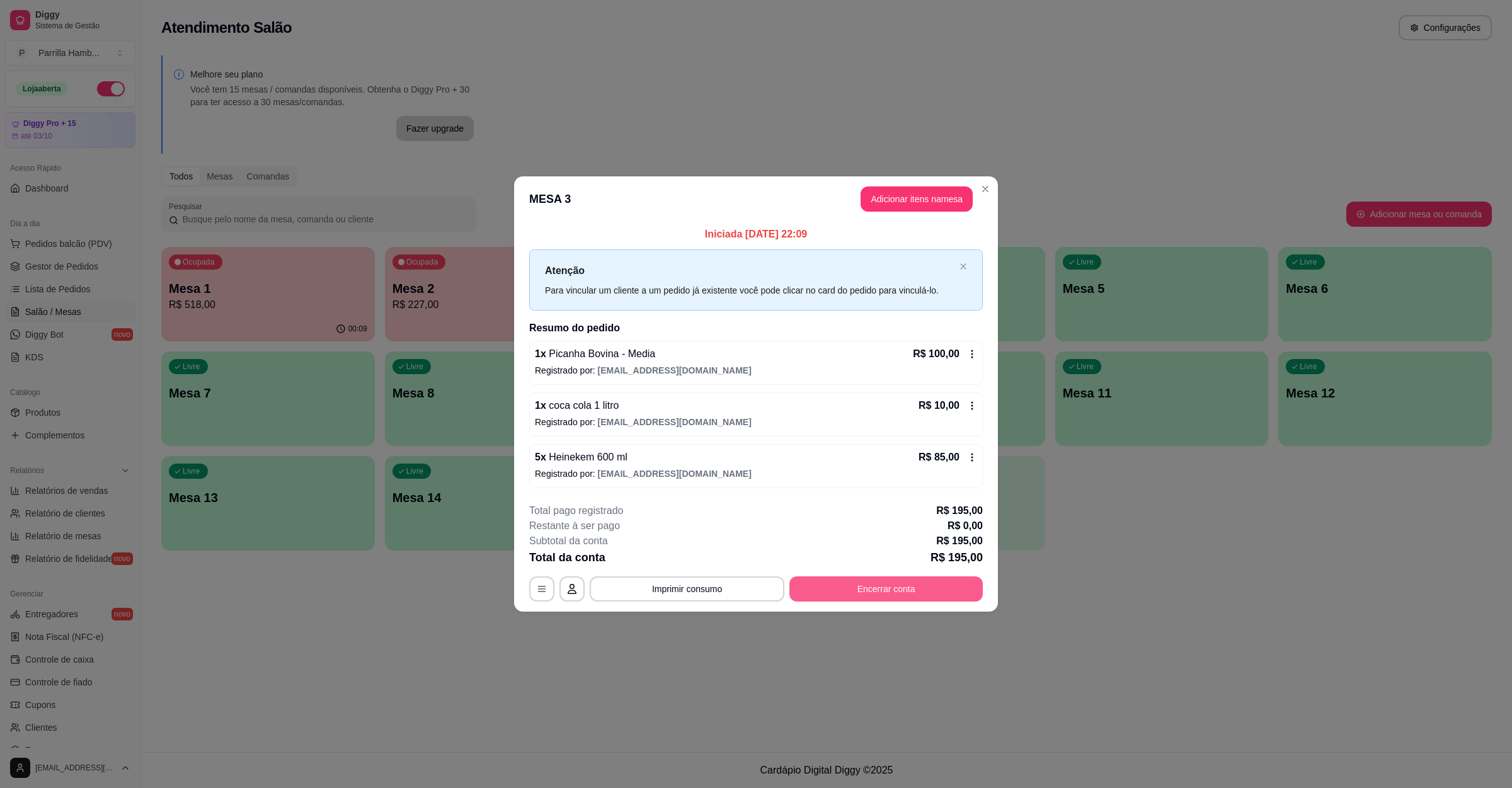
click at [958, 592] on button "Encerrar conta" at bounding box center [886, 589] width 194 height 25
click at [866, 593] on button "Encerrar conta" at bounding box center [886, 589] width 194 height 25
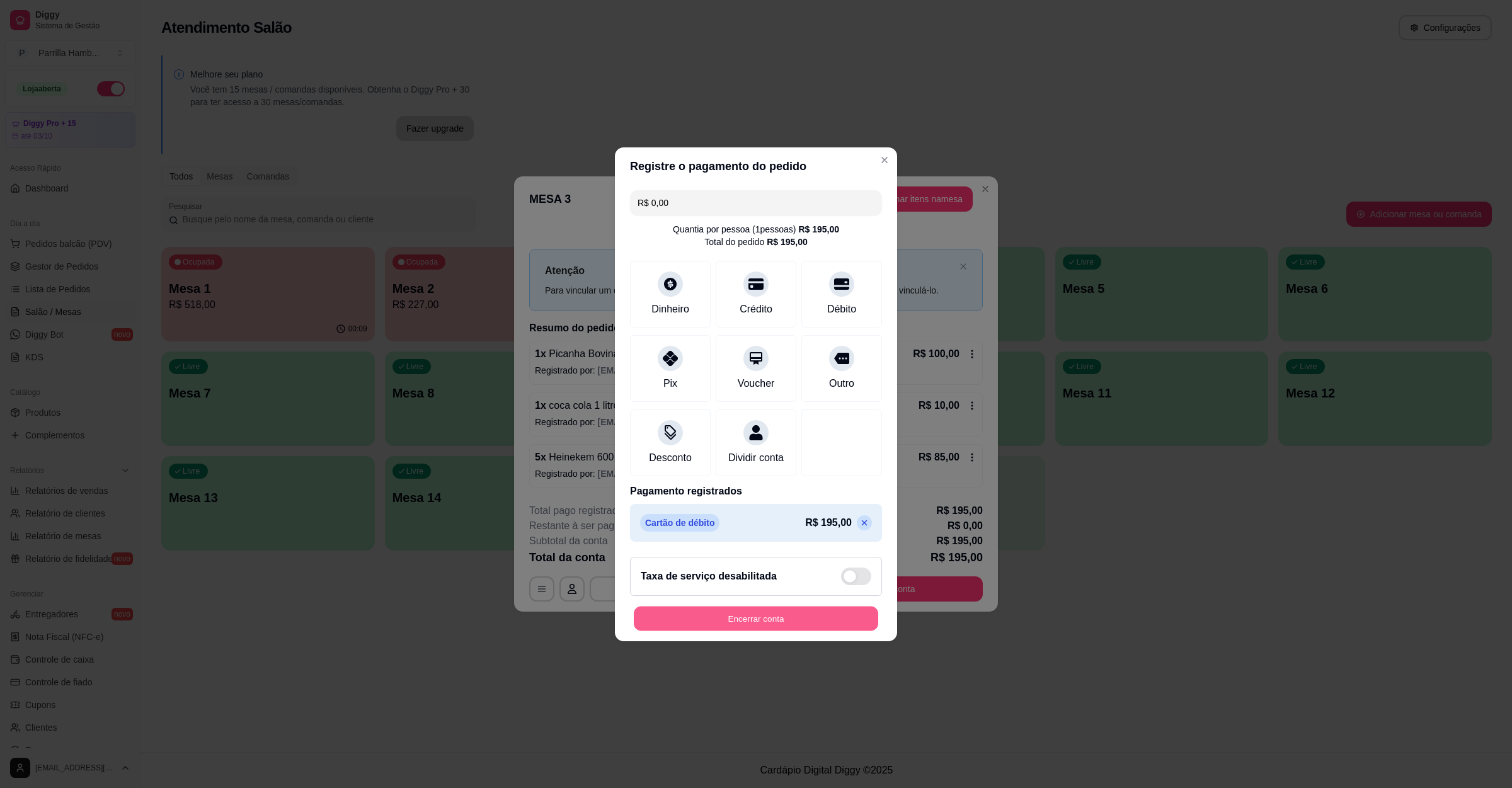
click at [822, 631] on button "Encerrar conta" at bounding box center [756, 618] width 245 height 25
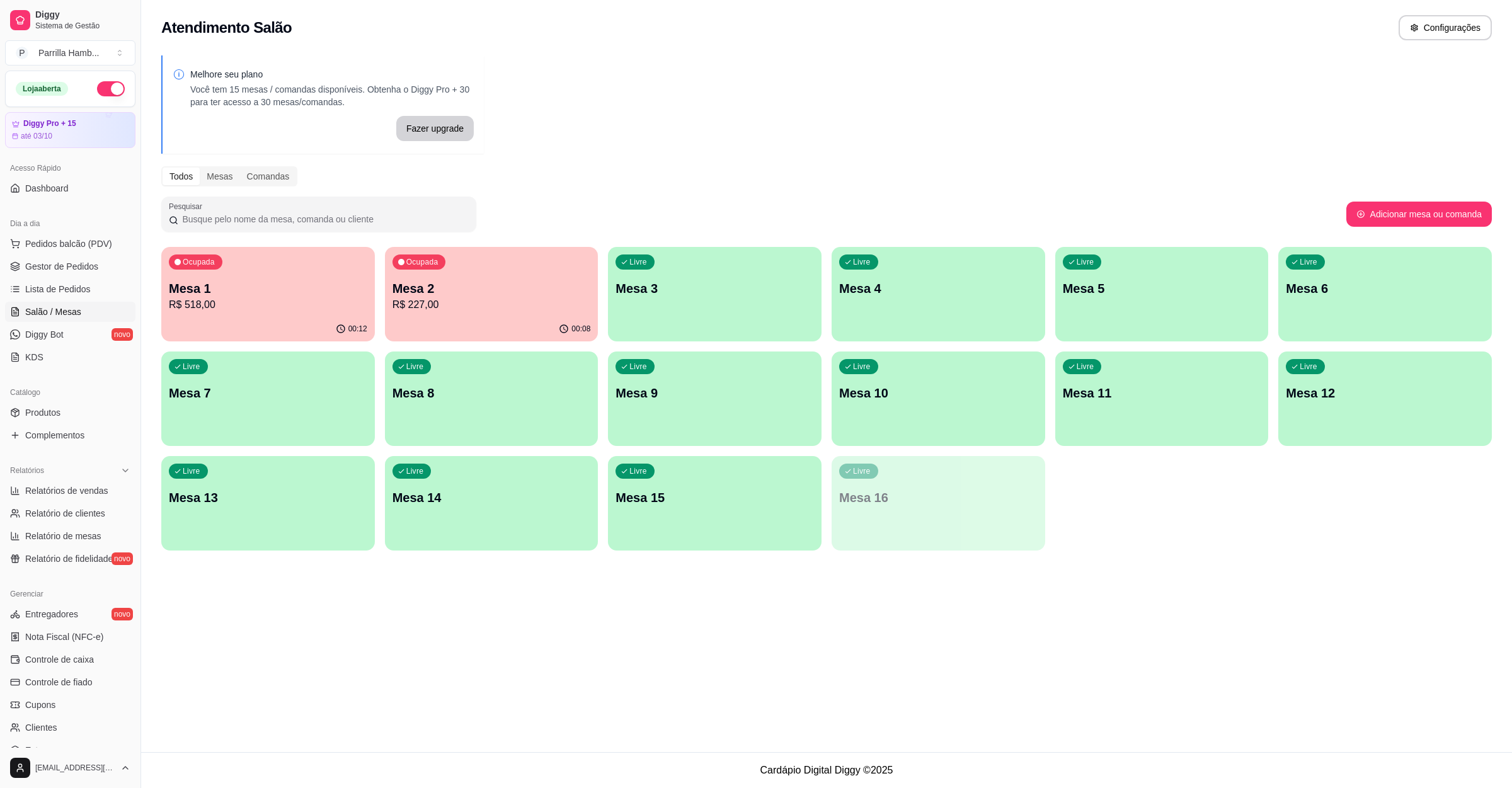
click at [299, 289] on p "Mesa 1" at bounding box center [268, 288] width 198 height 18
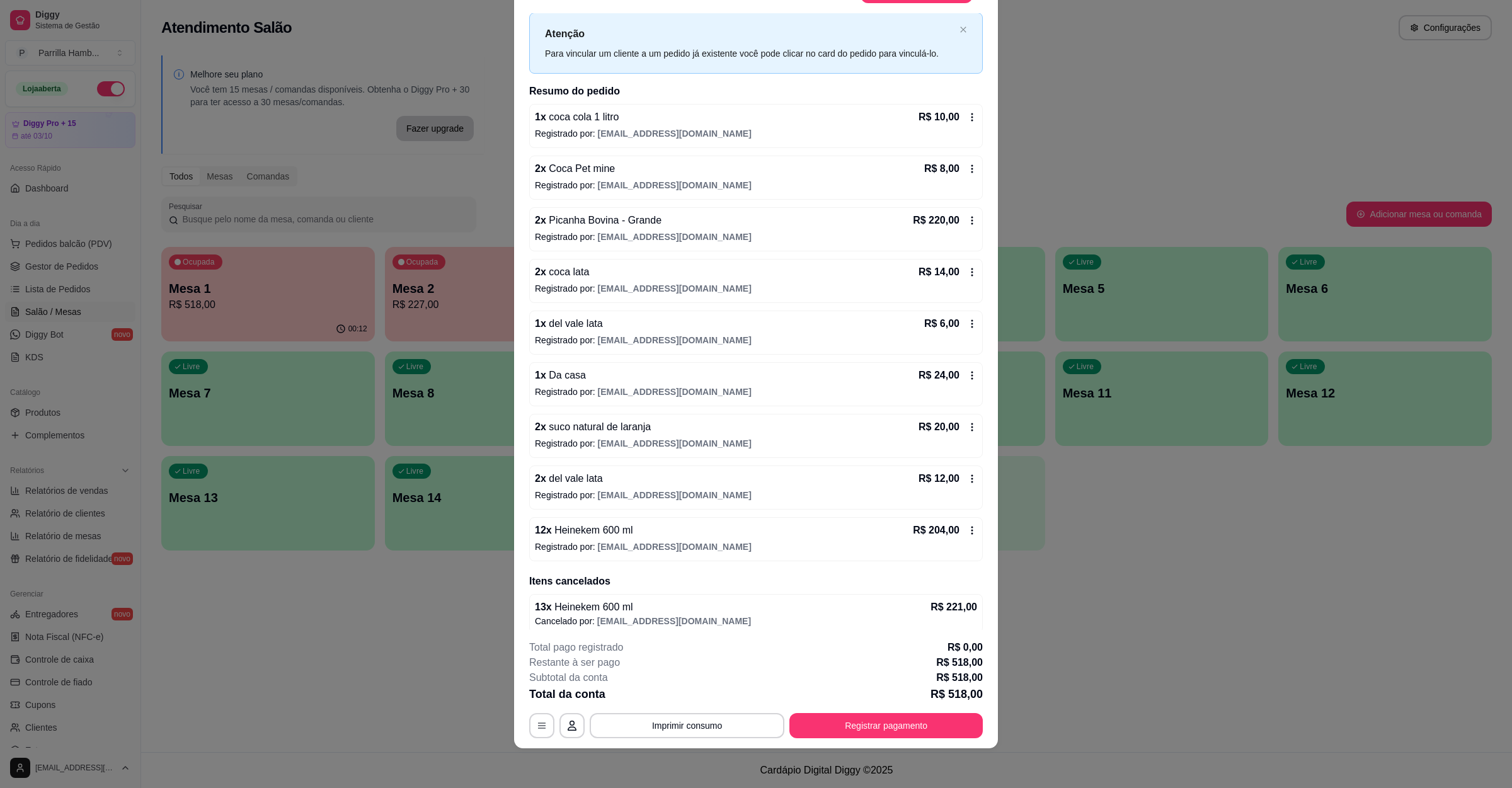
scroll to position [0, 0]
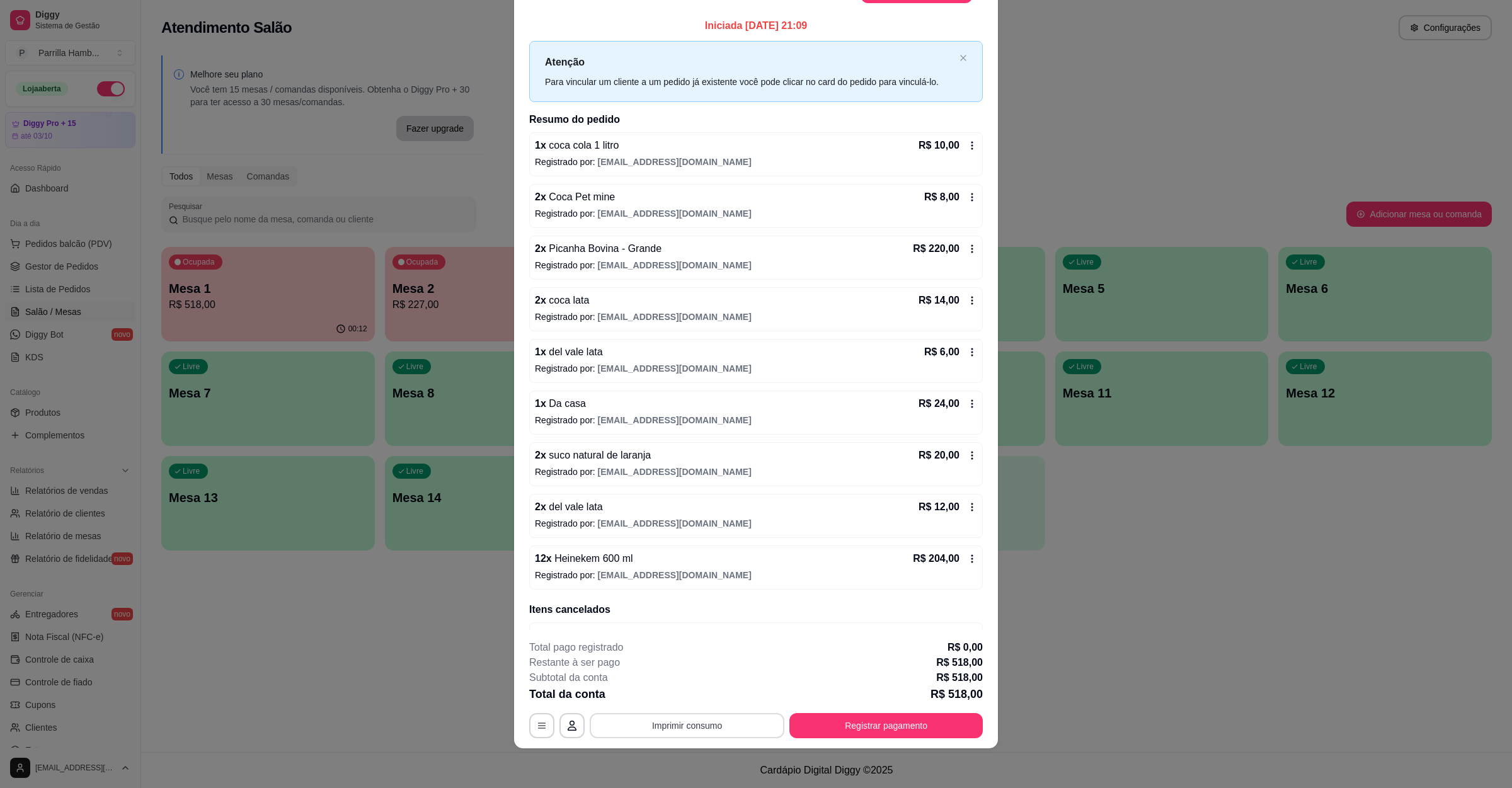
click at [666, 725] on button "Imprimir consumo" at bounding box center [687, 725] width 195 height 25
click at [686, 700] on button "IMPRESSORA" at bounding box center [684, 697] width 91 height 20
click at [971, 355] on icon at bounding box center [972, 352] width 2 height 8
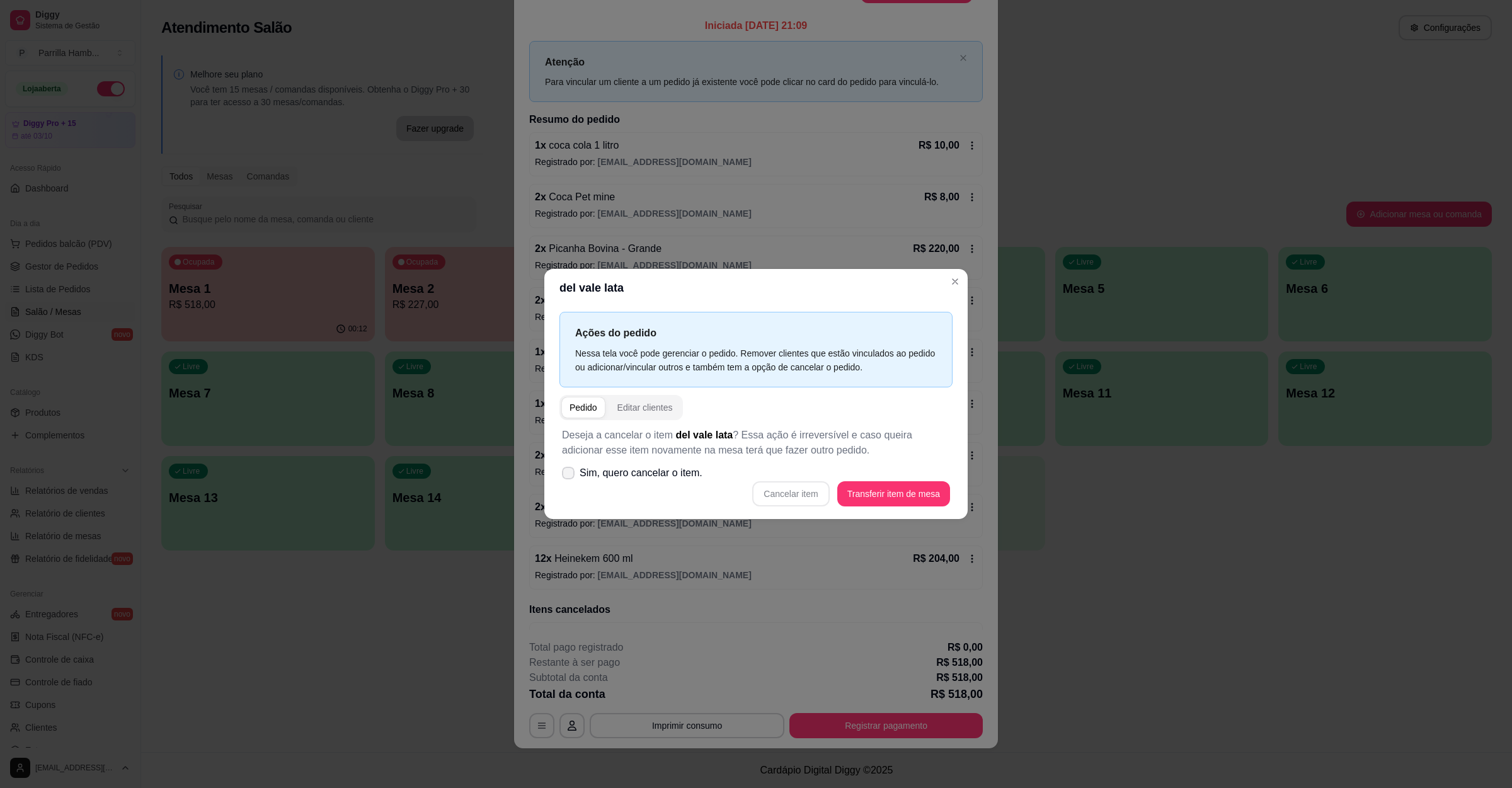
click at [593, 471] on span "Sim, quero cancelar o item." at bounding box center [641, 473] width 123 height 15
click at [569, 475] on input "Sim, quero cancelar o item." at bounding box center [565, 479] width 8 height 8
checkbox input "true"
click at [796, 491] on button "Cancelar item" at bounding box center [790, 494] width 77 height 25
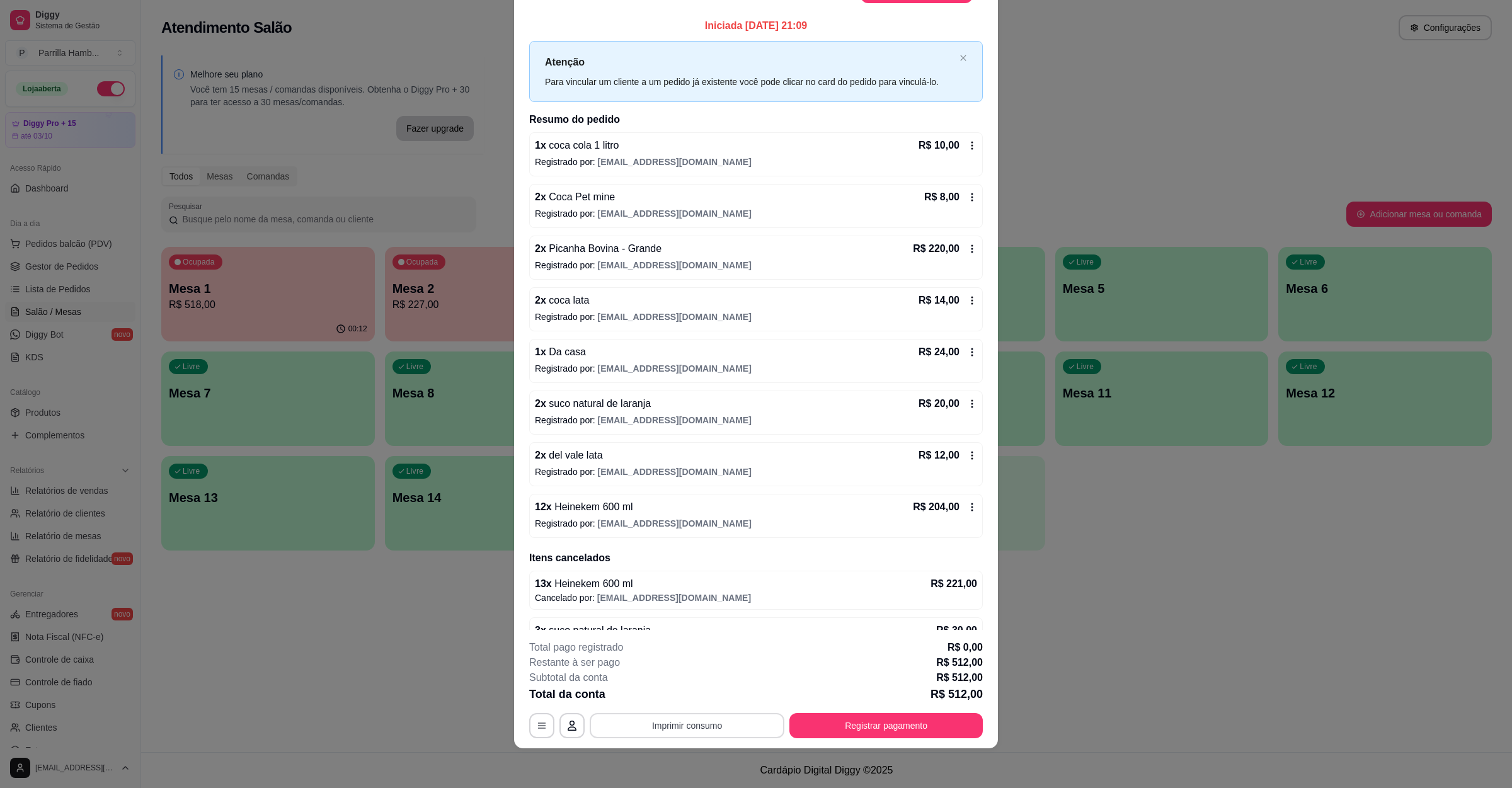
click at [726, 725] on button "Imprimir consumo" at bounding box center [687, 725] width 195 height 25
click at [663, 703] on button "IMPRESSORA" at bounding box center [683, 696] width 88 height 20
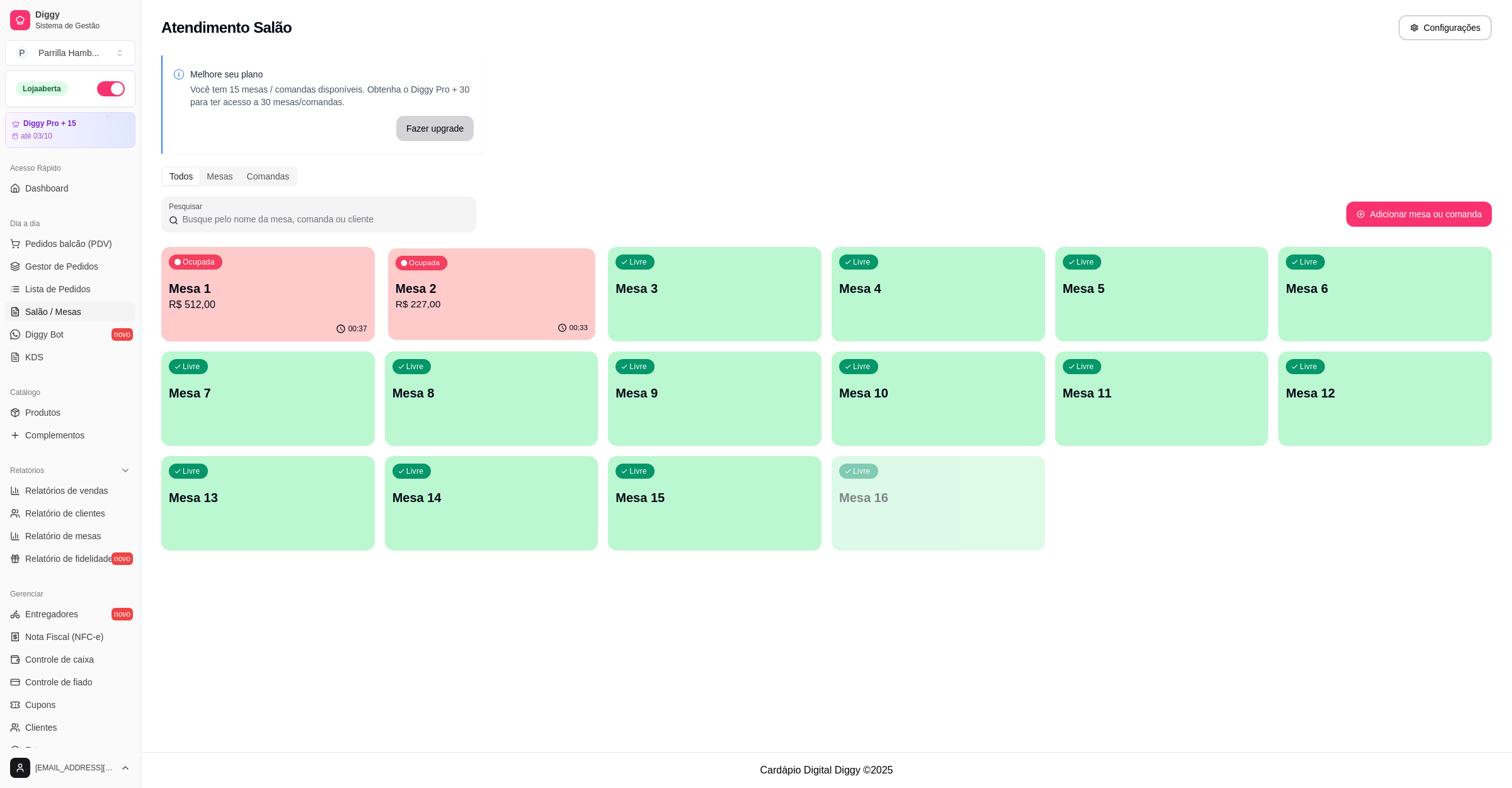
click at [509, 299] on p "R$ 227,00" at bounding box center [491, 304] width 192 height 14
click at [690, 304] on div "Livre Mesa 3" at bounding box center [714, 286] width 207 height 77
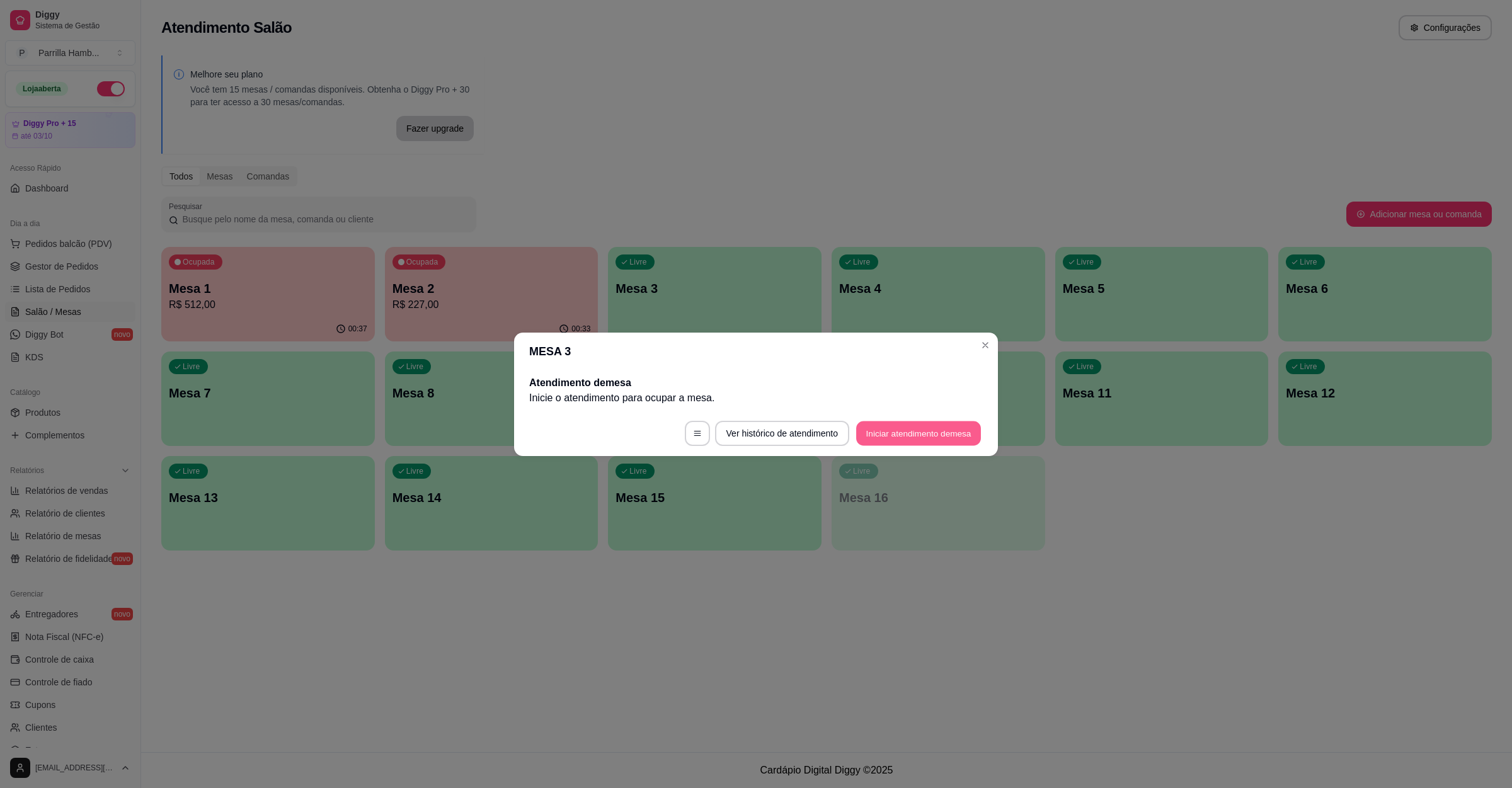
click at [911, 429] on button "Iniciar atendimento de mesa" at bounding box center [918, 433] width 125 height 25
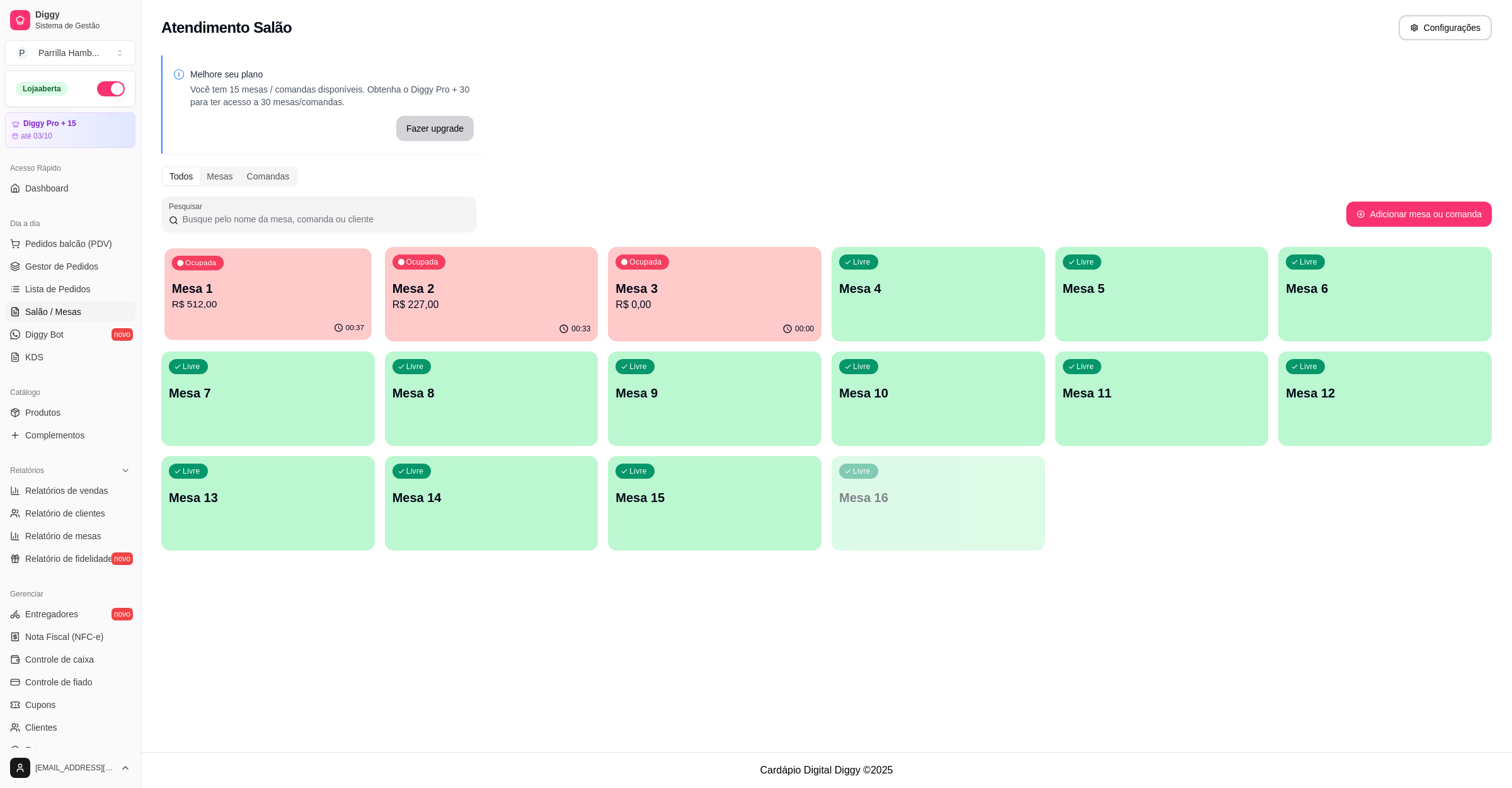
click at [312, 301] on p "R$ 512,00" at bounding box center [268, 304] width 192 height 14
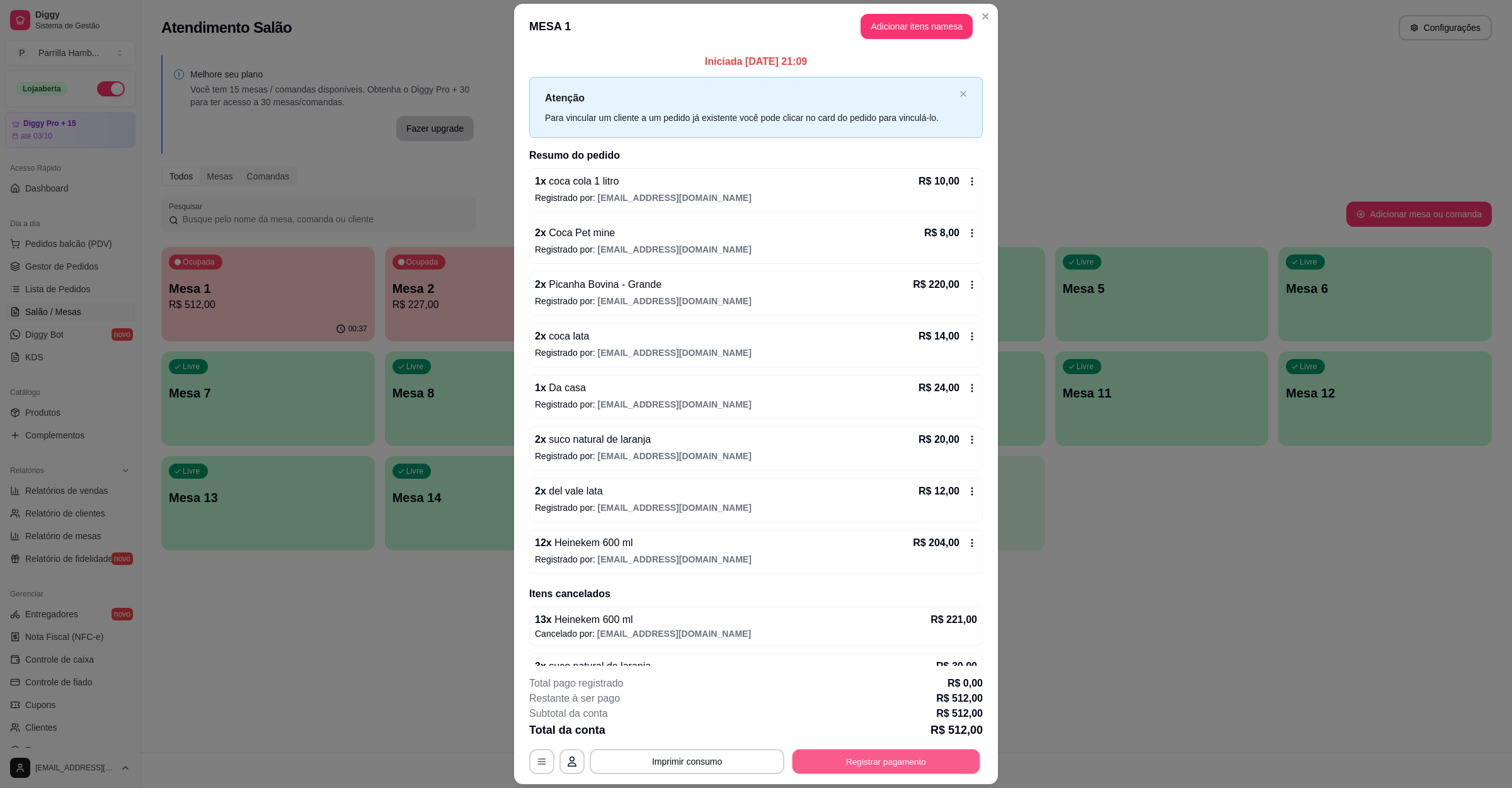
click at [902, 759] on button "Registrar pagamento" at bounding box center [886, 761] width 187 height 25
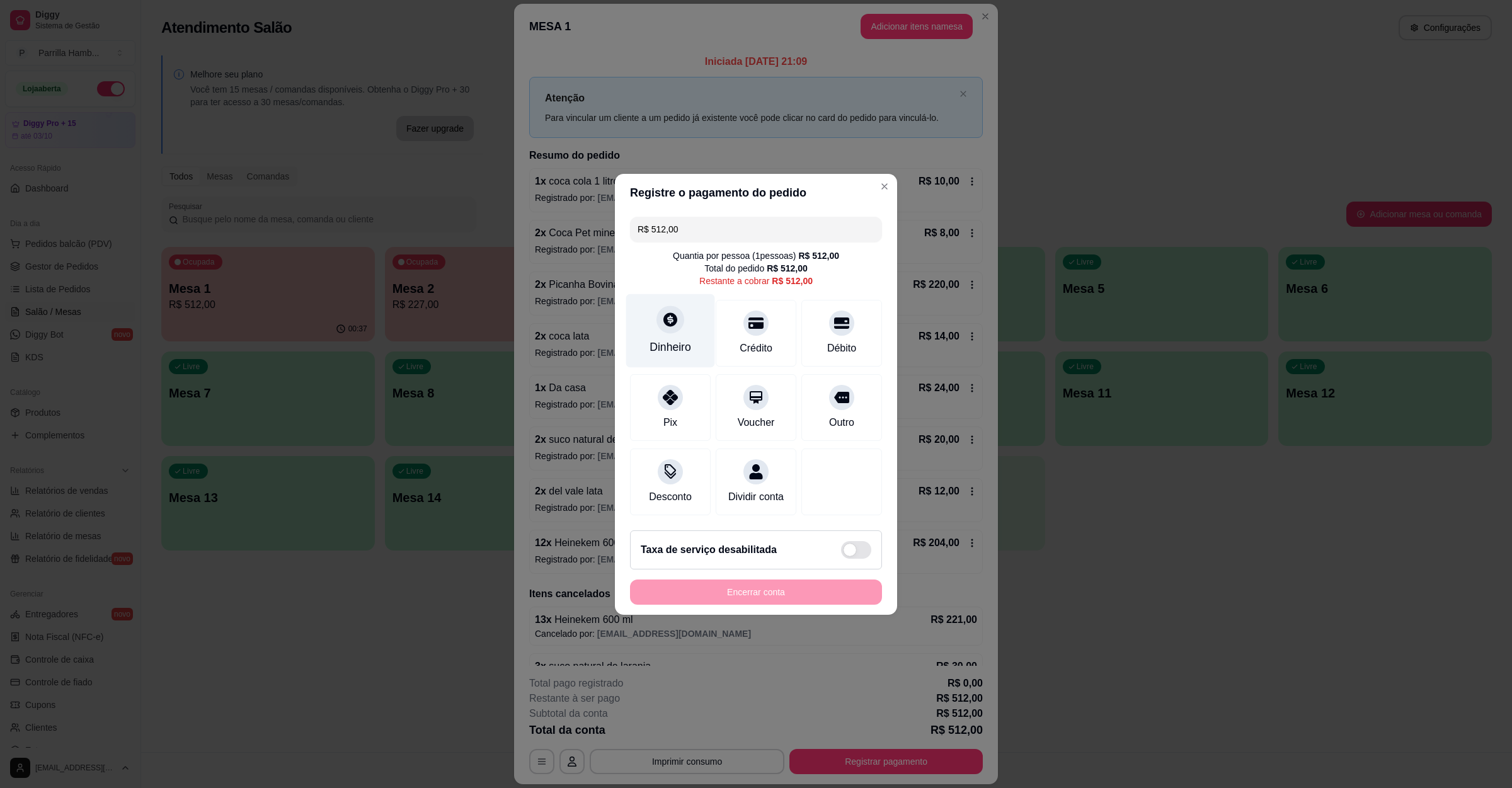
click at [665, 312] on icon at bounding box center [670, 319] width 14 height 14
type input "R$ 0,00"
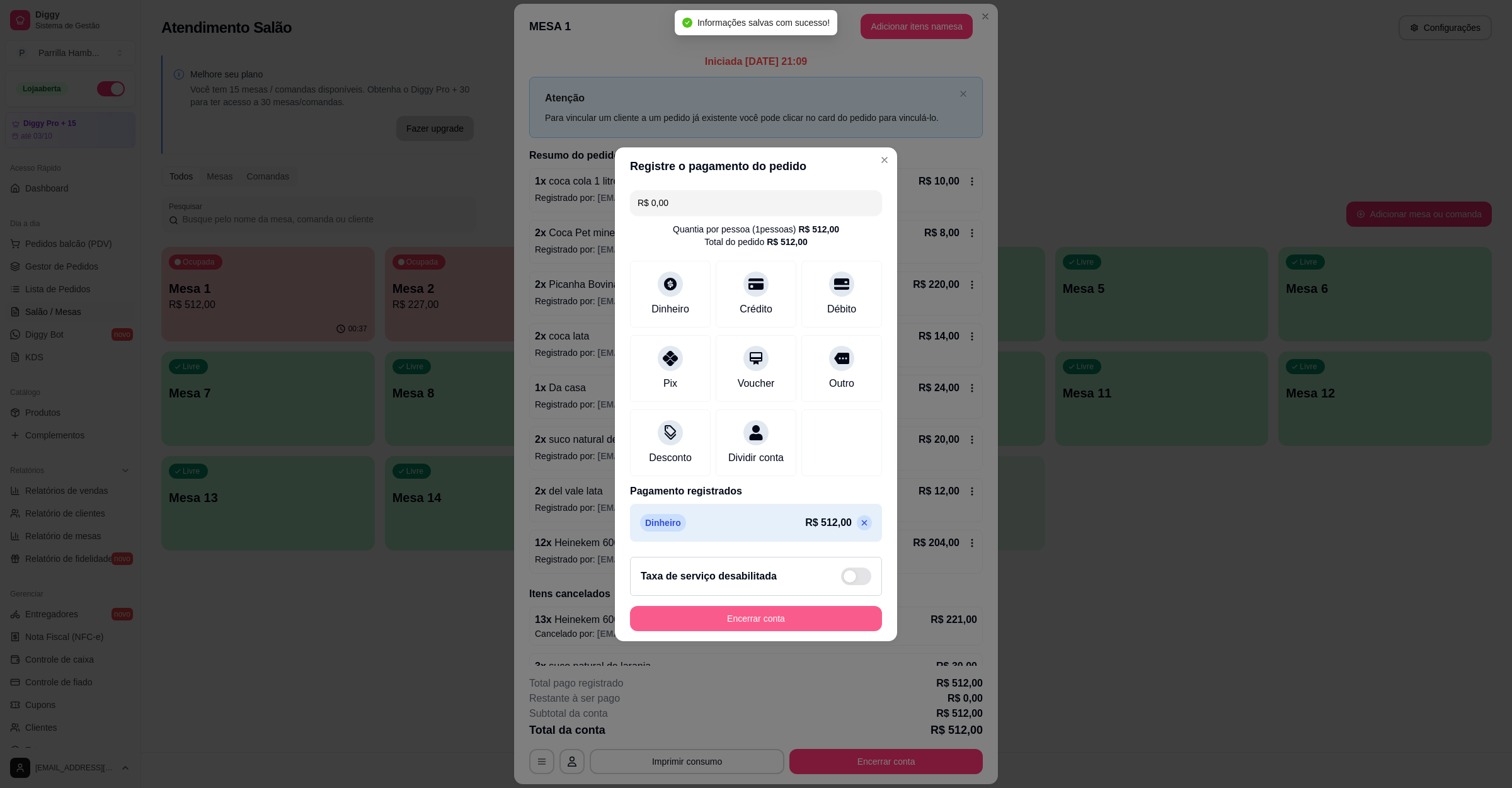
click at [751, 620] on button "Encerrar conta" at bounding box center [756, 618] width 252 height 25
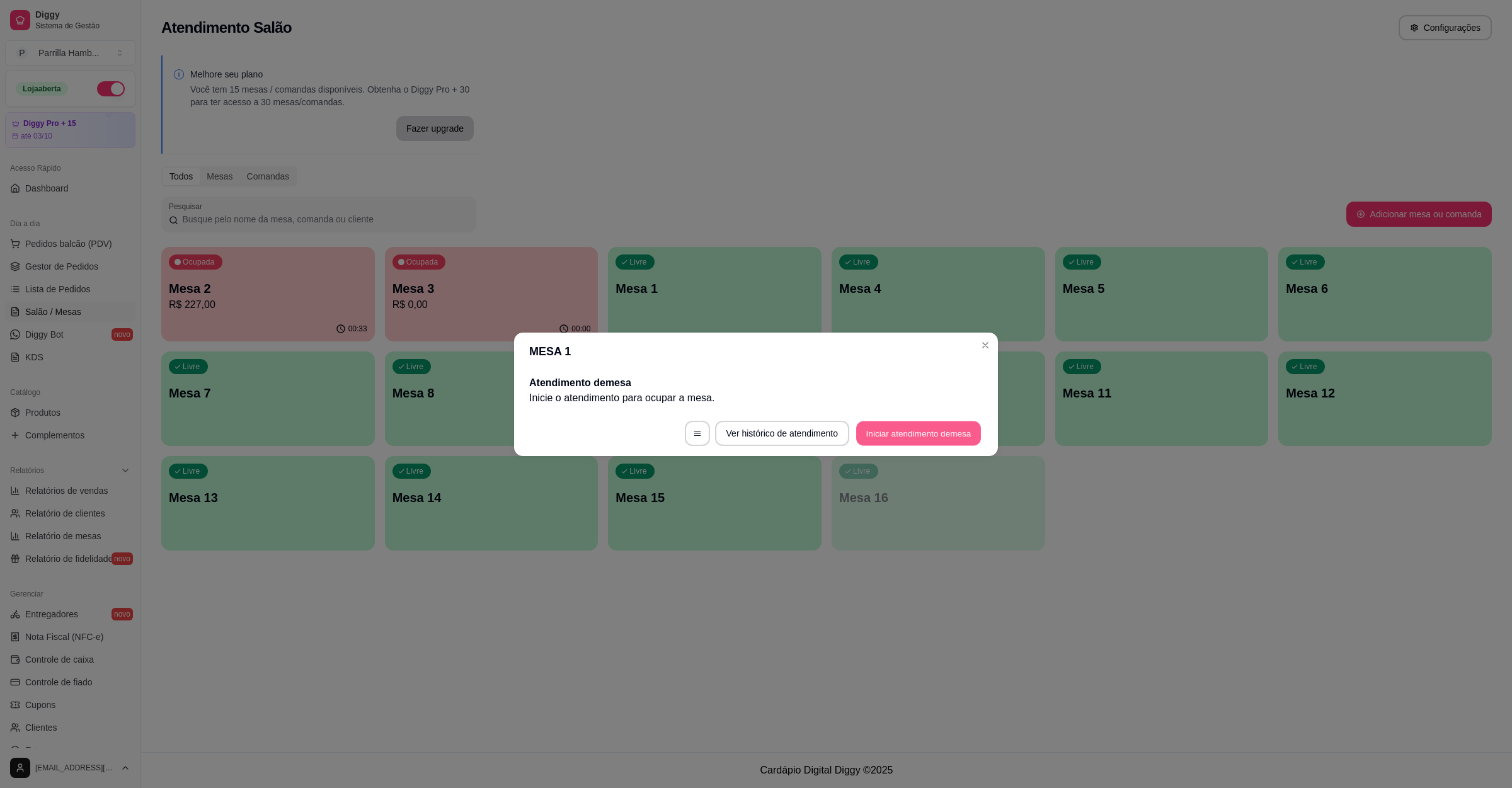
click at [934, 440] on button "Iniciar atendimento de mesa" at bounding box center [918, 433] width 125 height 25
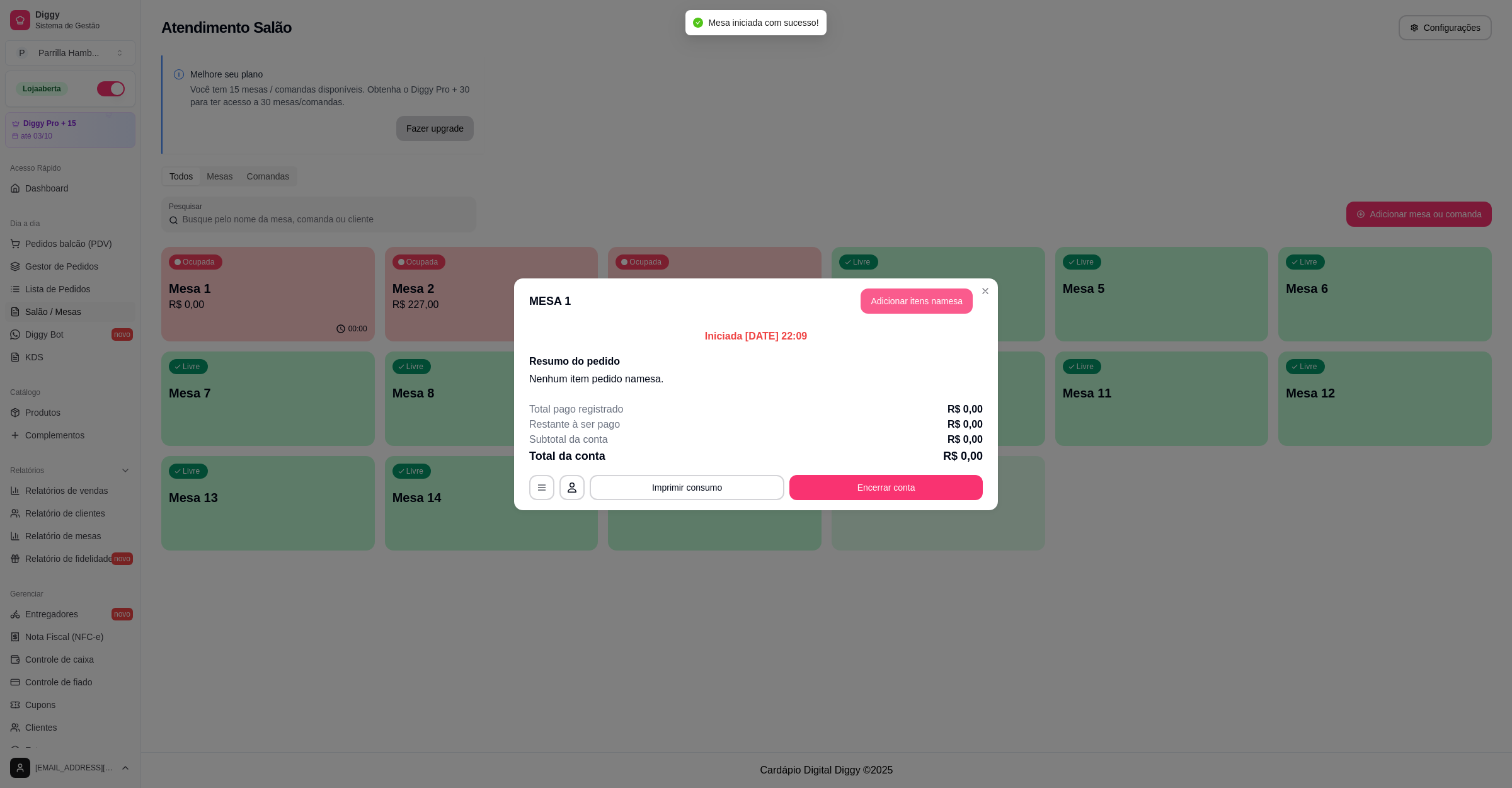
click at [902, 295] on button "Adicionar itens na mesa" at bounding box center [916, 301] width 112 height 25
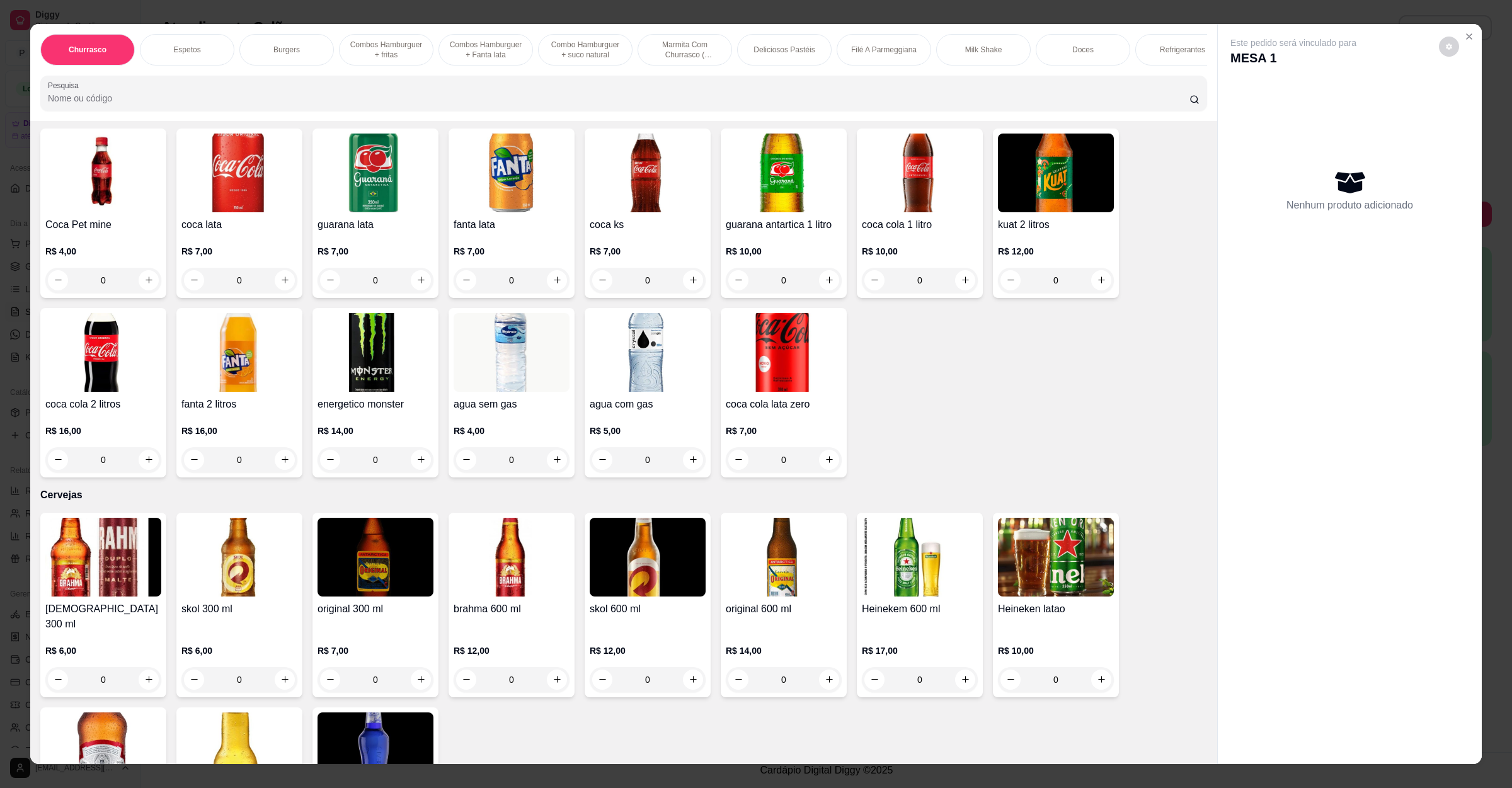
scroll to position [3213, 0]
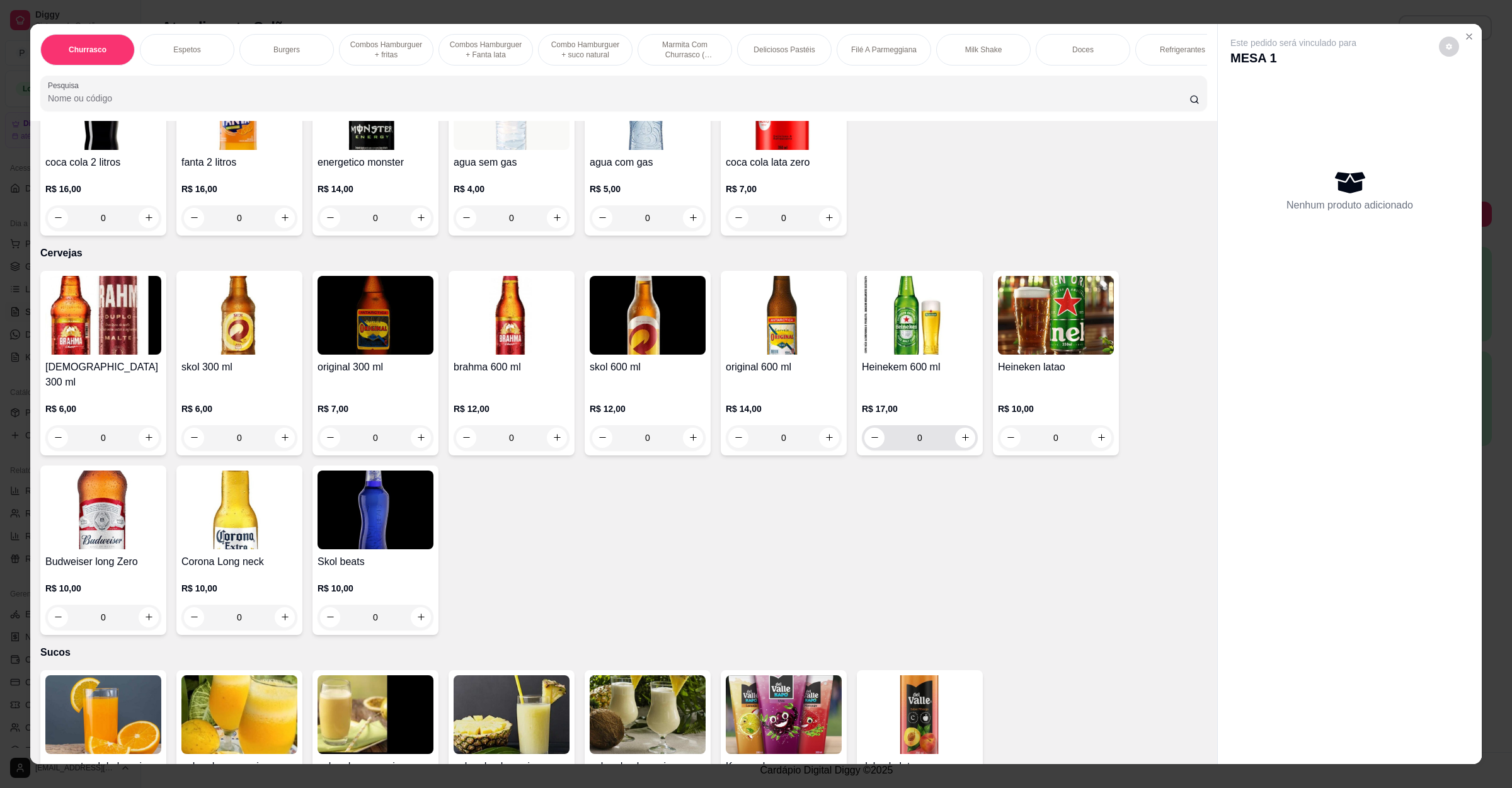
click at [937, 425] on input "0" at bounding box center [919, 438] width 70 height 25
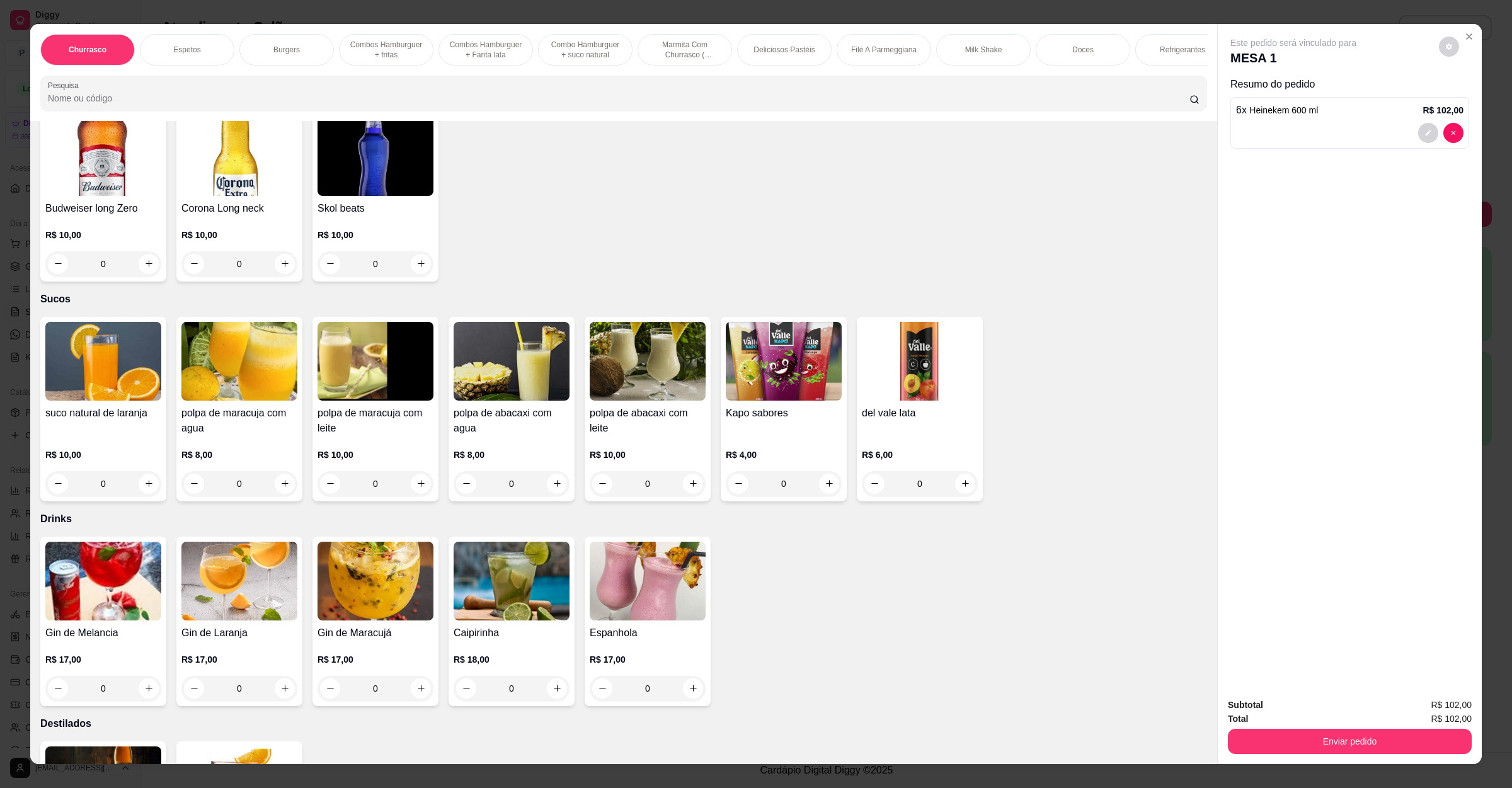
scroll to position [3779, 0]
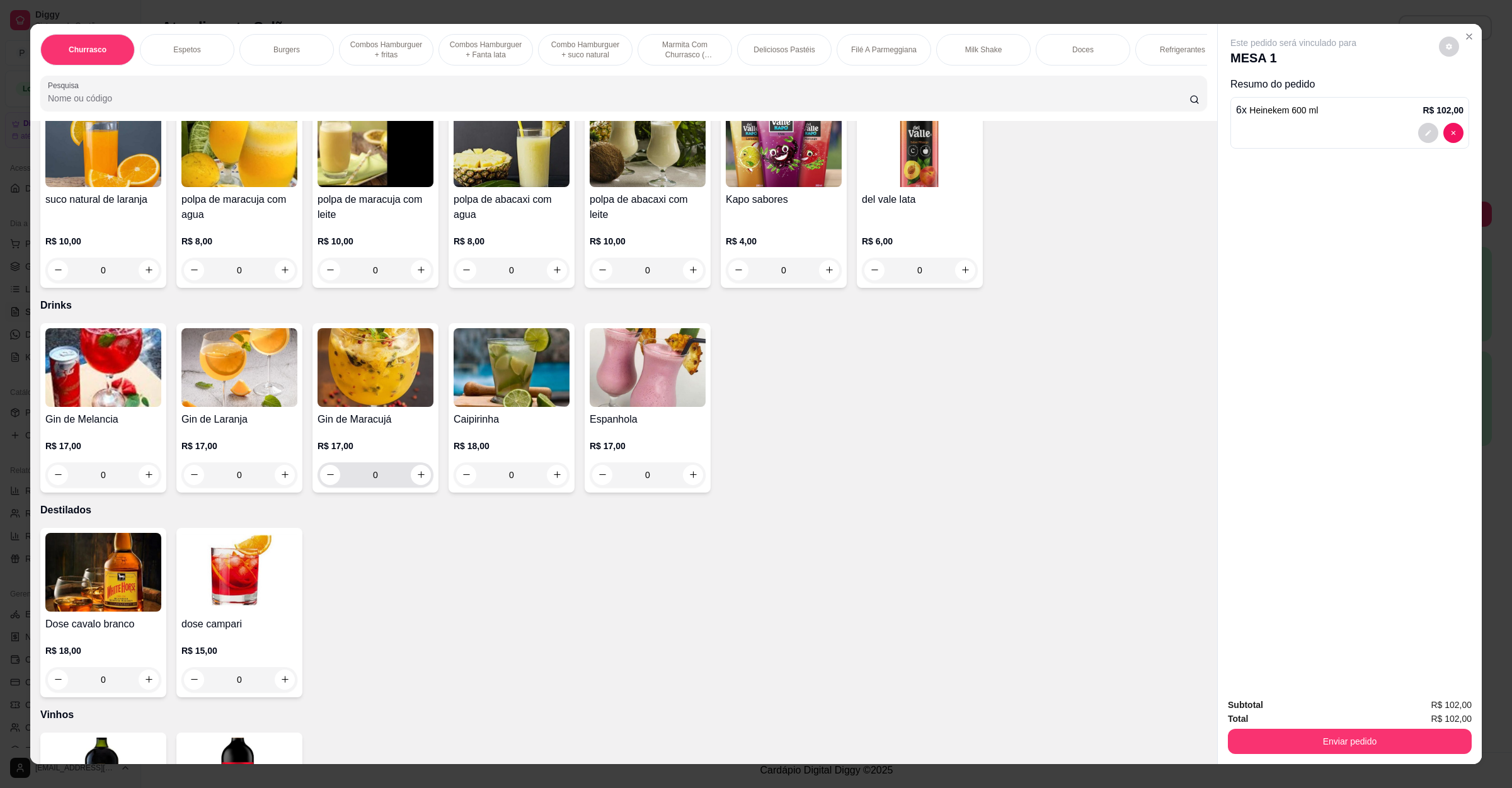
type input "6"
click at [384, 462] on input "0" at bounding box center [375, 474] width 70 height 25
type input "3"
click at [254, 668] on input "0" at bounding box center [239, 680] width 70 height 25
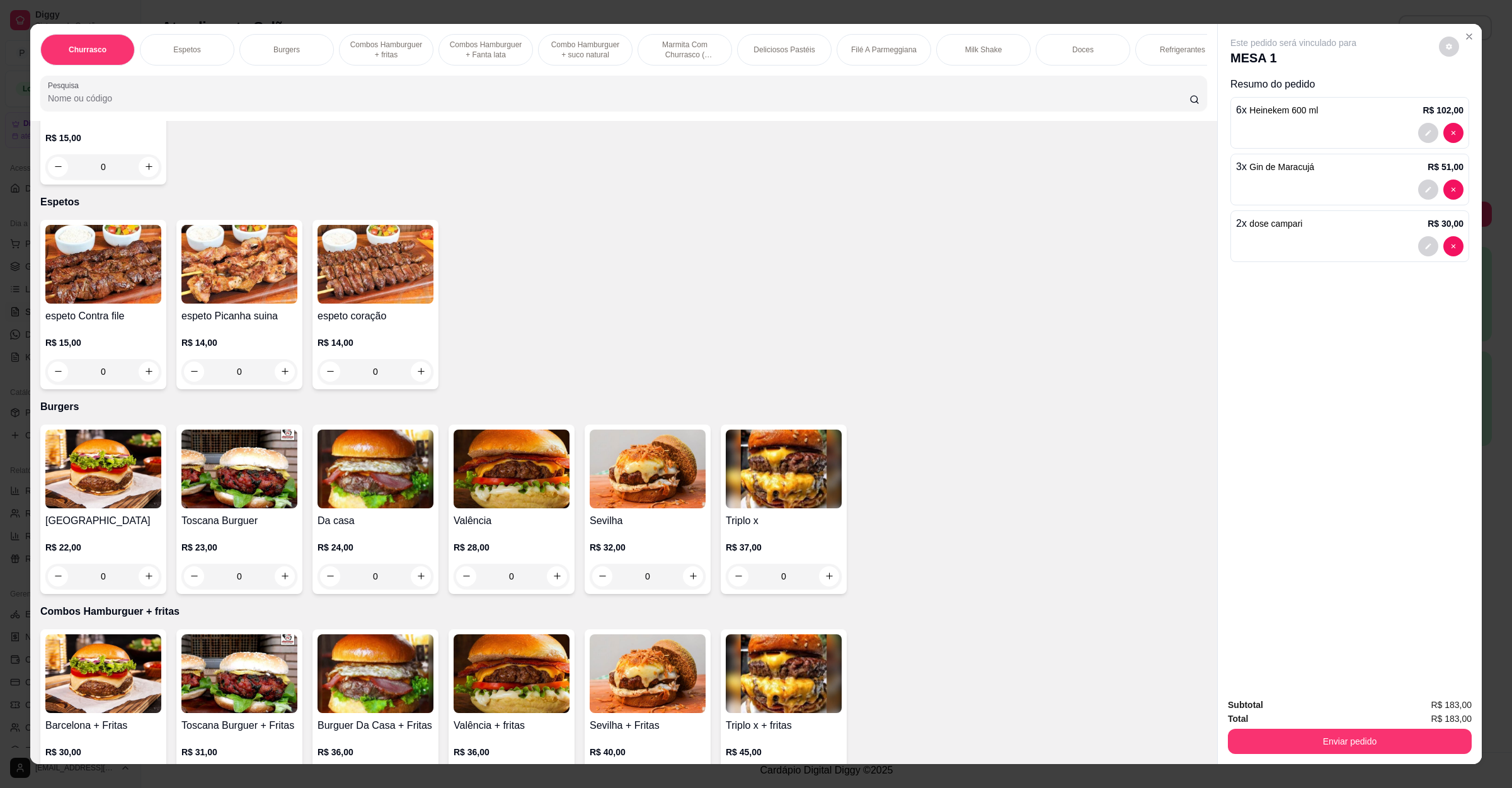
scroll to position [0, 0]
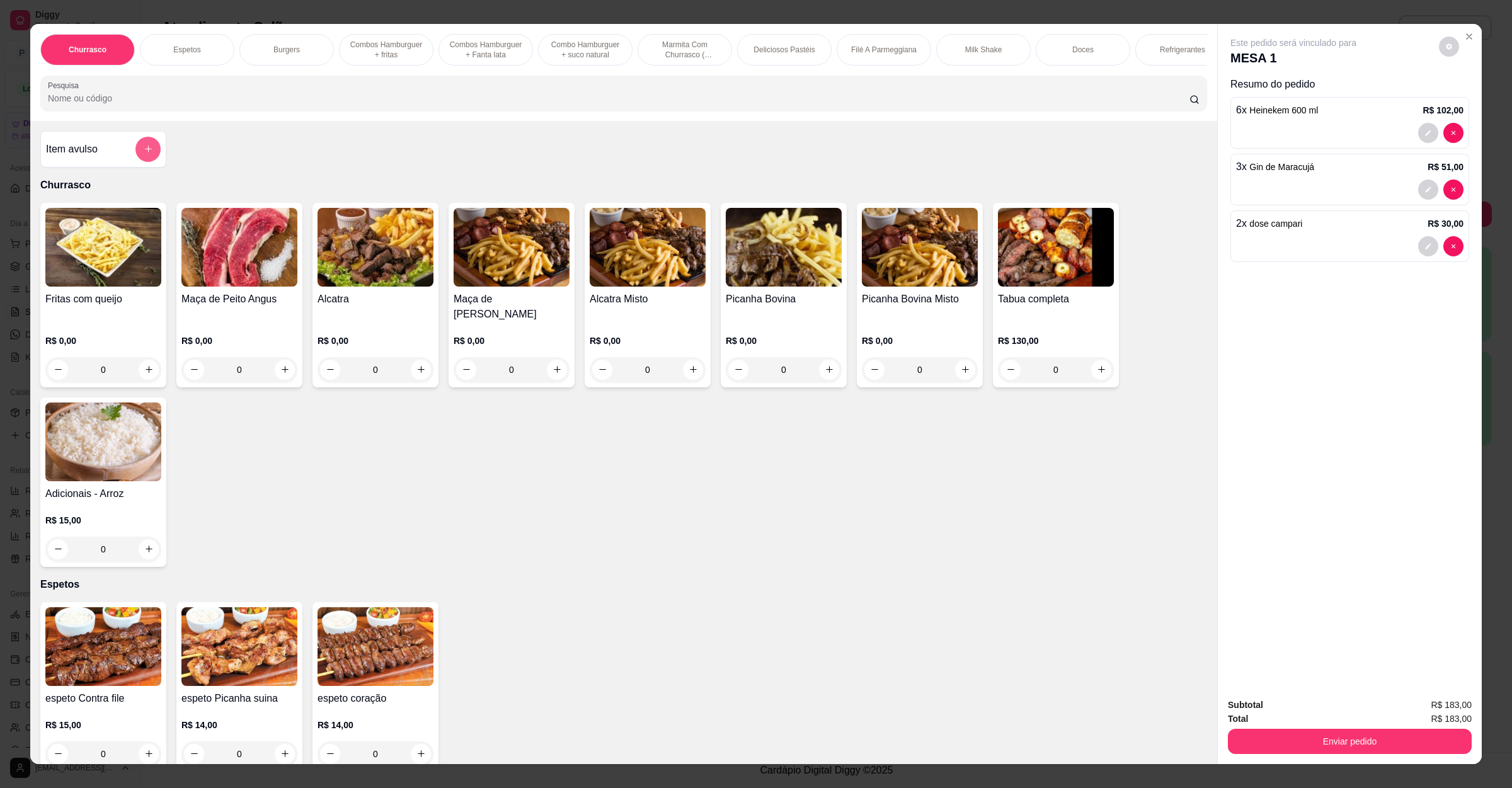
type input "2"
click at [138, 162] on button "add-separate-item" at bounding box center [148, 149] width 25 height 25
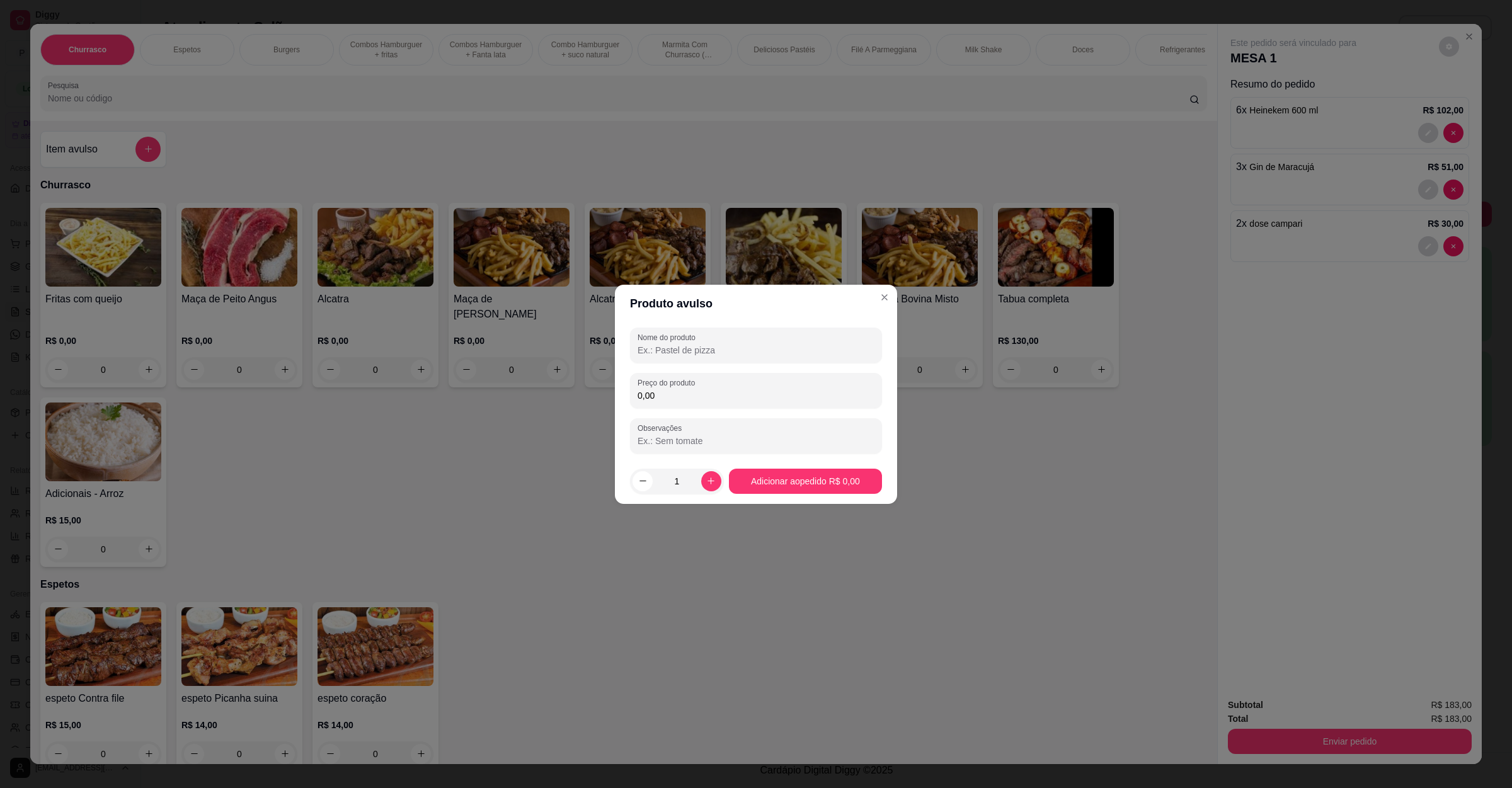
click at [751, 346] on input "Nome do produto" at bounding box center [755, 350] width 237 height 12
type input "pao de alho"
click at [671, 399] on input "0,00" at bounding box center [755, 395] width 237 height 12
type input "10,00"
click at [713, 485] on button "increase-product-quantity" at bounding box center [710, 481] width 20 height 20
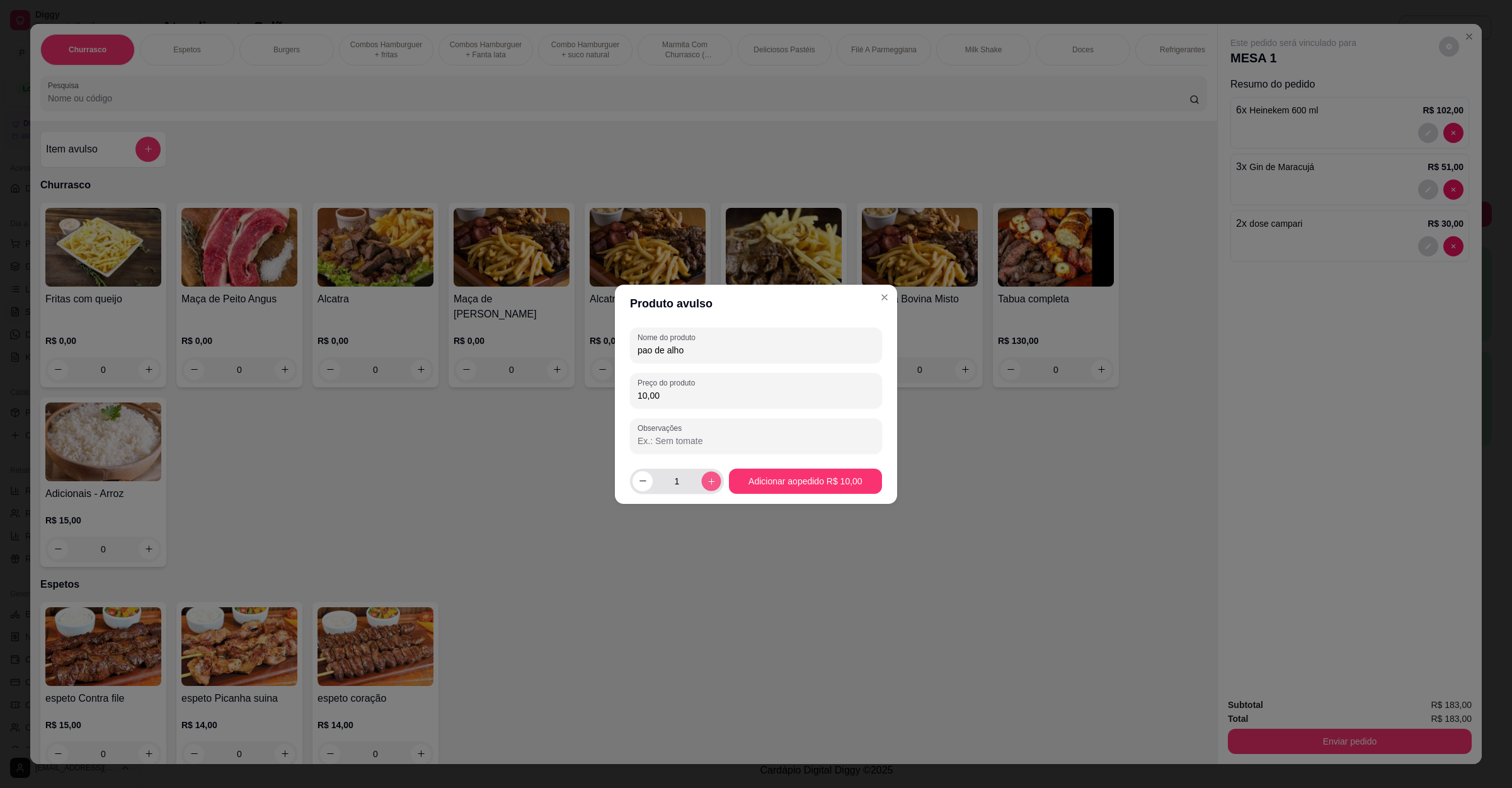
type input "2"
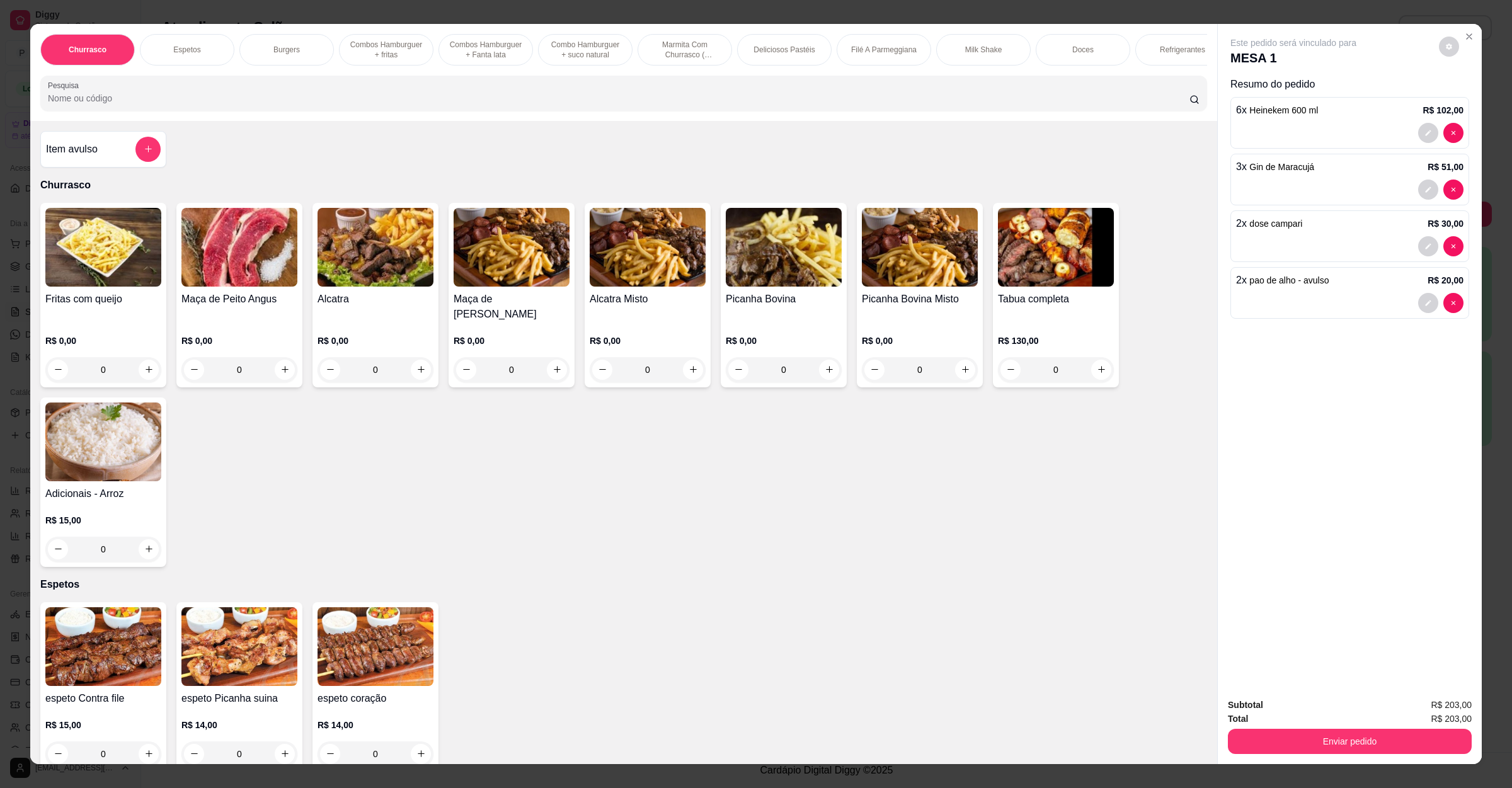
click at [769, 271] on img at bounding box center [784, 247] width 116 height 79
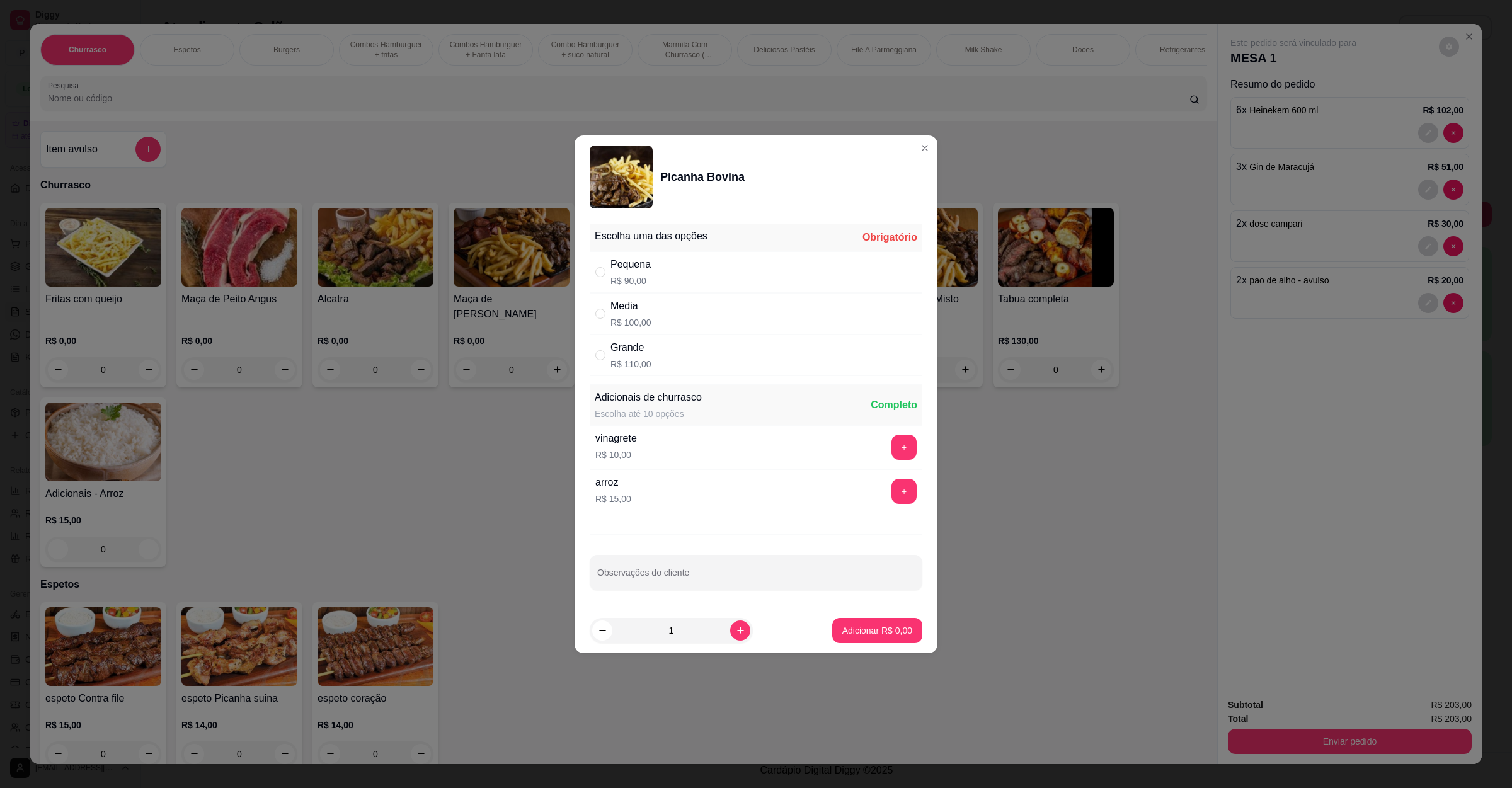
click at [665, 365] on div "Grande R$ 110,00" at bounding box center [756, 355] width 333 height 42
radio input "true"
click at [855, 620] on button "Adicionar R$ 110,00" at bounding box center [872, 631] width 100 height 25
type input "1"
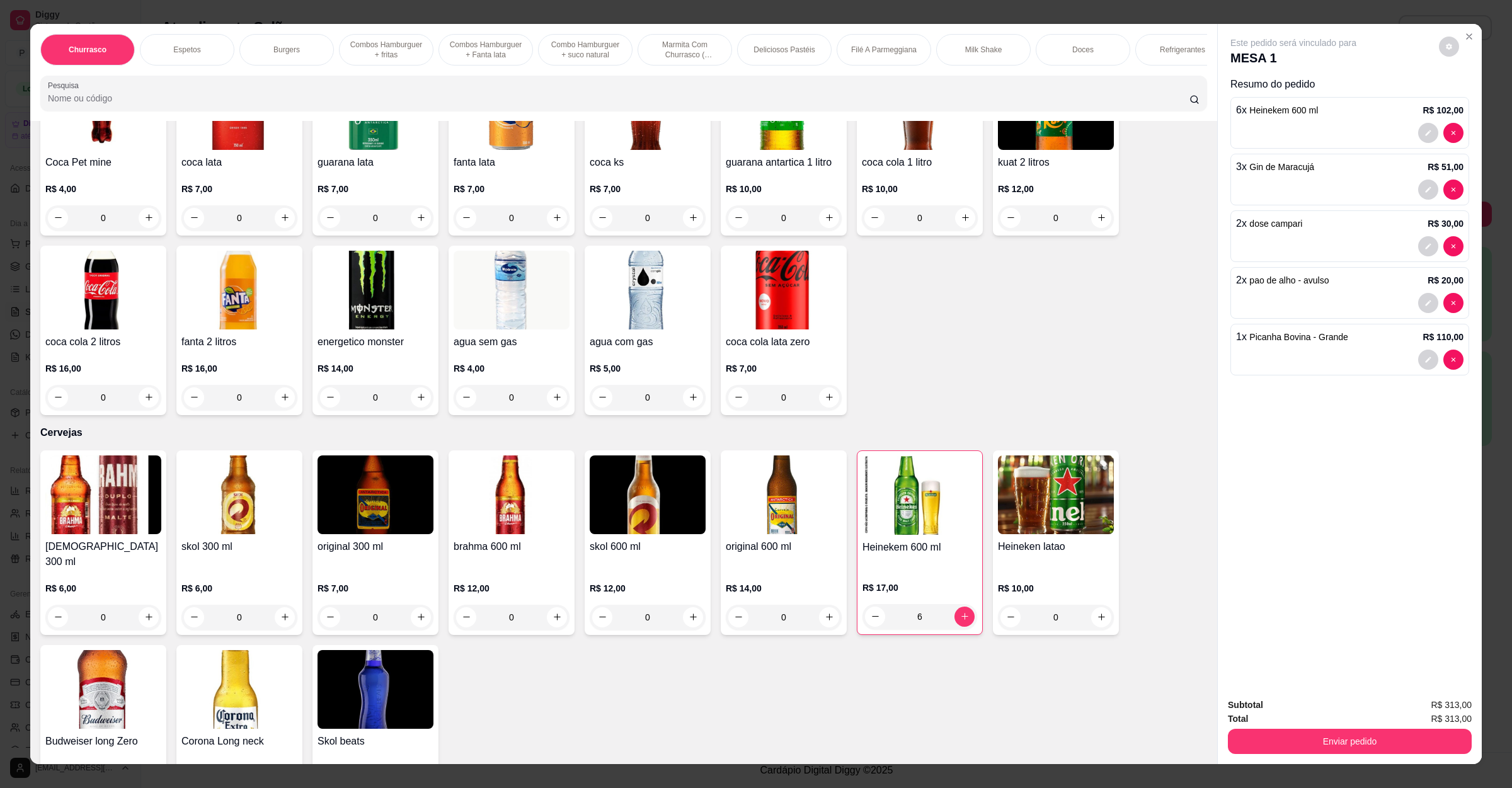
scroll to position [3118, 0]
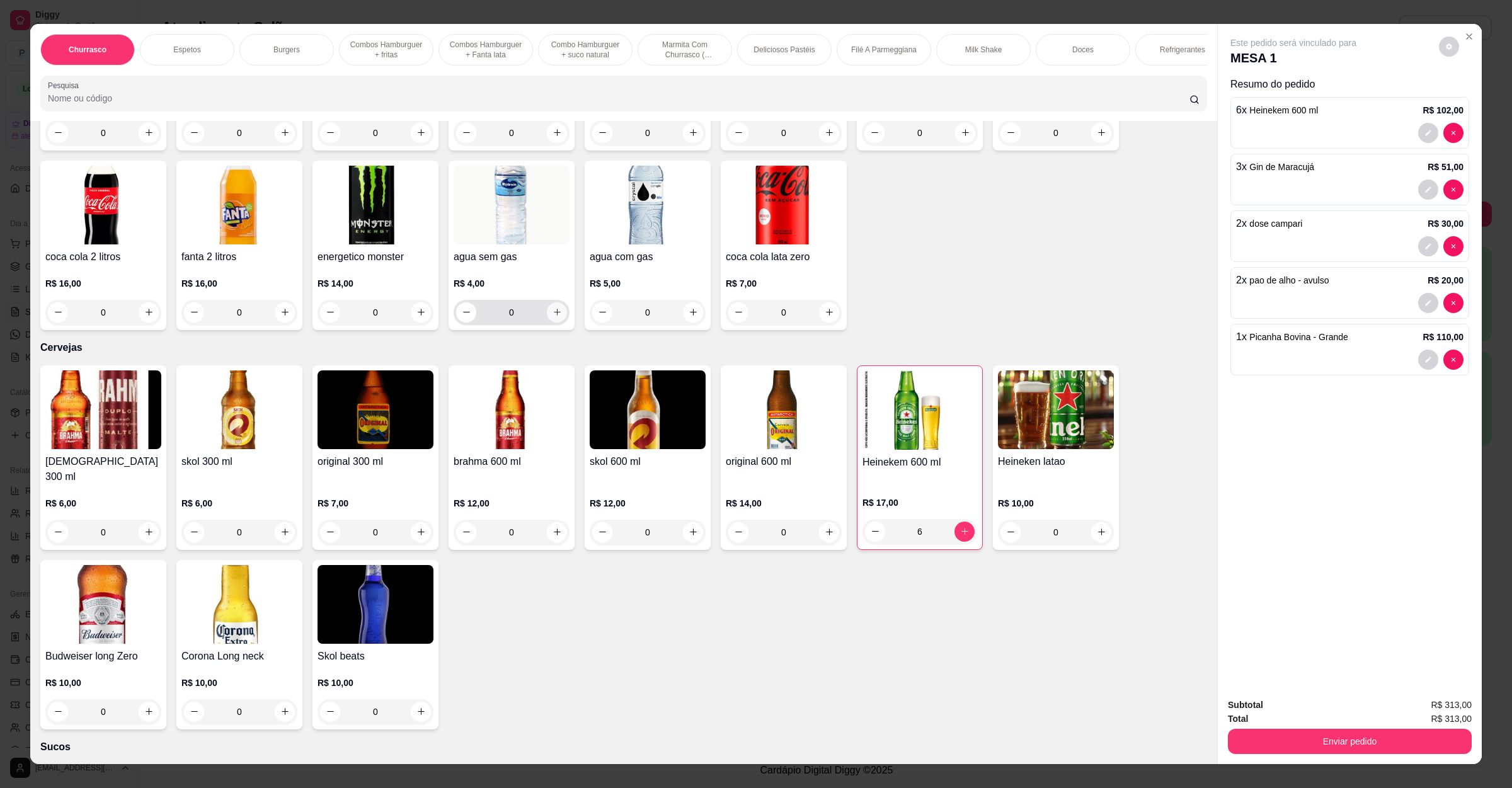
click at [547, 303] on button "increase-product-quantity" at bounding box center [557, 313] width 20 height 20
type input "1"
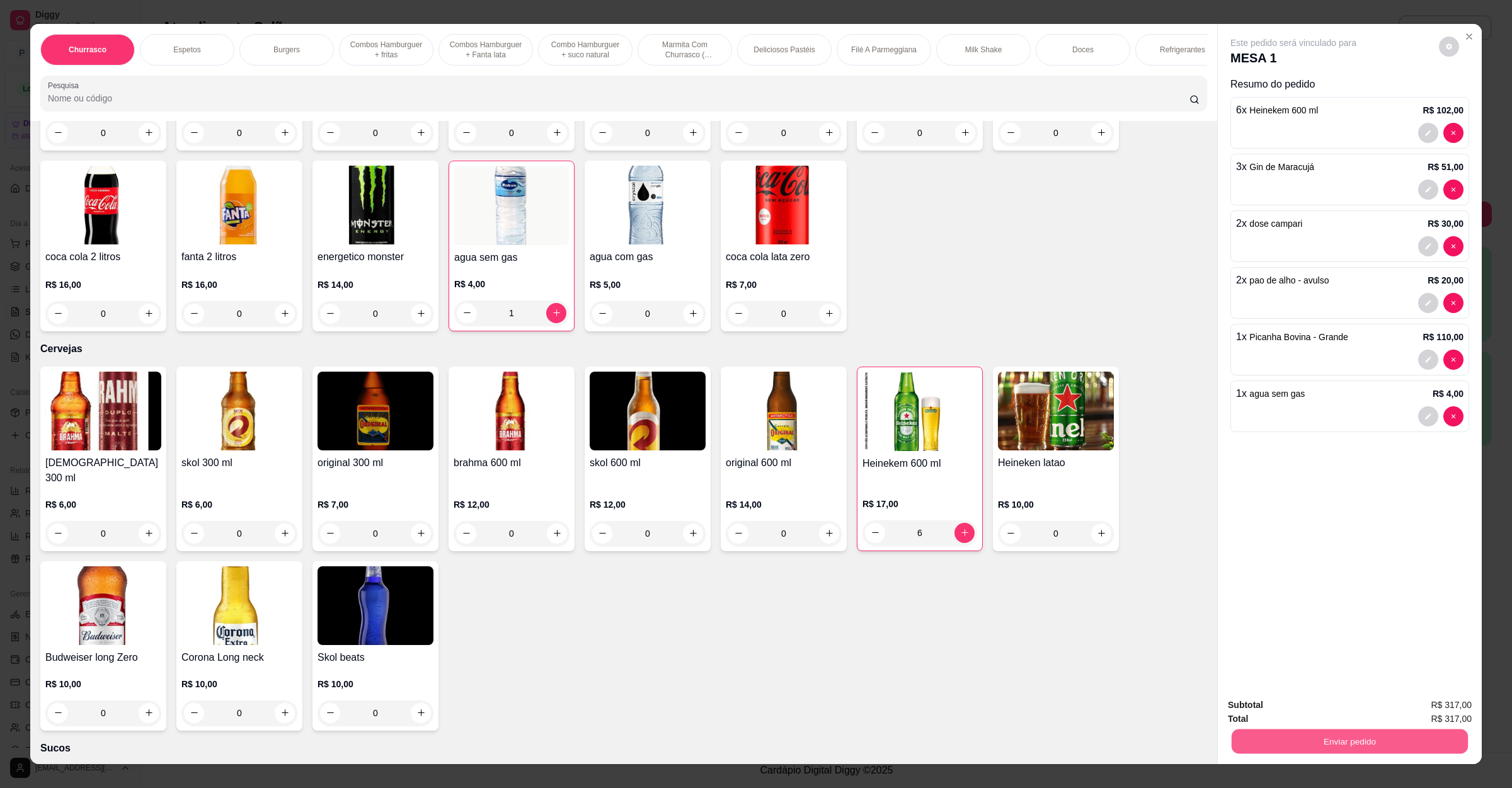
click at [1322, 749] on button "Enviar pedido" at bounding box center [1350, 742] width 237 height 25
click at [1325, 710] on button "Não registrar e enviar pedido" at bounding box center [1305, 710] width 127 height 23
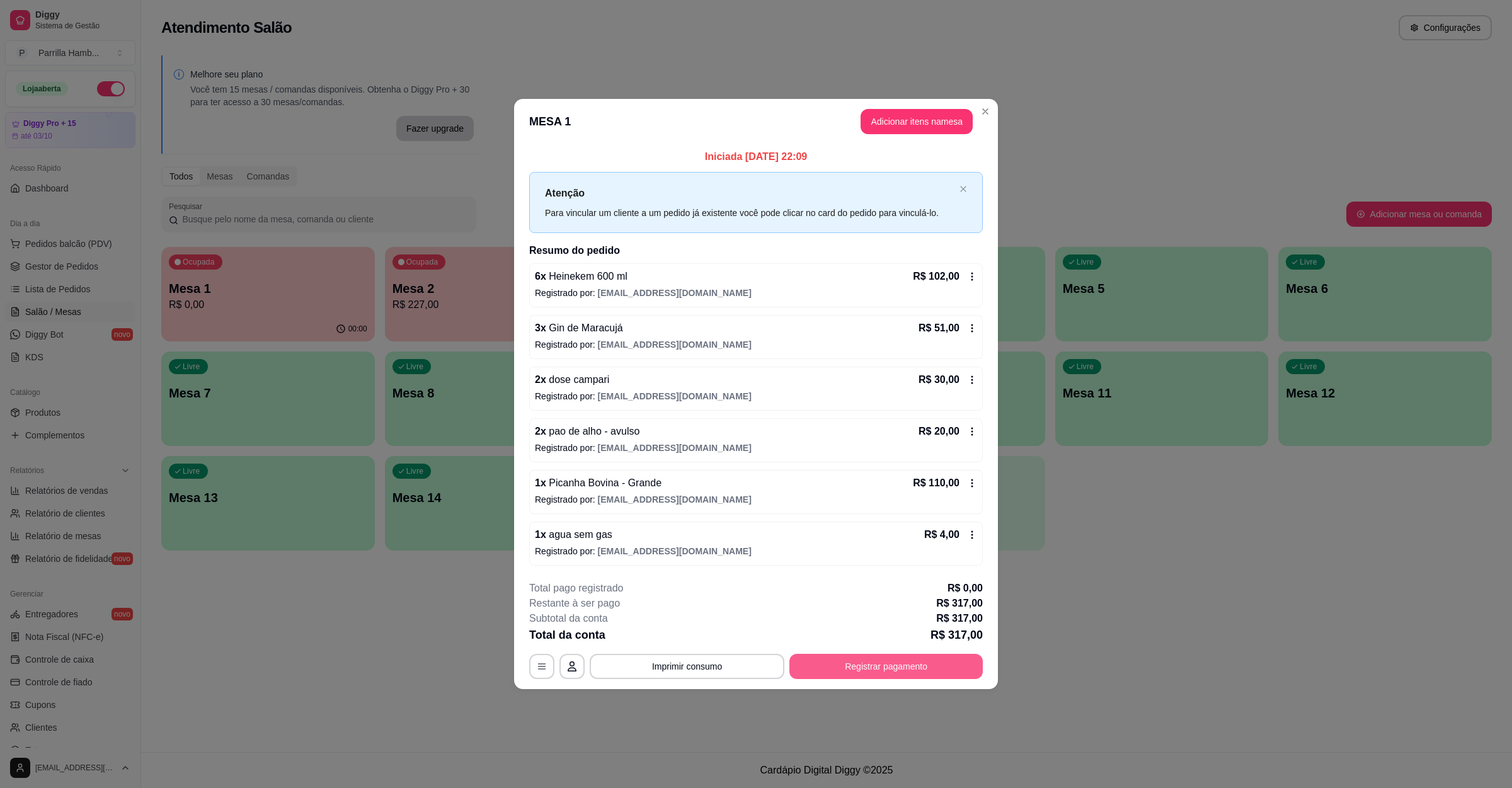
click at [862, 675] on button "Registrar pagamento" at bounding box center [886, 666] width 194 height 25
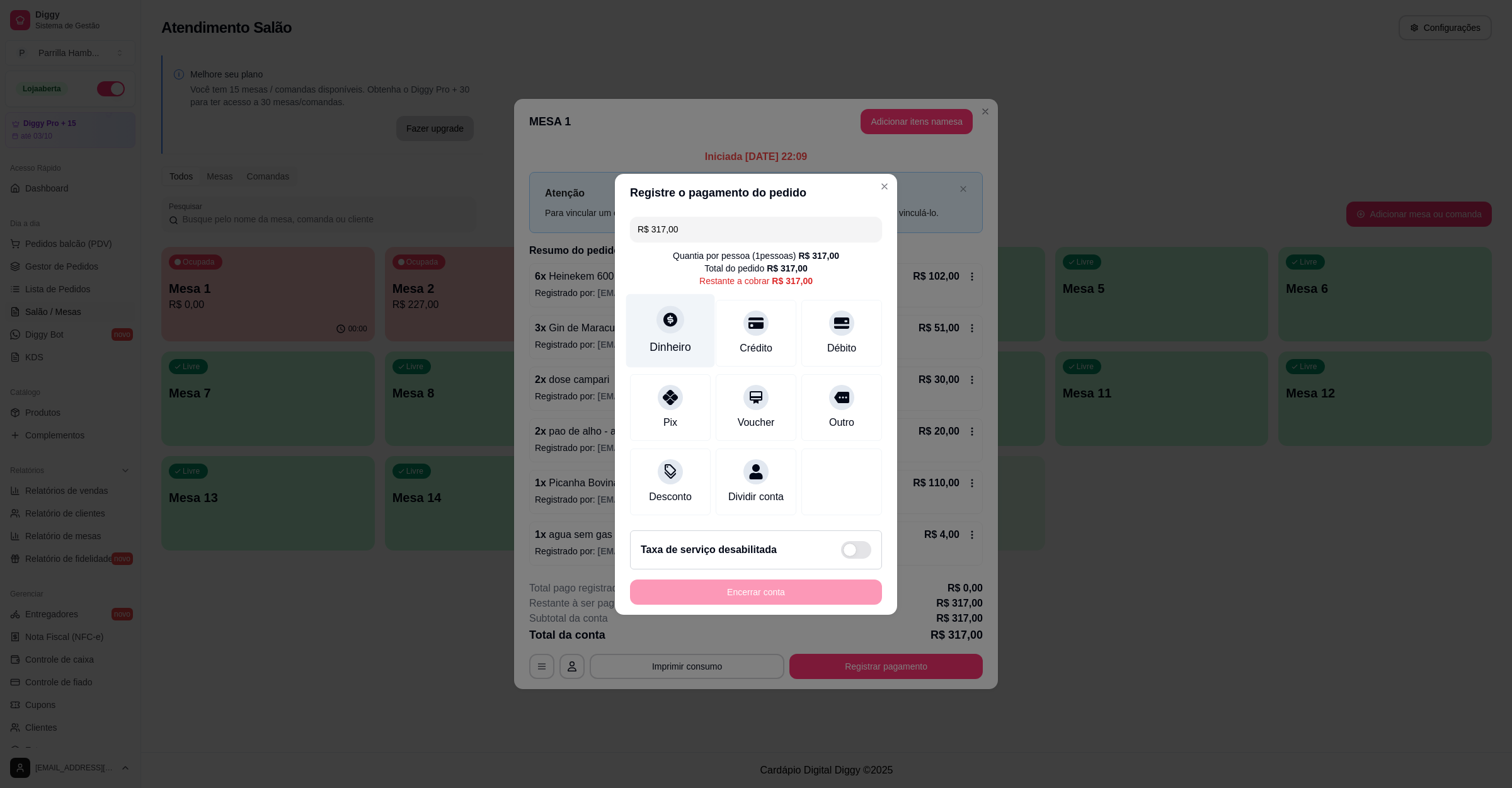
click at [678, 325] on div "Dinheiro" at bounding box center [671, 331] width 89 height 74
type input "R$ 0,00"
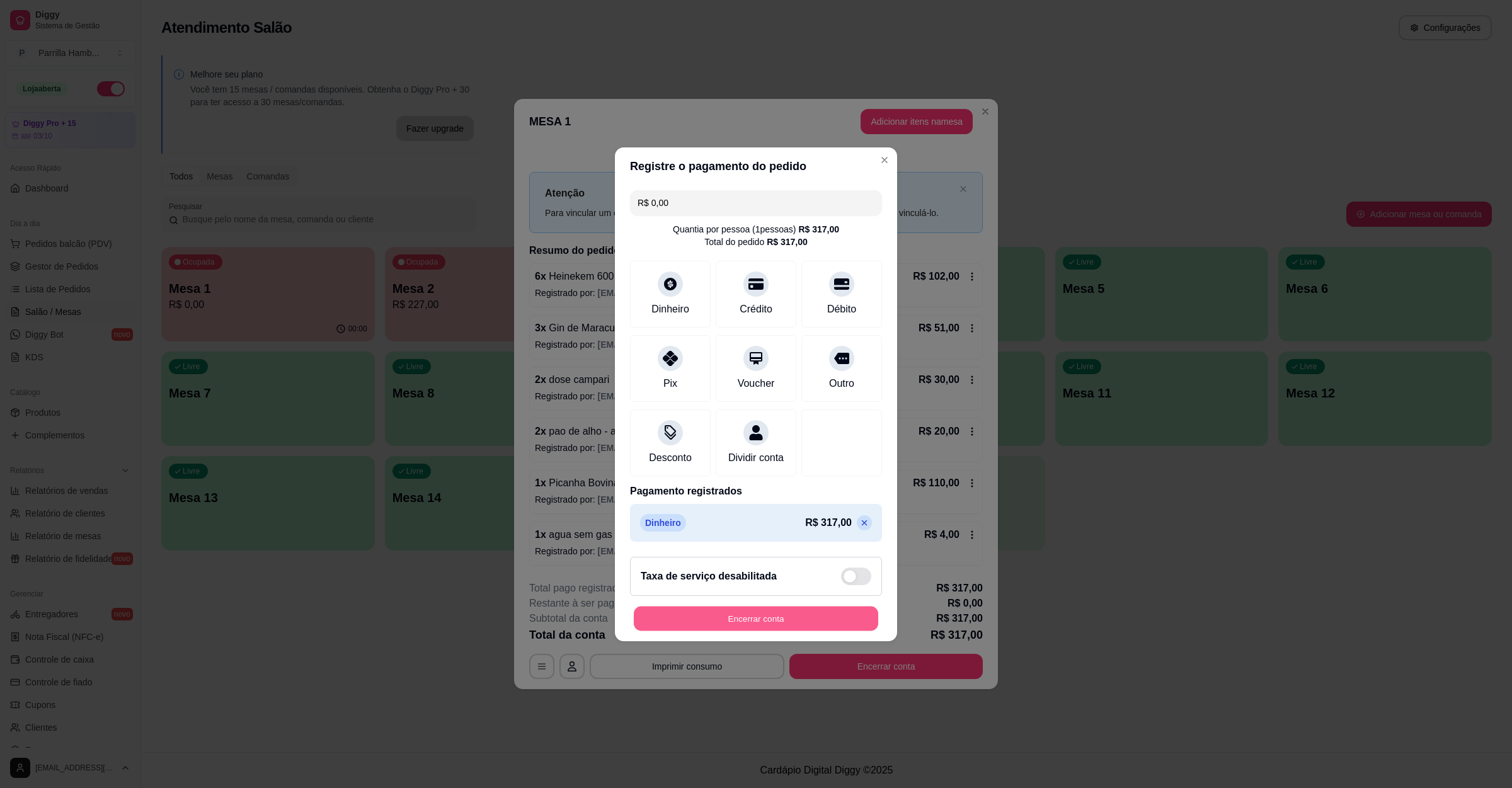
click at [740, 631] on button "Encerrar conta" at bounding box center [756, 618] width 245 height 25
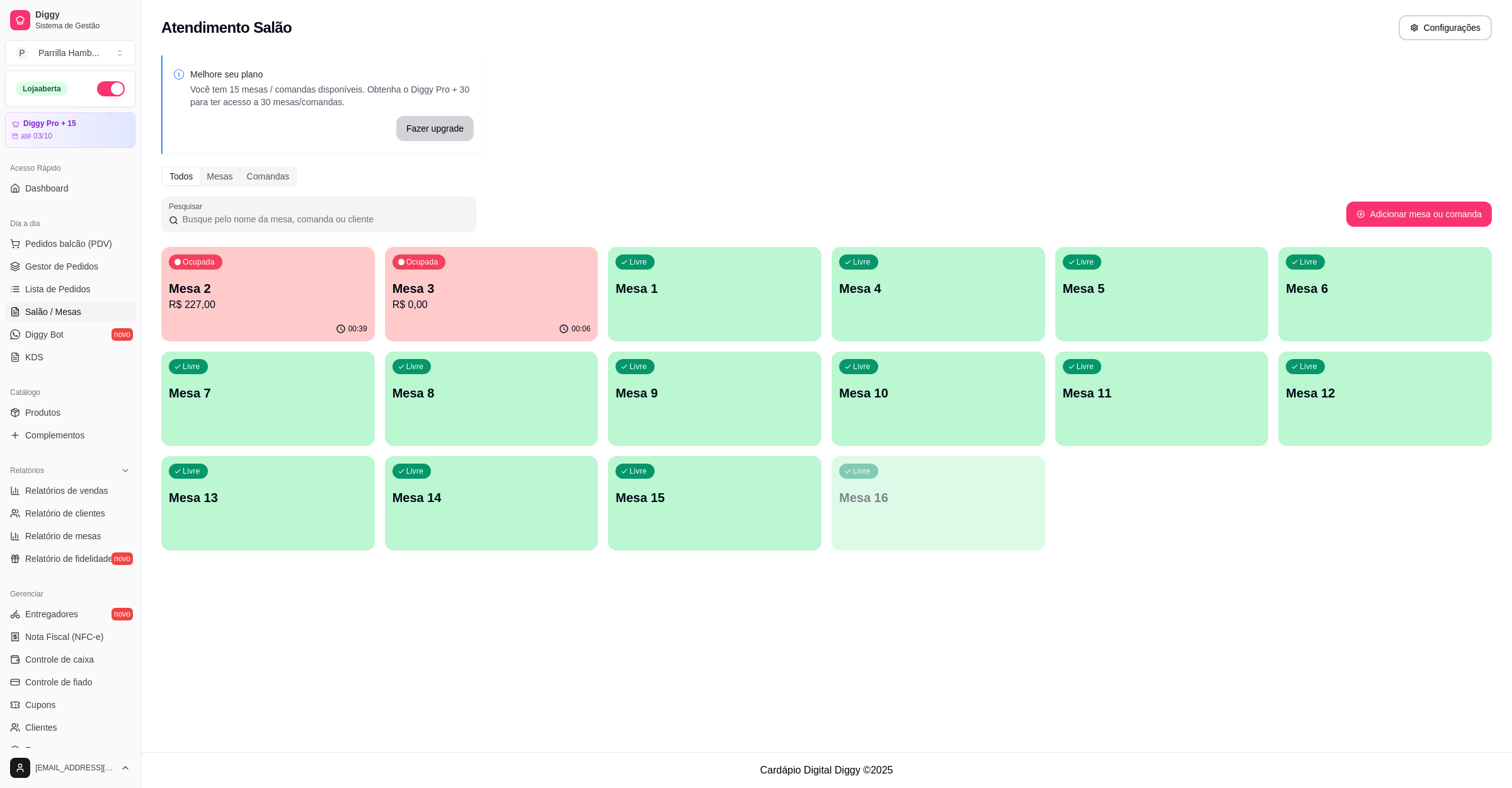
click at [506, 309] on p "R$ 0,00" at bounding box center [492, 305] width 198 height 15
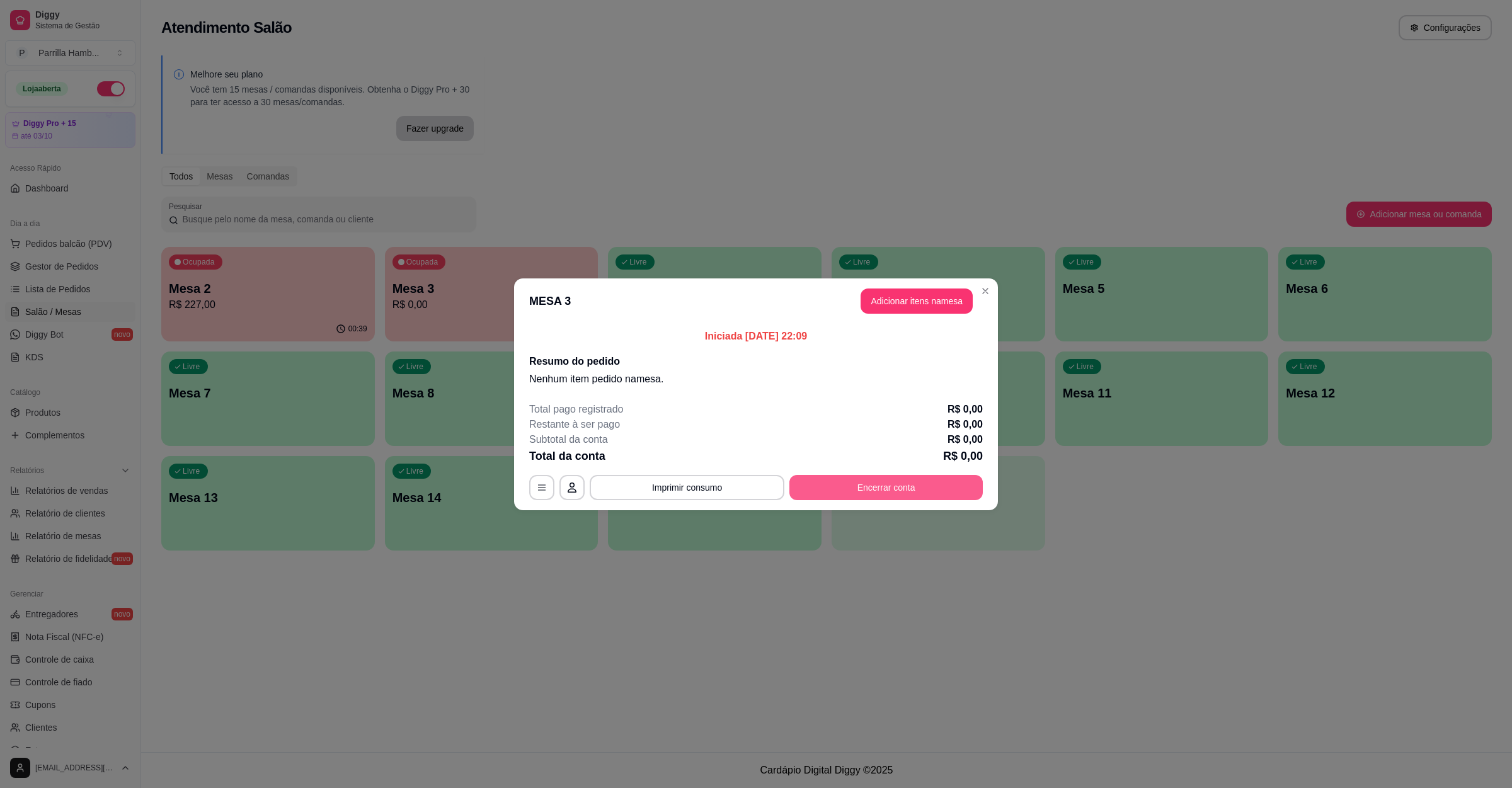
click at [885, 489] on button "Encerrar conta" at bounding box center [886, 487] width 194 height 25
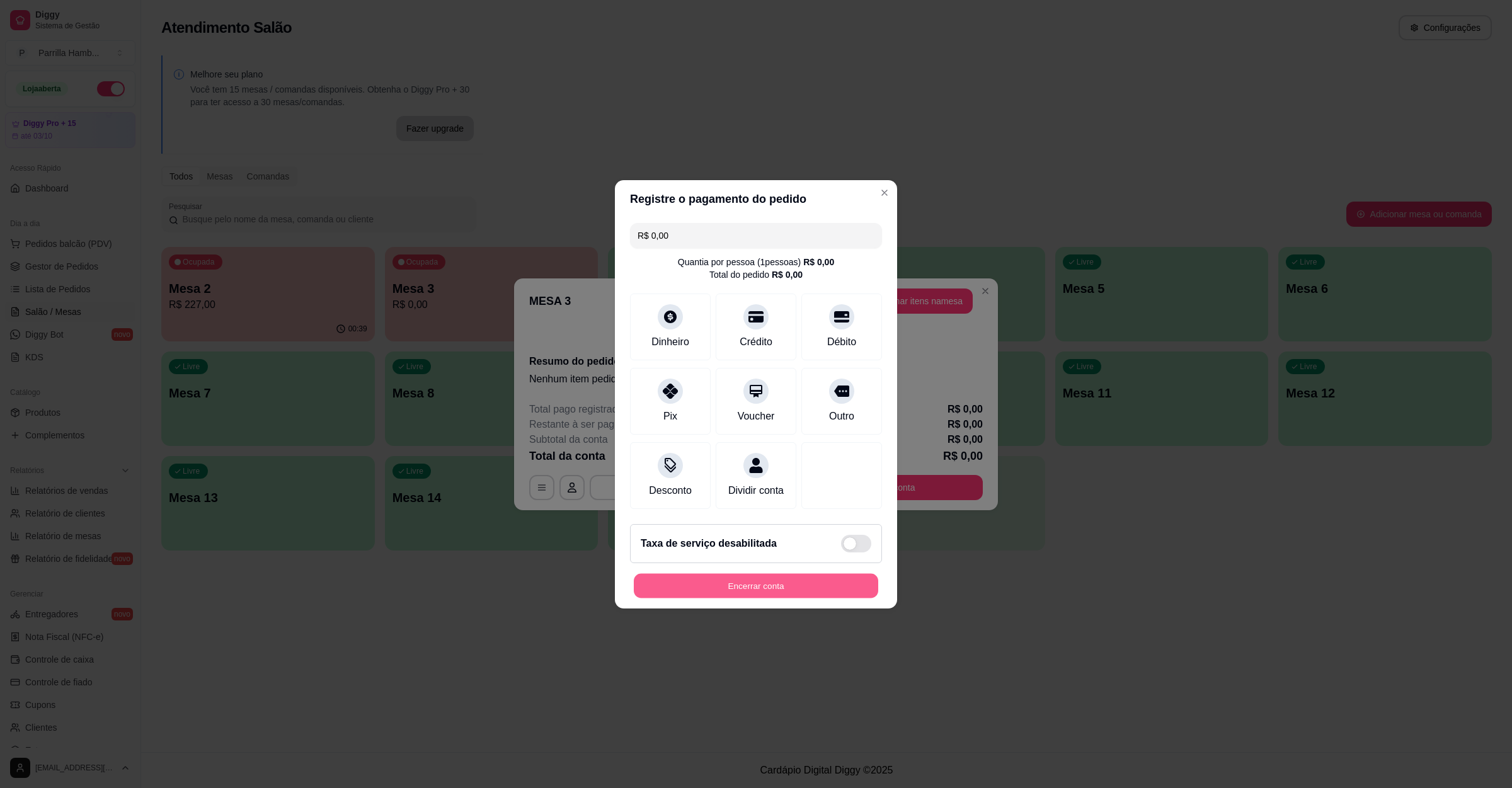
click at [781, 593] on button "Encerrar conta" at bounding box center [756, 586] width 245 height 25
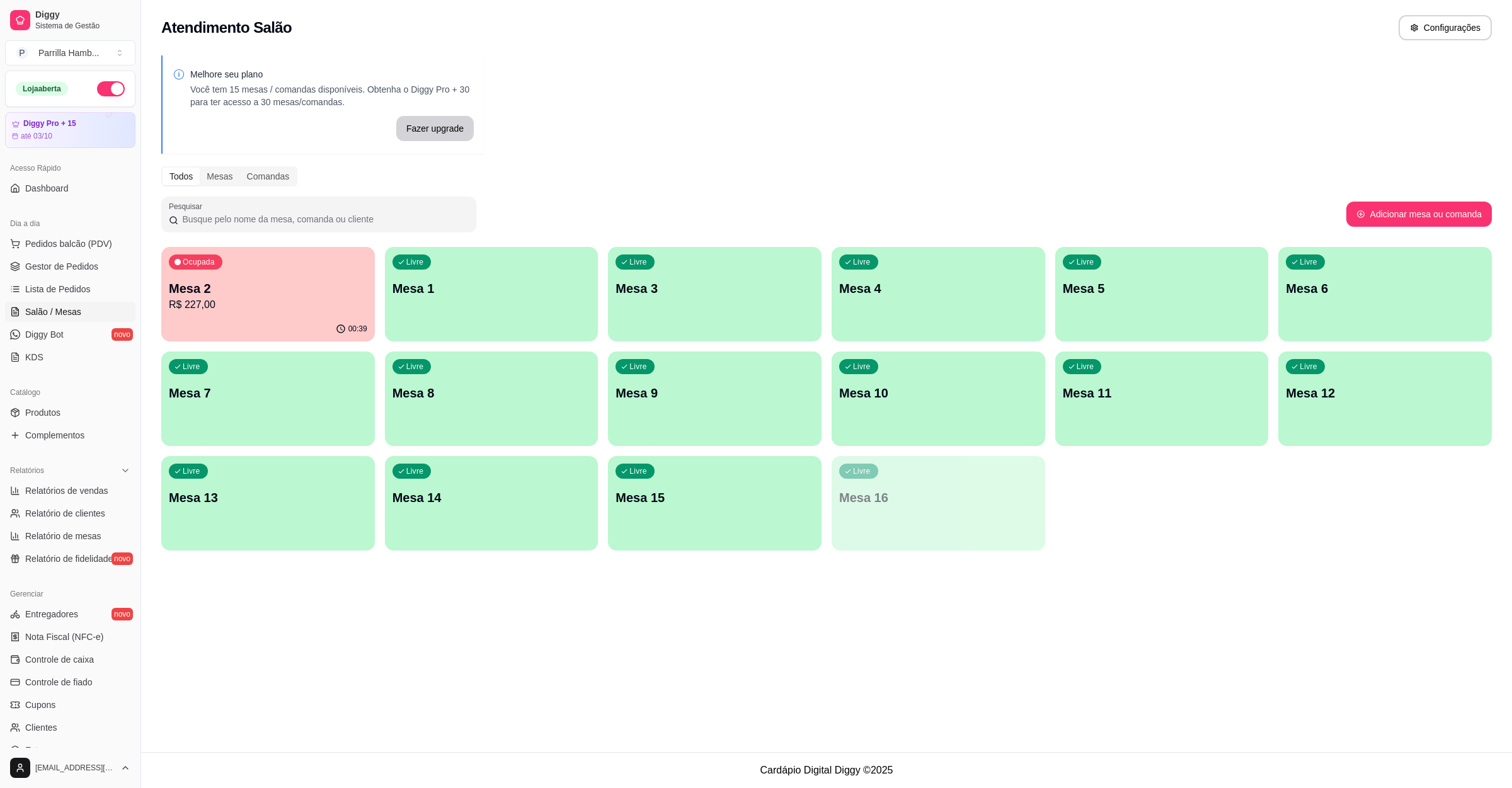
click at [250, 307] on p "R$ 227,00" at bounding box center [268, 305] width 198 height 15
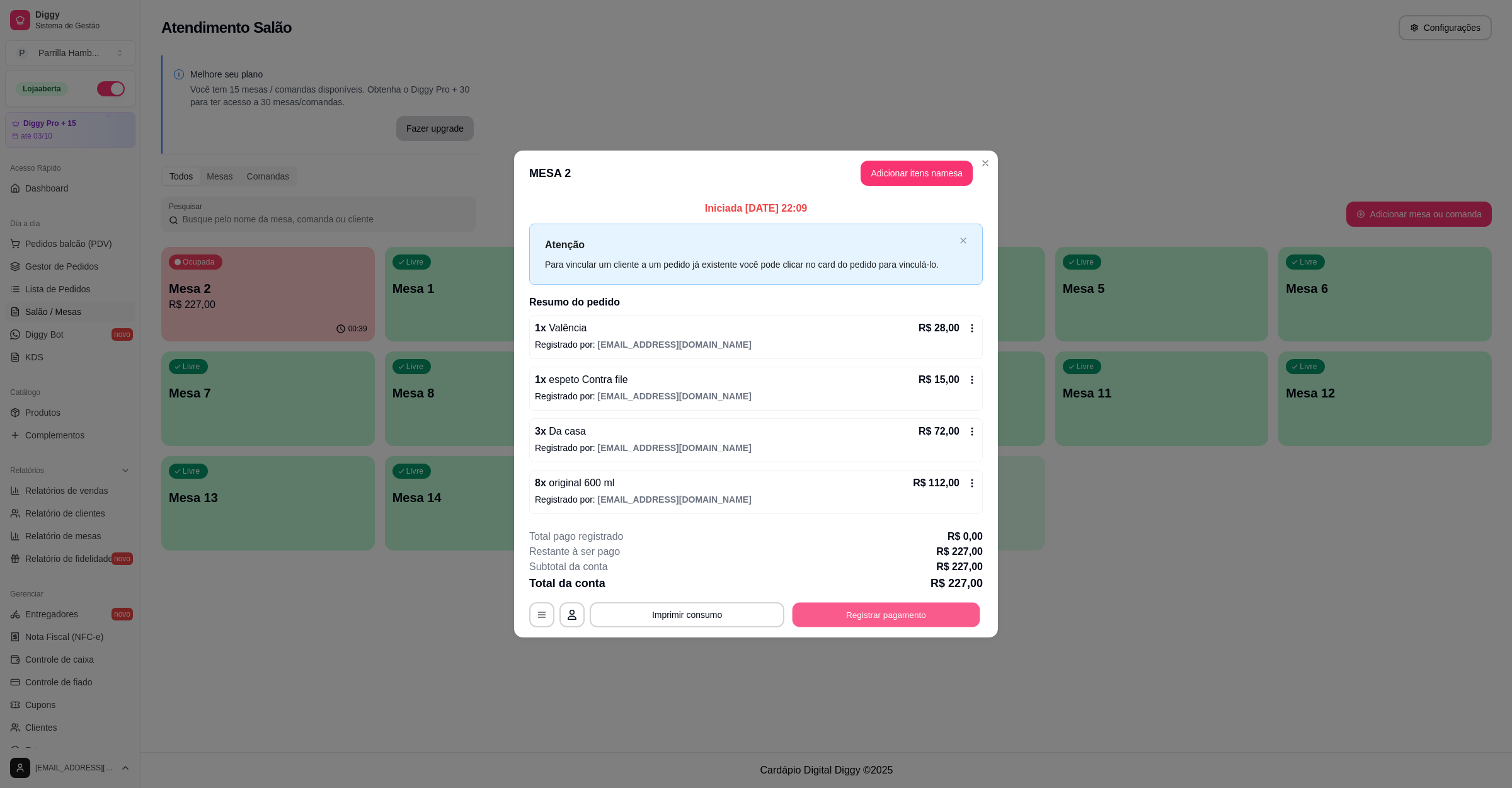
click at [864, 620] on button "Registrar pagamento" at bounding box center [886, 615] width 187 height 25
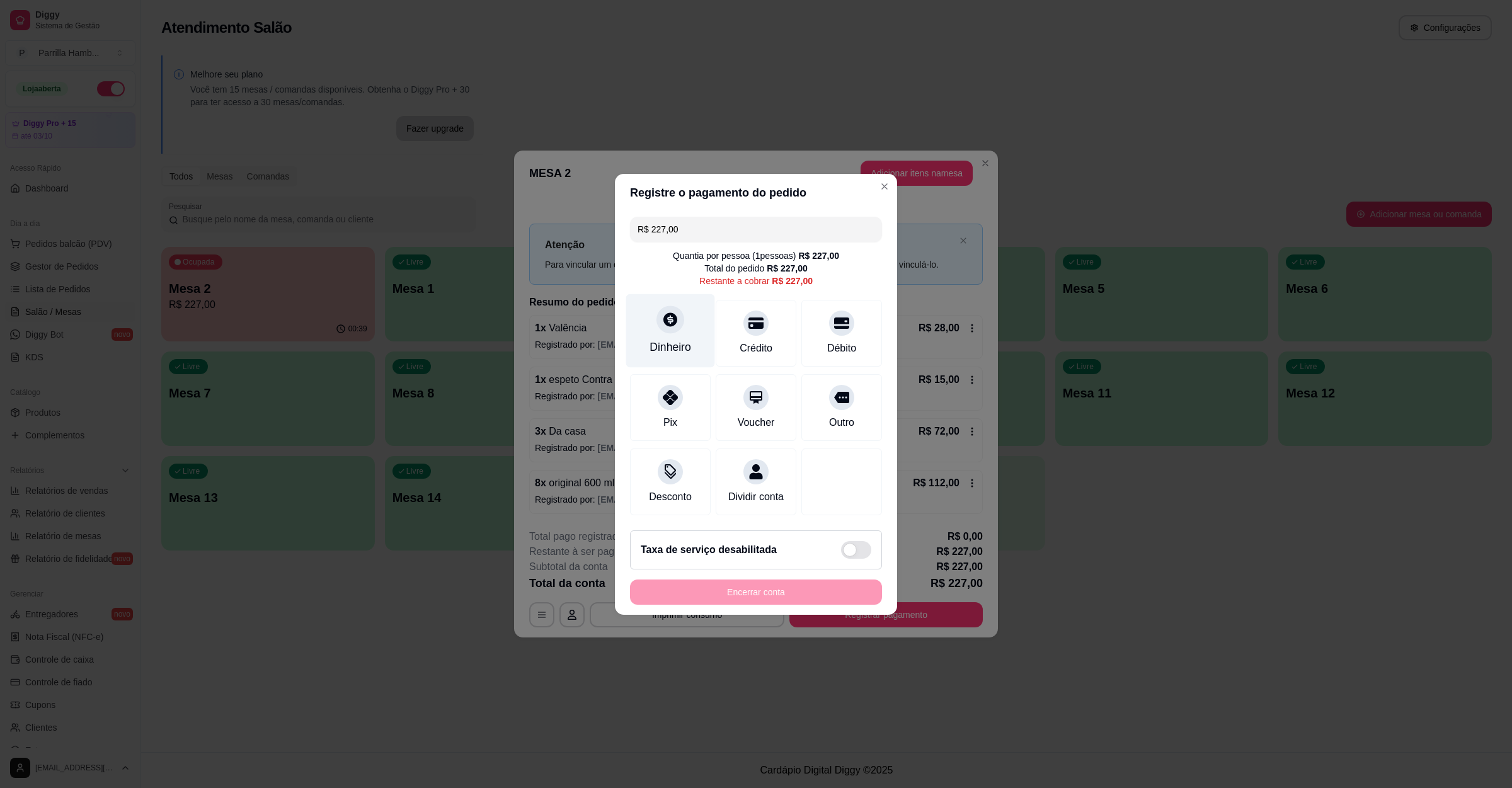
click at [686, 326] on div "Dinheiro" at bounding box center [671, 331] width 89 height 74
type input "R$ 0,00"
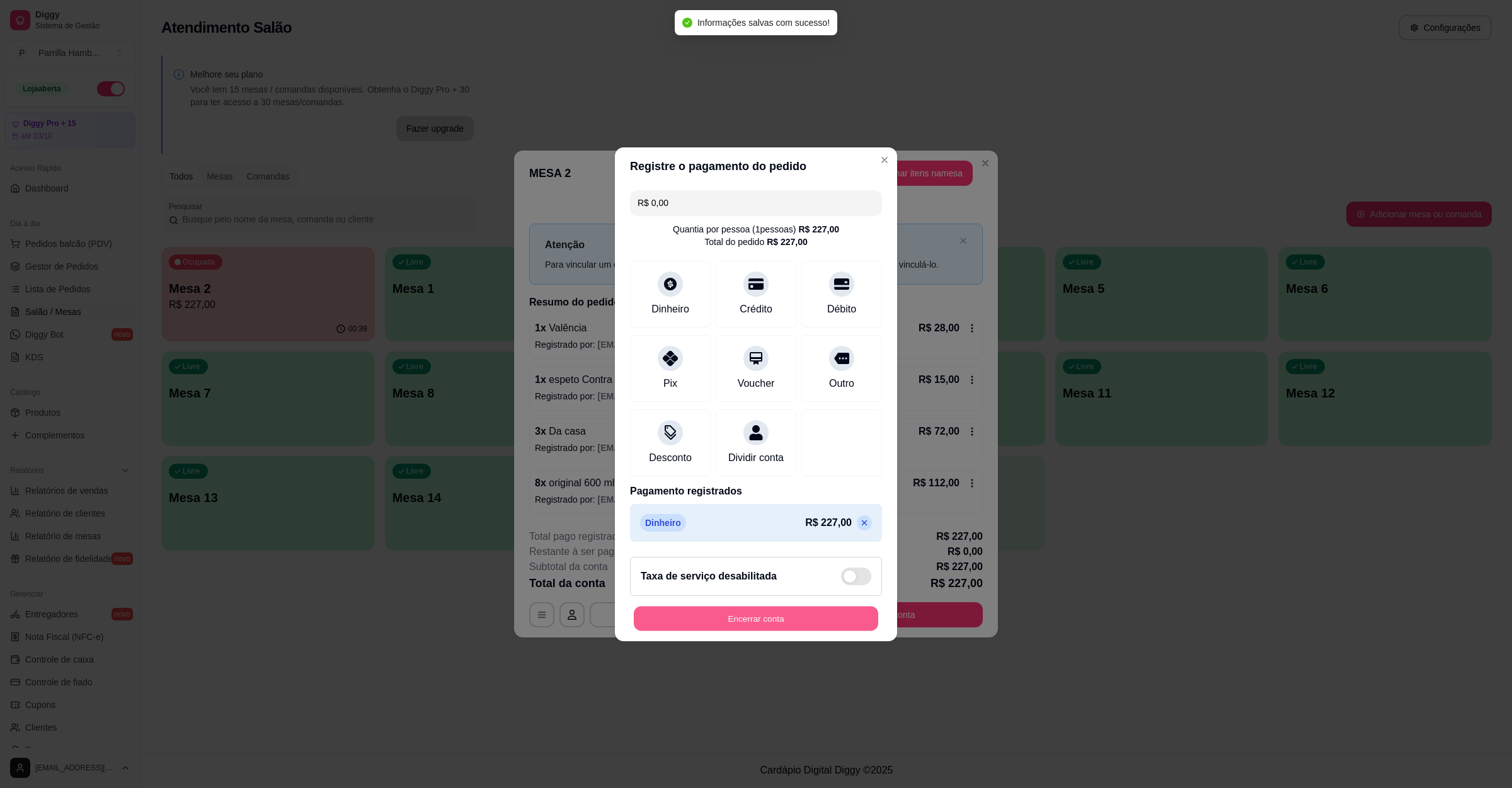
click at [815, 626] on button "Encerrar conta" at bounding box center [756, 618] width 245 height 25
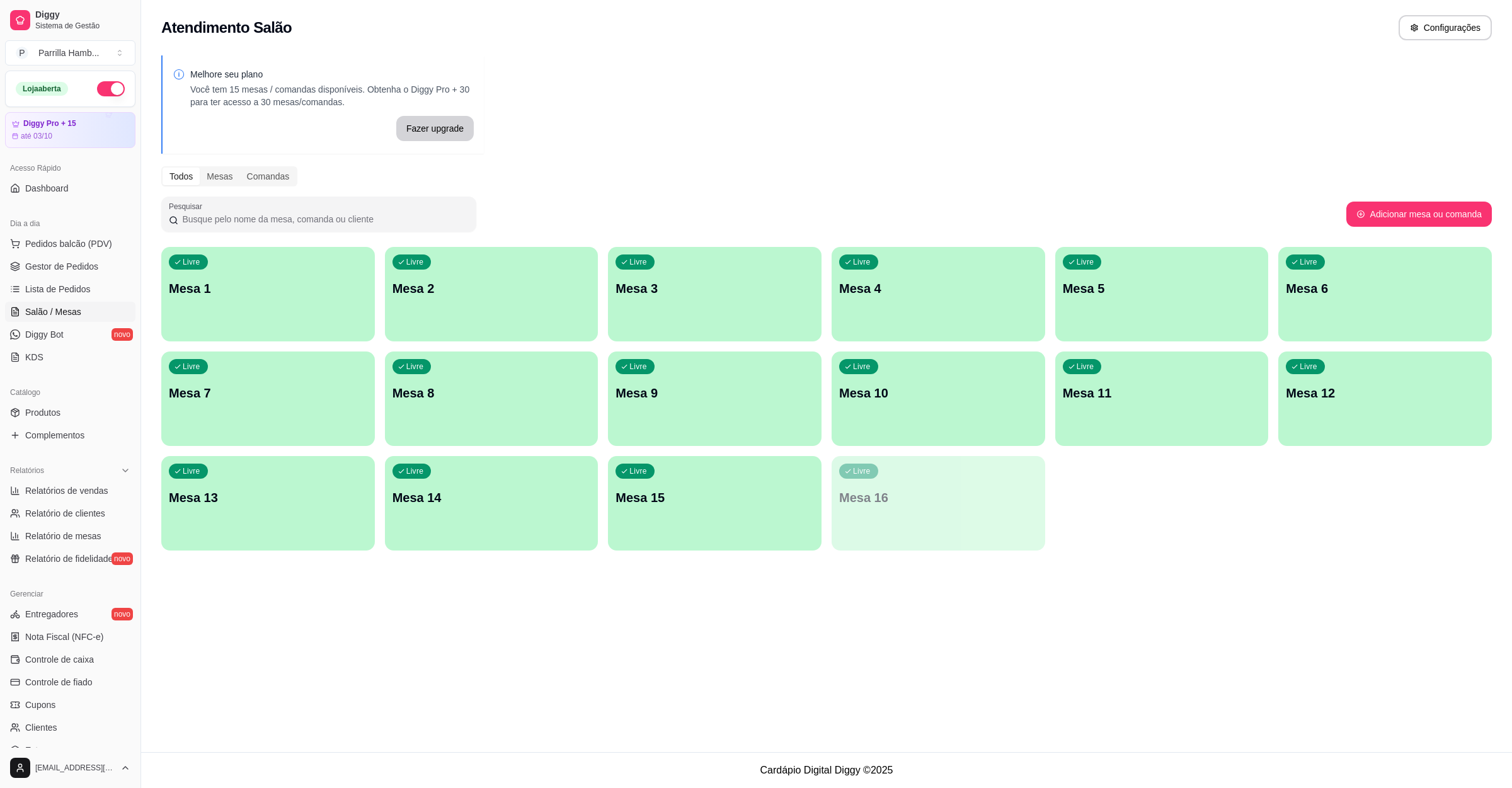
click at [241, 290] on p "Mesa 1" at bounding box center [268, 288] width 198 height 18
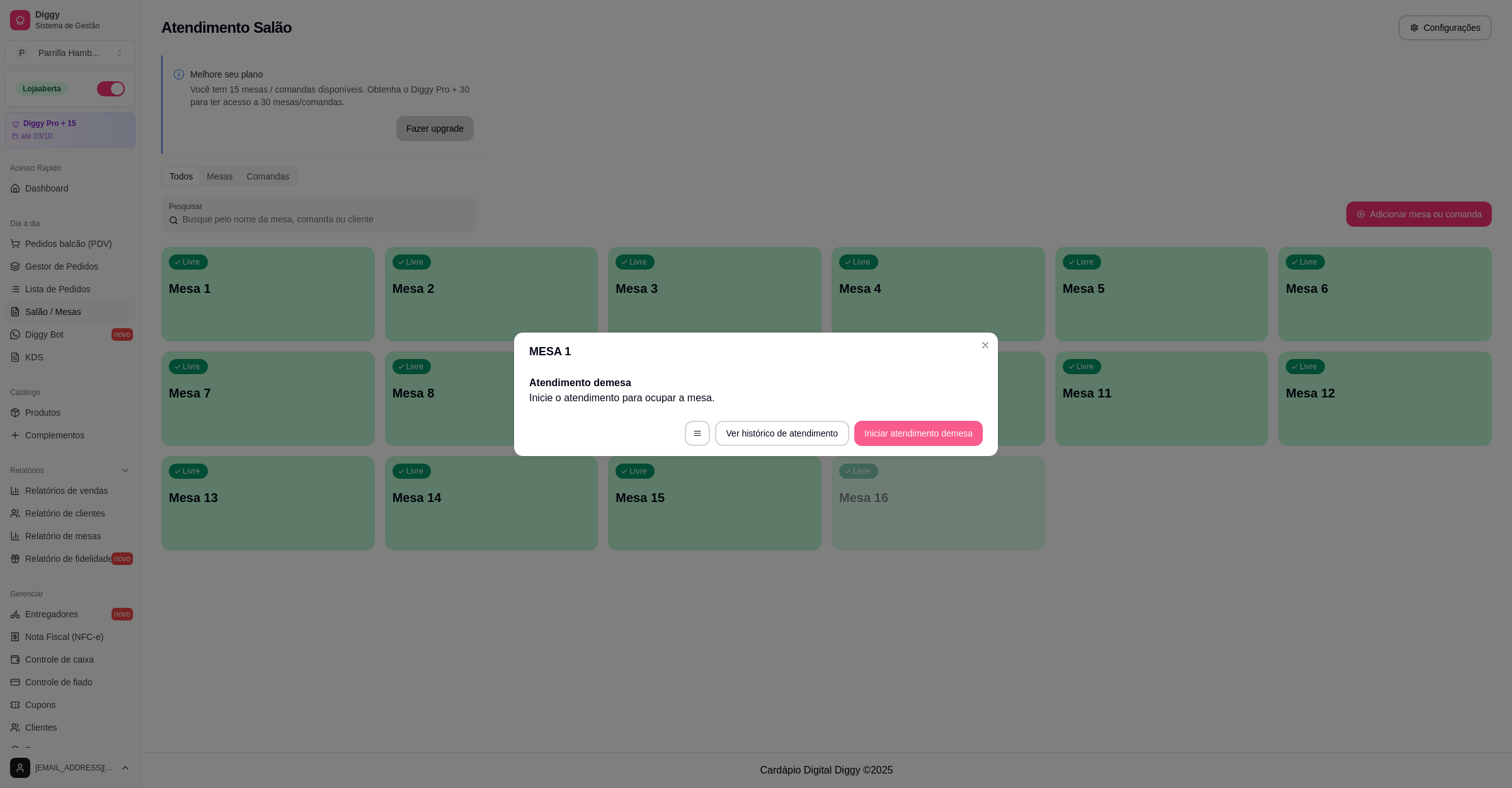
click at [922, 437] on button "Iniciar atendimento de mesa" at bounding box center [918, 433] width 129 height 25
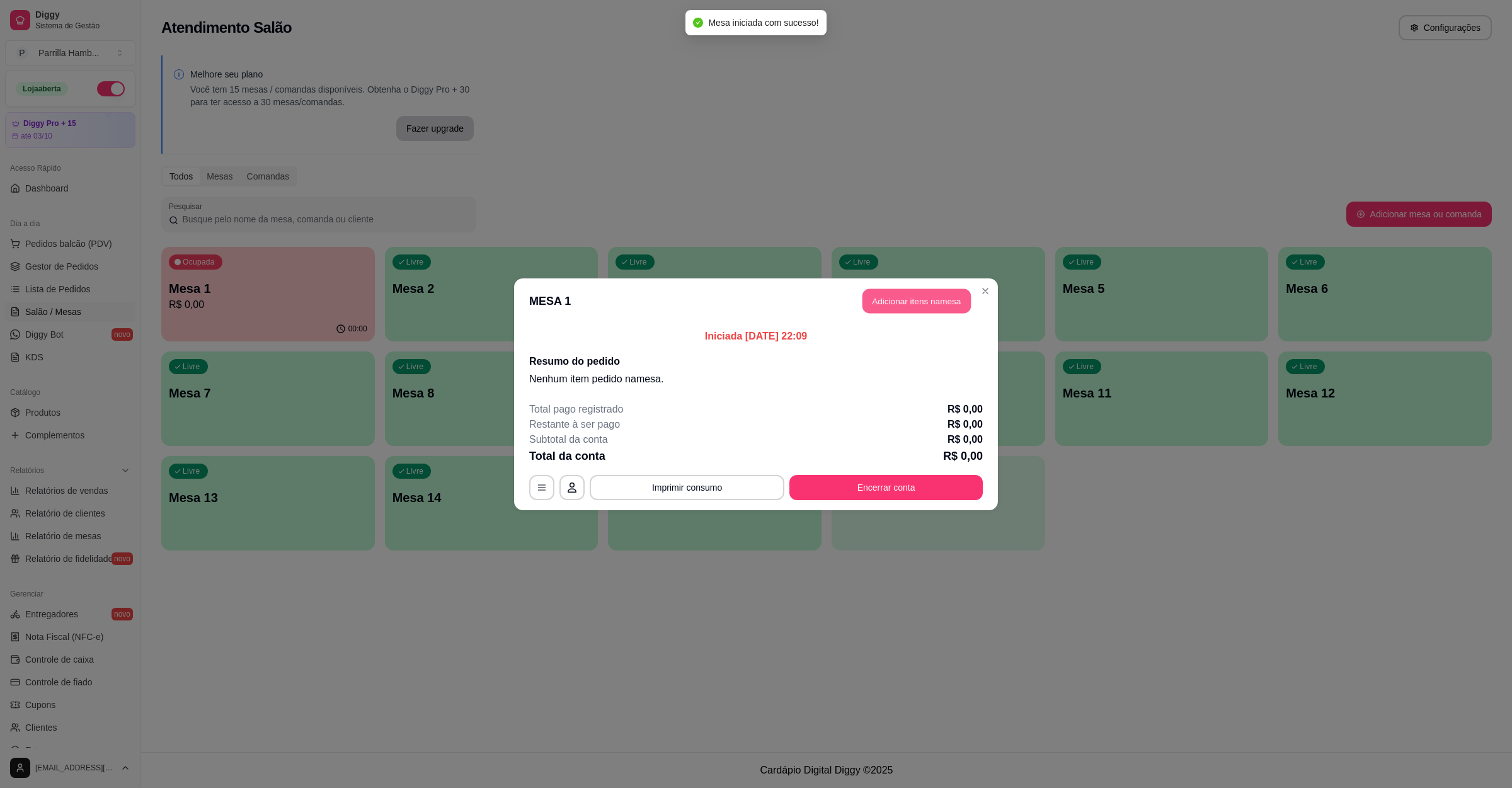
click at [903, 309] on button "Adicionar itens na mesa" at bounding box center [916, 301] width 108 height 25
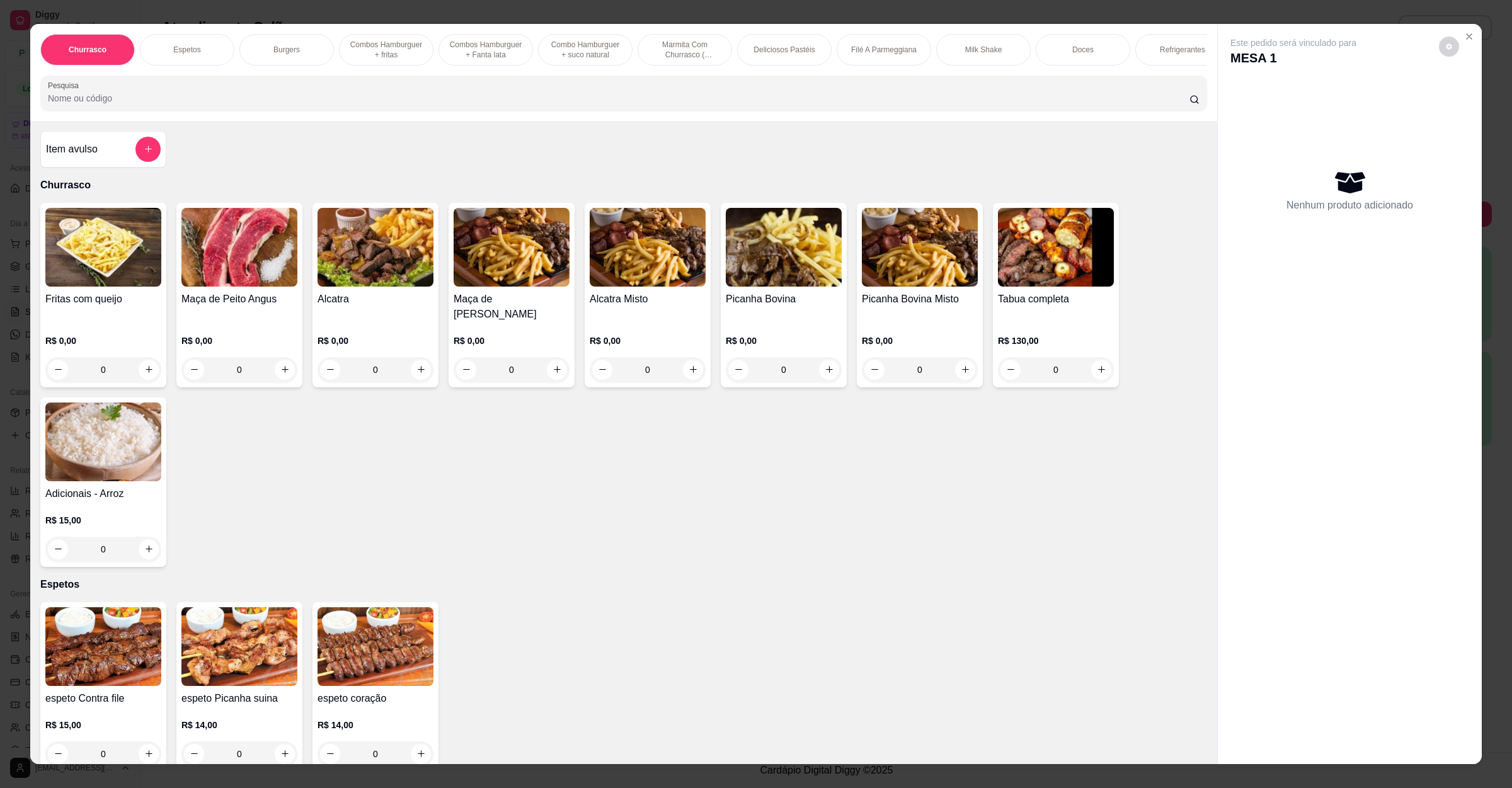
scroll to position [472, 0]
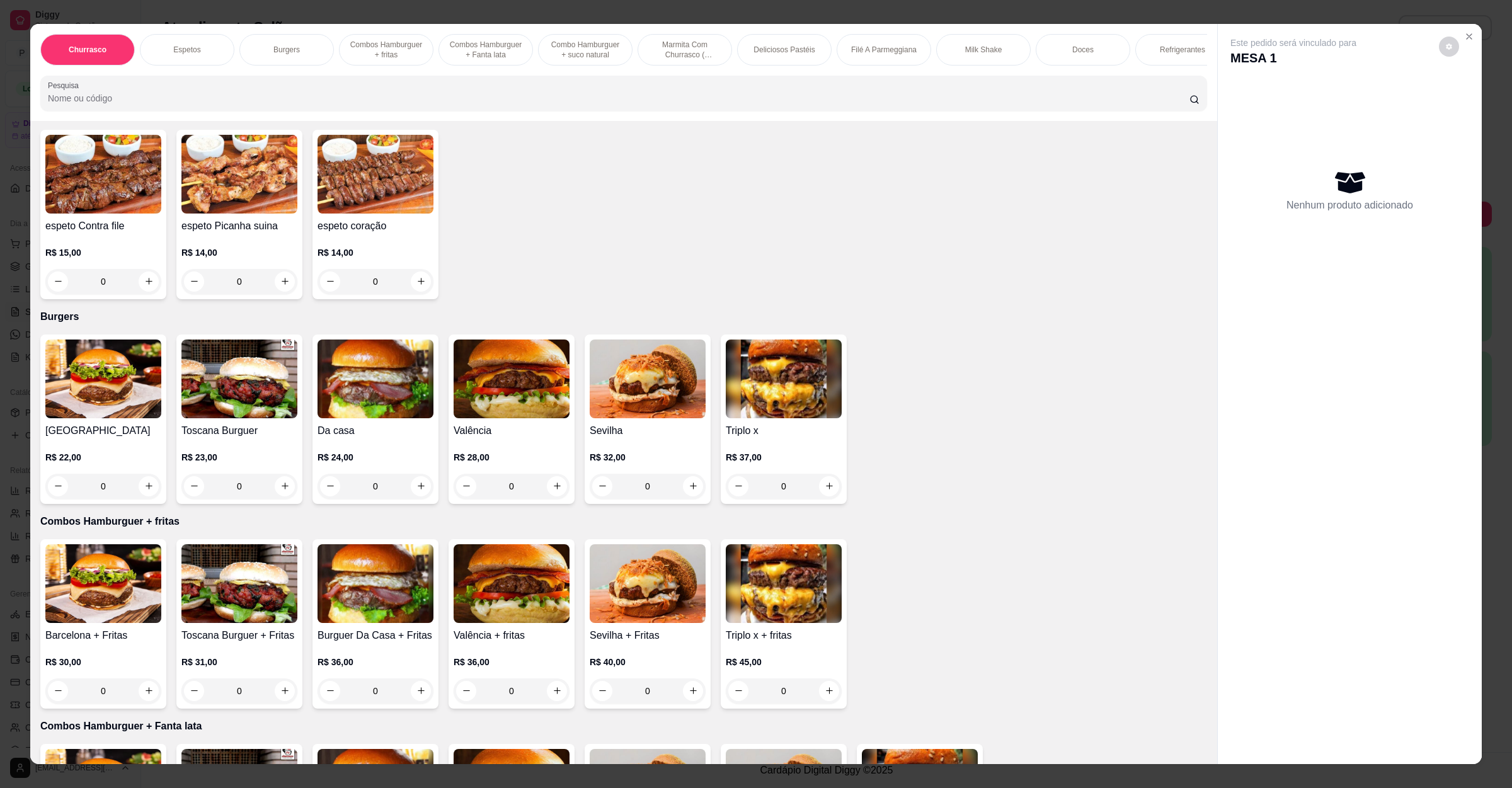
click at [414, 487] on div "0" at bounding box center [376, 486] width 116 height 25
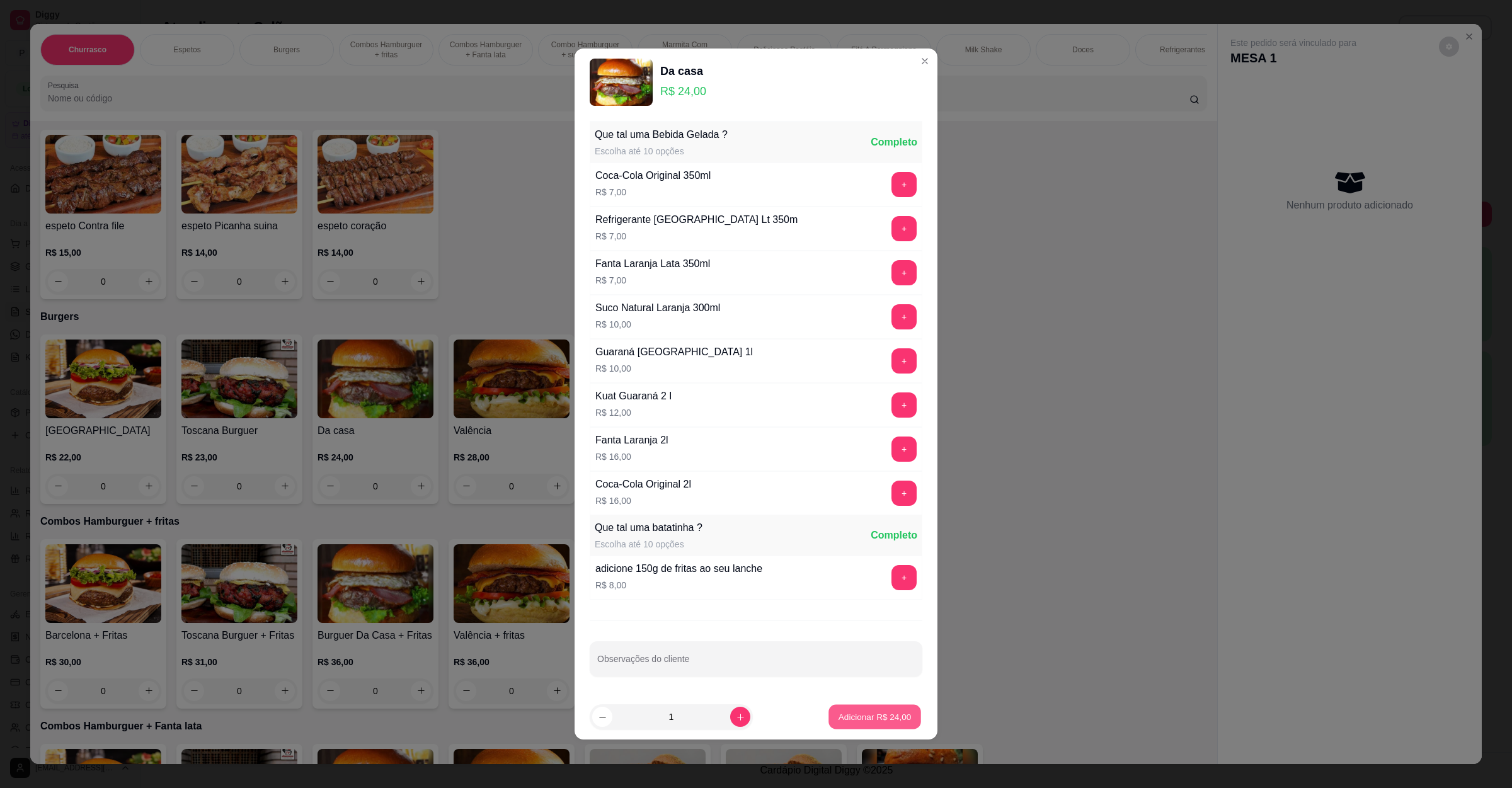
click at [838, 727] on button "Adicionar R$ 24,00" at bounding box center [875, 717] width 93 height 25
type input "1"
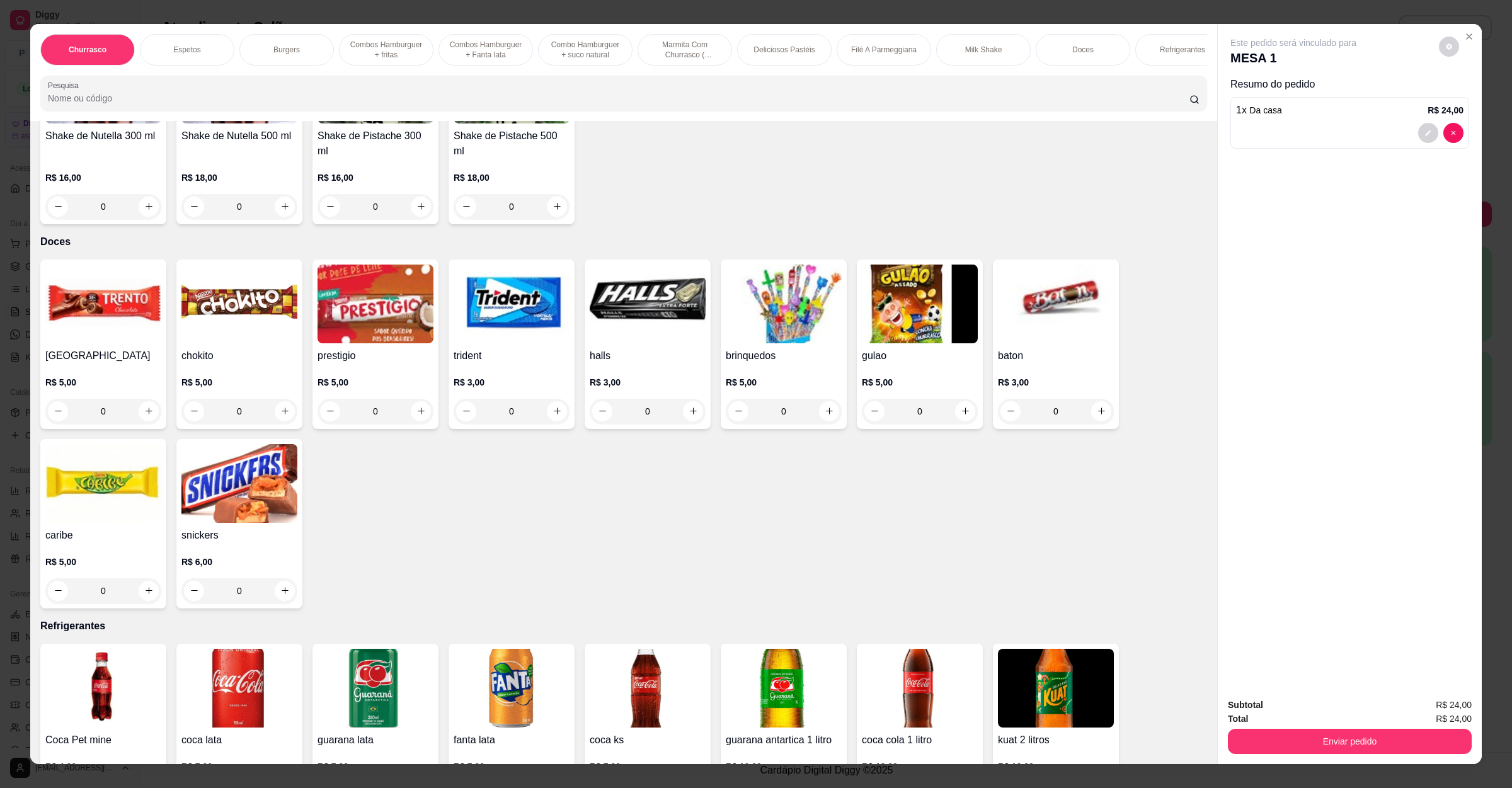
scroll to position [3118, 0]
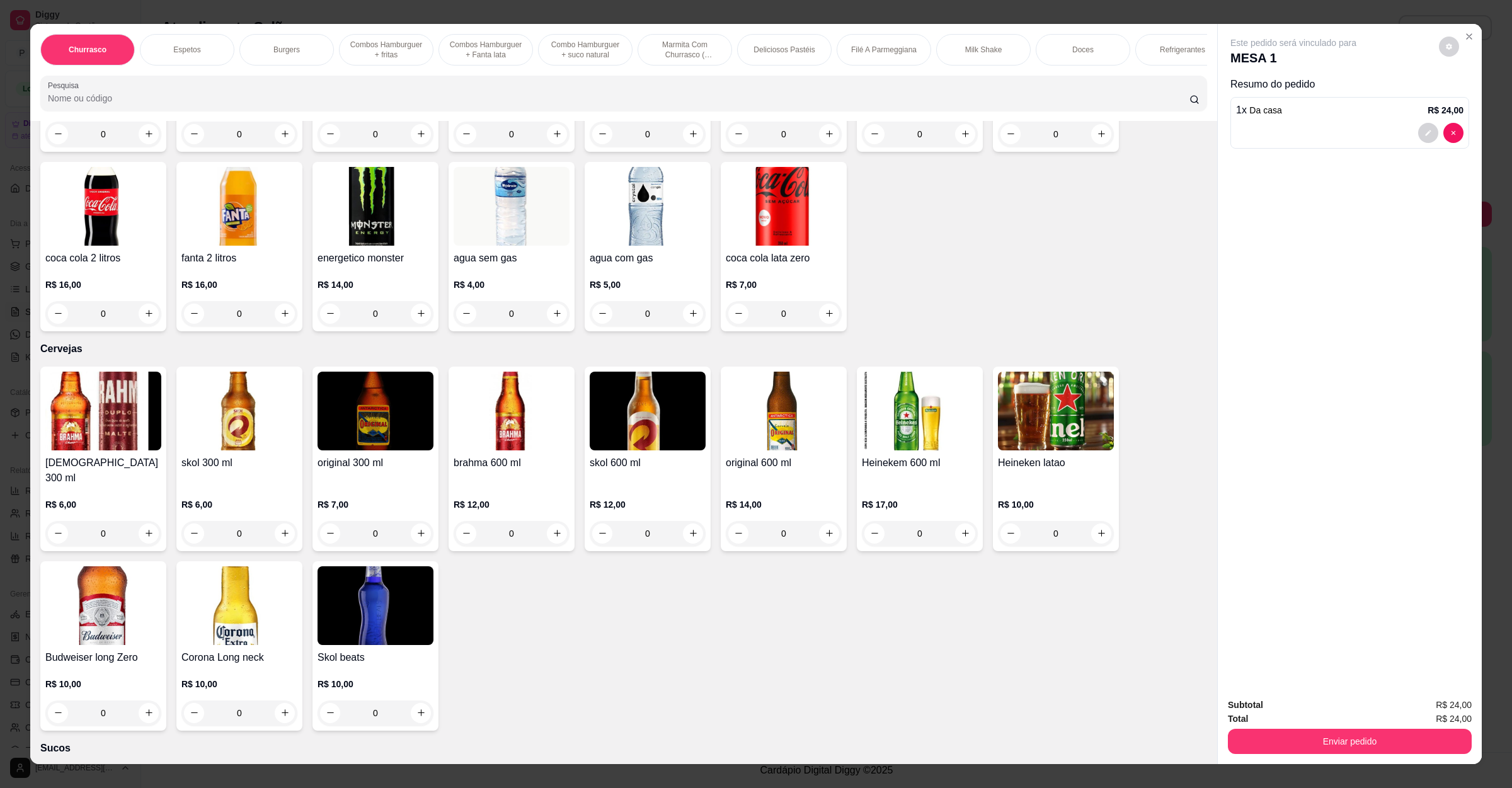
click at [786, 521] on input "0" at bounding box center [783, 533] width 70 height 25
type input "8"
click at [1416, 744] on button "Enviar pedido" at bounding box center [1350, 741] width 244 height 25
click at [1340, 713] on button "Não registrar e enviar pedido" at bounding box center [1305, 711] width 131 height 24
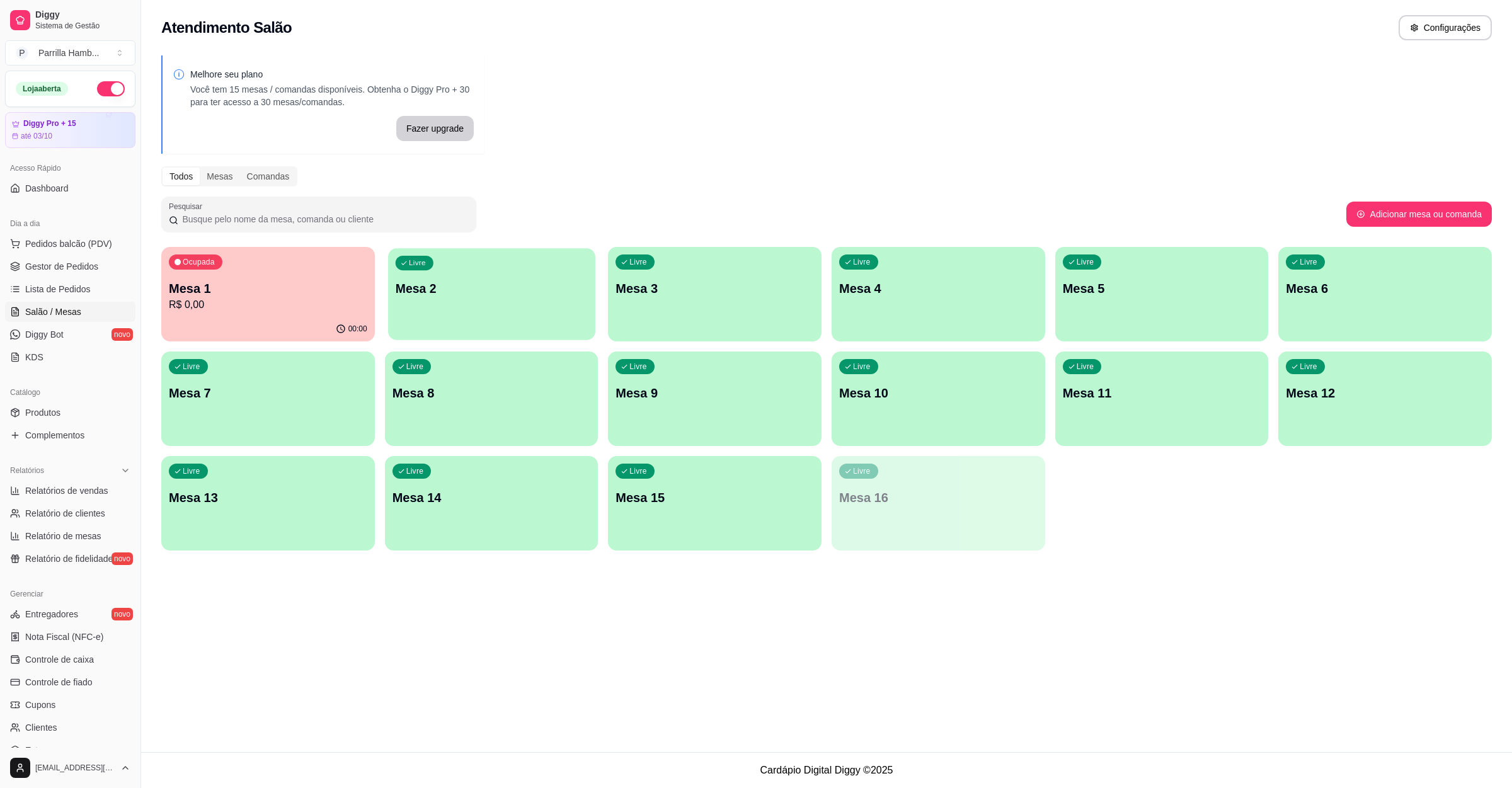
click at [500, 282] on p "Mesa 2" at bounding box center [491, 288] width 192 height 17
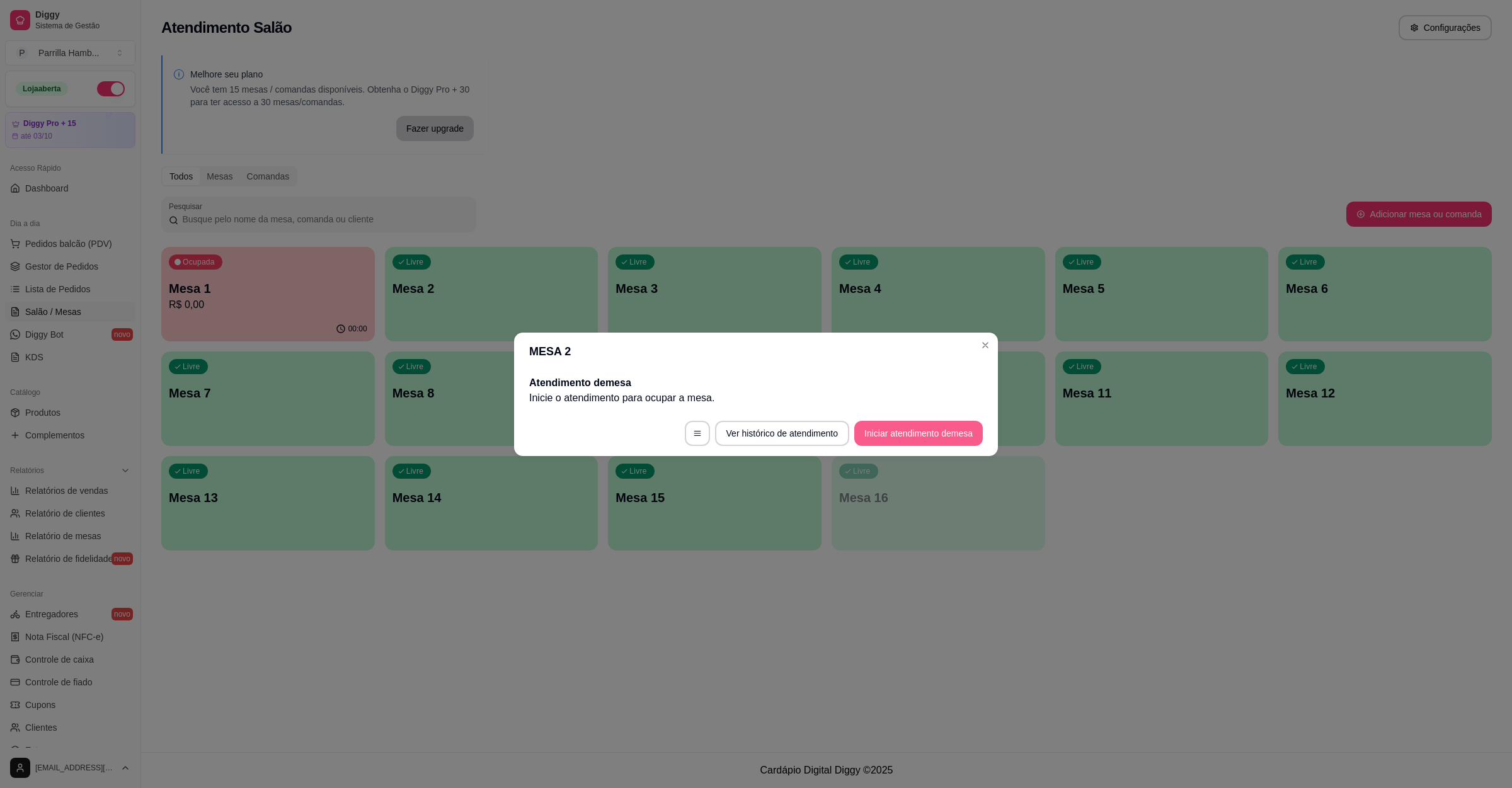
click at [923, 439] on button "Iniciar atendimento de mesa" at bounding box center [918, 433] width 129 height 25
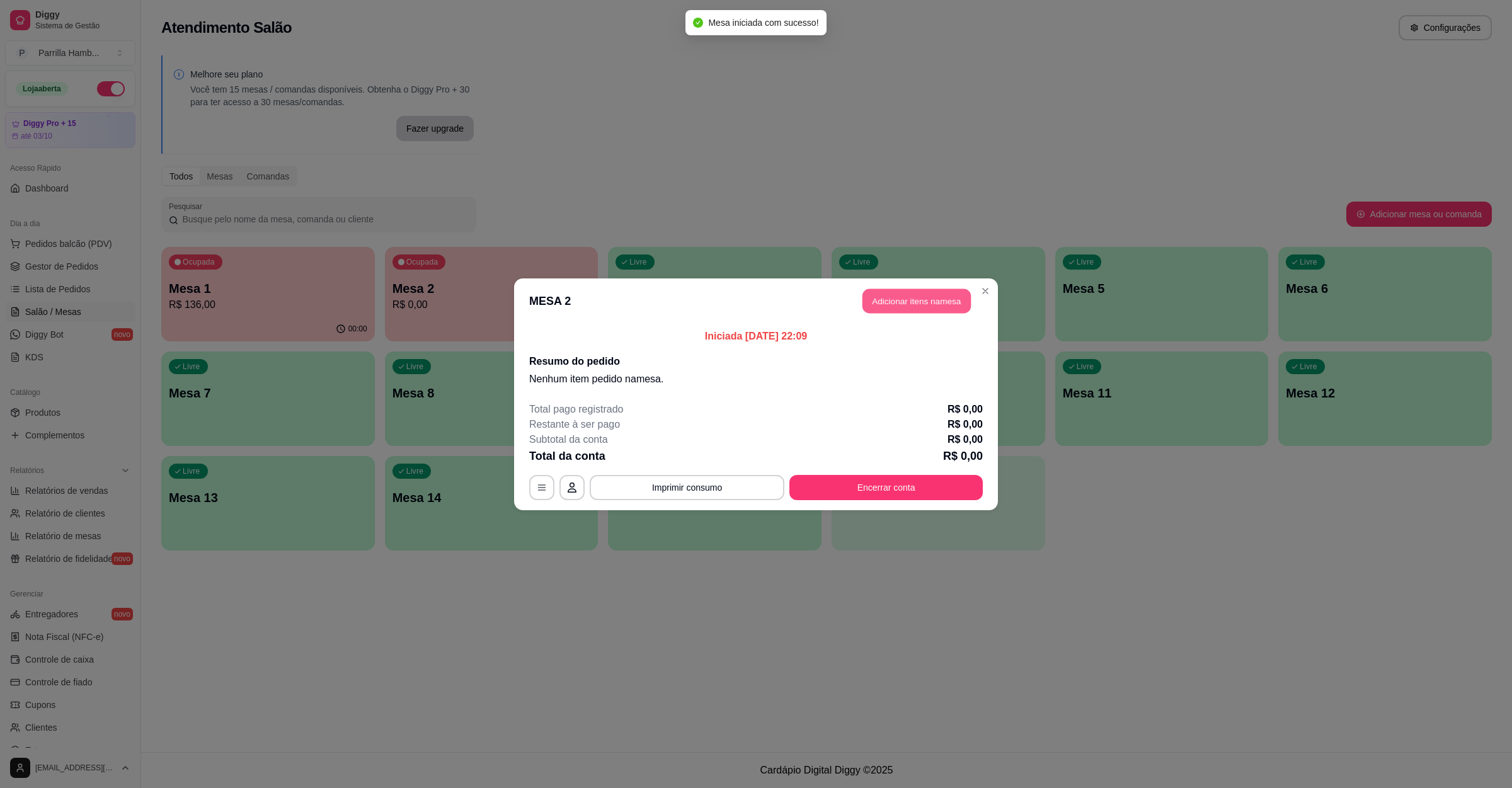
click at [915, 310] on button "Adicionar itens na mesa" at bounding box center [916, 301] width 108 height 25
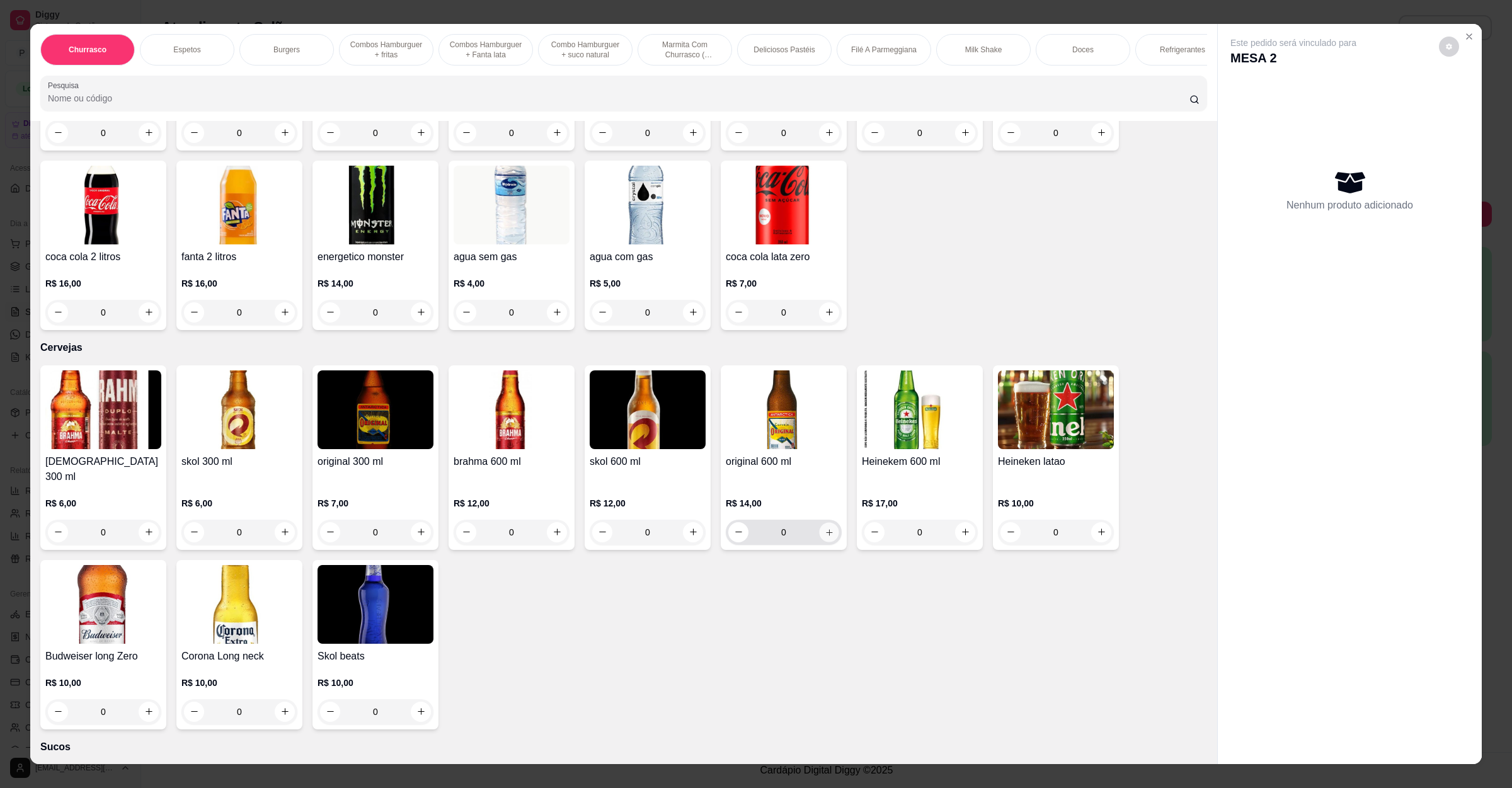
click at [825, 527] on icon "increase-product-quantity" at bounding box center [830, 532] width 10 height 10
type input "1"
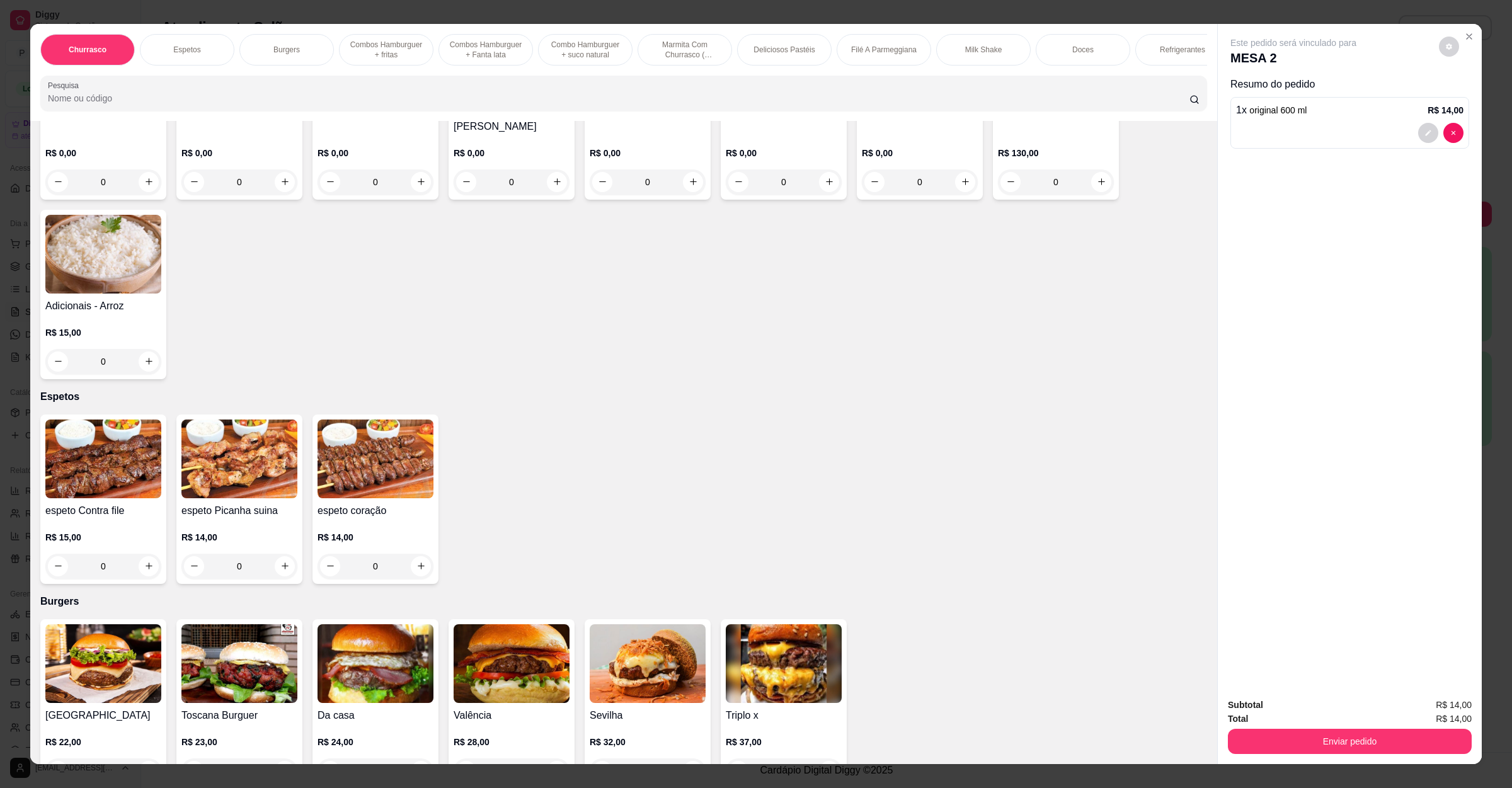
scroll to position [0, 0]
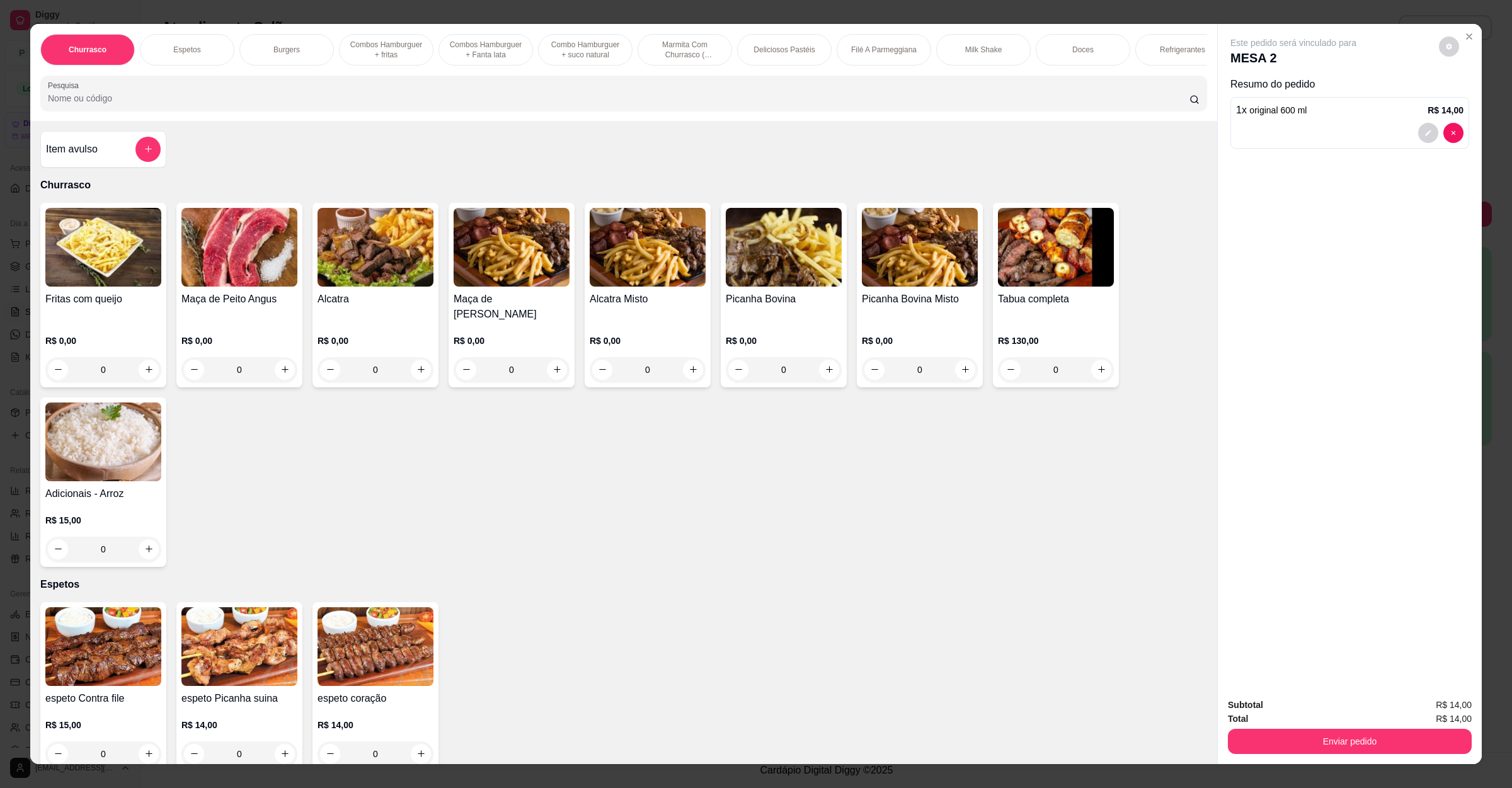
click at [108, 286] on img at bounding box center [104, 247] width 116 height 79
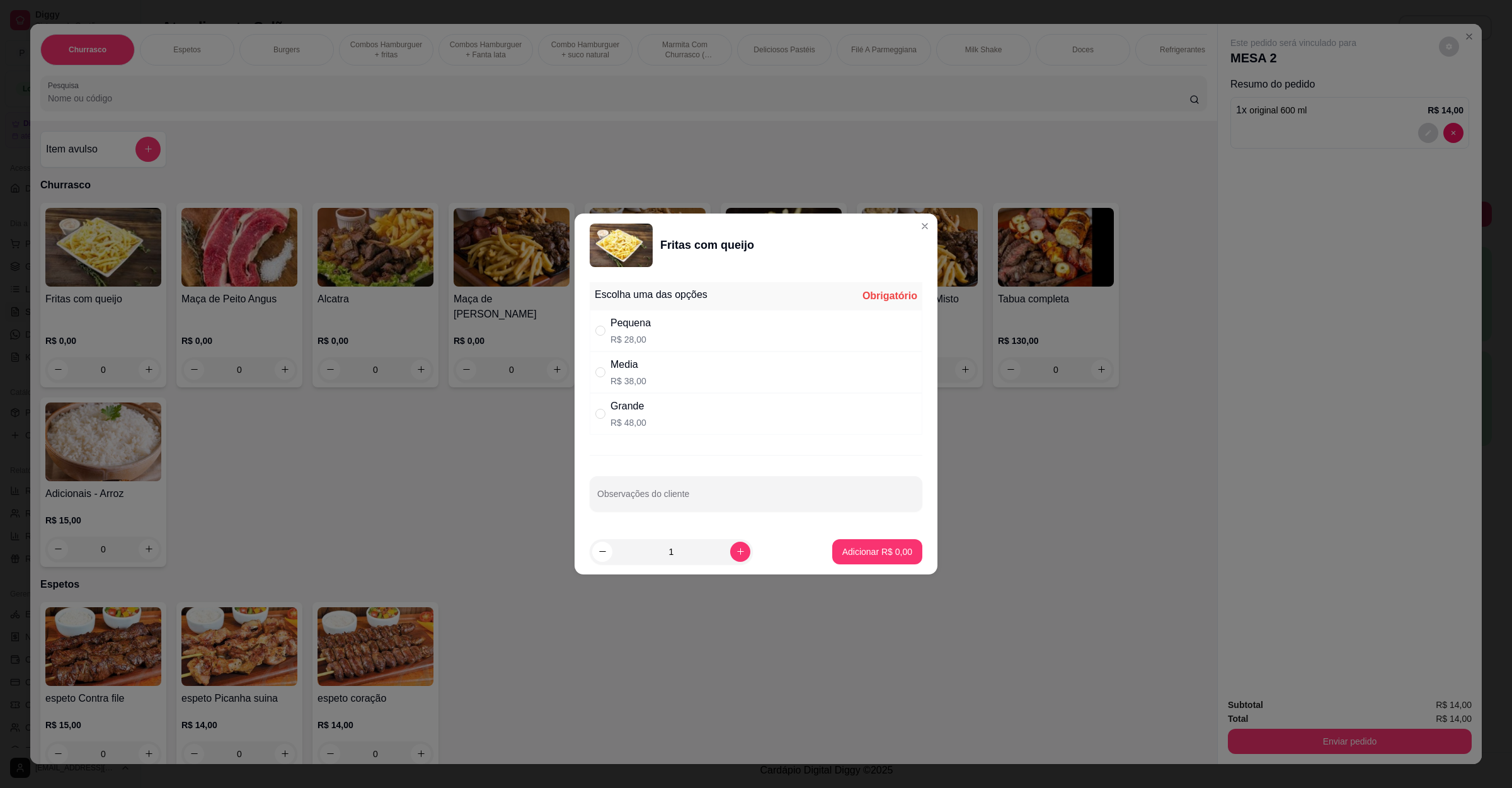
click at [652, 414] on div "Grande R$ 48,00" at bounding box center [756, 414] width 333 height 42
radio input "true"
click at [862, 546] on p "Adicionar R$ 48,00" at bounding box center [875, 551] width 73 height 12
type input "1"
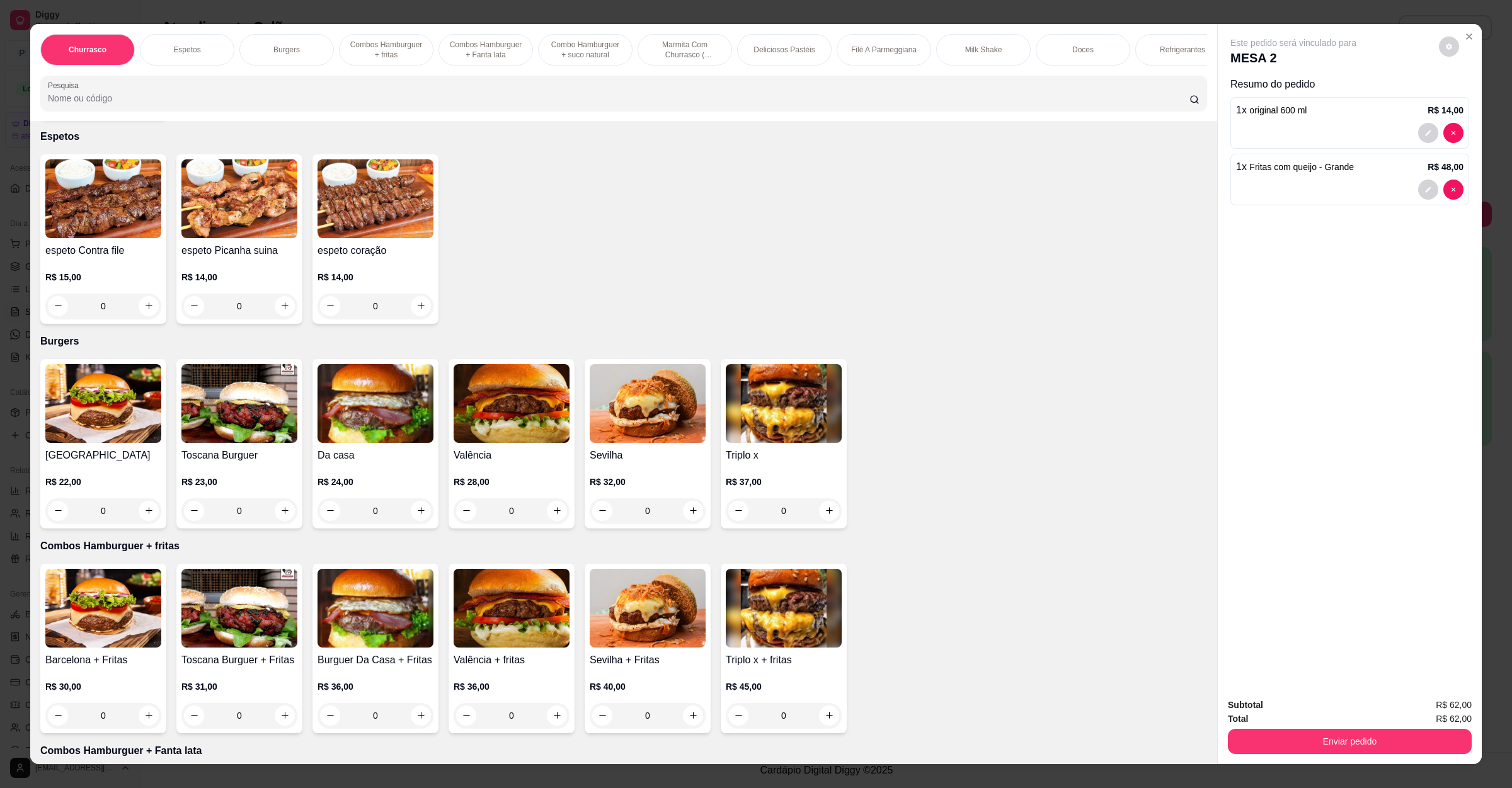
scroll to position [472, 0]
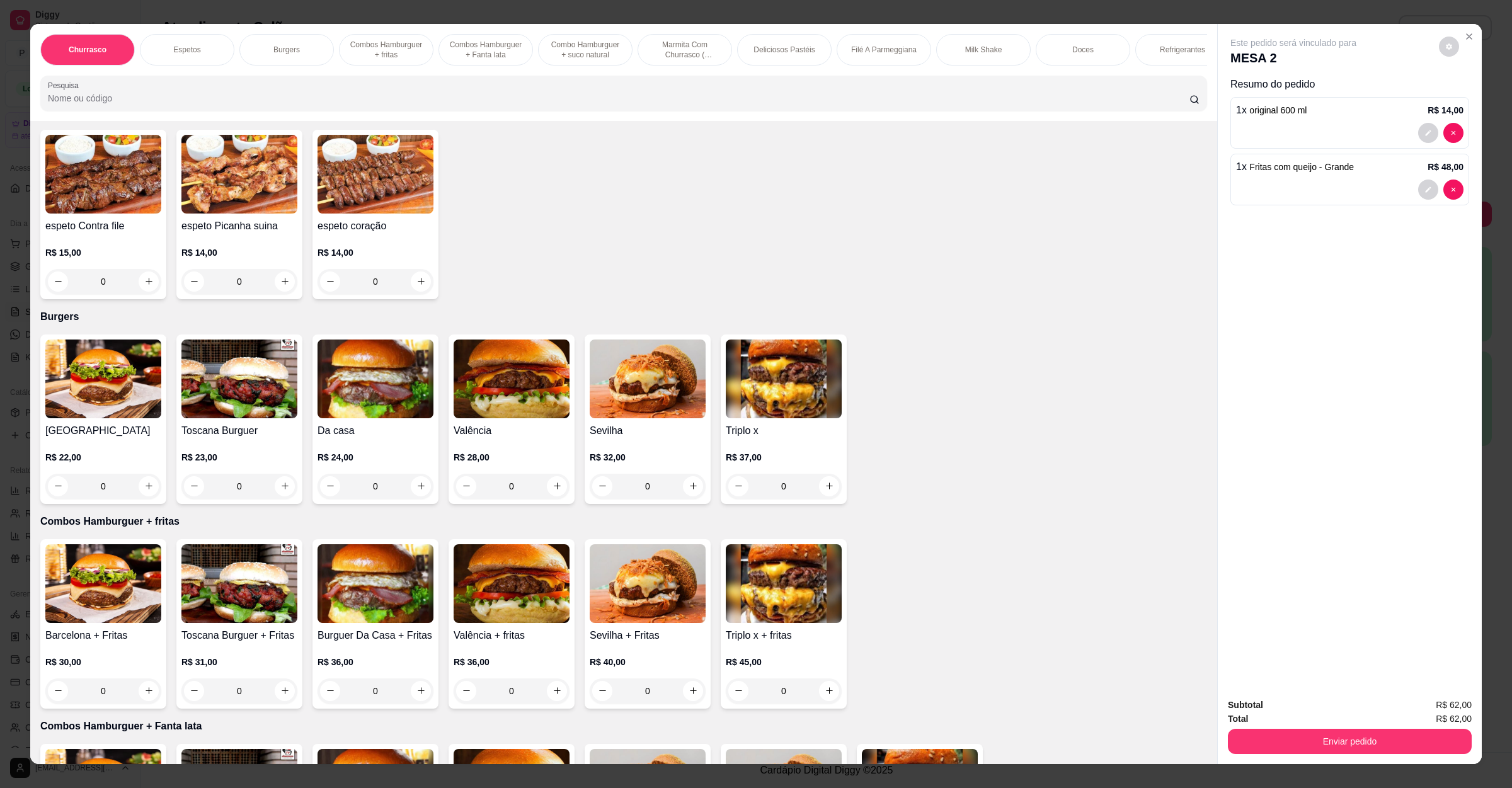
click at [136, 491] on div "0" at bounding box center [104, 486] width 116 height 25
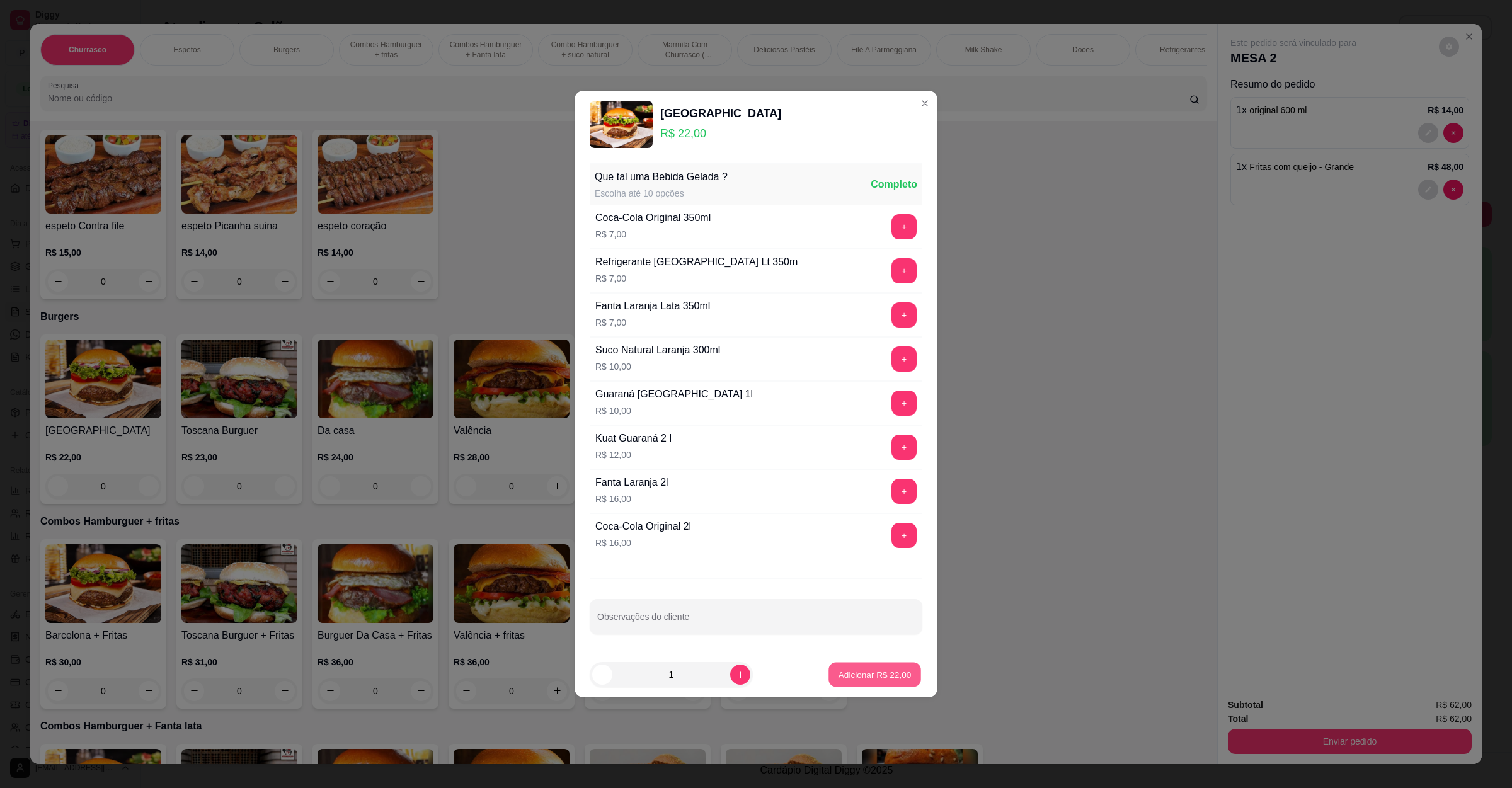
click at [851, 675] on p "Adicionar R$ 22,00" at bounding box center [875, 674] width 73 height 12
type input "1"
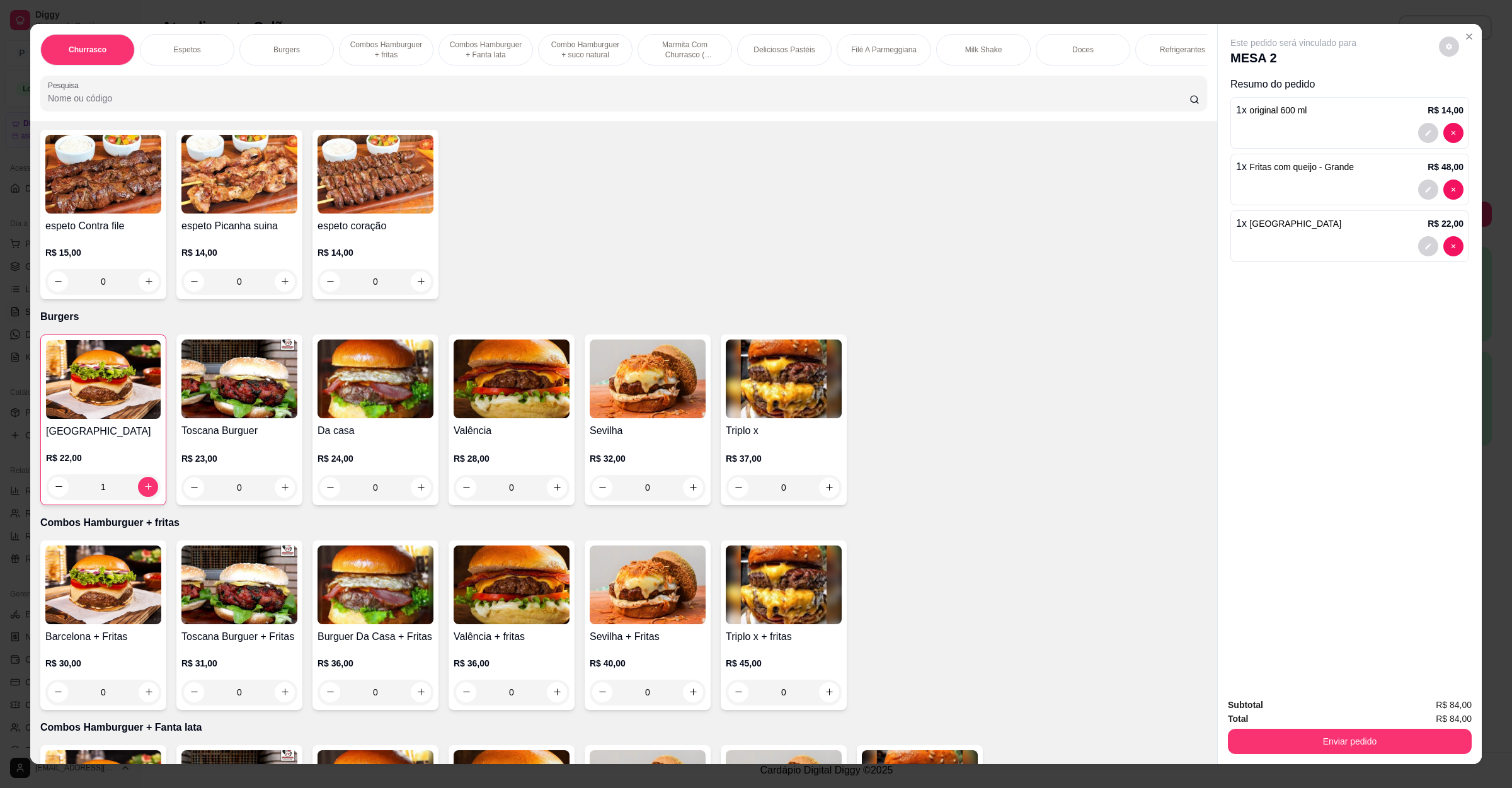
click at [412, 480] on div "0" at bounding box center [376, 487] width 116 height 25
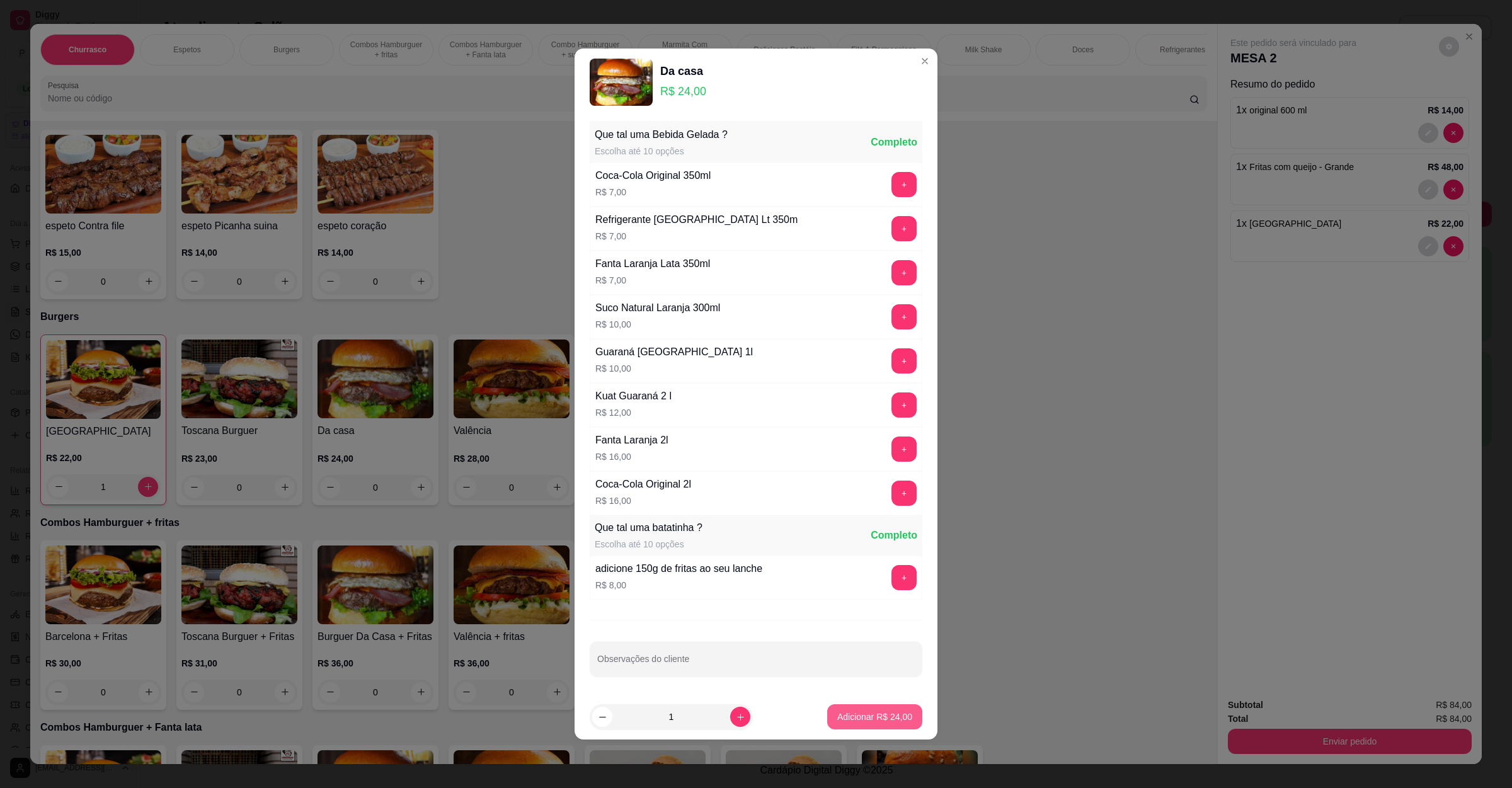
click at [853, 713] on p "Adicionar R$ 24,00" at bounding box center [875, 716] width 75 height 12
type input "1"
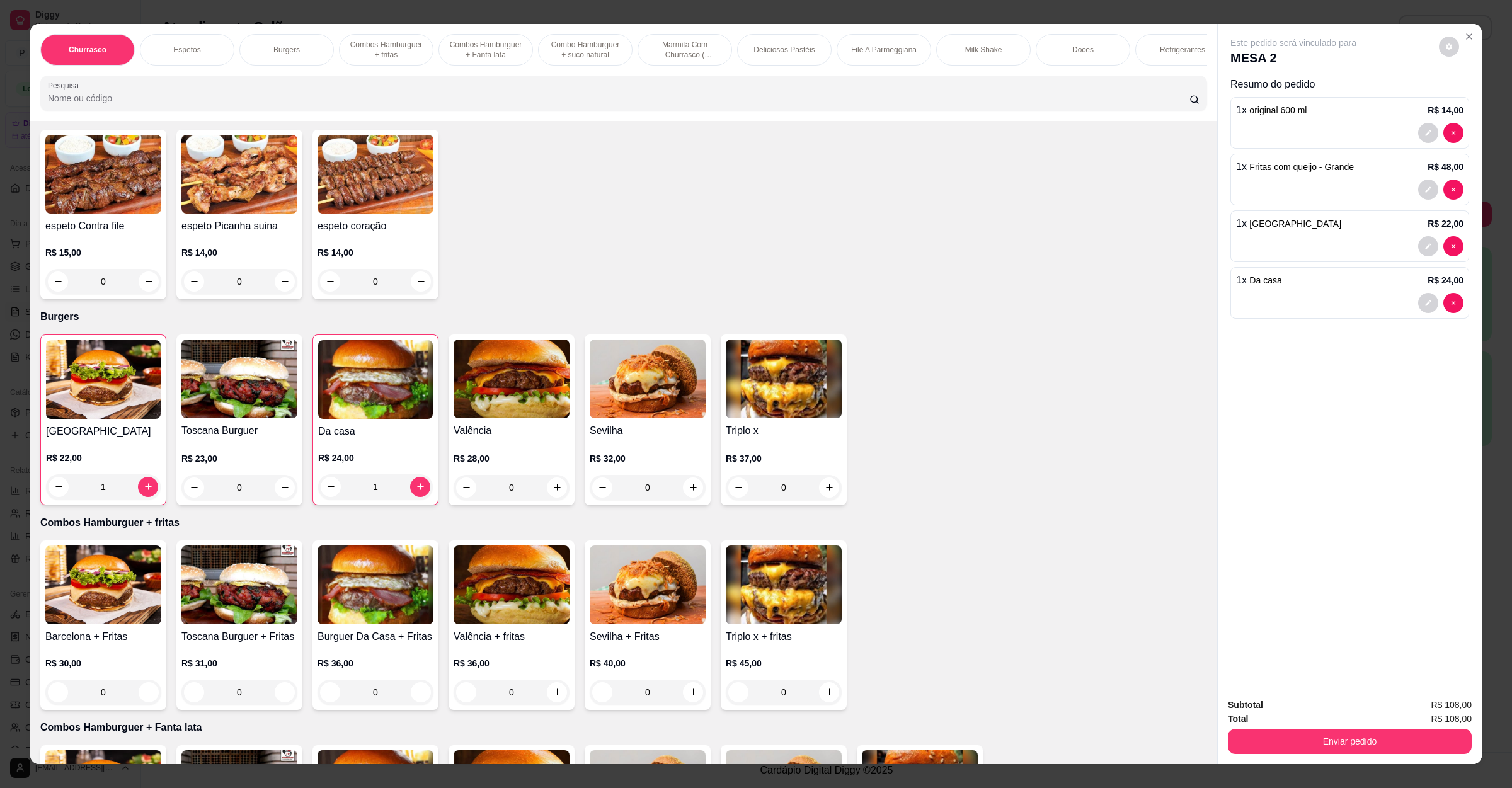
click at [547, 490] on div "0" at bounding box center [511, 487] width 116 height 25
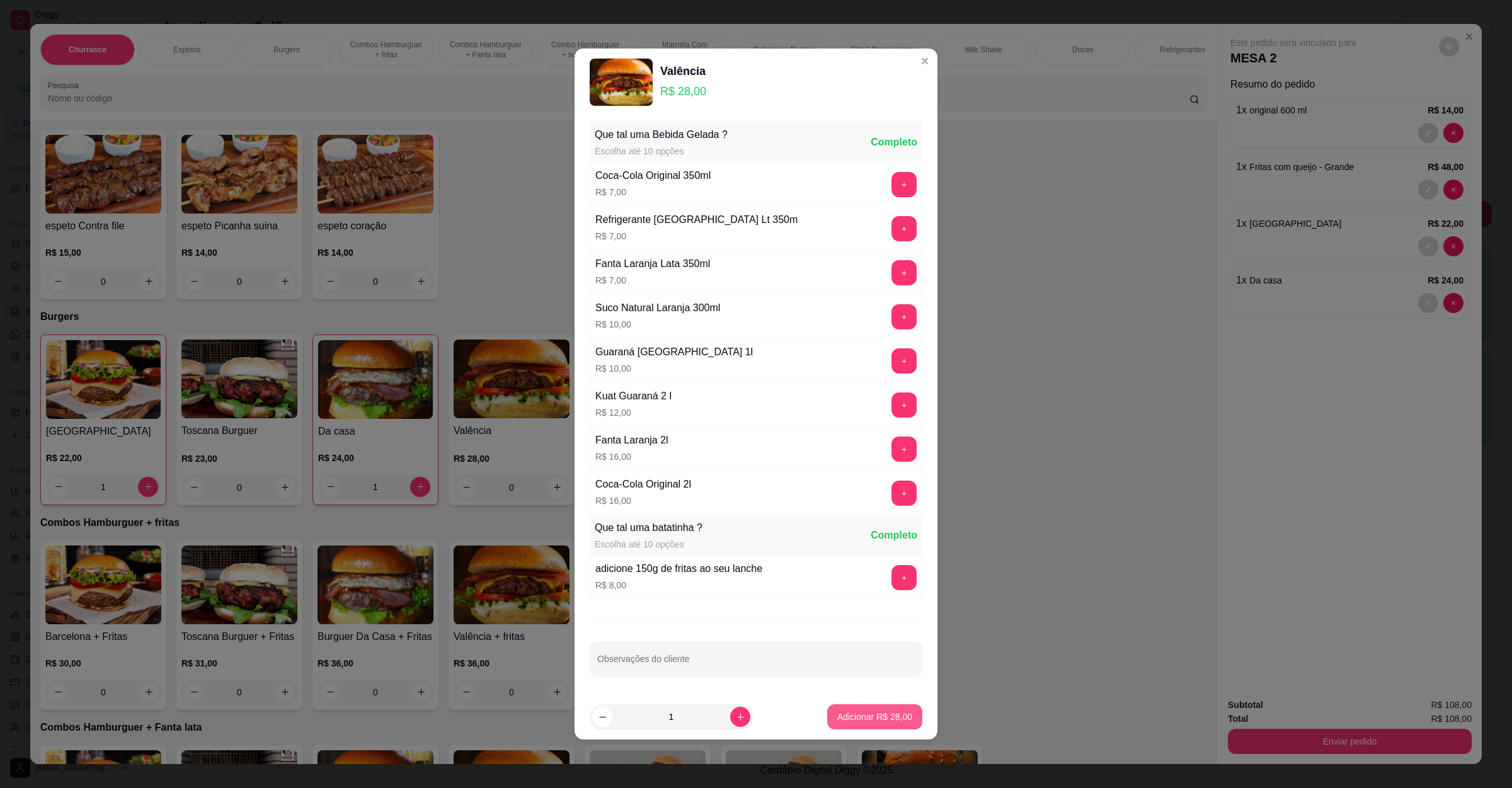
click at [862, 726] on button "Adicionar R$ 28,00" at bounding box center [875, 716] width 95 height 25
type input "1"
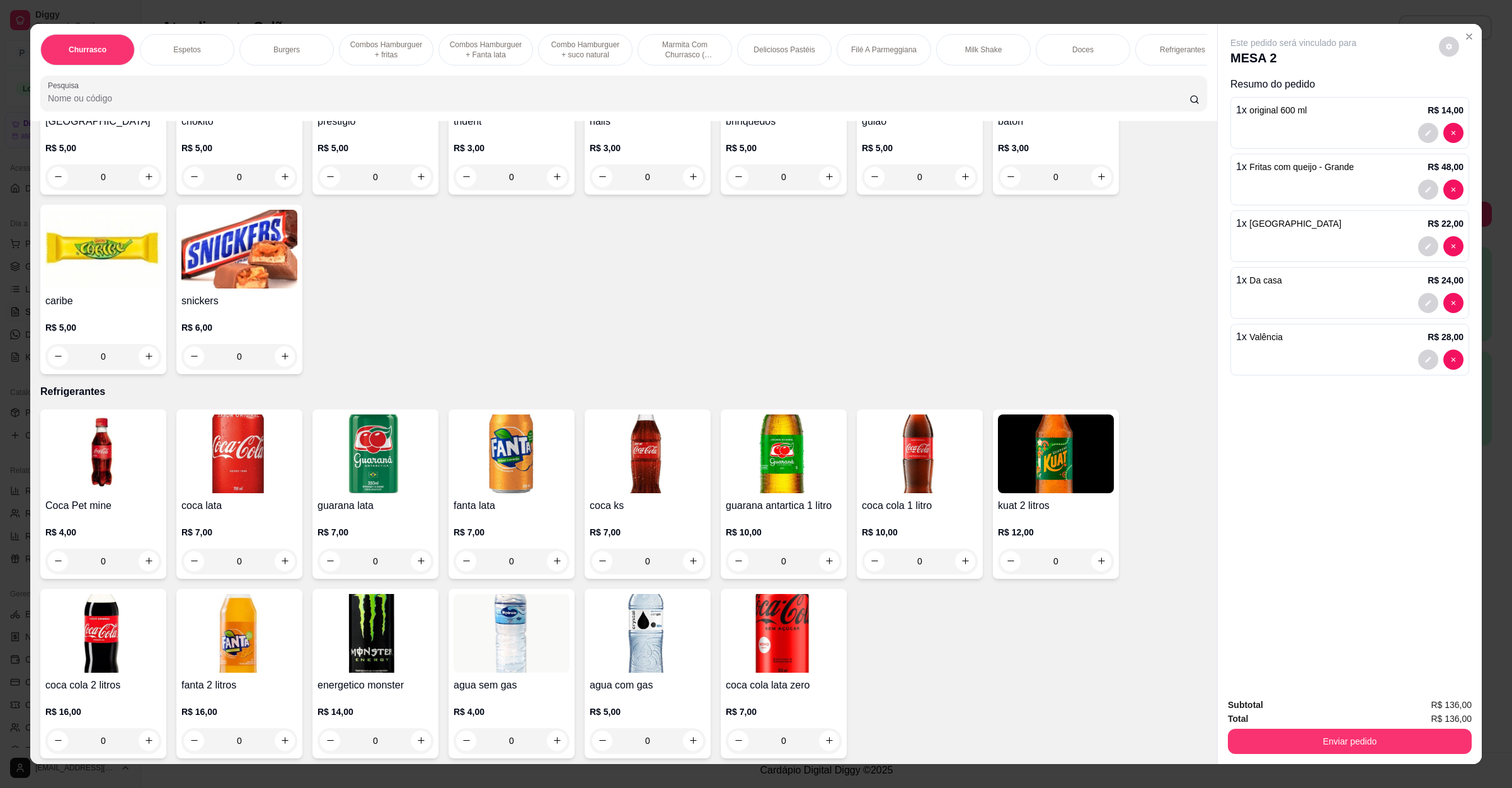
scroll to position [2740, 0]
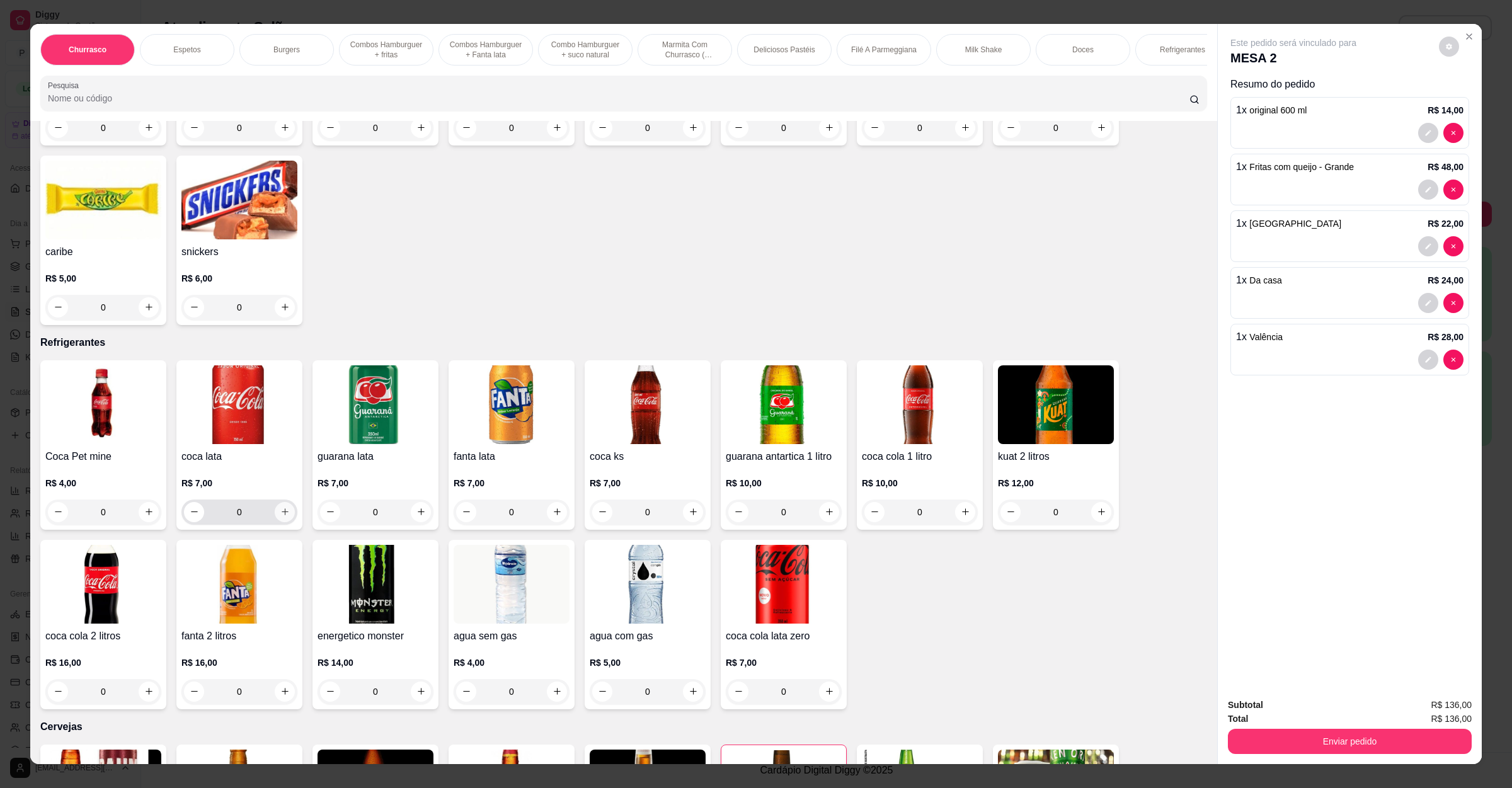
click at [280, 507] on icon "increase-product-quantity" at bounding box center [285, 512] width 10 height 10
type input "1"
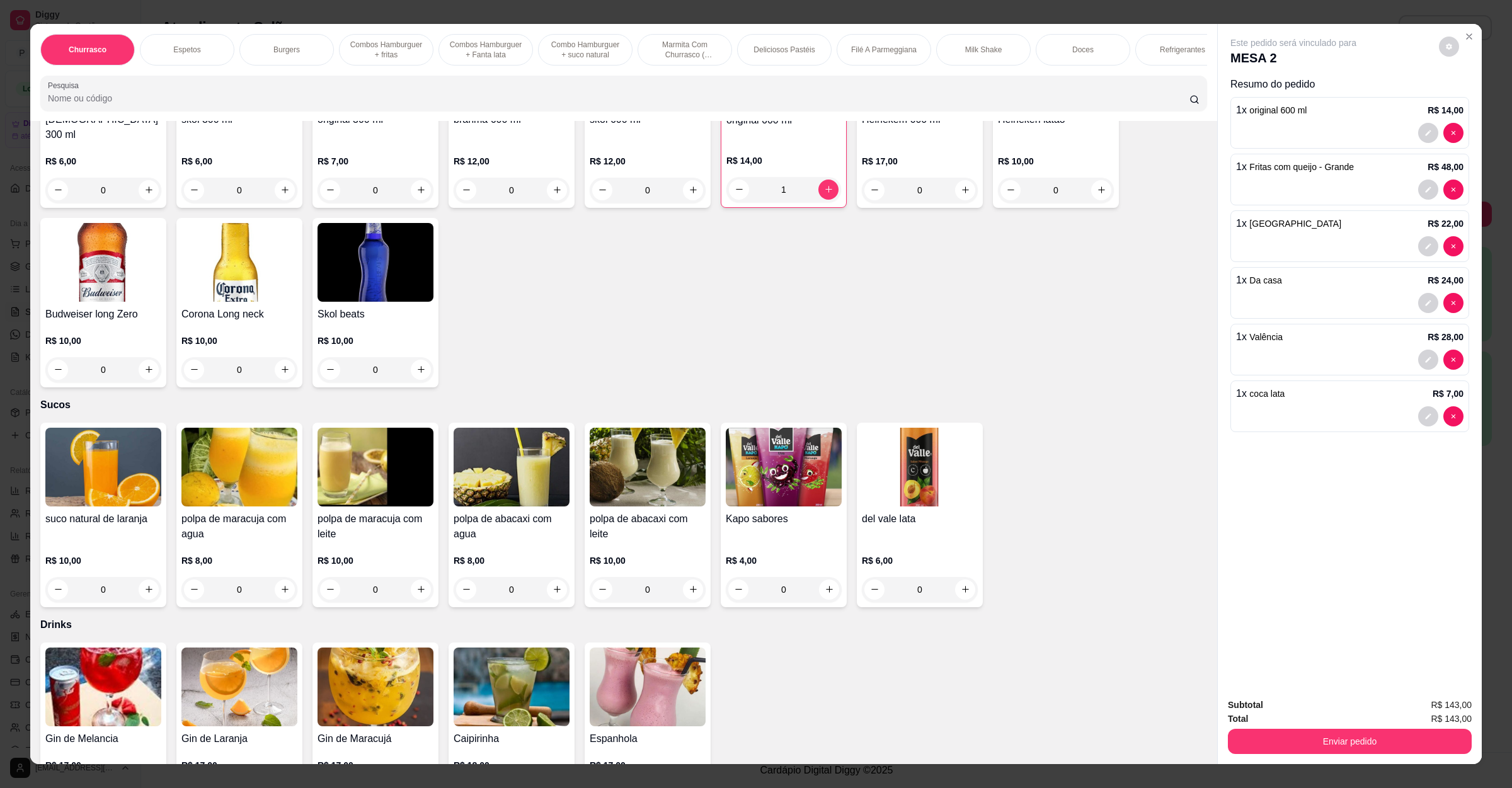
scroll to position [3496, 0]
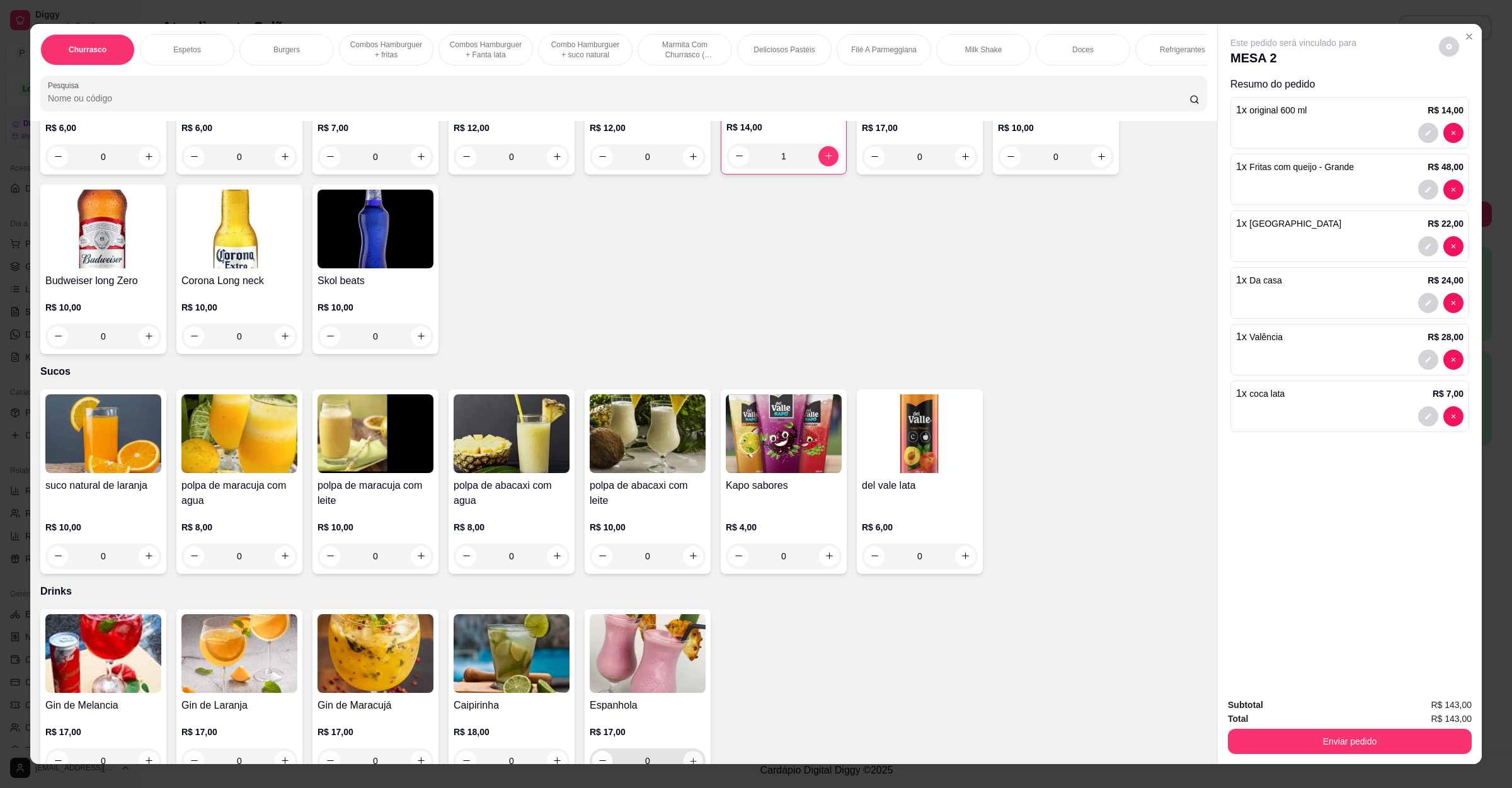
click at [689, 756] on icon "increase-product-quantity" at bounding box center [693, 761] width 10 height 10
type input "1"
click at [1424, 303] on icon "decrease-product-quantity" at bounding box center [1427, 303] width 7 height 7
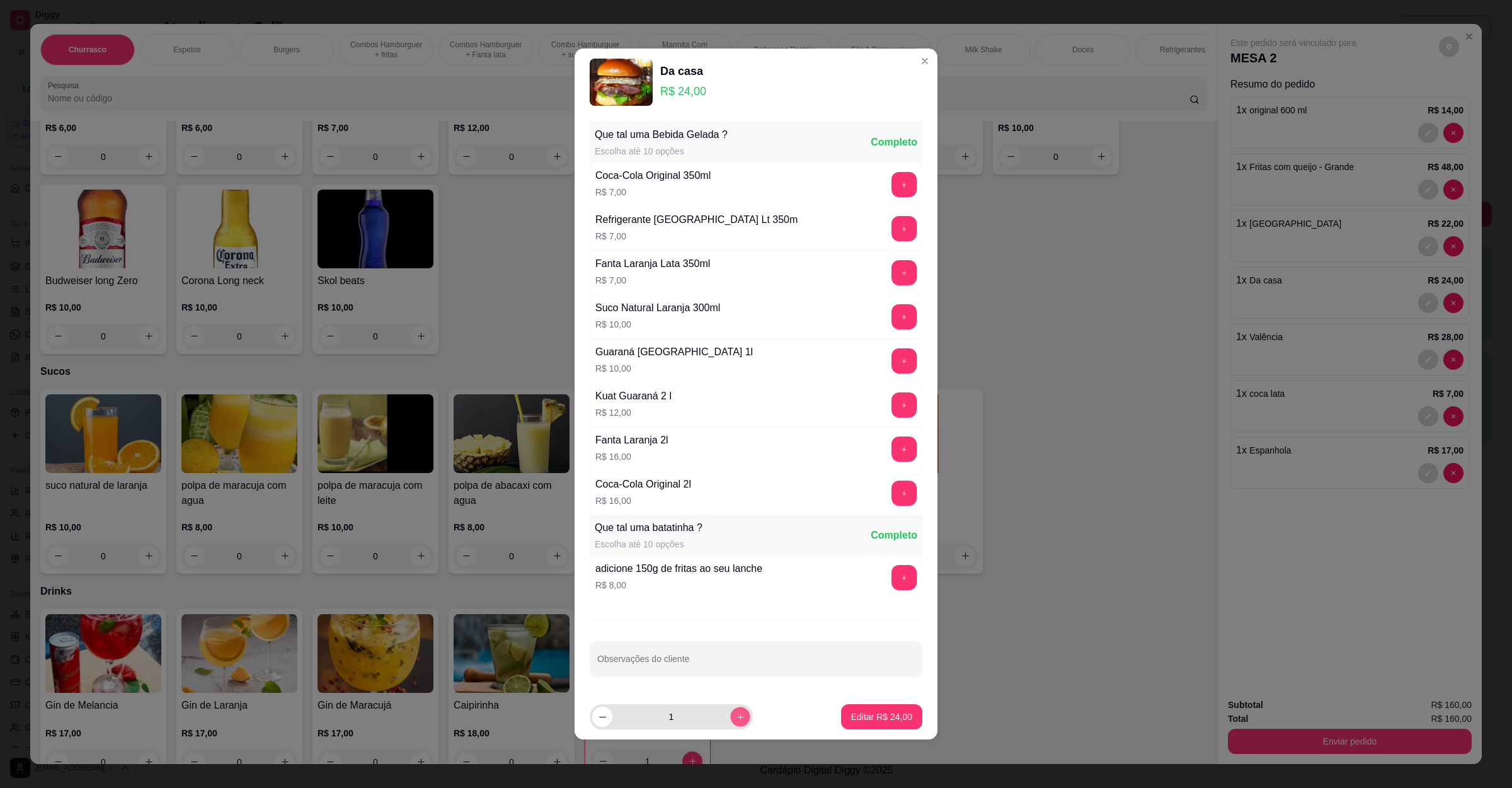
click at [730, 726] on button "increase-product-quantity" at bounding box center [740, 716] width 20 height 20
type input "2"
click at [851, 718] on p "Editar R$ 48,00" at bounding box center [881, 716] width 61 height 12
type input "2"
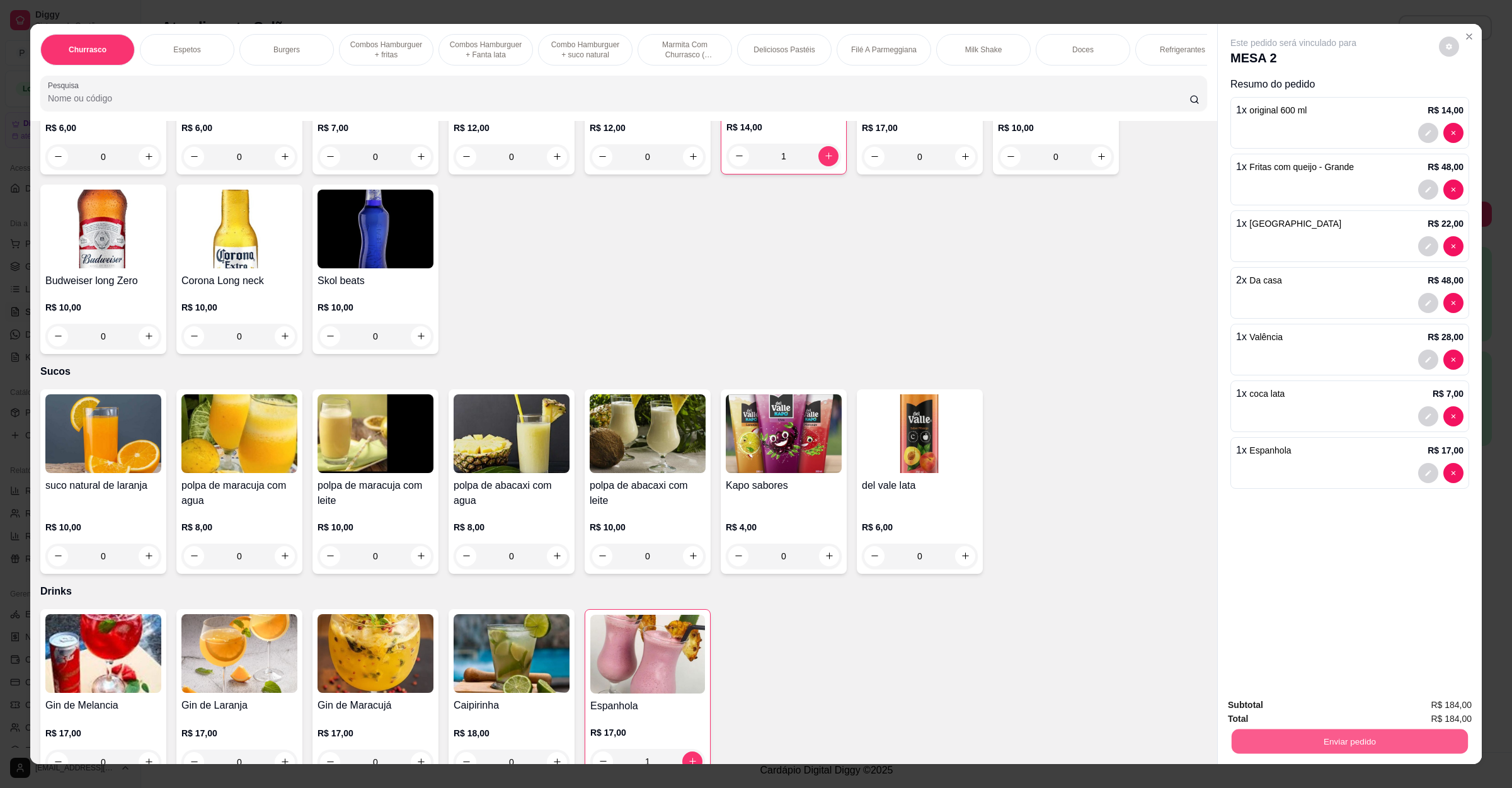
click at [1346, 738] on button "Enviar pedido" at bounding box center [1350, 742] width 237 height 25
click at [1297, 716] on button "Não registrar e enviar pedido" at bounding box center [1305, 710] width 131 height 24
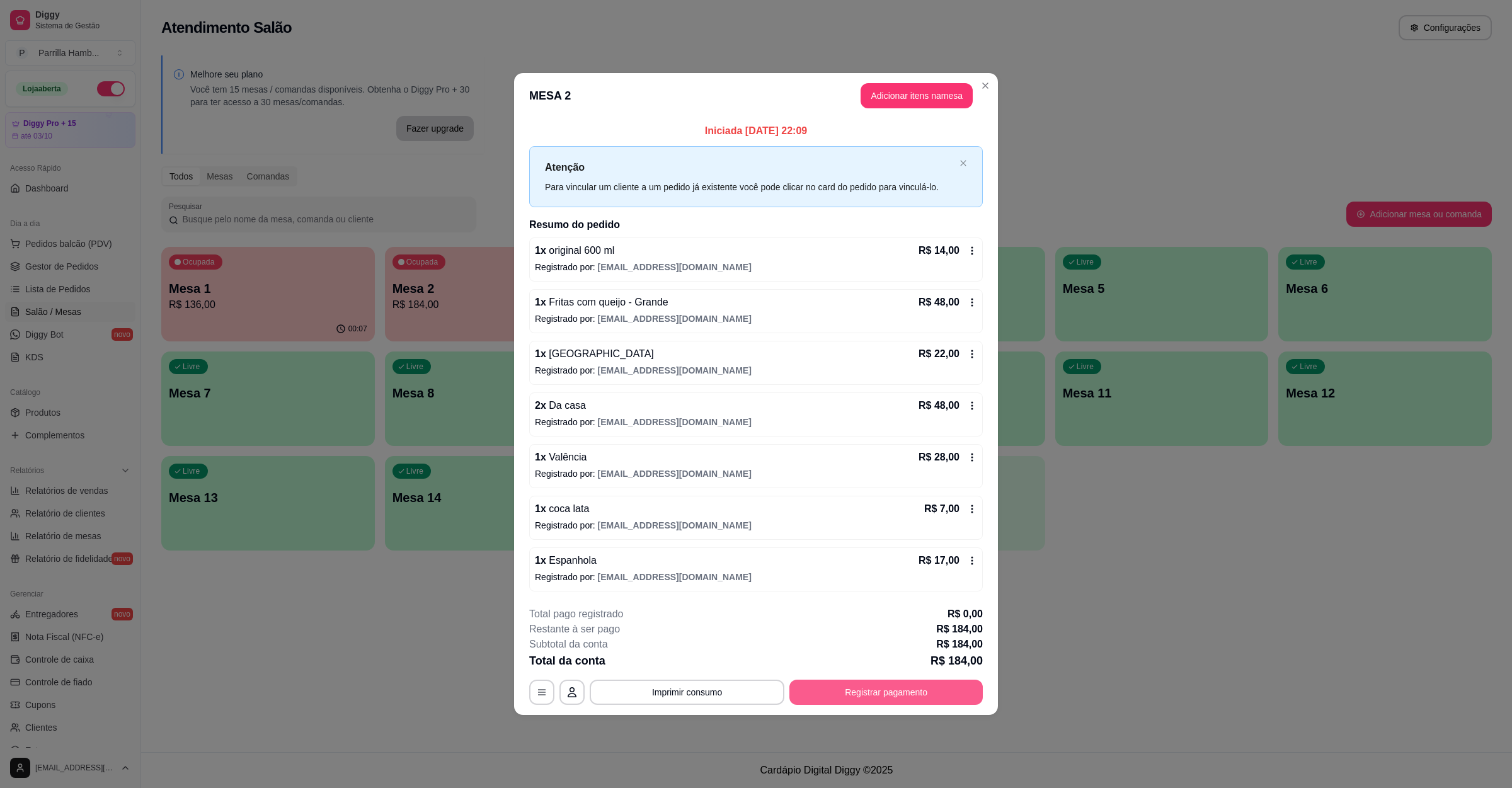
click at [860, 686] on button "Registrar pagamento" at bounding box center [886, 692] width 194 height 25
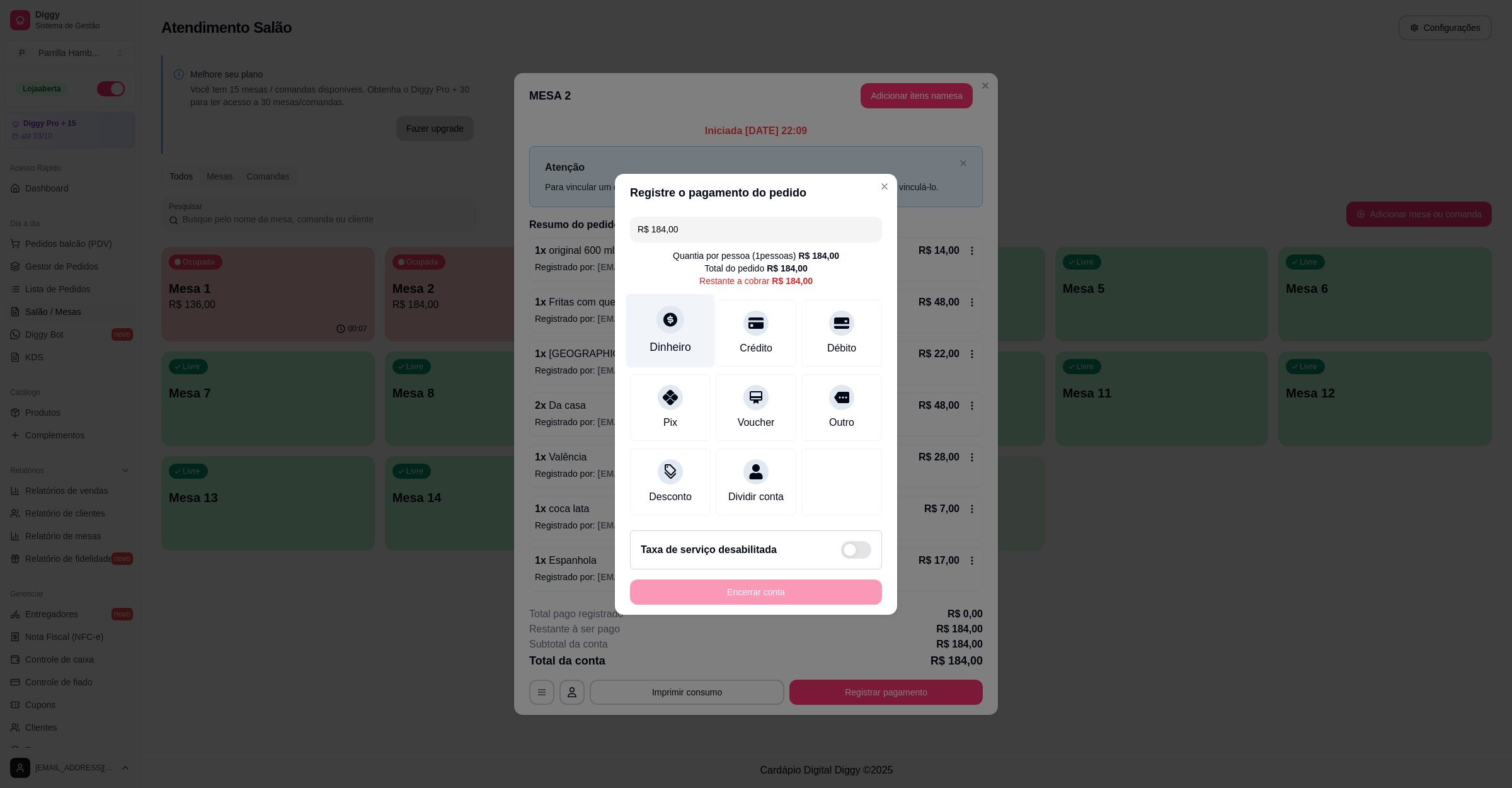
click at [676, 327] on div "Dinheiro" at bounding box center [671, 331] width 89 height 74
type input "R$ 0,00"
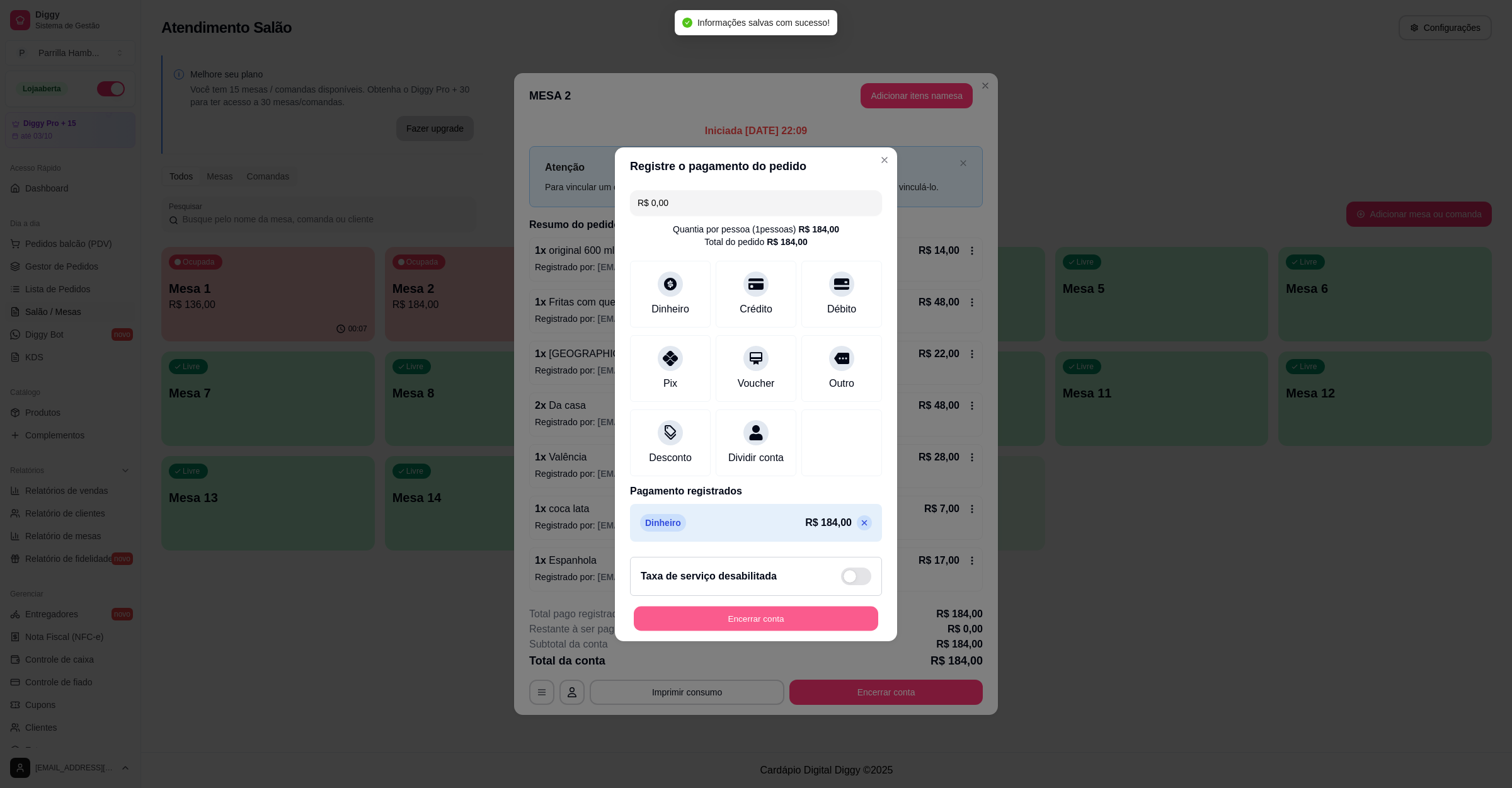
click at [837, 624] on button "Encerrar conta" at bounding box center [756, 618] width 245 height 25
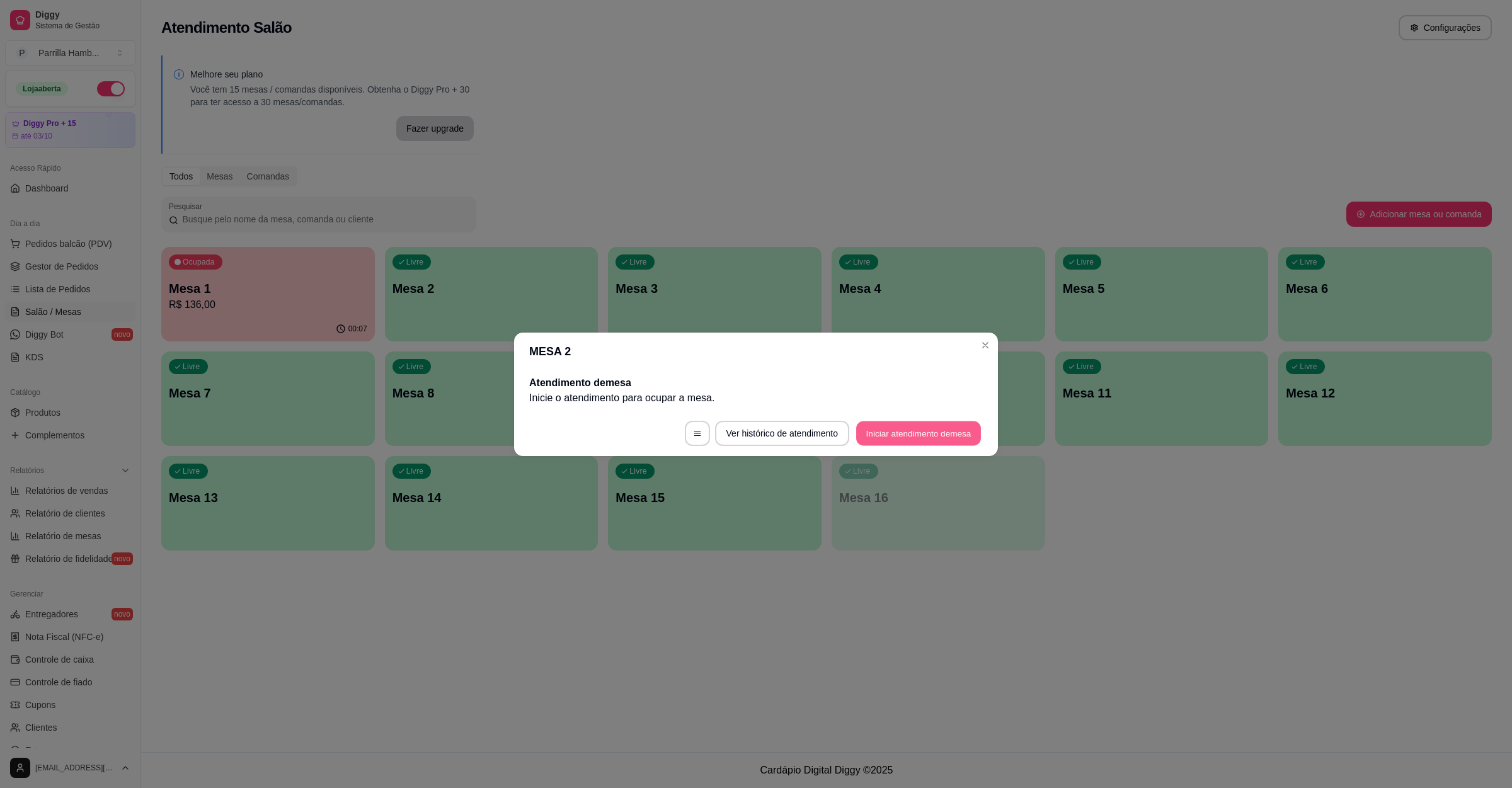
click at [934, 435] on button "Iniciar atendimento de mesa" at bounding box center [918, 433] width 125 height 25
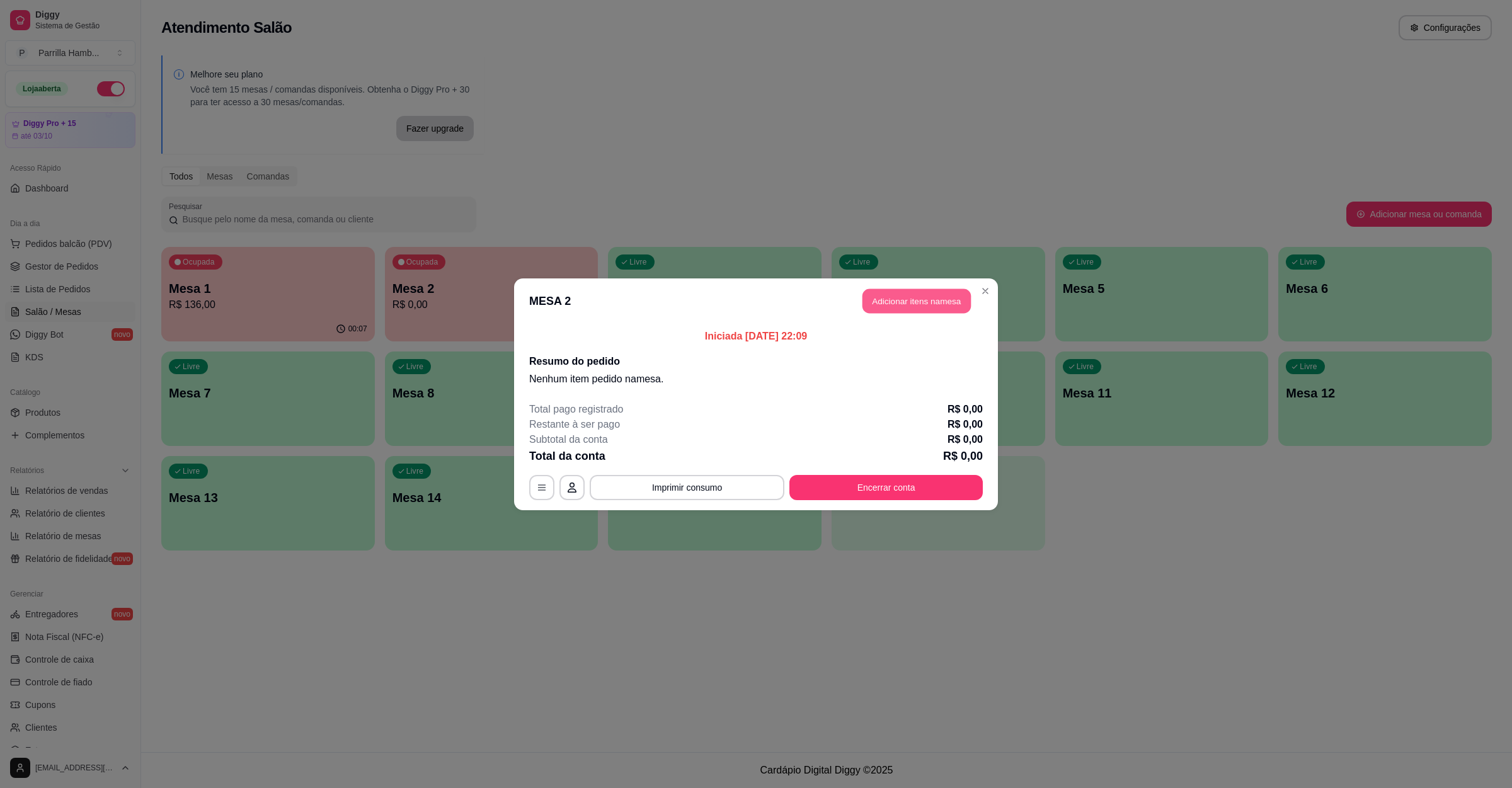
click at [894, 307] on button "Adicionar itens na mesa" at bounding box center [916, 301] width 108 height 25
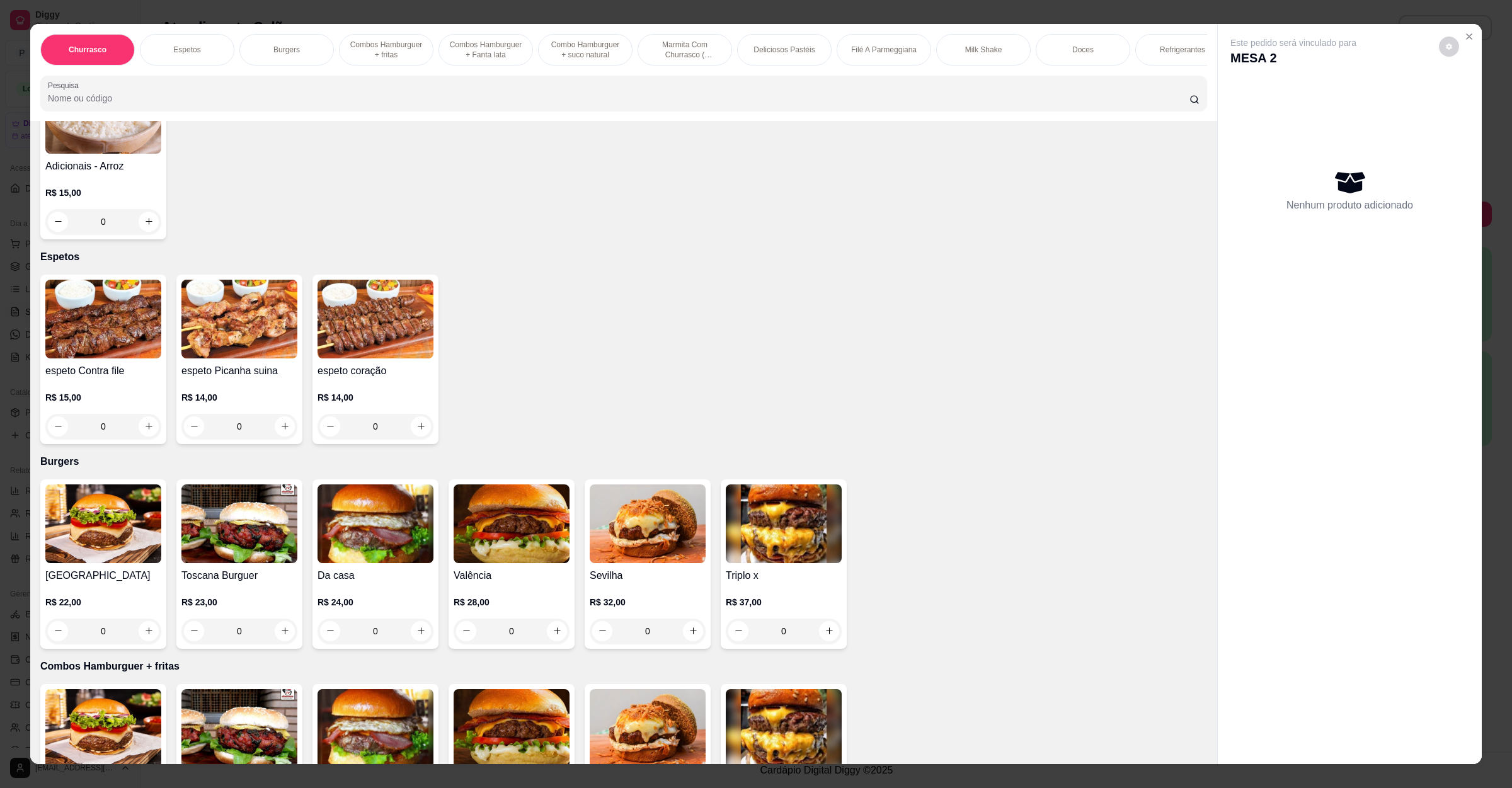
scroll to position [472, 0]
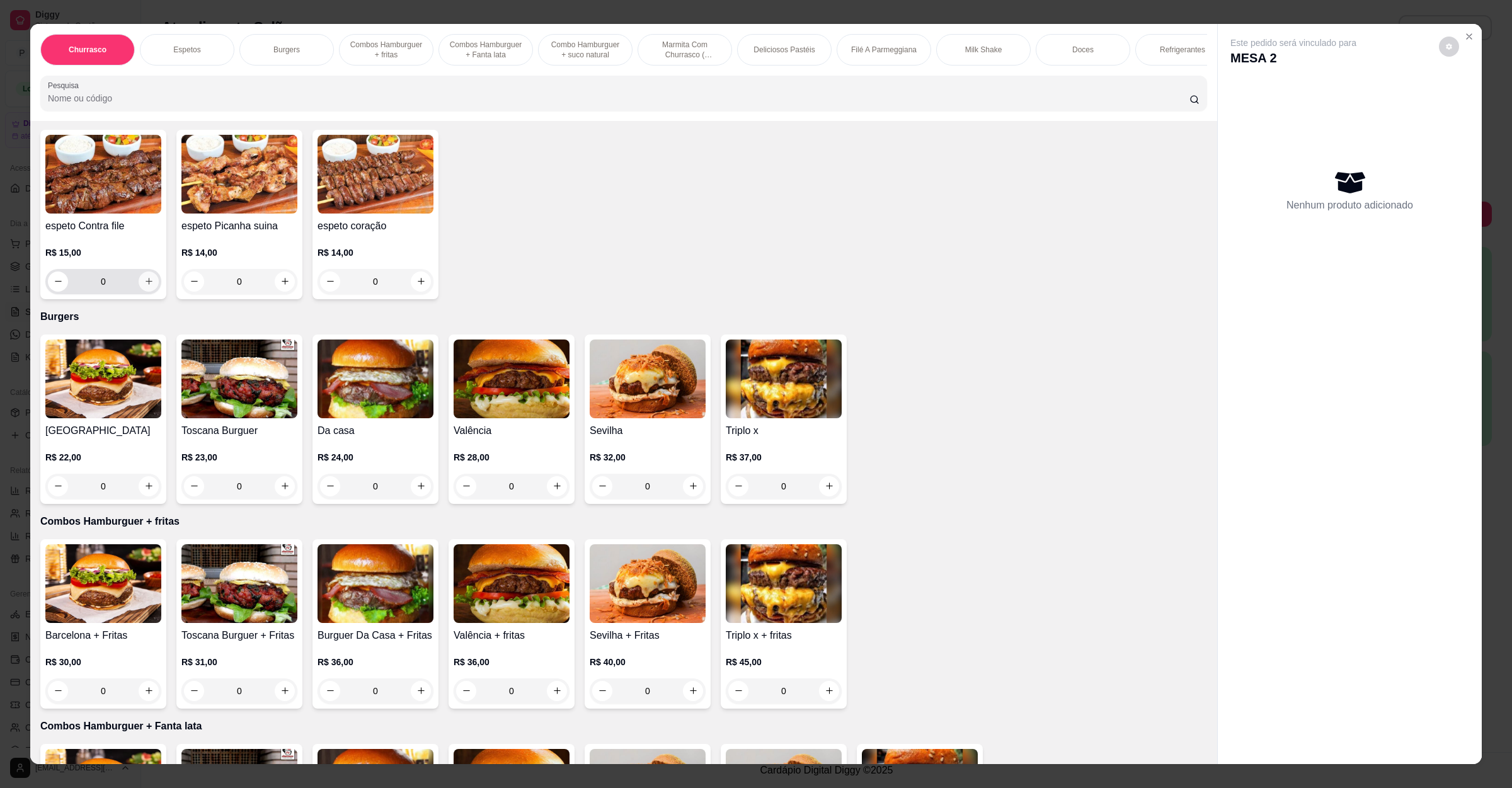
click at [145, 278] on icon "increase-product-quantity" at bounding box center [149, 282] width 10 height 10
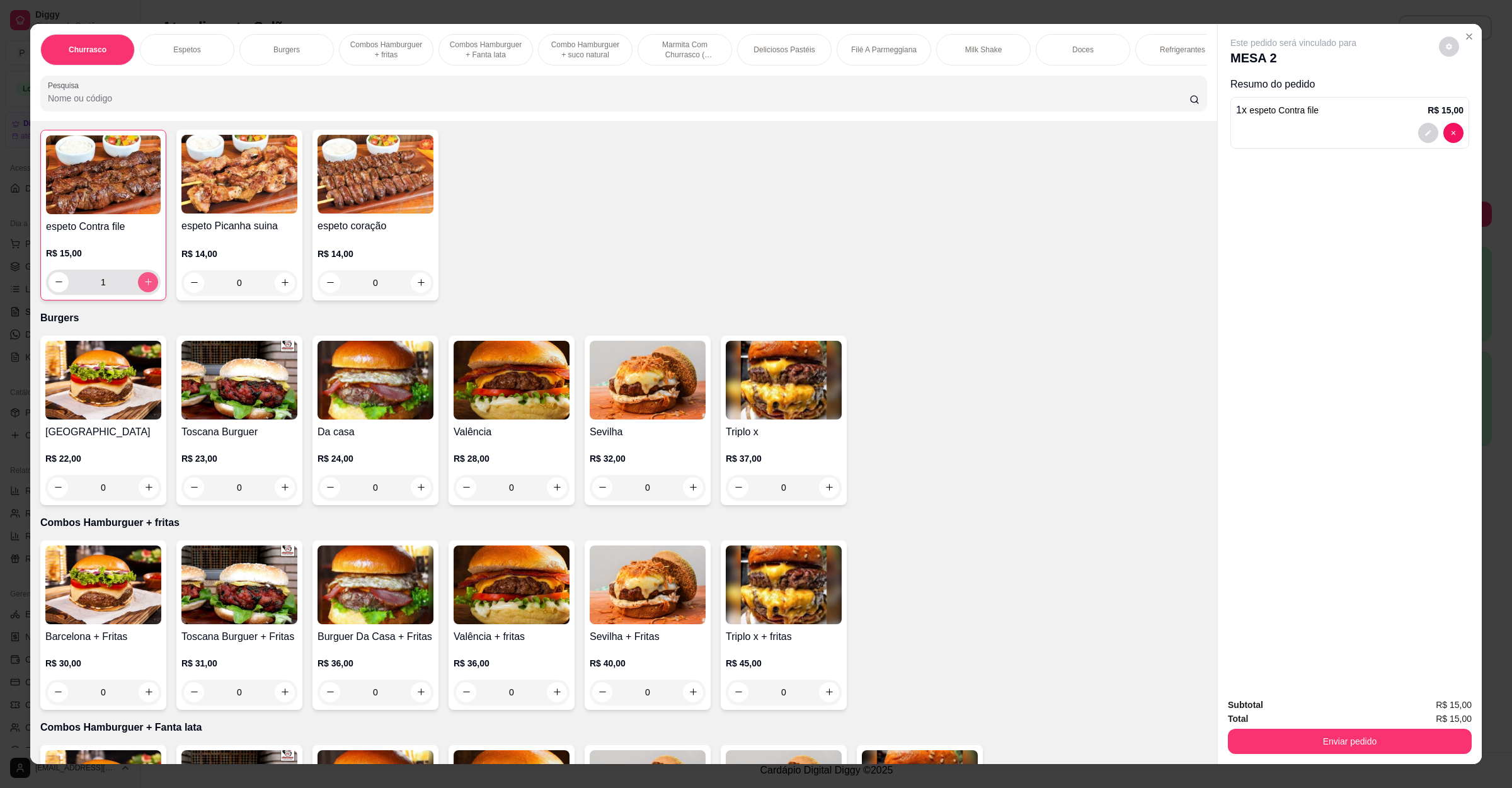
scroll to position [473, 0]
click at [144, 278] on icon "increase-product-quantity" at bounding box center [149, 282] width 10 height 10
type input "2"
click at [556, 485] on div "0" at bounding box center [511, 487] width 116 height 25
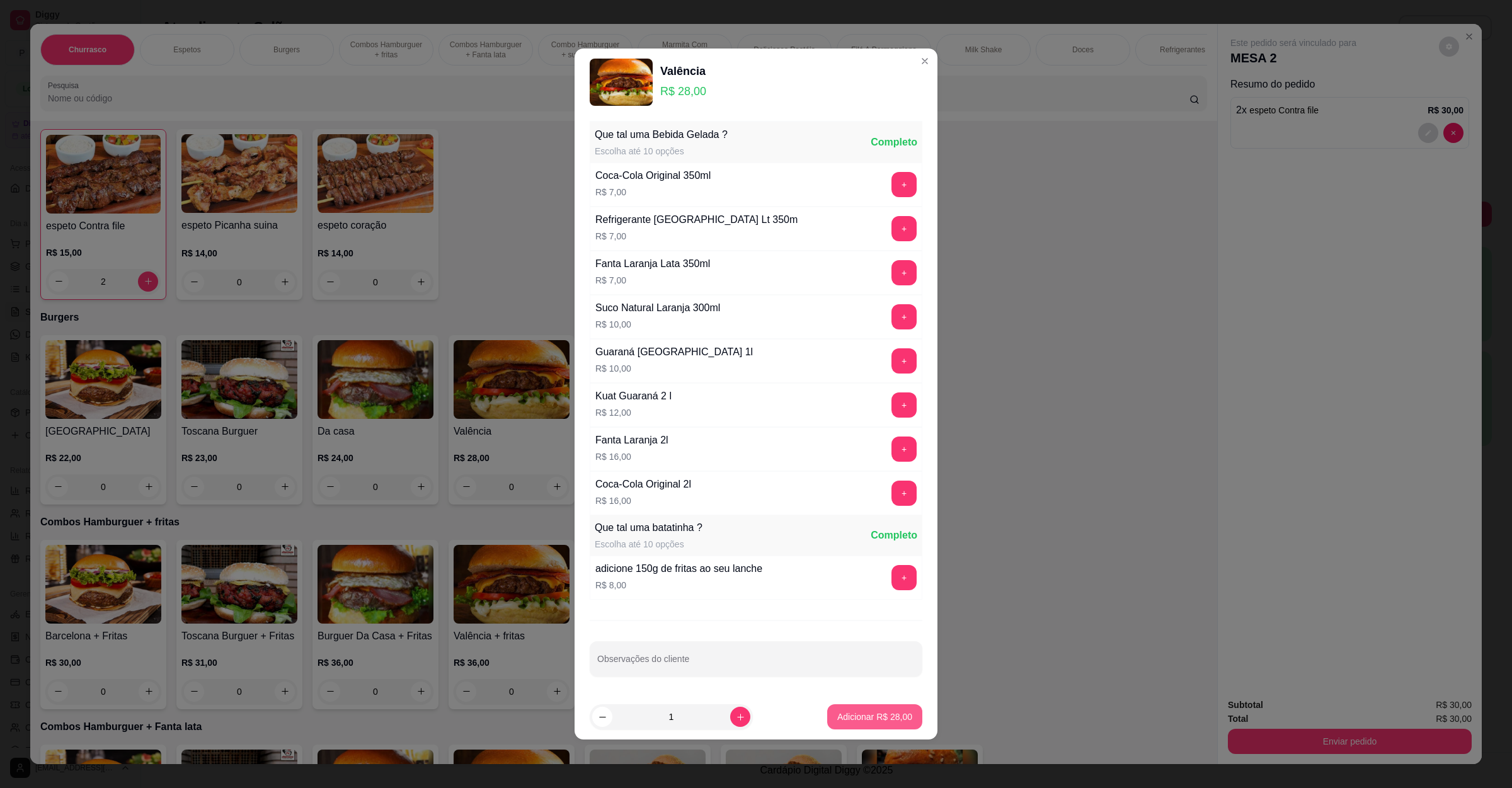
click at [864, 711] on button "Adicionar R$ 28,00" at bounding box center [875, 716] width 95 height 25
type input "1"
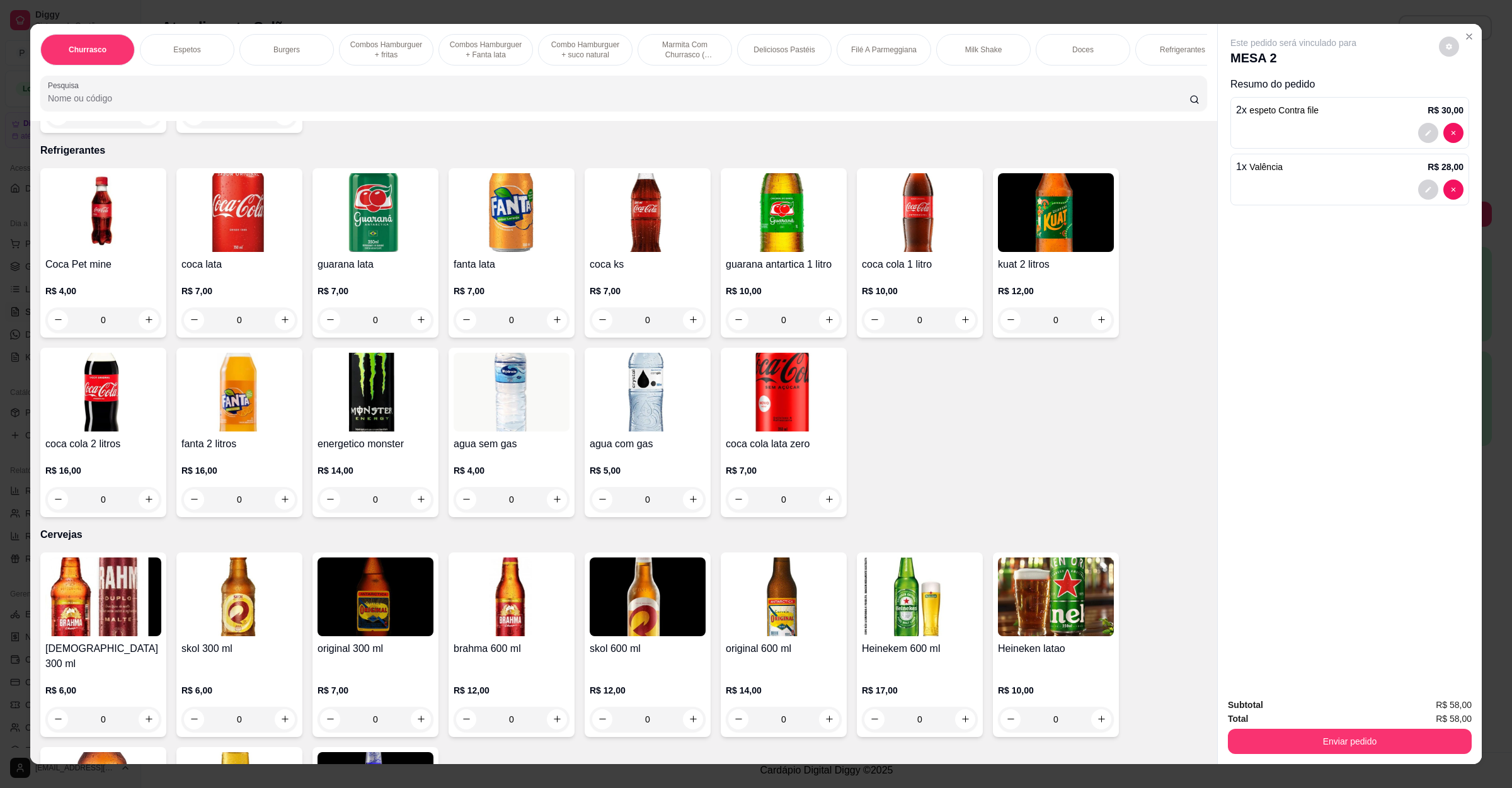
scroll to position [3119, 0]
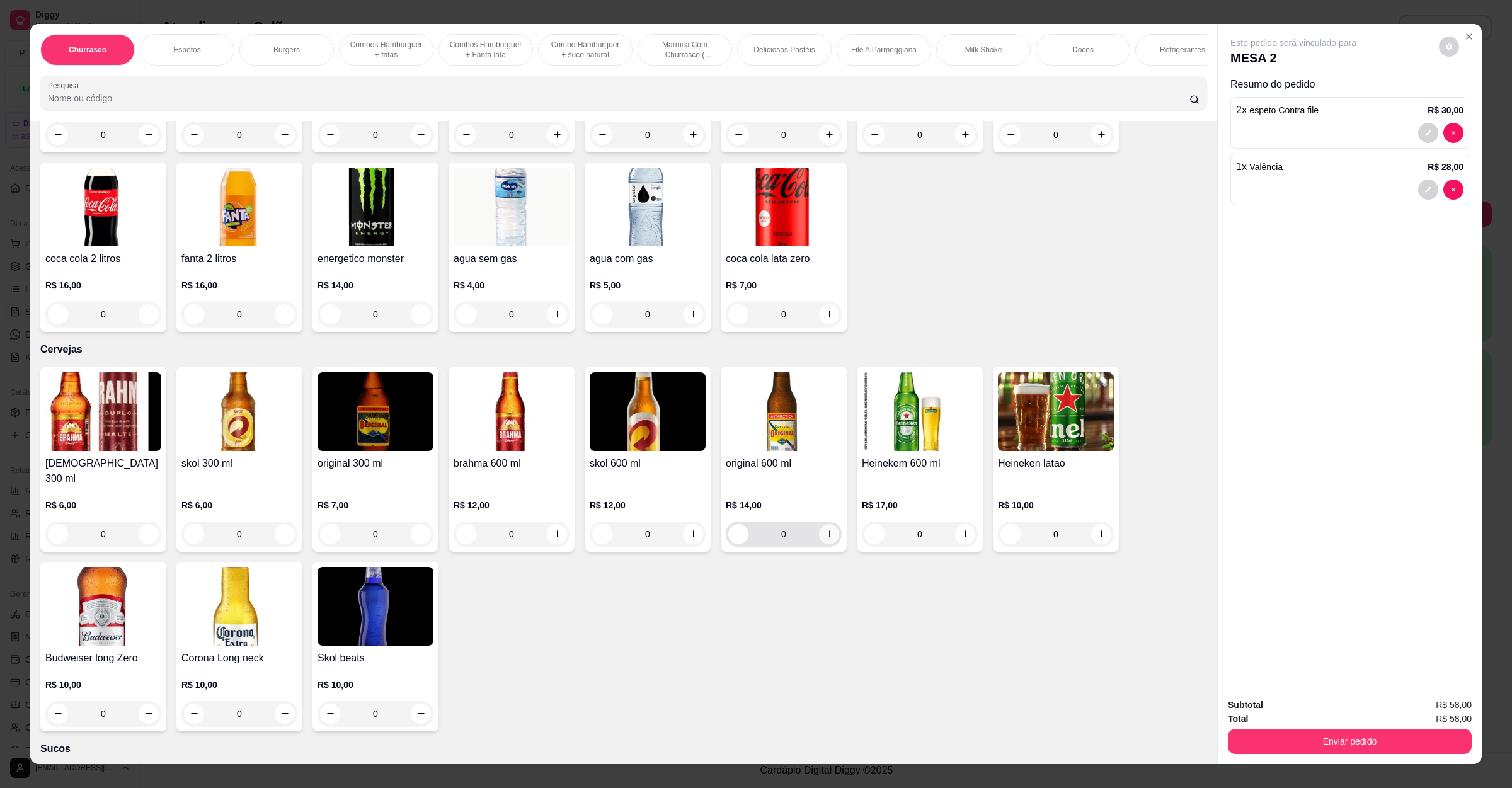
click at [825, 529] on icon "increase-product-quantity" at bounding box center [830, 534] width 10 height 10
type input "1"
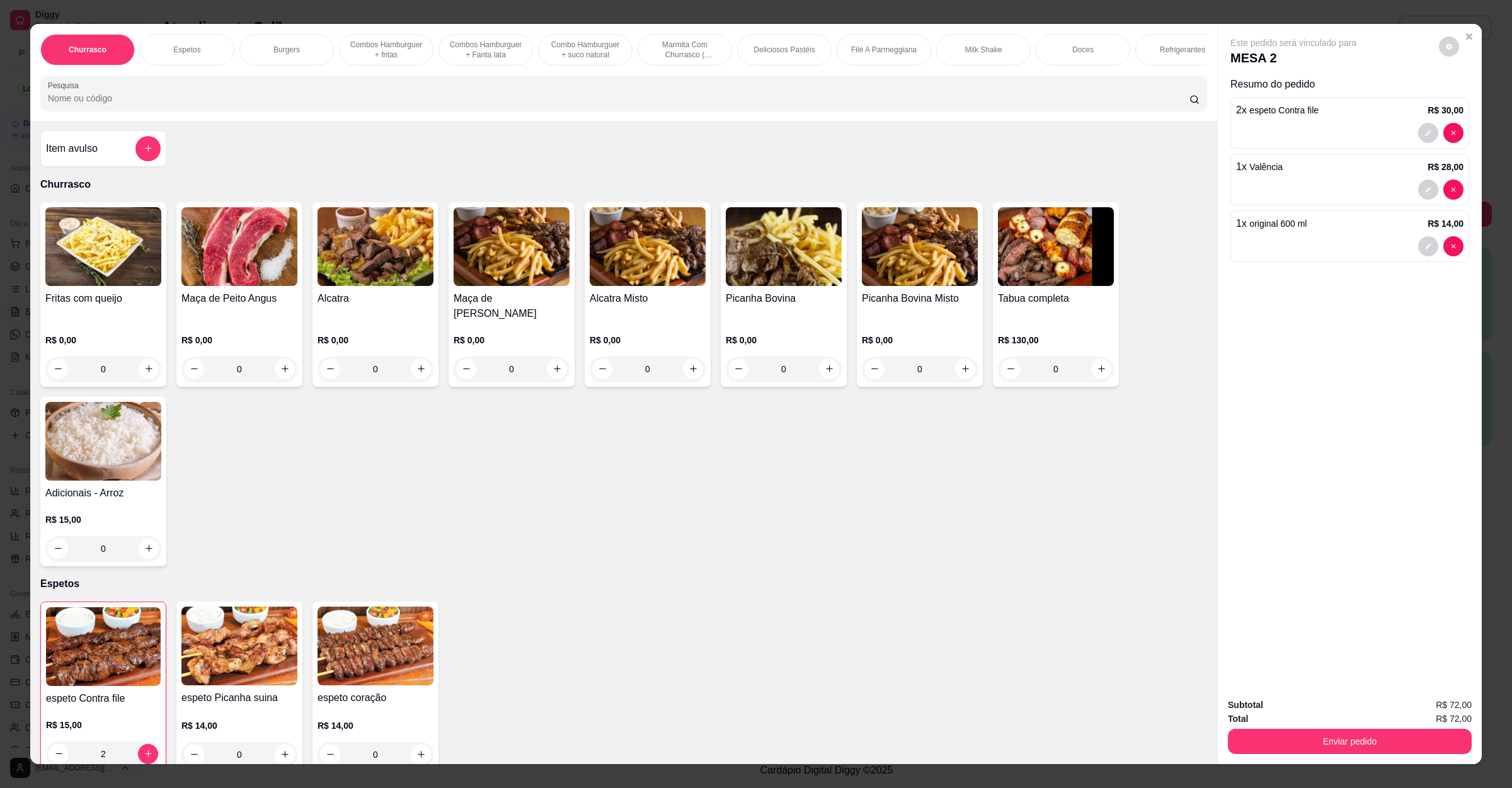
scroll to position [0, 0]
click at [119, 162] on div "Item avulso" at bounding box center [103, 149] width 115 height 25
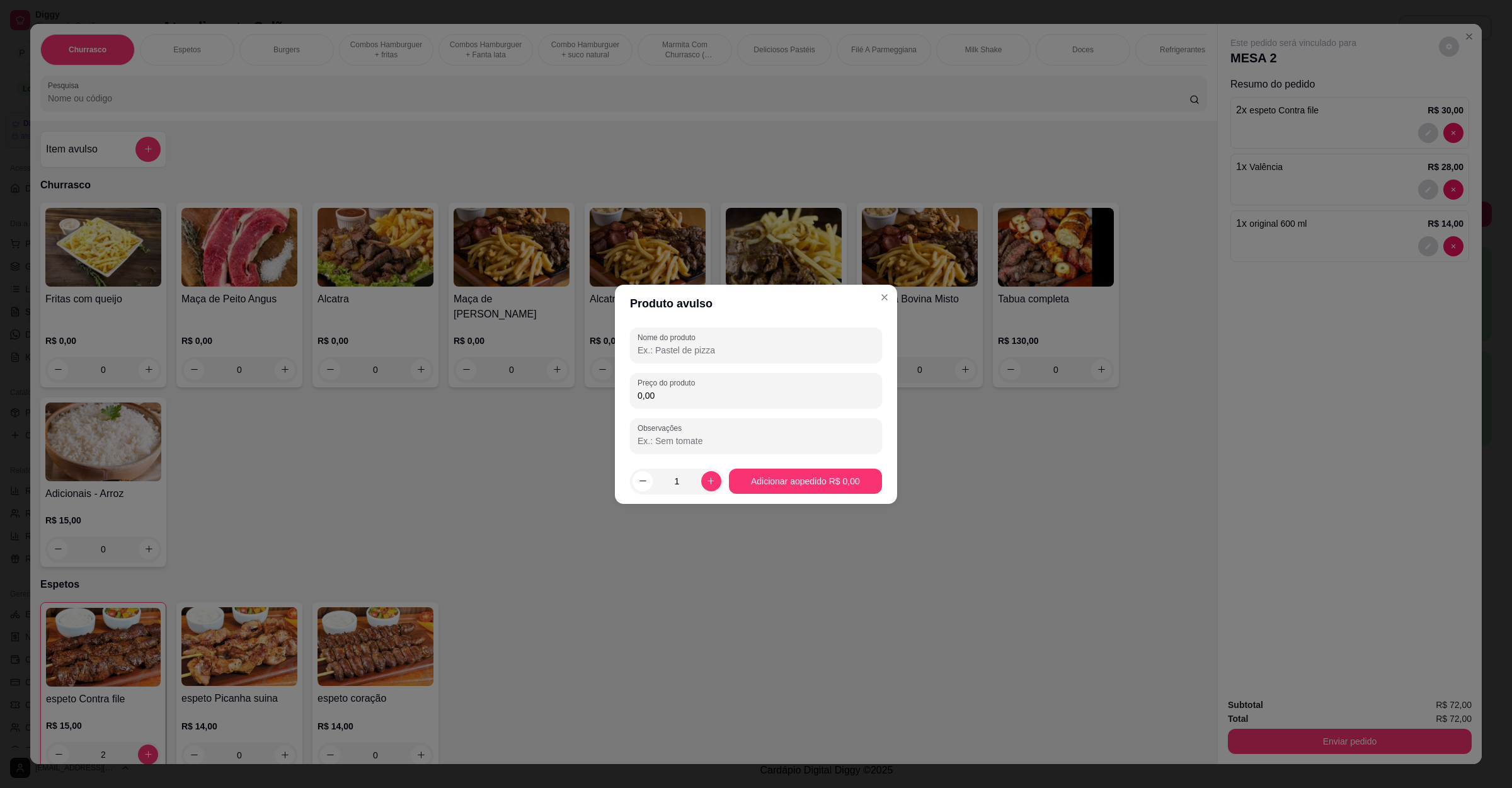
click at [801, 363] on div "Nome do produto Preço do produto 0,00 Observações" at bounding box center [756, 391] width 252 height 126
click at [784, 355] on input "Nome do produto" at bounding box center [755, 350] width 237 height 12
type input "brahma lata"
click at [710, 397] on input "0,00" at bounding box center [755, 395] width 237 height 12
type input "6,00"
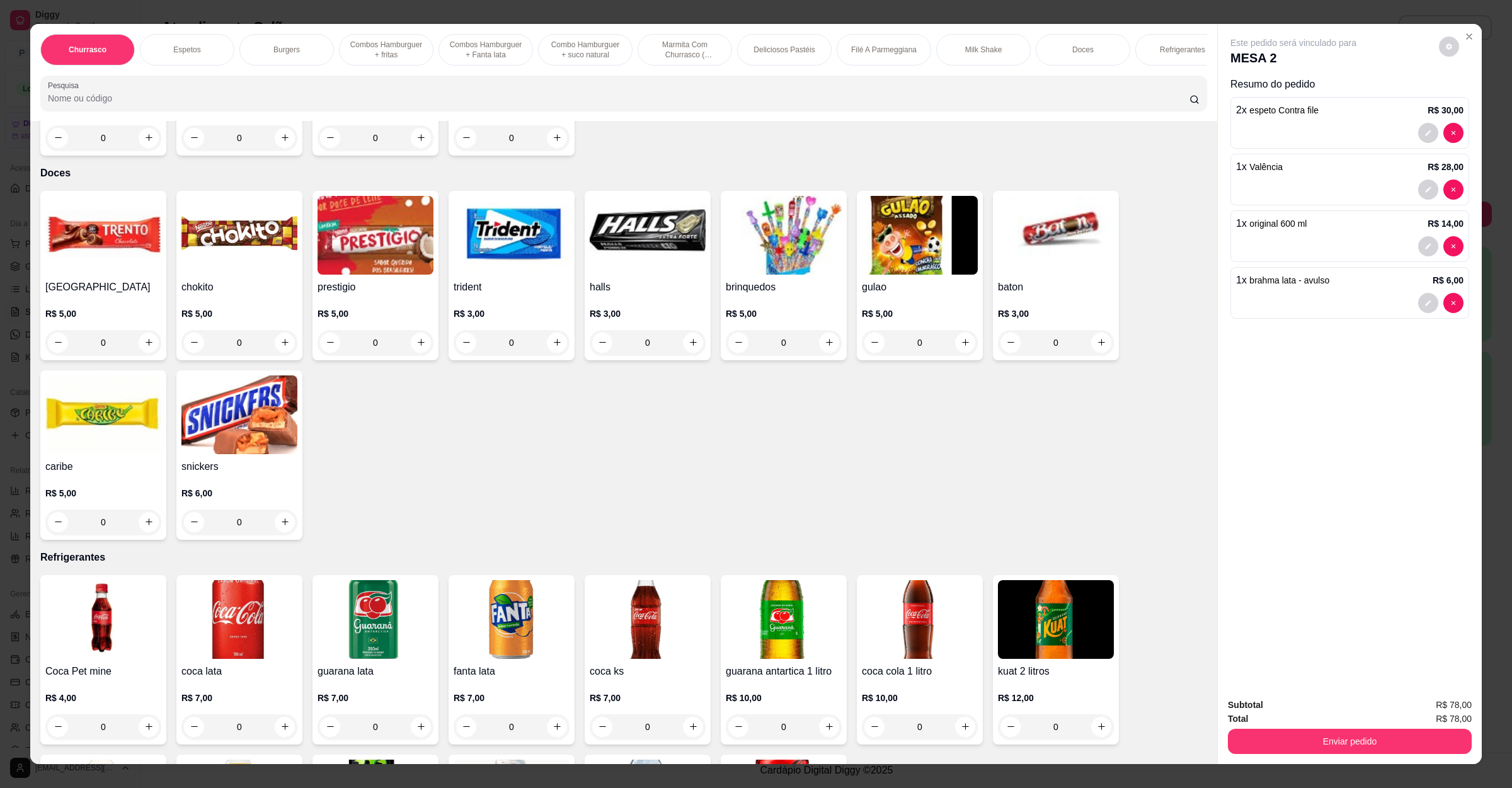
scroll to position [2646, 0]
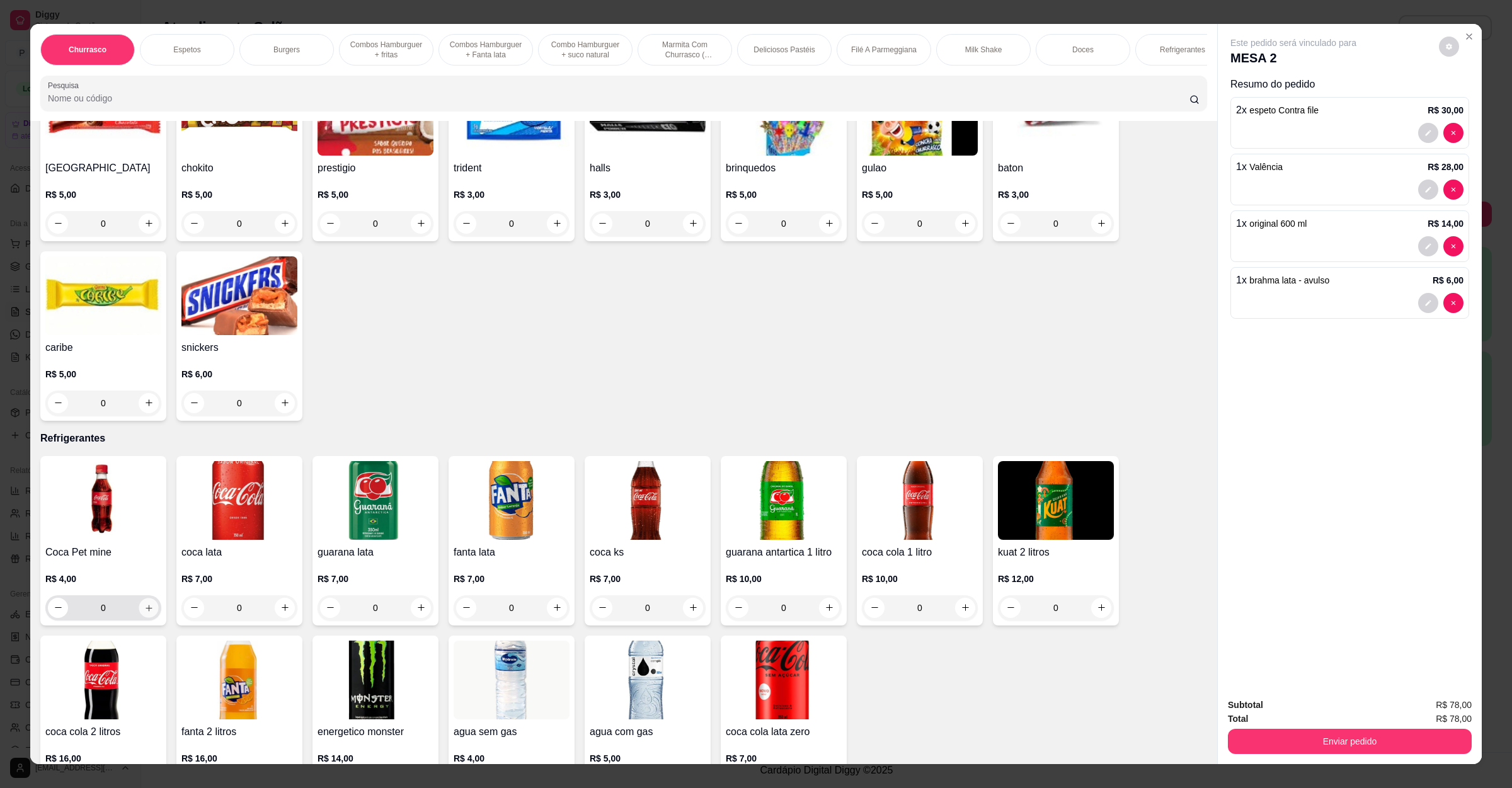
click at [138, 598] on button "increase-product-quantity" at bounding box center [148, 607] width 20 height 20
type input "1"
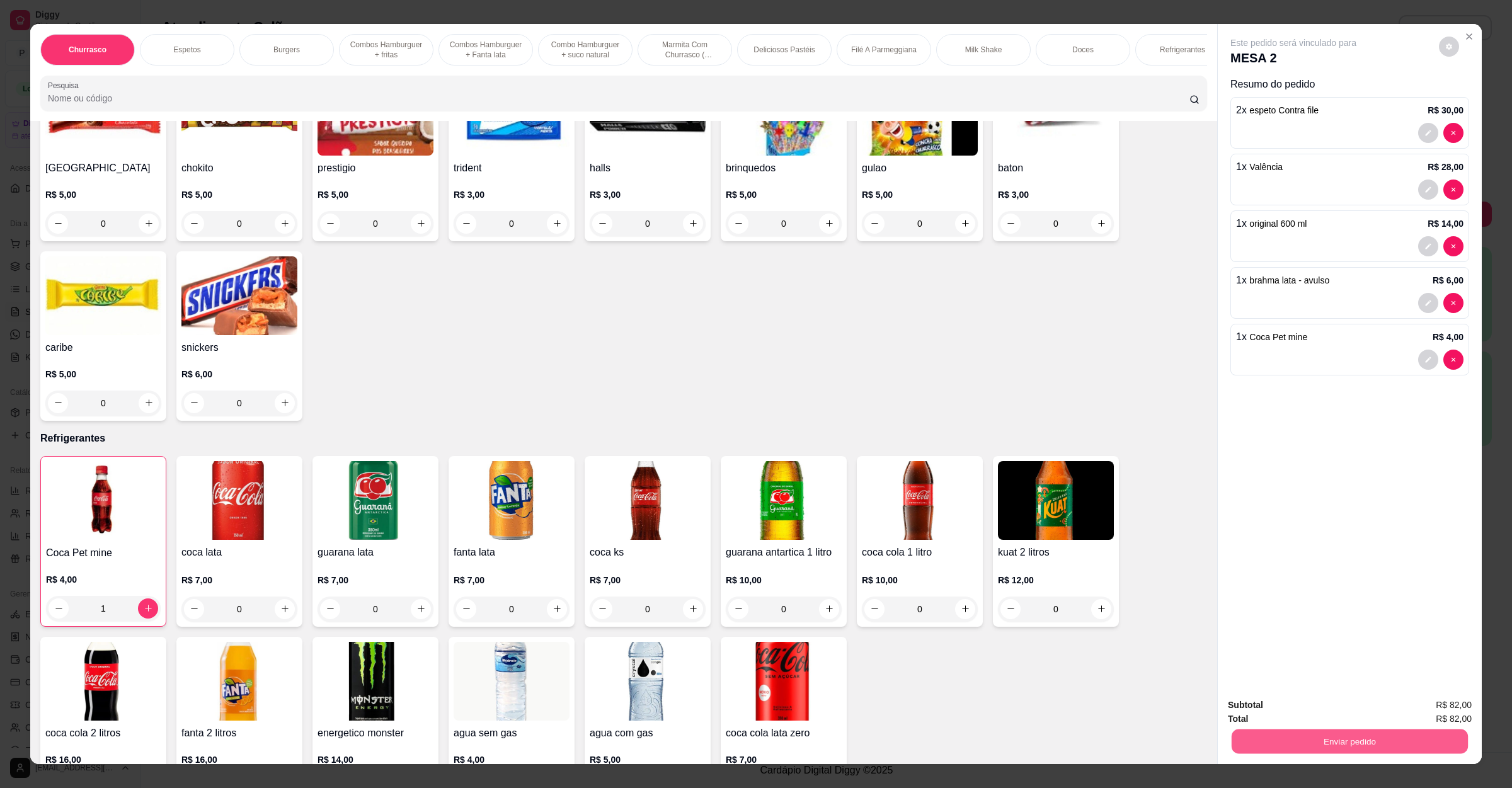
click at [1284, 731] on button "Enviar pedido" at bounding box center [1350, 742] width 237 height 25
click at [1276, 706] on button "Não registrar e enviar pedido" at bounding box center [1305, 710] width 131 height 24
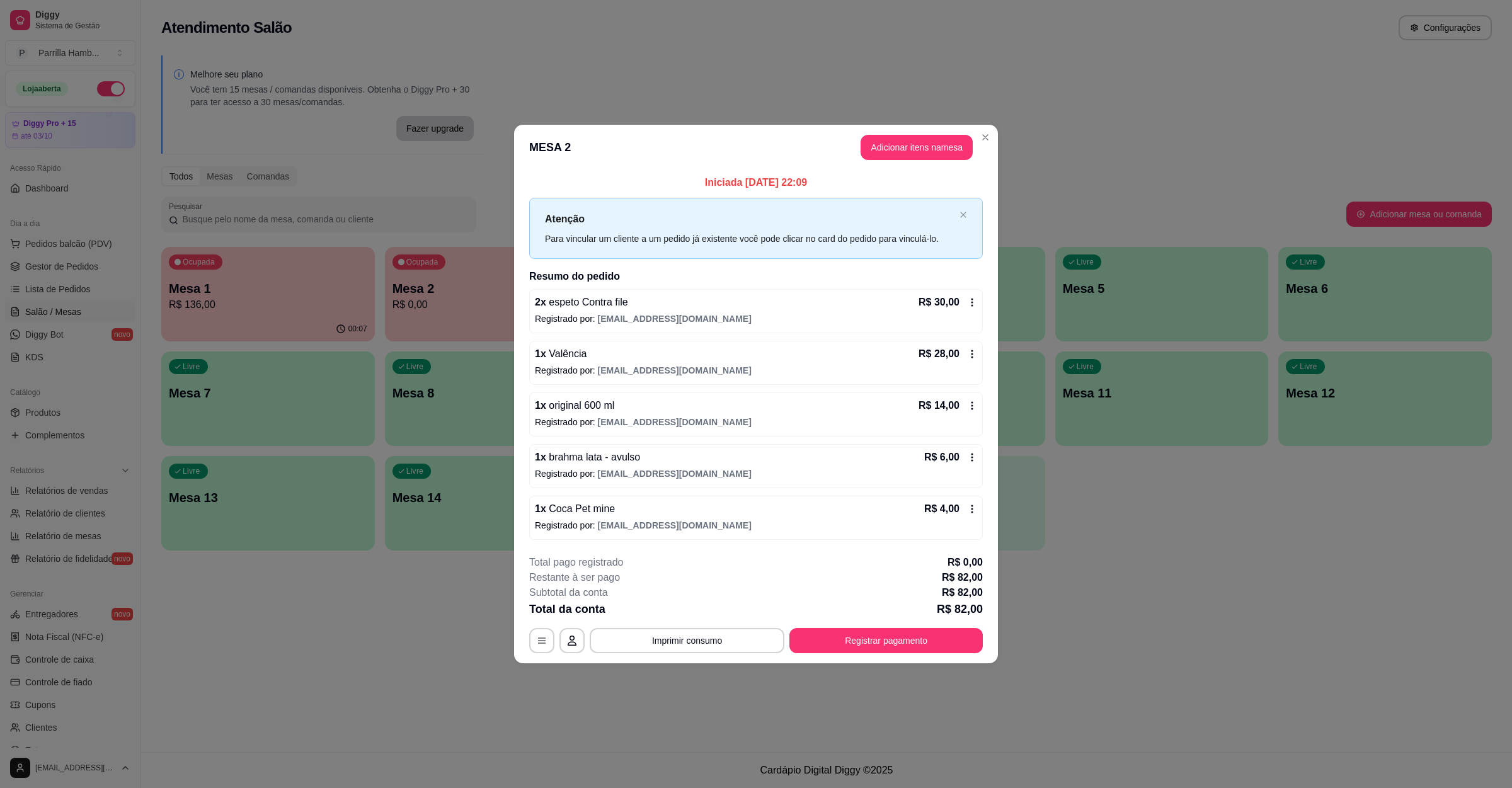
click at [627, 417] on span "[EMAIL_ADDRESS][DOMAIN_NAME]" at bounding box center [674, 422] width 153 height 10
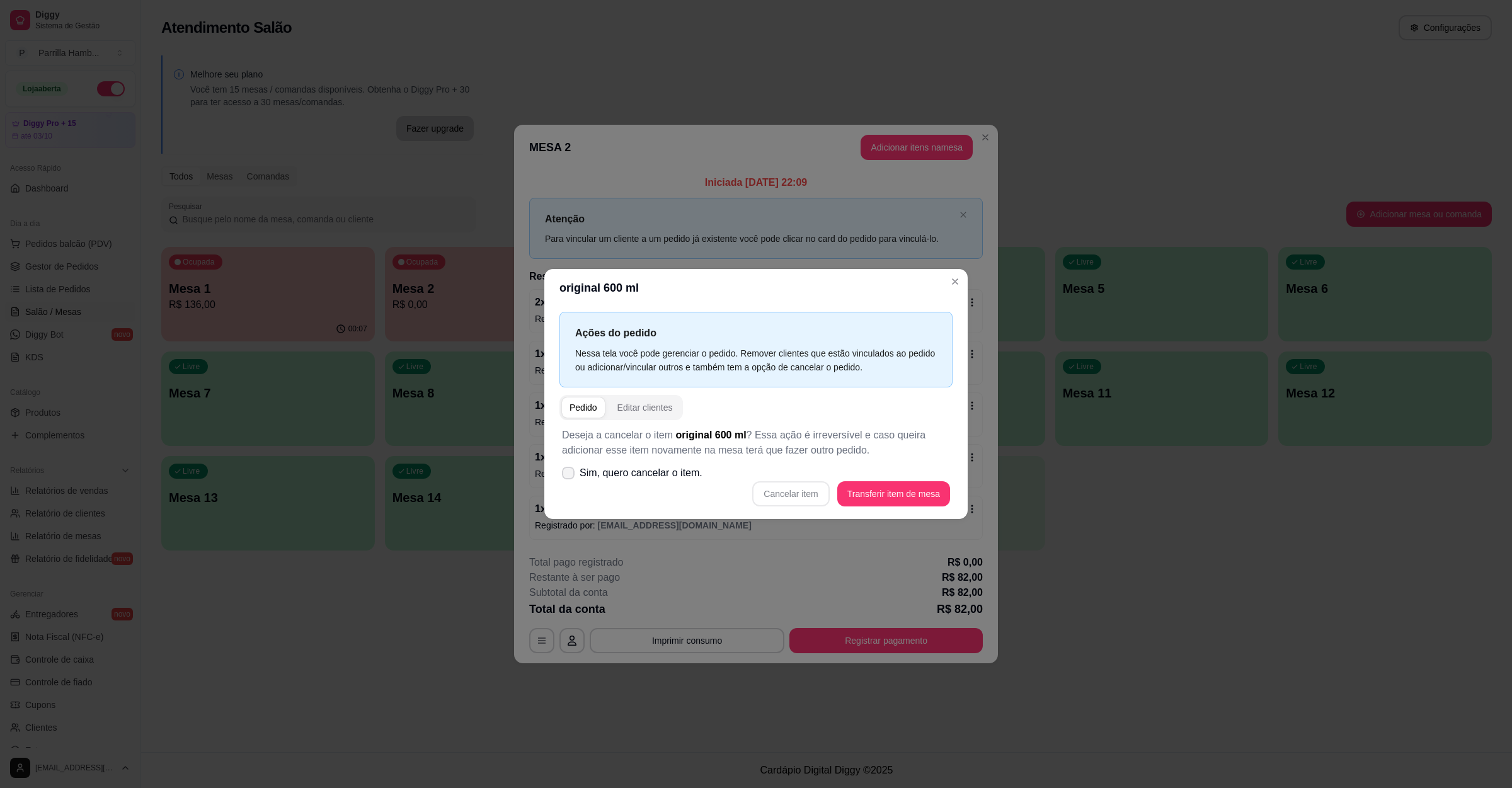
click at [566, 473] on icon at bounding box center [568, 472] width 10 height 7
click at [566, 475] on input "Sim, quero cancelar o item." at bounding box center [565, 479] width 8 height 8
checkbox input "true"
click at [811, 494] on button "Cancelar item" at bounding box center [790, 494] width 77 height 25
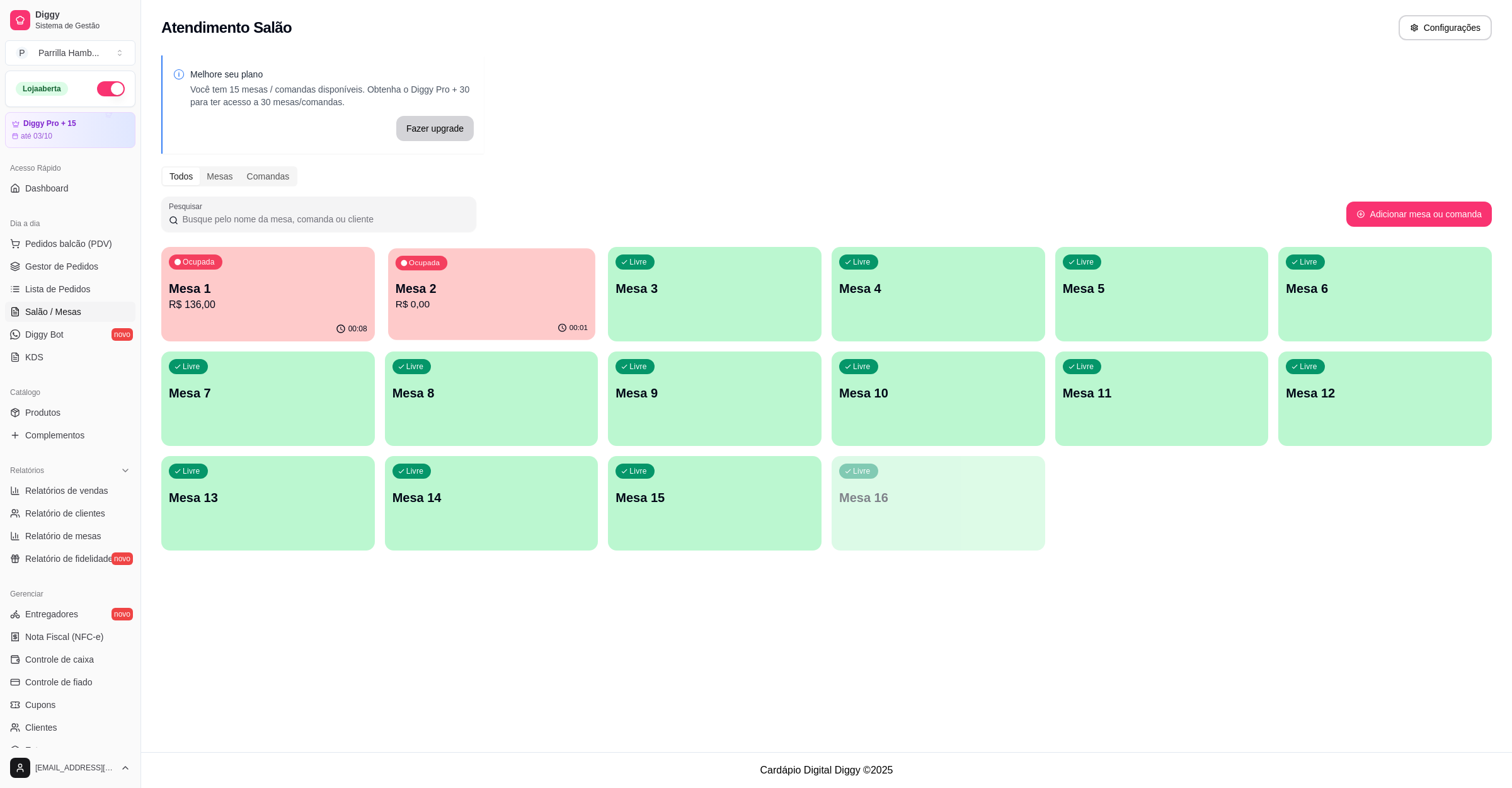
click at [459, 295] on p "Mesa 2" at bounding box center [491, 288] width 192 height 17
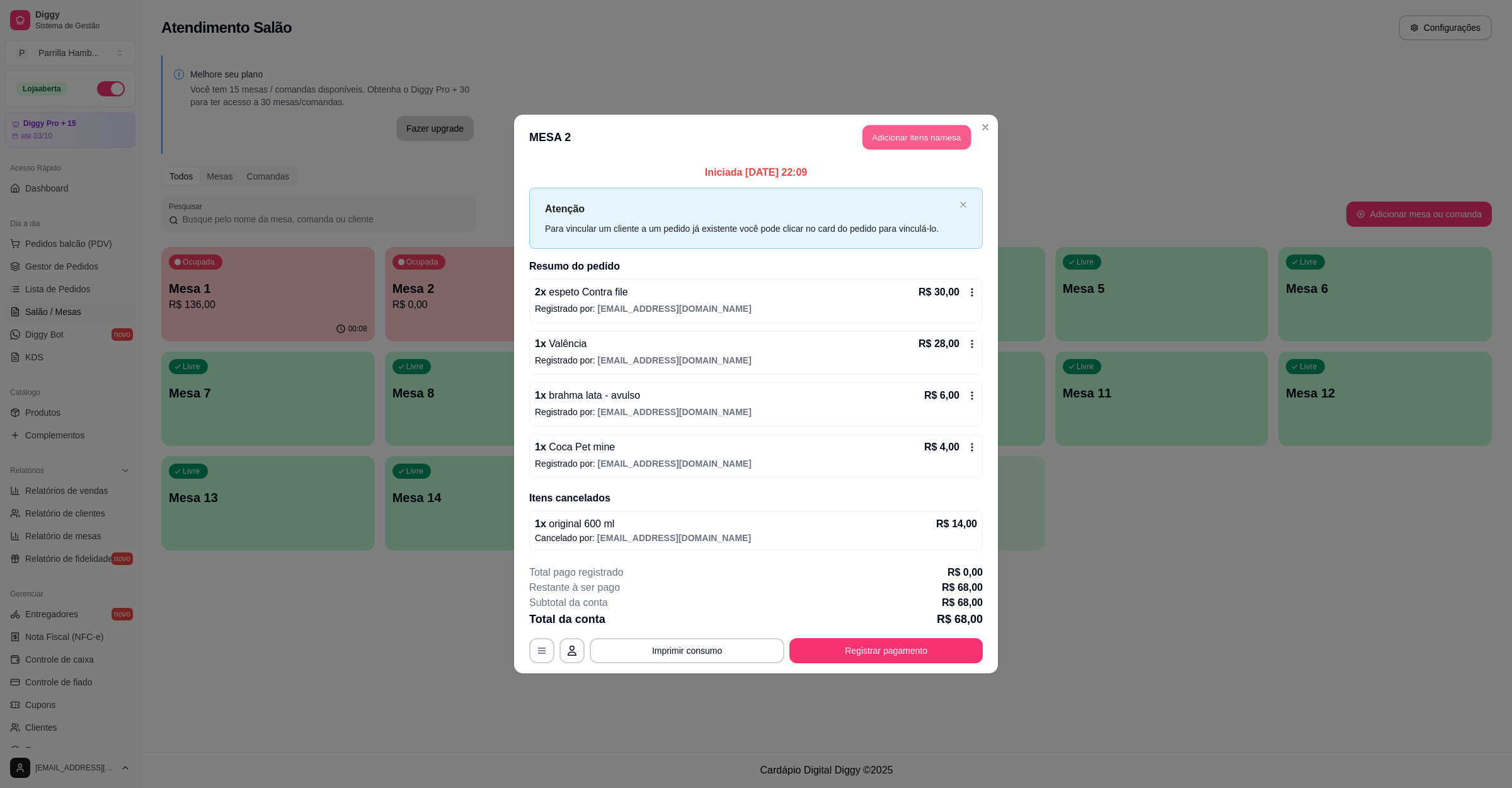
click at [906, 133] on button "Adicionar itens na mesa" at bounding box center [916, 138] width 108 height 25
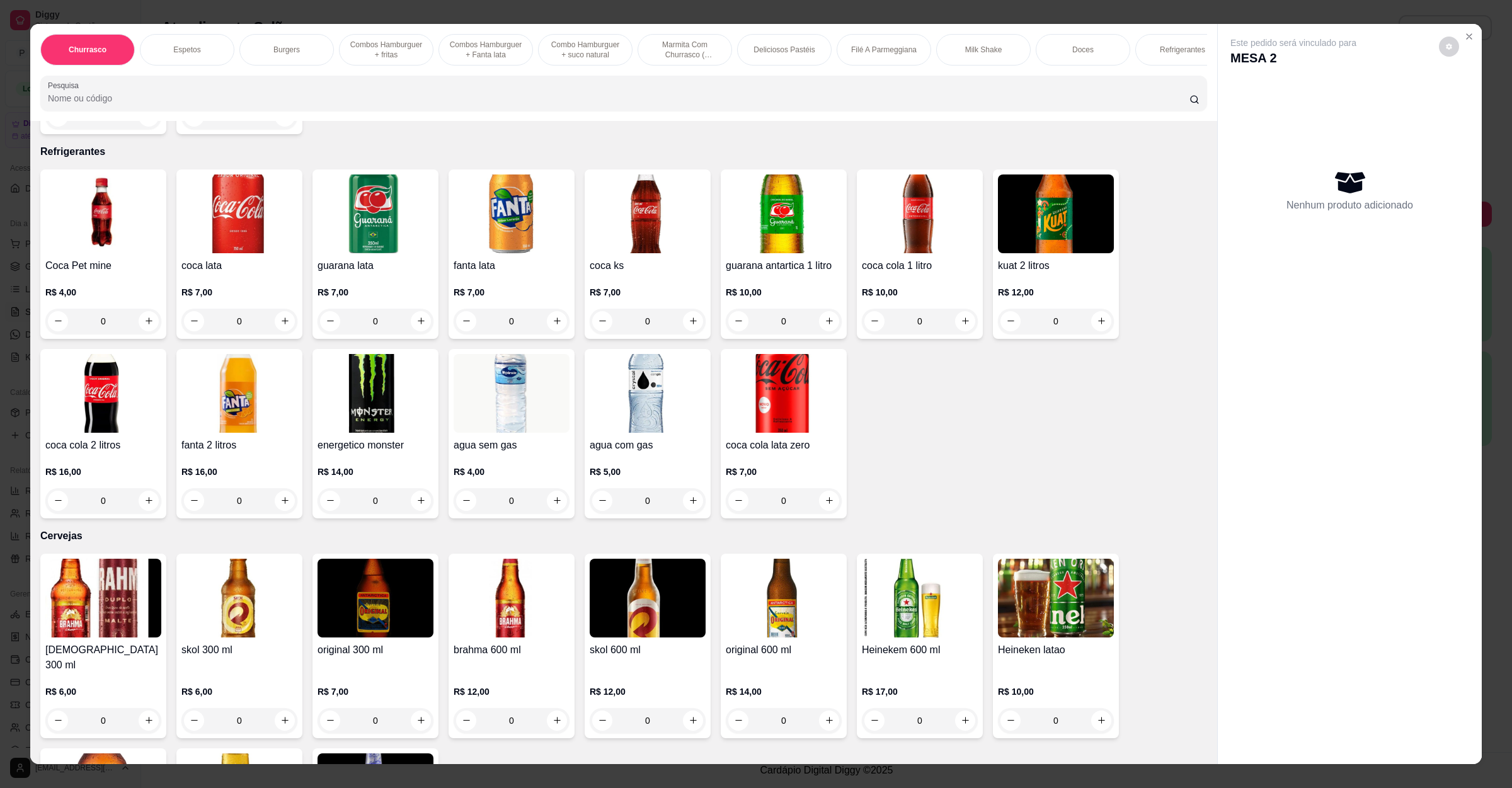
scroll to position [3024, 0]
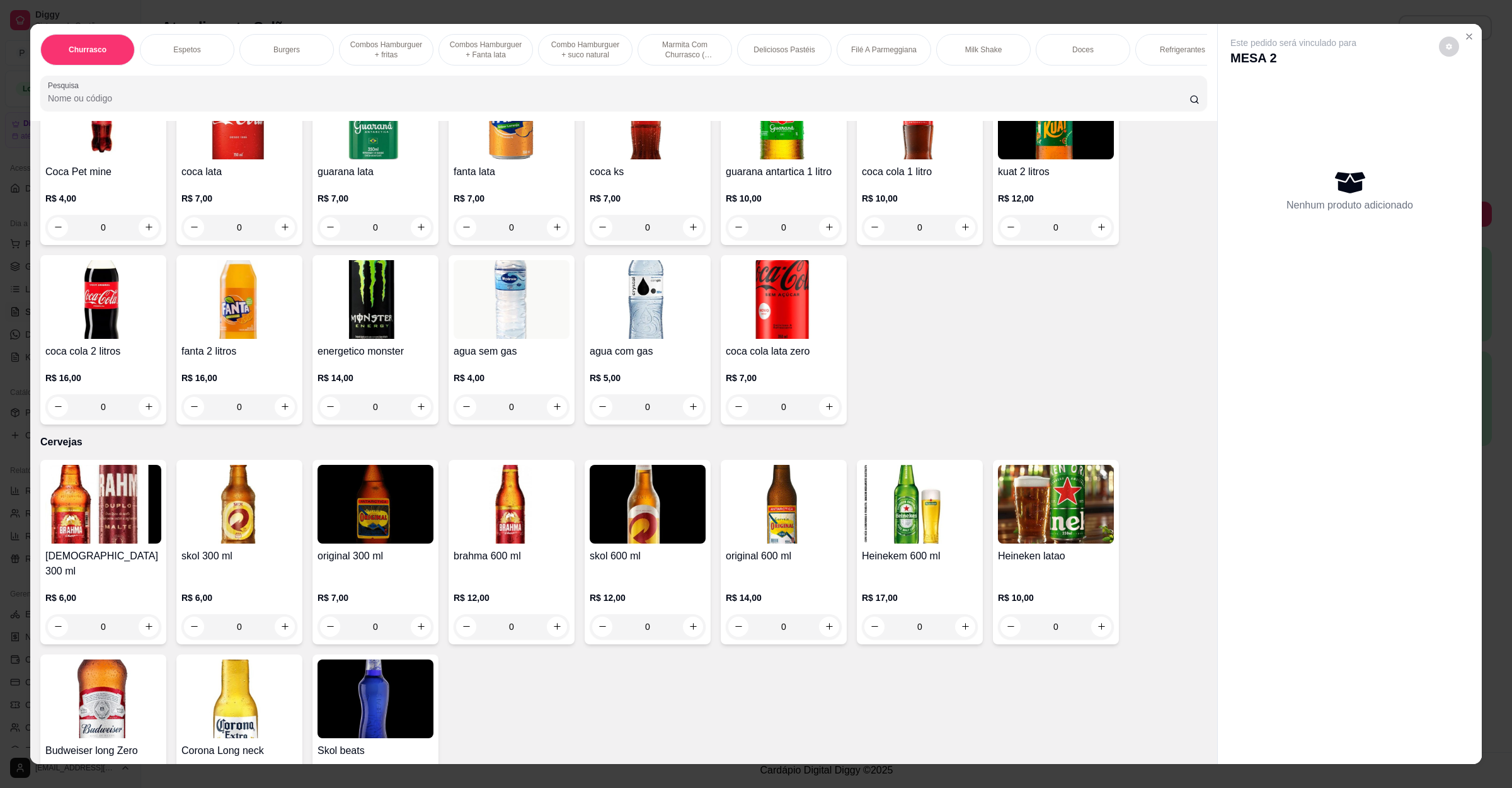
click at [777, 614] on input "0" at bounding box center [783, 626] width 70 height 25
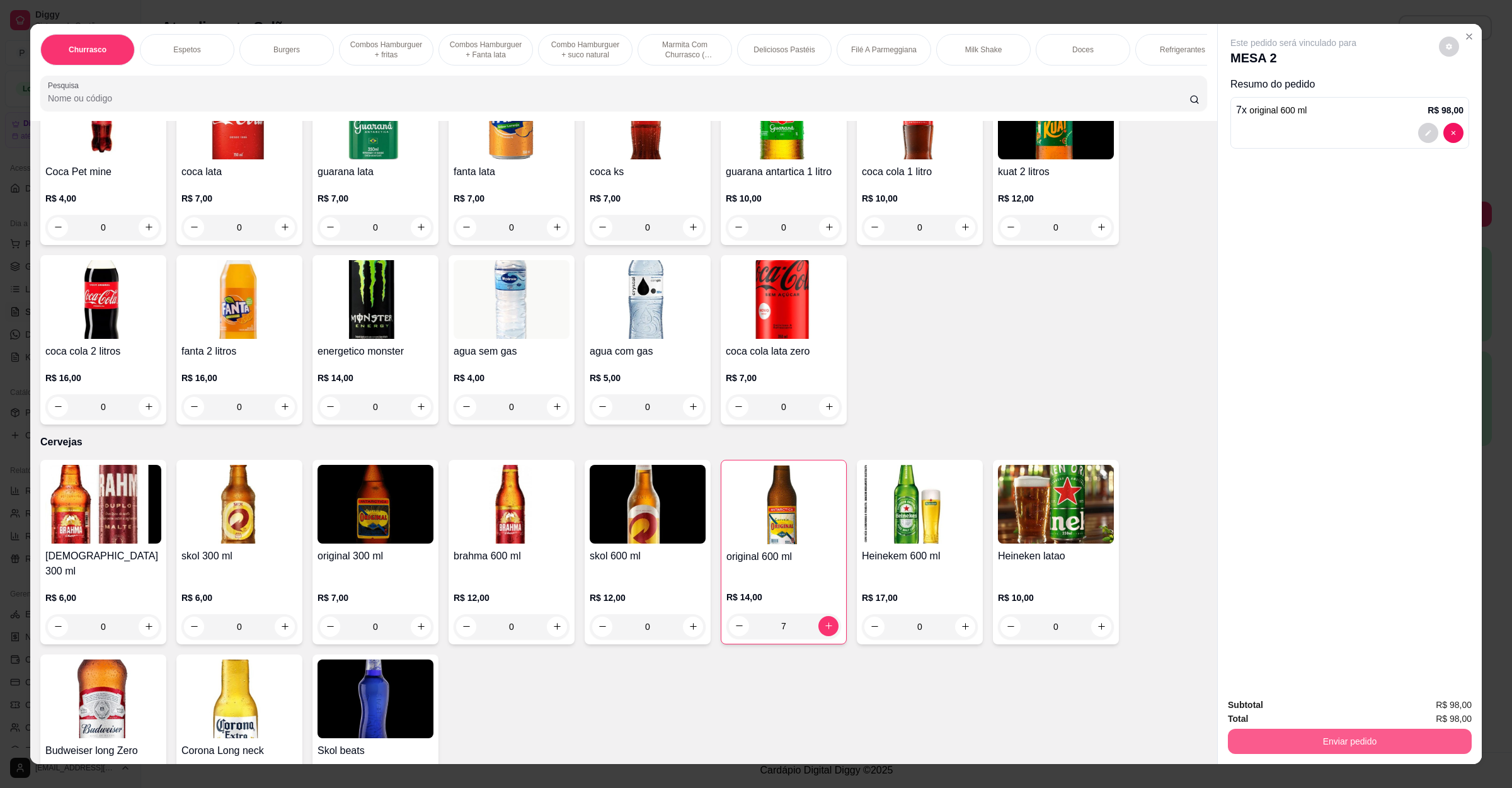
type input "7"
click at [1310, 737] on button "Enviar pedido" at bounding box center [1350, 742] width 237 height 25
click at [1297, 710] on button "Não registrar e enviar pedido" at bounding box center [1305, 711] width 127 height 23
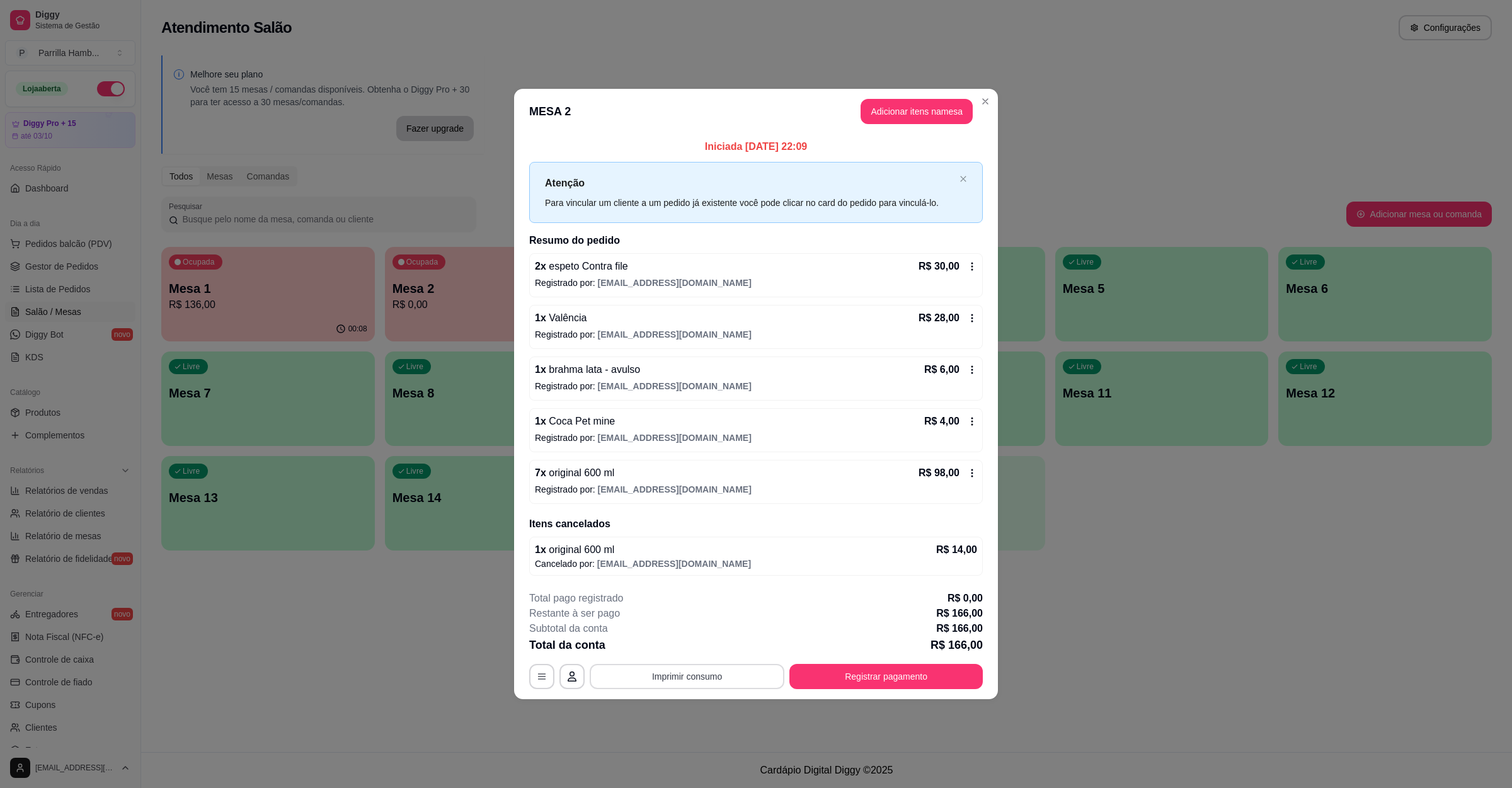
click at [715, 686] on button "Imprimir consumo" at bounding box center [687, 676] width 195 height 25
click at [684, 652] on button "IMPRESSORA" at bounding box center [691, 650] width 91 height 20
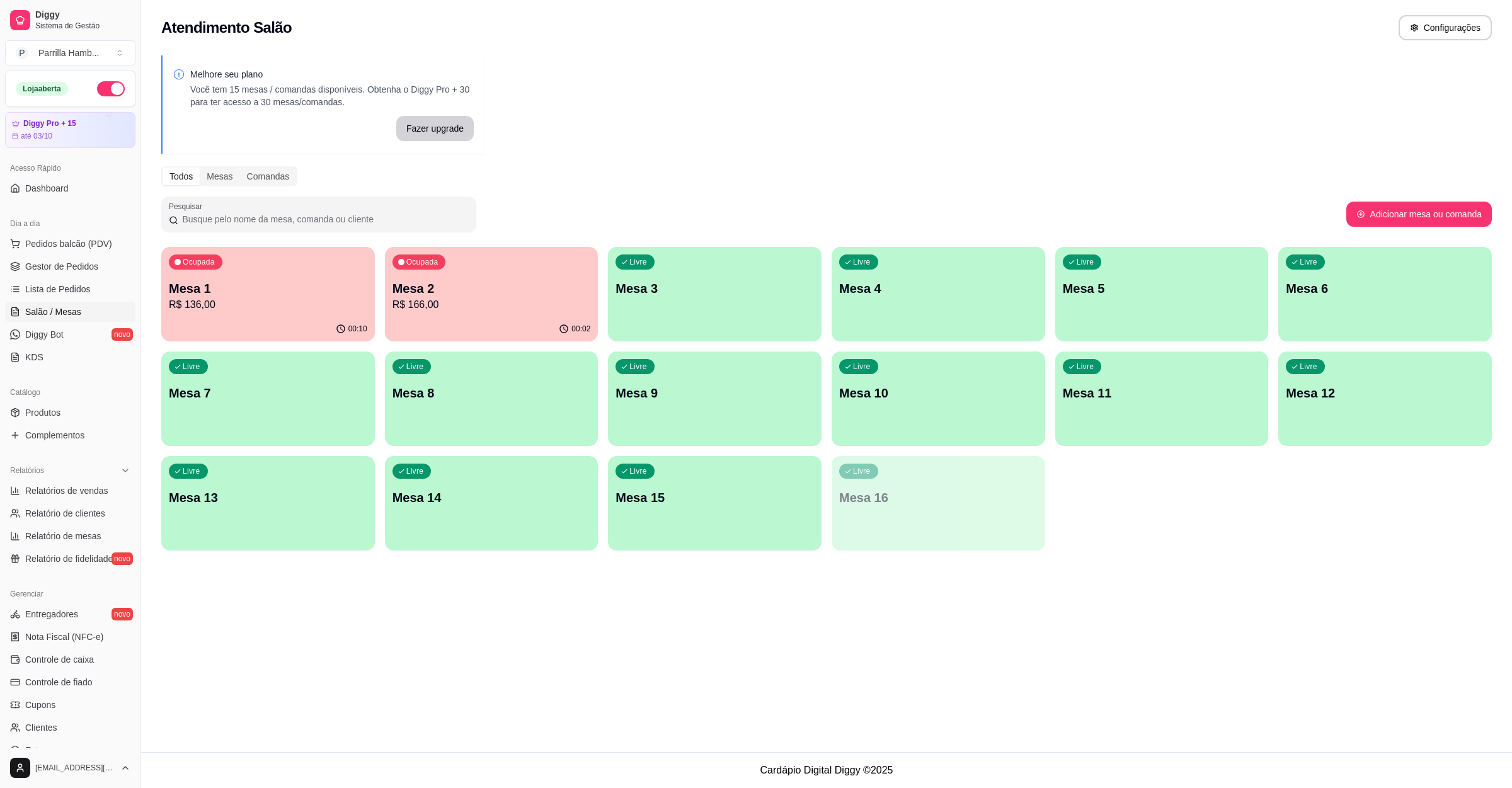
click at [514, 301] on p "R$ 166,00" at bounding box center [492, 305] width 198 height 15
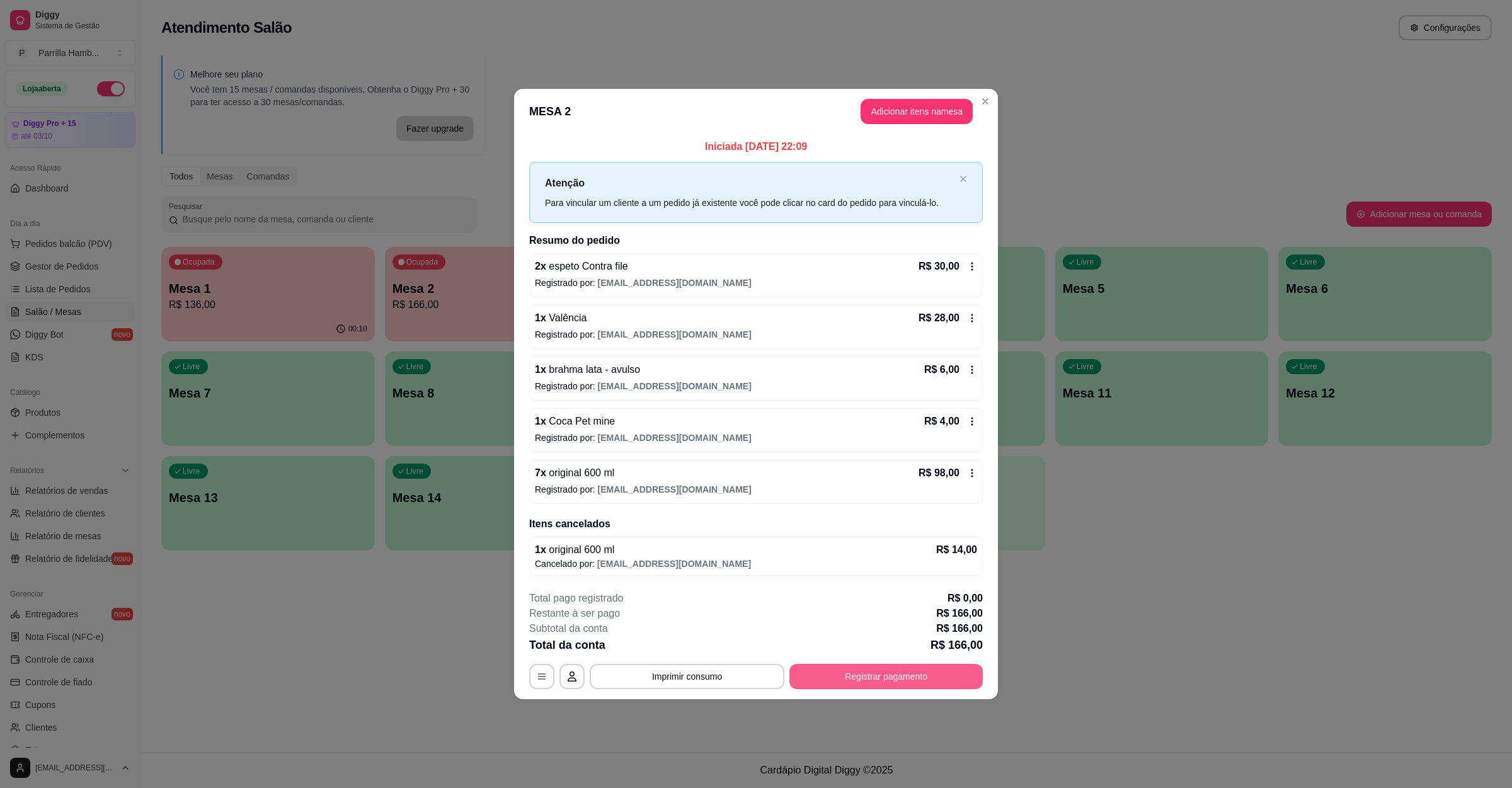
click at [857, 684] on button "Registrar pagamento" at bounding box center [886, 676] width 194 height 25
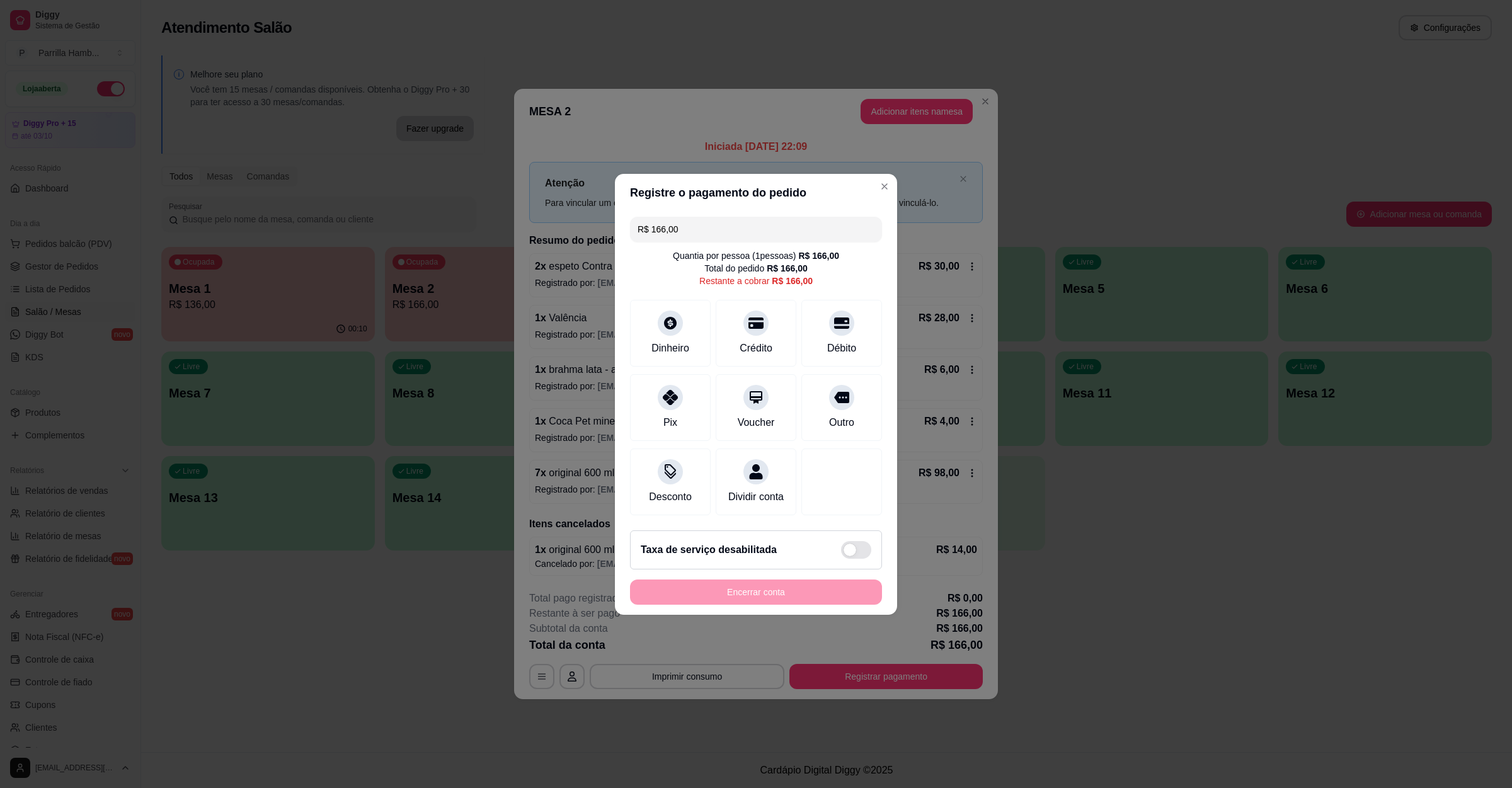
click at [779, 288] on div "R$ 166,00 Quantia por pessoa ( 1 pessoas) R$ 166,00 Total do pedido R$ 166,00 R…" at bounding box center [756, 365] width 282 height 309
click at [776, 316] on div "Crédito" at bounding box center [756, 331] width 89 height 74
type input "R$ 0,00"
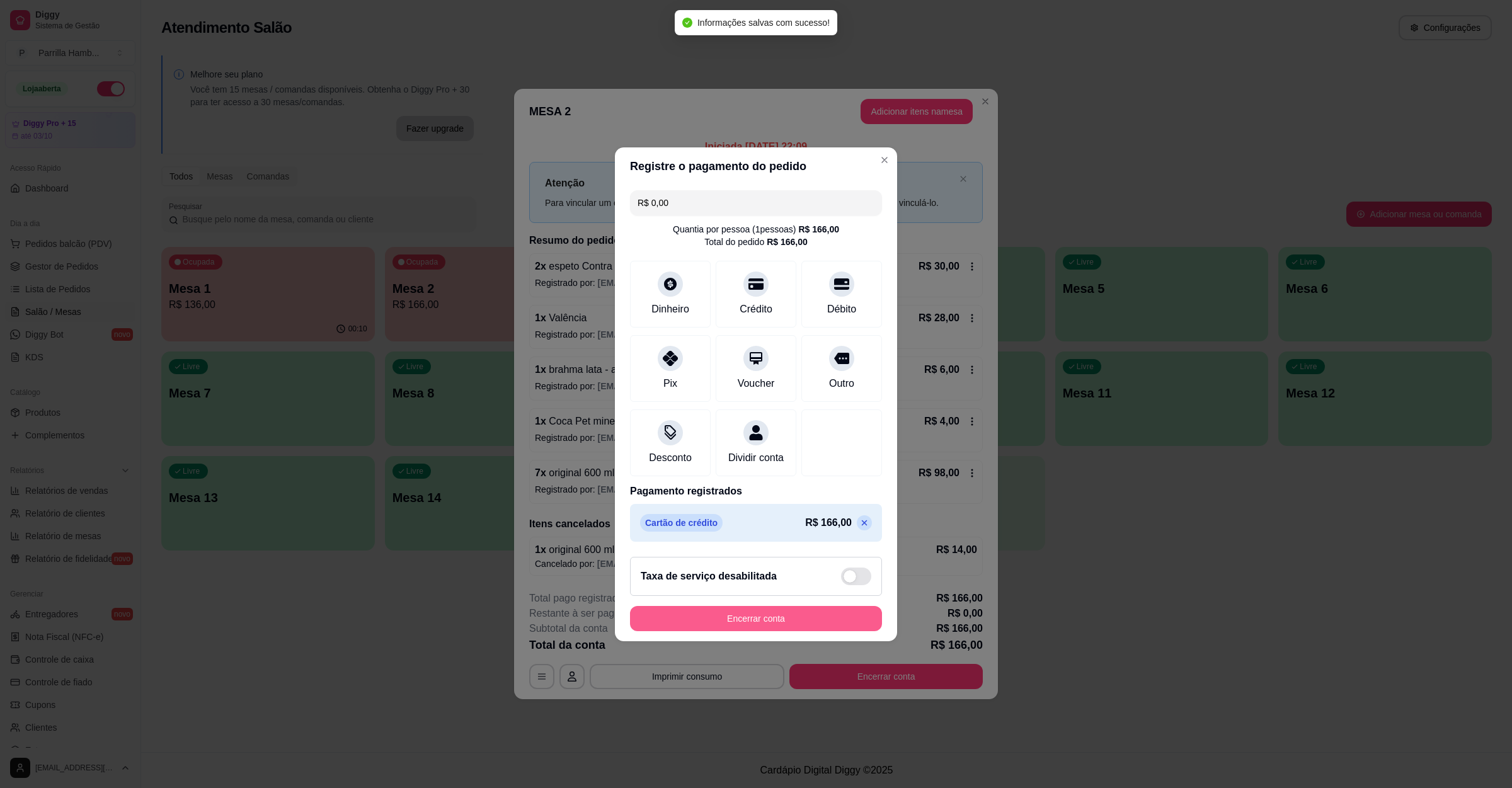
click at [744, 618] on button "Encerrar conta" at bounding box center [756, 618] width 252 height 25
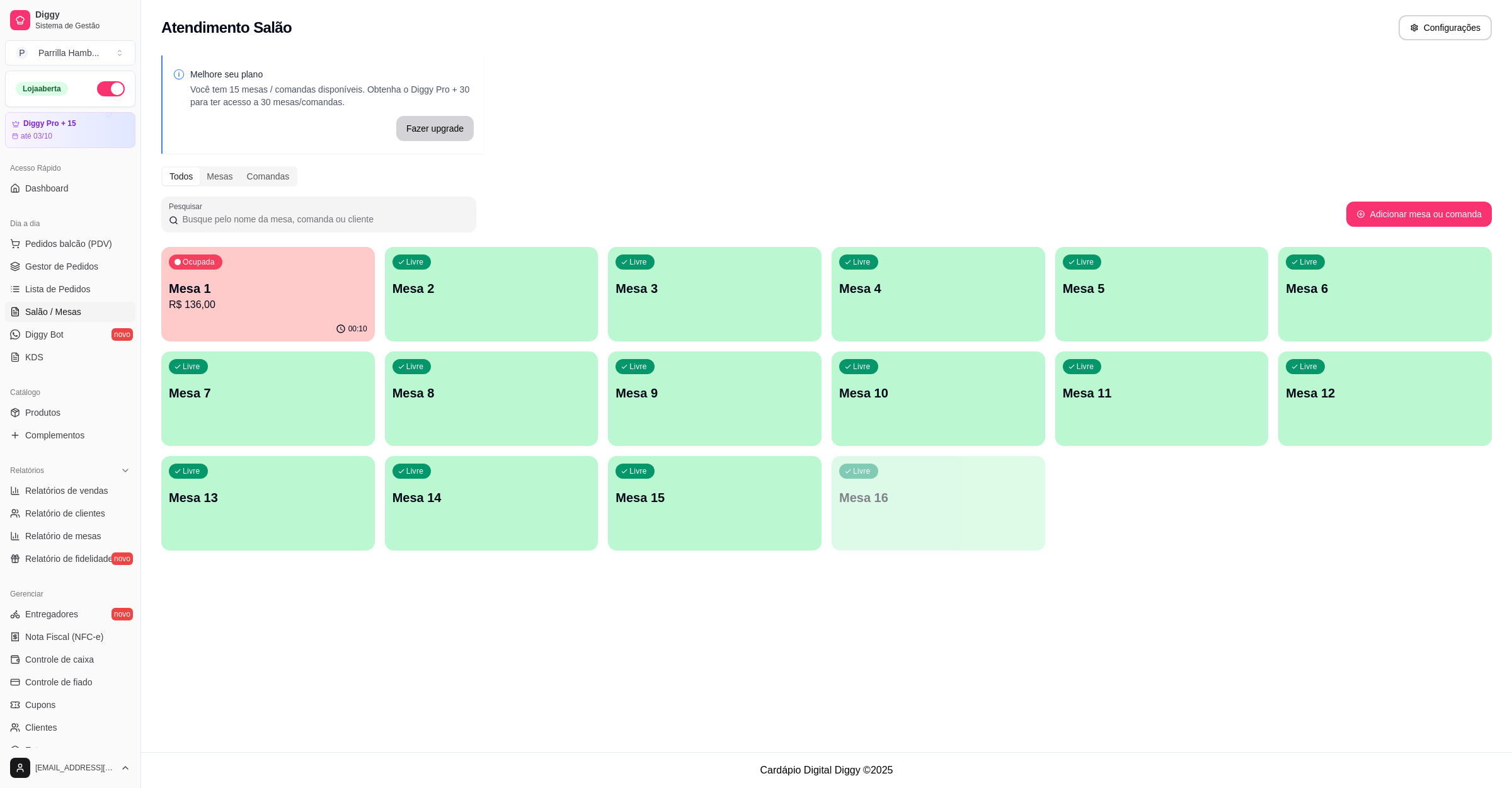
click at [247, 294] on p "Mesa 1" at bounding box center [268, 288] width 198 height 18
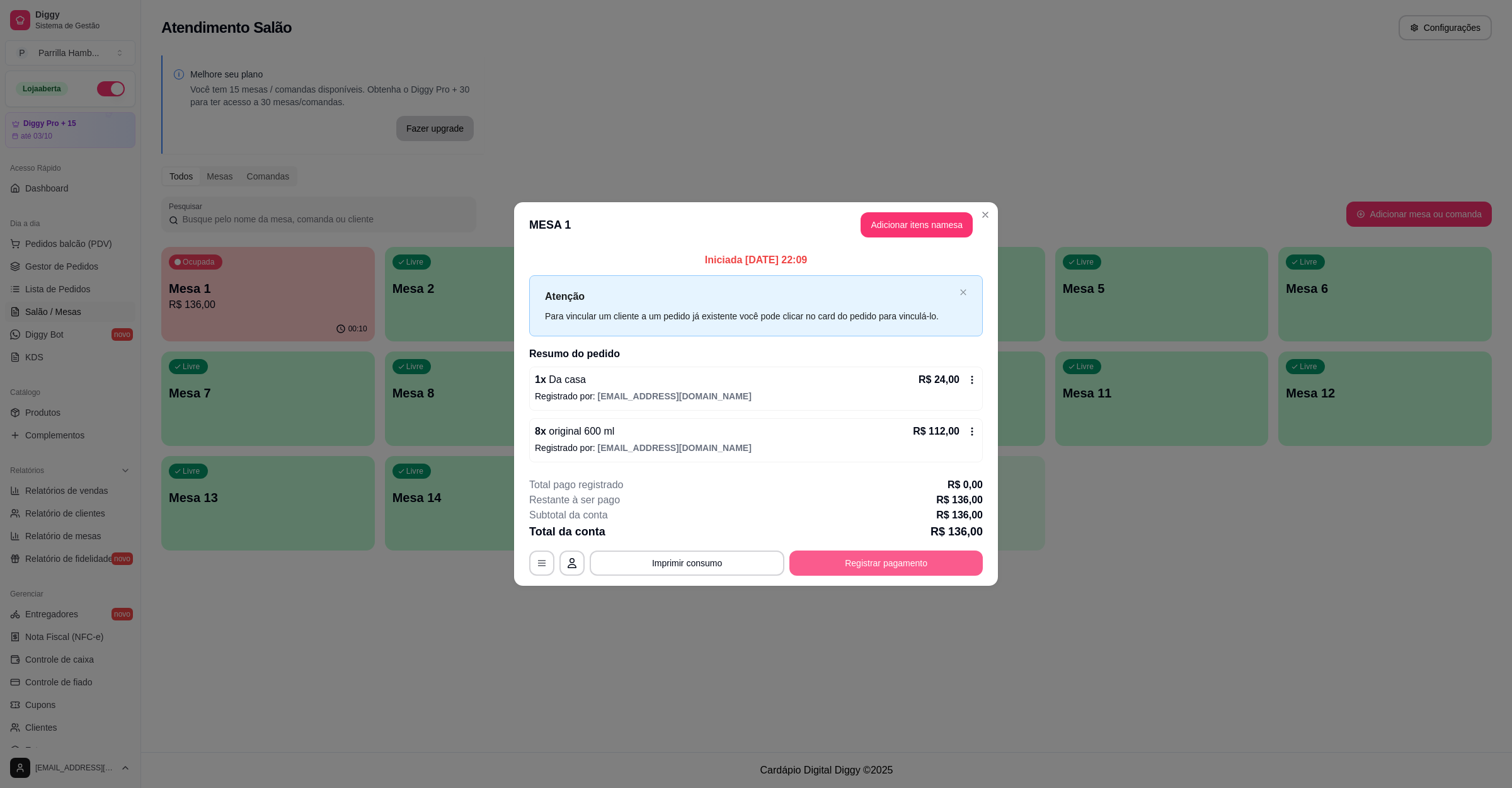
click at [854, 567] on button "Registrar pagamento" at bounding box center [886, 563] width 194 height 25
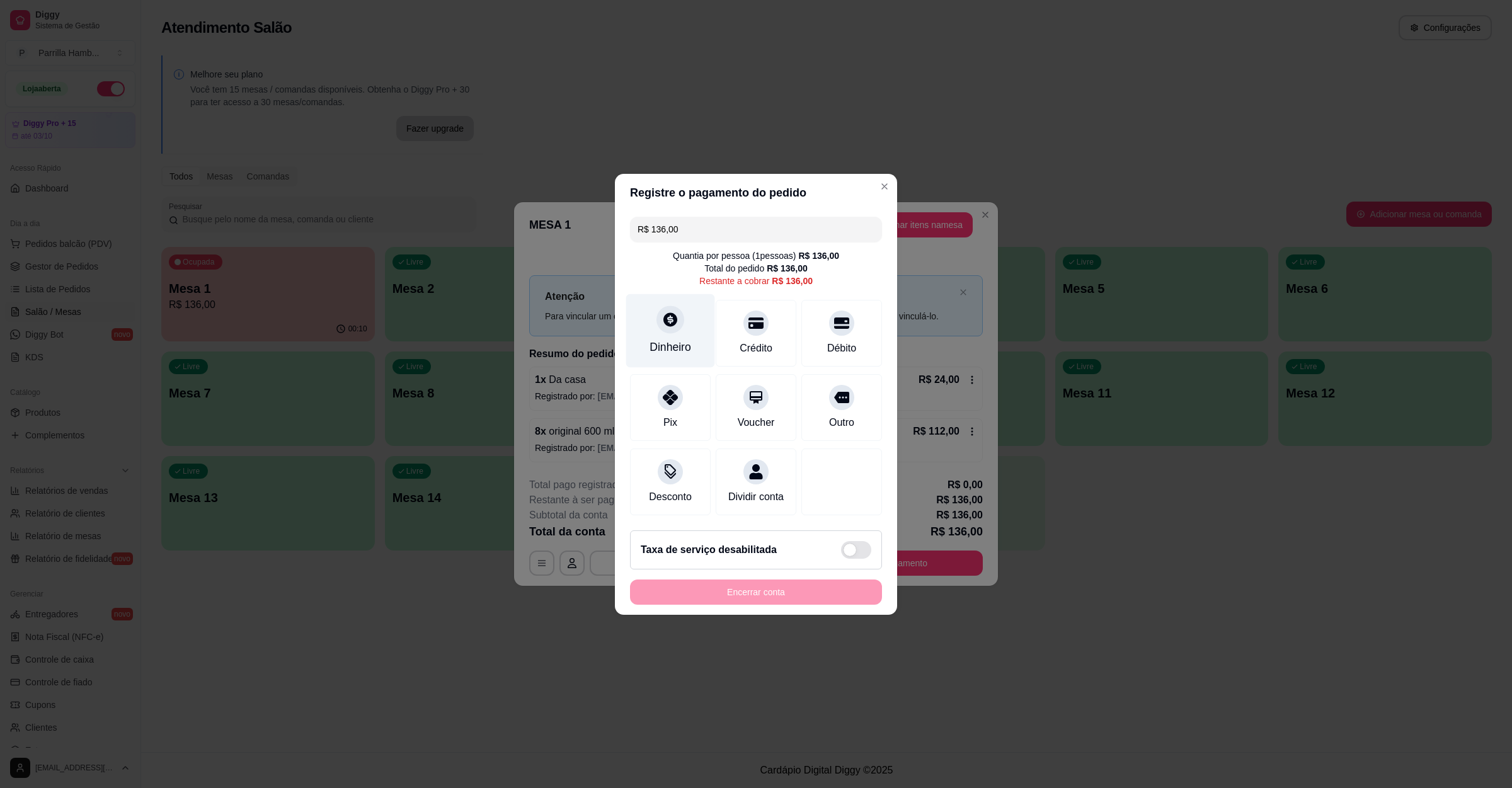
click at [684, 326] on div "Dinheiro" at bounding box center [671, 331] width 89 height 74
type input "R$ 0,00"
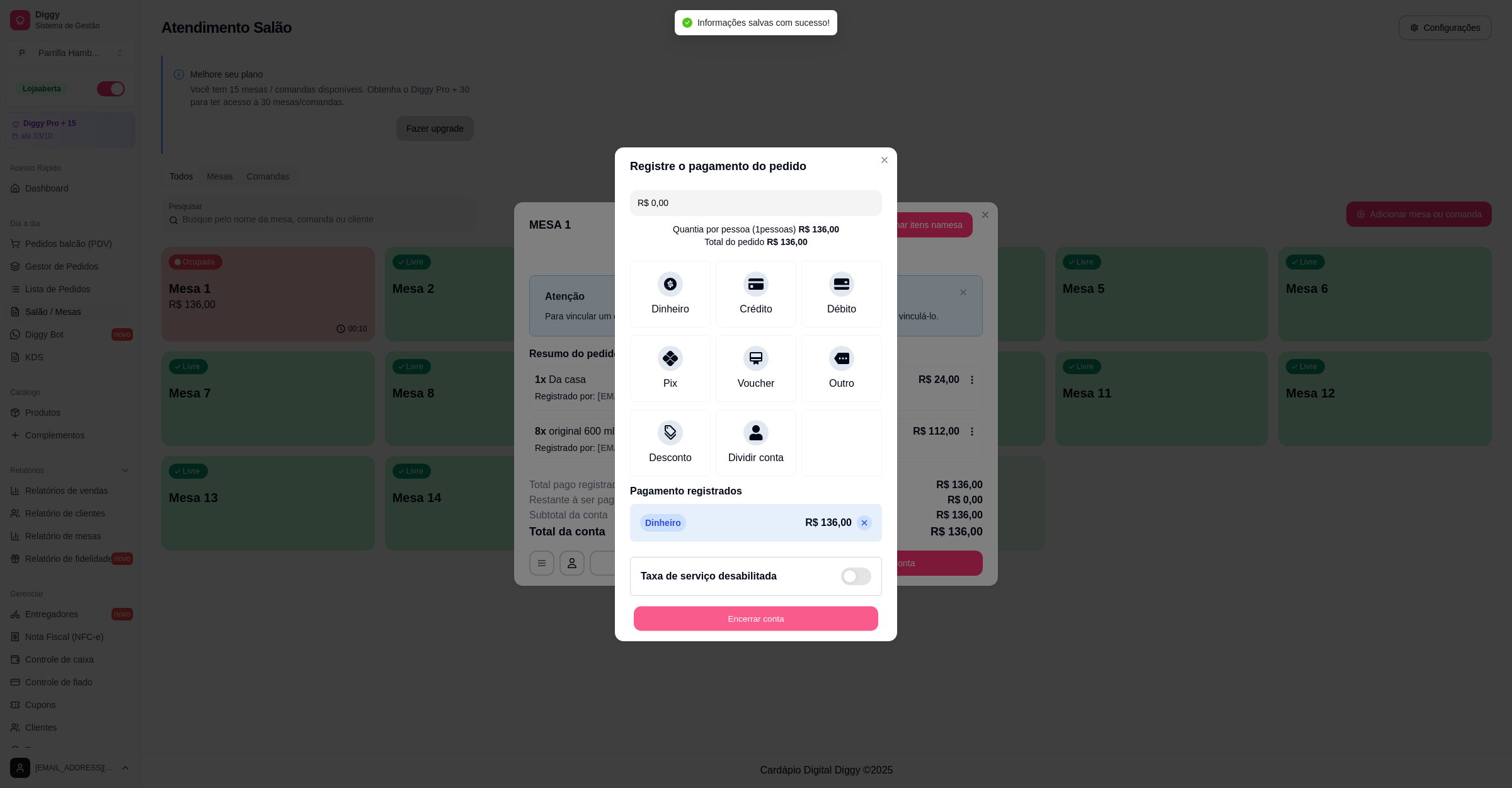
click at [794, 626] on button "Encerrar conta" at bounding box center [756, 618] width 245 height 25
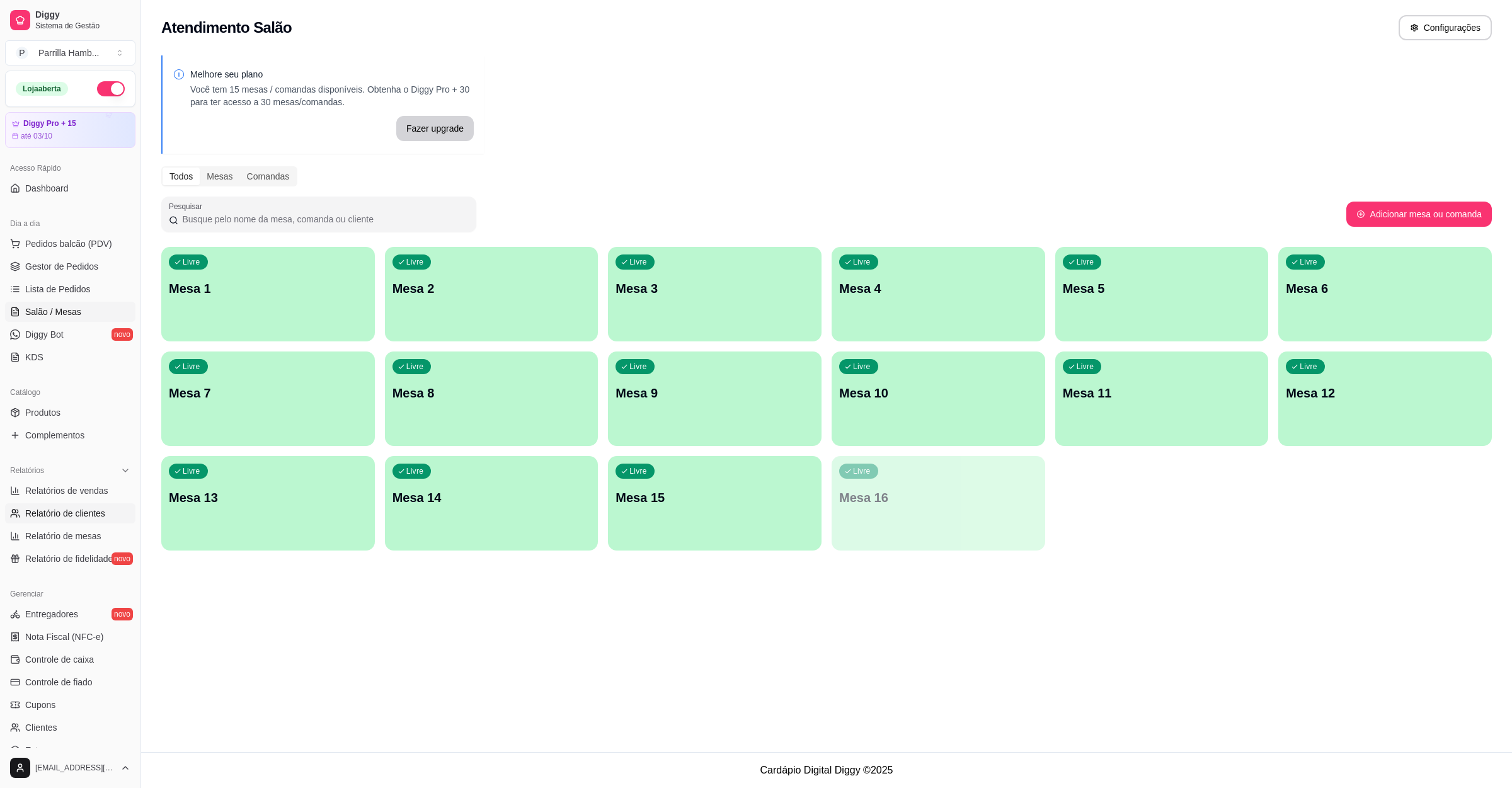
click at [85, 516] on span "Relatório de clientes" at bounding box center [65, 513] width 80 height 12
select select "30"
select select "HIGHEST_TOTAL_SPENT_WITH_ORDERS"
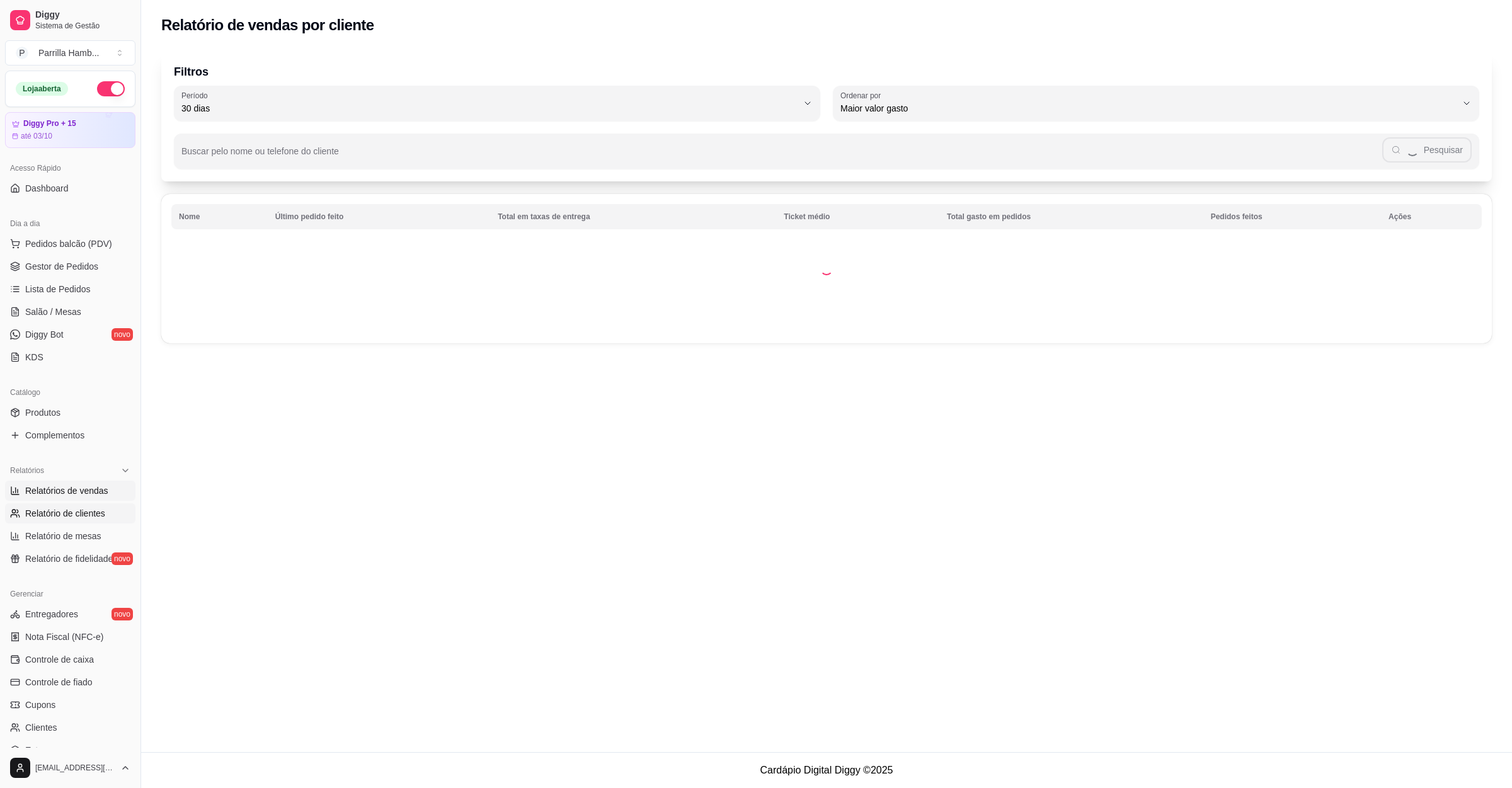
click at [81, 482] on link "Relatórios de vendas" at bounding box center [70, 491] width 130 height 20
select select "ALL"
select select "0"
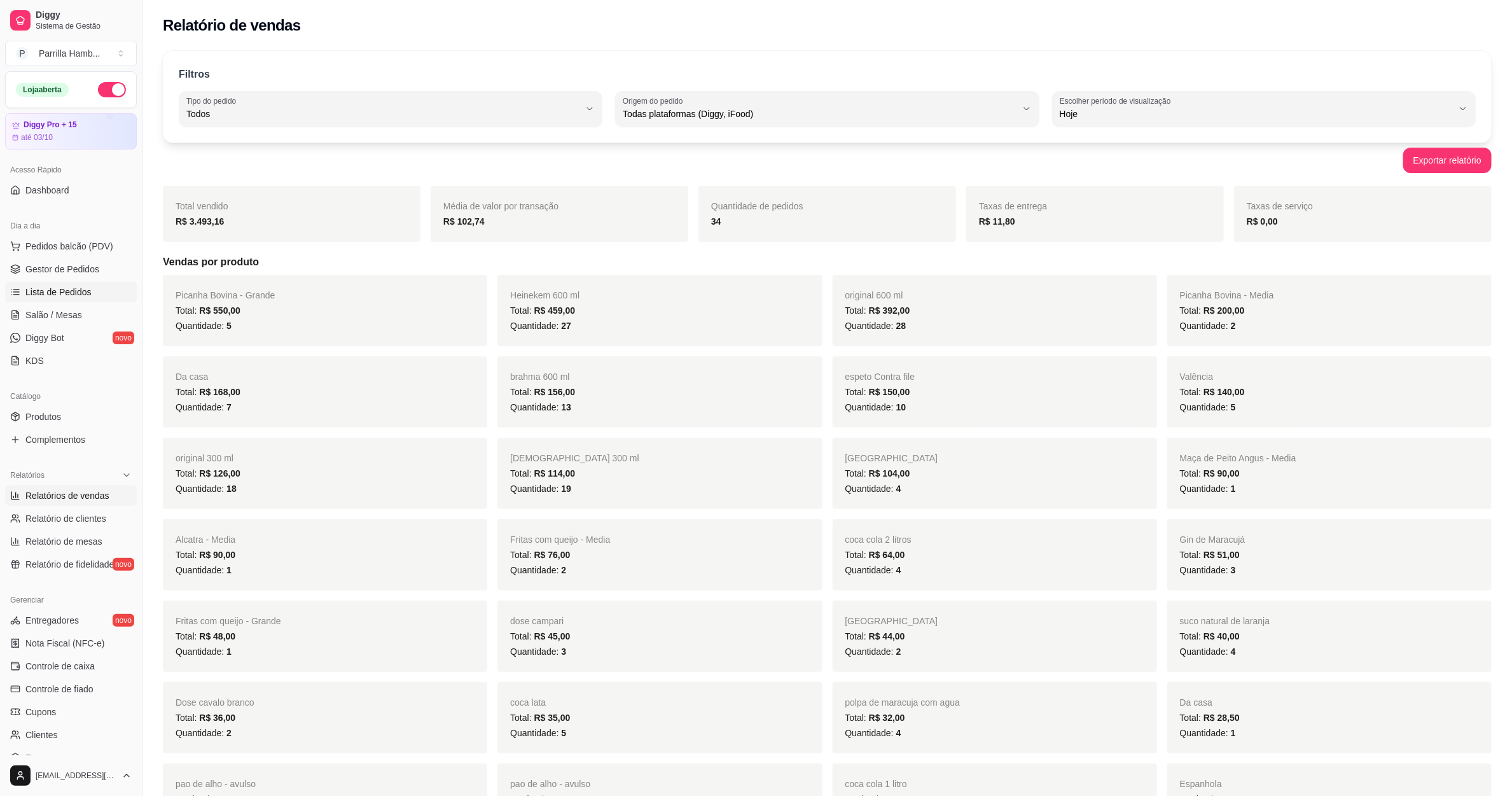
click at [78, 291] on span "Lista de Pedidos" at bounding box center [58, 292] width 66 height 12
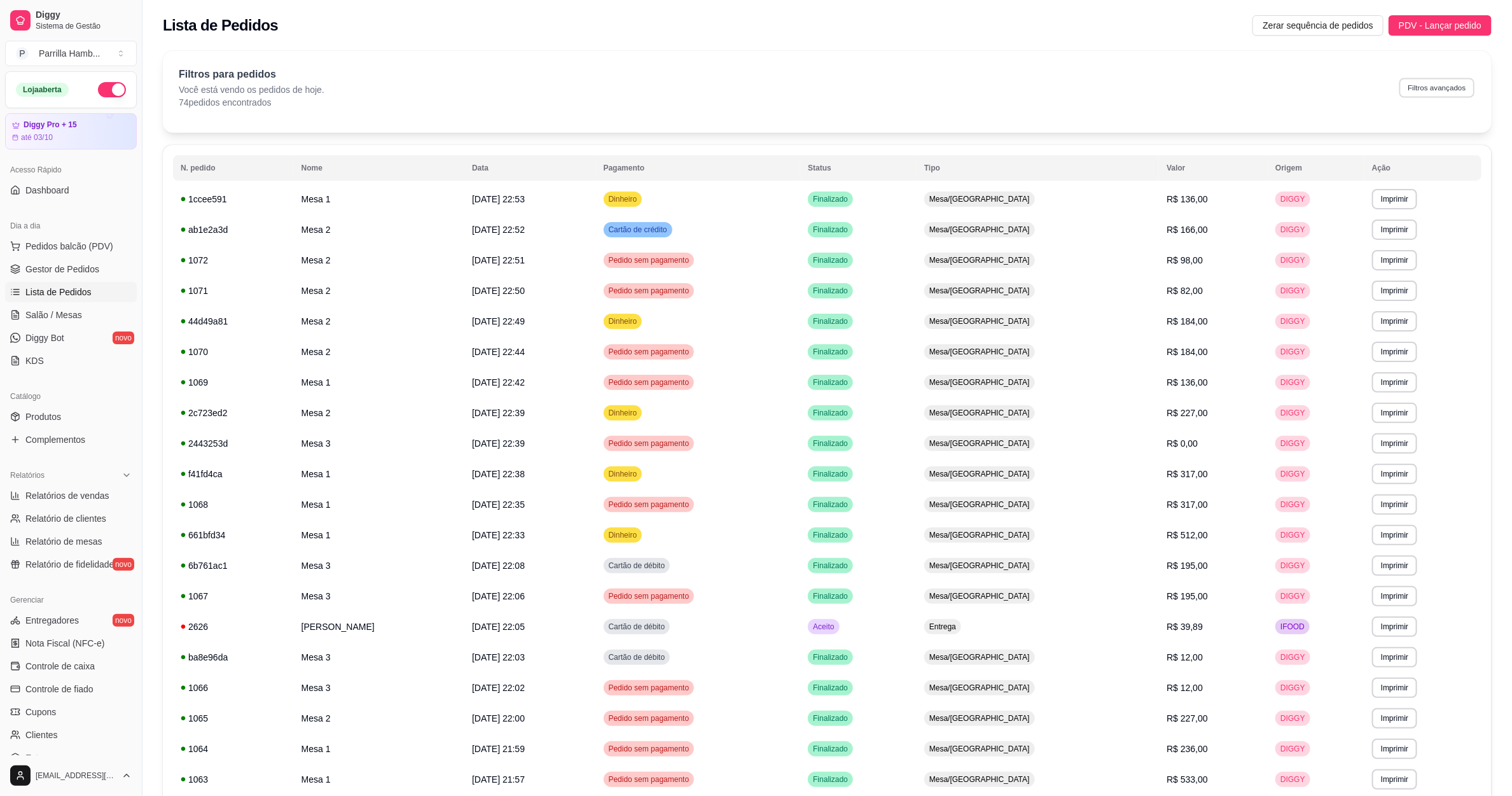
click at [1408, 81] on button "Filtros avançados" at bounding box center [1436, 87] width 75 height 20
select select "0"
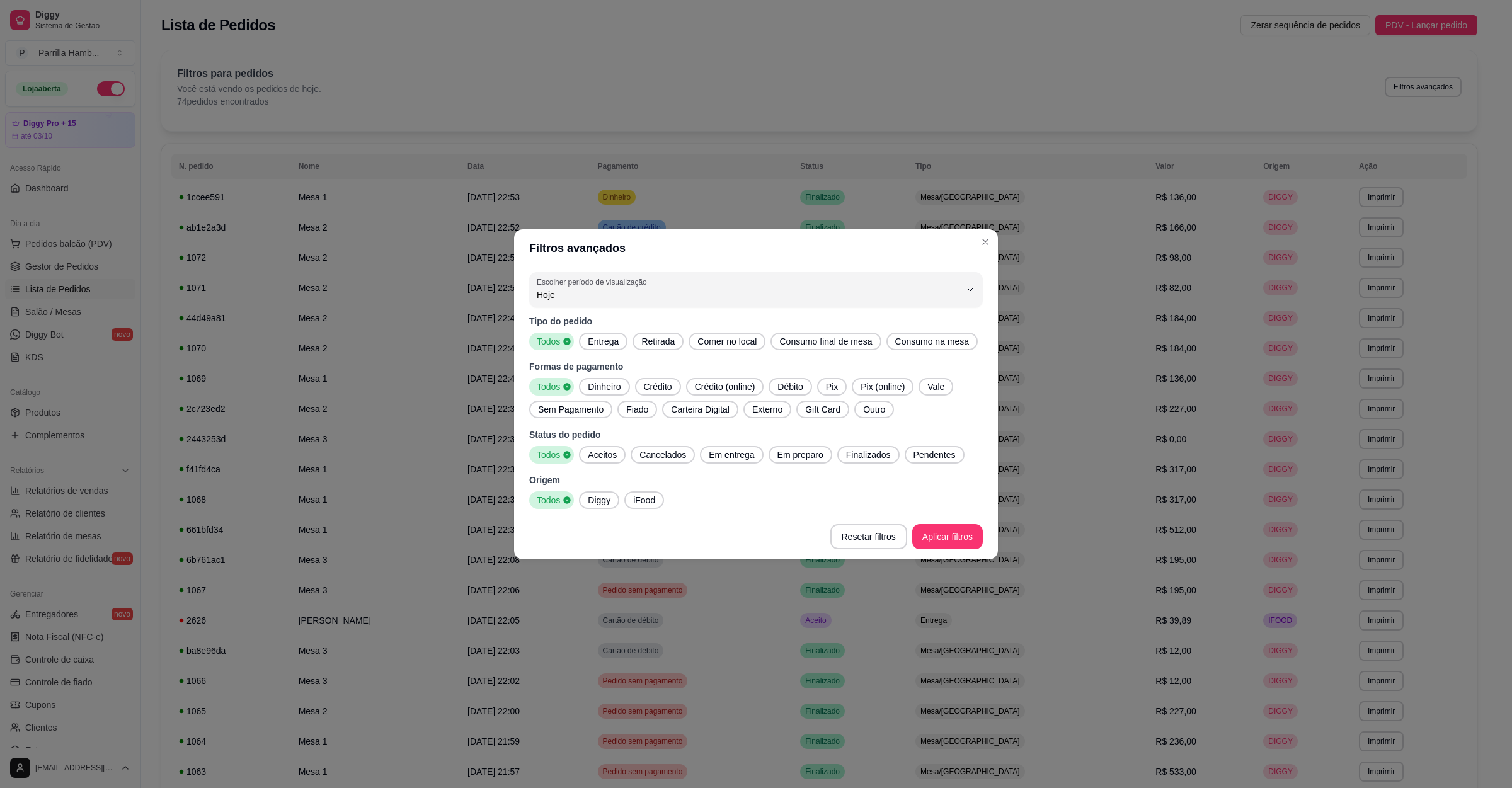
click at [609, 353] on div "Tipo do pedido Todos Entrega Retirada Comer no local Consumo final de mesa Cons…" at bounding box center [755, 412] width 453 height 194
click at [609, 348] on div "Entrega" at bounding box center [603, 342] width 48 height 18
click at [628, 495] on span "iFood" at bounding box center [644, 500] width 32 height 12
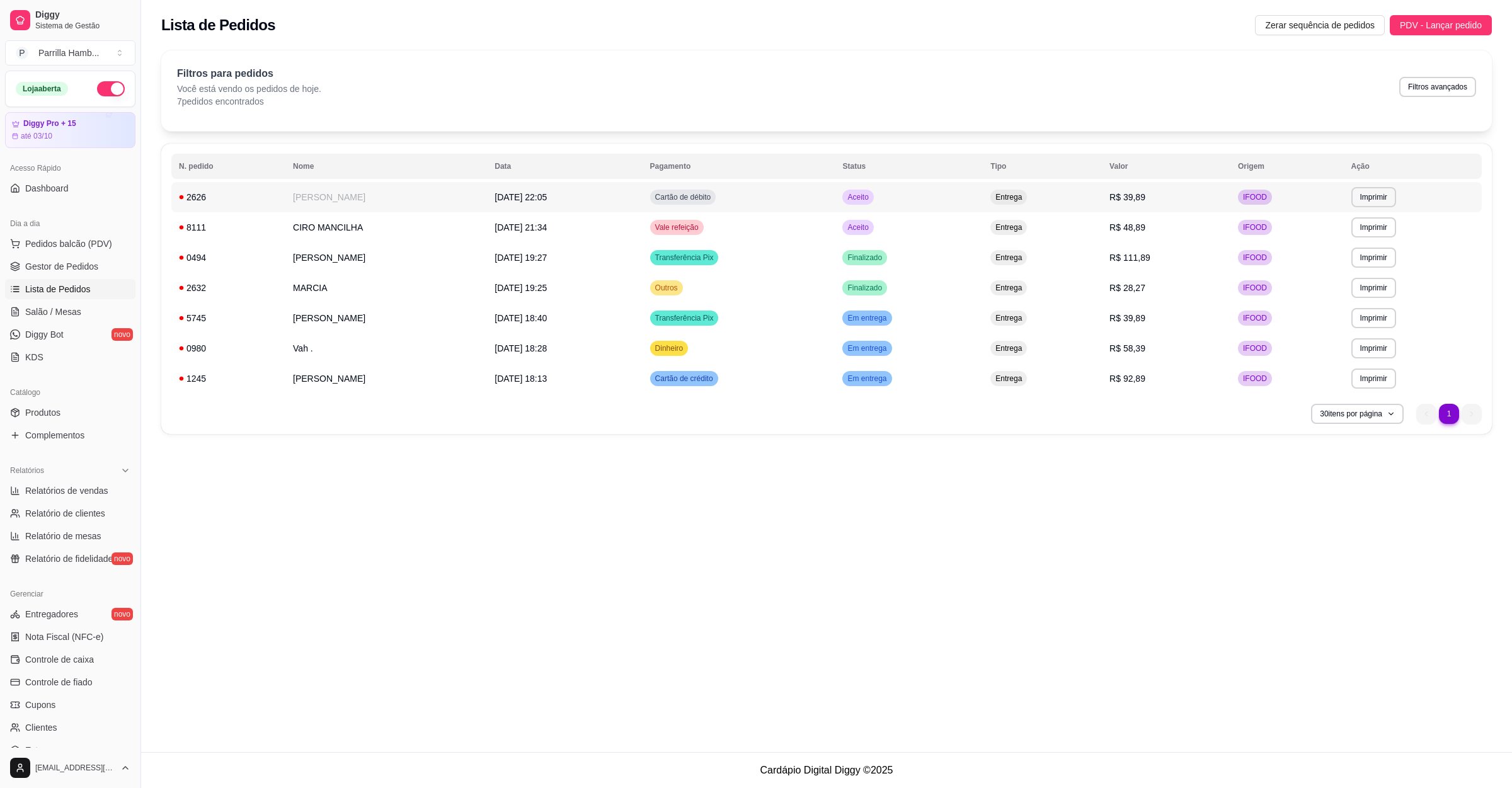
click at [642, 204] on td "11/09/25 às 22:05" at bounding box center [564, 197] width 155 height 30
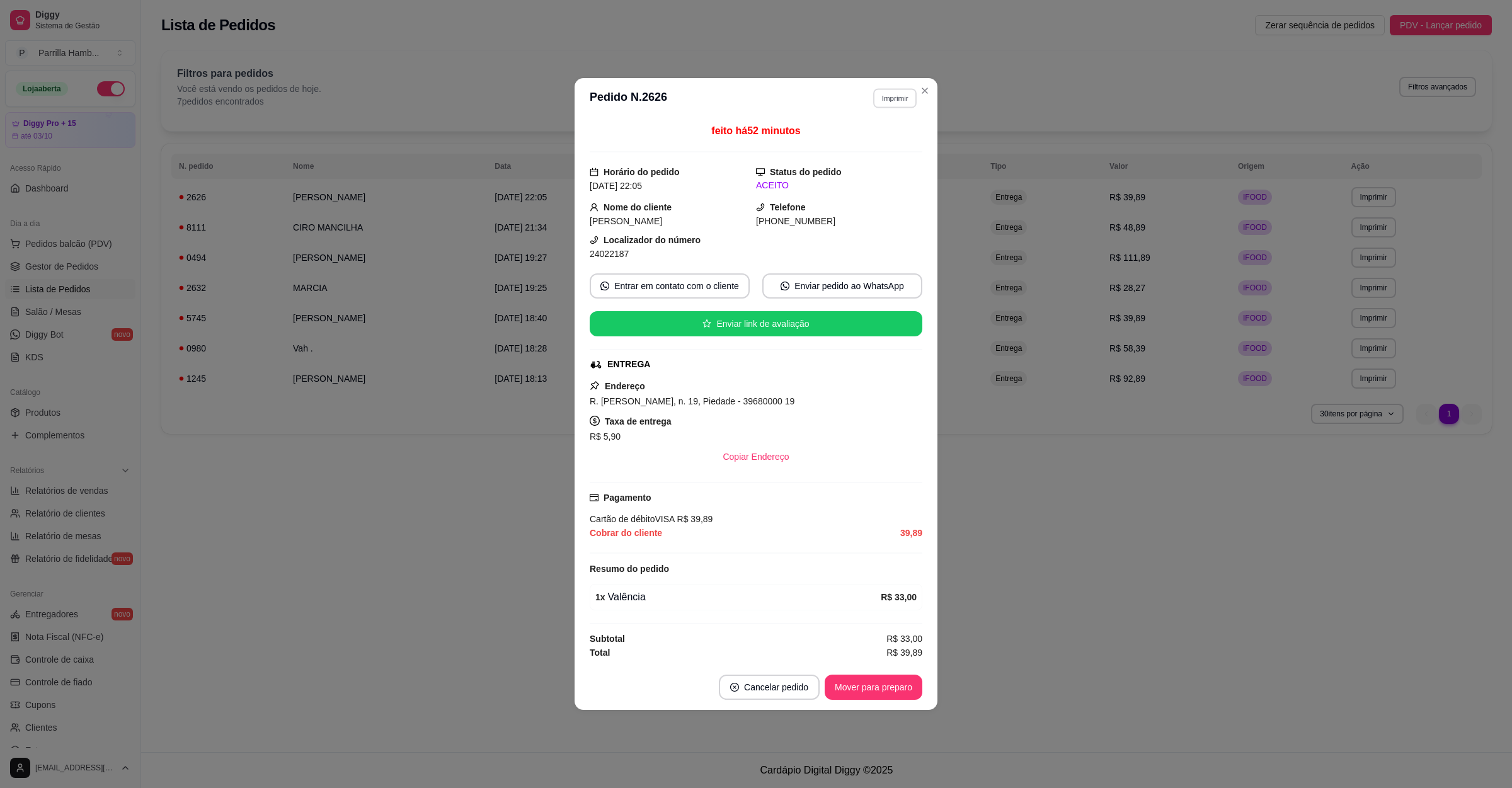
click at [891, 88] on button "Imprimir" at bounding box center [895, 97] width 44 height 20
click at [872, 134] on button "IMPRESSORA" at bounding box center [873, 140] width 91 height 20
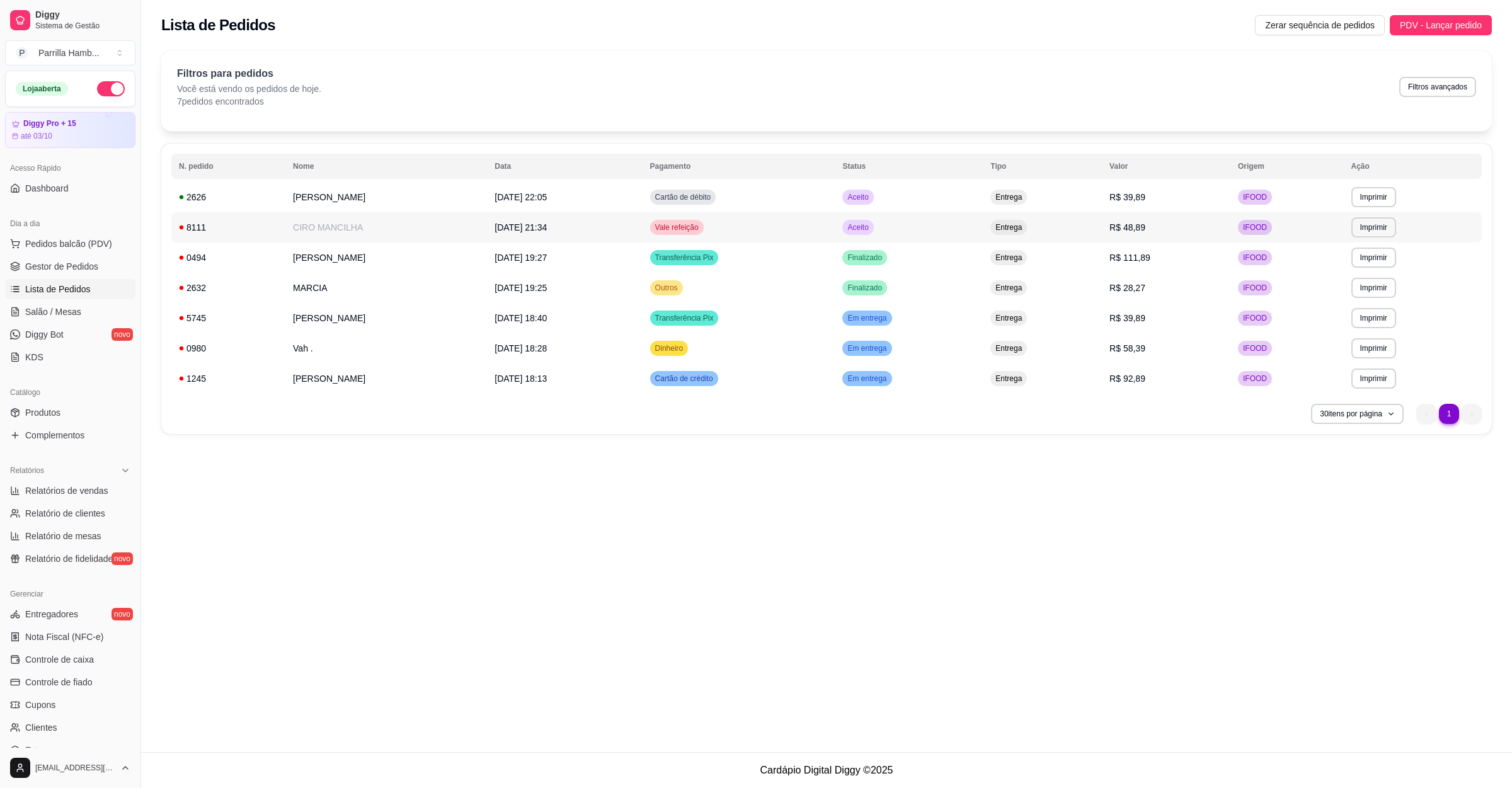
click at [547, 225] on span "11/09/25 às 21:34" at bounding box center [520, 227] width 52 height 10
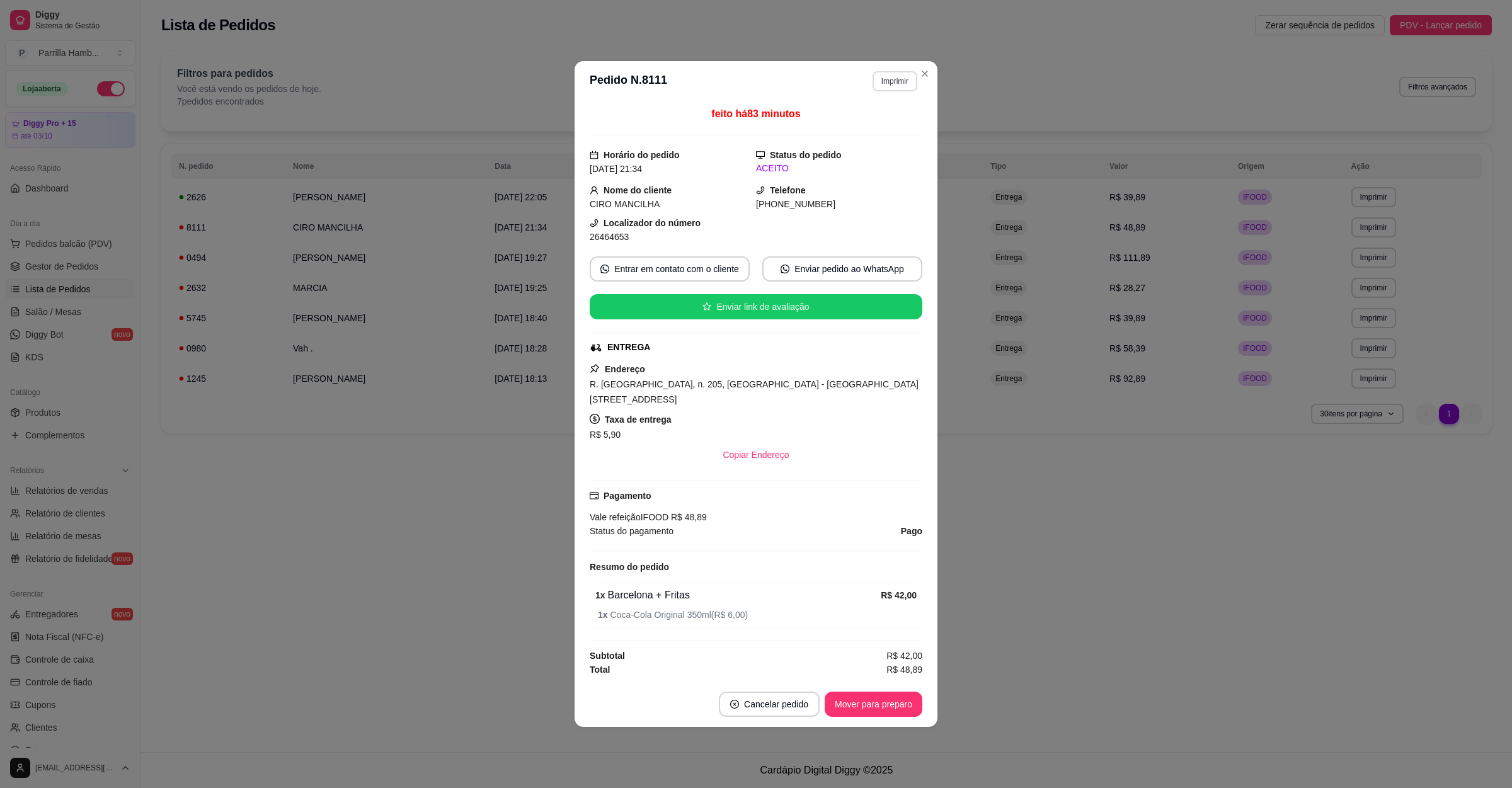
click at [891, 81] on button "Imprimir" at bounding box center [895, 81] width 45 height 20
click at [864, 125] on button "IMPRESSORA" at bounding box center [872, 122] width 88 height 20
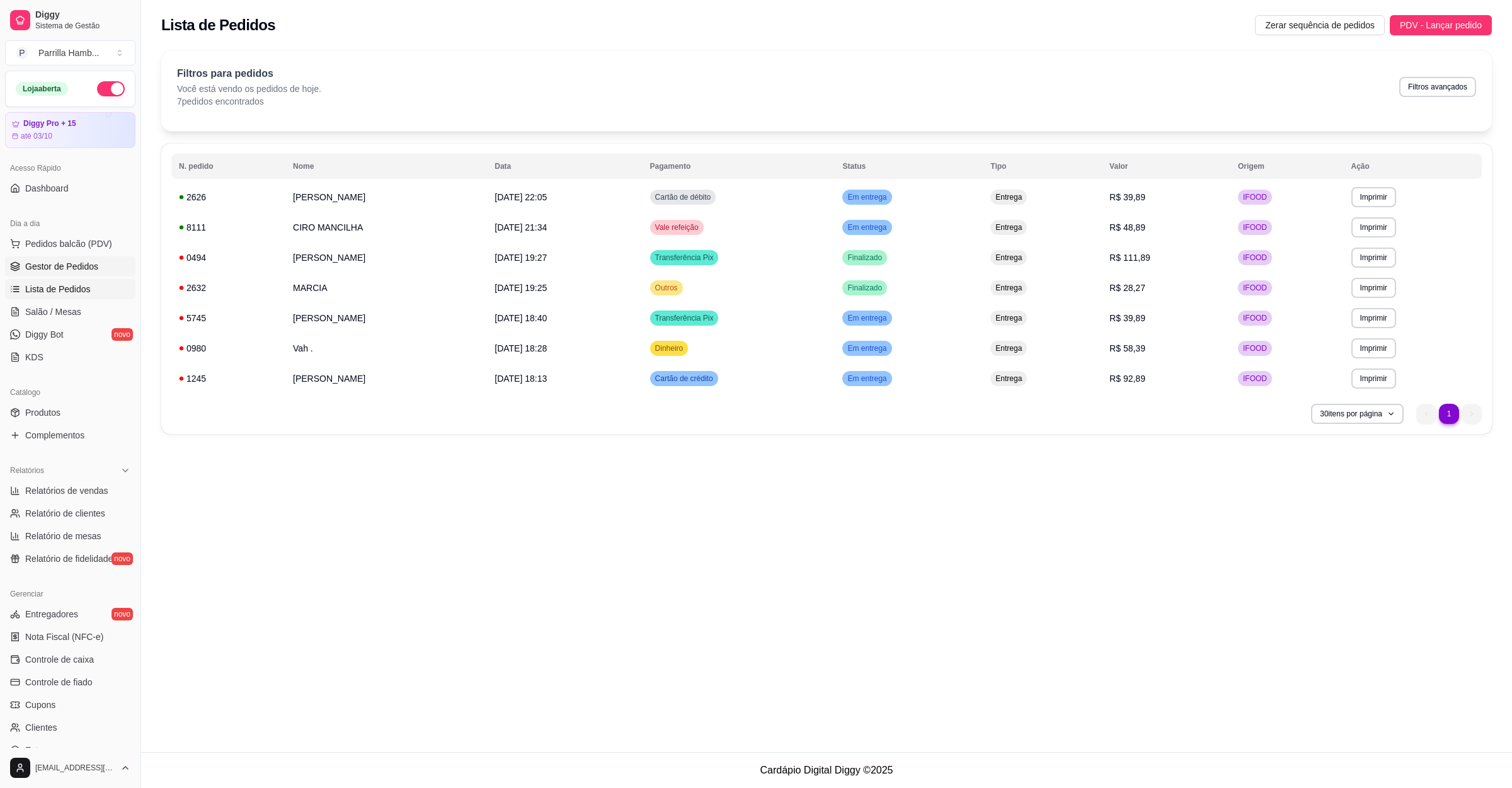
click at [74, 275] on link "Gestor de Pedidos" at bounding box center [70, 267] width 130 height 20
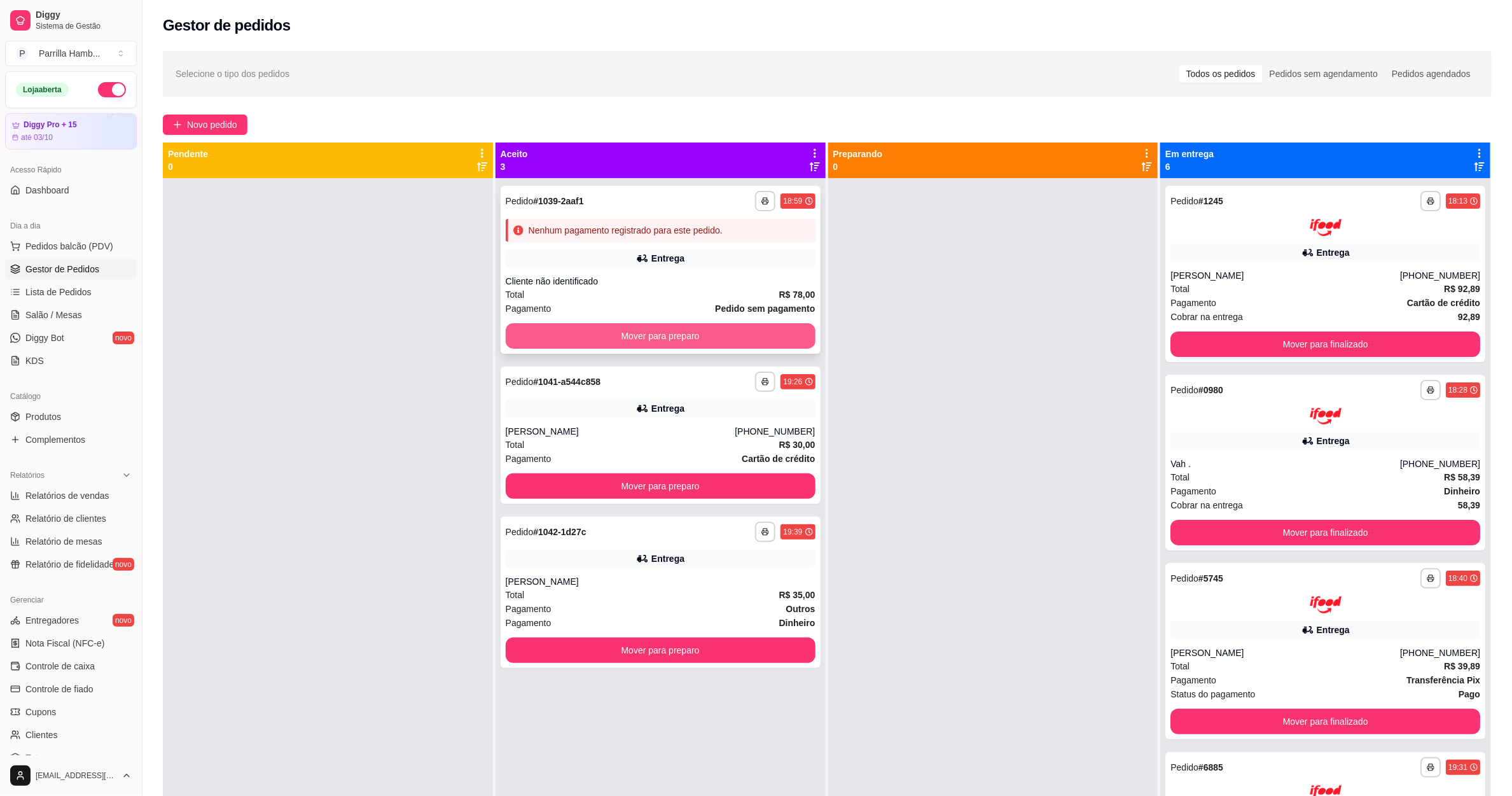
click at [666, 339] on button "Mover para preparo" at bounding box center [661, 335] width 310 height 25
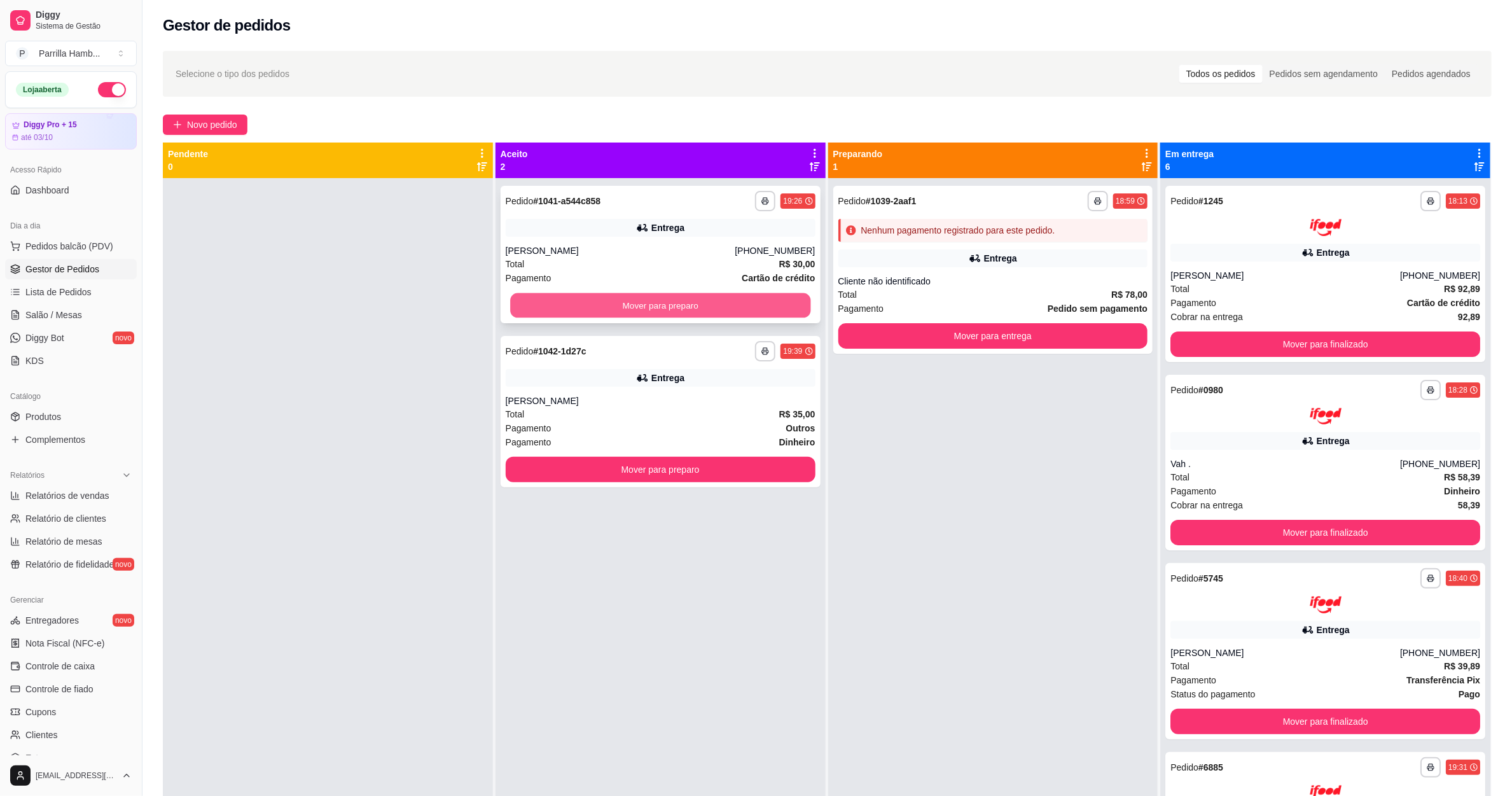
click at [663, 315] on button "Mover para preparo" at bounding box center [660, 306] width 300 height 25
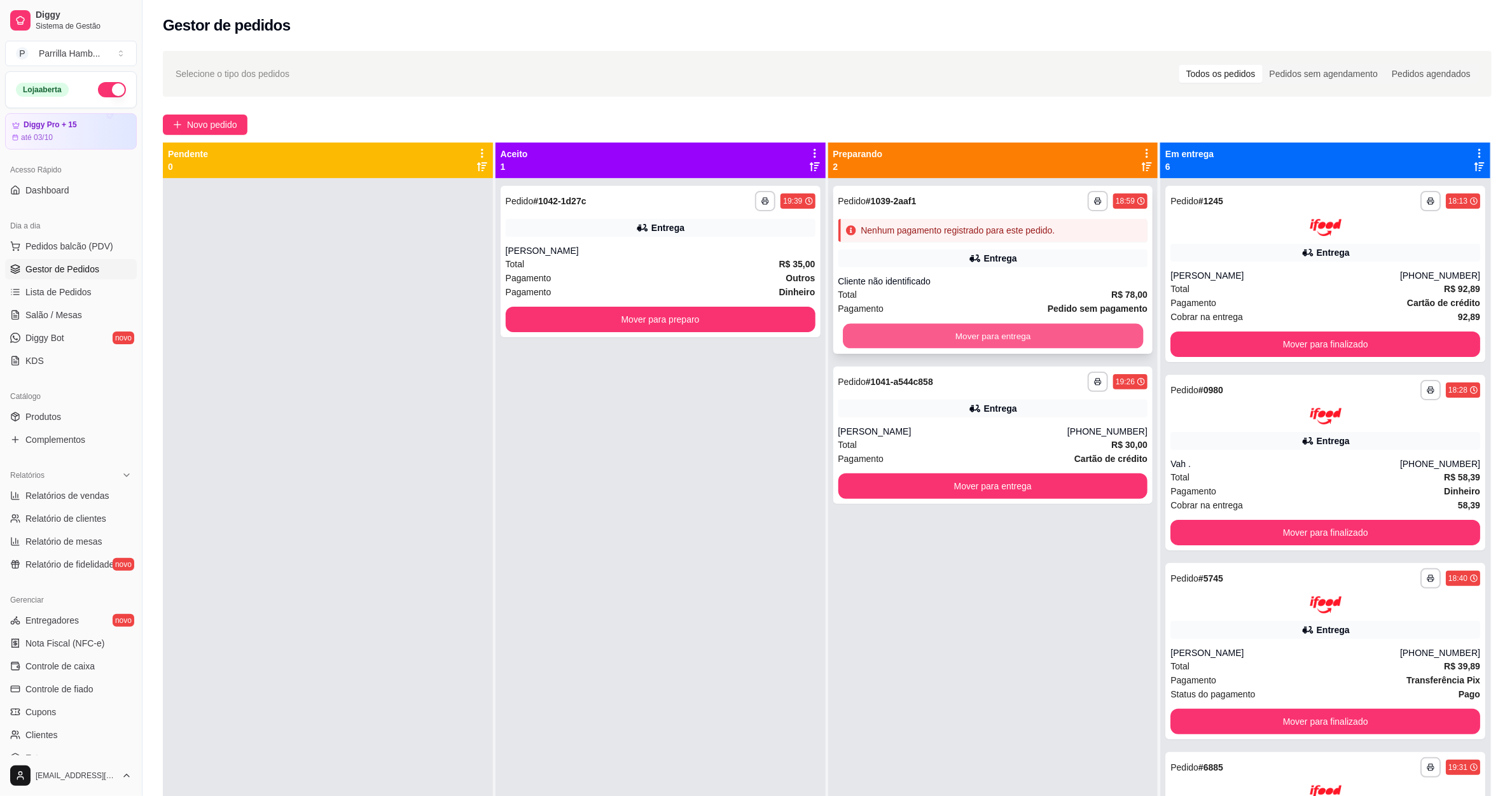
click at [1002, 344] on button "Mover para entrega" at bounding box center [992, 336] width 300 height 25
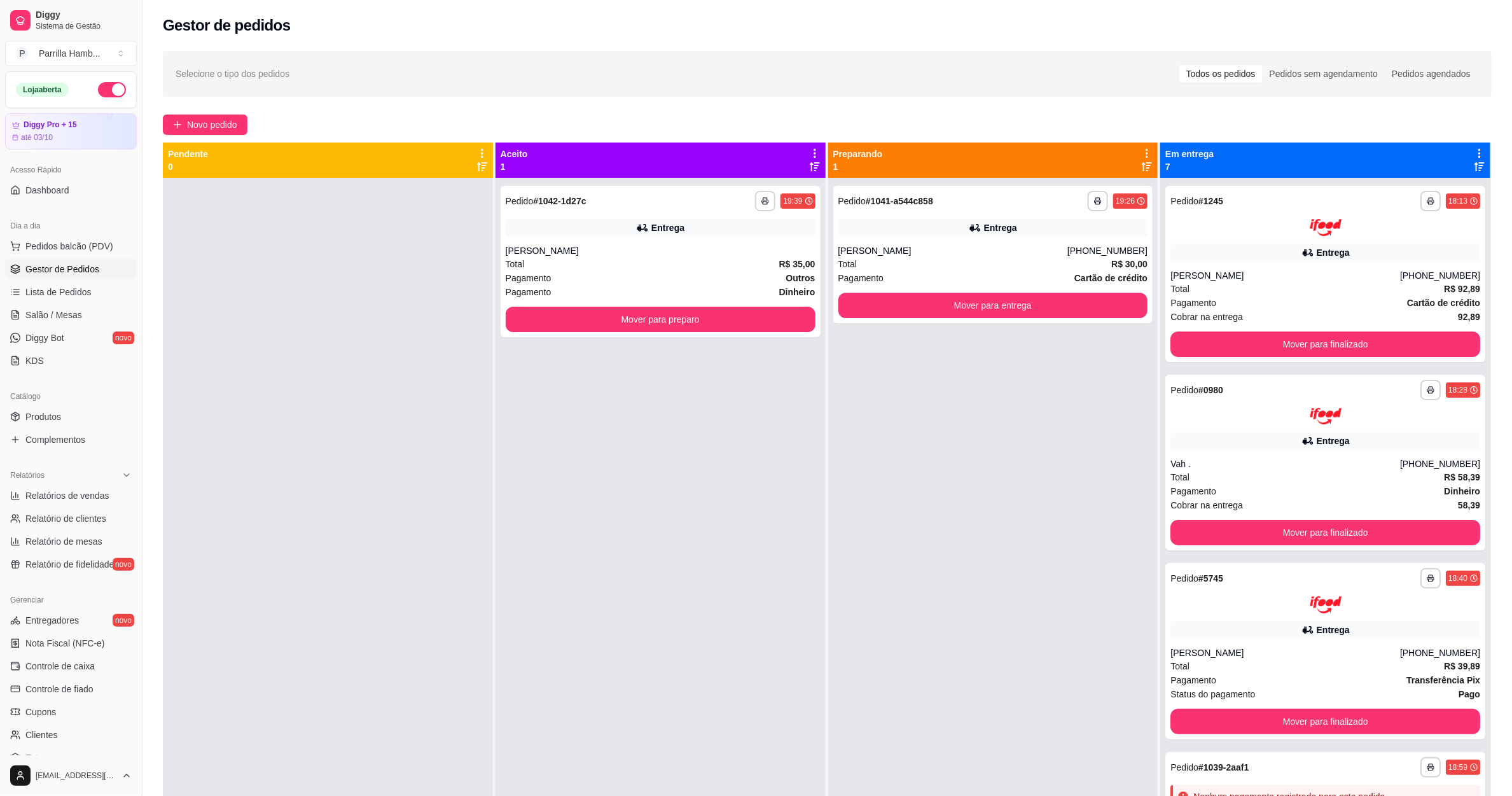
click at [727, 338] on div "**********" at bounding box center [661, 576] width 330 height 796
click at [727, 323] on button "Mover para preparo" at bounding box center [661, 319] width 310 height 25
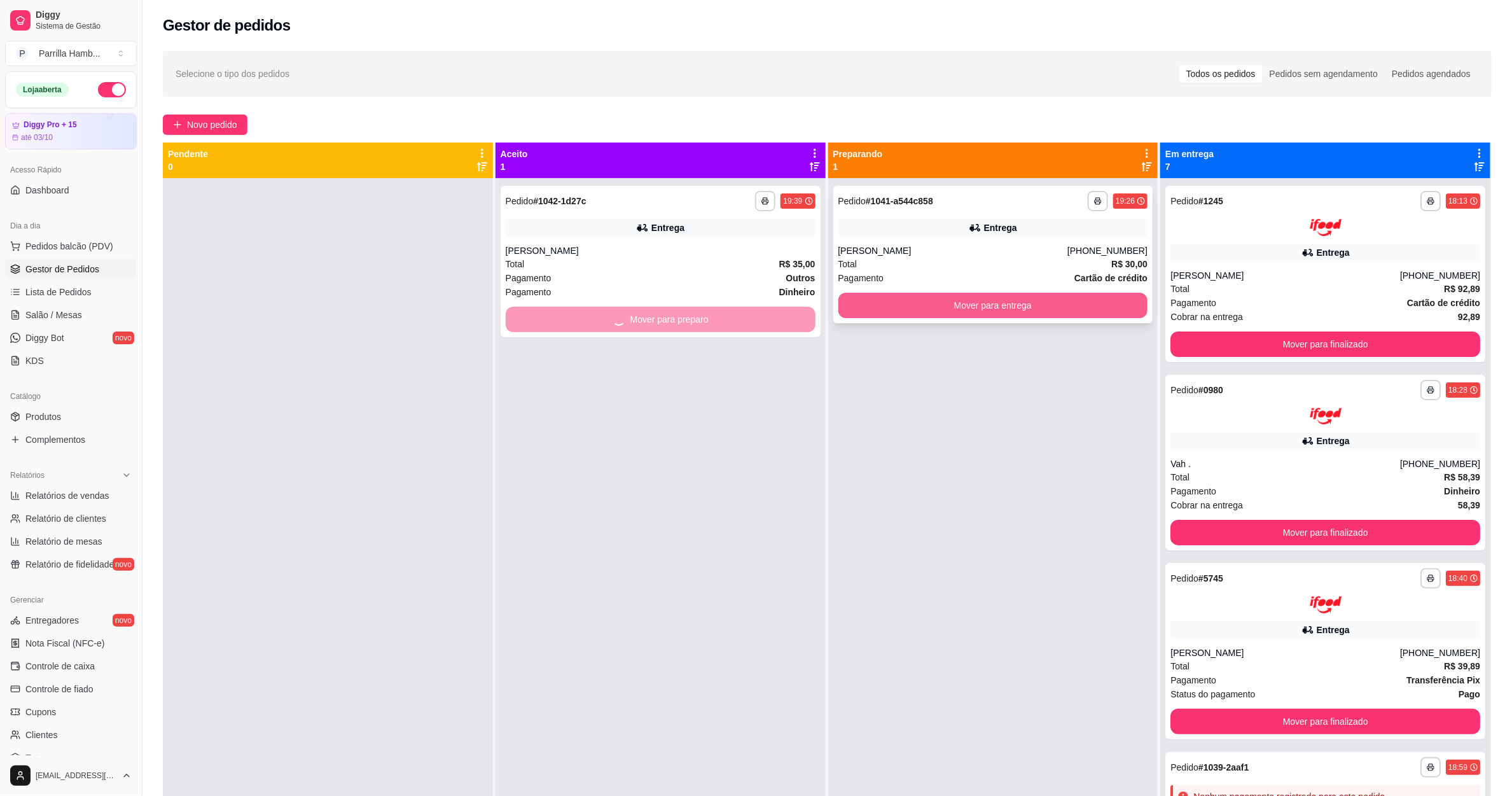
click at [882, 306] on button "Mover para entrega" at bounding box center [993, 305] width 310 height 25
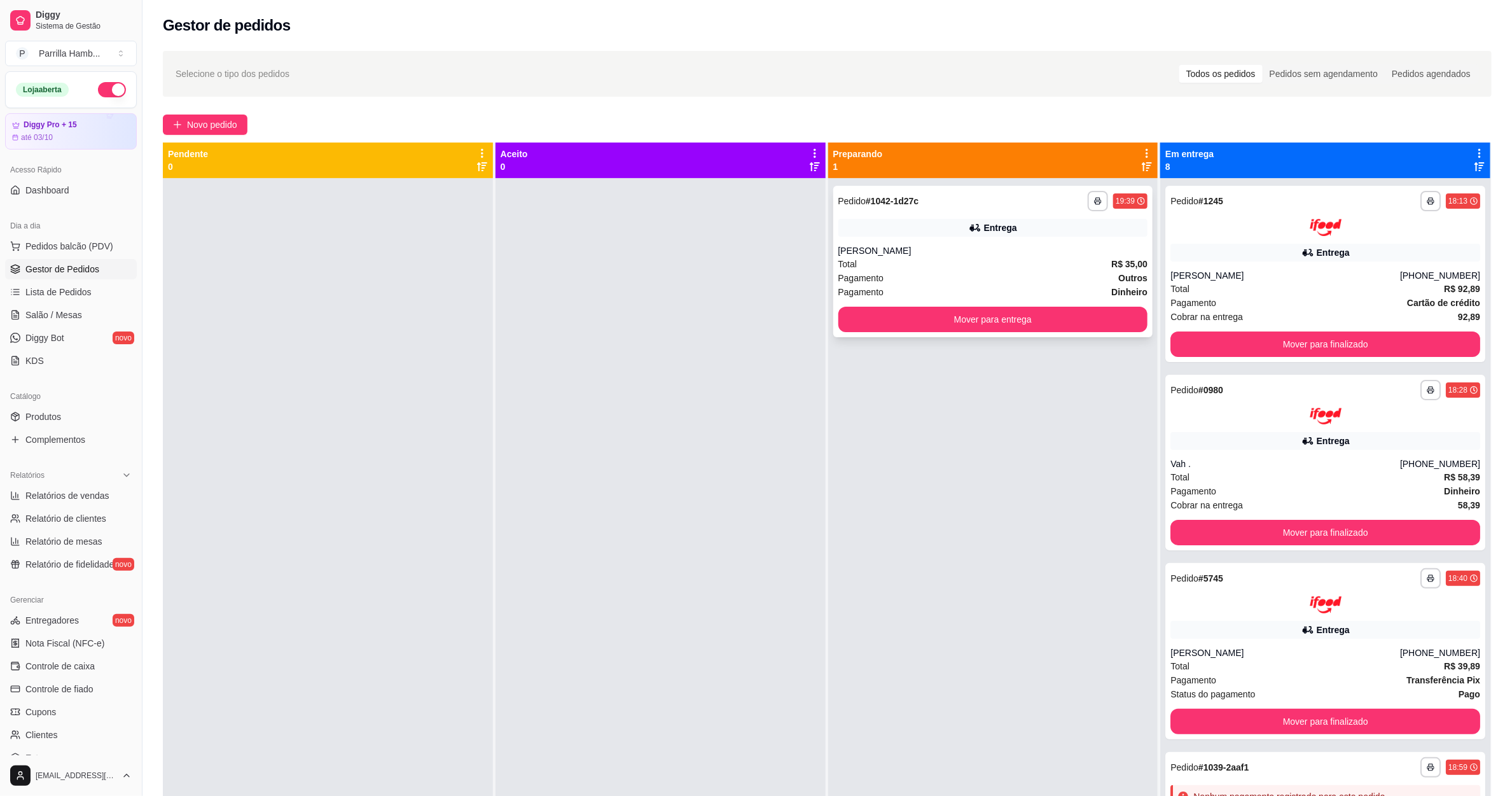
click at [1043, 307] on button "Mover para entrega" at bounding box center [993, 319] width 310 height 25
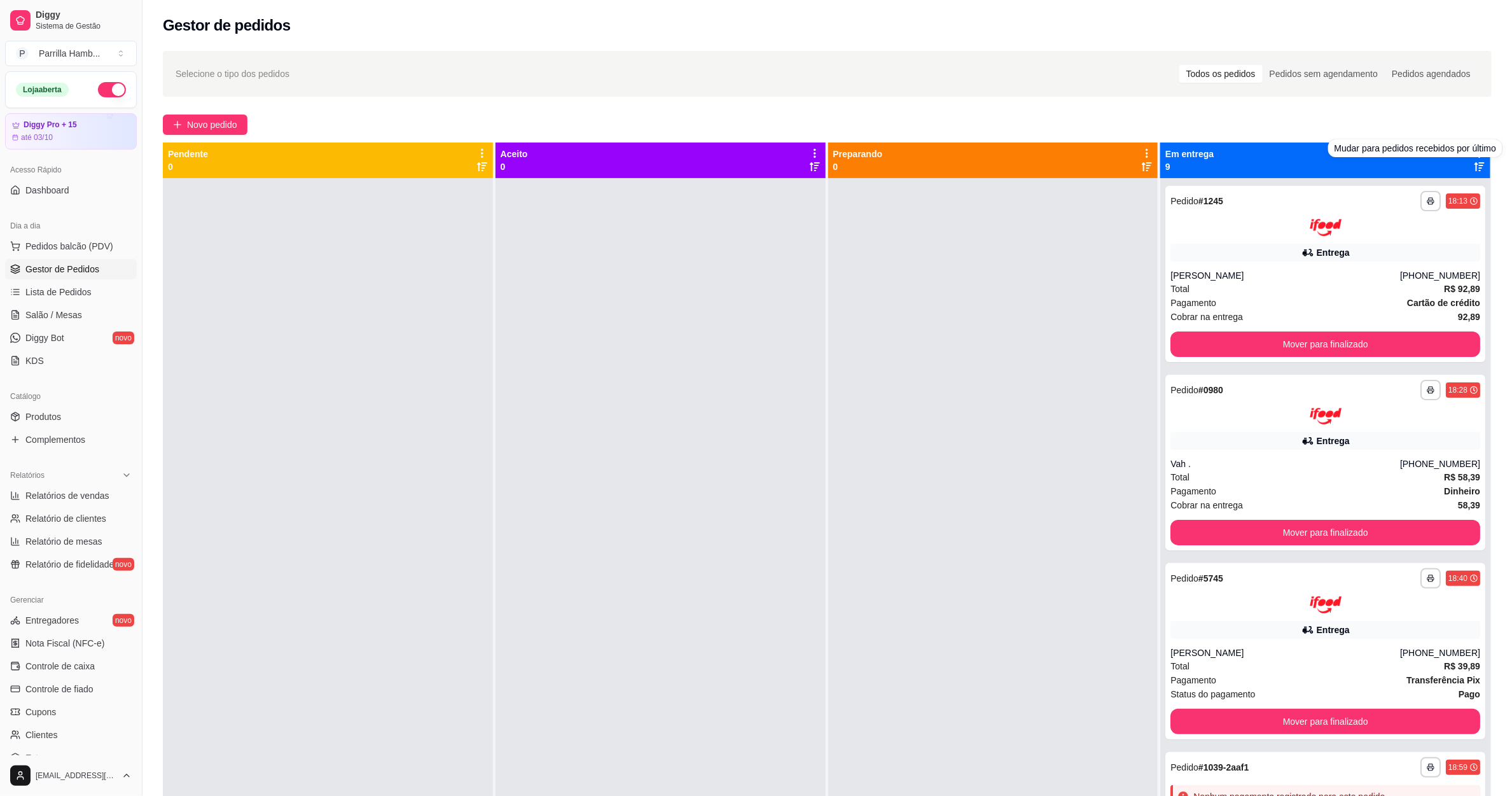
click at [1429, 124] on div "Novo pedido" at bounding box center [827, 125] width 1328 height 21
click at [1450, 121] on div "Novo pedido" at bounding box center [827, 125] width 1328 height 21
click at [1442, 126] on div "Novo pedido" at bounding box center [827, 125] width 1328 height 21
click at [1473, 149] on icon at bounding box center [1479, 153] width 12 height 12
click at [1380, 189] on span "Com essa opção você tem a opção de mover todos os pedidos que estão em uma etap…" at bounding box center [1387, 192] width 151 height 24
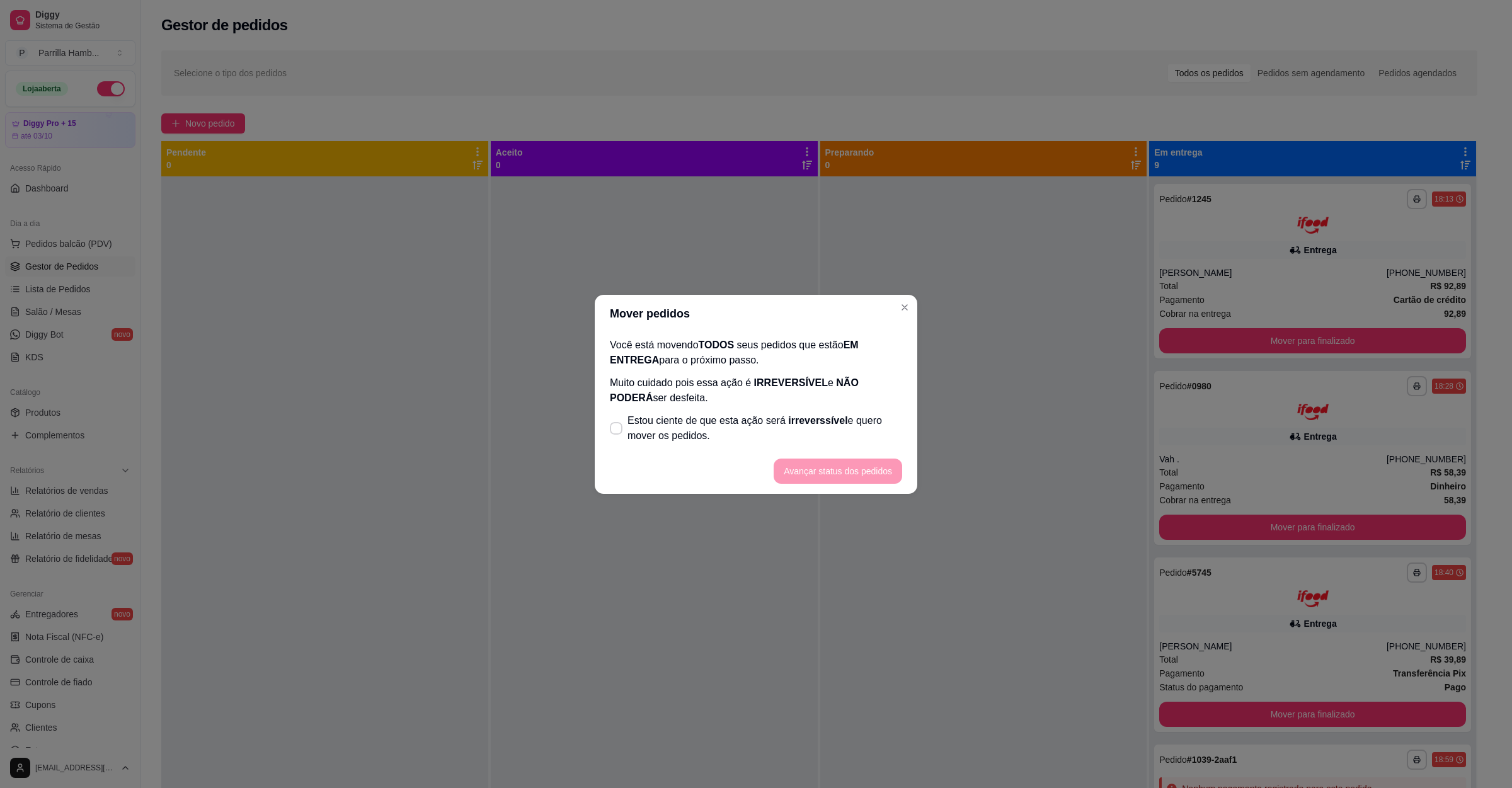
click at [742, 433] on span "Estou ciente de que esta ação será irreverssível e quero mover os pedidos." at bounding box center [764, 428] width 275 height 30
click at [618, 433] on input "Estou ciente de que esta ação será irreverssível e quero mover os pedidos." at bounding box center [614, 434] width 8 height 8
checkbox input "true"
click at [838, 469] on button "Avançar status dos pedidos" at bounding box center [838, 471] width 129 height 25
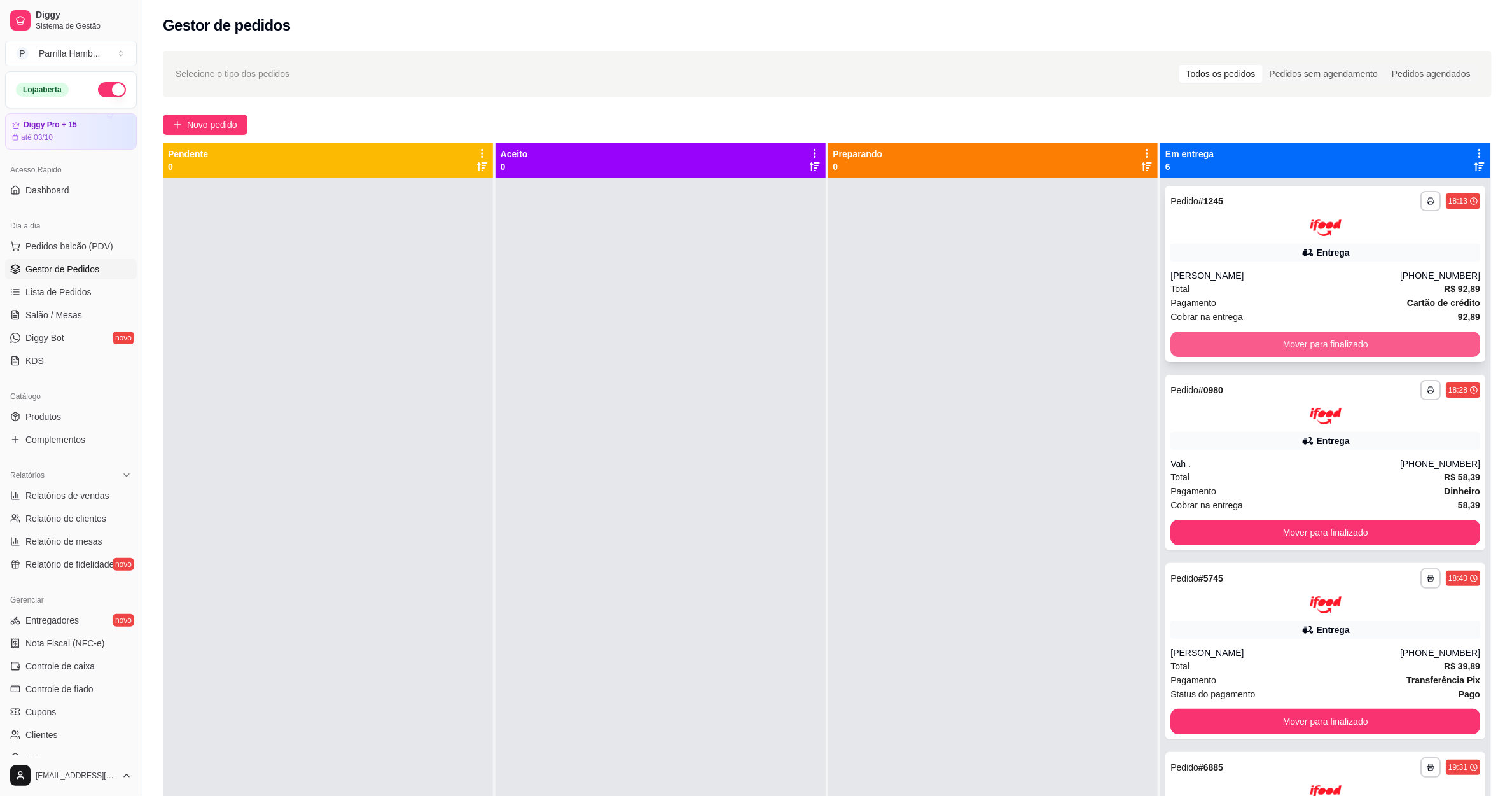
click at [1242, 336] on button "Mover para finalizado" at bounding box center [1325, 344] width 310 height 25
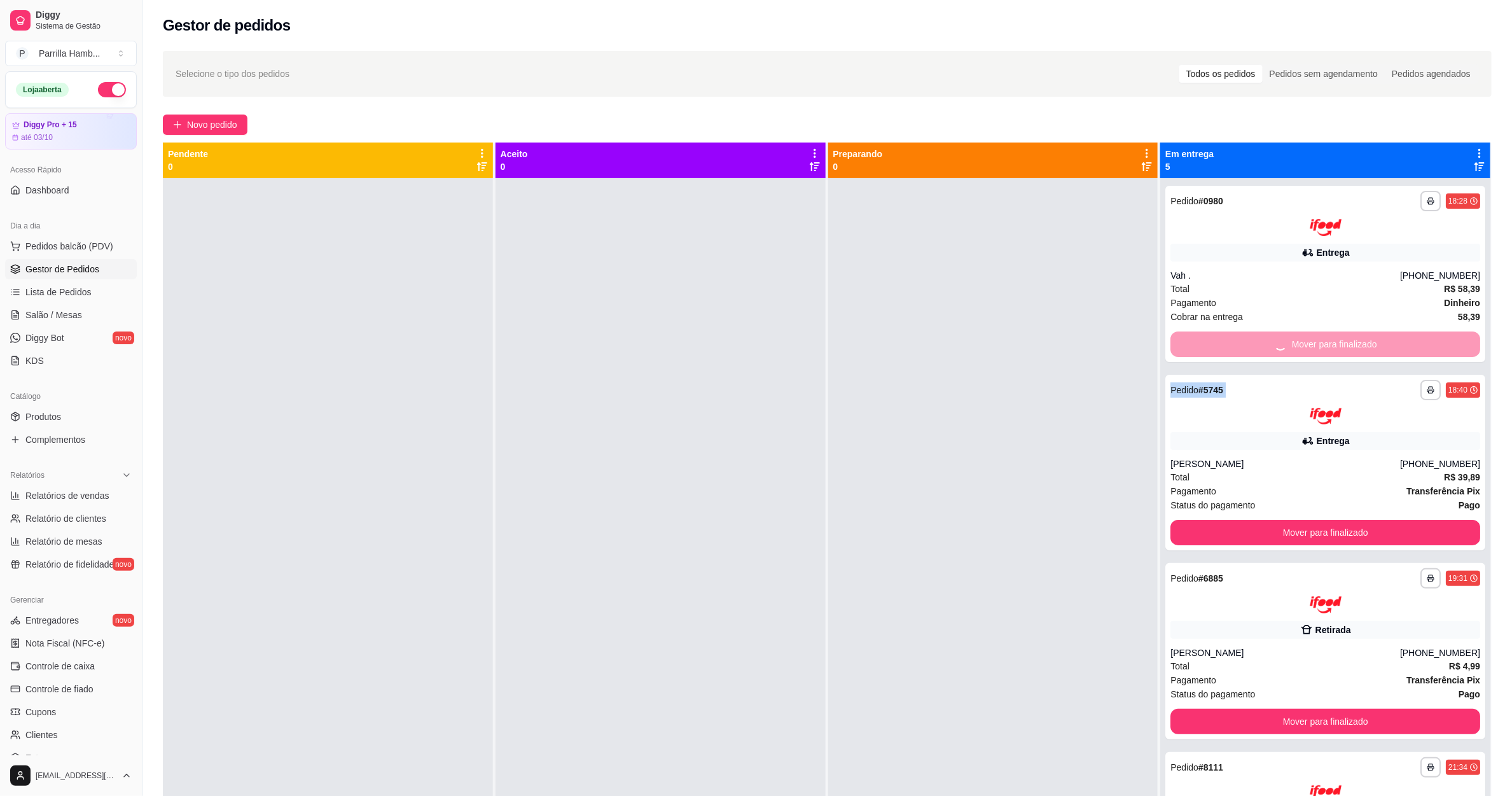
click at [1242, 336] on div "Mover para finalizado" at bounding box center [1325, 344] width 310 height 25
click at [1242, 336] on button "Mover para finalizado" at bounding box center [1325, 344] width 310 height 25
click at [1242, 336] on div "Mover para finalizado" at bounding box center [1325, 344] width 310 height 25
click at [1242, 520] on button "Mover para finalizado" at bounding box center [1325, 532] width 310 height 25
click at [1242, 336] on div "Mover para finalizado" at bounding box center [1325, 344] width 310 height 25
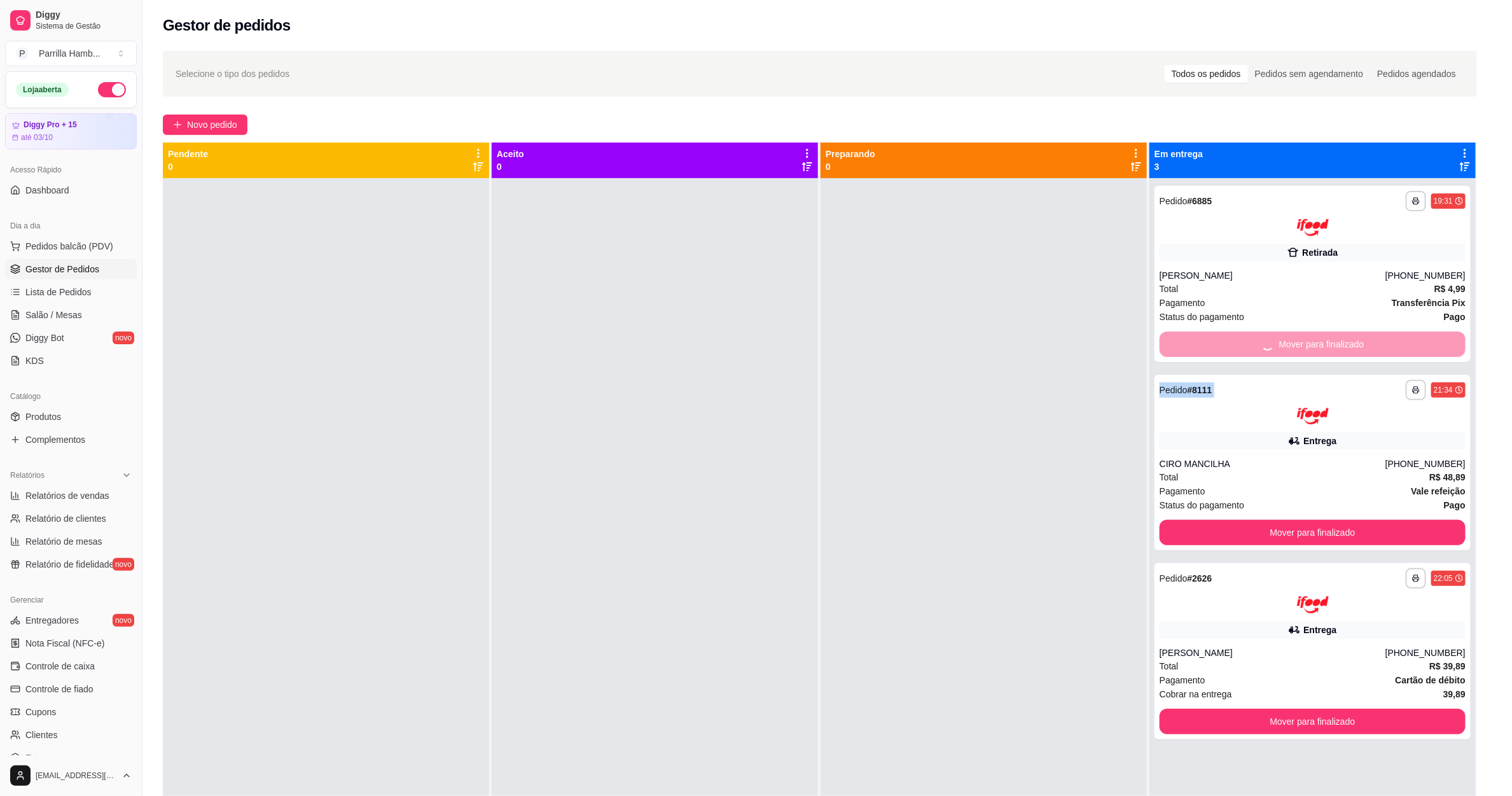
click at [1242, 336] on div "Mover para finalizado" at bounding box center [1312, 344] width 306 height 25
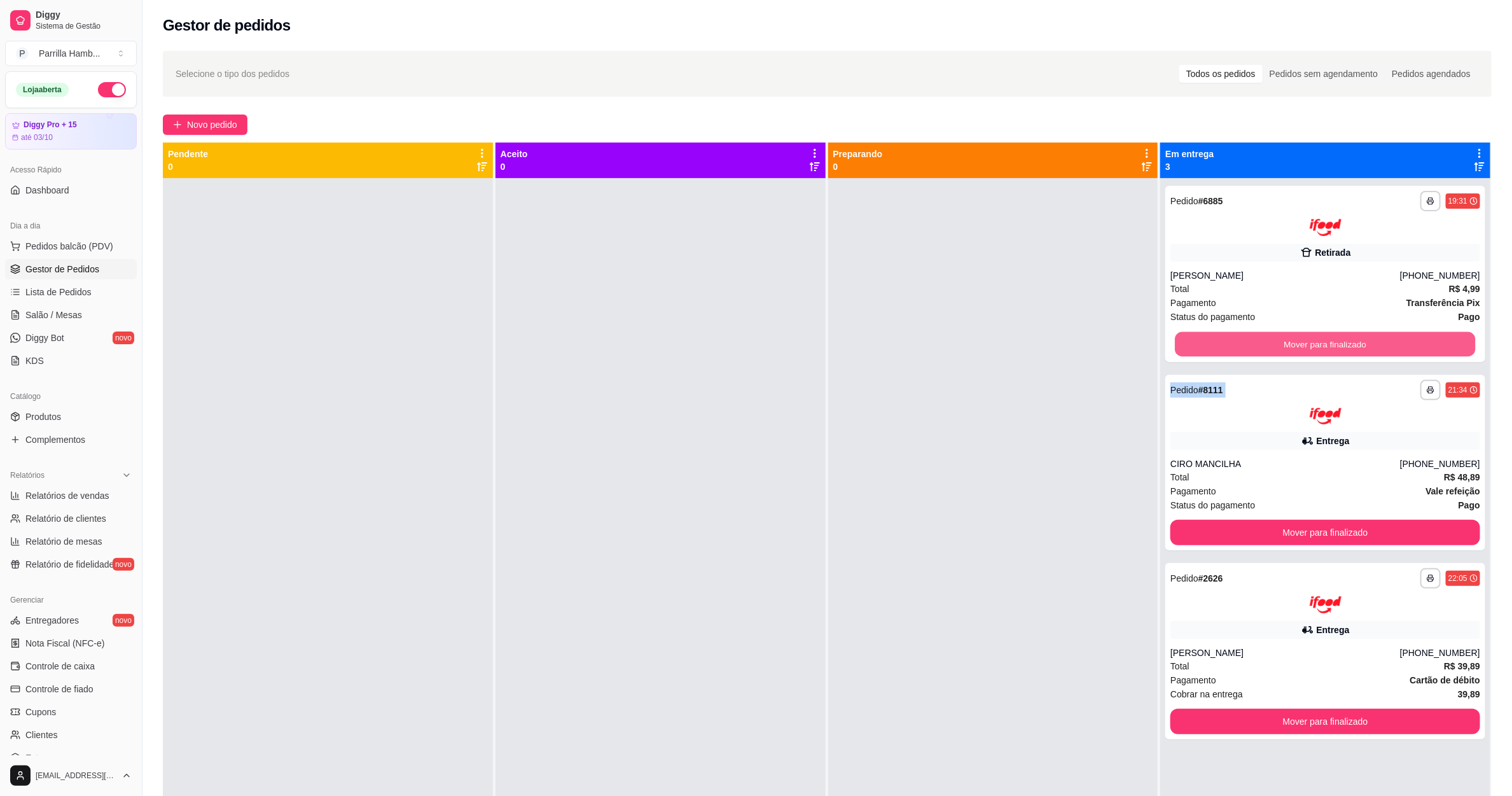
click at [1242, 336] on button "Mover para finalizado" at bounding box center [1325, 344] width 300 height 25
click at [1242, 336] on div "Mover para finalizado" at bounding box center [1325, 344] width 310 height 25
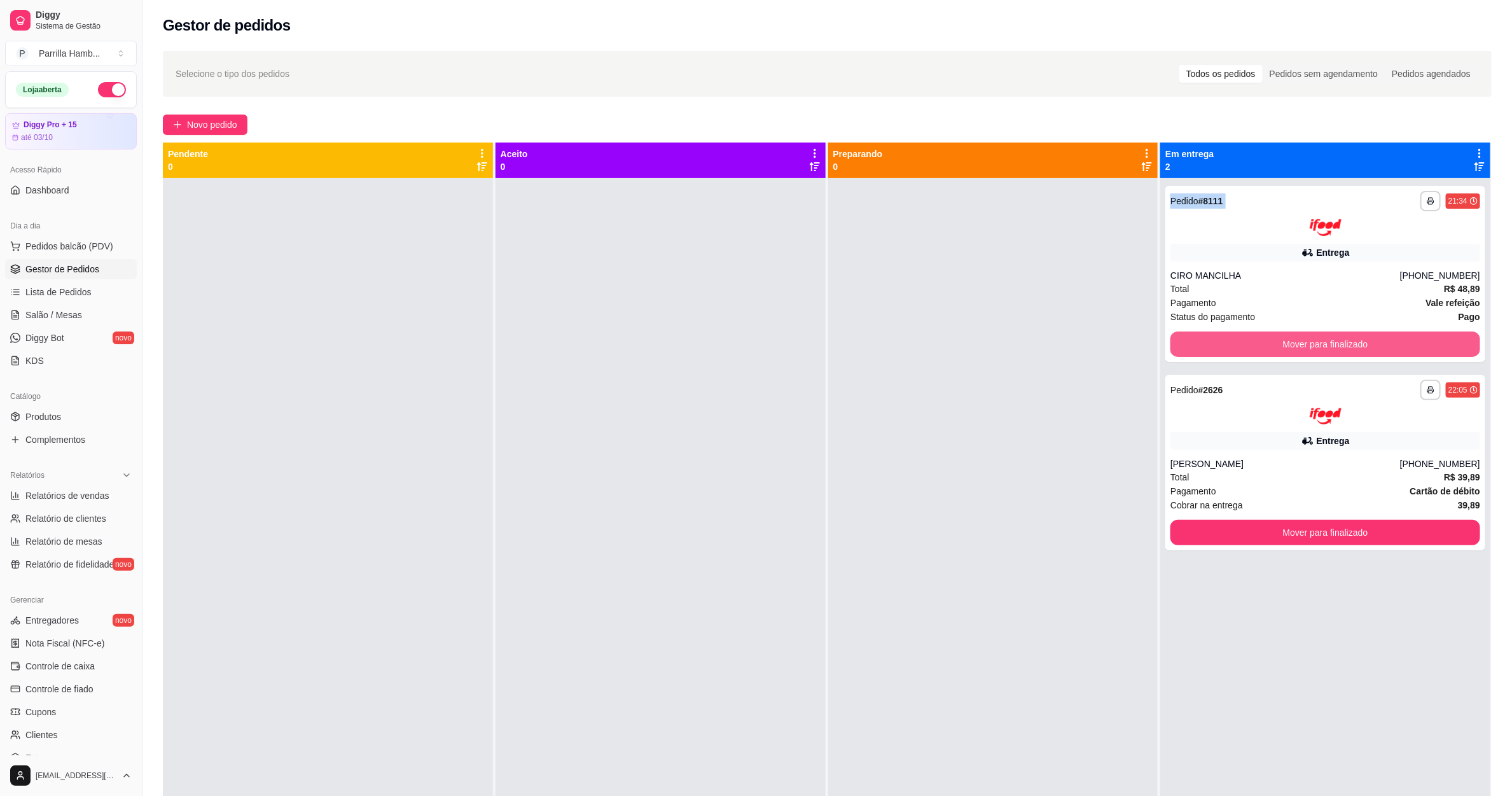
click at [1242, 336] on button "Mover para finalizado" at bounding box center [1325, 344] width 310 height 25
click at [1242, 336] on div "Mover para finalizado" at bounding box center [1325, 344] width 310 height 25
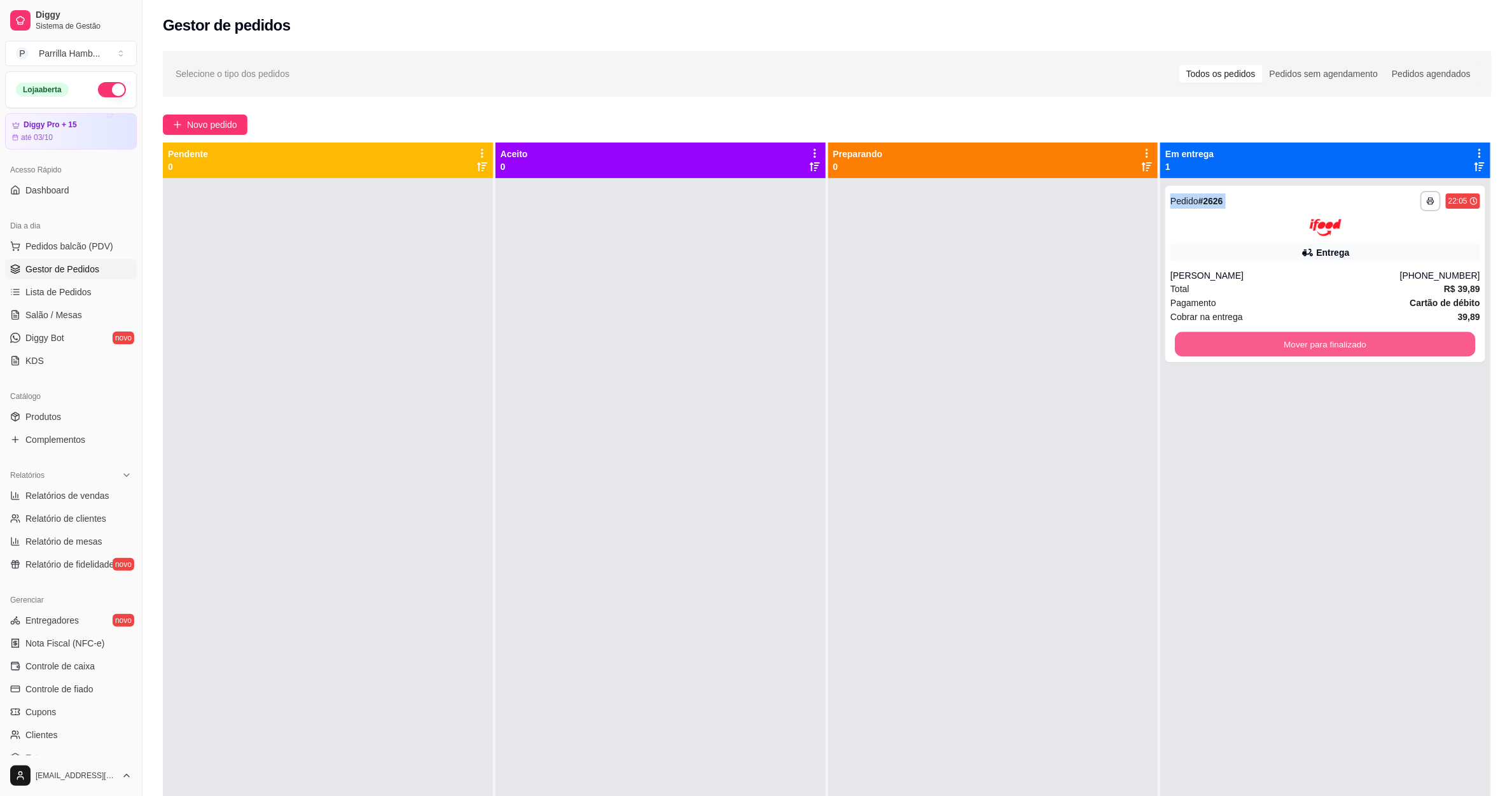
click at [1242, 336] on button "Mover para finalizado" at bounding box center [1325, 344] width 300 height 25
click at [1242, 336] on div "Mover para finalizado" at bounding box center [1325, 344] width 310 height 25
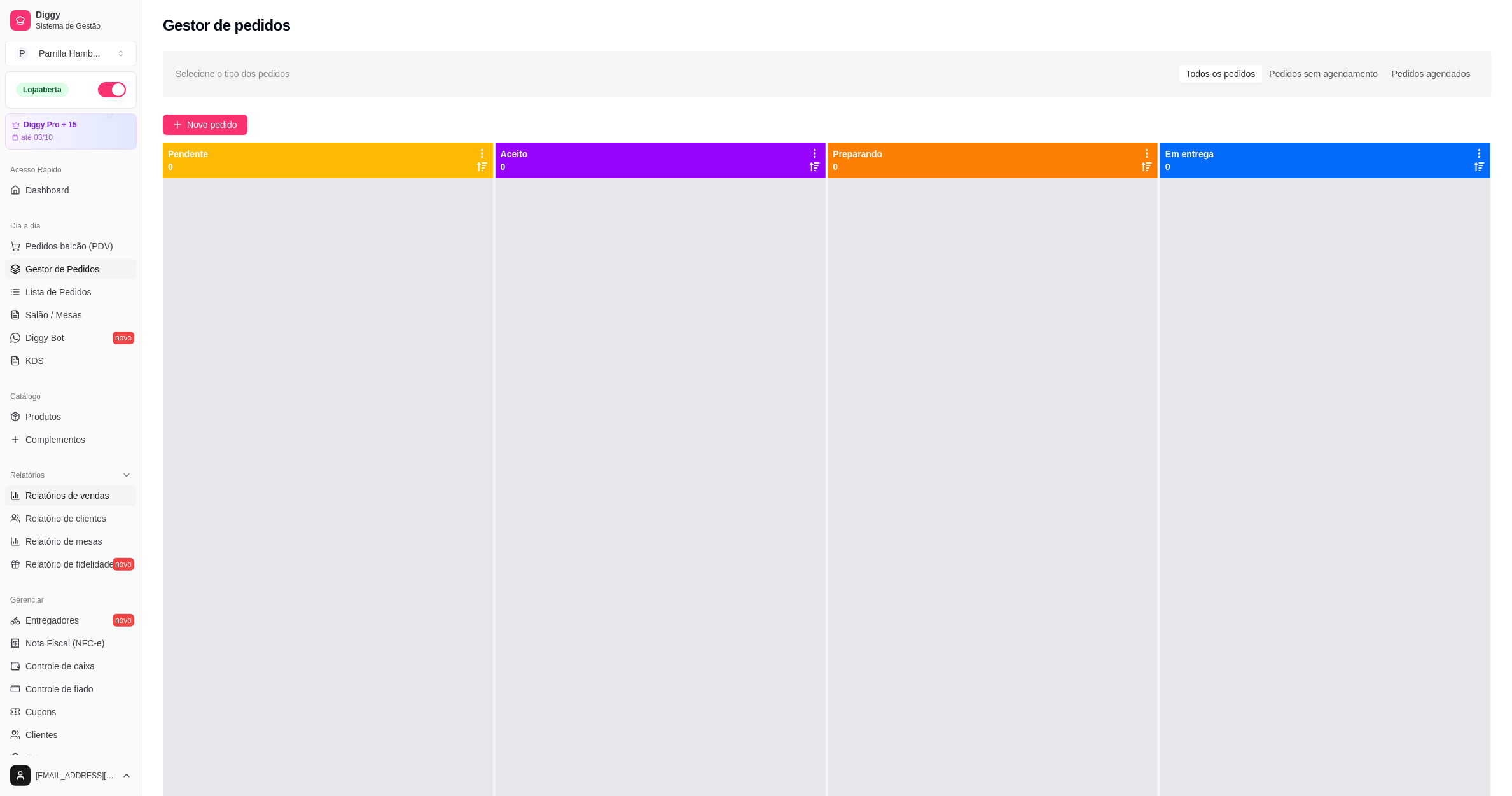
click at [96, 489] on link "Relatórios de vendas" at bounding box center [70, 496] width 131 height 21
select select "ALL"
select select "0"
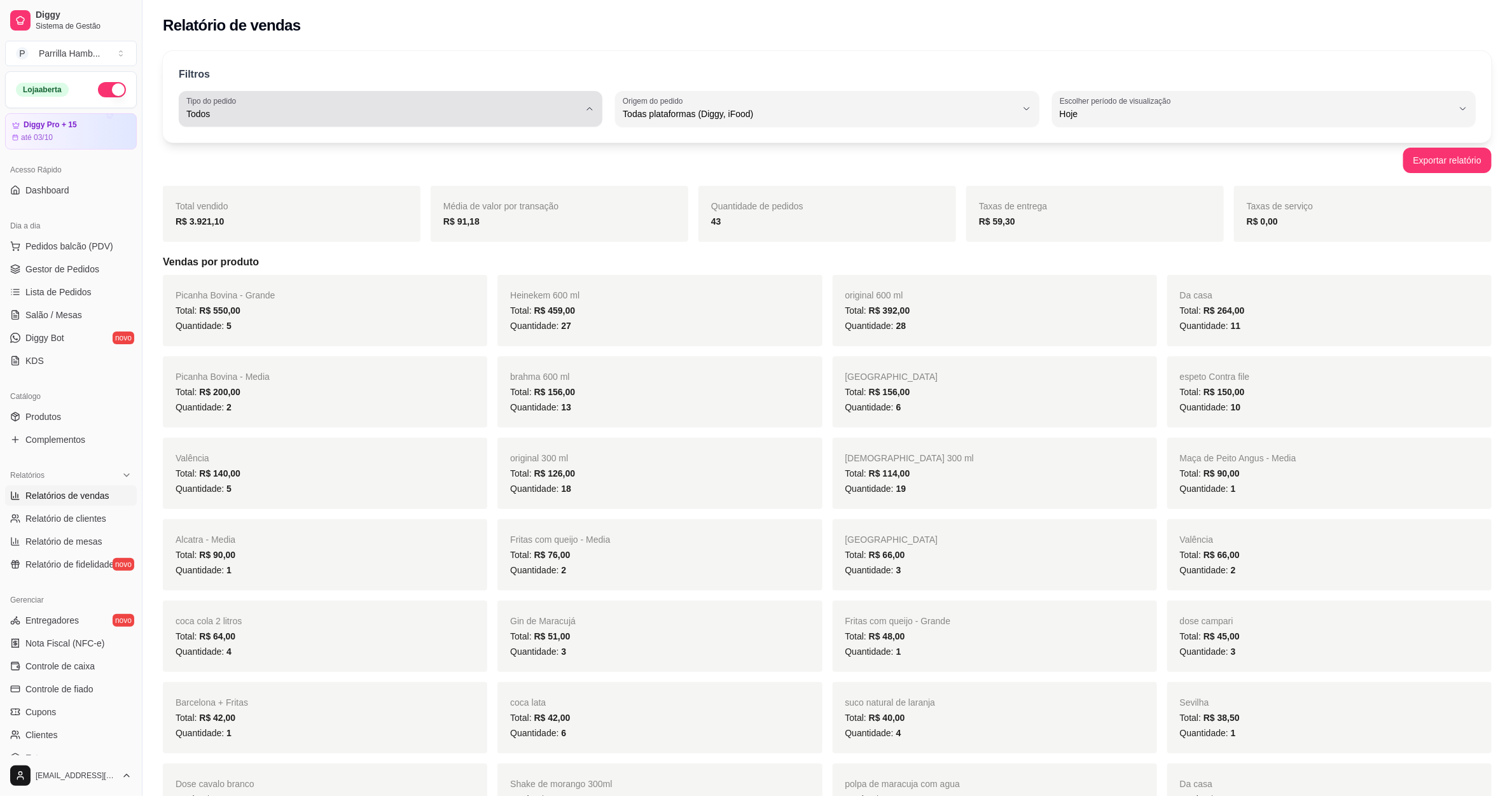
click at [396, 115] on span "Todos" at bounding box center [383, 114] width 393 height 12
click at [330, 171] on span "Entrega" at bounding box center [384, 165] width 375 height 12
type input "DELIVERY"
select select "DELIVERY"
